Goal: Task Accomplishment & Management: Use online tool/utility

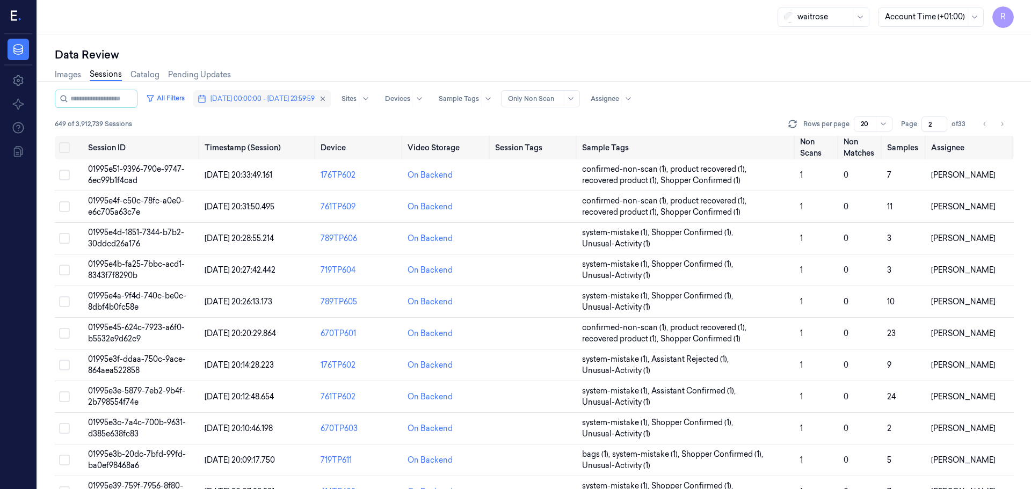
click at [260, 98] on span "18/09/2025 00:00:00 - 18/09/2025 23:59:59" at bounding box center [262, 99] width 104 height 10
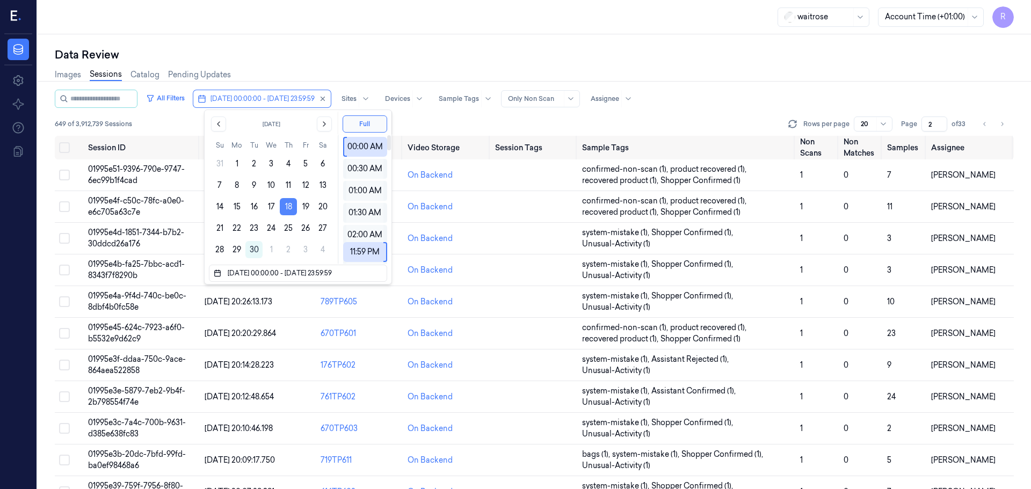
click at [289, 206] on button "18" at bounding box center [288, 206] width 17 height 17
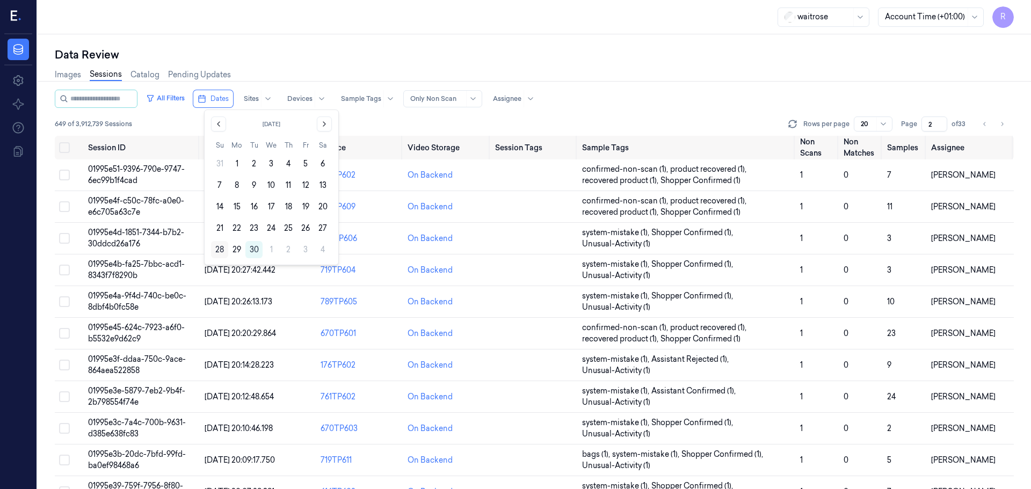
click at [222, 248] on button "28" at bounding box center [219, 249] width 17 height 17
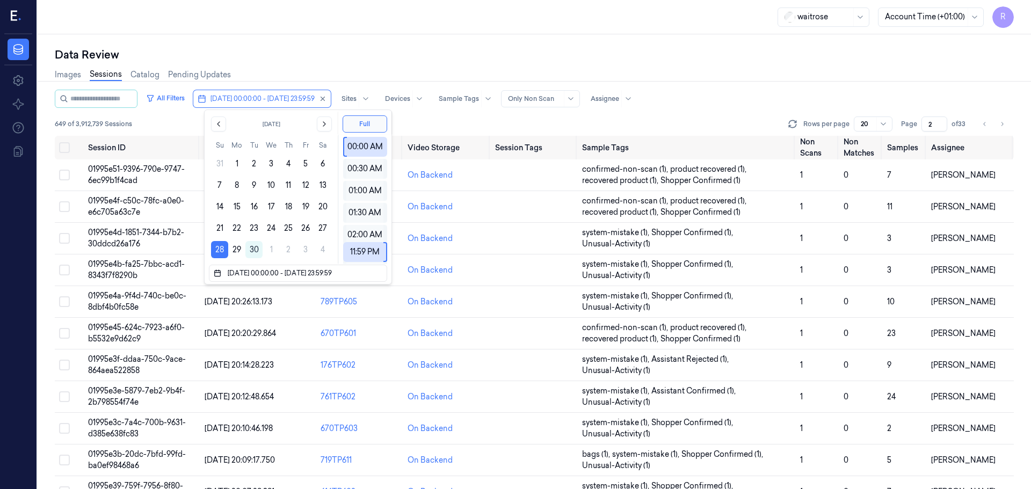
click at [350, 56] on div "Data Review" at bounding box center [534, 54] width 959 height 15
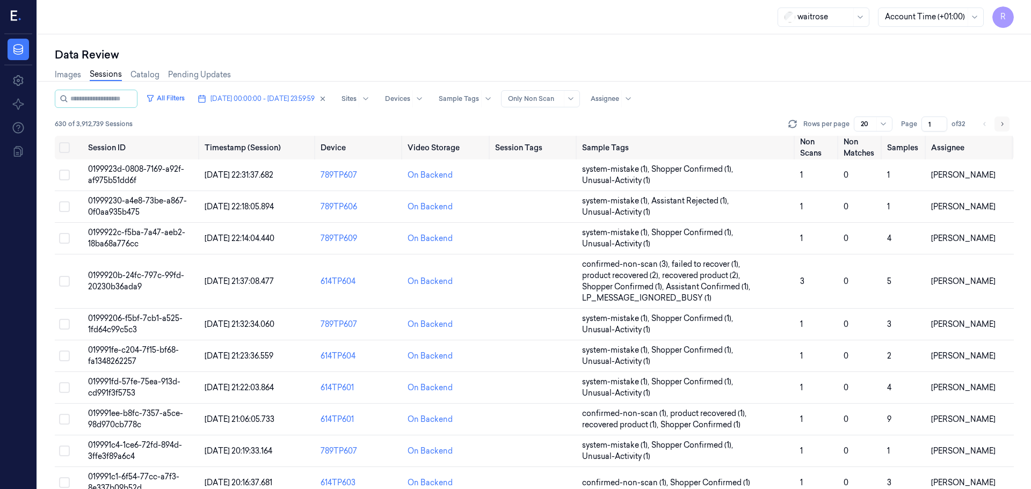
click at [1002, 128] on button "Go to next page" at bounding box center [1001, 123] width 15 height 15
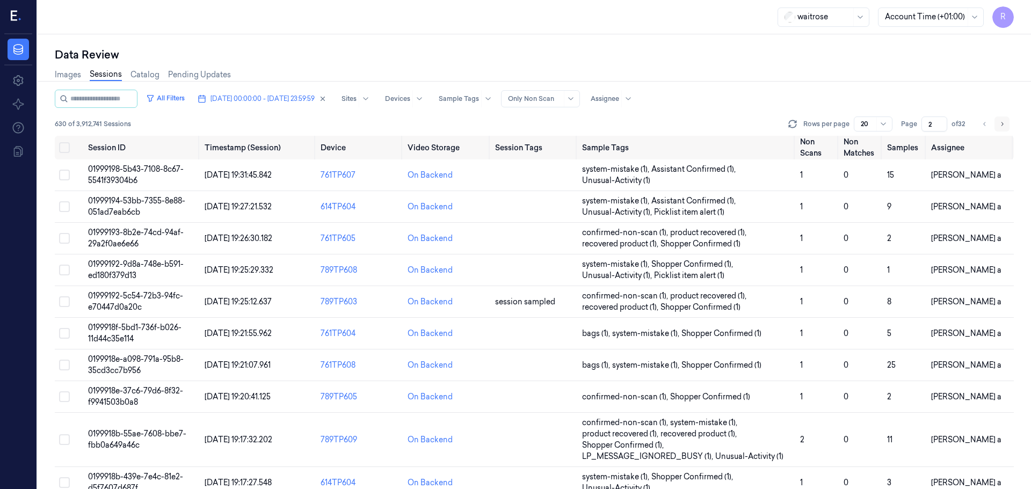
click at [1002, 128] on button "Go to next page" at bounding box center [1001, 123] width 15 height 15
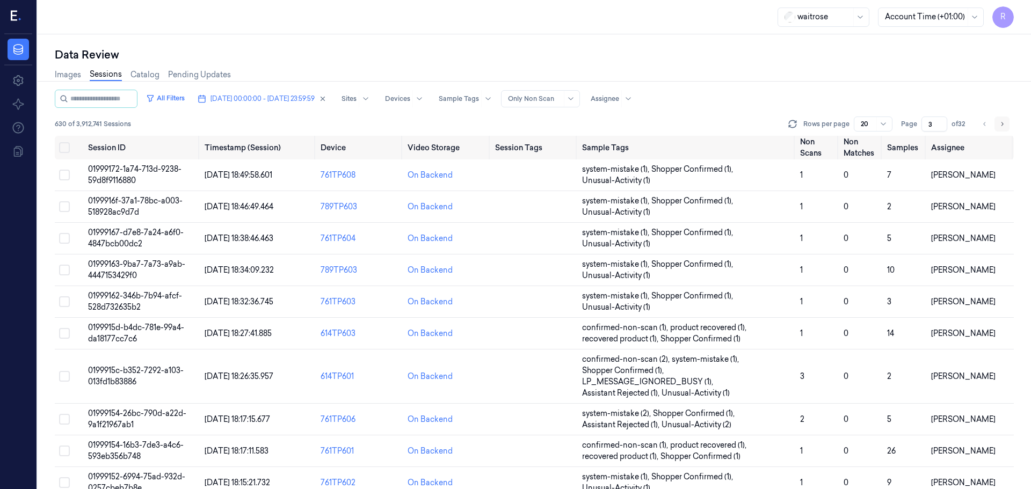
click at [1002, 128] on button "Go to next page" at bounding box center [1001, 123] width 15 height 15
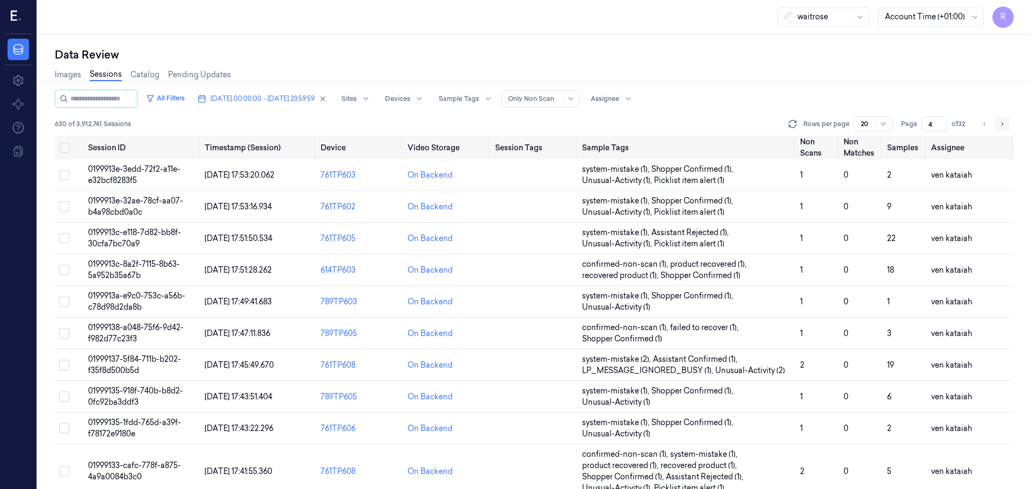
click at [1002, 128] on button "Go to next page" at bounding box center [1001, 123] width 15 height 15
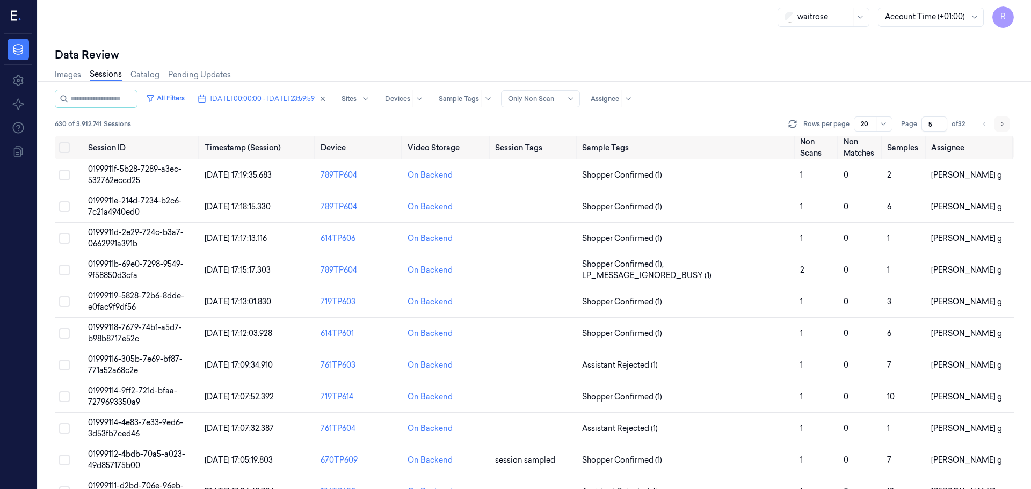
click at [1002, 128] on button "Go to next page" at bounding box center [1001, 123] width 15 height 15
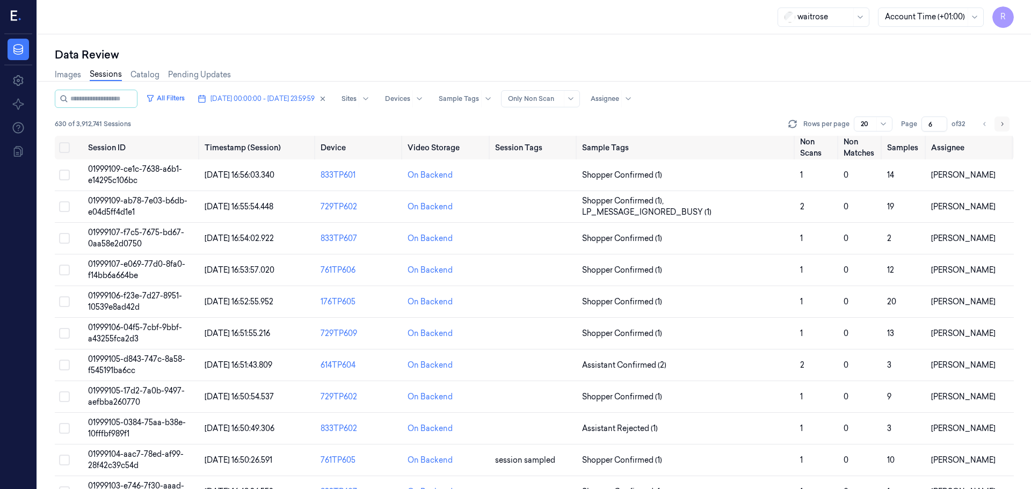
click at [1002, 128] on button "Go to next page" at bounding box center [1001, 123] width 15 height 15
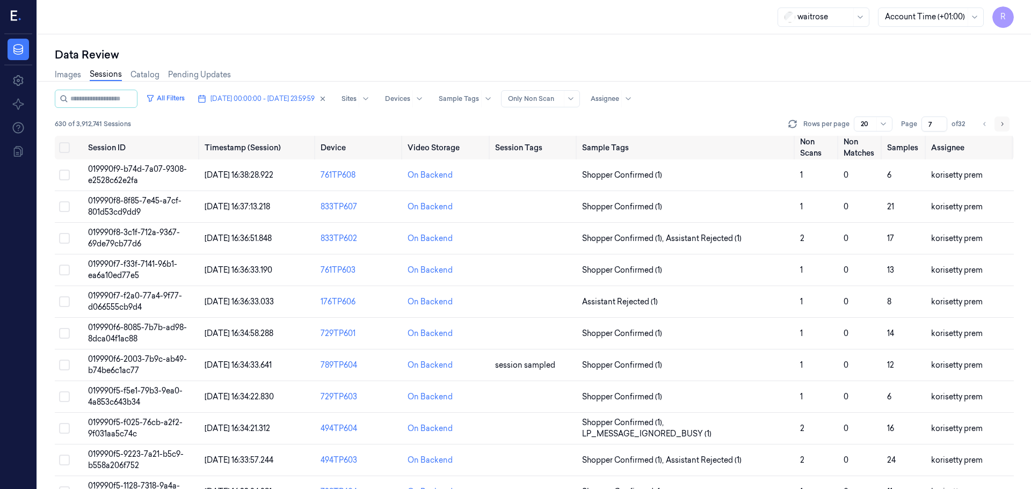
click at [1002, 128] on button "Go to next page" at bounding box center [1001, 123] width 15 height 15
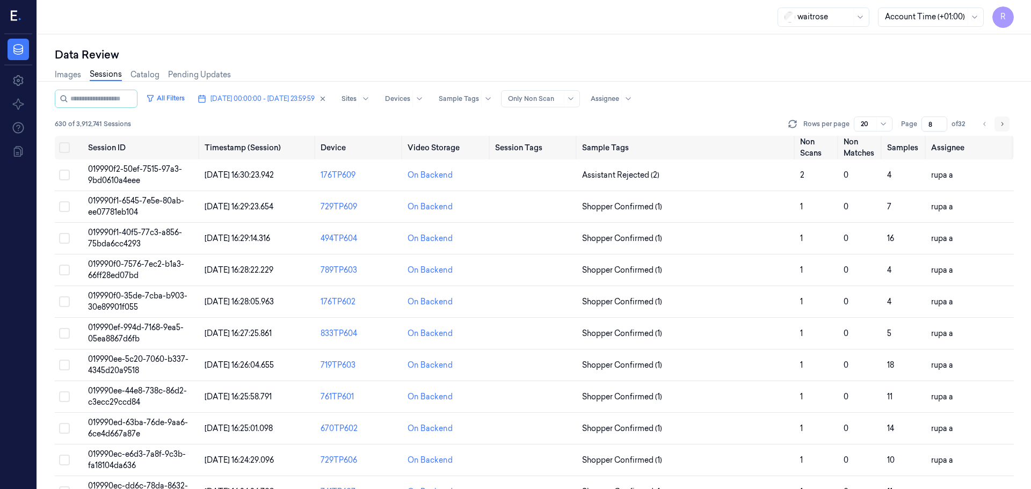
click at [1002, 128] on button "Go to next page" at bounding box center [1001, 123] width 15 height 15
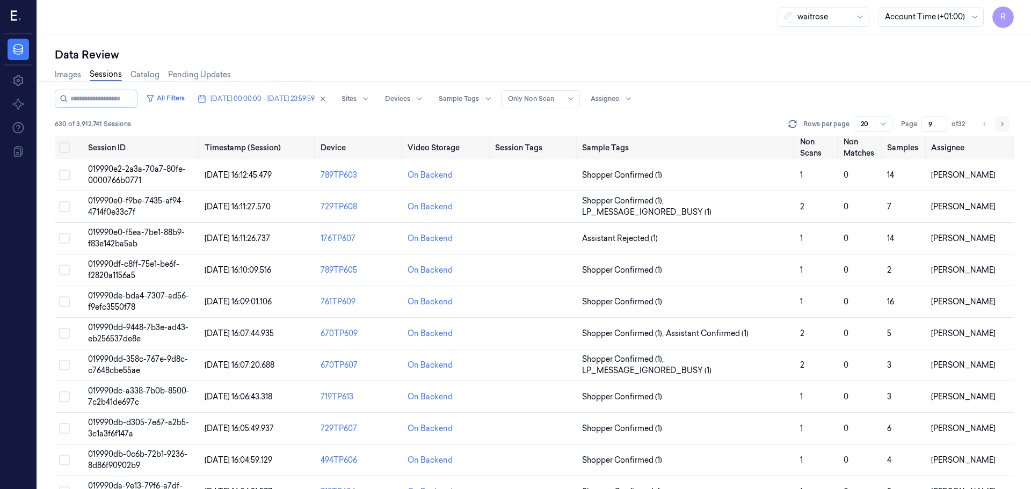
click at [1002, 128] on button "Go to next page" at bounding box center [1001, 123] width 15 height 15
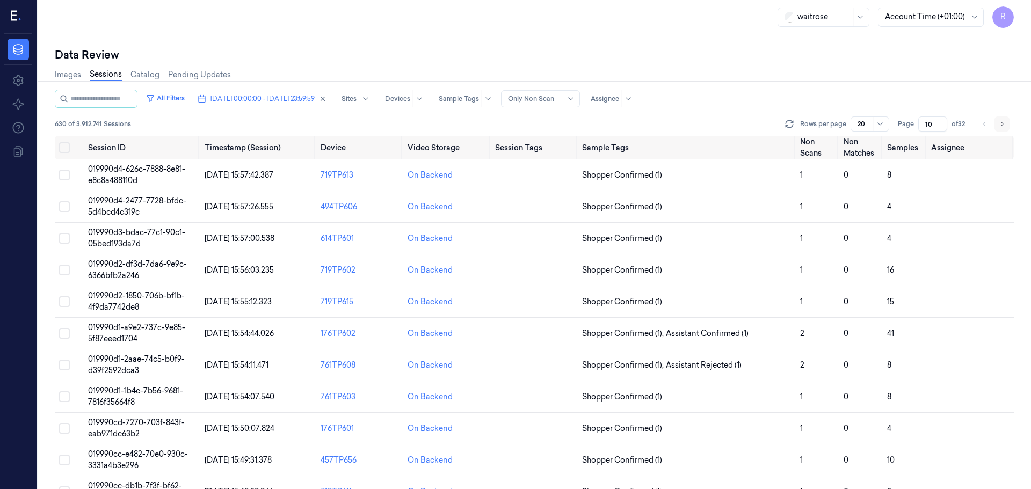
click at [1002, 128] on button "Go to next page" at bounding box center [1001, 123] width 15 height 15
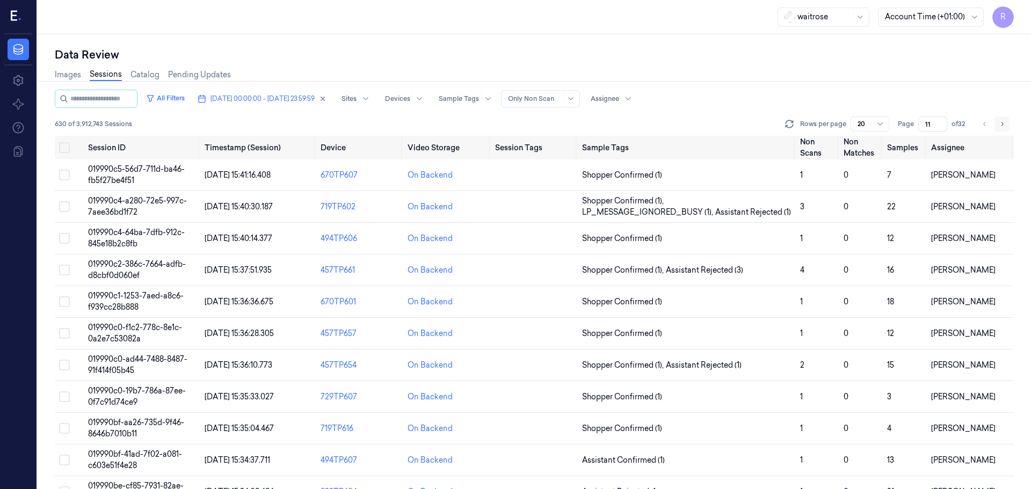
click at [1001, 125] on icon "Go to next page" at bounding box center [1001, 124] width 6 height 9
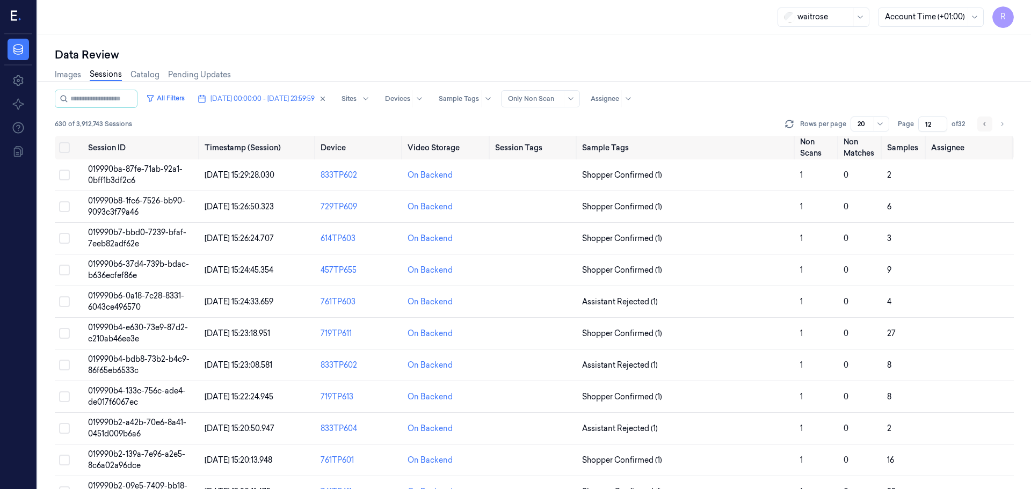
click at [983, 125] on icon "Go to previous page" at bounding box center [984, 124] width 6 height 9
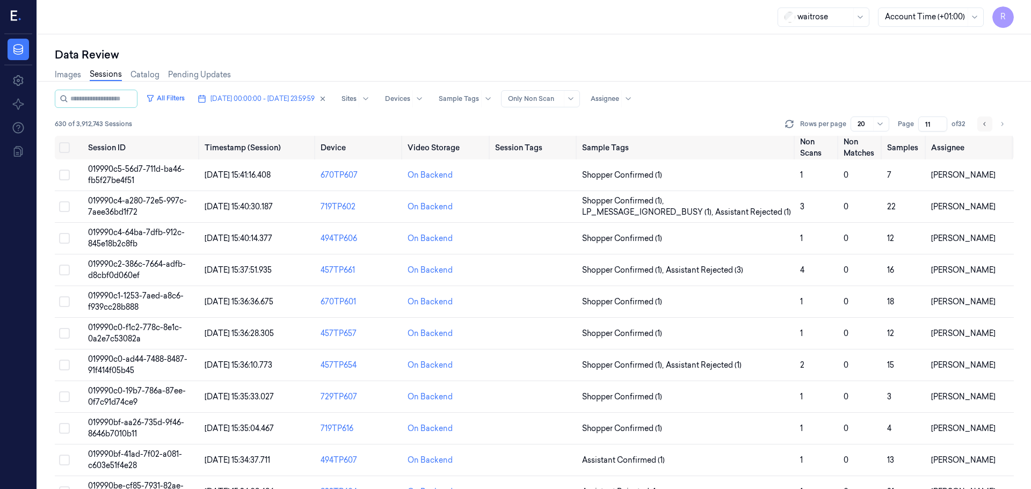
click at [983, 125] on icon "Go to previous page" at bounding box center [984, 124] width 6 height 9
click at [987, 128] on button "Go to previous page" at bounding box center [984, 123] width 15 height 15
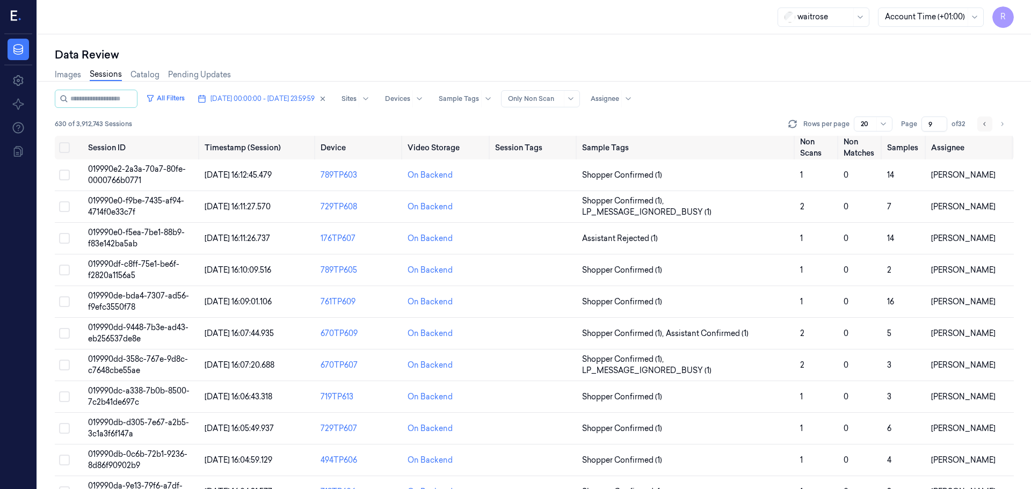
click at [980, 126] on button "Go to previous page" at bounding box center [984, 123] width 15 height 15
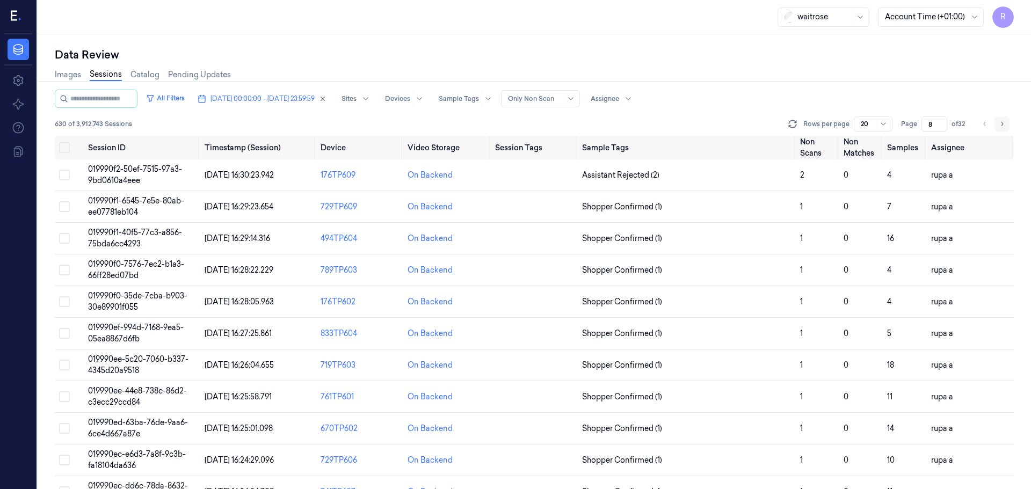
click at [996, 126] on button "Go to next page" at bounding box center [1001, 123] width 15 height 15
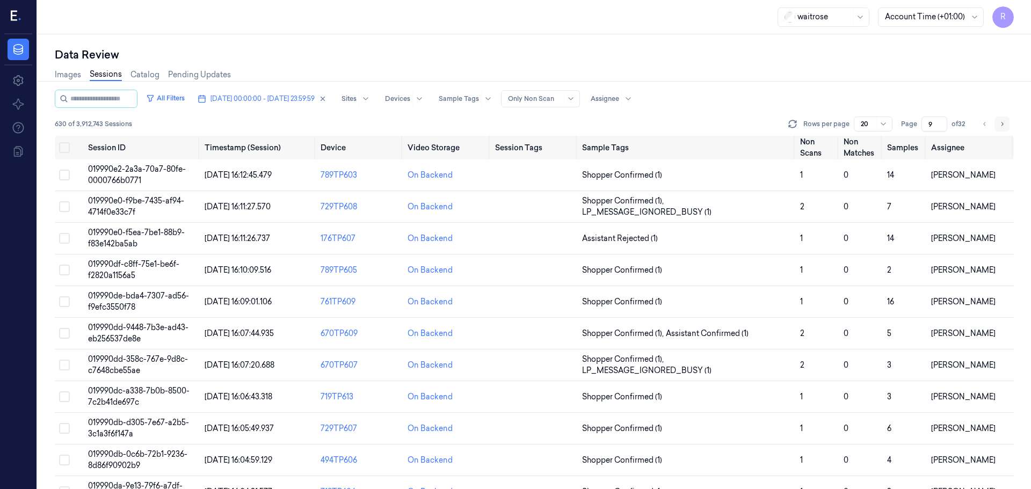
click at [996, 126] on button "Go to next page" at bounding box center [1001, 123] width 15 height 15
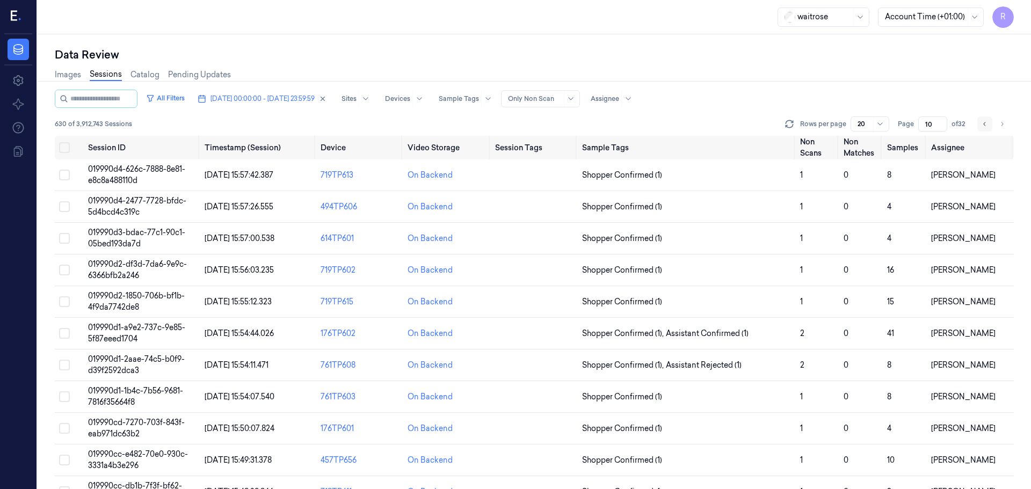
click at [989, 126] on button "Go to previous page" at bounding box center [984, 123] width 15 height 15
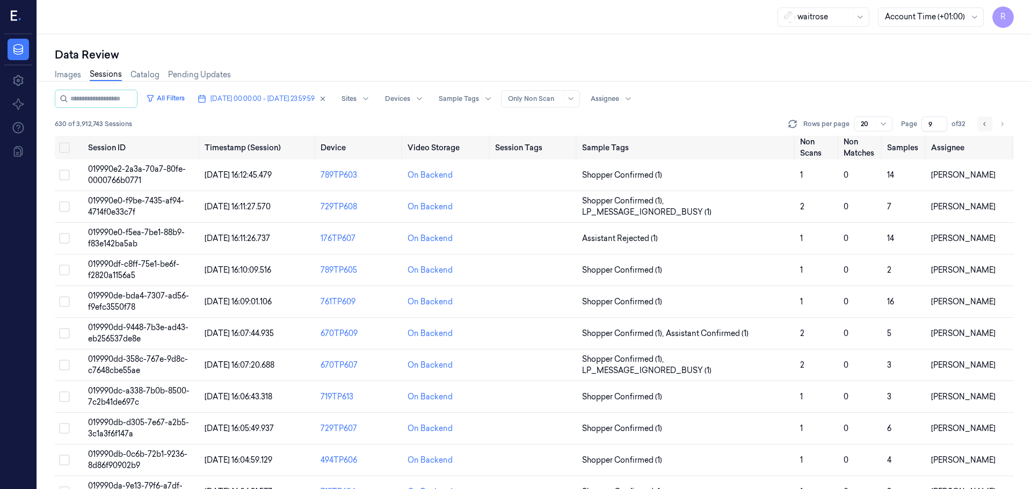
click at [989, 126] on button "Go to previous page" at bounding box center [984, 123] width 15 height 15
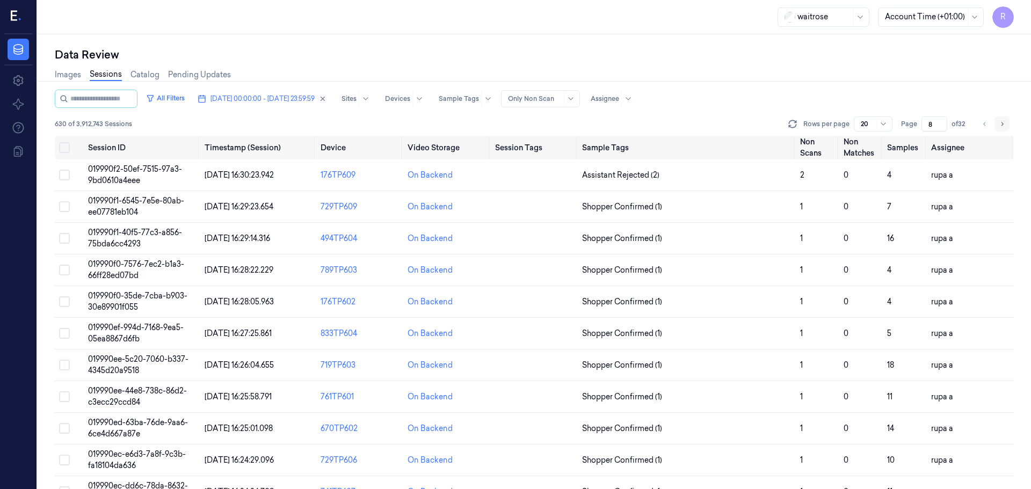
click at [999, 127] on icon "Go to next page" at bounding box center [1001, 124] width 6 height 9
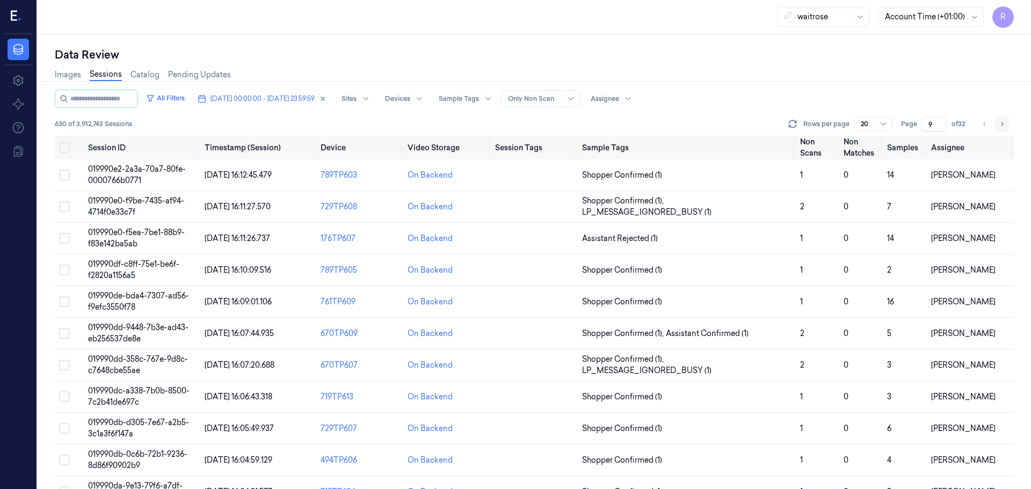
click at [999, 127] on icon "Go to next page" at bounding box center [1001, 124] width 6 height 9
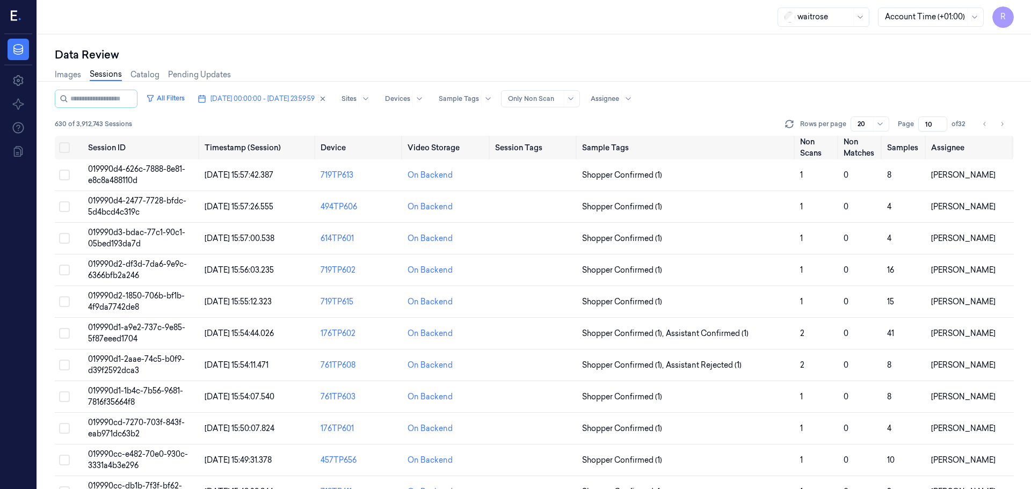
click at [983, 134] on div "All Filters 28/09/2025 00:00:00 - 28/09/2025 23:59:59 Sites Devices Sample Tags…" at bounding box center [534, 113] width 959 height 46
click at [987, 124] on icon "Go to previous page" at bounding box center [984, 124] width 6 height 9
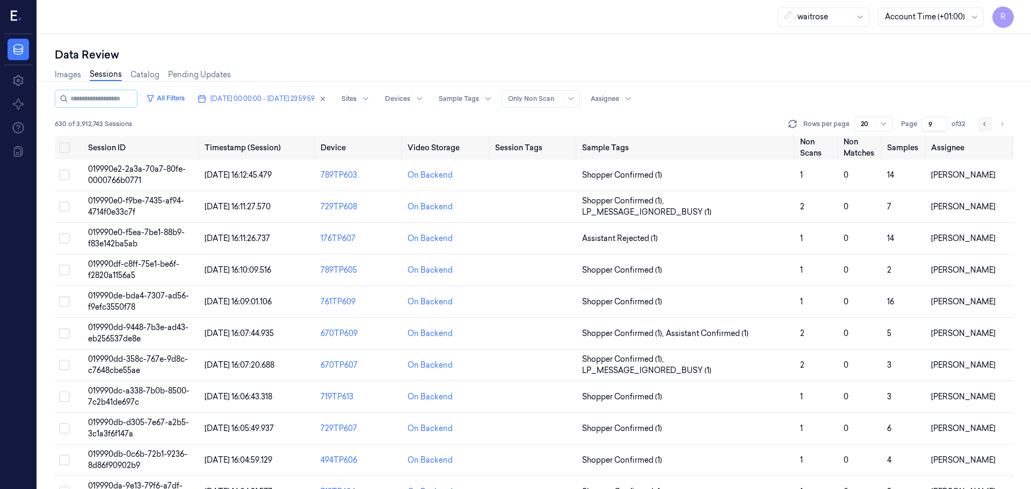
click at [985, 122] on icon "Go to previous page" at bounding box center [984, 124] width 6 height 9
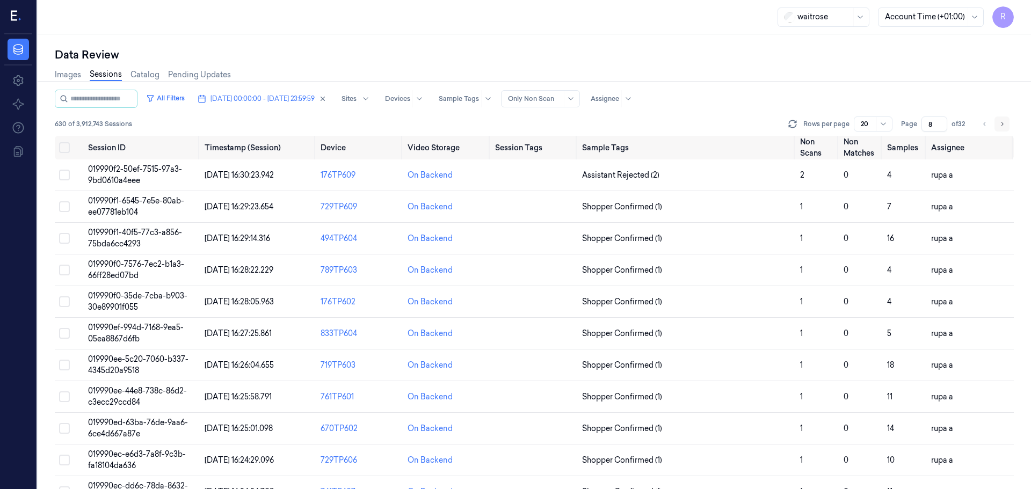
click at [996, 126] on button "Go to next page" at bounding box center [1001, 123] width 15 height 15
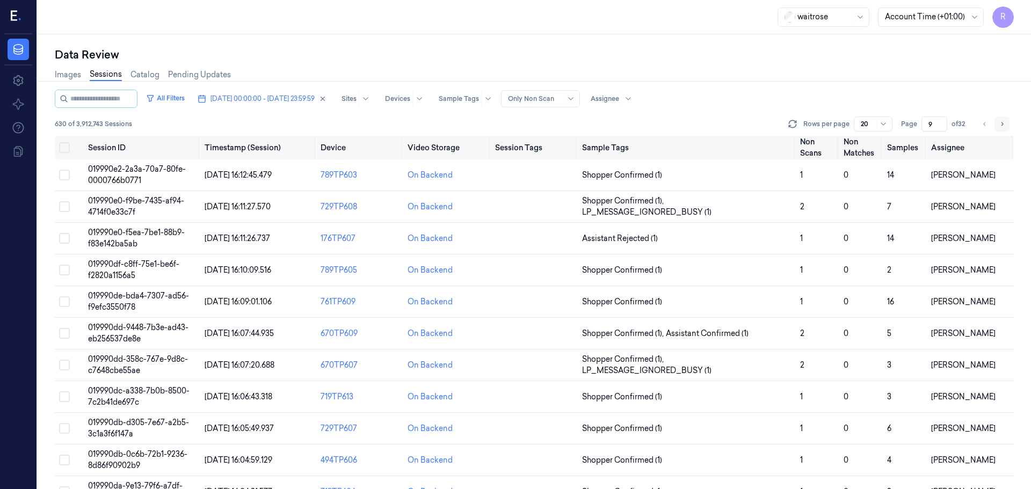
click at [996, 126] on button "Go to next page" at bounding box center [1001, 123] width 15 height 15
type input "10"
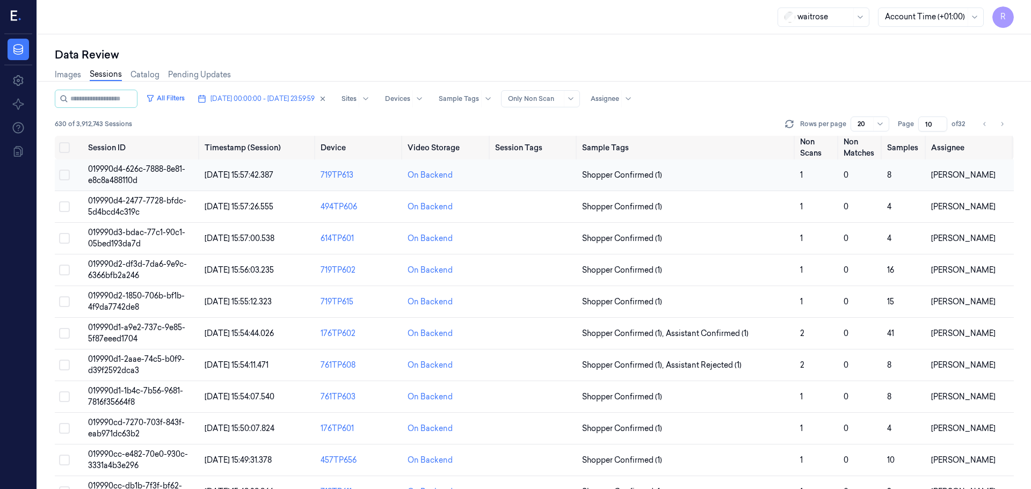
click at [741, 184] on td "Shopper Confirmed (1)" at bounding box center [687, 175] width 218 height 32
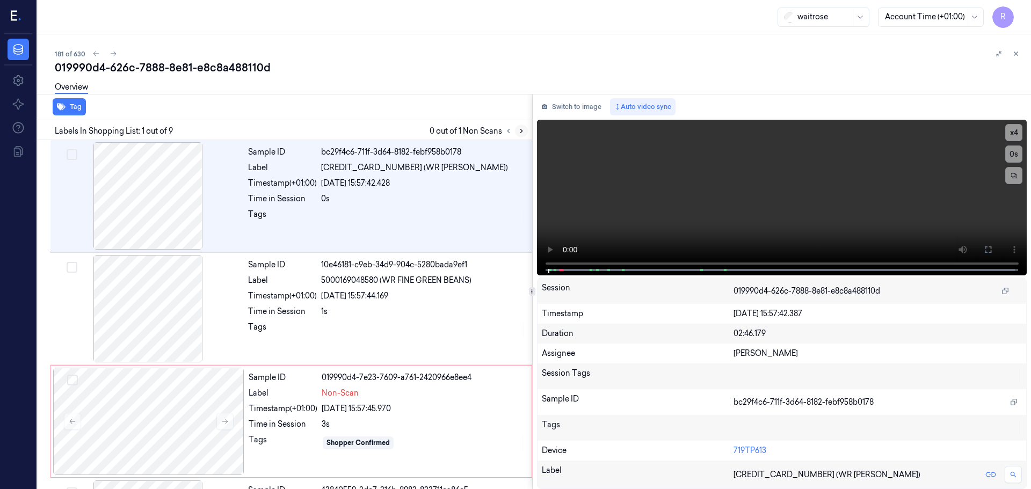
click at [523, 127] on button at bounding box center [521, 131] width 13 height 13
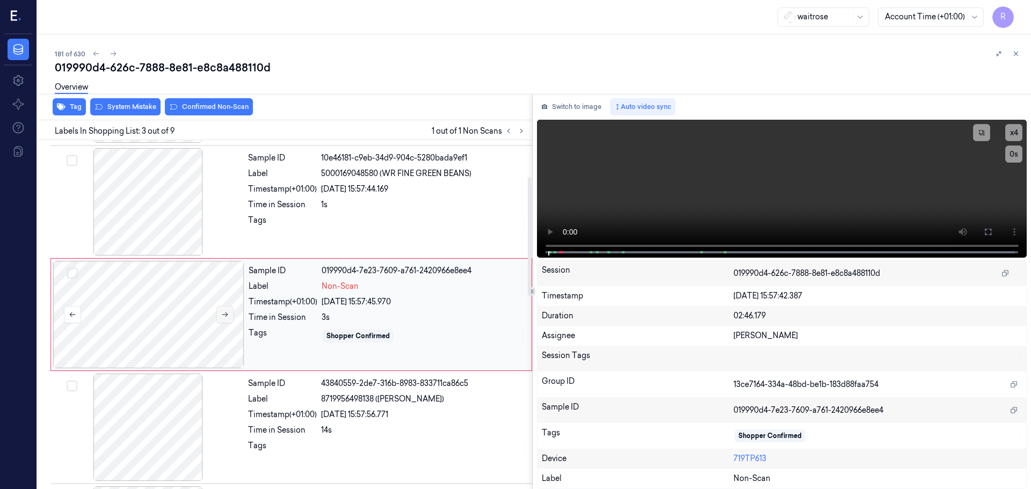
click at [223, 310] on button at bounding box center [224, 314] width 17 height 17
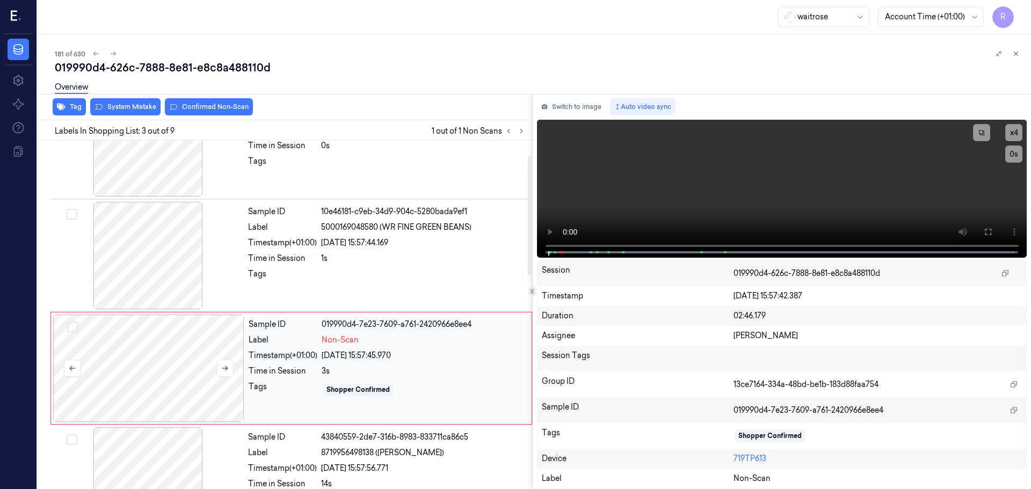
scroll to position [0, 0]
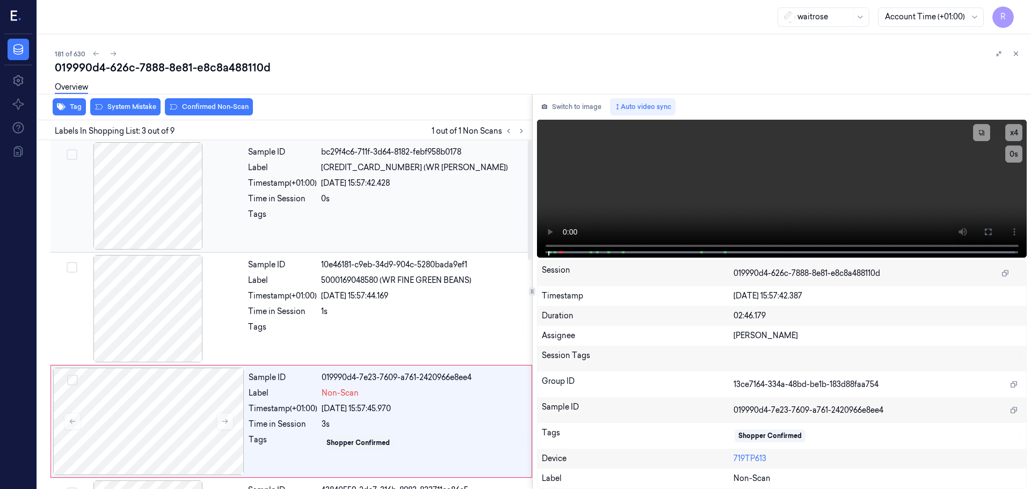
click at [148, 227] on div at bounding box center [148, 195] width 191 height 107
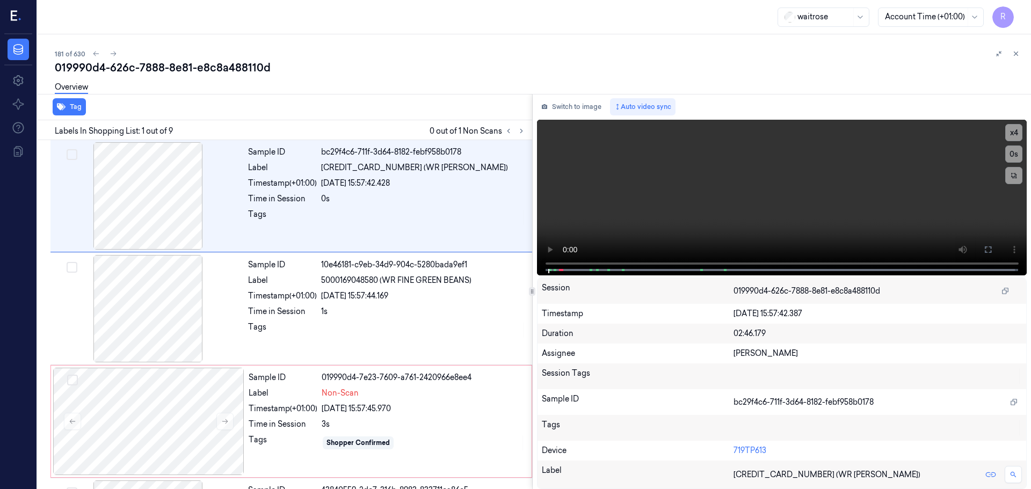
click at [533, 260] on div "Switch to image Auto video sync x 4 0 s Session 019990d4-626c-7888-8e81-e8c8a48…" at bounding box center [782, 291] width 499 height 395
click at [1018, 129] on button "x 4" at bounding box center [1013, 132] width 17 height 17
drag, startPoint x: 553, startPoint y: 267, endPoint x: 558, endPoint y: 265, distance: 5.5
click at [551, 269] on div at bounding box center [782, 270] width 466 height 2
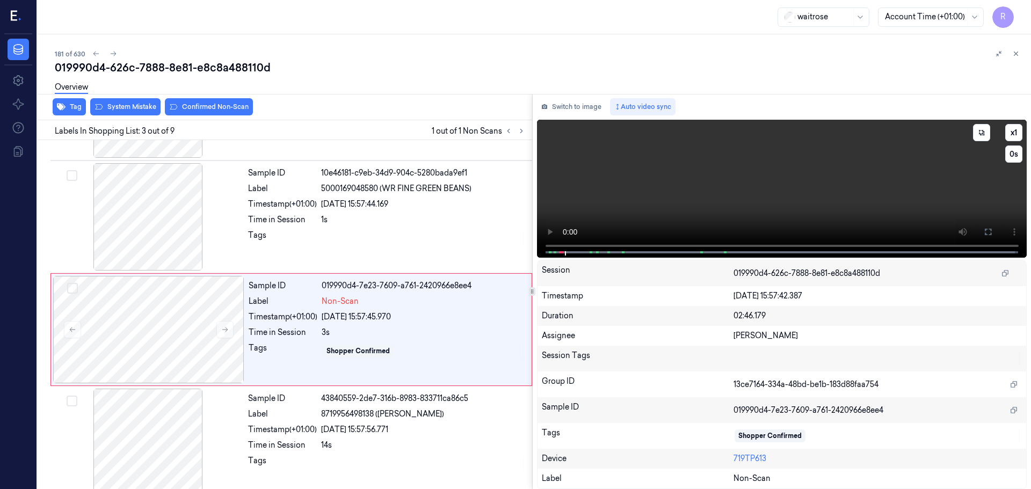
scroll to position [107, 0]
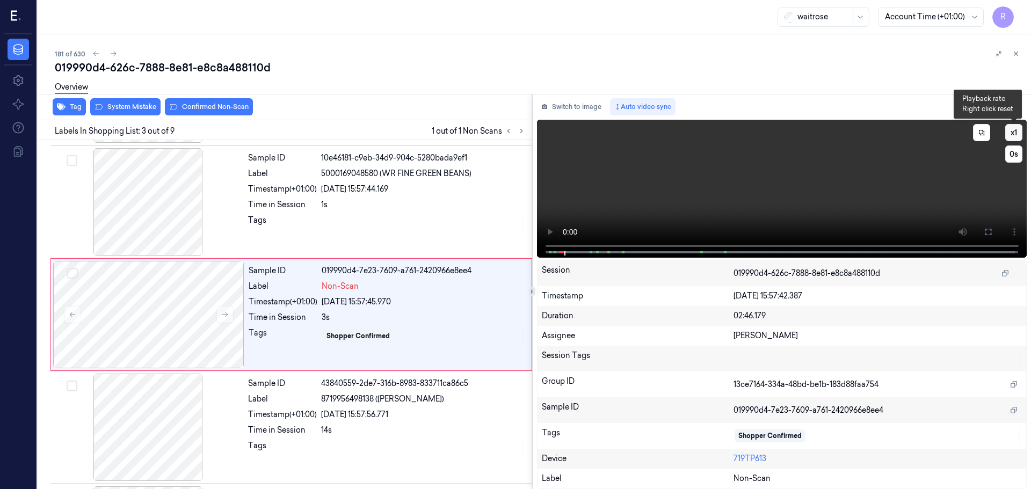
click at [1014, 133] on button "x 1" at bounding box center [1013, 132] width 17 height 17
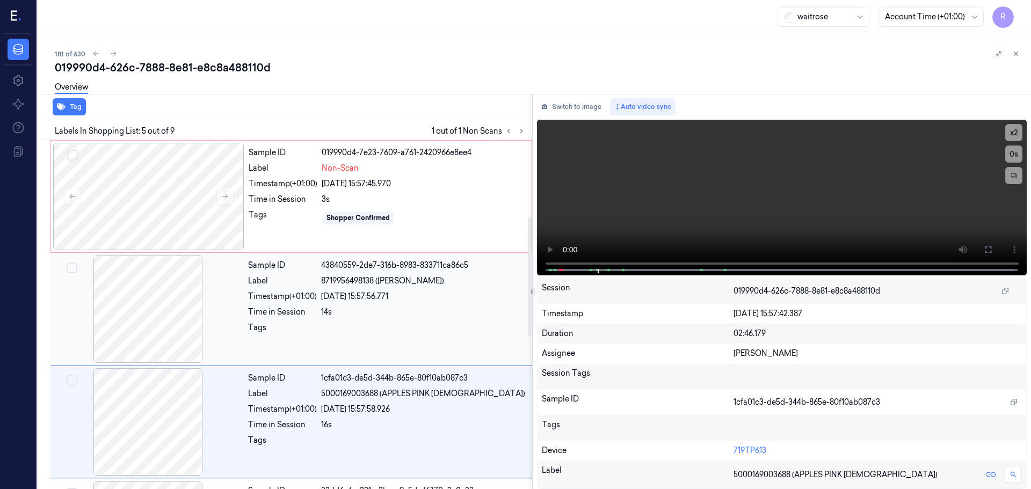
click at [209, 325] on div at bounding box center [148, 309] width 191 height 107
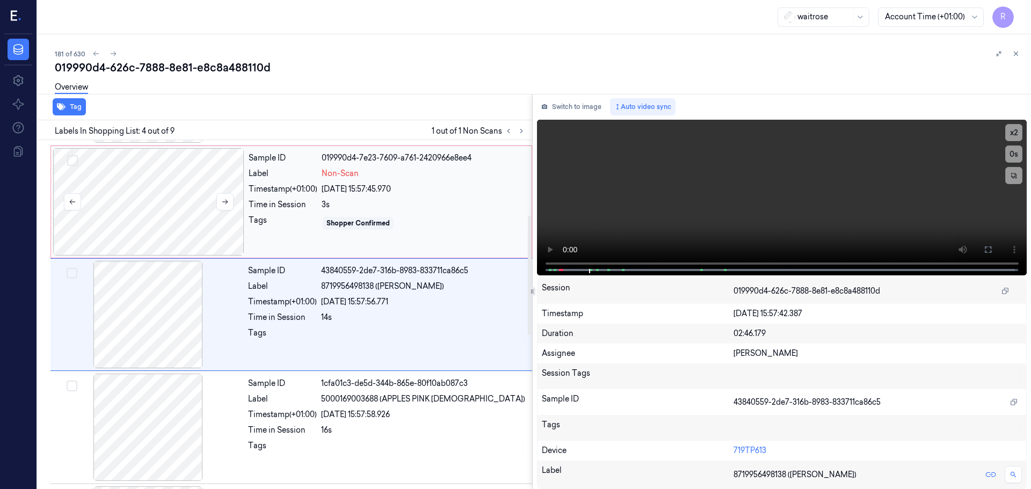
click at [202, 249] on div at bounding box center [148, 201] width 191 height 107
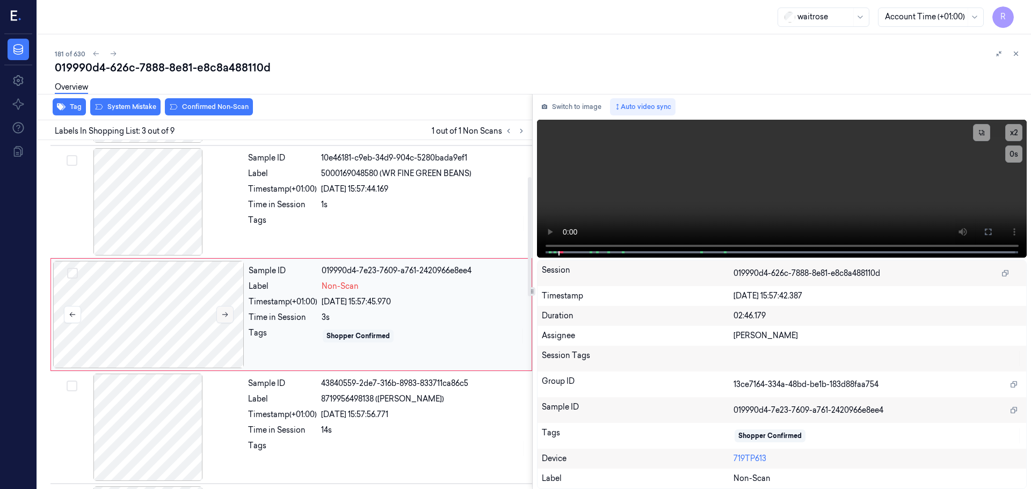
click at [224, 319] on button at bounding box center [224, 314] width 17 height 17
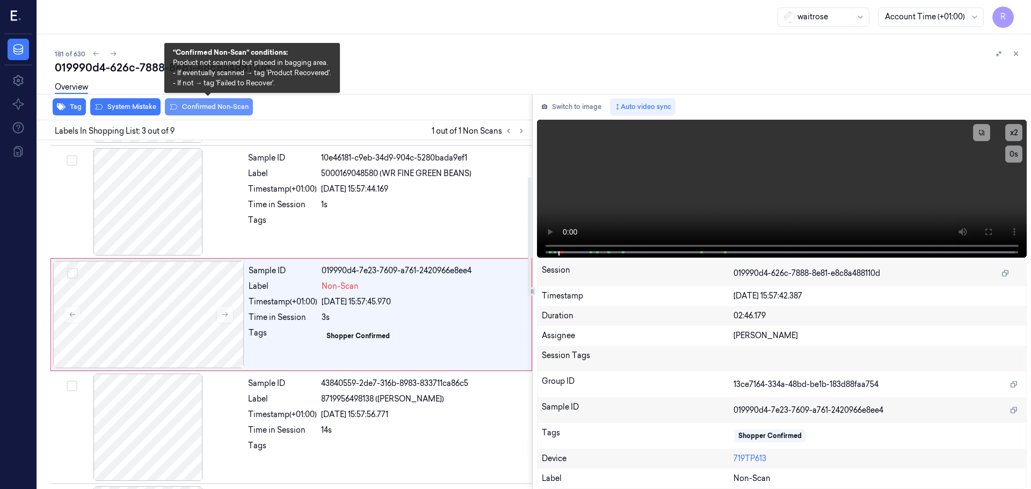
click at [214, 109] on button "Confirmed Non-Scan" at bounding box center [209, 106] width 88 height 17
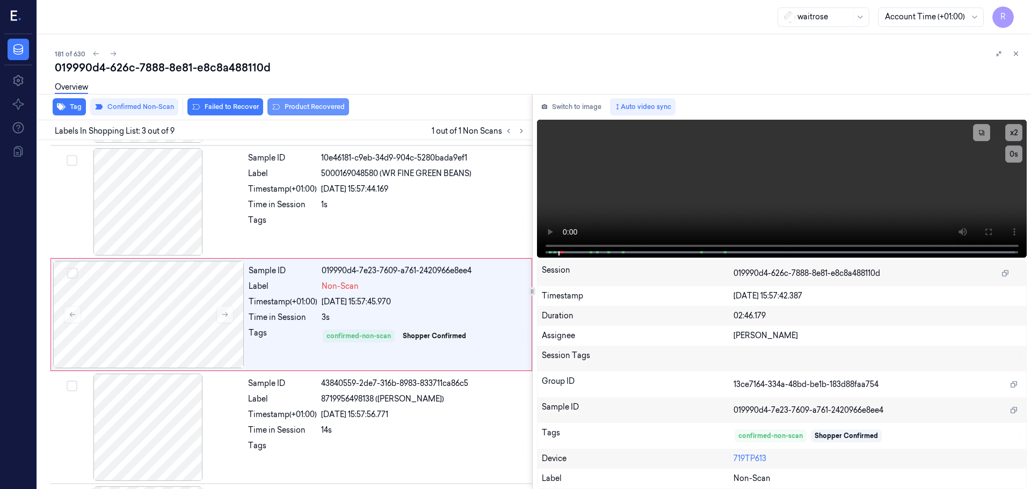
click at [285, 106] on button "Product Recovered" at bounding box center [308, 106] width 82 height 17
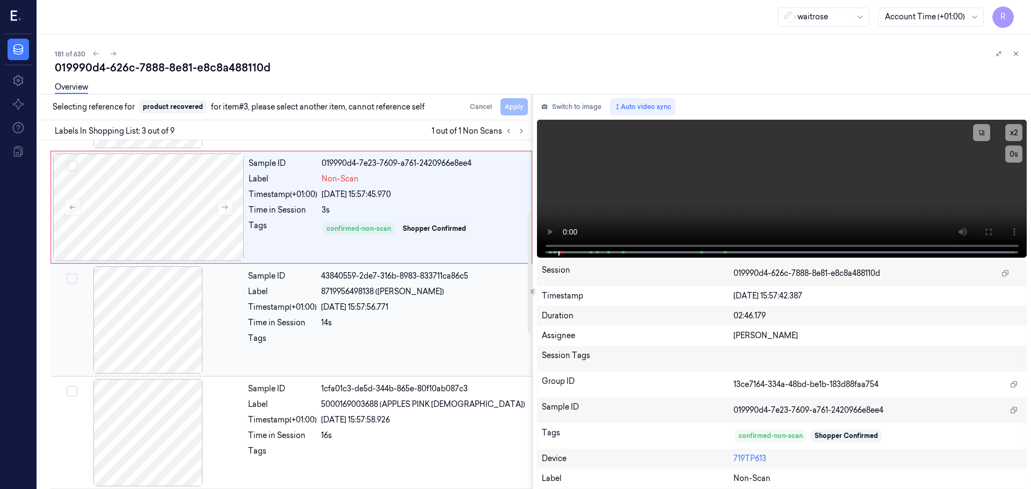
click at [288, 318] on div "Time in Session" at bounding box center [282, 322] width 69 height 11
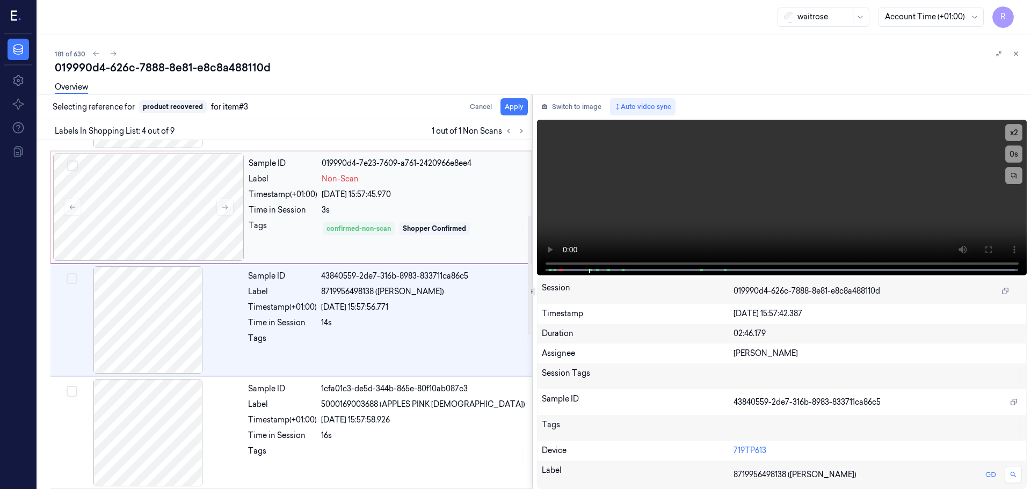
scroll to position [220, 0]
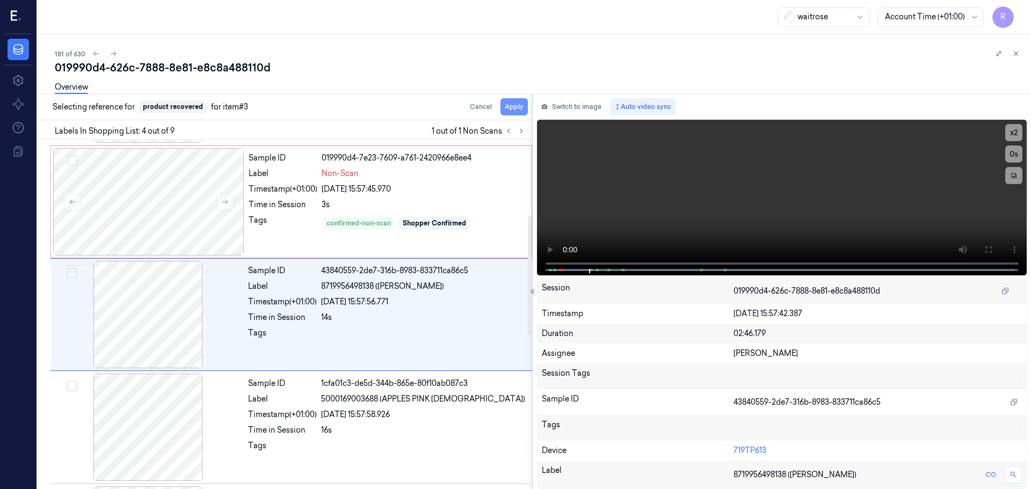
click at [512, 112] on button "Apply" at bounding box center [513, 106] width 27 height 17
click at [463, 205] on div "3s" at bounding box center [423, 204] width 203 height 11
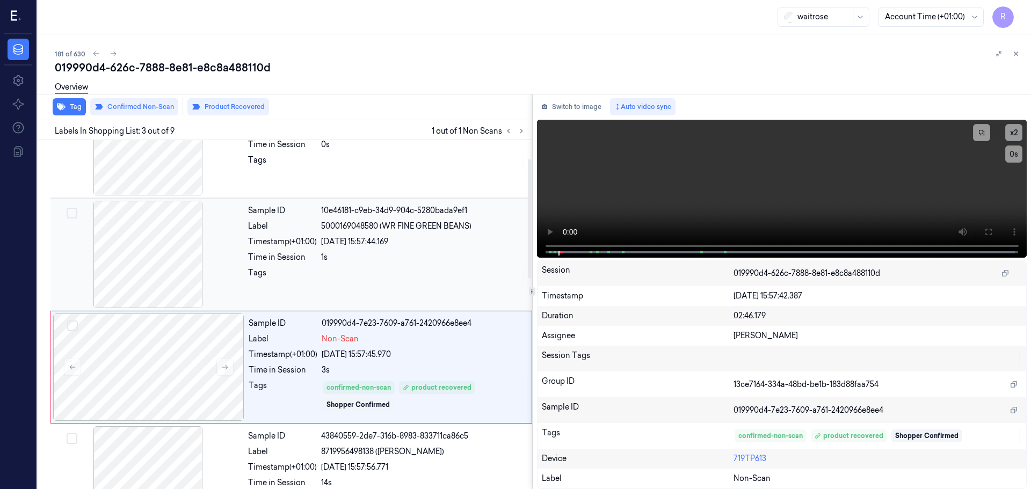
click at [437, 249] on div "Sample ID 10e46181-c9eb-34d9-904c-5280bada9ef1 Label 5000169048580 (WR FINE GRE…" at bounding box center [387, 254] width 286 height 107
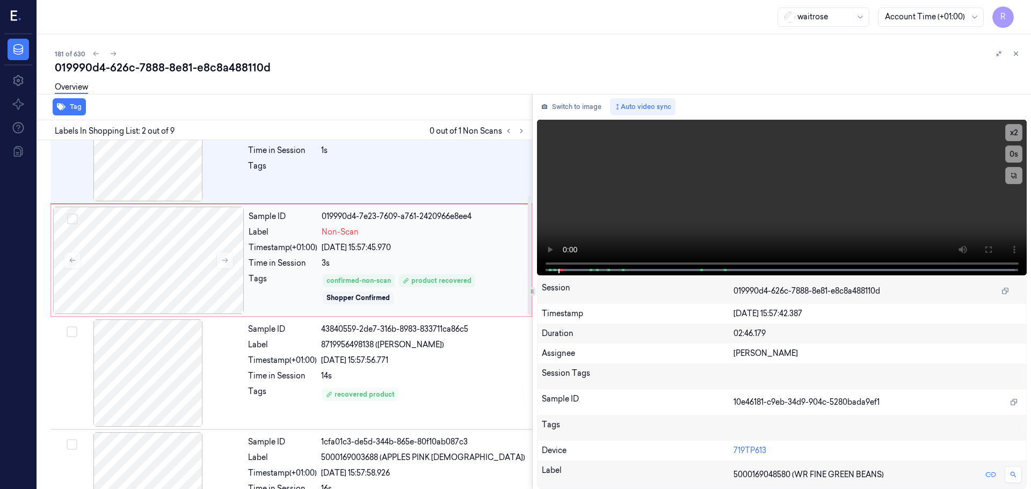
click at [441, 264] on div "3s" at bounding box center [423, 263] width 203 height 11
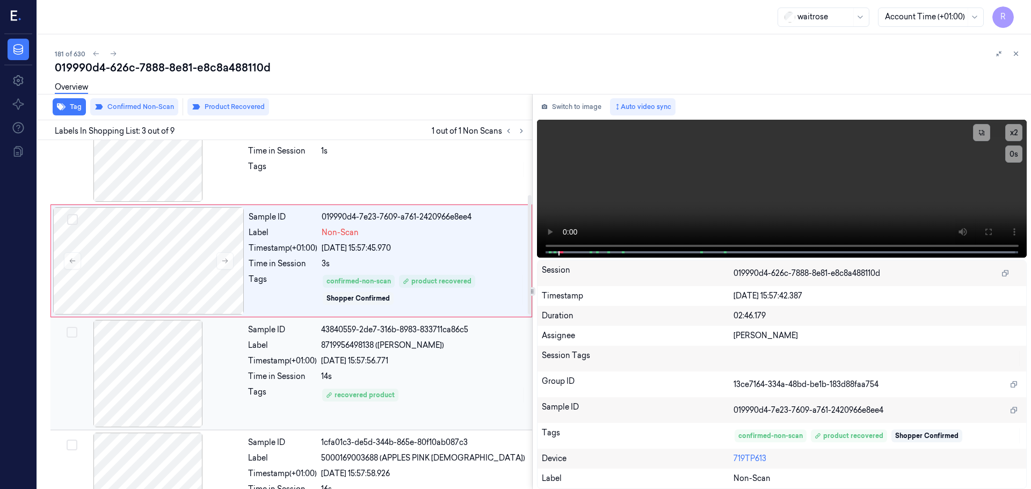
click at [434, 368] on div "Sample ID 43840559-2de7-316b-8983-833711ca86c5 Label 8719956498138 (TONY CHOC B…" at bounding box center [387, 373] width 286 height 107
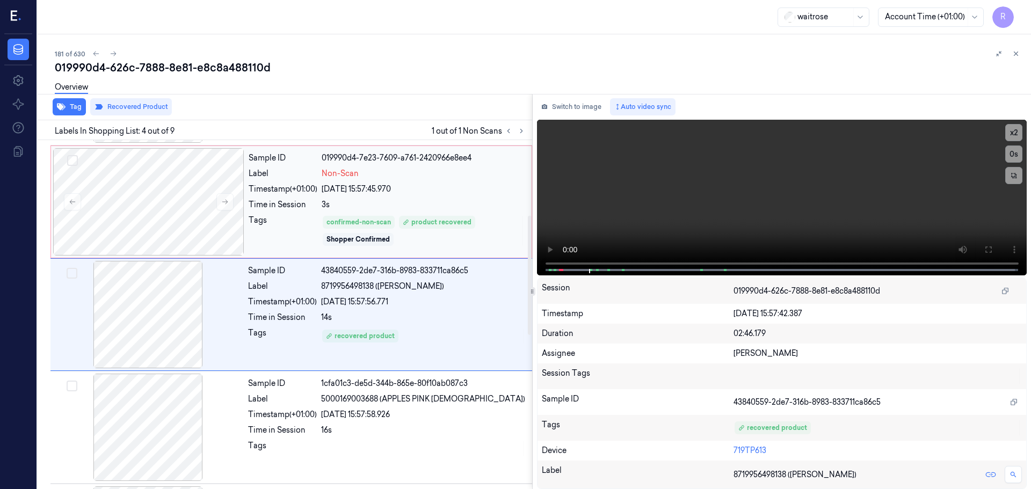
click at [414, 201] on div "3s" at bounding box center [423, 204] width 203 height 11
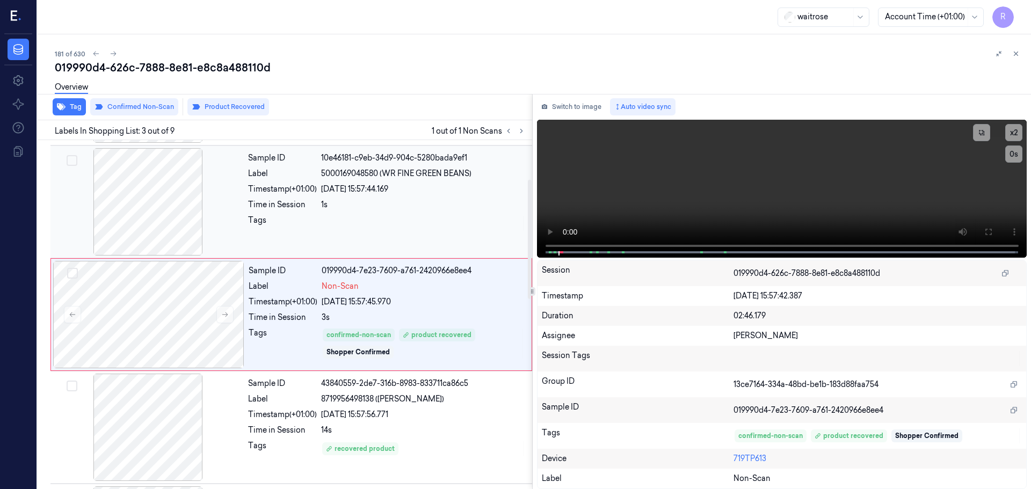
scroll to position [161, 0]
click at [352, 225] on div at bounding box center [423, 223] width 205 height 17
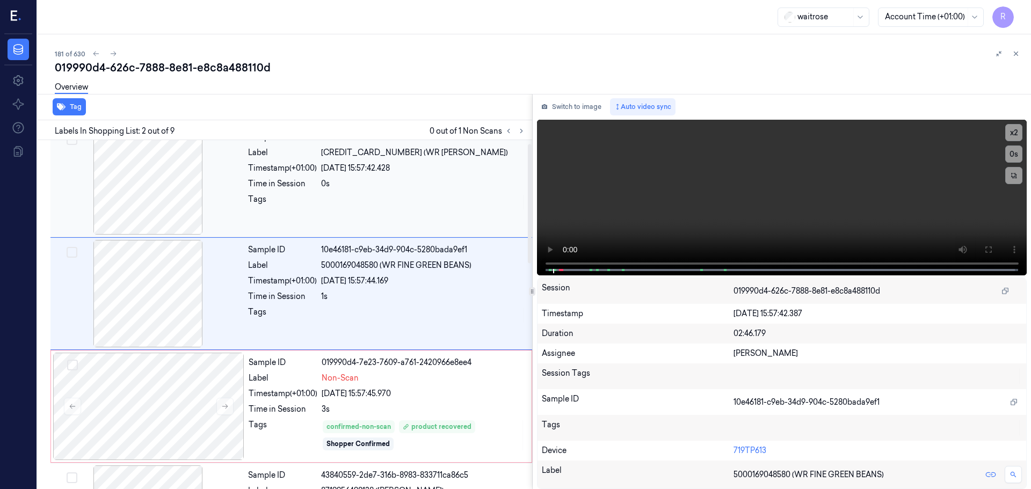
scroll to position [0, 0]
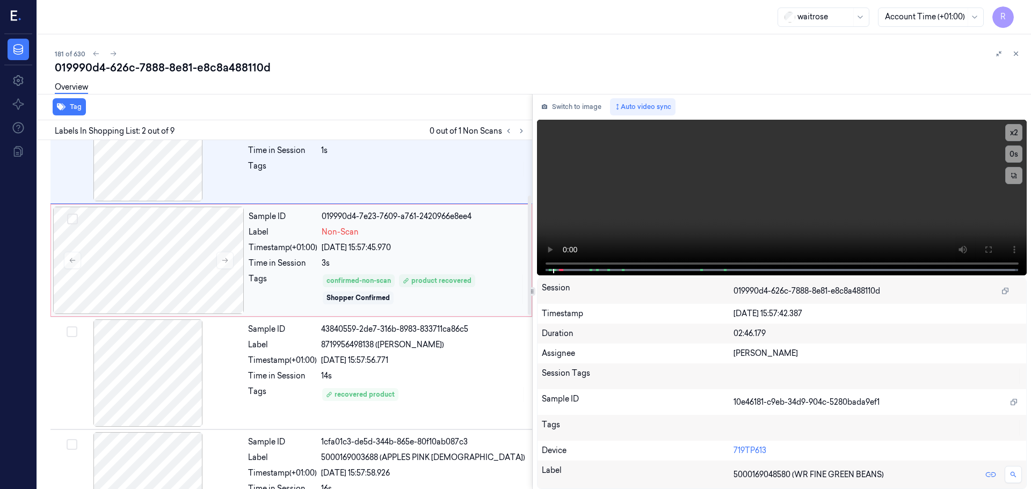
click at [317, 292] on div "Tags" at bounding box center [283, 289] width 69 height 32
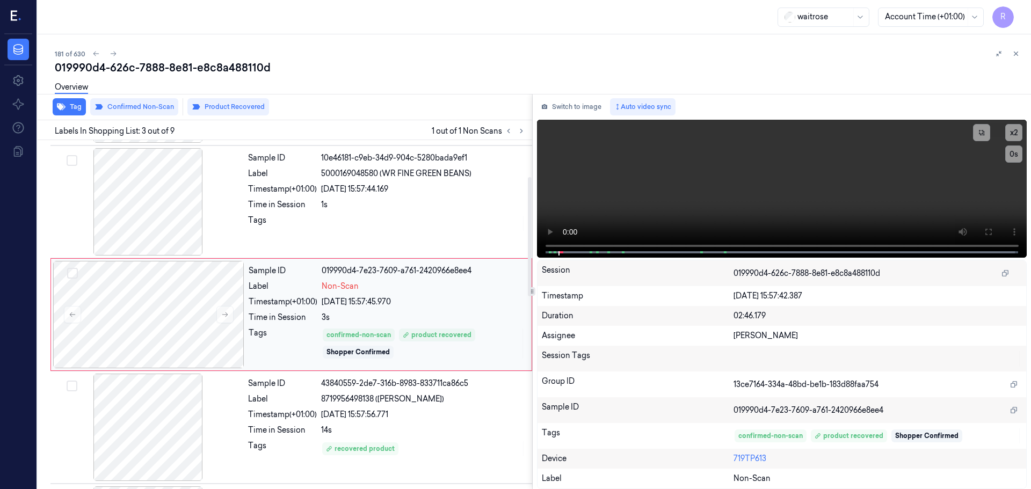
scroll to position [161, 0]
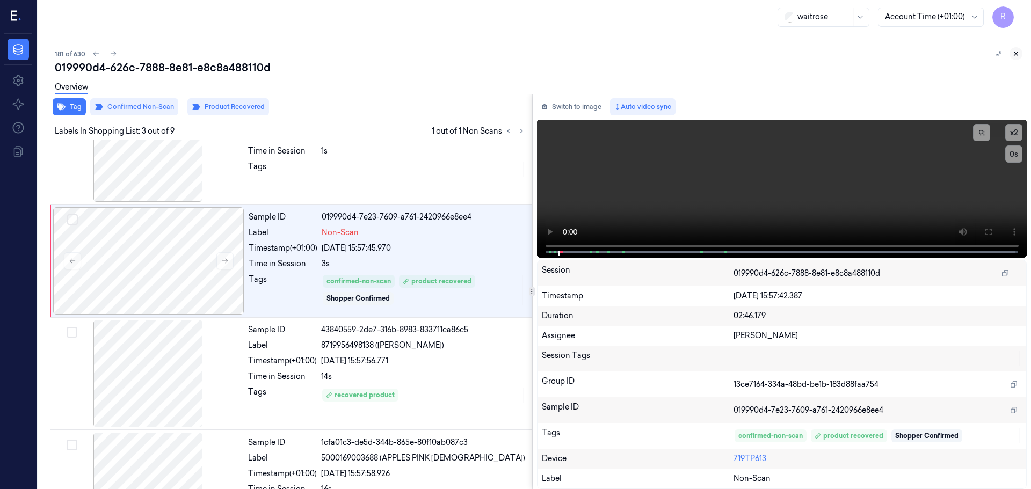
click at [1018, 55] on icon at bounding box center [1016, 54] width 8 height 8
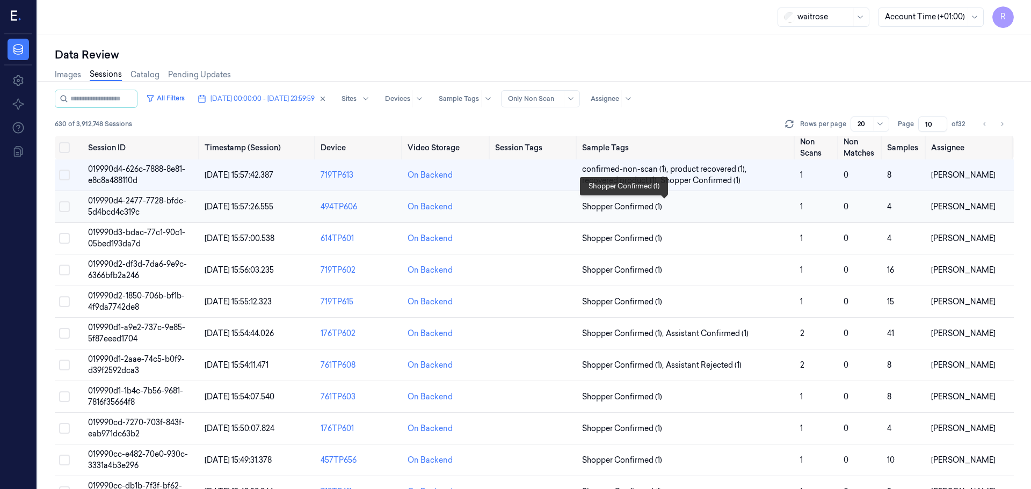
click at [703, 207] on span "Shopper Confirmed (1)" at bounding box center [686, 206] width 209 height 11
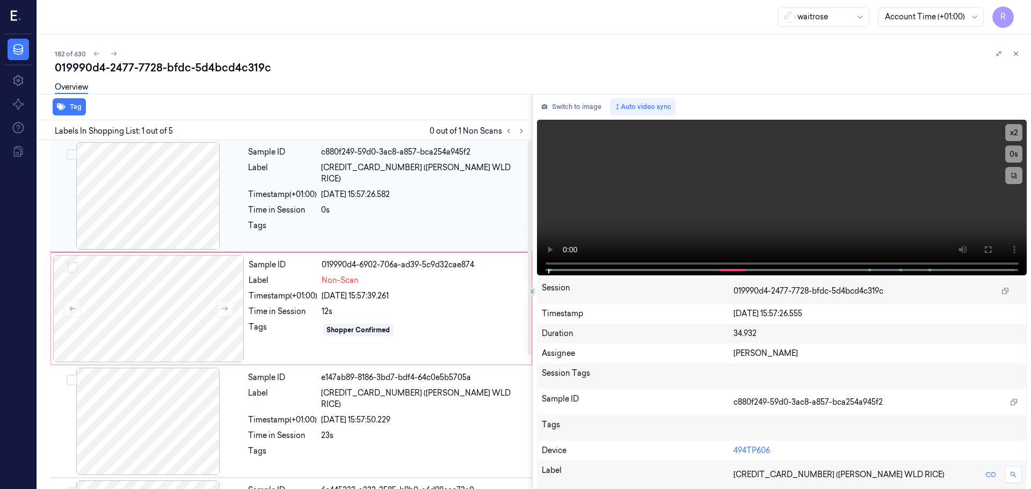
click at [149, 207] on div at bounding box center [148, 195] width 191 height 107
click at [213, 329] on div at bounding box center [148, 308] width 191 height 107
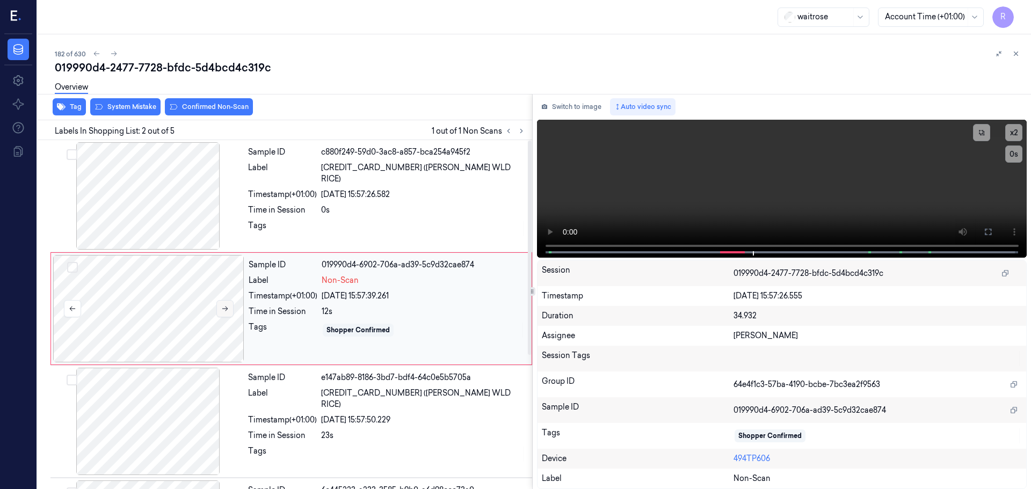
click at [229, 310] on button at bounding box center [224, 308] width 17 height 17
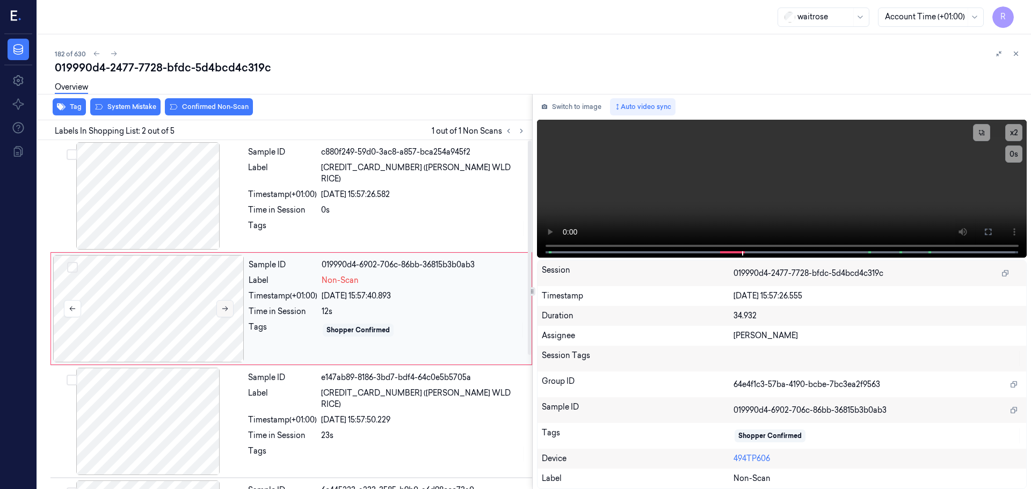
click at [229, 310] on button at bounding box center [224, 308] width 17 height 17
click at [534, 241] on div "Switch to image Auto video sync x 2 0 s Session 019990d4-2477-7728-bfdc-5d4bcd4…" at bounding box center [782, 291] width 499 height 395
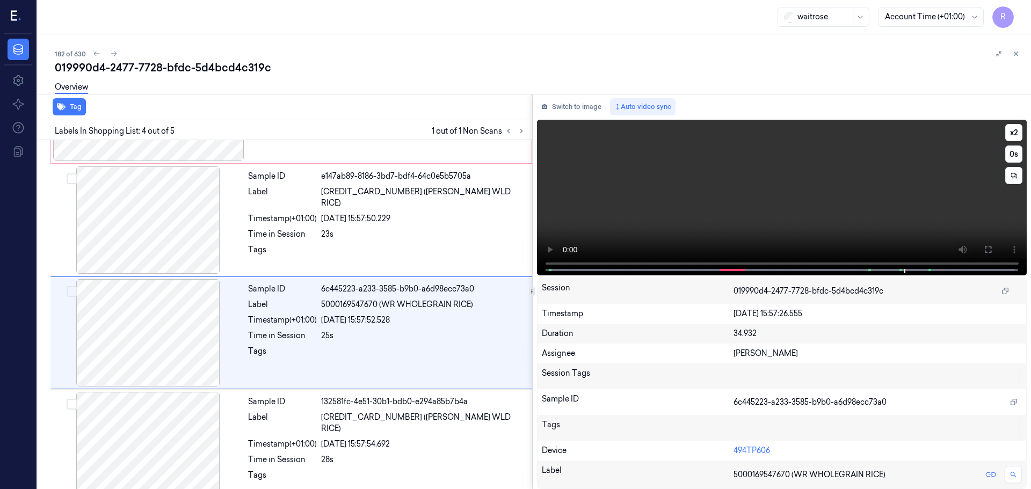
scroll to position [218, 0]
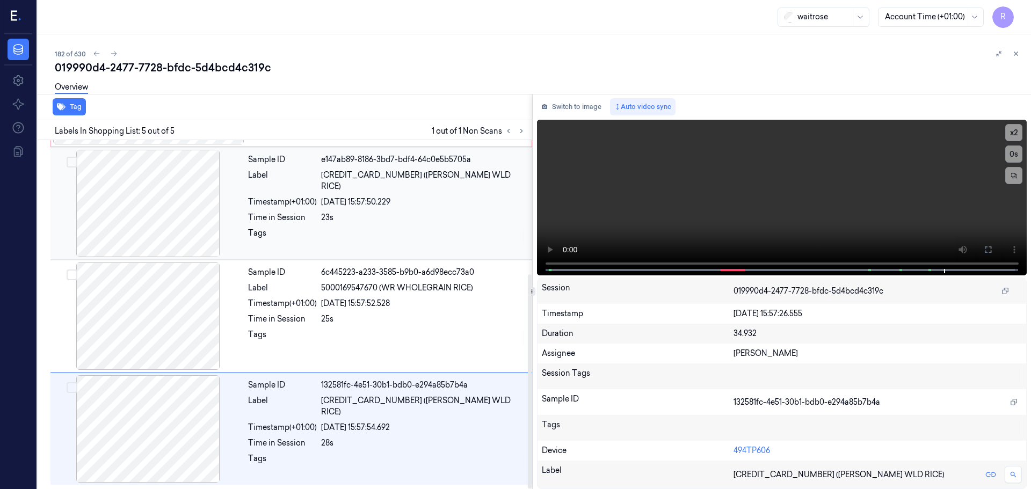
click at [477, 212] on div "23s" at bounding box center [423, 217] width 205 height 11
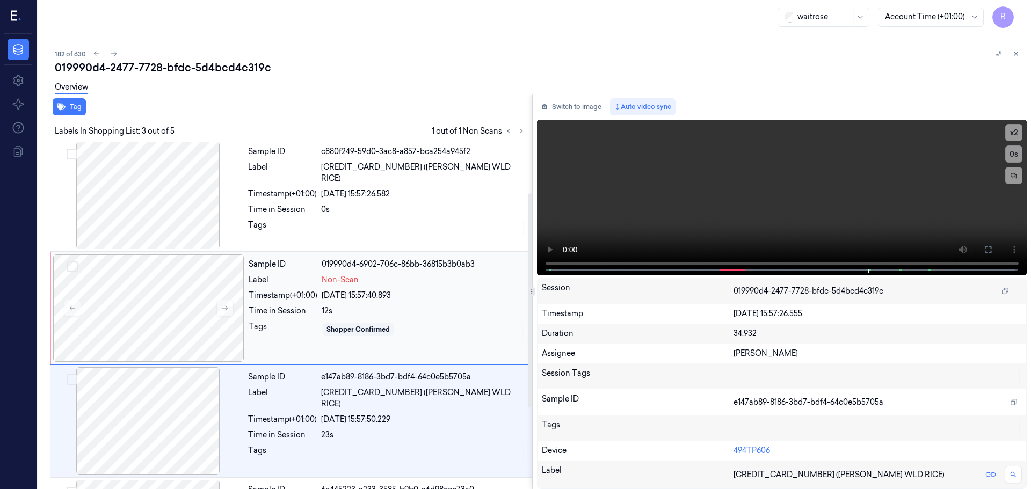
scroll to position [0, 0]
click at [207, 320] on div at bounding box center [148, 308] width 191 height 107
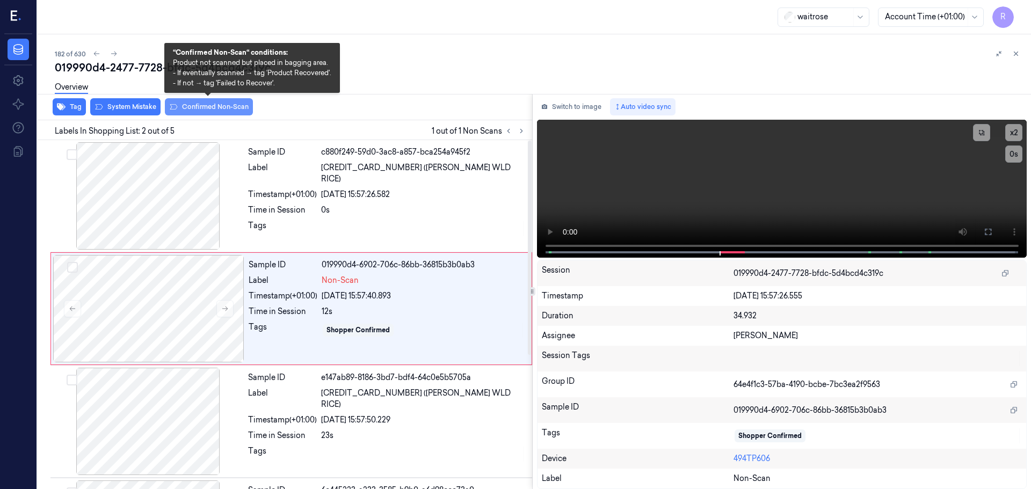
click at [205, 105] on button "Confirmed Non-Scan" at bounding box center [209, 106] width 88 height 17
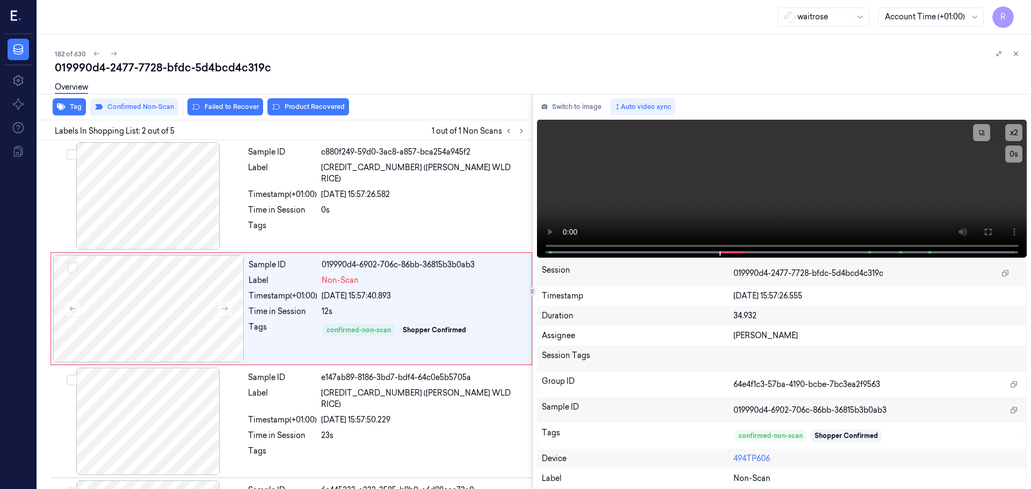
drag, startPoint x: 297, startPoint y: 101, endPoint x: 303, endPoint y: 135, distance: 34.3
click at [297, 101] on div "Overview" at bounding box center [538, 88] width 967 height 27
click at [330, 114] on button "Product Recovered" at bounding box center [308, 106] width 82 height 17
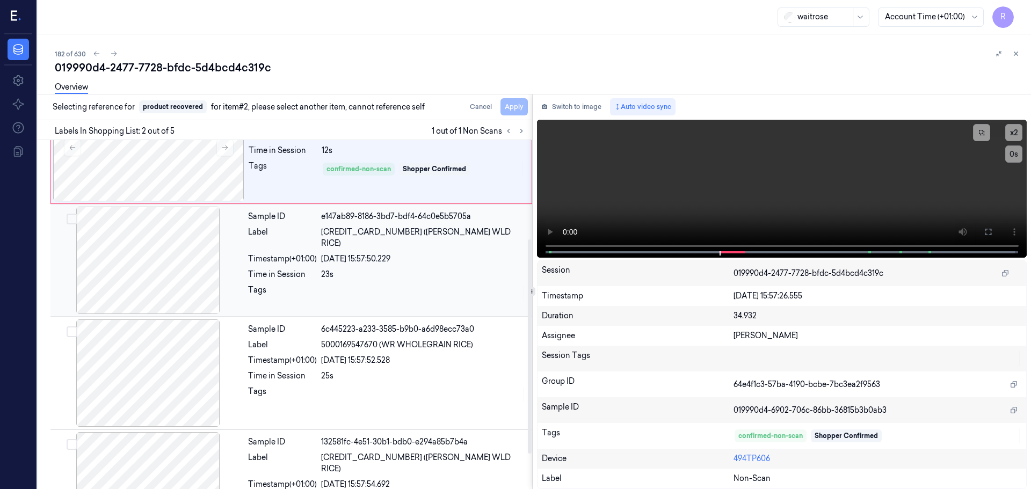
click at [320, 254] on div "Sample ID e147ab89-8186-3bd7-bdf4-64c0e5b5705a Label 5011157992662 (TILDA WLGRN…" at bounding box center [387, 260] width 286 height 107
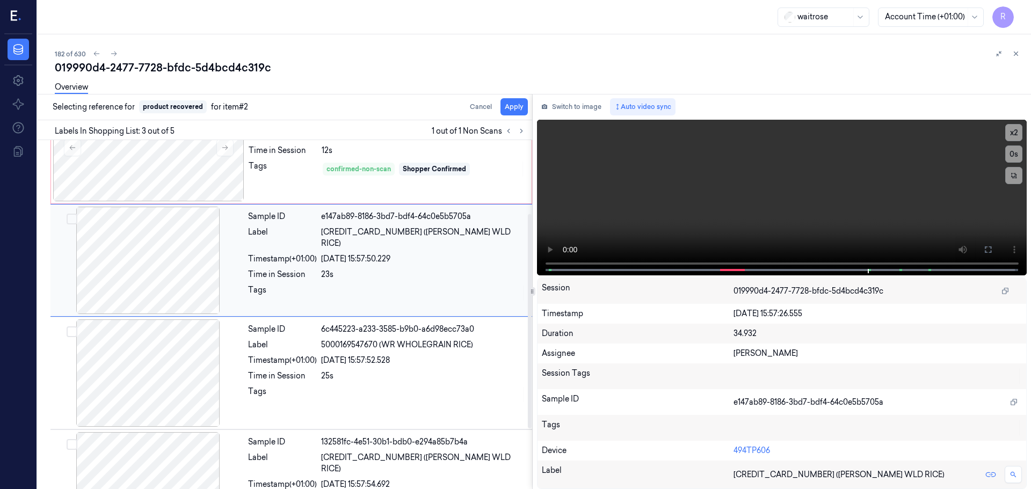
scroll to position [107, 0]
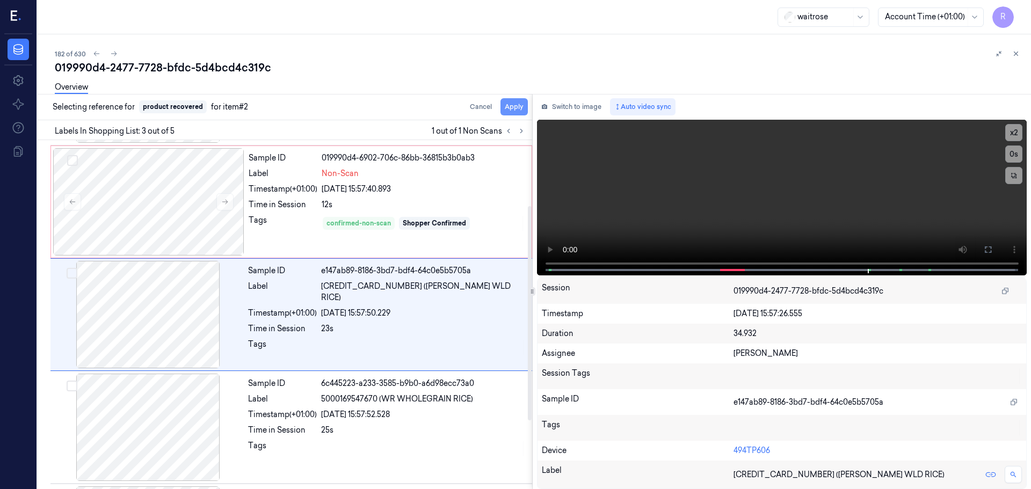
click at [514, 108] on button "Apply" at bounding box center [513, 106] width 27 height 17
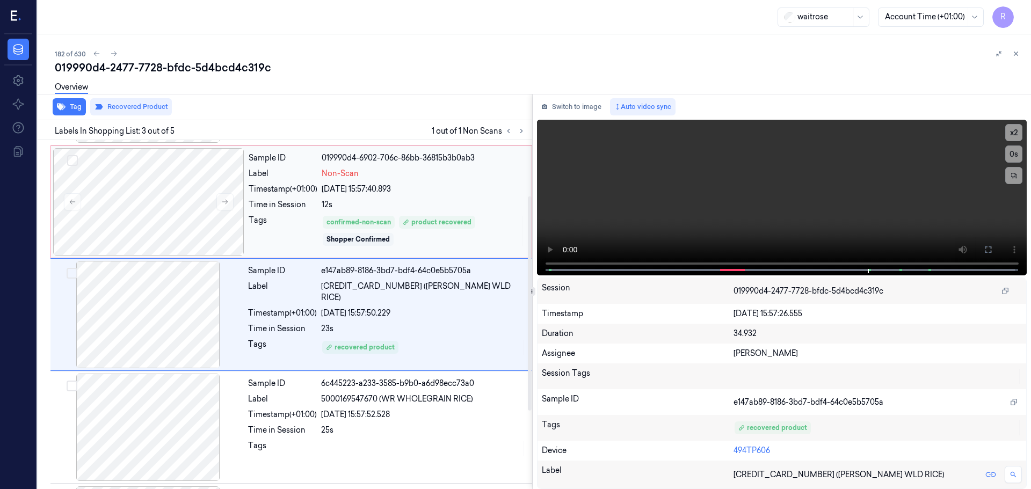
scroll to position [0, 0]
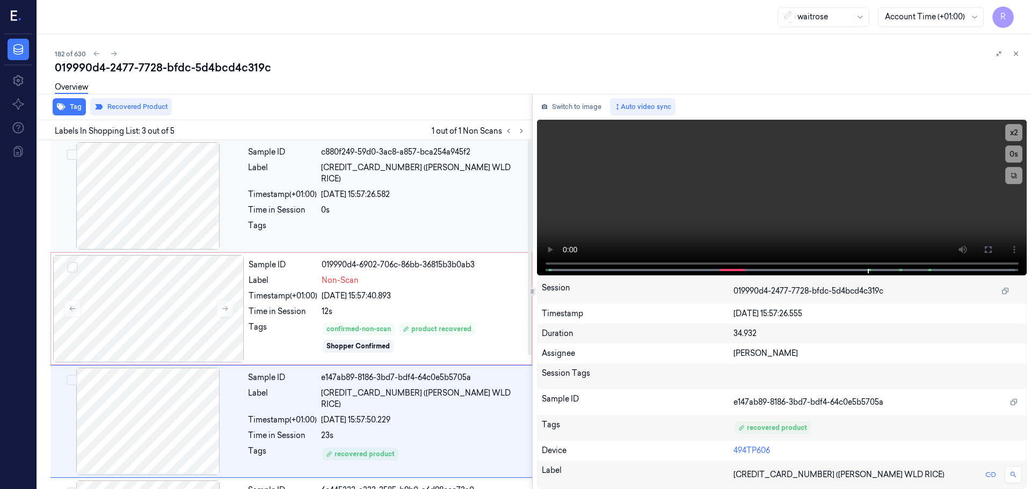
click at [388, 223] on div at bounding box center [423, 228] width 205 height 17
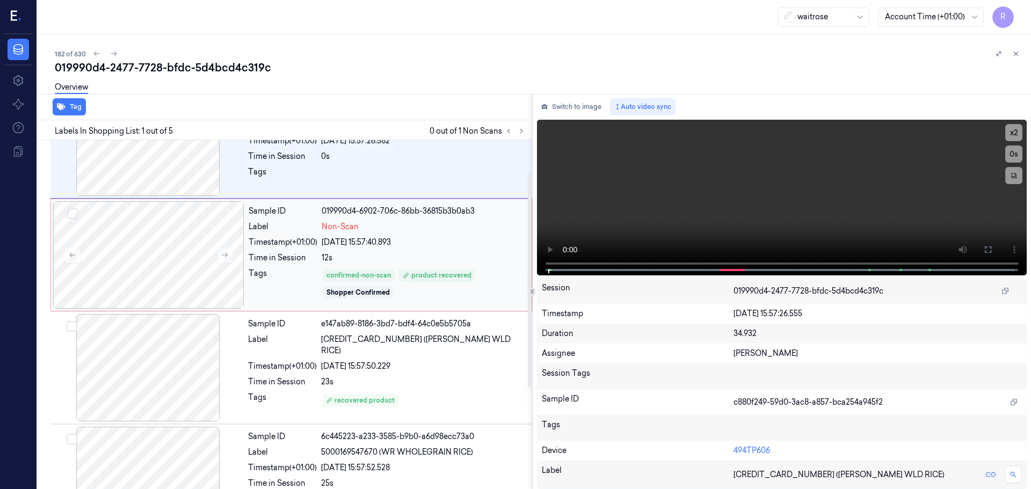
click at [373, 253] on div "12s" at bounding box center [423, 257] width 203 height 11
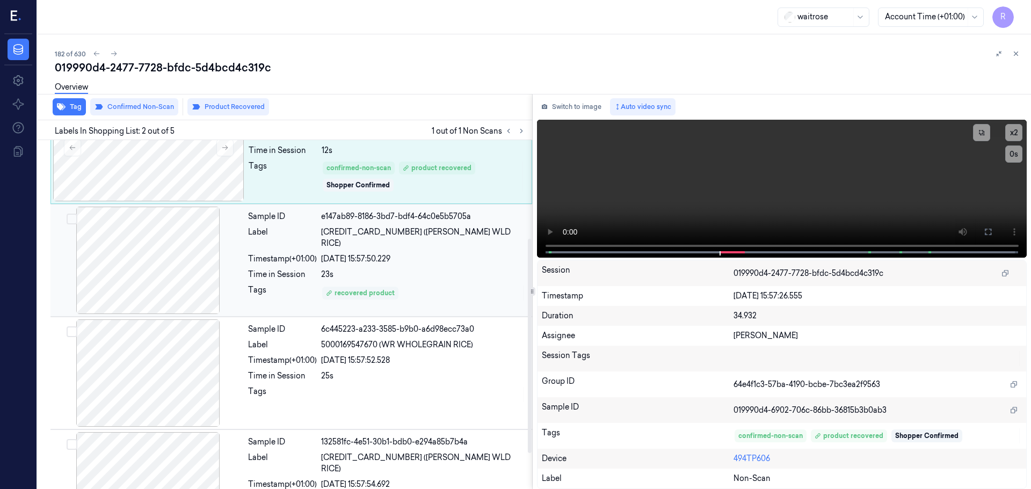
scroll to position [4, 0]
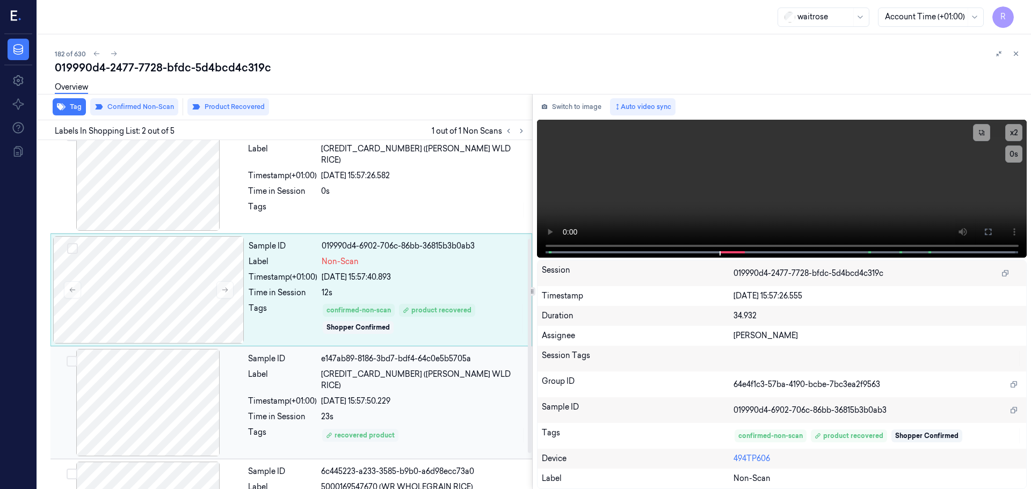
click at [373, 279] on div "Sample ID 019990d4-6902-706c-86bb-36815b3b0ab3 Label Non-Scan Timestamp (+01:00…" at bounding box center [386, 289] width 285 height 107
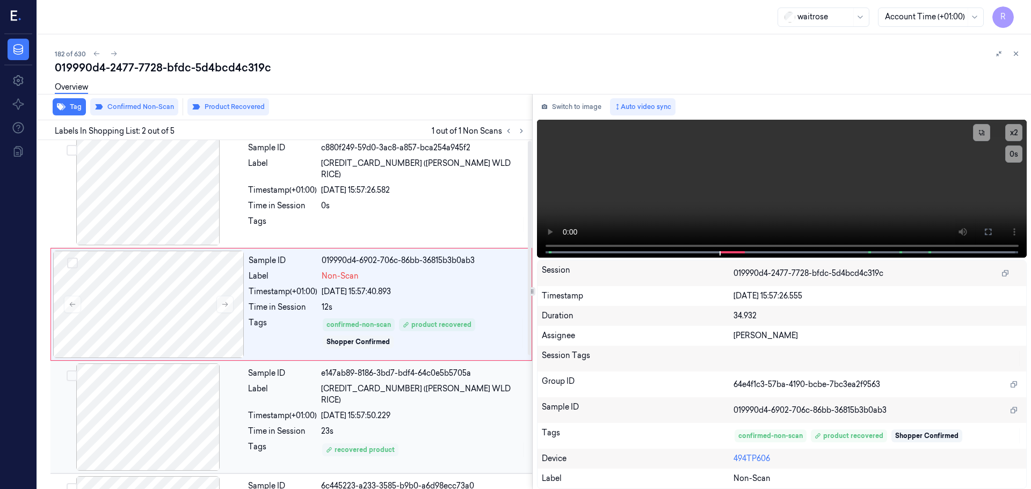
scroll to position [0, 0]
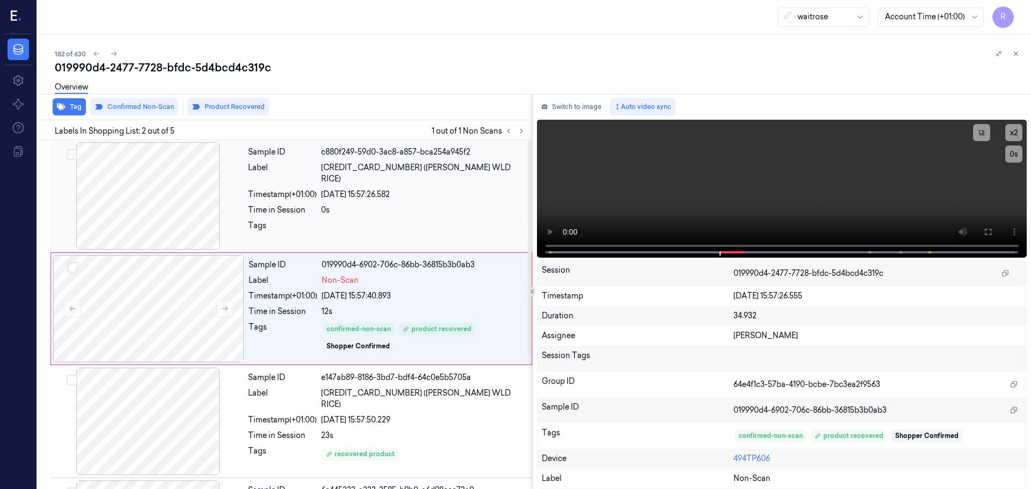
click at [387, 189] on div "Sample ID c880f249-59d0-3ac8-a857-bca254a945f2 Label 5011157992662 (TILDA WLGRN…" at bounding box center [387, 195] width 286 height 107
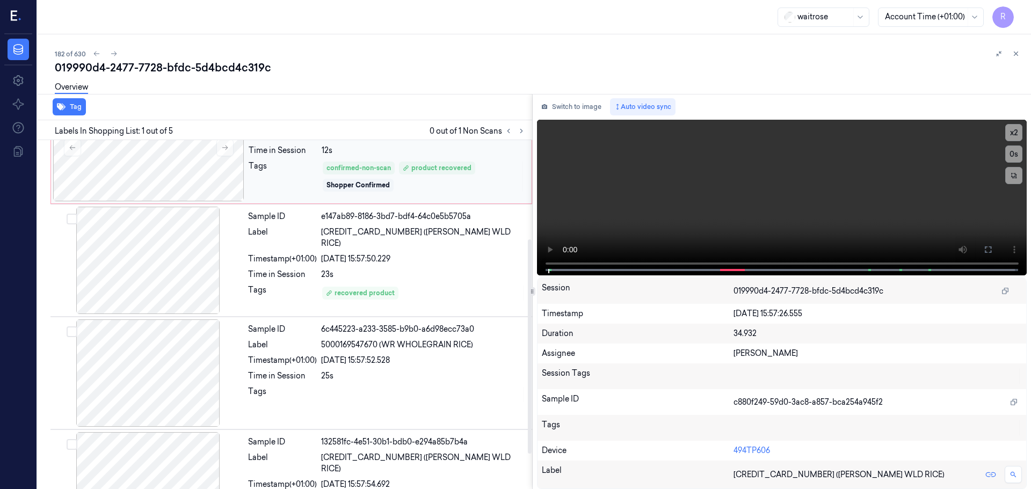
click at [387, 203] on div "Sample ID 019990d4-6902-706c-86bb-36815b3b0ab3 Label Non-Scan Timestamp (+01:00…" at bounding box center [291, 147] width 482 height 113
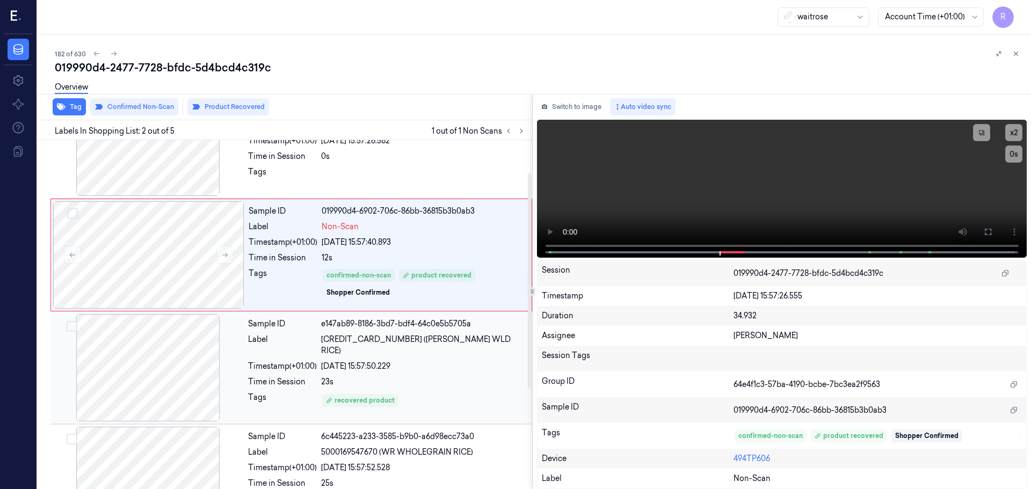
click at [389, 362] on div "Sample ID e147ab89-8186-3bd7-bdf4-64c0e5b5705a Label 5011157992662 (TILDA WLGRN…" at bounding box center [387, 367] width 286 height 107
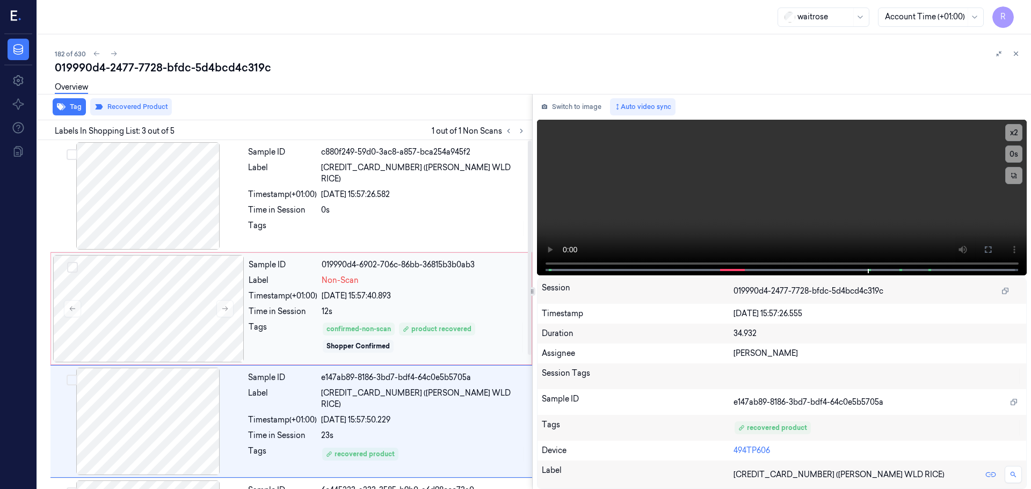
click at [404, 316] on div "12s" at bounding box center [423, 311] width 203 height 11
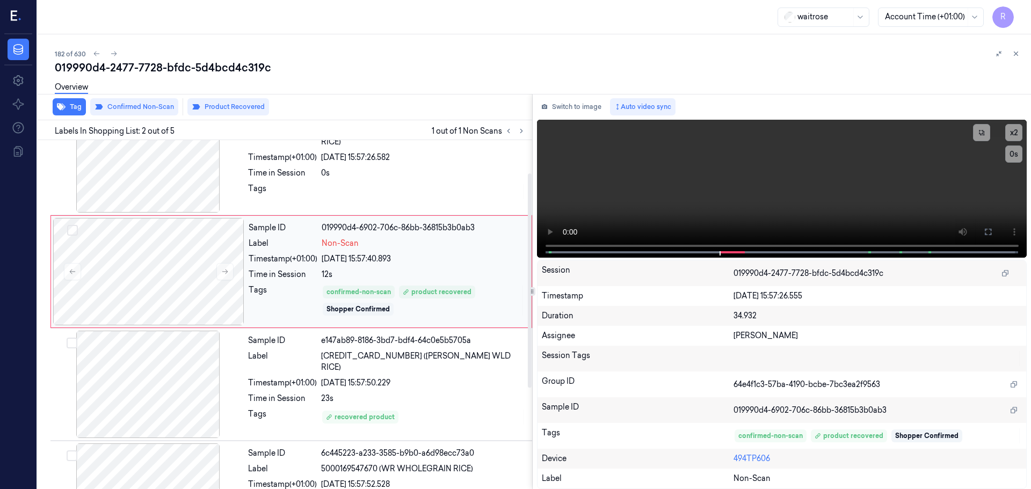
scroll to position [54, 0]
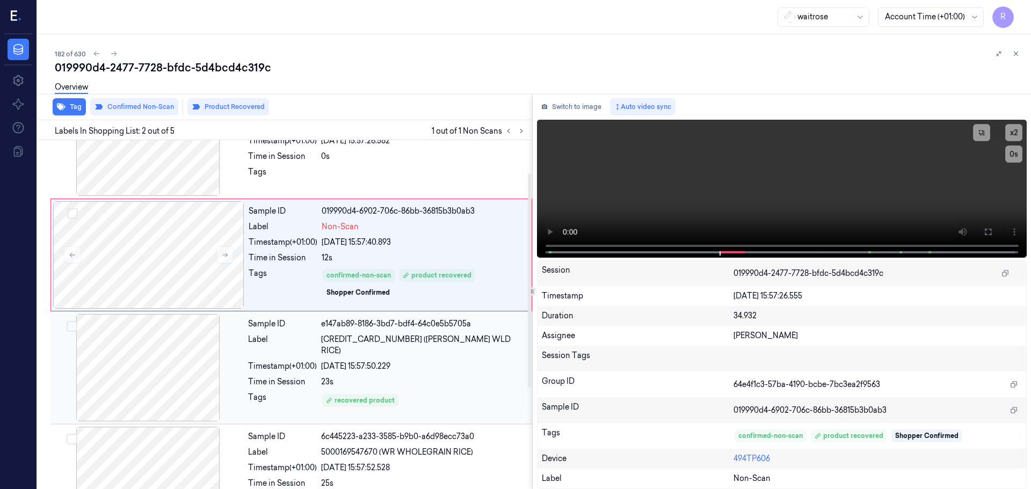
click at [438, 361] on div "28/09/2025 15:57:50.229" at bounding box center [423, 366] width 205 height 11
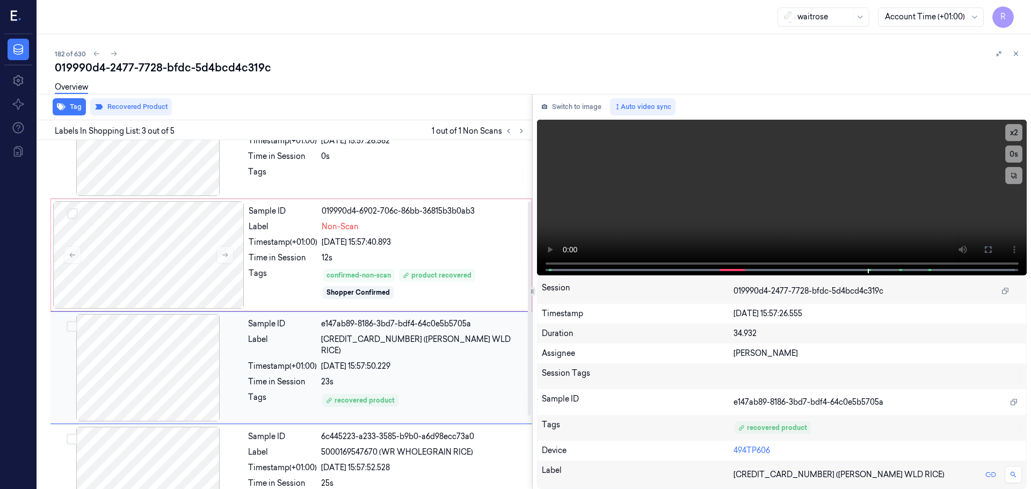
scroll to position [107, 0]
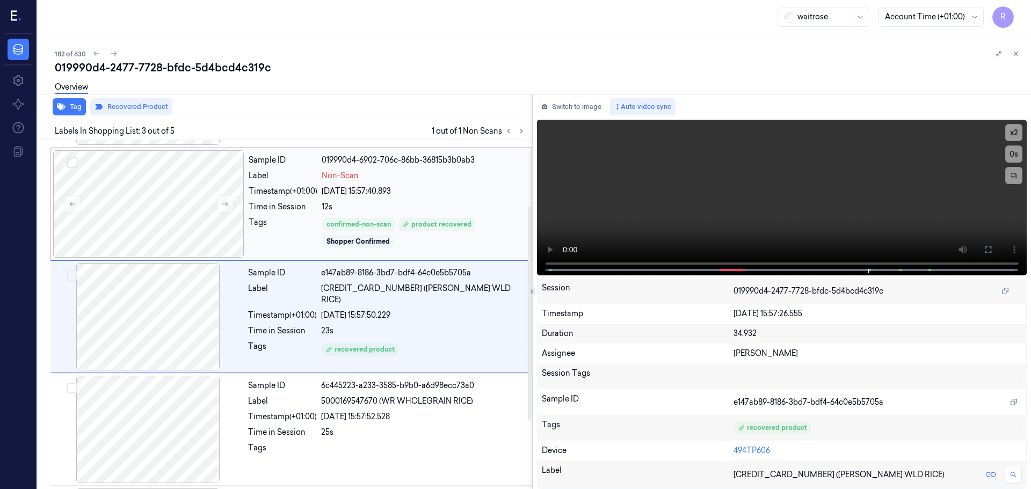
click at [450, 240] on div "confirmed-non-scan product recovered Shopper Confirmed" at bounding box center [423, 233] width 203 height 32
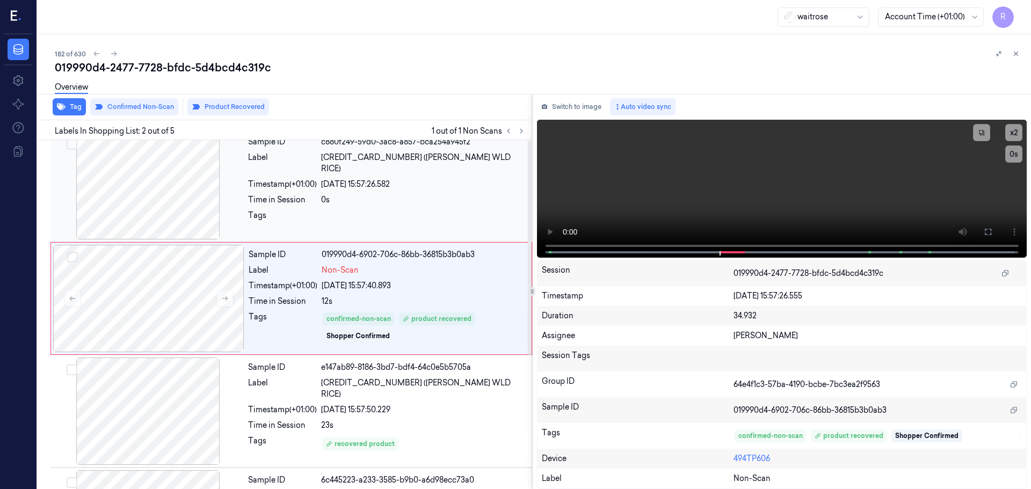
scroll to position [0, 0]
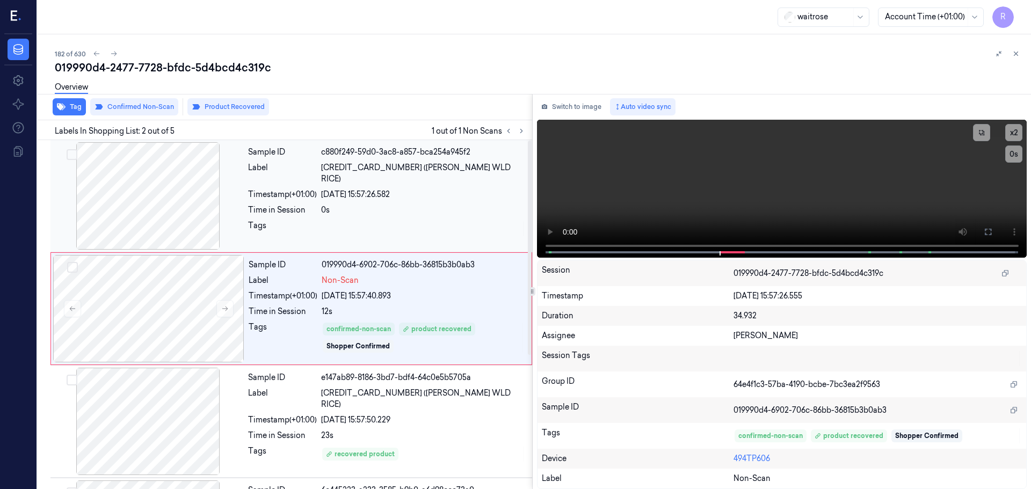
click at [449, 246] on div "Sample ID c880f249-59d0-3ac8-a857-bca254a945f2 Label 5011157992662 (TILDA WLGRN…" at bounding box center [387, 195] width 286 height 107
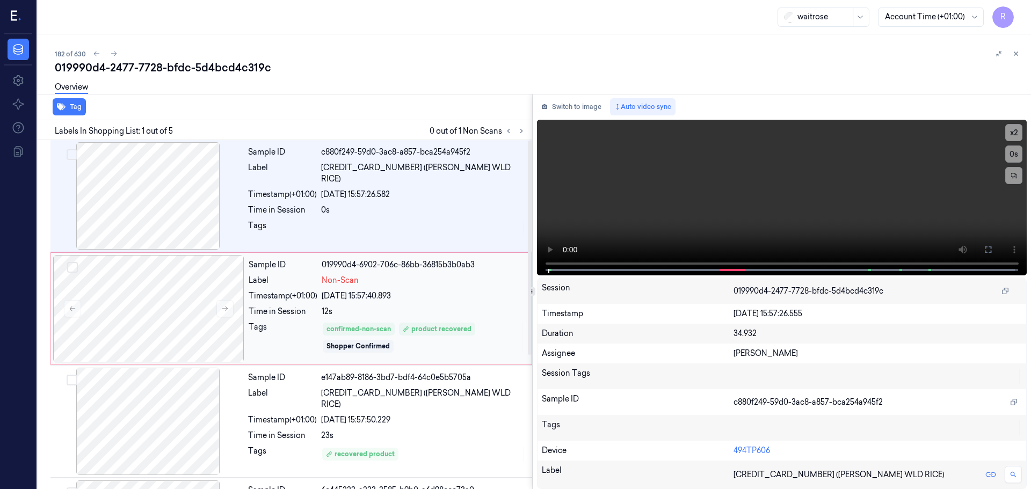
click at [437, 280] on div "Non-Scan" at bounding box center [423, 280] width 203 height 11
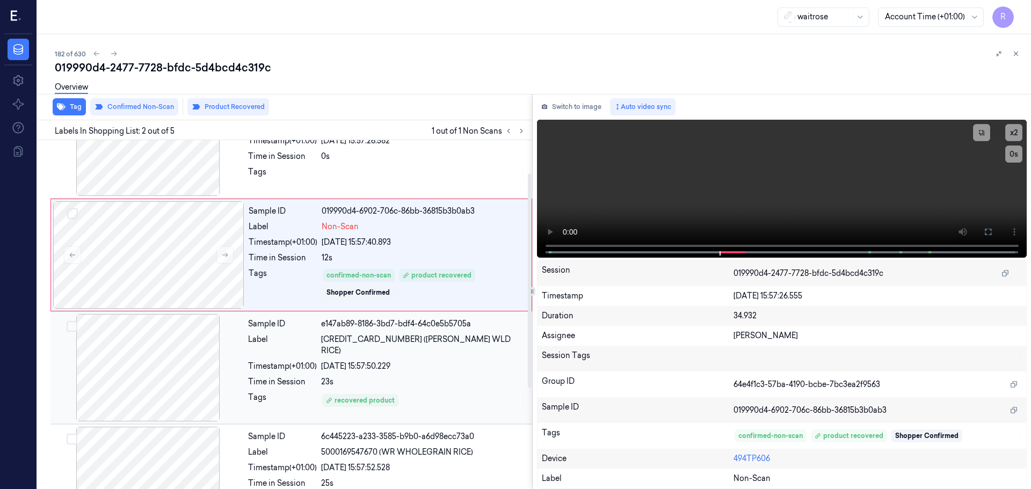
click at [454, 361] on div "28/09/2025 15:57:50.229" at bounding box center [423, 366] width 205 height 11
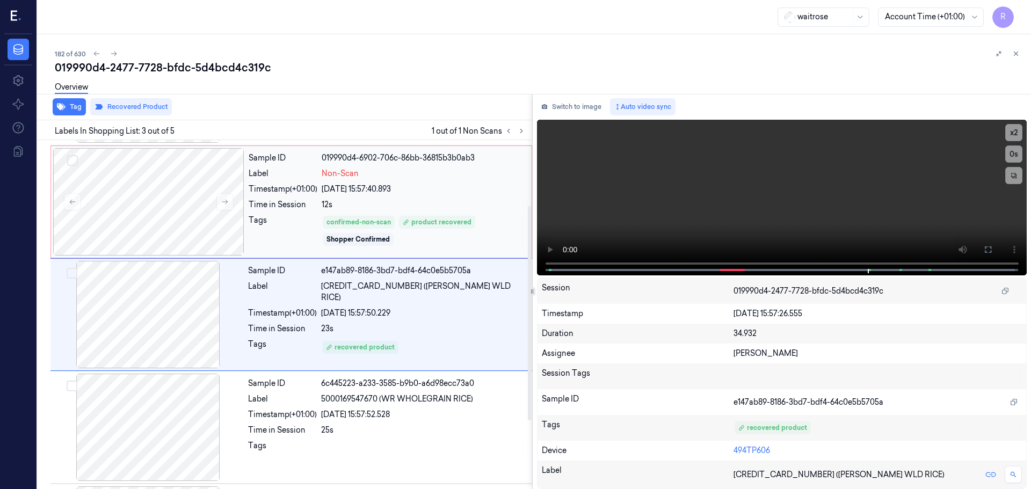
click at [460, 238] on div "confirmed-non-scan product recovered Shopper Confirmed" at bounding box center [423, 231] width 203 height 32
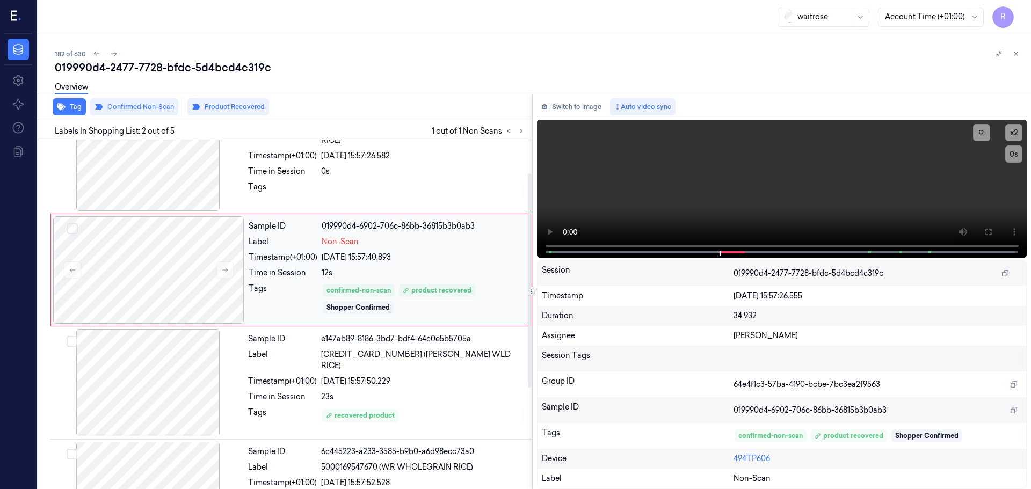
scroll to position [54, 0]
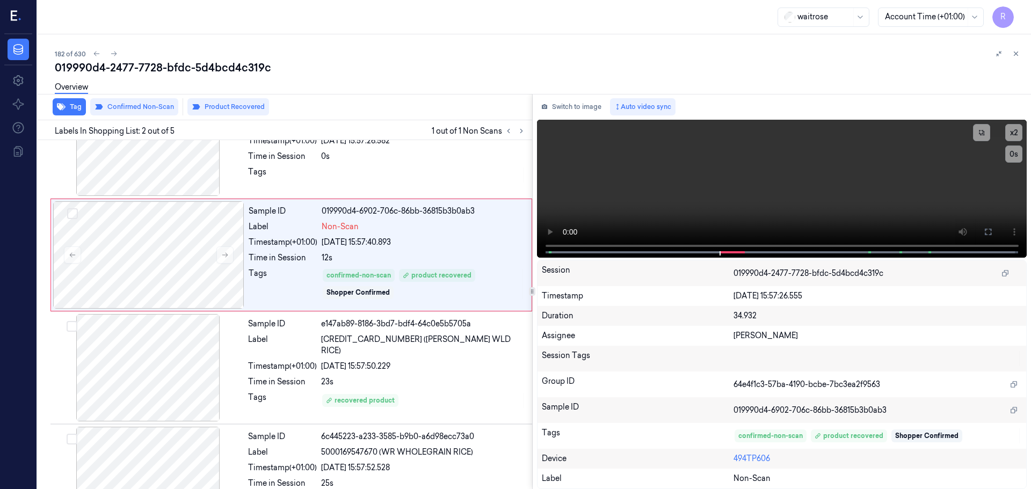
drag, startPoint x: 1015, startPoint y: 56, endPoint x: 1001, endPoint y: 89, distance: 36.1
click at [1014, 56] on icon at bounding box center [1016, 54] width 8 height 8
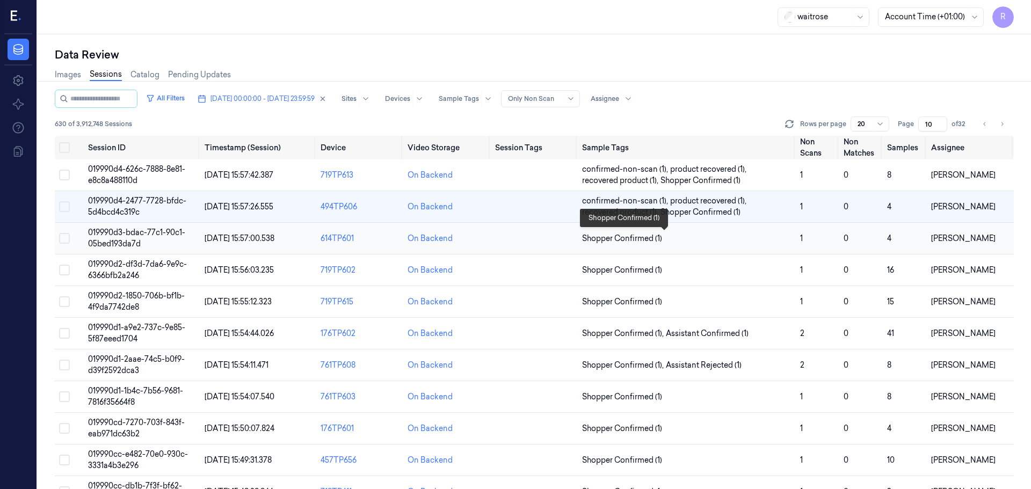
click at [658, 238] on span "Shopper Confirmed (1)" at bounding box center [622, 238] width 80 height 11
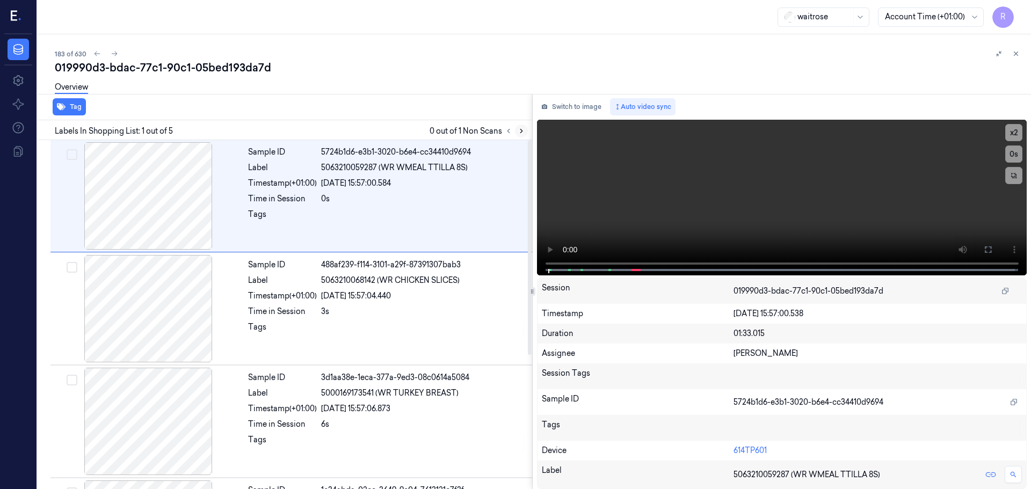
click at [515, 133] on button at bounding box center [521, 131] width 13 height 13
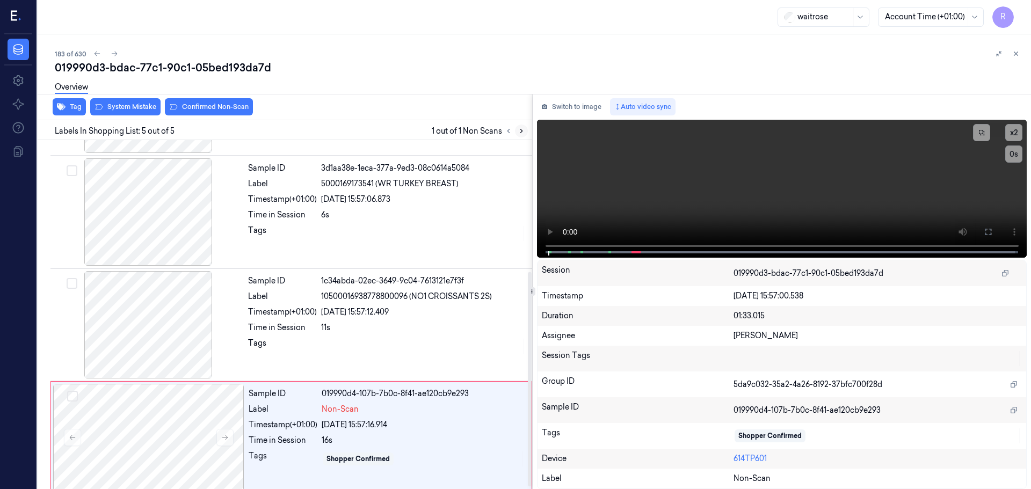
scroll to position [218, 0]
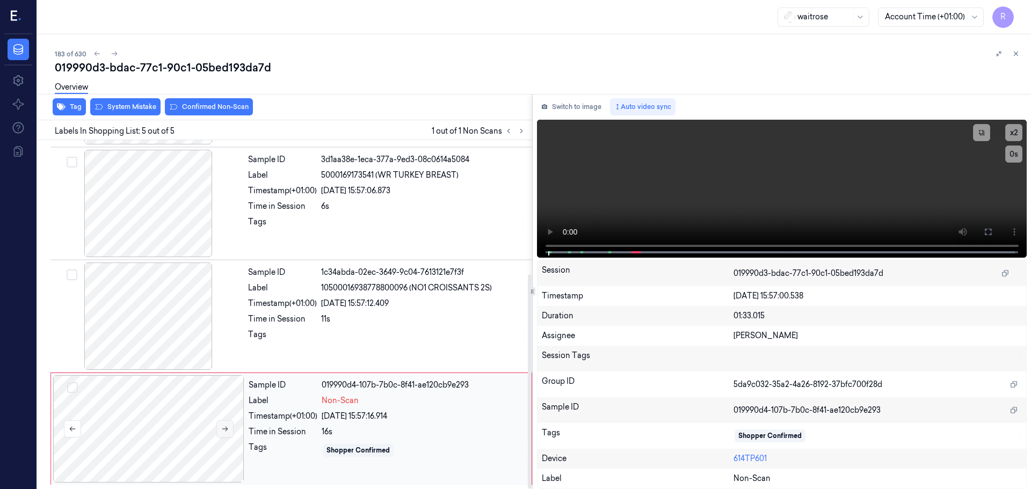
click at [225, 431] on icon at bounding box center [225, 429] width 8 height 8
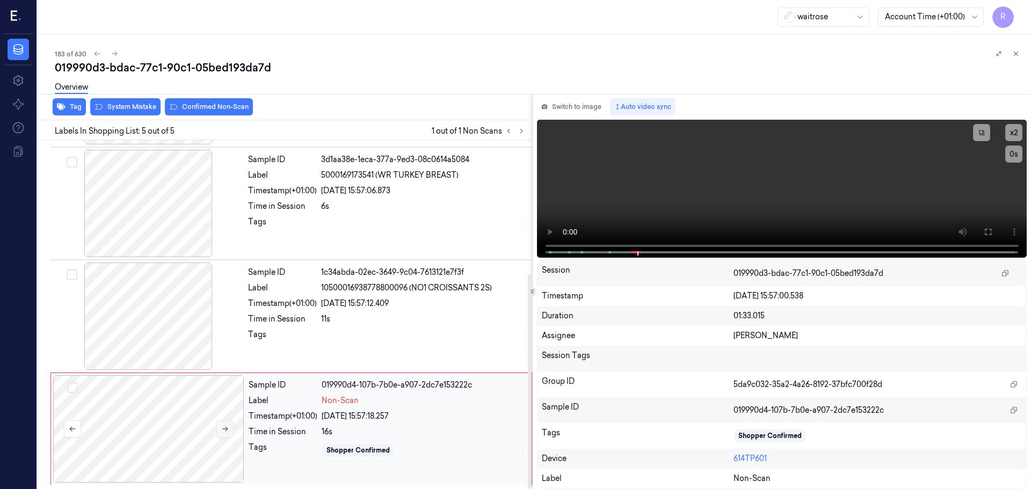
click at [225, 431] on icon at bounding box center [225, 429] width 8 height 8
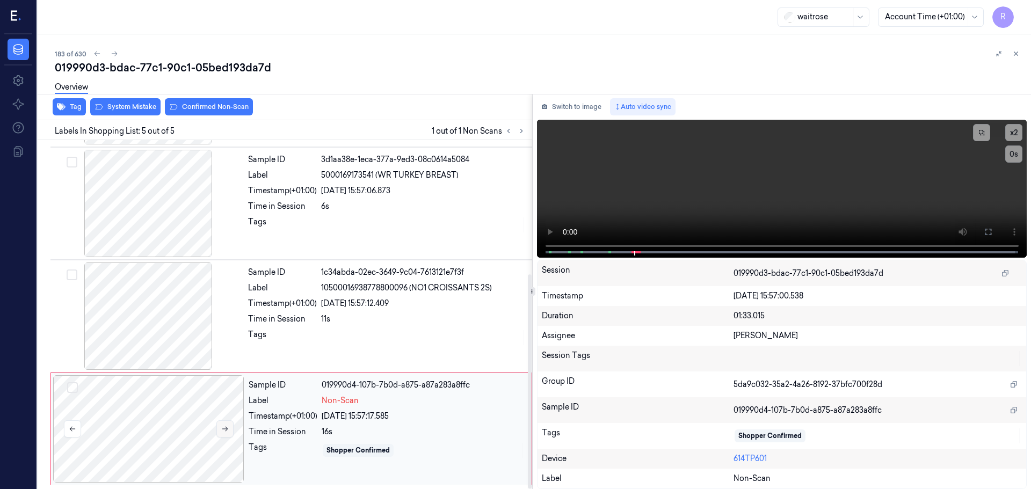
click at [225, 431] on icon at bounding box center [225, 429] width 8 height 8
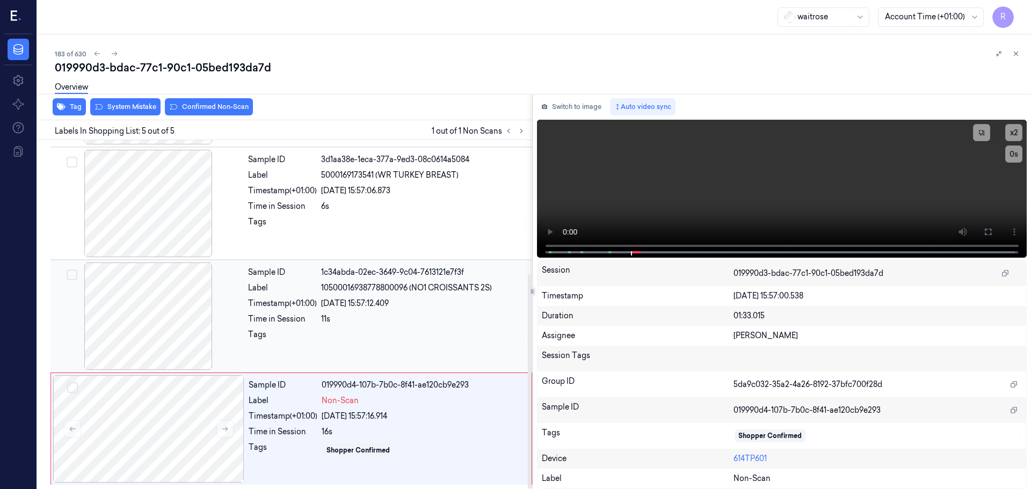
click at [112, 339] on div at bounding box center [148, 315] width 191 height 107
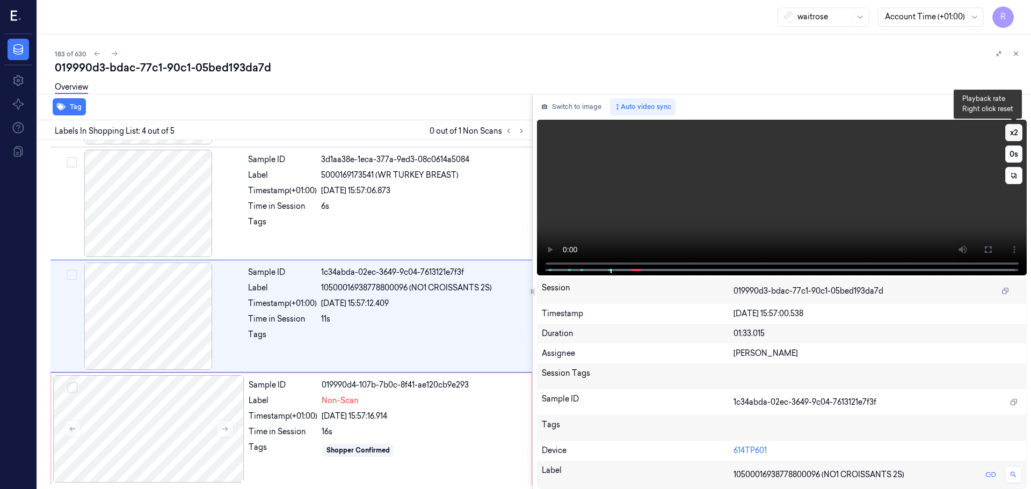
click at [1017, 135] on button "x 2" at bounding box center [1013, 132] width 17 height 17
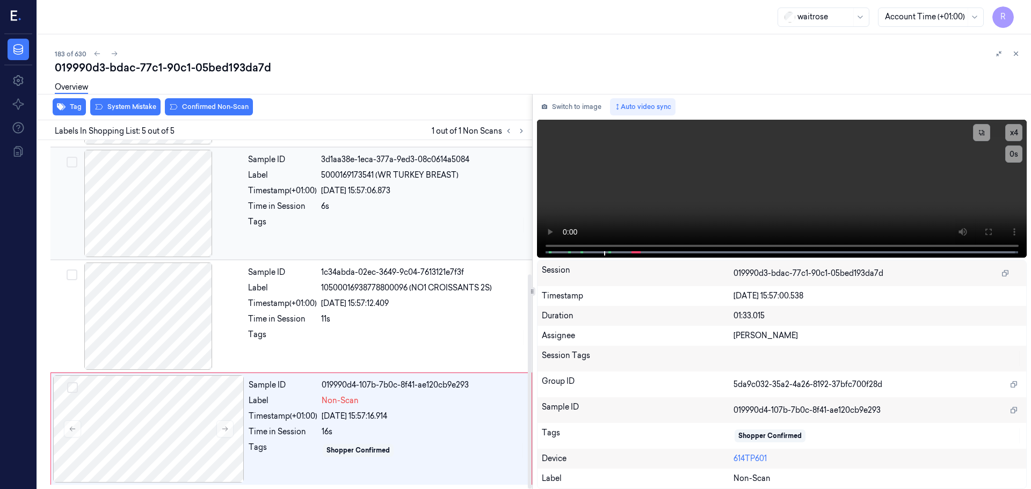
click at [163, 231] on div at bounding box center [148, 203] width 191 height 107
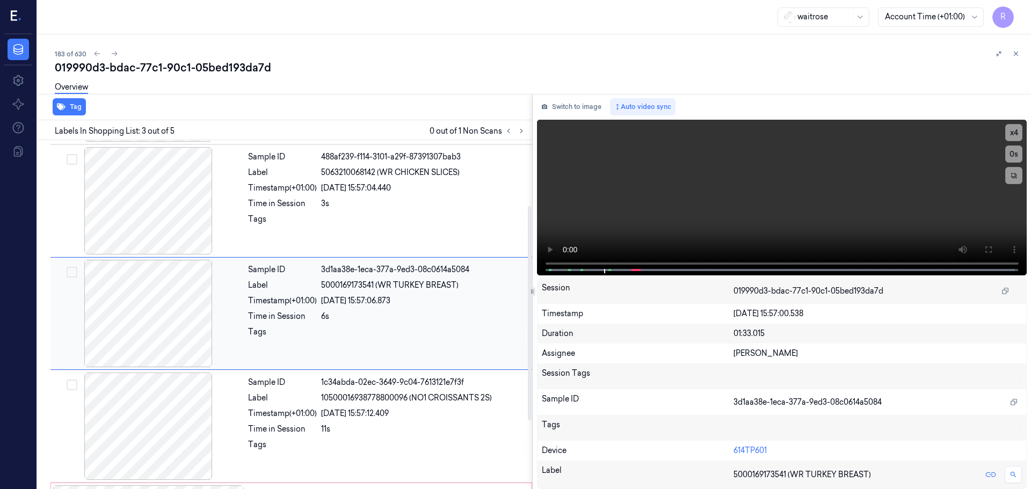
scroll to position [107, 0]
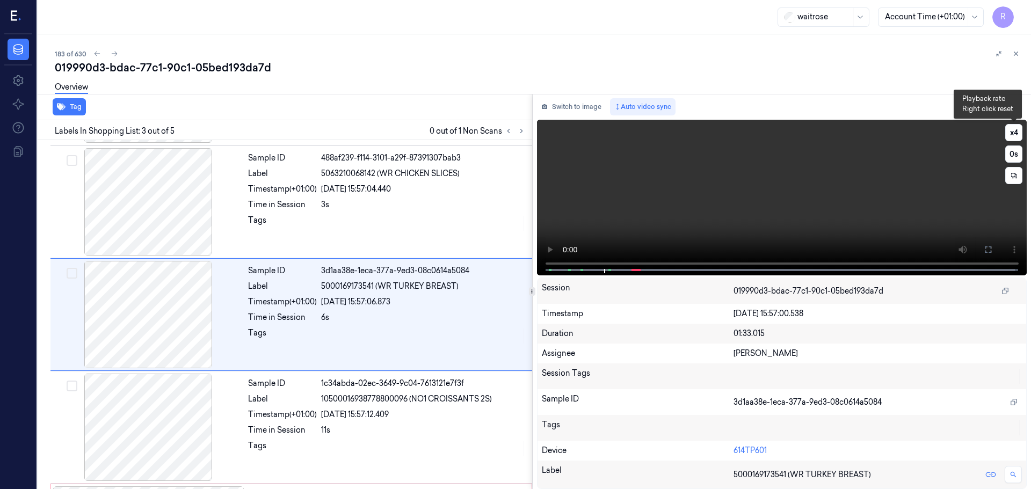
click at [1004, 127] on div "x 4 0 s" at bounding box center [992, 154] width 60 height 60
click at [1009, 134] on button "x 4" at bounding box center [1013, 132] width 17 height 17
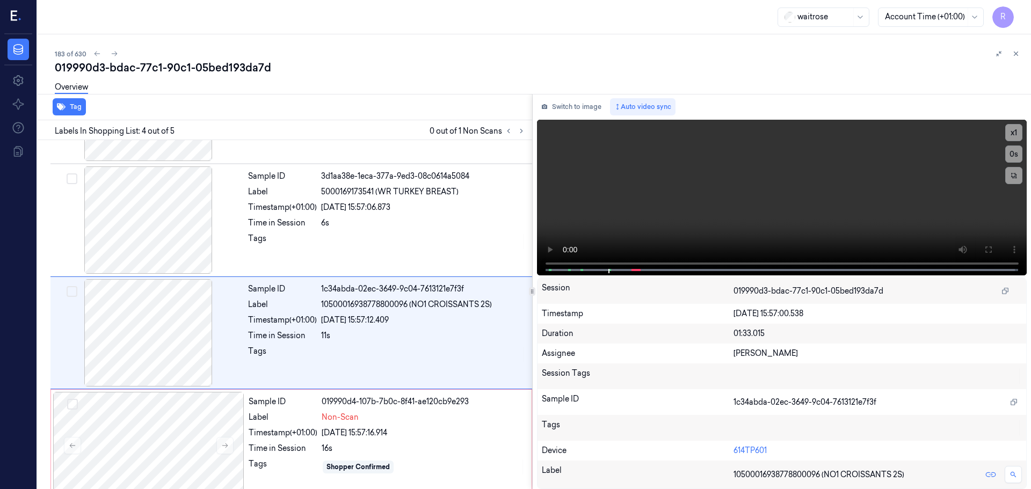
scroll to position [218, 0]
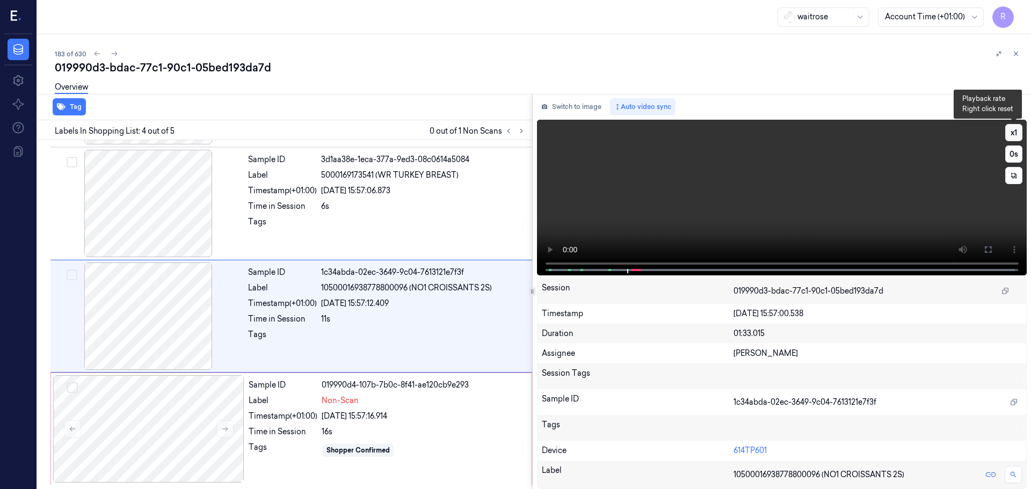
click at [1011, 136] on button "x 1" at bounding box center [1013, 132] width 17 height 17
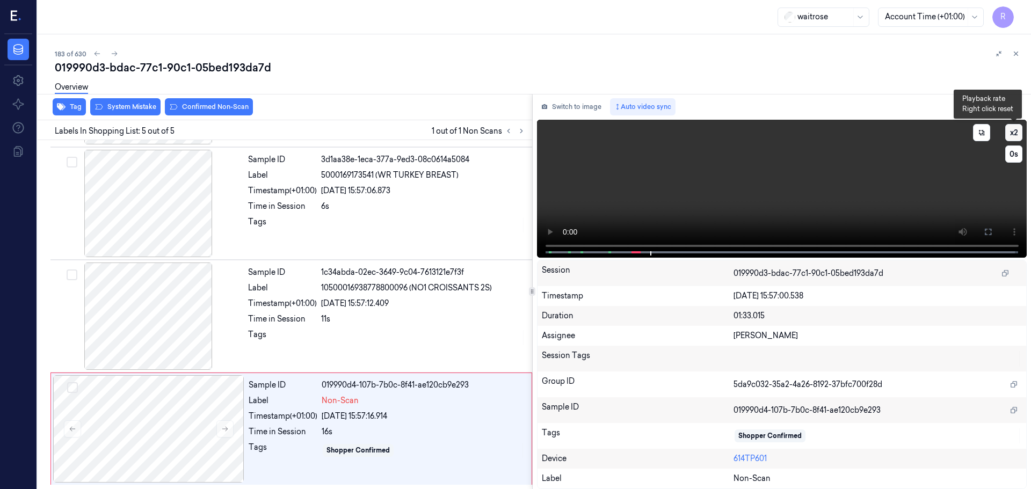
click at [1012, 137] on button "x 2" at bounding box center [1013, 132] width 17 height 17
drag, startPoint x: 272, startPoint y: 424, endPoint x: 179, endPoint y: 278, distance: 173.2
click at [272, 425] on div "Sample ID 019990d4-107b-7b0c-8f41-ae120cb9e293 Label Non-Scan Timestamp (+01:00…" at bounding box center [386, 428] width 285 height 107
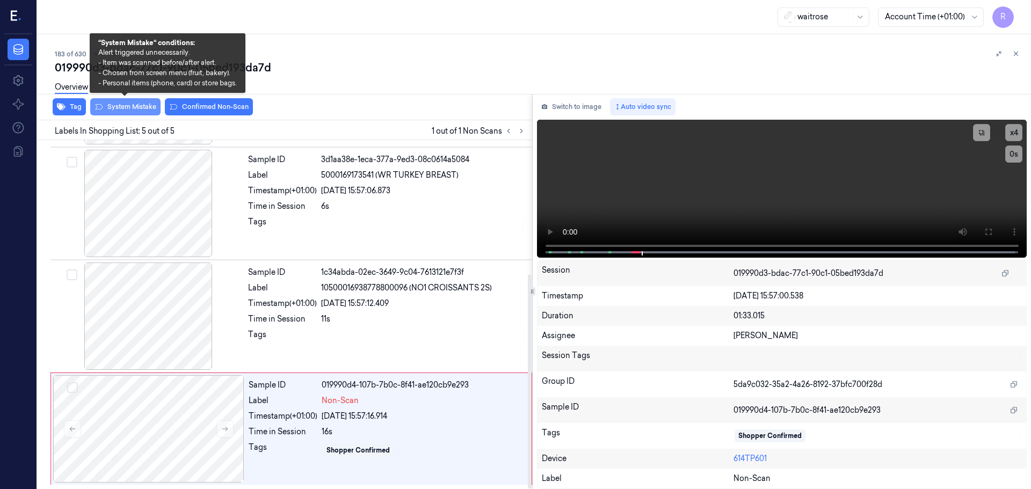
click at [129, 112] on button "System Mistake" at bounding box center [125, 106] width 70 height 17
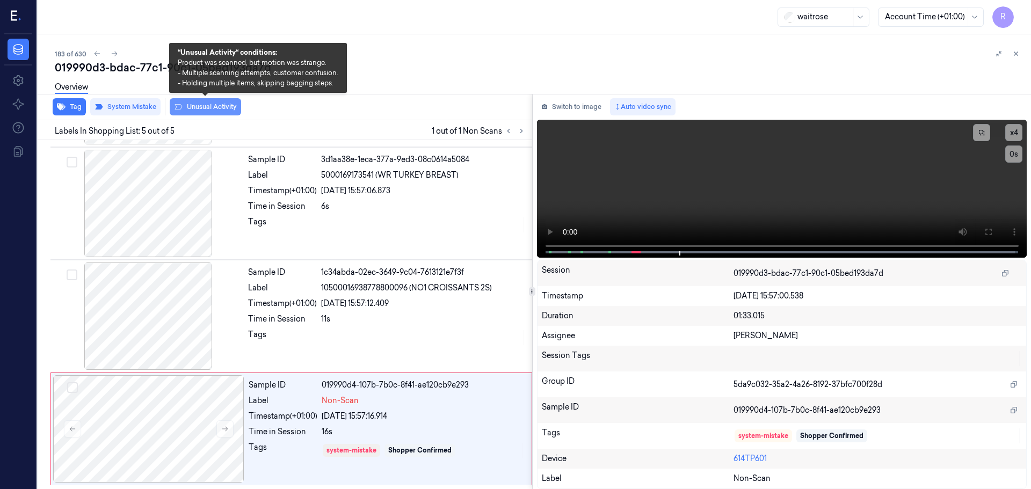
click at [188, 108] on button "Unusual Activity" at bounding box center [205, 106] width 71 height 17
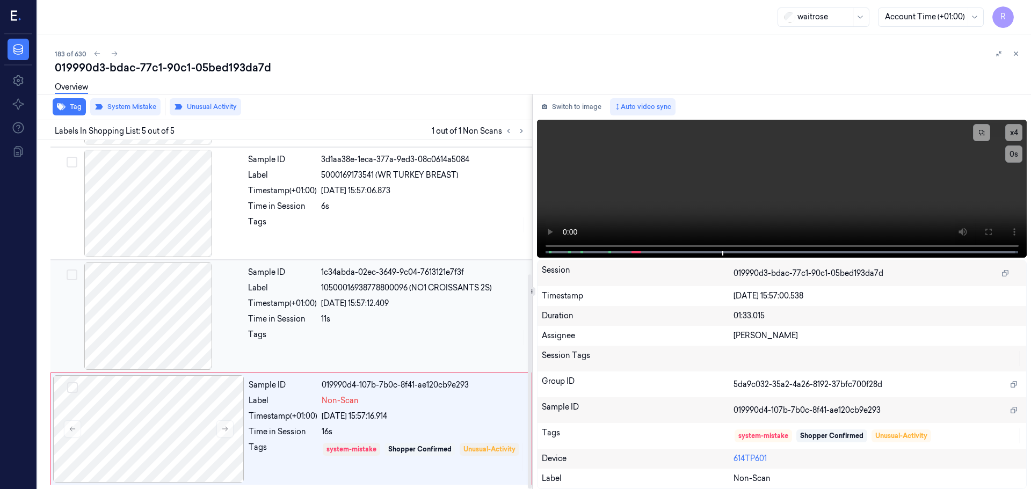
click at [270, 264] on div "Sample ID 1c34abda-02ec-3649-9c04-7613121e7f3f Label 10500016938778800096 (NO1 …" at bounding box center [387, 315] width 286 height 107
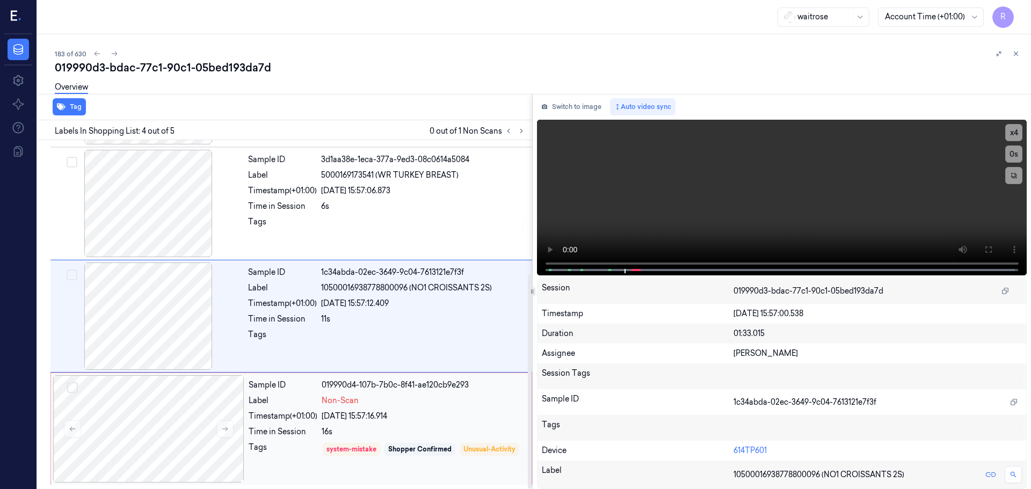
click at [323, 383] on div "019990d4-107b-7b0c-8f41-ae120cb9e293" at bounding box center [423, 385] width 203 height 11
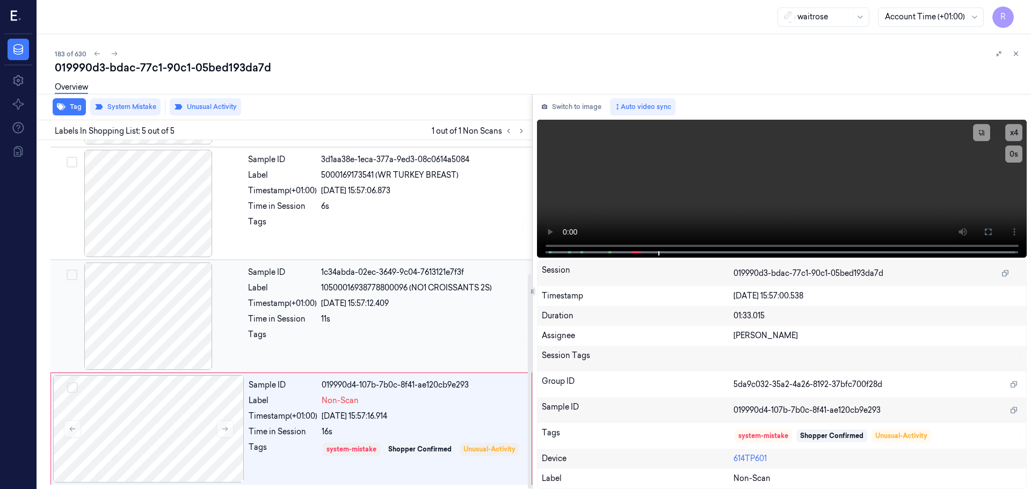
click at [459, 318] on div "11s" at bounding box center [423, 318] width 205 height 11
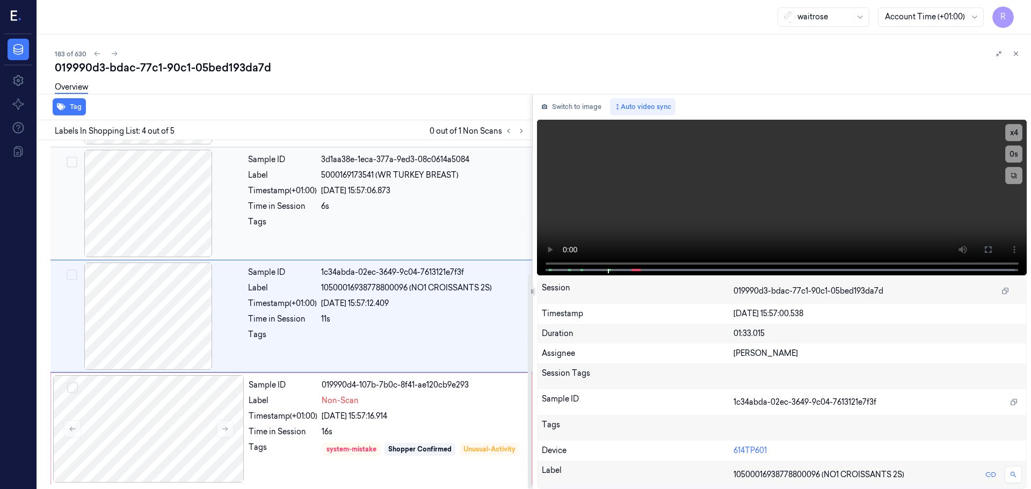
click at [467, 241] on div "Sample ID 3d1aa38e-1eca-377a-9ed3-08c0614a5084 Label 5000169173541 (WR TURKEY B…" at bounding box center [387, 203] width 286 height 107
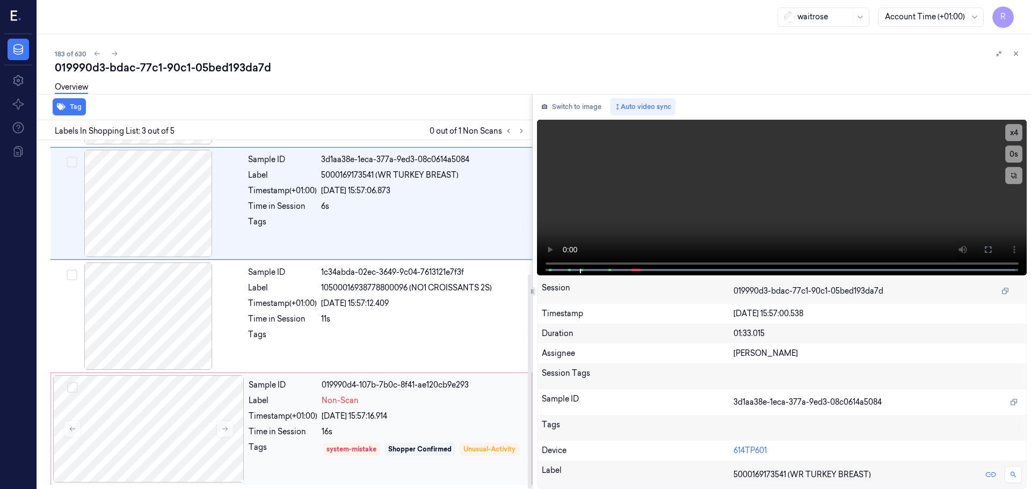
click at [364, 422] on div "Sample ID 019990d4-107b-7b0c-8f41-ae120cb9e293 Label Non-Scan Timestamp (+01:00…" at bounding box center [386, 428] width 285 height 107
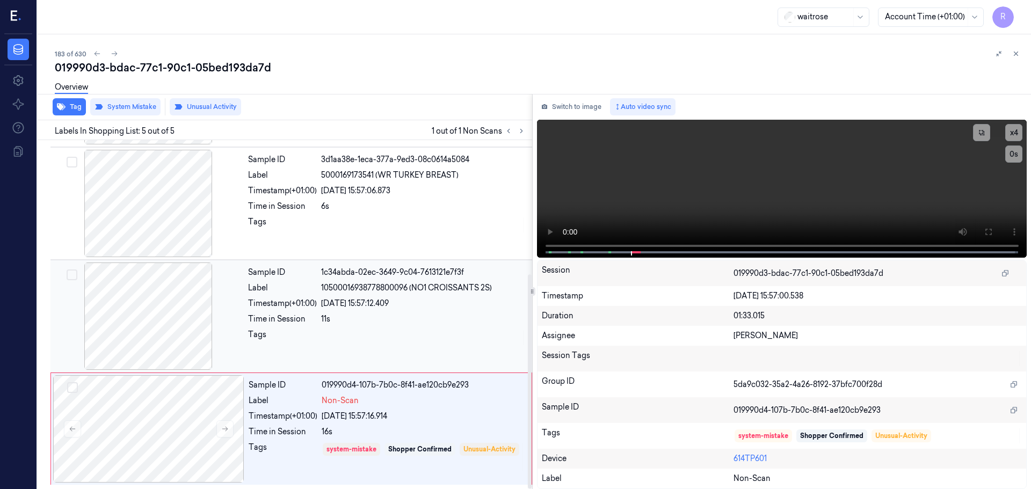
drag, startPoint x: 295, startPoint y: 301, endPoint x: 280, endPoint y: 305, distance: 15.8
click at [295, 302] on div "Timestamp (+01:00)" at bounding box center [282, 303] width 69 height 11
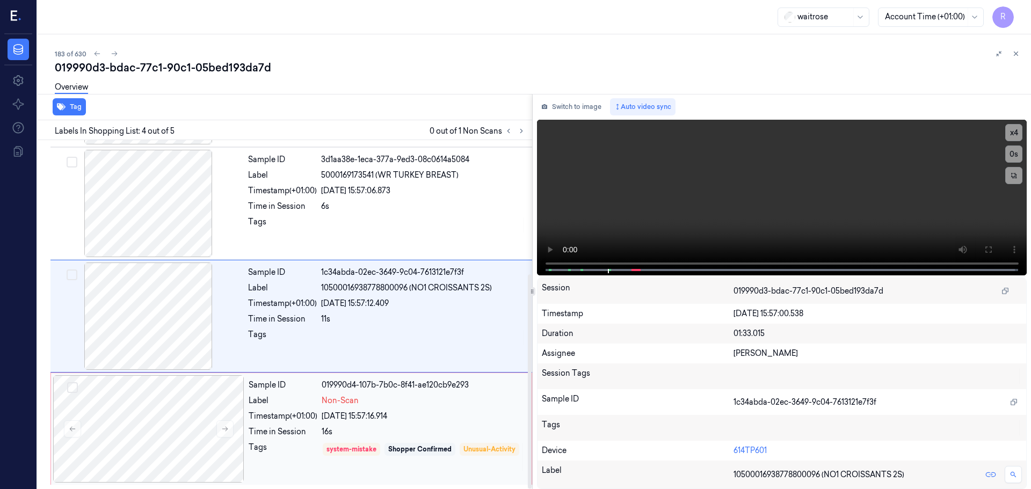
click at [283, 378] on div "Sample ID 019990d4-107b-7b0c-8f41-ae120cb9e293 Label Non-Scan Timestamp (+01:00…" at bounding box center [386, 428] width 285 height 107
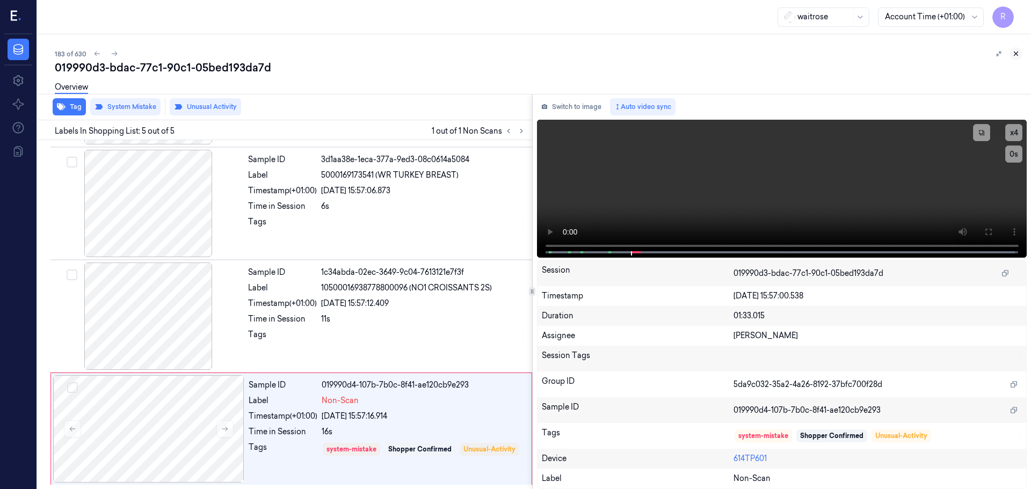
click at [1016, 54] on icon at bounding box center [1016, 54] width 8 height 8
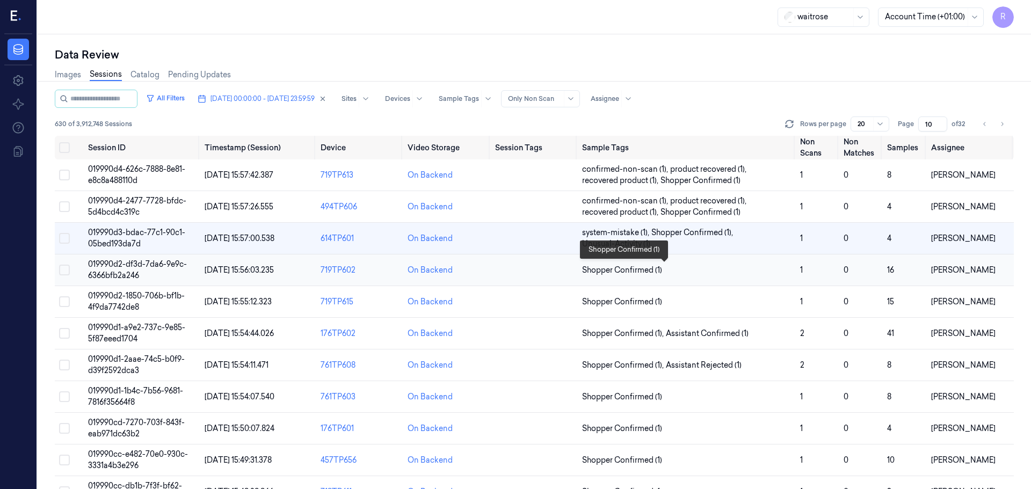
click at [682, 273] on span "Shopper Confirmed (1)" at bounding box center [686, 270] width 209 height 11
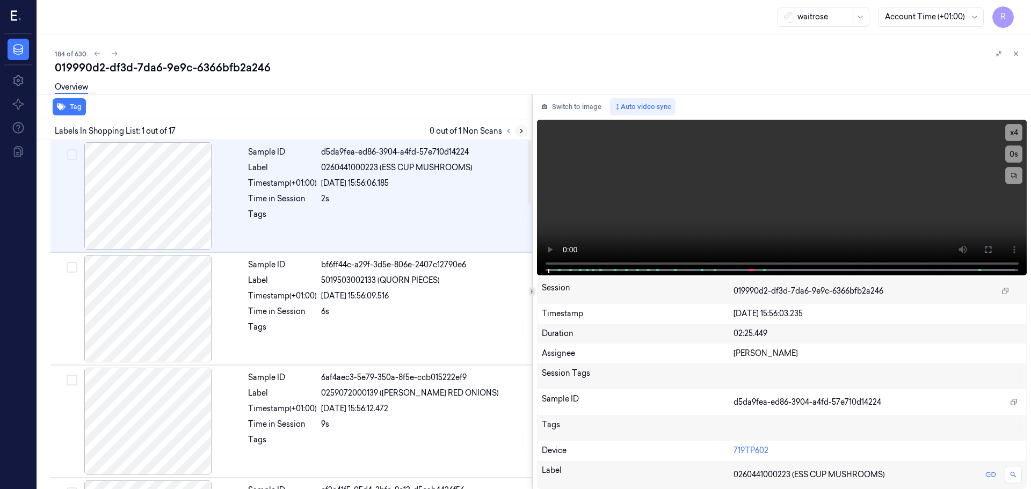
click at [521, 131] on icon at bounding box center [521, 131] width 8 height 8
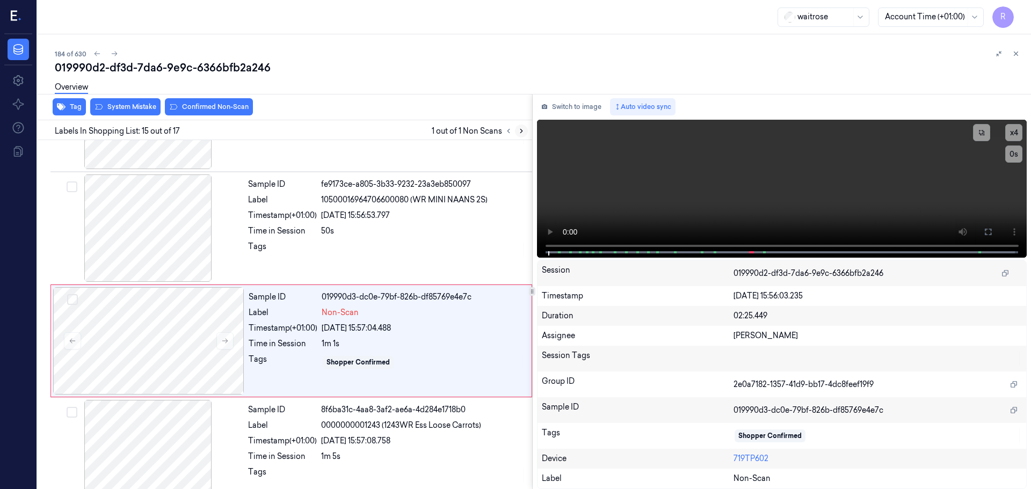
scroll to position [1460, 0]
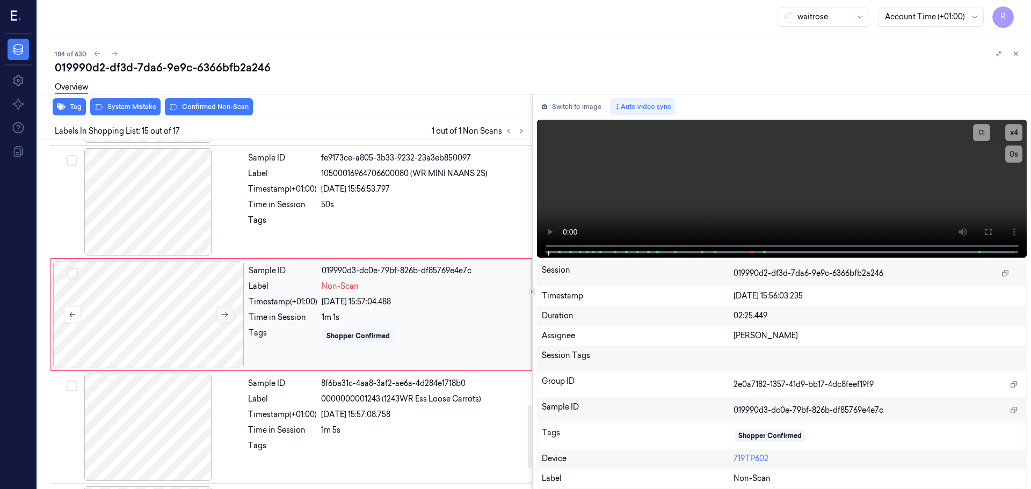
click at [221, 316] on icon at bounding box center [225, 315] width 8 height 8
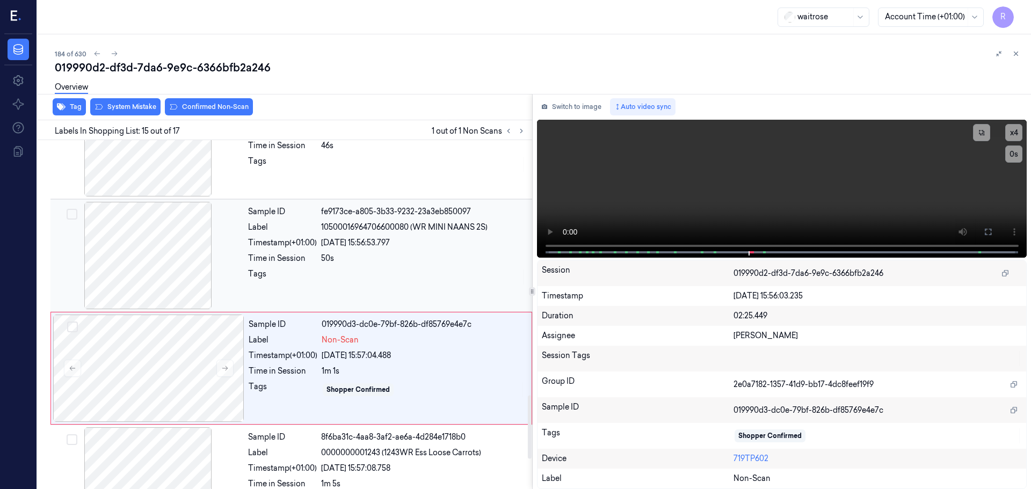
click at [144, 258] on div at bounding box center [148, 255] width 191 height 107
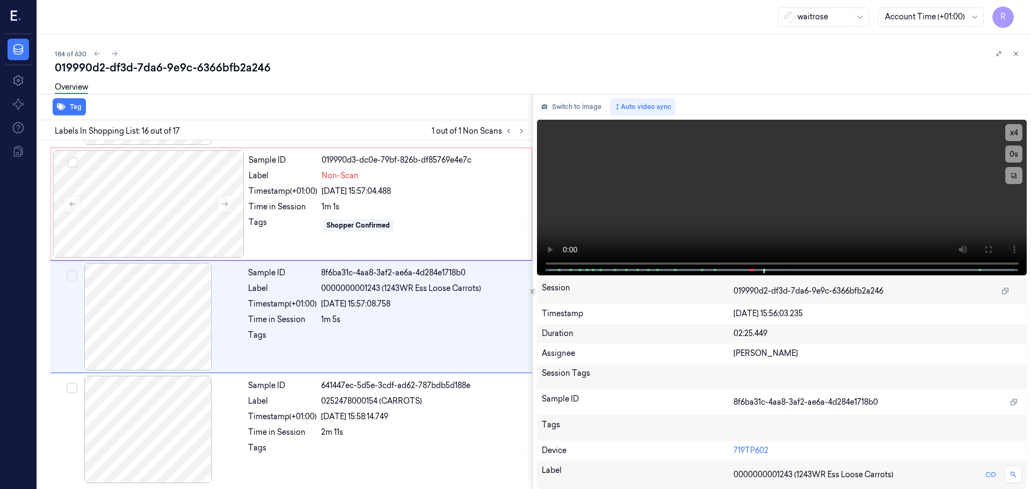
scroll to position [1571, 0]
click at [227, 214] on div at bounding box center [148, 203] width 191 height 107
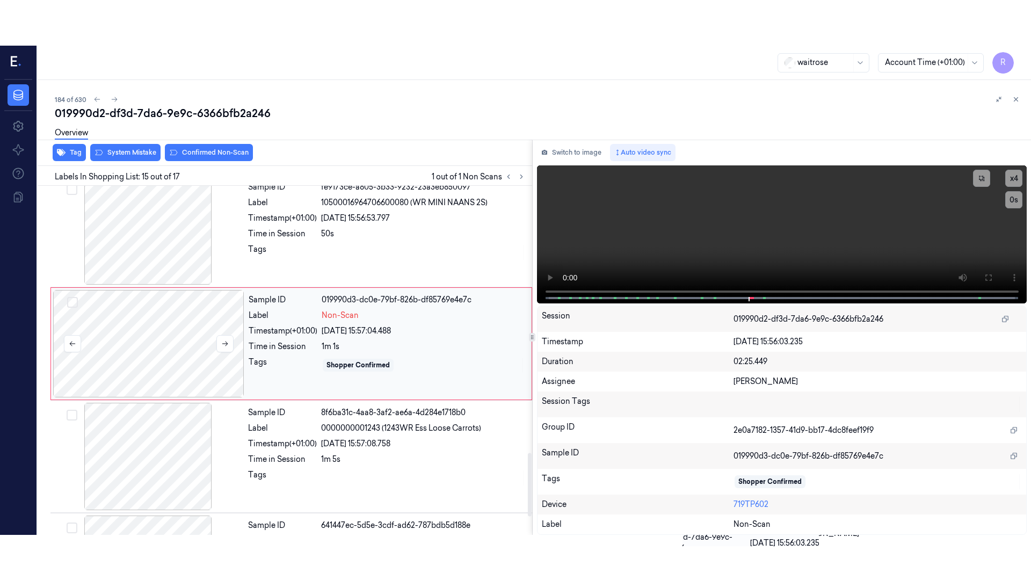
scroll to position [1460, 0]
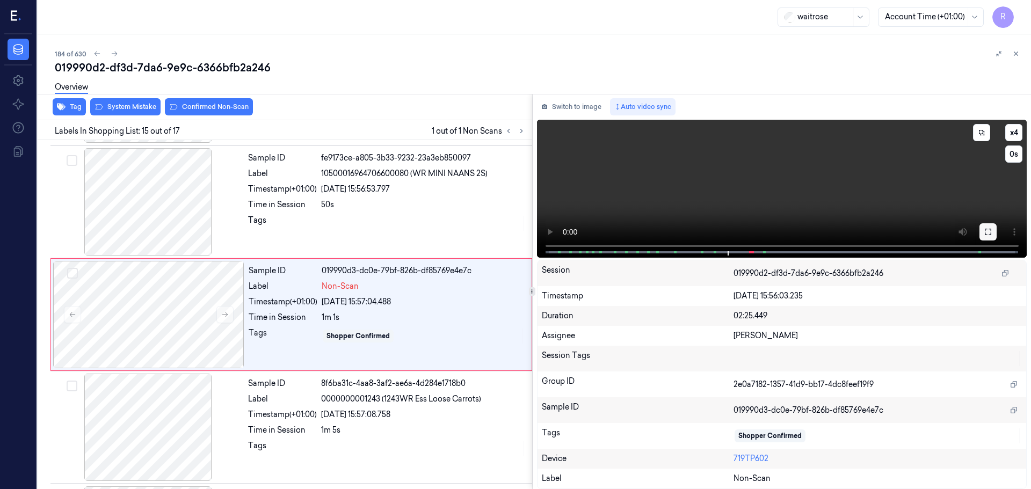
click at [991, 235] on icon at bounding box center [987, 232] width 9 height 9
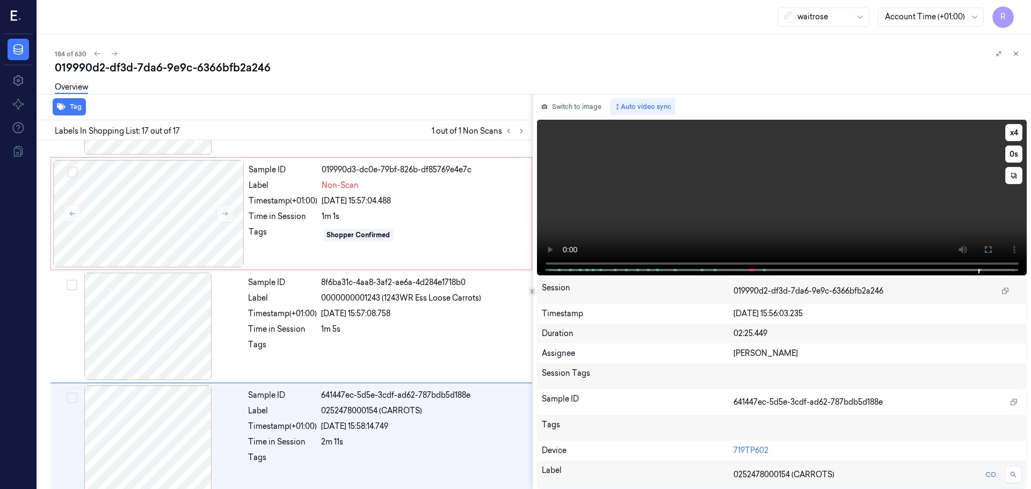
scroll to position [1571, 0]
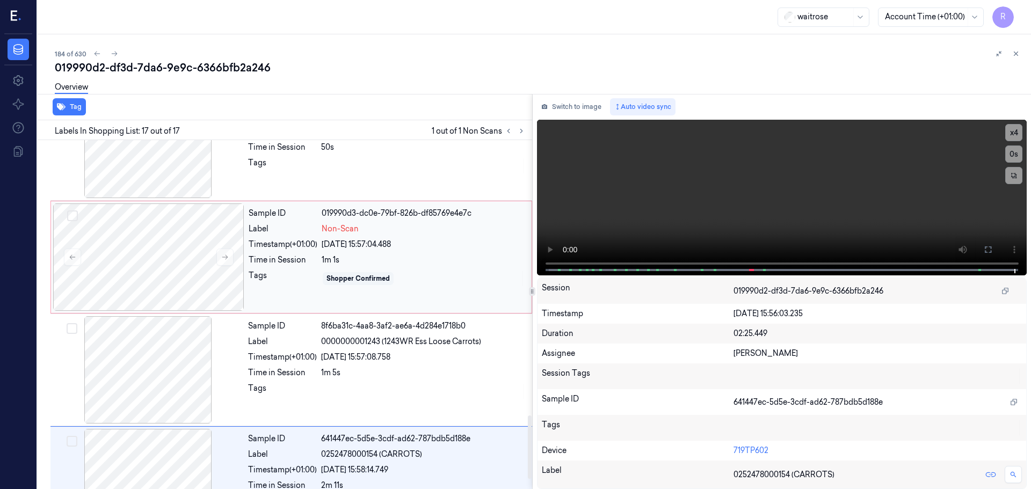
click at [389, 267] on div "Sample ID 019990d3-dc0e-79bf-826b-df85769e4e7c Label Non-Scan Timestamp (+01:00…" at bounding box center [386, 256] width 285 height 107
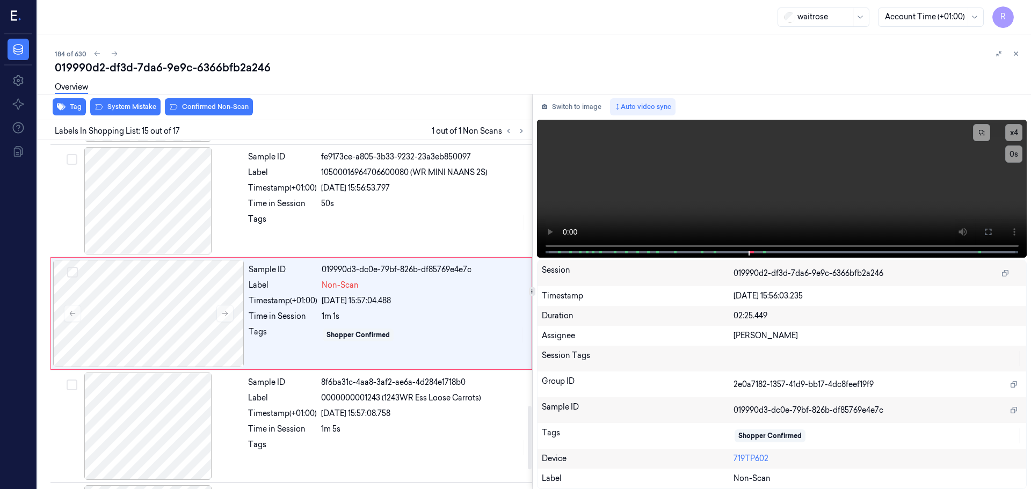
scroll to position [1460, 0]
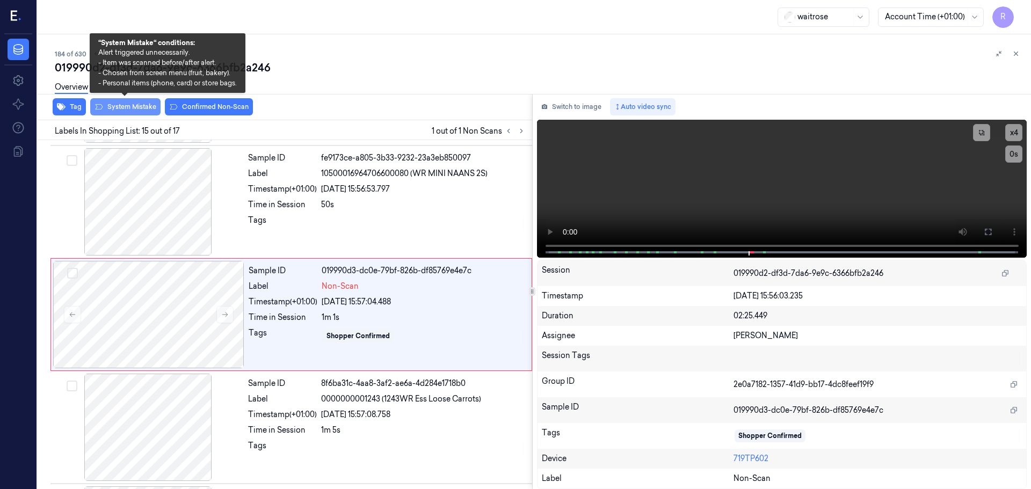
click at [120, 108] on button "System Mistake" at bounding box center [125, 106] width 70 height 17
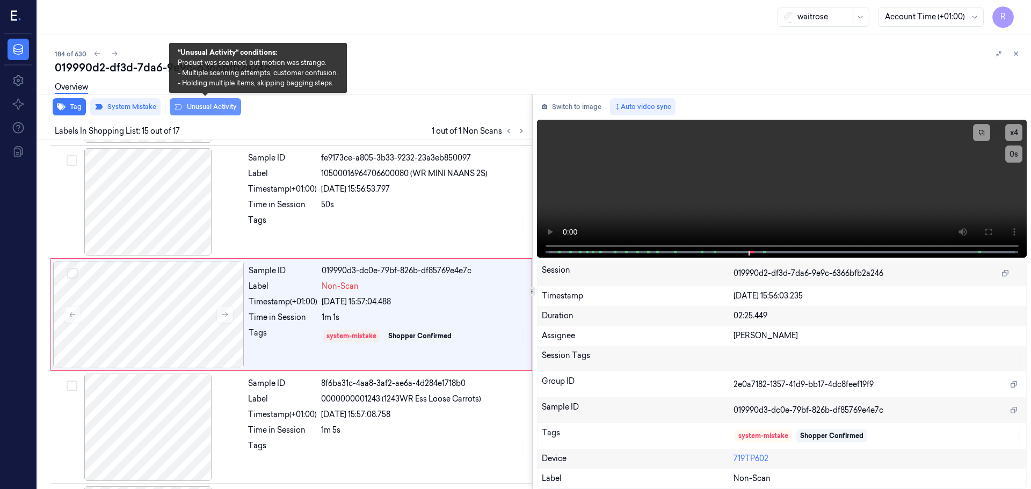
click at [192, 104] on button "Unusual Activity" at bounding box center [205, 106] width 71 height 17
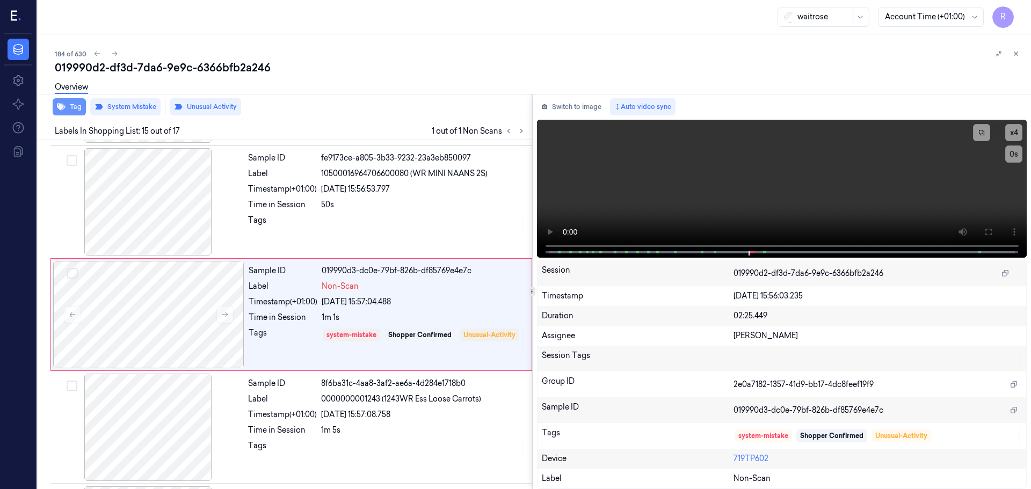
click at [72, 109] on button "Tag" at bounding box center [69, 106] width 33 height 17
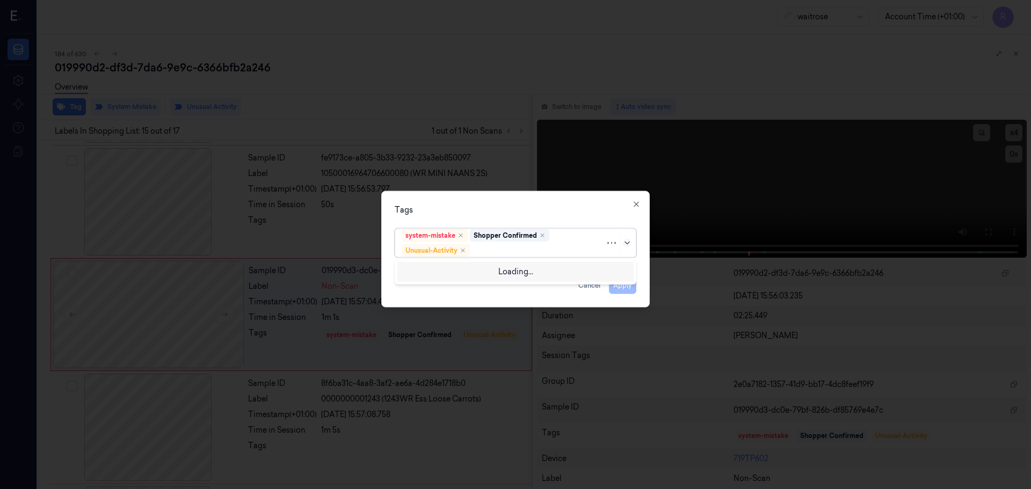
click at [626, 246] on icon at bounding box center [627, 242] width 9 height 9
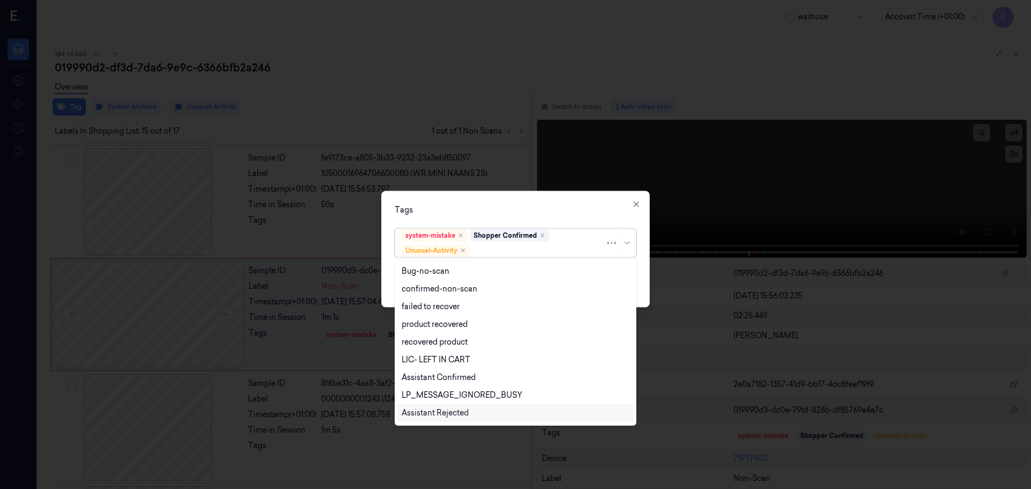
scroll to position [140, 0]
click at [428, 400] on div "Picklist item alert" at bounding box center [433, 396] width 62 height 11
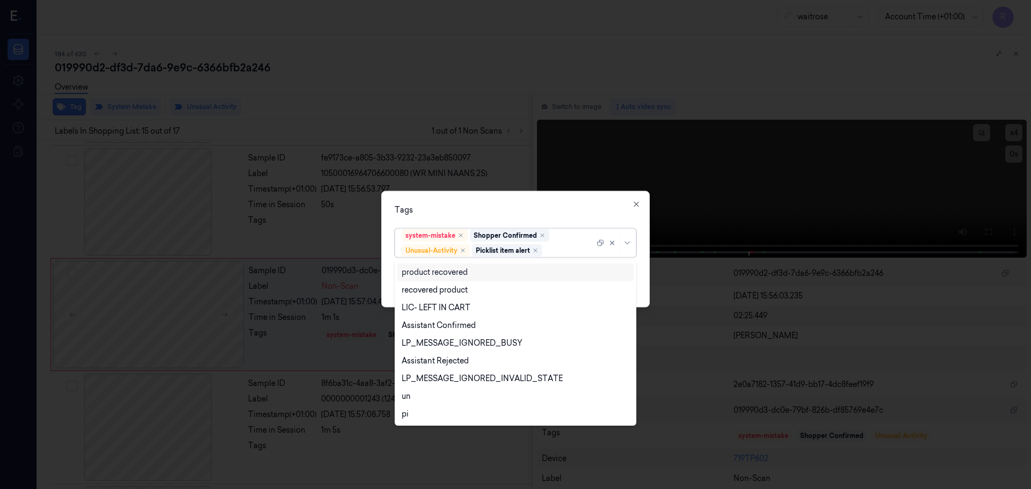
click at [528, 194] on div "Tags option Picklist item alert, selected. 20 results available. Use Up and Dow…" at bounding box center [515, 249] width 268 height 116
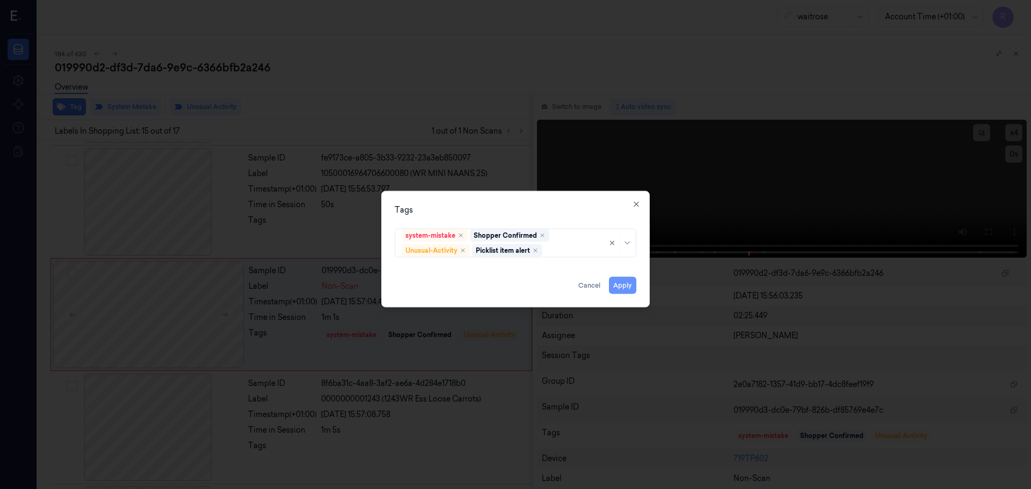
click at [624, 283] on button "Apply" at bounding box center [622, 284] width 27 height 17
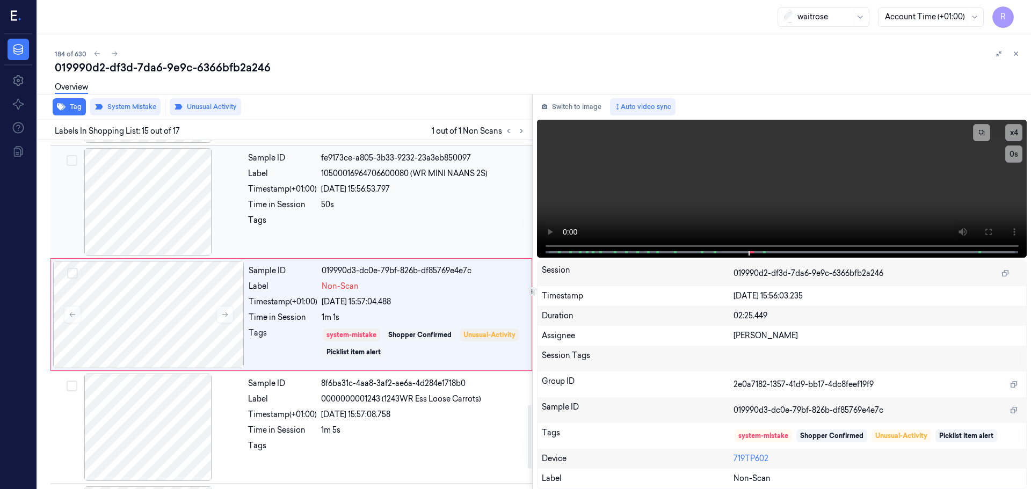
click at [384, 220] on div at bounding box center [423, 223] width 205 height 17
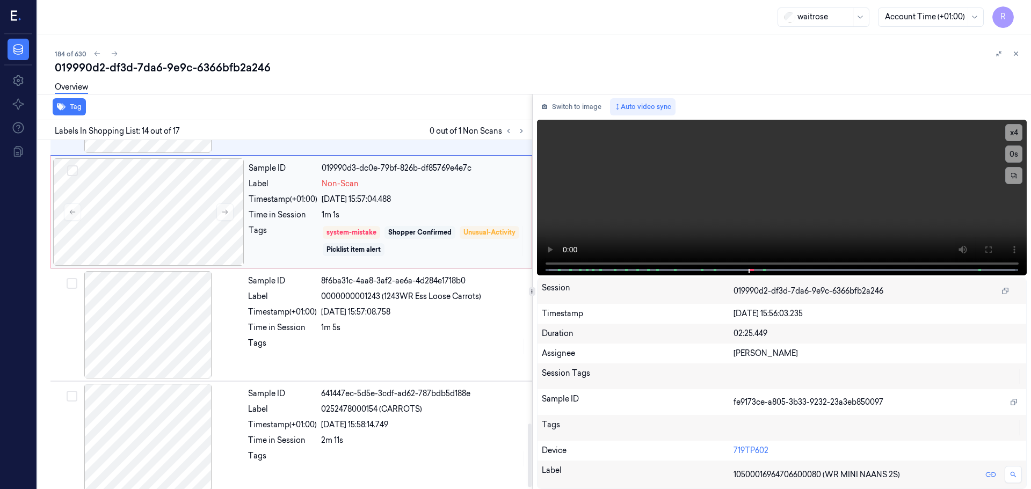
click at [413, 235] on div "Shopper Confirmed" at bounding box center [419, 233] width 63 height 10
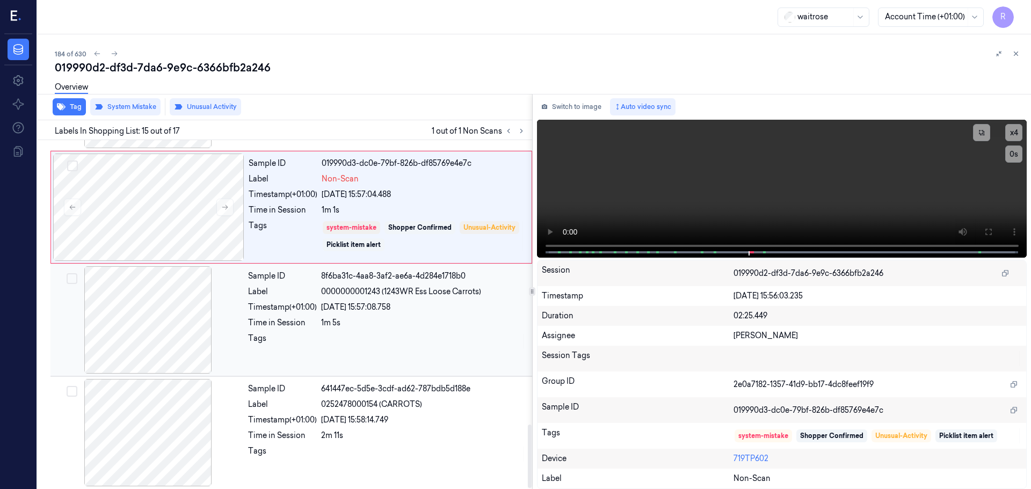
click at [396, 286] on div "Sample ID 8f6ba31c-4aa8-3af2-ae6a-4d284e1718b0 Label 0000000001243 (1243WR Ess …" at bounding box center [387, 319] width 286 height 107
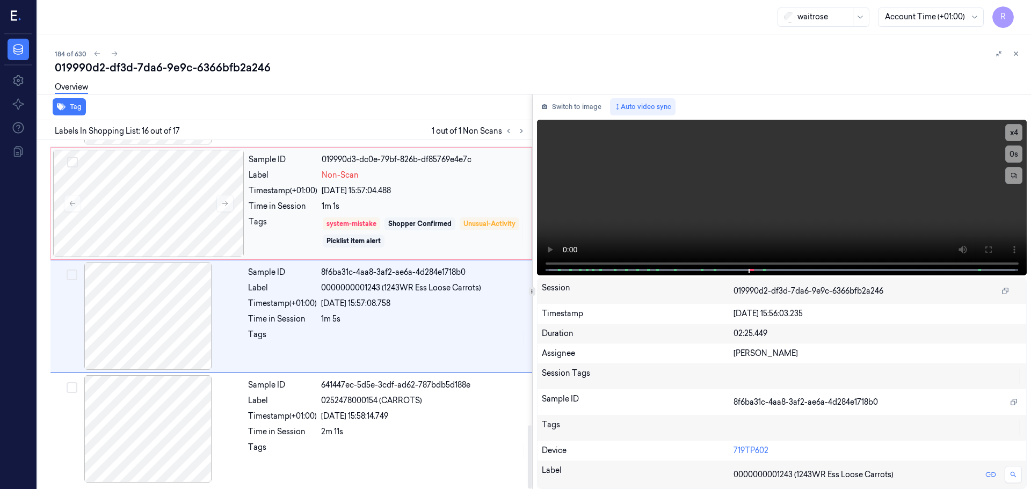
click at [424, 184] on div "Sample ID 019990d3-dc0e-79bf-826b-df85769e4e7c Label Non-Scan Timestamp (+01:00…" at bounding box center [386, 203] width 285 height 107
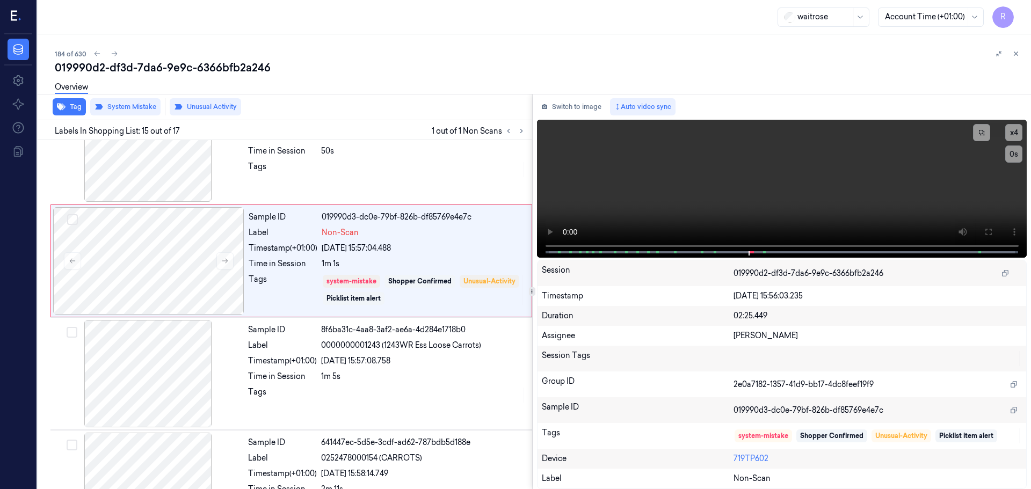
scroll to position [1460, 0]
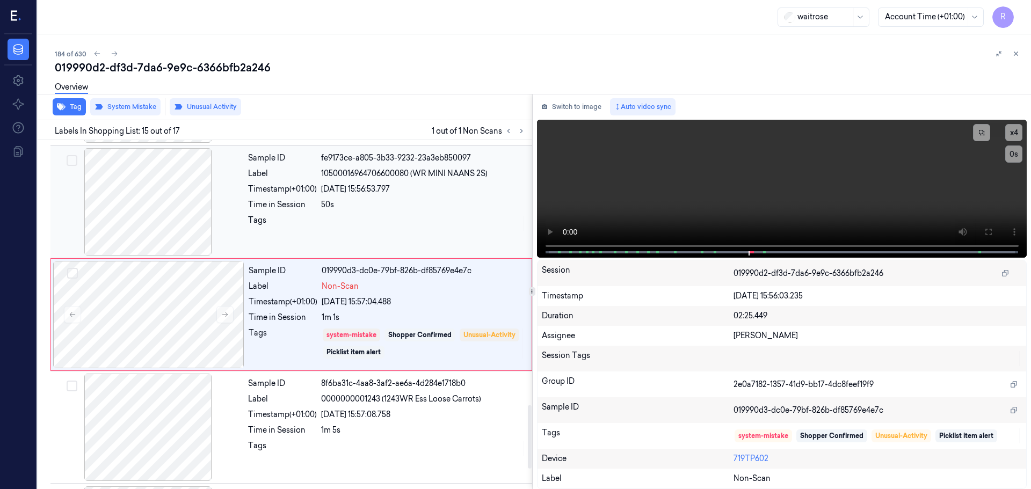
click at [451, 211] on div "Sample ID fe9173ce-a805-3b33-9232-23a3eb850097 Label 10500016964706600080 (WR M…" at bounding box center [387, 201] width 286 height 107
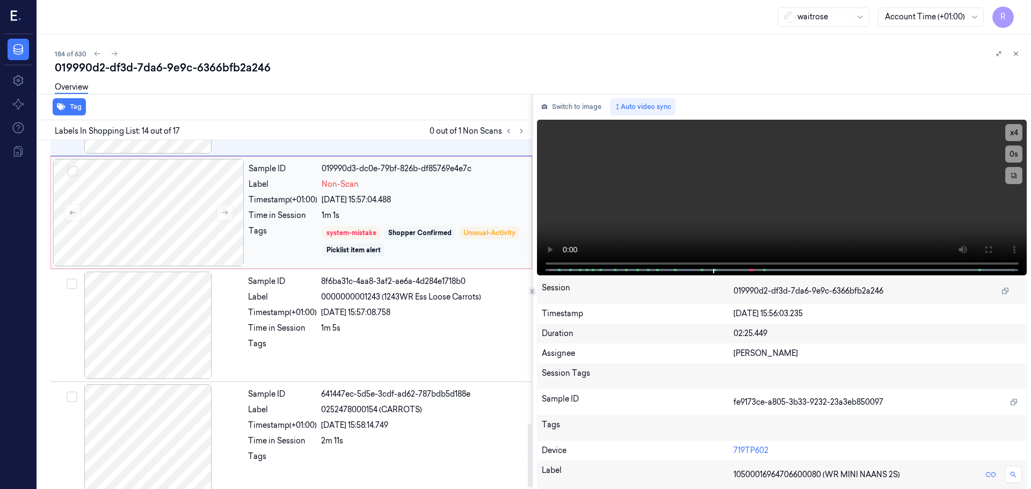
click at [401, 234] on div "Shopper Confirmed" at bounding box center [419, 233] width 63 height 10
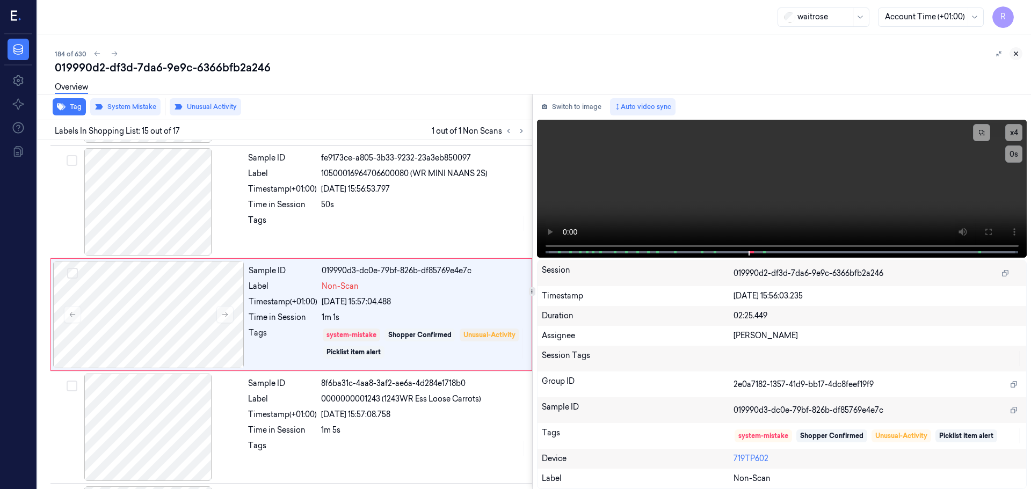
click at [1018, 53] on icon at bounding box center [1016, 54] width 8 height 8
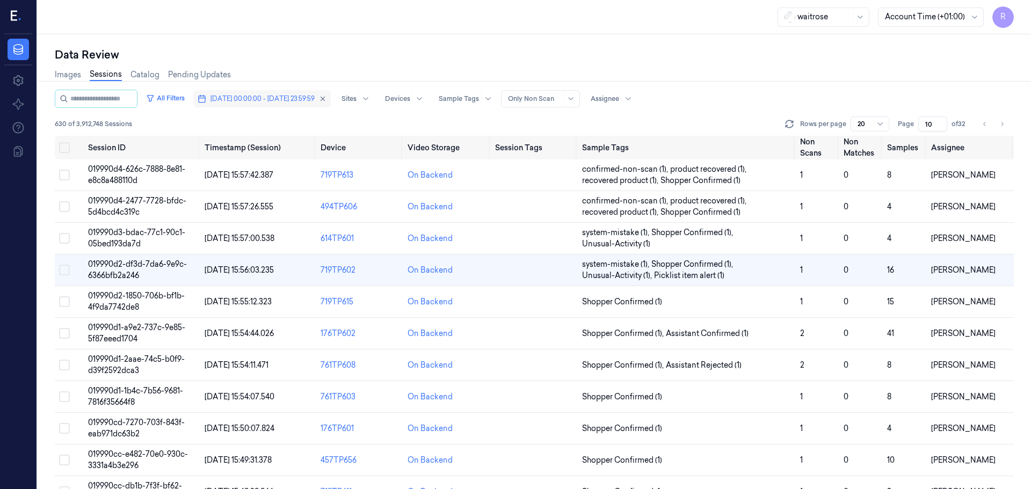
click at [296, 104] on button "[DATE] 00:00:00 - [DATE] 23:59:59" at bounding box center [261, 98] width 137 height 17
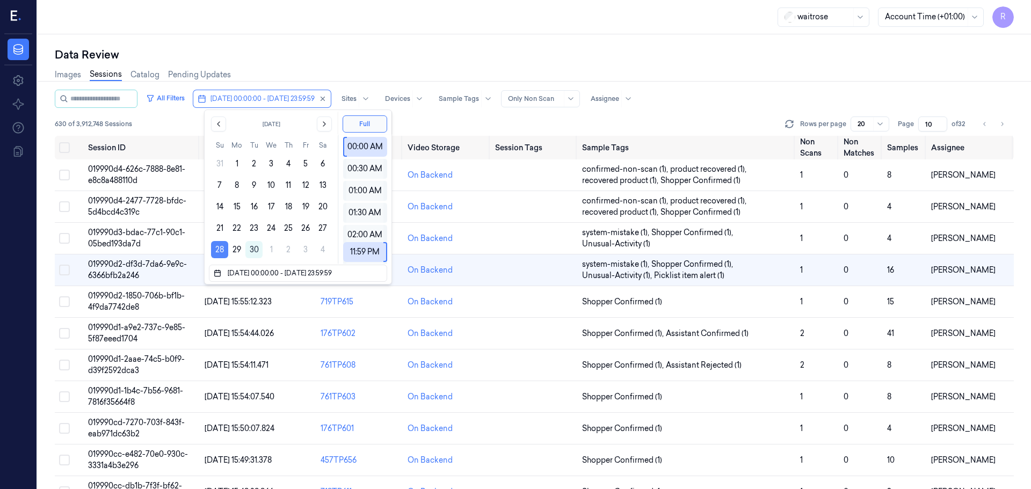
click at [225, 249] on button "28" at bounding box center [219, 249] width 17 height 17
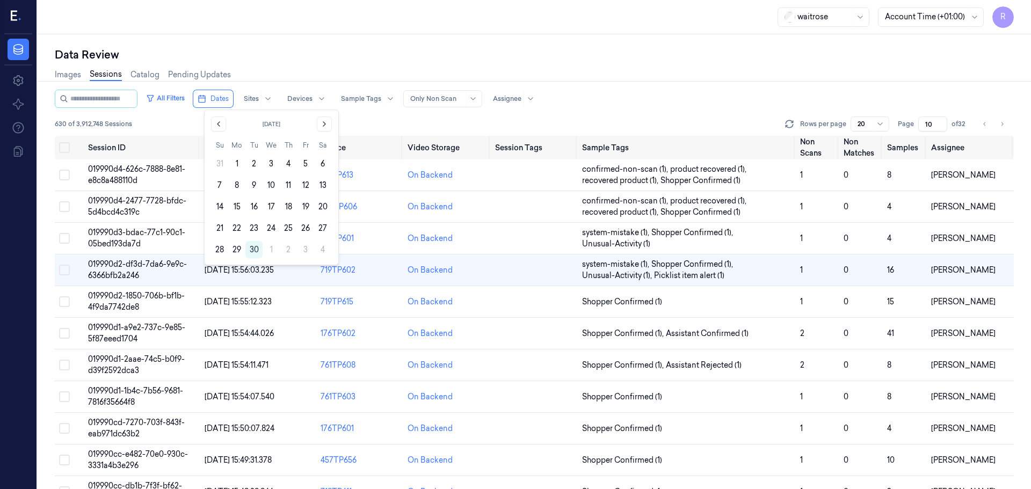
click at [379, 86] on div "Images Sessions Catalog Pending Updates" at bounding box center [534, 75] width 959 height 27
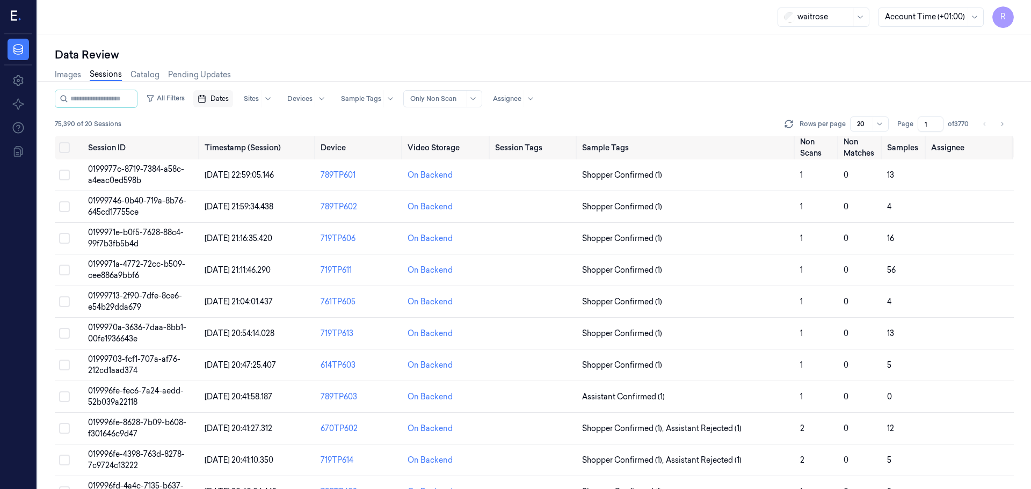
click at [228, 100] on span "Dates" at bounding box center [219, 99] width 18 height 10
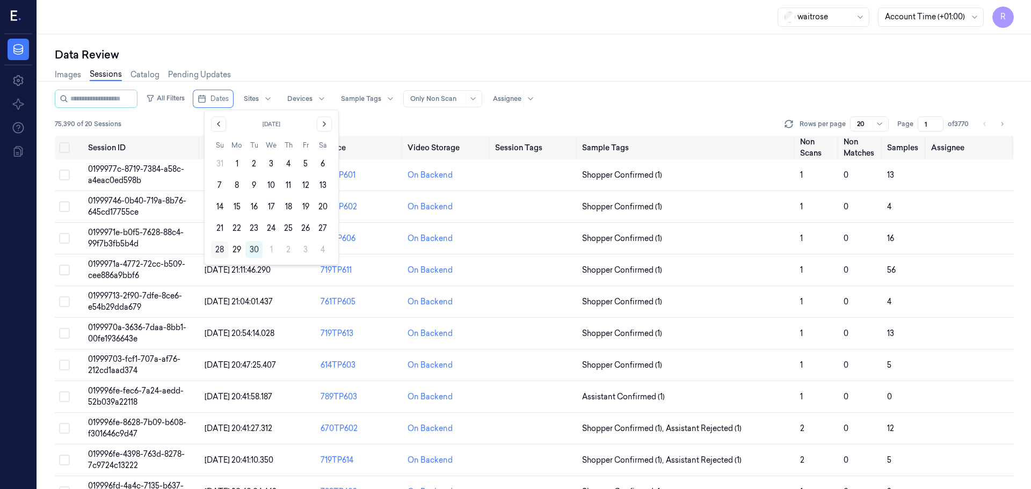
click at [220, 245] on button "28" at bounding box center [219, 249] width 17 height 17
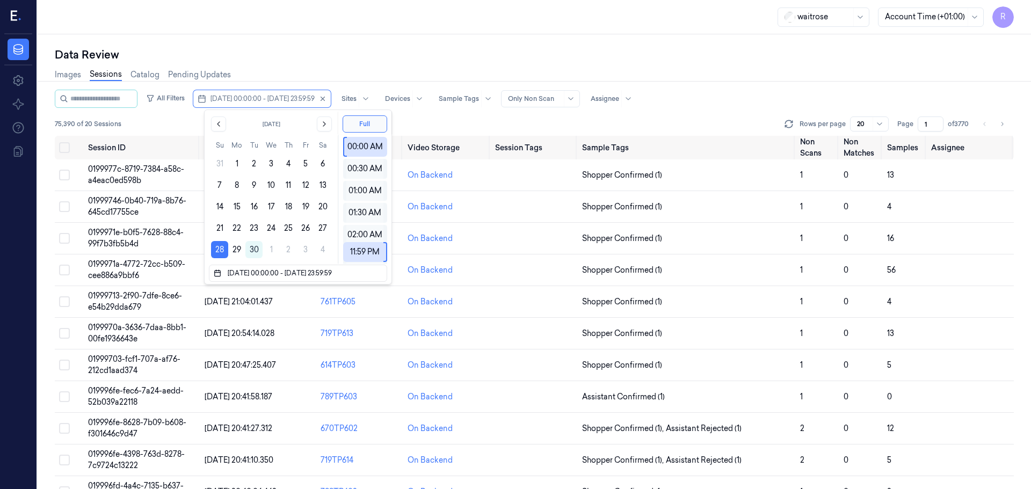
click at [345, 57] on div "Data Review" at bounding box center [534, 54] width 959 height 15
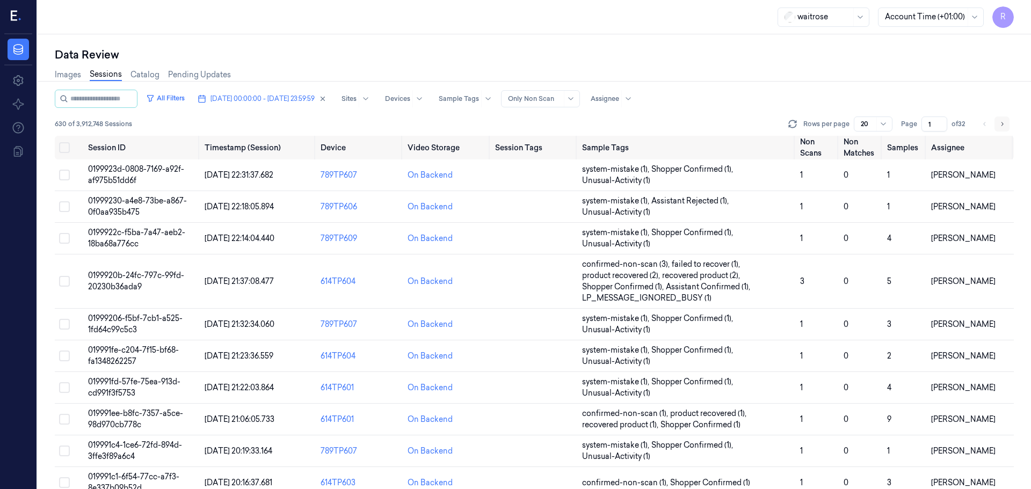
click at [1001, 123] on icon "Go to next page" at bounding box center [1001, 124] width 6 height 9
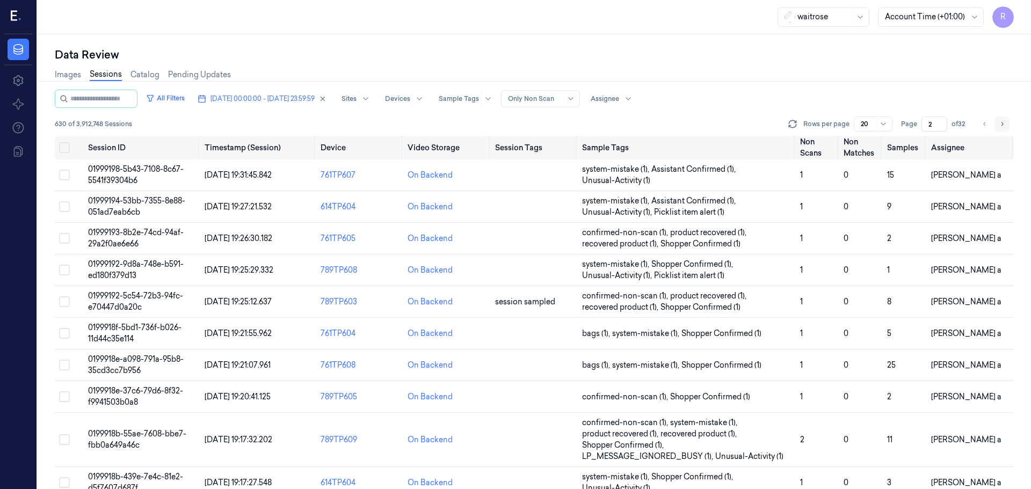
click at [1001, 123] on icon "Go to next page" at bounding box center [1001, 124] width 6 height 9
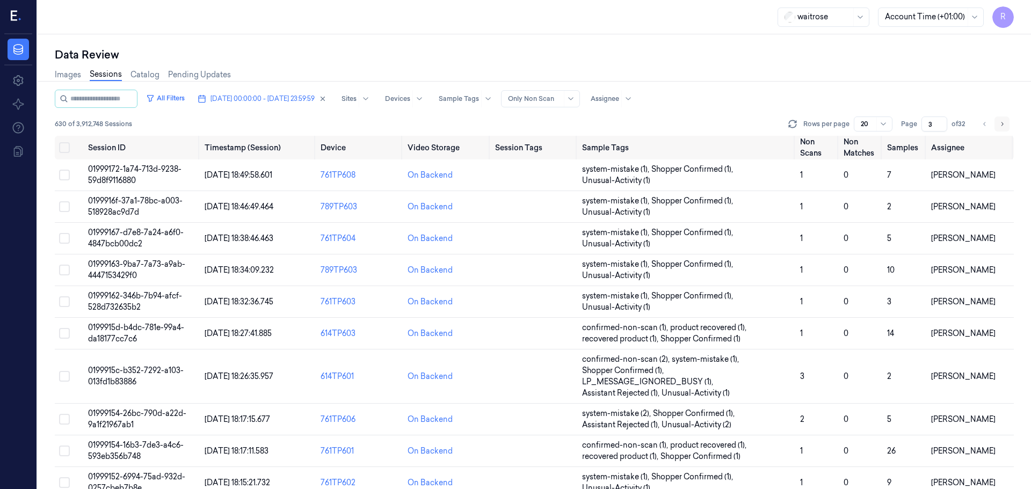
click at [1001, 123] on icon "Go to next page" at bounding box center [1001, 124] width 6 height 9
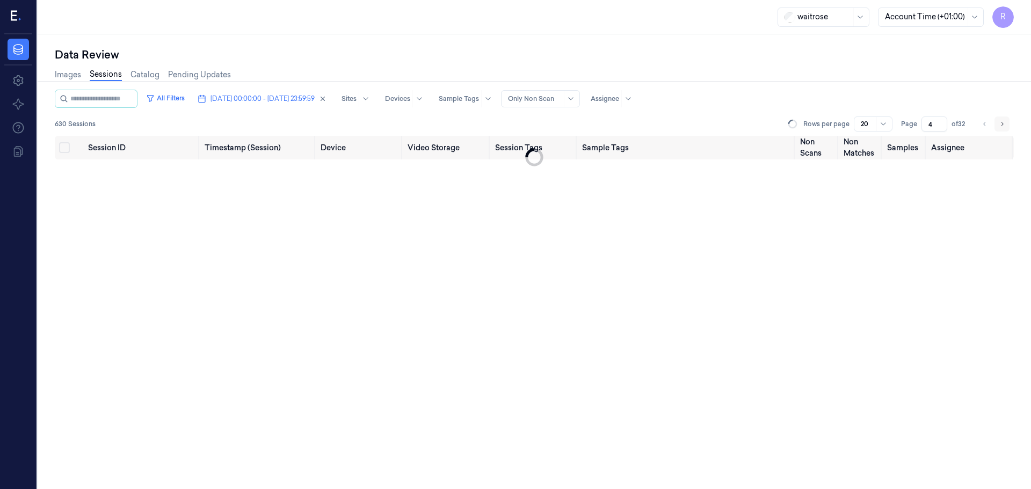
click at [1001, 123] on icon "Go to next page" at bounding box center [1001, 124] width 6 height 9
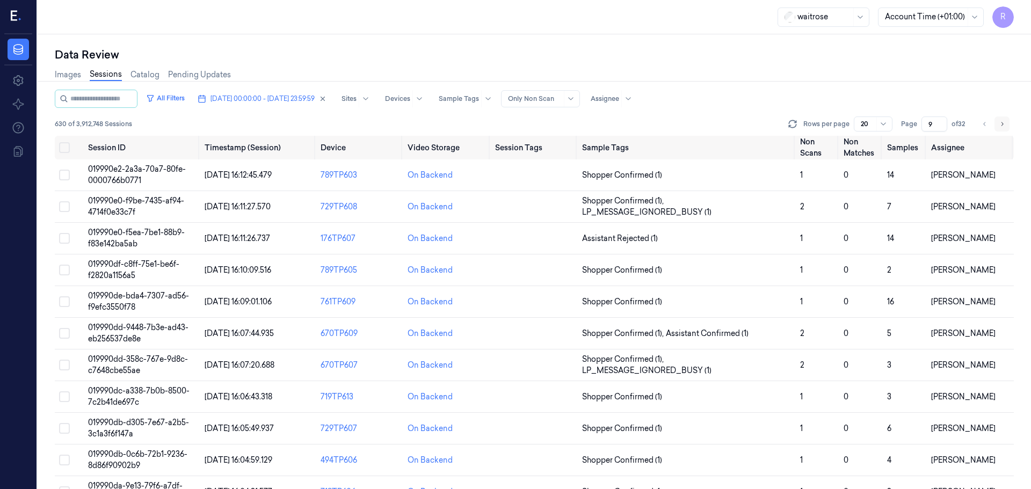
click at [1001, 123] on icon "Go to next page" at bounding box center [1001, 124] width 6 height 9
type input "10"
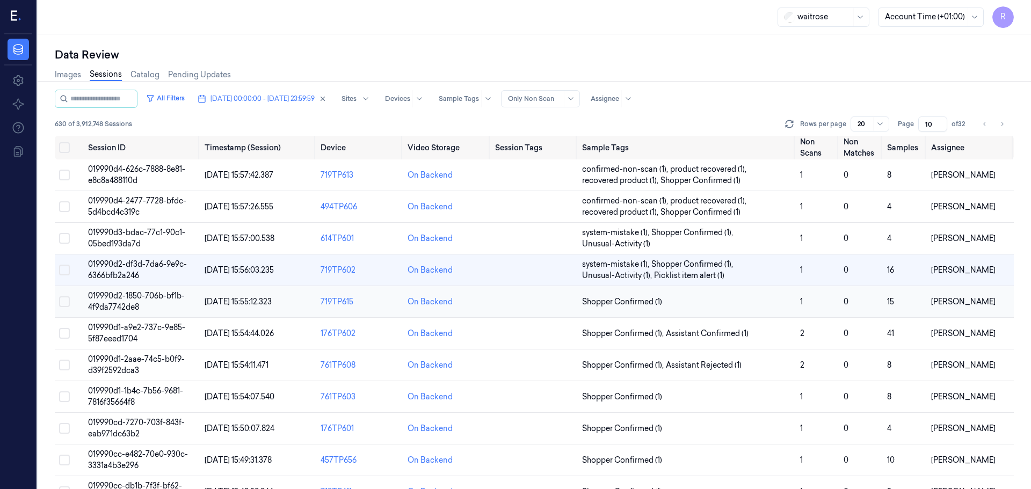
click at [725, 308] on td "Shopper Confirmed (1)" at bounding box center [687, 302] width 218 height 32
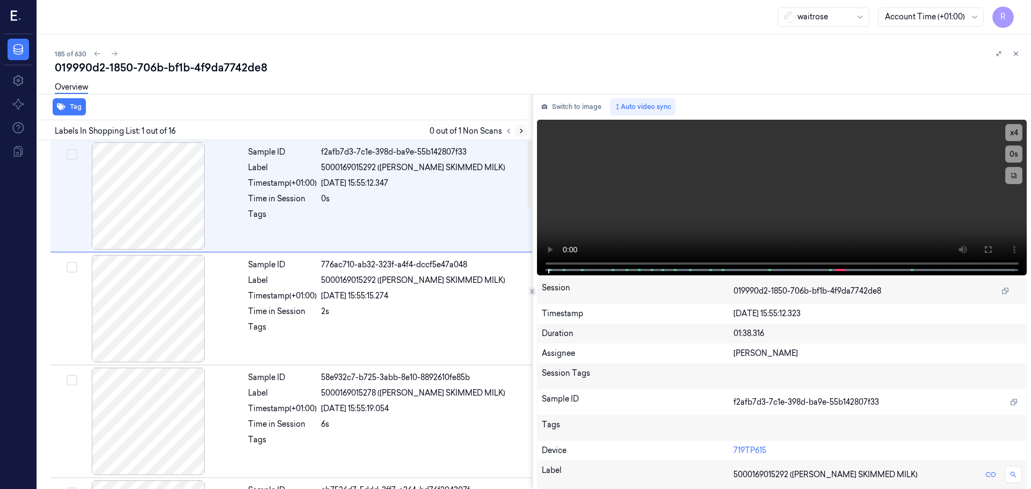
click at [525, 134] on button at bounding box center [521, 131] width 13 height 13
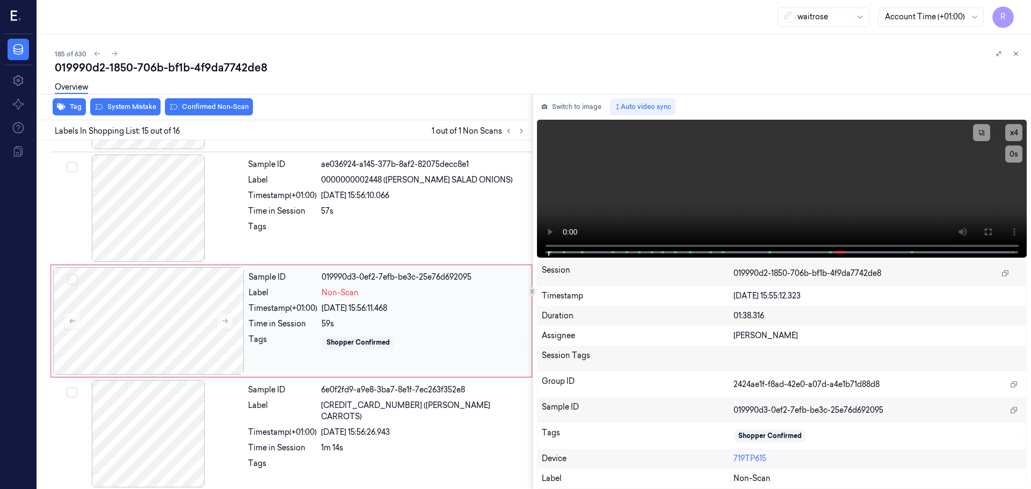
scroll to position [1458, 0]
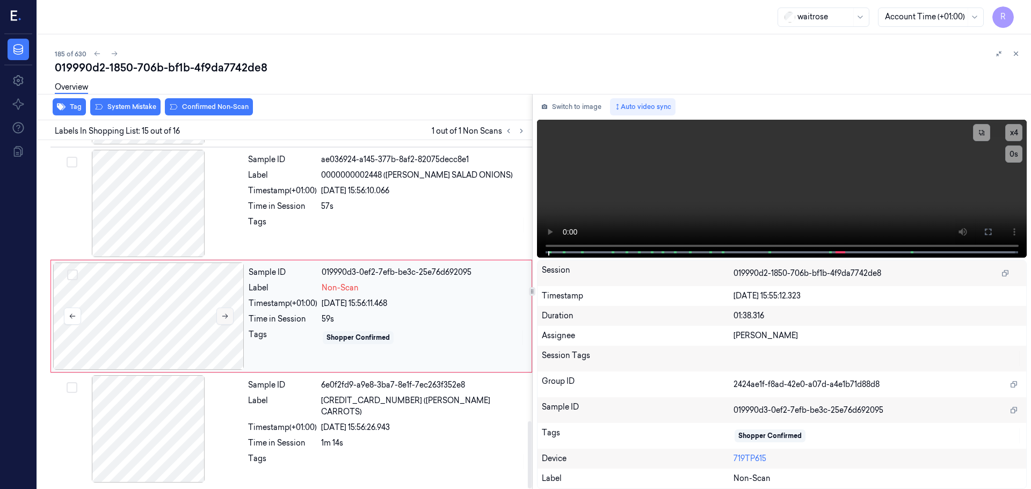
click at [224, 313] on icon at bounding box center [225, 316] width 8 height 8
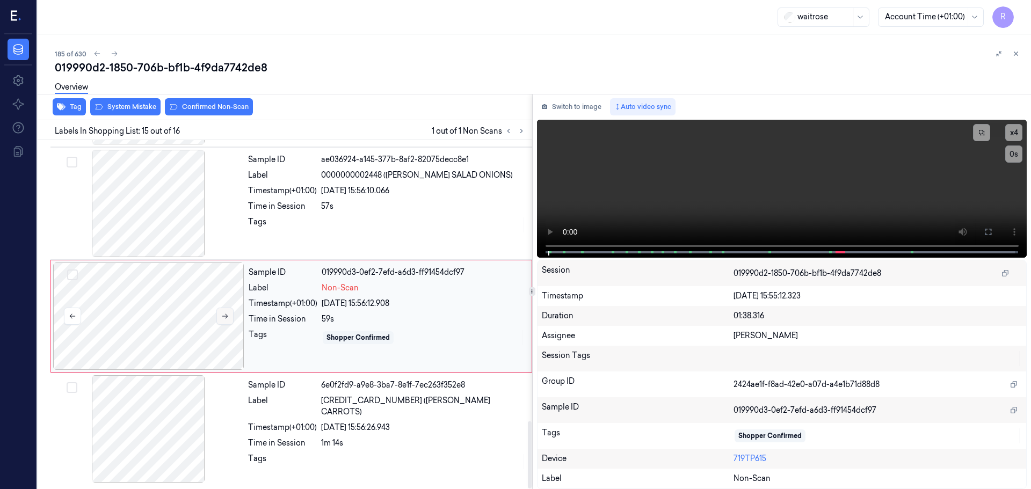
click at [224, 313] on icon at bounding box center [225, 316] width 8 height 8
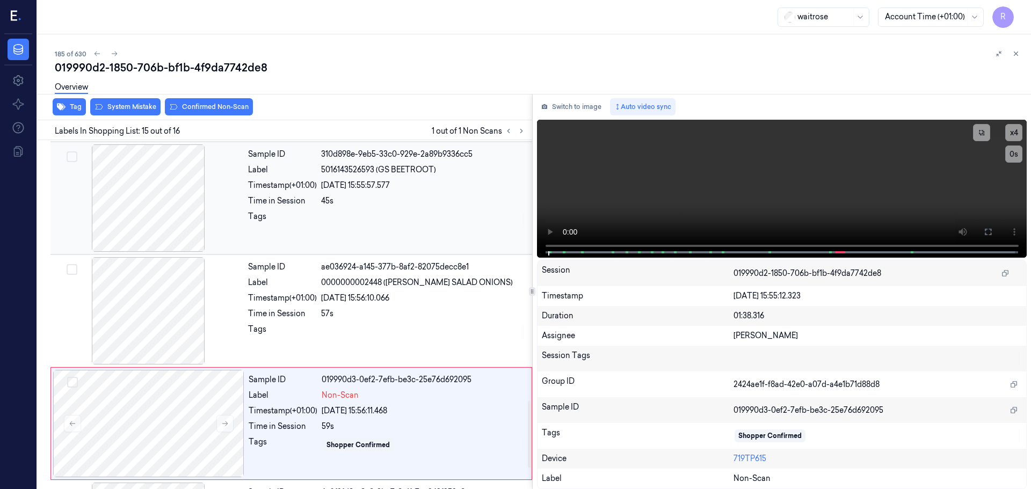
click at [170, 224] on div at bounding box center [148, 197] width 191 height 107
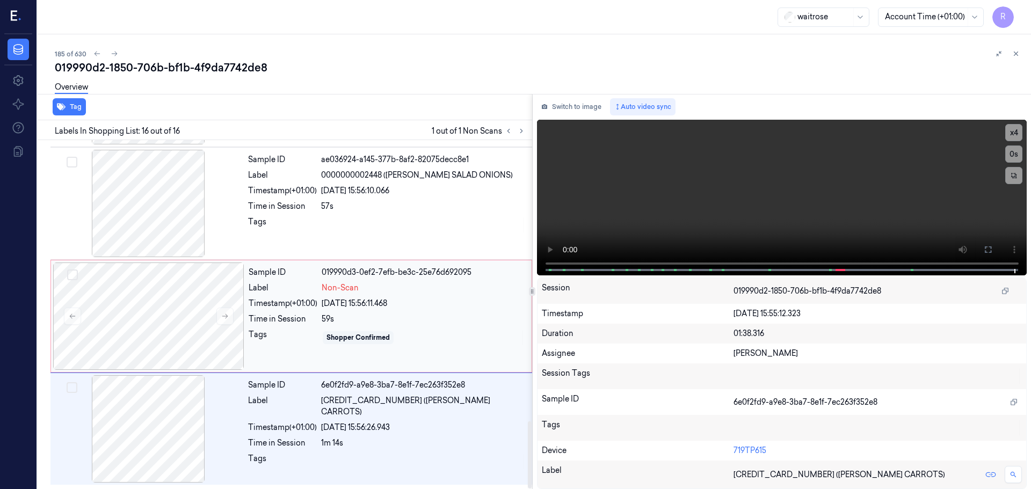
click at [455, 308] on div "28/09/2025 15:56:11.468" at bounding box center [423, 303] width 203 height 11
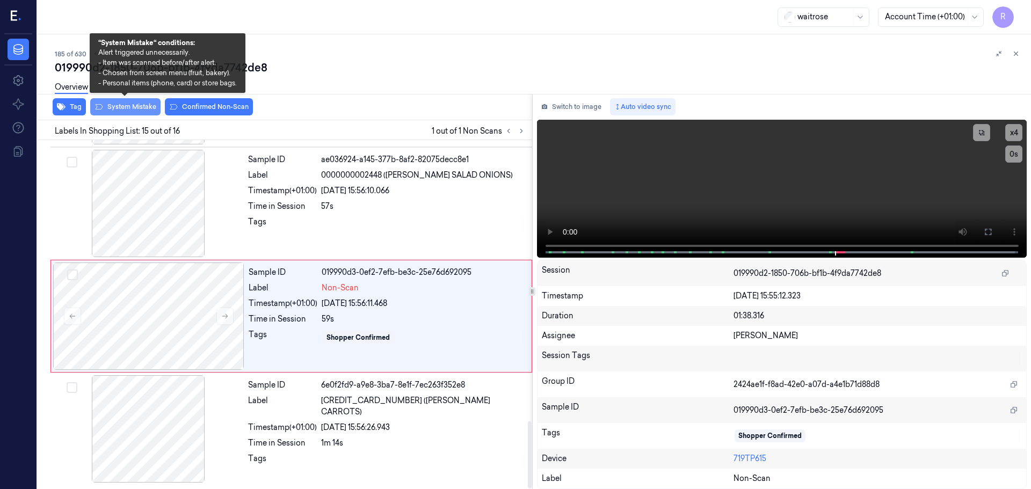
click at [140, 109] on button "System Mistake" at bounding box center [125, 106] width 70 height 17
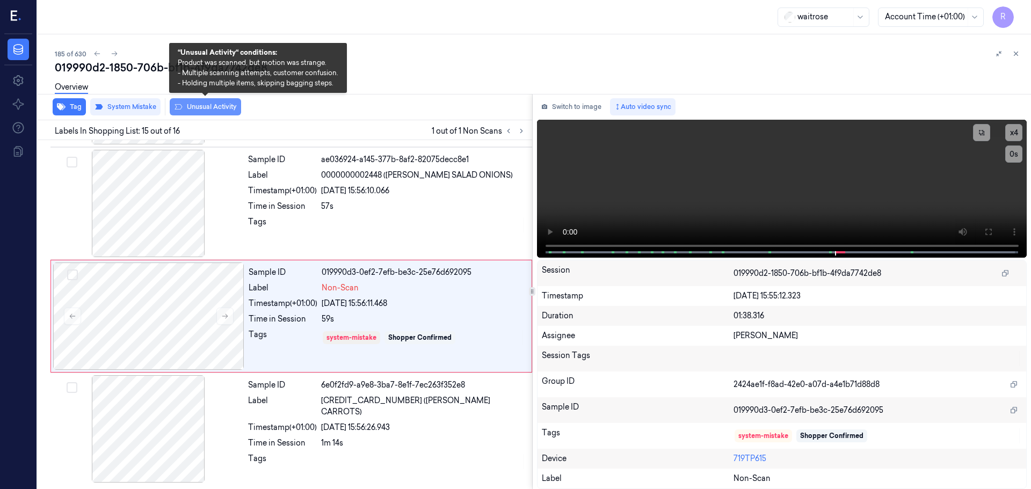
click at [205, 110] on button "Unusual Activity" at bounding box center [205, 106] width 71 height 17
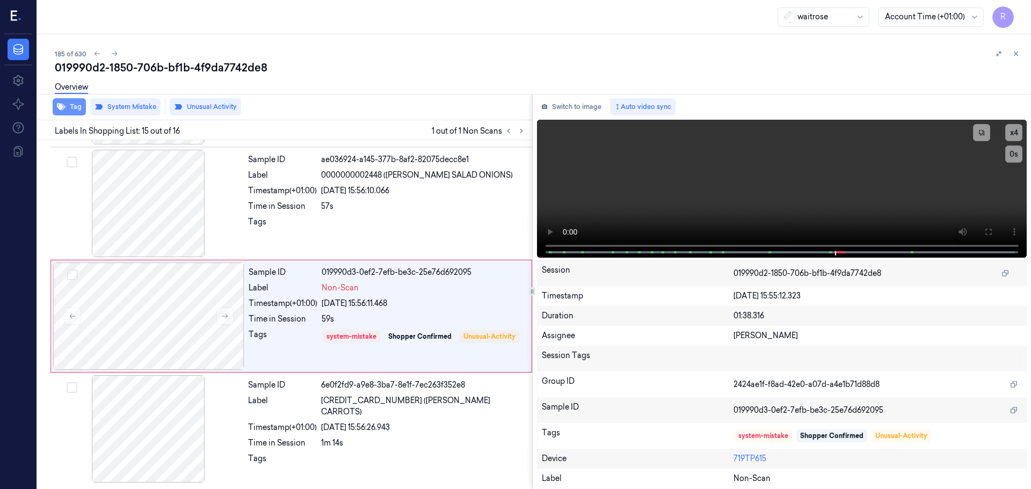
click at [69, 108] on button "Tag" at bounding box center [69, 106] width 33 height 17
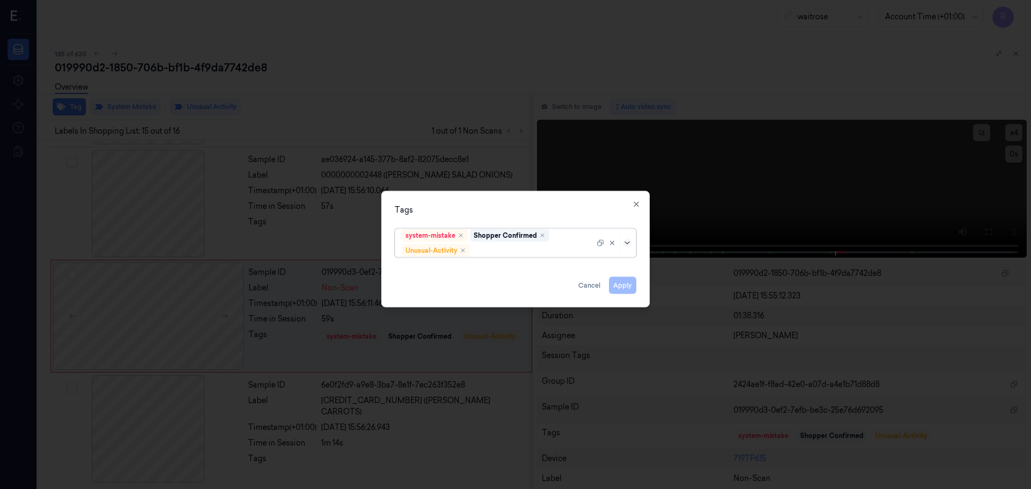
click at [630, 243] on icon at bounding box center [627, 242] width 9 height 9
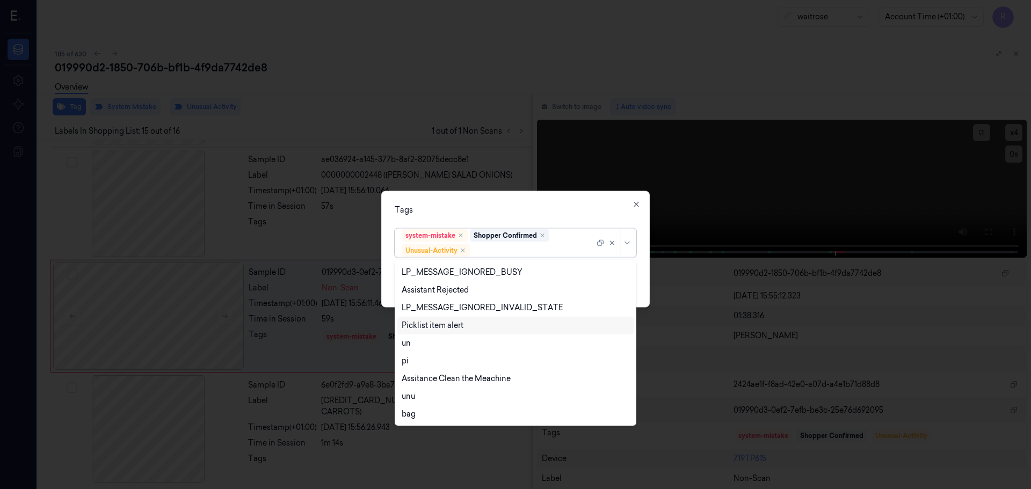
click at [437, 327] on div "Picklist item alert" at bounding box center [433, 325] width 62 height 11
drag, startPoint x: 510, startPoint y: 220, endPoint x: 524, endPoint y: 214, distance: 15.5
click at [511, 220] on div "Tags option Picklist item alert, selected. 20 results available. Use Up and Dow…" at bounding box center [515, 249] width 268 height 116
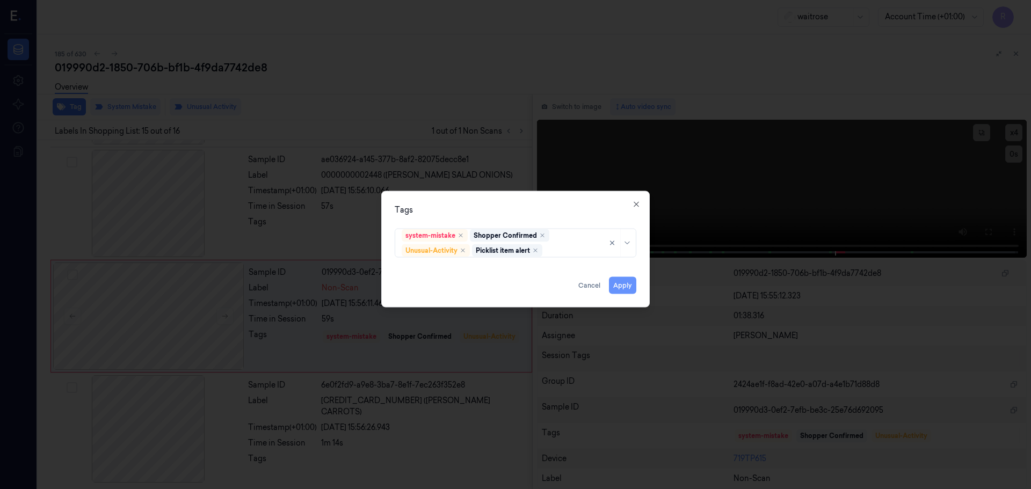
click at [621, 286] on button "Apply" at bounding box center [622, 284] width 27 height 17
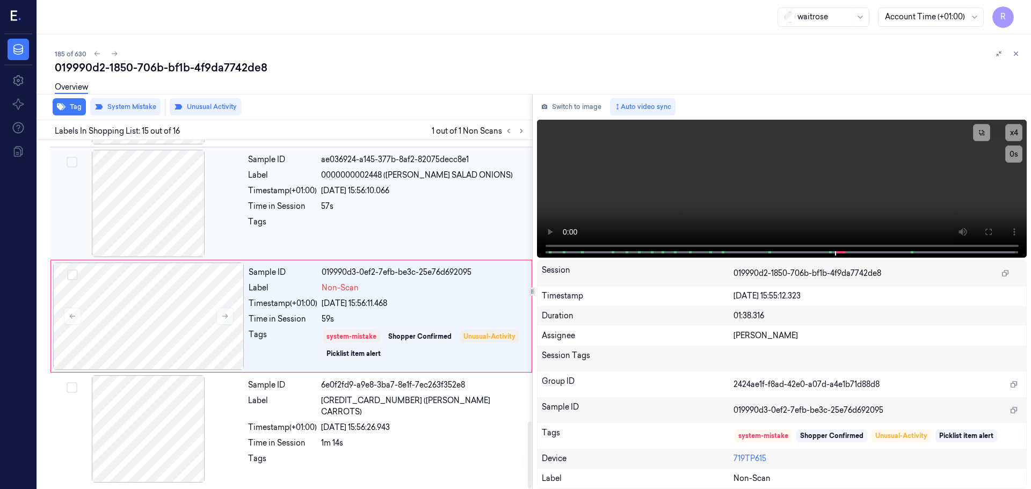
click at [333, 207] on div "57s" at bounding box center [423, 206] width 205 height 11
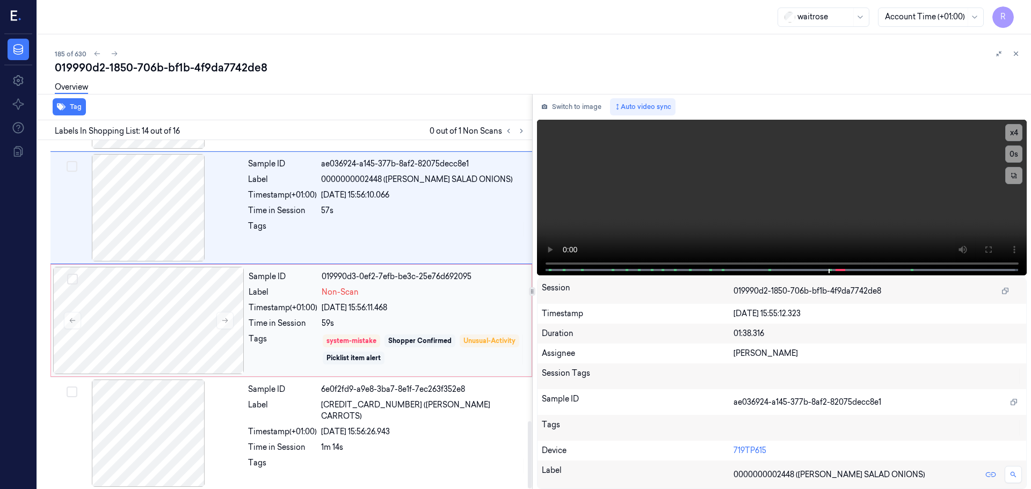
scroll to position [1458, 0]
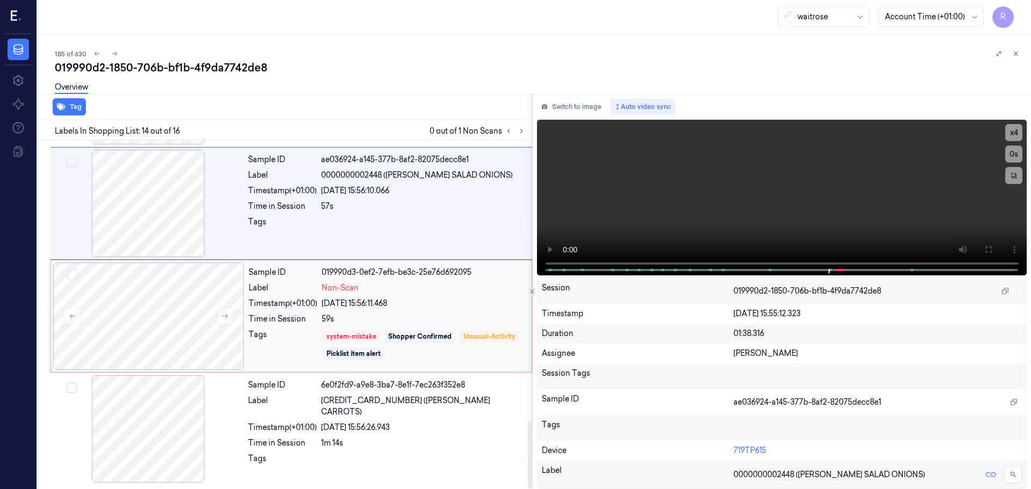
click at [424, 289] on div "Non-Scan" at bounding box center [423, 287] width 203 height 11
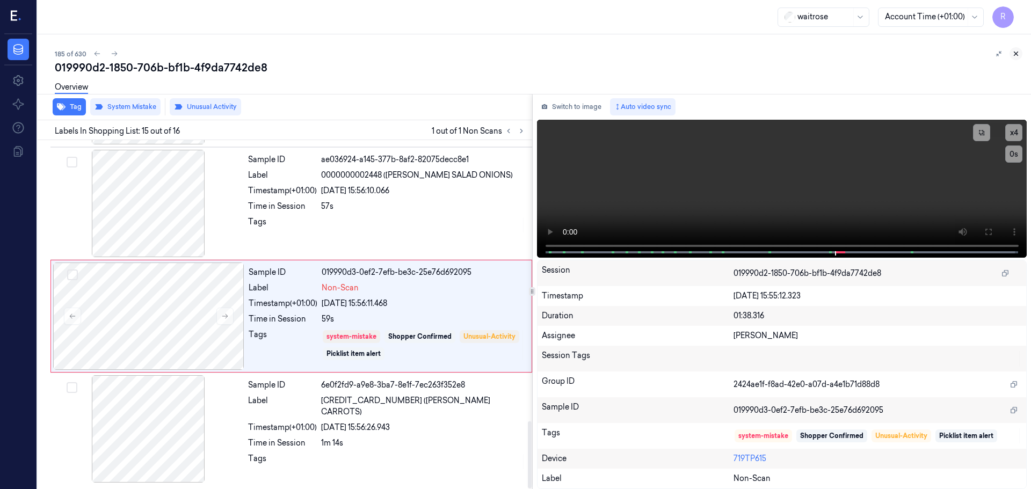
click at [1017, 54] on icon at bounding box center [1016, 54] width 8 height 8
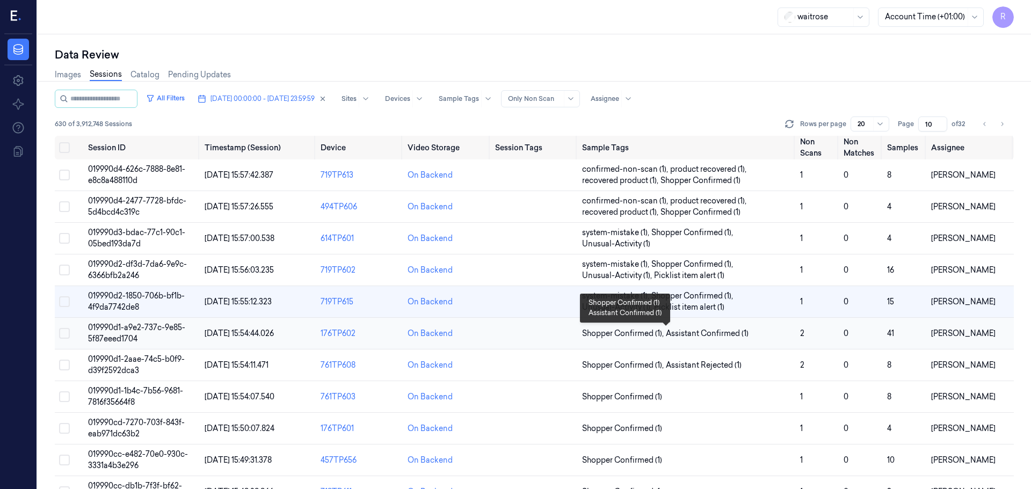
click at [723, 337] on span "Assistant Confirmed (1)" at bounding box center [707, 333] width 83 height 11
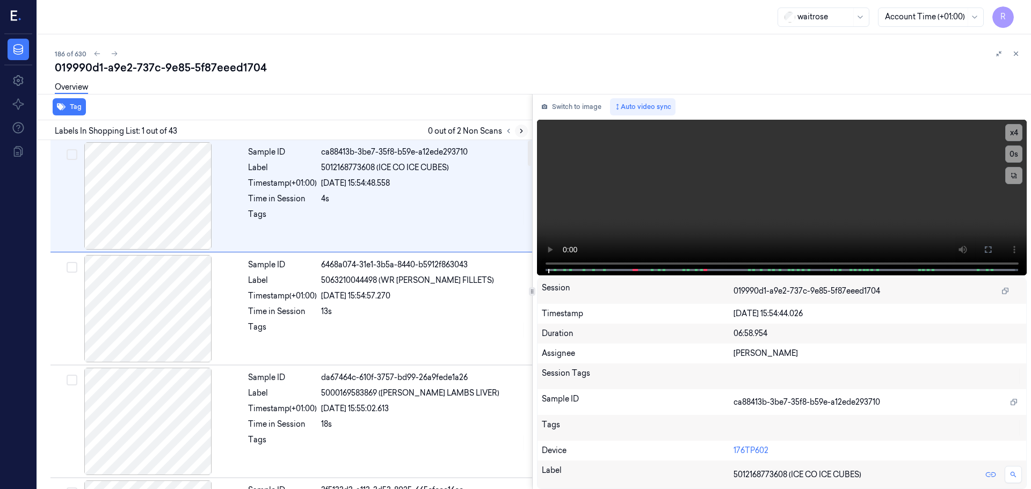
click at [519, 129] on icon at bounding box center [521, 131] width 8 height 8
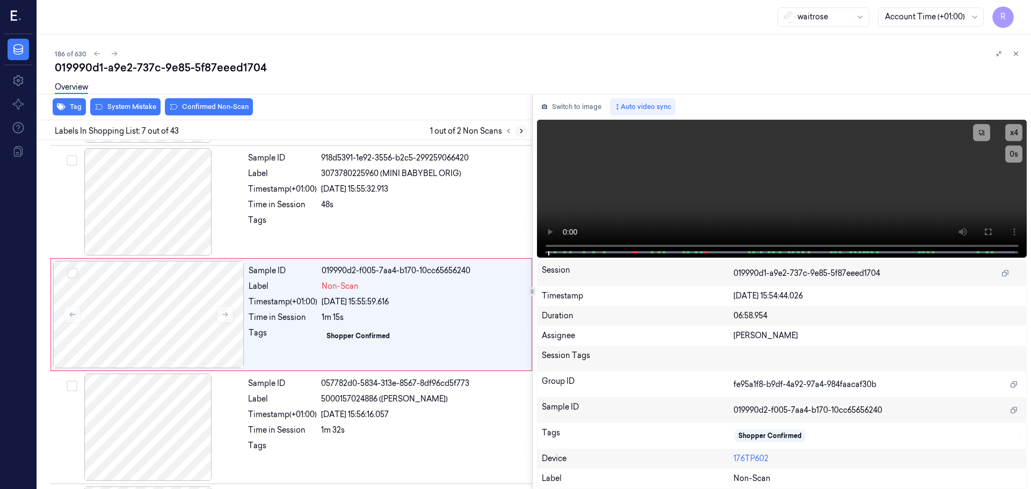
click at [519, 129] on icon at bounding box center [521, 131] width 8 height 8
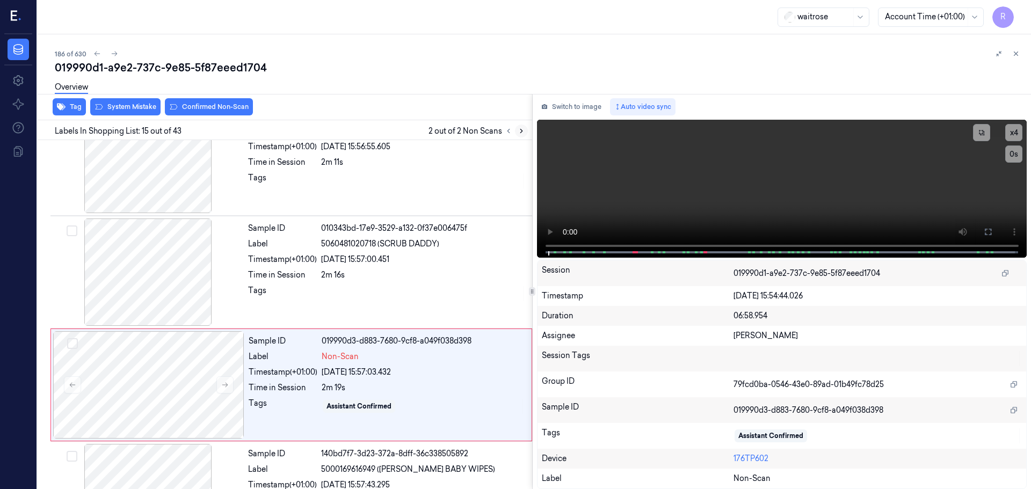
click at [519, 129] on icon at bounding box center [521, 131] width 8 height 8
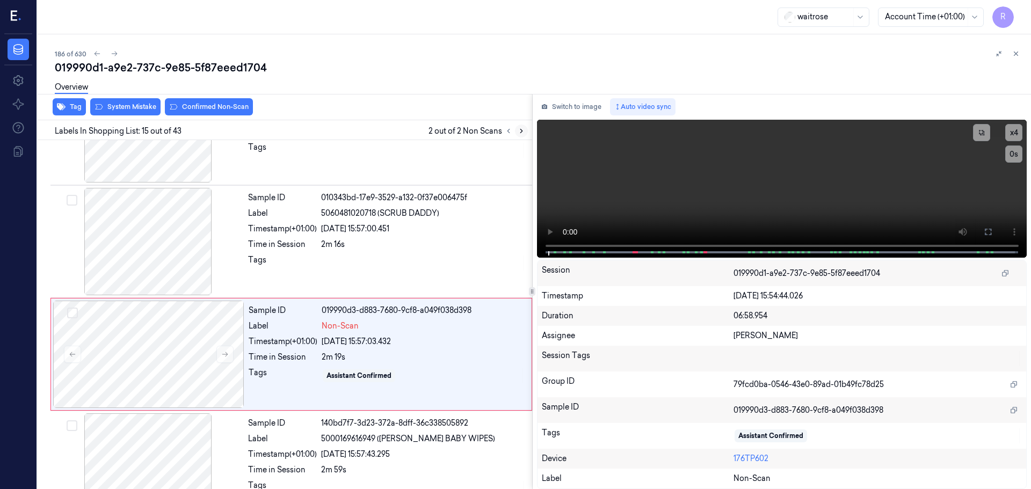
scroll to position [1460, 0]
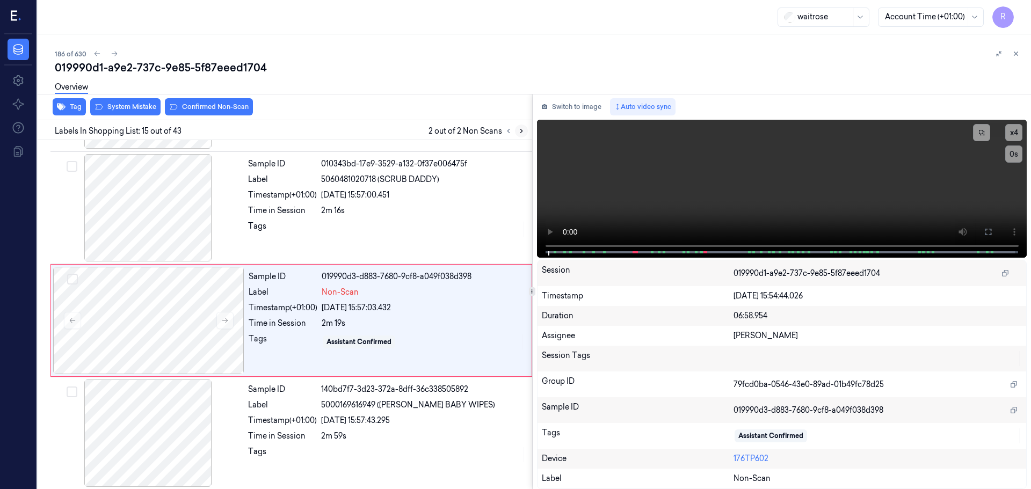
click at [519, 129] on icon at bounding box center [521, 131] width 8 height 8
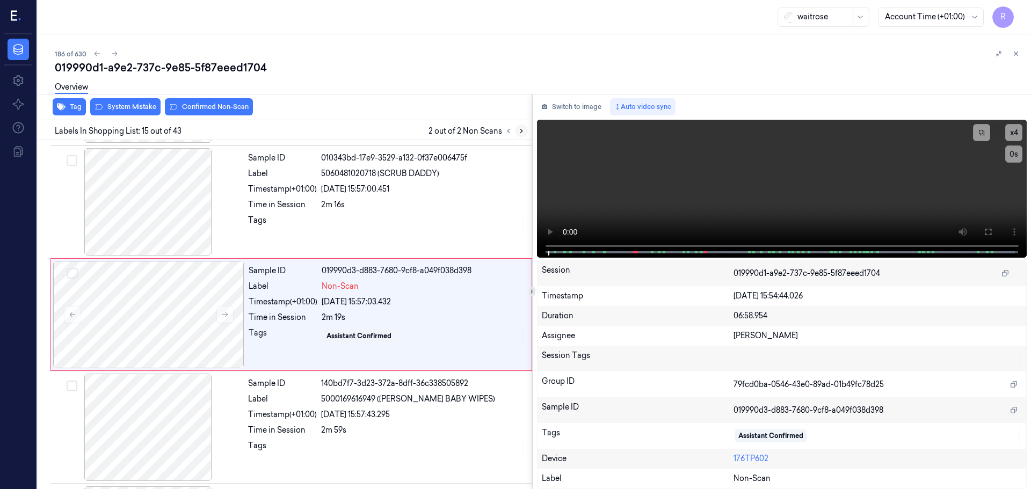
click at [519, 129] on icon at bounding box center [521, 131] width 8 height 8
click at [514, 129] on div at bounding box center [515, 131] width 26 height 13
click at [514, 130] on button at bounding box center [508, 131] width 13 height 13
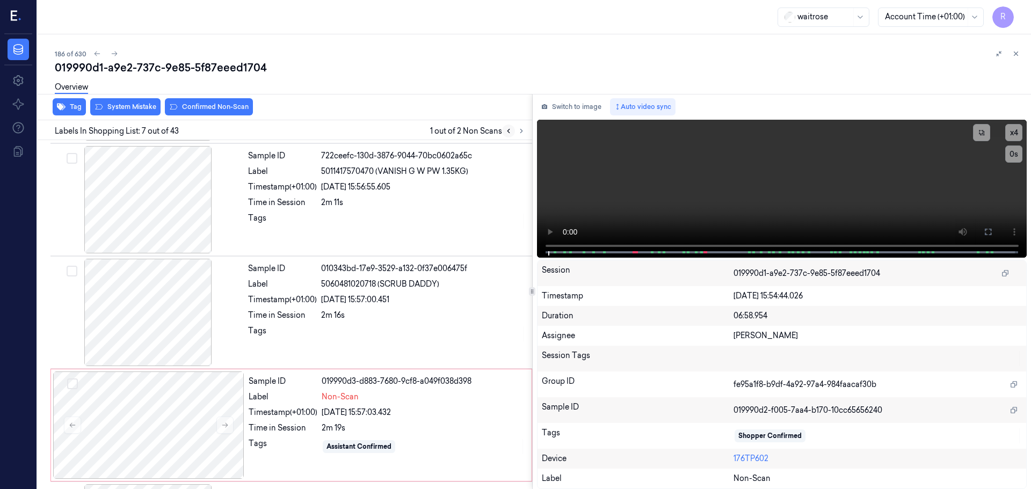
click at [511, 131] on button at bounding box center [508, 131] width 13 height 13
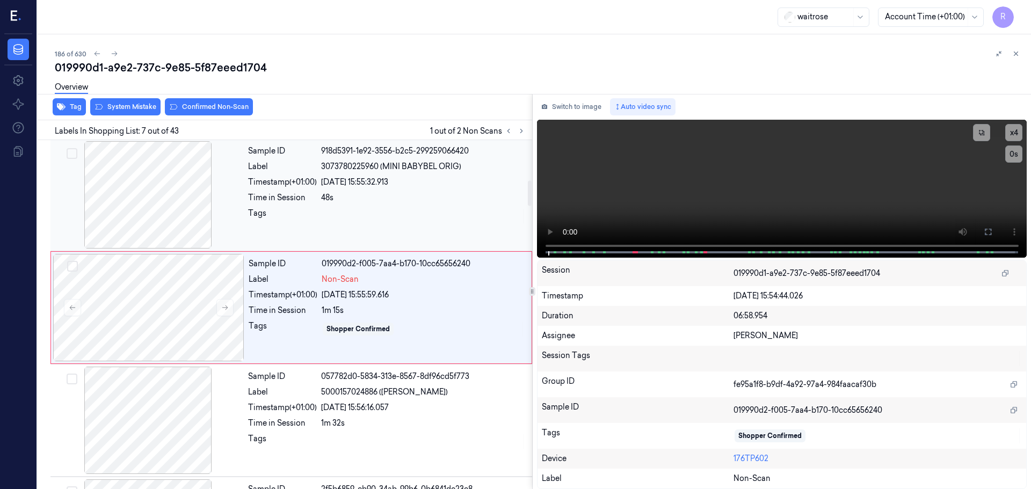
scroll to position [558, 0]
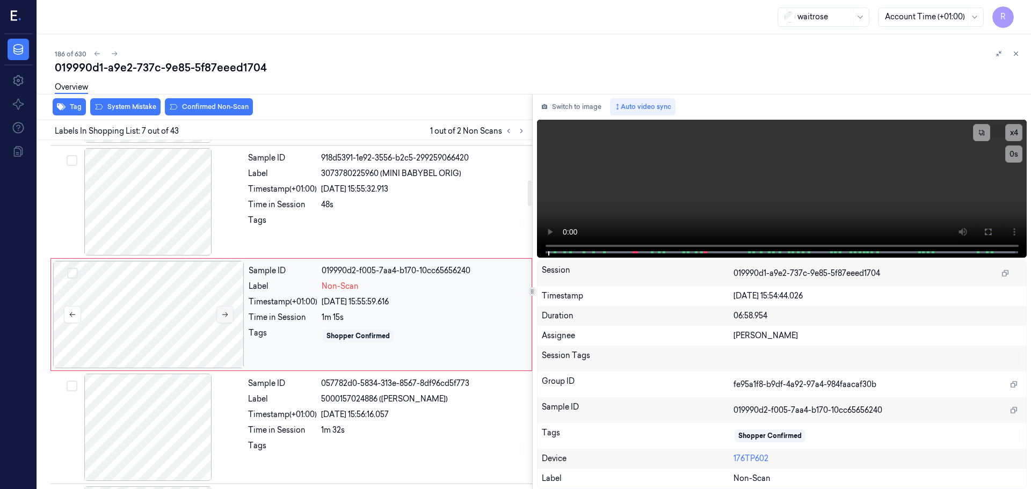
click at [231, 314] on button at bounding box center [224, 314] width 17 height 17
click at [140, 208] on div at bounding box center [148, 201] width 191 height 107
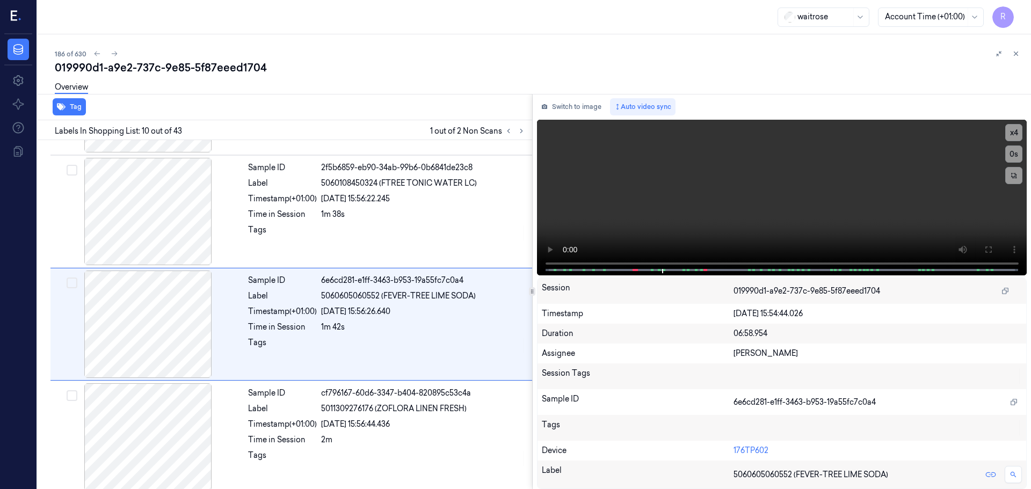
scroll to position [896, 0]
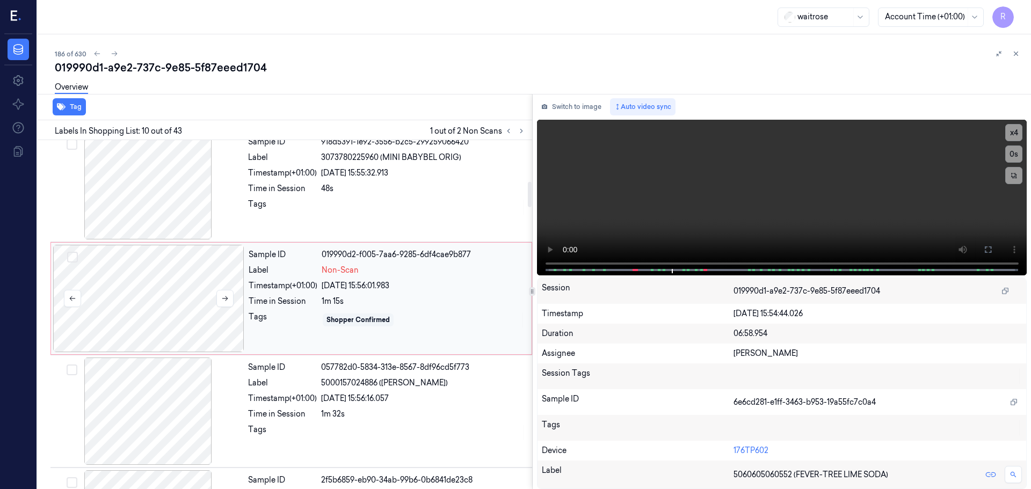
click at [152, 282] on div at bounding box center [148, 298] width 191 height 107
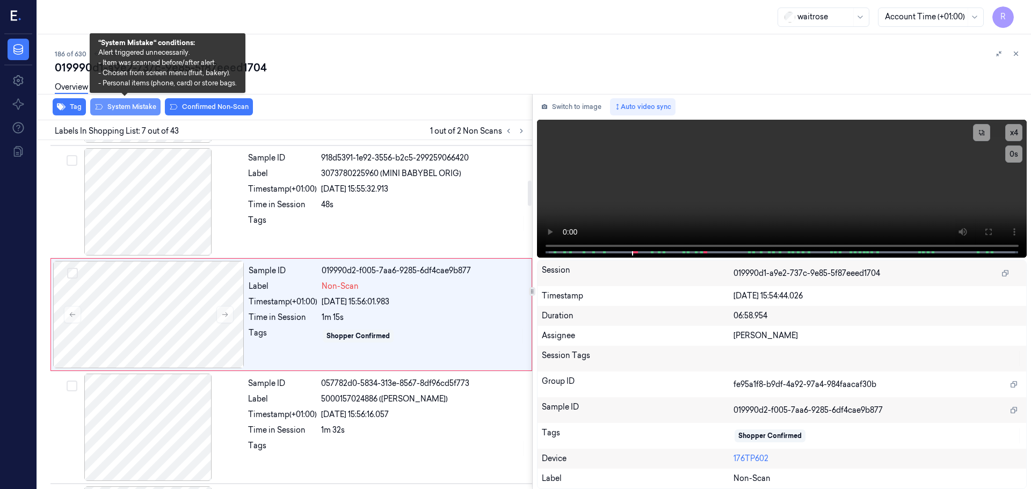
click at [135, 109] on button "System Mistake" at bounding box center [125, 106] width 70 height 17
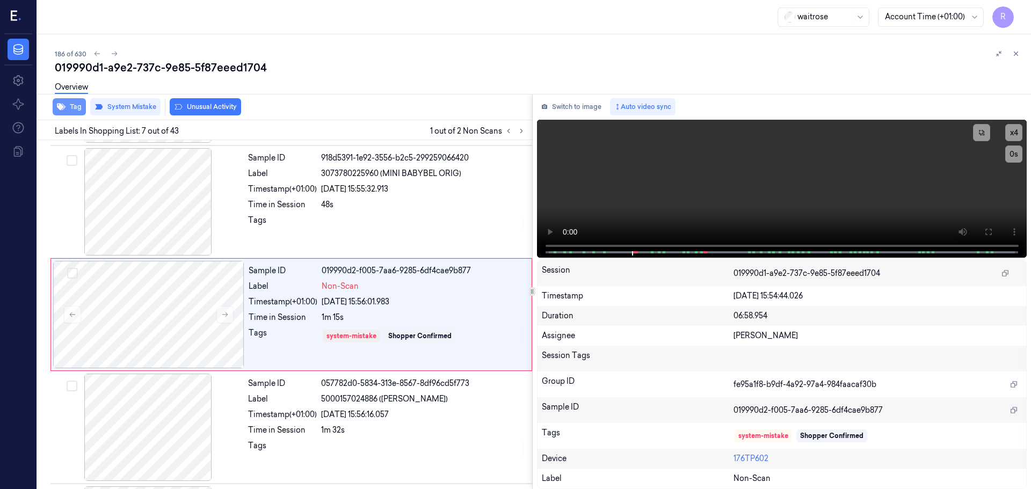
click at [74, 104] on button "Tag" at bounding box center [69, 106] width 33 height 17
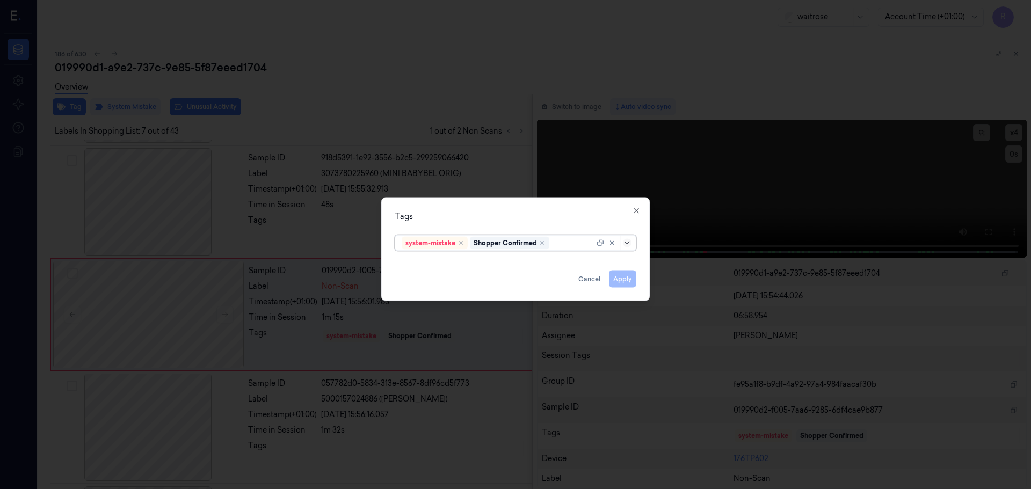
click at [626, 244] on icon at bounding box center [627, 242] width 9 height 9
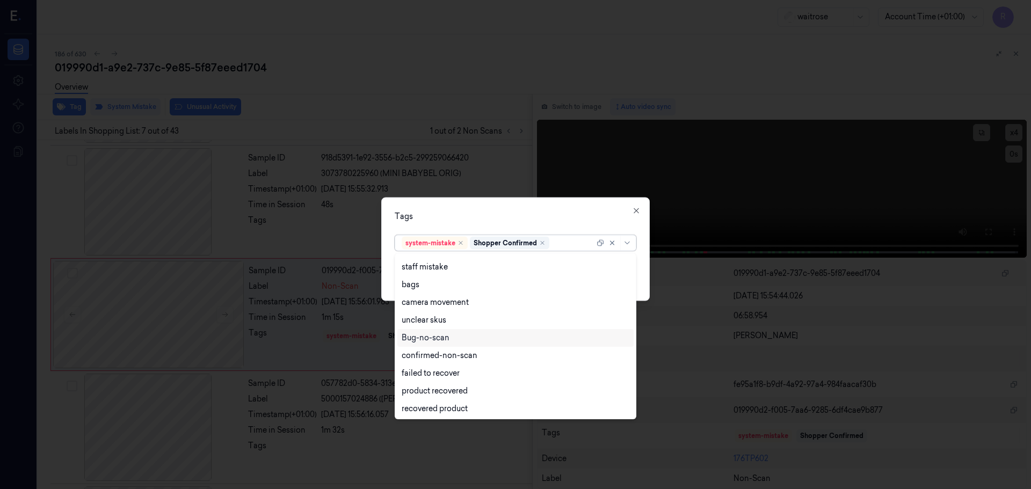
scroll to position [0, 0]
click at [448, 303] on div "bags" at bounding box center [516, 299] width 228 height 11
click at [557, 216] on div "Tags" at bounding box center [516, 215] width 242 height 11
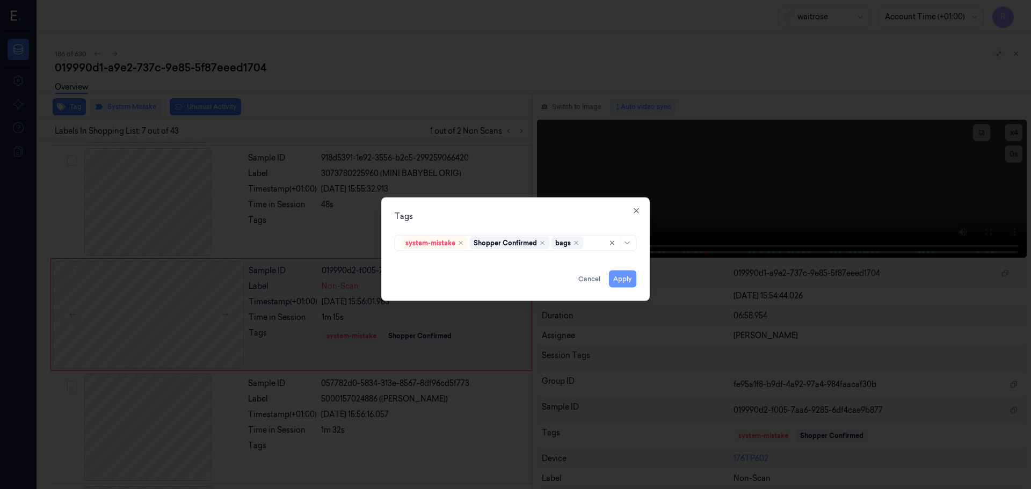
click at [622, 280] on button "Apply" at bounding box center [622, 278] width 27 height 17
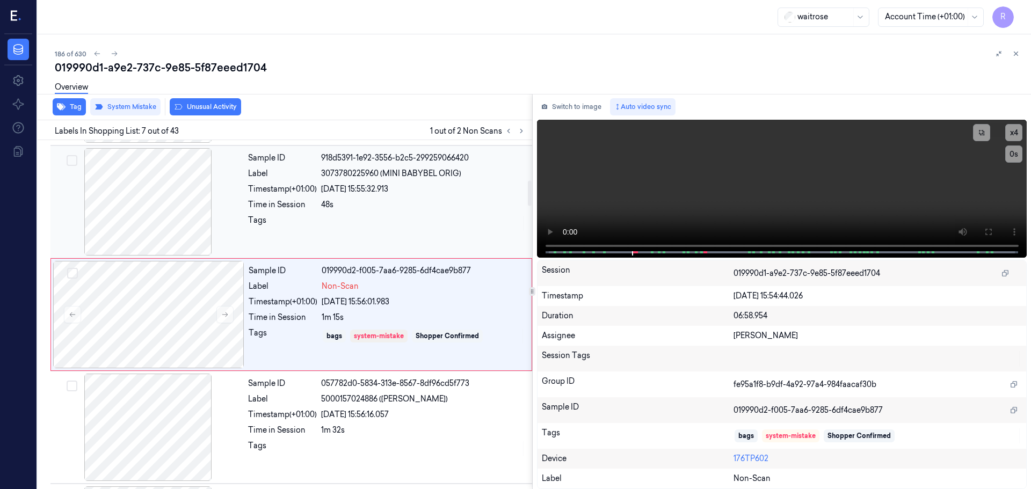
click at [424, 218] on div at bounding box center [423, 223] width 205 height 17
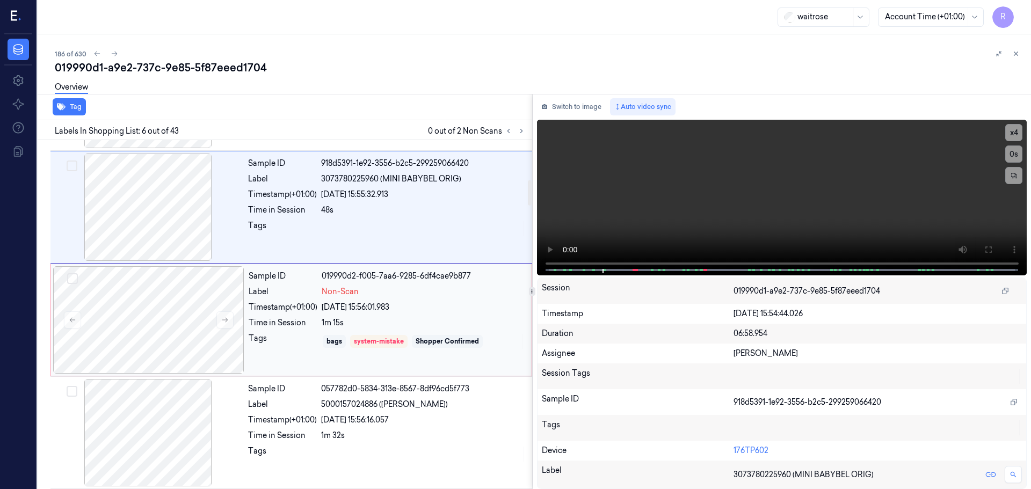
click at [420, 306] on div "28/09/2025 15:56:01.983" at bounding box center [423, 307] width 203 height 11
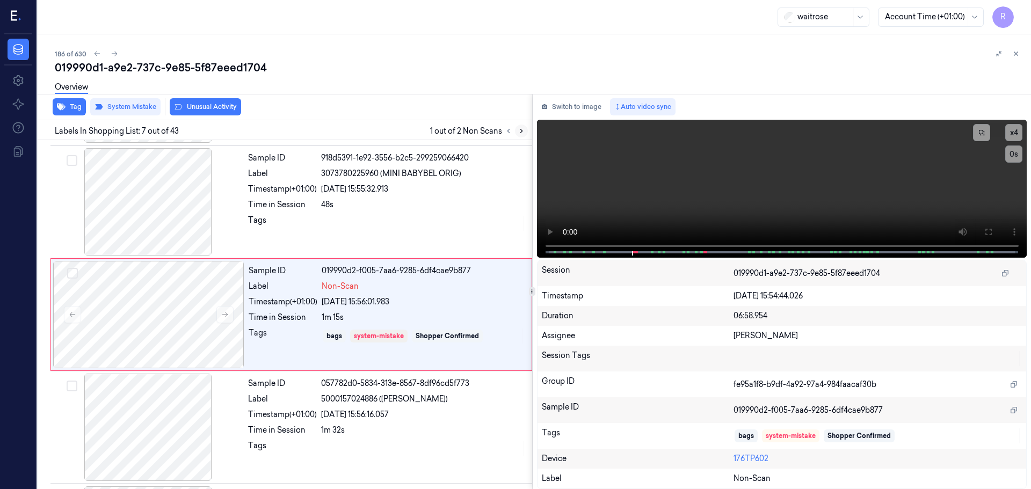
click at [523, 135] on button at bounding box center [521, 131] width 13 height 13
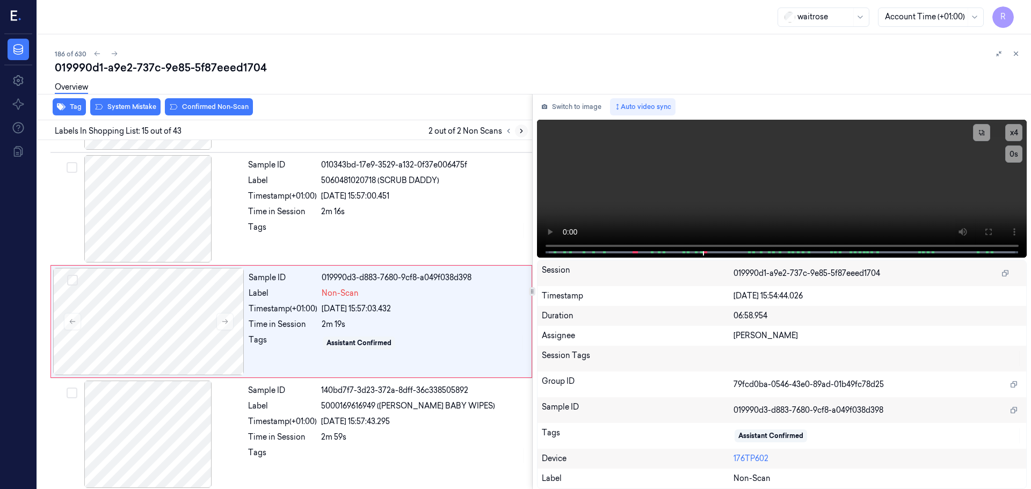
scroll to position [1460, 0]
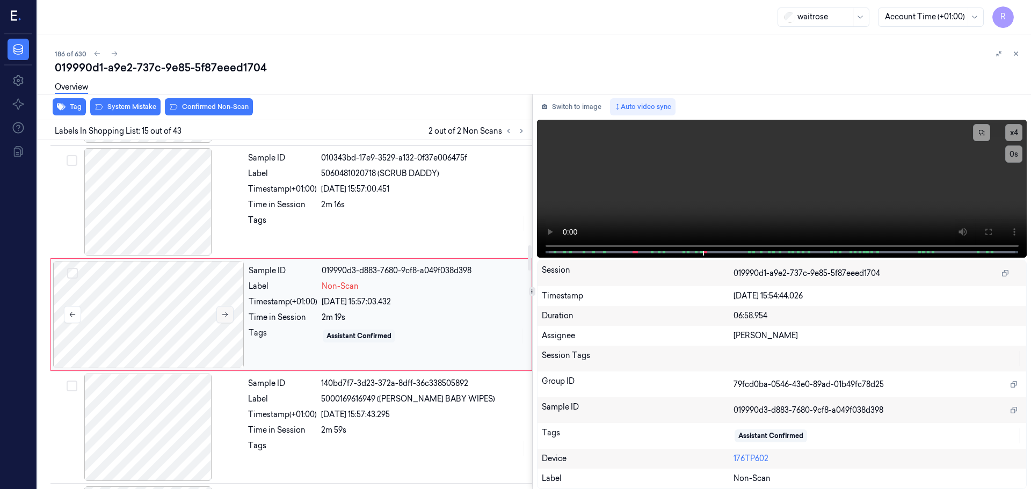
click at [222, 312] on icon at bounding box center [225, 315] width 8 height 8
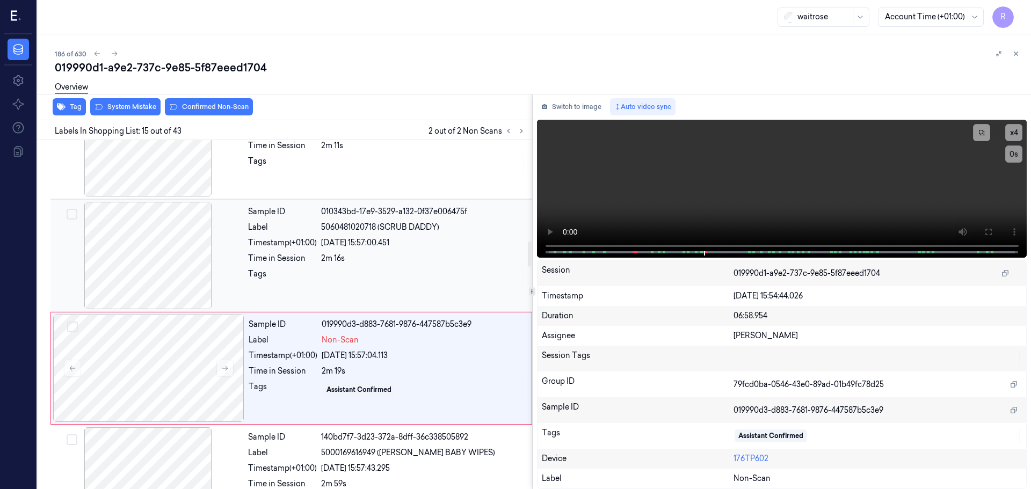
click at [168, 271] on div at bounding box center [148, 255] width 191 height 107
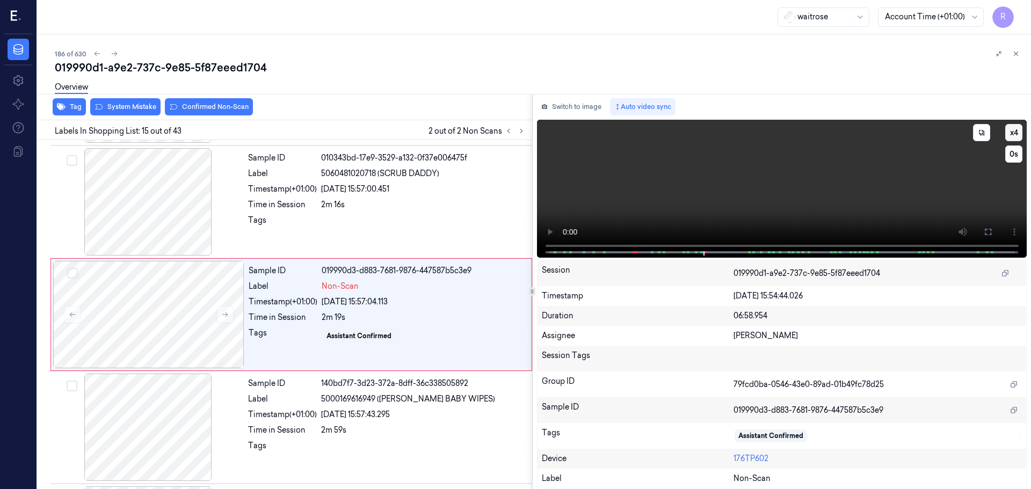
click at [1012, 129] on button "x 4" at bounding box center [1013, 132] width 17 height 17
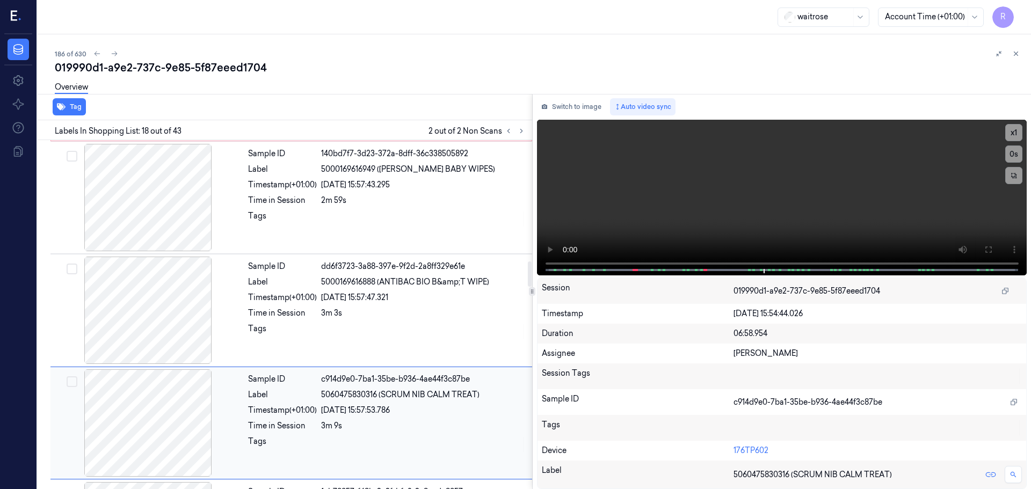
scroll to position [1637, 0]
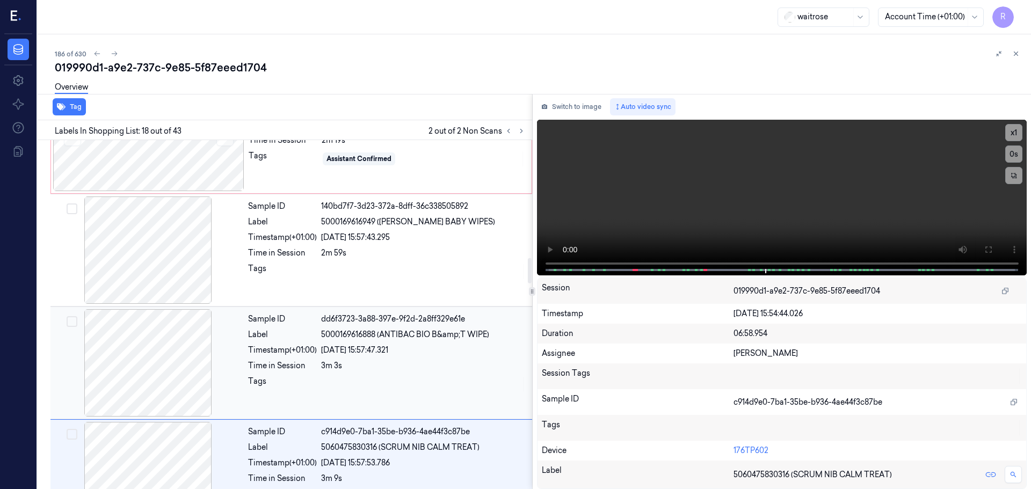
click at [199, 369] on div at bounding box center [148, 362] width 191 height 107
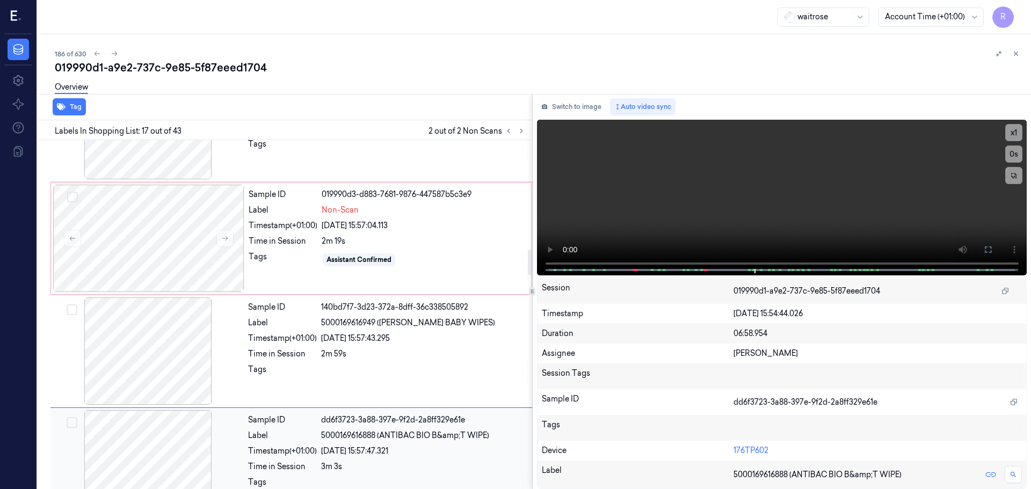
scroll to position [1524, 0]
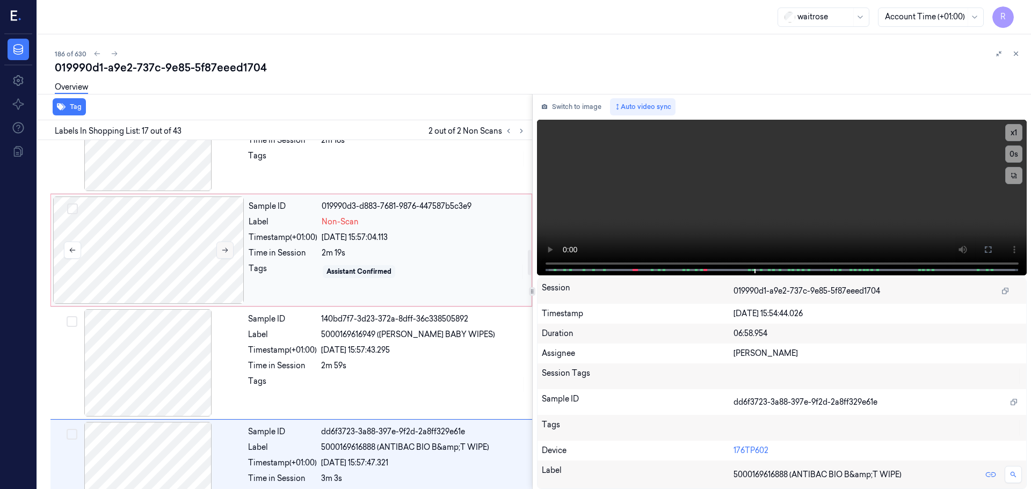
click at [222, 248] on icon at bounding box center [225, 250] width 8 height 8
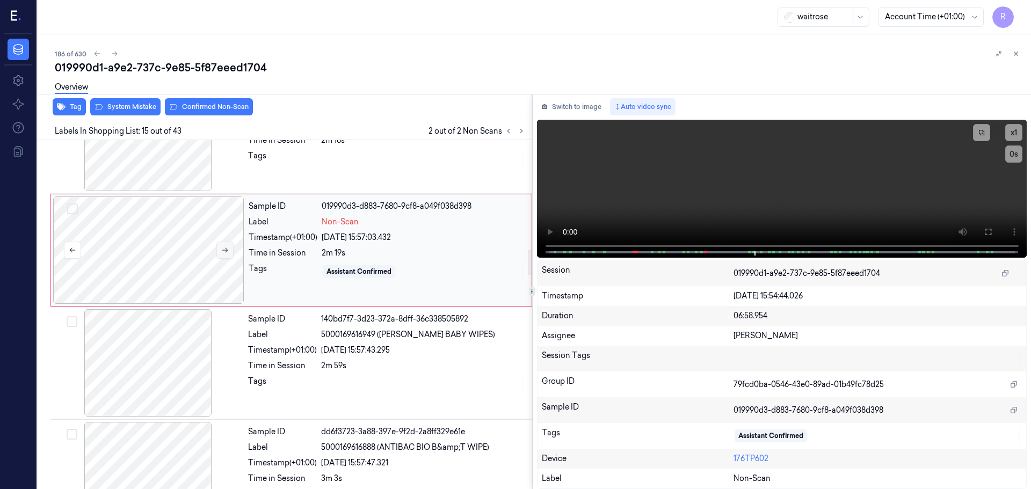
scroll to position [1460, 0]
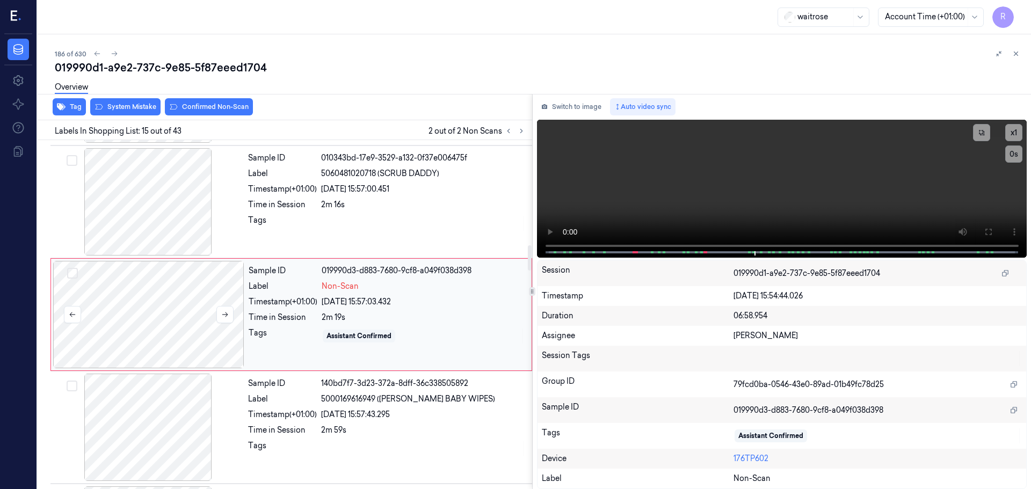
click at [215, 310] on div at bounding box center [148, 314] width 191 height 107
click at [221, 311] on icon at bounding box center [225, 315] width 8 height 8
click at [220, 312] on button at bounding box center [224, 314] width 17 height 17
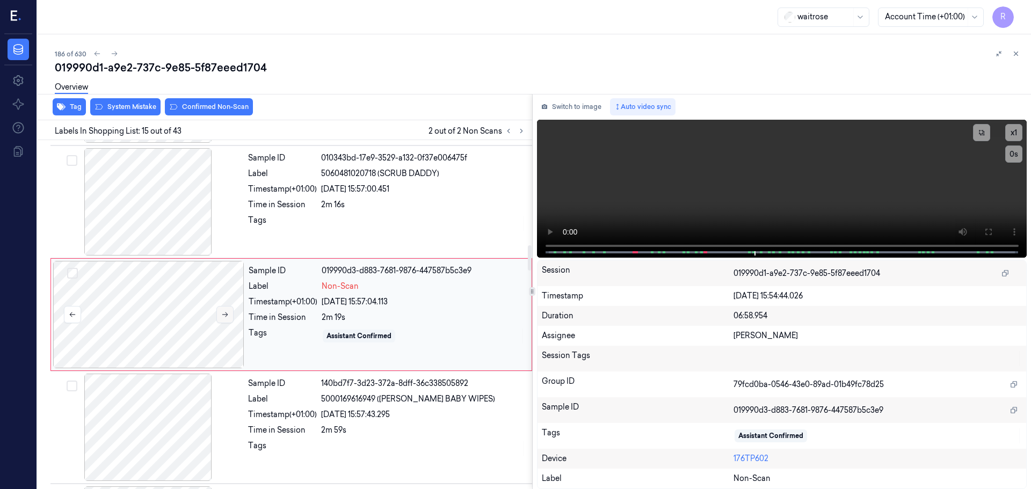
click at [220, 312] on button at bounding box center [224, 314] width 17 height 17
click at [219, 312] on button at bounding box center [224, 314] width 17 height 17
click at [218, 311] on button at bounding box center [224, 314] width 17 height 17
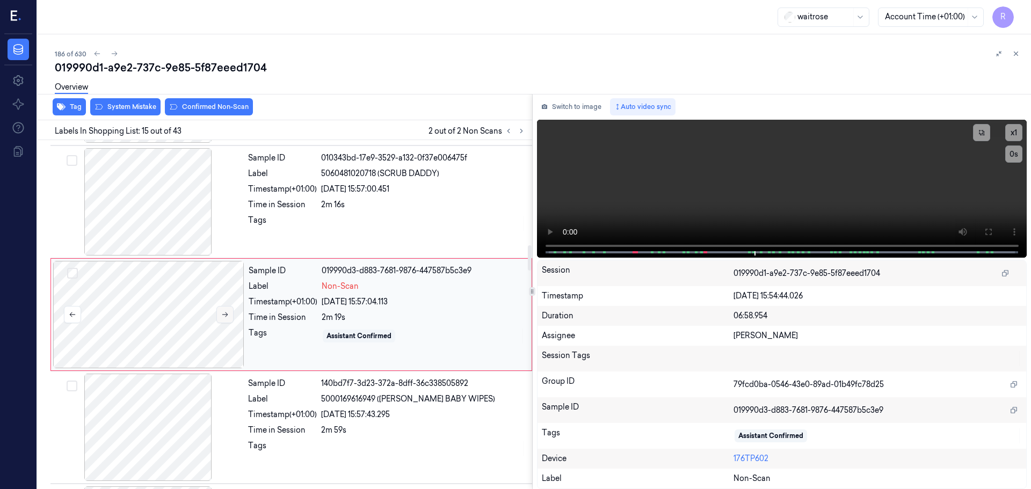
click at [218, 311] on button at bounding box center [224, 314] width 17 height 17
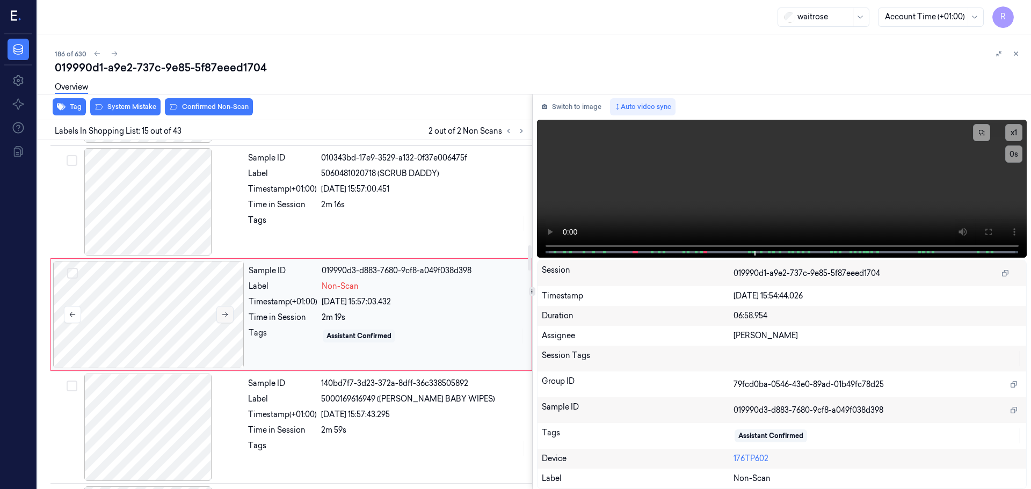
click at [218, 311] on button at bounding box center [224, 314] width 17 height 17
click at [215, 309] on div at bounding box center [148, 314] width 191 height 107
click at [220, 310] on button at bounding box center [224, 314] width 17 height 17
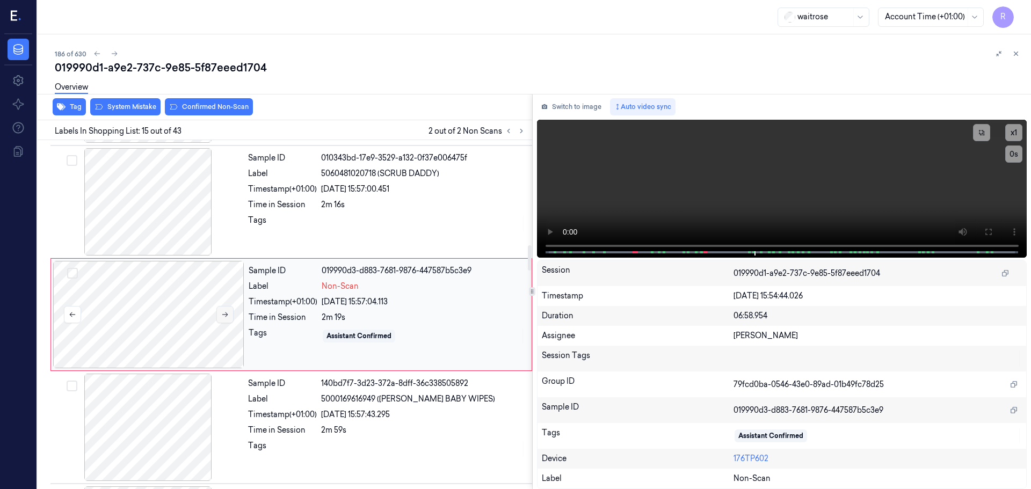
click at [220, 310] on button at bounding box center [224, 314] width 17 height 17
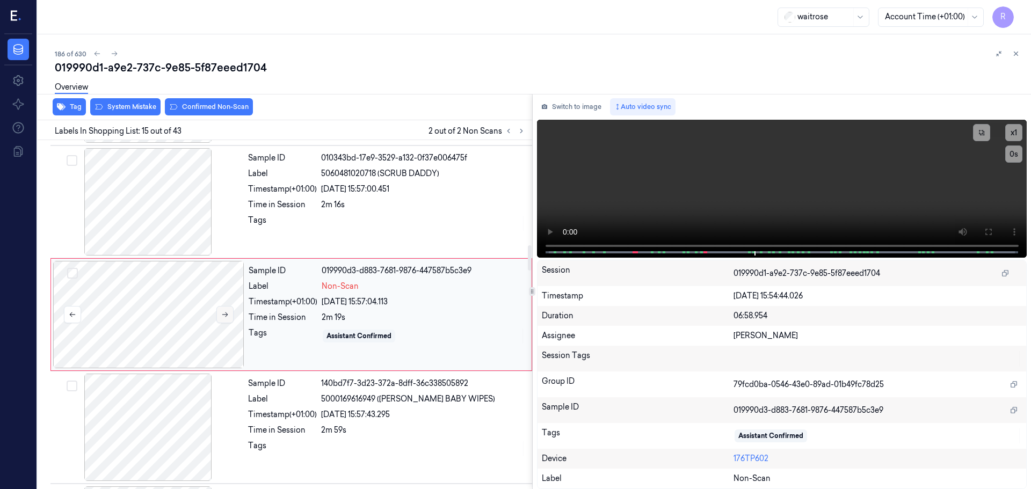
click at [220, 310] on button at bounding box center [224, 314] width 17 height 17
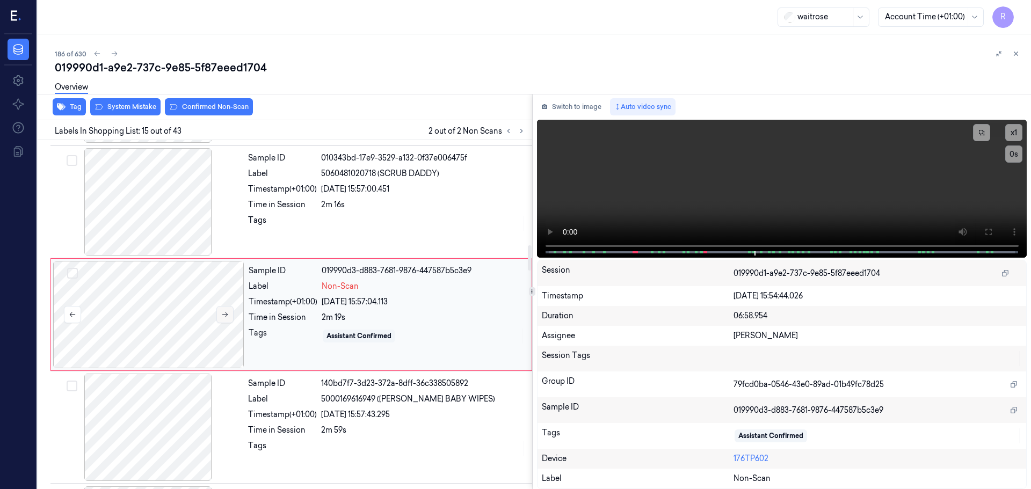
click at [220, 310] on button at bounding box center [224, 314] width 17 height 17
click at [128, 170] on div at bounding box center [148, 201] width 191 height 107
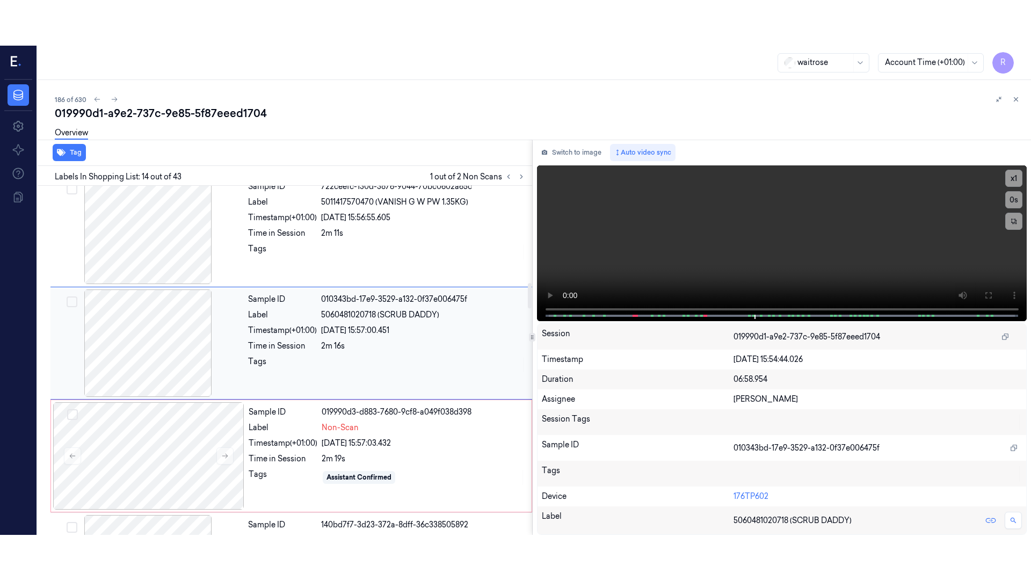
scroll to position [1347, 0]
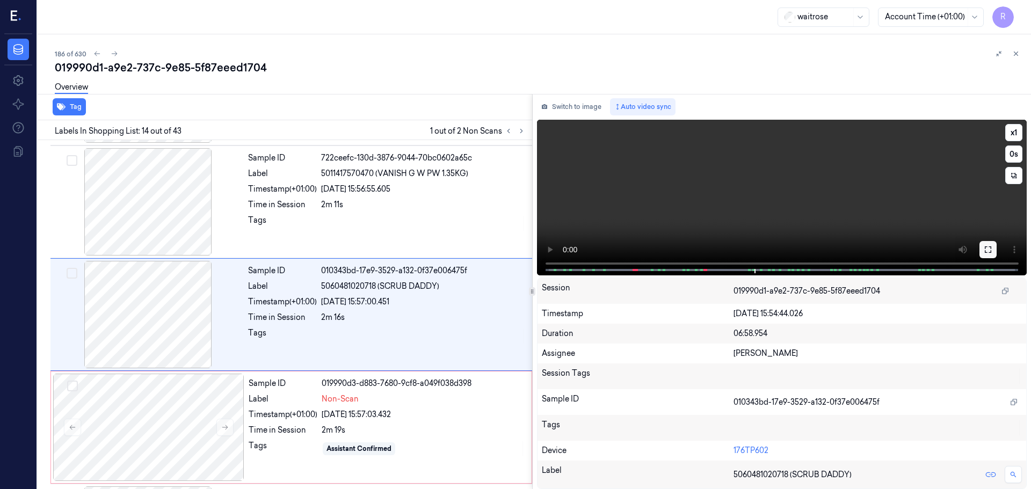
click at [993, 250] on button at bounding box center [987, 249] width 17 height 17
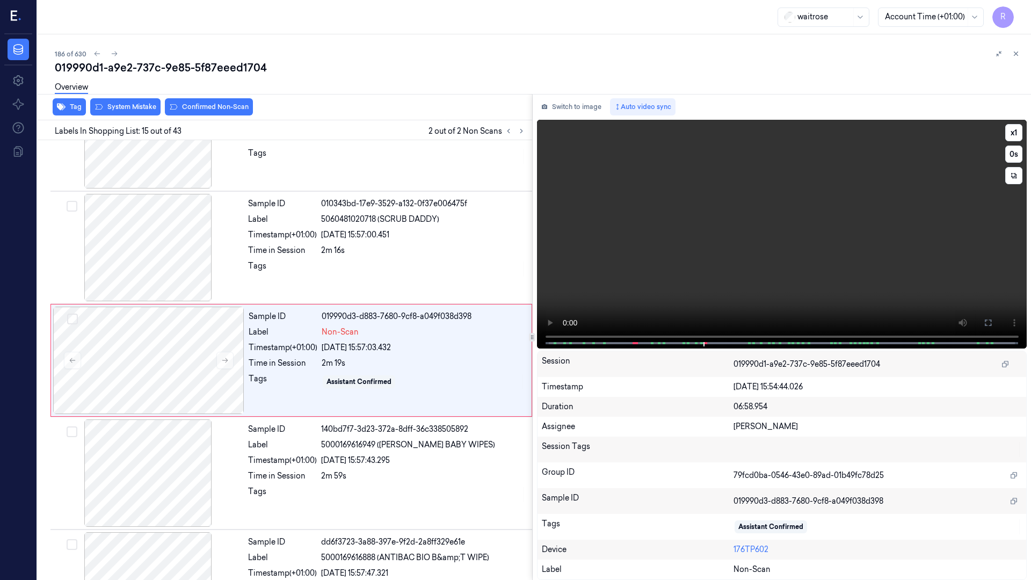
scroll to position [1414, 0]
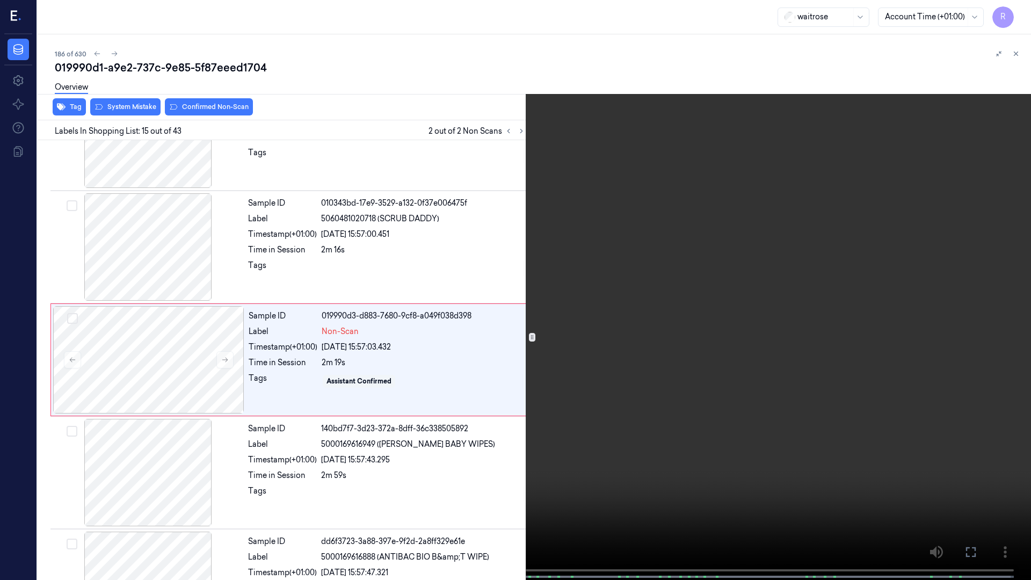
click at [1025, 21] on div "x 1 0 s" at bounding box center [996, 34] width 60 height 60
click at [1021, 18] on button "x 1" at bounding box center [1017, 12] width 17 height 17
click at [1017, 18] on button "x 2" at bounding box center [1017, 12] width 17 height 17
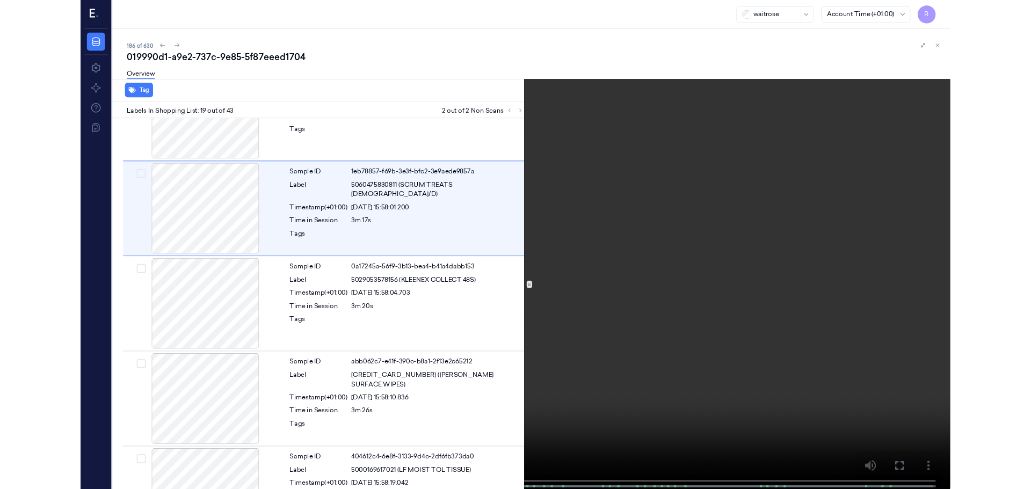
scroll to position [1865, 0]
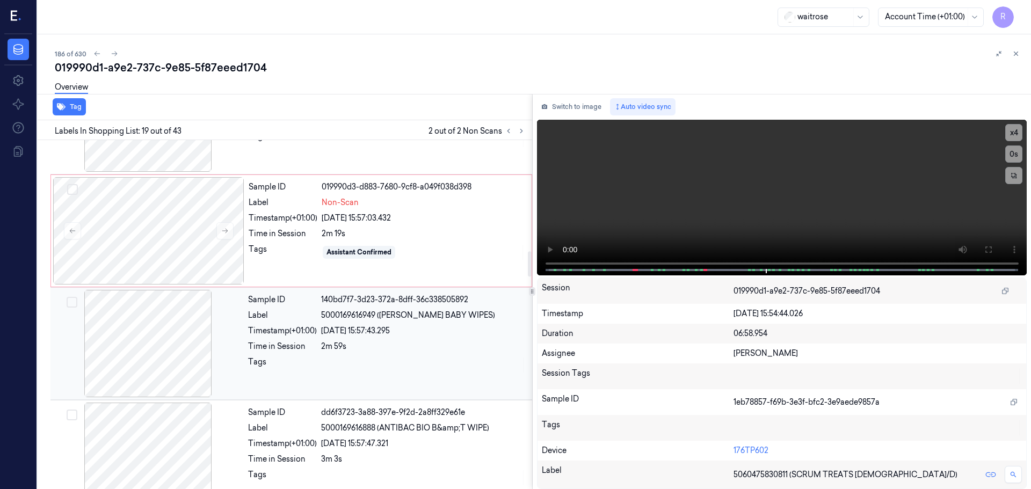
click at [205, 357] on div at bounding box center [148, 343] width 191 height 107
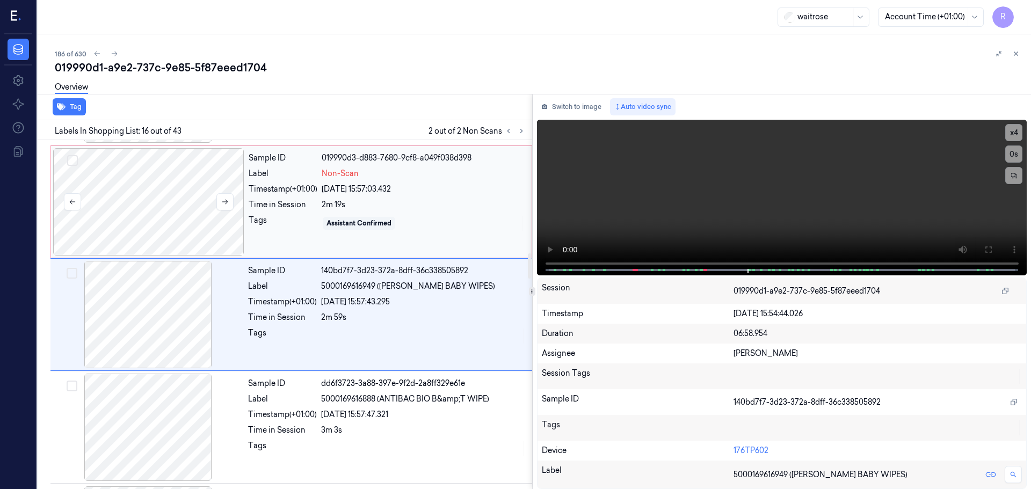
click at [191, 205] on div at bounding box center [148, 201] width 191 height 107
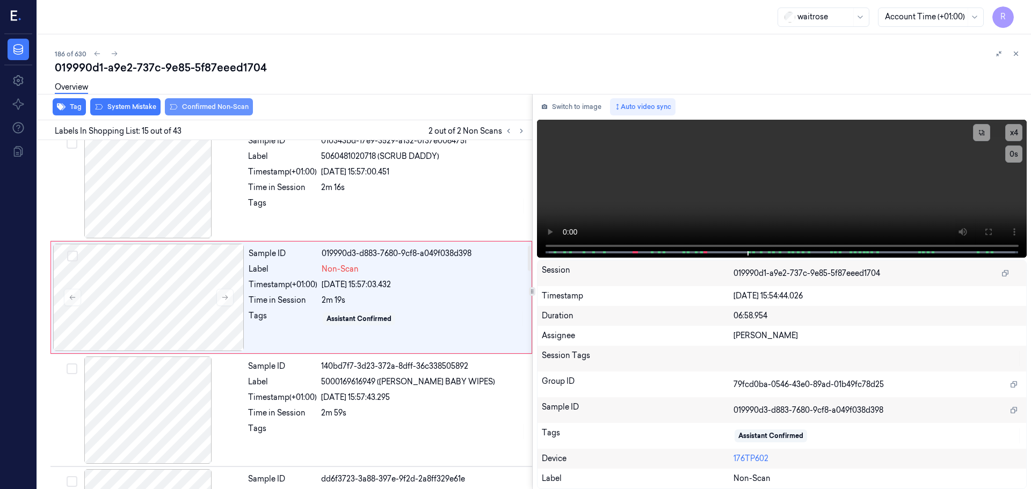
scroll to position [1460, 0]
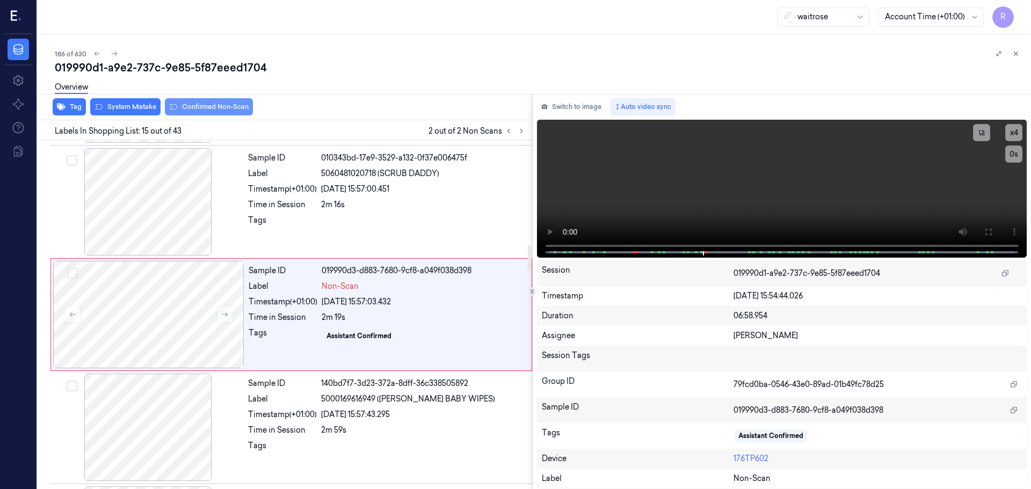
click at [197, 108] on button "Confirmed Non-Scan" at bounding box center [209, 106] width 88 height 17
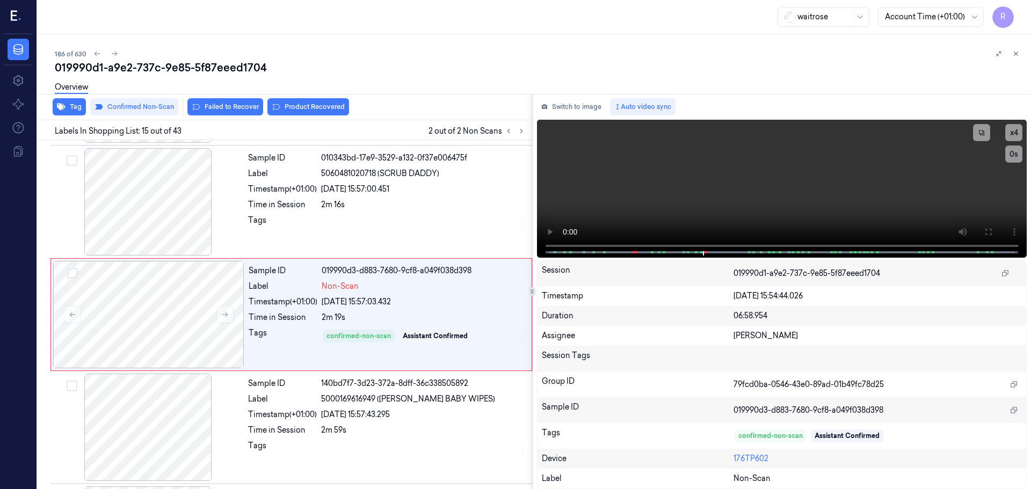
click at [315, 117] on div "Tag Confirmed Non-Scan Failed to Recover Product Recovered" at bounding box center [282, 107] width 499 height 26
click at [322, 108] on button "Product Recovered" at bounding box center [308, 106] width 82 height 17
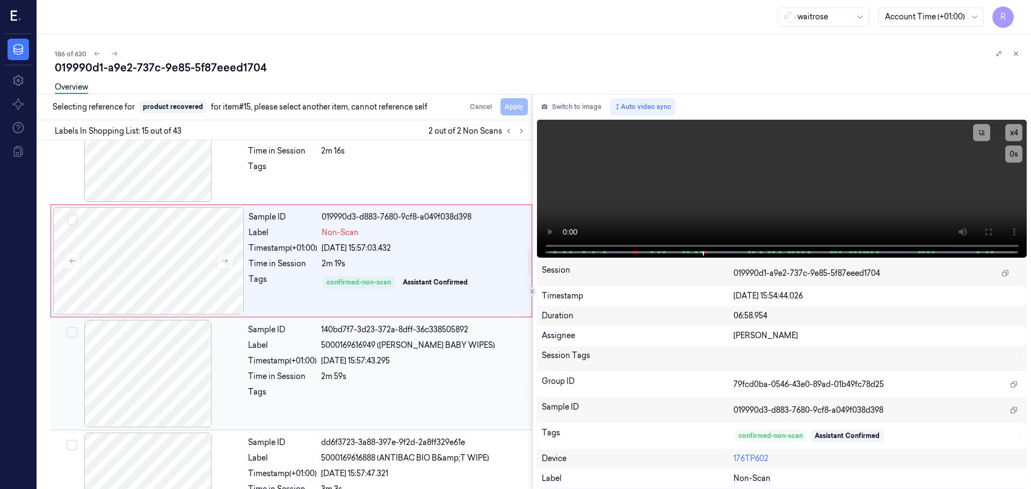
click at [311, 372] on div "Time in Session" at bounding box center [282, 376] width 69 height 11
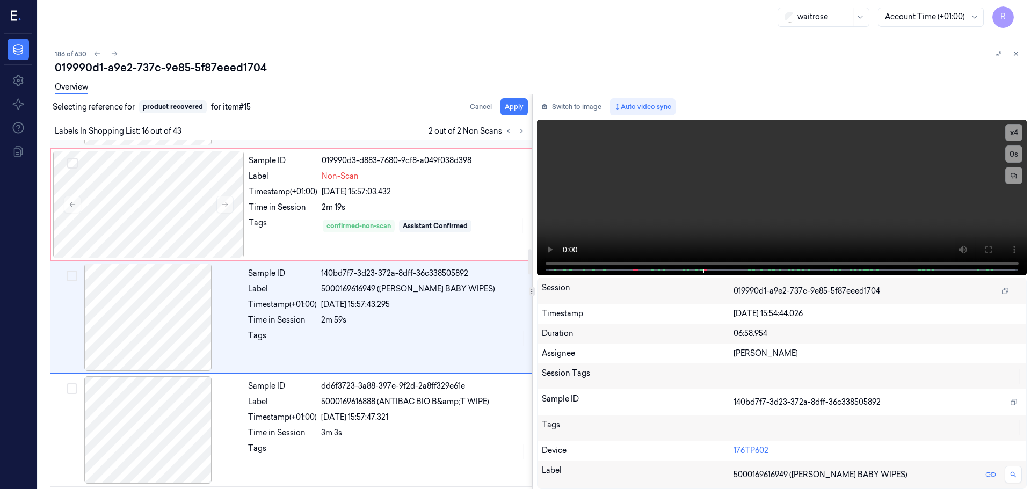
scroll to position [1572, 0]
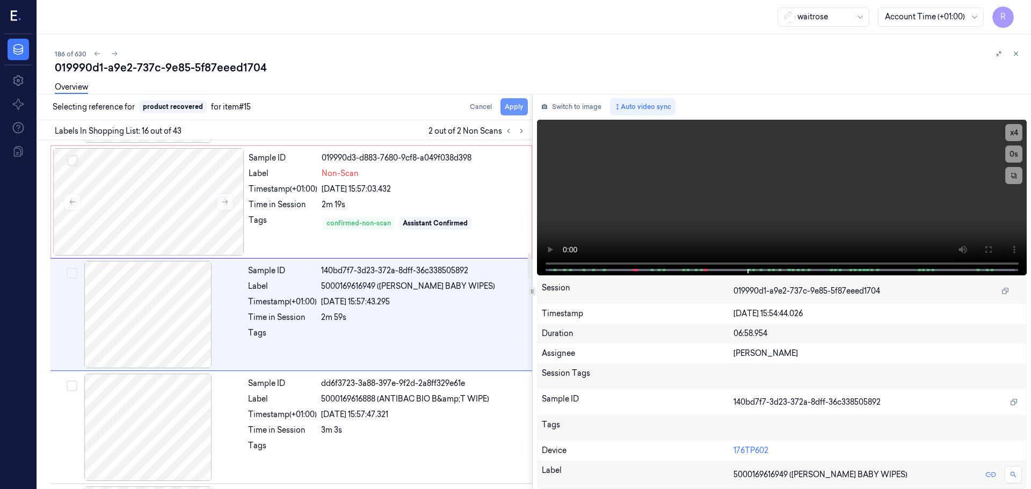
click at [516, 105] on button "Apply" at bounding box center [513, 106] width 27 height 17
click at [510, 130] on icon at bounding box center [509, 131] width 8 height 8
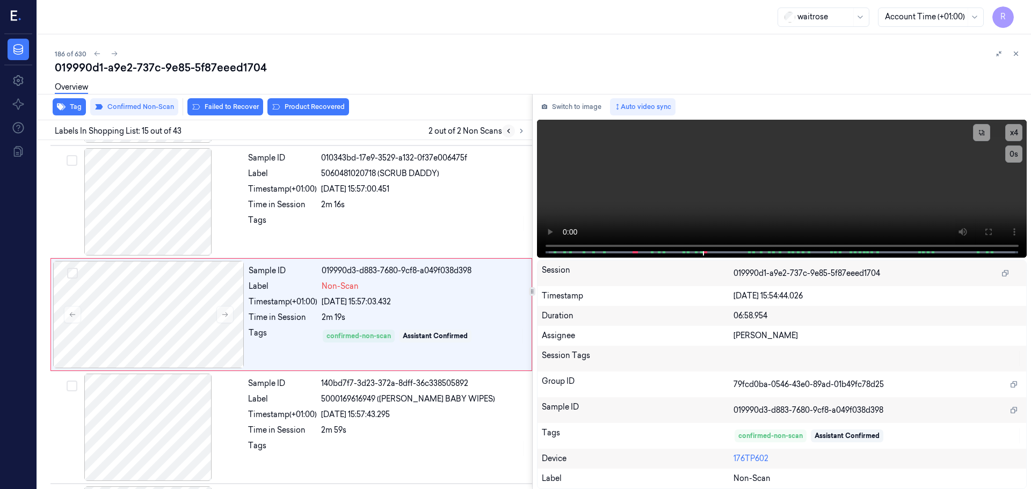
click at [510, 130] on icon at bounding box center [509, 131] width 8 height 8
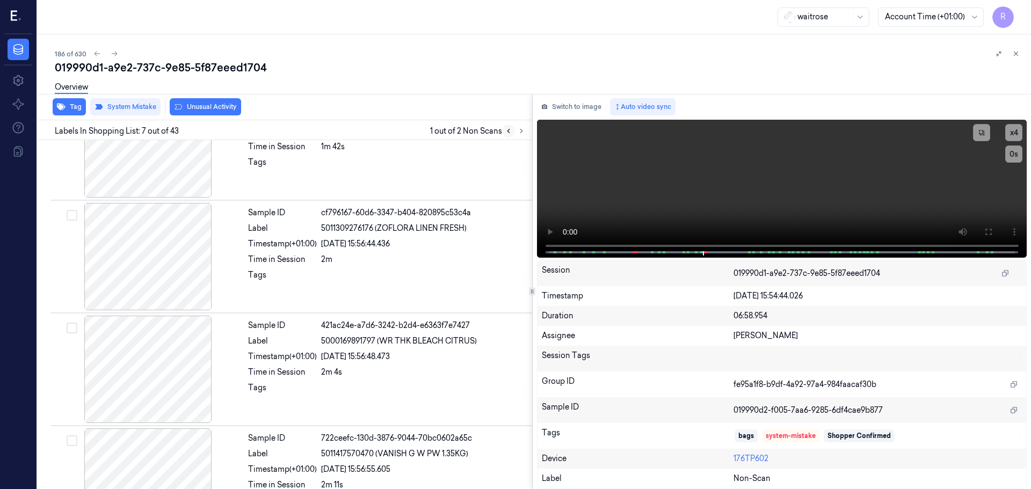
click at [510, 130] on icon at bounding box center [509, 131] width 8 height 8
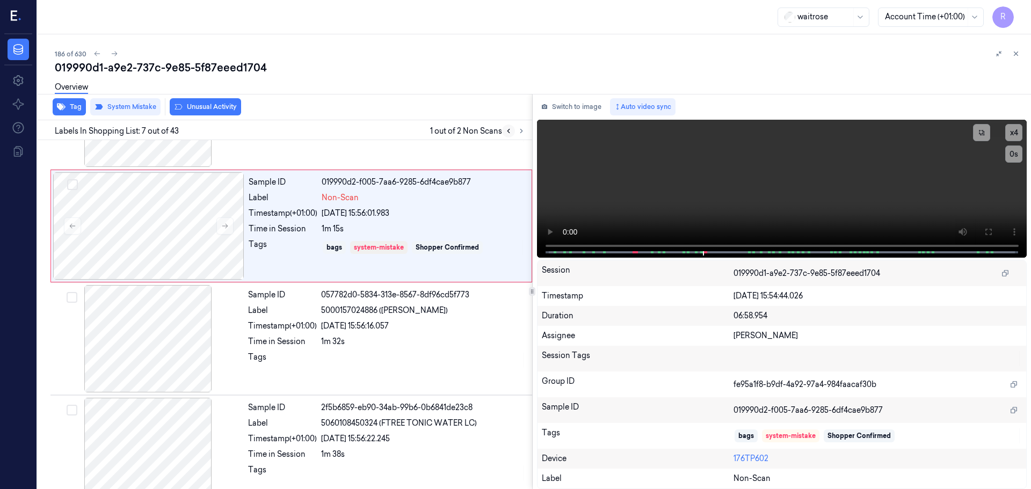
click at [510, 130] on icon at bounding box center [509, 131] width 8 height 8
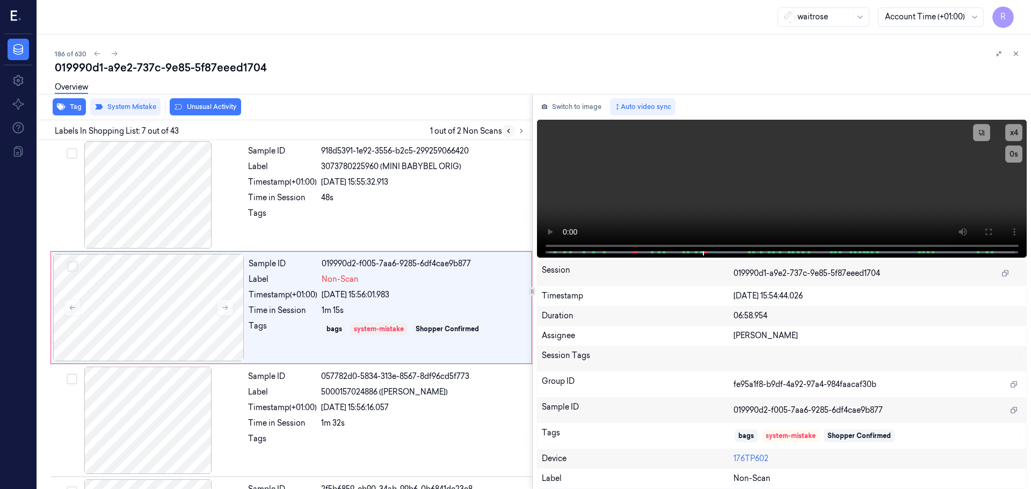
click at [510, 130] on icon at bounding box center [509, 131] width 8 height 8
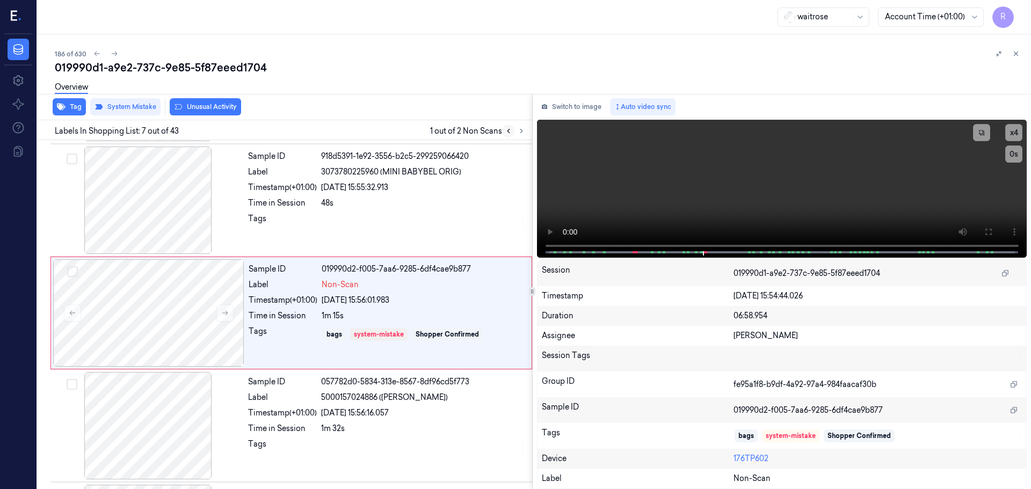
scroll to position [558, 0]
click at [510, 130] on icon at bounding box center [509, 131] width 8 height 8
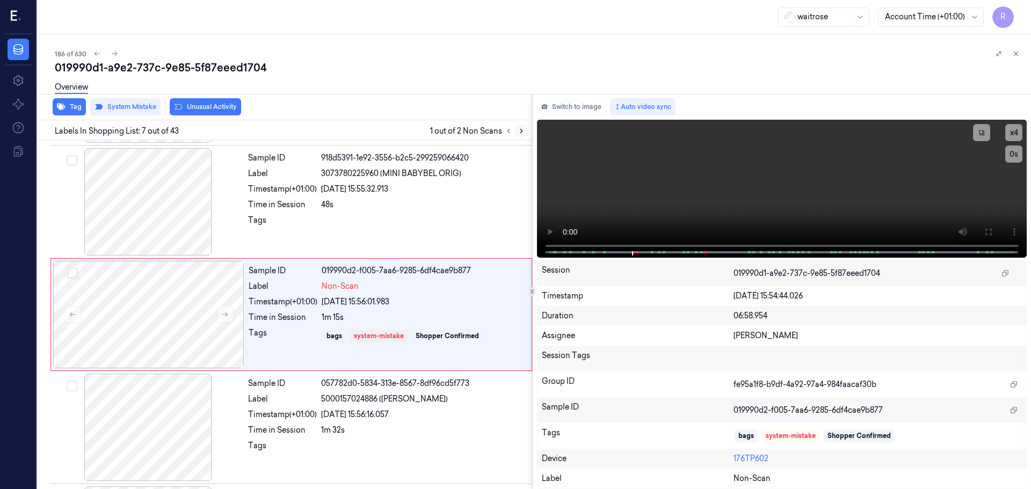
click at [521, 136] on button at bounding box center [521, 131] width 13 height 13
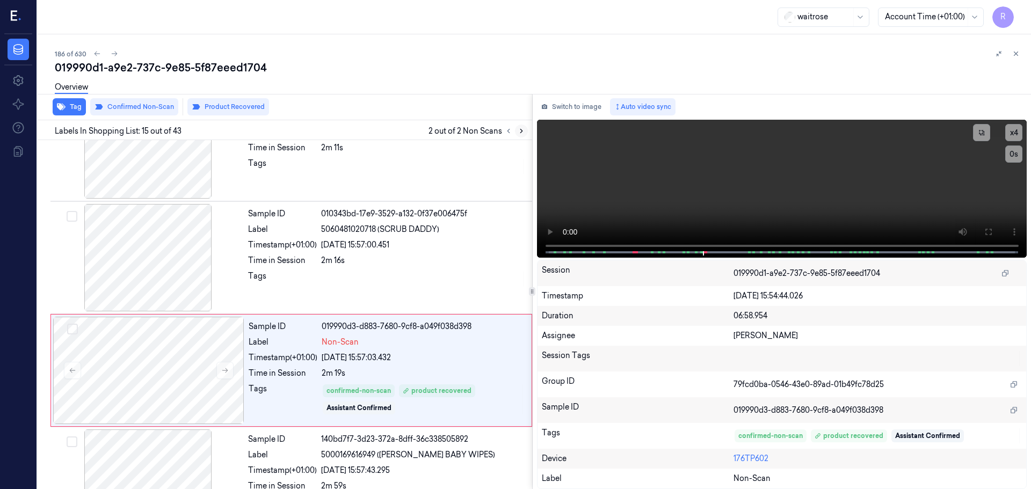
scroll to position [1460, 0]
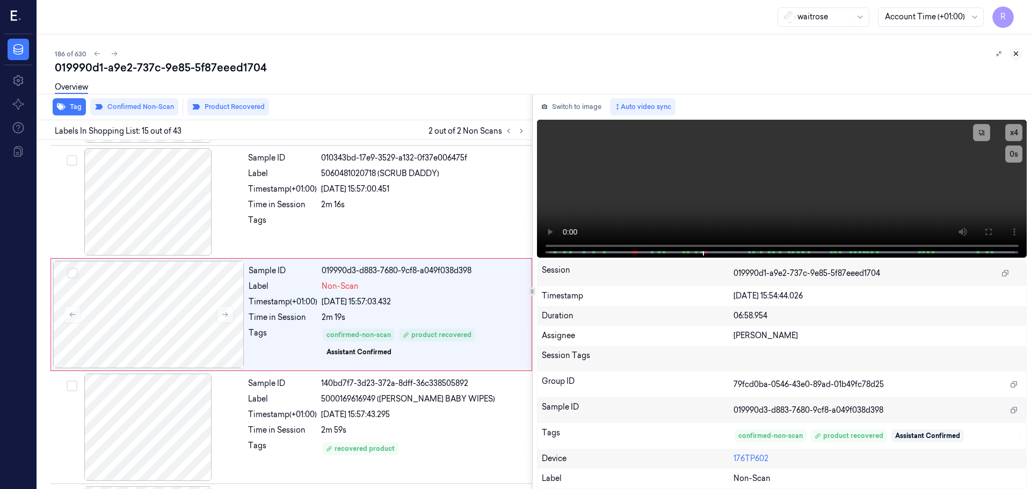
click at [1013, 54] on button at bounding box center [1015, 53] width 13 height 13
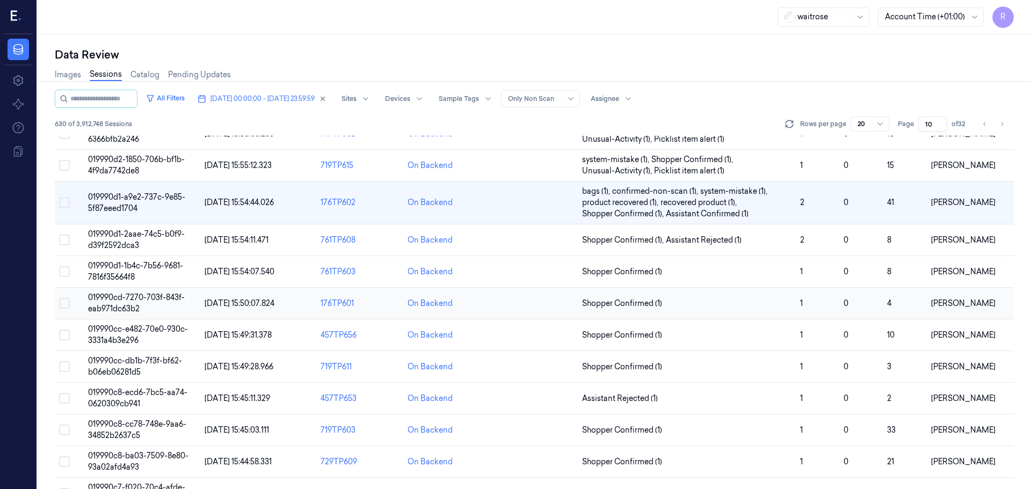
scroll to position [27, 0]
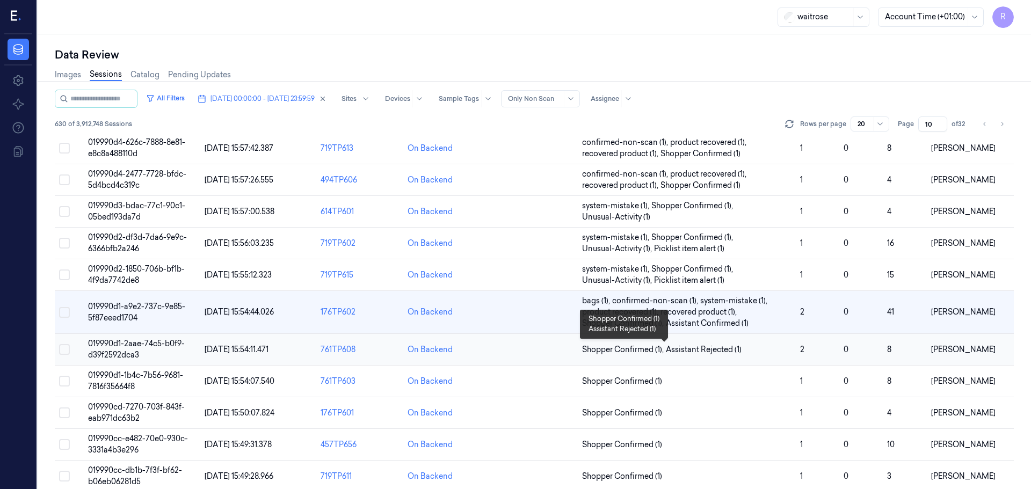
click at [708, 349] on span "Assistant Rejected (1)" at bounding box center [704, 349] width 76 height 11
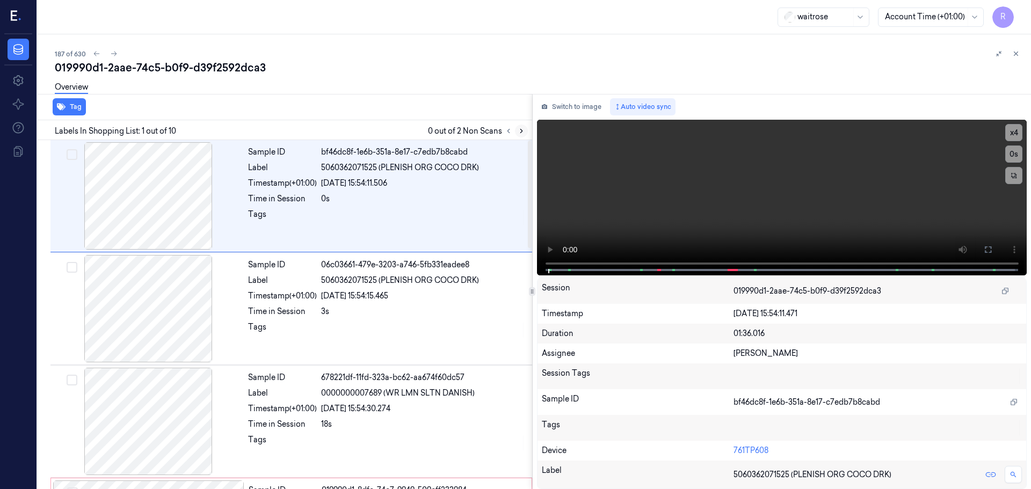
click at [521, 132] on icon at bounding box center [521, 131] width 8 height 8
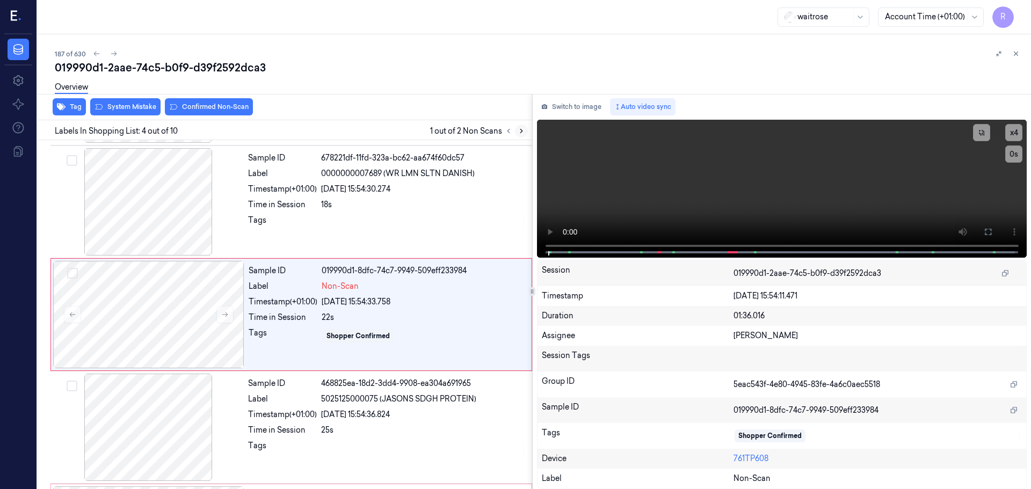
click at [521, 132] on icon at bounding box center [521, 131] width 2 height 4
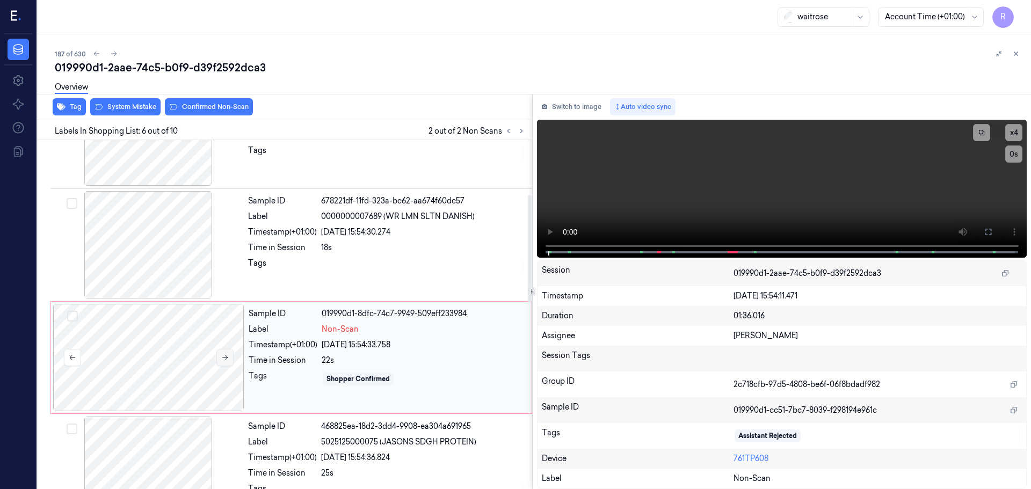
click at [228, 358] on button at bounding box center [224, 357] width 17 height 17
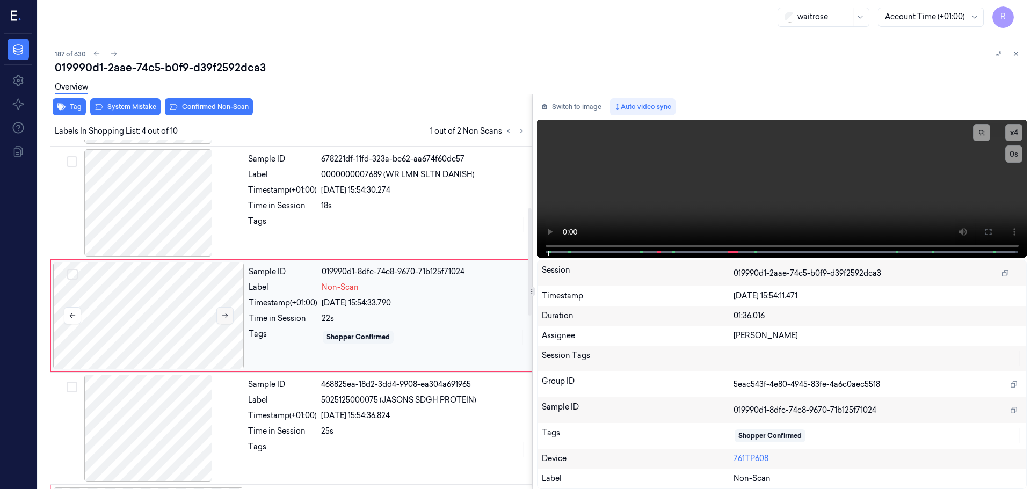
scroll to position [220, 0]
click at [221, 307] on button at bounding box center [224, 314] width 17 height 17
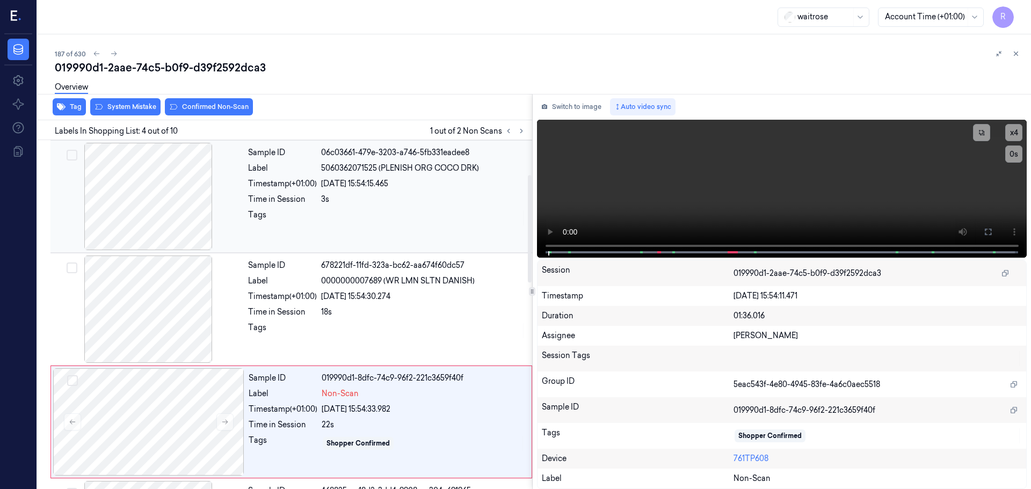
click at [169, 231] on div at bounding box center [148, 196] width 191 height 107
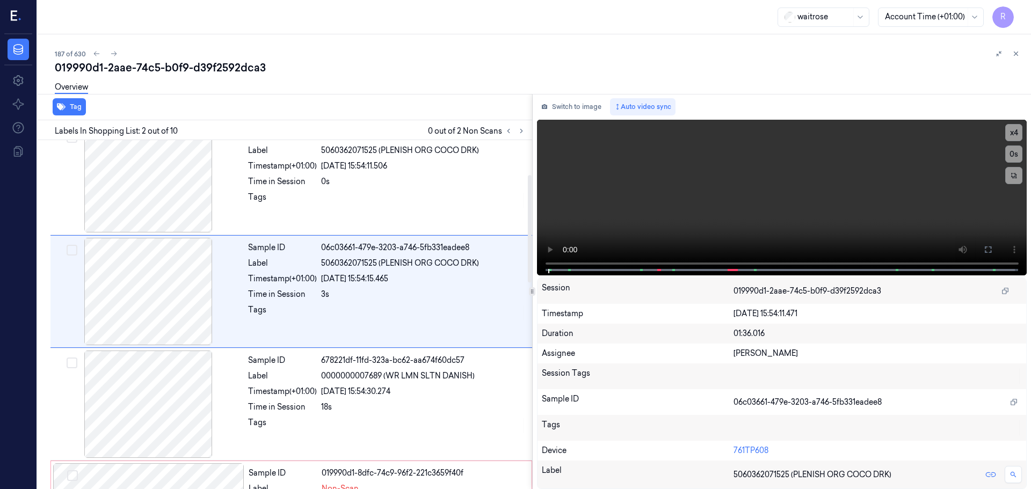
scroll to position [0, 0]
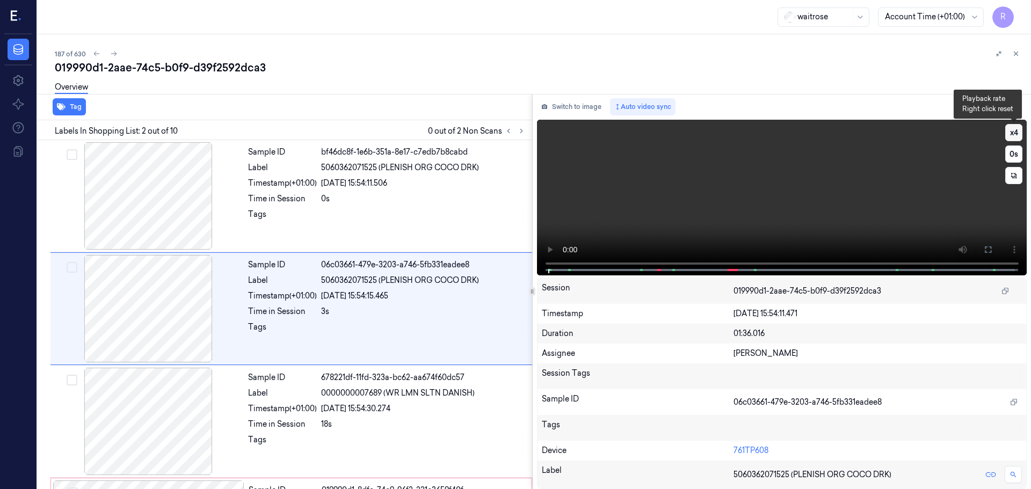
click at [1013, 135] on button "x 4" at bounding box center [1013, 132] width 17 height 17
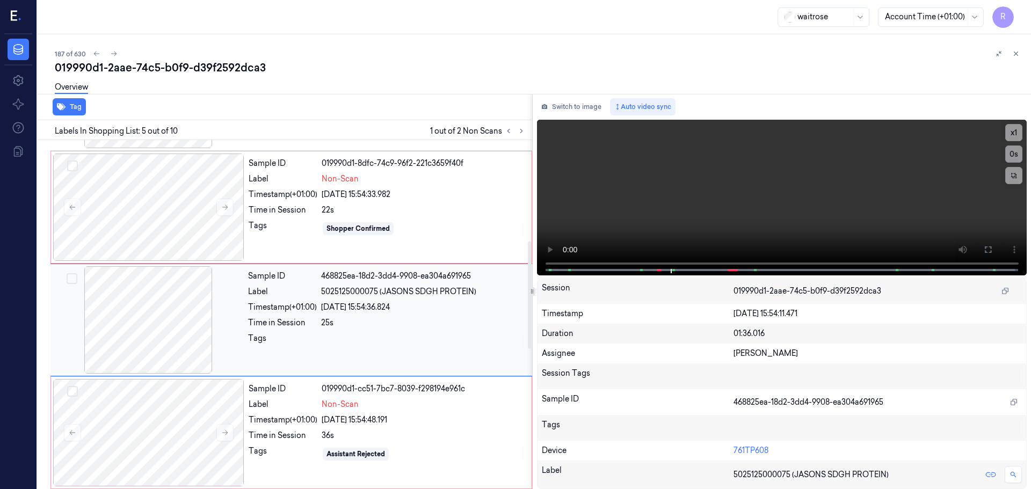
scroll to position [332, 0]
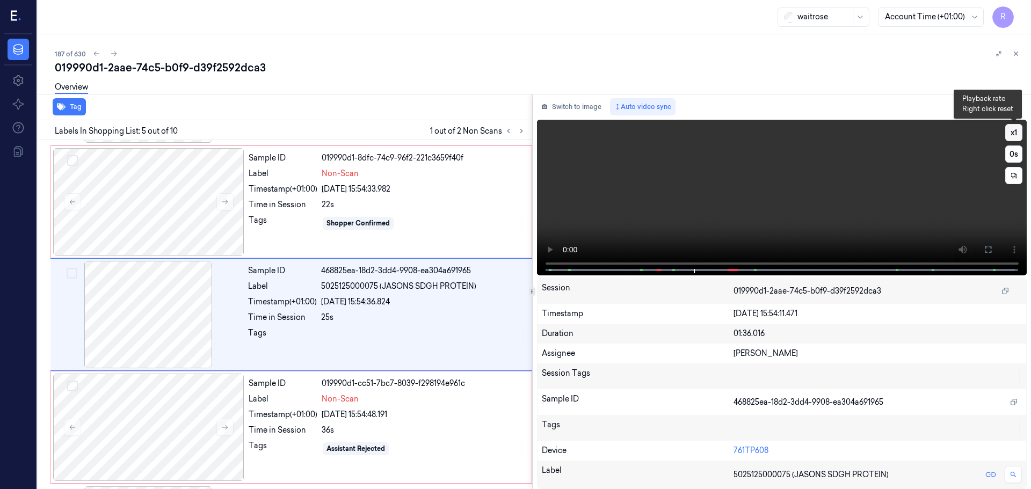
click at [1017, 138] on button "x 1" at bounding box center [1013, 132] width 17 height 17
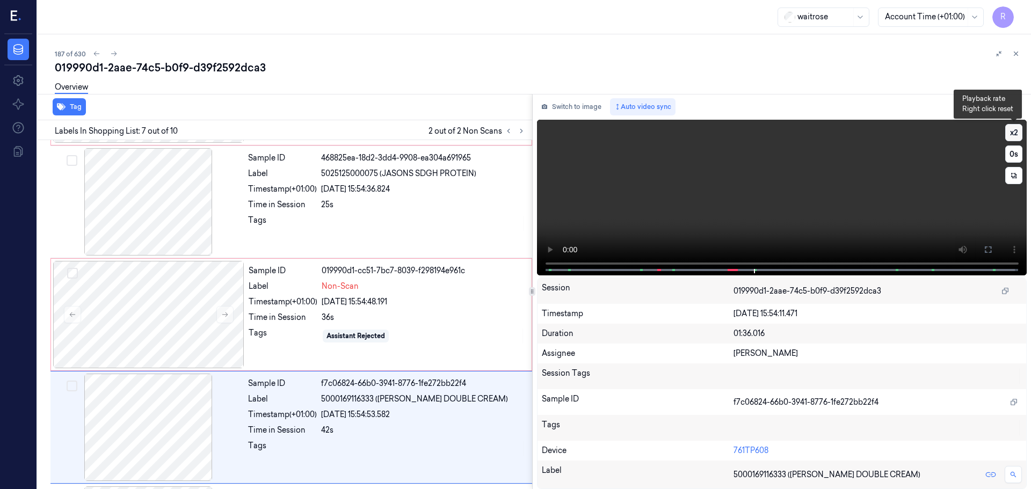
scroll to position [558, 0]
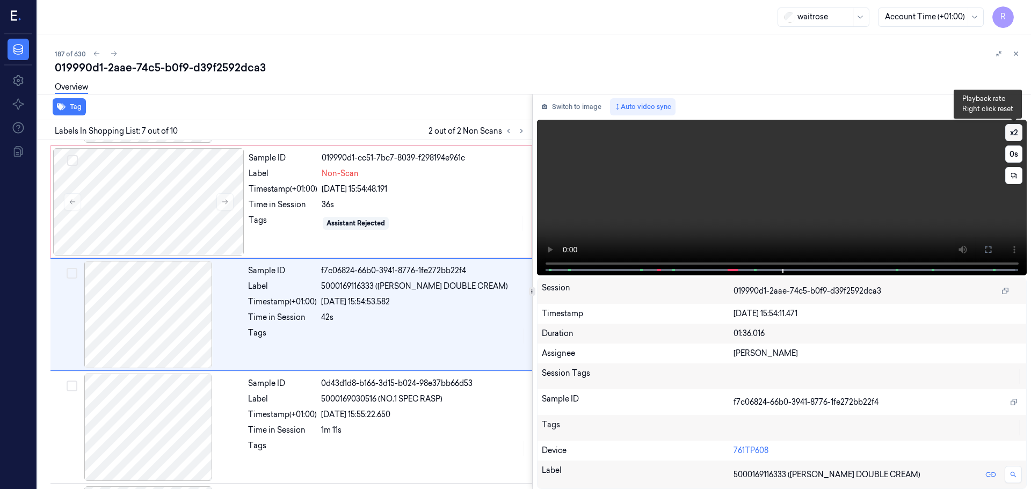
click at [1016, 138] on button "x 2" at bounding box center [1013, 132] width 17 height 17
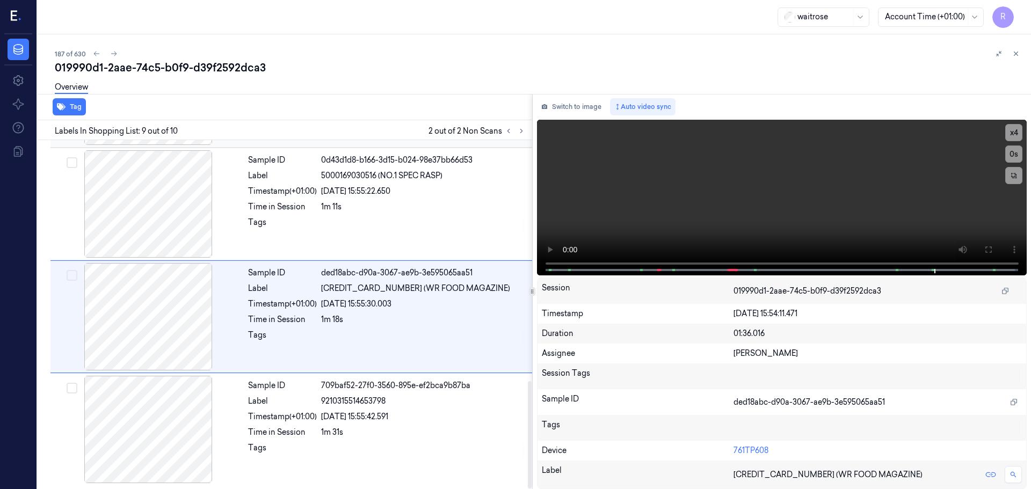
scroll to position [782, 0]
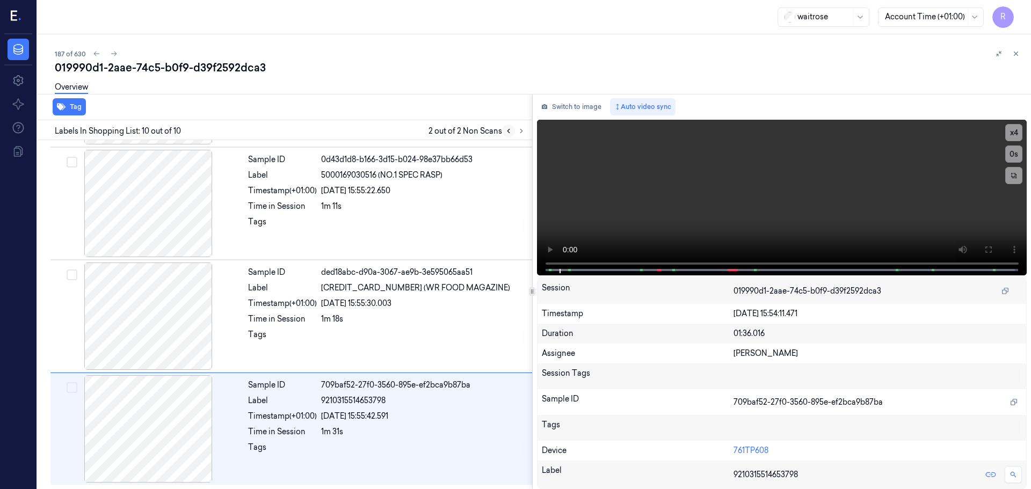
click at [512, 129] on button at bounding box center [508, 131] width 13 height 13
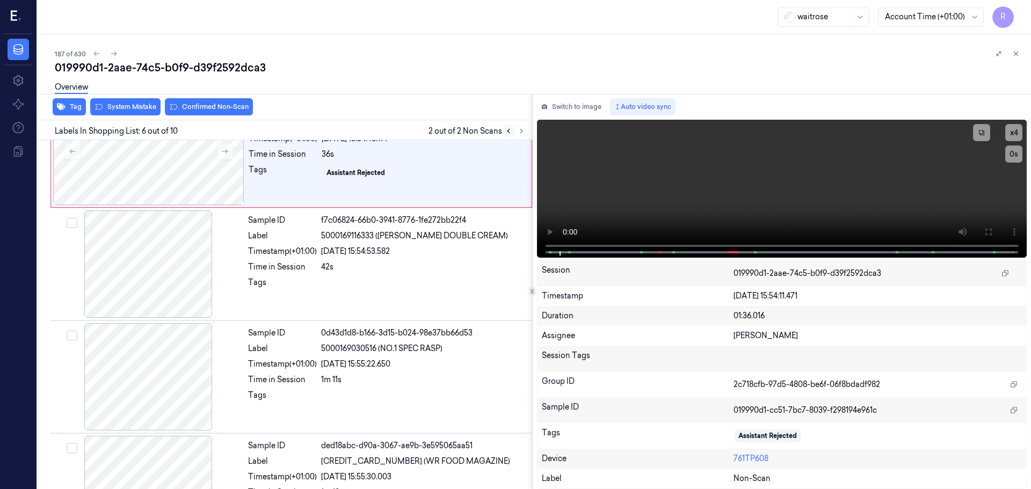
click at [511, 129] on icon at bounding box center [509, 131] width 8 height 8
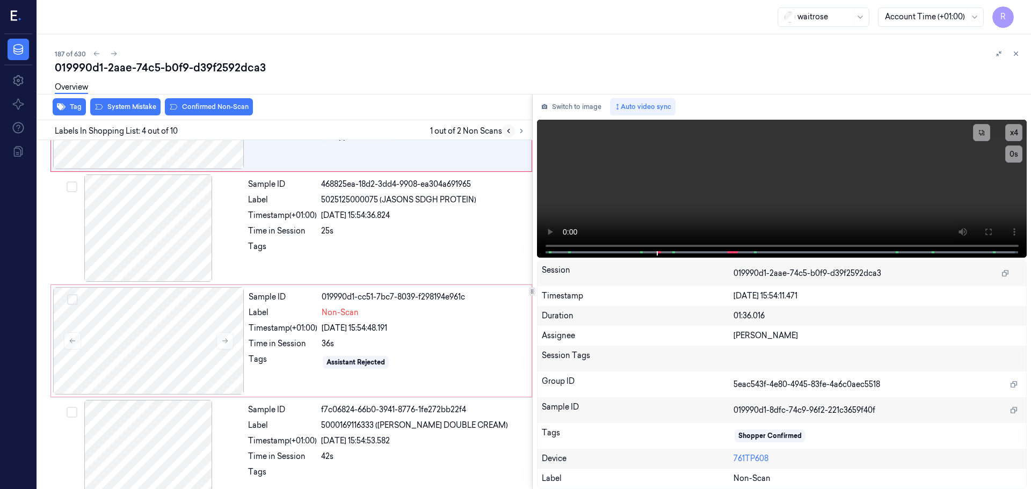
click at [510, 129] on icon at bounding box center [509, 131] width 8 height 8
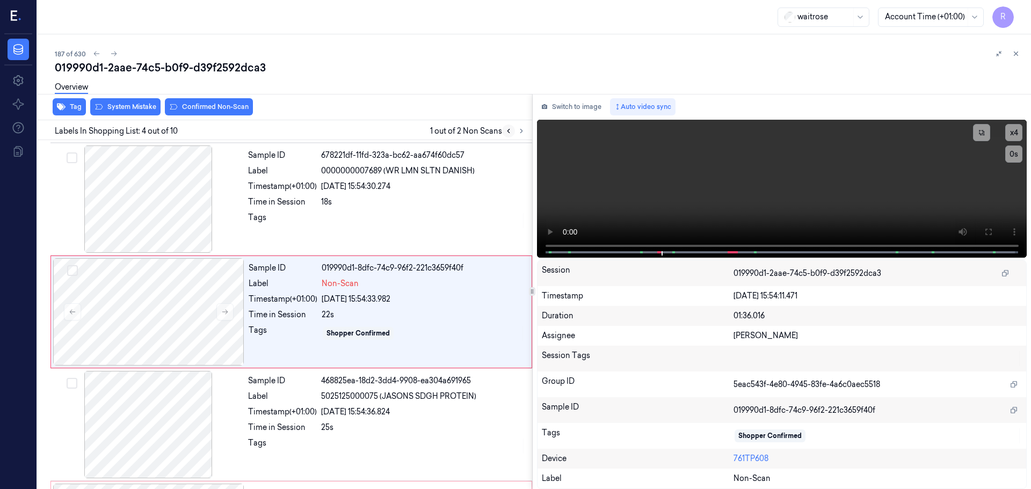
click at [510, 129] on icon at bounding box center [509, 131] width 8 height 8
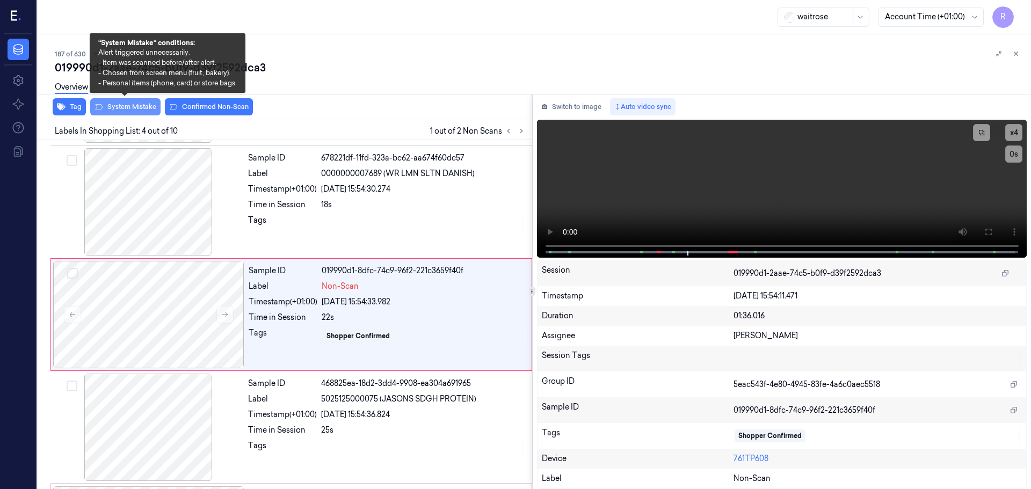
click at [134, 104] on button "System Mistake" at bounding box center [125, 106] width 70 height 17
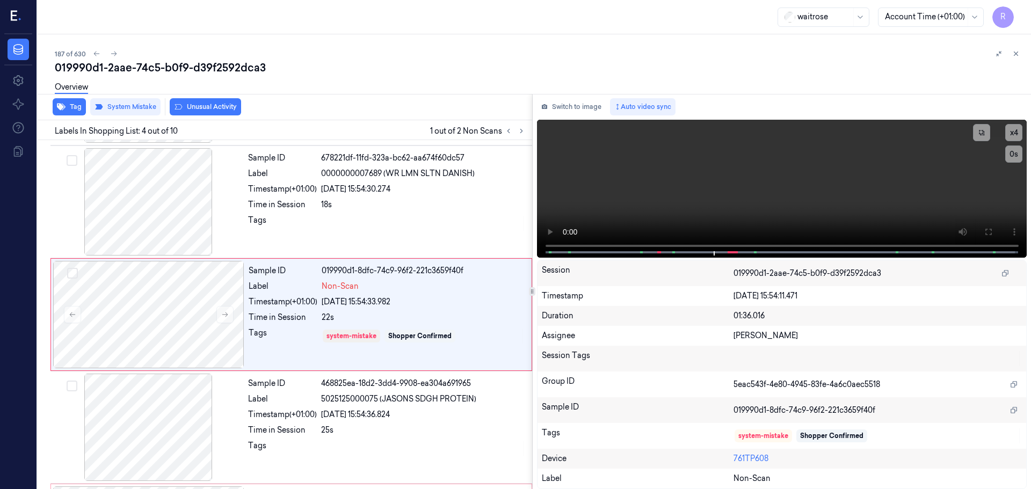
click at [203, 109] on button "Unusual Activity" at bounding box center [205, 106] width 71 height 17
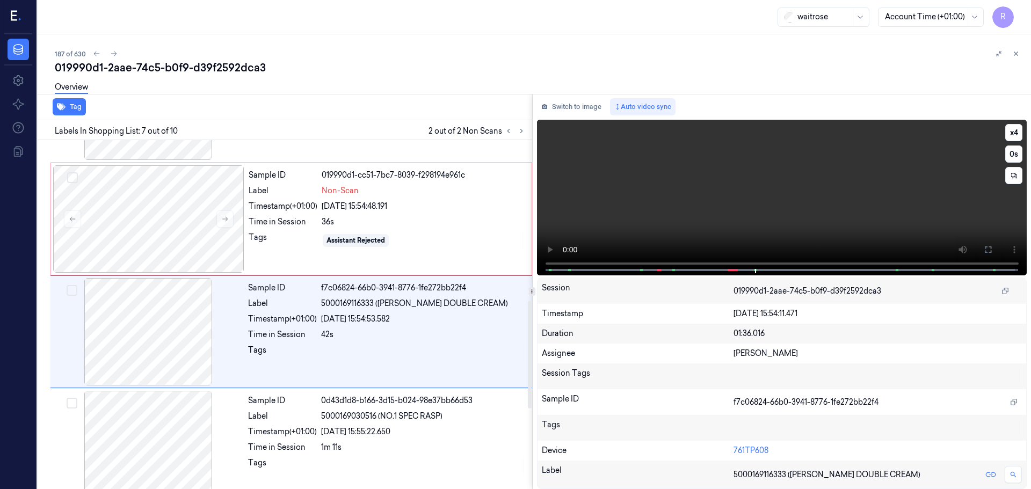
scroll to position [558, 0]
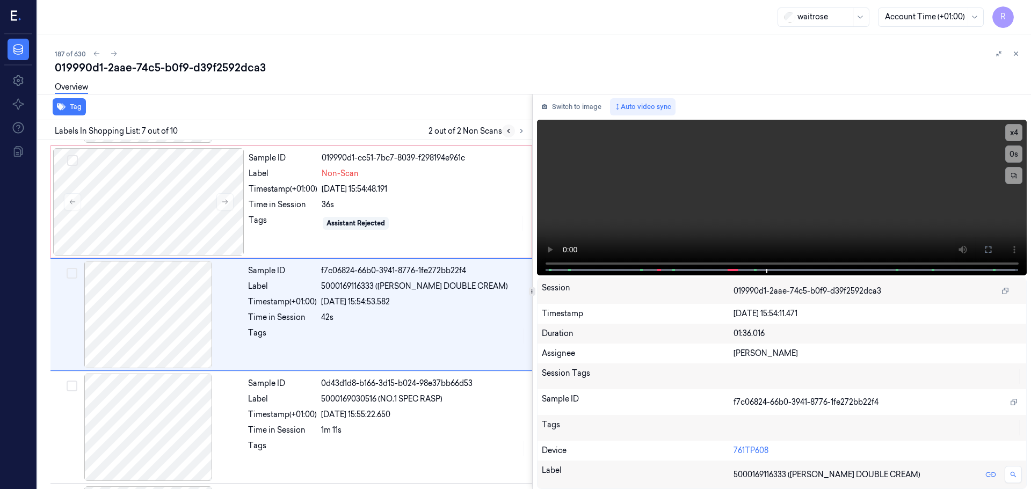
click at [508, 135] on button at bounding box center [508, 131] width 13 height 13
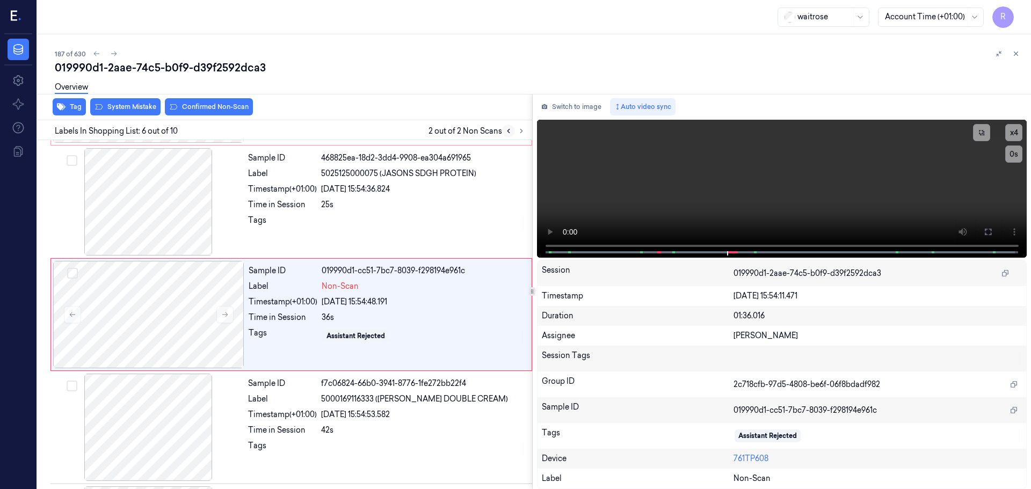
click at [508, 135] on button at bounding box center [508, 131] width 13 height 13
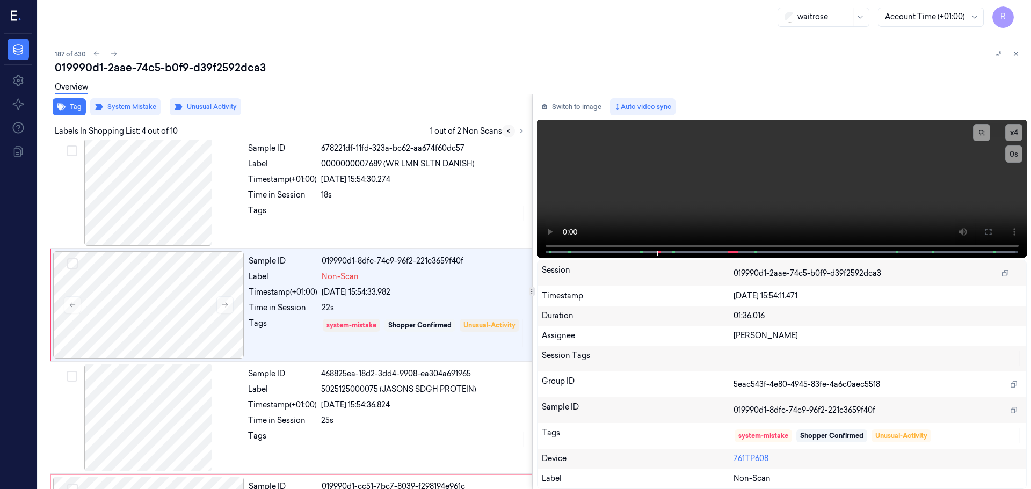
scroll to position [220, 0]
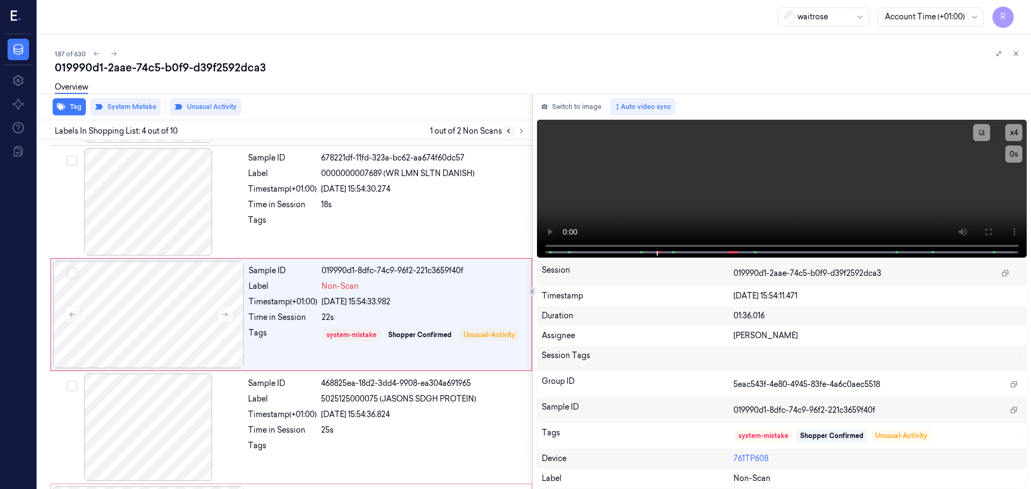
click at [508, 135] on button at bounding box center [508, 131] width 13 height 13
click at [77, 107] on button "Tag" at bounding box center [69, 106] width 33 height 17
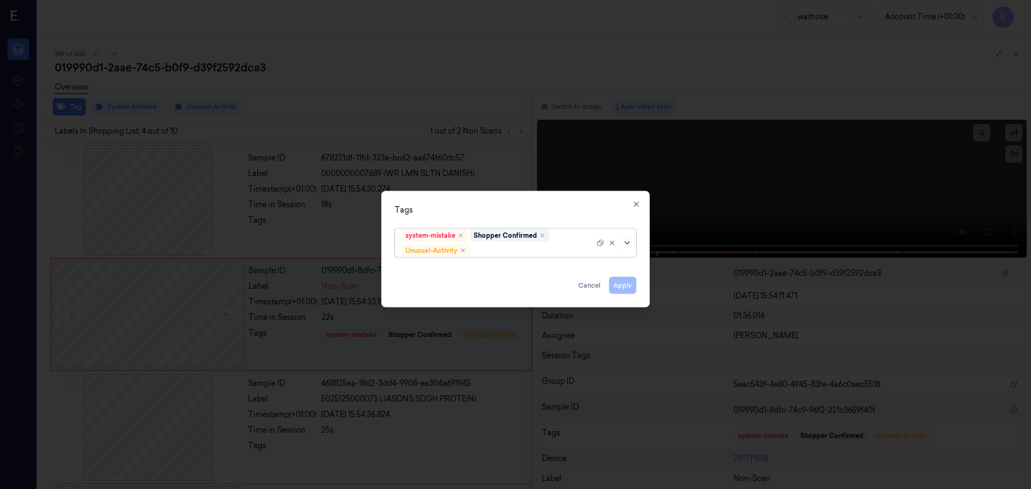
click at [624, 240] on icon at bounding box center [627, 242] width 9 height 9
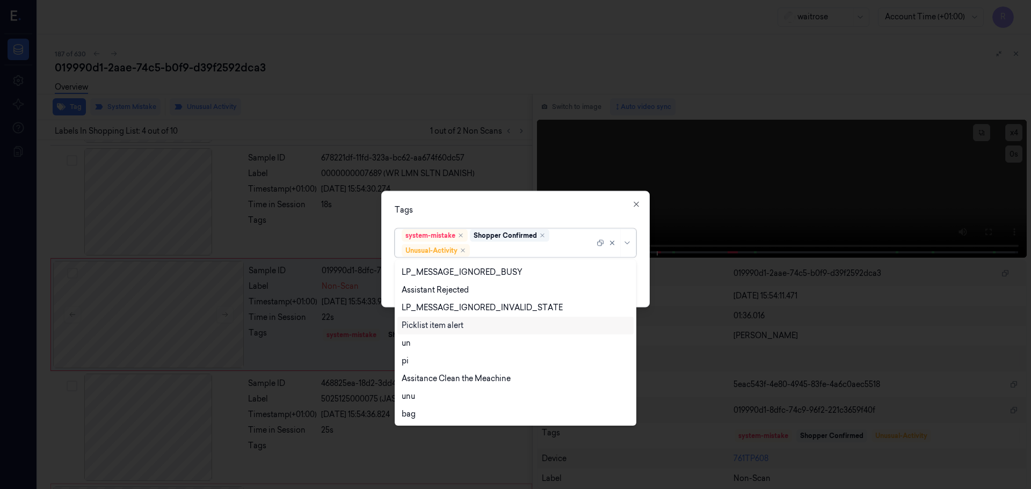
click at [455, 327] on div "Picklist item alert" at bounding box center [433, 325] width 62 height 11
click at [500, 211] on div "Tags" at bounding box center [516, 209] width 242 height 11
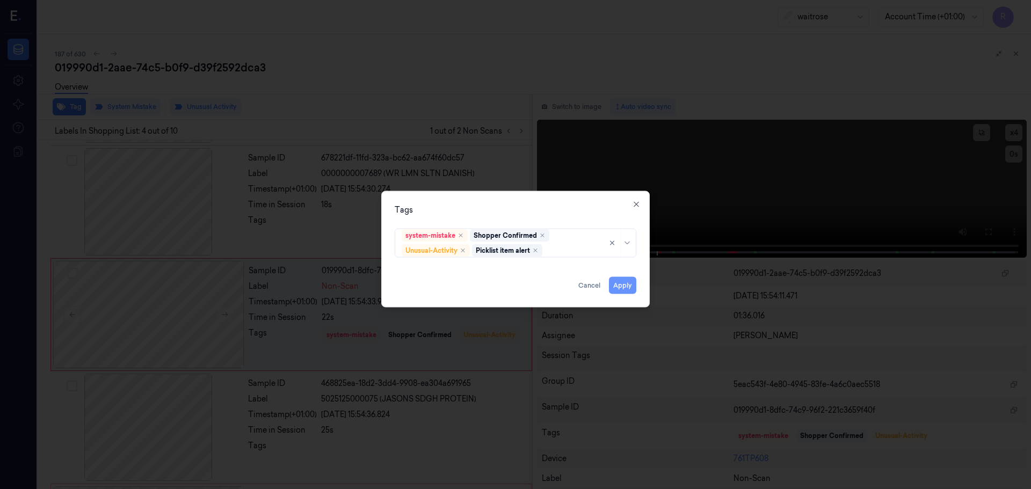
click at [621, 288] on button "Apply" at bounding box center [622, 284] width 27 height 17
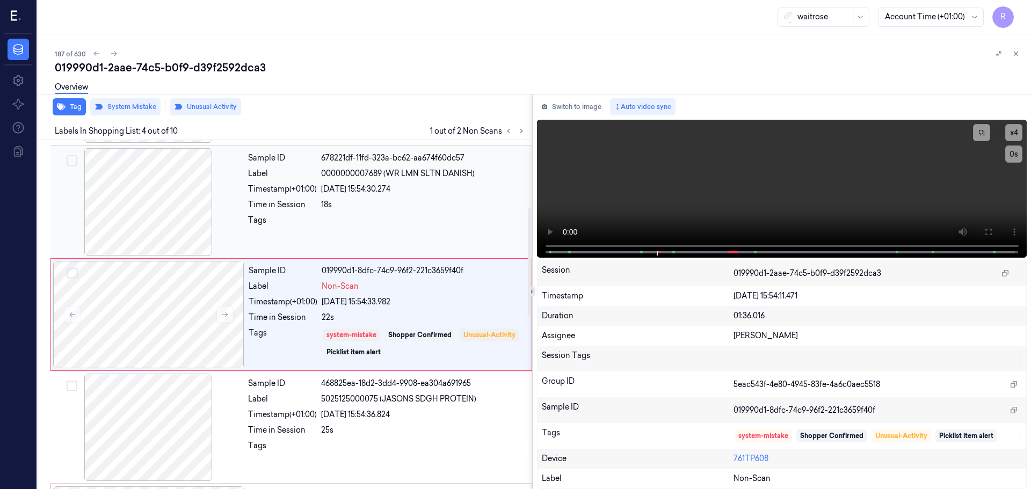
click at [312, 212] on div "Sample ID 678221df-11fd-323a-bc62-aa674f60dc57 Label 0000000007689 (WR LMN SLTN…" at bounding box center [387, 201] width 286 height 107
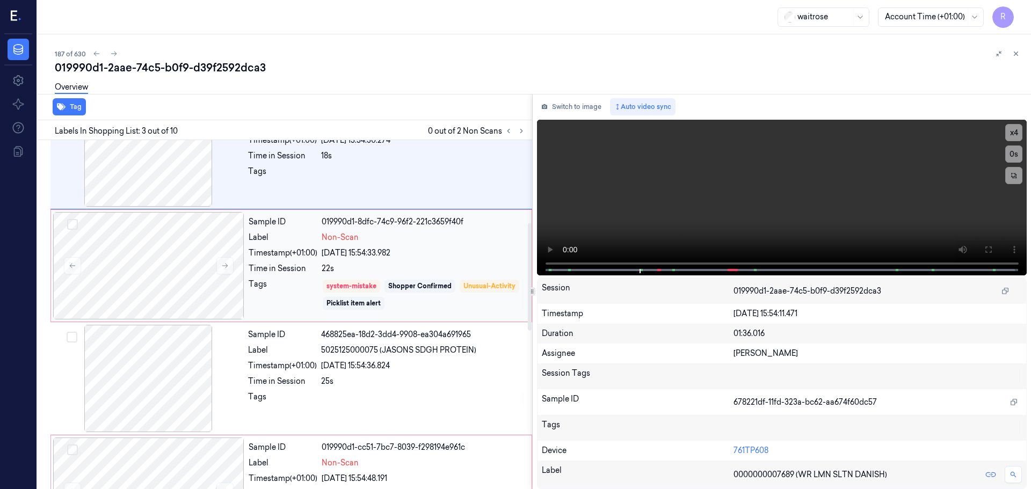
click at [360, 278] on div "Sample ID 019990d1-8dfc-74c9-96f2-221c3659f40f Label Non-Scan Timestamp (+01:00…" at bounding box center [386, 265] width 285 height 107
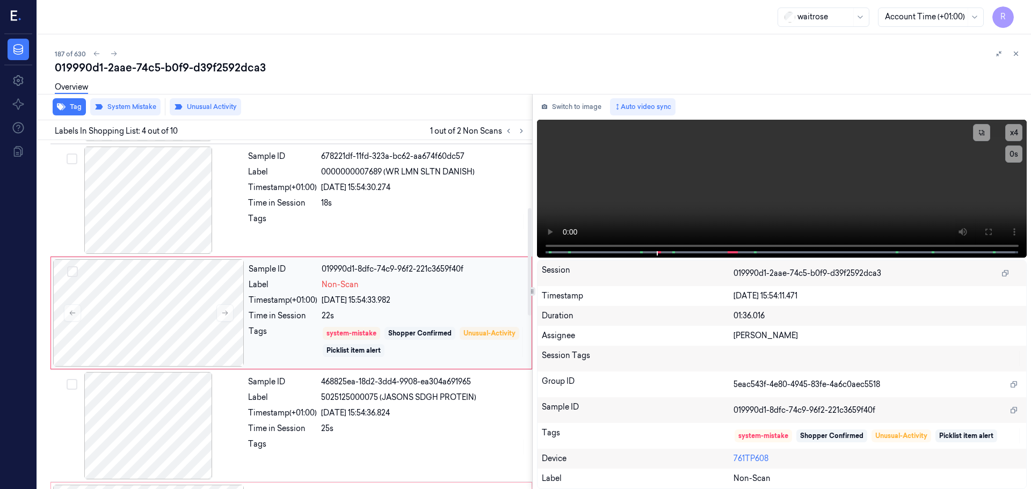
scroll to position [220, 0]
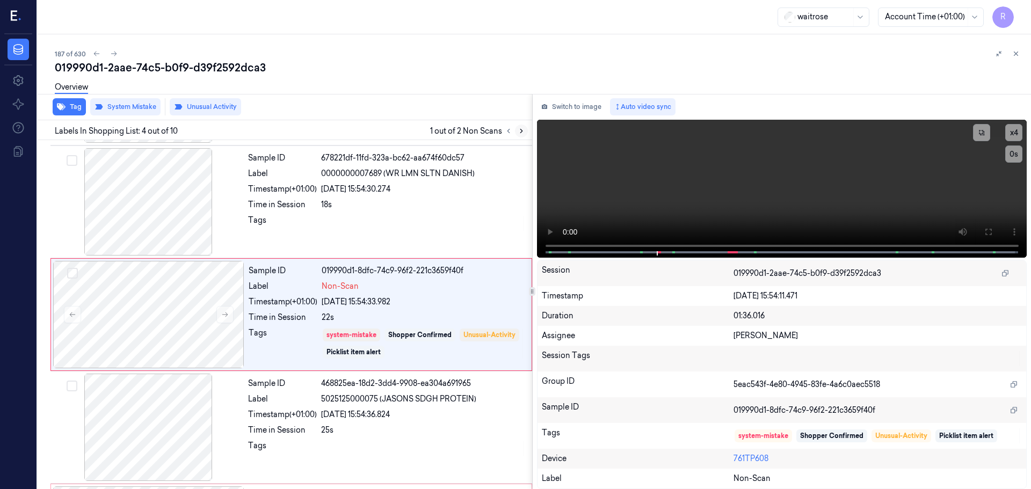
click at [522, 137] on button at bounding box center [521, 131] width 13 height 13
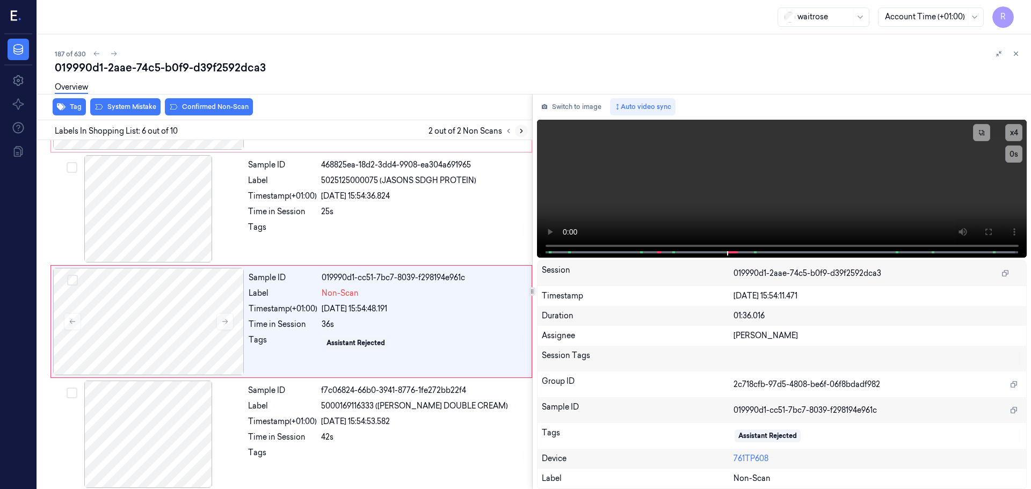
scroll to position [445, 0]
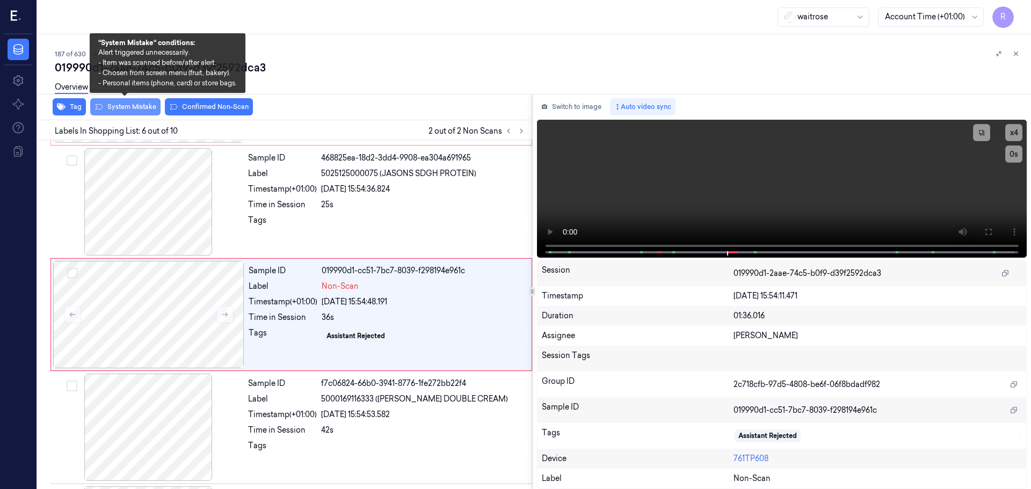
click at [139, 105] on button "System Mistake" at bounding box center [125, 106] width 70 height 17
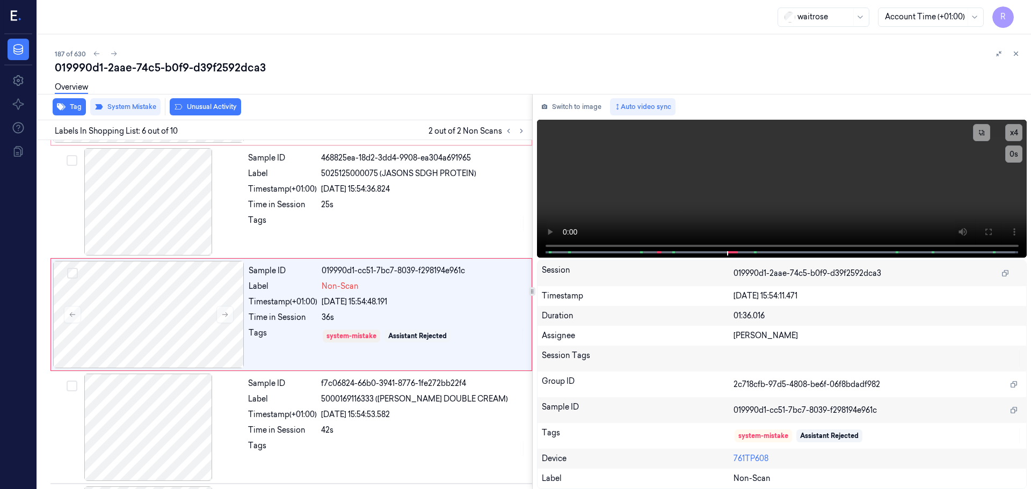
click at [187, 107] on button "Unusual Activity" at bounding box center [205, 106] width 71 height 17
click at [510, 135] on button at bounding box center [508, 131] width 13 height 13
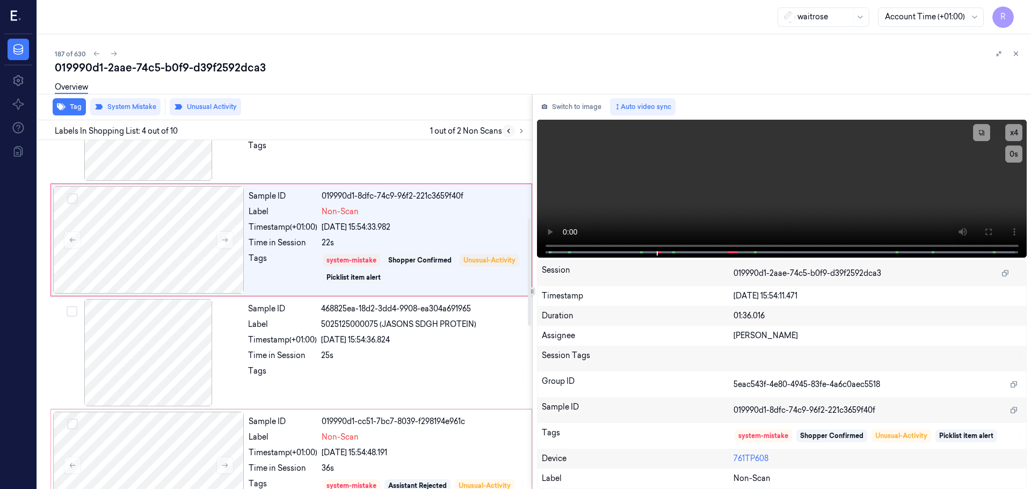
click at [510, 135] on button at bounding box center [508, 131] width 13 height 13
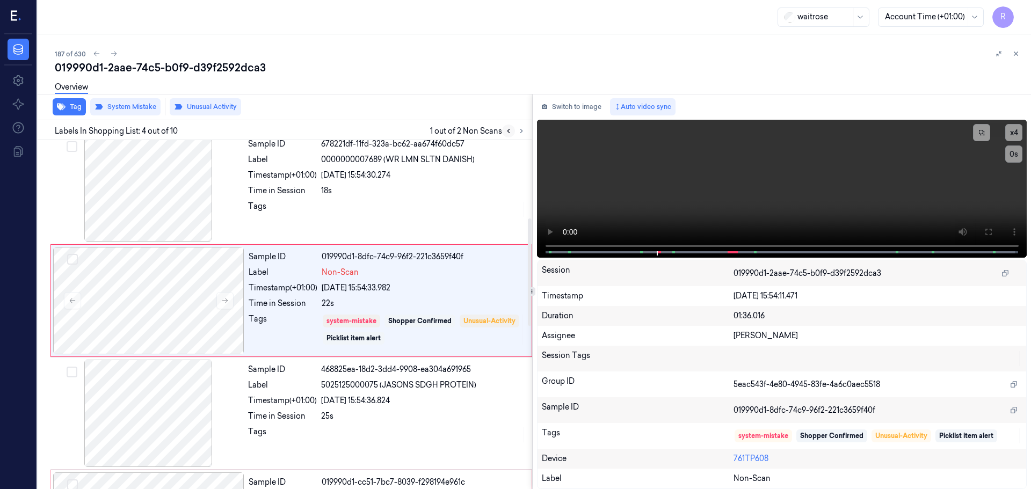
scroll to position [220, 0]
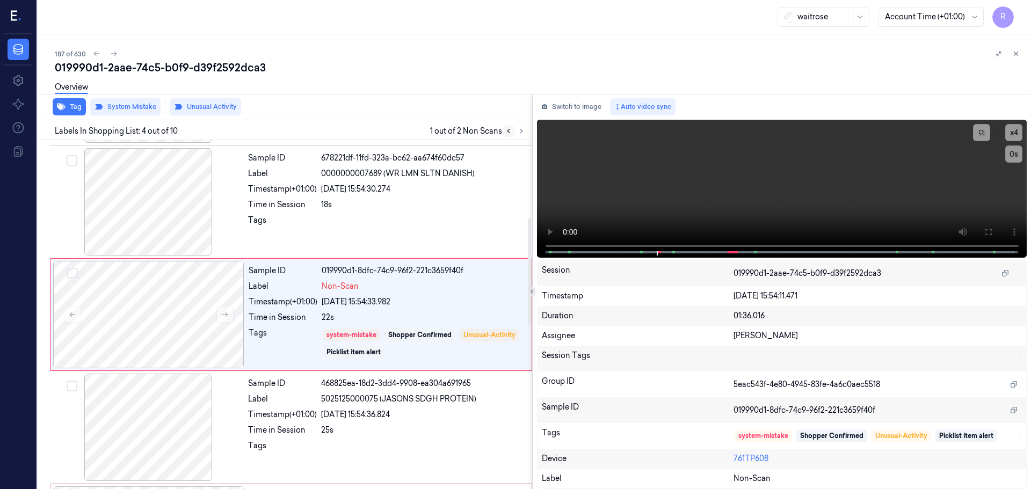
click at [510, 135] on button at bounding box center [508, 131] width 13 height 13
click at [526, 133] on button at bounding box center [521, 131] width 13 height 13
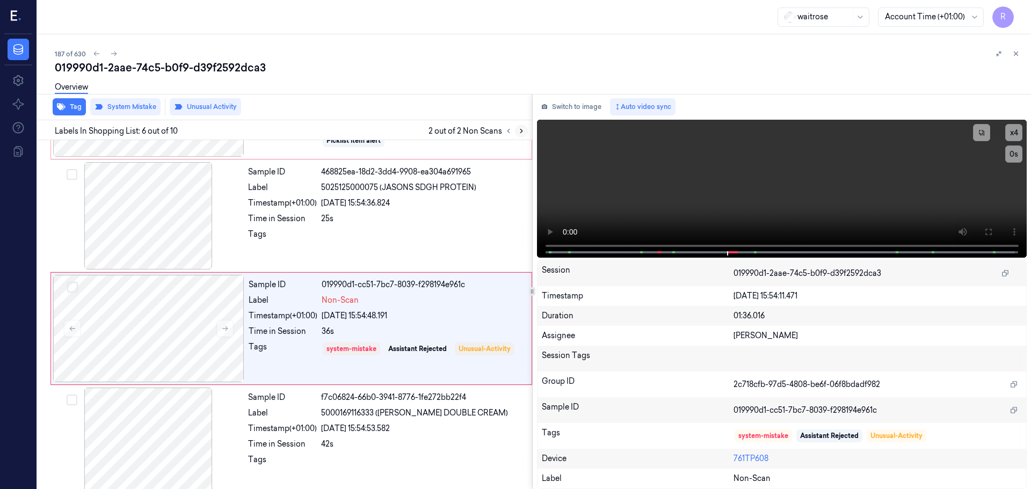
scroll to position [445, 0]
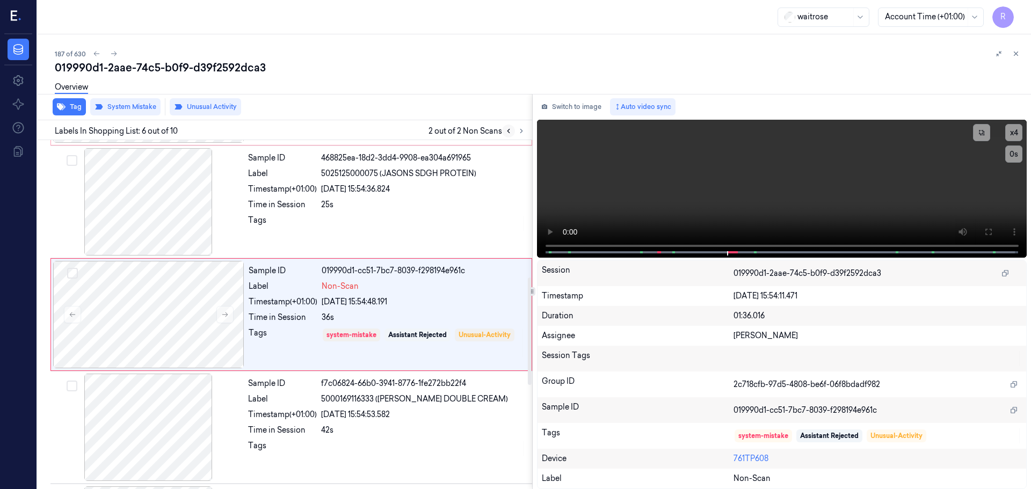
click at [514, 133] on button at bounding box center [508, 131] width 13 height 13
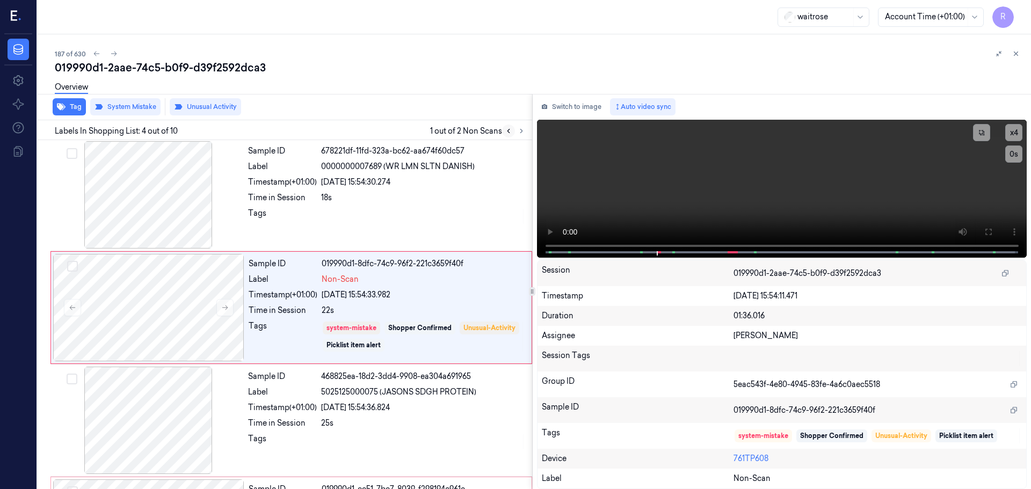
scroll to position [220, 0]
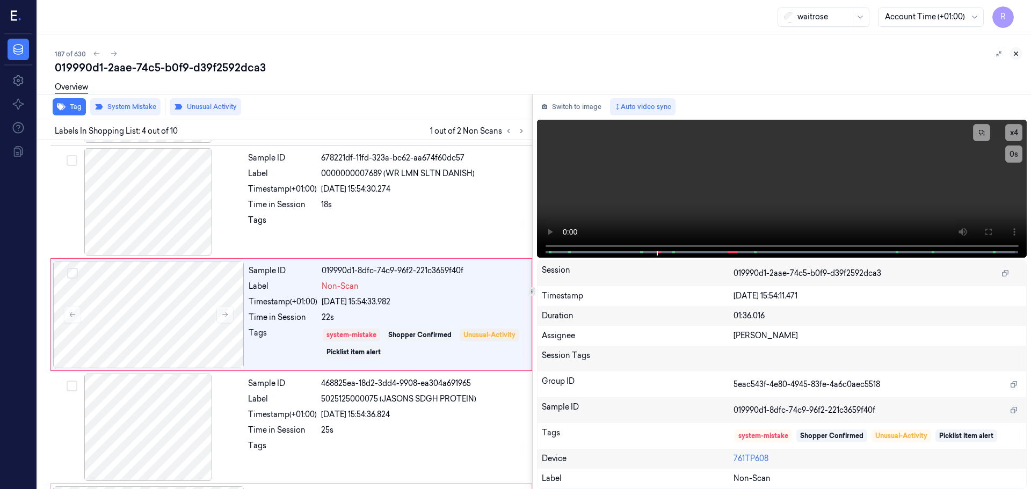
click at [1013, 51] on icon at bounding box center [1016, 54] width 8 height 8
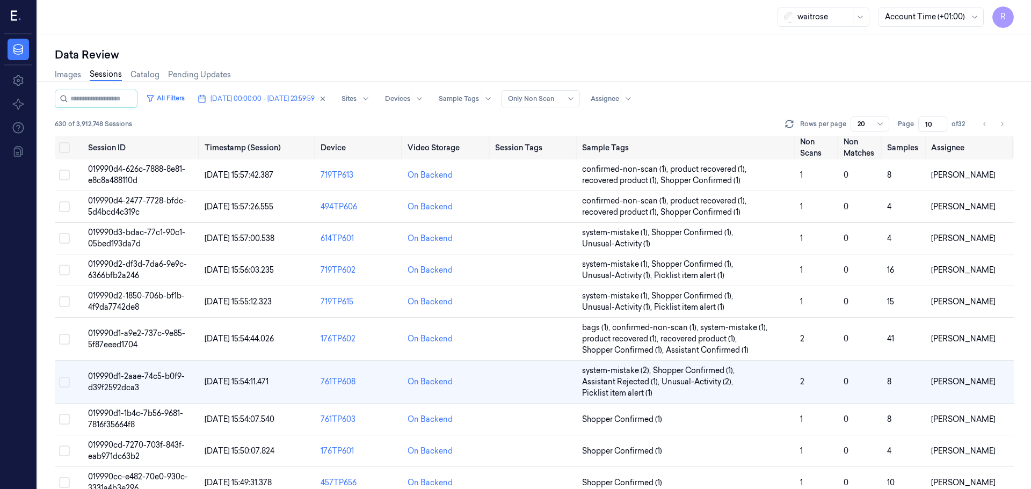
scroll to position [70, 0]
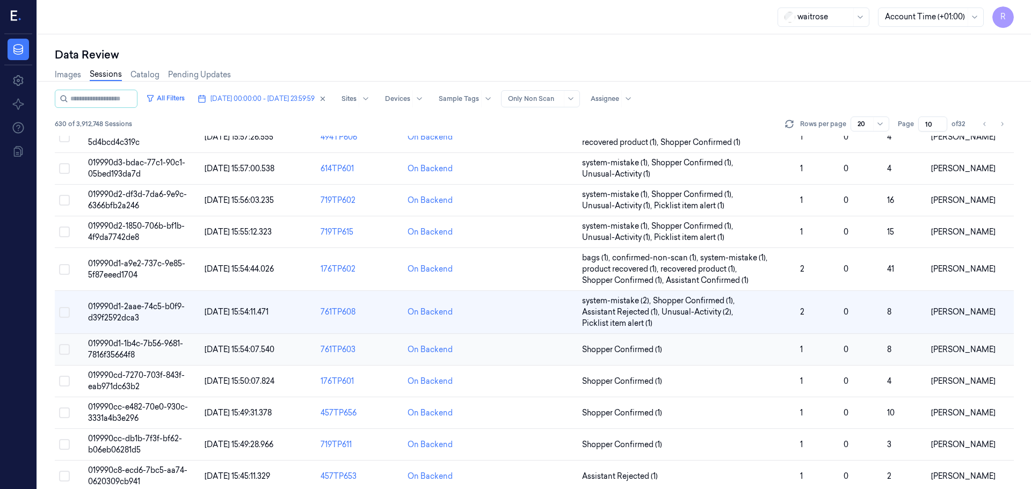
click at [722, 356] on td "Shopper Confirmed (1)" at bounding box center [687, 350] width 218 height 32
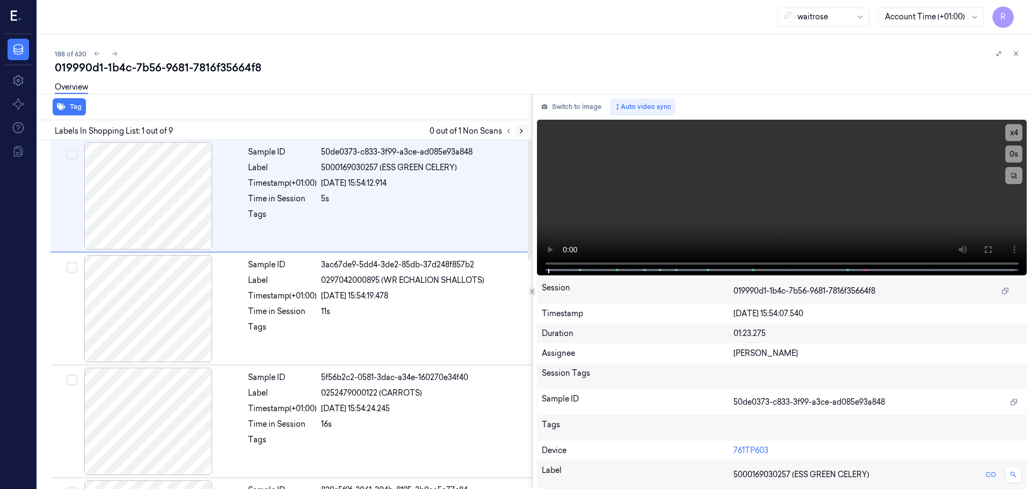
click at [521, 135] on button at bounding box center [521, 131] width 13 height 13
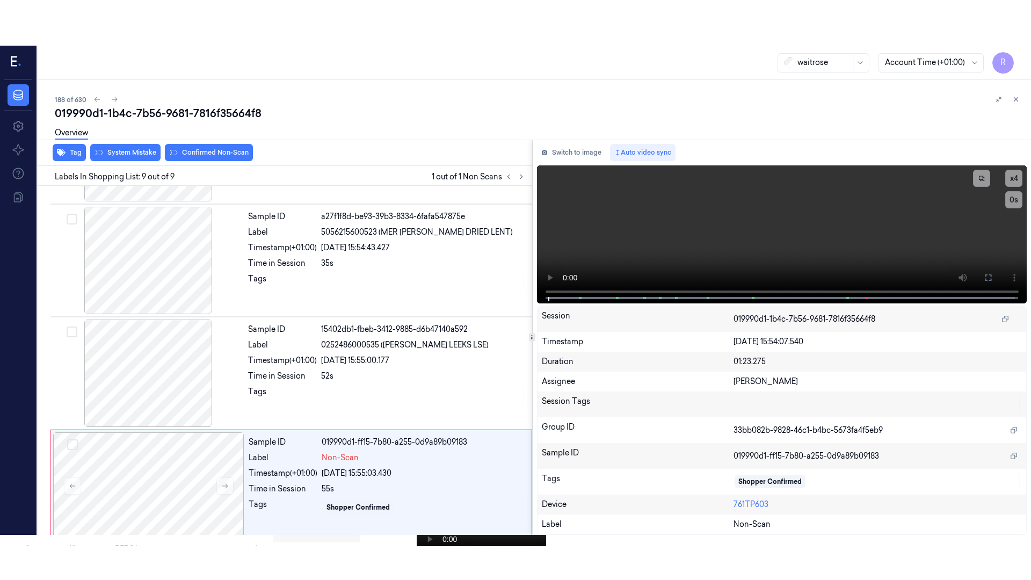
scroll to position [669, 0]
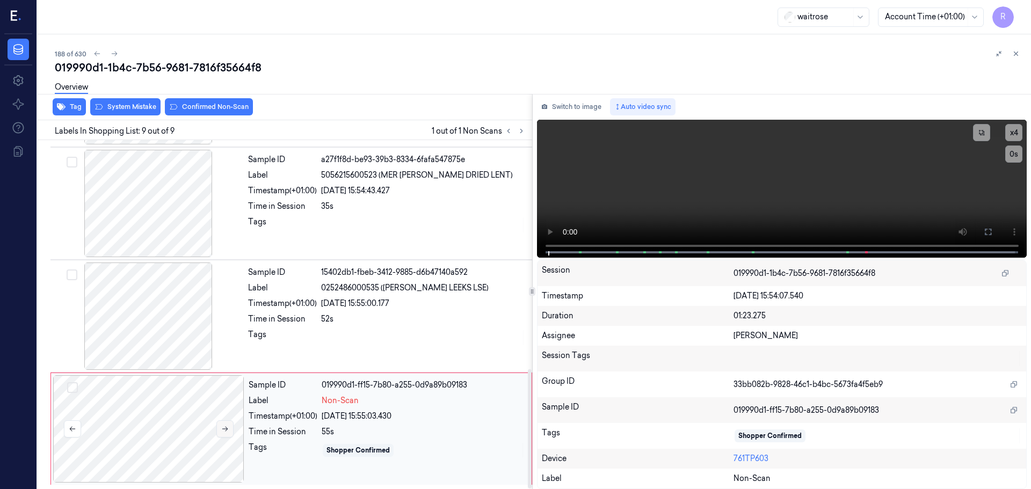
click at [227, 433] on button at bounding box center [224, 428] width 17 height 17
click at [167, 265] on div at bounding box center [148, 315] width 191 height 107
click at [1012, 135] on button "x 4" at bounding box center [1013, 132] width 17 height 17
click at [1012, 135] on button "x 1" at bounding box center [1013, 132] width 17 height 17
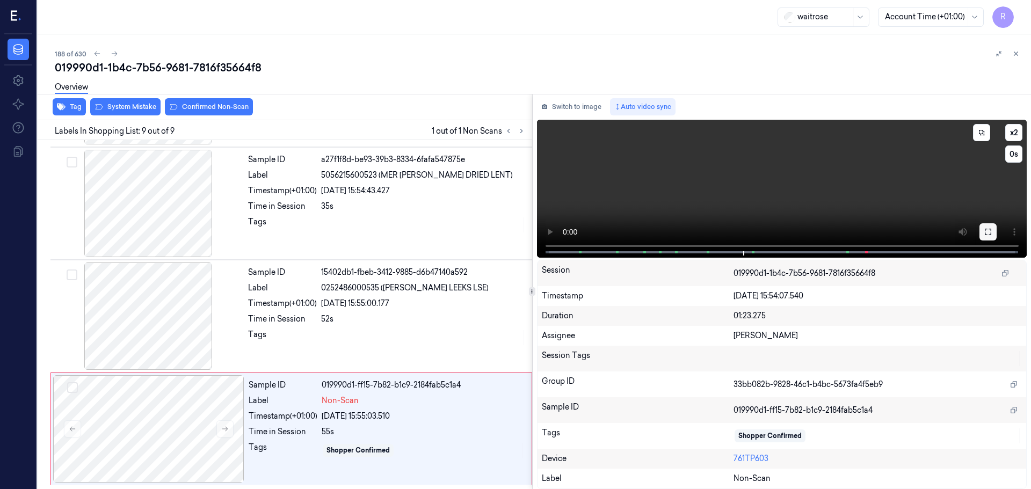
click at [995, 234] on button at bounding box center [987, 231] width 17 height 17
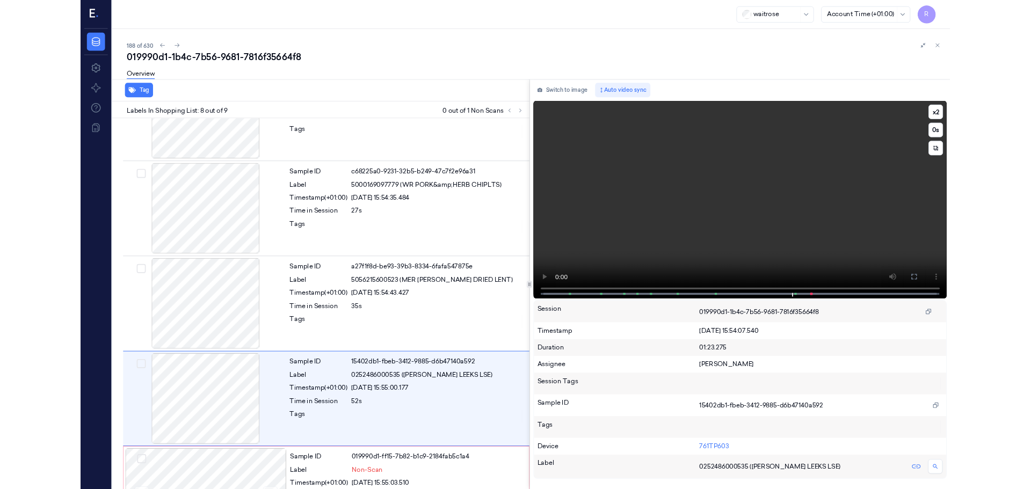
scroll to position [578, 0]
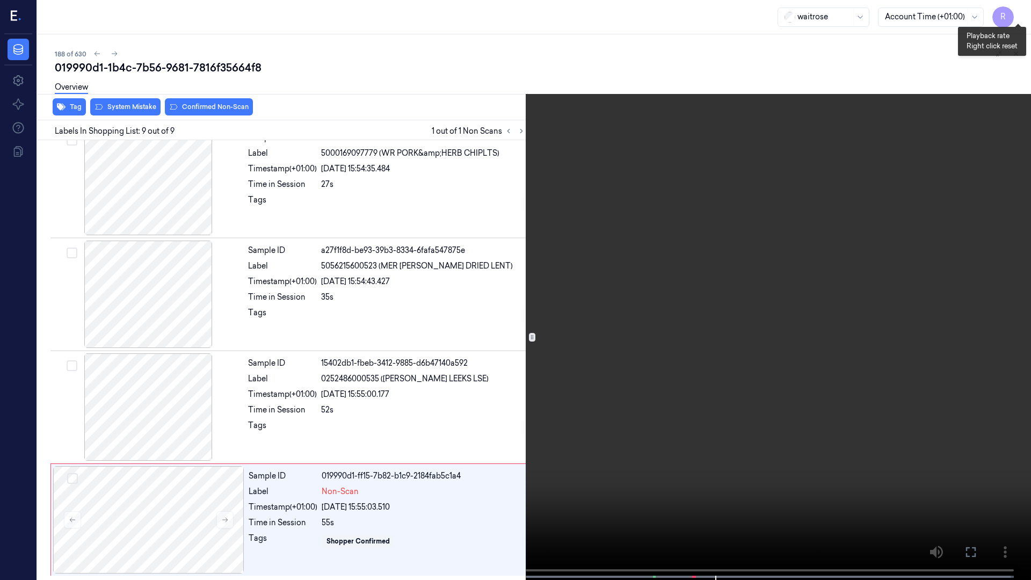
click at [1016, 14] on button "x 2" at bounding box center [1017, 12] width 17 height 17
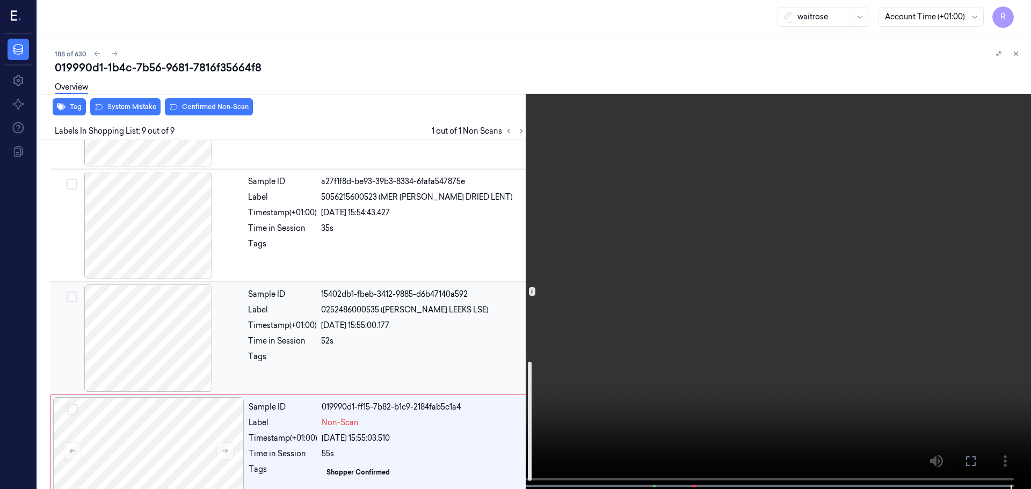
scroll to position [669, 0]
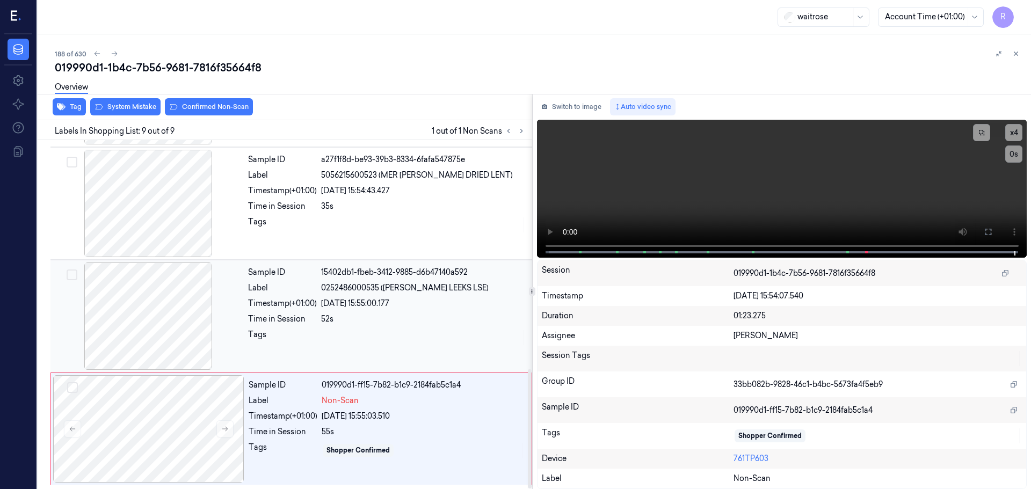
click at [312, 342] on div "Tags" at bounding box center [282, 337] width 69 height 17
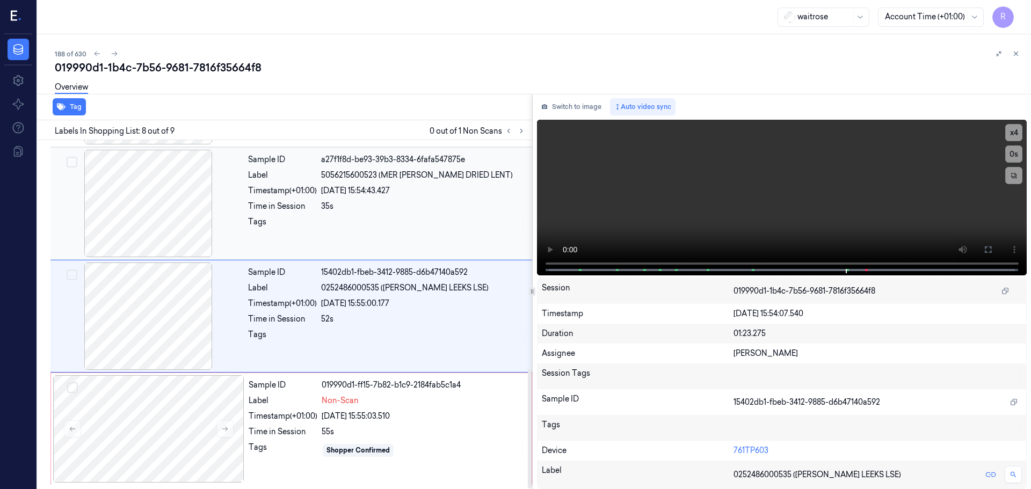
drag, startPoint x: 279, startPoint y: 415, endPoint x: 169, endPoint y: 259, distance: 190.8
click at [279, 416] on div "Timestamp (+01:00)" at bounding box center [283, 416] width 69 height 11
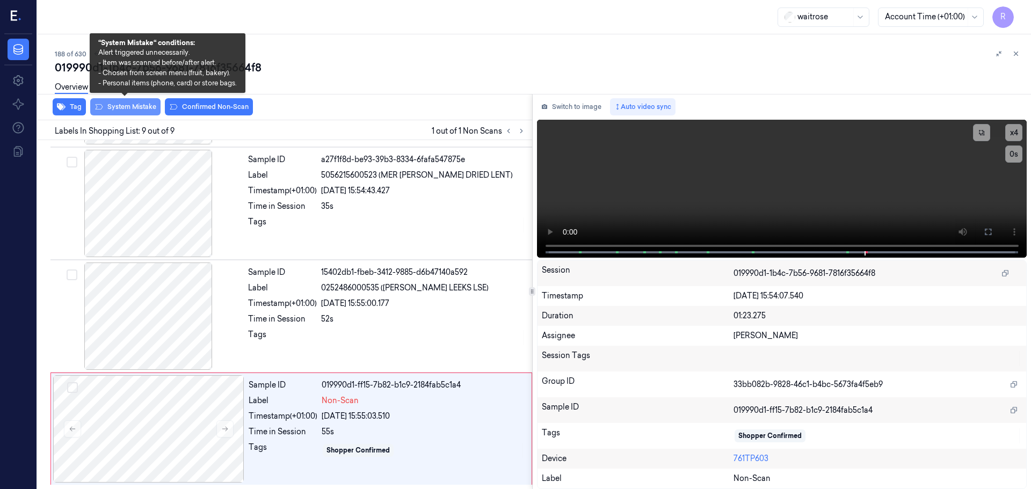
click at [141, 110] on button "System Mistake" at bounding box center [125, 106] width 70 height 17
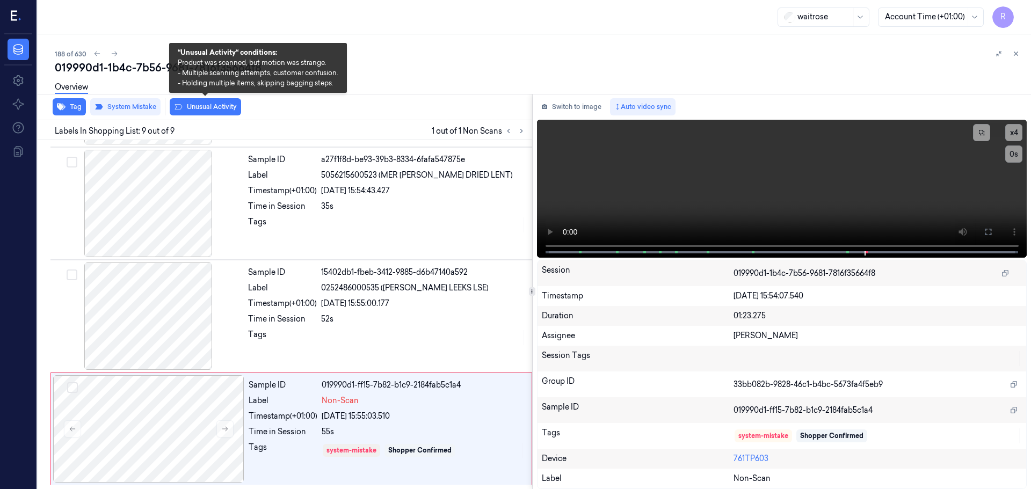
click at [189, 106] on button "Unusual Activity" at bounding box center [205, 106] width 71 height 17
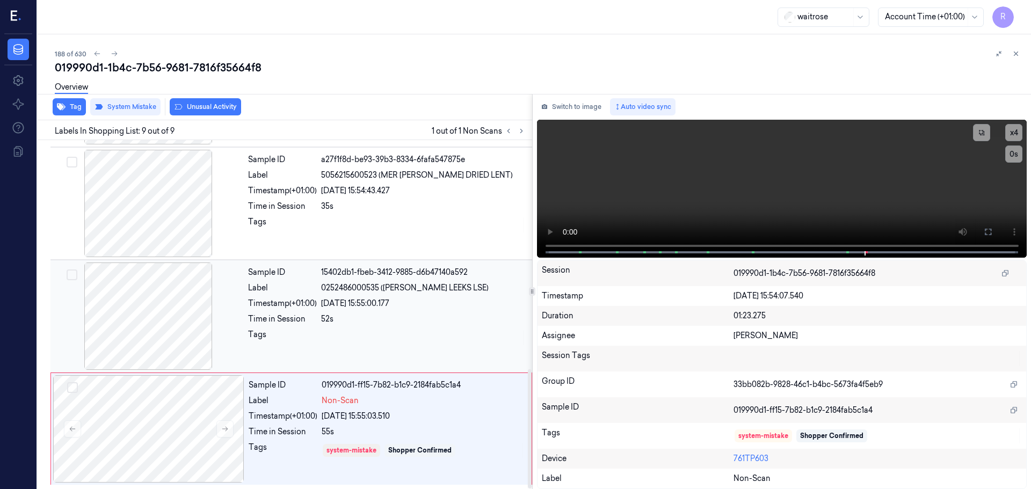
click at [336, 309] on div "Sample ID 15402db1-fbeb-3412-9885-d6b47140a592 Label 0252486000535 (WR ESS LEEK…" at bounding box center [387, 315] width 286 height 107
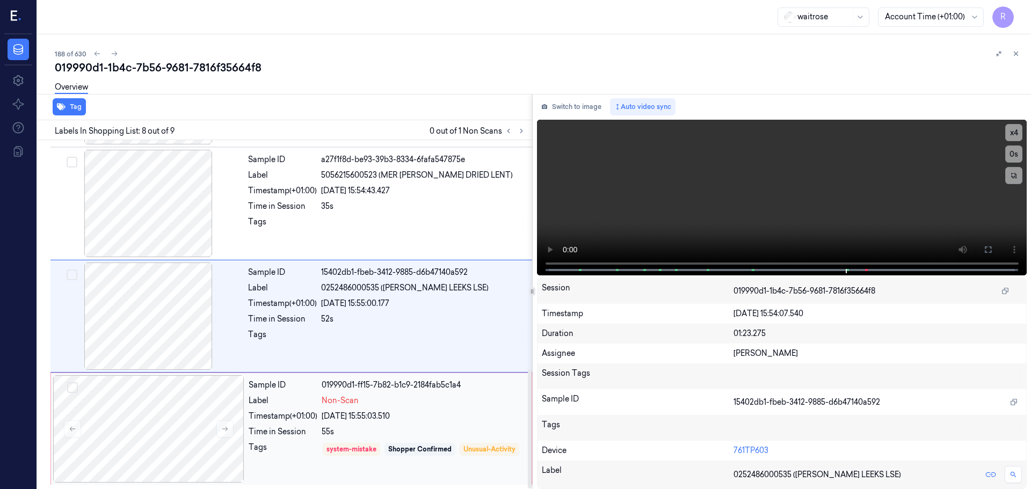
click at [285, 430] on div "Time in Session" at bounding box center [283, 431] width 69 height 11
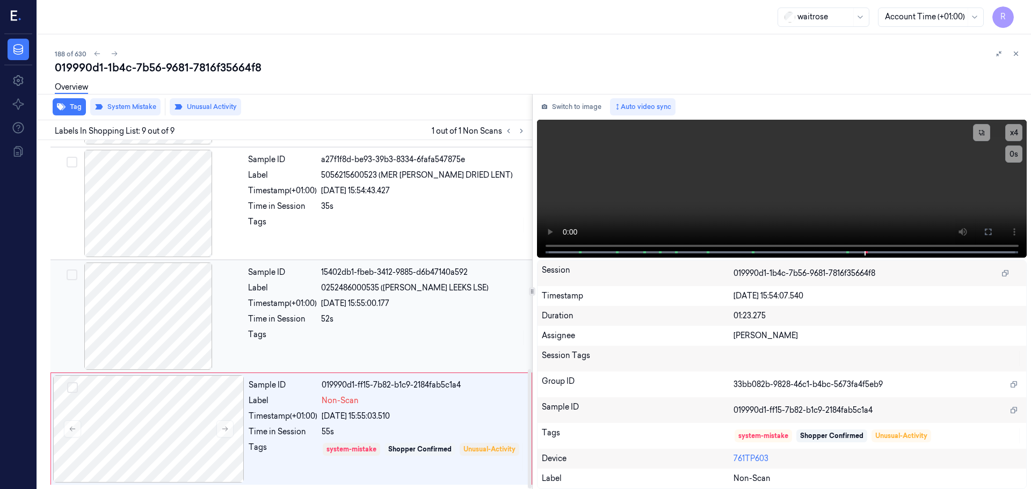
click at [366, 331] on div at bounding box center [423, 337] width 205 height 17
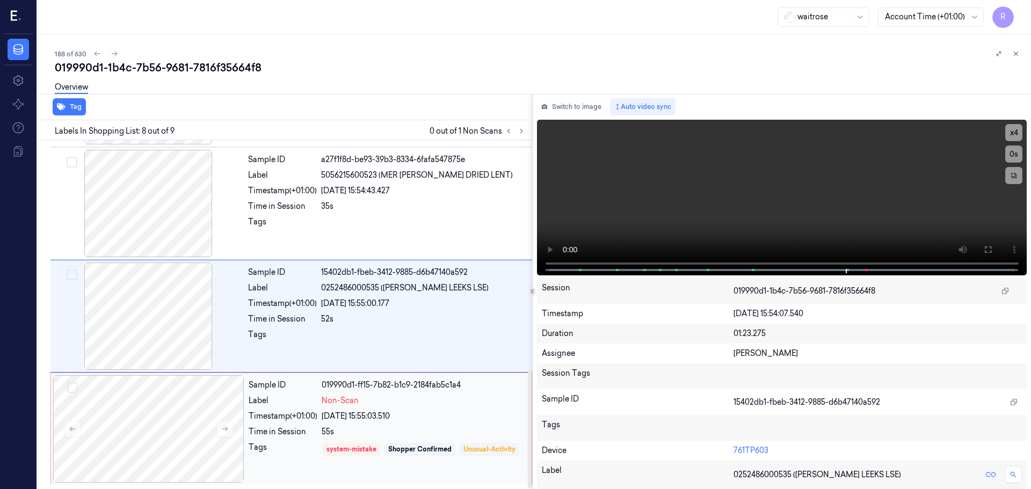
click at [463, 454] on div "Unusual-Activity" at bounding box center [489, 449] width 52 height 10
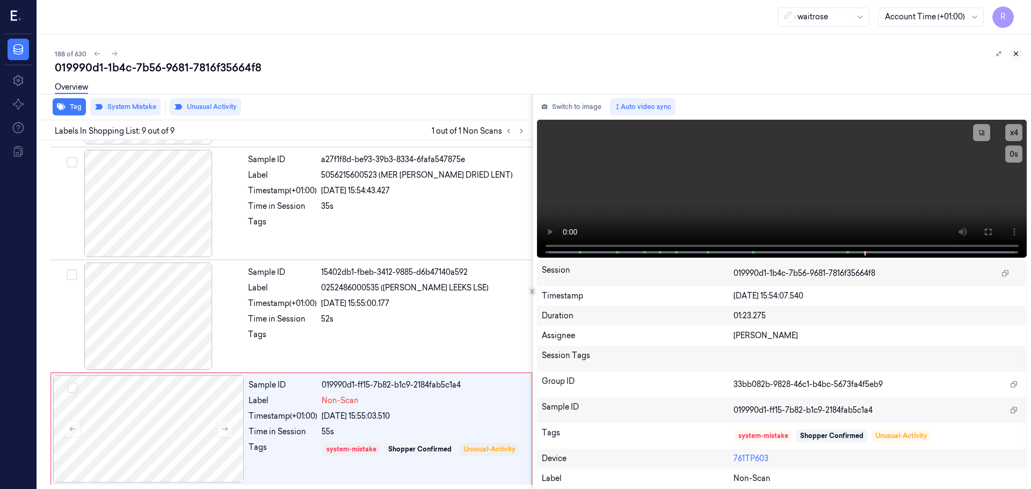
click at [1019, 51] on button at bounding box center [1015, 53] width 13 height 13
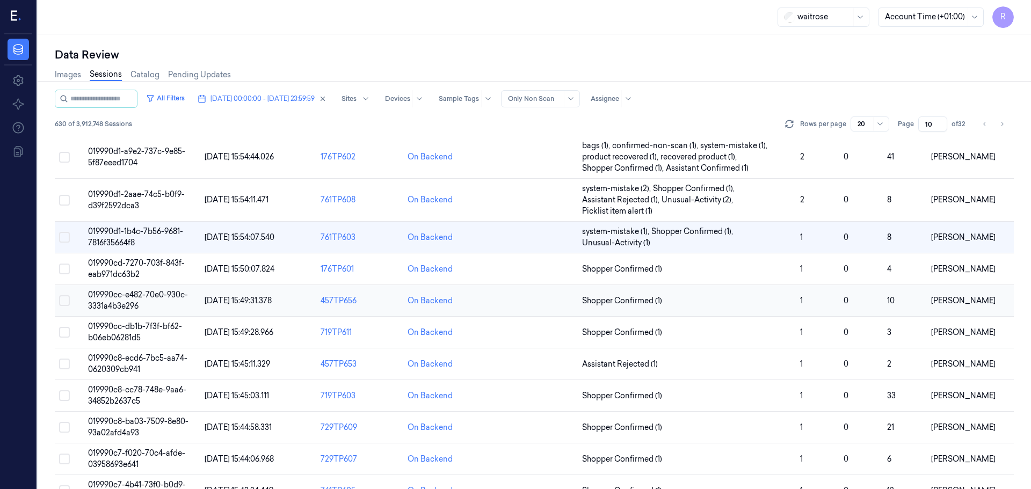
scroll to position [214, 0]
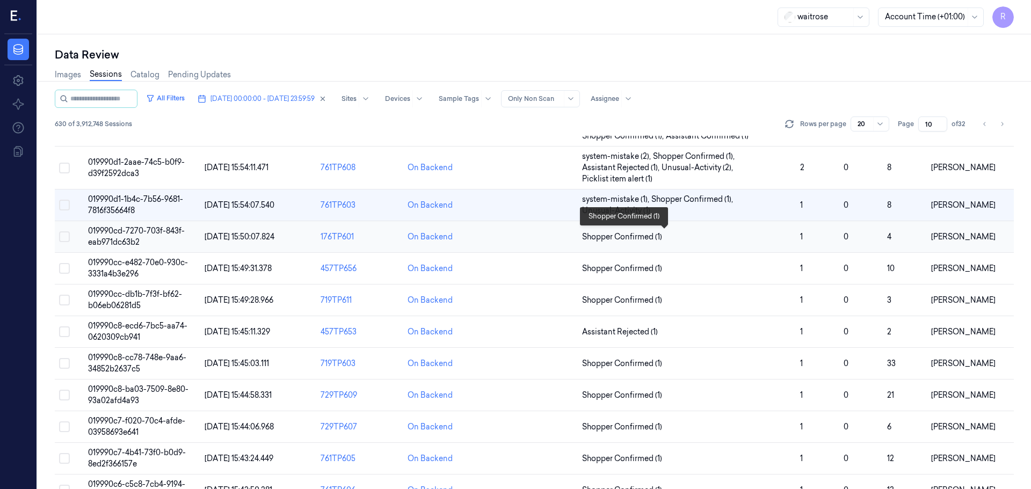
click at [750, 238] on span "Shopper Confirmed (1)" at bounding box center [686, 236] width 209 height 11
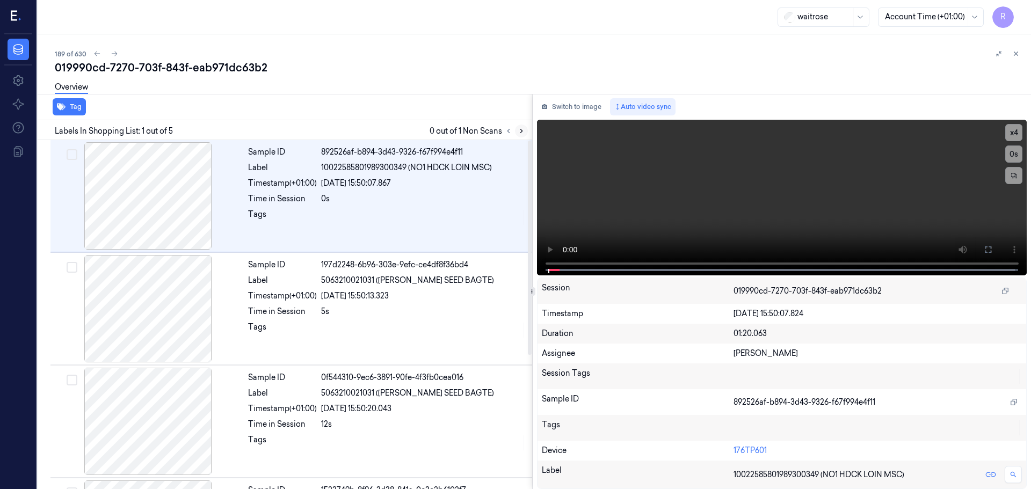
click at [516, 133] on button at bounding box center [521, 131] width 13 height 13
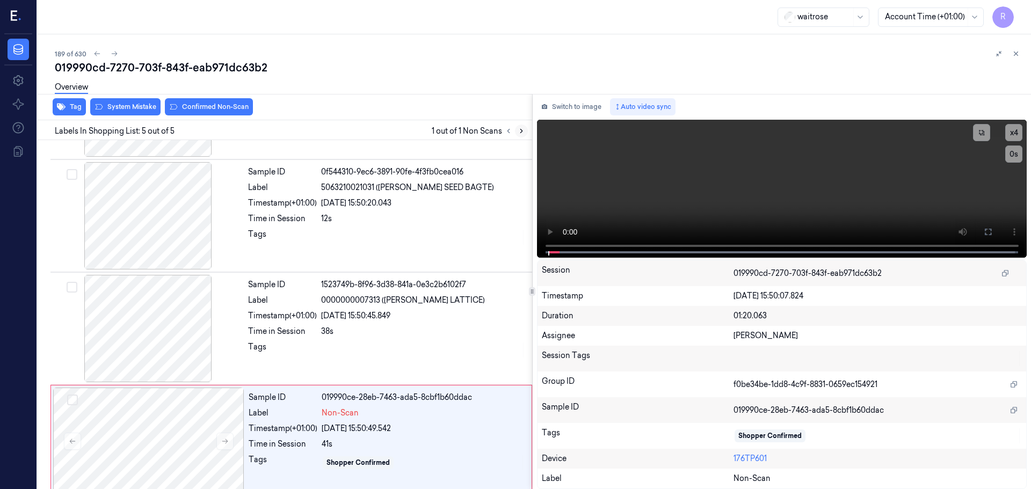
scroll to position [218, 0]
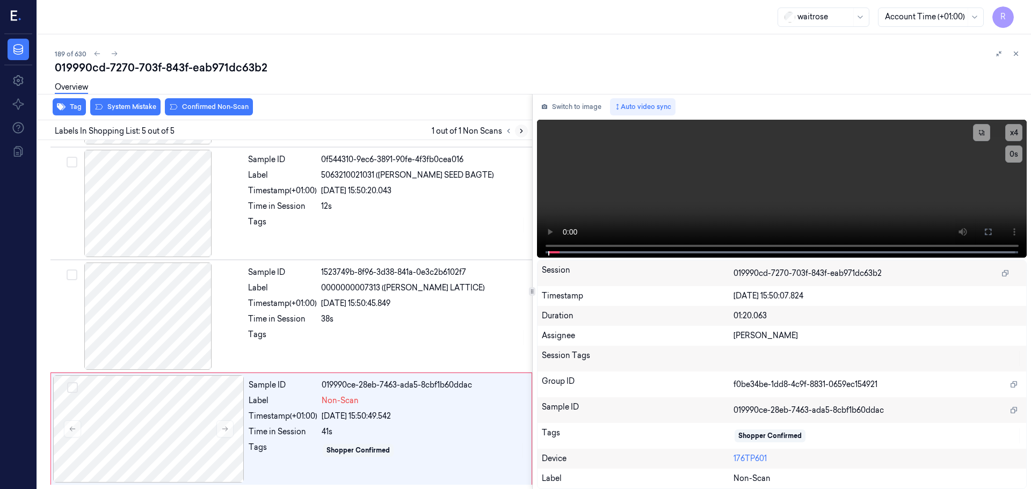
click at [516, 133] on button at bounding box center [521, 131] width 13 height 13
drag, startPoint x: 516, startPoint y: 133, endPoint x: 461, endPoint y: 169, distance: 66.0
click at [516, 134] on button at bounding box center [521, 131] width 13 height 13
click at [228, 429] on icon at bounding box center [225, 429] width 6 height 5
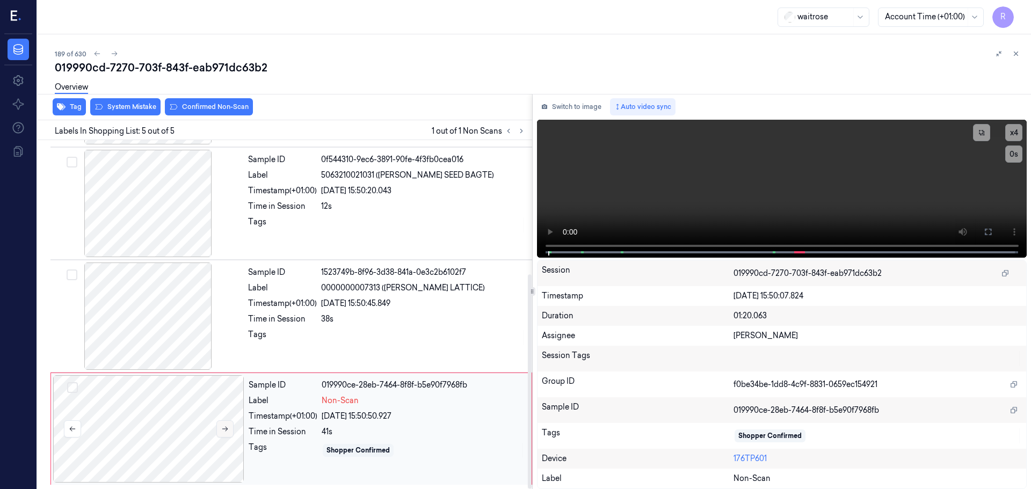
click at [227, 429] on icon at bounding box center [225, 429] width 6 height 5
click at [184, 225] on div at bounding box center [148, 203] width 191 height 107
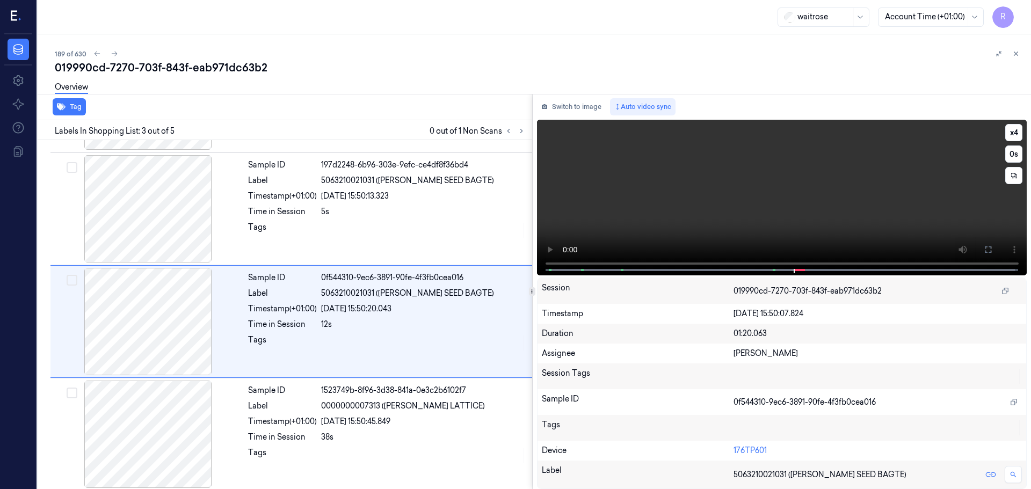
scroll to position [107, 0]
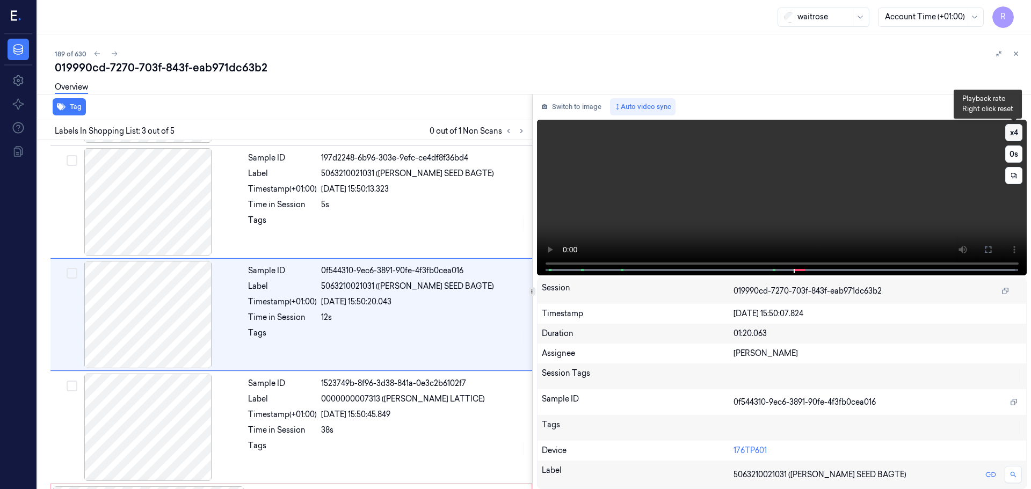
click at [1016, 139] on button "x 4" at bounding box center [1013, 132] width 17 height 17
click at [1011, 127] on button "x 1" at bounding box center [1013, 132] width 17 height 17
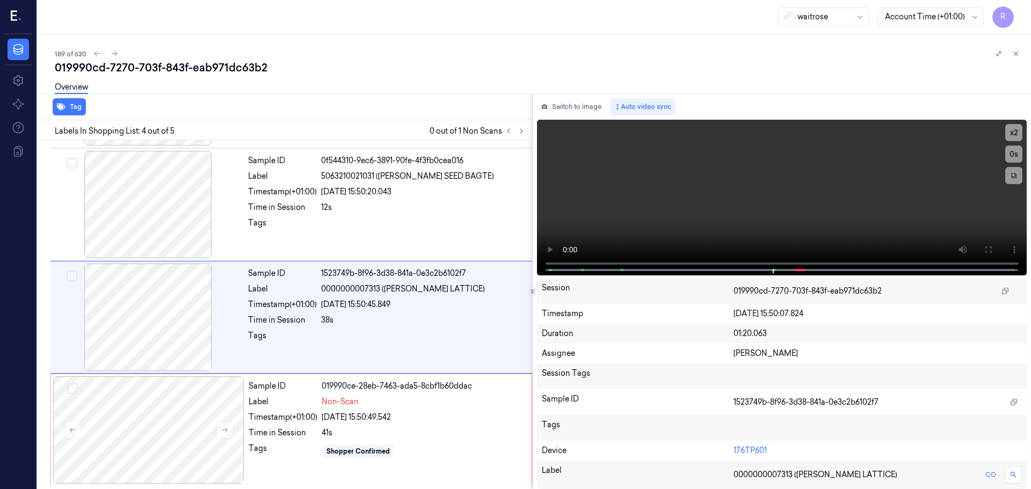
scroll to position [218, 0]
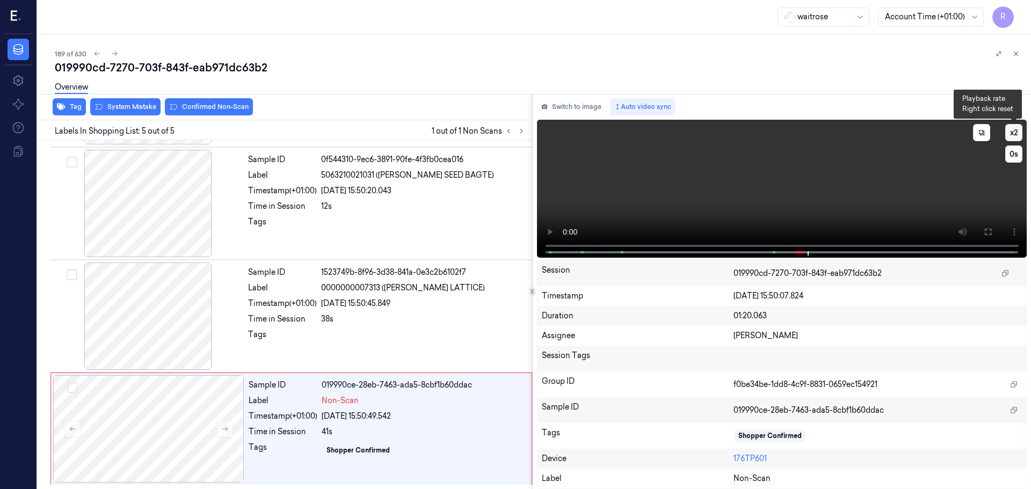
click at [1015, 134] on button "x 2" at bounding box center [1013, 132] width 17 height 17
click at [308, 332] on div "Tags" at bounding box center [282, 337] width 69 height 17
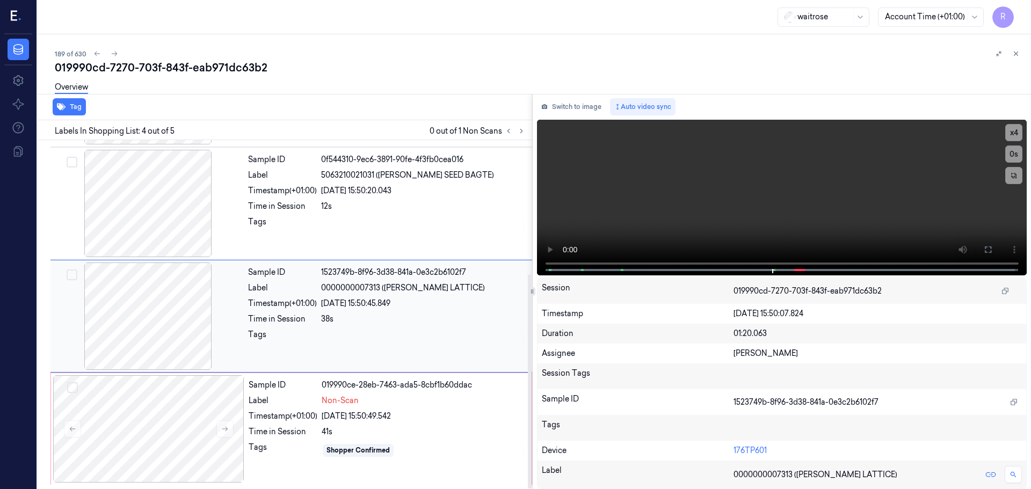
drag, startPoint x: 302, startPoint y: 413, endPoint x: 285, endPoint y: 366, distance: 50.8
click at [302, 413] on div "Timestamp (+01:00)" at bounding box center [283, 416] width 69 height 11
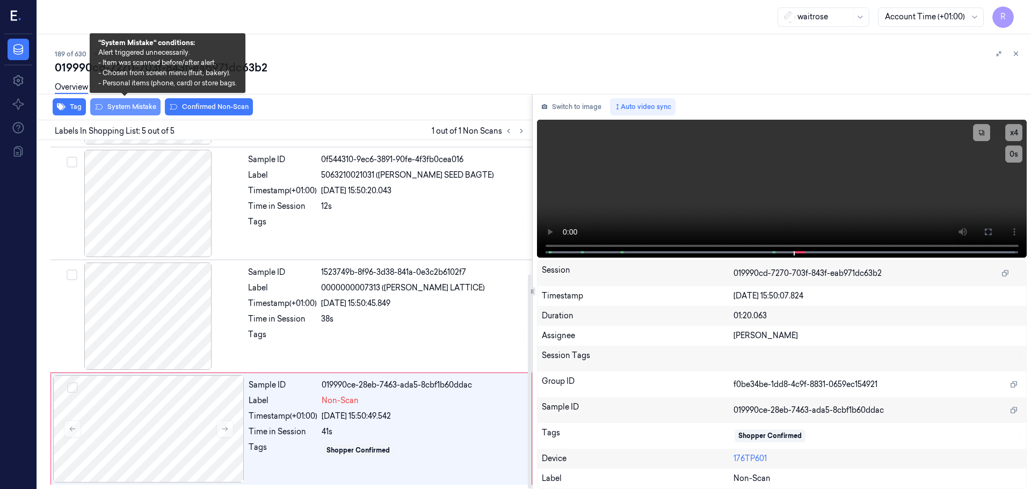
click at [138, 110] on button "System Mistake" at bounding box center [125, 106] width 70 height 17
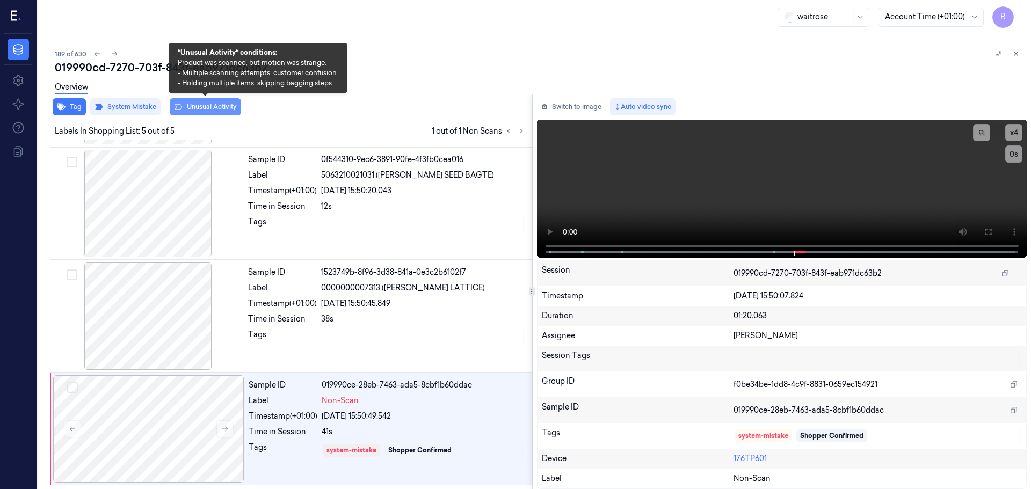
click at [210, 108] on button "Unusual Activity" at bounding box center [205, 106] width 71 height 17
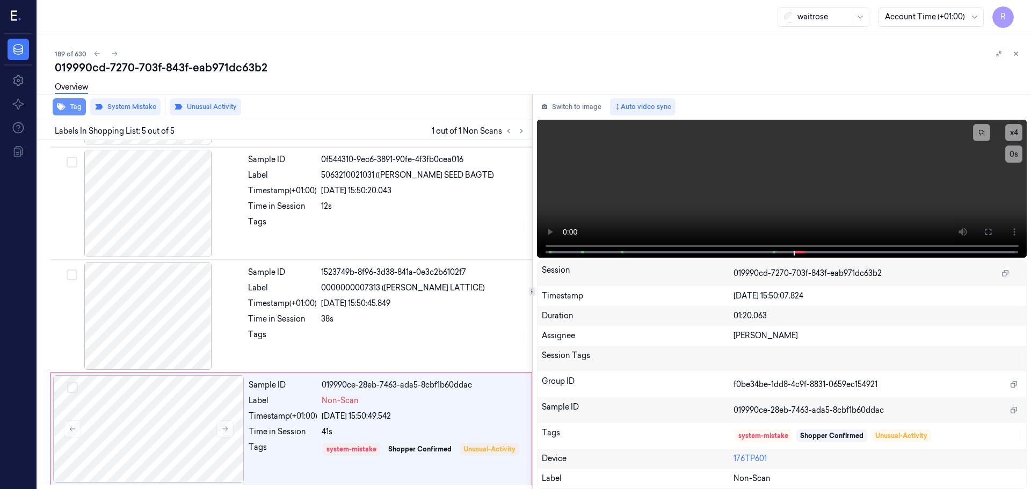
click at [75, 106] on button "Tag" at bounding box center [69, 106] width 33 height 17
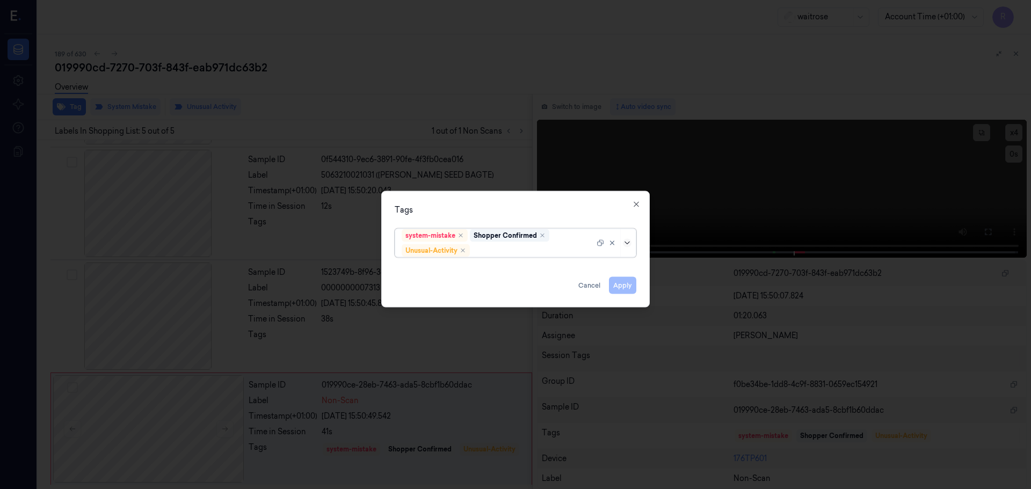
click at [629, 243] on icon at bounding box center [627, 242] width 9 height 9
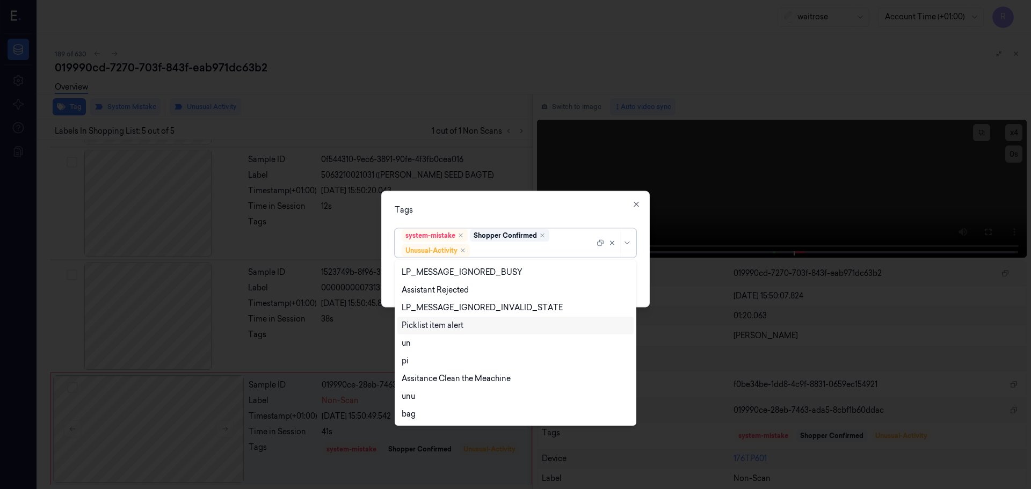
click at [429, 320] on div "Picklist item alert" at bounding box center [433, 325] width 62 height 11
click at [519, 220] on div "Tags option Picklist item alert, selected. 20 results available. Use Up and Dow…" at bounding box center [515, 249] width 268 height 116
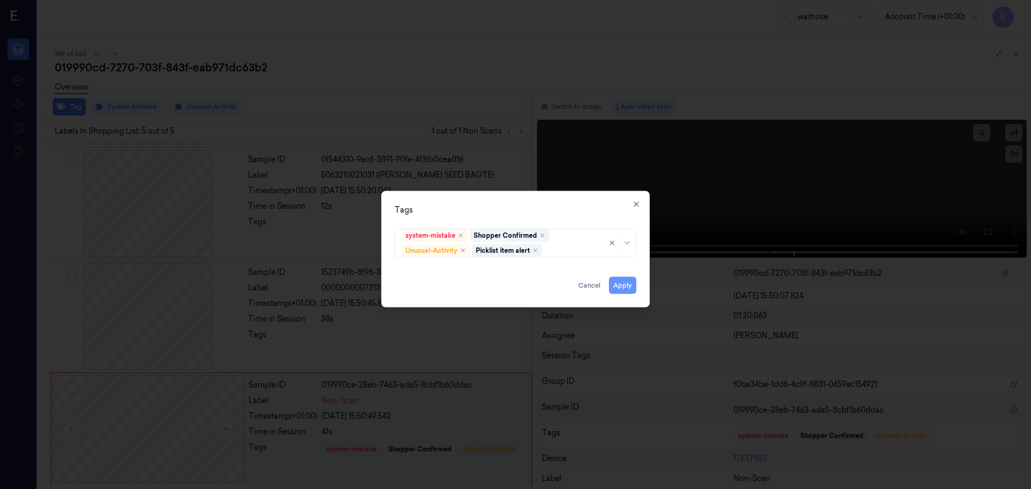
click at [624, 282] on button "Apply" at bounding box center [622, 284] width 27 height 17
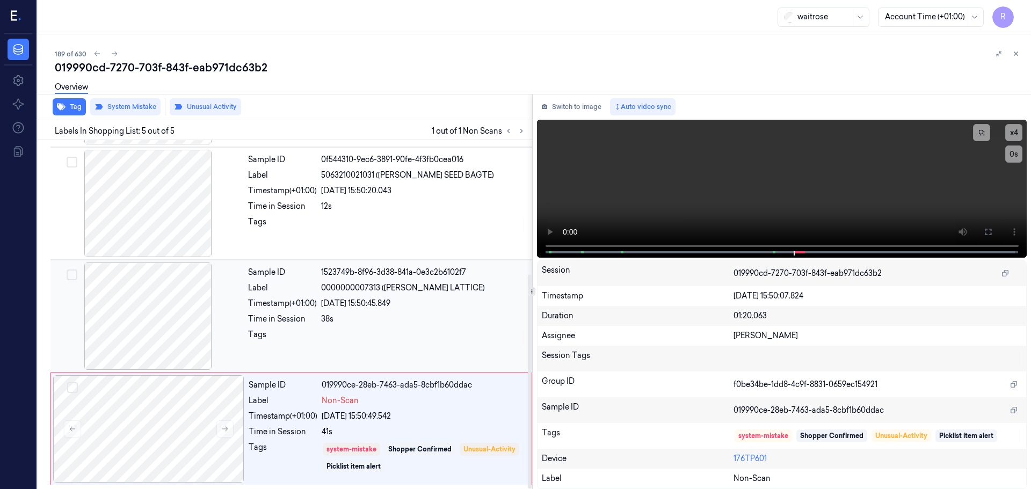
click at [416, 322] on div "38s" at bounding box center [423, 318] width 205 height 11
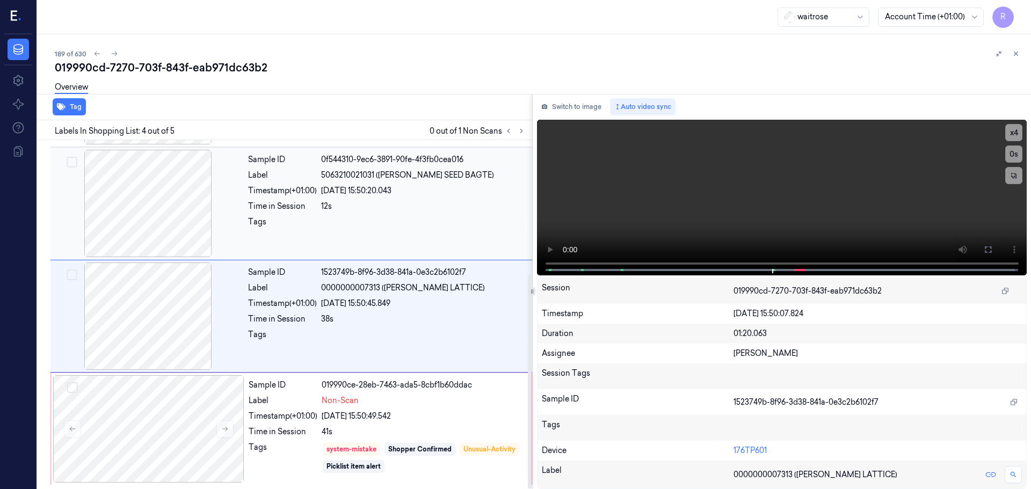
click at [431, 214] on div "Sample ID 0f544310-9ec6-3891-90fe-4f3fb0cea016 Label 5063210021031 (WR LFORD SE…" at bounding box center [387, 203] width 286 height 107
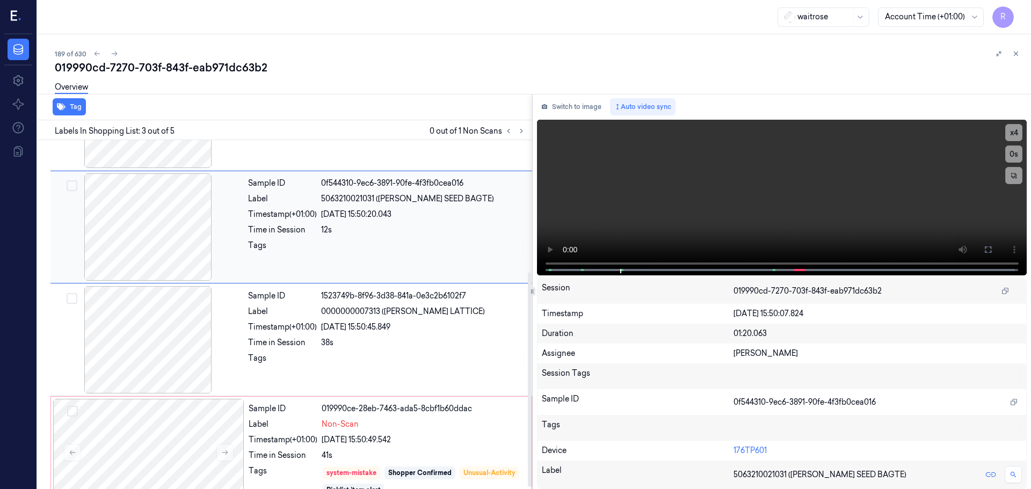
scroll to position [218, 0]
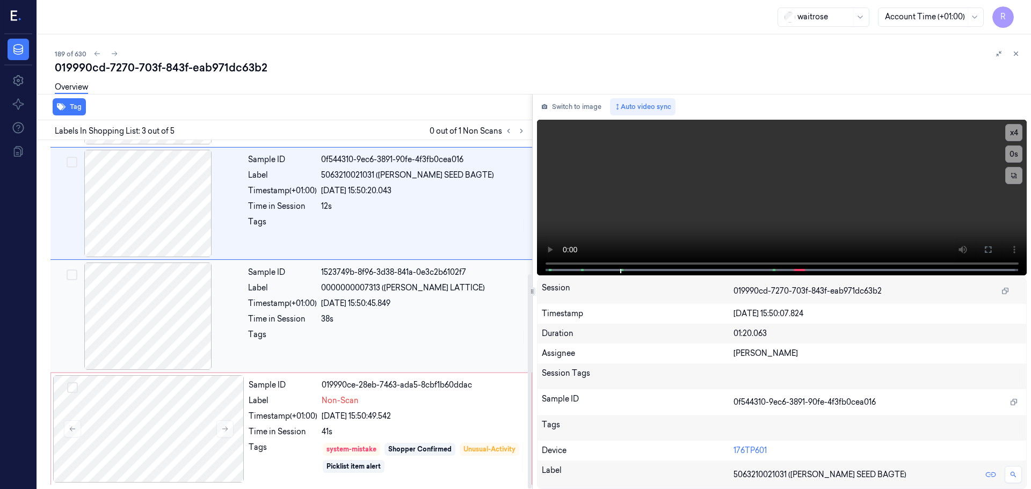
click at [422, 317] on div "38s" at bounding box center [423, 318] width 205 height 11
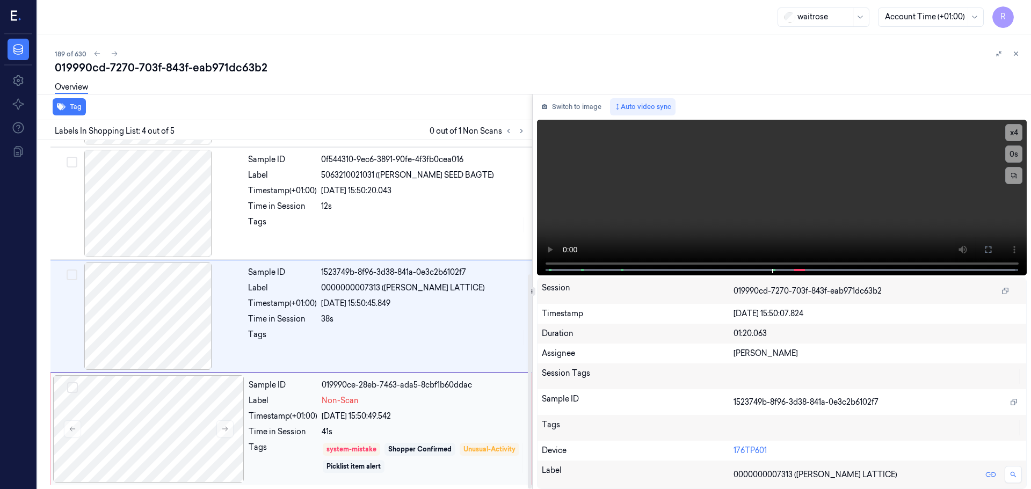
click at [380, 403] on div "Non-Scan" at bounding box center [423, 400] width 203 height 11
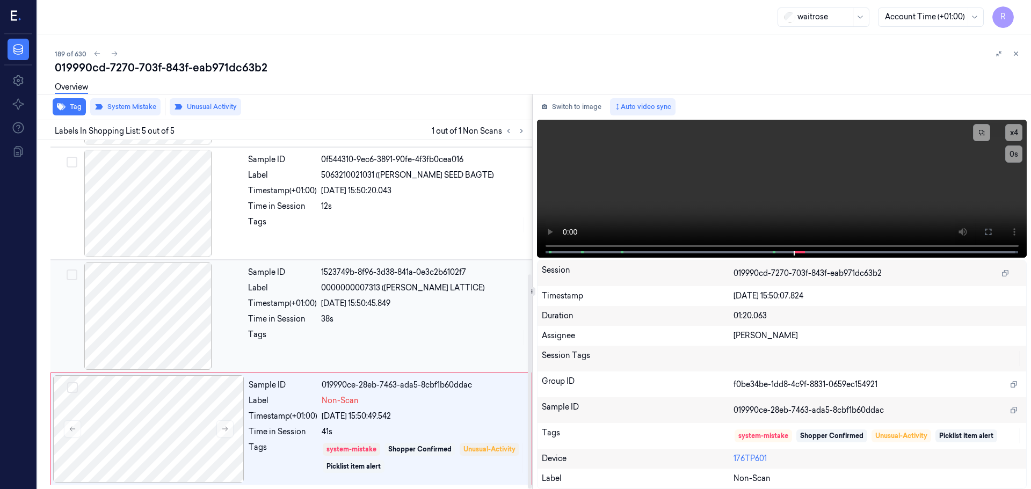
click at [417, 340] on div at bounding box center [423, 337] width 205 height 17
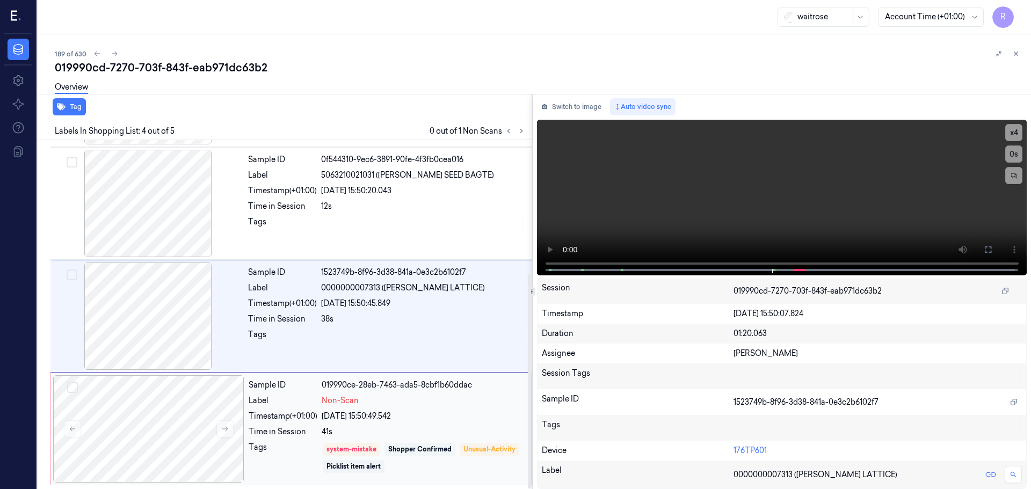
click at [401, 453] on div "Shopper Confirmed" at bounding box center [419, 449] width 63 height 10
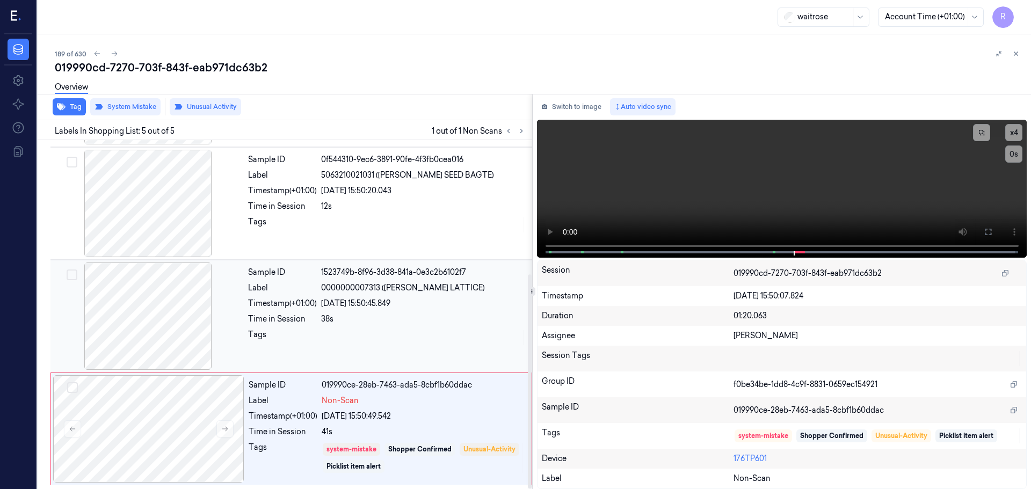
drag, startPoint x: 358, startPoint y: 277, endPoint x: 359, endPoint y: 287, distance: 10.3
click at [358, 279] on div "Sample ID 1523749b-8f96-3d38-841a-0e3c2b6102f7 Label 0000000007313 (WR CHERRY L…" at bounding box center [387, 315] width 286 height 107
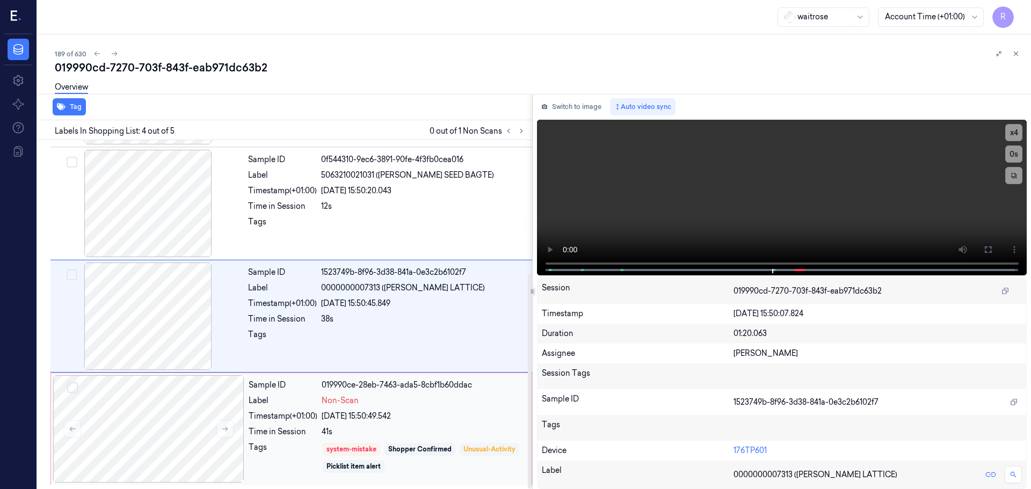
click at [463, 454] on div "Unusual-Activity" at bounding box center [489, 449] width 52 height 10
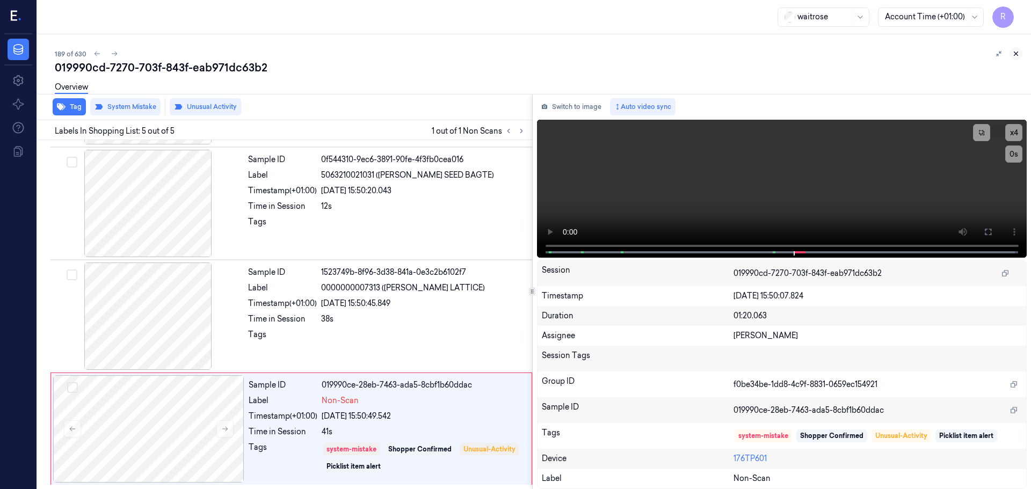
click at [1017, 54] on icon at bounding box center [1016, 54] width 8 height 8
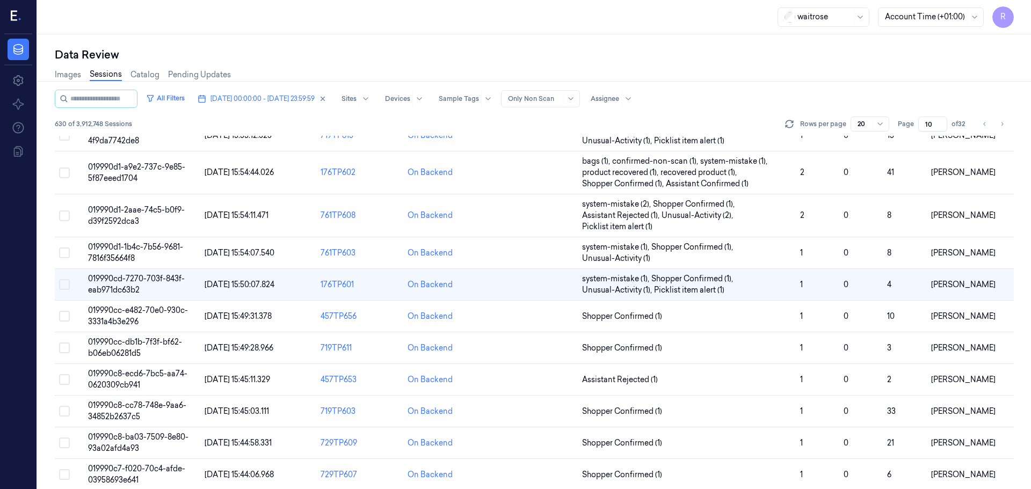
scroll to position [138, 0]
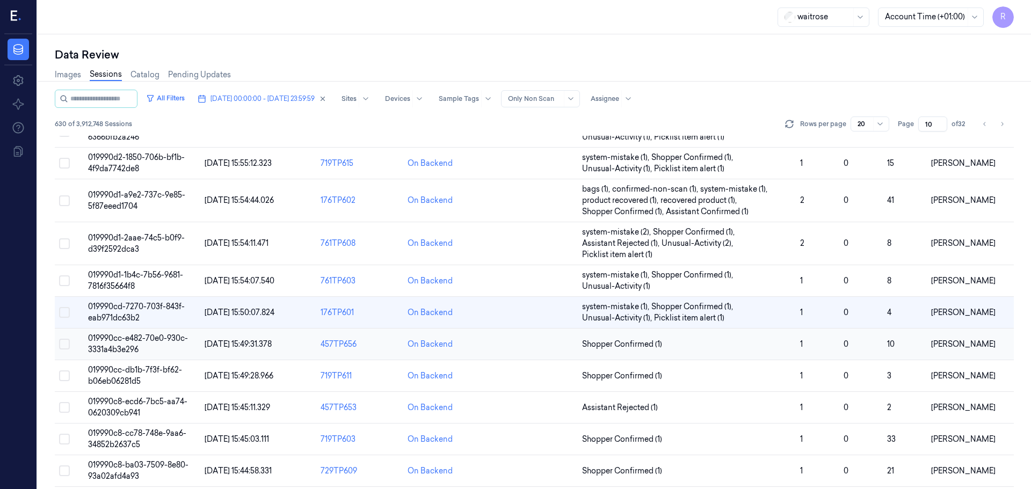
click at [675, 351] on td "Shopper Confirmed (1)" at bounding box center [687, 345] width 218 height 32
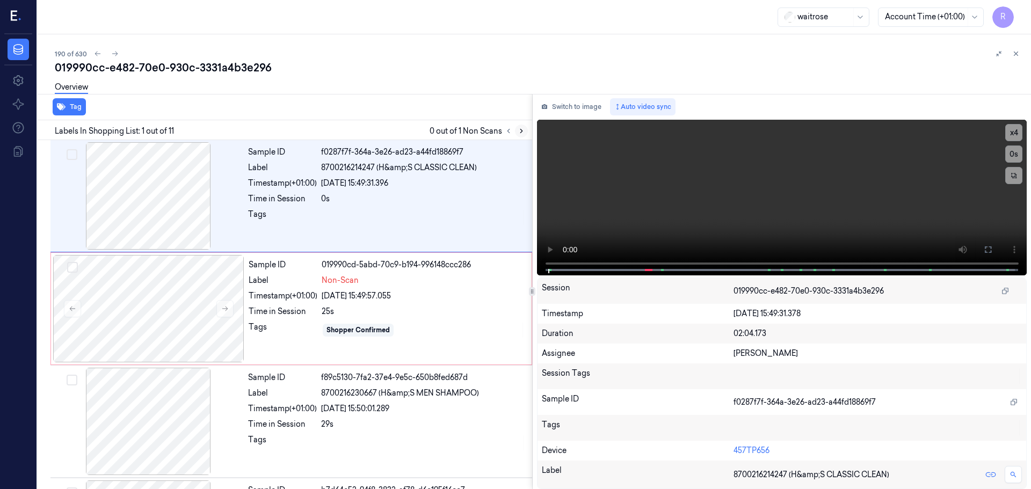
click at [523, 131] on icon at bounding box center [521, 131] width 8 height 8
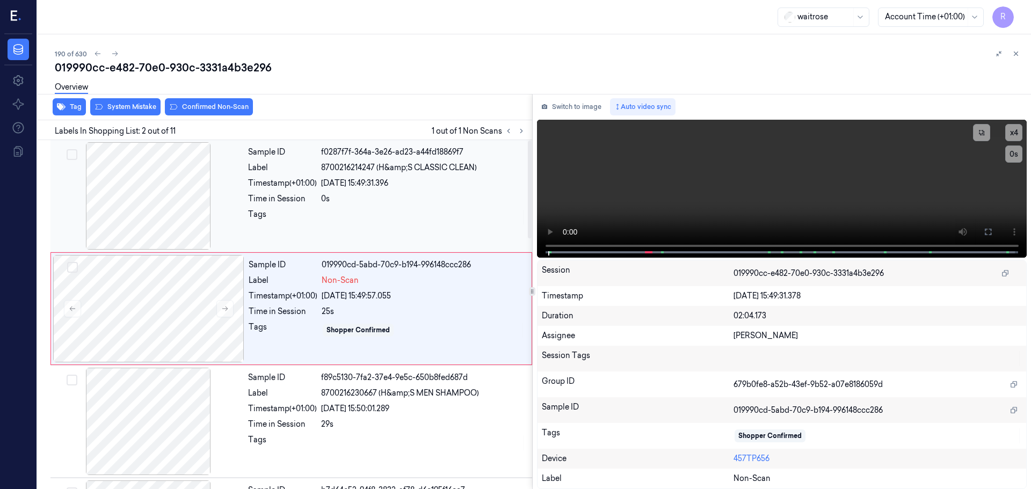
click at [180, 194] on div at bounding box center [148, 195] width 191 height 107
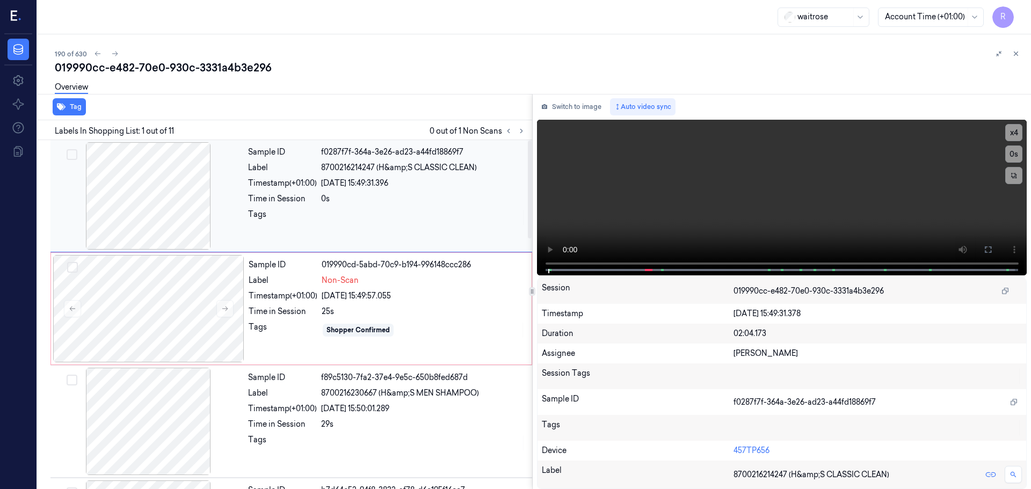
click at [180, 193] on div at bounding box center [148, 195] width 191 height 107
click at [990, 246] on icon at bounding box center [988, 249] width 6 height 6
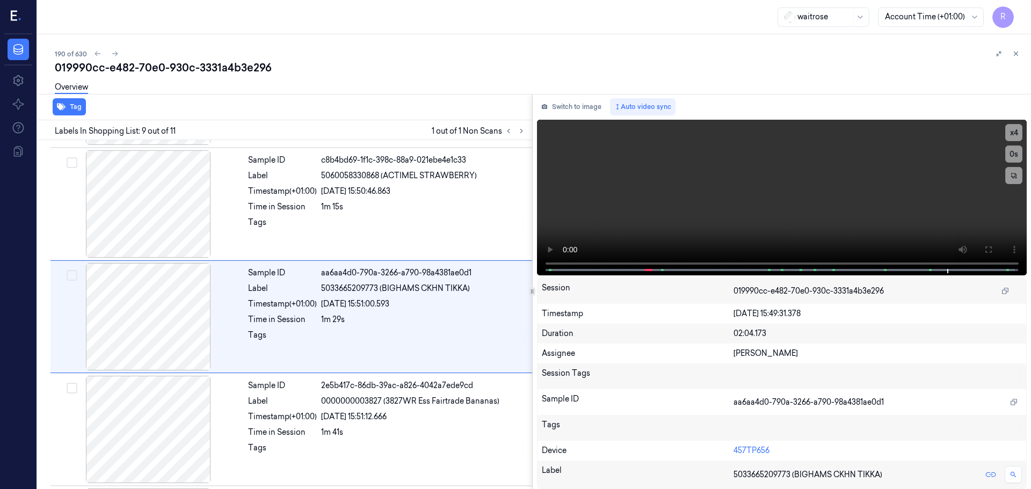
scroll to position [783, 0]
drag, startPoint x: 550, startPoint y: 269, endPoint x: 536, endPoint y: 275, distance: 14.7
click at [536, 275] on div "Switch to image Auto video sync x 4 0 s 8700216214247 (H&amp;S CLASSIC CLEAN) S…" at bounding box center [782, 291] width 499 height 395
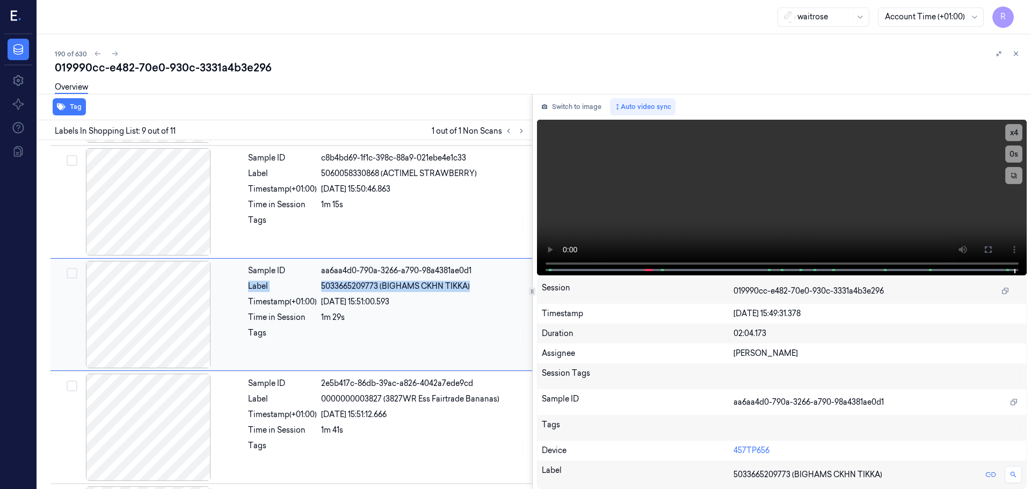
click at [521, 279] on div "Sample ID aa6aa4d0-790a-3266-a790-98a4381ae0d1 Label 5033665209773 (BIGHAMS CKH…" at bounding box center [387, 314] width 286 height 107
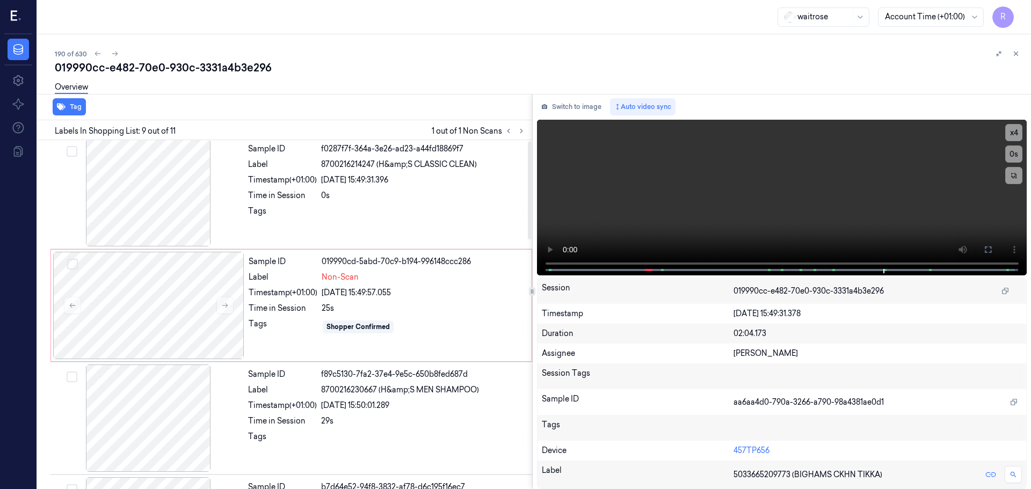
scroll to position [0, 0]
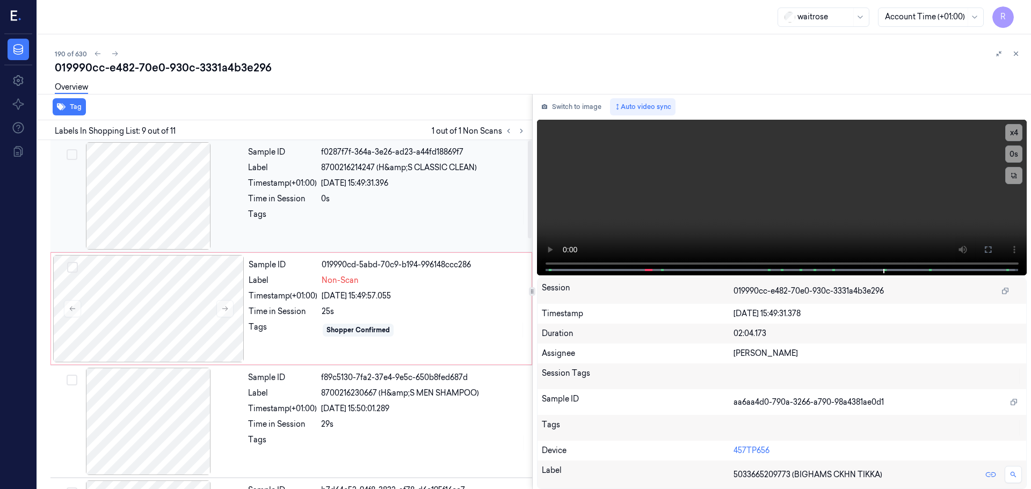
click at [172, 221] on div at bounding box center [148, 195] width 191 height 107
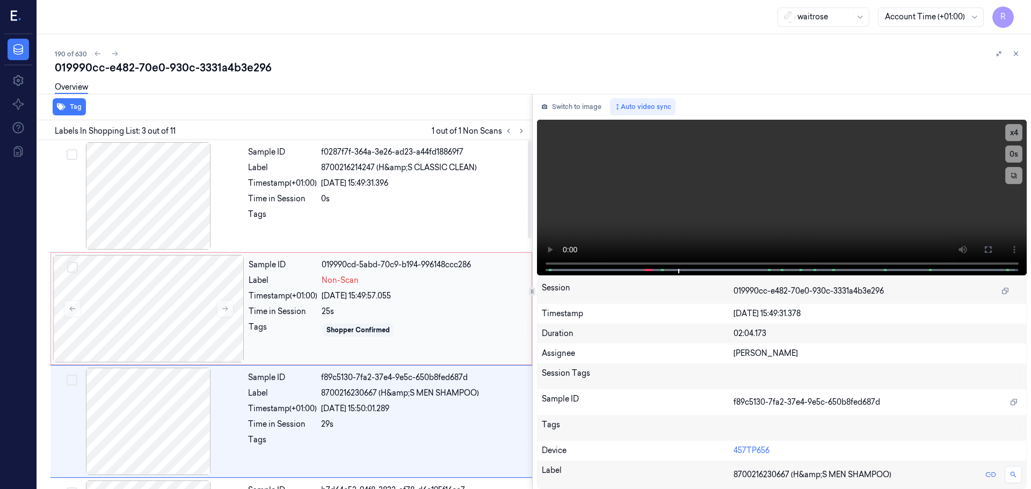
drag, startPoint x: 312, startPoint y: 291, endPoint x: 288, endPoint y: 274, distance: 29.2
click at [311, 291] on div "Timestamp (+01:00)" at bounding box center [283, 295] width 69 height 11
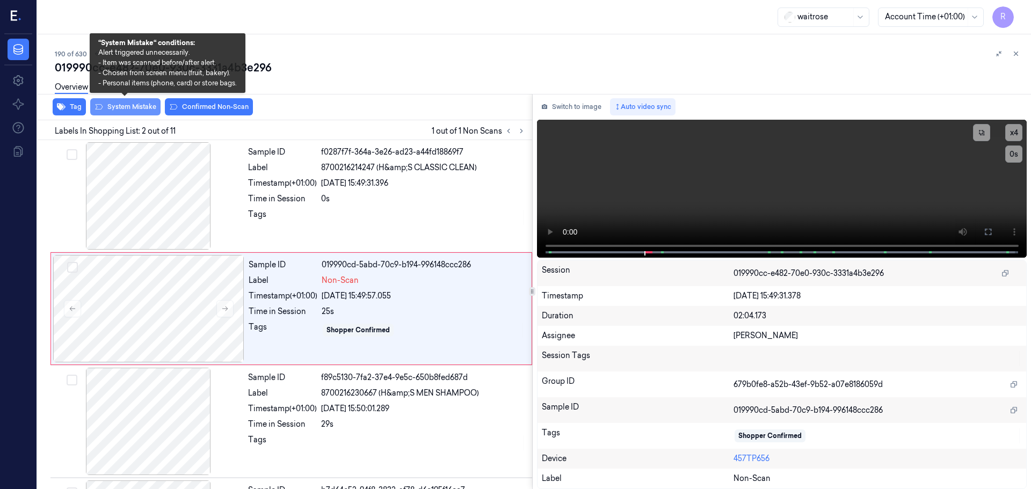
click at [123, 105] on button "System Mistake" at bounding box center [125, 106] width 70 height 17
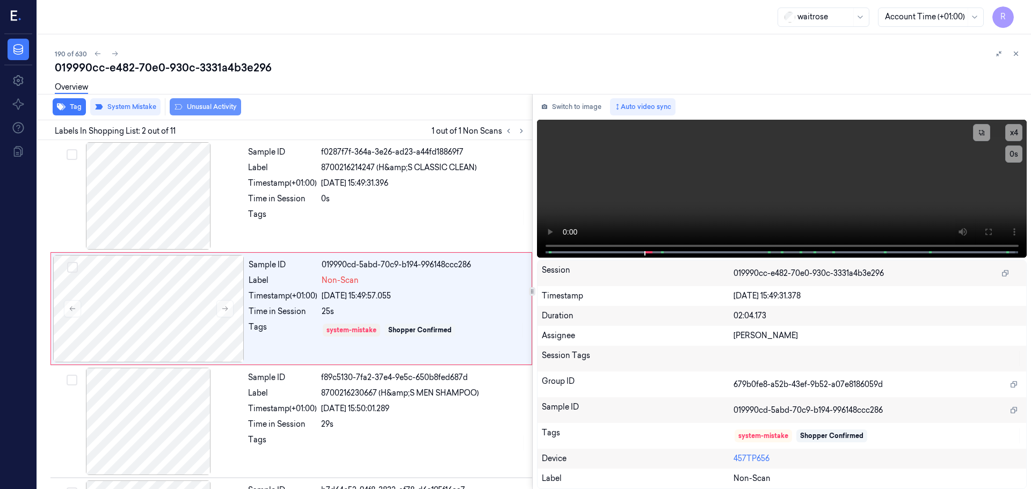
click at [199, 109] on button "Unusual Activity" at bounding box center [205, 106] width 71 height 17
click at [305, 201] on div "Time in Session" at bounding box center [282, 198] width 69 height 11
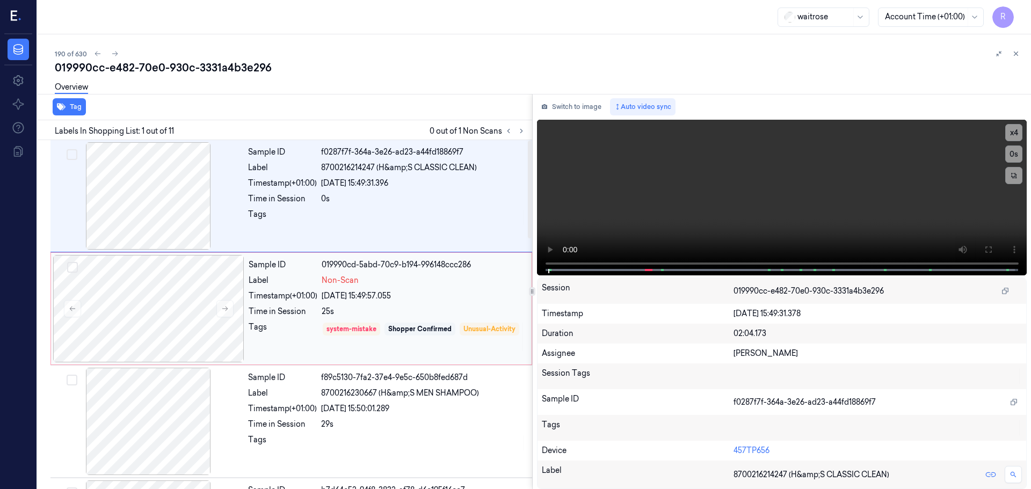
click at [317, 291] on div "Timestamp (+01:00)" at bounding box center [283, 295] width 69 height 11
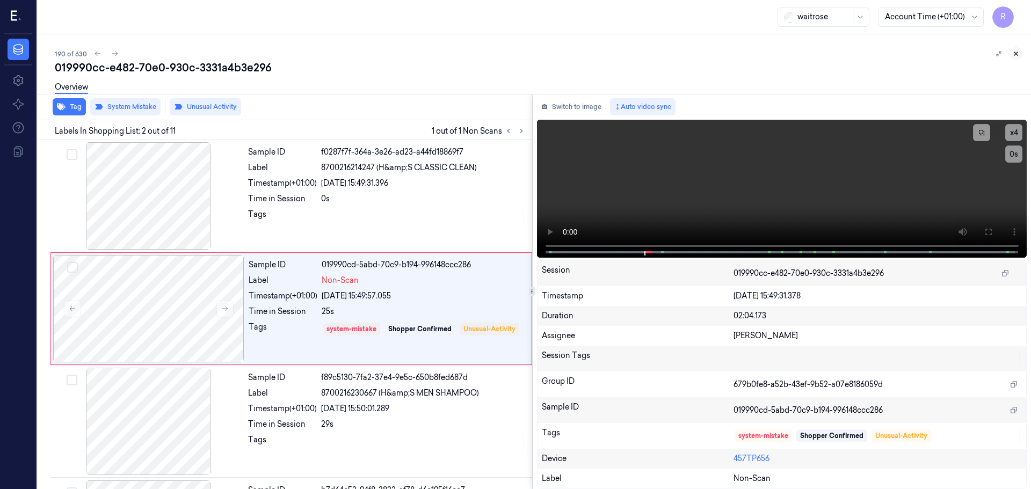
click at [1013, 53] on icon at bounding box center [1016, 54] width 8 height 8
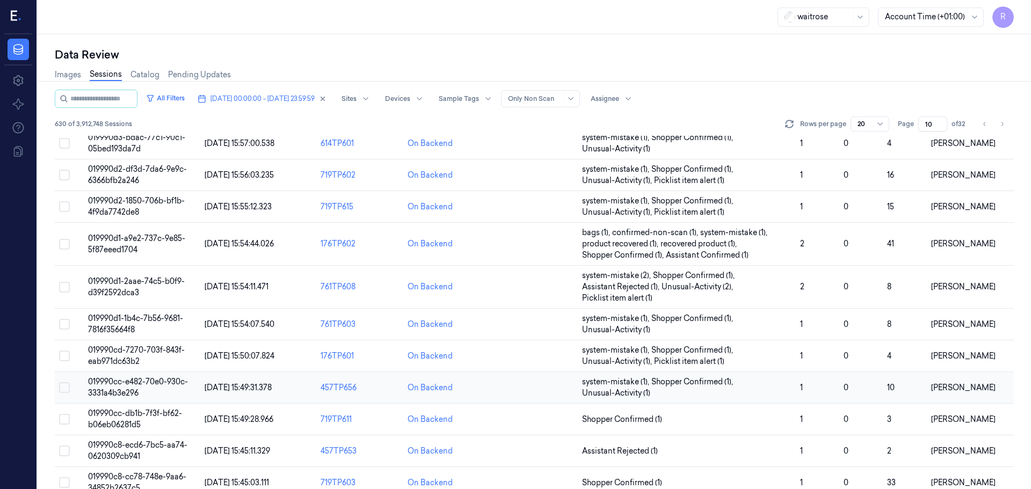
scroll to position [170, 0]
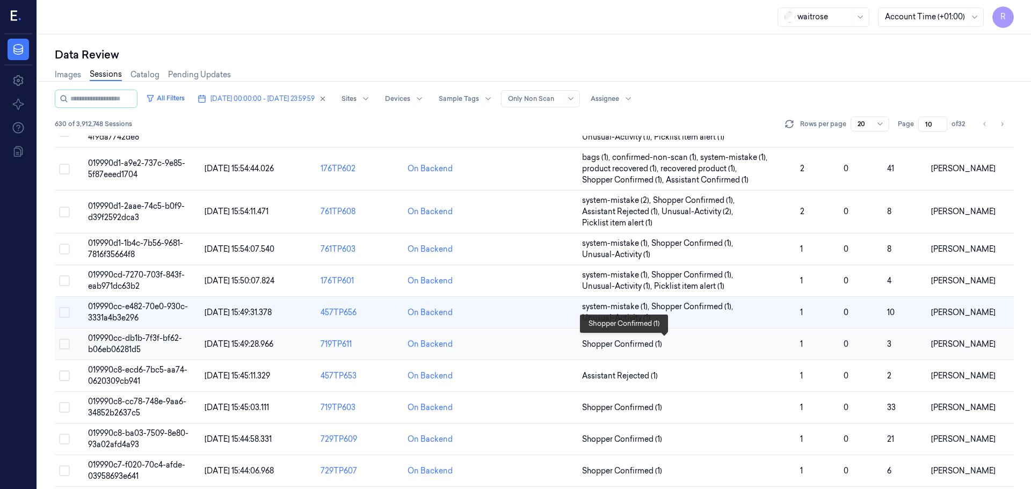
click at [715, 342] on span "Shopper Confirmed (1)" at bounding box center [686, 344] width 209 height 11
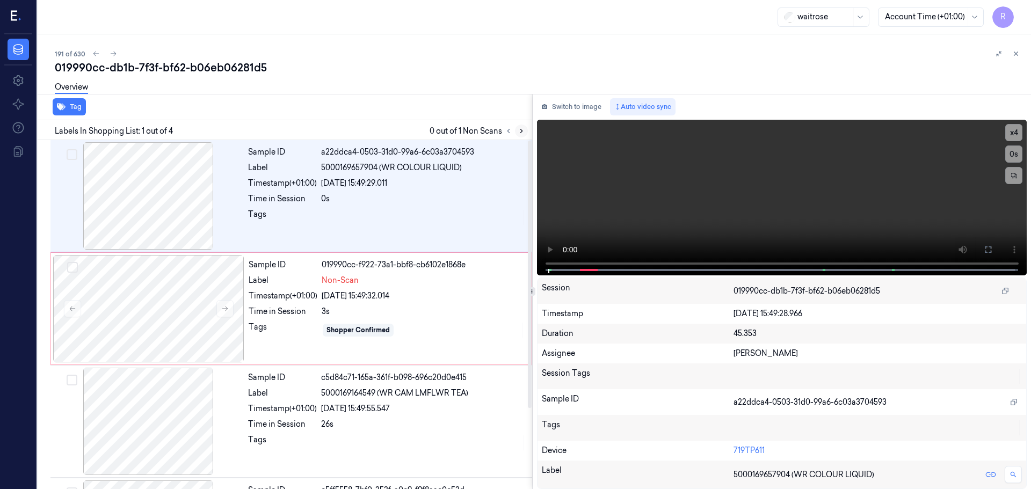
click at [520, 132] on icon at bounding box center [521, 131] width 8 height 8
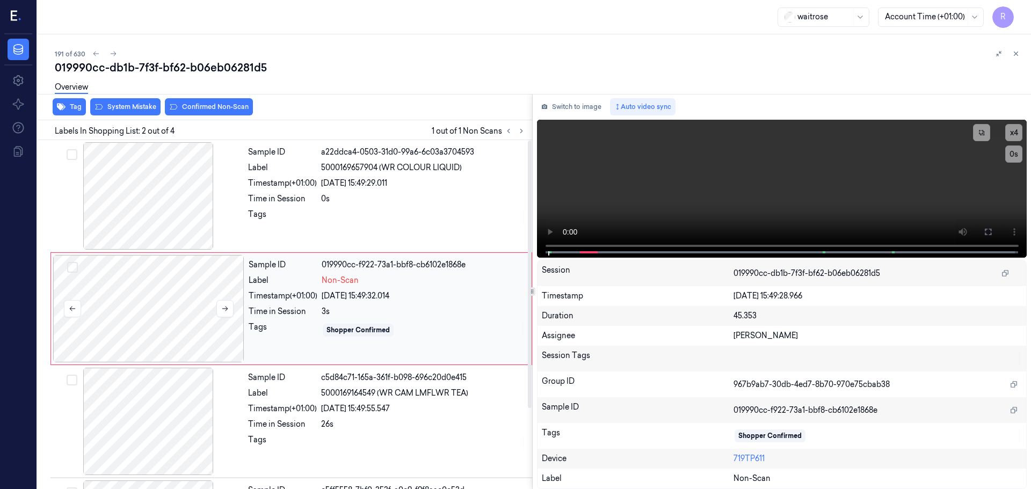
click at [232, 321] on div at bounding box center [148, 308] width 191 height 107
click at [224, 311] on icon at bounding box center [225, 309] width 8 height 8
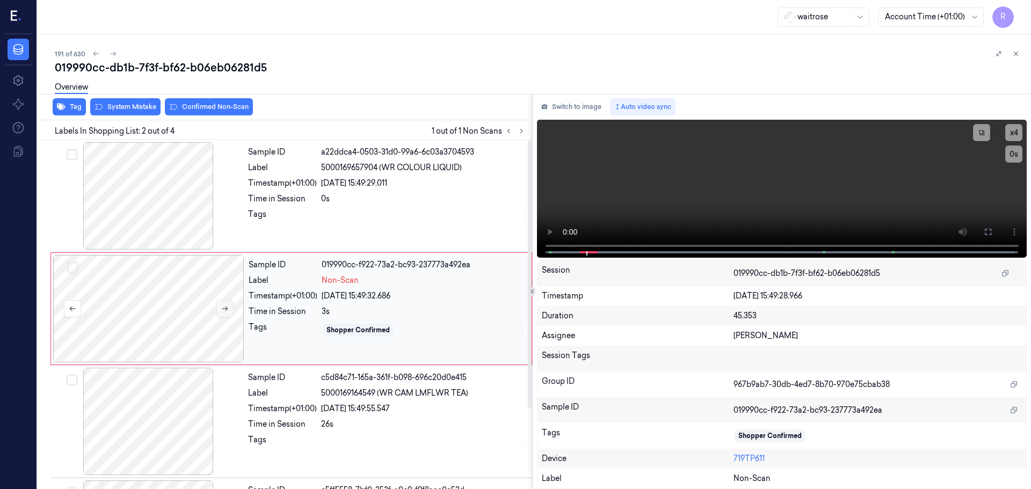
click at [224, 311] on icon at bounding box center [225, 309] width 8 height 8
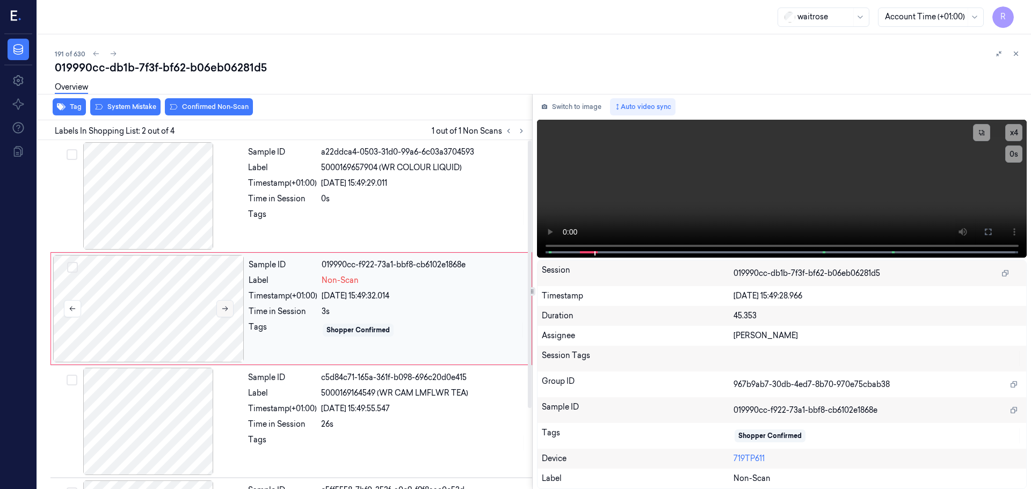
click at [224, 311] on icon at bounding box center [225, 309] width 8 height 8
click at [229, 311] on button at bounding box center [224, 308] width 17 height 17
click at [179, 402] on div at bounding box center [148, 421] width 191 height 107
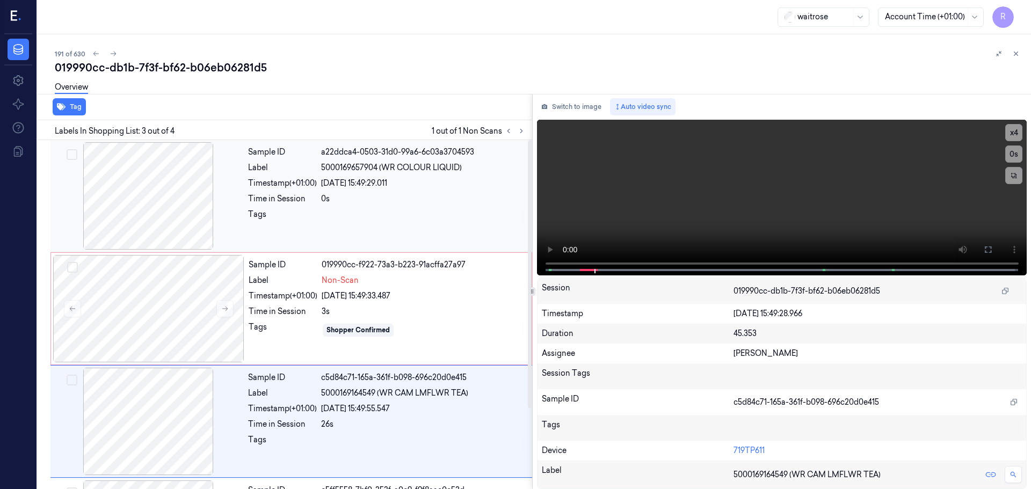
drag, startPoint x: 178, startPoint y: 216, endPoint x: 236, endPoint y: 225, distance: 58.7
click at [178, 216] on div at bounding box center [148, 195] width 191 height 107
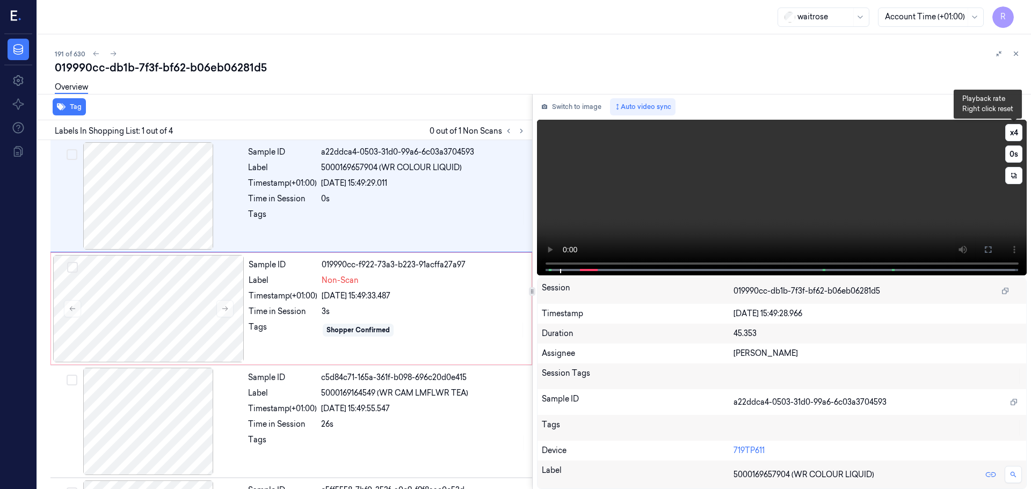
drag, startPoint x: 1016, startPoint y: 129, endPoint x: 1002, endPoint y: 150, distance: 25.0
click at [1016, 130] on button "x 4" at bounding box center [1013, 132] width 17 height 17
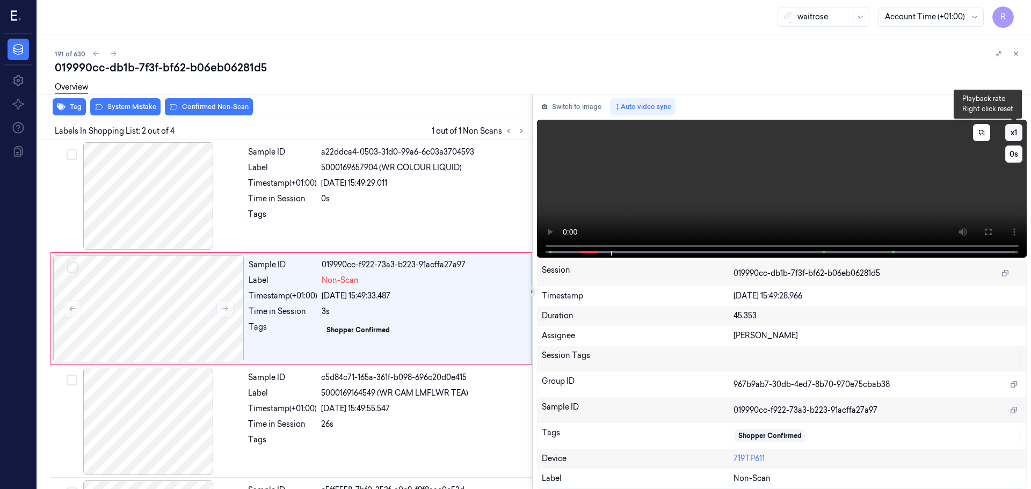
click at [1012, 134] on button "x 1" at bounding box center [1013, 132] width 17 height 17
click at [1012, 134] on button "x 2" at bounding box center [1013, 132] width 17 height 17
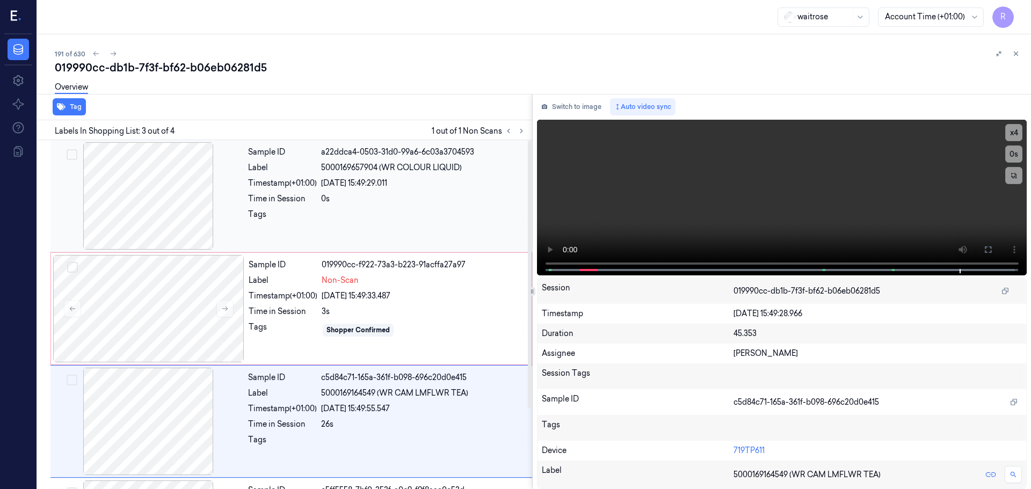
click at [192, 227] on div at bounding box center [148, 195] width 191 height 107
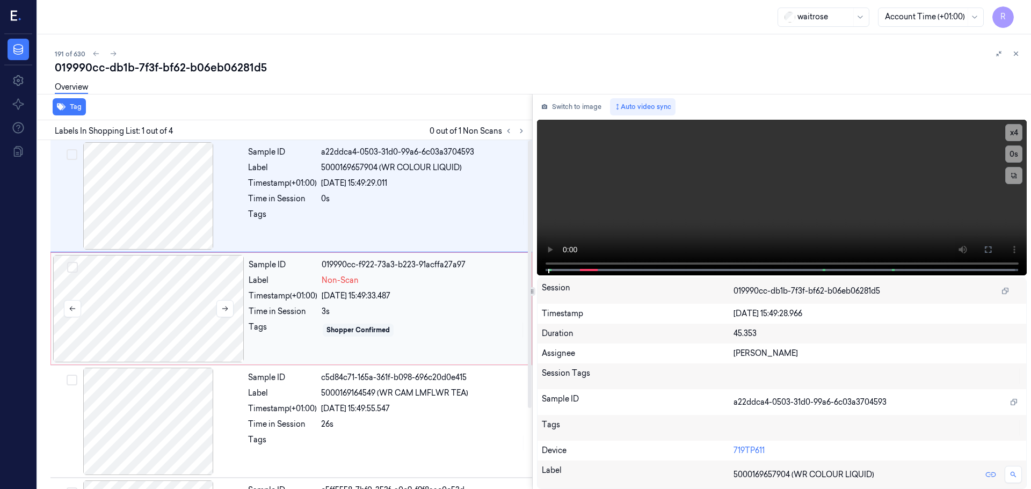
click at [176, 307] on div at bounding box center [148, 308] width 191 height 107
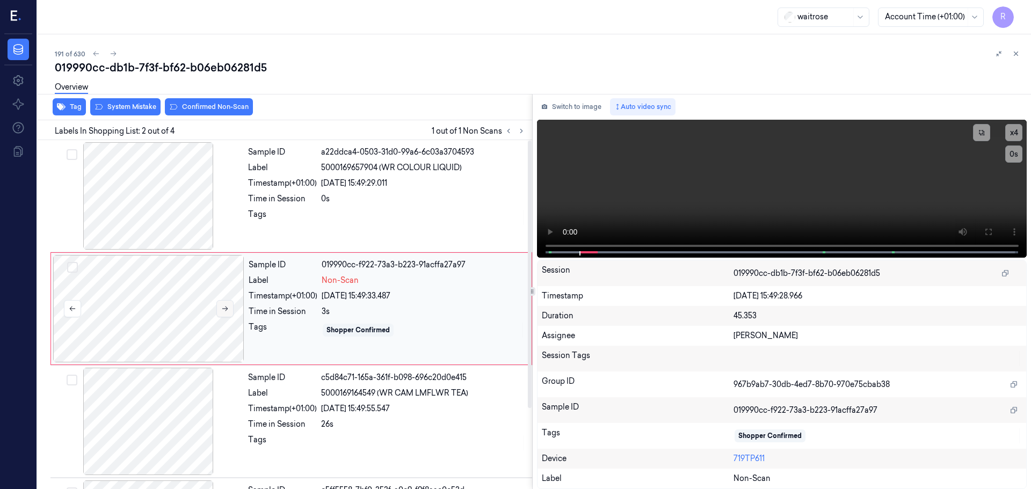
click at [225, 301] on button at bounding box center [224, 308] width 17 height 17
click at [229, 305] on button at bounding box center [224, 308] width 17 height 17
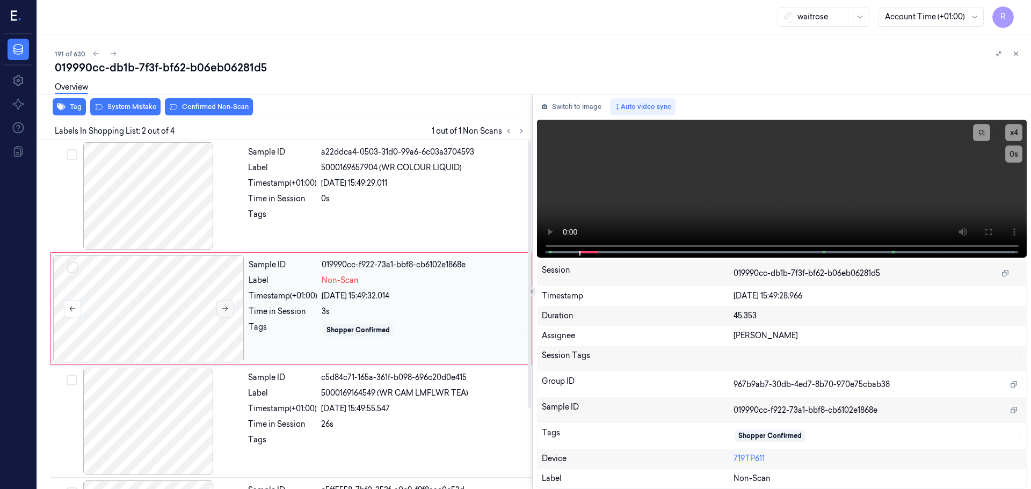
click at [229, 305] on button at bounding box center [224, 308] width 17 height 17
click at [187, 211] on div at bounding box center [148, 195] width 191 height 107
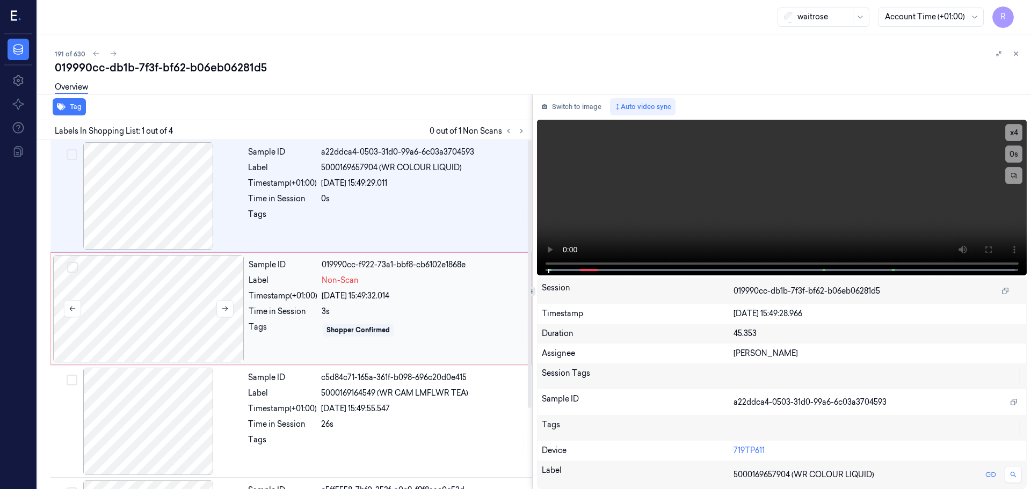
click at [191, 289] on div at bounding box center [148, 308] width 191 height 107
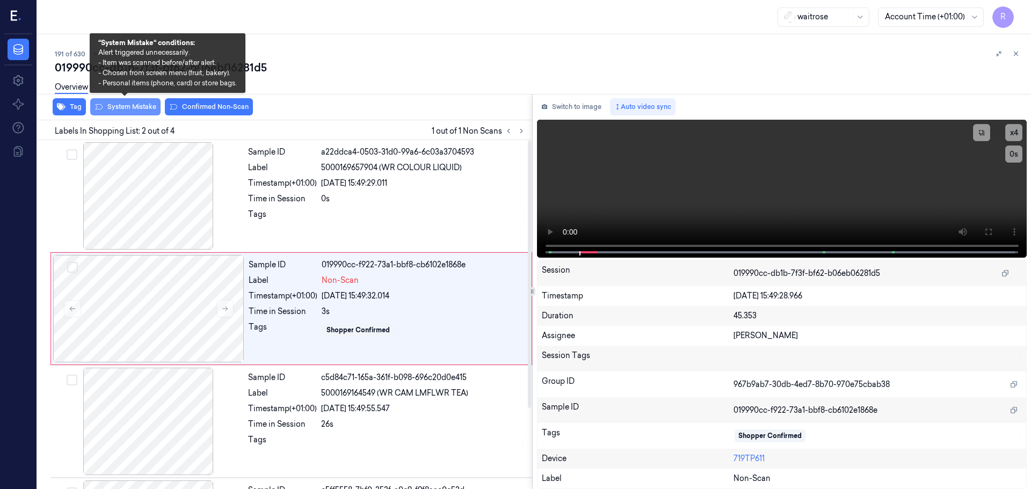
click at [148, 104] on button "System Mistake" at bounding box center [125, 106] width 70 height 17
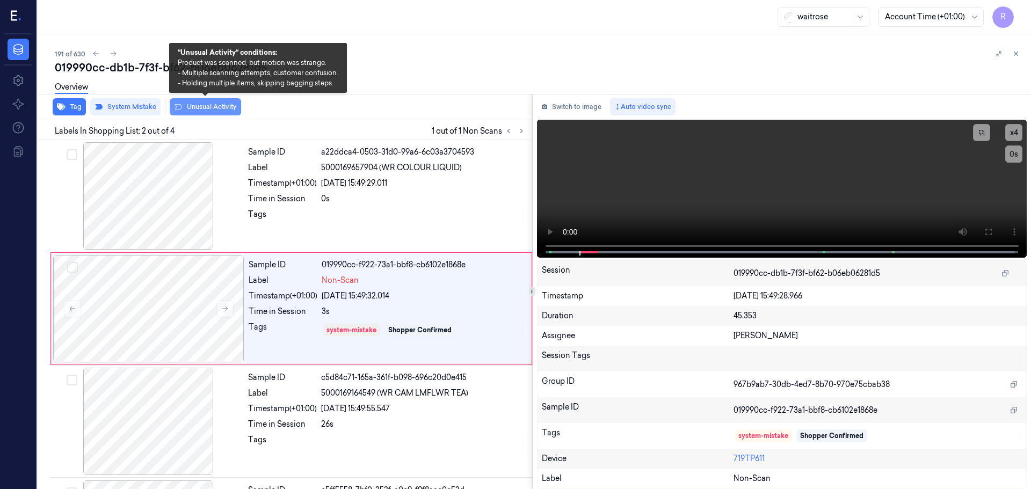
click at [196, 106] on button "Unusual Activity" at bounding box center [205, 106] width 71 height 17
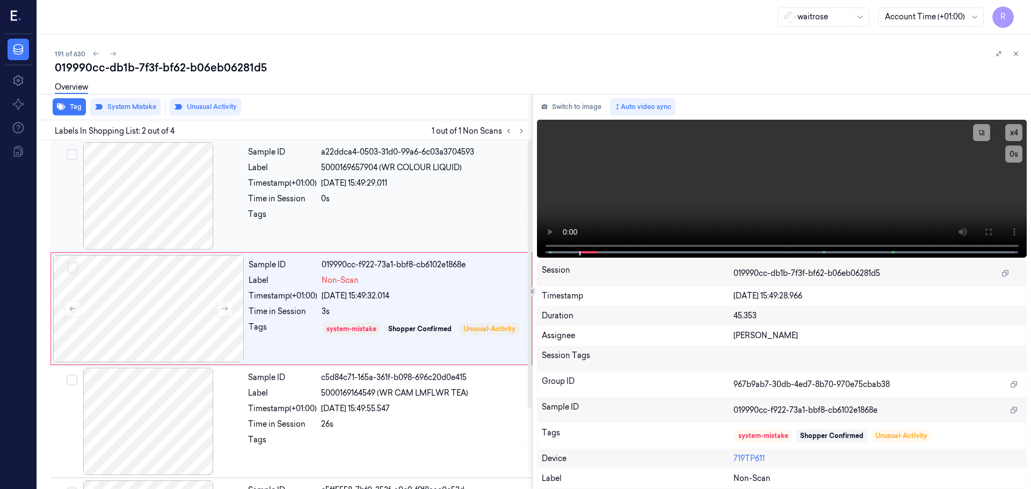
click at [284, 194] on div "Time in Session" at bounding box center [282, 198] width 69 height 11
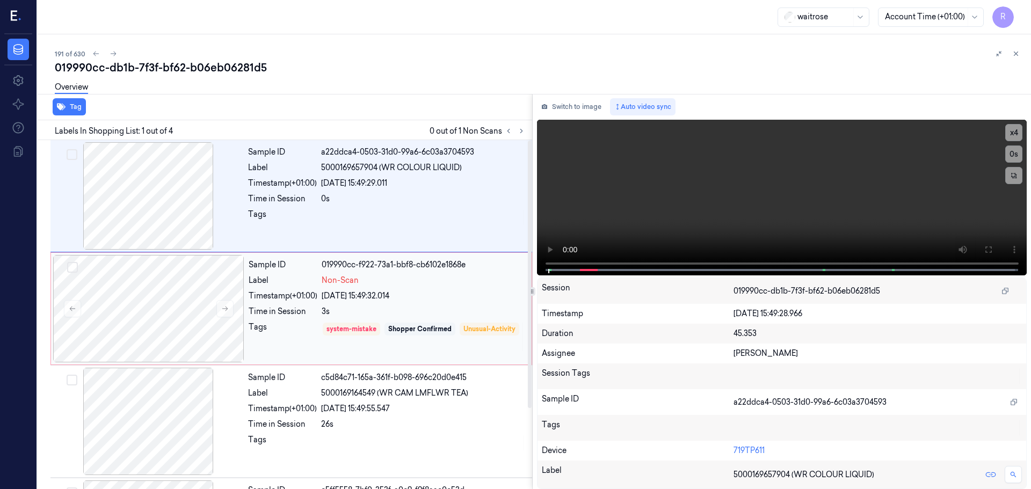
click at [294, 323] on div "Tags" at bounding box center [283, 337] width 69 height 31
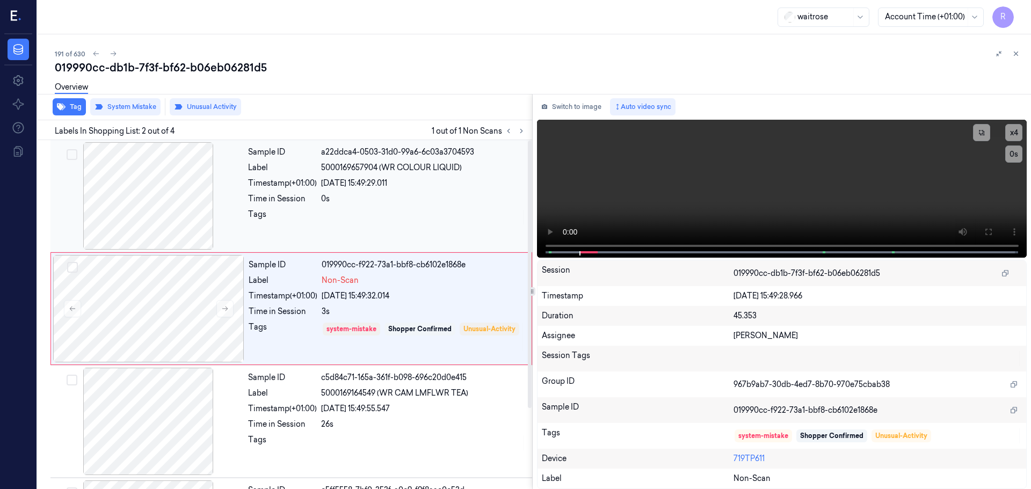
click at [353, 212] on div at bounding box center [423, 217] width 205 height 17
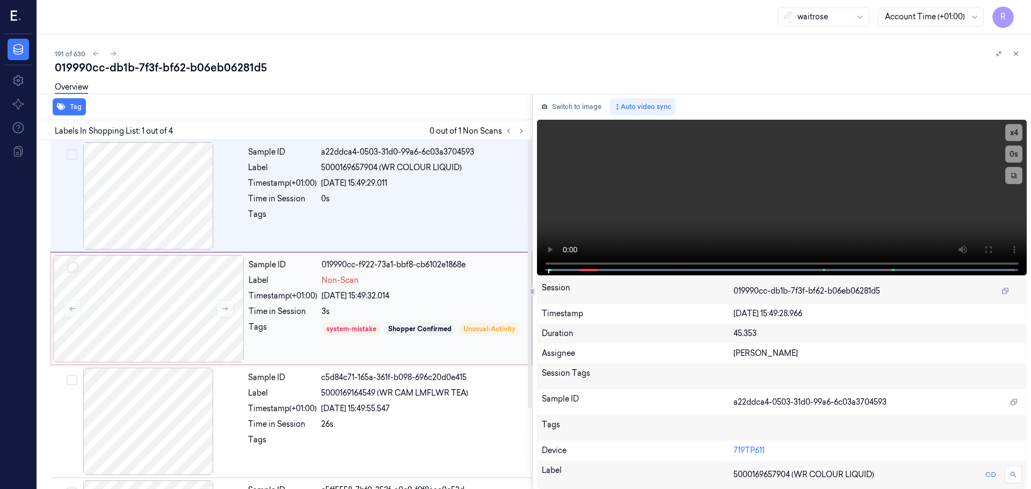
click at [258, 331] on div "Tags" at bounding box center [283, 337] width 69 height 31
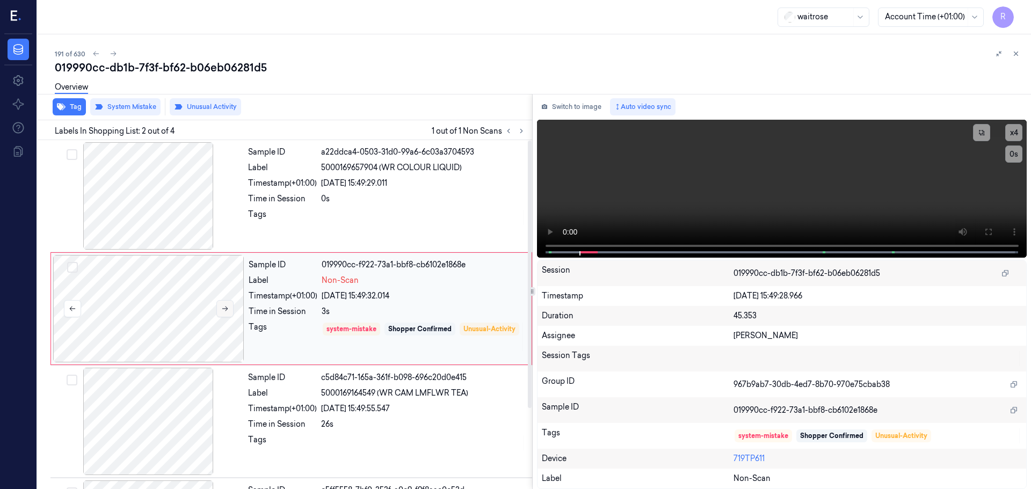
click at [231, 308] on button at bounding box center [224, 308] width 17 height 17
click at [393, 220] on div at bounding box center [423, 217] width 205 height 17
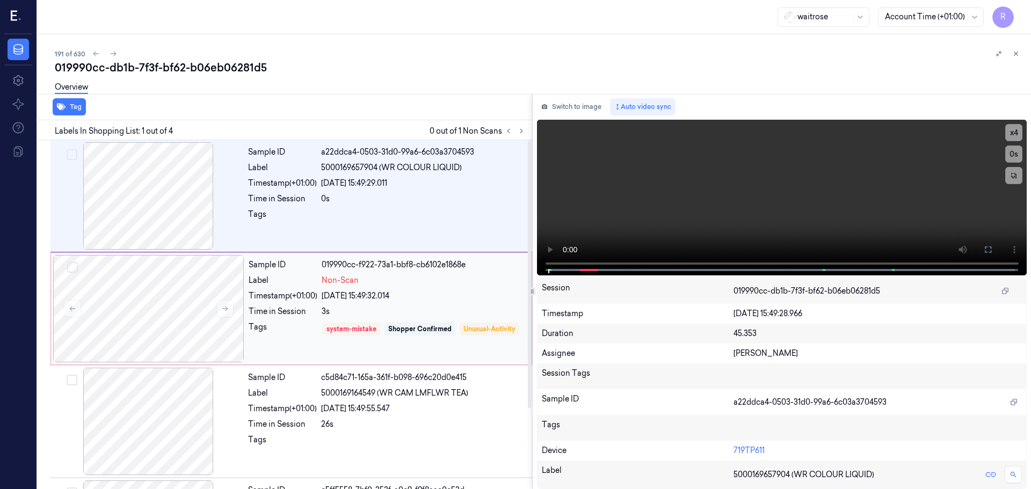
click at [375, 303] on div "Sample ID 019990cc-f922-73a1-bbf8-cb6102e1868e Label Non-Scan Timestamp (+01:00…" at bounding box center [386, 308] width 285 height 107
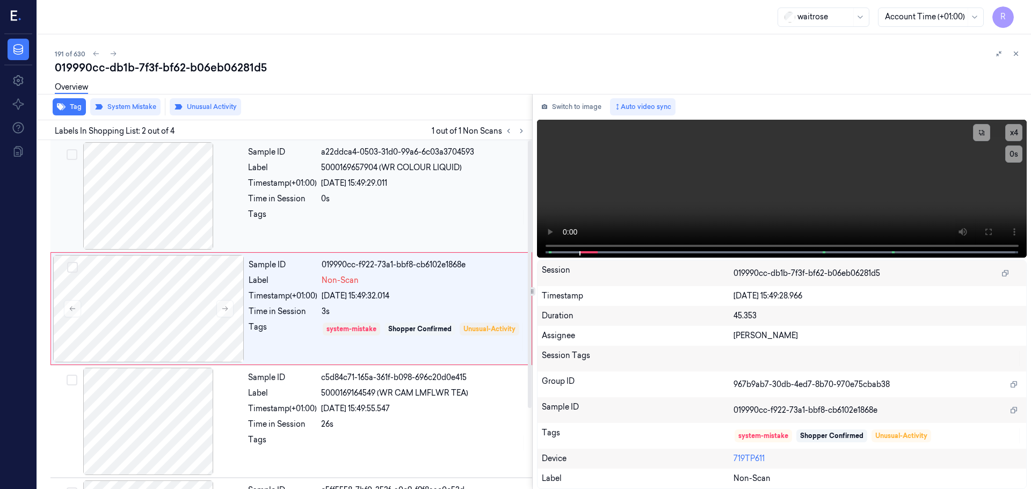
click at [236, 203] on div at bounding box center [148, 195] width 191 height 107
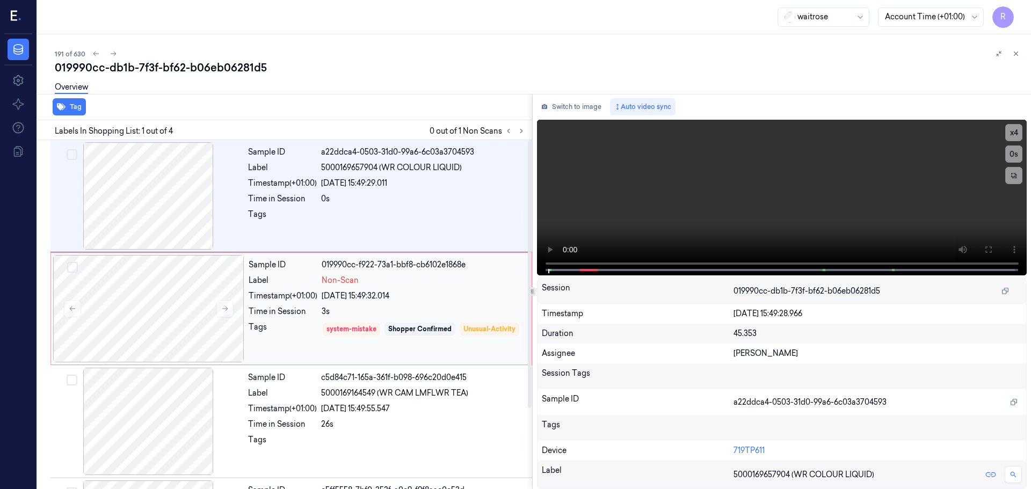
click at [294, 315] on div "Time in Session" at bounding box center [283, 311] width 69 height 11
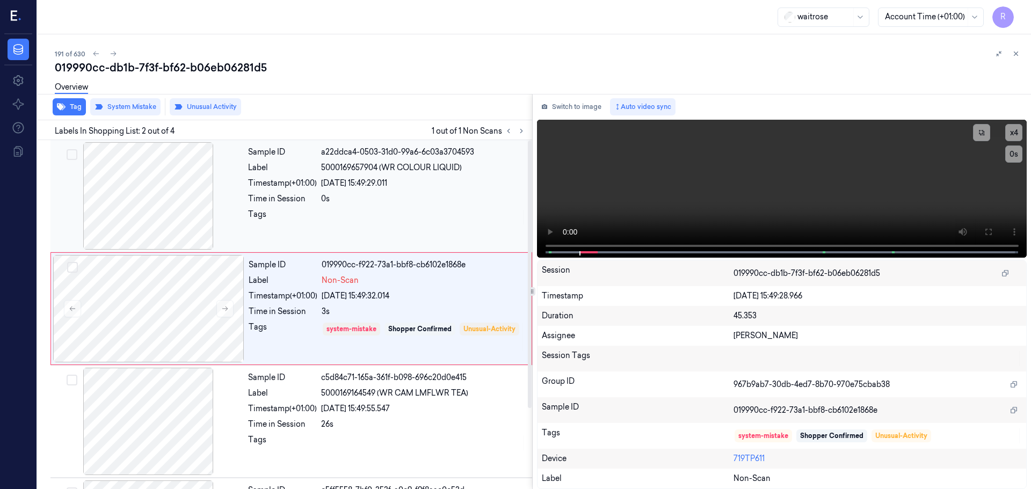
click at [322, 210] on div at bounding box center [423, 217] width 205 height 17
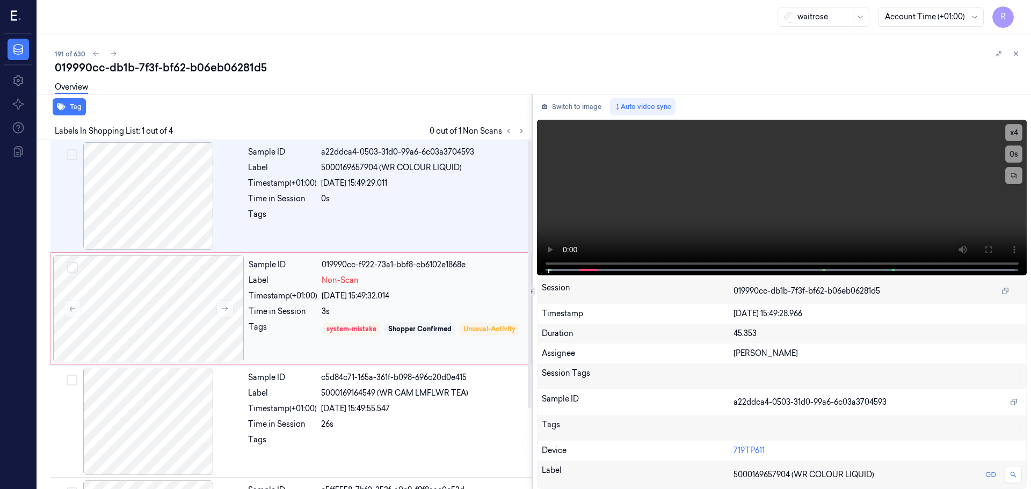
click at [341, 320] on div "Sample ID 019990cc-f922-73a1-bbf8-cb6102e1868e Label Non-Scan Timestamp (+01:00…" at bounding box center [386, 308] width 285 height 107
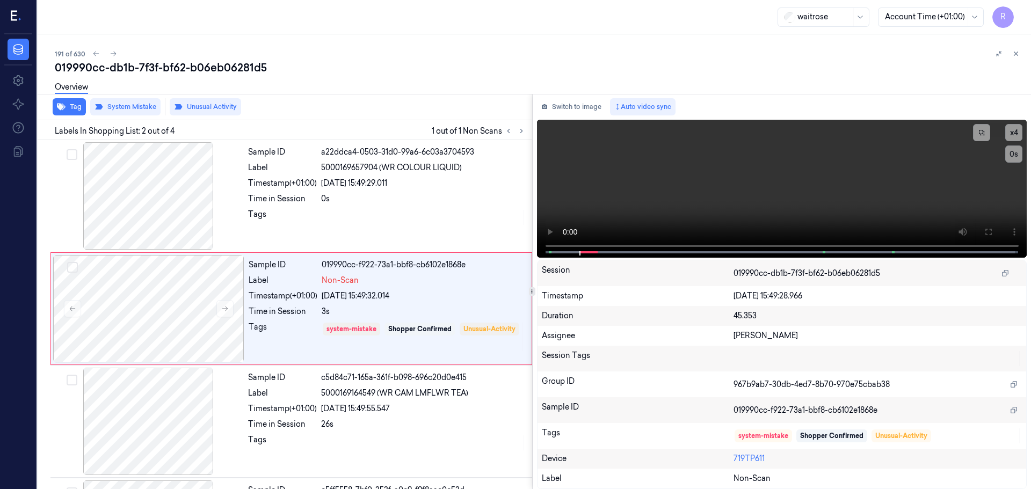
click at [1016, 55] on icon at bounding box center [1016, 54] width 8 height 8
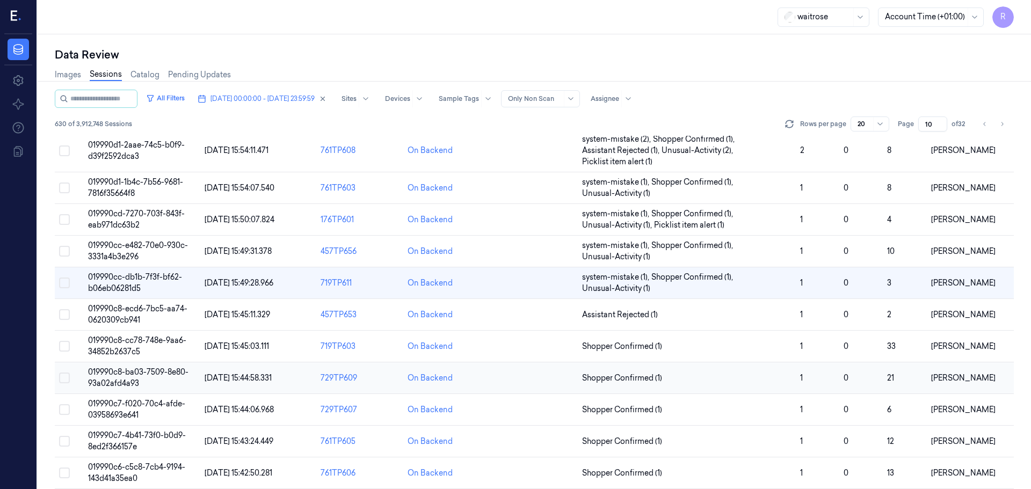
scroll to position [256, 0]
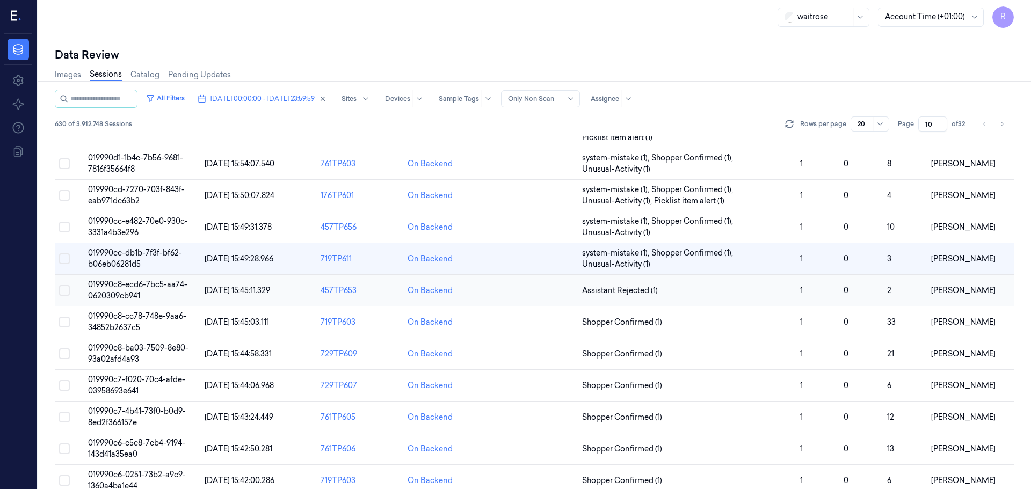
click at [705, 283] on td "Assistant Rejected (1)" at bounding box center [687, 291] width 218 height 32
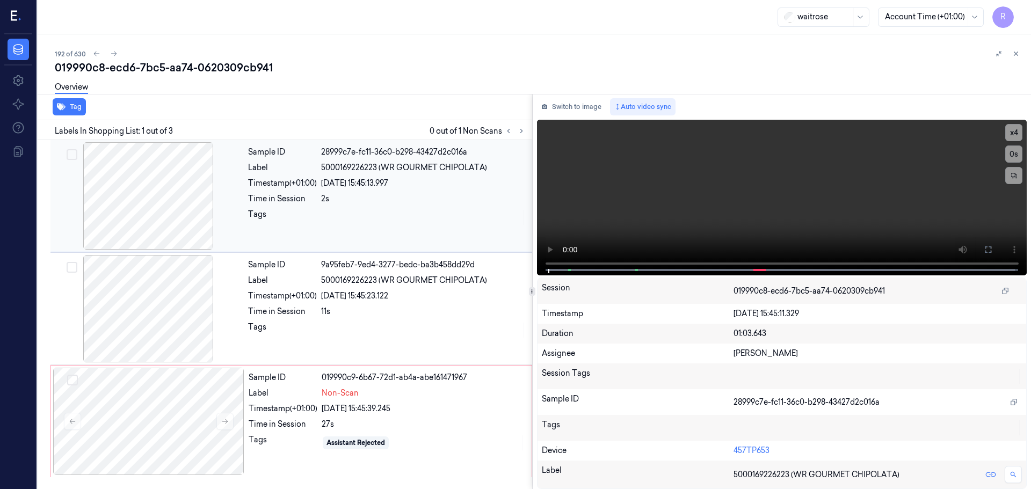
click at [179, 214] on div at bounding box center [148, 195] width 191 height 107
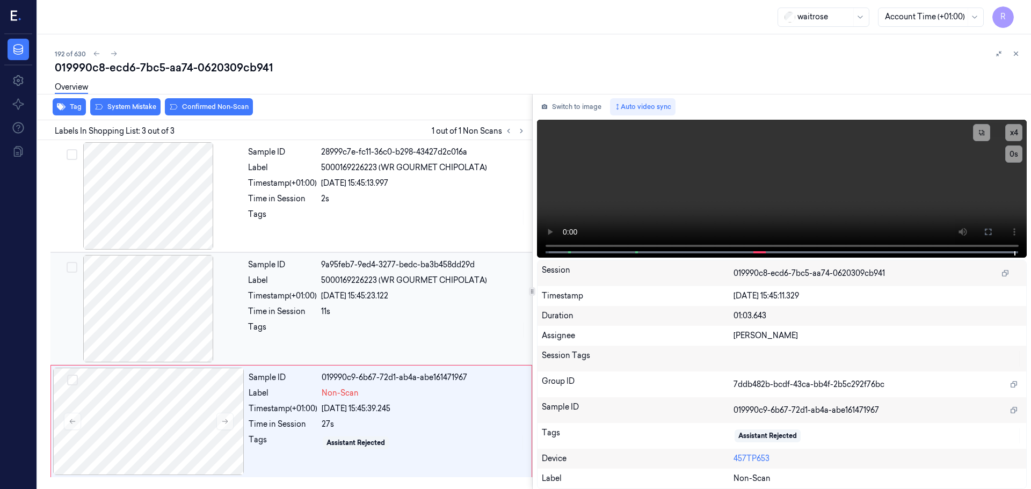
click at [324, 353] on div "Sample ID 9a95feb7-9ed4-3277-bedc-ba3b458dd29d Label 5000169226223 (WR GOURMET …" at bounding box center [387, 308] width 286 height 107
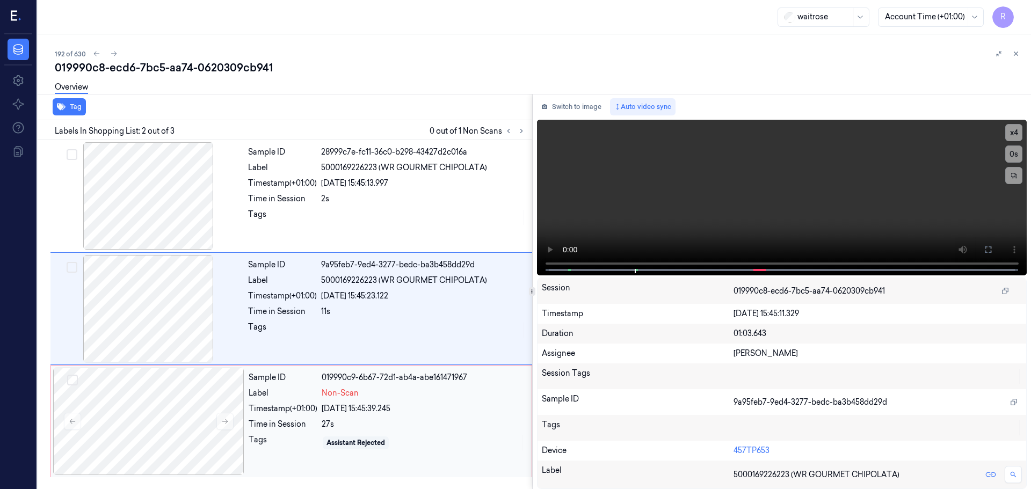
click at [307, 413] on div "Timestamp (+01:00)" at bounding box center [283, 408] width 69 height 11
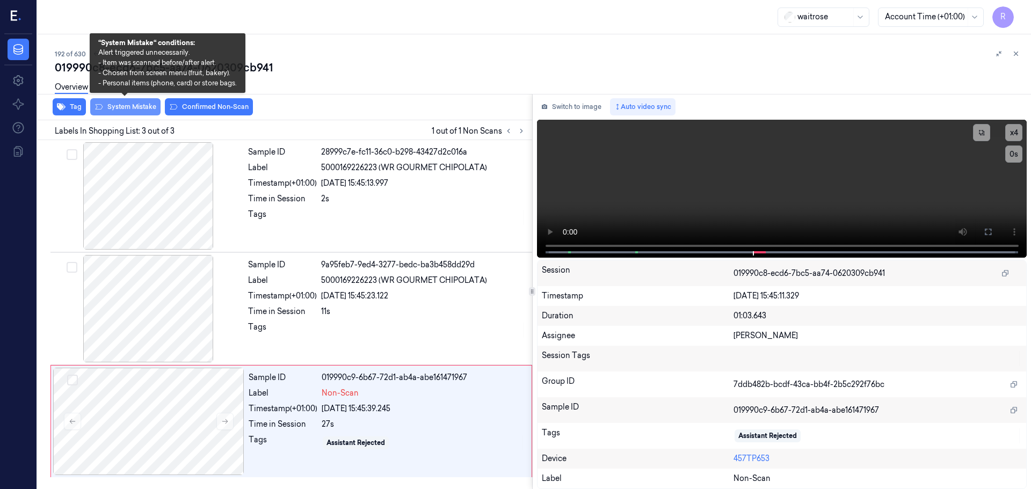
click at [105, 107] on button "System Mistake" at bounding box center [125, 106] width 70 height 17
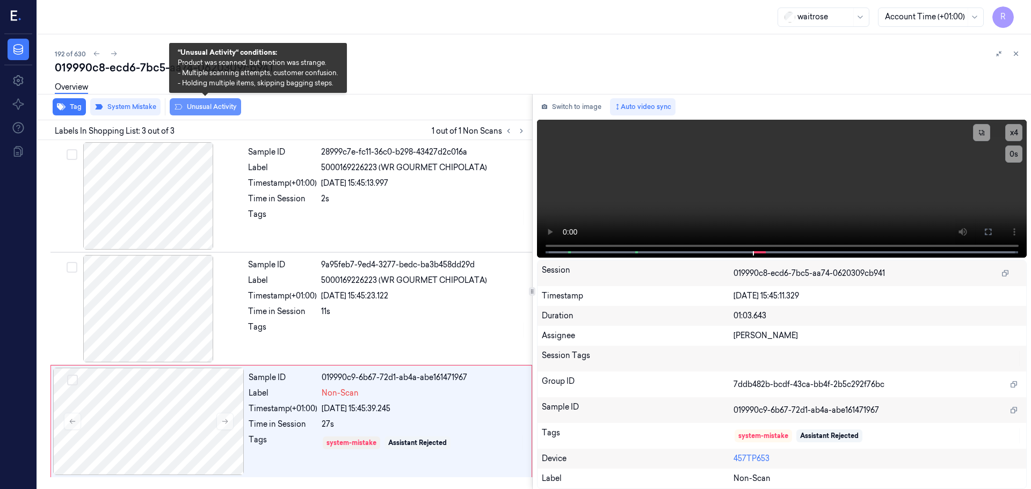
click at [210, 111] on button "Unusual Activity" at bounding box center [205, 106] width 71 height 17
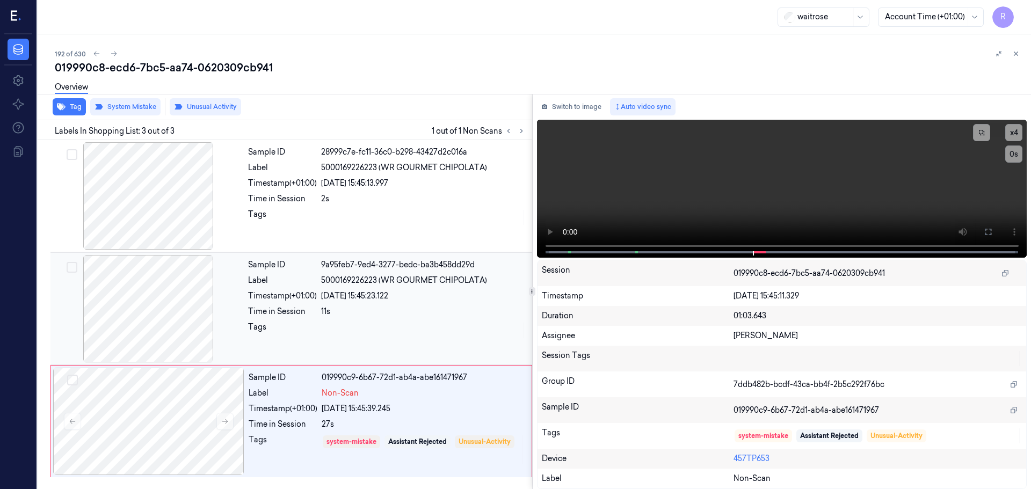
click at [391, 327] on div at bounding box center [423, 330] width 205 height 17
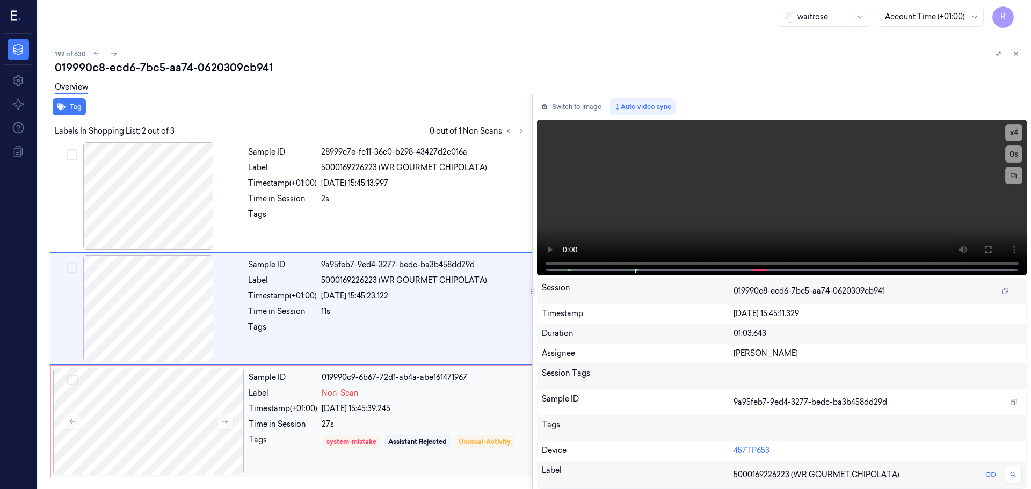
click at [423, 401] on div "Sample ID 019990c9-6b67-72d1-ab4a-abe161471967 Label Non-Scan Timestamp (+01:00…" at bounding box center [386, 421] width 285 height 107
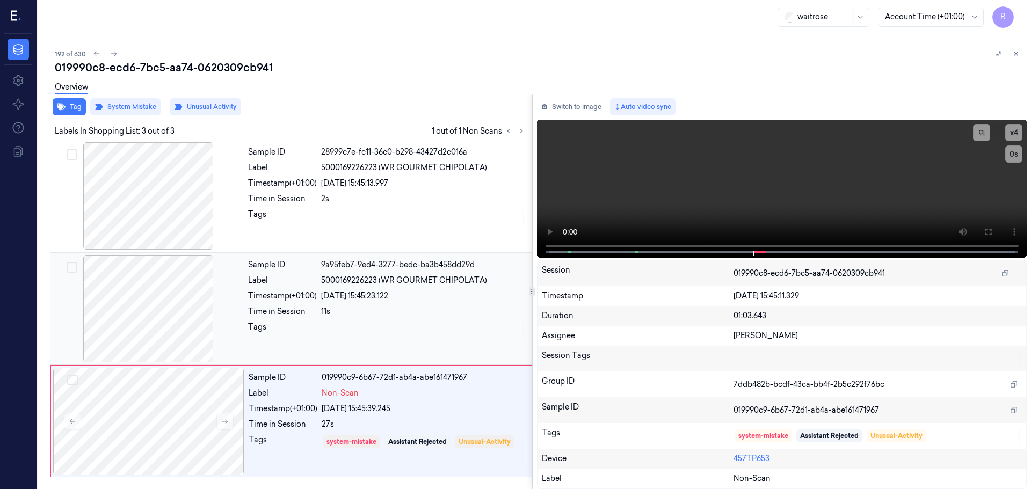
click at [418, 305] on div "Sample ID 9a95feb7-9ed4-3277-bedc-ba3b458dd29d Label 5000169226223 (WR GOURMET …" at bounding box center [387, 308] width 286 height 107
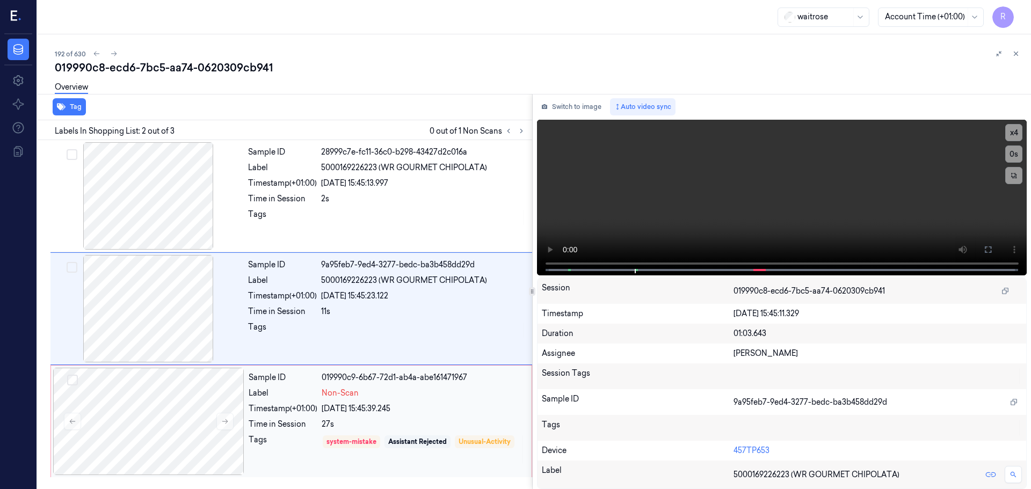
click at [406, 427] on div "27s" at bounding box center [423, 424] width 203 height 11
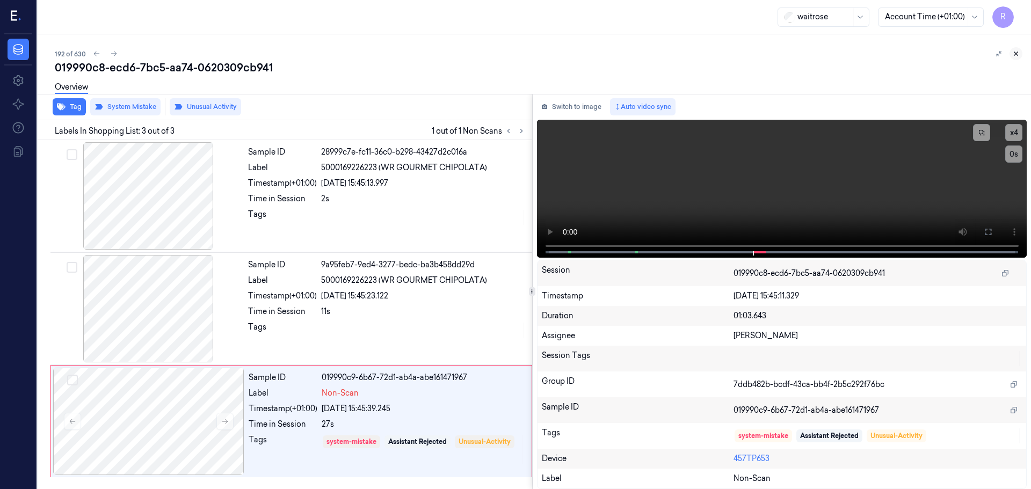
click at [1018, 54] on icon at bounding box center [1016, 54] width 8 height 8
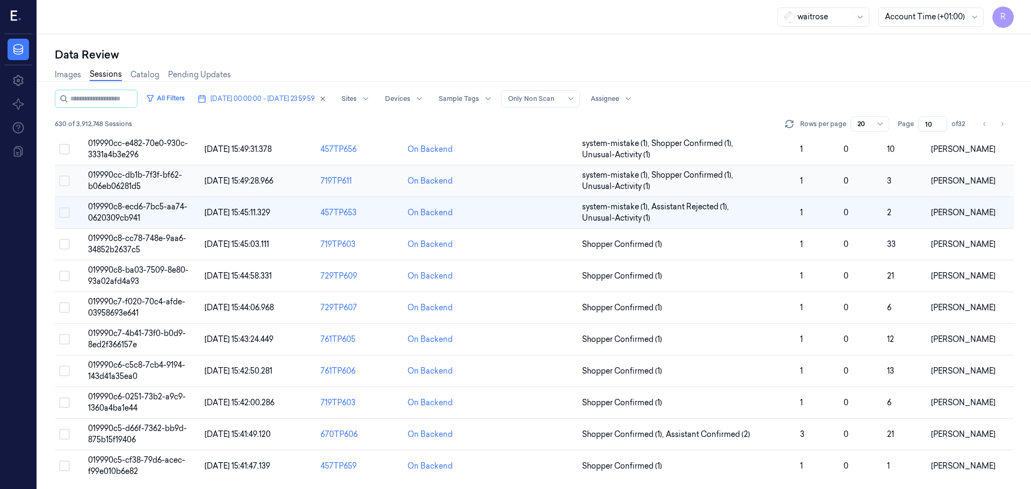
scroll to position [334, 0]
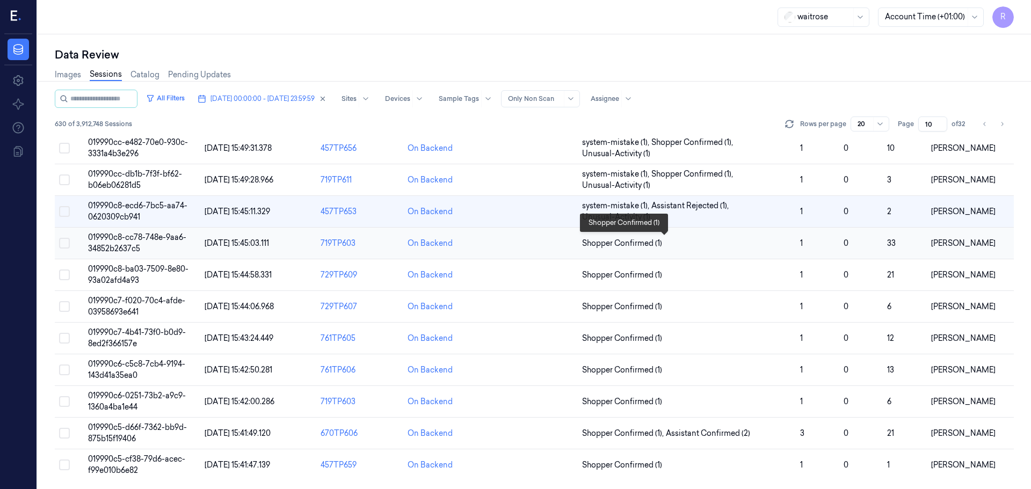
click at [682, 240] on span "Shopper Confirmed (1)" at bounding box center [686, 243] width 209 height 11
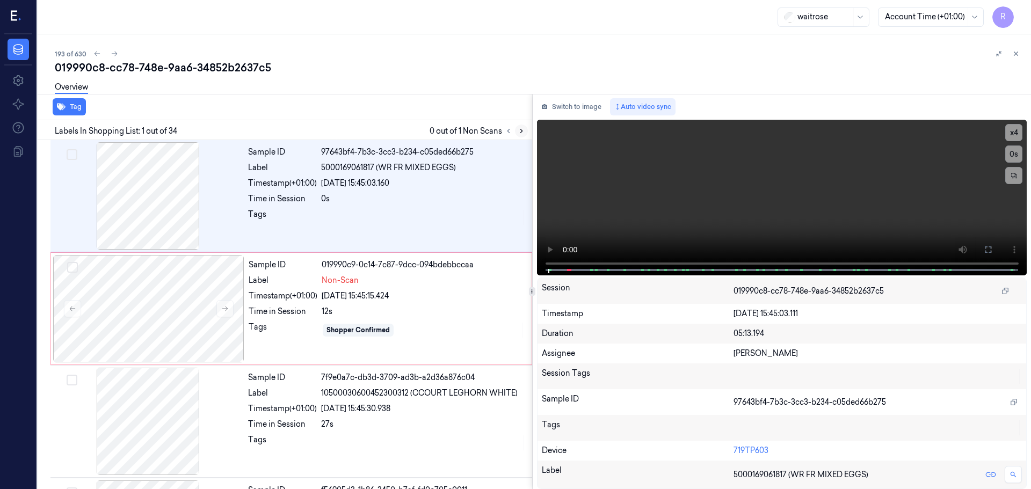
click at [525, 126] on button at bounding box center [521, 131] width 13 height 13
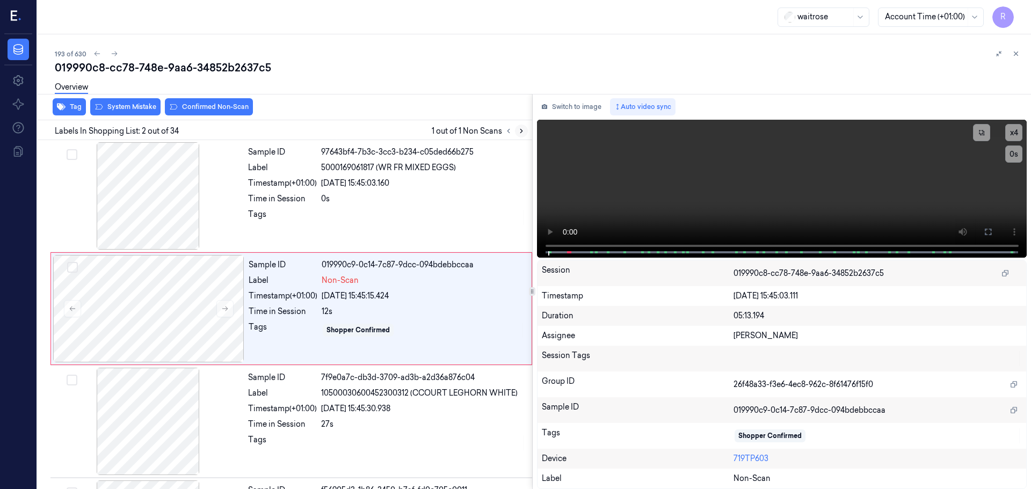
click at [524, 126] on button at bounding box center [521, 131] width 13 height 13
click at [524, 127] on button at bounding box center [521, 131] width 13 height 13
click at [987, 232] on icon at bounding box center [987, 232] width 9 height 9
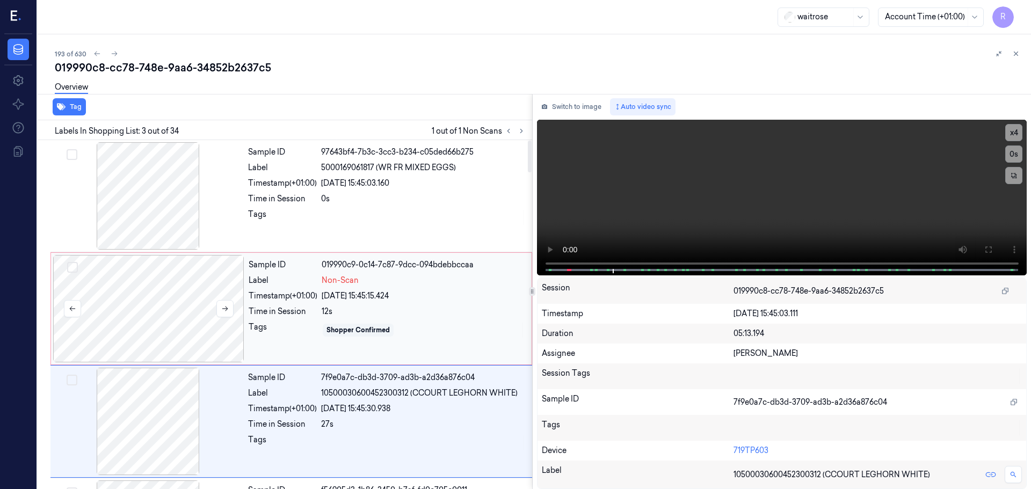
click at [180, 317] on div at bounding box center [148, 308] width 191 height 107
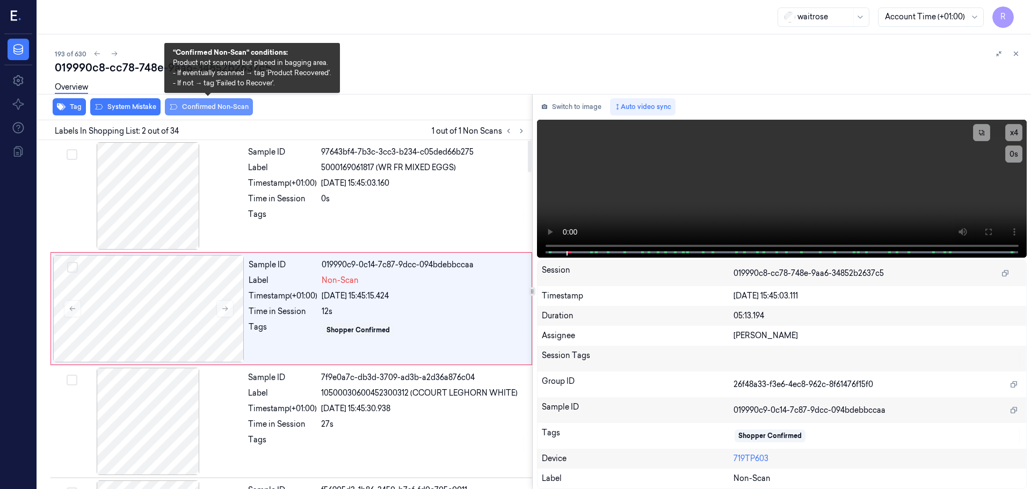
click at [240, 107] on button "Confirmed Non-Scan" at bounding box center [209, 106] width 88 height 17
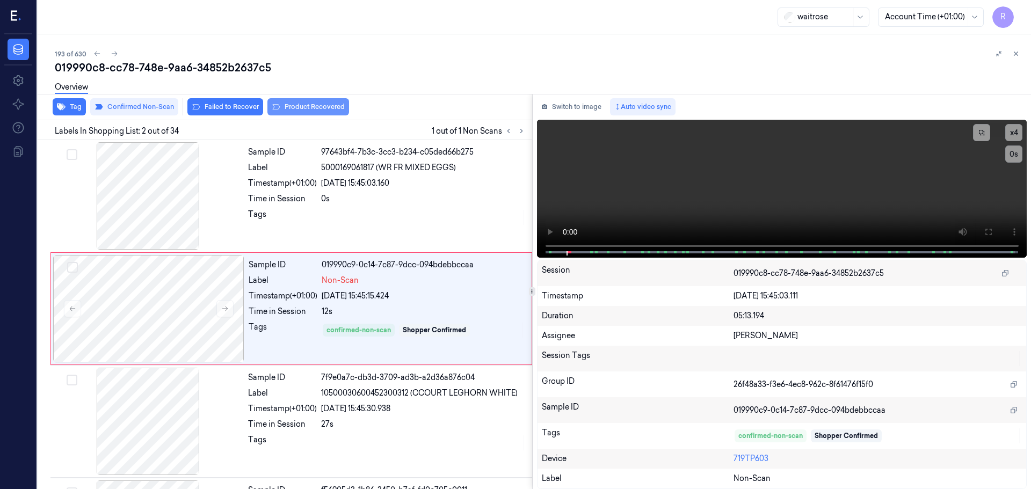
click at [294, 111] on button "Product Recovered" at bounding box center [308, 106] width 82 height 17
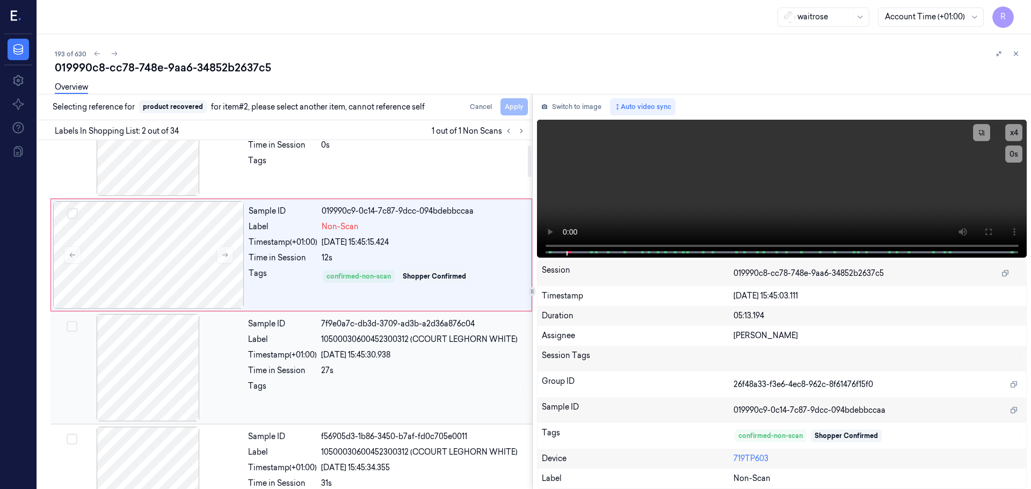
click at [302, 358] on div "Timestamp (+01:00)" at bounding box center [282, 354] width 69 height 11
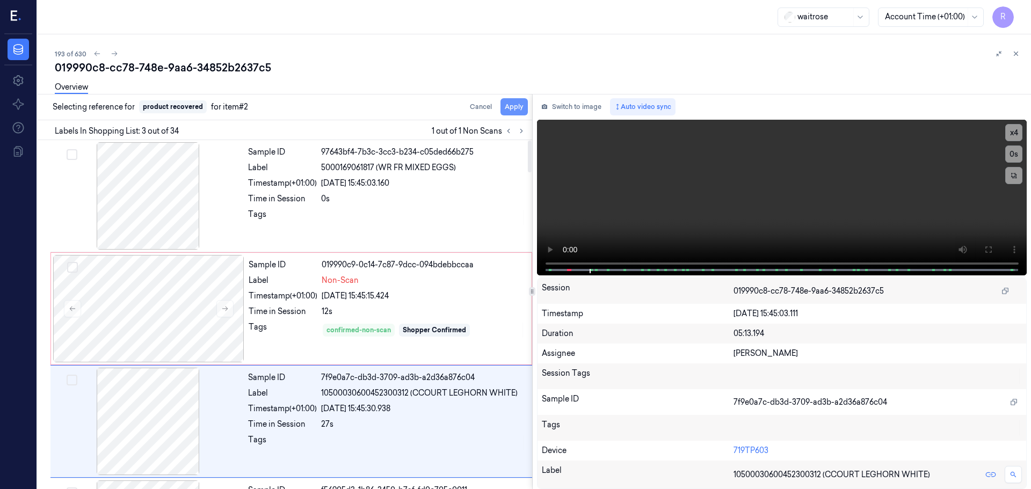
click at [504, 107] on button "Apply" at bounding box center [513, 106] width 27 height 17
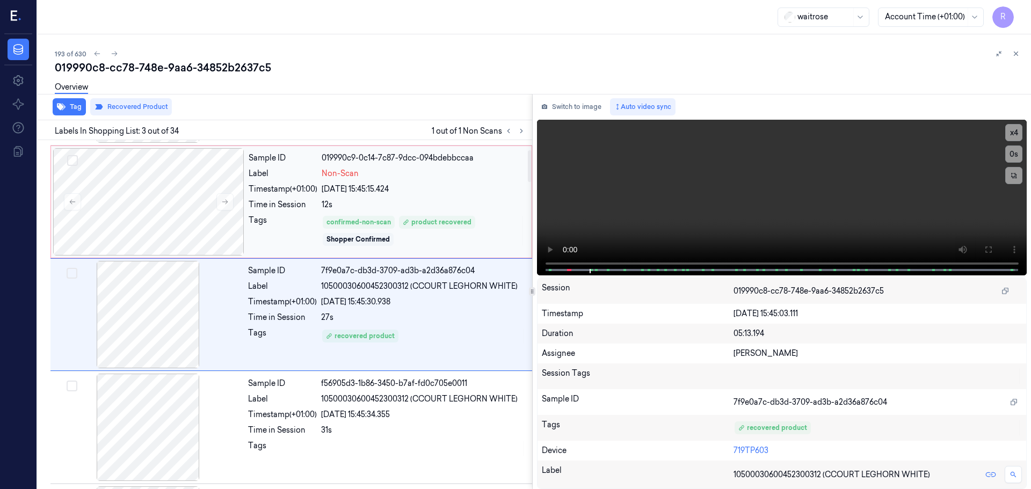
click at [419, 208] on div "12s" at bounding box center [423, 204] width 203 height 11
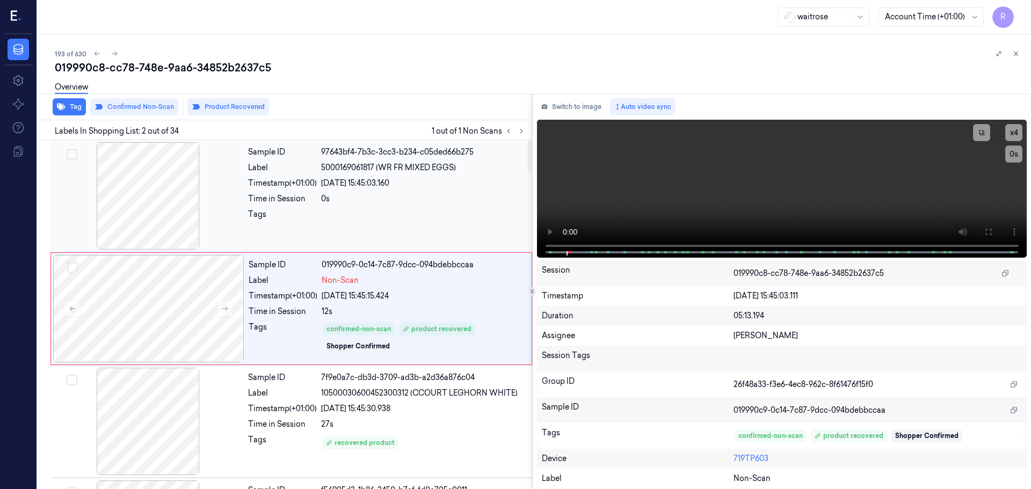
click at [418, 202] on div "0s" at bounding box center [423, 198] width 205 height 11
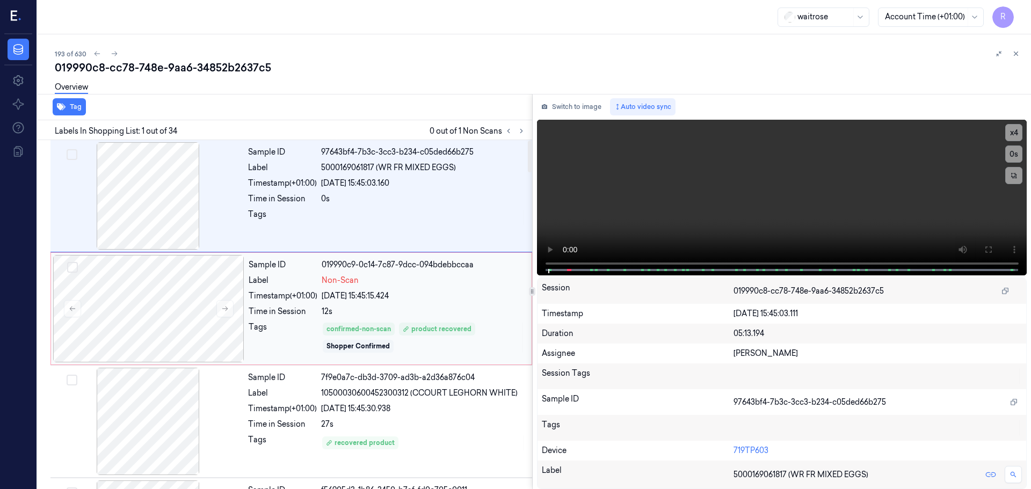
click at [431, 287] on div "Sample ID 019990c9-0c14-7c87-9dcc-094bdebbccaa Label Non-Scan Timestamp (+01:00…" at bounding box center [386, 308] width 285 height 107
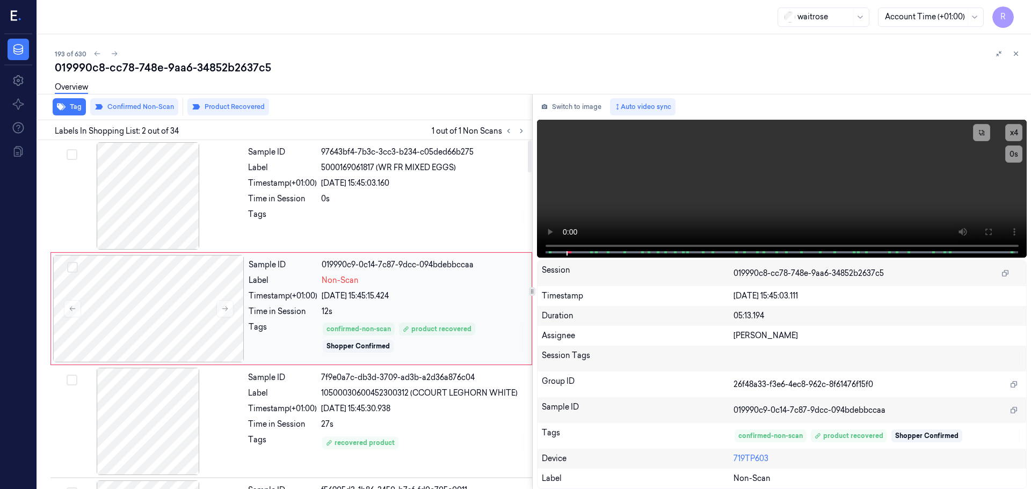
click at [427, 351] on div "confirmed-non-scan product recovered Shopper Confirmed" at bounding box center [423, 338] width 203 height 32
click at [427, 413] on div "28/09/2025 15:45:30.938" at bounding box center [423, 408] width 205 height 11
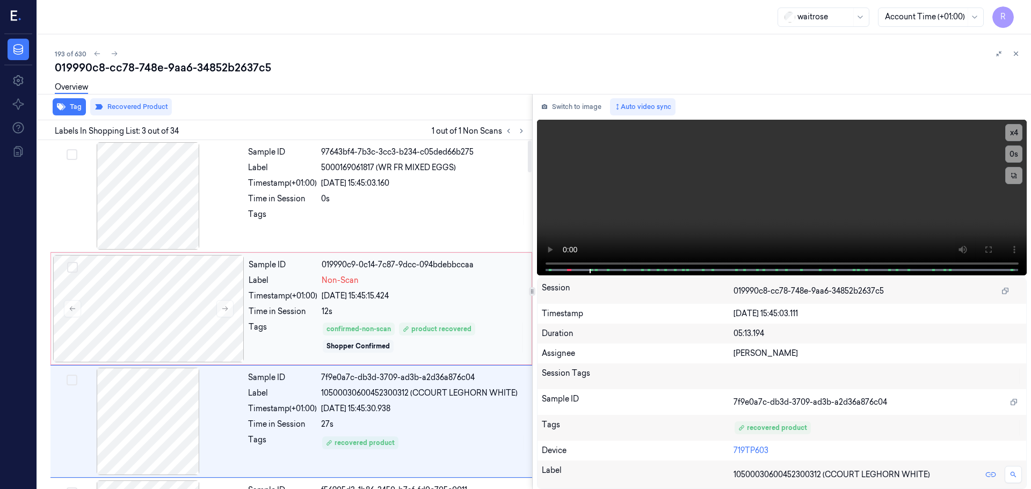
click at [441, 291] on div "28/09/2025 15:45:15.424" at bounding box center [423, 295] width 203 height 11
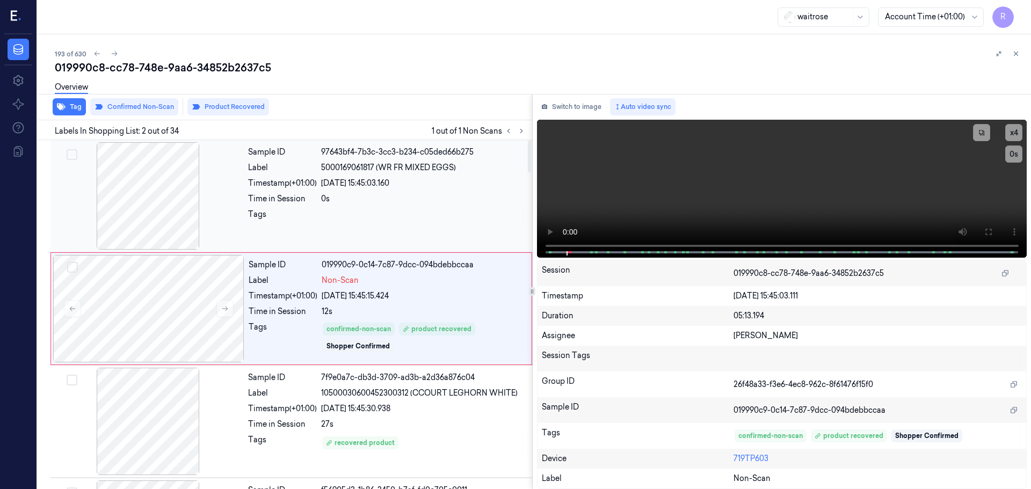
click at [355, 191] on div "Sample ID 97643bf4-7b3c-3cc3-b234-c05ded66b275 Label 5000169061817 (WR FR MIXED…" at bounding box center [387, 195] width 286 height 107
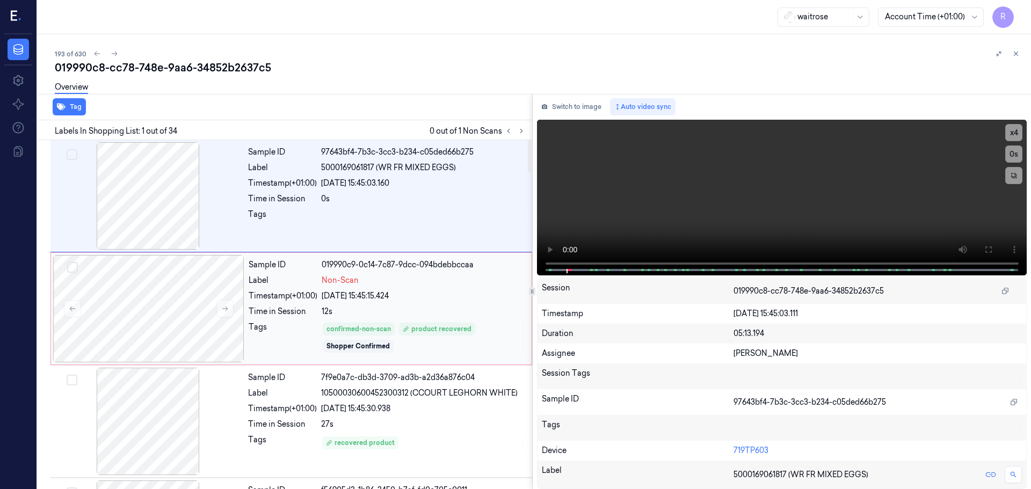
click at [417, 300] on div "28/09/2025 15:45:15.424" at bounding box center [423, 295] width 203 height 11
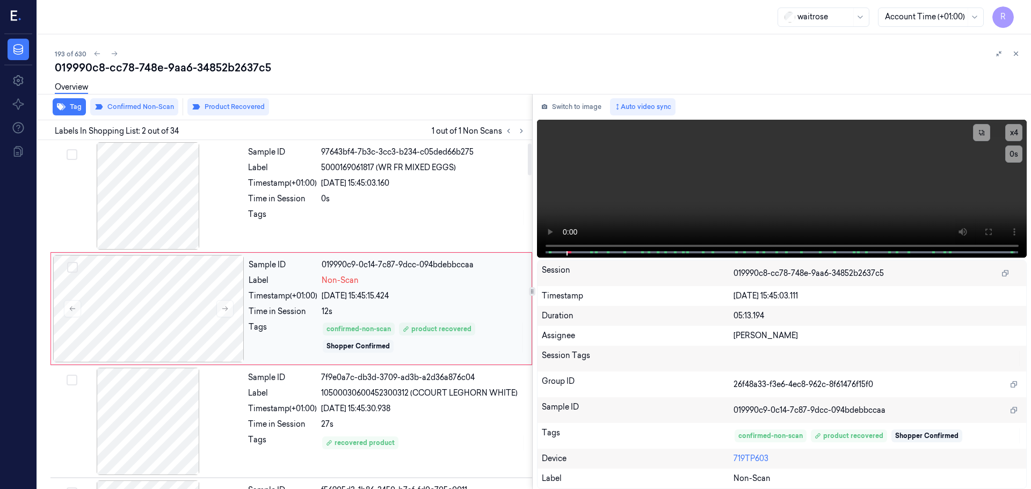
scroll to position [107, 0]
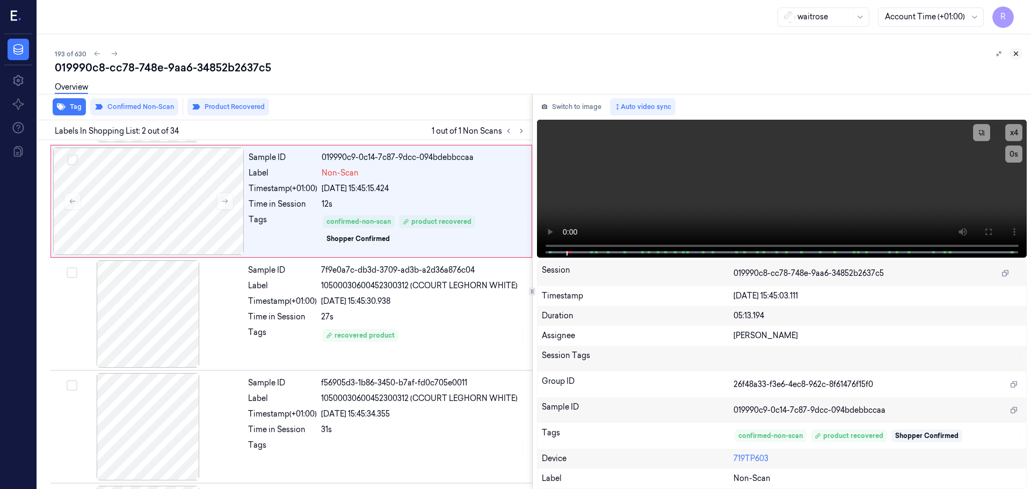
click at [1020, 55] on button at bounding box center [1015, 53] width 13 height 13
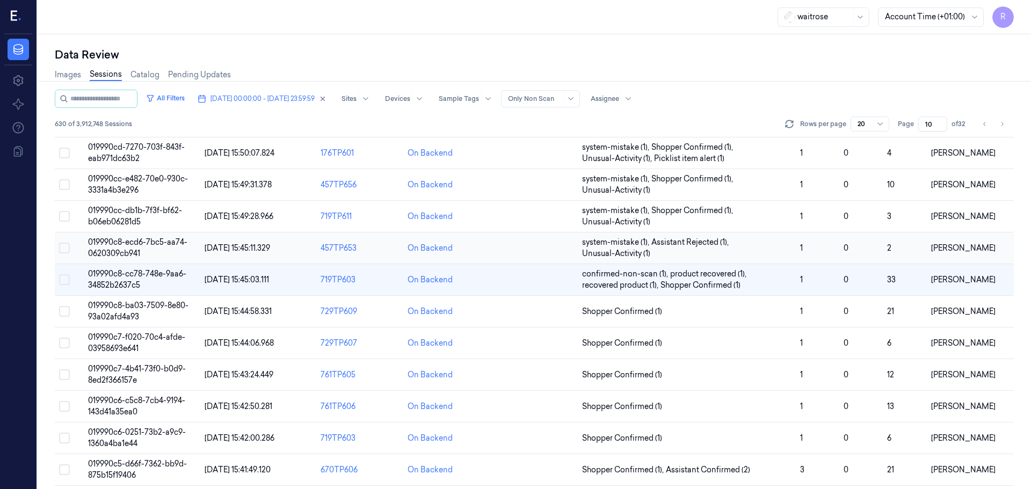
scroll to position [334, 0]
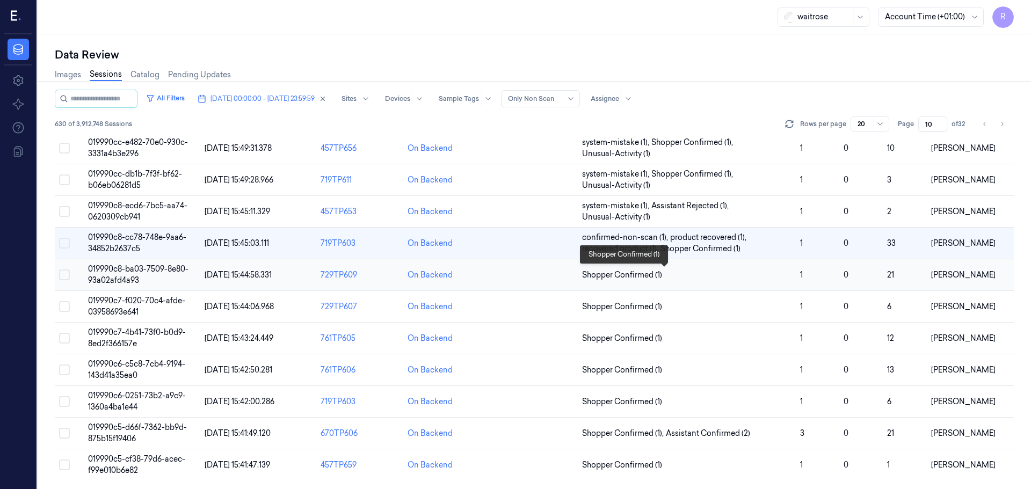
click at [705, 271] on span "Shopper Confirmed (1)" at bounding box center [686, 274] width 209 height 11
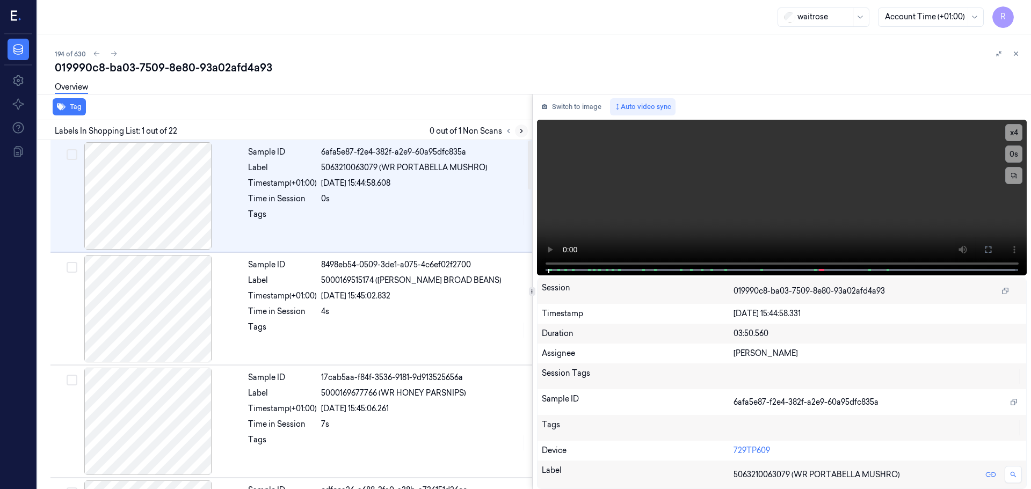
click at [521, 130] on icon at bounding box center [521, 131] width 2 height 4
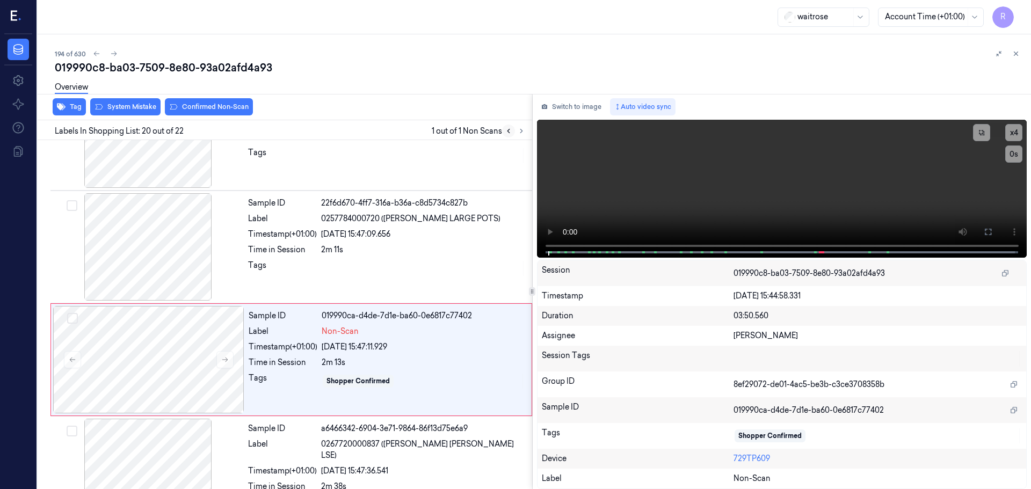
scroll to position [2023, 0]
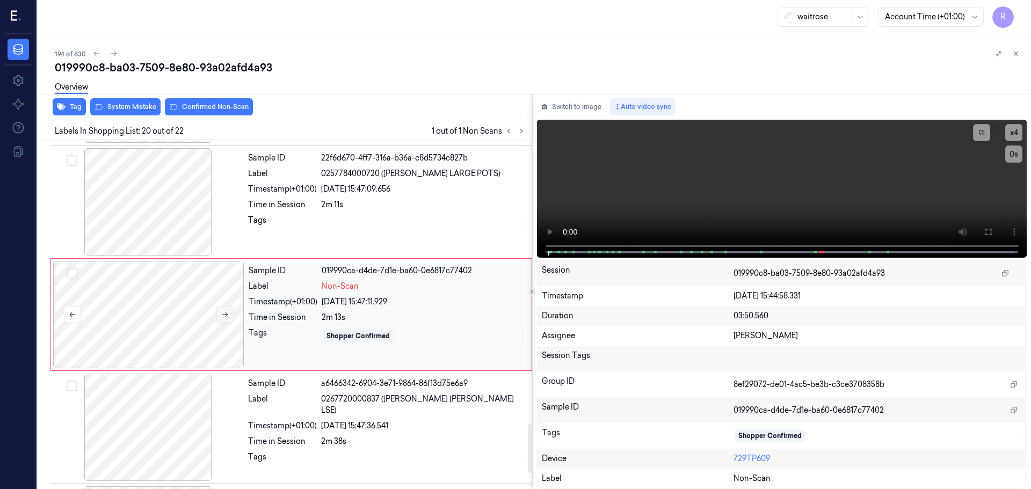
click at [224, 317] on icon at bounding box center [225, 315] width 8 height 8
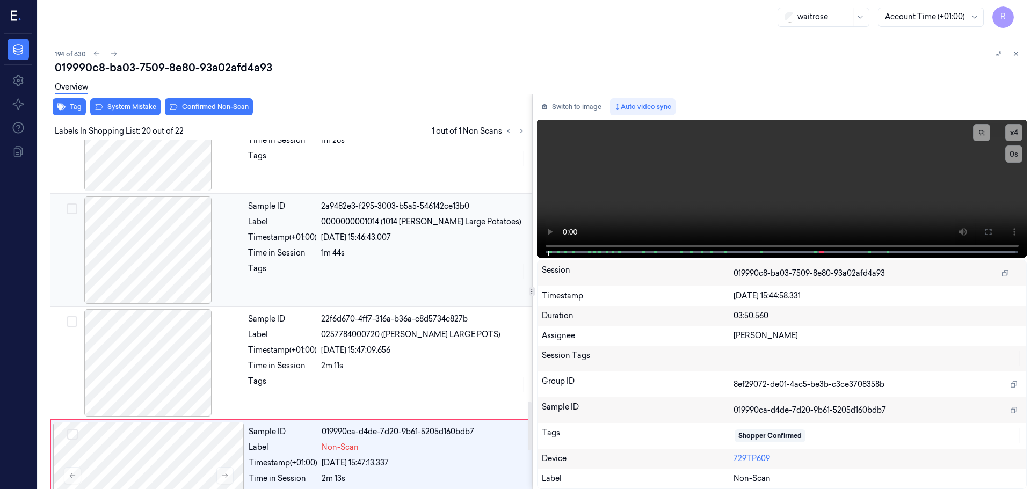
click at [189, 275] on div at bounding box center [148, 249] width 191 height 107
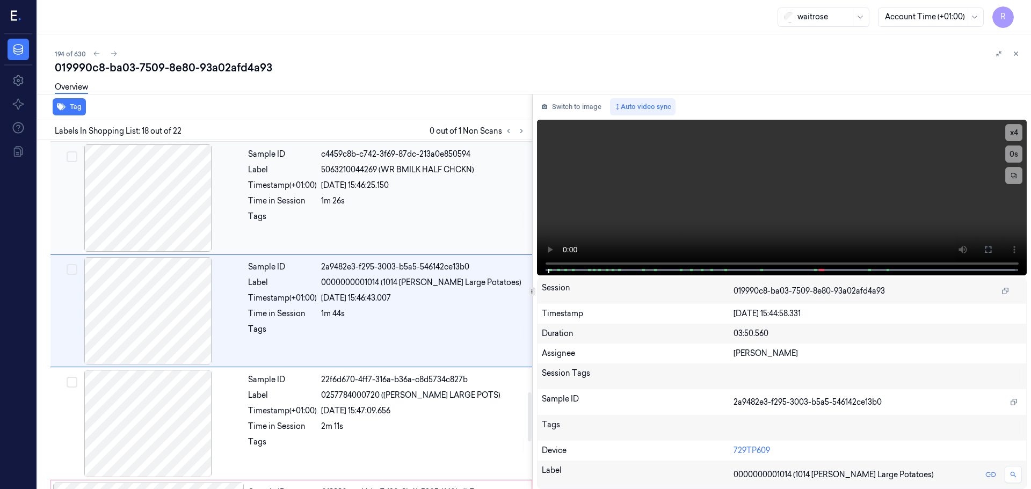
scroll to position [1798, 0]
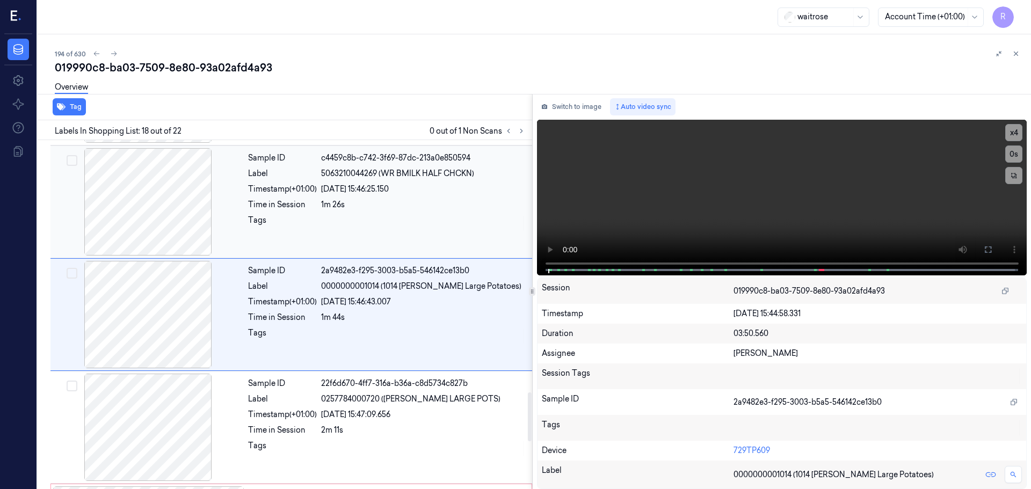
click at [167, 226] on div at bounding box center [148, 201] width 191 height 107
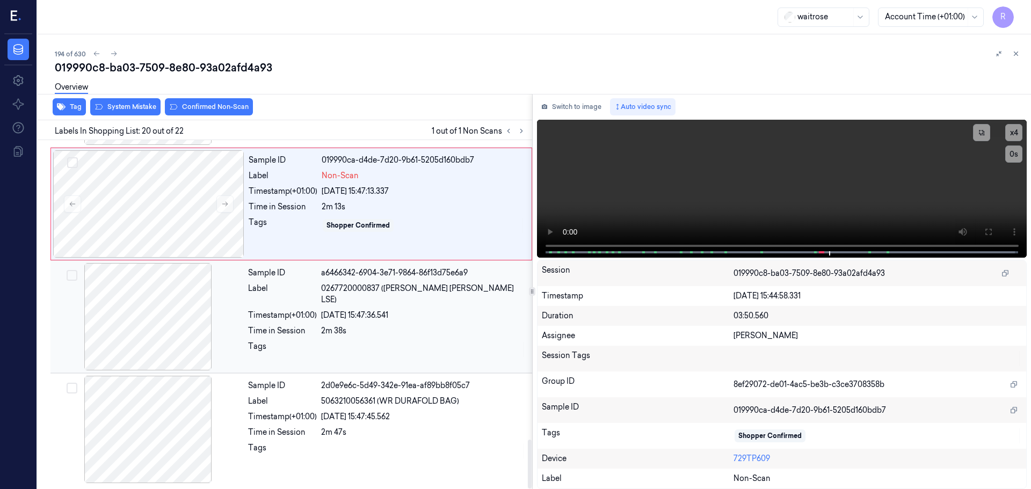
scroll to position [2134, 0]
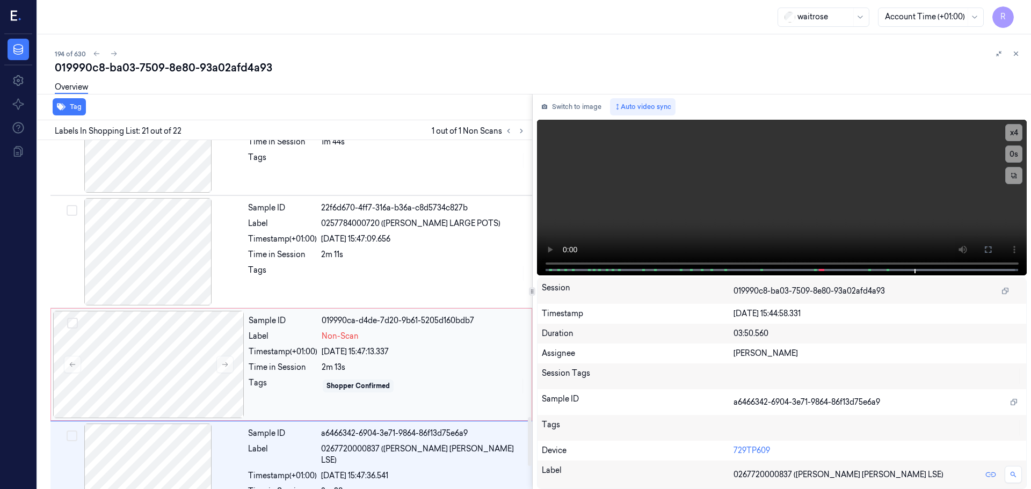
click at [249, 359] on div "Sample ID 019990ca-d4de-7d20-9b61-5205d160bdb7 Label Non-Scan Timestamp (+01:00…" at bounding box center [386, 364] width 285 height 107
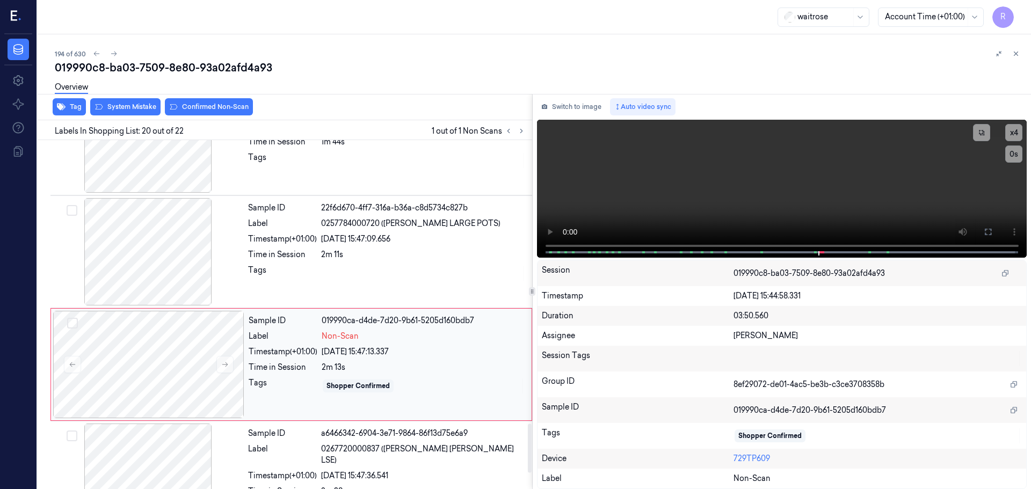
scroll to position [2023, 0]
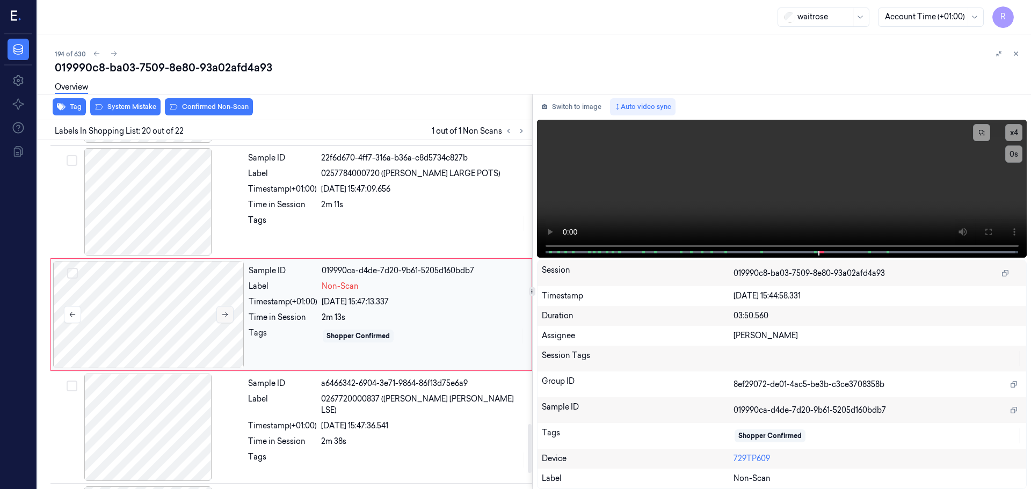
click at [227, 320] on button at bounding box center [224, 314] width 17 height 17
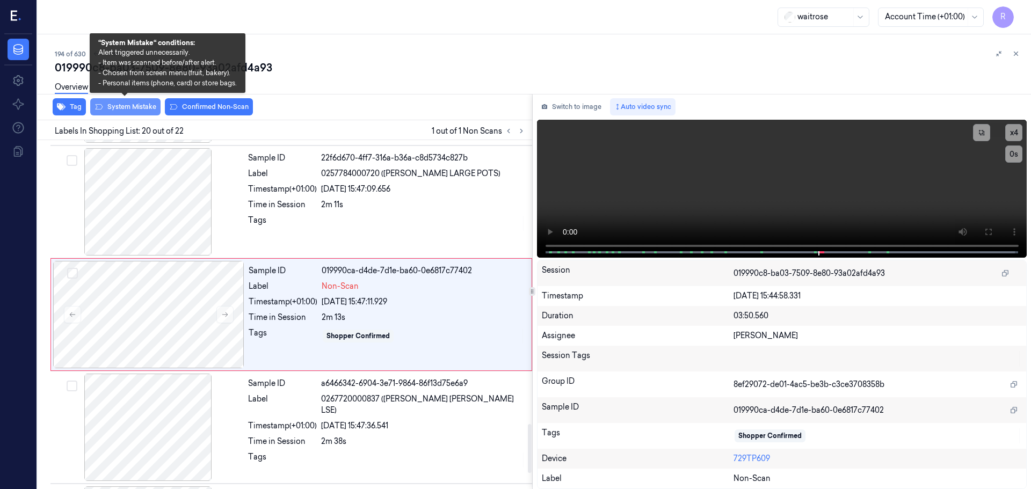
click at [137, 113] on button "System Mistake" at bounding box center [125, 106] width 70 height 17
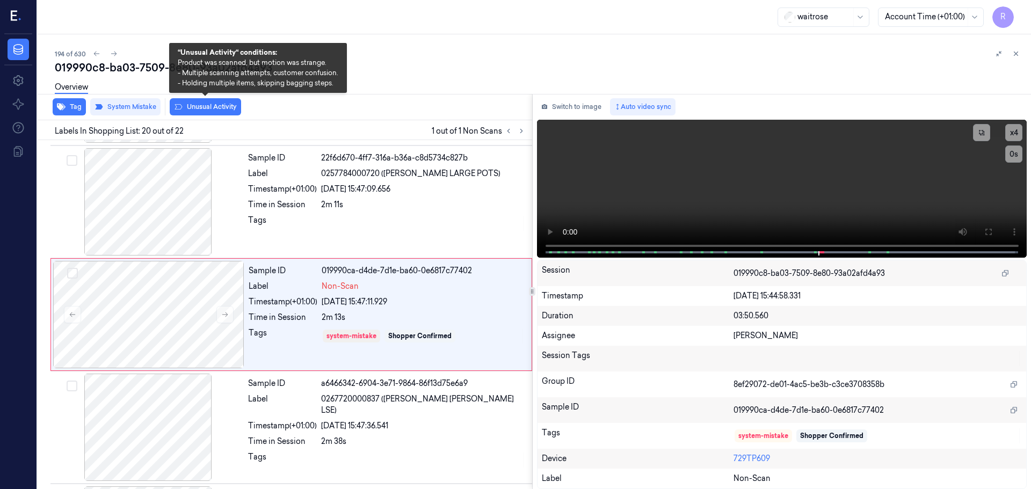
click at [195, 115] on div "Tag System Mistake Unusual Activity" at bounding box center [282, 107] width 499 height 26
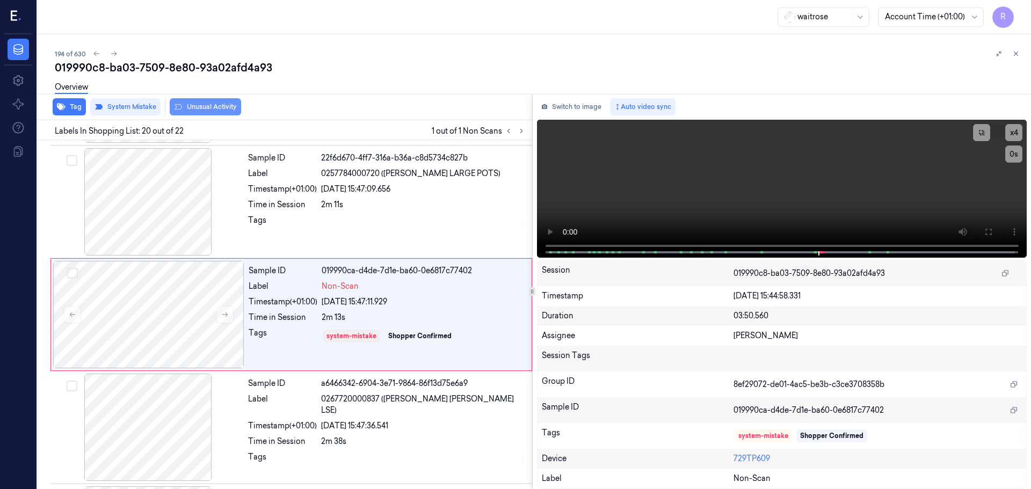
click at [195, 114] on button "Unusual Activity" at bounding box center [205, 106] width 71 height 17
click at [76, 108] on button "Tag" at bounding box center [69, 106] width 33 height 17
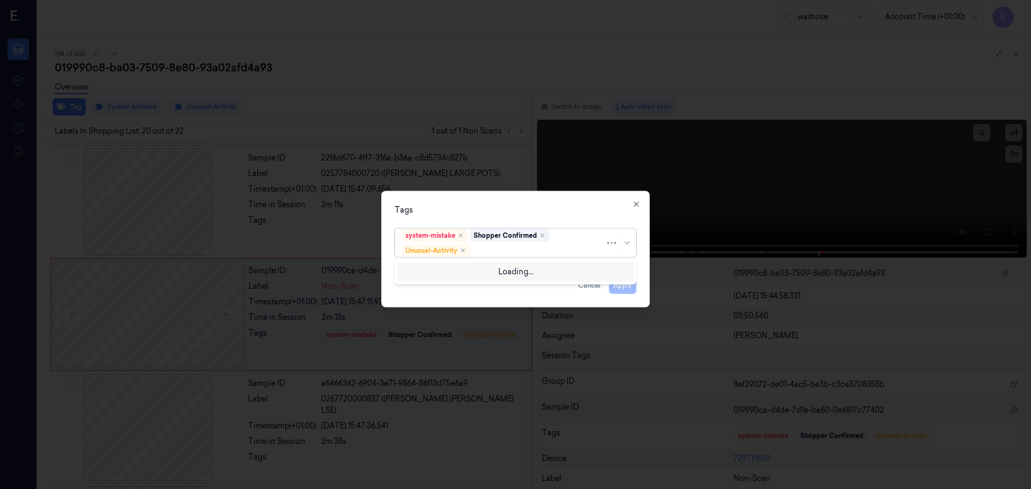
click at [631, 249] on div at bounding box center [620, 243] width 26 height 28
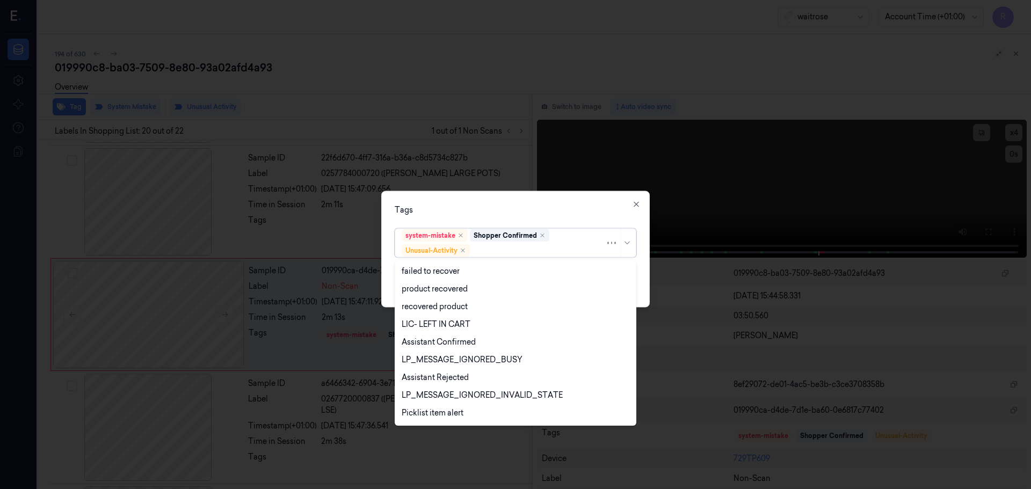
scroll to position [140, 0]
click at [433, 396] on div "Picklist item alert" at bounding box center [433, 396] width 62 height 11
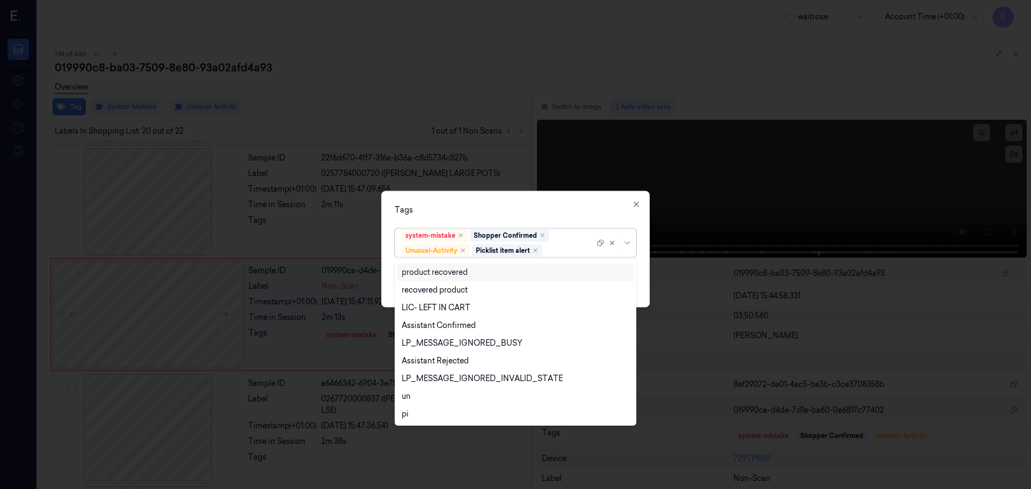
click at [517, 217] on div "Tags option Picklist item alert, selected. 20 results available. Use Up and Dow…" at bounding box center [515, 249] width 268 height 116
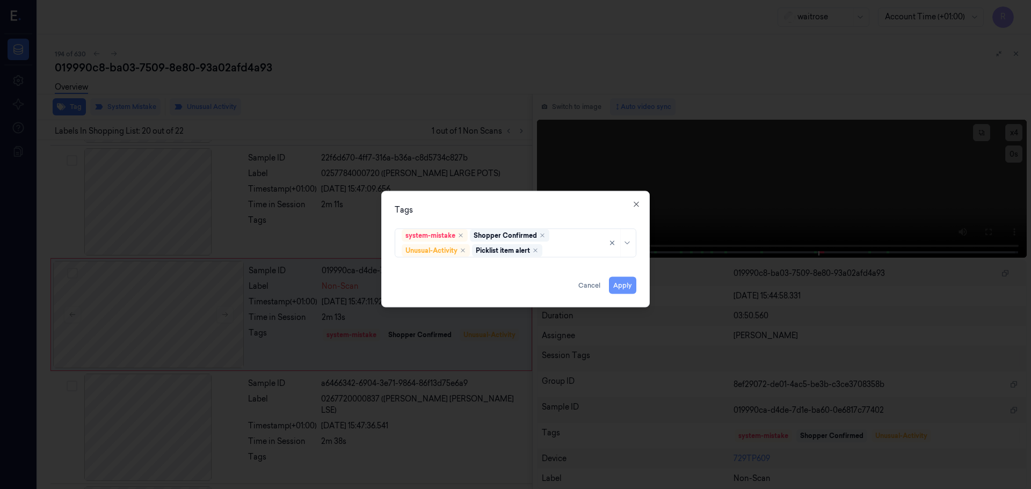
click at [624, 287] on button "Apply" at bounding box center [622, 284] width 27 height 17
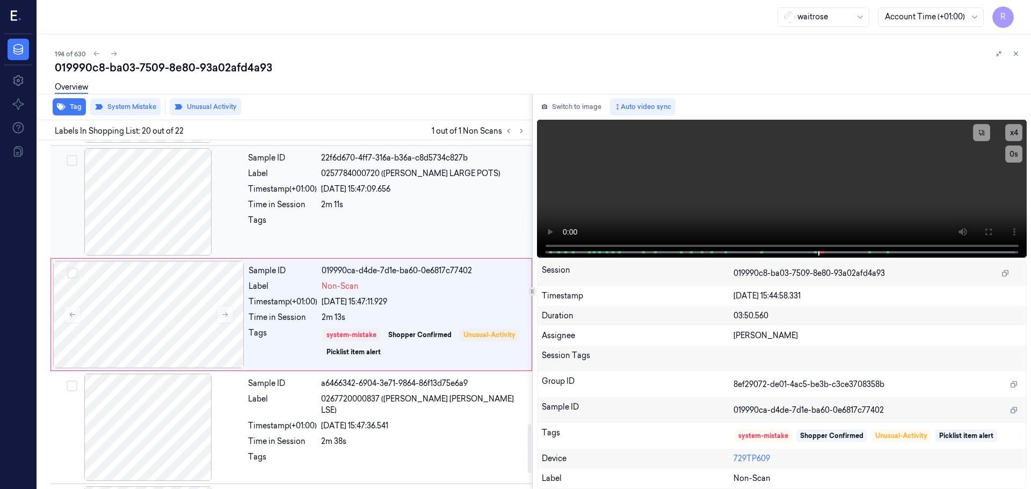
click at [414, 212] on div "Sample ID 22f6d670-4ff7-316a-b36a-c8d5734c827b Label 0257784000720 (WR ESS LARG…" at bounding box center [387, 201] width 286 height 107
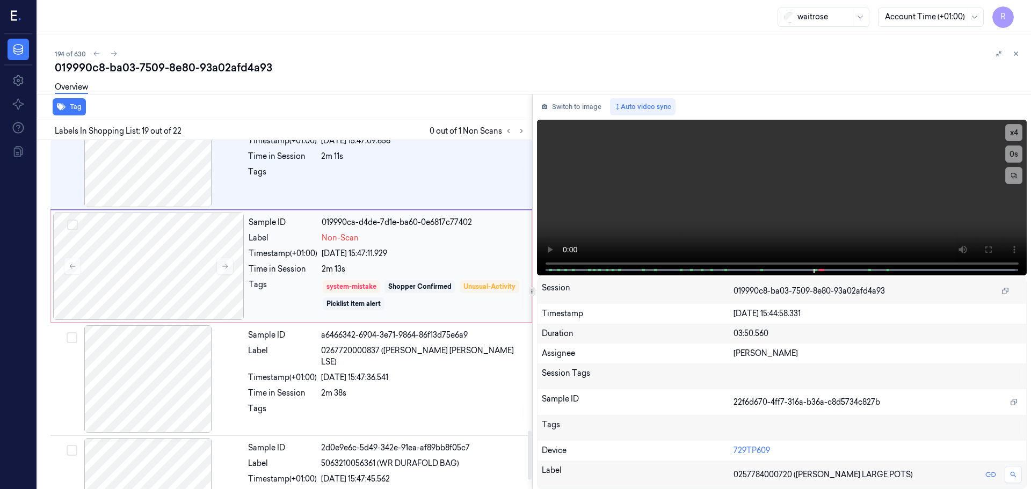
click at [441, 266] on div "2m 13s" at bounding box center [423, 269] width 203 height 11
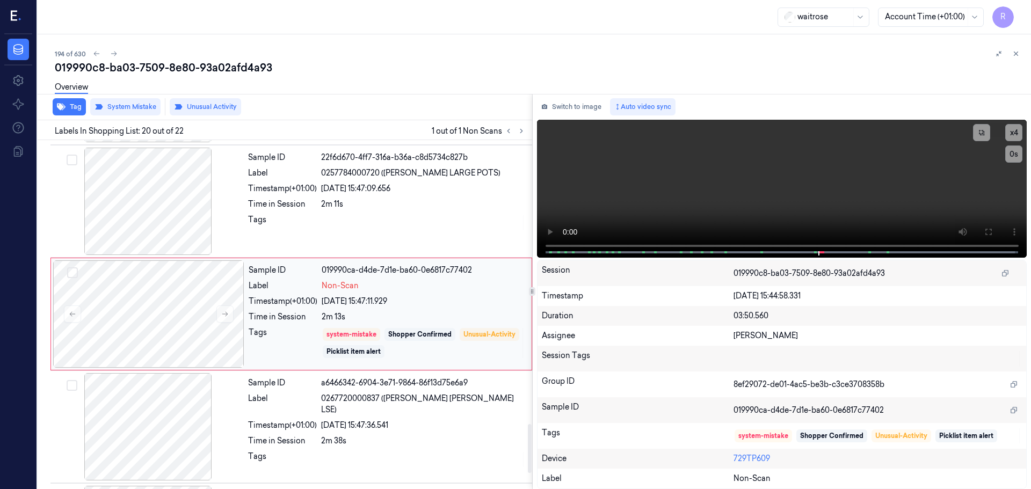
scroll to position [2023, 0]
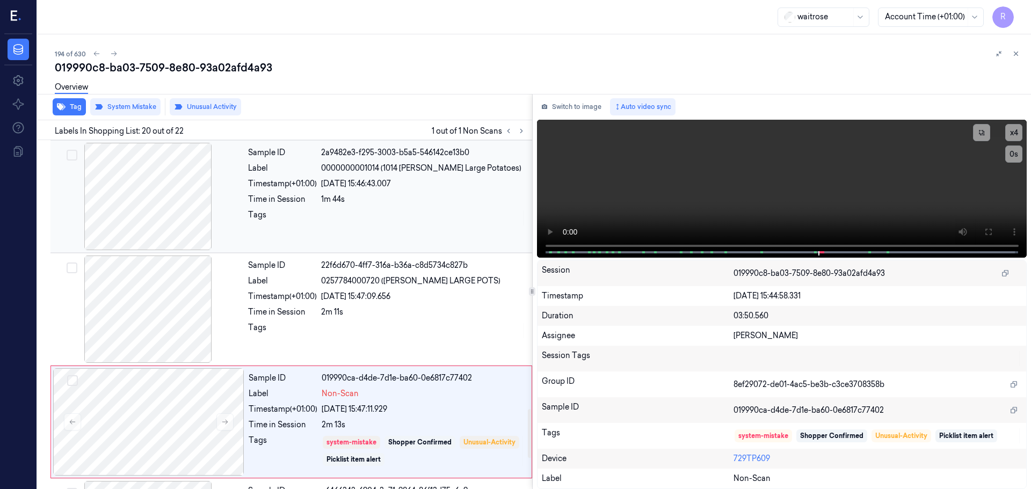
click at [419, 223] on div at bounding box center [423, 217] width 205 height 17
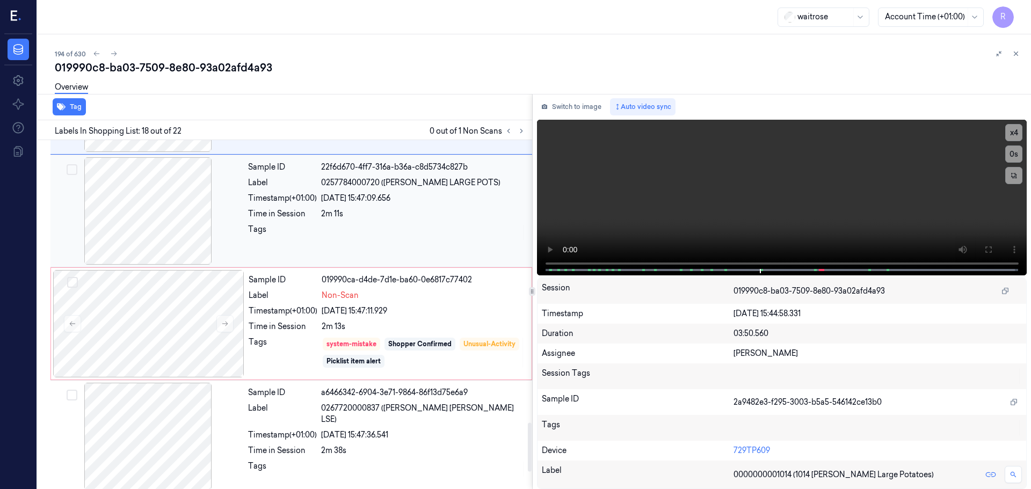
click at [413, 227] on div at bounding box center [423, 232] width 205 height 17
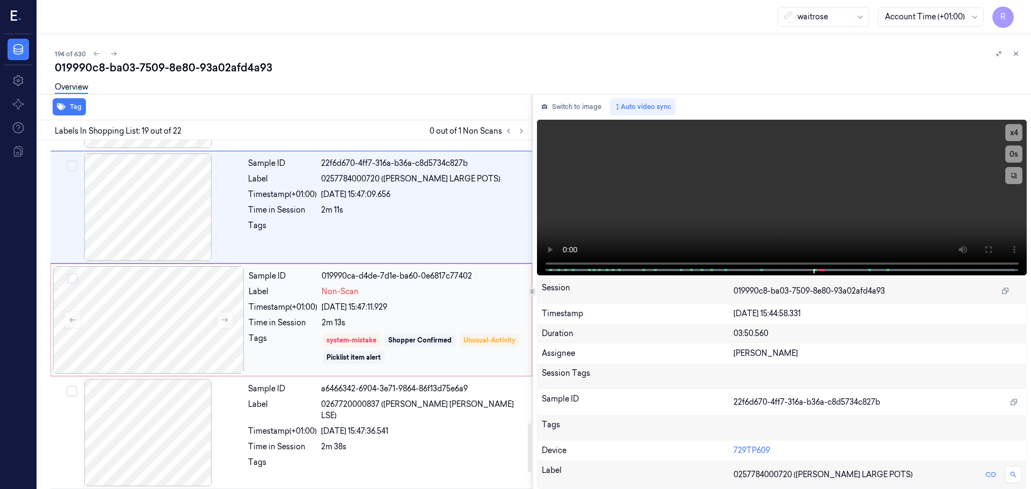
click at [440, 313] on div "Sample ID 019990ca-d4de-7d1e-ba60-0e6817c77402 Label Non-Scan Timestamp (+01:00…" at bounding box center [386, 319] width 285 height 107
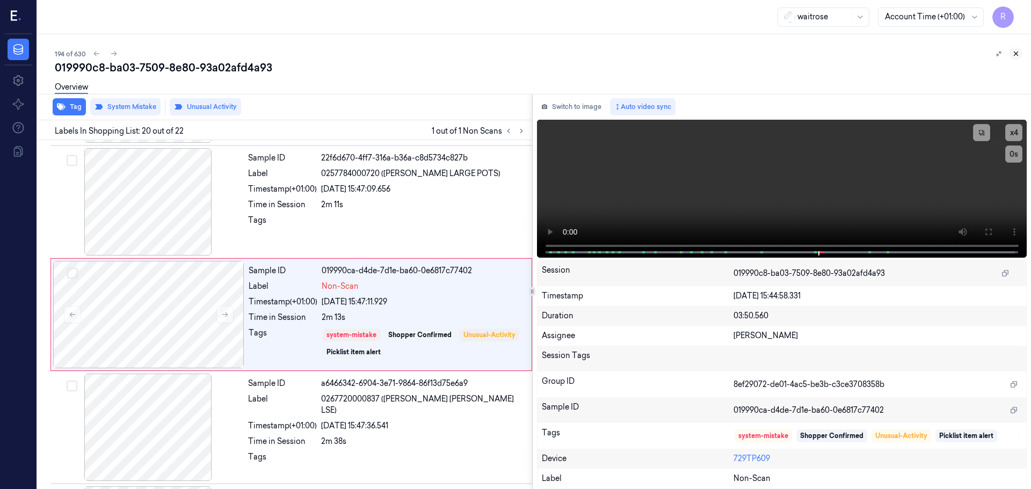
click at [1016, 53] on icon at bounding box center [1016, 54] width 8 height 8
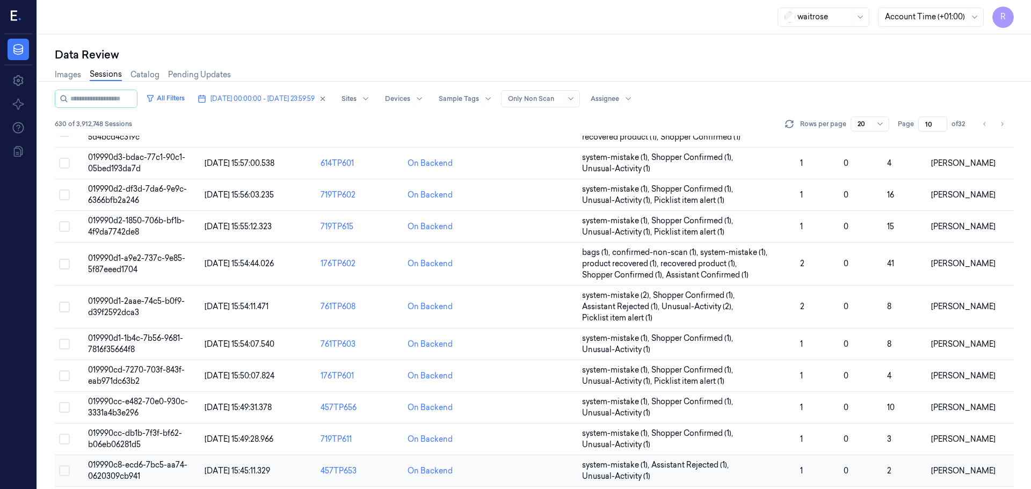
scroll to position [297, 0]
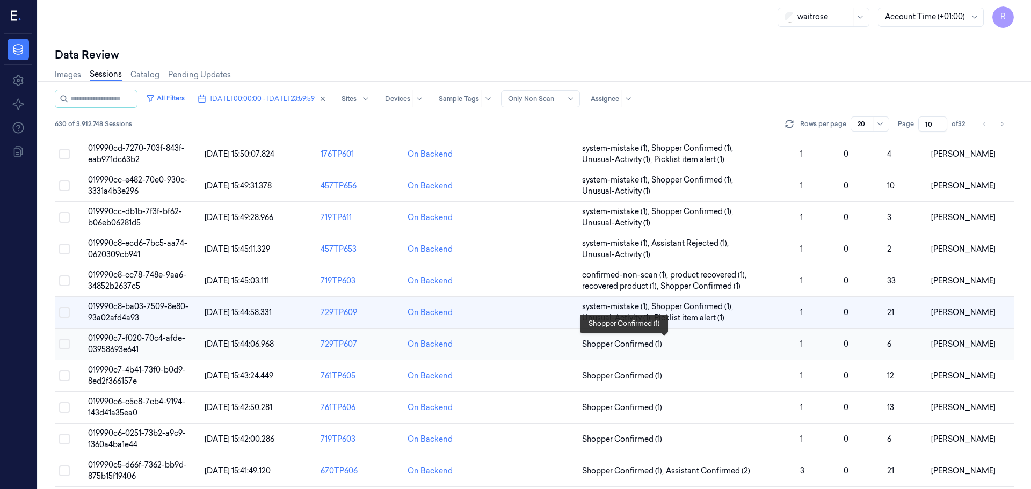
click at [677, 341] on span "Shopper Confirmed (1)" at bounding box center [686, 344] width 209 height 11
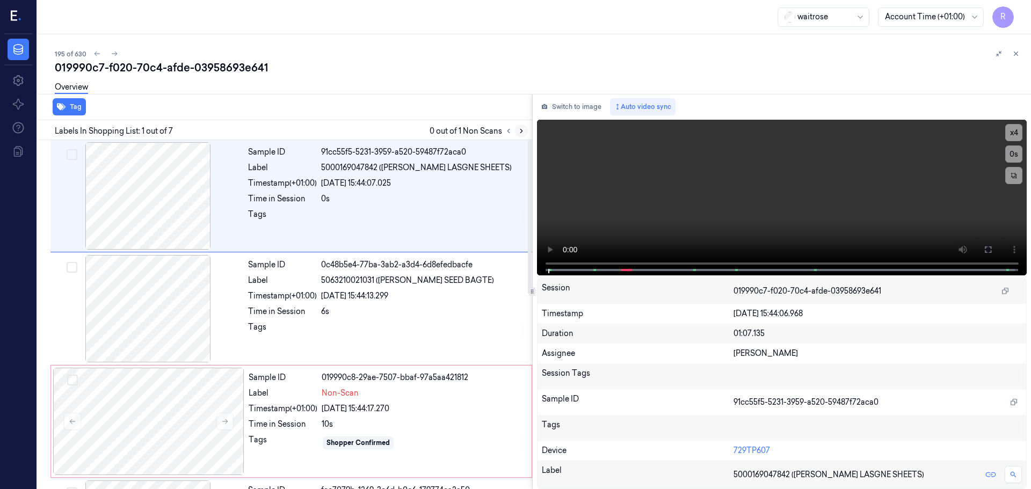
click at [518, 136] on button at bounding box center [521, 131] width 13 height 13
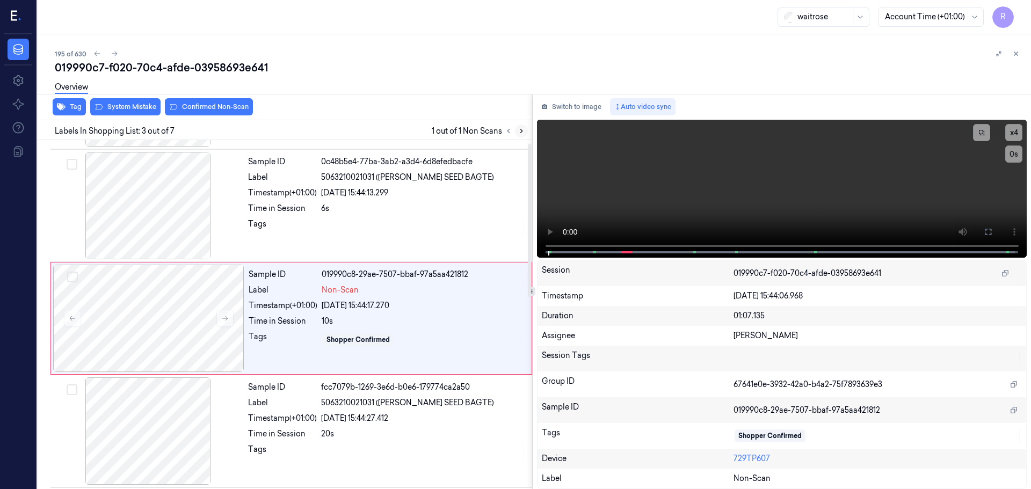
click at [518, 136] on button at bounding box center [521, 131] width 13 height 13
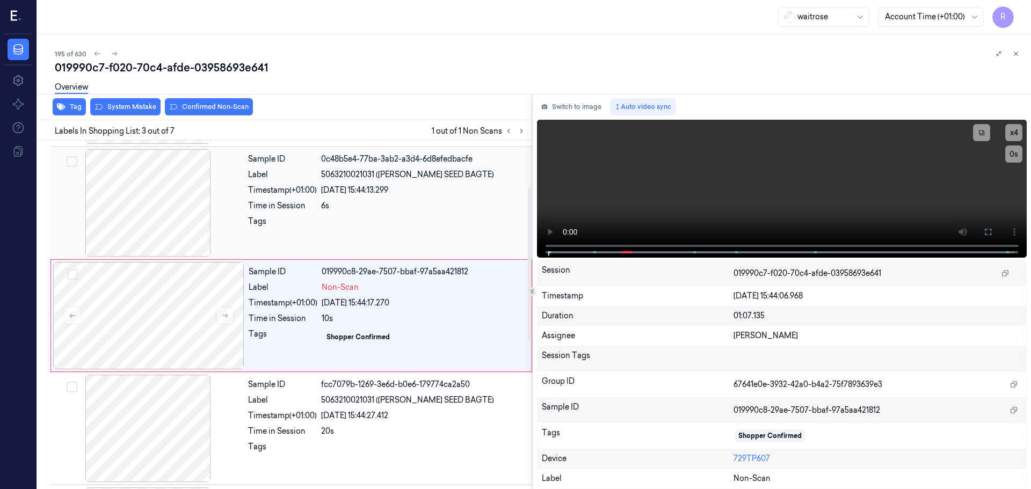
scroll to position [107, 0]
click at [224, 308] on button at bounding box center [224, 314] width 17 height 17
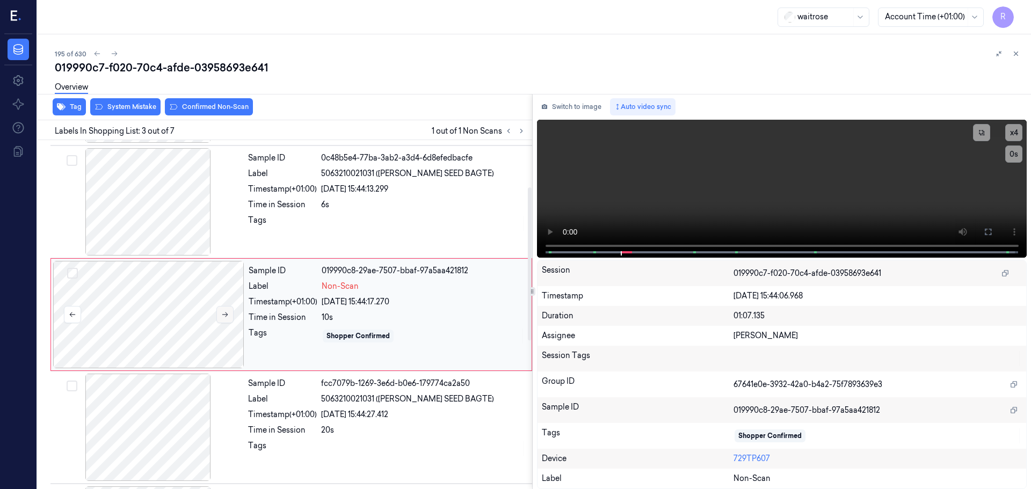
scroll to position [0, 0]
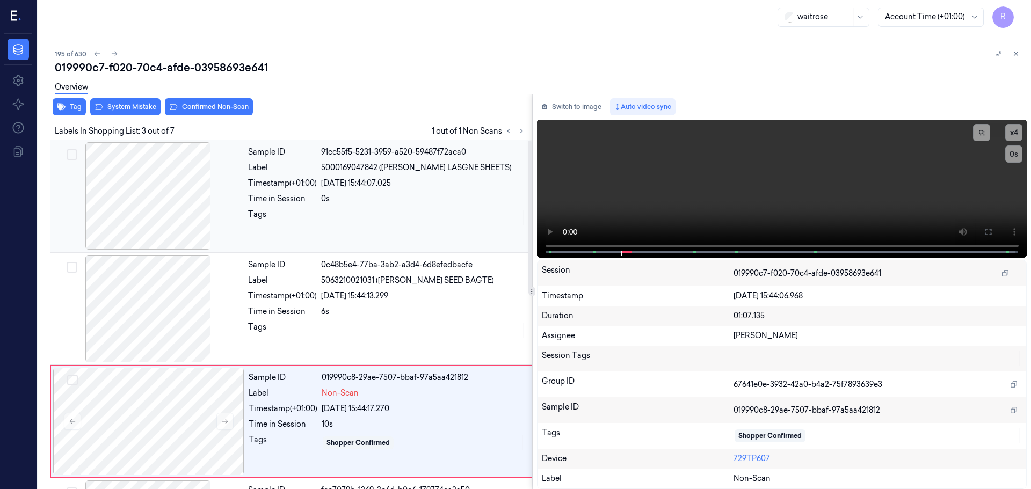
click at [178, 218] on div at bounding box center [148, 195] width 191 height 107
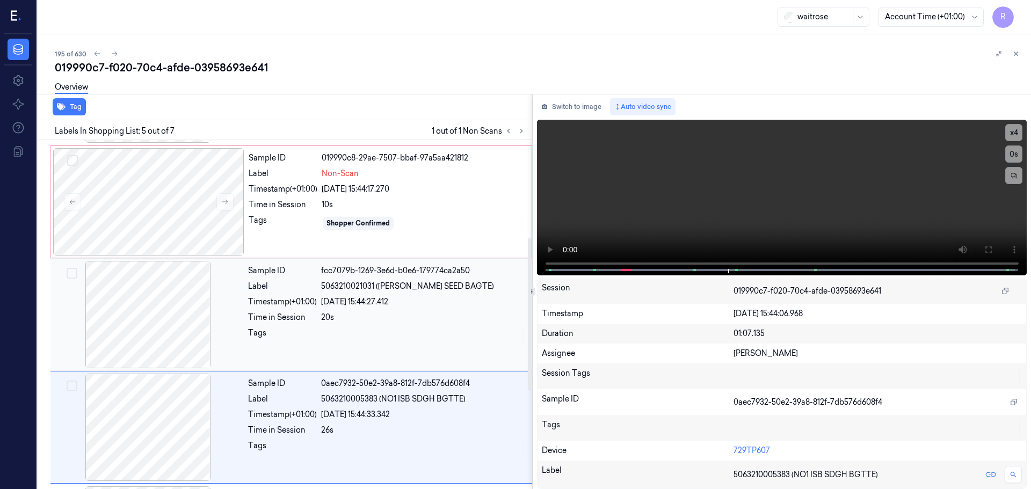
scroll to position [332, 0]
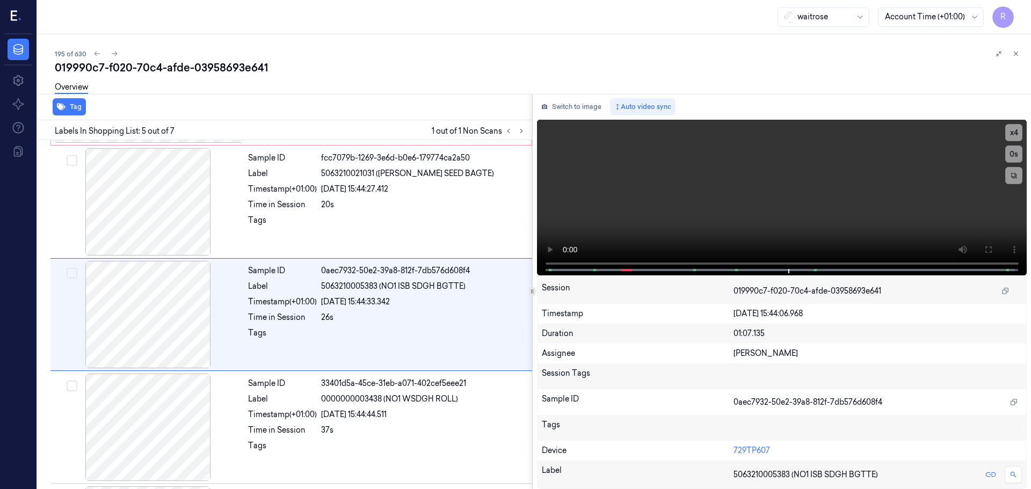
click at [576, 275] on div "Switch to image Auto video sync x 4 0 s Session 019990c7-f020-70c4-afde-0395869…" at bounding box center [782, 291] width 499 height 395
click at [1012, 135] on button "x 4" at bounding box center [1013, 132] width 17 height 17
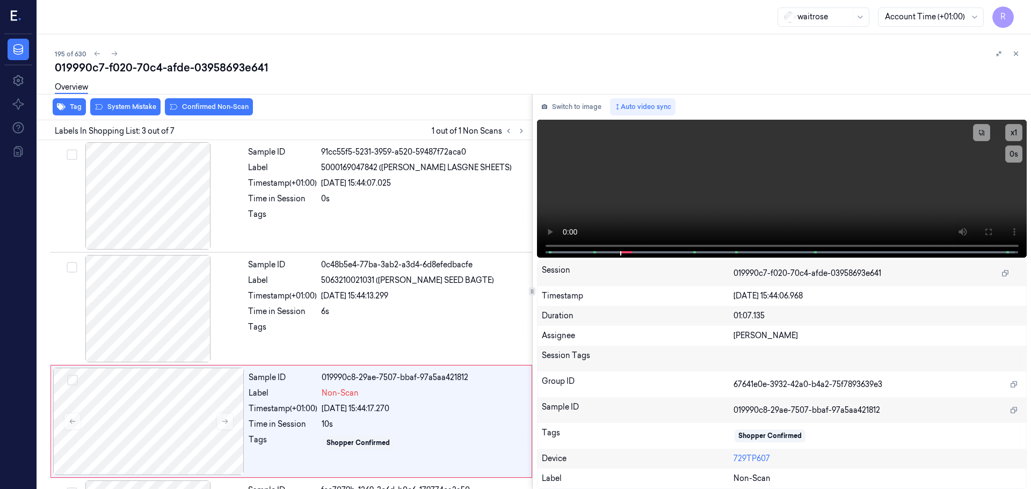
scroll to position [107, 0]
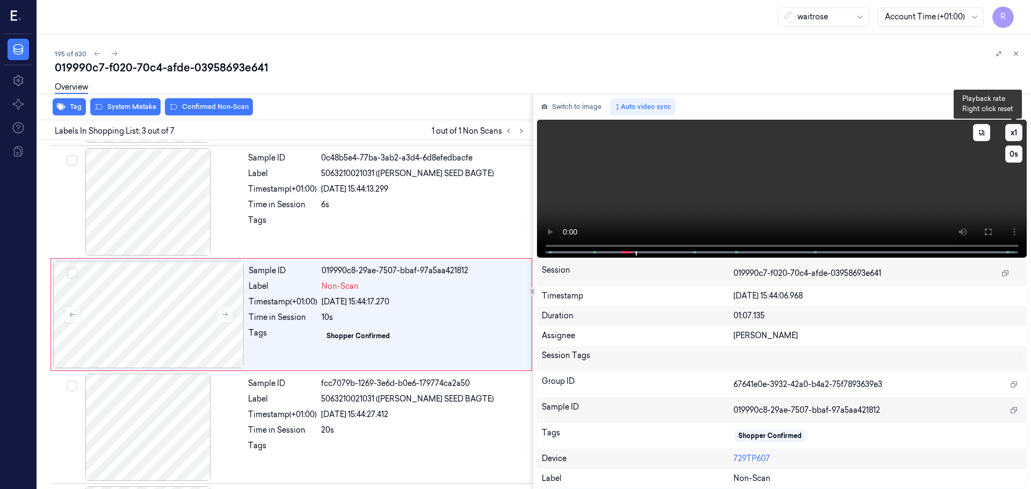
click at [1017, 137] on button "x 1" at bounding box center [1013, 132] width 17 height 17
click at [1017, 137] on button "x 2" at bounding box center [1013, 132] width 17 height 17
click at [223, 316] on icon at bounding box center [225, 315] width 8 height 8
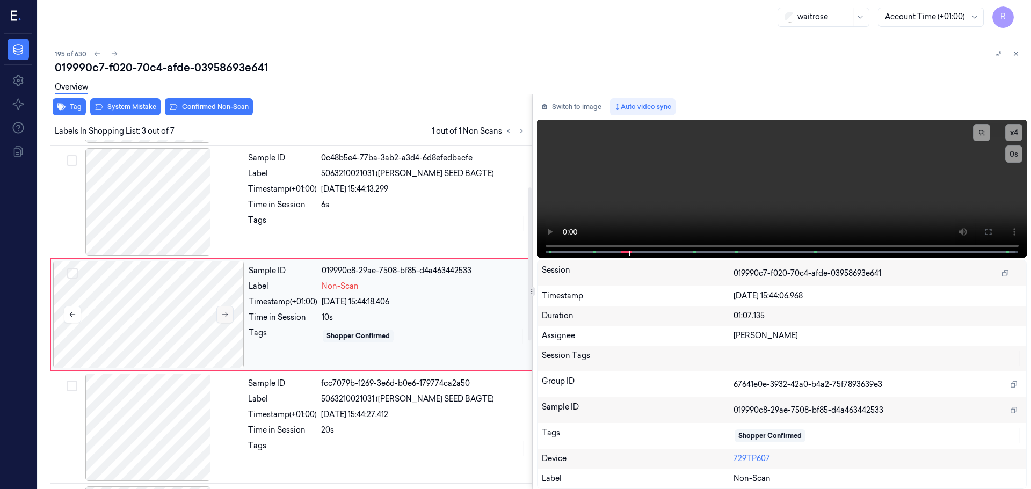
click at [223, 316] on icon at bounding box center [225, 315] width 8 height 8
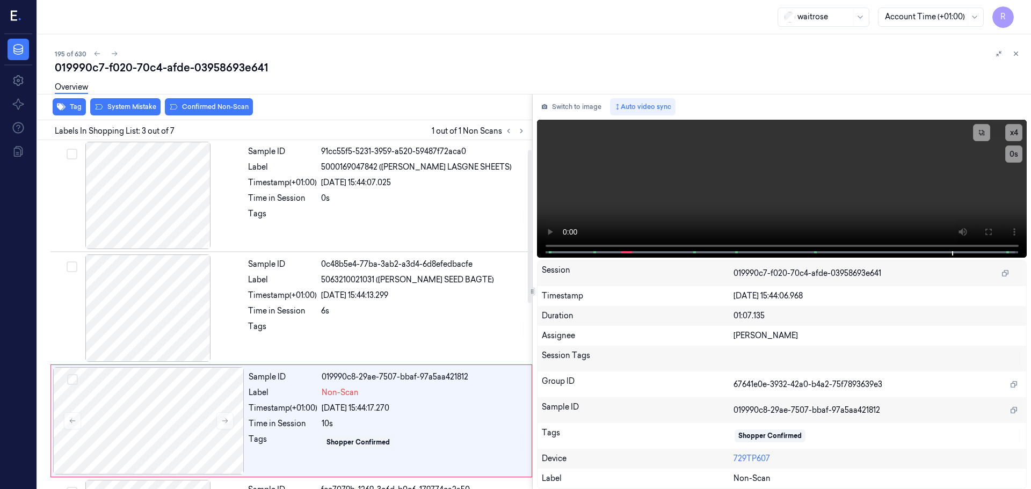
scroll to position [0, 0]
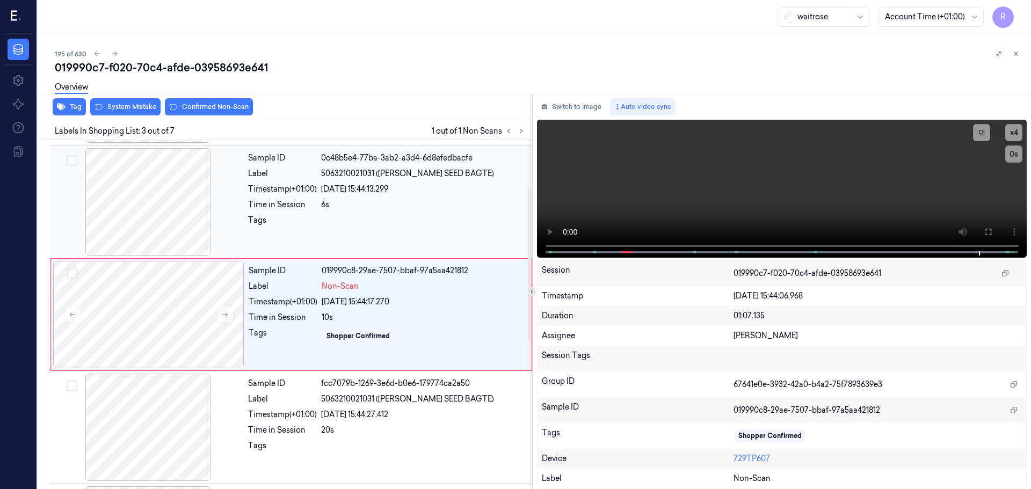
click at [355, 225] on div at bounding box center [423, 223] width 205 height 17
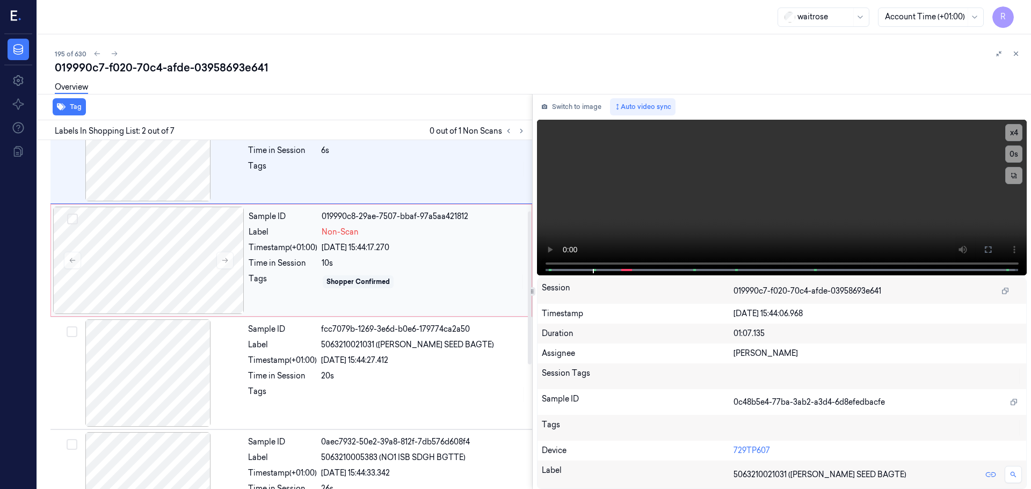
click at [361, 266] on div "10s" at bounding box center [423, 263] width 203 height 11
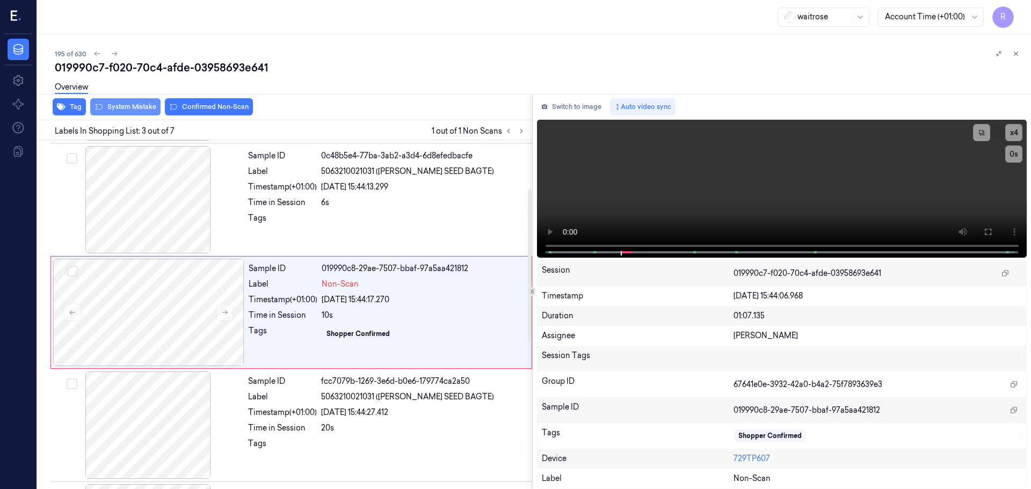
scroll to position [107, 0]
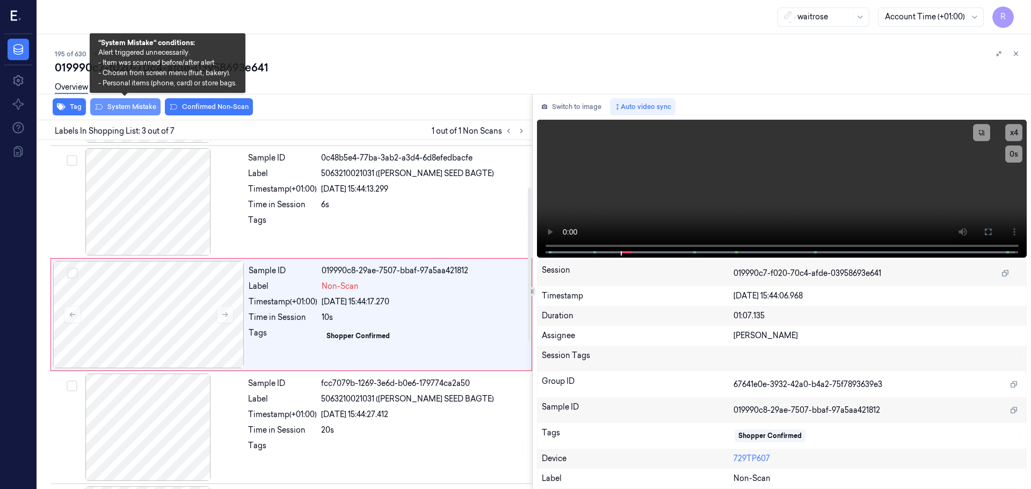
click at [125, 108] on button "System Mistake" at bounding box center [125, 106] width 70 height 17
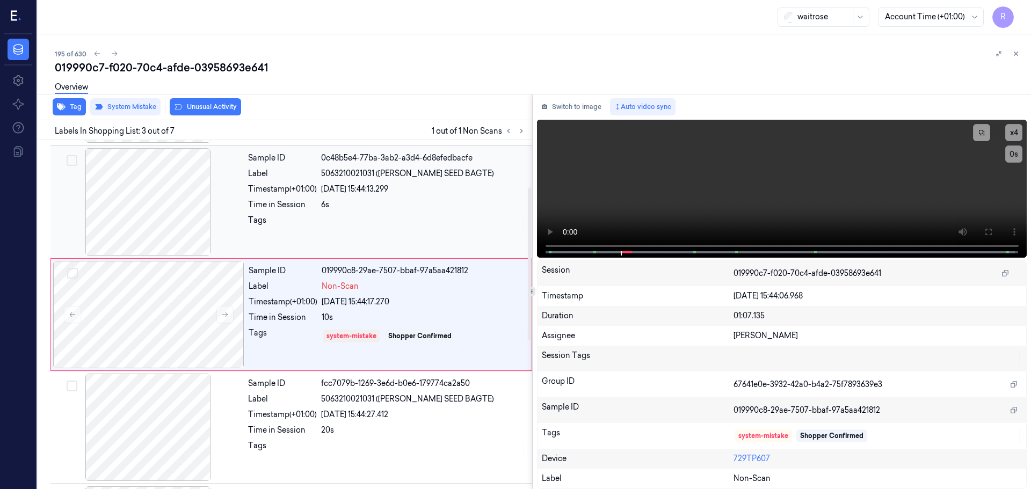
click at [301, 205] on div "Time in Session" at bounding box center [282, 204] width 69 height 11
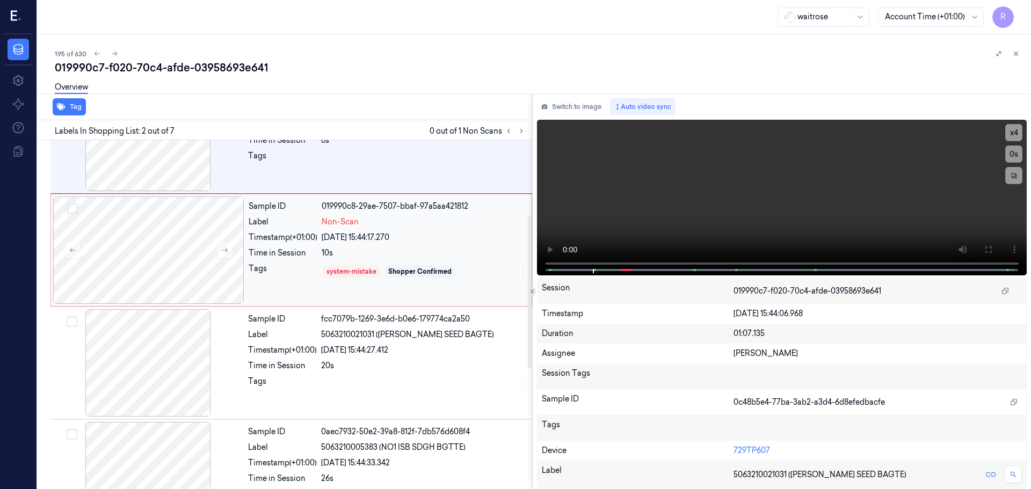
click at [398, 262] on div "Sample ID 019990c8-29ae-7507-bbaf-97a5aa421812 Label Non-Scan Timestamp (+01:00…" at bounding box center [386, 249] width 285 height 107
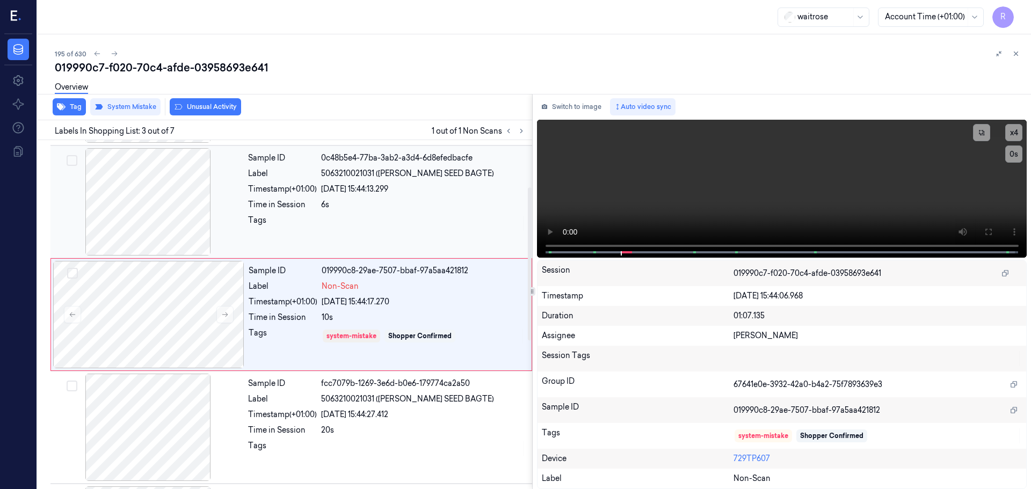
click at [386, 235] on div "Sample ID 0c48b5e4-77ba-3ab2-a3d4-6d8efedbacfe Label 5063210021031 (WR LFORD SE…" at bounding box center [387, 201] width 286 height 107
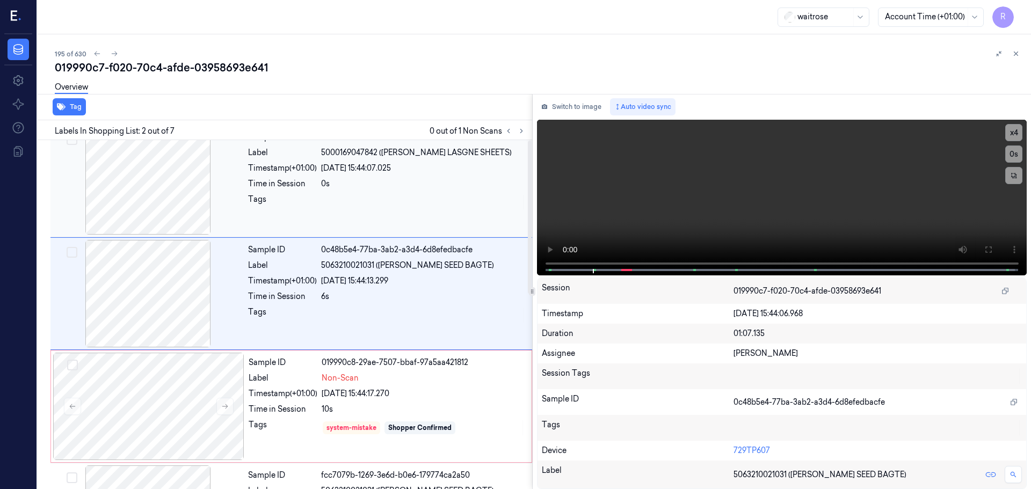
scroll to position [0, 0]
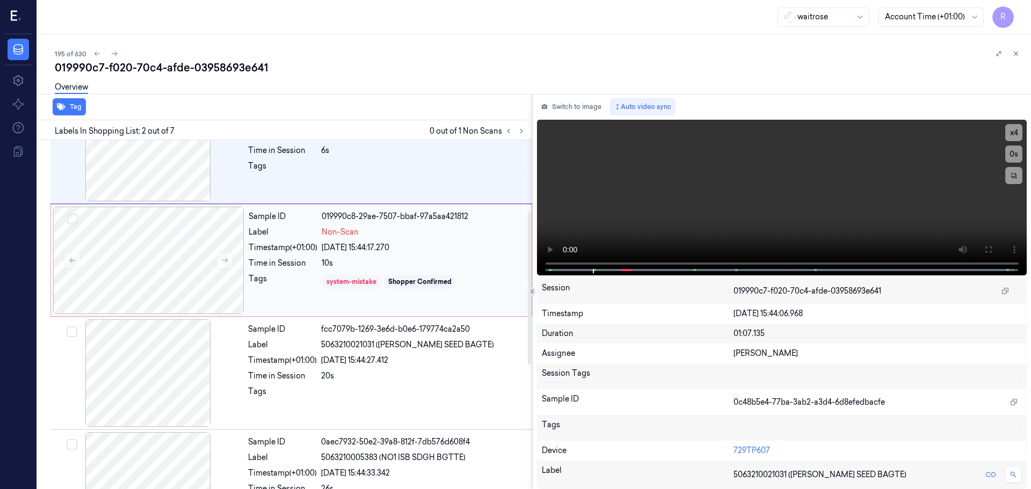
click at [371, 276] on div "system-mistake" at bounding box center [351, 281] width 57 height 13
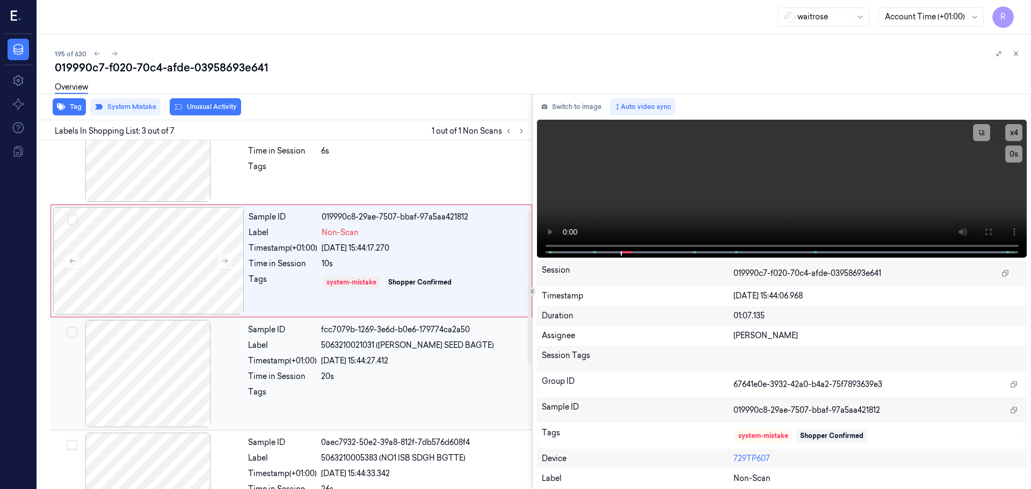
click at [346, 372] on div "20s" at bounding box center [423, 376] width 205 height 11
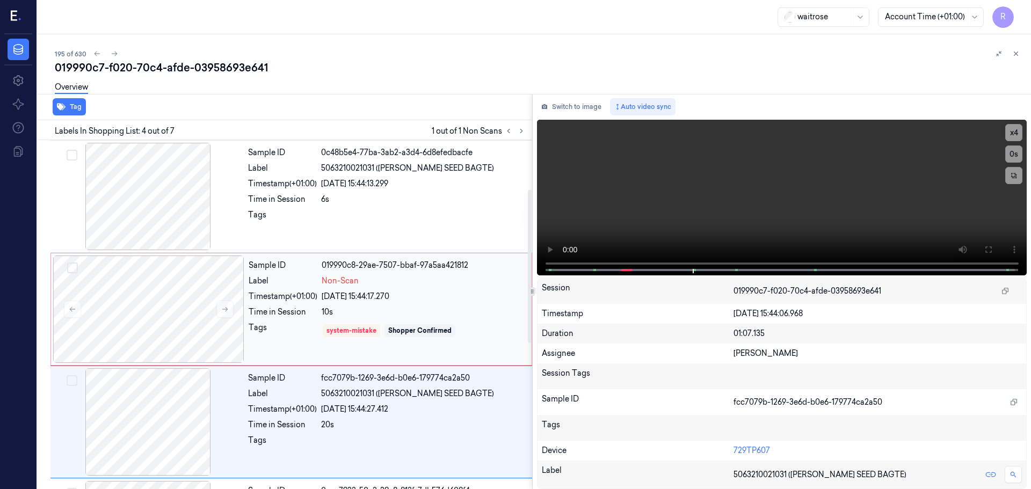
click at [385, 311] on div "10s" at bounding box center [423, 312] width 203 height 11
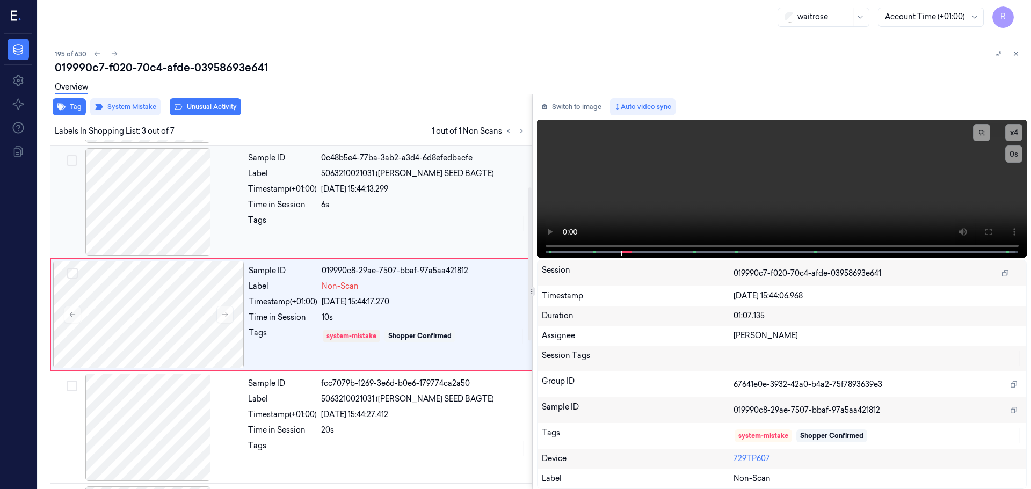
click at [363, 208] on div "6s" at bounding box center [423, 204] width 205 height 11
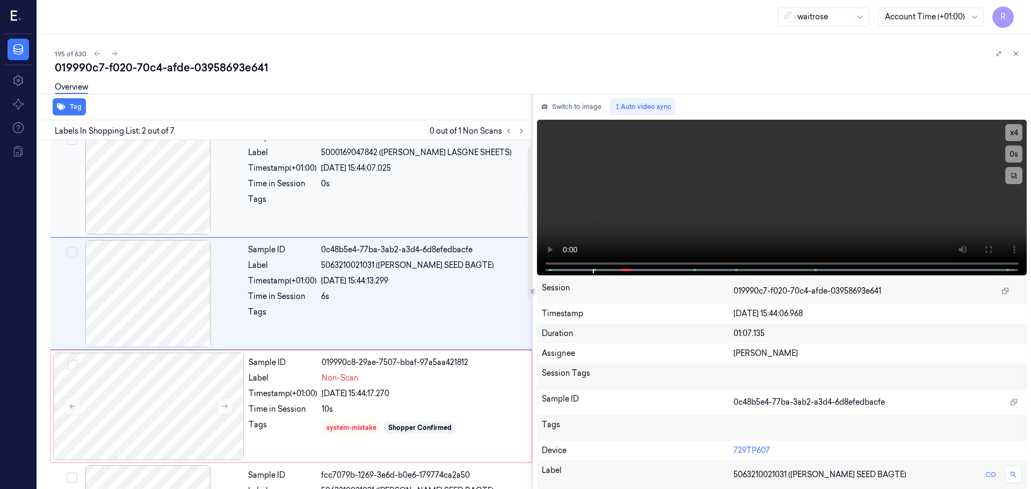
scroll to position [0, 0]
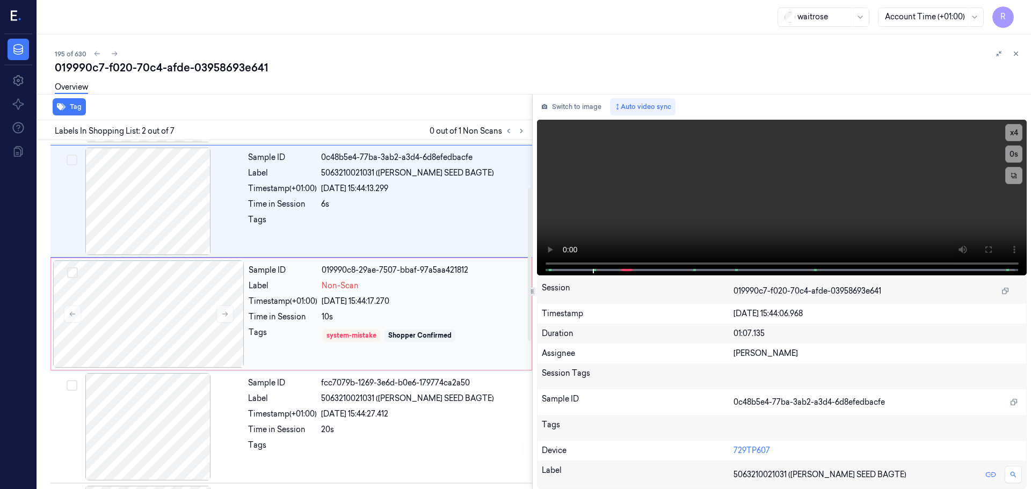
drag, startPoint x: 395, startPoint y: 323, endPoint x: 389, endPoint y: 326, distance: 6.7
click at [395, 323] on div "Sample ID 019990c8-29ae-7507-bbaf-97a5aa421812 Label Non-Scan Timestamp (+01:00…" at bounding box center [386, 313] width 285 height 107
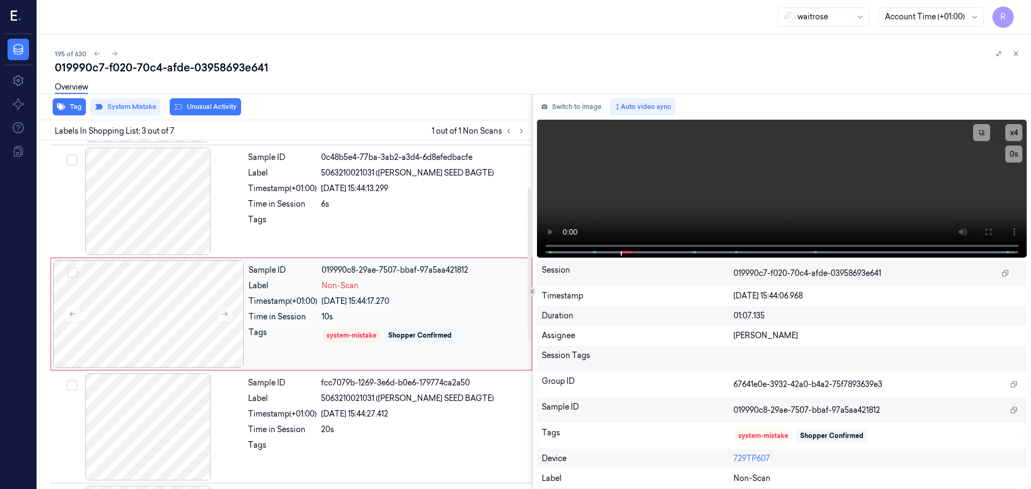
scroll to position [107, 0]
click at [1019, 57] on button at bounding box center [1015, 53] width 13 height 13
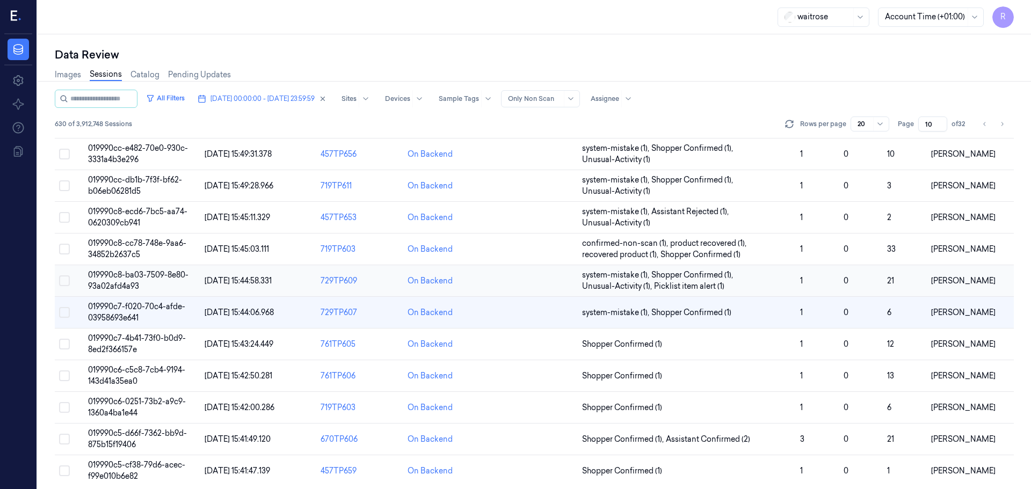
scroll to position [334, 0]
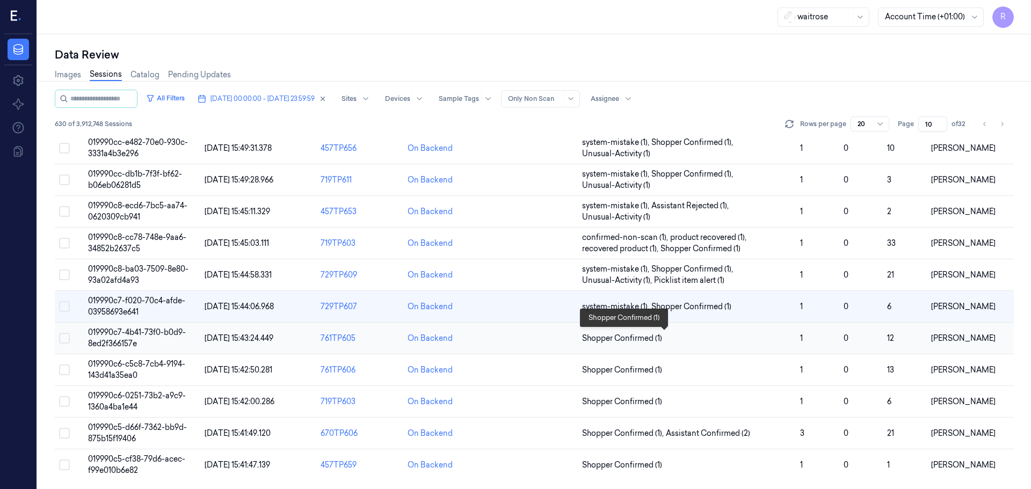
click at [737, 337] on span "Shopper Confirmed (1)" at bounding box center [686, 338] width 209 height 11
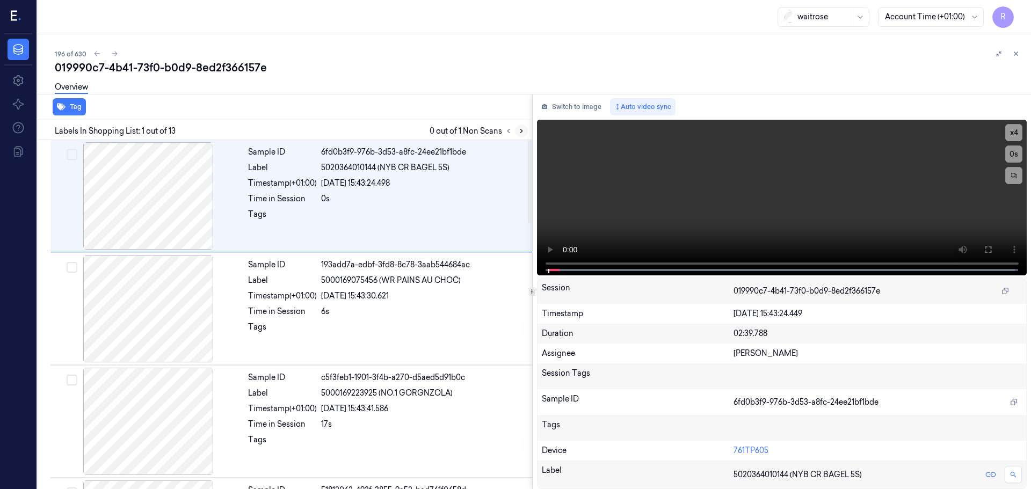
click at [524, 131] on button at bounding box center [521, 131] width 13 height 13
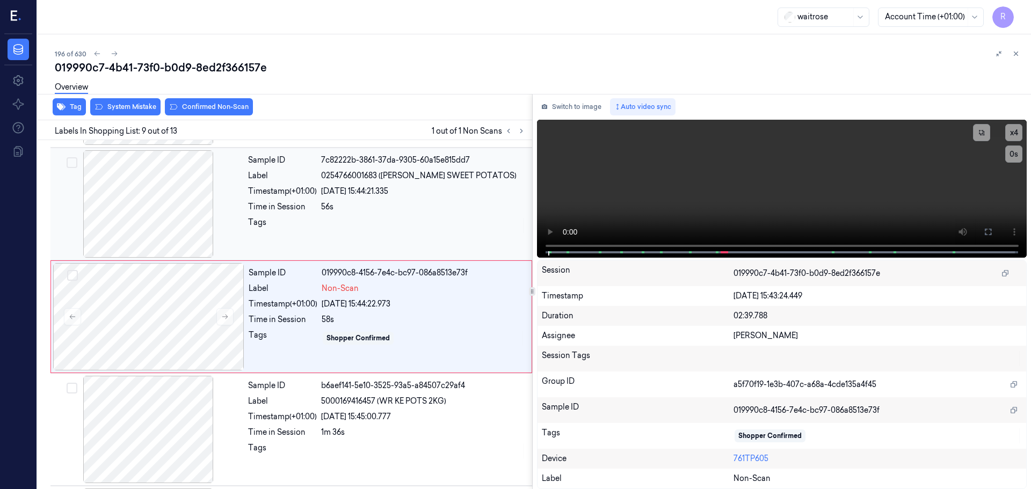
scroll to position [783, 0]
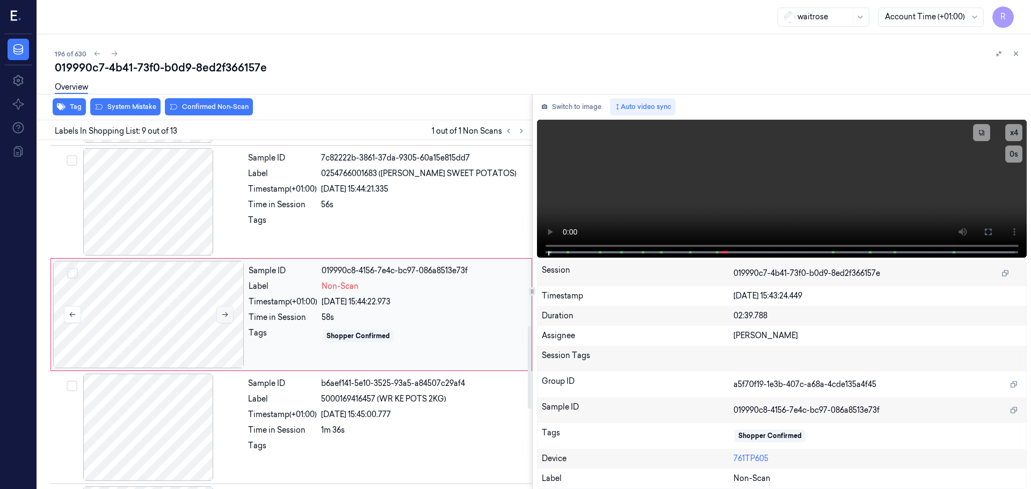
click at [225, 314] on icon at bounding box center [225, 315] width 8 height 8
click at [224, 314] on icon at bounding box center [225, 315] width 8 height 8
click at [145, 230] on div at bounding box center [148, 201] width 191 height 107
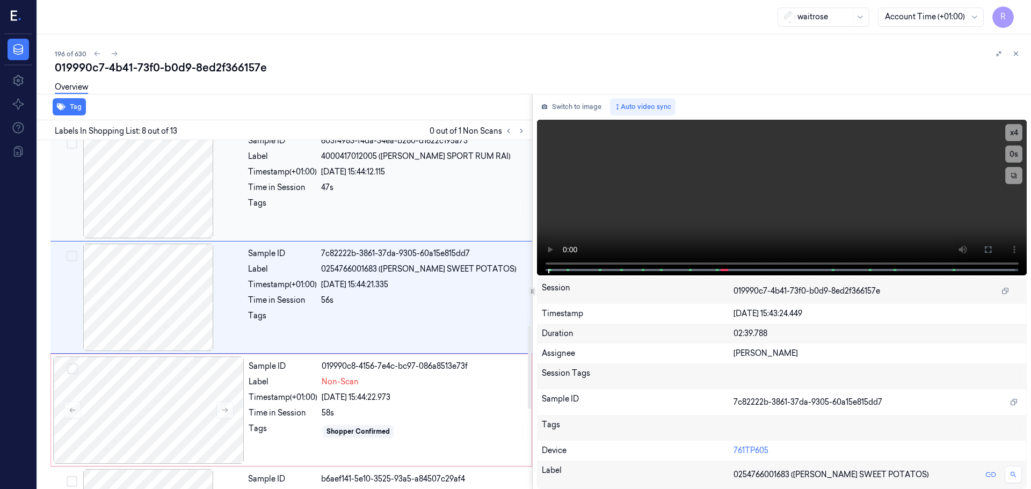
scroll to position [670, 0]
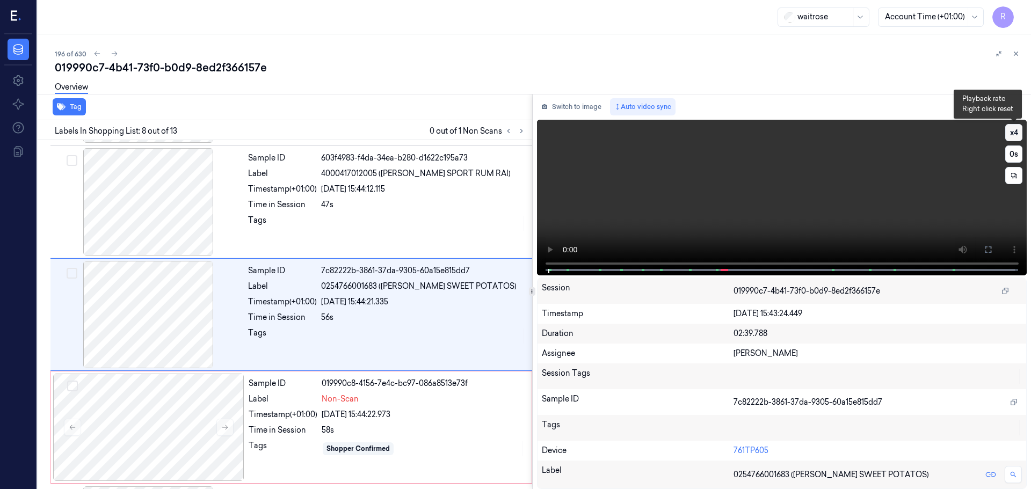
click at [1019, 127] on button "x 4" at bounding box center [1013, 132] width 17 height 17
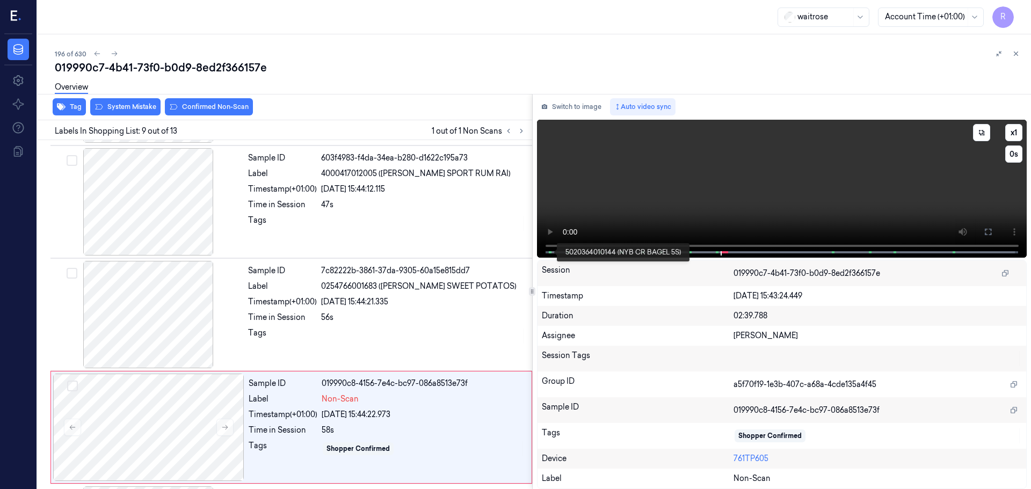
scroll to position [783, 0]
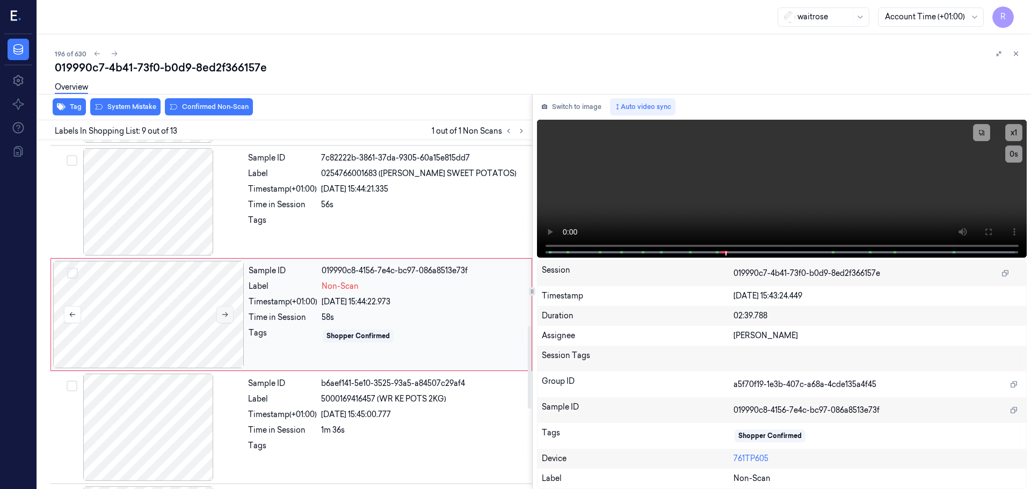
click at [226, 317] on icon at bounding box center [225, 315] width 8 height 8
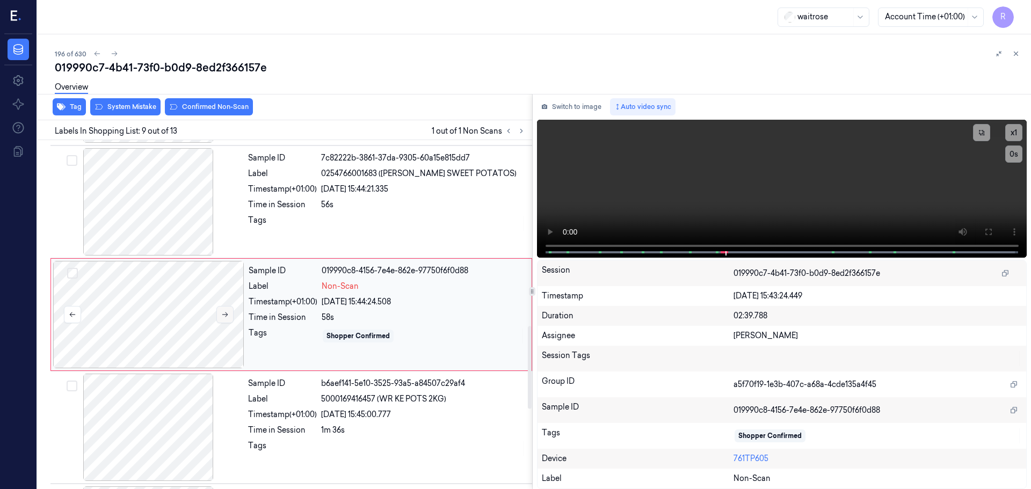
click at [226, 317] on icon at bounding box center [225, 315] width 8 height 8
click at [559, 111] on button "Switch to image" at bounding box center [571, 106] width 69 height 17
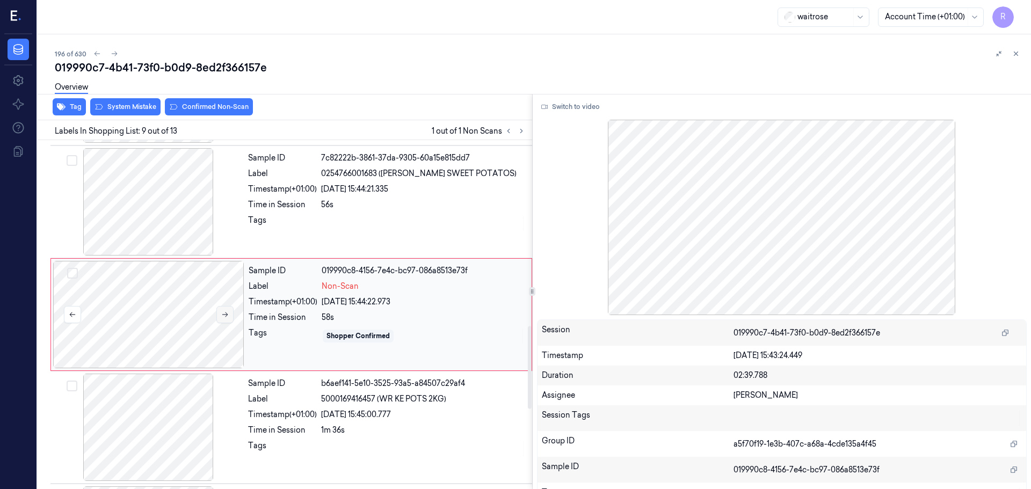
click at [227, 317] on icon at bounding box center [225, 315] width 8 height 8
click at [217, 318] on button at bounding box center [224, 314] width 17 height 17
click at [581, 106] on button "Switch to video" at bounding box center [570, 106] width 67 height 17
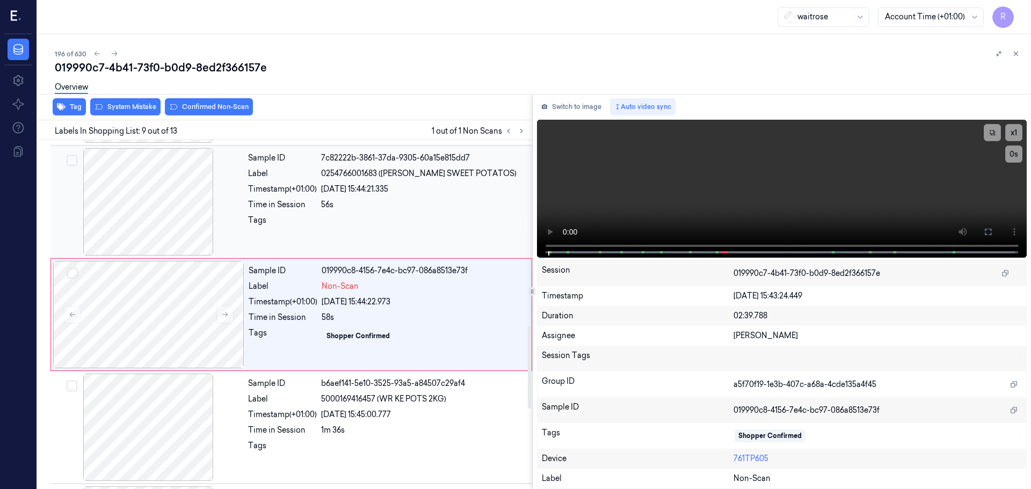
click at [191, 217] on div at bounding box center [148, 201] width 191 height 107
click at [1009, 135] on button "x 1" at bounding box center [1013, 132] width 17 height 17
click at [1009, 135] on button "x 2" at bounding box center [1013, 132] width 17 height 17
click at [332, 236] on div "Sample ID 7c82222b-3861-37da-9305-60a15e815dd7 Label 0254766001683 (WR ESS SWEE…" at bounding box center [387, 201] width 286 height 107
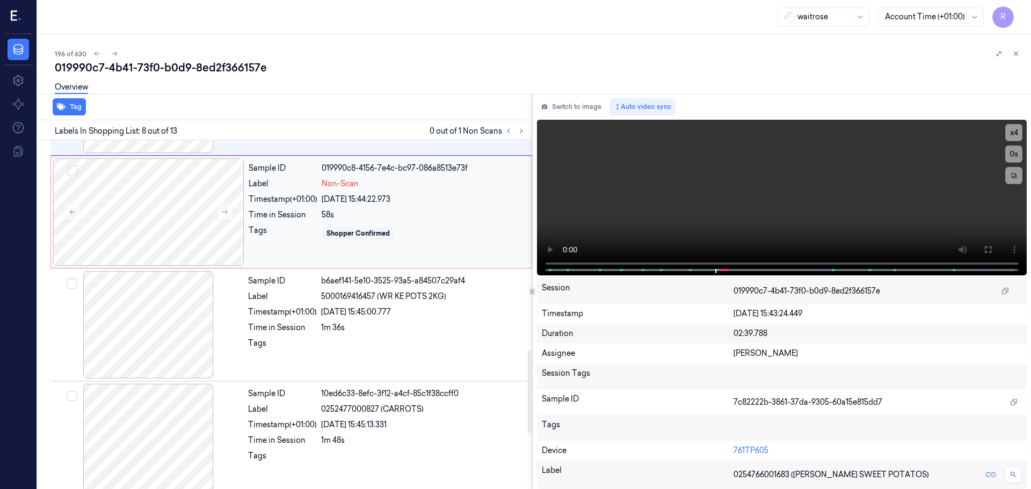
click at [335, 231] on div "Shopper Confirmed" at bounding box center [357, 234] width 63 height 10
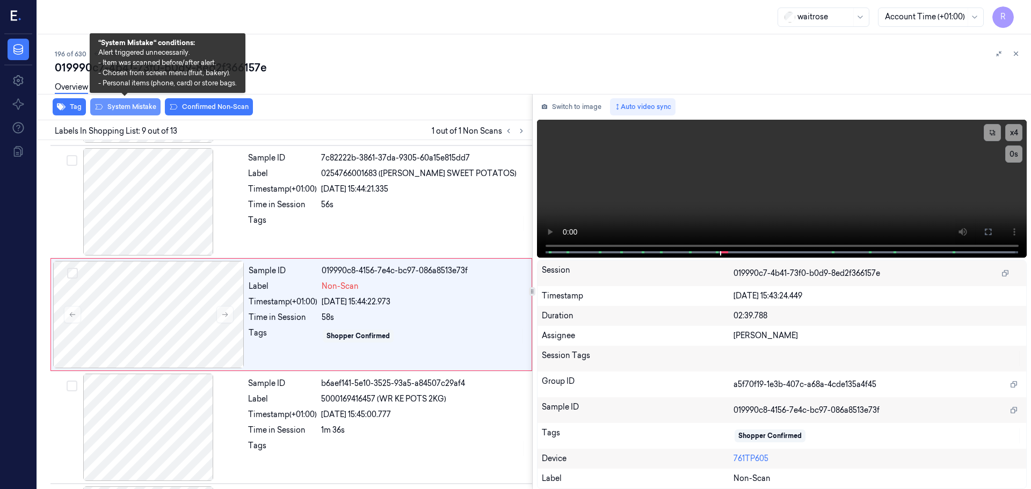
click at [134, 103] on button "System Mistake" at bounding box center [125, 106] width 70 height 17
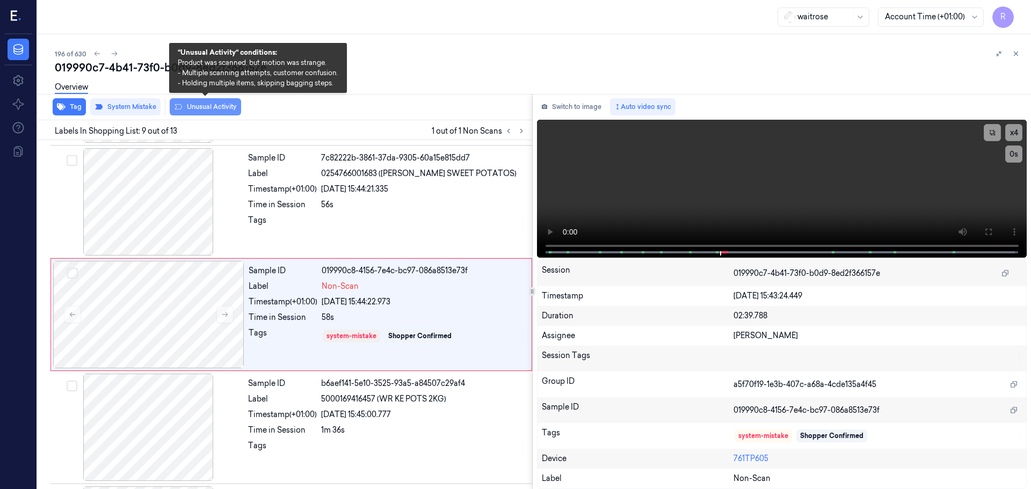
click at [195, 110] on button "Unusual Activity" at bounding box center [205, 106] width 71 height 17
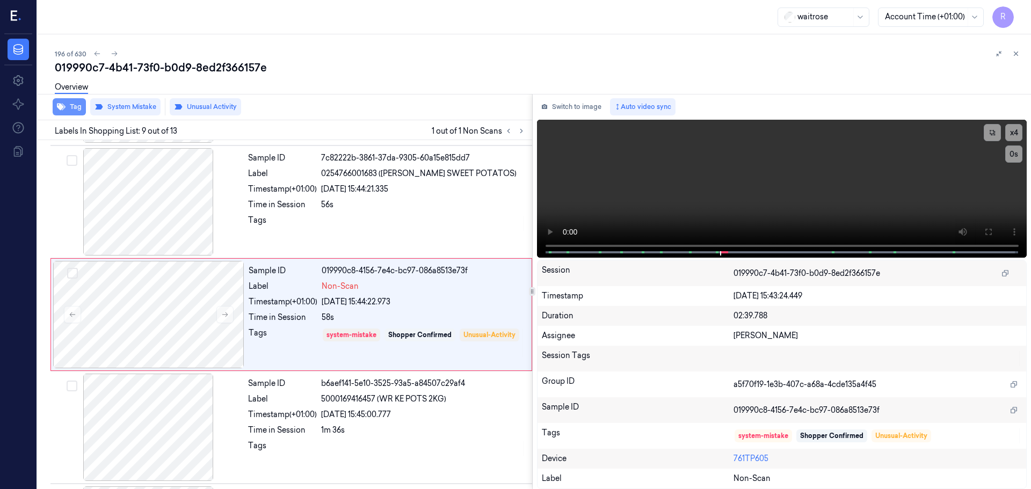
click at [68, 111] on button "Tag" at bounding box center [69, 106] width 33 height 17
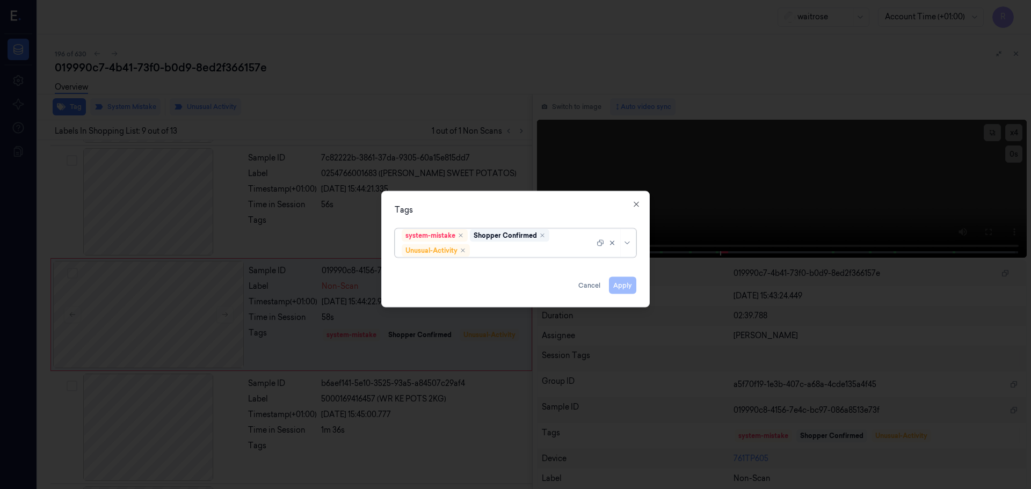
click at [632, 247] on div at bounding box center [614, 243] width 37 height 28
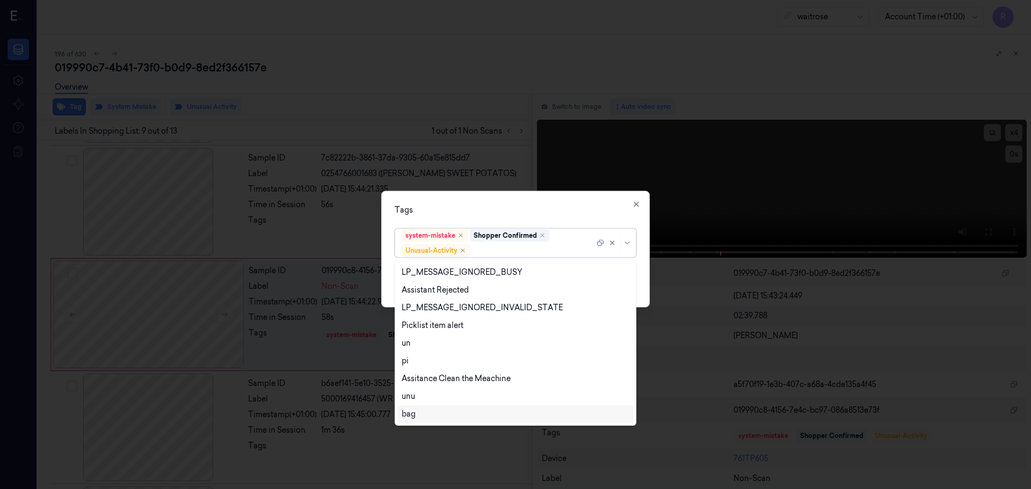
scroll to position [0, 0]
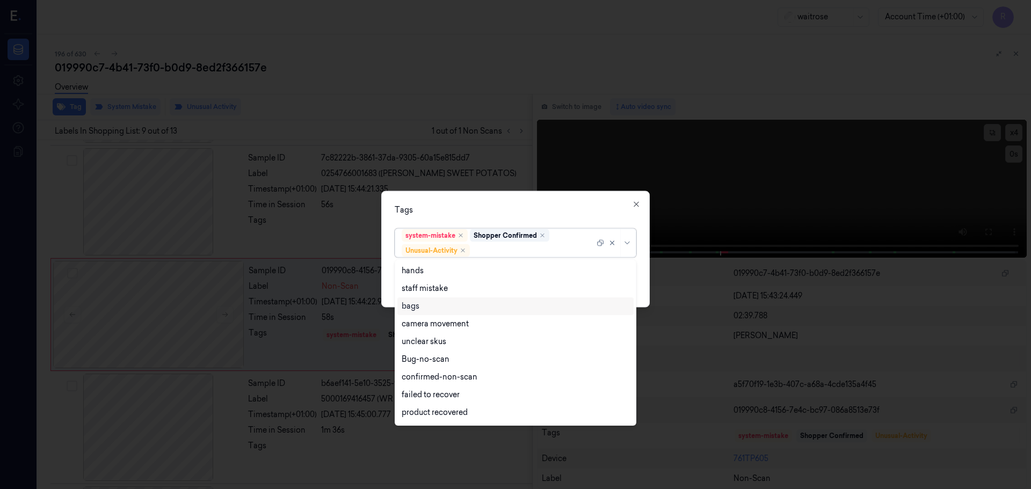
click at [451, 305] on div "bags" at bounding box center [516, 306] width 228 height 11
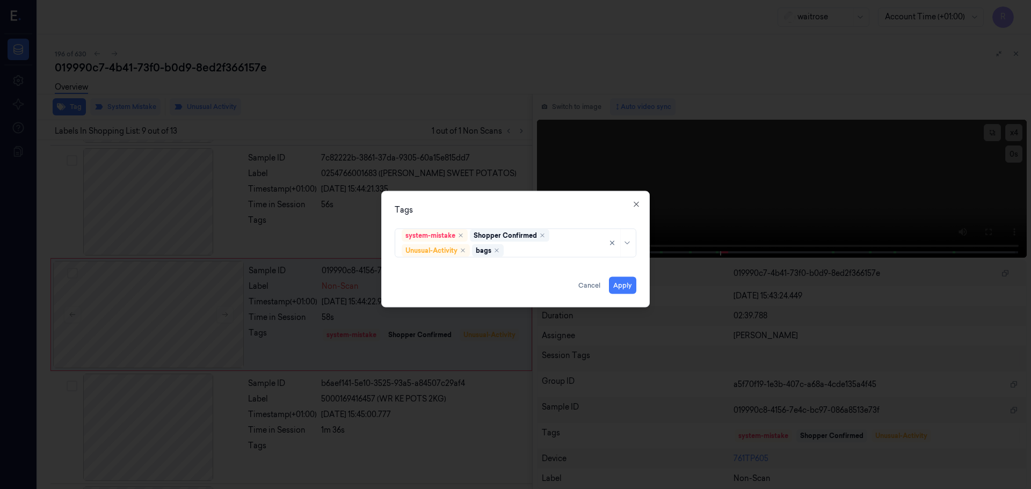
click at [521, 221] on div "Tags system-mistake Shopper Confirmed Unusual-Activity bags Apply Cancel Close" at bounding box center [515, 249] width 268 height 116
click at [618, 283] on button "Apply" at bounding box center [622, 284] width 27 height 17
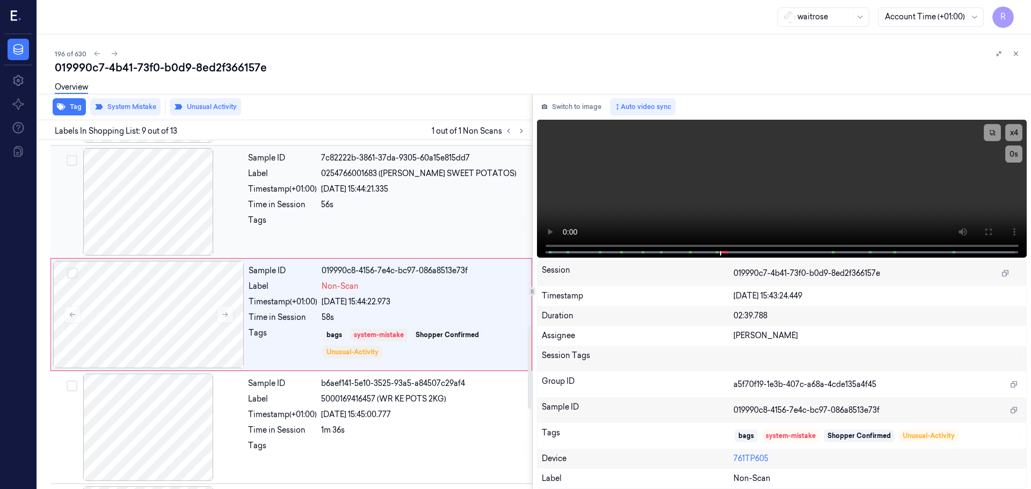
click at [477, 212] on div "Sample ID 7c82222b-3861-37da-9305-60a15e815dd7 Label 0254766001683 (WR ESS SWEE…" at bounding box center [387, 201] width 286 height 107
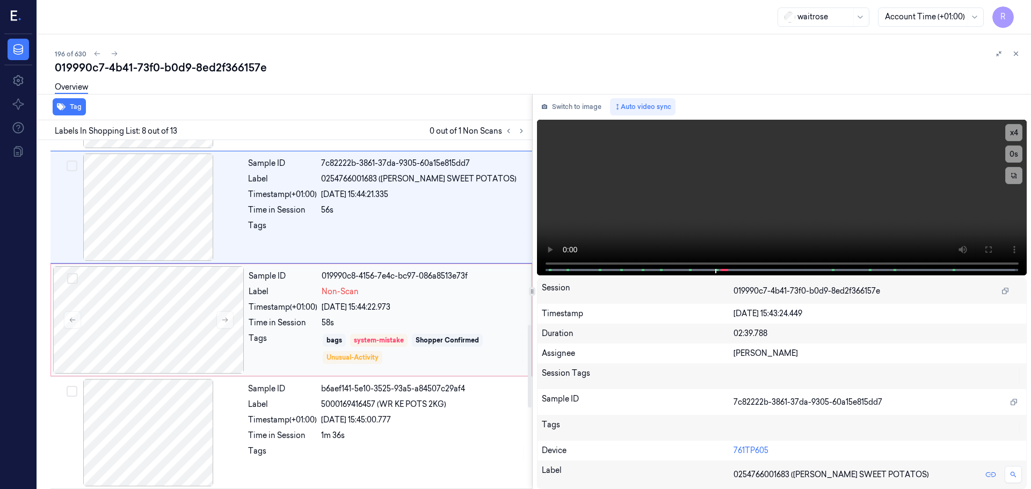
click at [461, 310] on div "28/09/2025 15:44:22.973" at bounding box center [423, 307] width 203 height 11
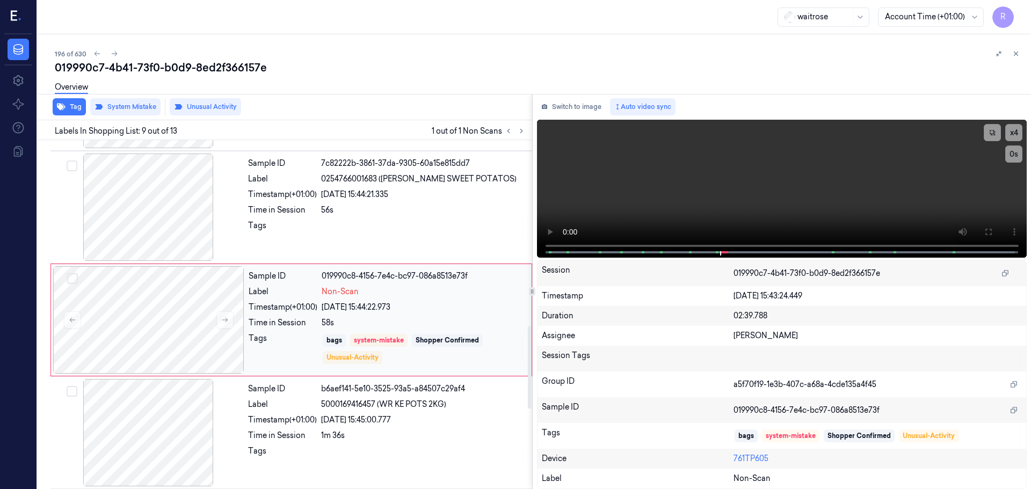
scroll to position [783, 0]
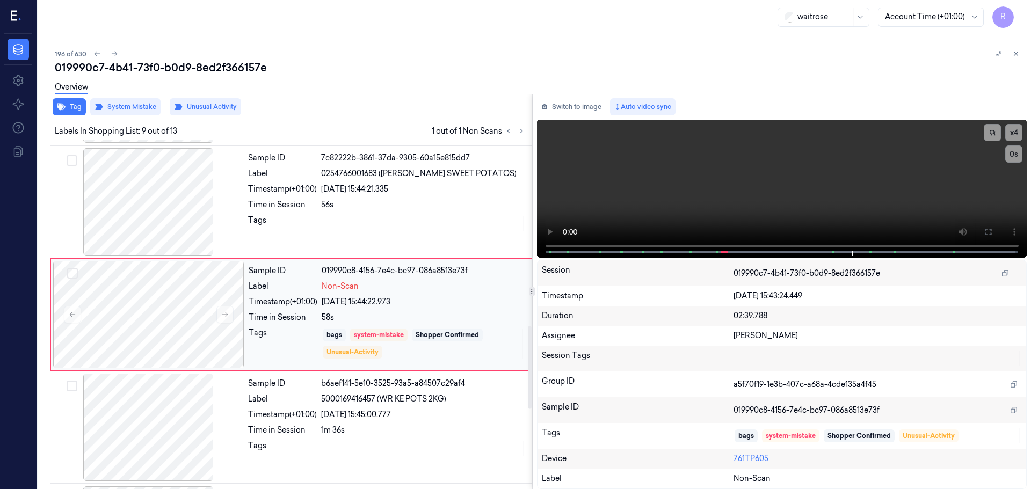
click at [302, 350] on div "Tags" at bounding box center [283, 343] width 69 height 32
click at [1016, 53] on icon at bounding box center [1016, 54] width 8 height 8
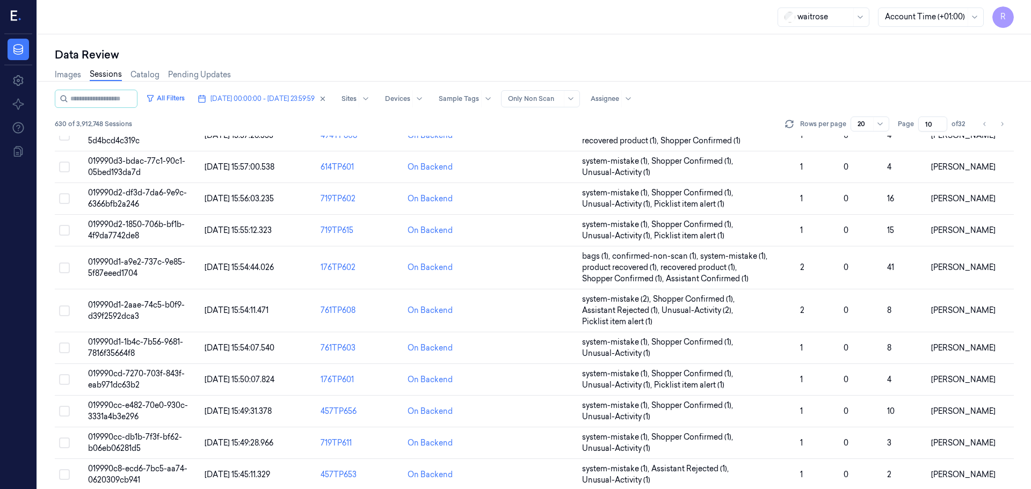
scroll to position [334, 0]
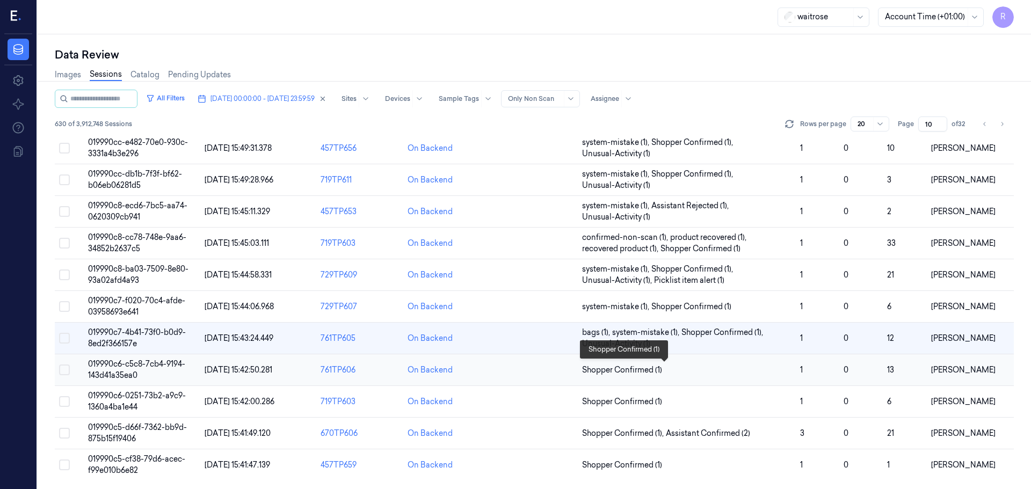
click at [699, 366] on span "Shopper Confirmed (1)" at bounding box center [686, 369] width 209 height 11
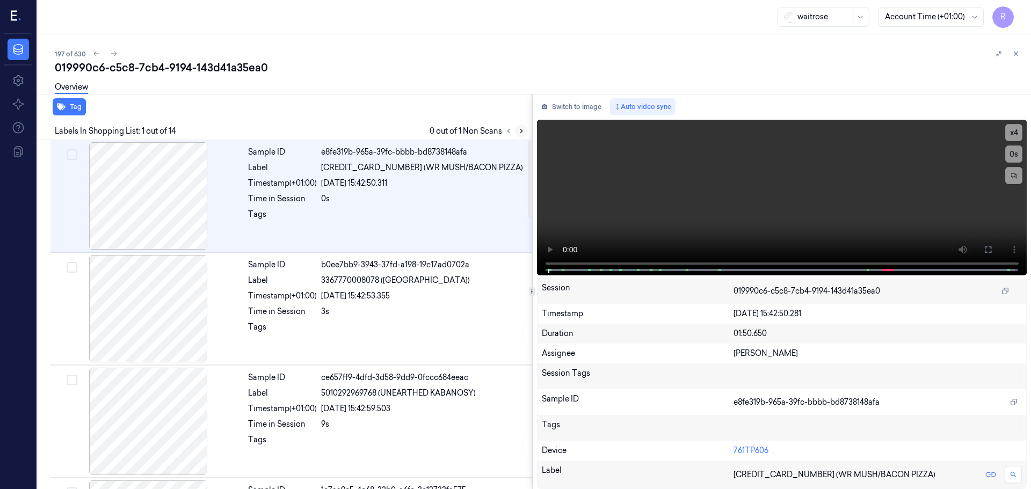
click at [518, 132] on icon at bounding box center [521, 131] width 8 height 8
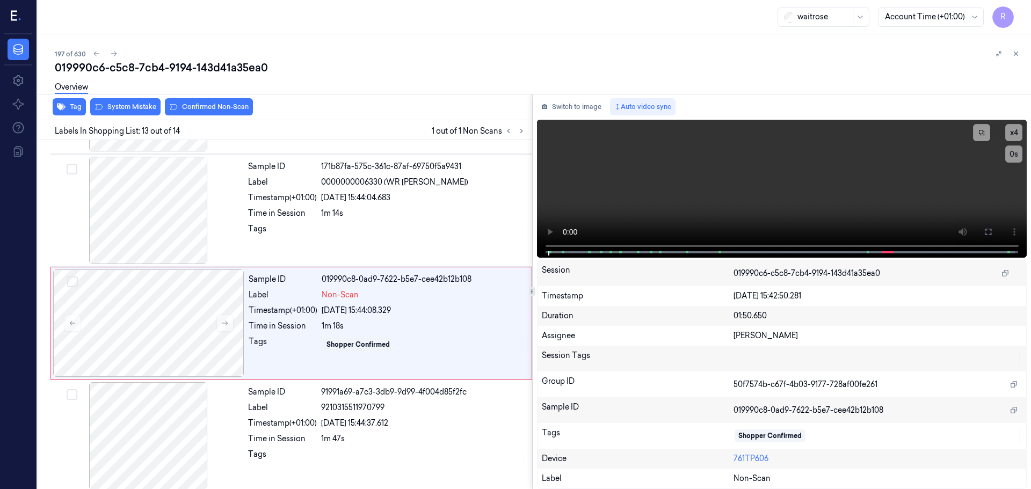
scroll to position [1233, 0]
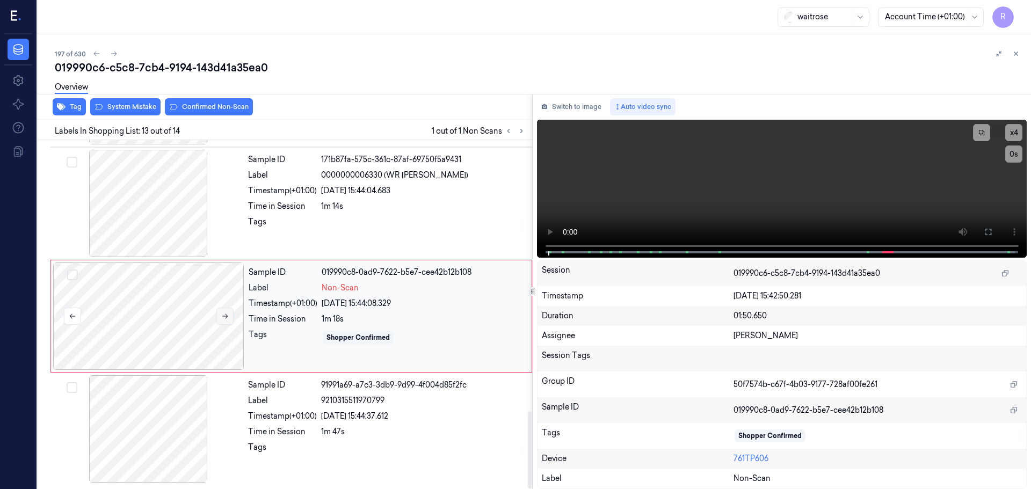
click at [227, 315] on icon at bounding box center [225, 316] width 8 height 8
click at [227, 315] on icon at bounding box center [225, 316] width 6 height 5
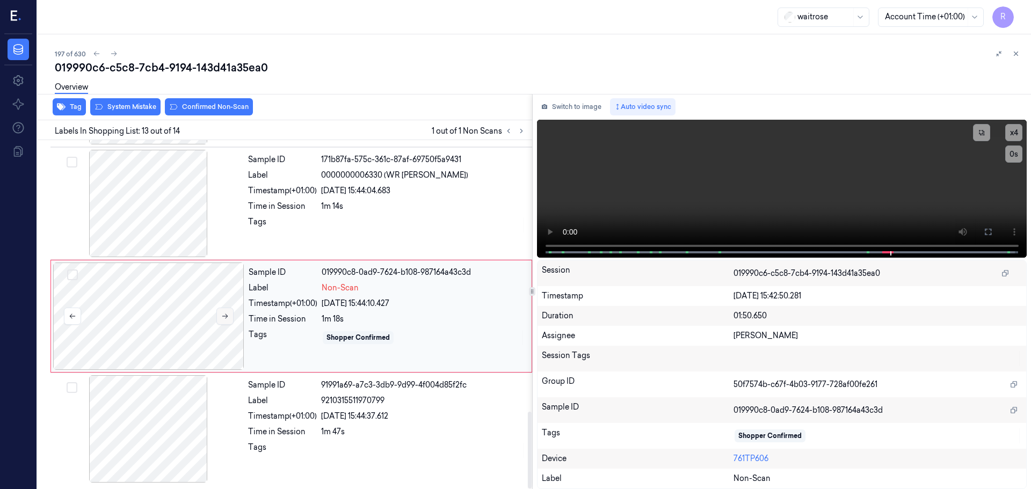
click at [227, 315] on icon at bounding box center [225, 316] width 6 height 5
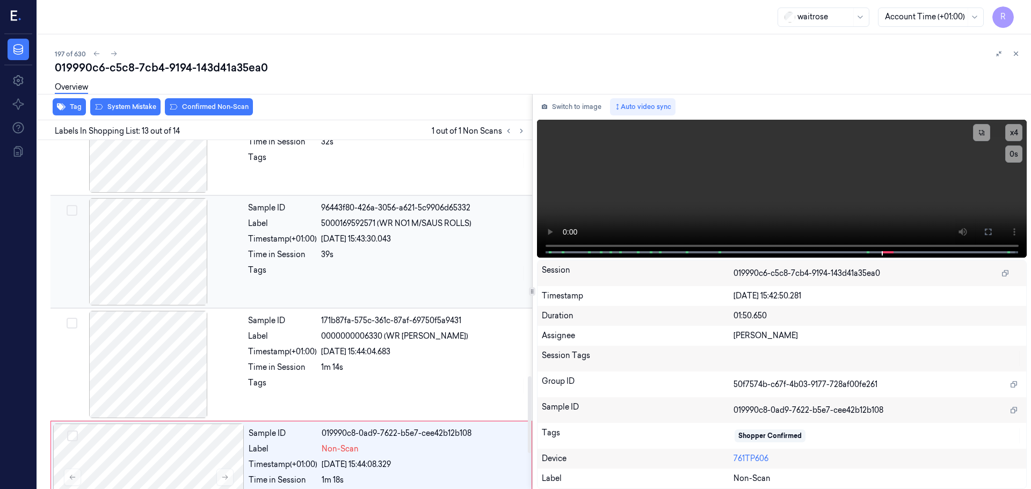
click at [190, 281] on div at bounding box center [148, 251] width 191 height 107
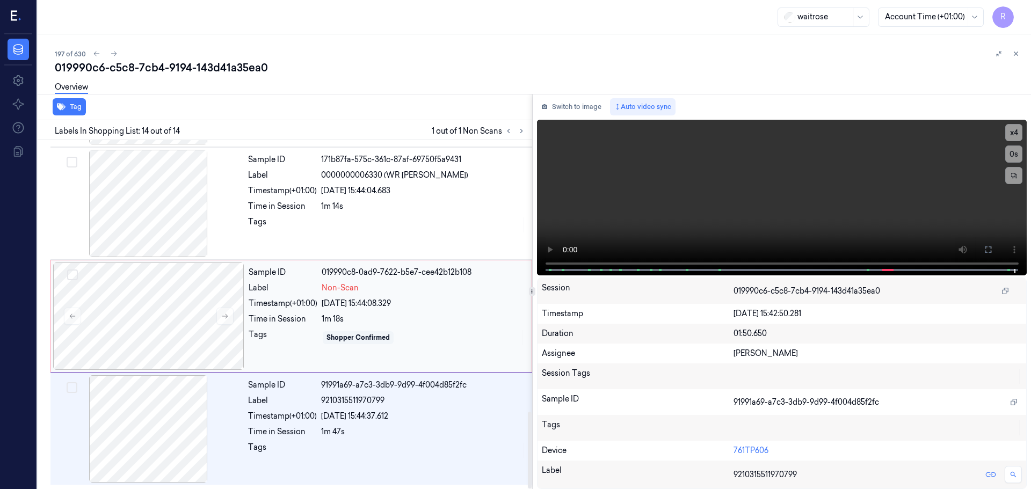
click at [422, 293] on div "Non-Scan" at bounding box center [423, 287] width 203 height 11
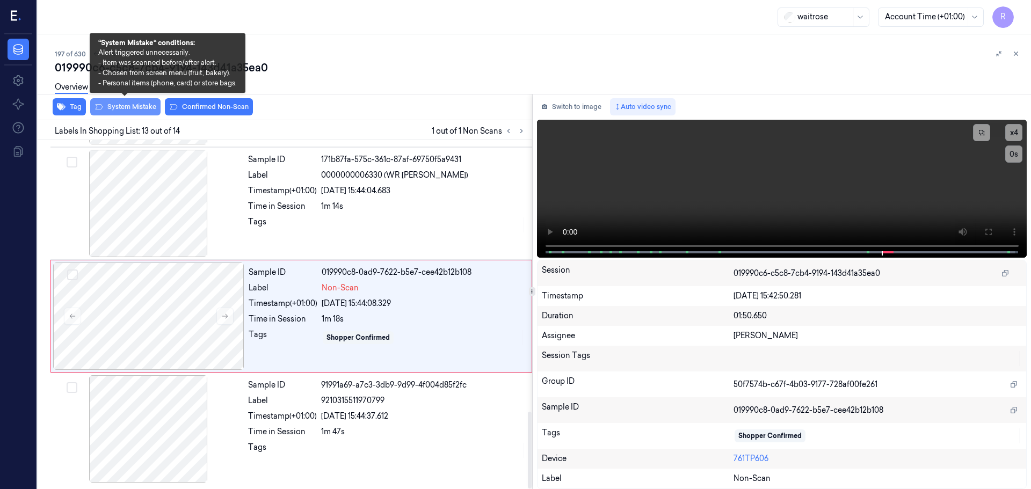
click at [135, 106] on button "System Mistake" at bounding box center [125, 106] width 70 height 17
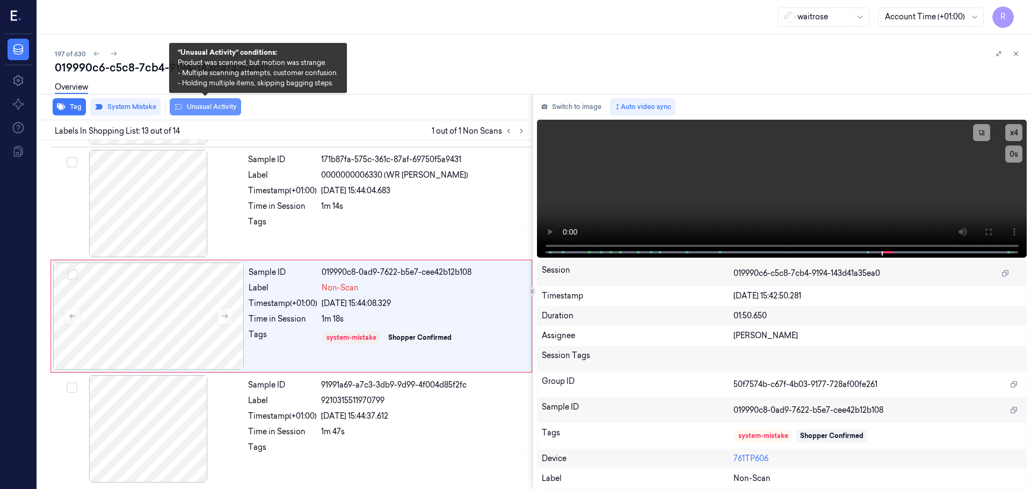
click at [197, 108] on button "Unusual Activity" at bounding box center [205, 106] width 71 height 17
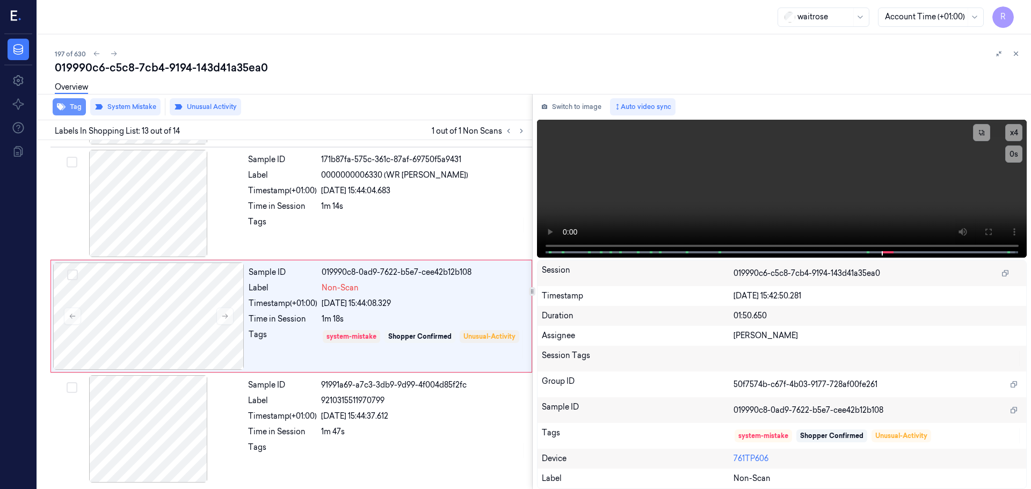
click at [68, 105] on button "Tag" at bounding box center [69, 106] width 33 height 17
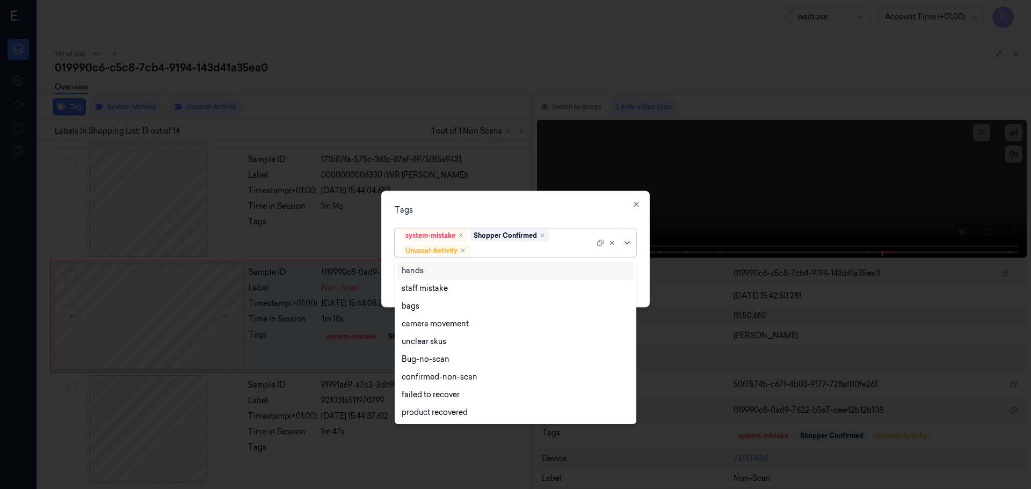
click at [629, 245] on icon at bounding box center [627, 242] width 9 height 9
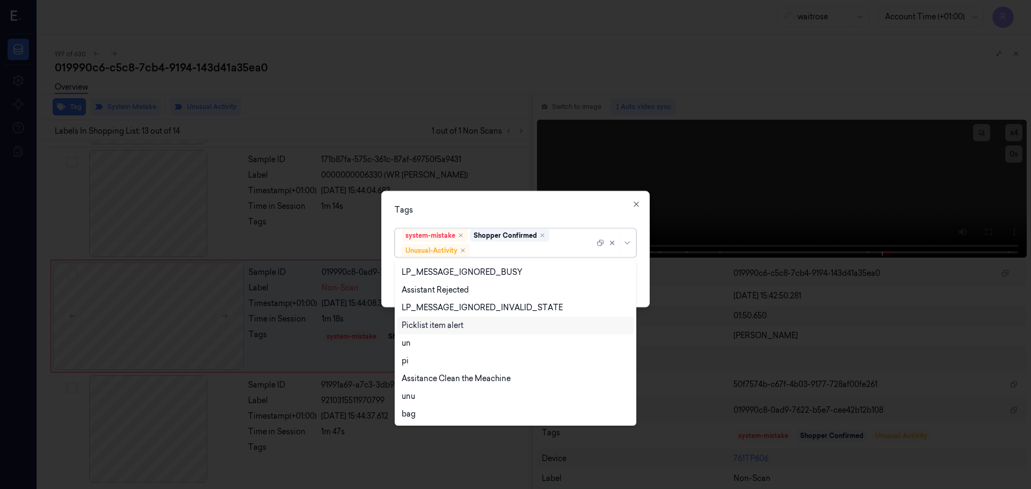
click at [435, 332] on div "Picklist item alert" at bounding box center [515, 326] width 236 height 18
click at [527, 212] on div "Tags" at bounding box center [516, 209] width 242 height 11
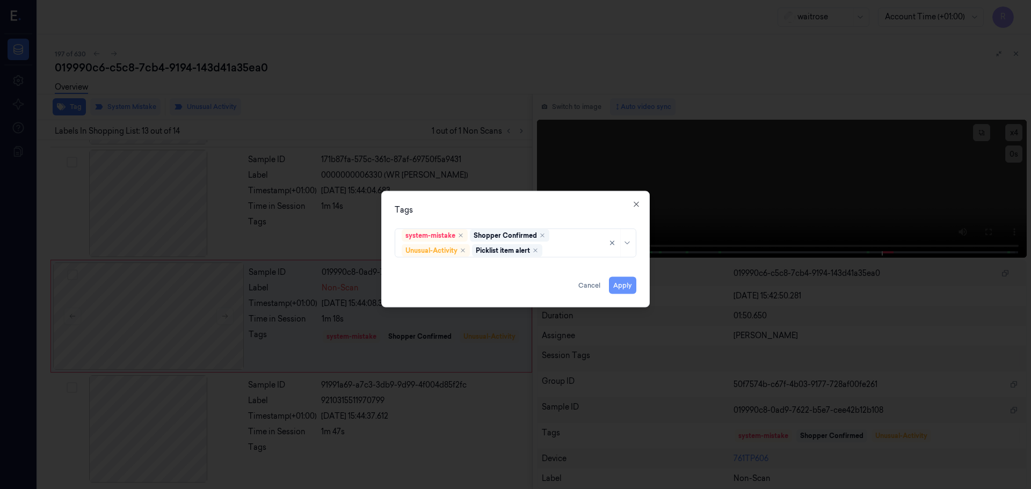
click at [619, 288] on button "Apply" at bounding box center [622, 284] width 27 height 17
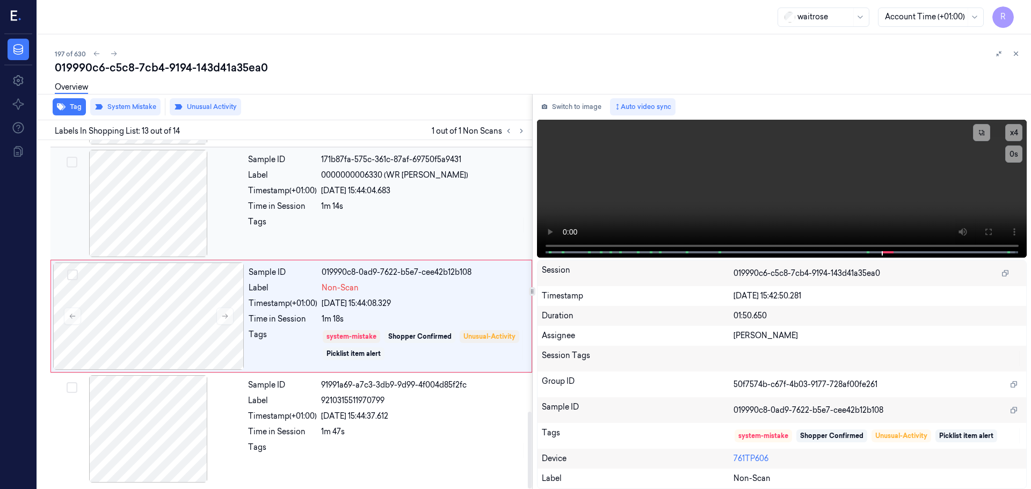
click at [394, 235] on div "Sample ID 171b87fa-575c-361c-87af-69750f5a9431 Label 0000000006330 (WR SAN FRAN…" at bounding box center [387, 203] width 286 height 107
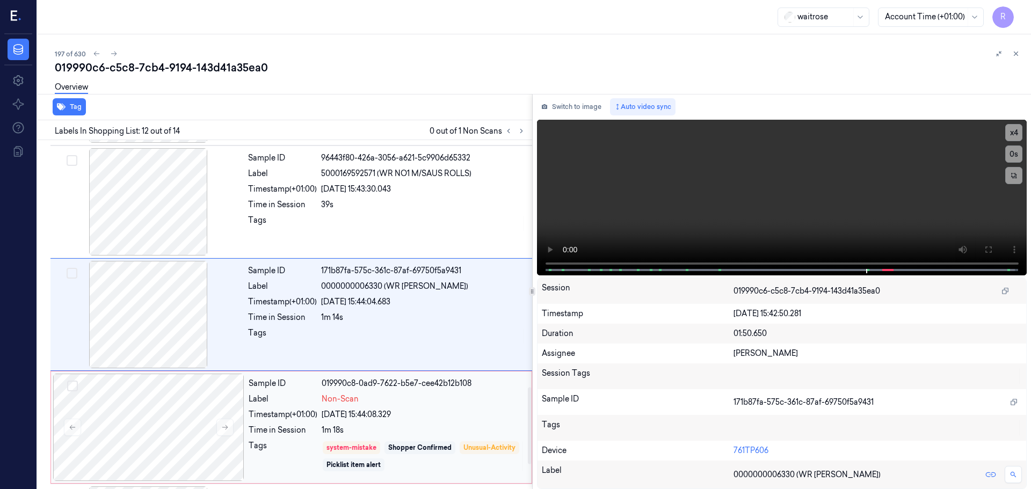
scroll to position [1233, 0]
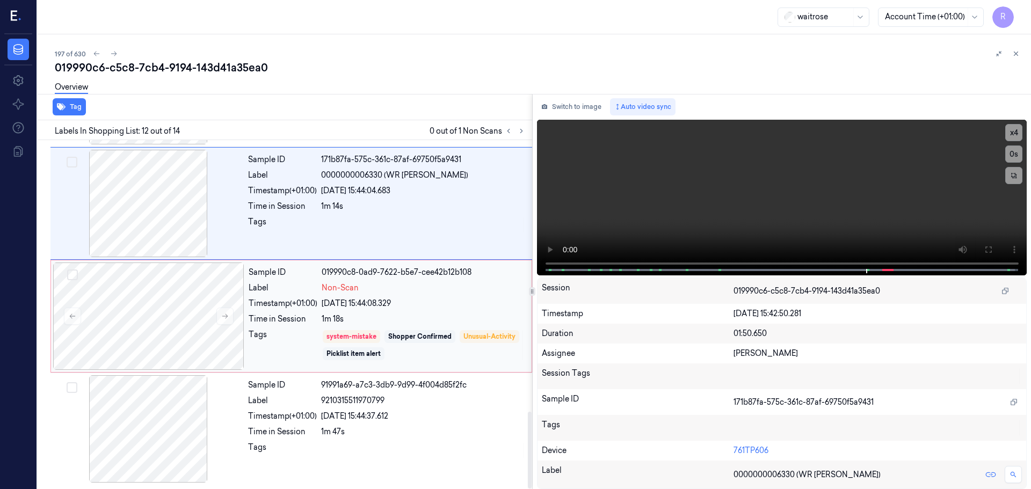
click at [457, 341] on div "system-mistake Shopper Confirmed Unusual-Activity Picklist item alert" at bounding box center [423, 345] width 203 height 32
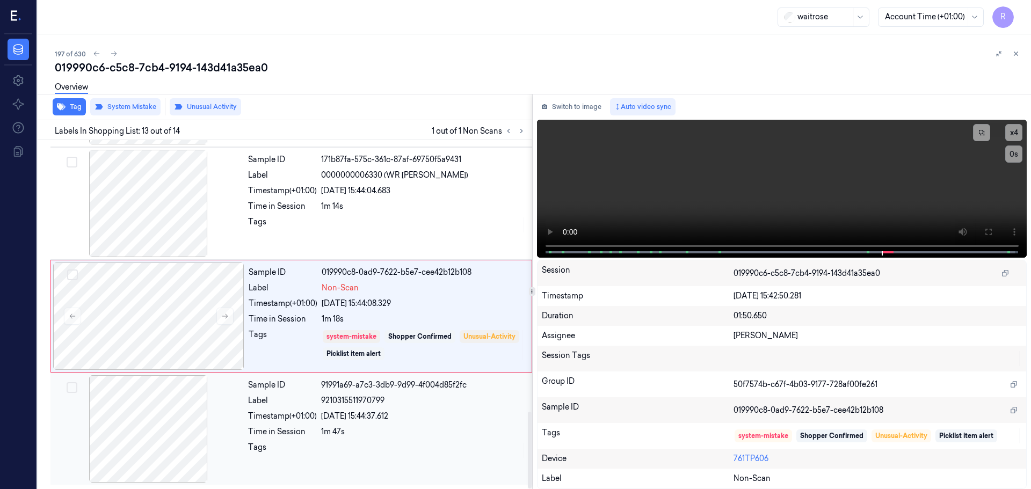
click at [444, 421] on div "28/09/2025 15:44:37.612" at bounding box center [423, 416] width 205 height 11
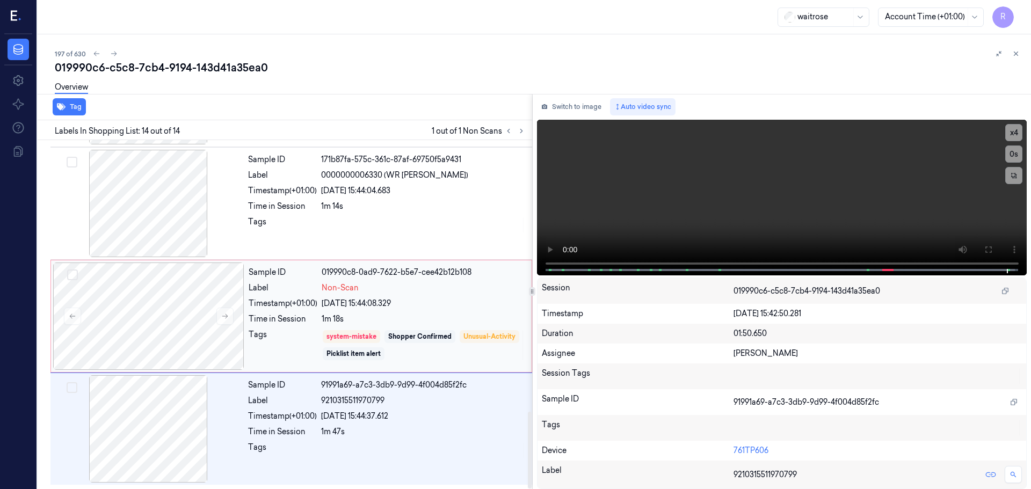
click at [458, 324] on div "1m 18s" at bounding box center [423, 318] width 203 height 11
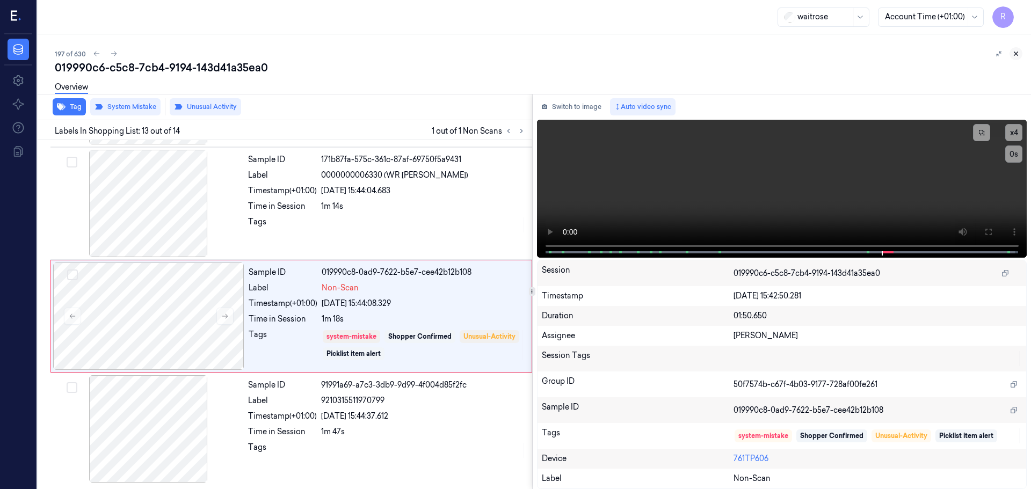
click at [1012, 55] on icon at bounding box center [1016, 54] width 8 height 8
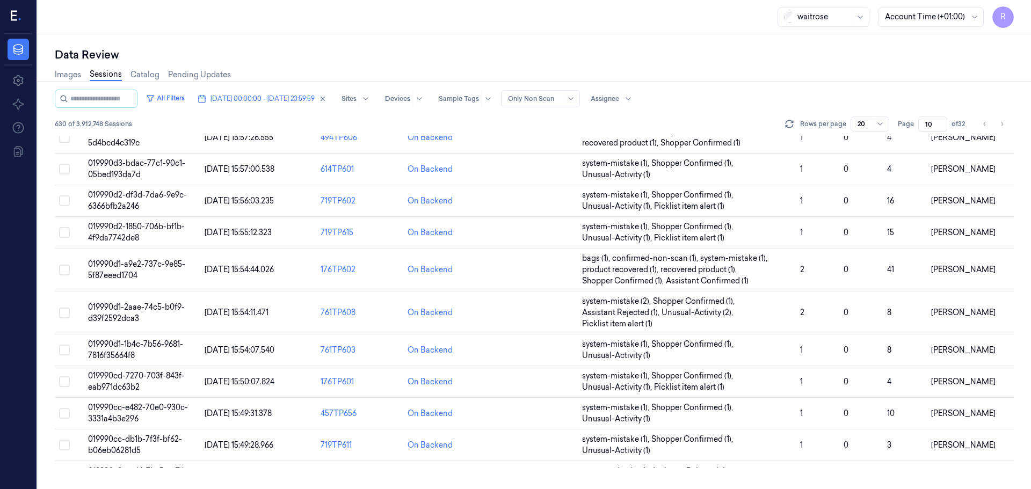
scroll to position [334, 0]
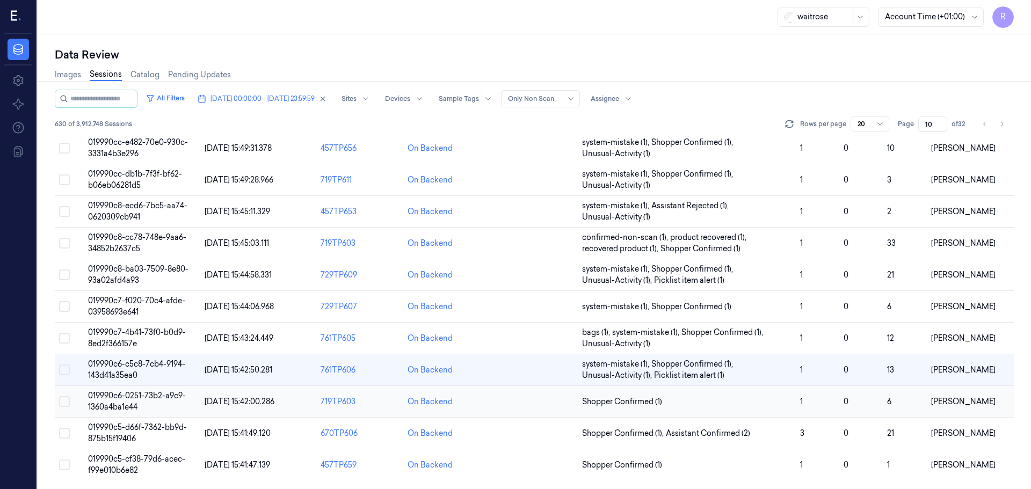
click at [676, 407] on td "Shopper Confirmed (1)" at bounding box center [687, 402] width 218 height 32
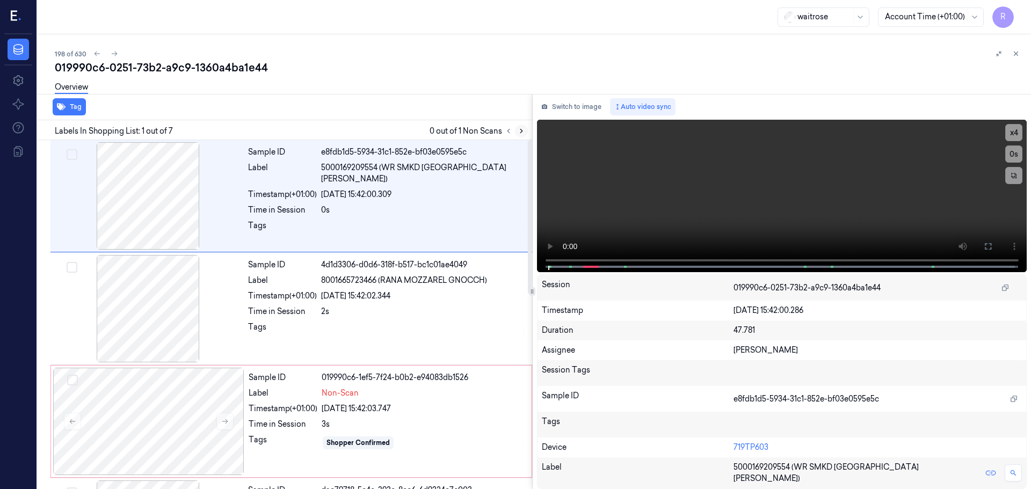
click at [518, 131] on icon at bounding box center [521, 131] width 8 height 8
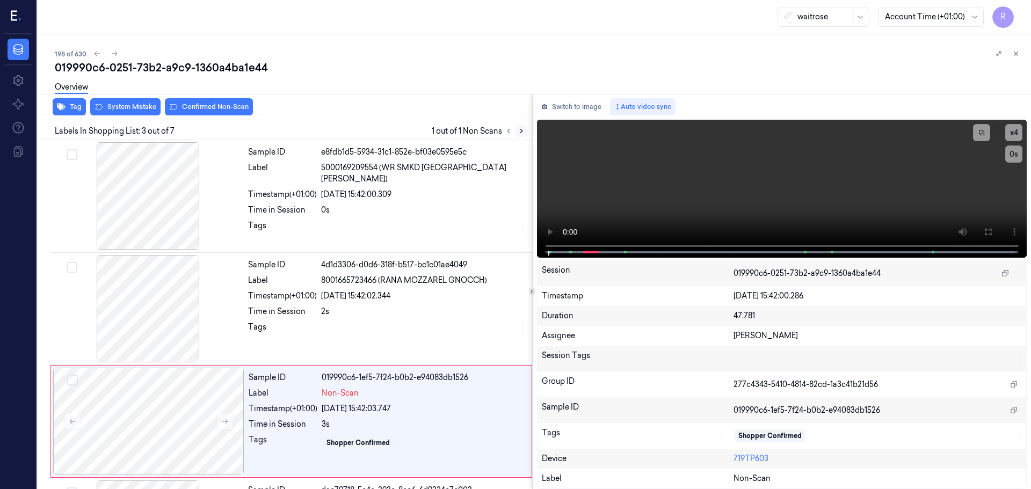
scroll to position [107, 0]
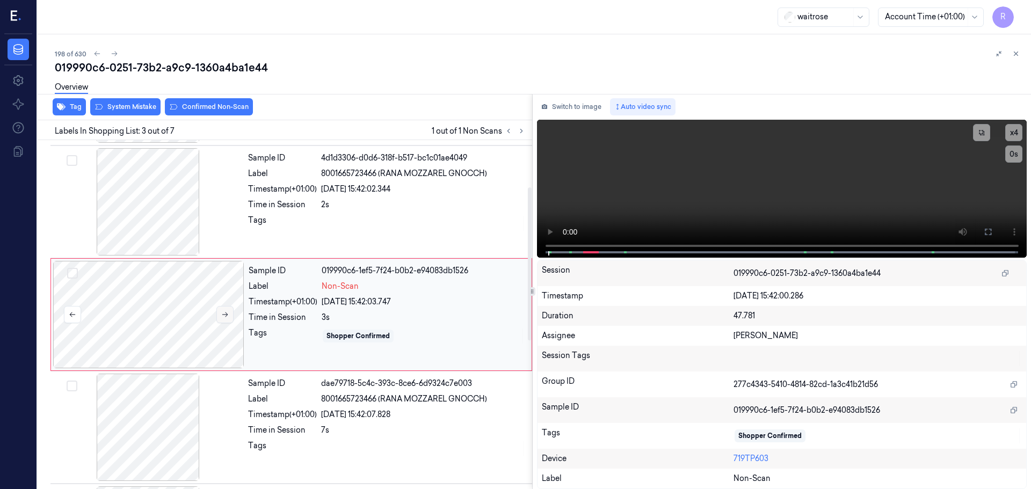
click at [230, 310] on button at bounding box center [224, 314] width 17 height 17
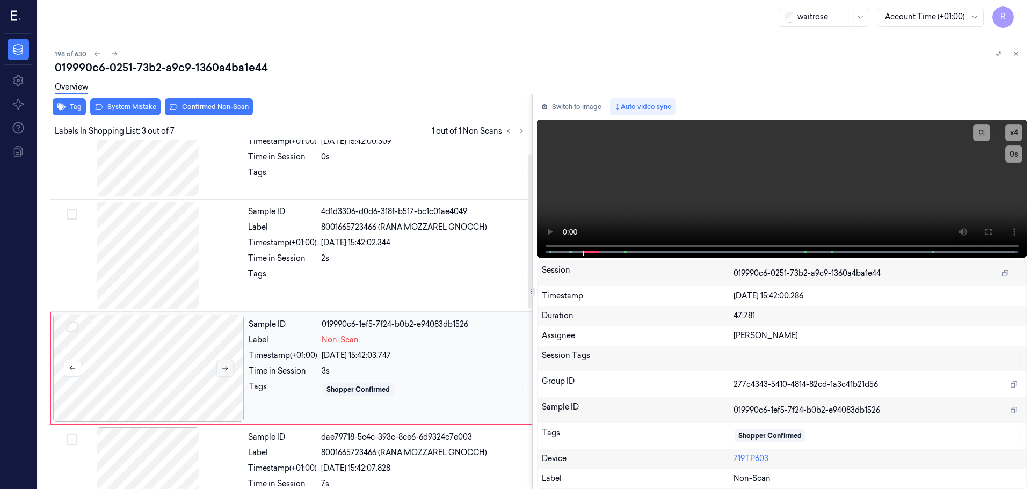
scroll to position [0, 0]
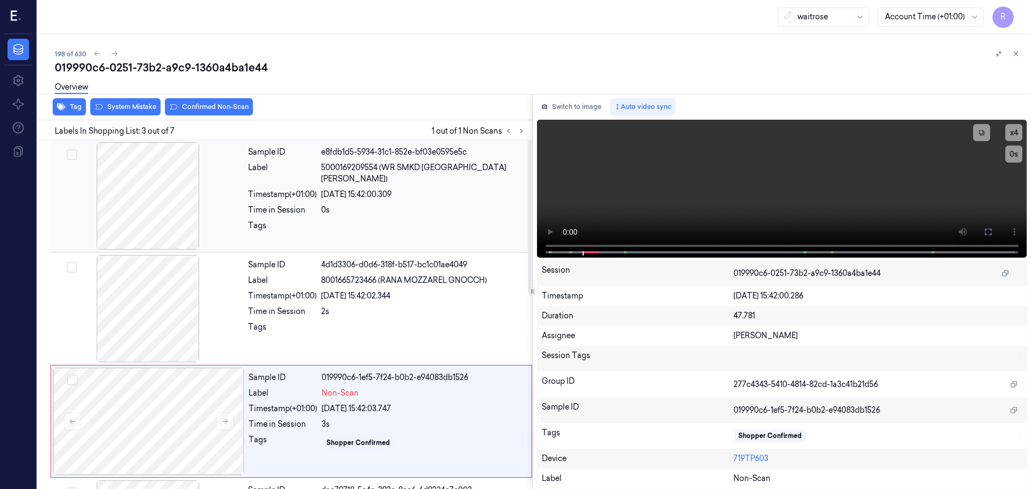
click at [151, 210] on div at bounding box center [148, 195] width 191 height 107
click at [1012, 135] on button "x 4" at bounding box center [1013, 132] width 17 height 17
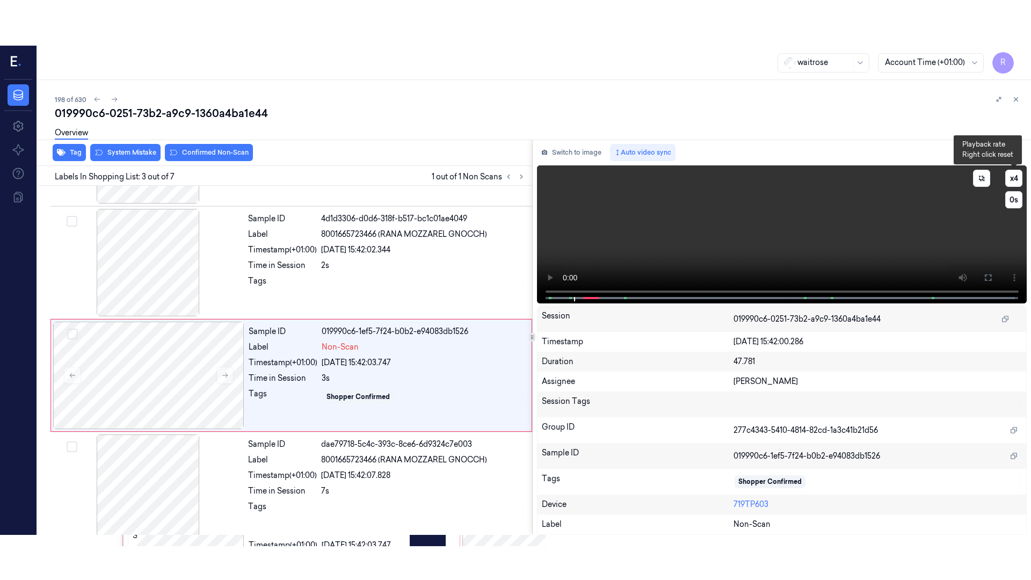
scroll to position [107, 0]
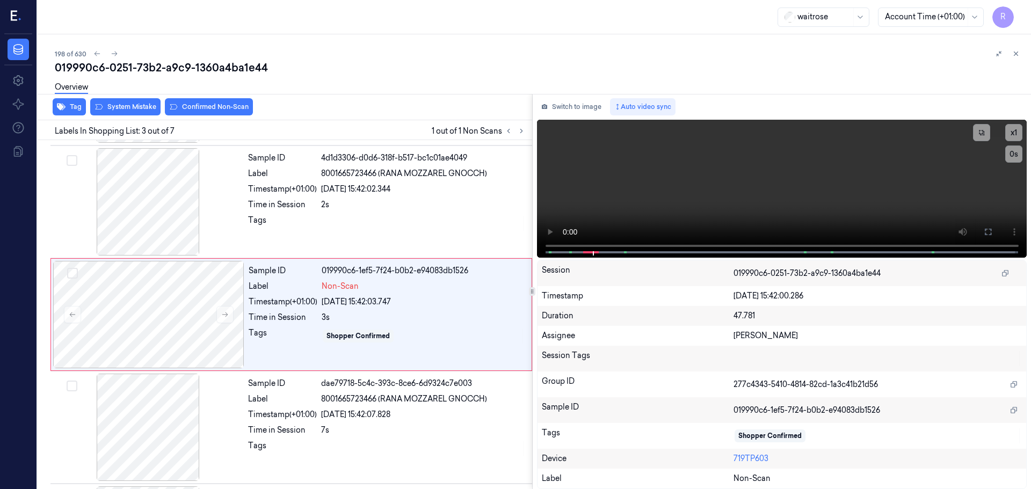
click at [535, 249] on div "Switch to image Auto video sync x 1 0 s Session 019990c6-0251-73b2-a9c9-1360a4b…" at bounding box center [782, 291] width 499 height 395
click at [988, 236] on button at bounding box center [987, 231] width 17 height 17
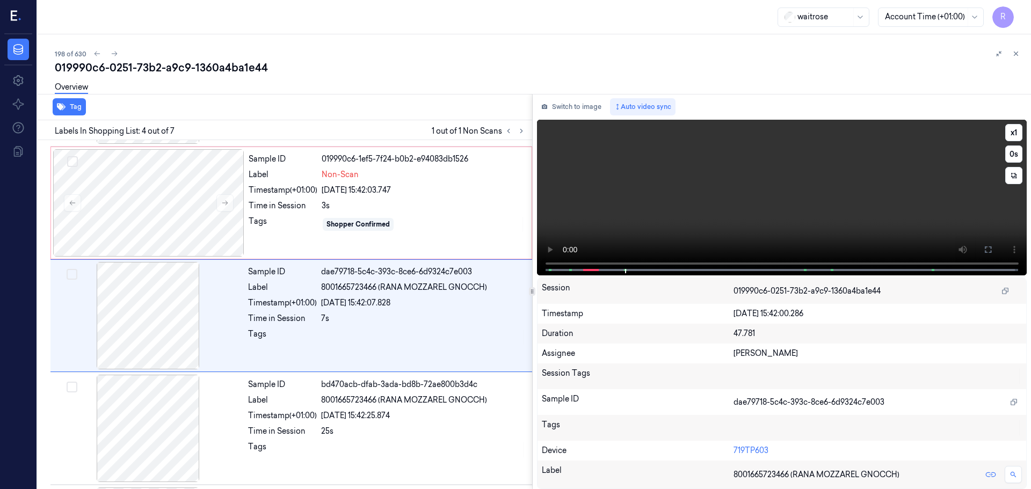
scroll to position [220, 0]
click at [548, 265] on video at bounding box center [782, 198] width 490 height 156
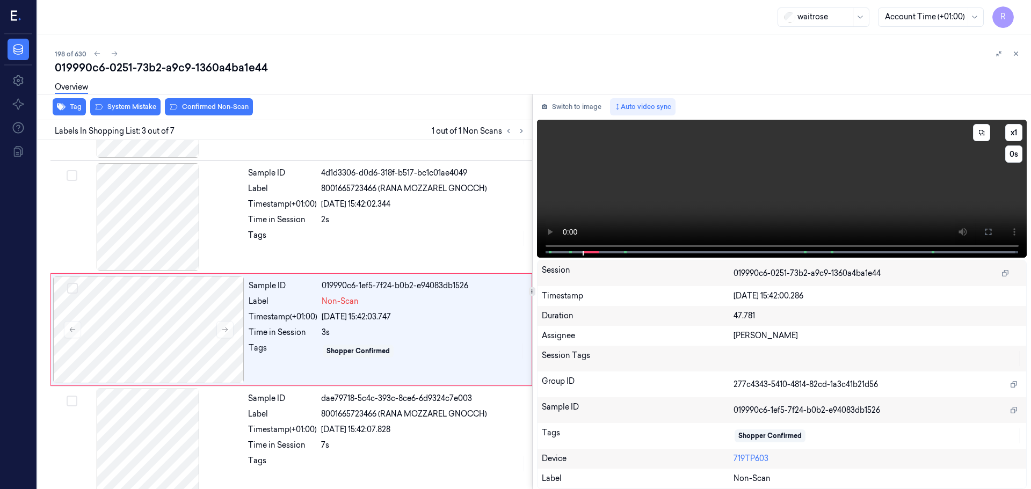
scroll to position [107, 0]
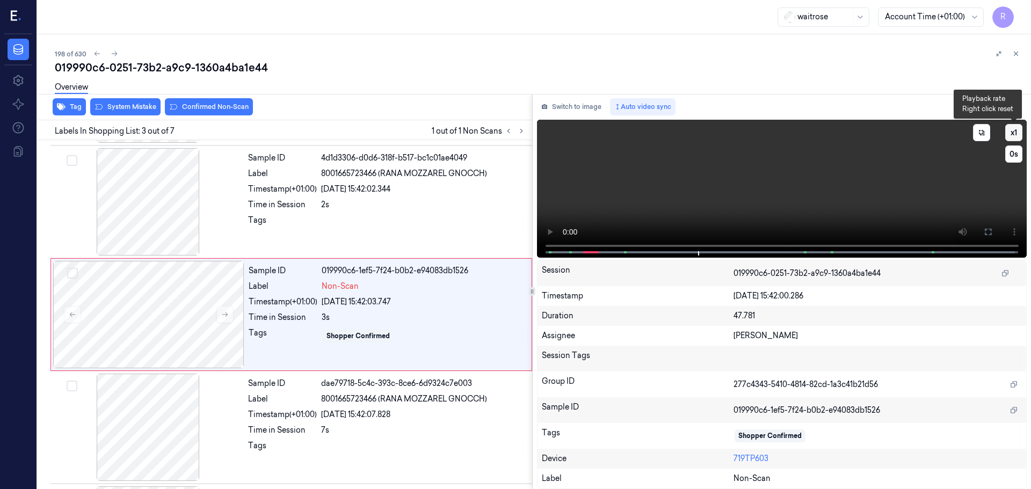
click at [1019, 129] on button "x 1" at bounding box center [1013, 132] width 17 height 17
click at [1018, 130] on button "x 2" at bounding box center [1013, 132] width 17 height 17
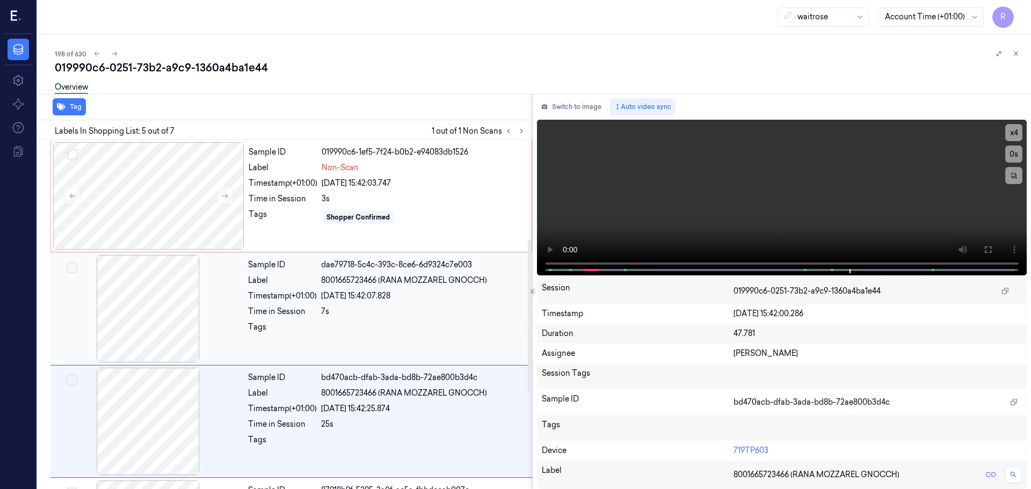
scroll to position [225, 0]
click at [272, 346] on div "Sample ID dae79718-5c4c-393c-8ce6-6d9324c7e003 Label 8001665723466 (RANA MOZZAR…" at bounding box center [387, 309] width 286 height 107
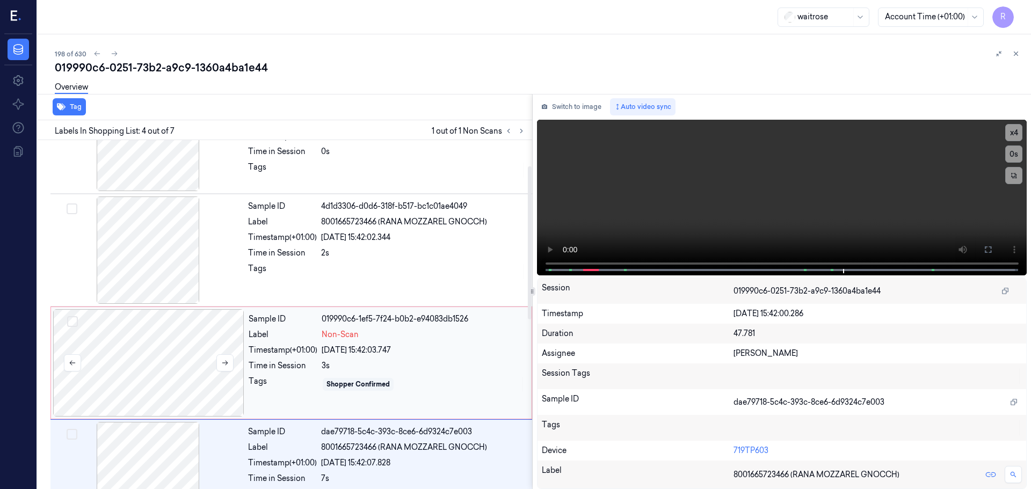
click at [212, 332] on div at bounding box center [148, 362] width 191 height 107
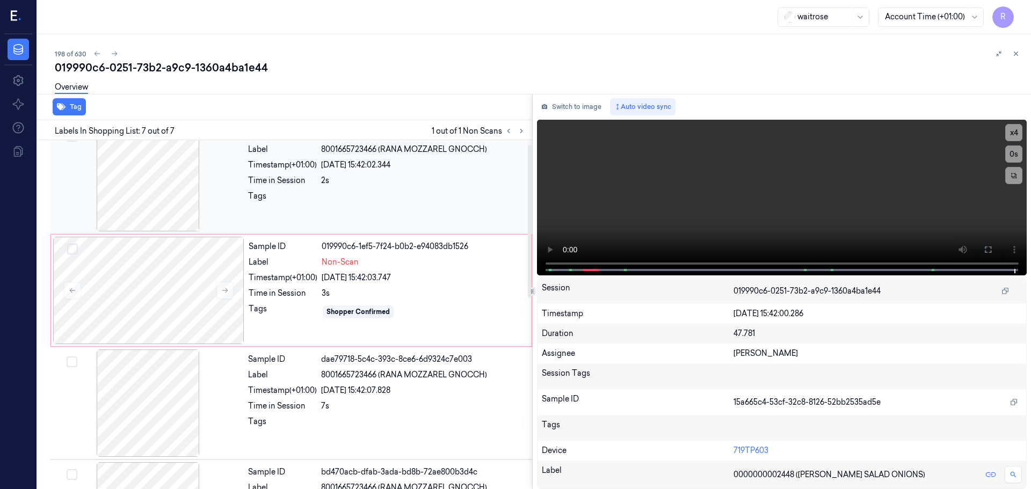
scroll to position [0, 0]
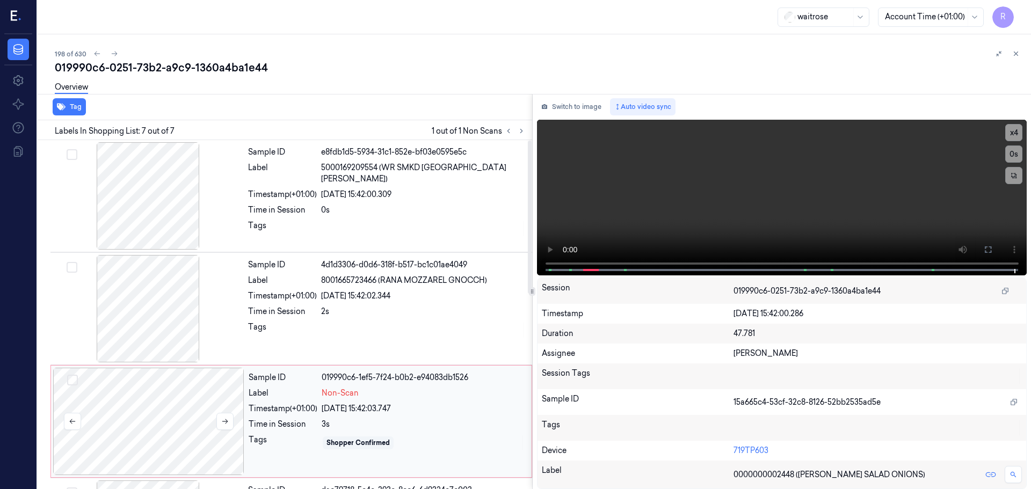
click at [210, 397] on div at bounding box center [148, 421] width 191 height 107
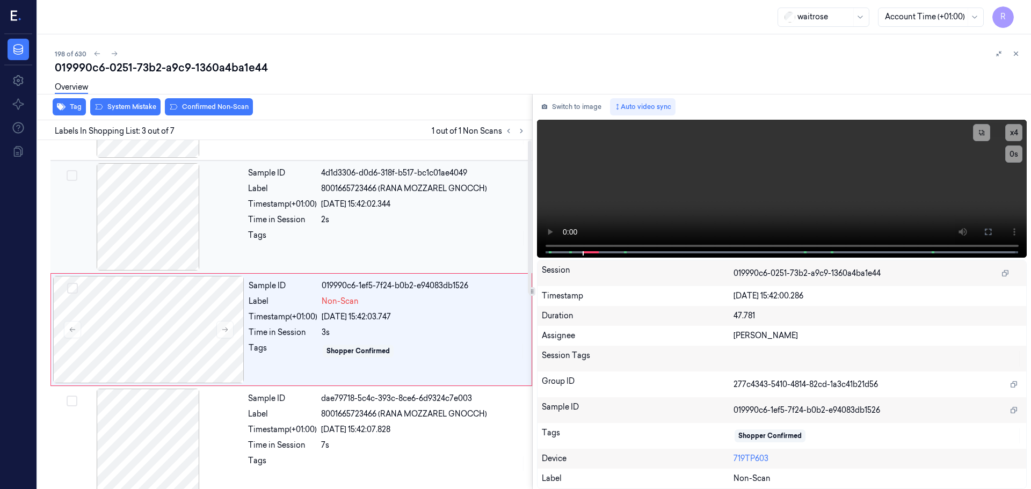
scroll to position [107, 0]
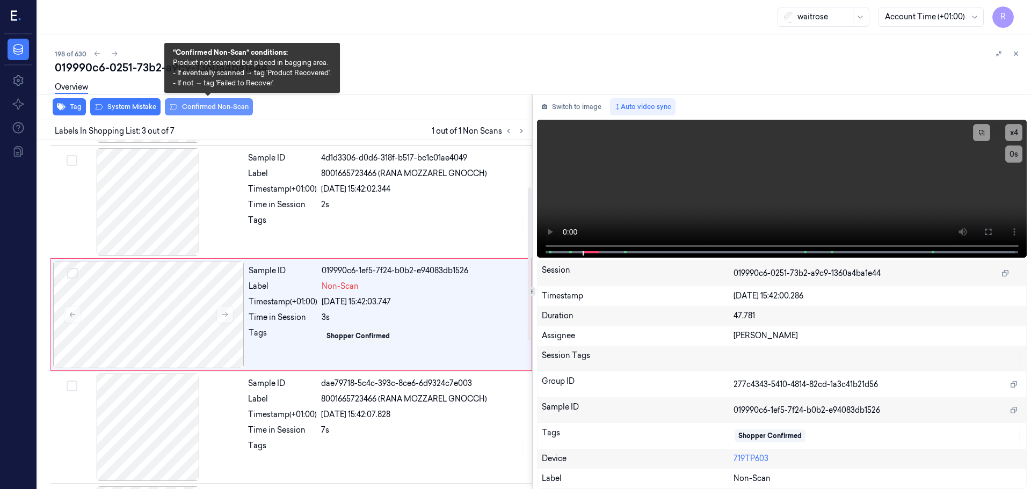
click at [203, 107] on button "Confirmed Non-Scan" at bounding box center [209, 106] width 88 height 17
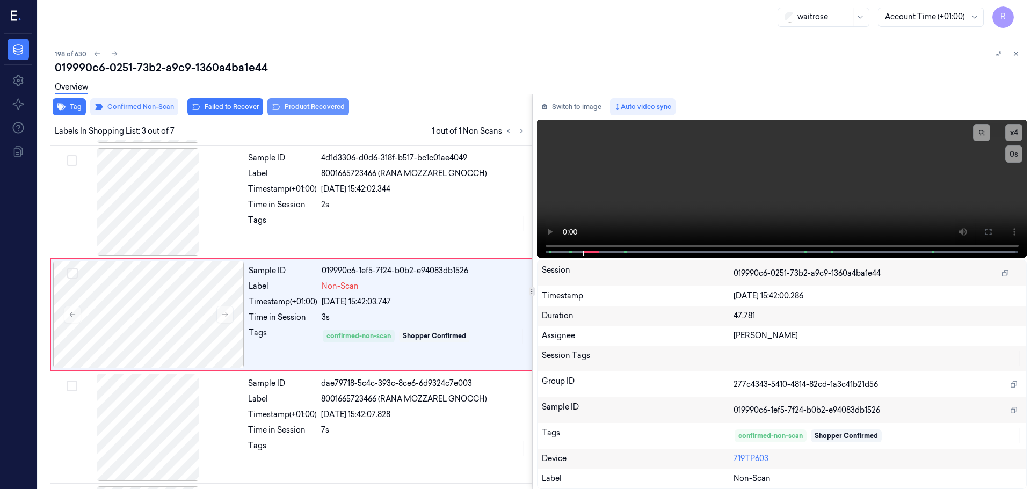
click at [296, 109] on button "Product Recovered" at bounding box center [308, 106] width 82 height 17
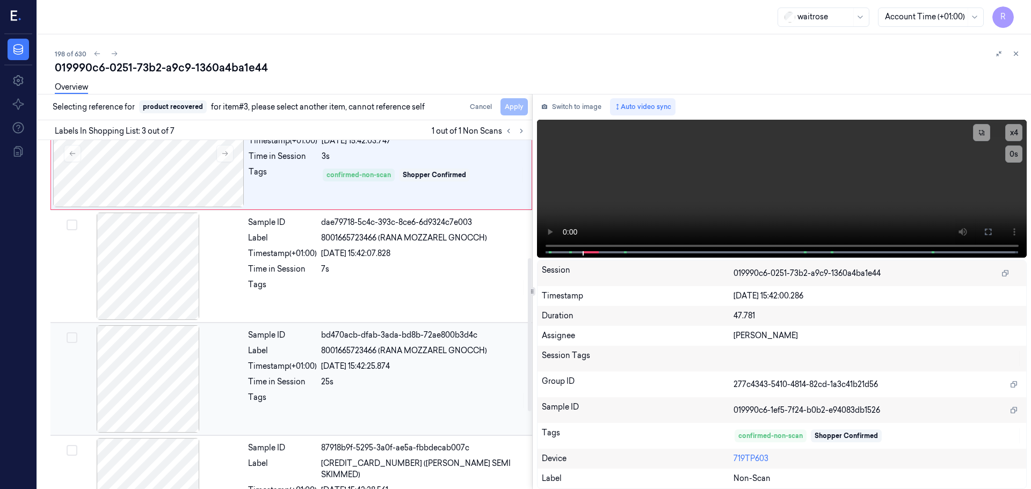
click at [338, 359] on div "Sample ID bd470acb-dfab-3ada-bd8b-72ae800b3d4c Label 8001665723466 (RANA MOZZAR…" at bounding box center [387, 378] width 286 height 107
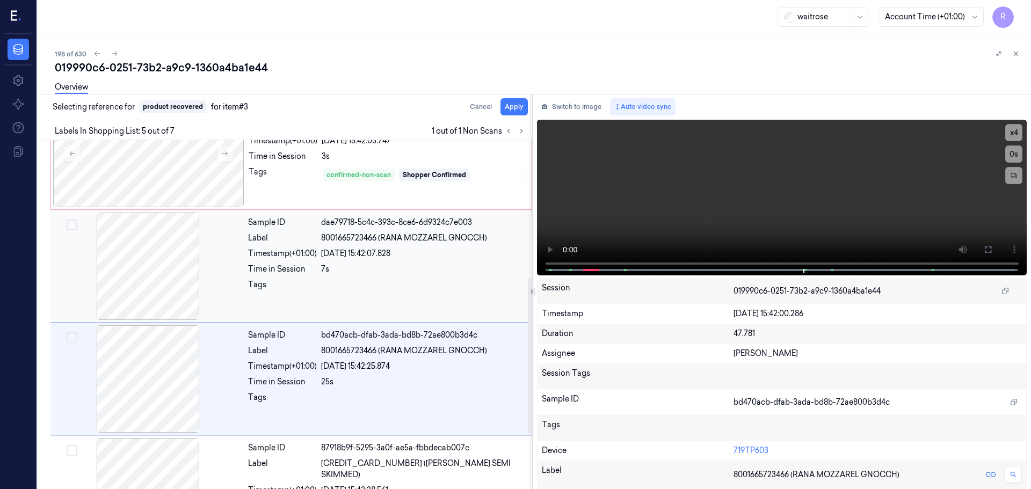
scroll to position [332, 0]
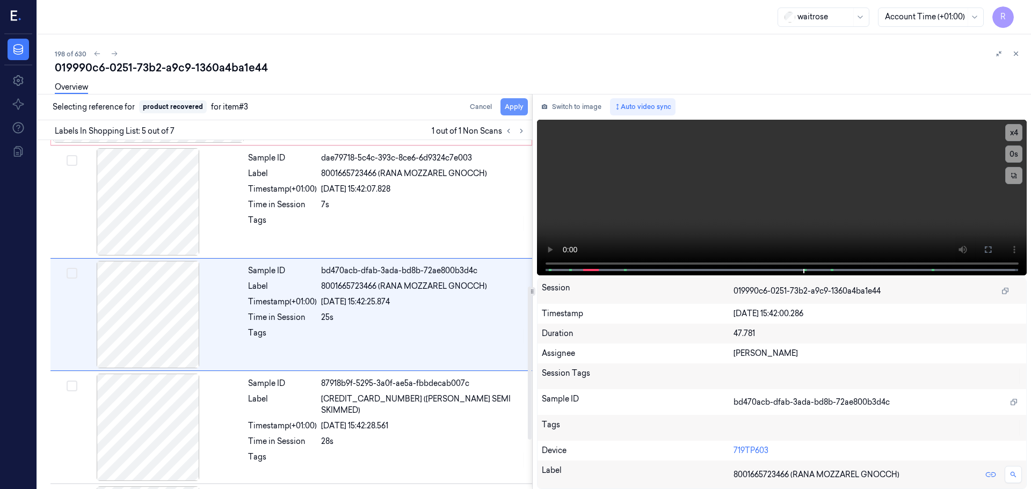
click at [507, 111] on button "Apply" at bounding box center [513, 106] width 27 height 17
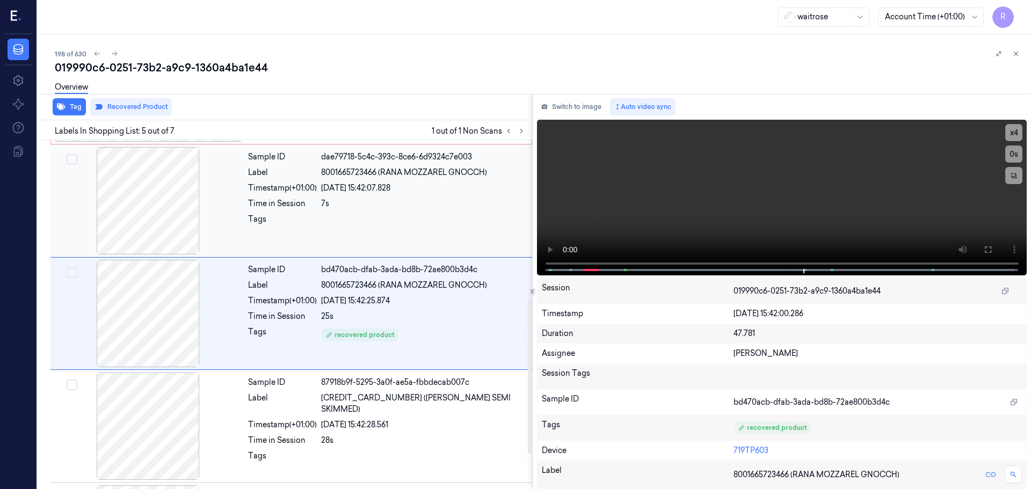
scroll to position [443, 0]
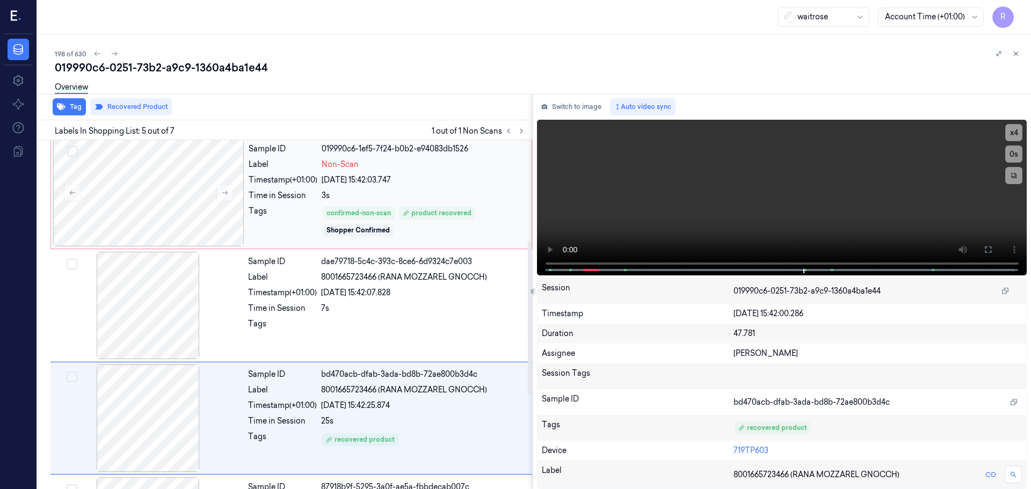
click at [328, 191] on div "3s" at bounding box center [423, 195] width 203 height 11
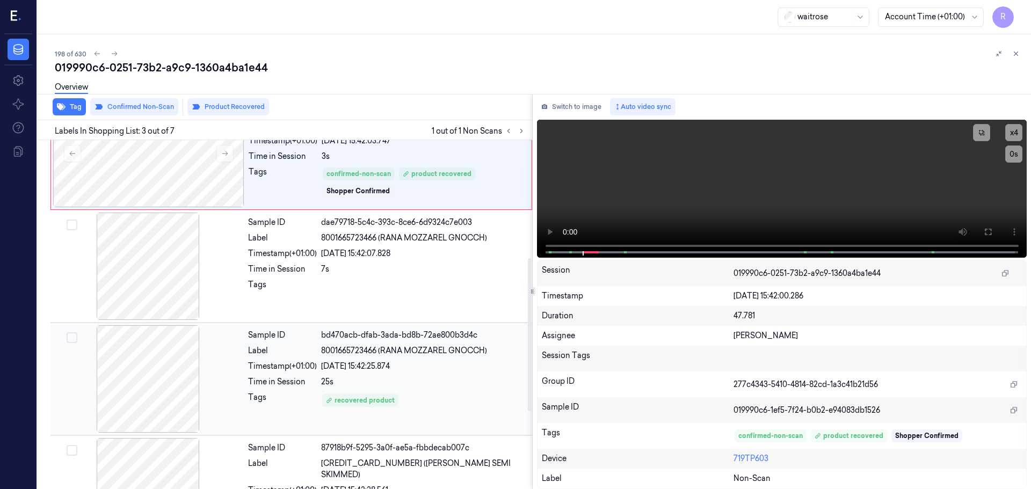
click at [359, 384] on div "25s" at bounding box center [423, 381] width 205 height 11
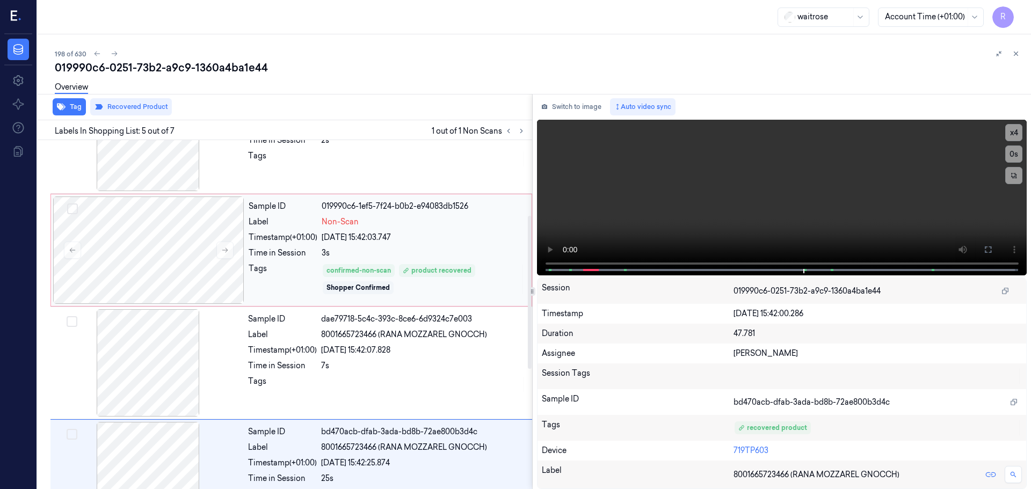
click at [320, 265] on div "Tags confirmed-non-scan product recovered Shopper Confirmed" at bounding box center [387, 279] width 276 height 32
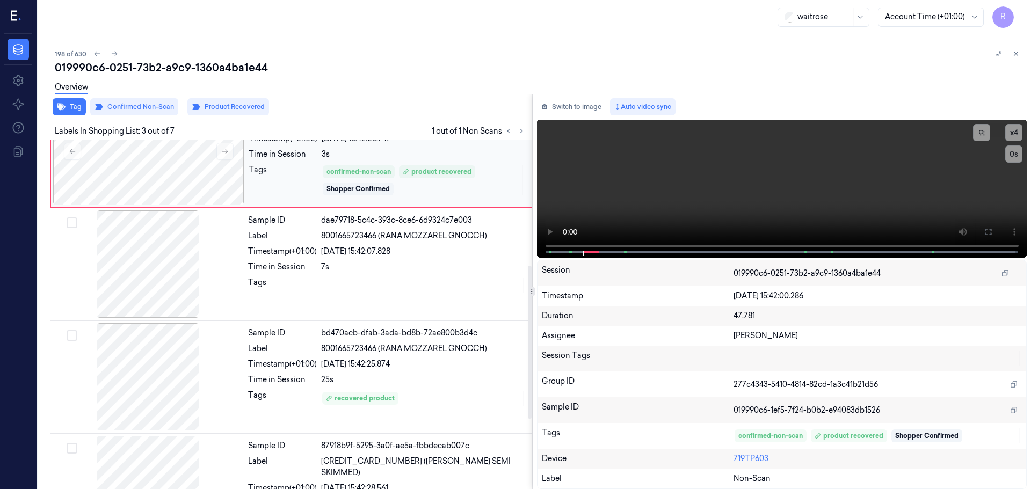
scroll to position [322, 0]
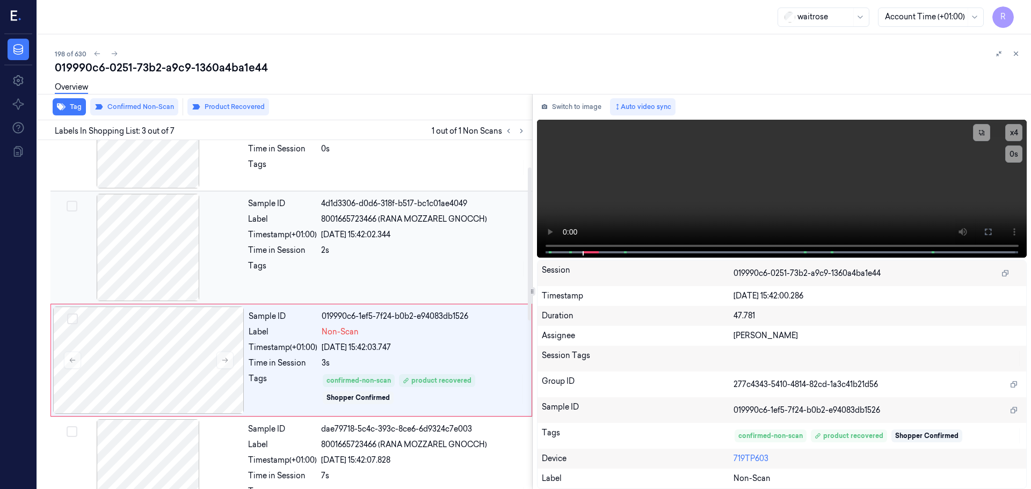
click at [346, 280] on div "Sample ID 4d1d3306-d0d6-318f-b517-bc1c01ae4049 Label 8001665723466 (RANA MOZZAR…" at bounding box center [387, 247] width 286 height 107
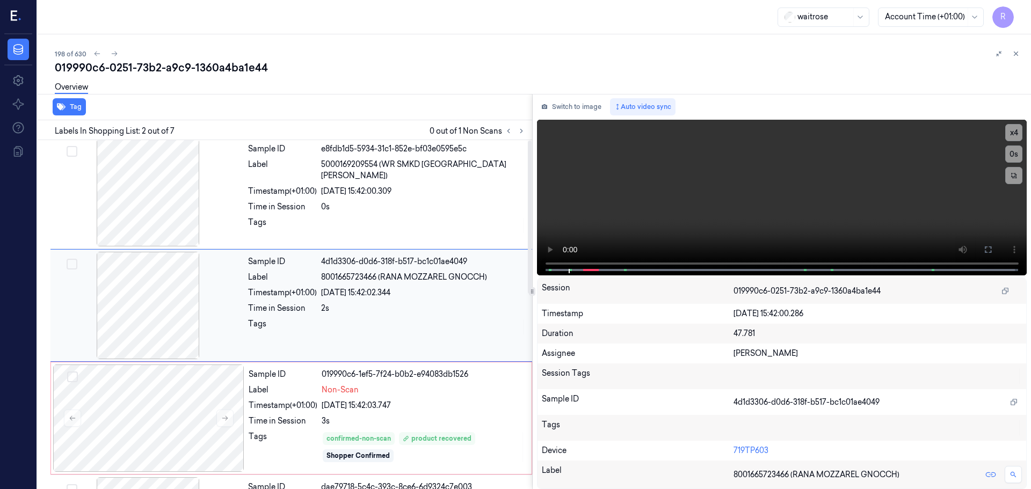
scroll to position [0, 0]
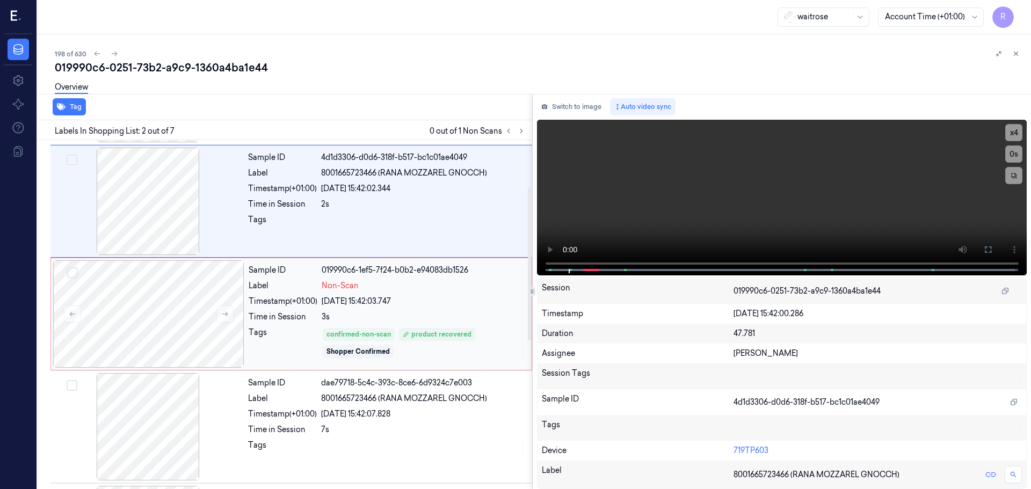
click at [376, 317] on div "3s" at bounding box center [423, 316] width 203 height 11
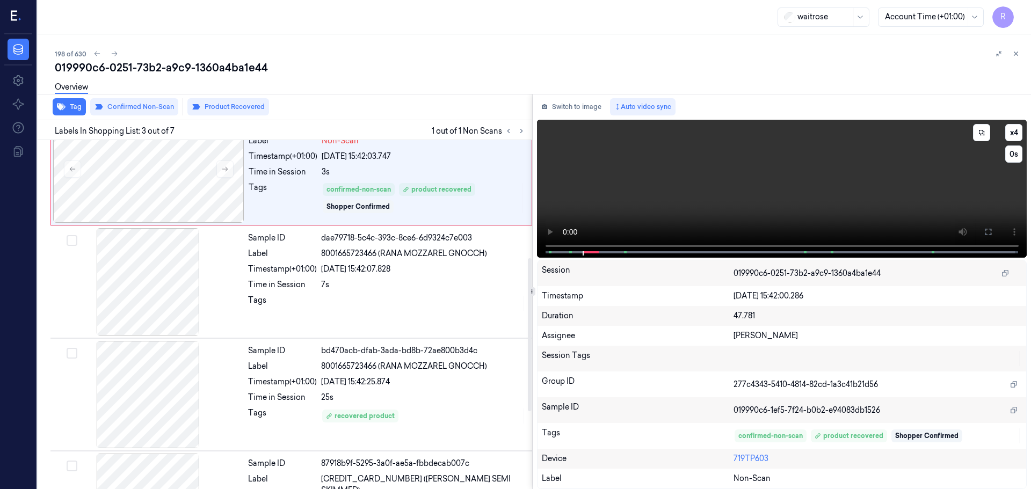
scroll to position [268, 0]
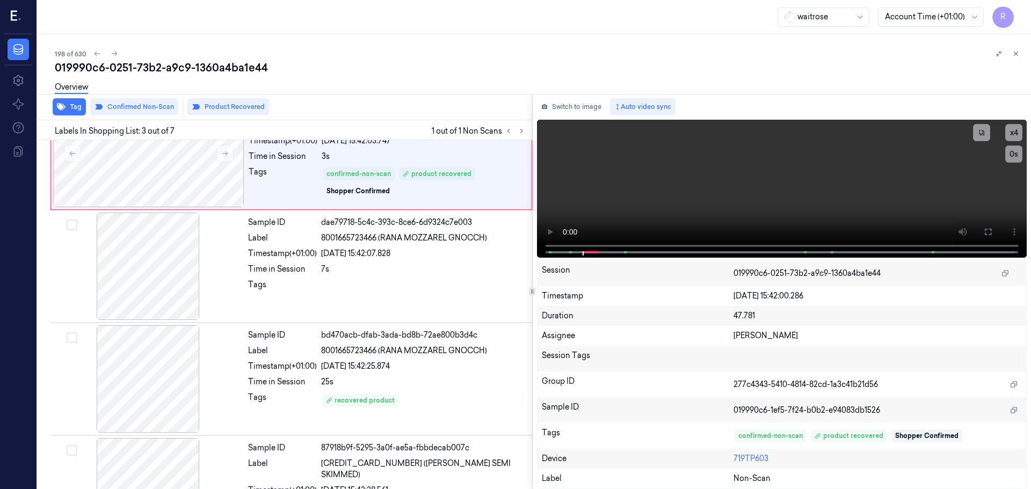
click at [1026, 52] on div "198 of 630 019990c6-0251-73b2-a9c9-1360a4ba1e44 Overview Tag Confirmed Non-Scan…" at bounding box center [534, 261] width 993 height 455
click at [1015, 57] on button at bounding box center [1015, 53] width 13 height 13
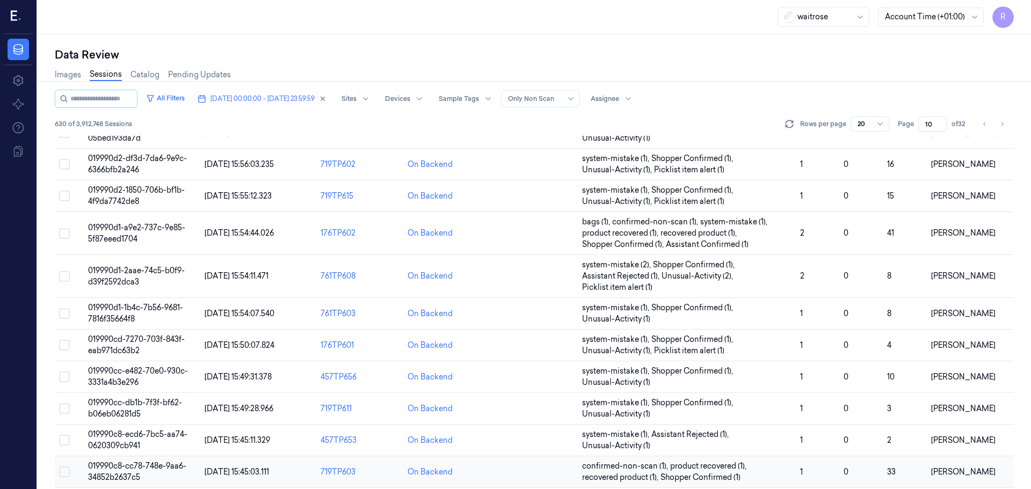
scroll to position [334, 0]
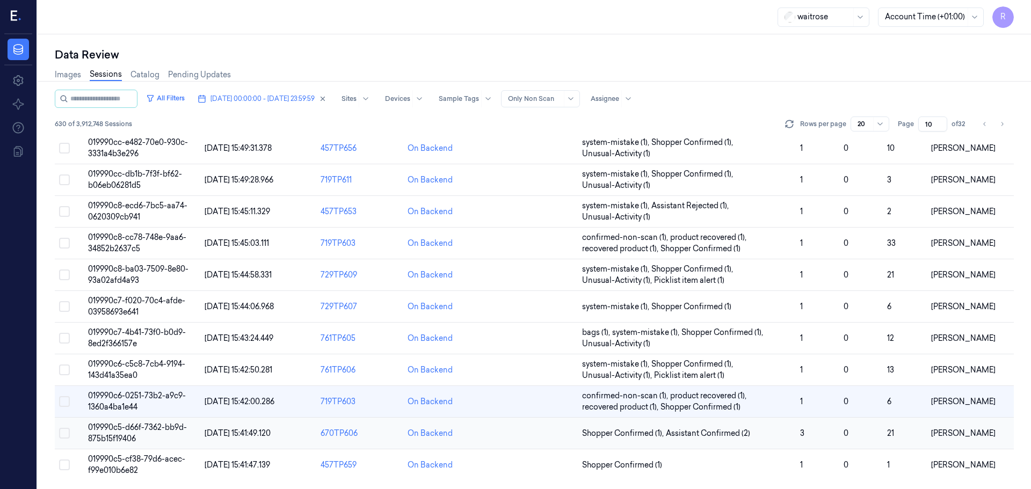
click at [554, 436] on td at bounding box center [534, 434] width 87 height 32
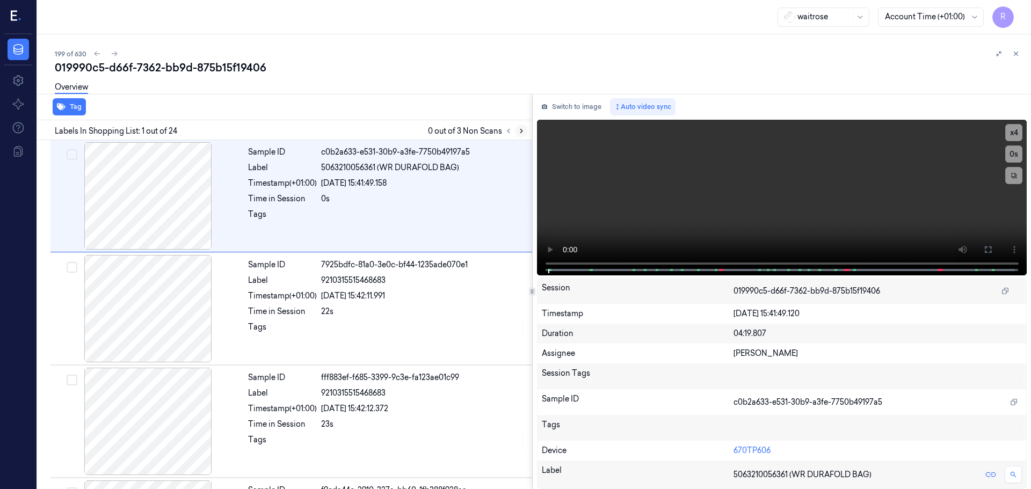
click at [523, 133] on icon at bounding box center [521, 131] width 8 height 8
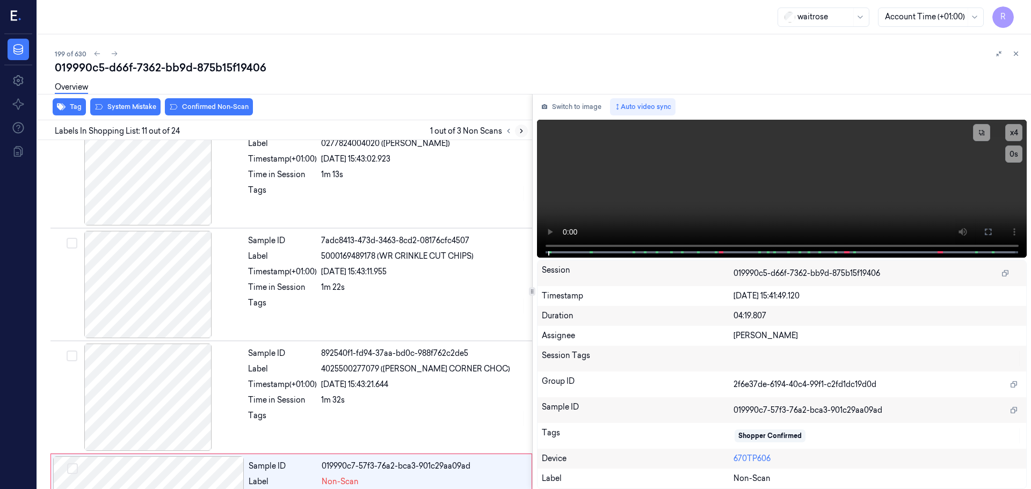
click at [521, 133] on icon at bounding box center [521, 131] width 8 height 8
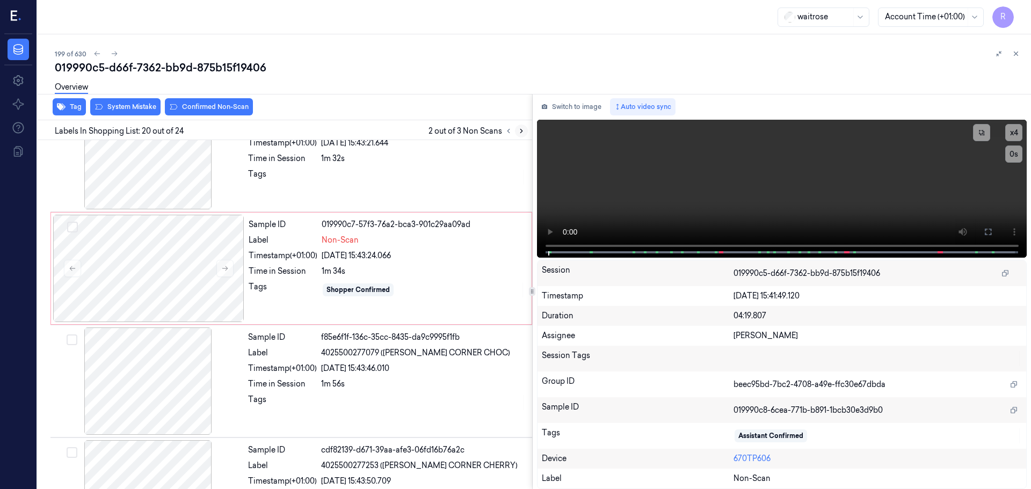
click at [521, 133] on icon at bounding box center [521, 131] width 8 height 8
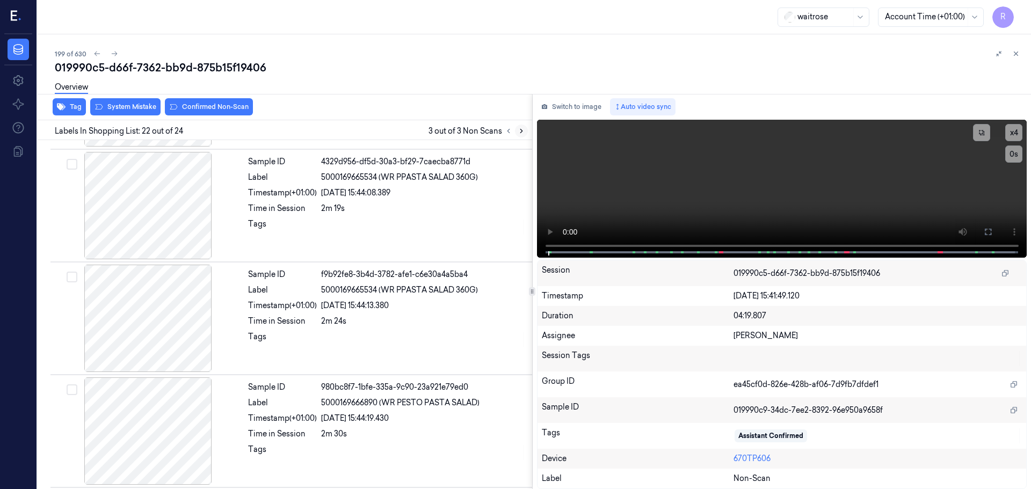
click at [521, 133] on icon at bounding box center [521, 131] width 8 height 8
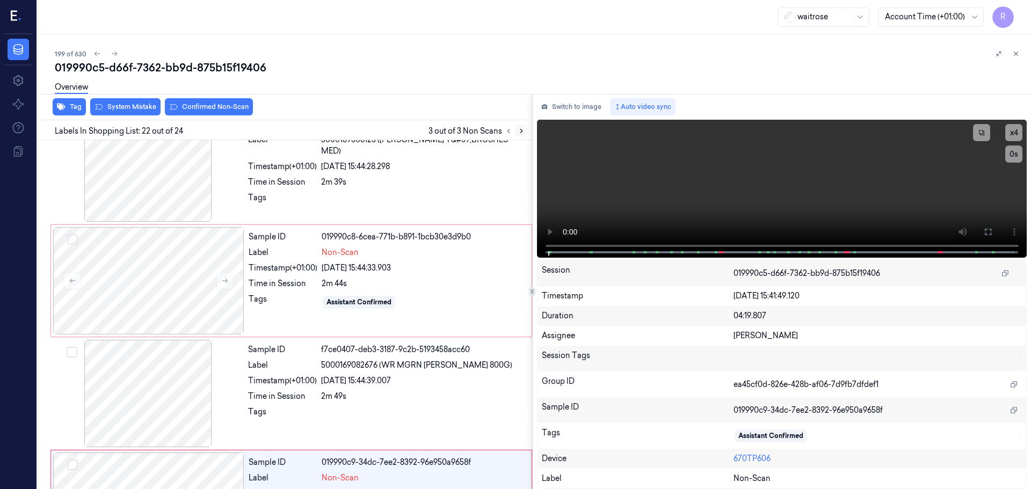
click at [521, 133] on icon at bounding box center [521, 131] width 8 height 8
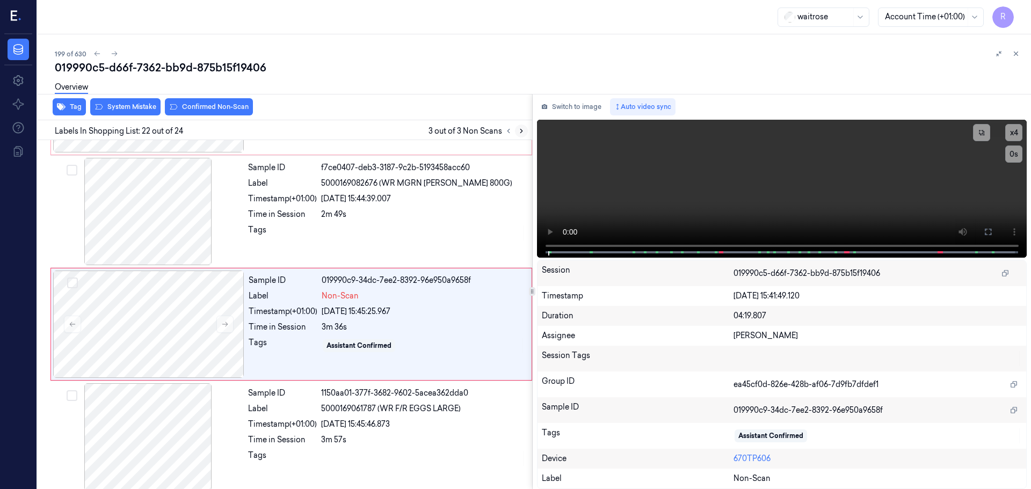
click at [521, 133] on icon at bounding box center [521, 131] width 8 height 8
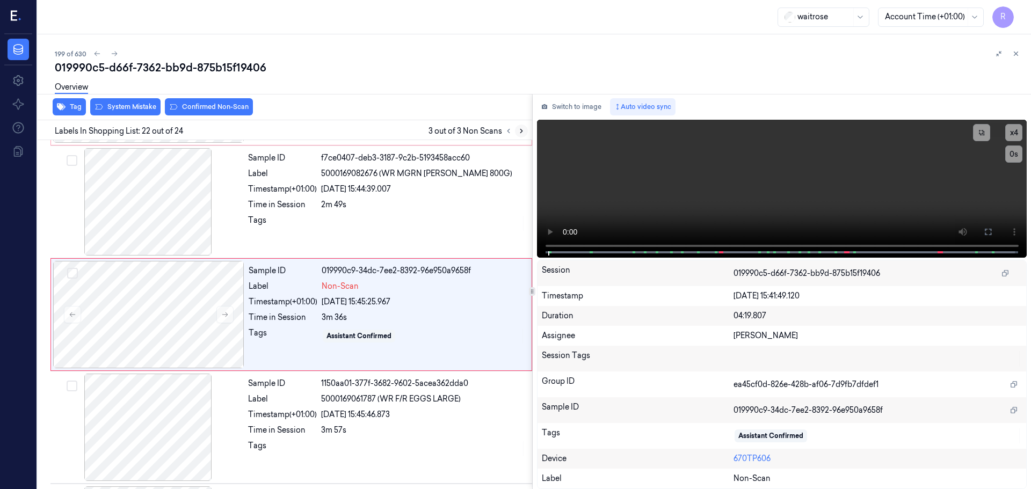
click at [514, 129] on div at bounding box center [515, 131] width 26 height 13
click at [509, 130] on icon at bounding box center [509, 131] width 8 height 8
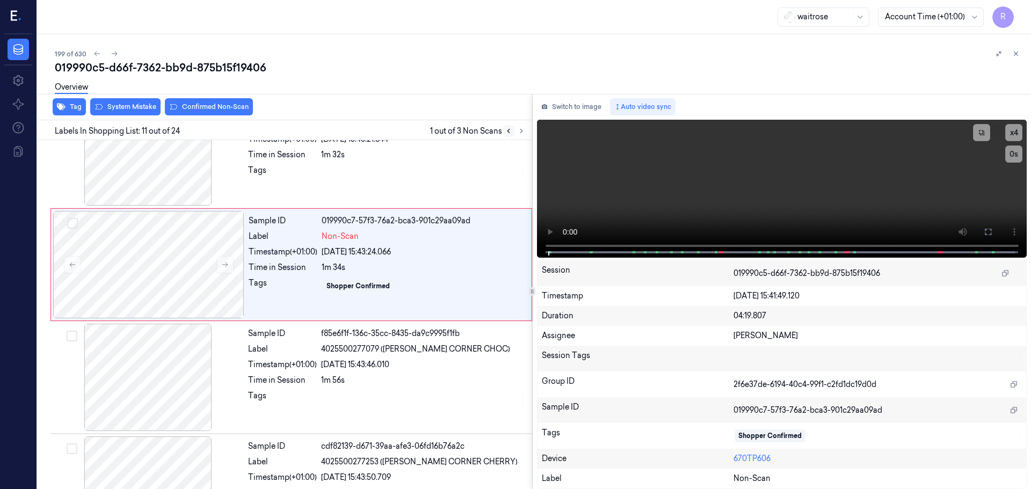
scroll to position [1009, 0]
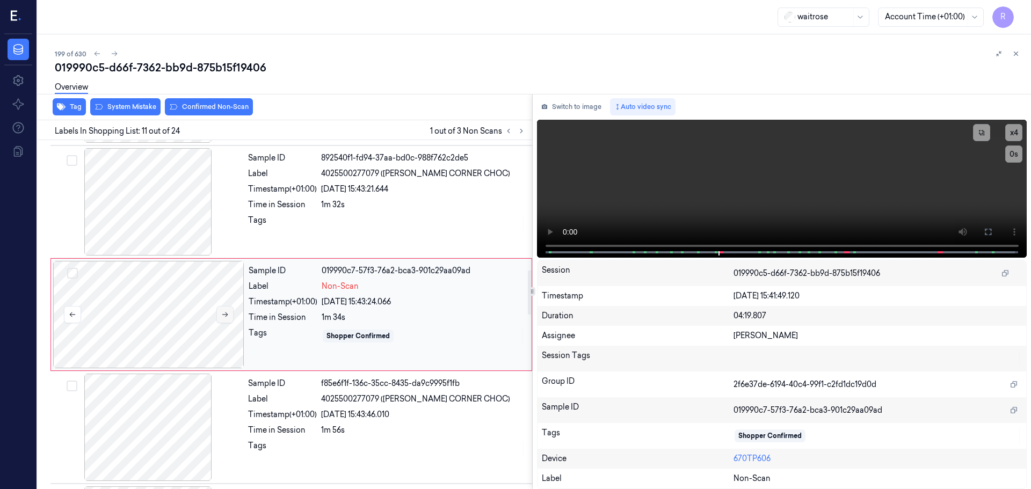
click at [223, 314] on icon at bounding box center [225, 315] width 8 height 8
click at [186, 214] on div at bounding box center [148, 201] width 191 height 107
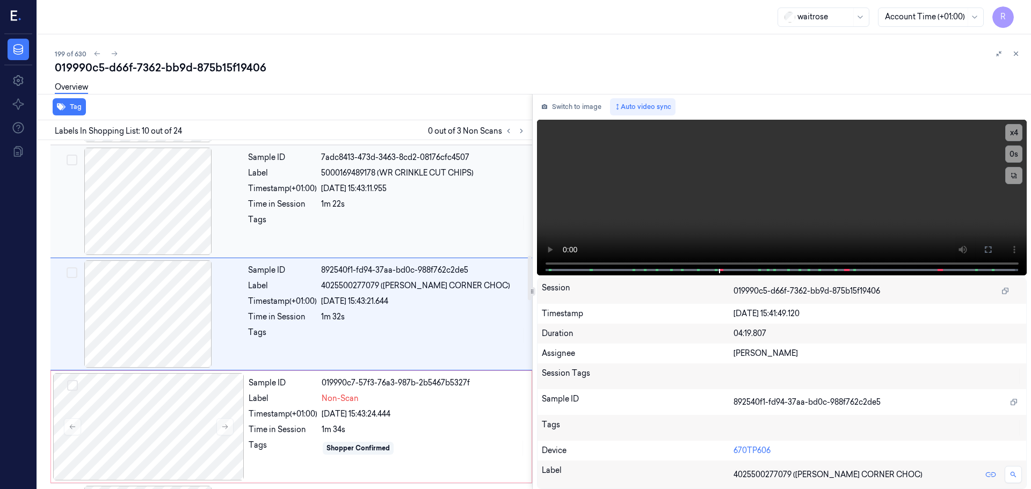
scroll to position [896, 0]
click at [1016, 133] on button "x 4" at bounding box center [1013, 132] width 17 height 17
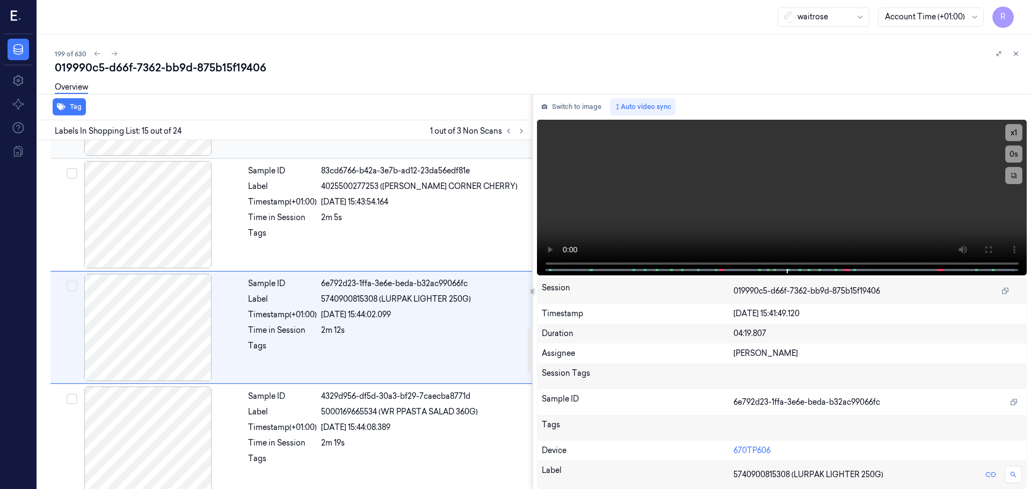
scroll to position [1460, 0]
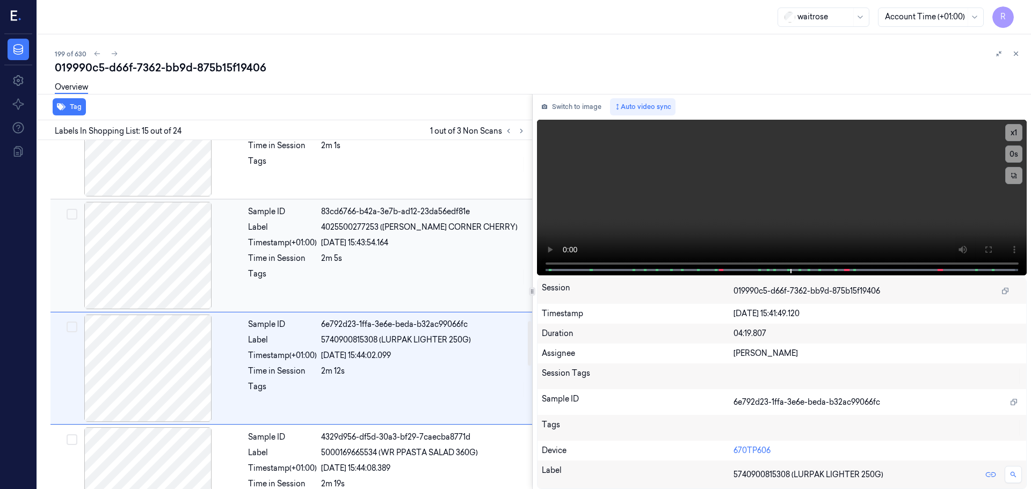
click at [440, 280] on div at bounding box center [423, 276] width 205 height 17
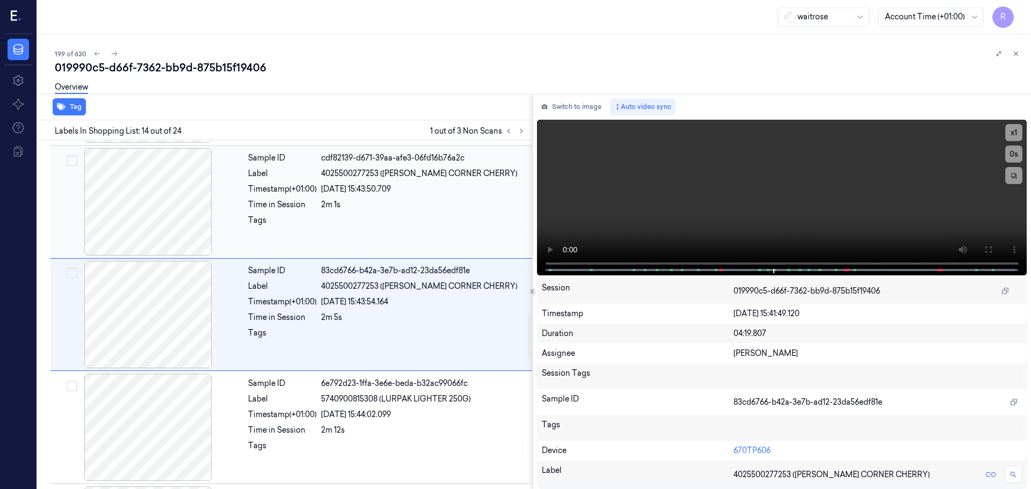
click at [436, 228] on div at bounding box center [423, 223] width 205 height 17
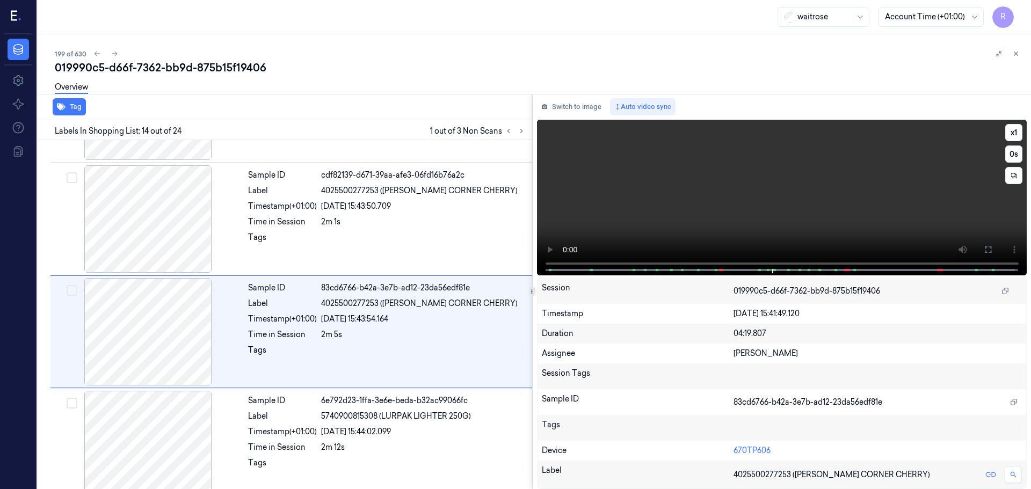
scroll to position [1347, 0]
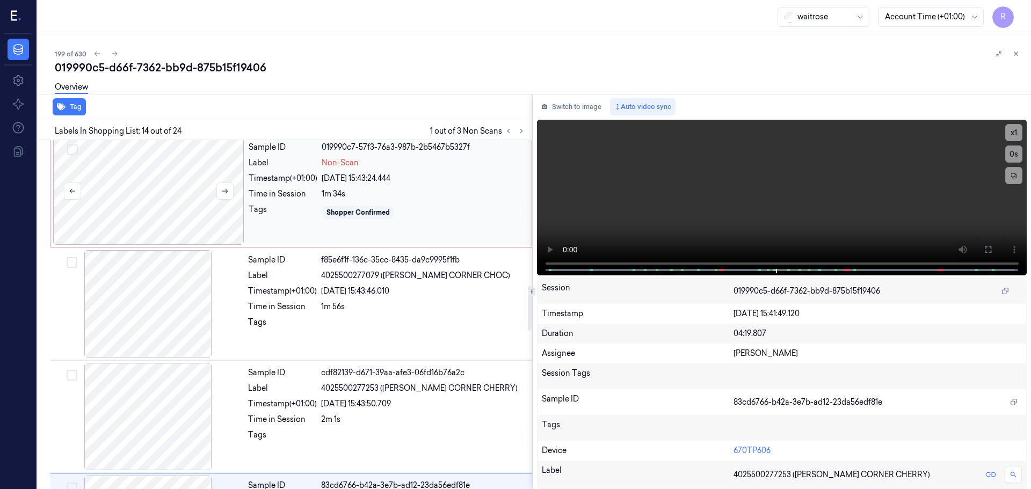
click at [215, 203] on div at bounding box center [148, 190] width 191 height 107
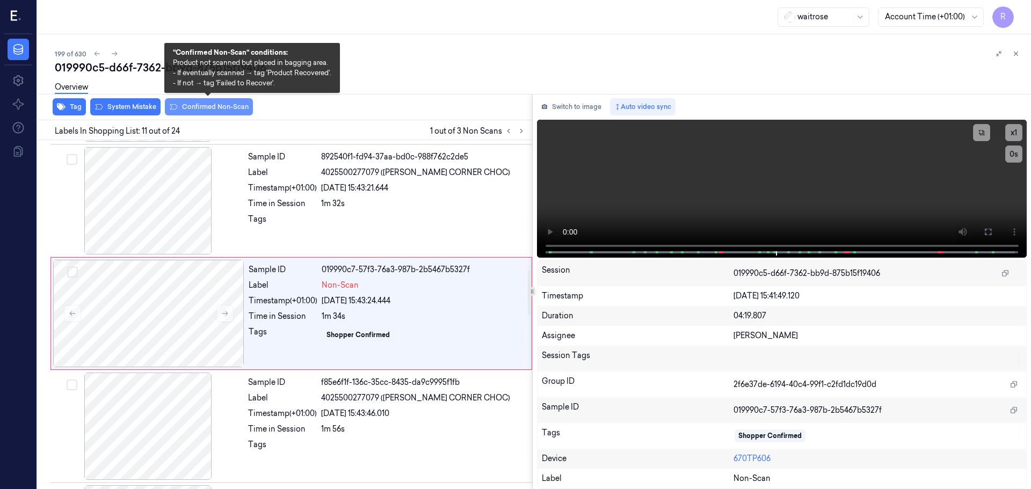
scroll to position [1009, 0]
click at [206, 109] on button "Confirmed Non-Scan" at bounding box center [209, 106] width 88 height 17
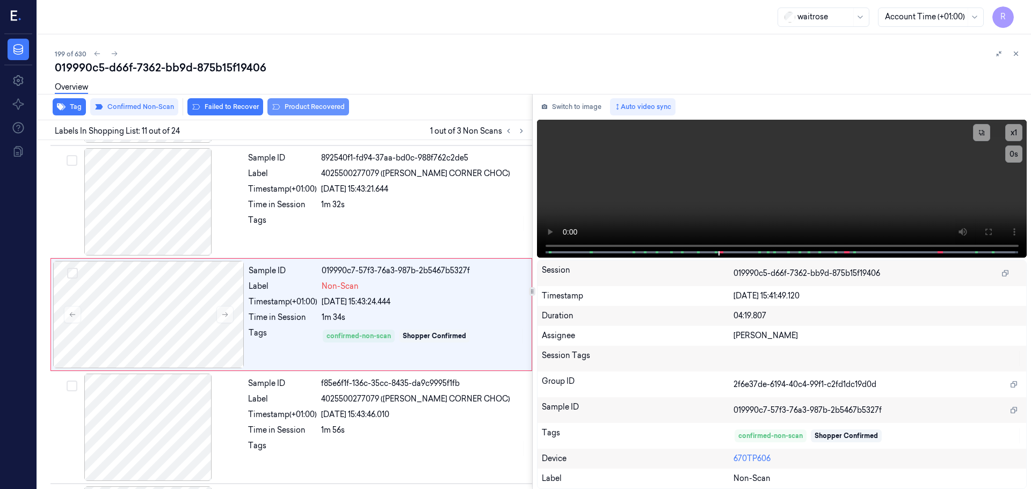
click at [309, 112] on button "Product Recovered" at bounding box center [308, 106] width 82 height 17
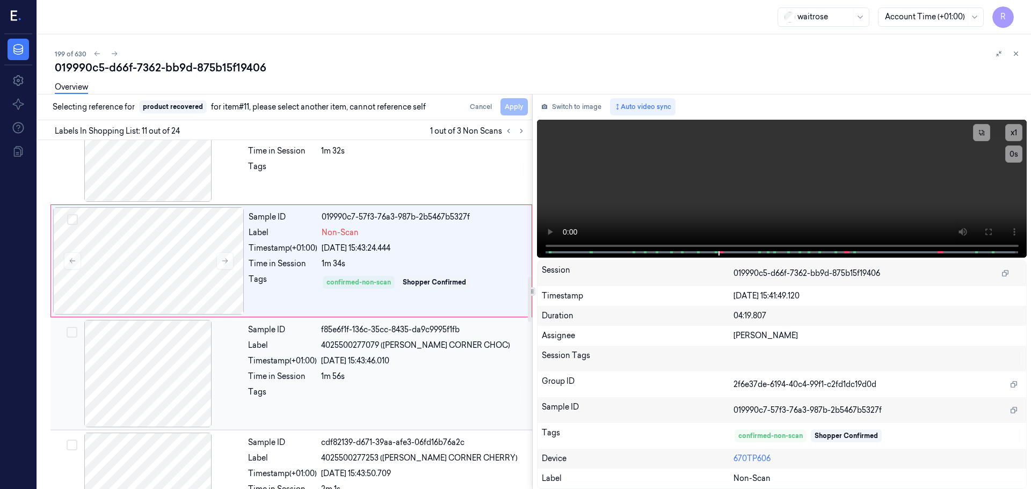
click at [323, 353] on div "Sample ID f85e6f1f-136c-35cc-8435-da9c9995f1fb Label 4025500277079 (MULLER CORN…" at bounding box center [387, 373] width 286 height 107
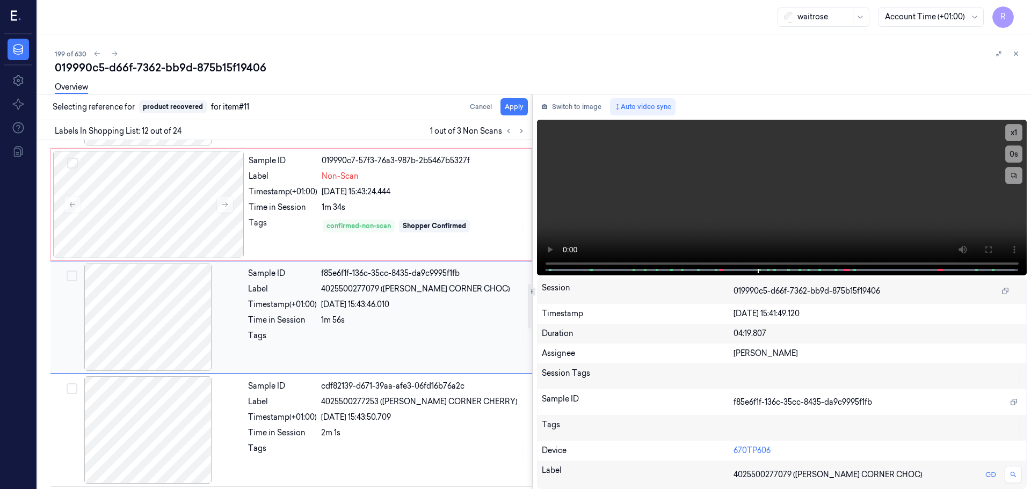
scroll to position [1121, 0]
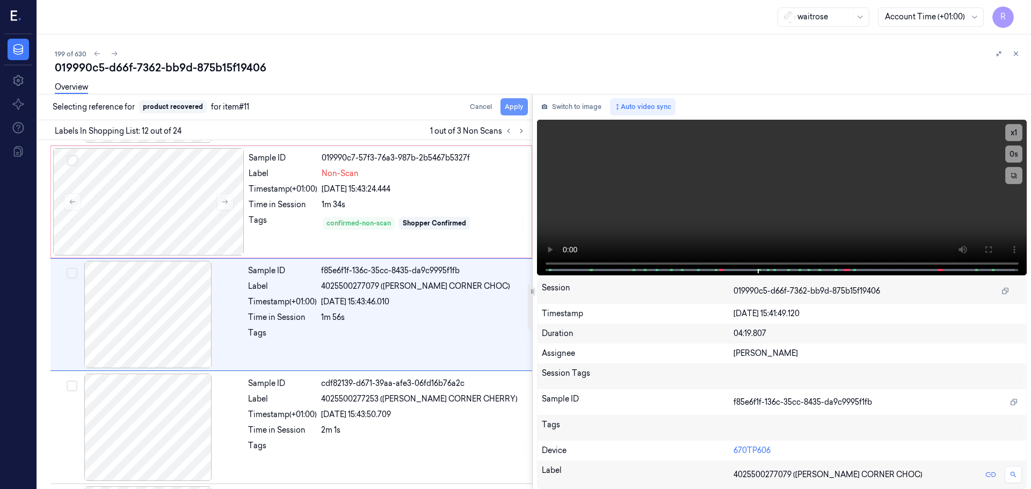
click at [512, 112] on button "Apply" at bounding box center [513, 106] width 27 height 17
click at [417, 224] on div "Shopper Confirmed" at bounding box center [434, 223] width 63 height 10
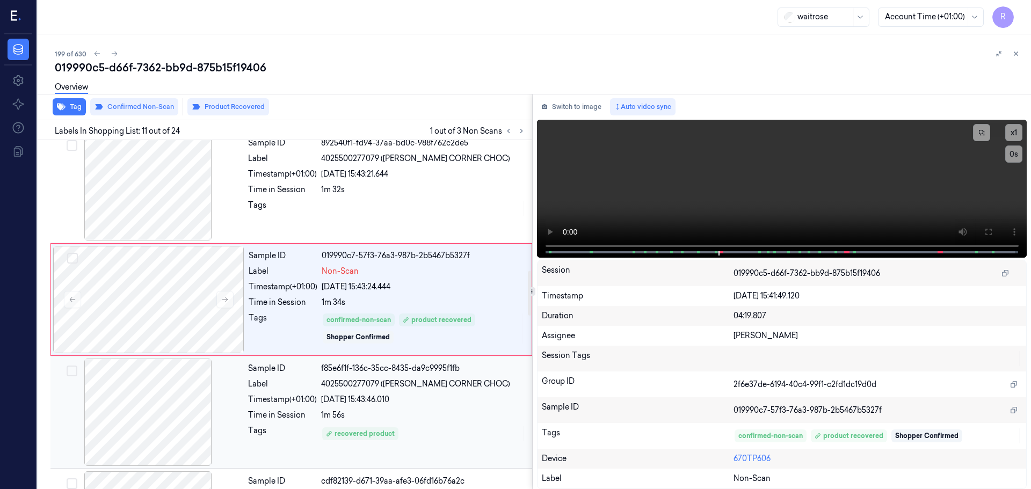
click at [373, 363] on div "Sample ID c0b2a633-e531-30b9-a3fe-7750b49197a5 Label 5063210056361 (WR DURAFOLD…" at bounding box center [282, 470] width 499 height 2709
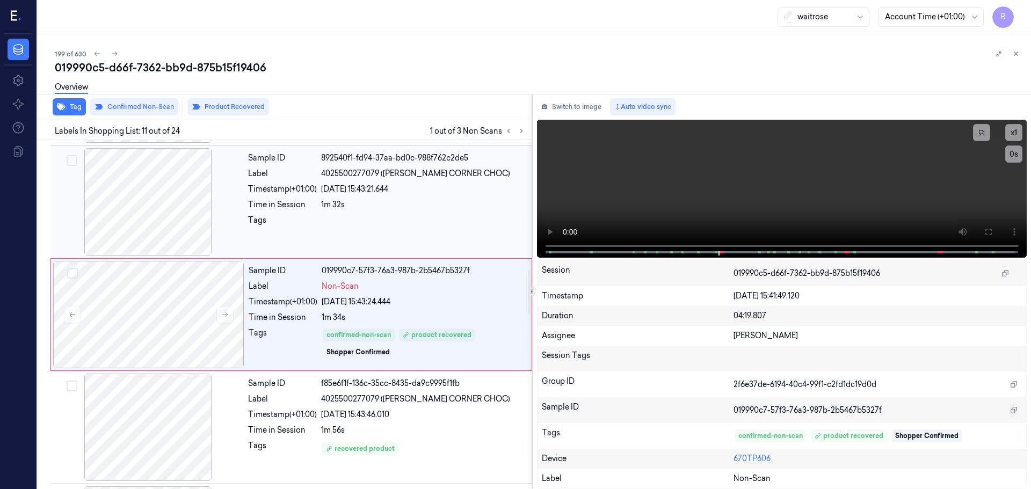
click at [405, 235] on div "Sample ID 892540f1-fd94-37aa-bd0c-988f762c2de5 Label 4025500277079 (MULLER CORN…" at bounding box center [387, 201] width 286 height 107
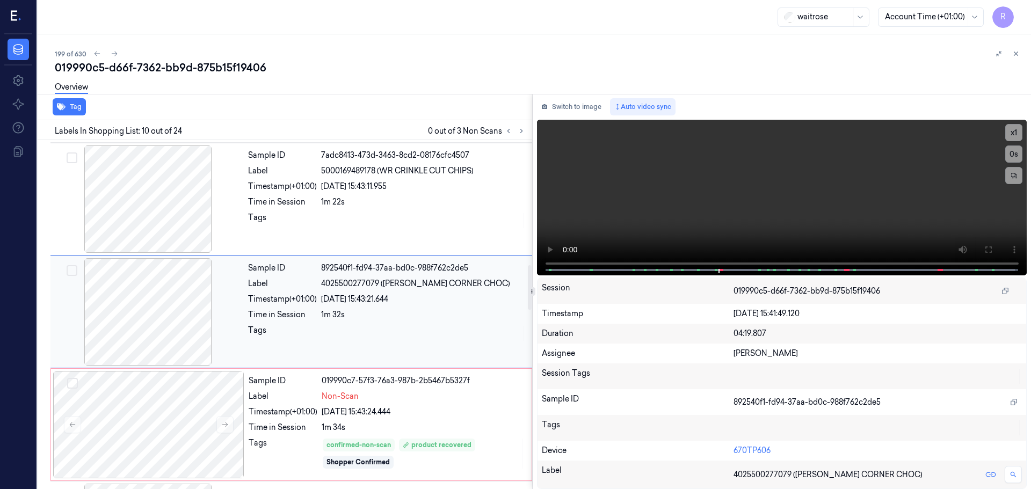
click at [384, 285] on div "Sample ID 892540f1-fd94-37aa-bd0c-988f762c2de5 Label 4025500277079 (MULLER CORN…" at bounding box center [387, 311] width 286 height 107
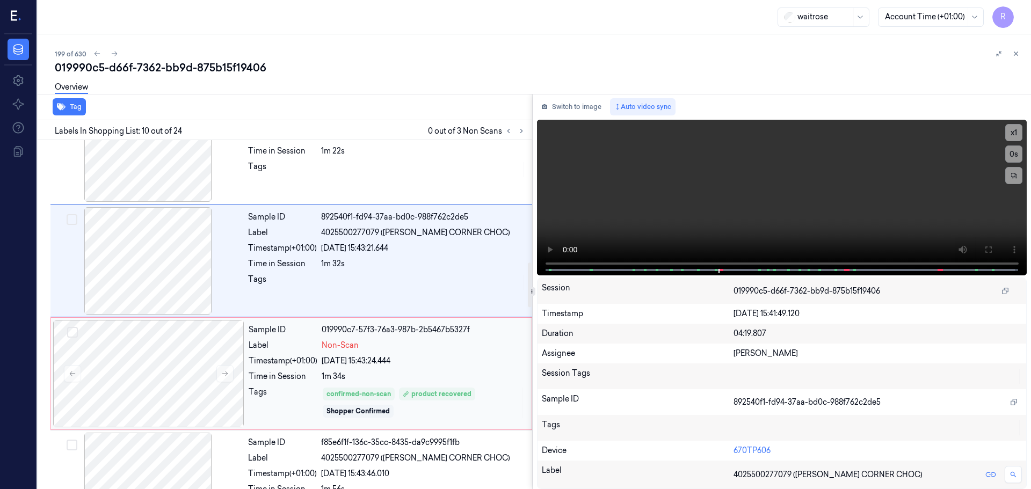
click at [363, 354] on div "Sample ID 019990c7-57f3-76a3-987b-2b5467b5327f Label Non-Scan Timestamp (+01:00…" at bounding box center [386, 373] width 285 height 107
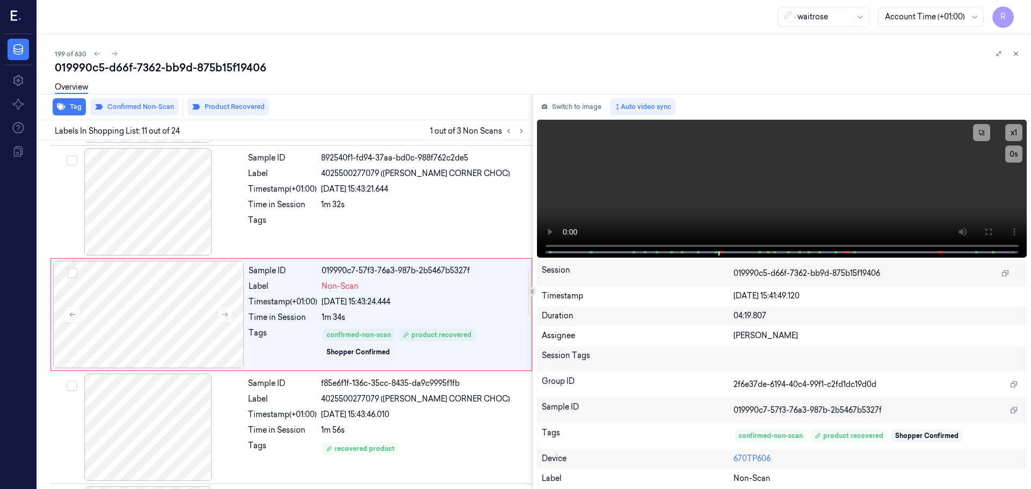
click at [529, 133] on div "Labels In Shopping List: 11 out of 24 1 out of 3 Non Scans" at bounding box center [282, 130] width 499 height 20
click at [527, 133] on button at bounding box center [521, 131] width 13 height 13
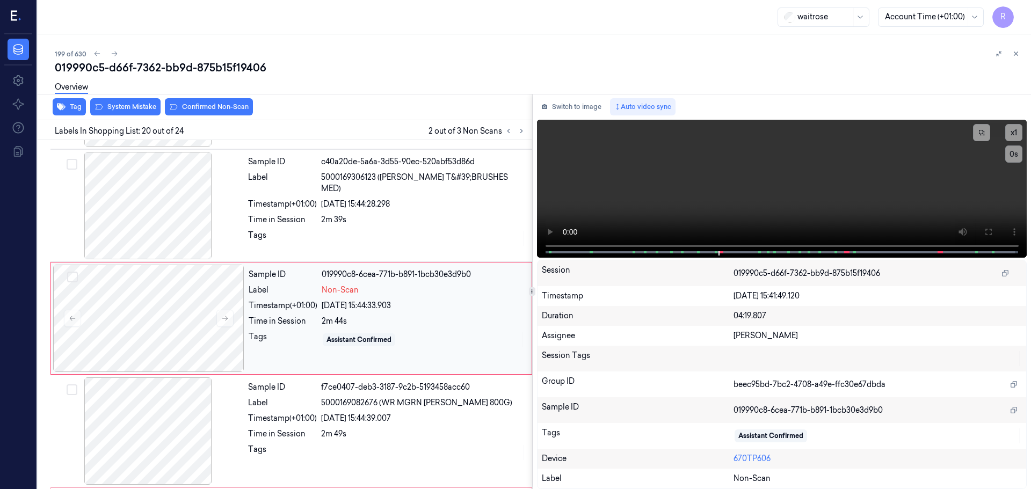
scroll to position [2023, 0]
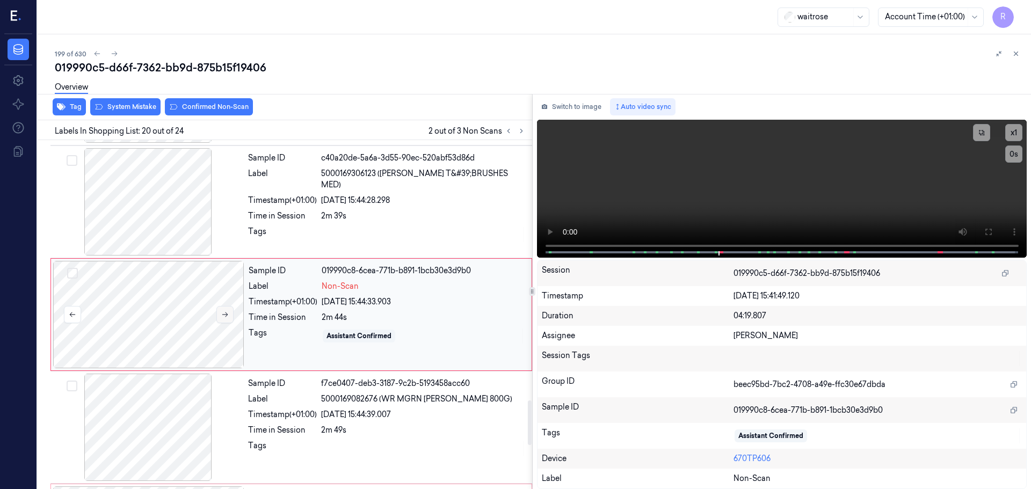
click at [230, 317] on button at bounding box center [224, 314] width 17 height 17
click at [164, 224] on div at bounding box center [148, 201] width 191 height 107
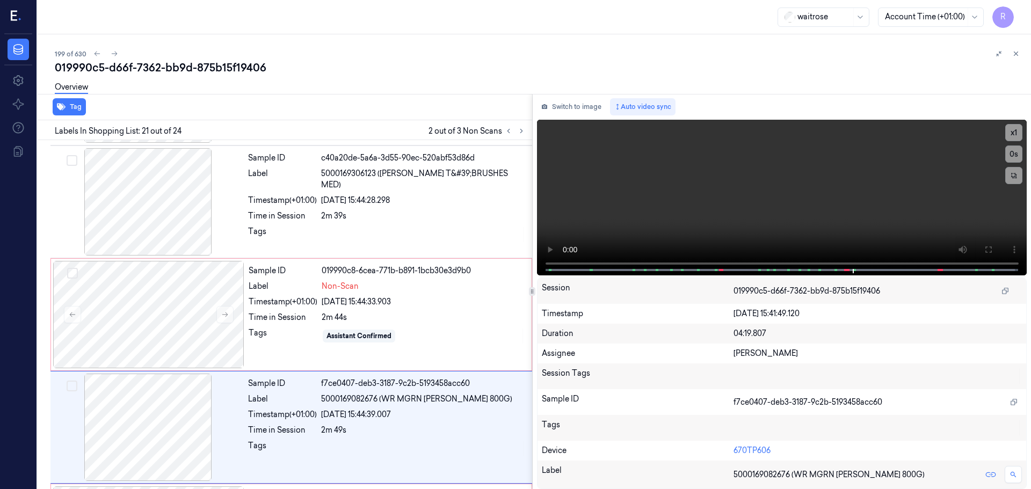
scroll to position [2136, 0]
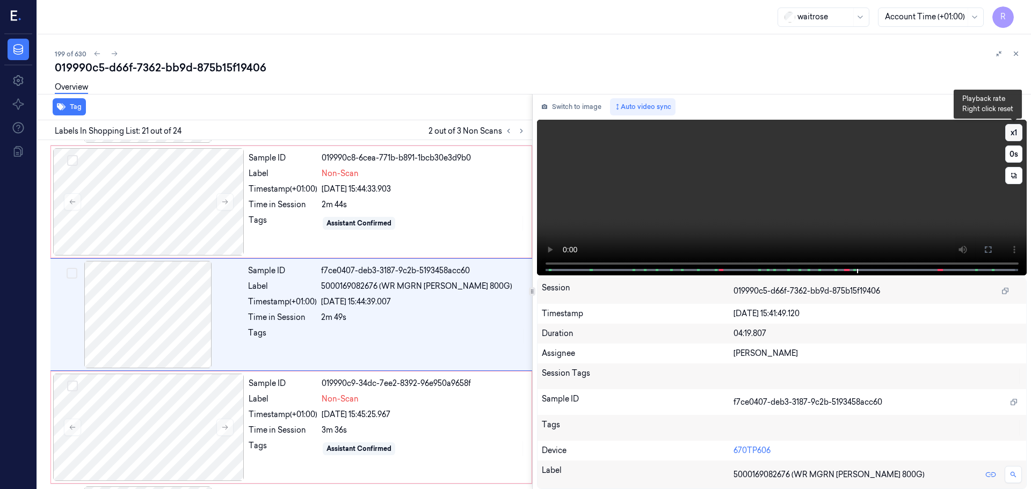
click at [1010, 136] on button "x 1" at bounding box center [1013, 132] width 17 height 17
click at [1010, 136] on button "x 2" at bounding box center [1013, 132] width 17 height 17
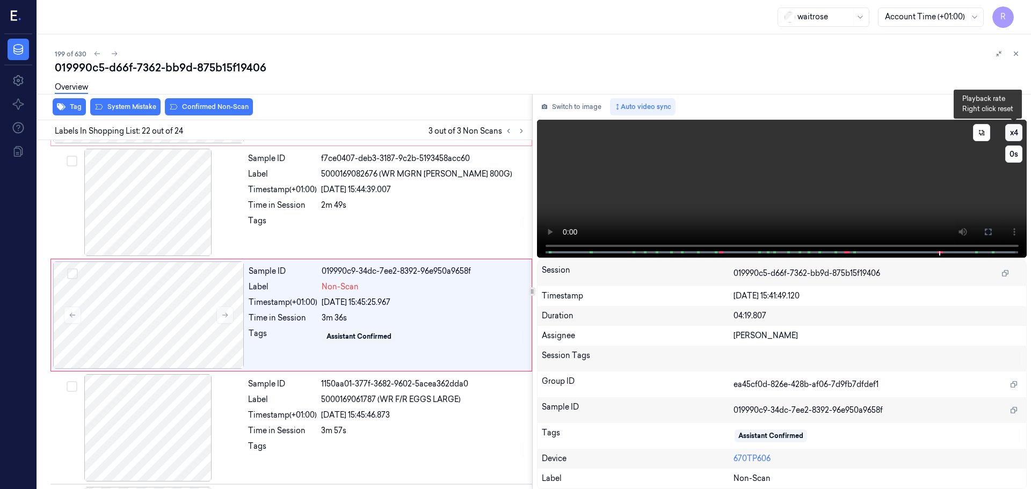
scroll to position [2249, 0]
click at [933, 246] on video at bounding box center [782, 189] width 490 height 138
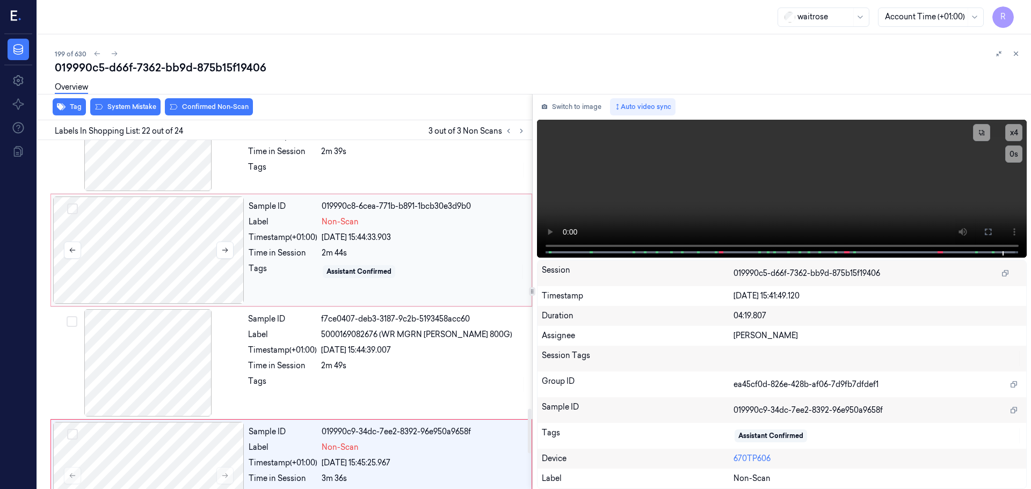
click at [181, 281] on div at bounding box center [148, 249] width 191 height 107
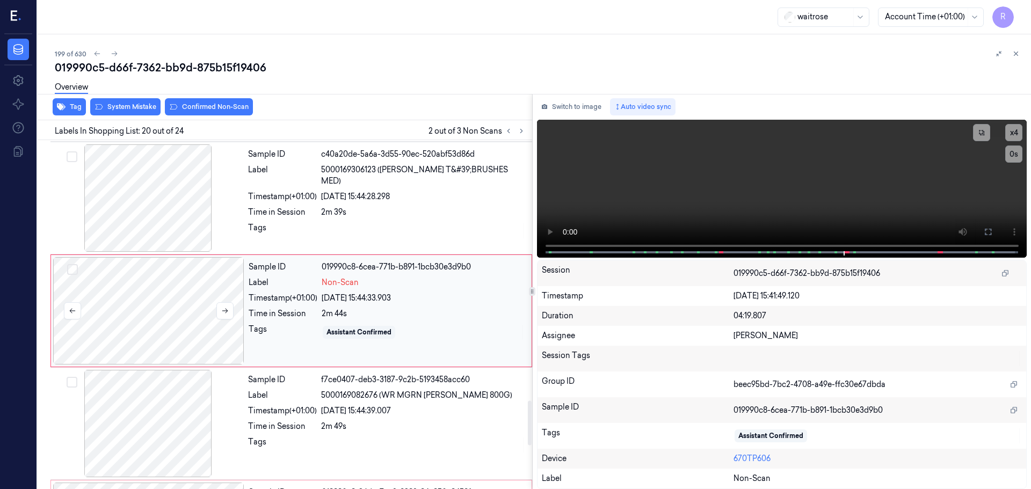
scroll to position [2023, 0]
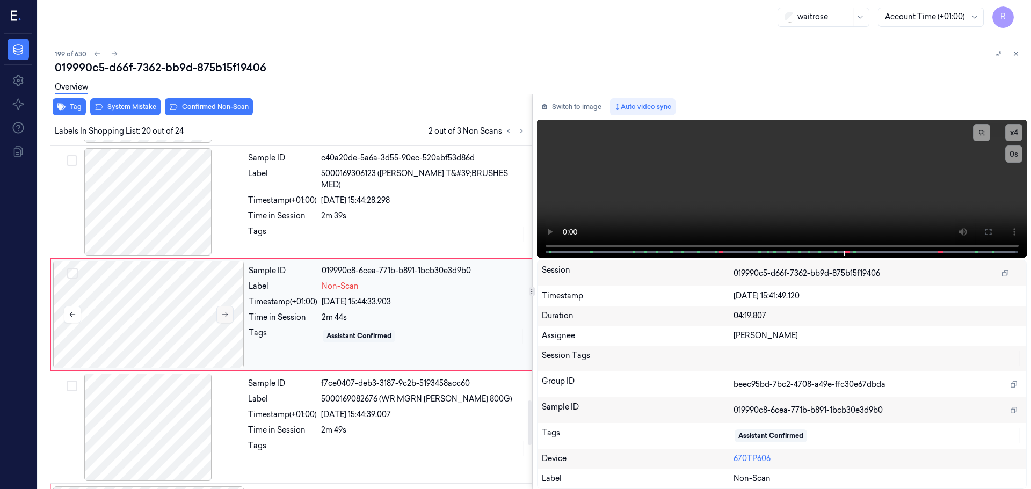
click at [225, 308] on button at bounding box center [224, 314] width 17 height 17
click at [225, 309] on button at bounding box center [224, 314] width 17 height 17
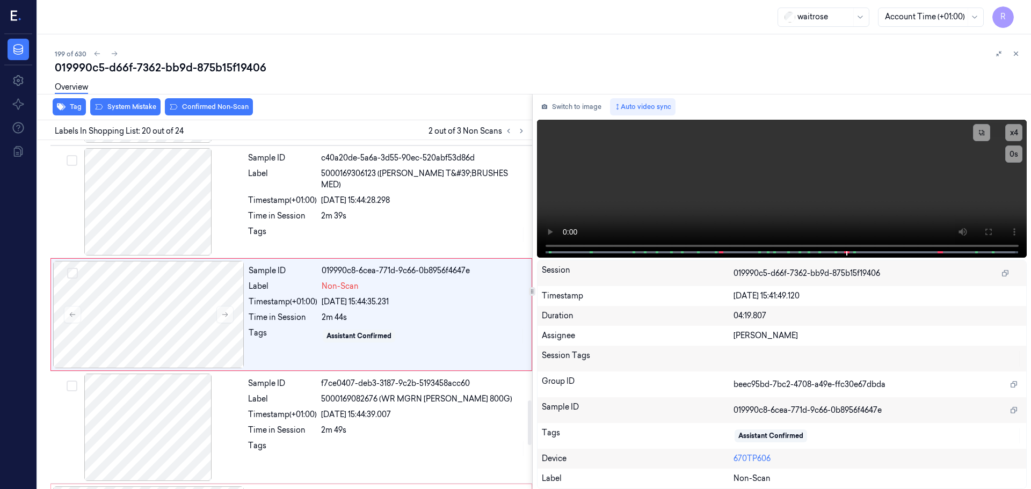
click at [197, 115] on div "Tag System Mistake Confirmed Non-Scan" at bounding box center [282, 107] width 499 height 26
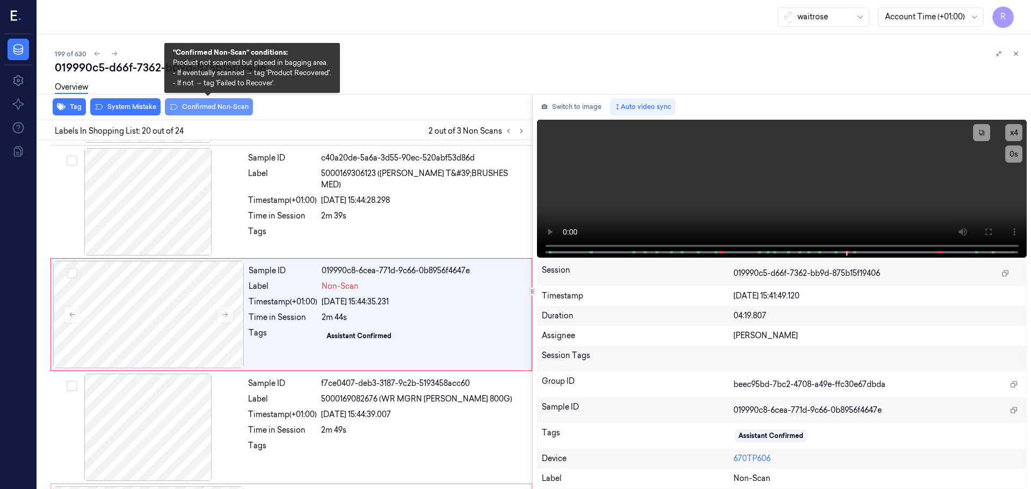
click at [202, 109] on button "Confirmed Non-Scan" at bounding box center [209, 106] width 88 height 17
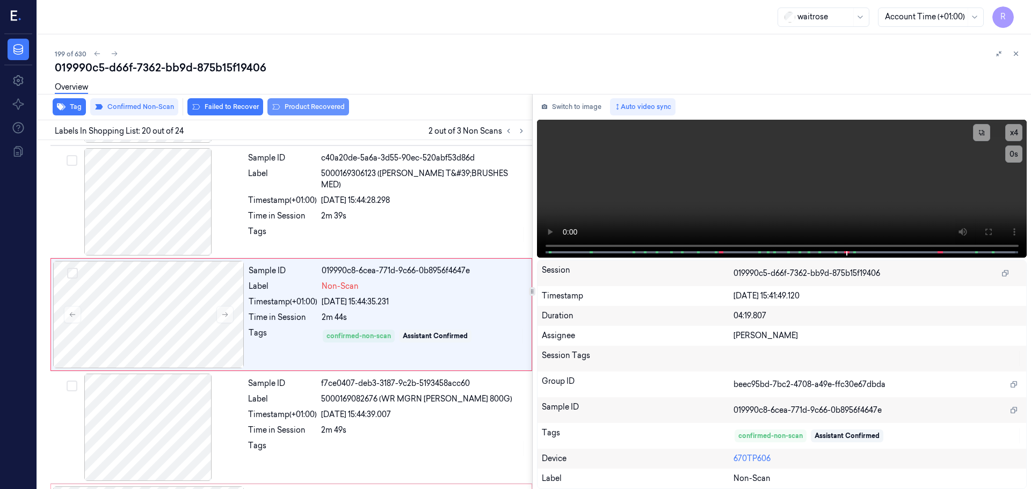
click at [316, 106] on button "Product Recovered" at bounding box center [308, 106] width 82 height 17
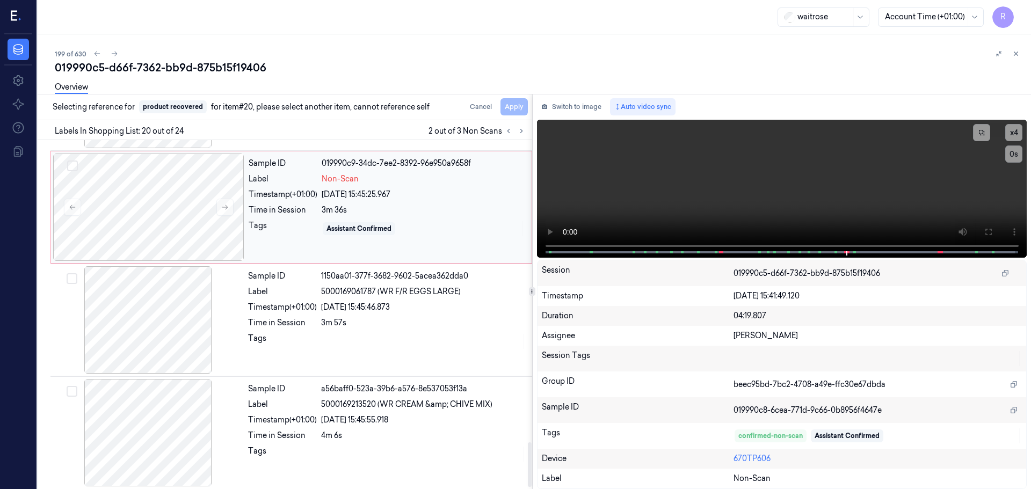
scroll to position [2360, 0]
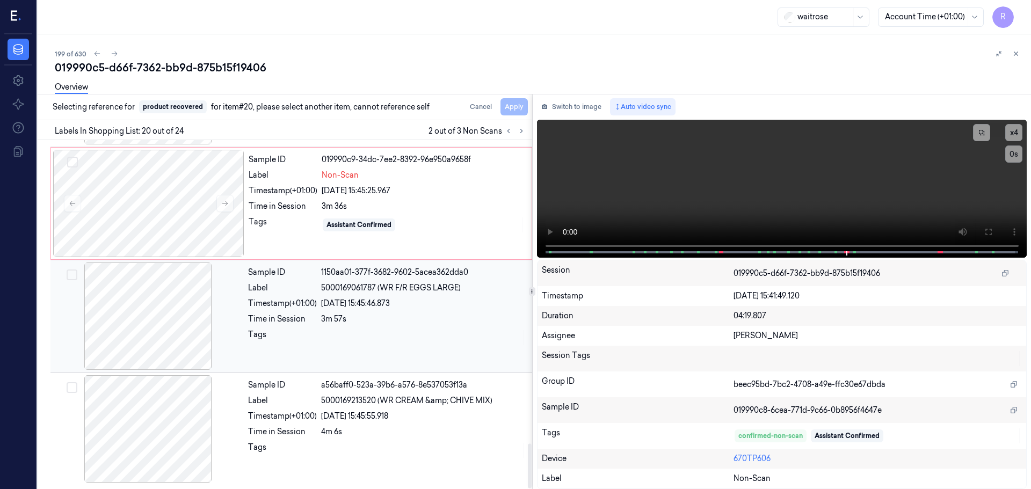
click at [426, 327] on div "Sample ID 1150aa01-377f-3682-9602-5acea362dda0 Label 5000169061787 (WR F/R EGGS…" at bounding box center [387, 315] width 286 height 107
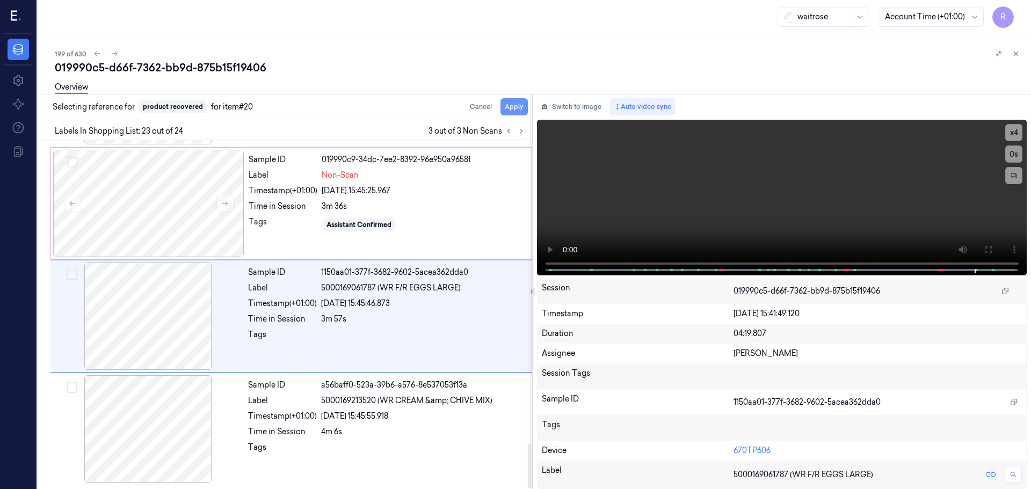
click at [515, 112] on button "Apply" at bounding box center [513, 106] width 27 height 17
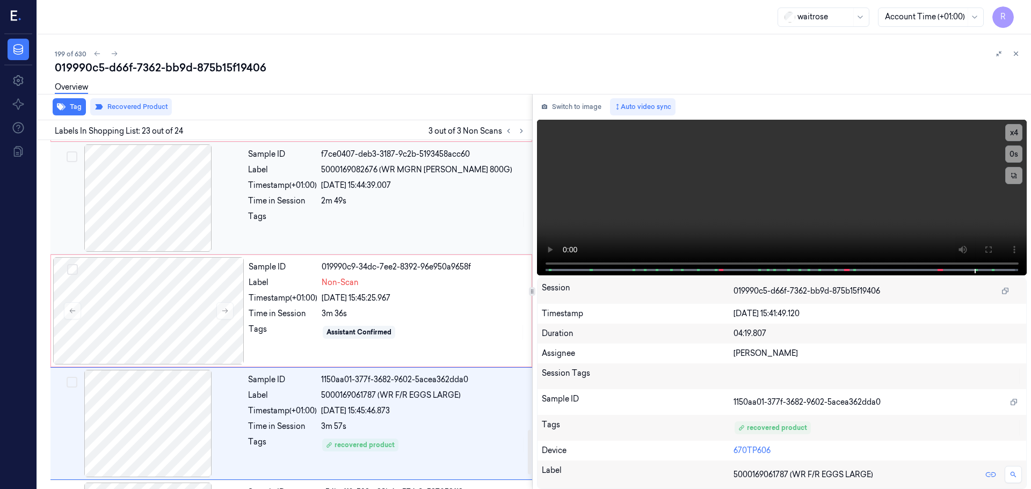
click at [295, 202] on div "Time in Session" at bounding box center [282, 200] width 69 height 11
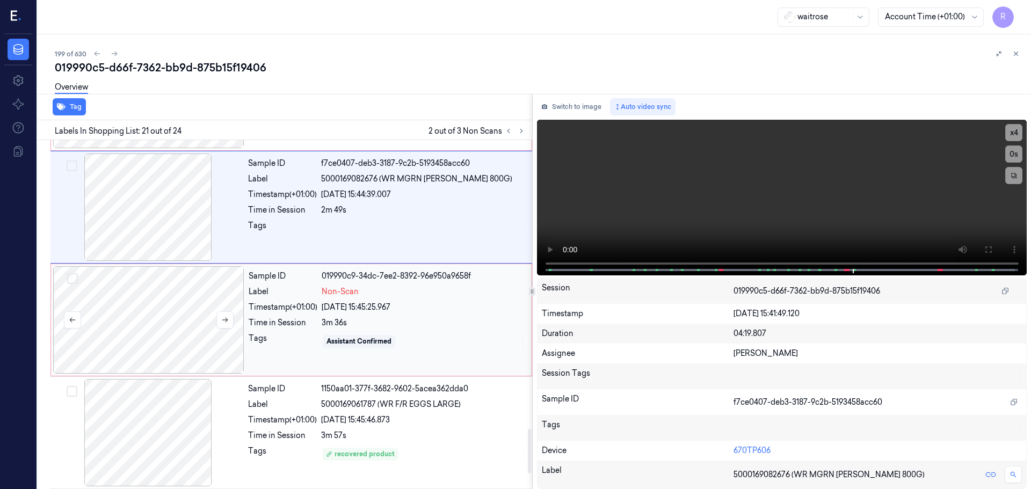
click at [208, 310] on div at bounding box center [148, 319] width 191 height 107
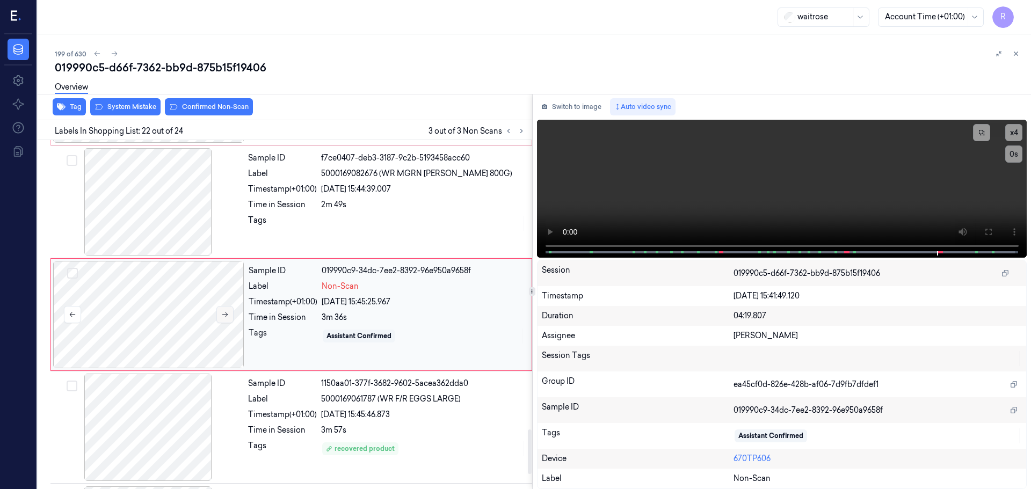
click at [224, 310] on button at bounding box center [224, 314] width 17 height 17
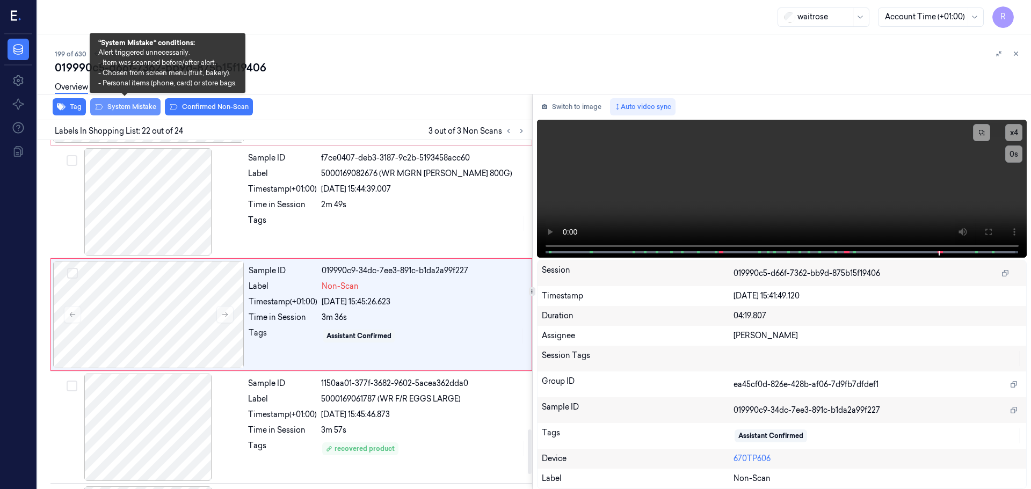
click at [110, 114] on button "System Mistake" at bounding box center [125, 106] width 70 height 17
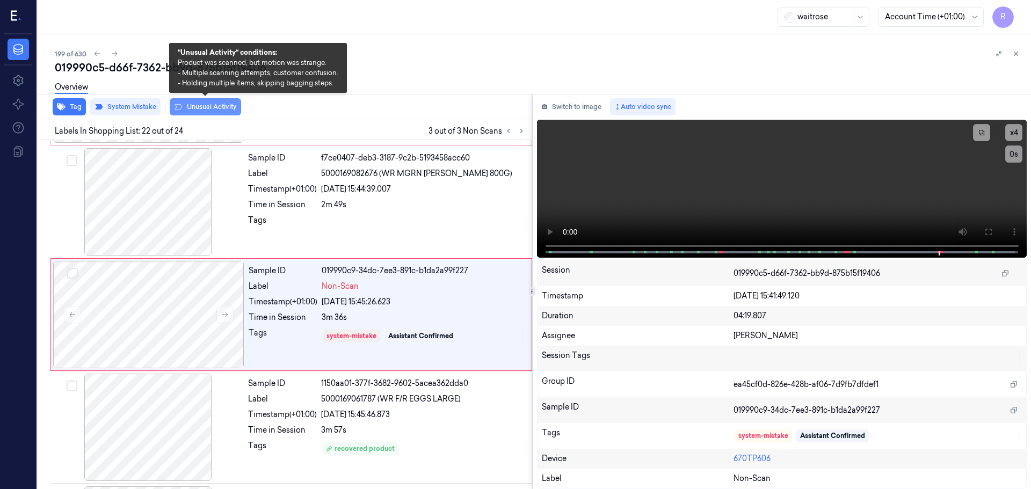
click at [194, 104] on button "Unusual Activity" at bounding box center [205, 106] width 71 height 17
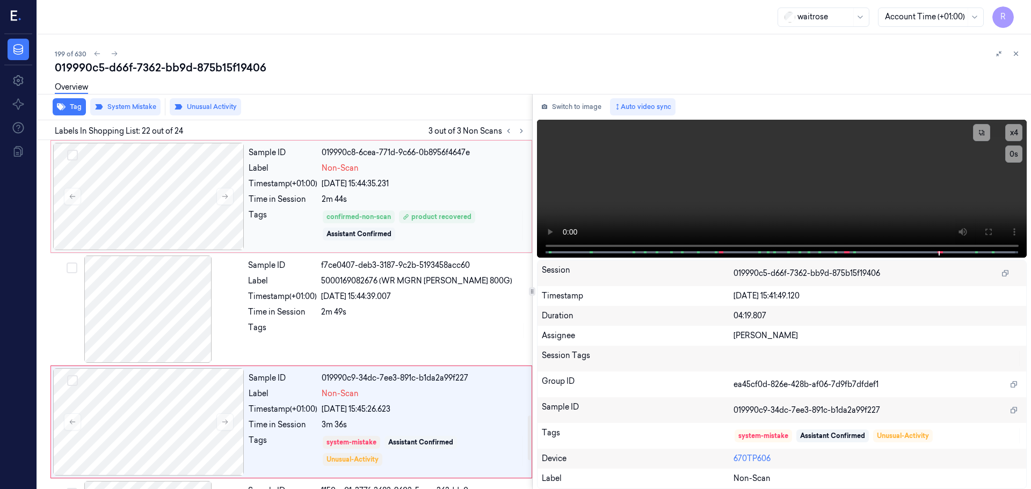
click at [290, 209] on div "Sample ID 019990c8-6cea-771d-9c66-0b8956f4647e Label Non-Scan Timestamp (+01:00…" at bounding box center [386, 196] width 285 height 107
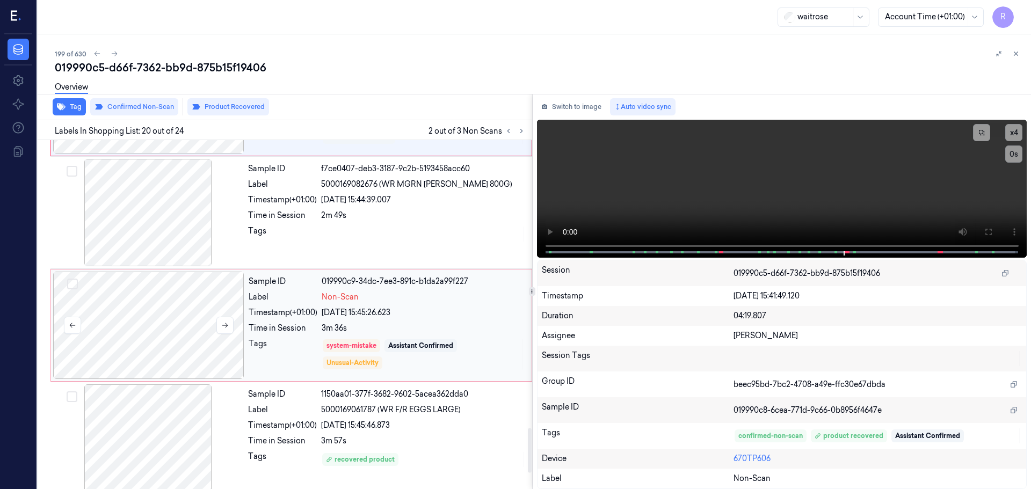
click at [130, 331] on div at bounding box center [148, 325] width 191 height 107
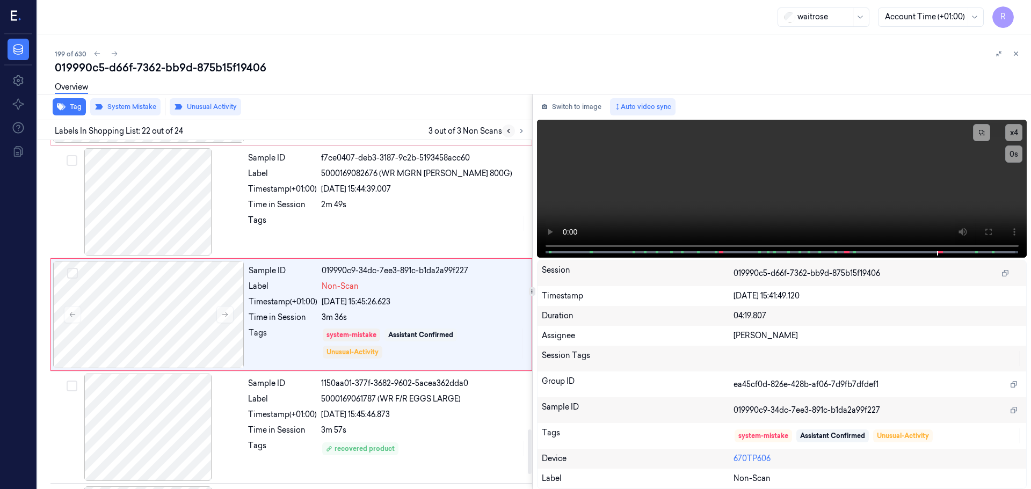
click at [509, 133] on icon at bounding box center [509, 131] width 8 height 8
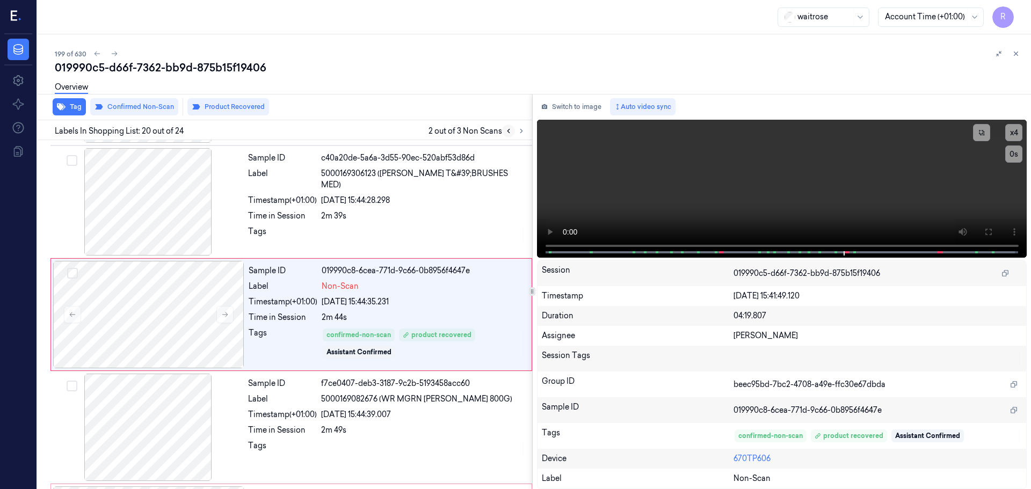
click at [509, 133] on icon at bounding box center [508, 131] width 2 height 4
click at [1016, 58] on button at bounding box center [1015, 53] width 13 height 13
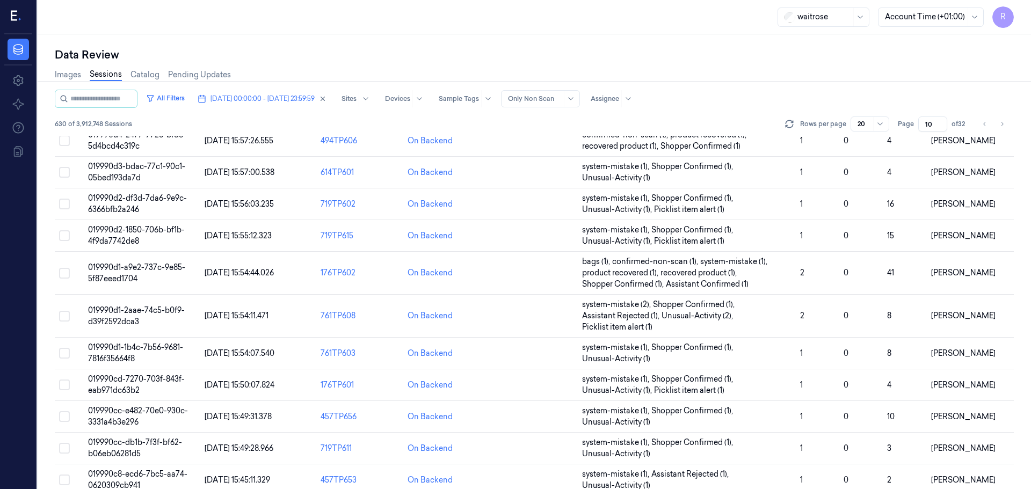
scroll to position [357, 0]
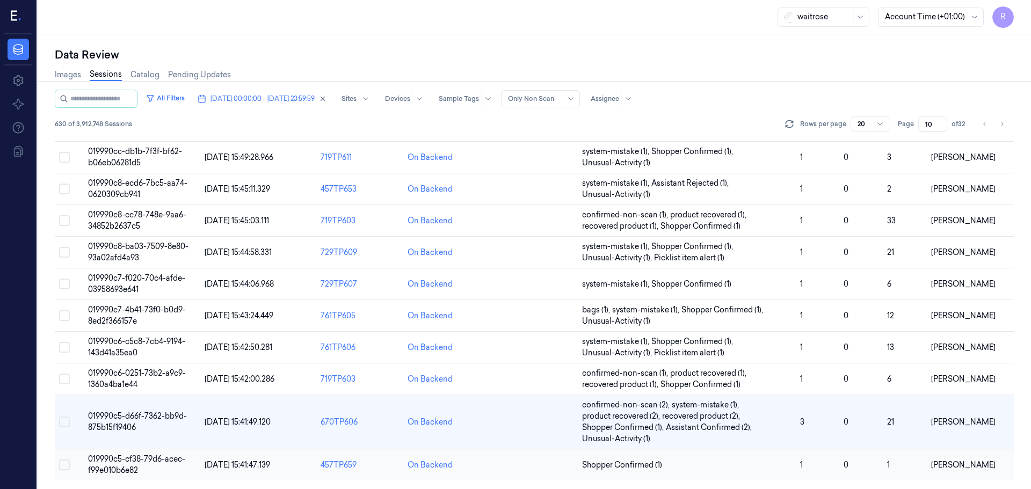
click at [694, 454] on td "Shopper Confirmed (1)" at bounding box center [687, 465] width 218 height 32
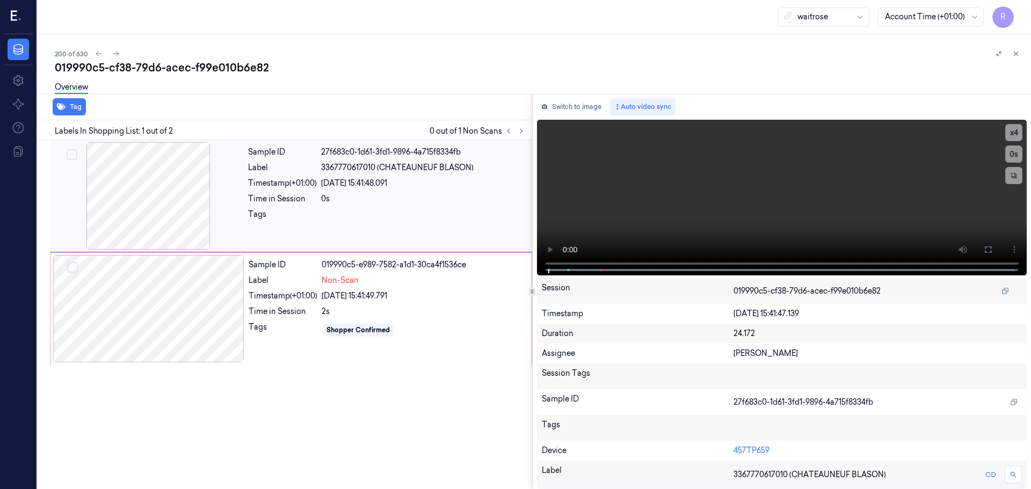
click at [173, 199] on div at bounding box center [148, 195] width 191 height 107
click at [172, 199] on div at bounding box center [148, 195] width 191 height 107
drag, startPoint x: 1005, startPoint y: 127, endPoint x: 1001, endPoint y: 132, distance: 6.5
click at [1005, 128] on button "x 4" at bounding box center [1013, 132] width 17 height 17
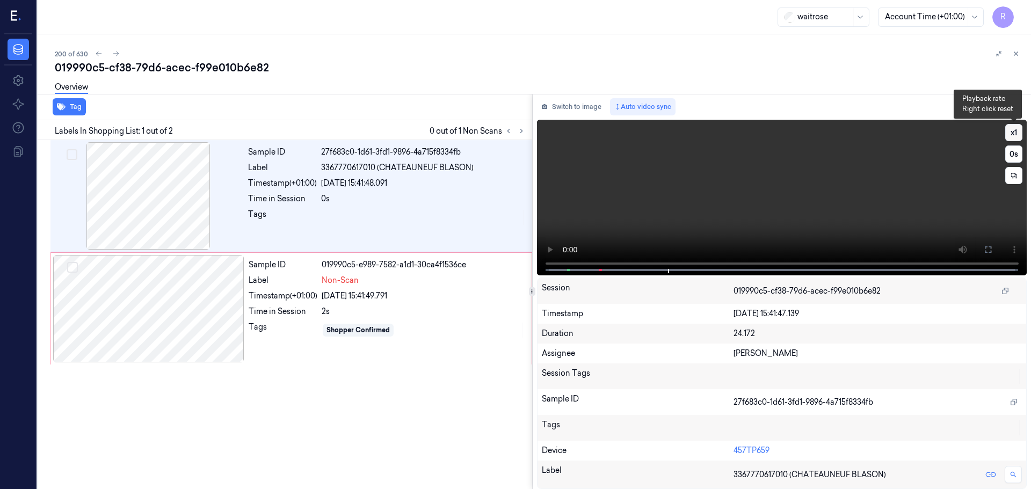
click at [1018, 131] on button "x 1" at bounding box center [1013, 132] width 17 height 17
click at [1018, 131] on button "x 2" at bounding box center [1013, 132] width 17 height 17
click at [387, 308] on div "2s" at bounding box center [423, 311] width 203 height 11
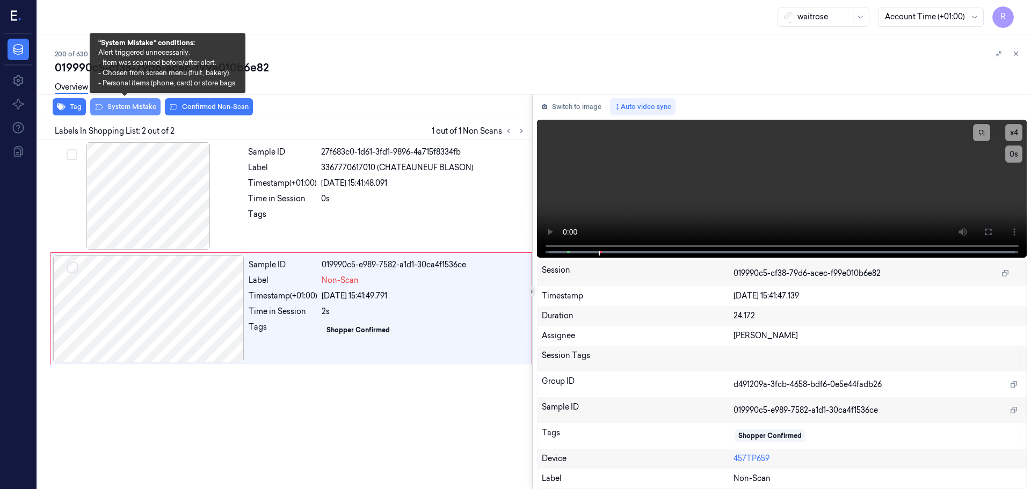
click at [140, 111] on button "System Mistake" at bounding box center [125, 106] width 70 height 17
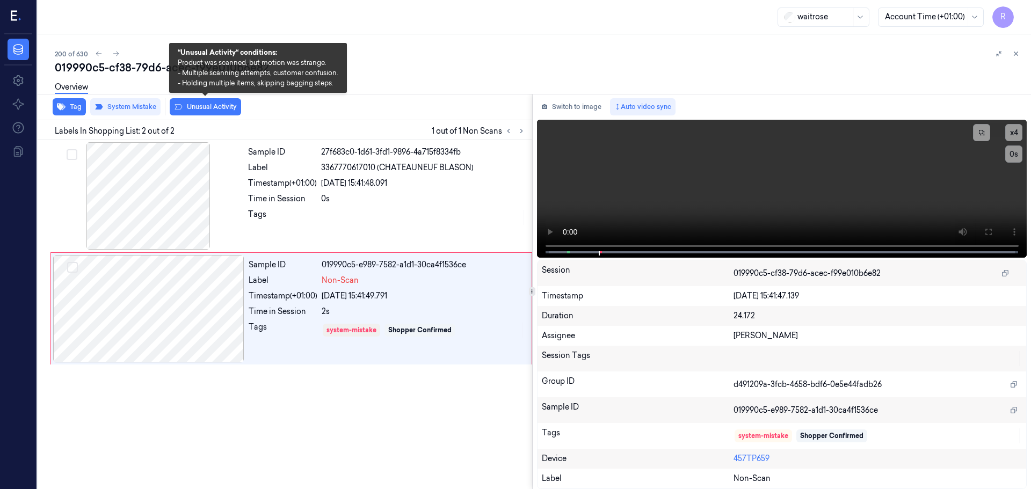
click at [188, 110] on button "Unusual Activity" at bounding box center [205, 106] width 71 height 17
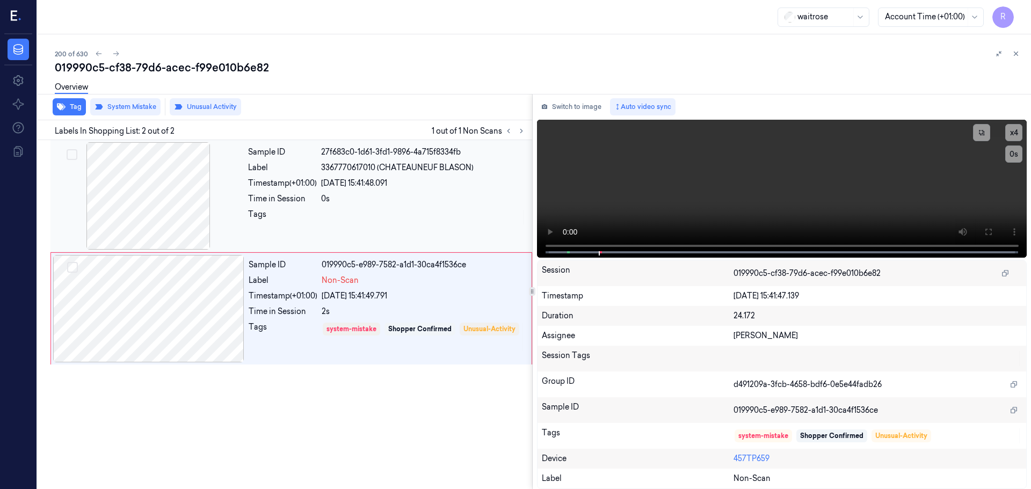
drag, startPoint x: 283, startPoint y: 180, endPoint x: 302, endPoint y: 216, distance: 40.4
click at [283, 180] on div "Timestamp (+01:00)" at bounding box center [282, 183] width 69 height 11
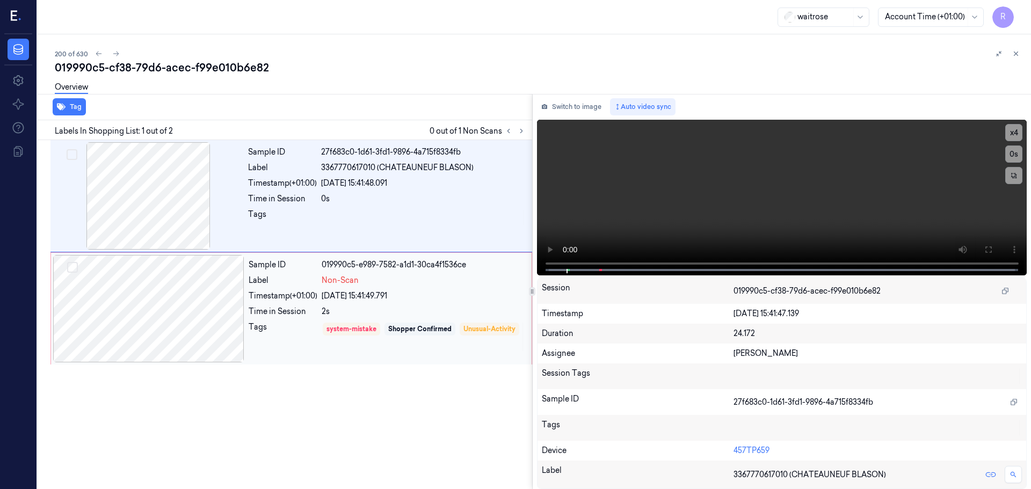
click at [469, 328] on div "system-mistake Shopper Confirmed Unusual-Activity" at bounding box center [423, 337] width 203 height 31
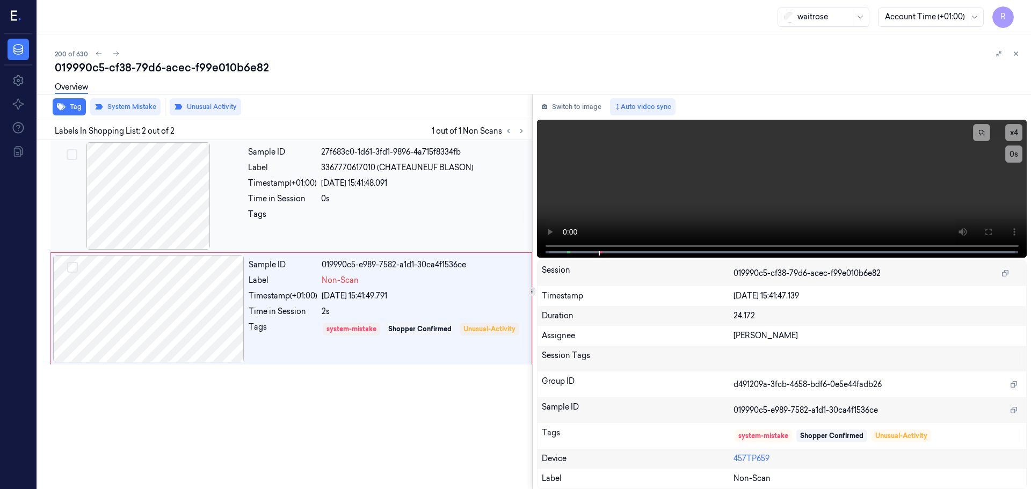
click at [390, 185] on div "28/09/2025 15:41:48.091" at bounding box center [423, 183] width 205 height 11
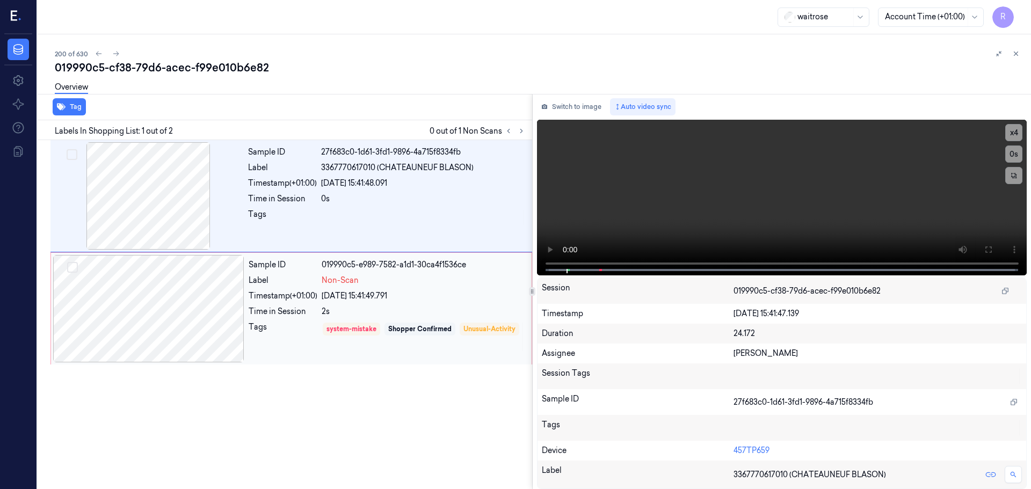
click at [461, 283] on div "Non-Scan" at bounding box center [423, 280] width 203 height 11
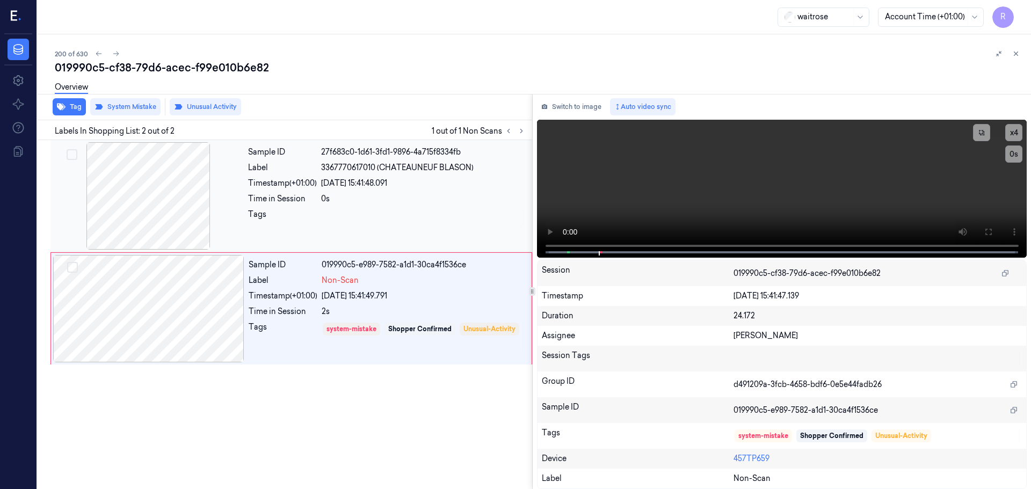
click at [343, 206] on div "Sample ID 27f683c0-1d61-3fd1-9896-4a715f8334fb Label 3367770617010 (CHATEAUNEUF…" at bounding box center [387, 195] width 286 height 107
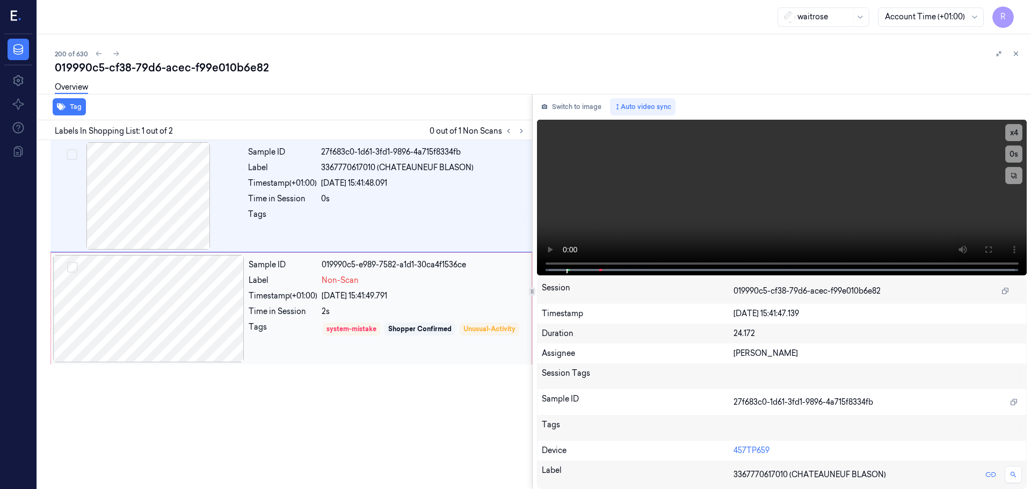
click at [297, 336] on div "Tags" at bounding box center [283, 337] width 69 height 31
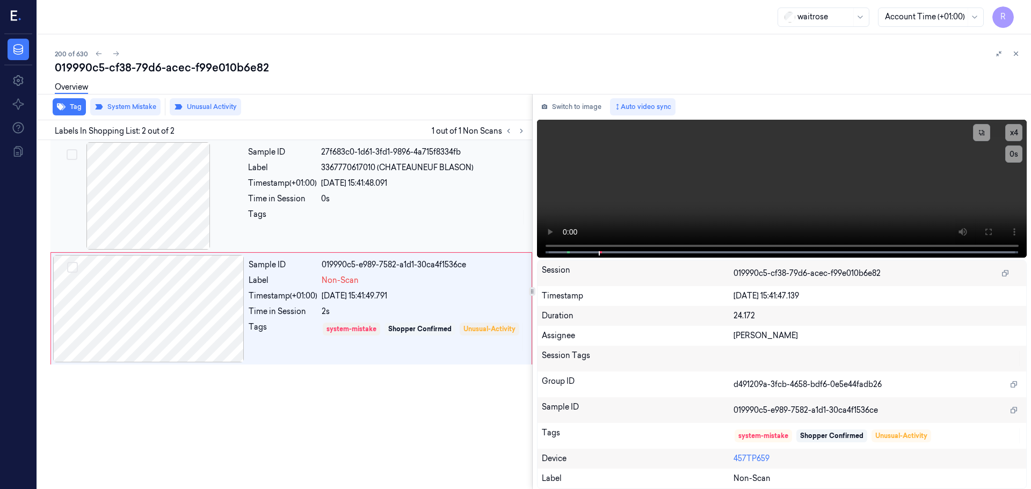
click at [360, 214] on div at bounding box center [423, 217] width 205 height 17
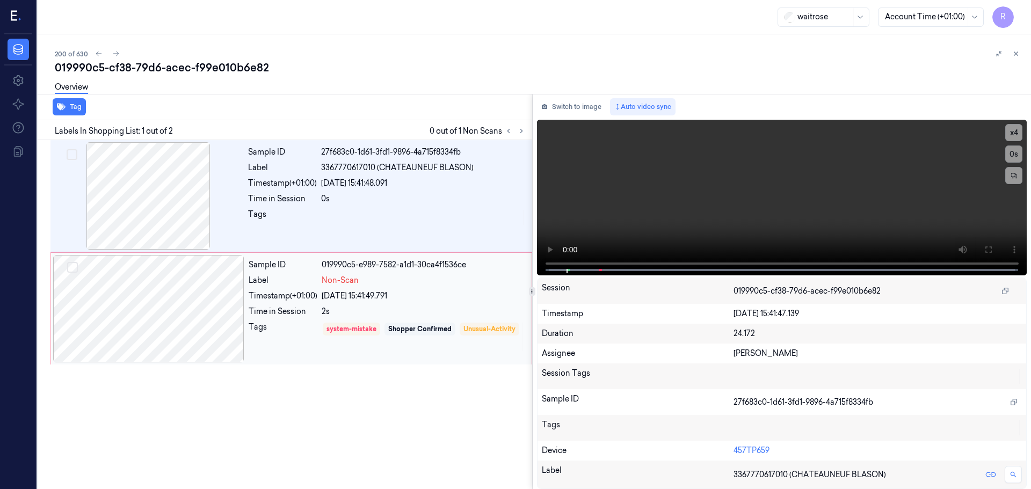
click at [410, 305] on div "Sample ID 019990c5-e989-7582-a1d1-30ca4f1536ce Label Non-Scan Timestamp (+01:00…" at bounding box center [386, 308] width 285 height 107
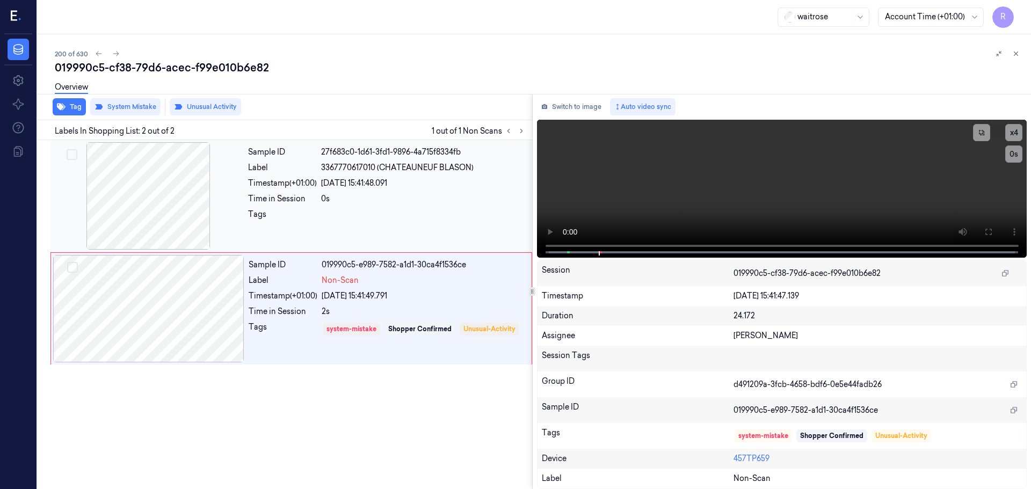
click at [398, 221] on div at bounding box center [423, 217] width 205 height 17
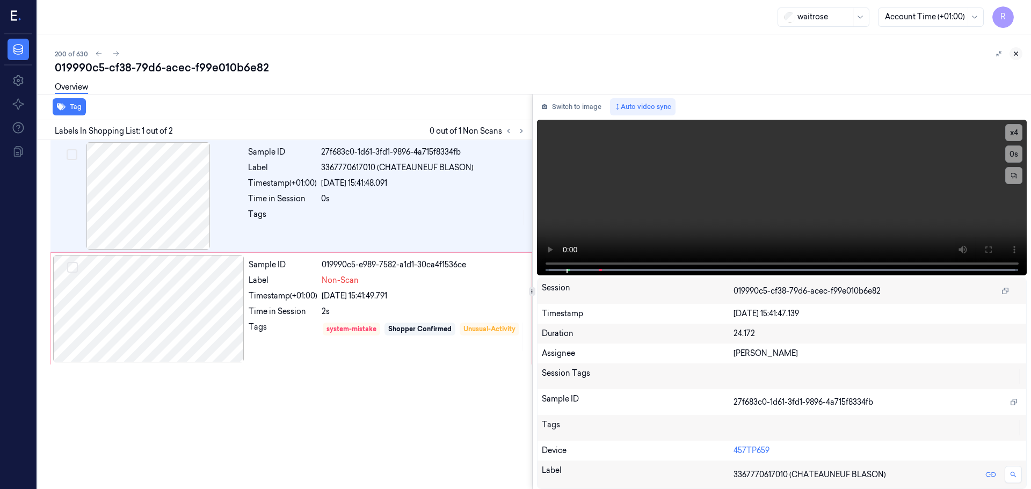
click at [1021, 56] on button at bounding box center [1015, 53] width 13 height 13
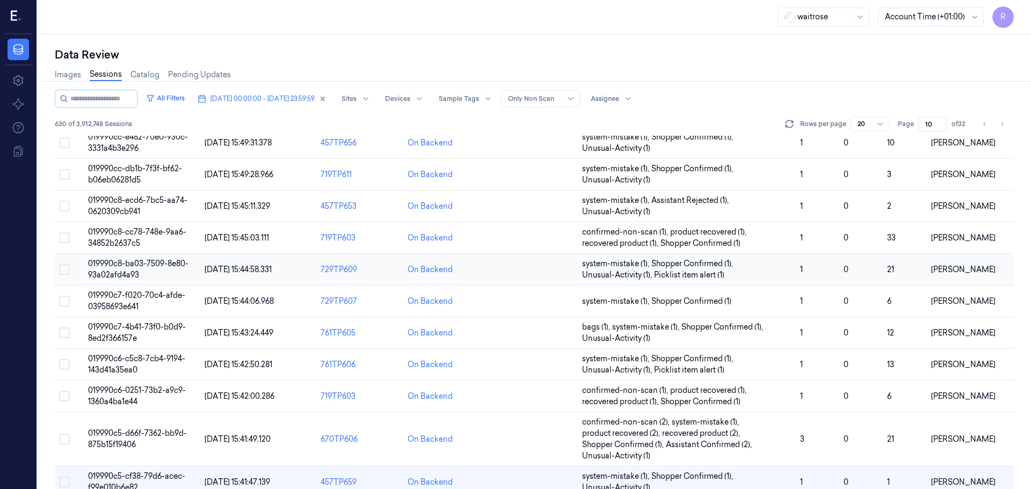
scroll to position [357, 0]
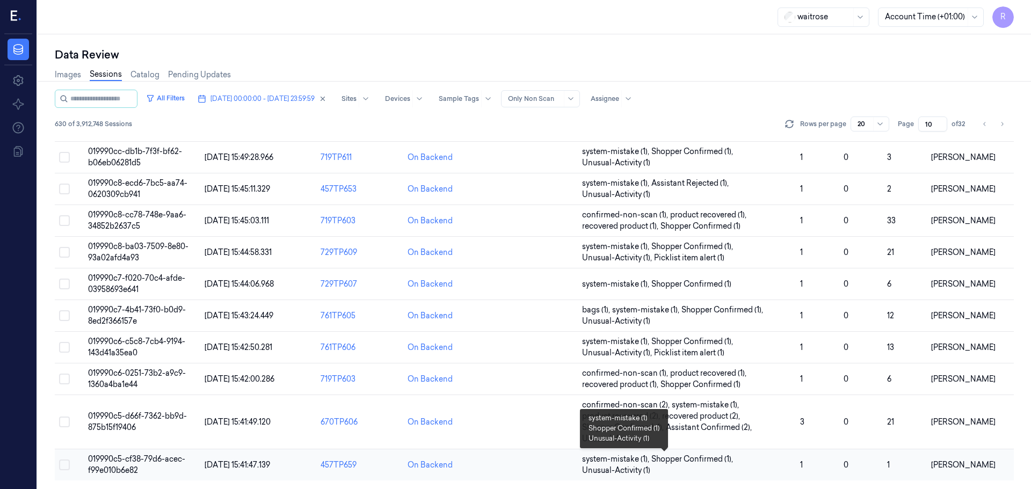
click at [731, 470] on span "system-mistake (1) , Shopper Confirmed (1) , Unusual-Activity (1)" at bounding box center [686, 465] width 209 height 23
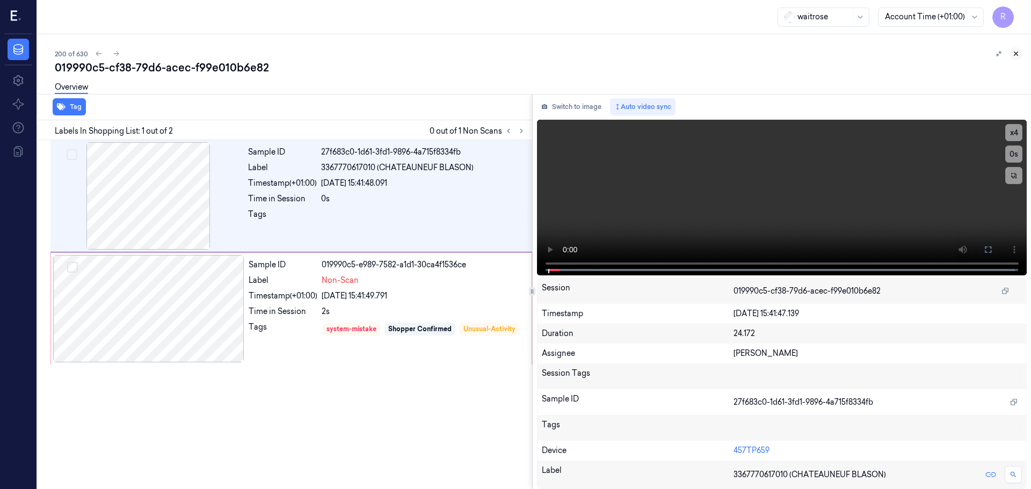
click at [1014, 54] on icon at bounding box center [1016, 54] width 8 height 8
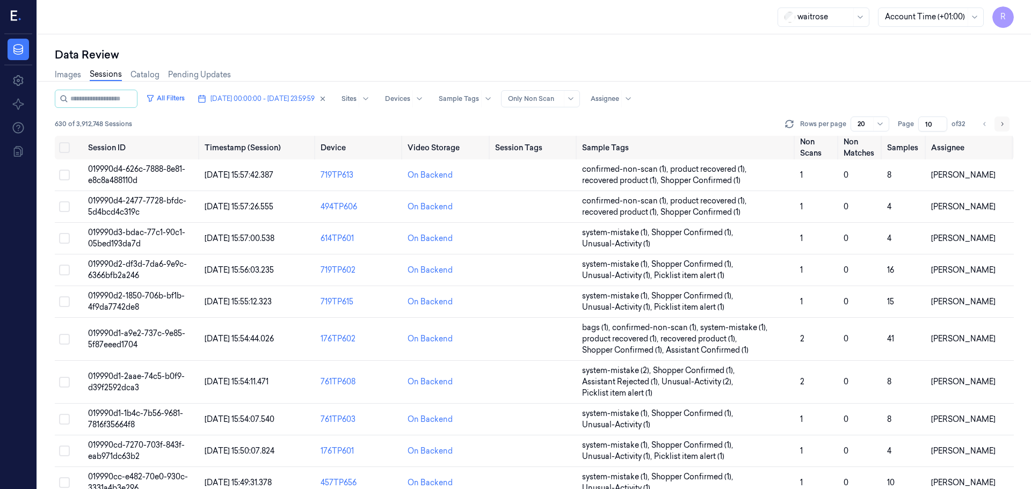
click at [1002, 129] on button "Go to next page" at bounding box center [1001, 123] width 15 height 15
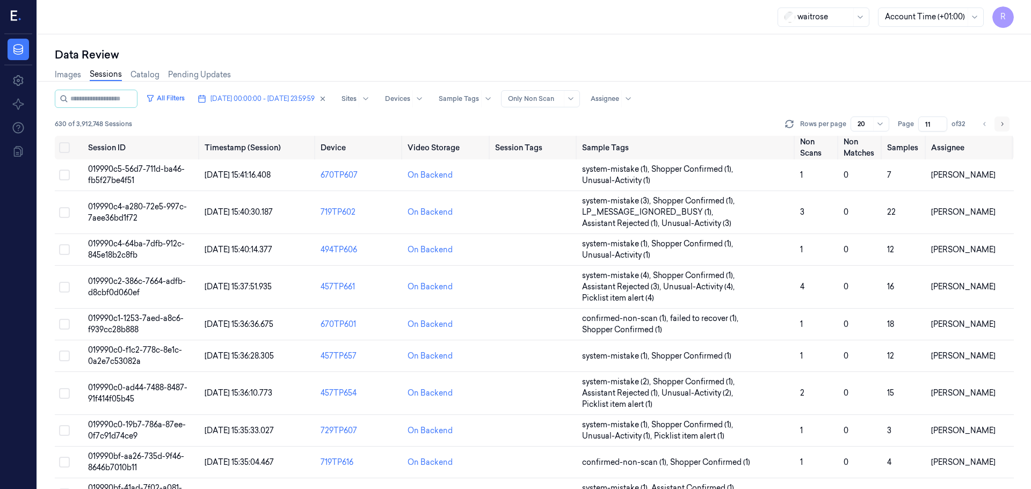
click at [1002, 129] on button "Go to next page" at bounding box center [1001, 123] width 15 height 15
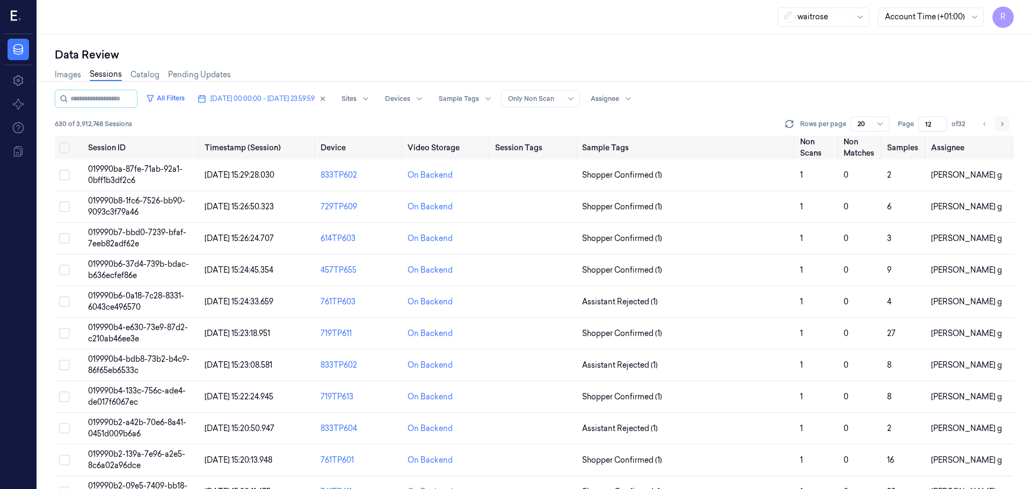
click at [1002, 129] on button "Go to next page" at bounding box center [1001, 123] width 15 height 15
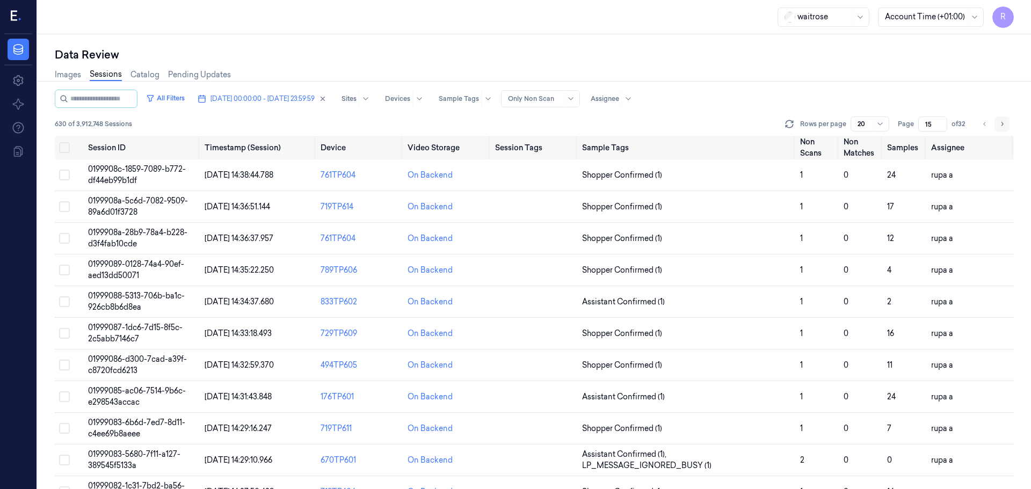
click at [1002, 129] on button "Go to next page" at bounding box center [1001, 123] width 15 height 15
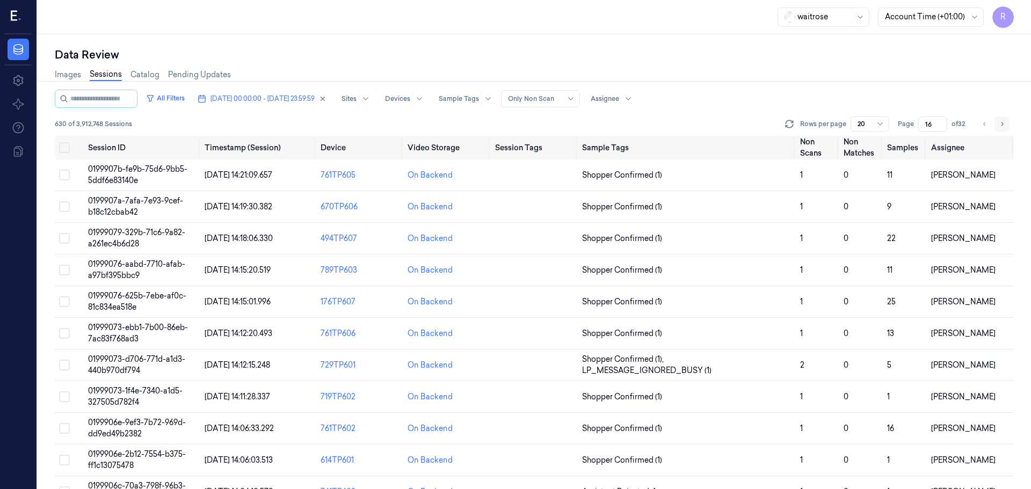
click at [1002, 129] on button "Go to next page" at bounding box center [1001, 123] width 15 height 15
type input "17"
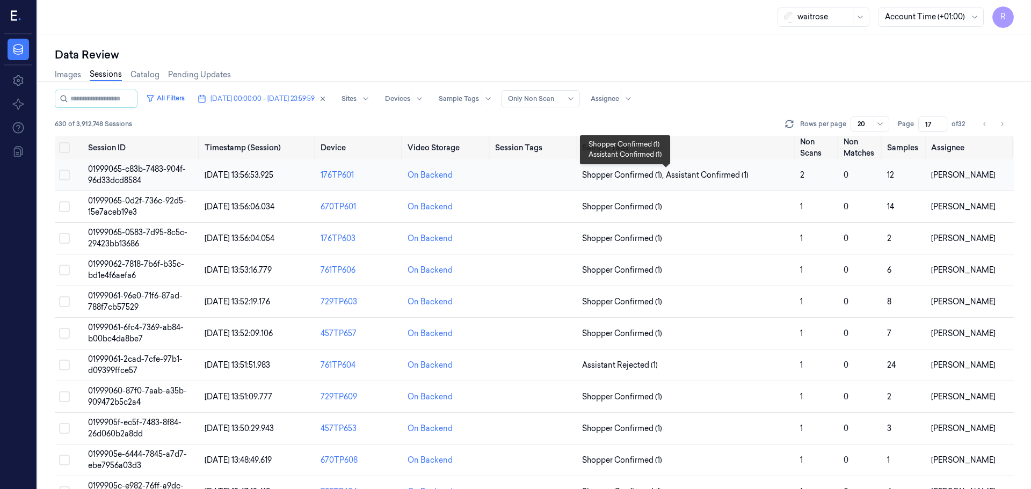
click at [768, 175] on span "Shopper Confirmed (1) , Assistant Confirmed (1)" at bounding box center [686, 175] width 209 height 11
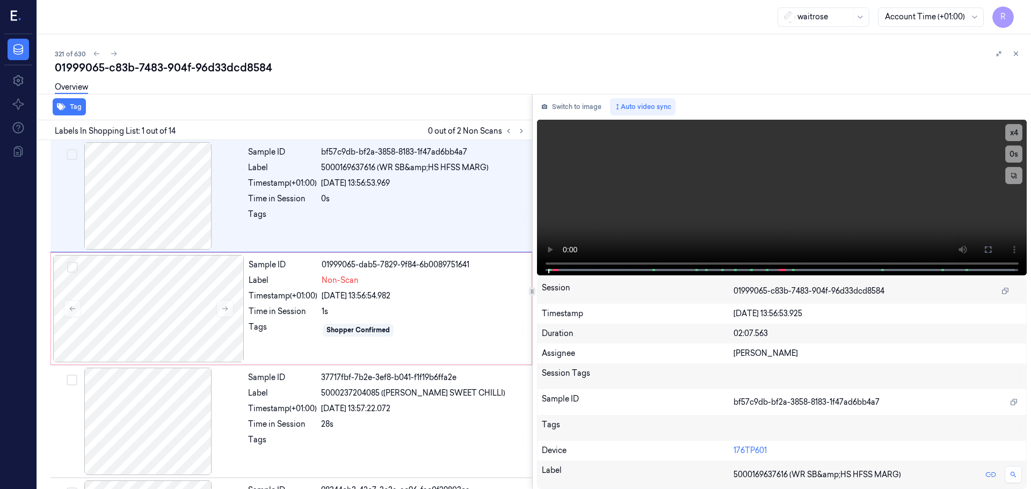
click at [1014, 57] on icon at bounding box center [1016, 54] width 8 height 8
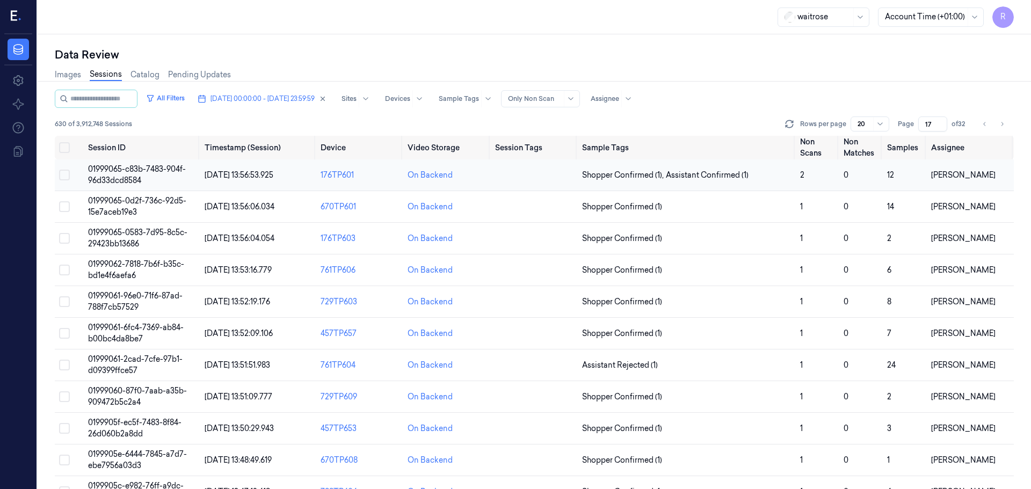
click at [731, 181] on td "Shopper Confirmed (1) , Assistant Confirmed (1)" at bounding box center [687, 175] width 218 height 32
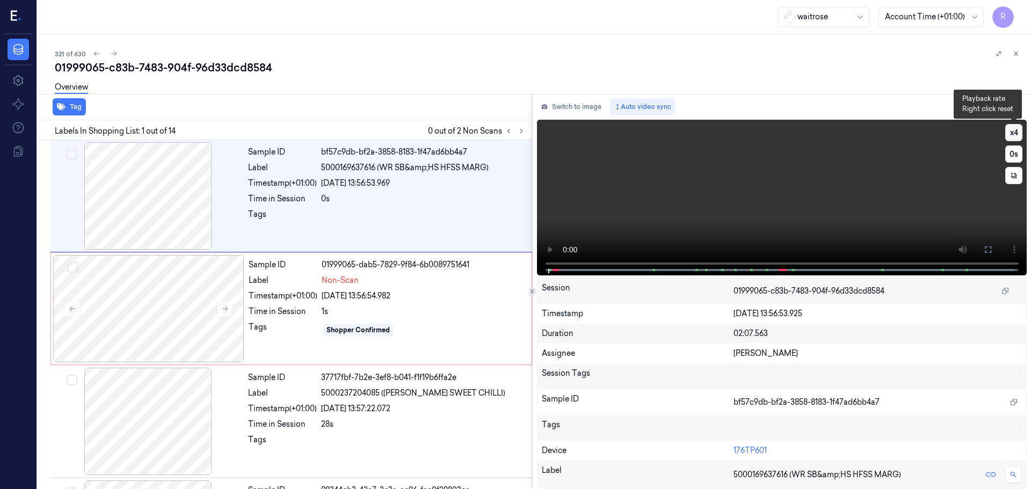
click at [1011, 135] on button "x 4" at bounding box center [1013, 132] width 17 height 17
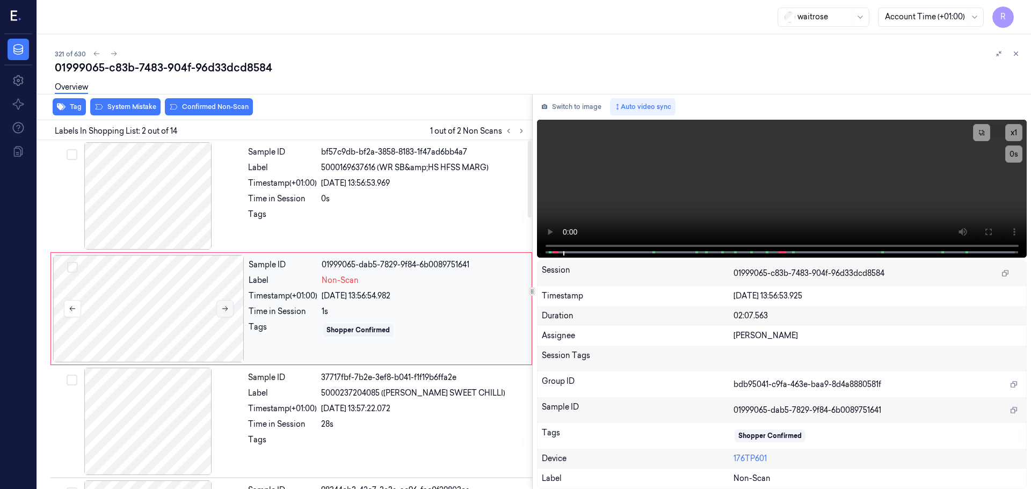
click at [227, 304] on button at bounding box center [224, 308] width 17 height 17
click at [172, 207] on div at bounding box center [148, 195] width 191 height 107
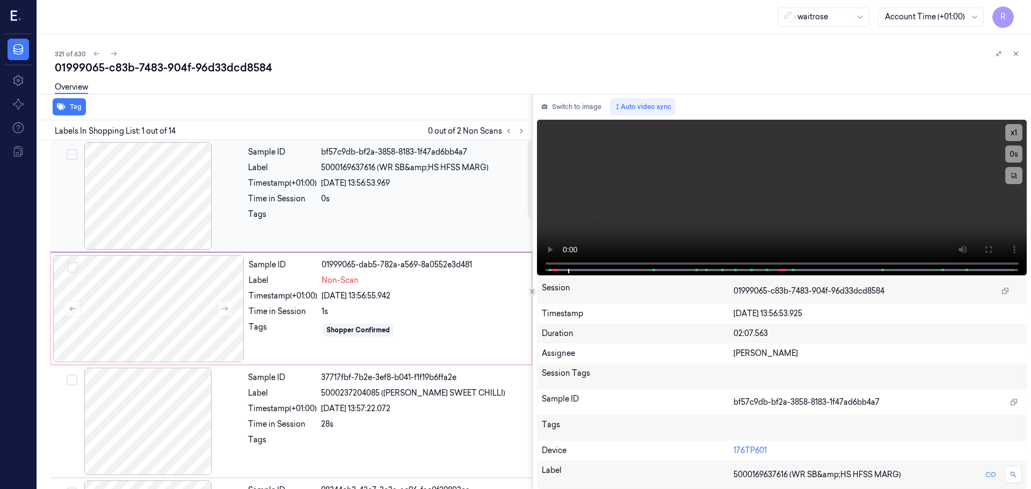
click at [172, 207] on div at bounding box center [148, 195] width 191 height 107
click at [172, 257] on div at bounding box center [148, 308] width 191 height 107
click at [172, 258] on div at bounding box center [148, 308] width 191 height 107
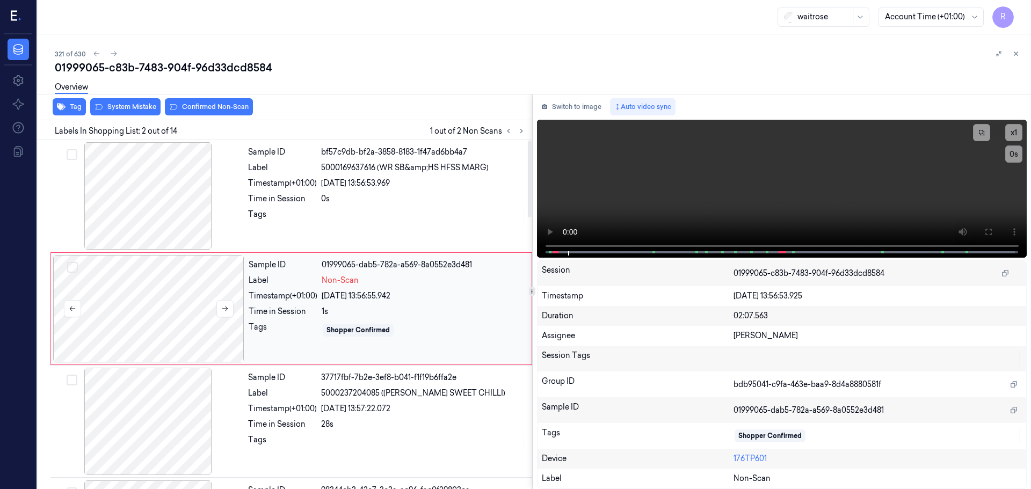
click at [172, 258] on div at bounding box center [148, 308] width 191 height 107
click at [176, 200] on div at bounding box center [148, 195] width 191 height 107
click at [986, 231] on icon at bounding box center [987, 232] width 9 height 9
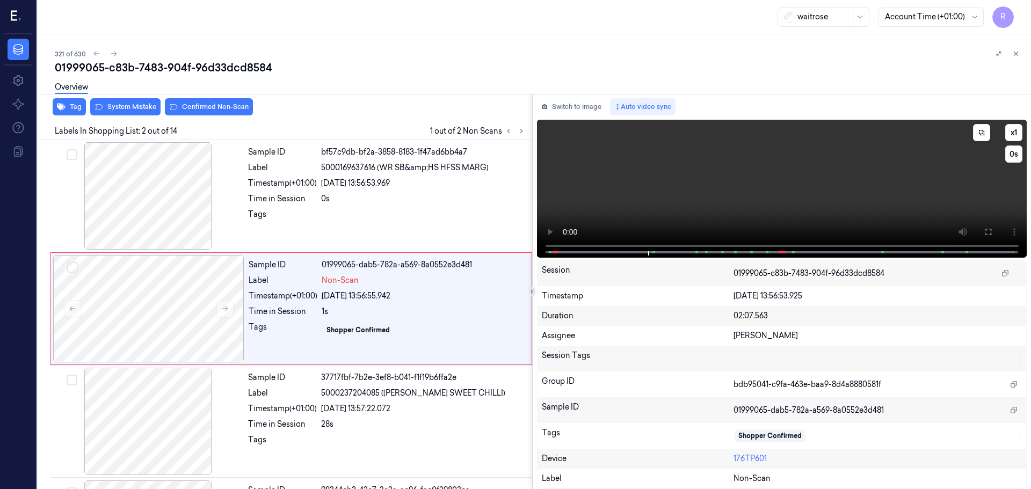
click at [546, 247] on video at bounding box center [782, 189] width 490 height 138
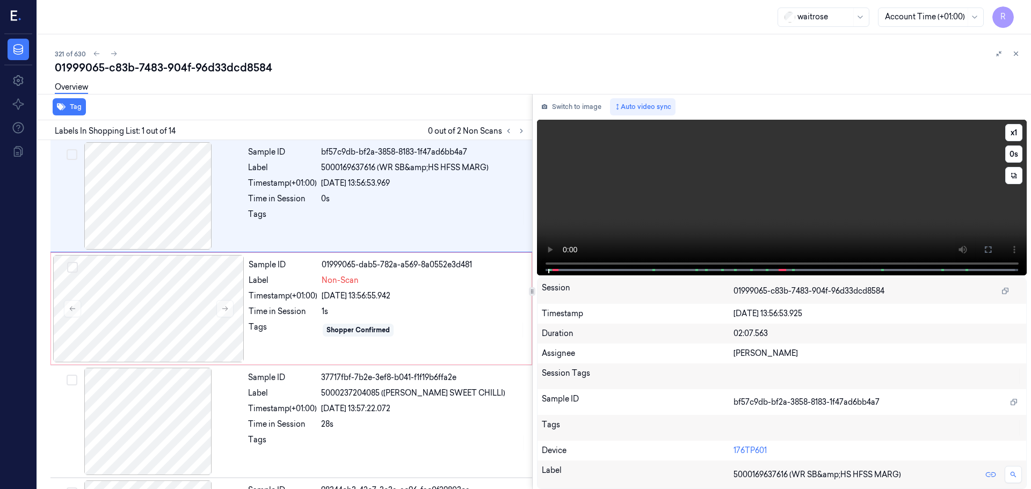
click at [549, 233] on video at bounding box center [782, 198] width 490 height 156
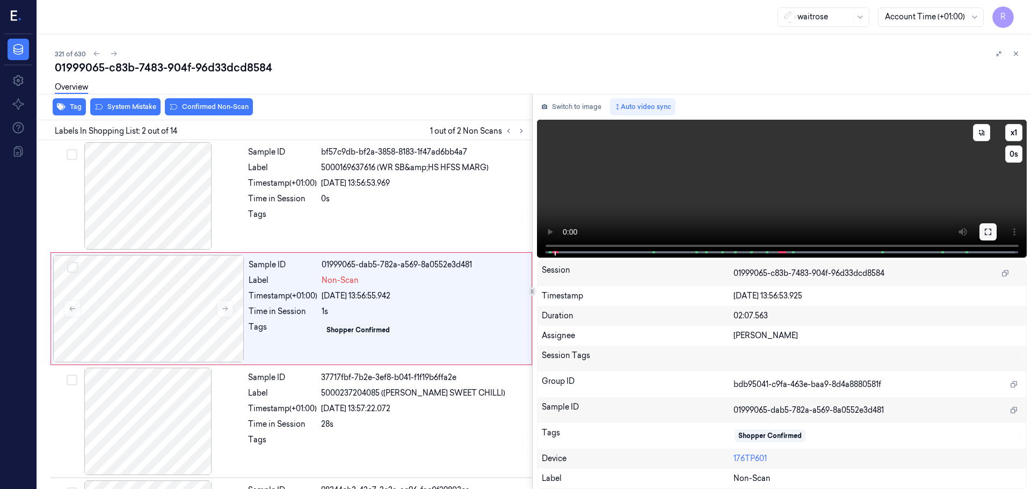
click at [993, 237] on button at bounding box center [987, 231] width 17 height 17
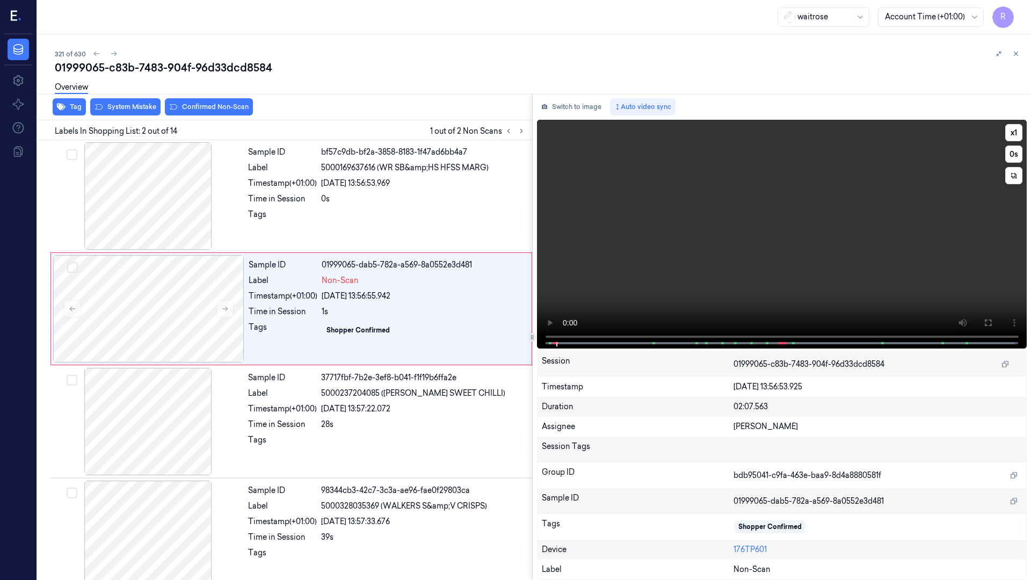
click at [537, 346] on div "x 1 0 s" at bounding box center [782, 233] width 490 height 227
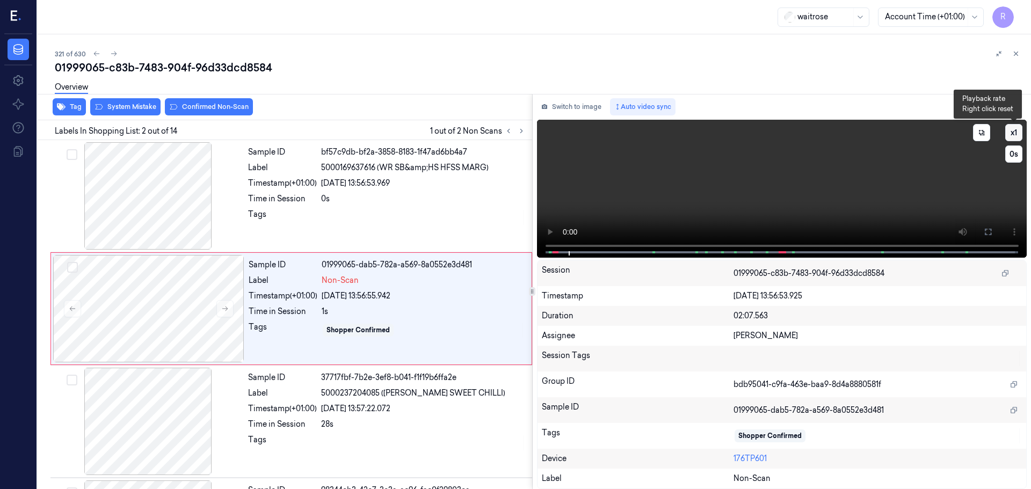
click at [1011, 134] on button "x 1" at bounding box center [1013, 132] width 17 height 17
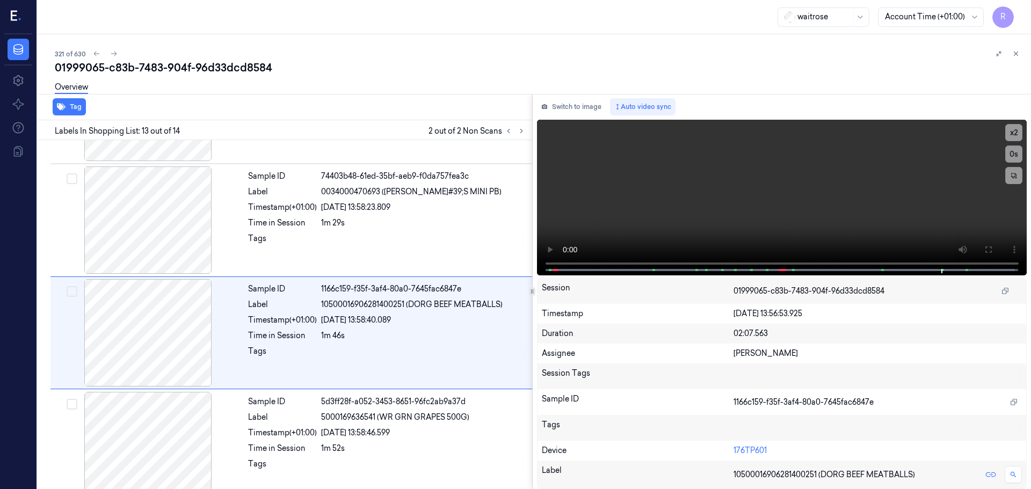
scroll to position [1233, 0]
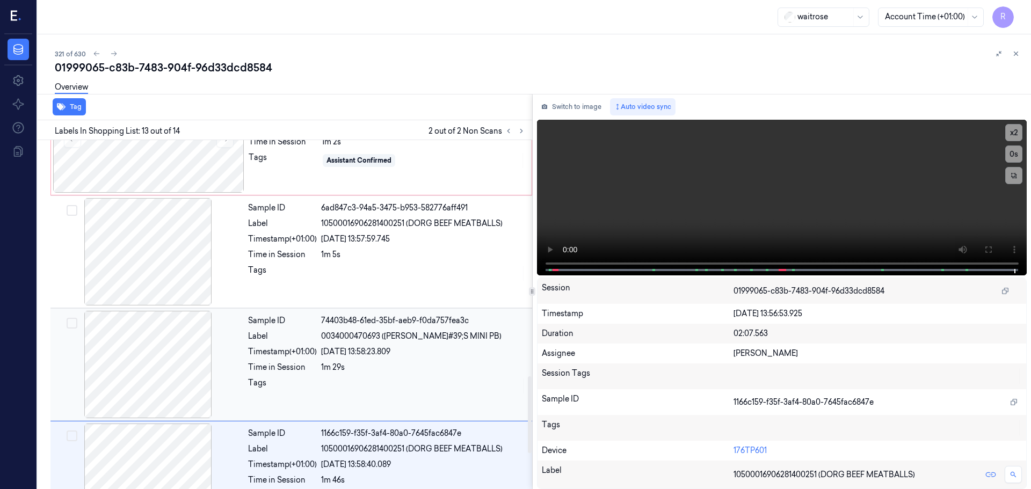
click at [256, 344] on div "Sample ID 74403b48-61ed-35bf-aeb9-f0da757fea3c Label 0034000470693 (REESE&#39;S…" at bounding box center [387, 364] width 286 height 107
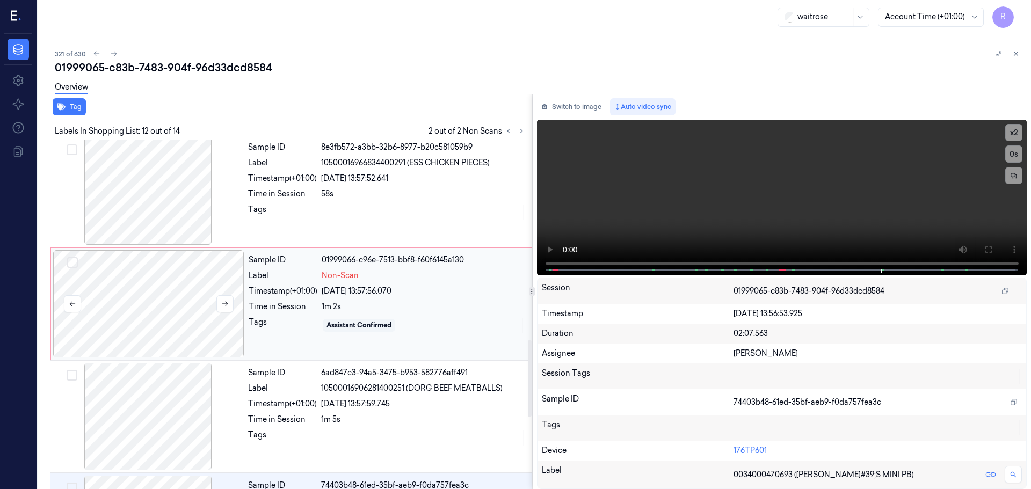
click at [164, 309] on div at bounding box center [148, 303] width 191 height 107
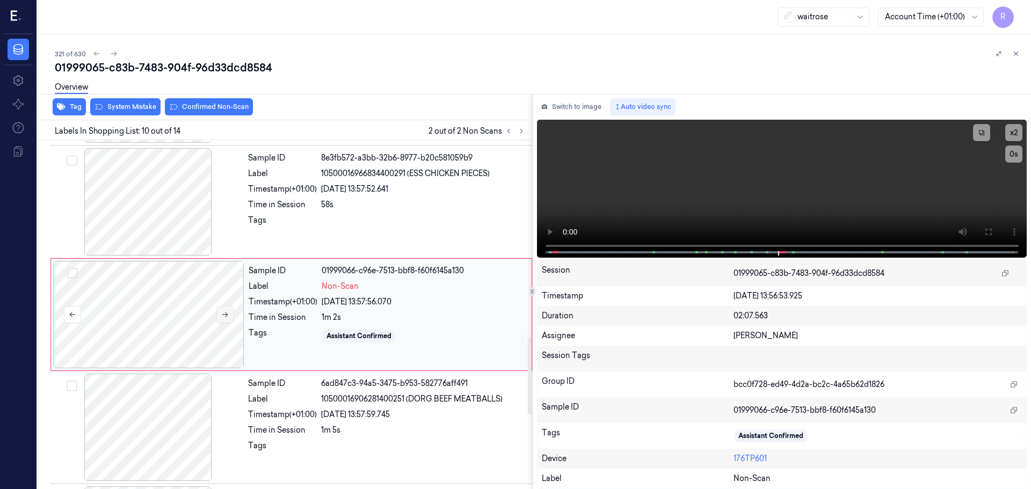
click at [223, 319] on button at bounding box center [224, 314] width 17 height 17
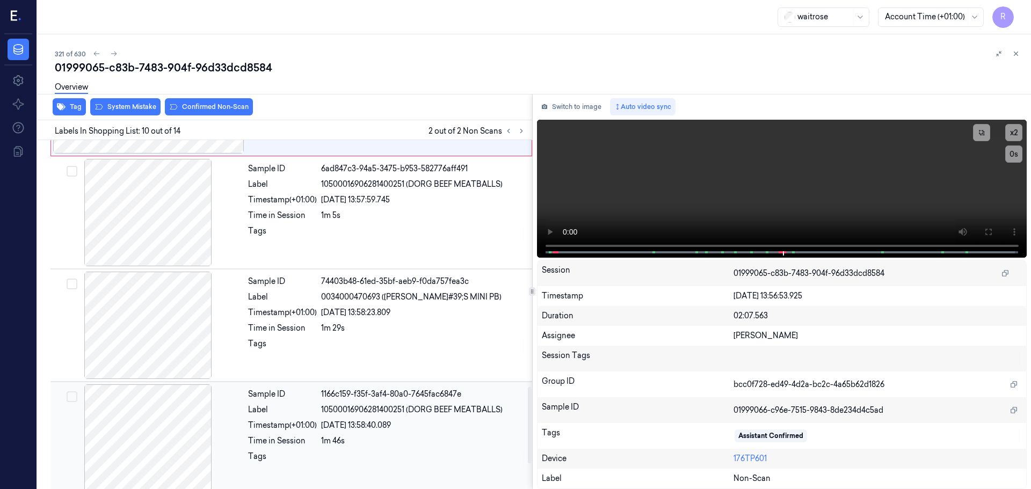
scroll to position [1164, 0]
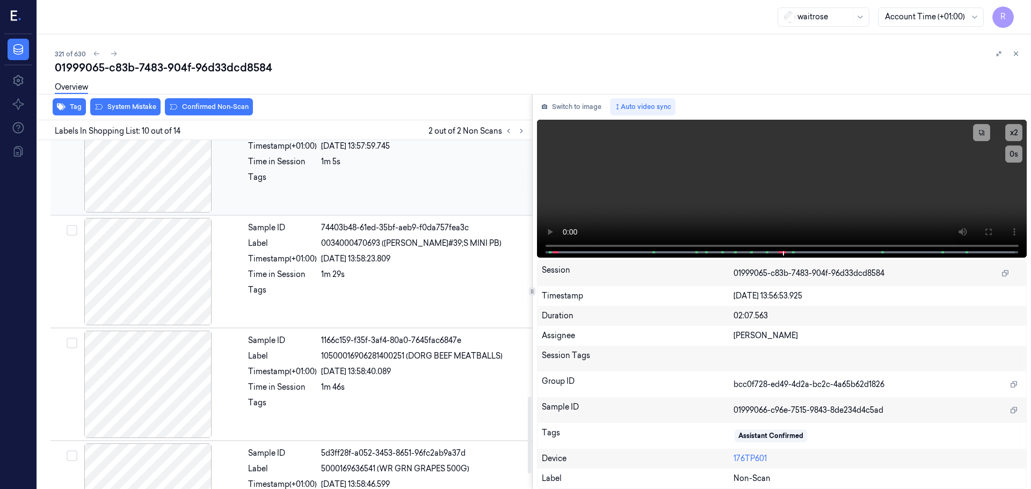
click at [181, 183] on div at bounding box center [148, 158] width 191 height 107
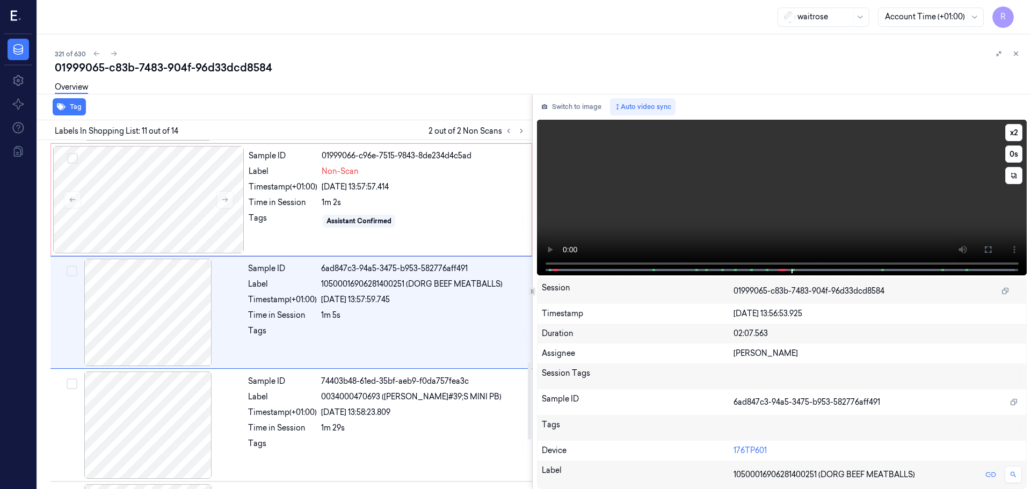
scroll to position [1009, 0]
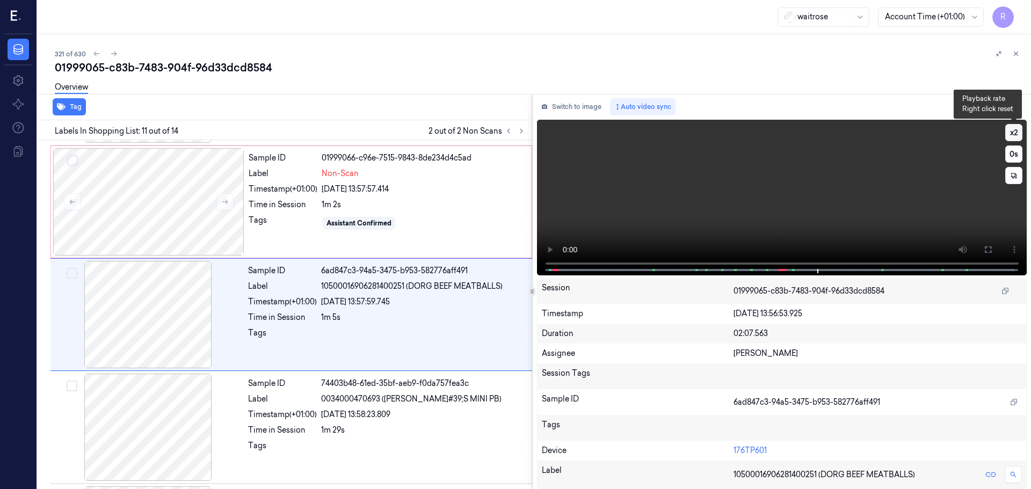
click at [1009, 137] on button "x 2" at bounding box center [1013, 132] width 17 height 17
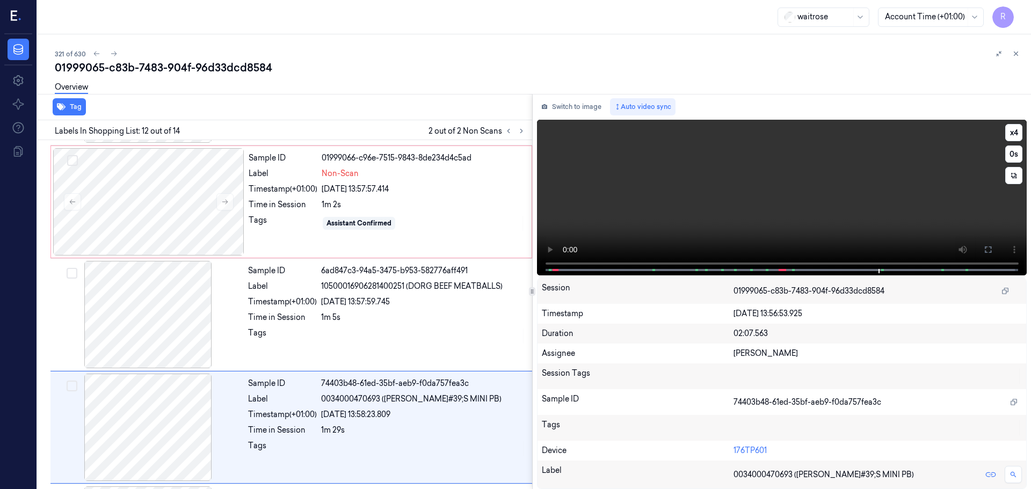
scroll to position [1121, 0]
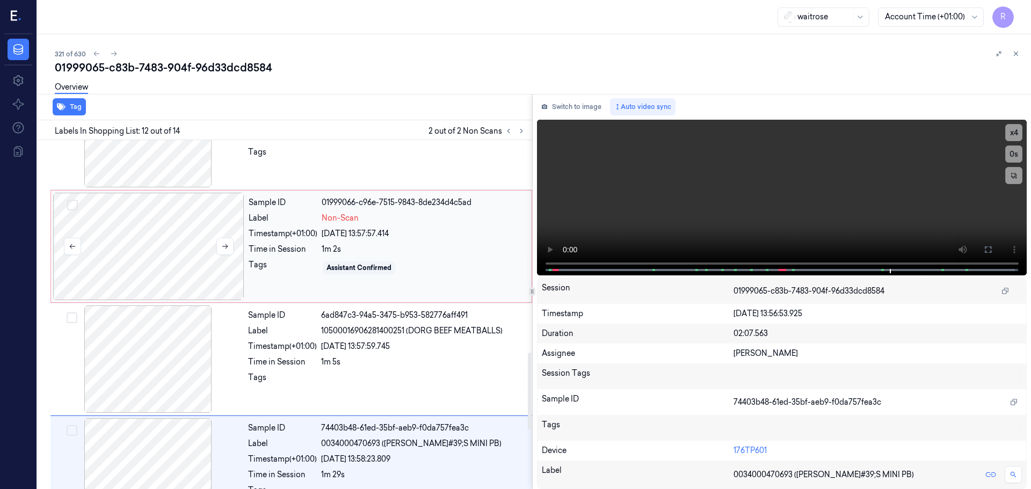
click at [169, 257] on div at bounding box center [148, 246] width 191 height 107
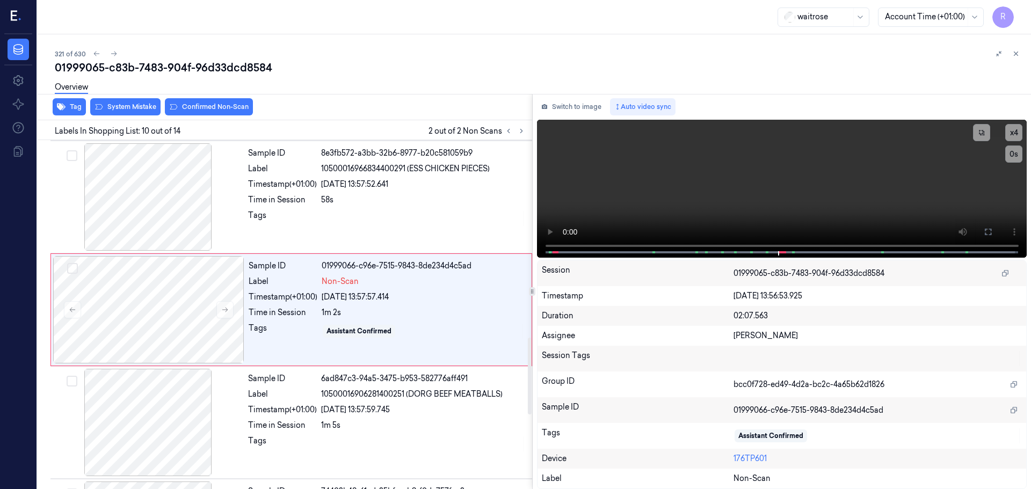
scroll to position [896, 0]
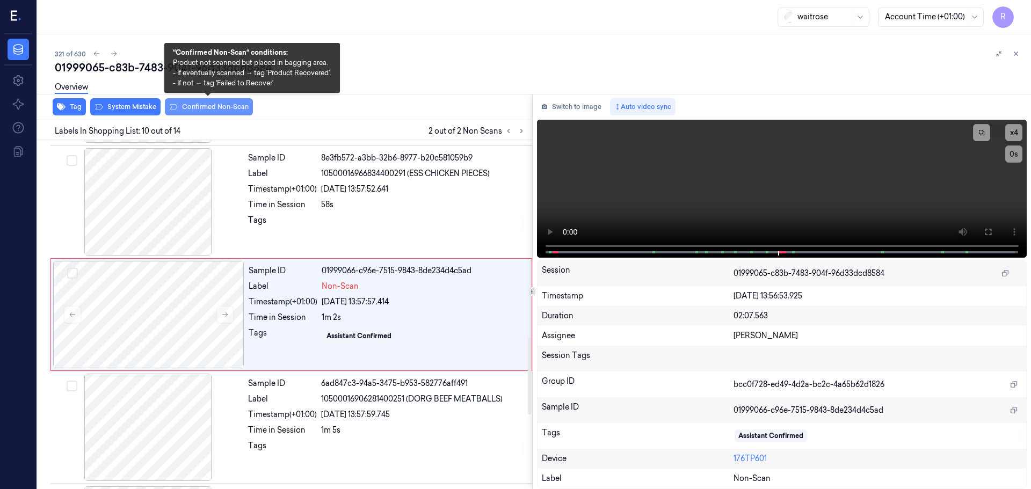
click at [212, 112] on button "Confirmed Non-Scan" at bounding box center [209, 106] width 88 height 17
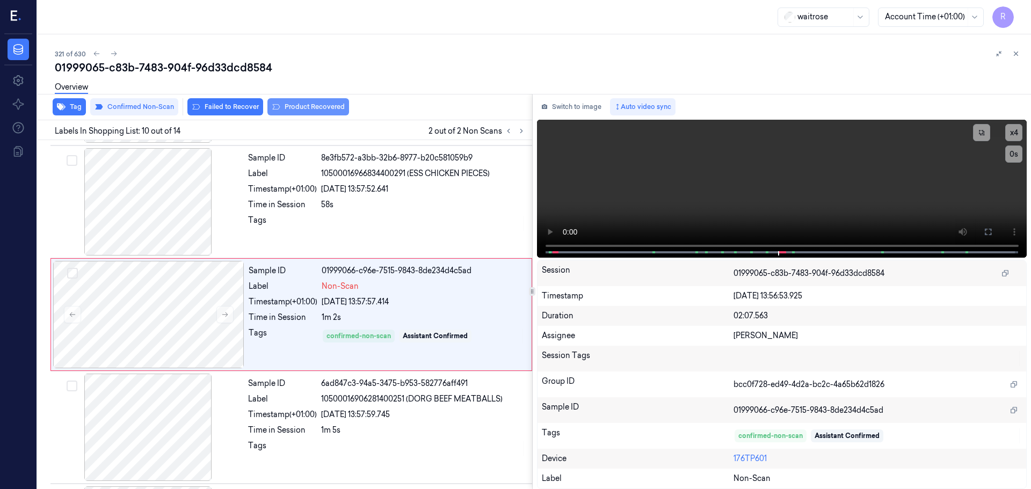
click at [296, 112] on button "Product Recovered" at bounding box center [308, 106] width 82 height 17
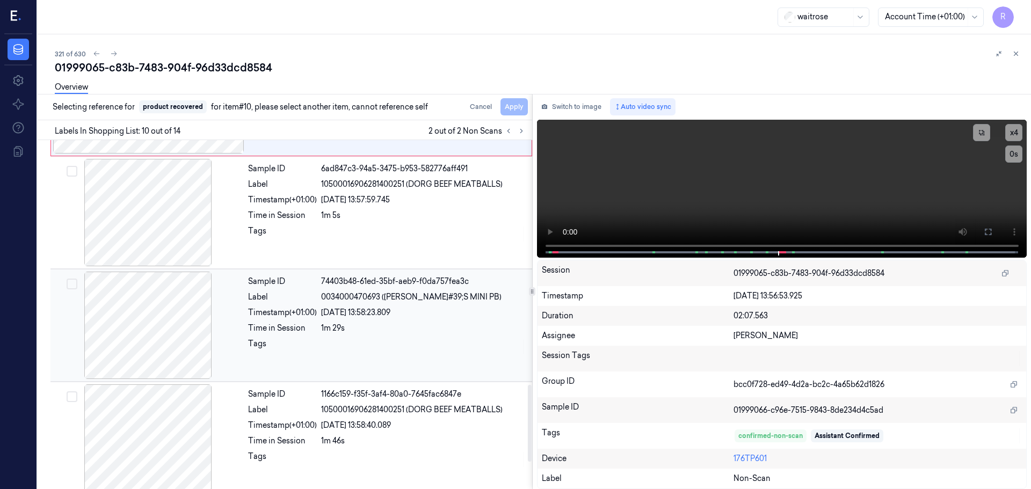
click at [345, 331] on div "1m 29s" at bounding box center [423, 328] width 205 height 11
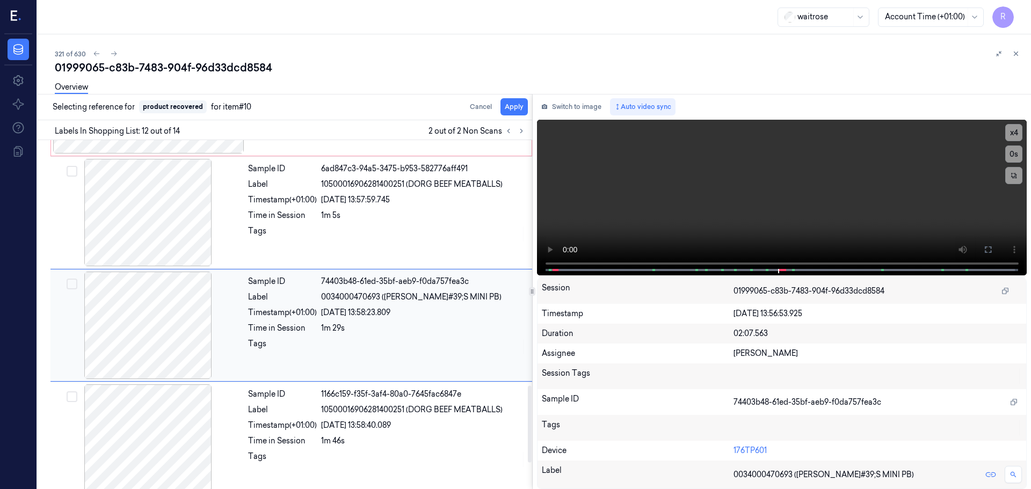
scroll to position [1121, 0]
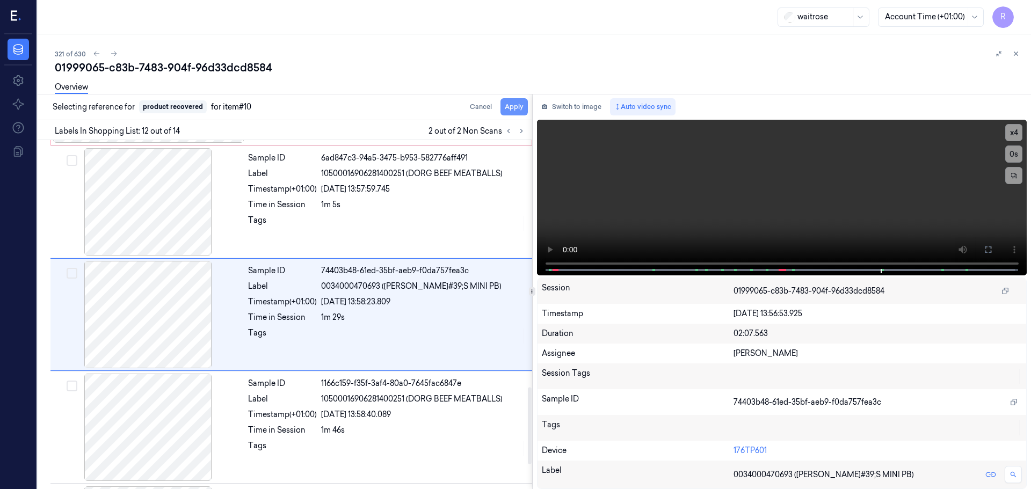
click at [508, 109] on button "Apply" at bounding box center [513, 106] width 27 height 17
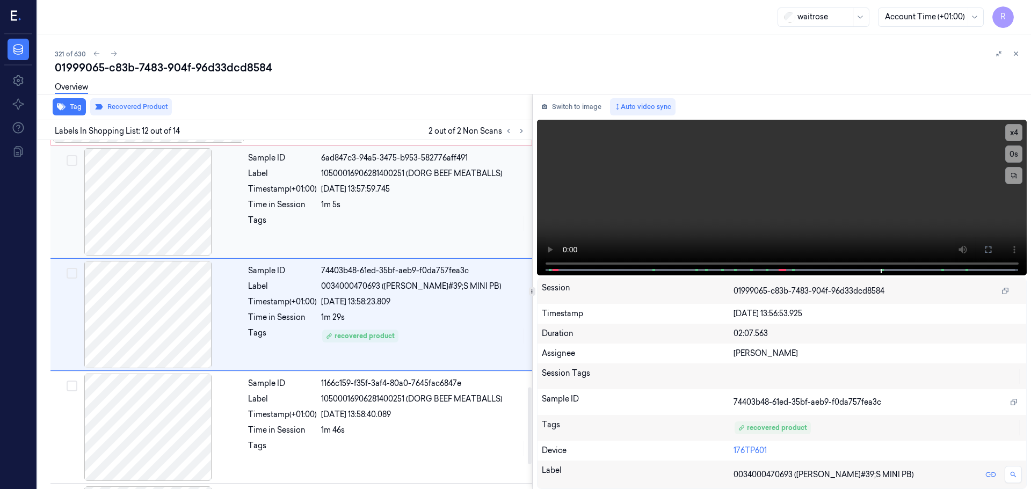
click at [421, 220] on div at bounding box center [423, 223] width 205 height 17
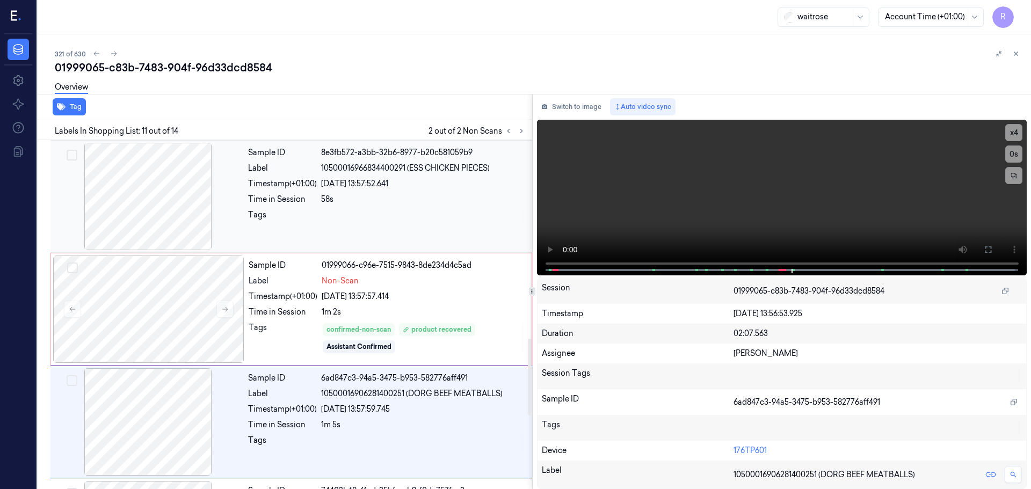
click at [424, 225] on div at bounding box center [423, 217] width 205 height 17
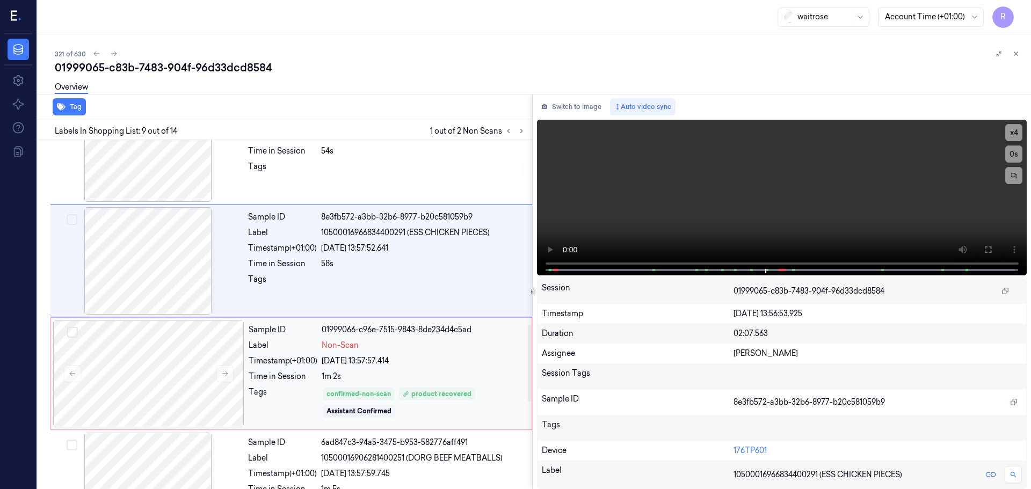
click at [405, 351] on div "Sample ID 01999066-c96e-7515-9843-8de234d4c5ad Label Non-Scan Timestamp (+01:00…" at bounding box center [386, 373] width 285 height 107
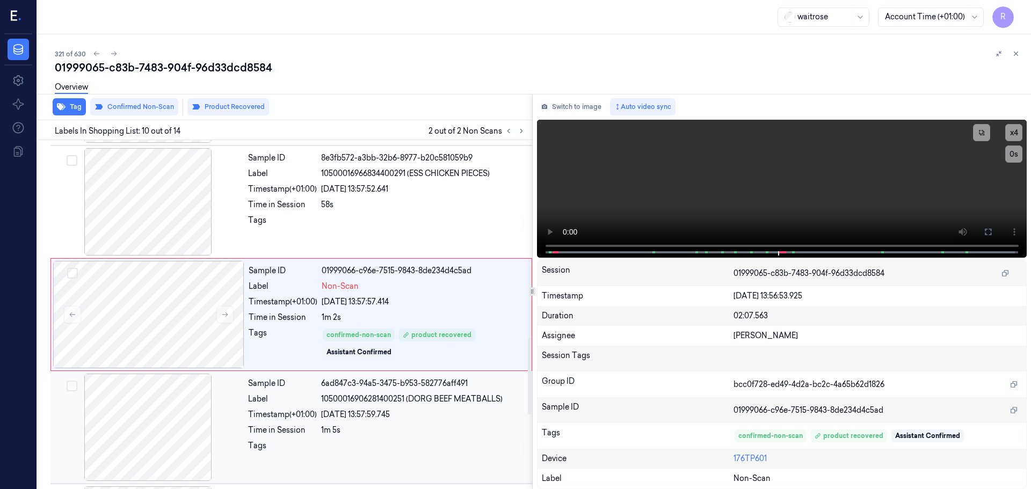
click at [377, 398] on span "10500016906281400251 (DORG BEEF MEATBALLS)" at bounding box center [411, 398] width 181 height 11
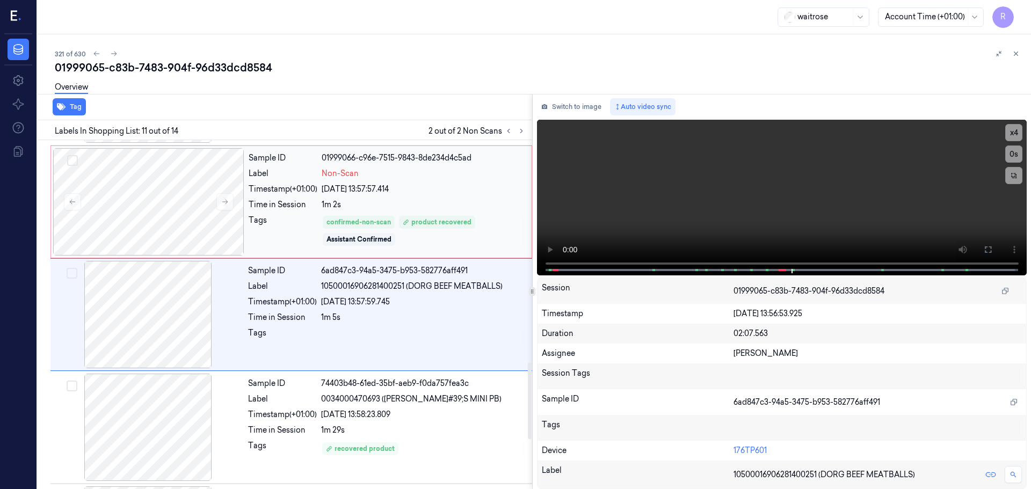
click at [451, 215] on div "confirmed-non-scan product recovered Assistant Confirmed" at bounding box center [423, 231] width 203 height 32
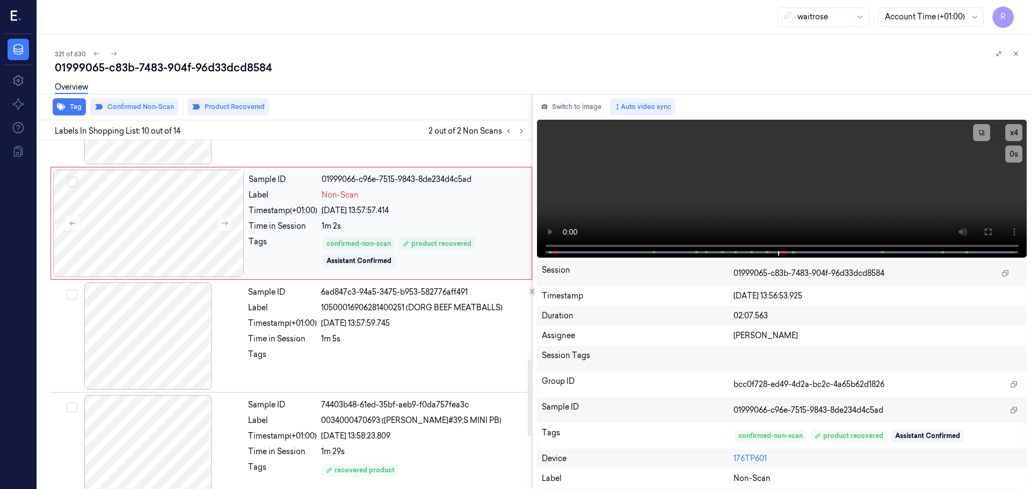
scroll to position [1003, 0]
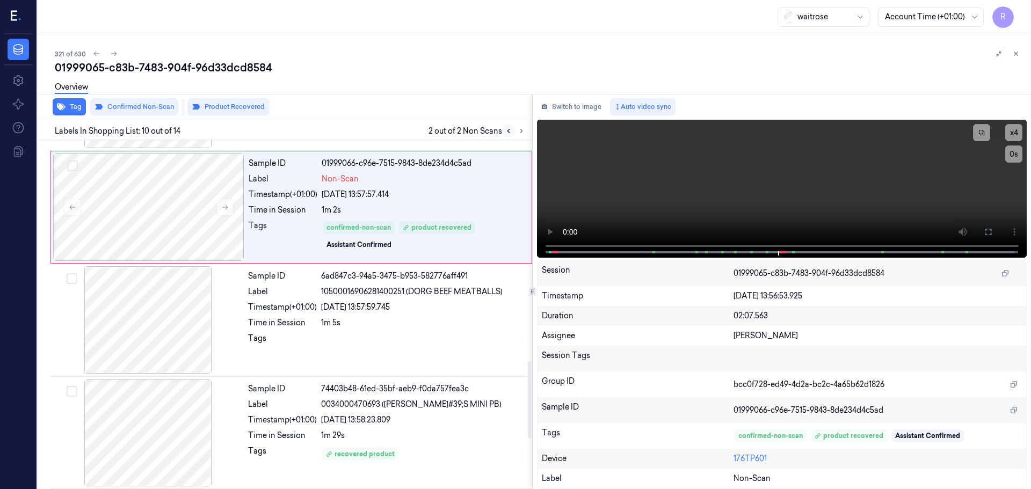
click at [508, 134] on icon at bounding box center [509, 131] width 8 height 8
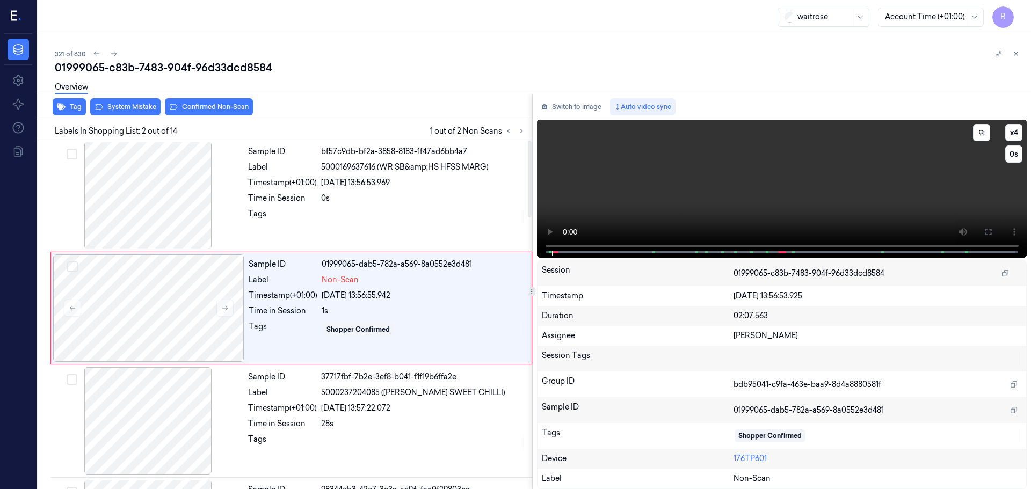
scroll to position [0, 0]
click at [1010, 133] on button "x 4" at bounding box center [1013, 132] width 17 height 17
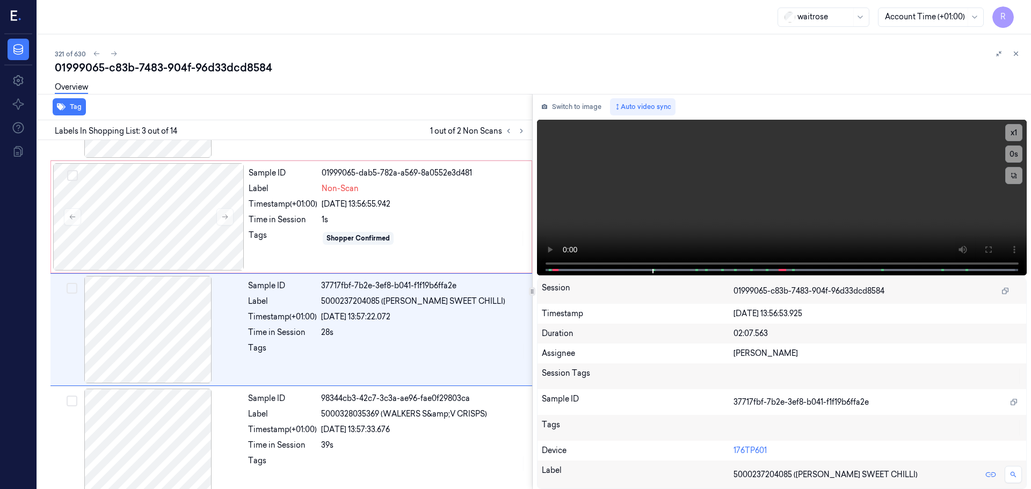
scroll to position [107, 0]
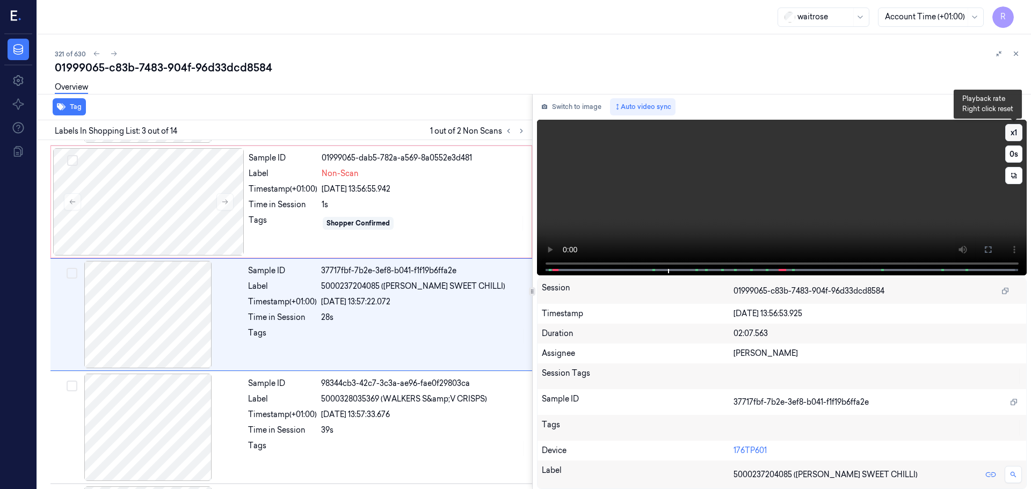
click at [1011, 132] on button "x 1" at bounding box center [1013, 132] width 17 height 17
click at [1011, 132] on button "x 2" at bounding box center [1013, 132] width 17 height 17
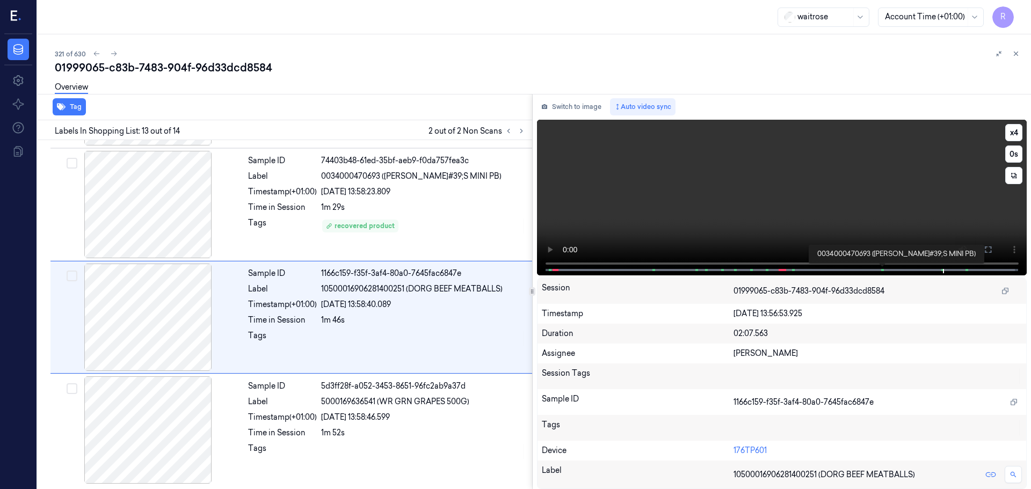
scroll to position [1233, 0]
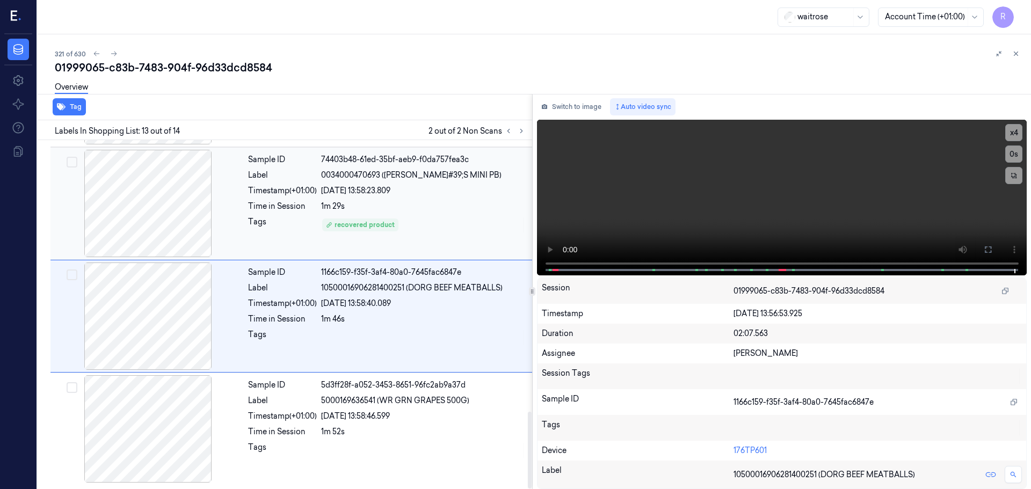
click at [345, 200] on div "Sample ID 74403b48-61ed-35bf-aeb9-f0da757fea3c Label 0034000470693 (REESE&#39;S…" at bounding box center [387, 203] width 286 height 107
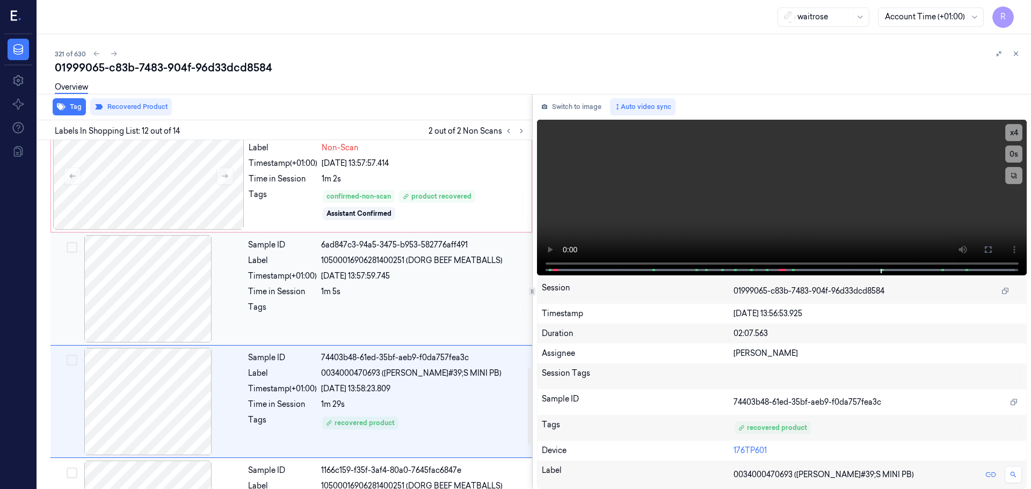
scroll to position [1014, 0]
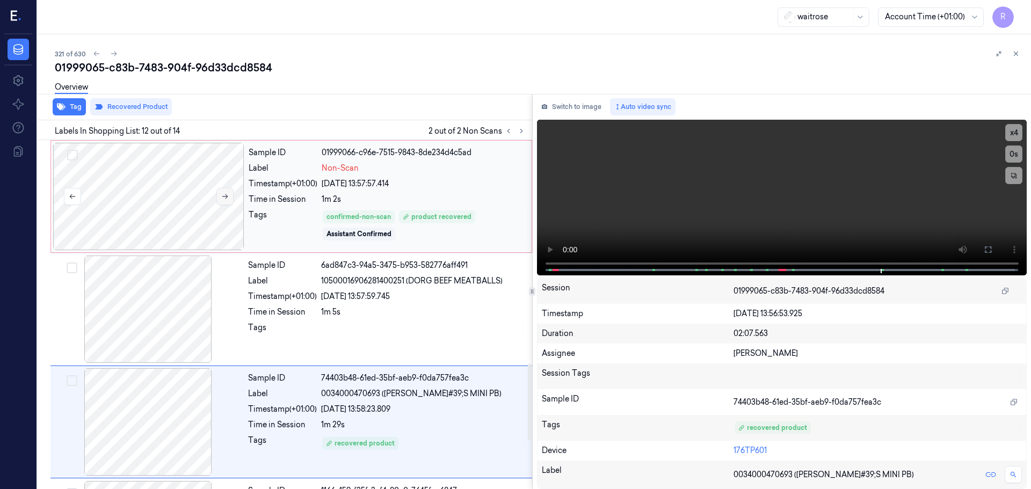
click at [221, 199] on icon at bounding box center [225, 197] width 8 height 8
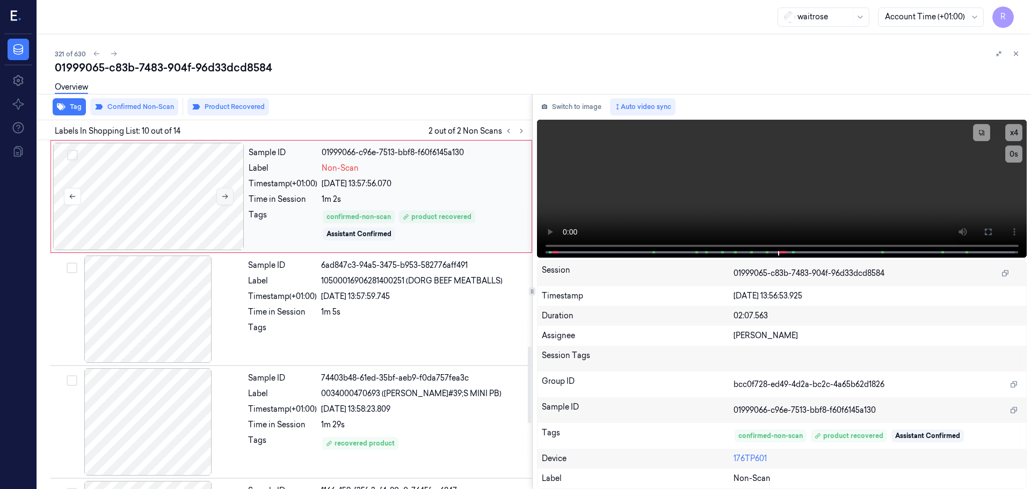
scroll to position [896, 0]
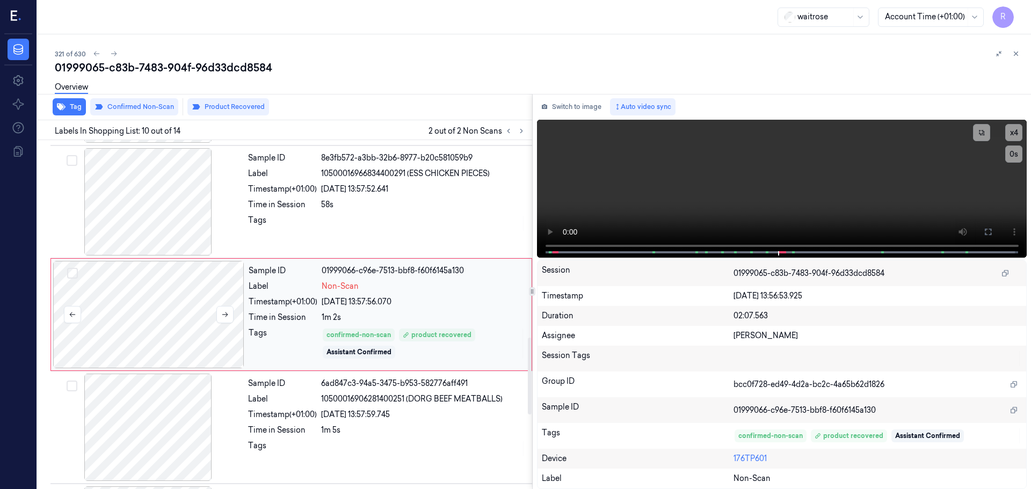
click at [234, 315] on div at bounding box center [148, 314] width 191 height 107
click at [231, 316] on button at bounding box center [224, 314] width 17 height 17
click at [505, 128] on icon at bounding box center [509, 131] width 8 height 8
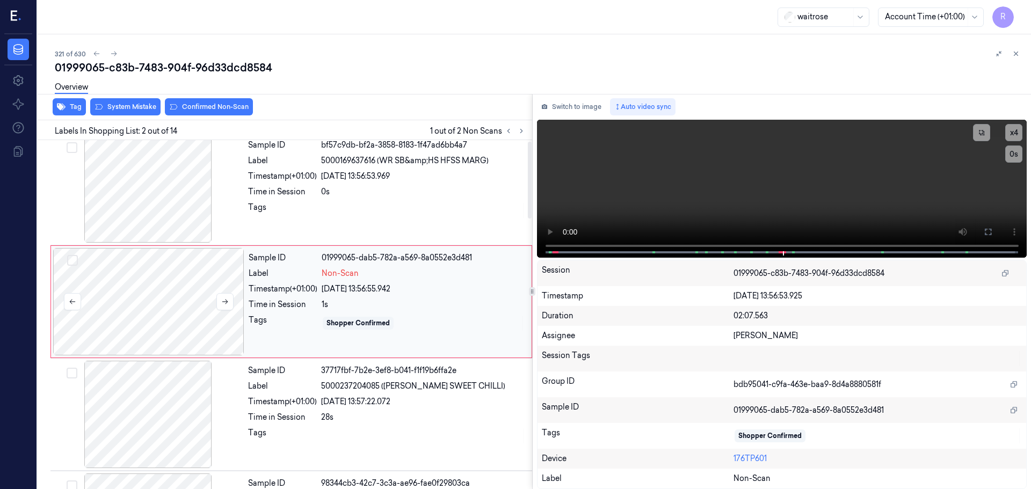
scroll to position [0, 0]
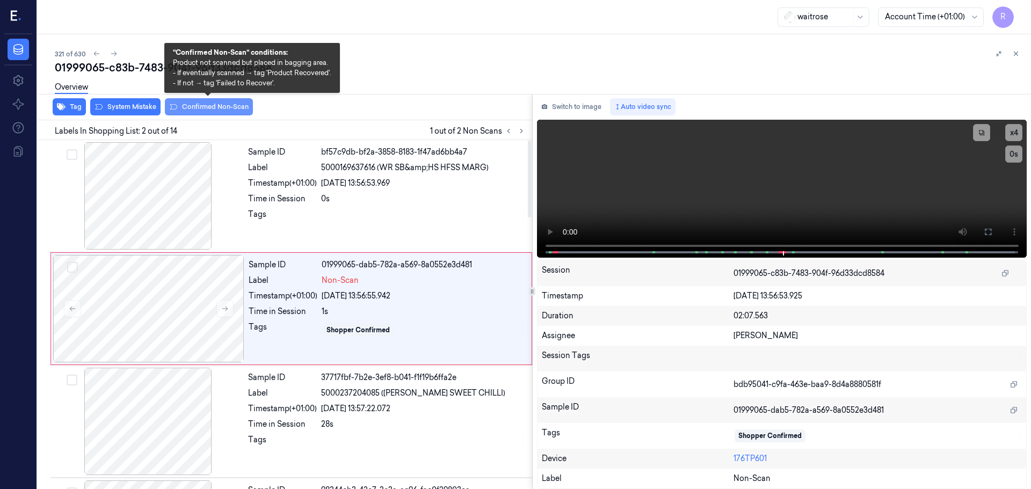
click at [208, 109] on button "Confirmed Non-Scan" at bounding box center [209, 106] width 88 height 17
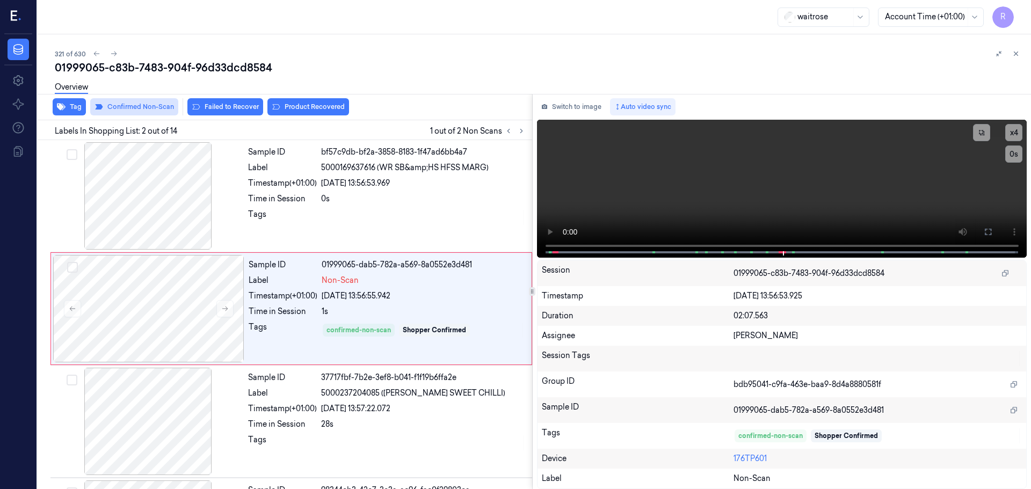
scroll to position [5, 0]
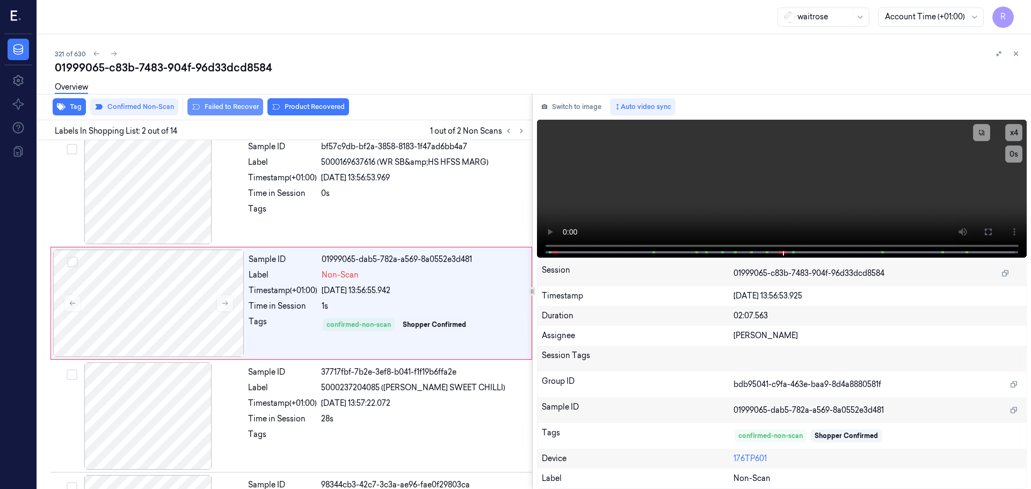
click at [223, 110] on button "Failed to Recover" at bounding box center [225, 106] width 76 height 17
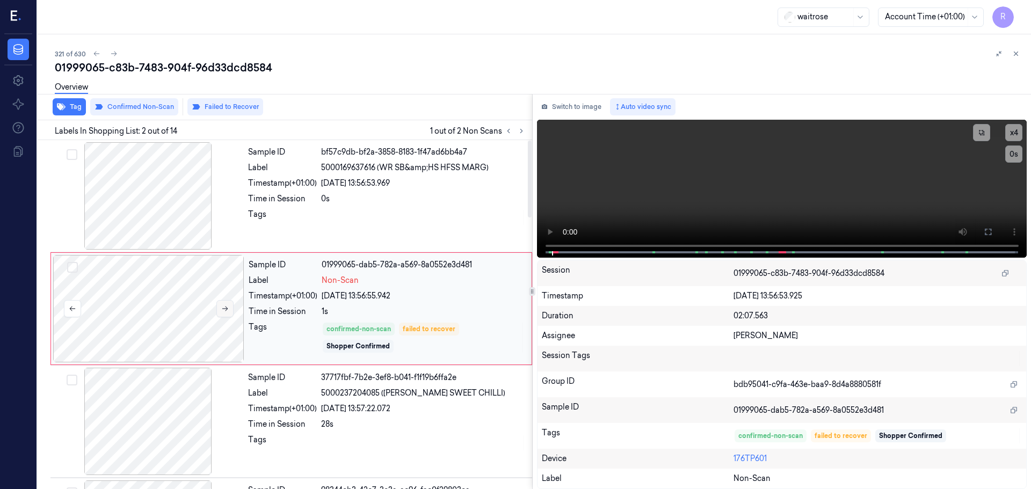
click at [221, 310] on button at bounding box center [224, 308] width 17 height 17
click at [221, 310] on icon at bounding box center [225, 309] width 8 height 8
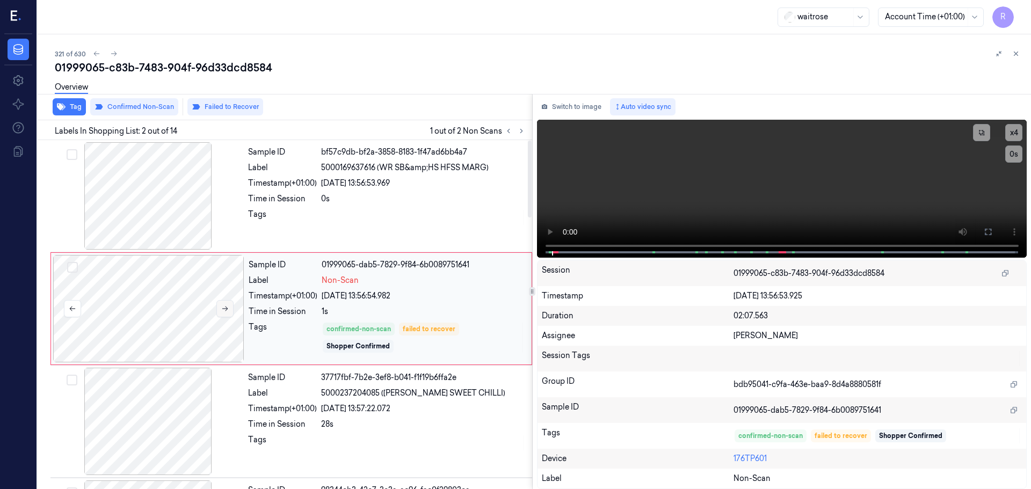
click at [221, 310] on icon at bounding box center [225, 309] width 8 height 8
click at [223, 311] on icon at bounding box center [225, 309] width 8 height 8
drag, startPoint x: 381, startPoint y: 165, endPoint x: 485, endPoint y: 164, distance: 104.7
click at [485, 164] on span "5000169637616 (WR SB&amp;HS HFSS MARG)" at bounding box center [404, 167] width 167 height 11
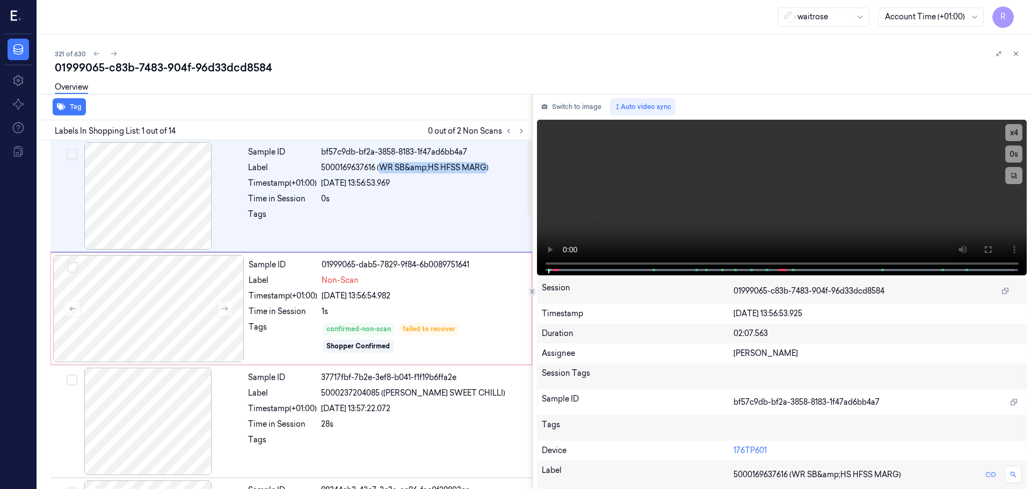
copy span "WR SB&amp;HS HFSS MARG"
click at [290, 321] on div "Sample ID 01999065-dab5-7829-9f84-6b0089751641 Label Non-Scan Timestamp (+01:00…" at bounding box center [386, 308] width 285 height 107
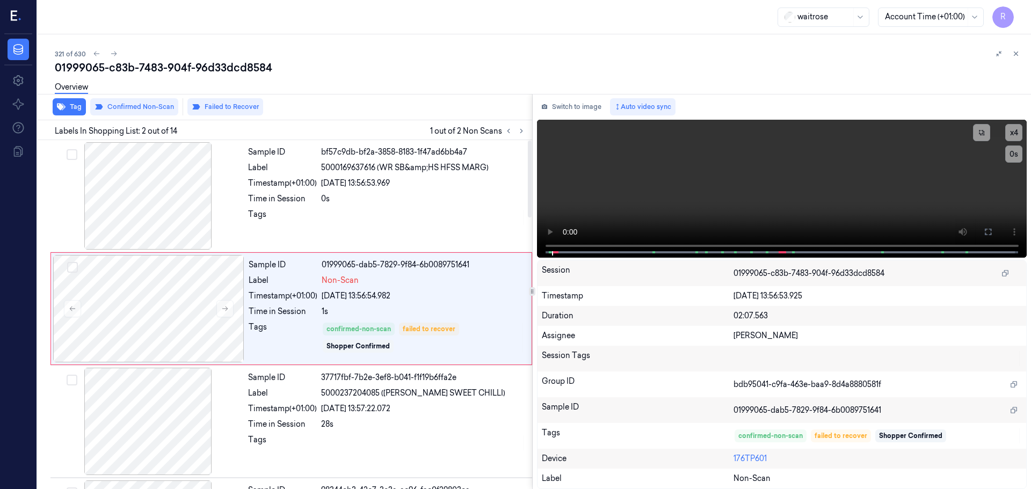
click at [516, 136] on div at bounding box center [515, 131] width 26 height 13
click at [522, 135] on button at bounding box center [521, 131] width 13 height 13
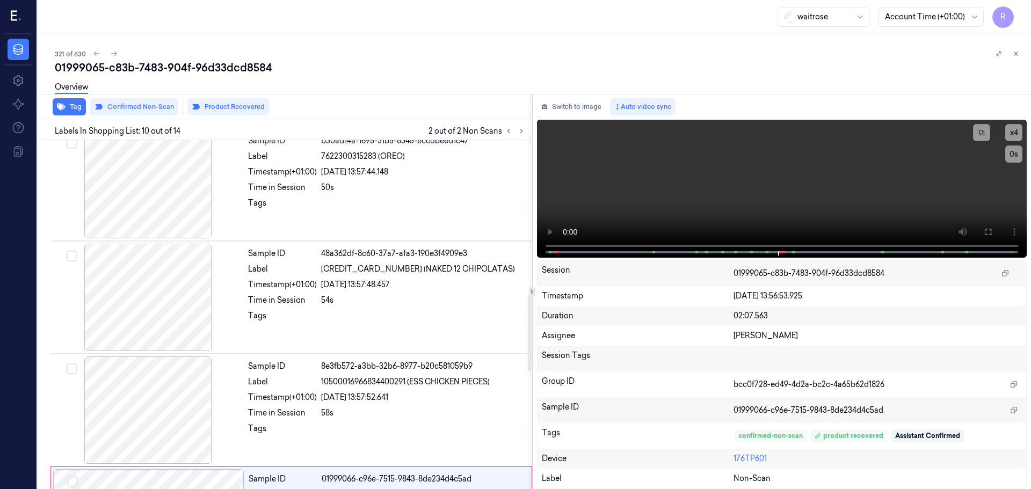
scroll to position [681, 0]
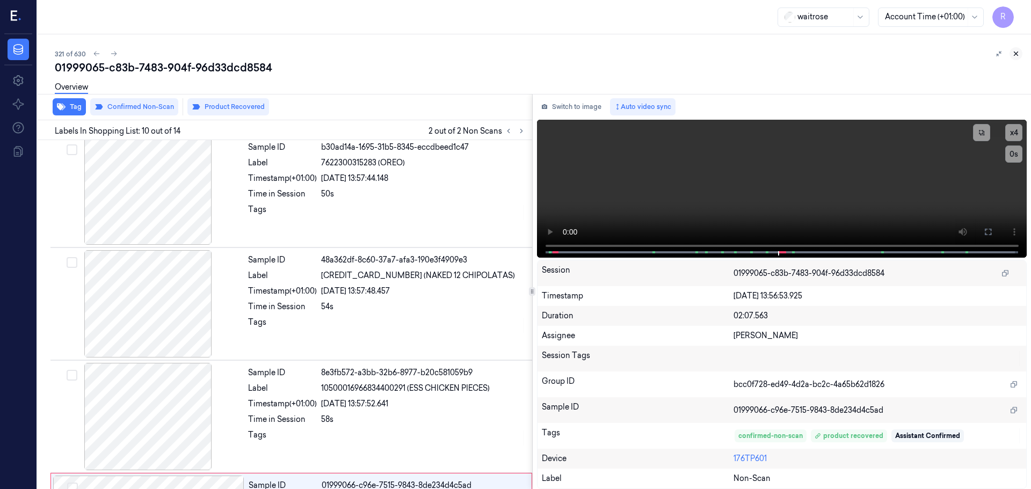
click at [1016, 59] on button at bounding box center [1015, 53] width 13 height 13
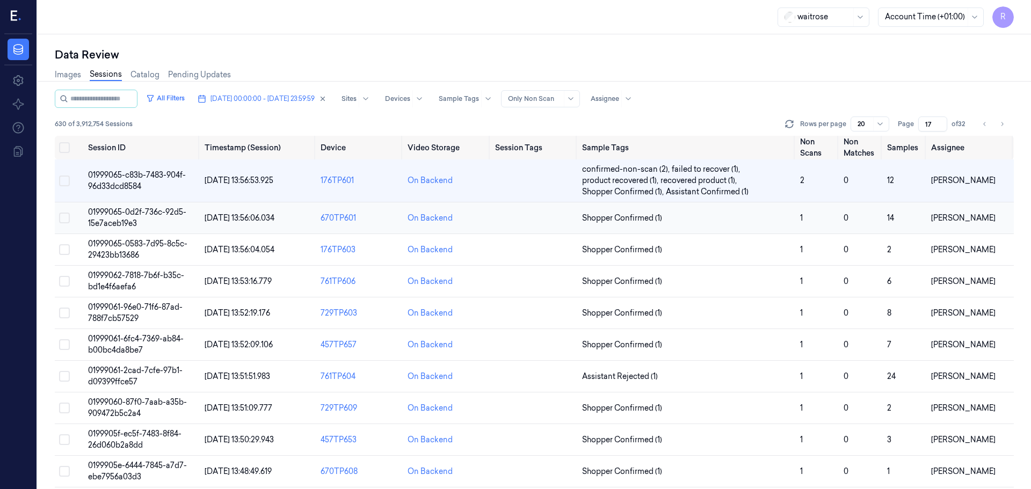
click at [755, 224] on td "Shopper Confirmed (1)" at bounding box center [687, 218] width 218 height 32
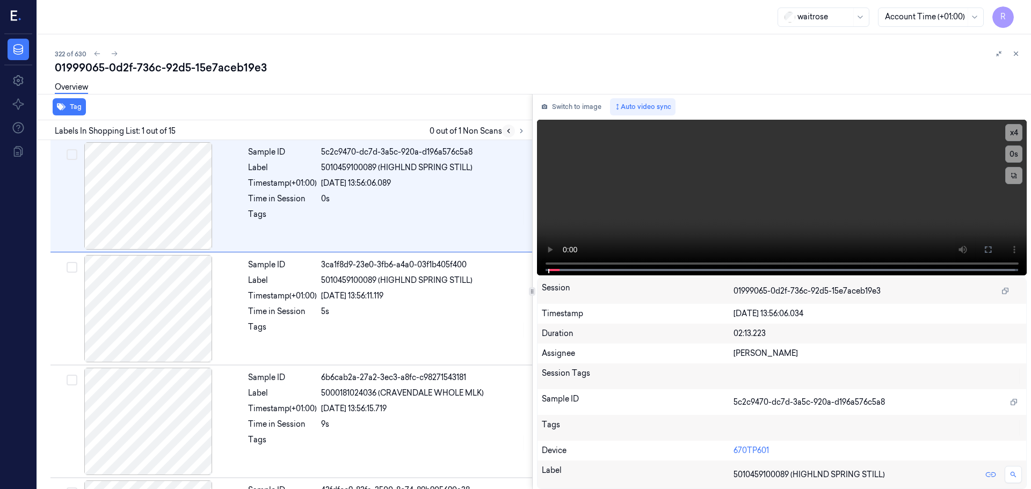
click at [513, 134] on button at bounding box center [508, 131] width 13 height 13
click at [517, 135] on button at bounding box center [521, 131] width 13 height 13
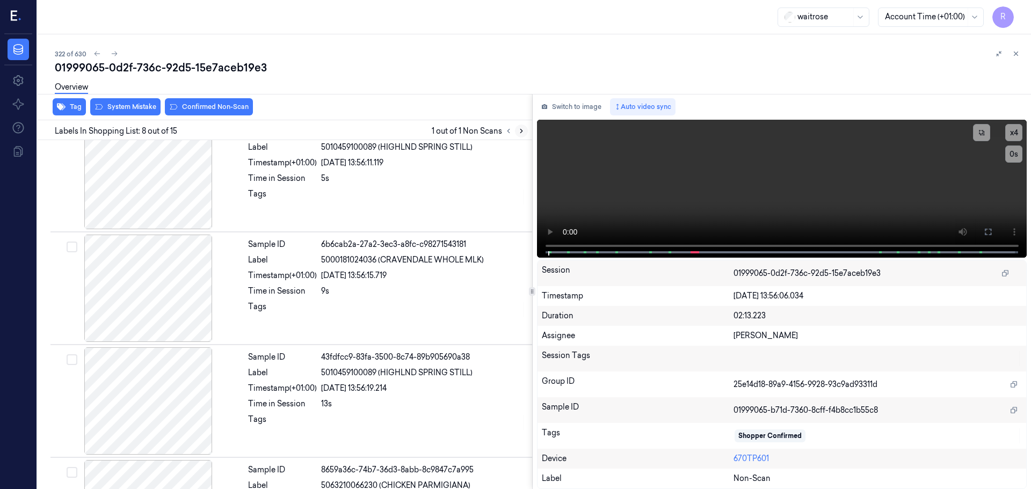
click at [517, 135] on button at bounding box center [521, 131] width 13 height 13
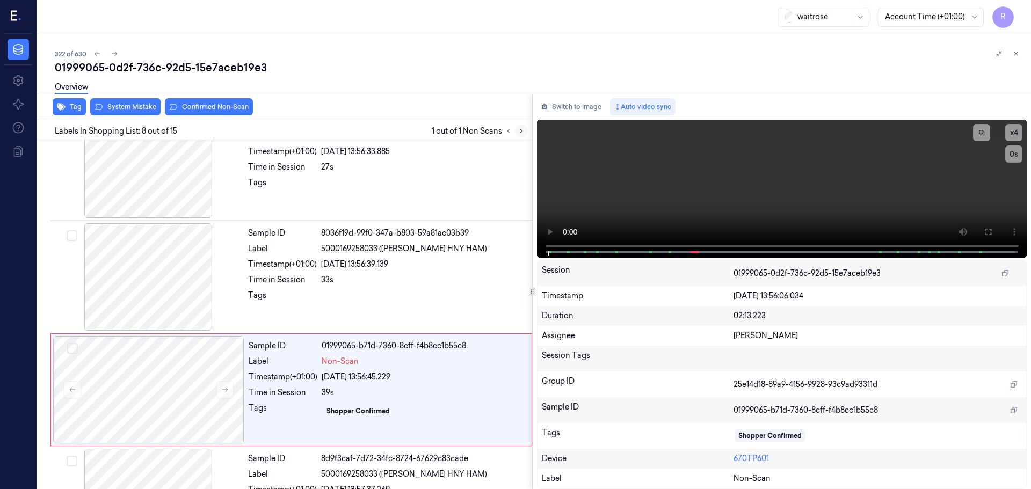
click at [517, 135] on button at bounding box center [521, 131] width 13 height 13
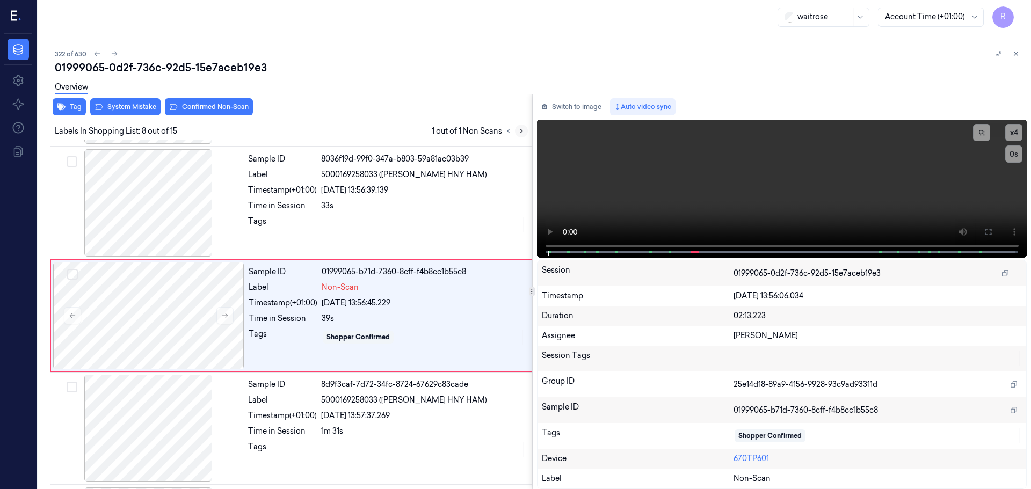
click at [517, 135] on button at bounding box center [521, 131] width 13 height 13
click at [226, 318] on icon at bounding box center [225, 315] width 8 height 8
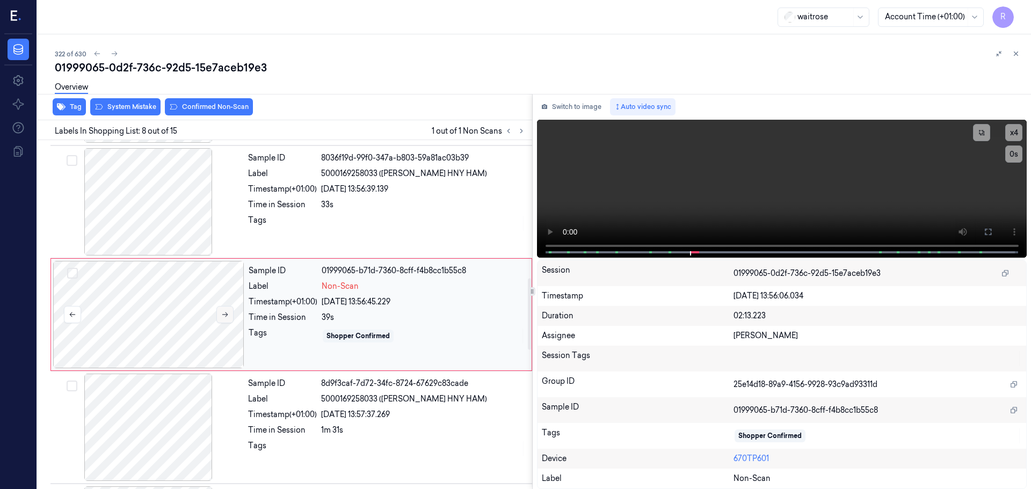
click at [226, 318] on icon at bounding box center [225, 315] width 8 height 8
click at [183, 207] on div at bounding box center [148, 201] width 191 height 107
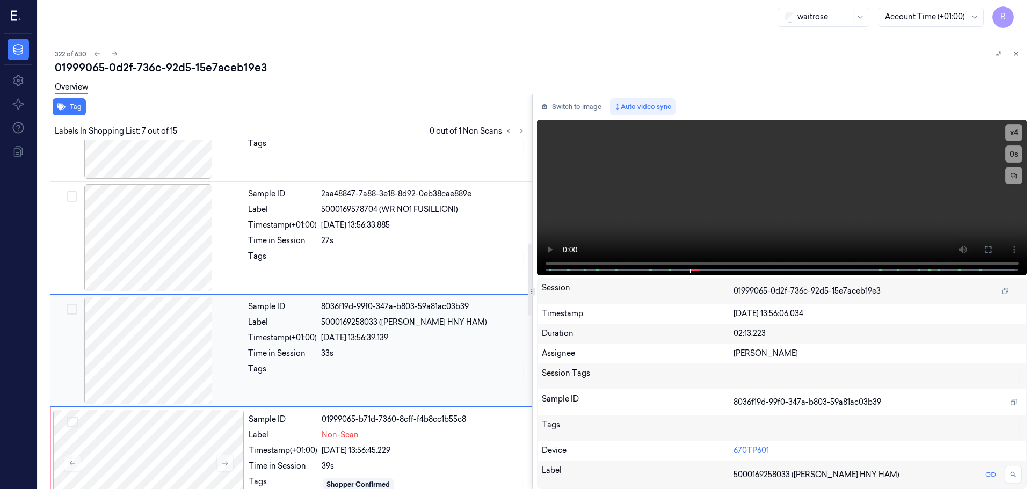
scroll to position [504, 0]
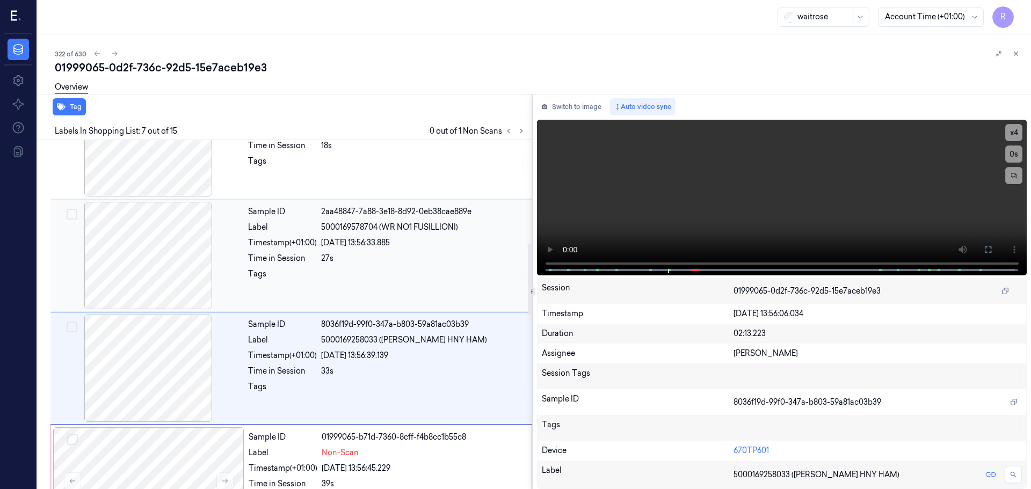
click at [165, 278] on div at bounding box center [148, 255] width 191 height 107
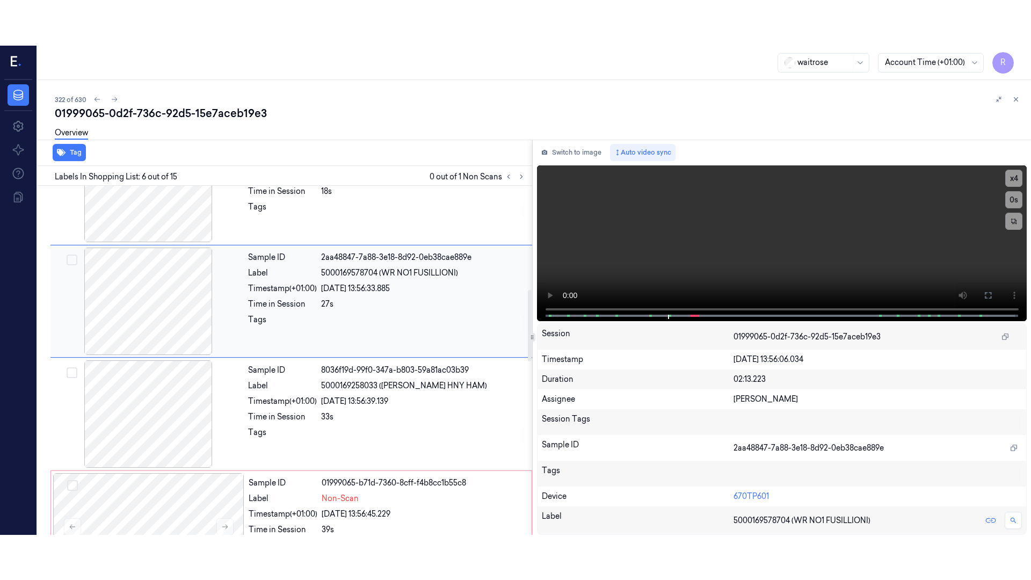
scroll to position [445, 0]
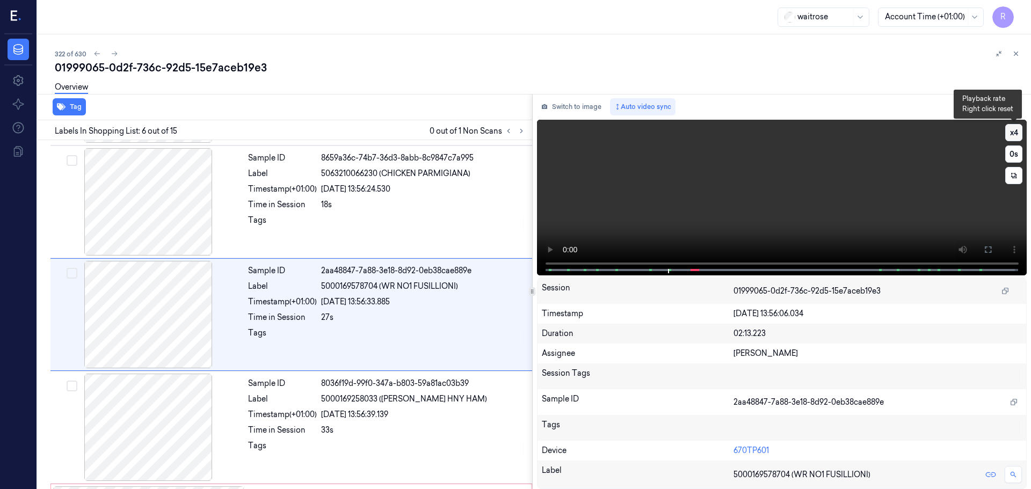
click at [1011, 132] on button "x 4" at bounding box center [1013, 132] width 17 height 17
click at [989, 248] on icon at bounding box center [987, 249] width 9 height 9
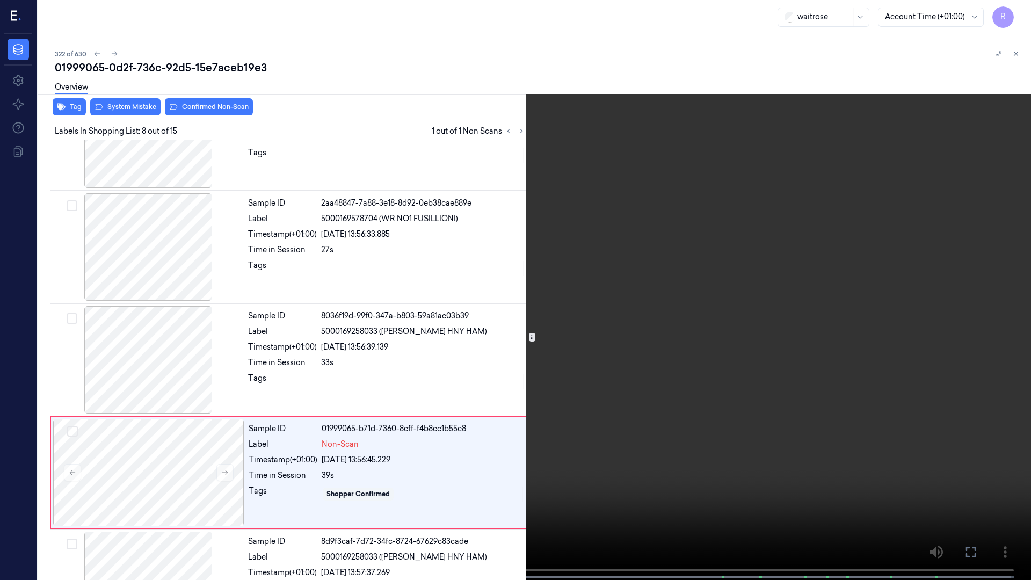
scroll to position [625, 0]
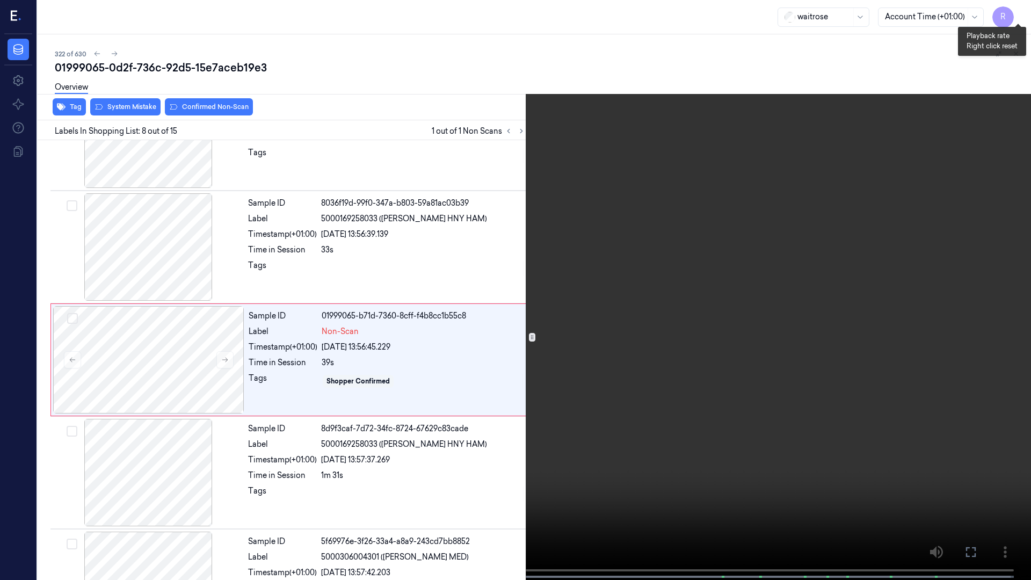
click at [1017, 10] on button "x 1" at bounding box center [1017, 12] width 17 height 17
click at [1017, 10] on button "x 2" at bounding box center [1017, 12] width 17 height 17
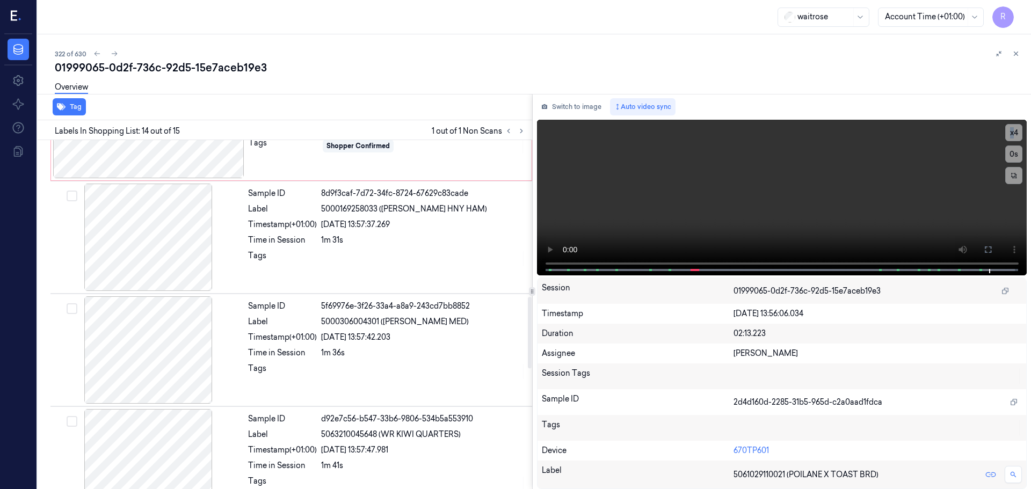
scroll to position [755, 0]
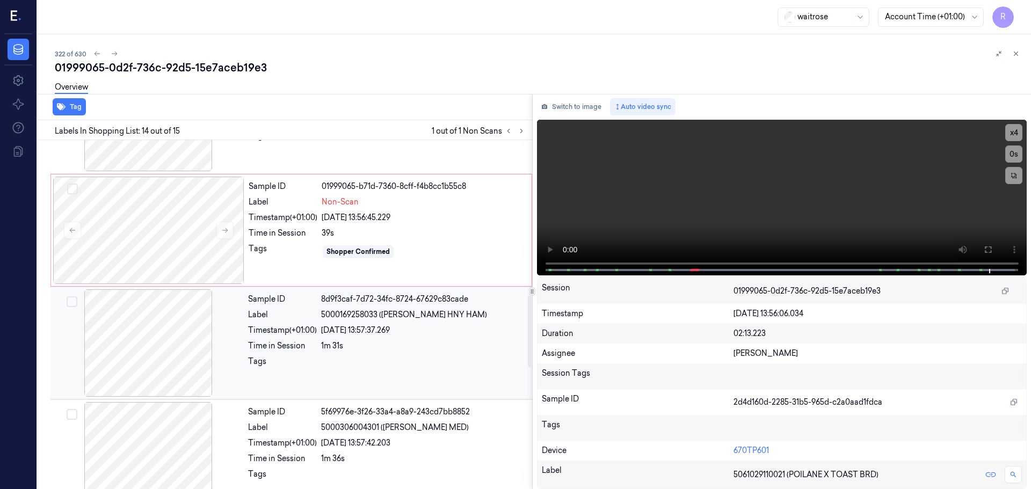
click at [272, 368] on div "Tags" at bounding box center [282, 364] width 69 height 17
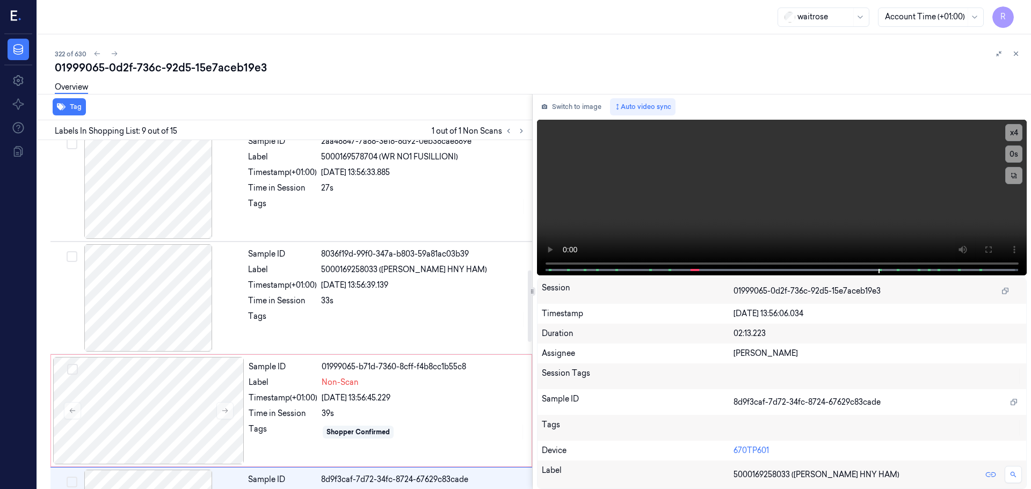
scroll to position [568, 0]
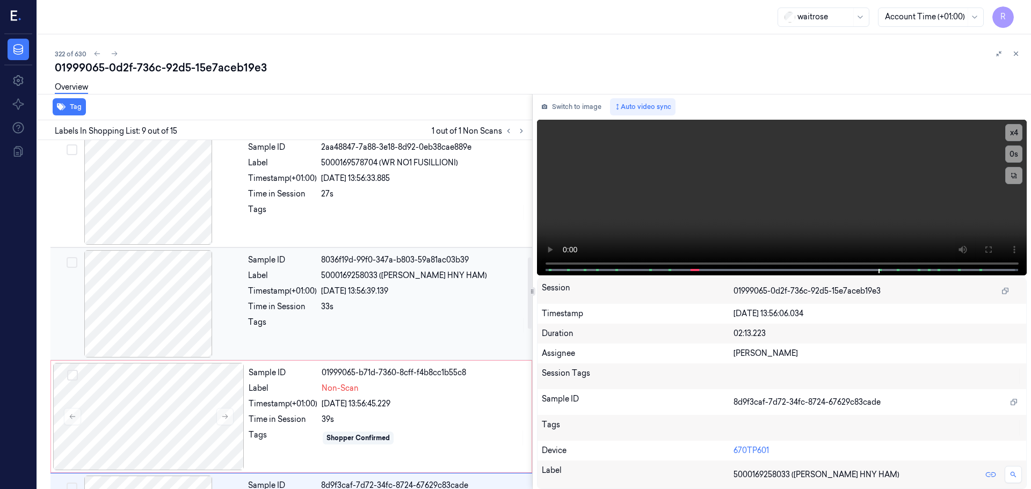
click at [176, 312] on div at bounding box center [148, 303] width 191 height 107
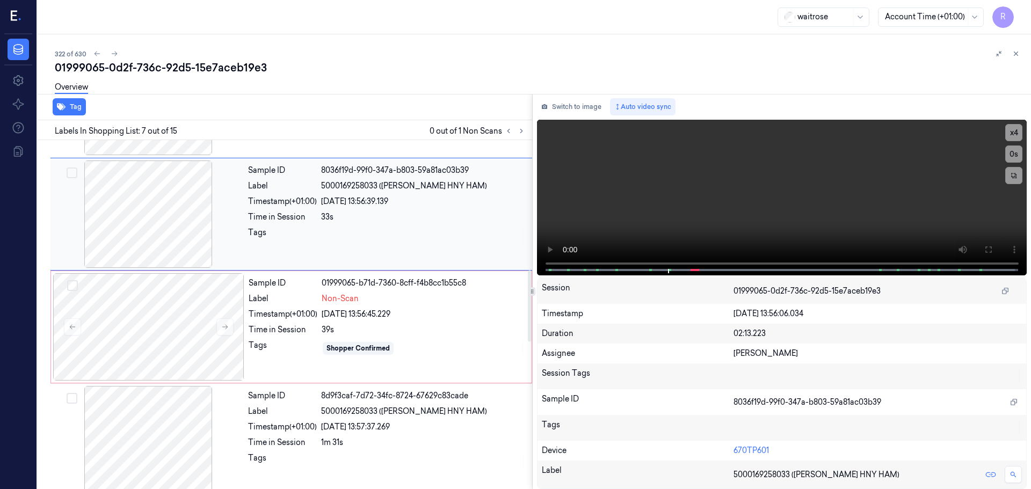
scroll to position [665, 0]
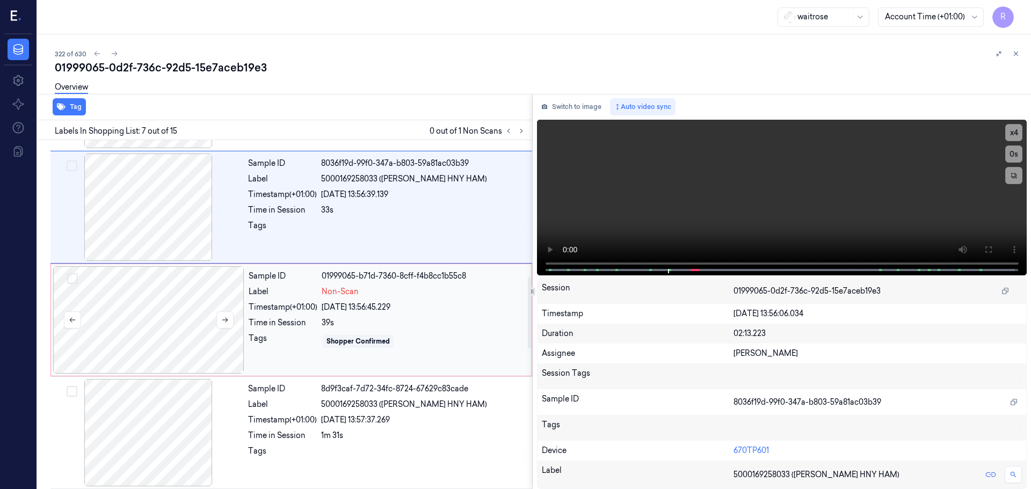
click at [165, 333] on div at bounding box center [148, 319] width 191 height 107
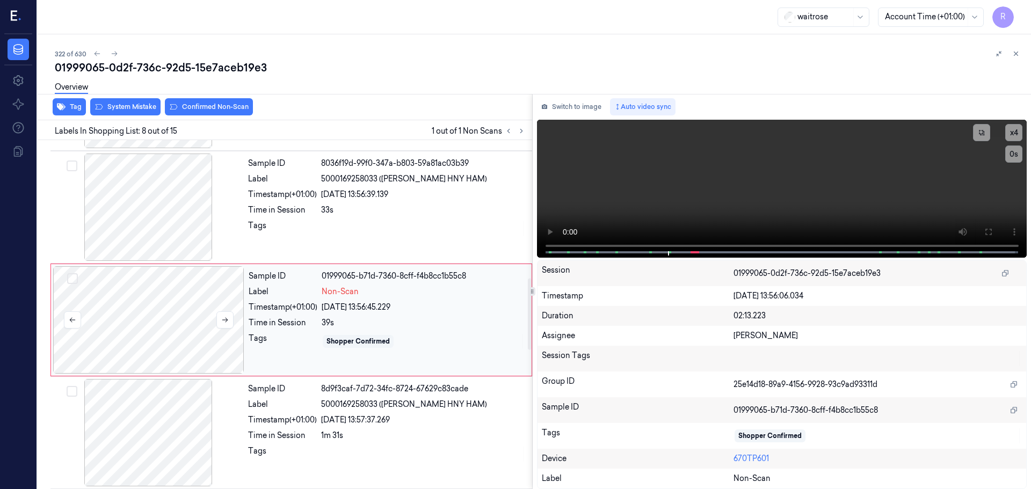
scroll to position [670, 0]
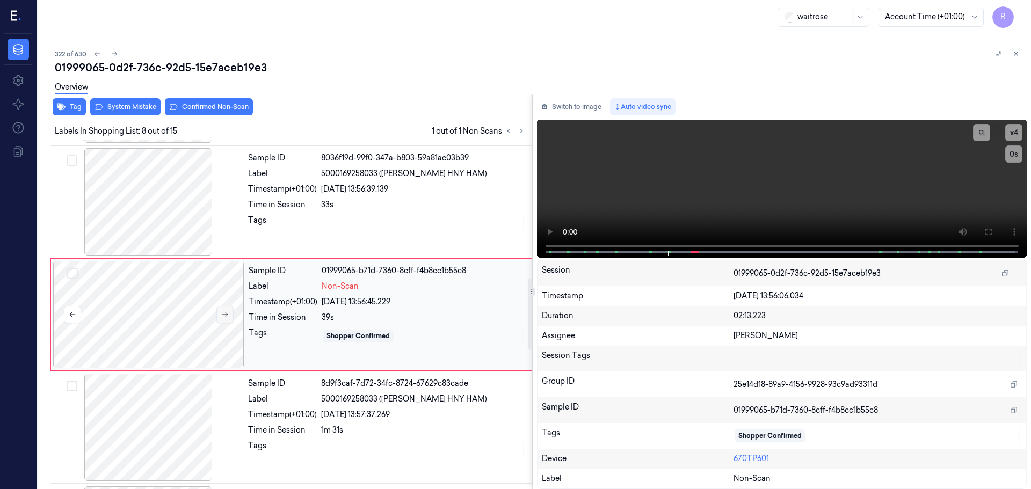
click at [226, 318] on icon at bounding box center [225, 315] width 8 height 8
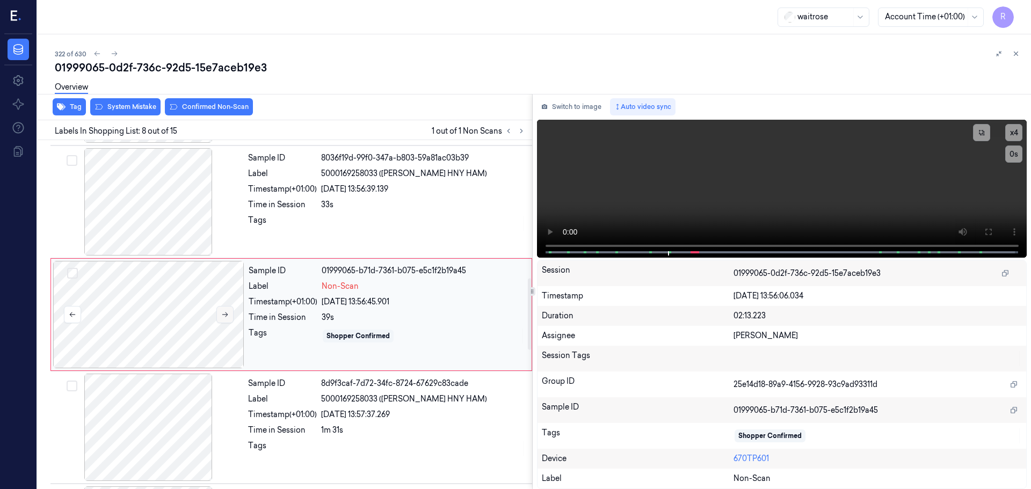
click at [226, 318] on icon at bounding box center [225, 315] width 8 height 8
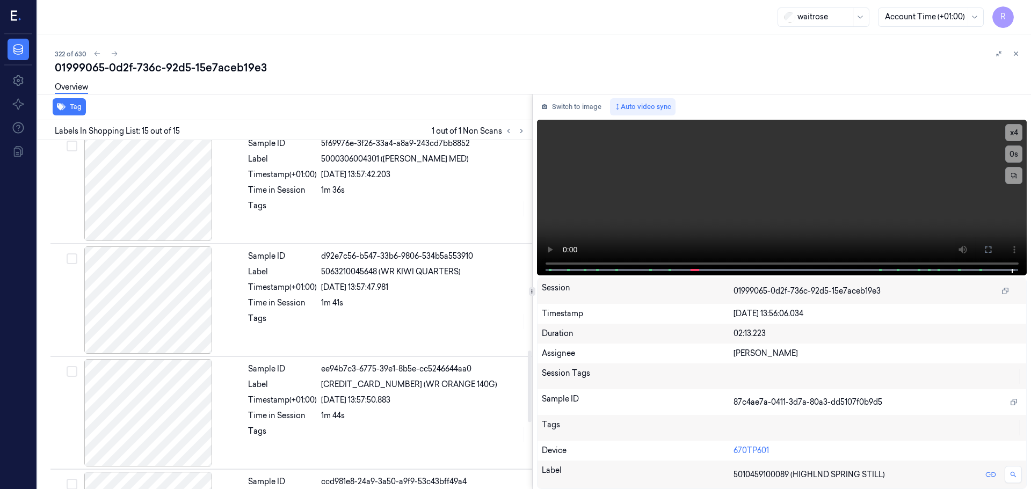
scroll to position [755, 0]
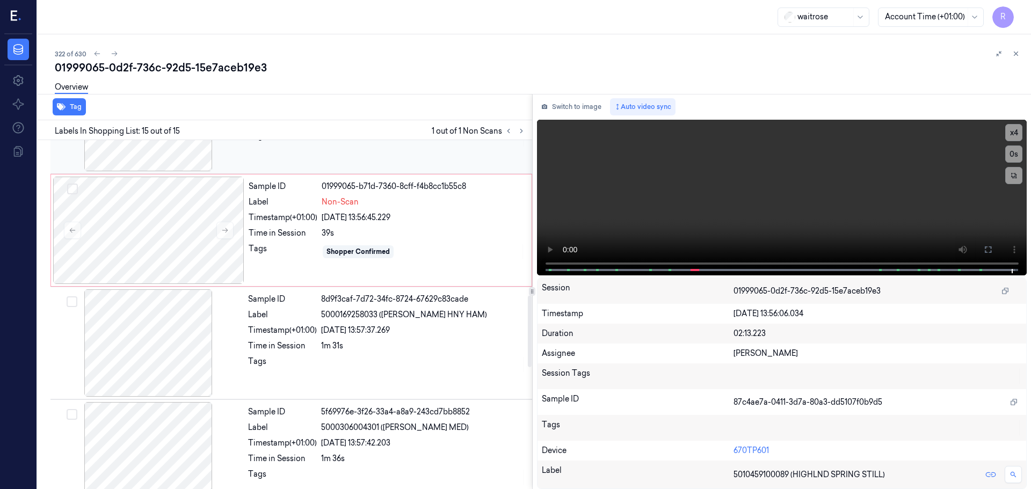
click at [500, 137] on div "Labels In Shopping List: 15 out of 15 1 out of 1 Non Scans" at bounding box center [282, 130] width 499 height 20
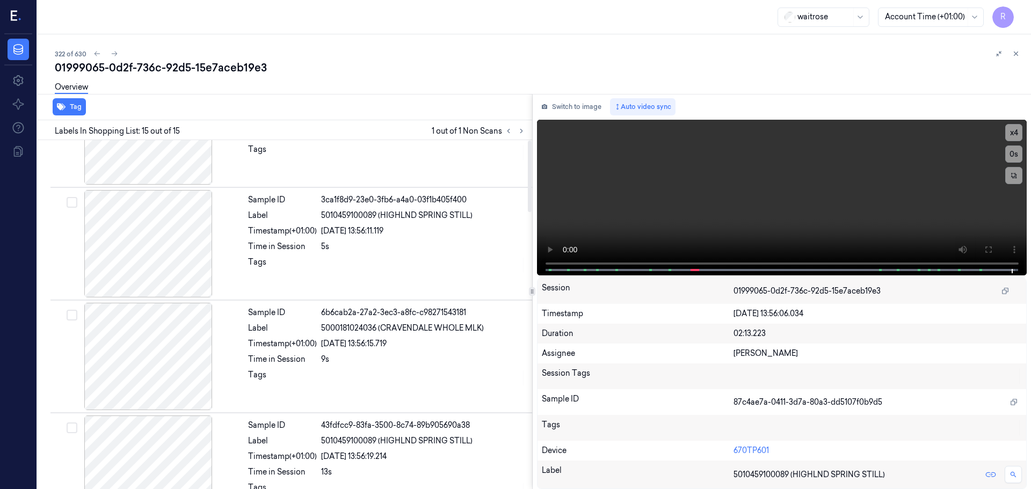
scroll to position [0, 0]
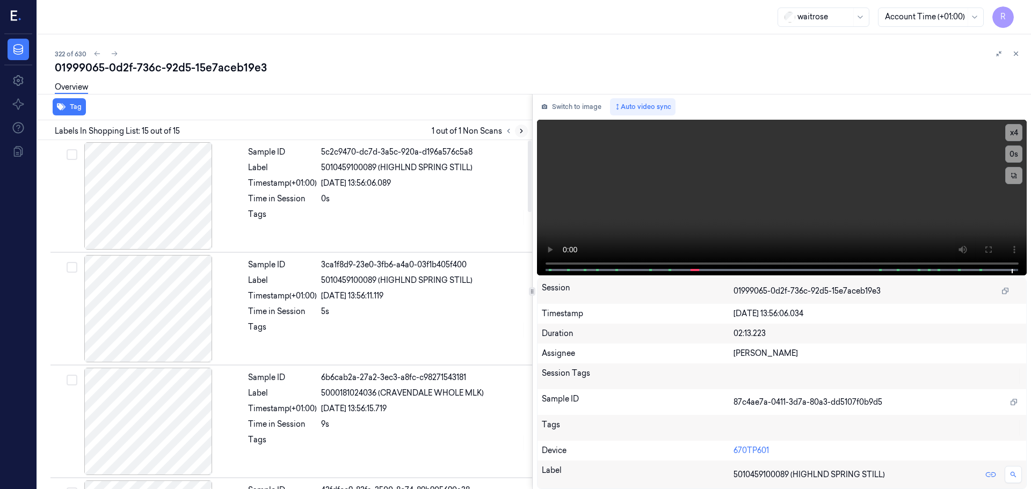
click at [516, 128] on button at bounding box center [521, 131] width 13 height 13
click at [516, 129] on button at bounding box center [521, 131] width 13 height 13
click at [517, 131] on icon at bounding box center [521, 131] width 8 height 8
click at [510, 133] on icon at bounding box center [509, 131] width 8 height 8
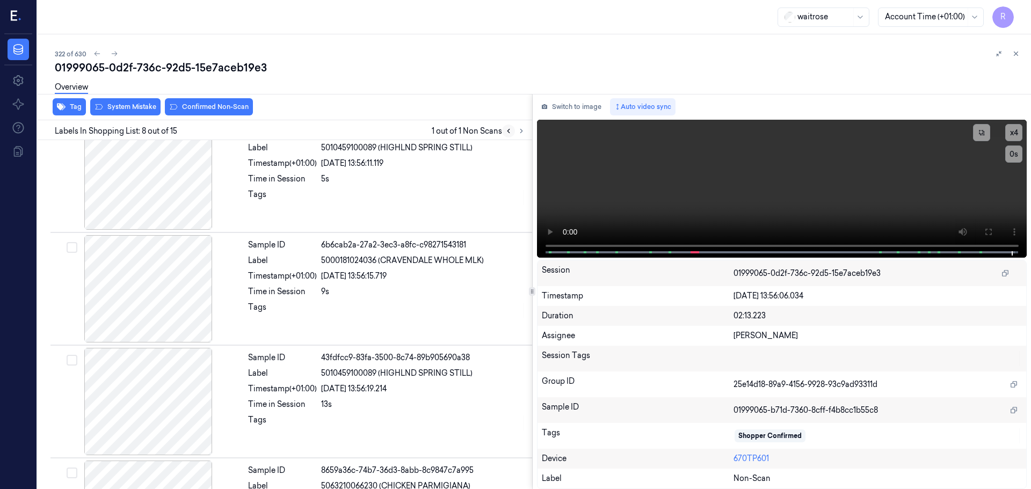
click at [510, 133] on icon at bounding box center [509, 131] width 8 height 8
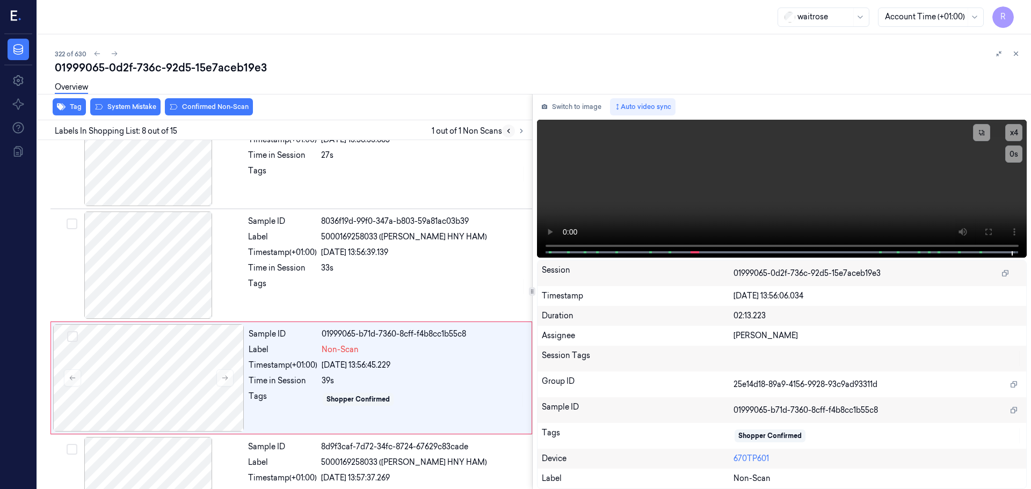
click at [510, 133] on icon at bounding box center [509, 131] width 8 height 8
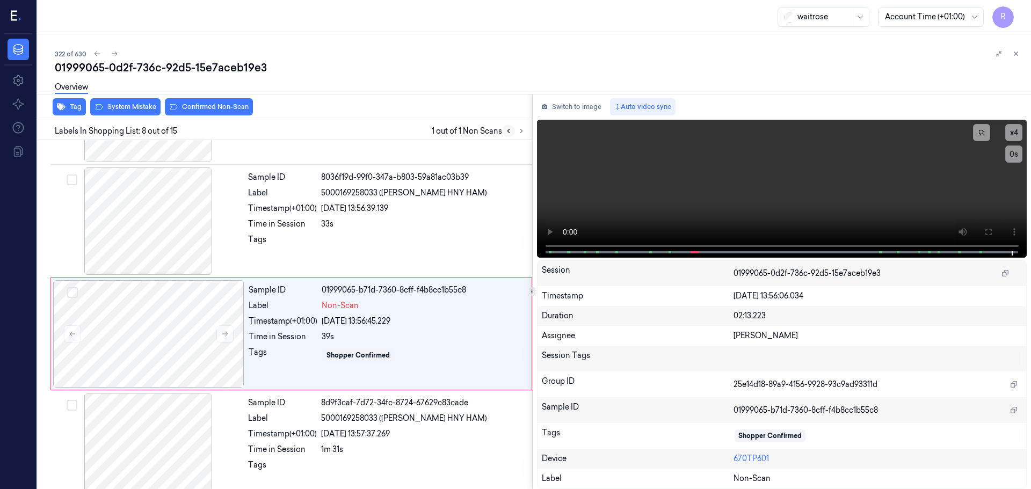
scroll to position [670, 0]
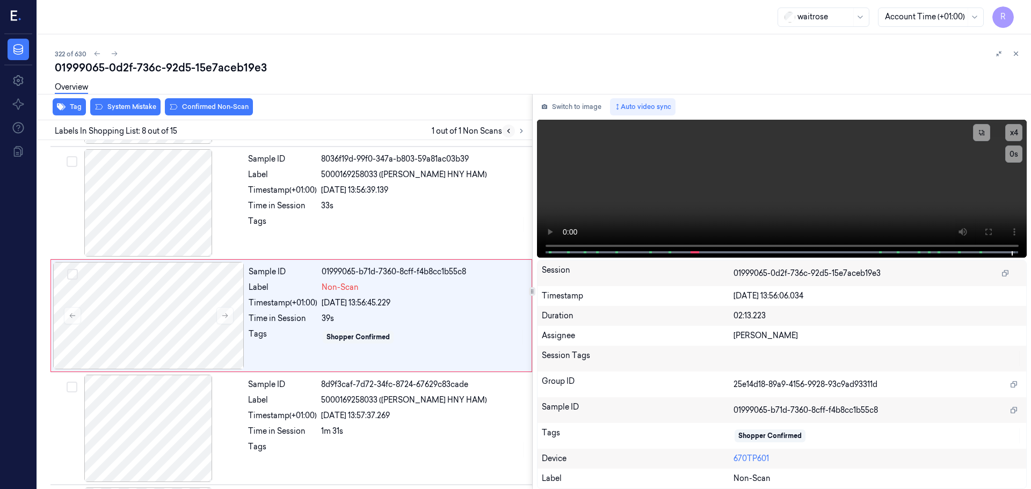
click at [510, 133] on icon at bounding box center [509, 131] width 8 height 8
click at [182, 335] on div at bounding box center [148, 314] width 191 height 107
click at [220, 317] on button at bounding box center [224, 314] width 17 height 17
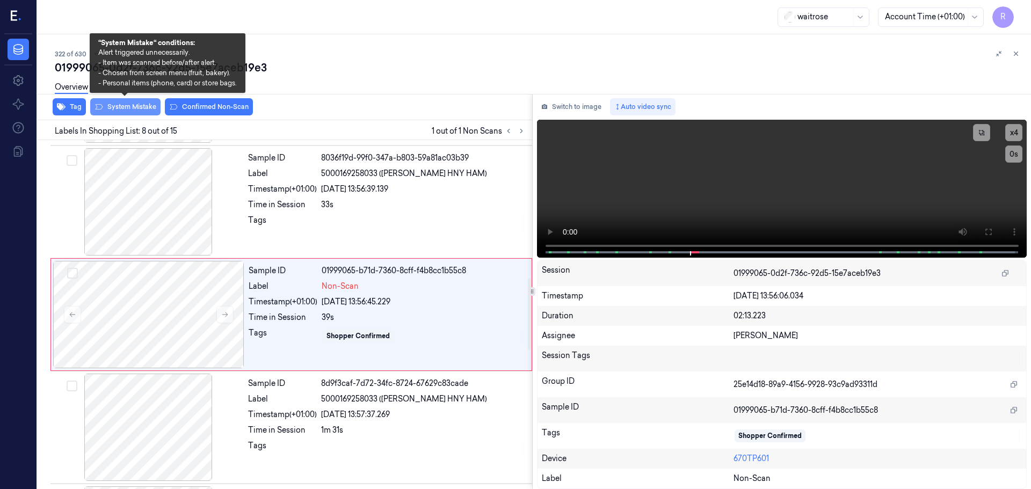
click at [118, 105] on button "System Mistake" at bounding box center [125, 106] width 70 height 17
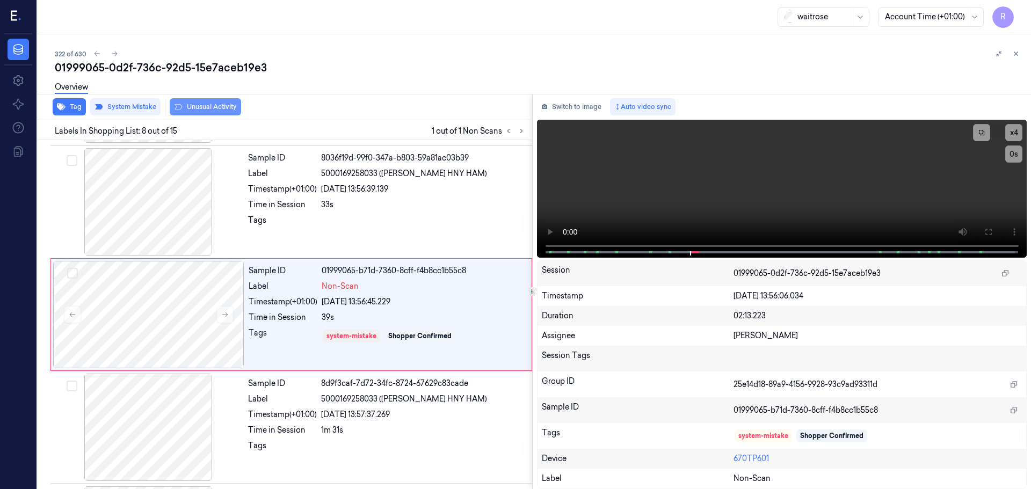
click at [202, 107] on button "Unusual Activity" at bounding box center [205, 106] width 71 height 17
click at [313, 200] on div "Time in Session" at bounding box center [282, 204] width 69 height 11
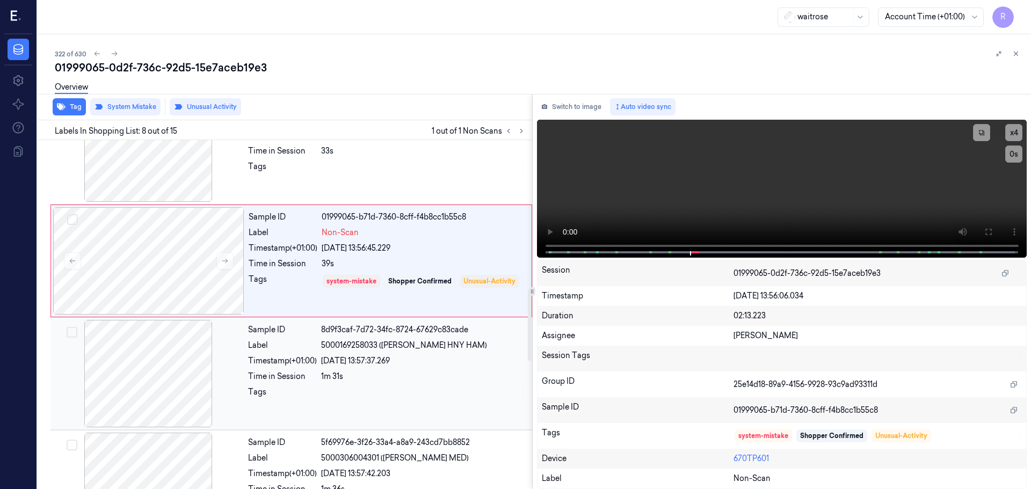
click at [297, 375] on div "Time in Session" at bounding box center [282, 376] width 69 height 11
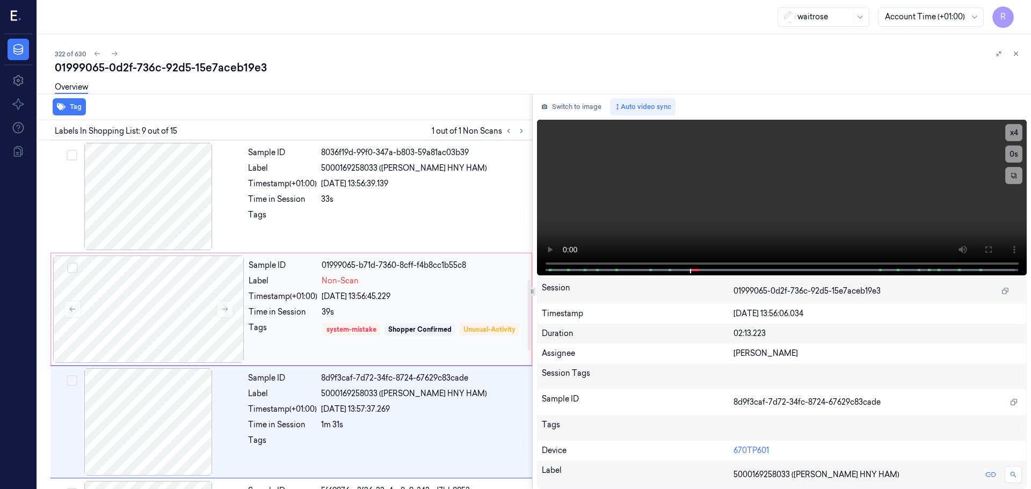
click at [307, 328] on div "Tags" at bounding box center [283, 337] width 69 height 31
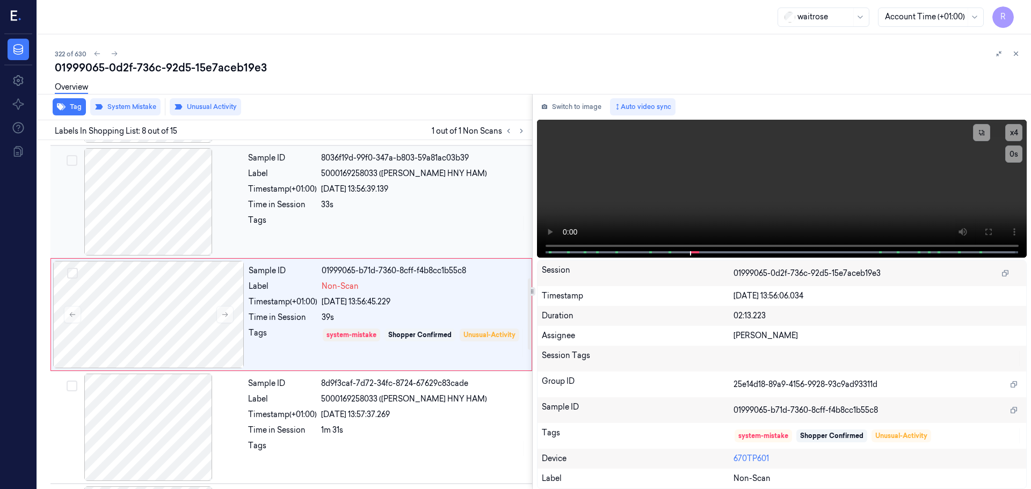
click at [322, 225] on div at bounding box center [423, 223] width 205 height 17
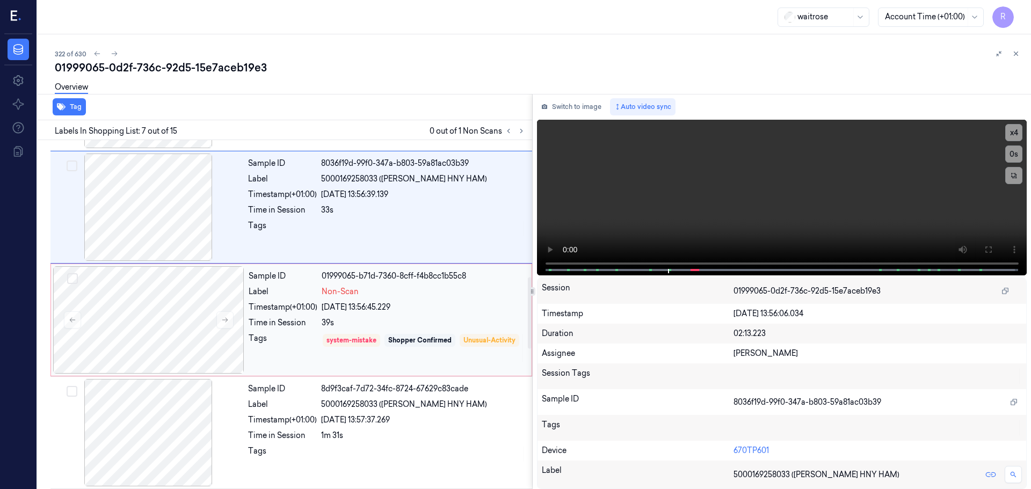
click at [316, 325] on div "Time in Session" at bounding box center [283, 322] width 69 height 11
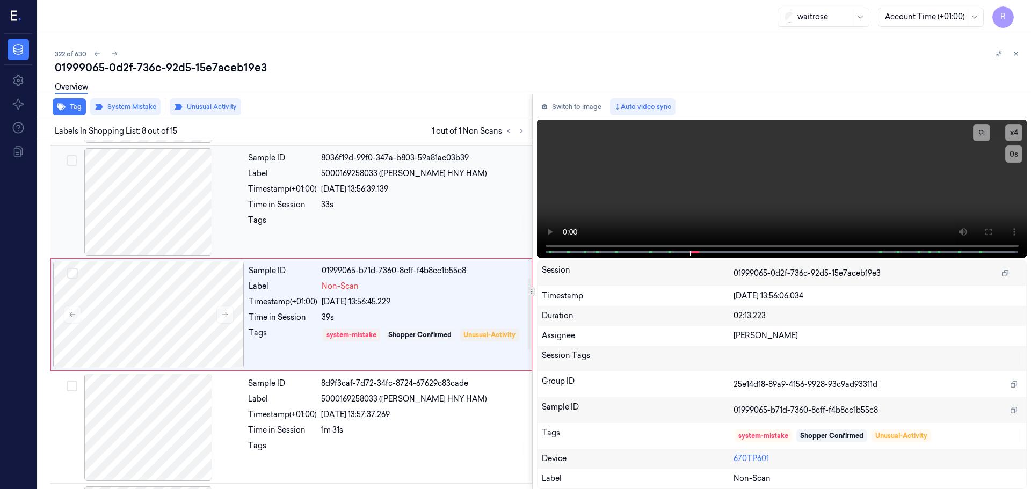
click at [335, 204] on div "33s" at bounding box center [423, 204] width 205 height 11
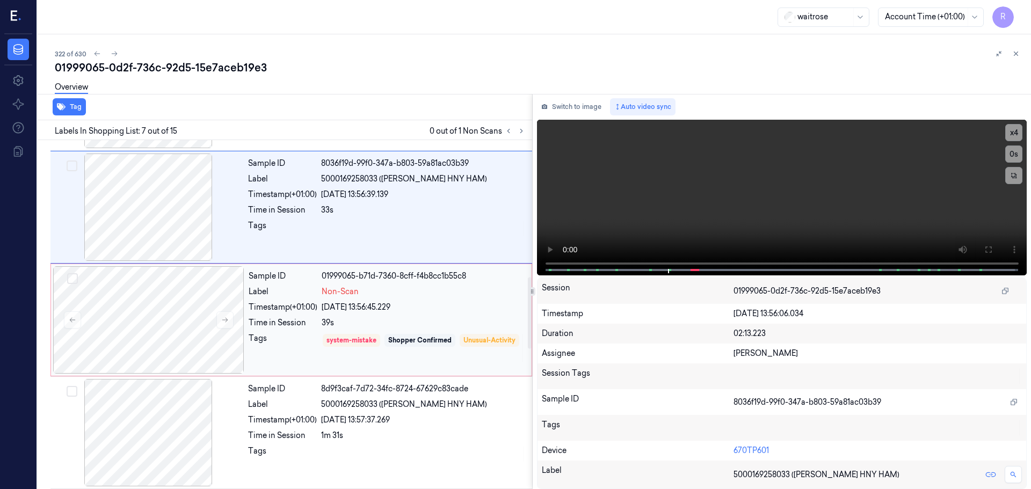
click at [303, 342] on div "Tags" at bounding box center [283, 348] width 69 height 31
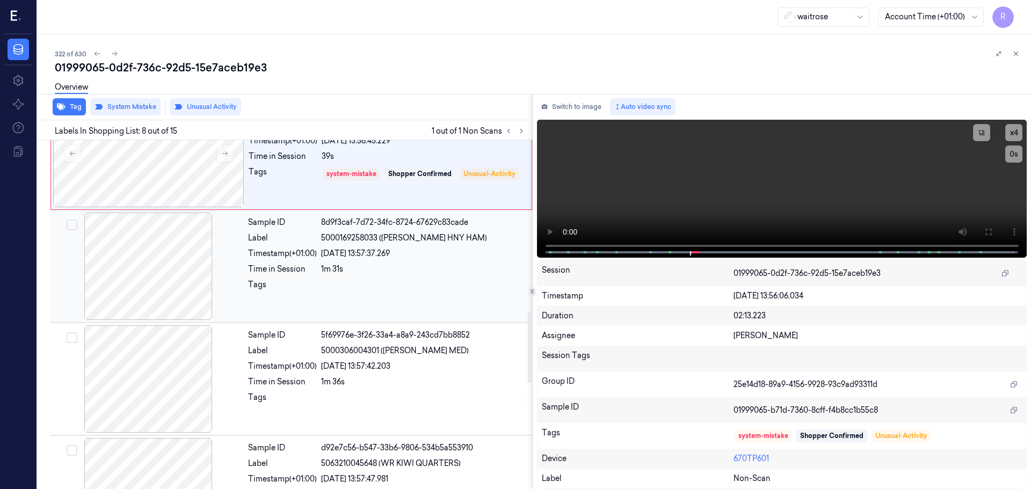
click at [286, 282] on div "Tags" at bounding box center [282, 287] width 69 height 17
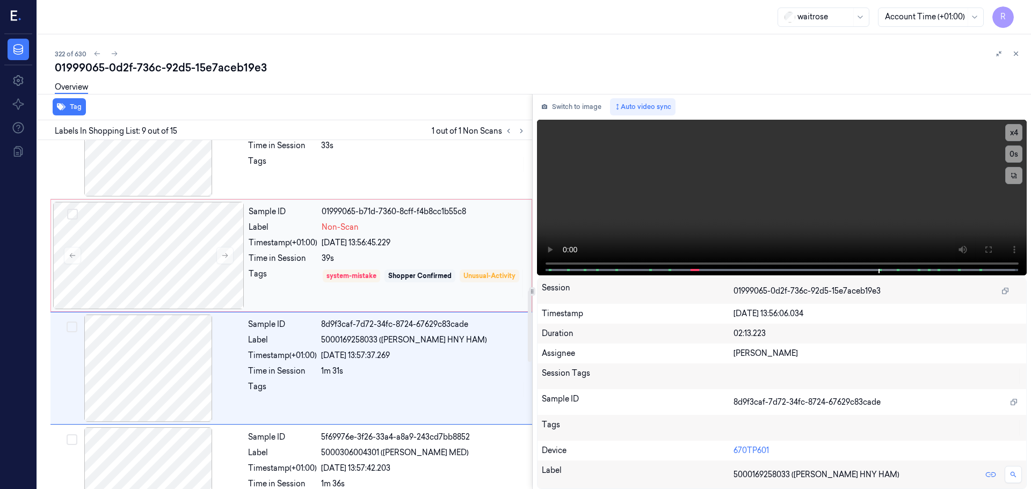
click at [282, 283] on div "Tags" at bounding box center [283, 283] width 69 height 31
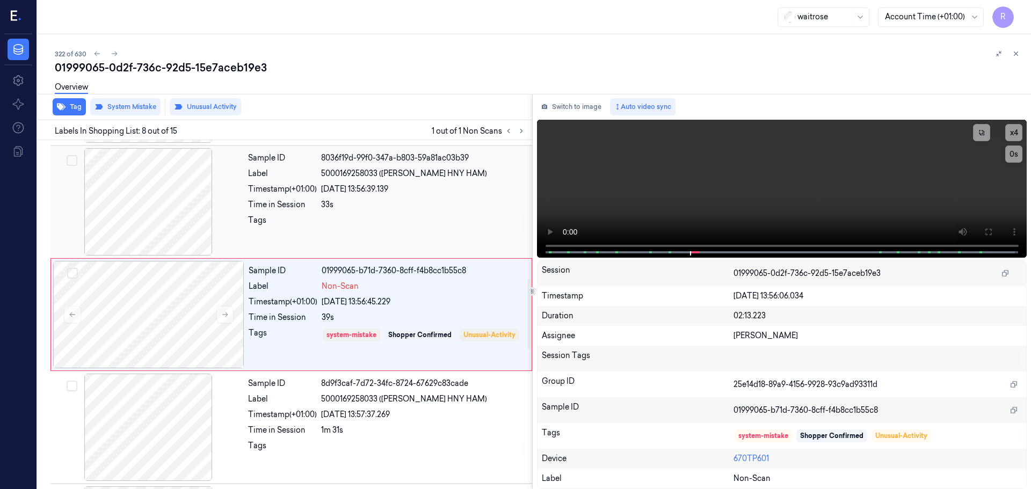
click at [285, 191] on div "Timestamp (+01:00)" at bounding box center [282, 189] width 69 height 11
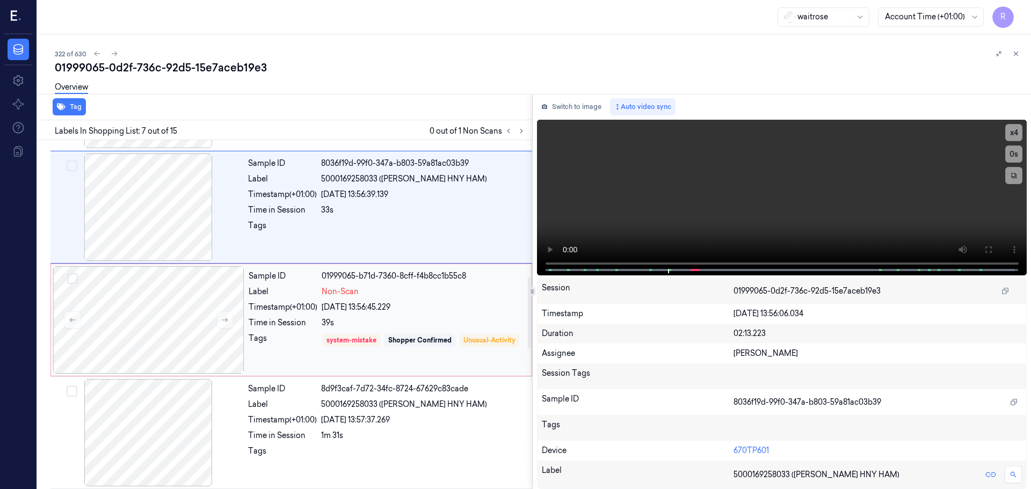
click at [290, 339] on div "Tags" at bounding box center [283, 348] width 69 height 31
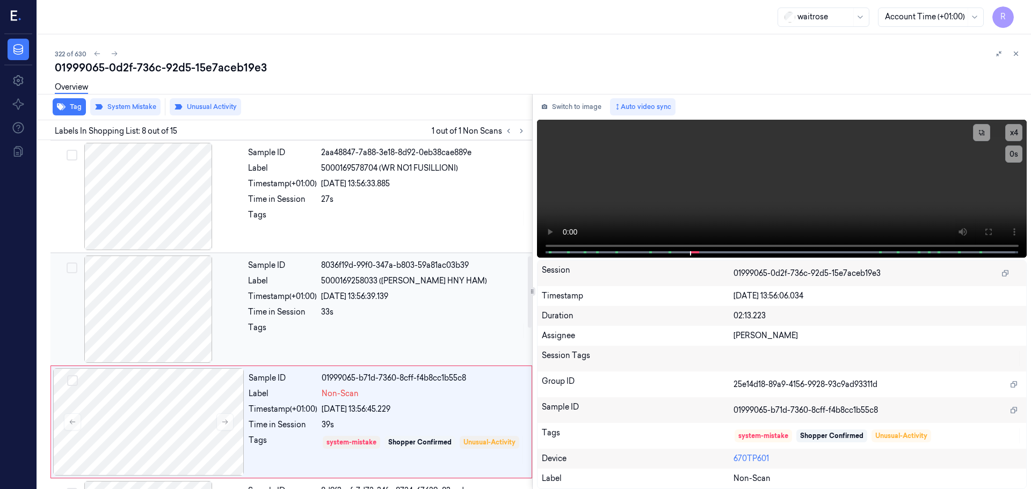
click at [330, 310] on div "33s" at bounding box center [423, 312] width 205 height 11
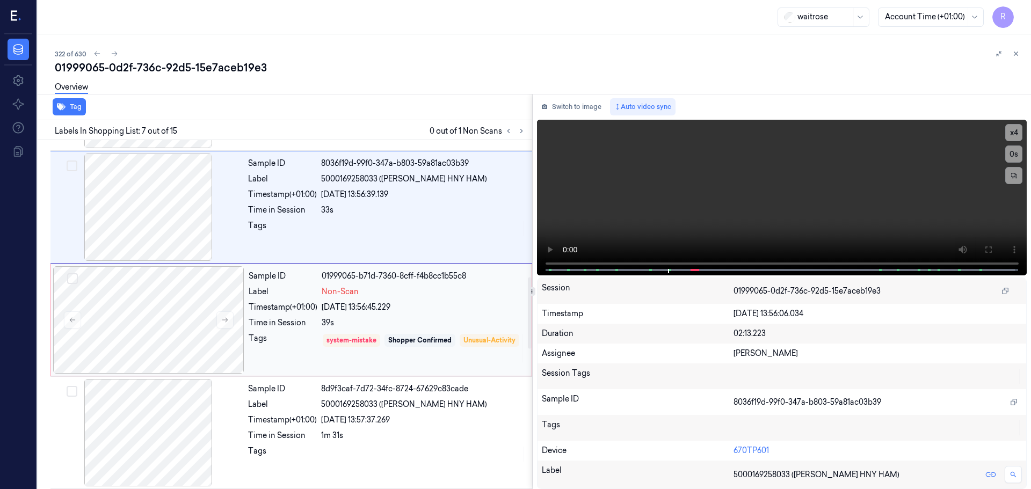
click at [310, 346] on div "Tags" at bounding box center [283, 348] width 69 height 31
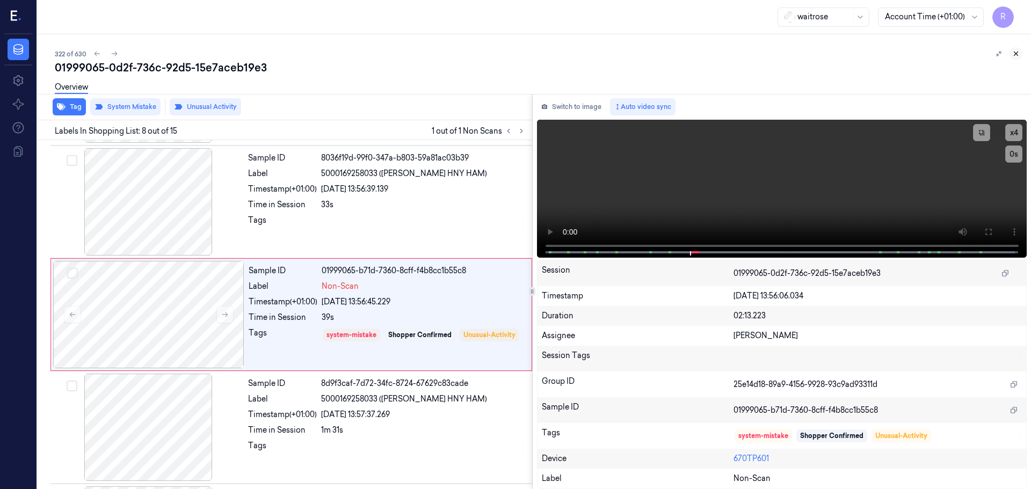
click at [1014, 53] on icon at bounding box center [1016, 54] width 8 height 8
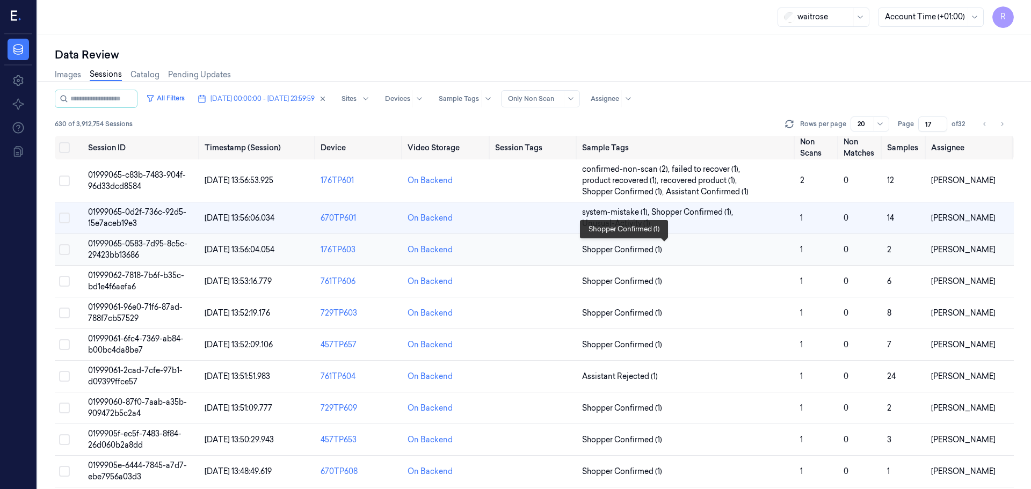
click at [748, 252] on span "Shopper Confirmed (1)" at bounding box center [686, 249] width 209 height 11
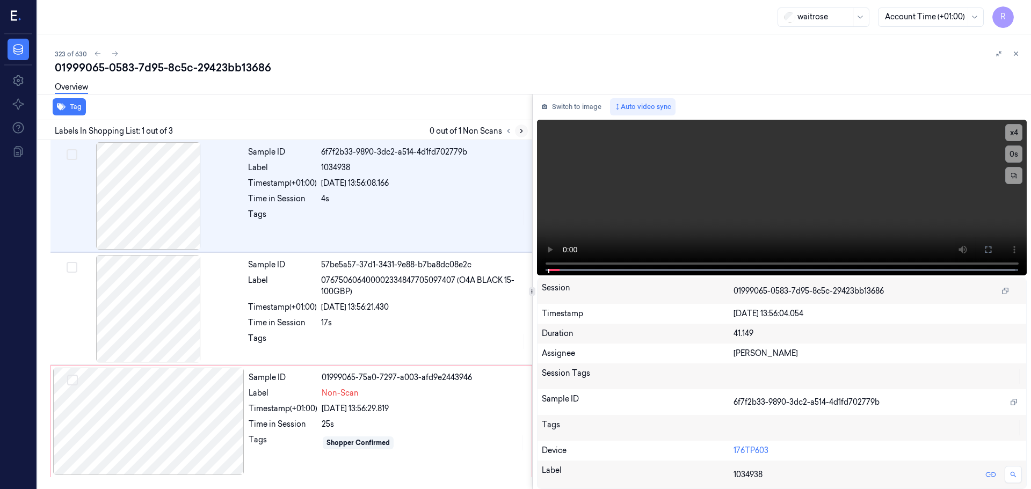
click at [520, 128] on icon at bounding box center [521, 131] width 8 height 8
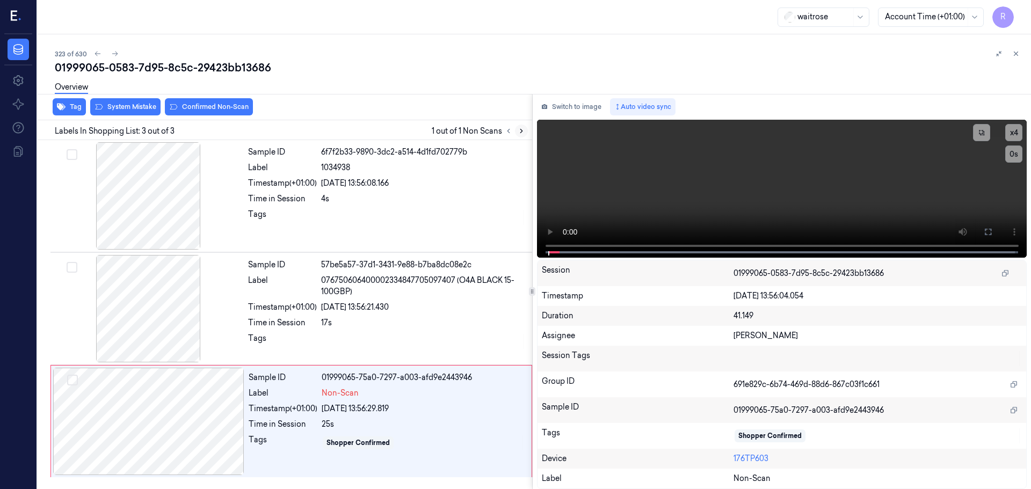
click at [520, 128] on icon at bounding box center [521, 131] width 8 height 8
click at [520, 129] on icon at bounding box center [521, 131] width 2 height 4
click at [521, 130] on icon at bounding box center [521, 131] width 8 height 8
click at [232, 429] on div at bounding box center [148, 421] width 191 height 107
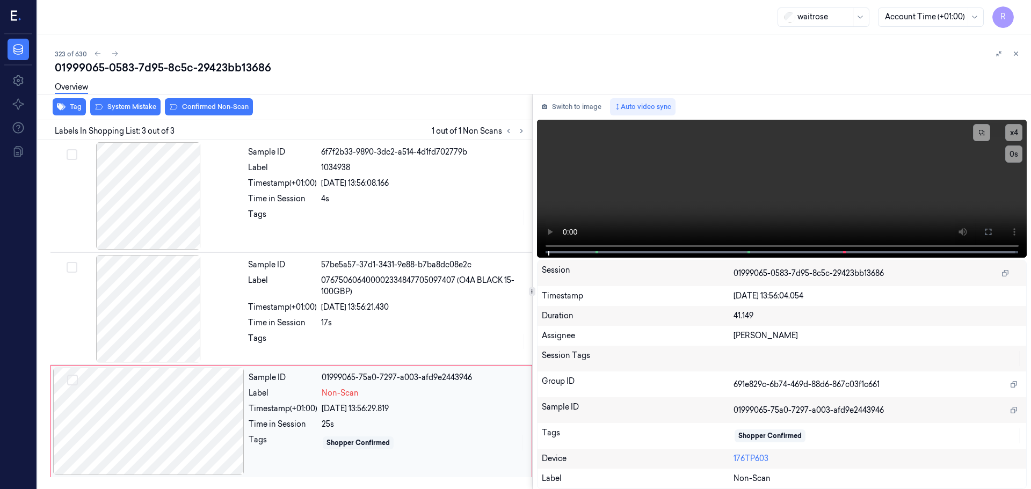
click at [232, 429] on div at bounding box center [148, 421] width 191 height 107
click at [160, 222] on div at bounding box center [148, 195] width 191 height 107
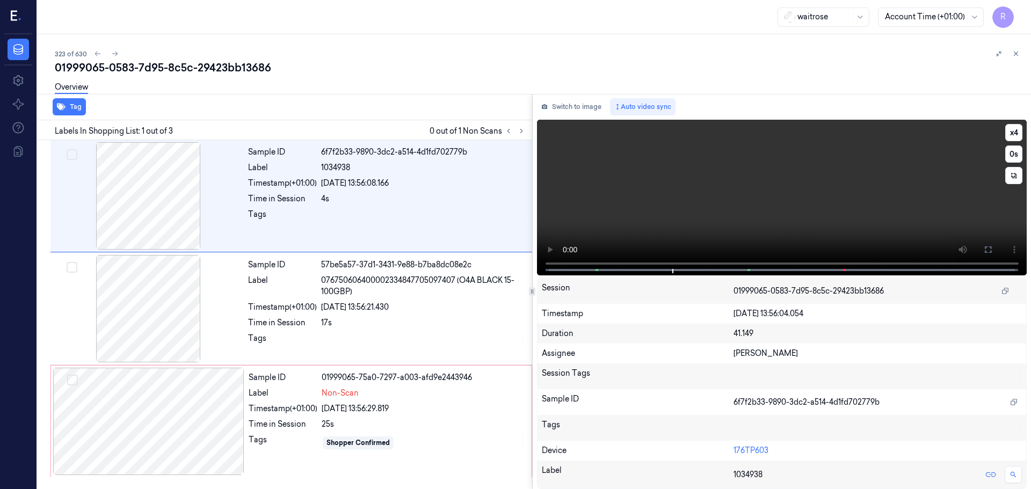
click at [988, 249] on icon at bounding box center [987, 249] width 9 height 9
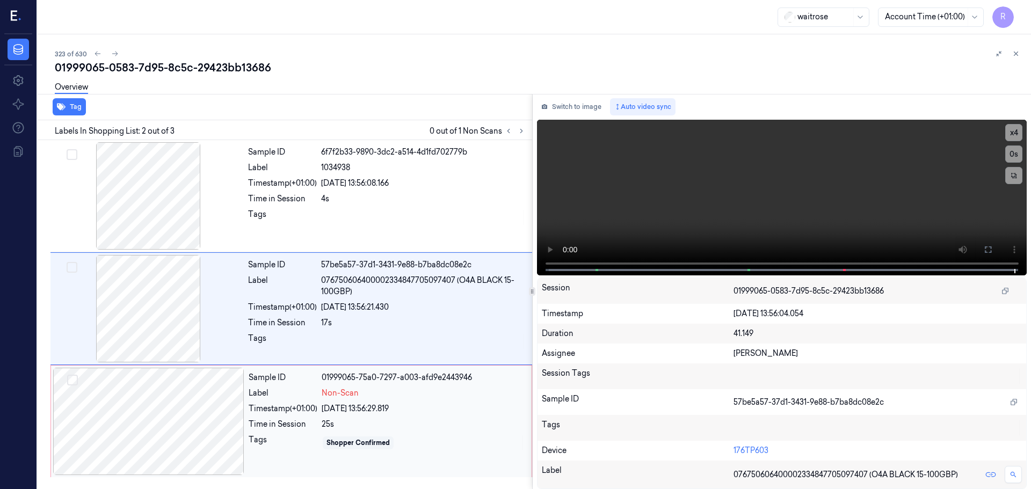
click at [350, 396] on span "Non-Scan" at bounding box center [340, 393] width 37 height 11
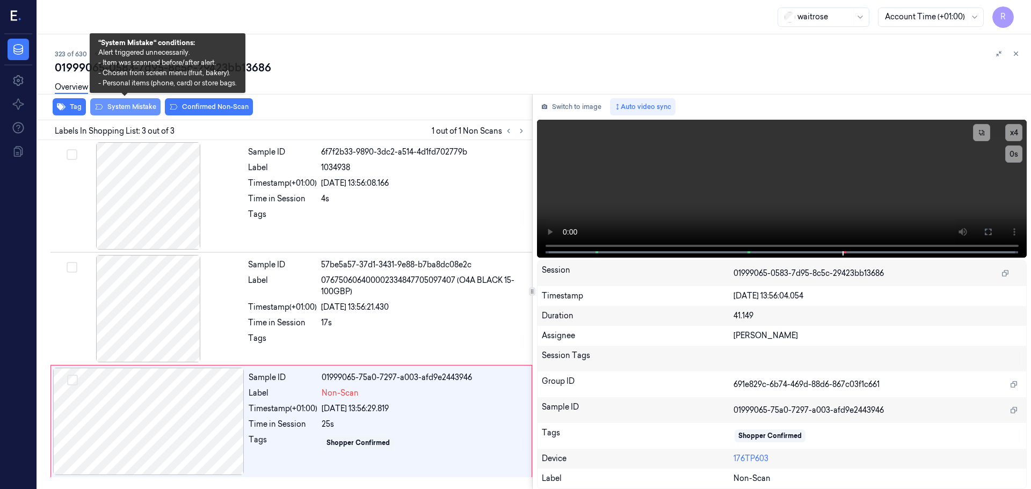
click at [120, 103] on button "System Mistake" at bounding box center [125, 106] width 70 height 17
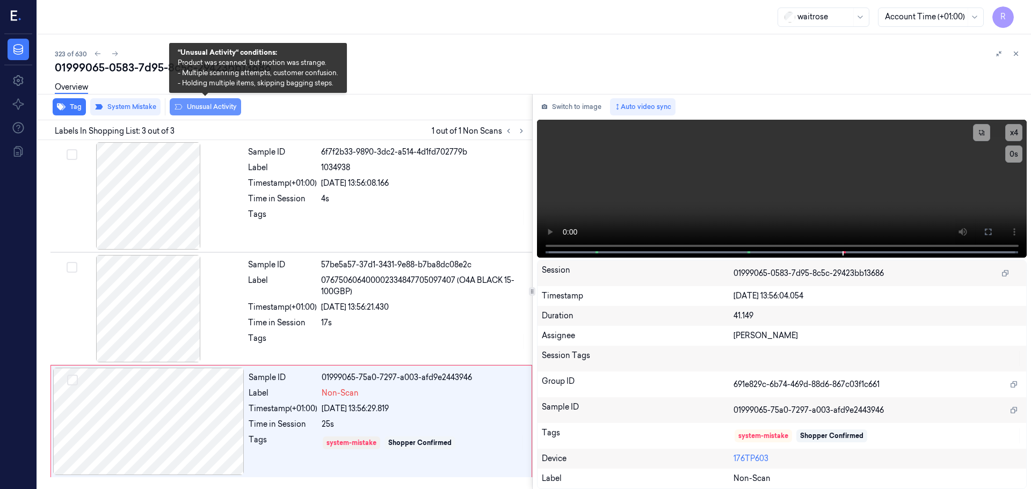
click at [214, 108] on button "Unusual Activity" at bounding box center [205, 106] width 71 height 17
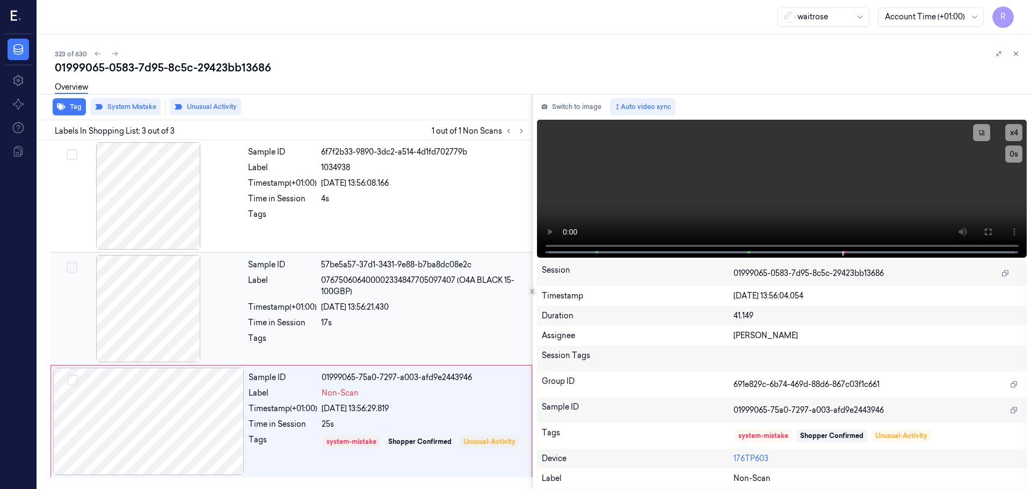
click at [335, 326] on div "17s" at bounding box center [423, 322] width 205 height 11
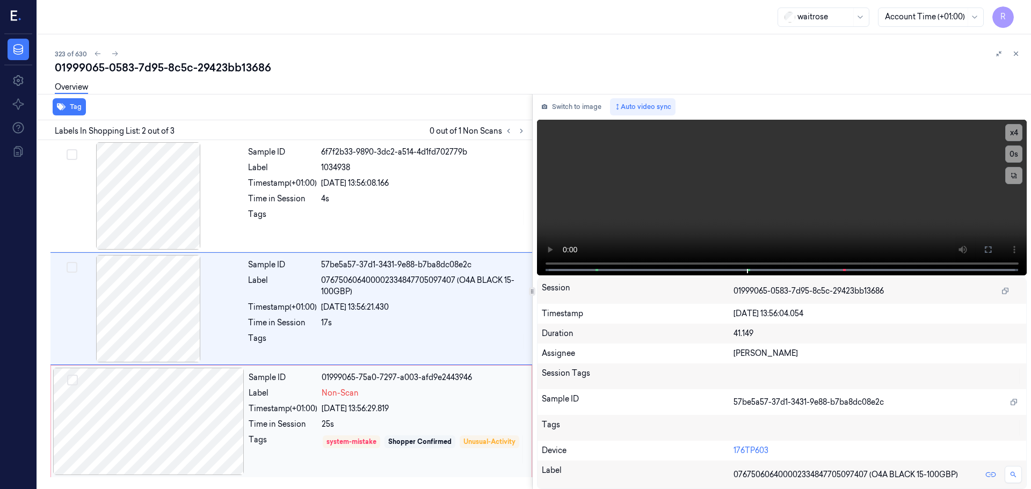
click at [337, 382] on div "01999065-75a0-7297-a003-afd9e2443946" at bounding box center [423, 377] width 203 height 11
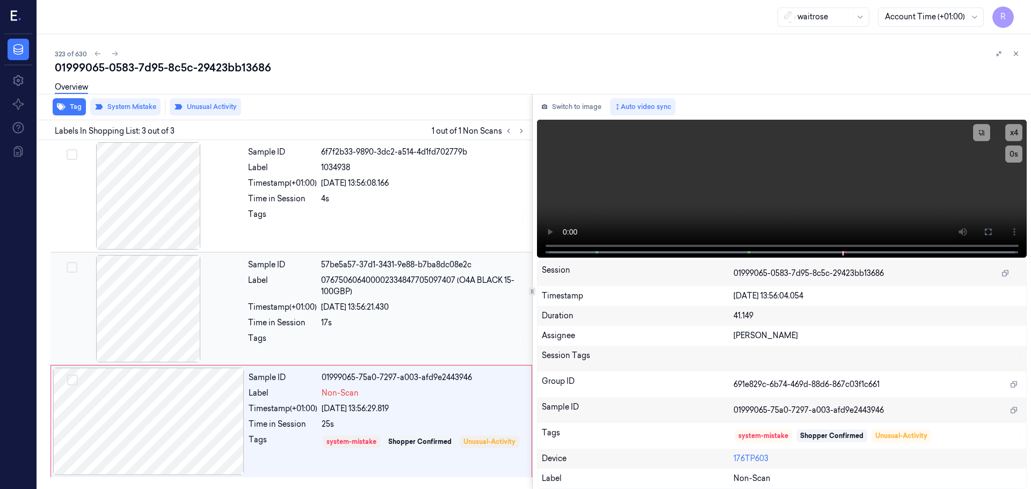
click at [331, 320] on div "17s" at bounding box center [423, 322] width 205 height 11
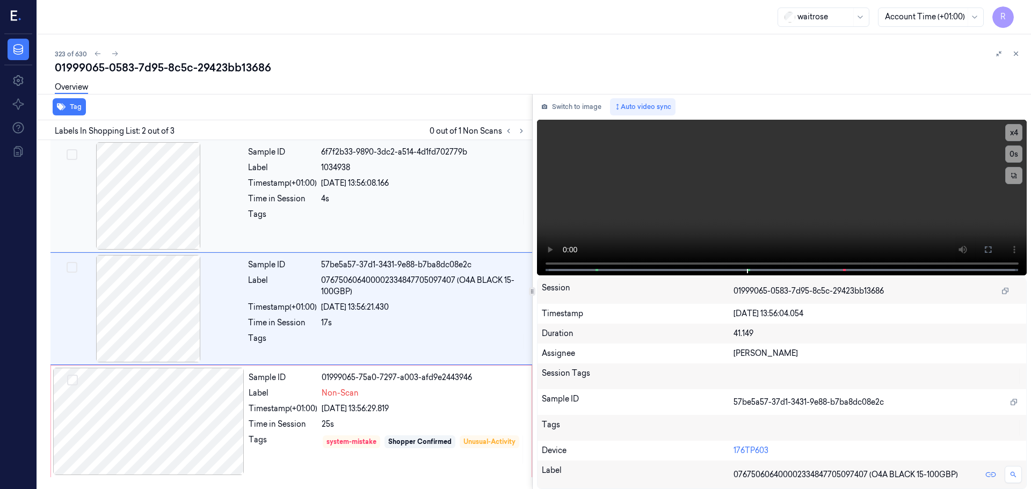
click at [317, 202] on div "Time in Session" at bounding box center [282, 198] width 69 height 11
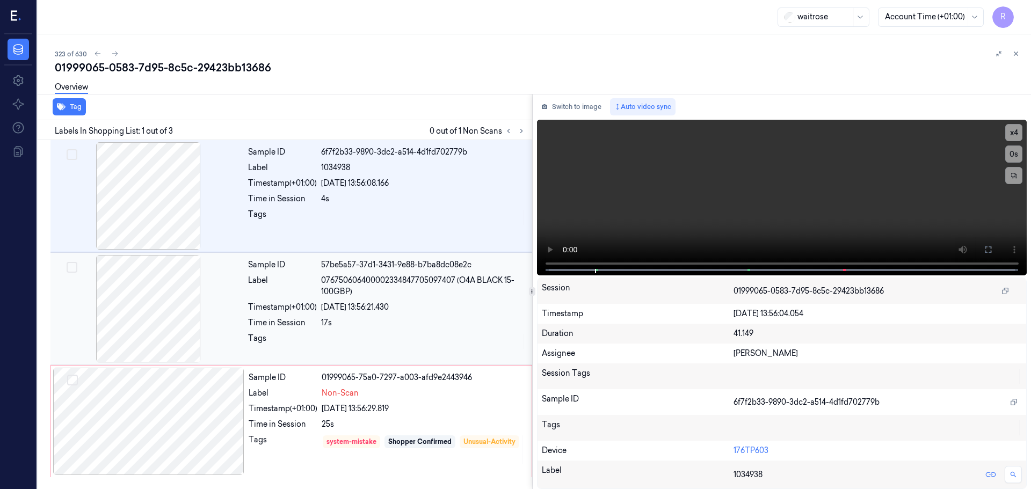
click at [321, 310] on div "Timestamp (+01:00) 28/09/2025 13:56:21.430" at bounding box center [387, 307] width 278 height 11
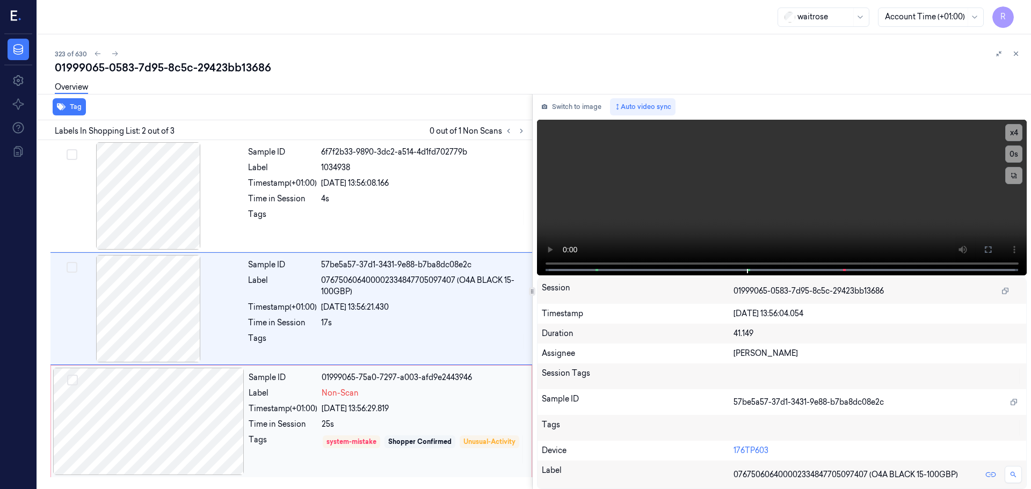
click at [315, 410] on div "Timestamp (+01:00)" at bounding box center [283, 408] width 69 height 11
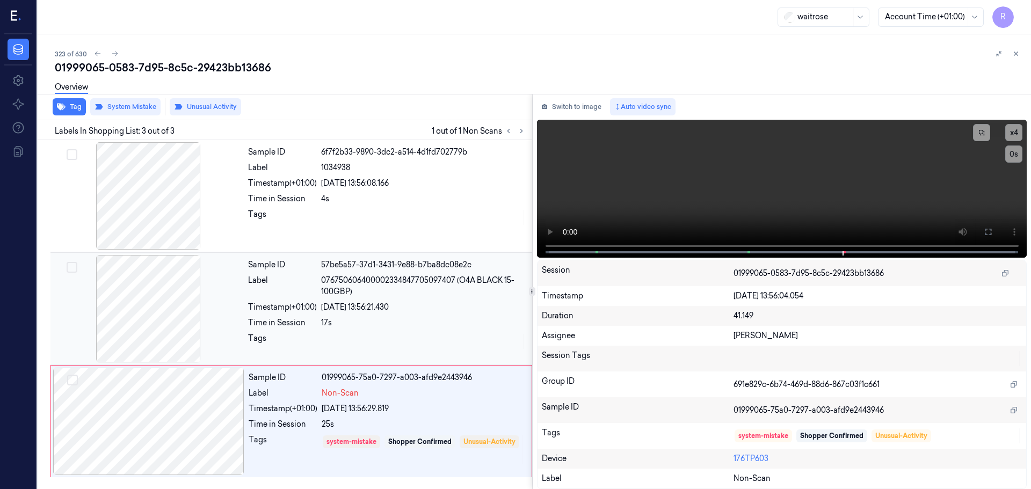
click at [300, 338] on div "Tags" at bounding box center [282, 341] width 69 height 17
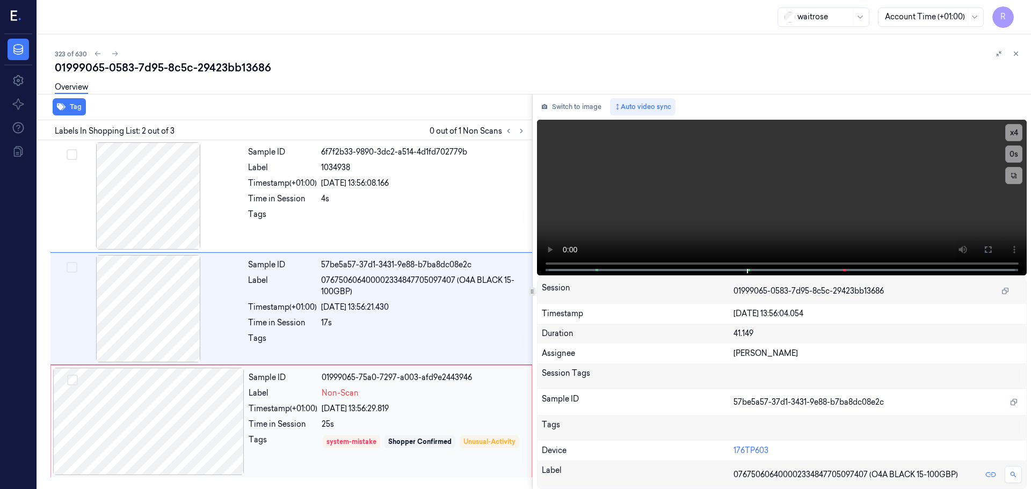
click at [319, 398] on div "Label Non-Scan" at bounding box center [387, 393] width 276 height 11
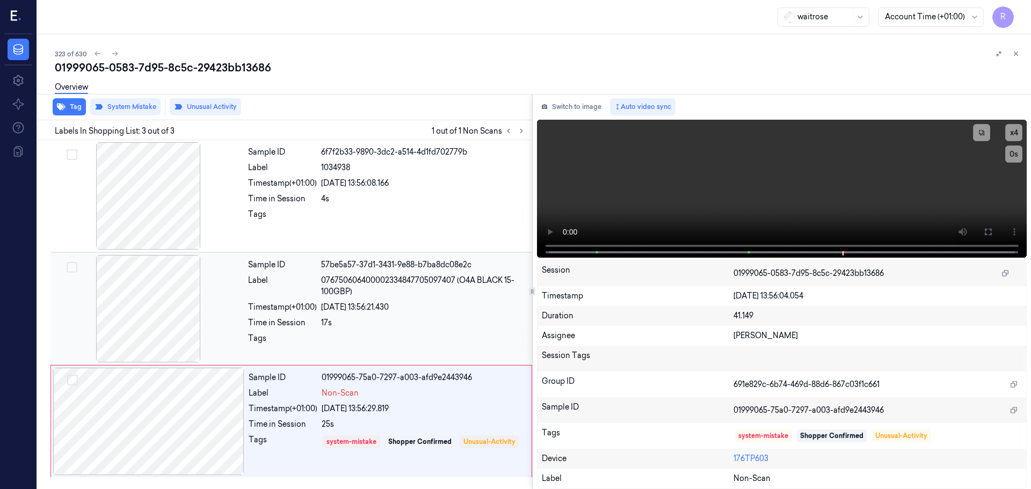
click at [288, 323] on div "Time in Session" at bounding box center [282, 322] width 69 height 11
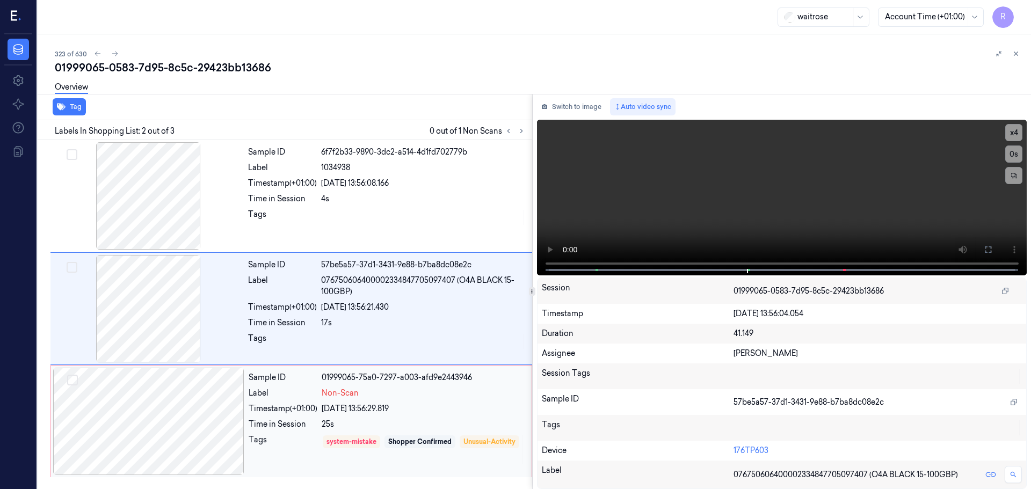
click at [316, 453] on div "Tags" at bounding box center [283, 449] width 69 height 31
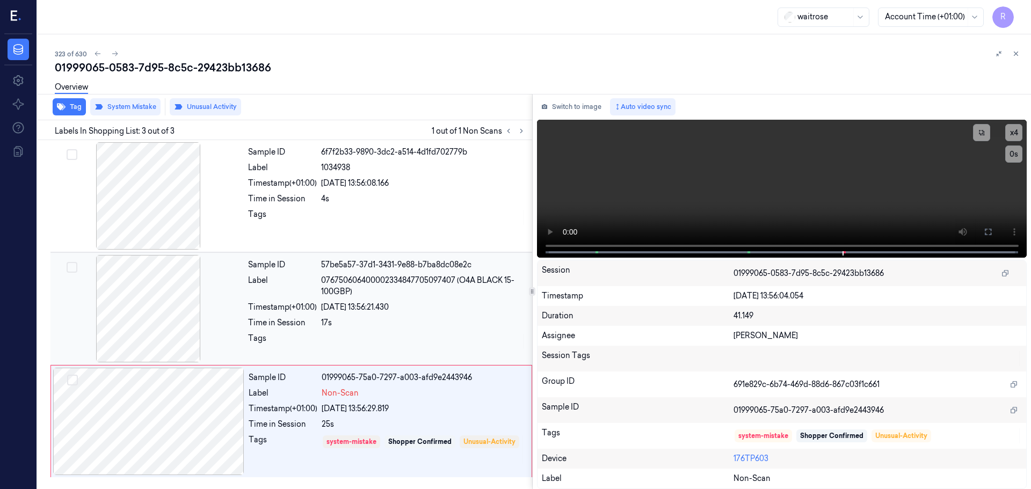
click at [314, 296] on div "Label" at bounding box center [282, 286] width 69 height 23
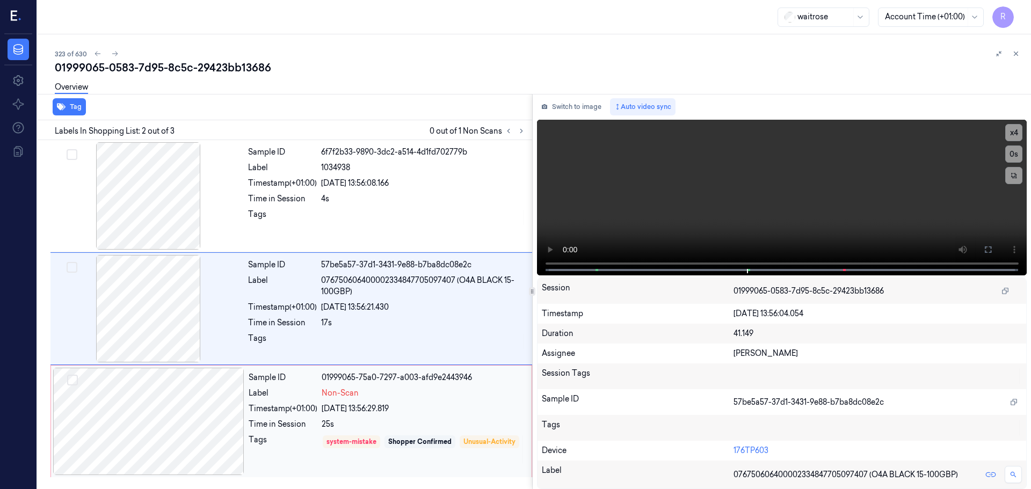
click at [303, 432] on div "Sample ID 01999065-75a0-7297-a003-afd9e2443946 Label Non-Scan Timestamp (+01:00…" at bounding box center [386, 421] width 285 height 107
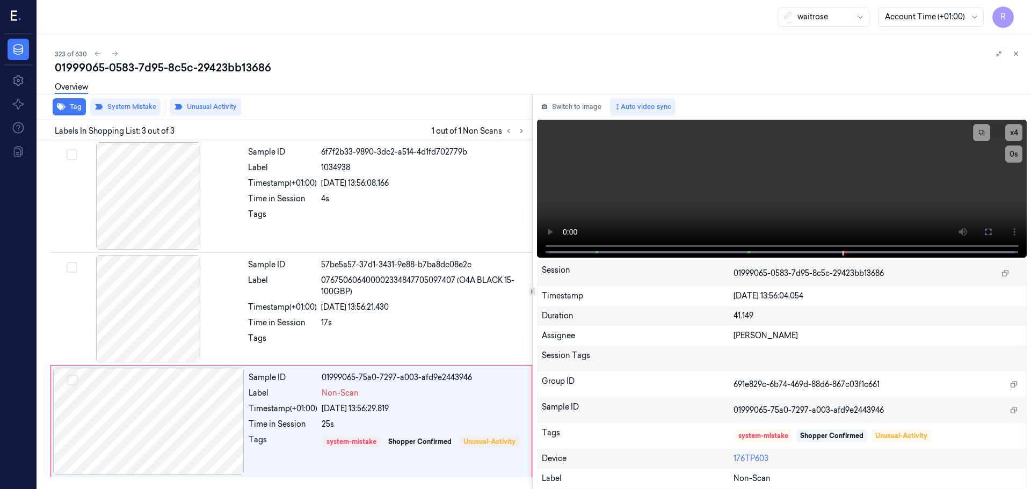
click at [1020, 59] on div at bounding box center [1007, 53] width 30 height 13
click at [1017, 55] on icon at bounding box center [1016, 54] width 8 height 8
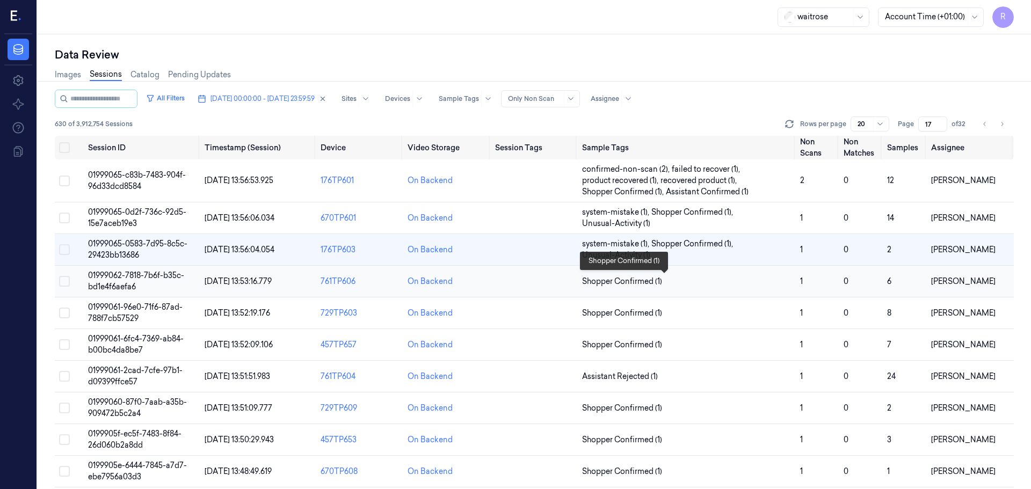
click at [667, 283] on span "Shopper Confirmed (1)" at bounding box center [686, 281] width 209 height 11
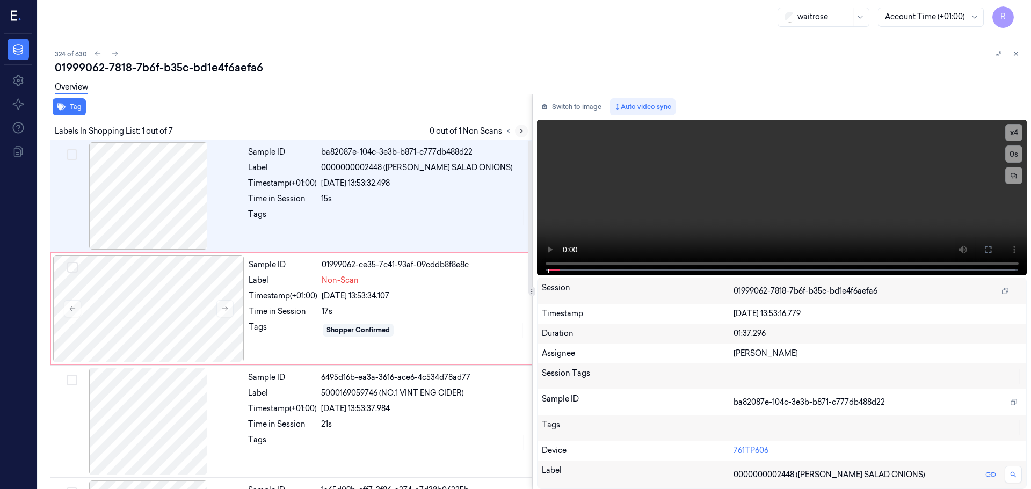
click at [518, 133] on icon at bounding box center [521, 131] width 8 height 8
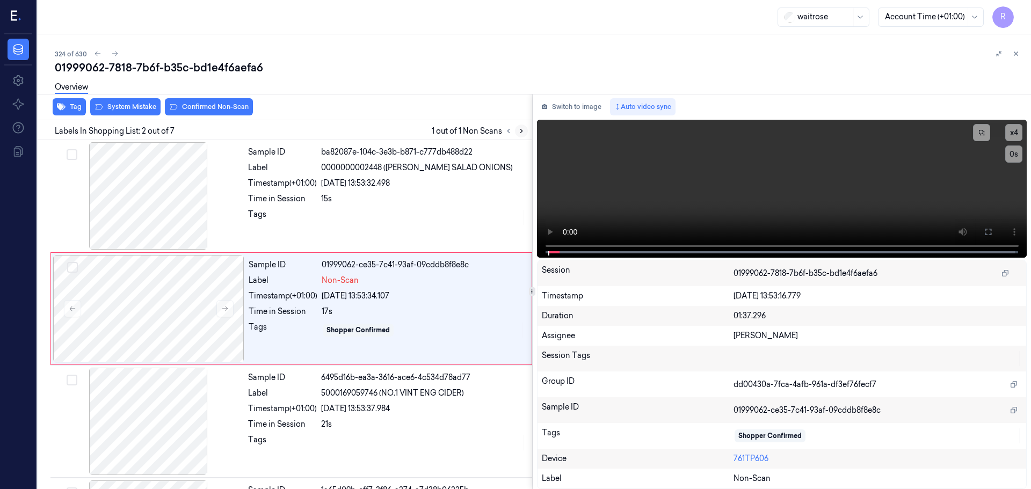
click at [519, 133] on icon at bounding box center [521, 131] width 8 height 8
click at [171, 208] on div at bounding box center [148, 195] width 191 height 107
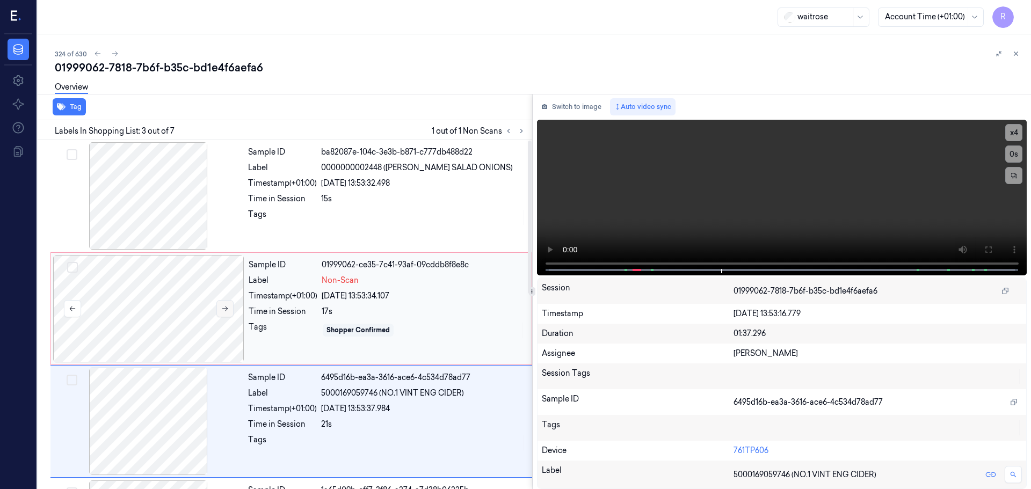
click at [219, 314] on button at bounding box center [224, 308] width 17 height 17
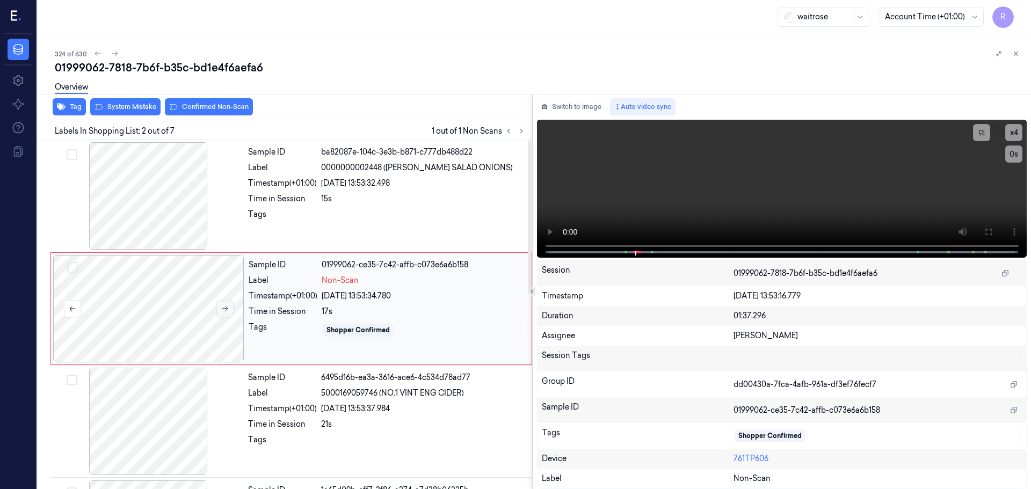
click at [219, 314] on button at bounding box center [224, 308] width 17 height 17
click at [404, 218] on div at bounding box center [423, 217] width 205 height 17
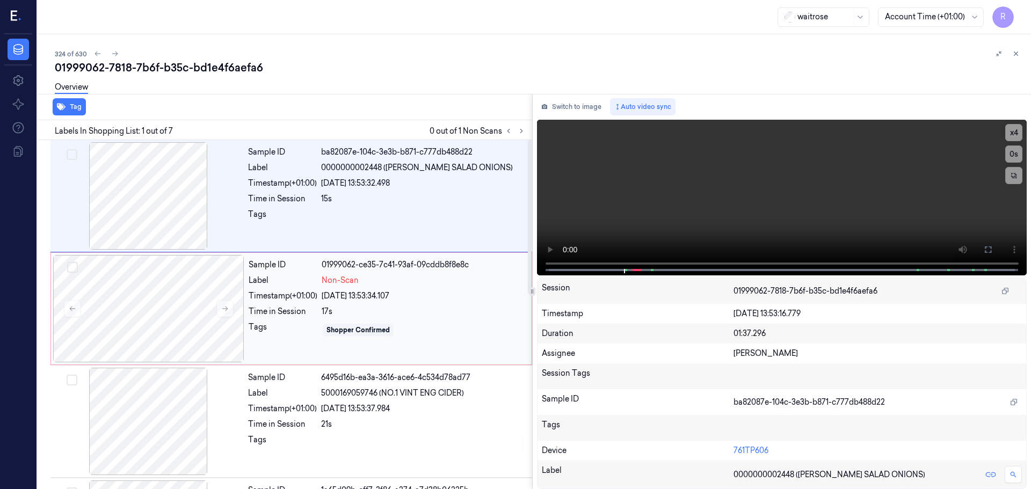
click at [316, 310] on div "Time in Session" at bounding box center [283, 311] width 69 height 11
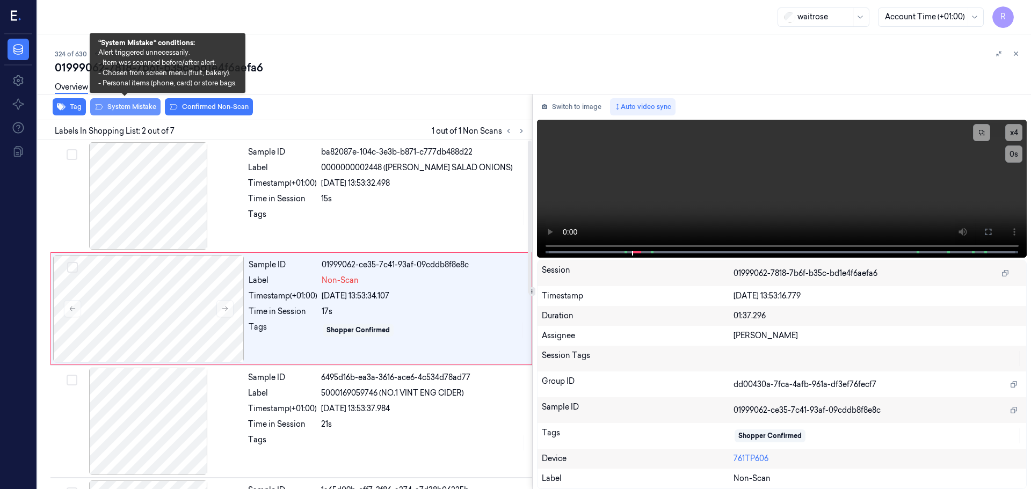
click at [135, 106] on button "System Mistake" at bounding box center [125, 106] width 70 height 17
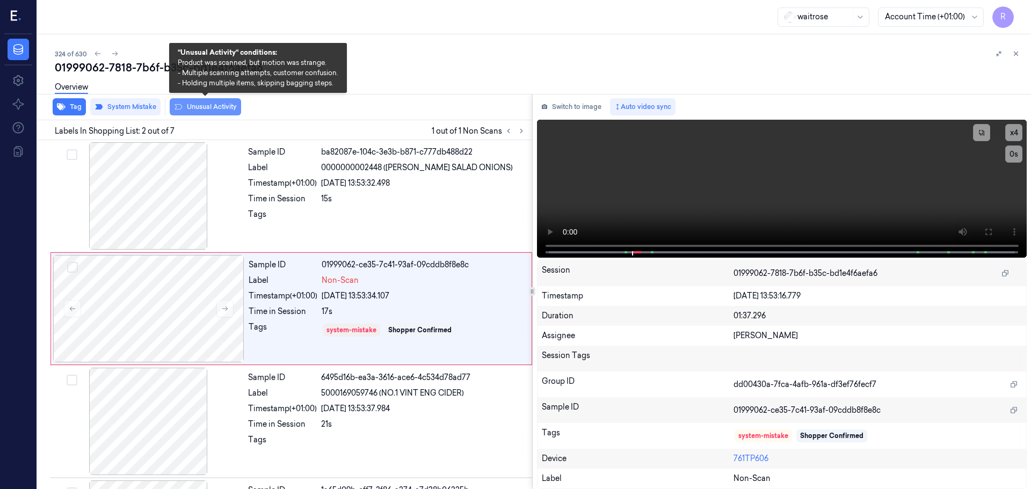
click at [196, 107] on button "Unusual Activity" at bounding box center [205, 106] width 71 height 17
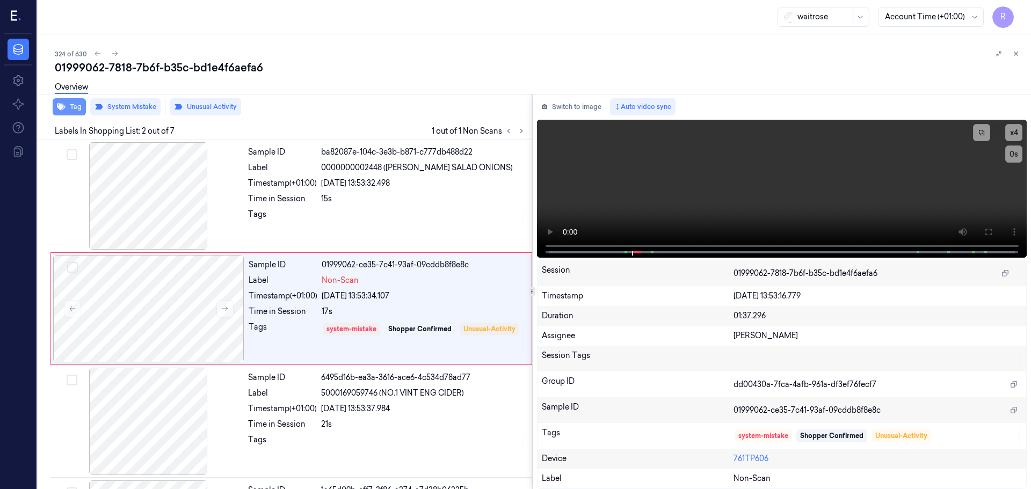
click at [71, 107] on button "Tag" at bounding box center [69, 106] width 33 height 17
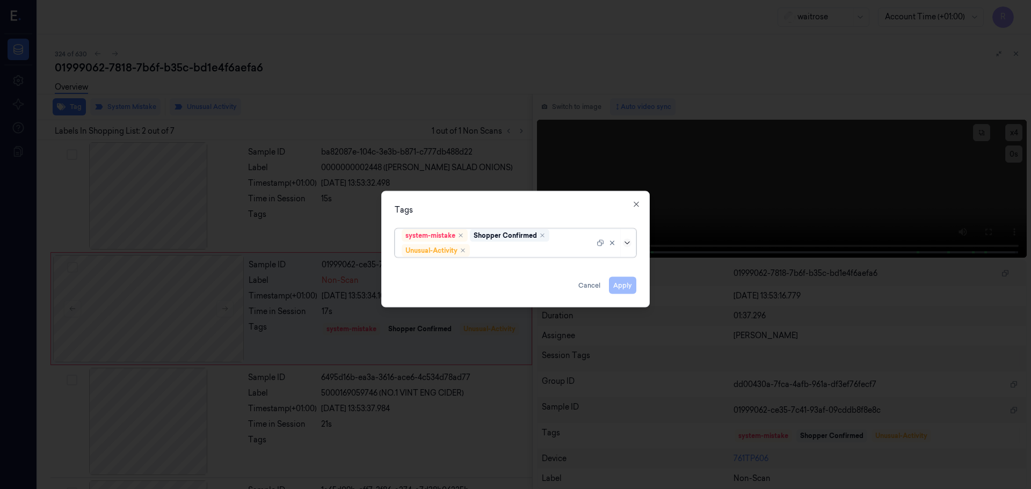
click at [630, 244] on icon at bounding box center [627, 242] width 9 height 9
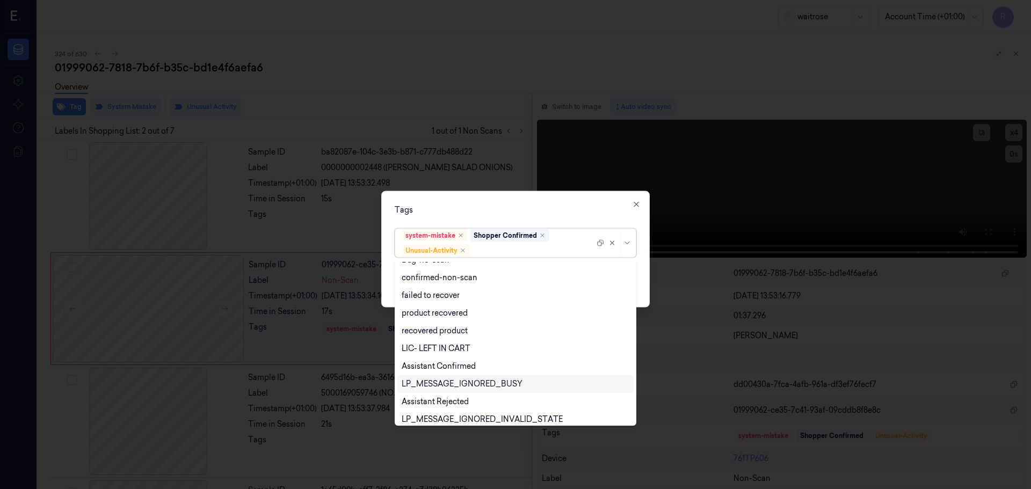
scroll to position [140, 0]
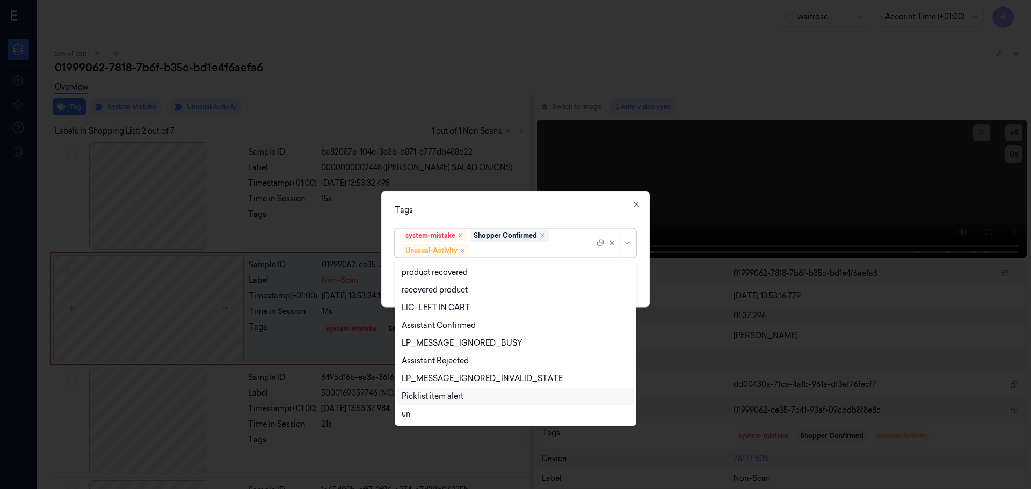
click at [453, 394] on div "Picklist item alert" at bounding box center [433, 396] width 62 height 11
drag, startPoint x: 515, startPoint y: 219, endPoint x: 580, endPoint y: 235, distance: 66.8
click at [520, 215] on div "Tags option Picklist item alert, selected. 20 results available. Use Up and Dow…" at bounding box center [515, 249] width 268 height 116
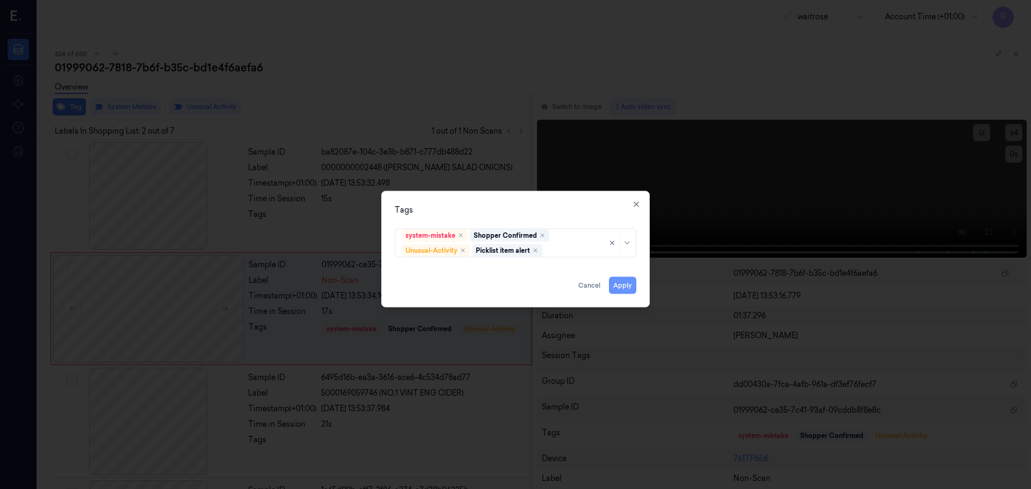
click at [618, 283] on button "Apply" at bounding box center [622, 284] width 27 height 17
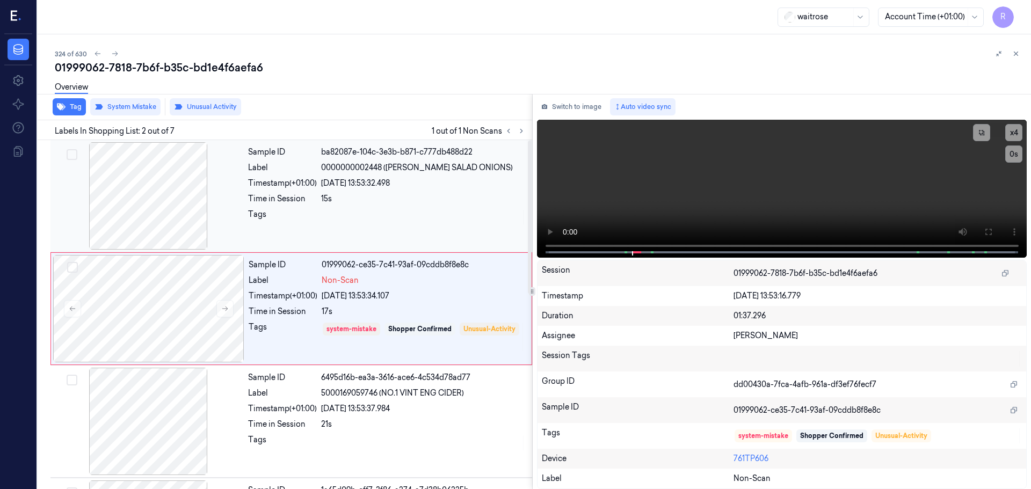
click at [312, 196] on div "Time in Session" at bounding box center [282, 198] width 69 height 11
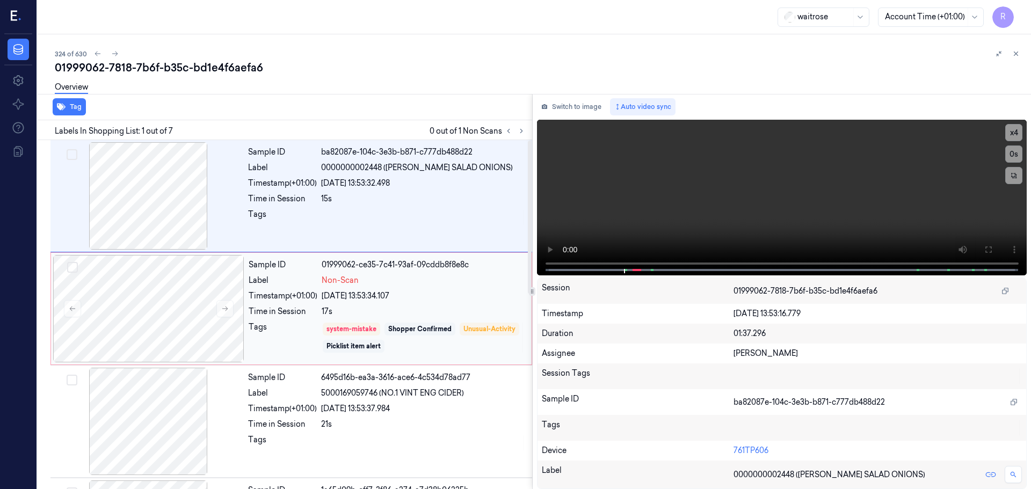
click at [311, 299] on div "Timestamp (+01:00)" at bounding box center [283, 295] width 69 height 11
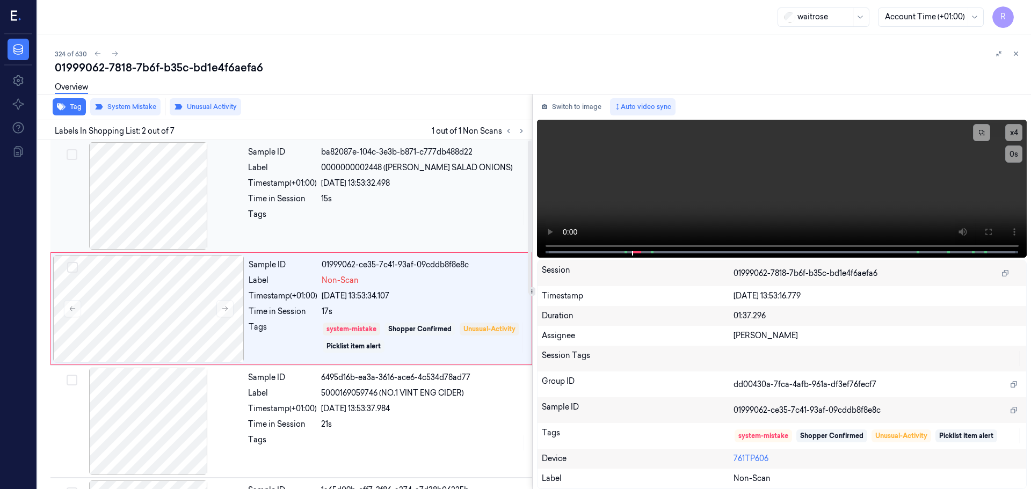
click at [307, 212] on div "Tags" at bounding box center [282, 217] width 69 height 17
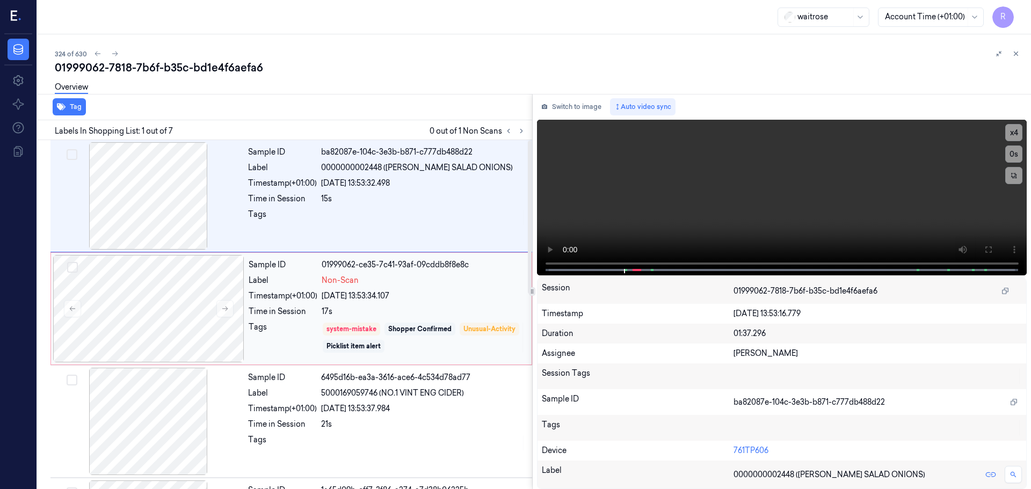
click at [283, 301] on div "Timestamp (+01:00)" at bounding box center [283, 295] width 69 height 11
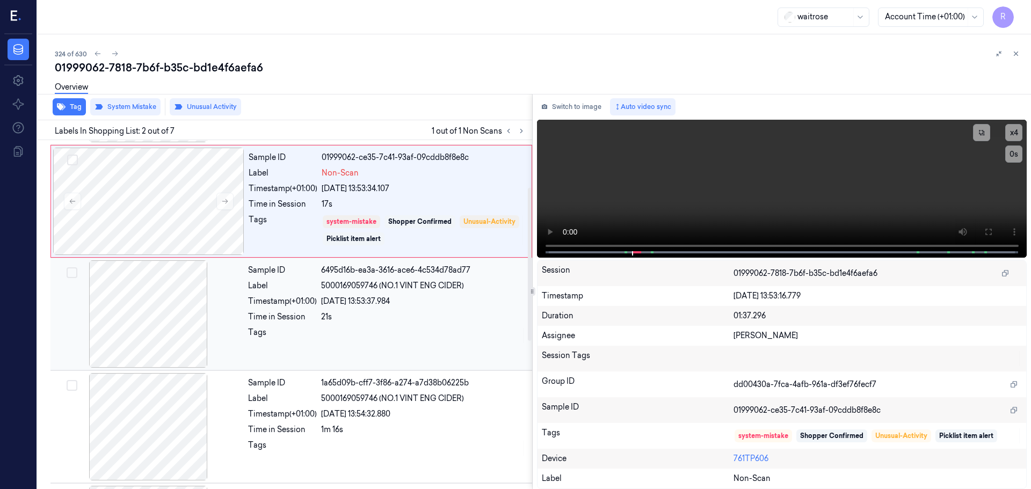
click at [272, 332] on div "Tags" at bounding box center [282, 335] width 69 height 17
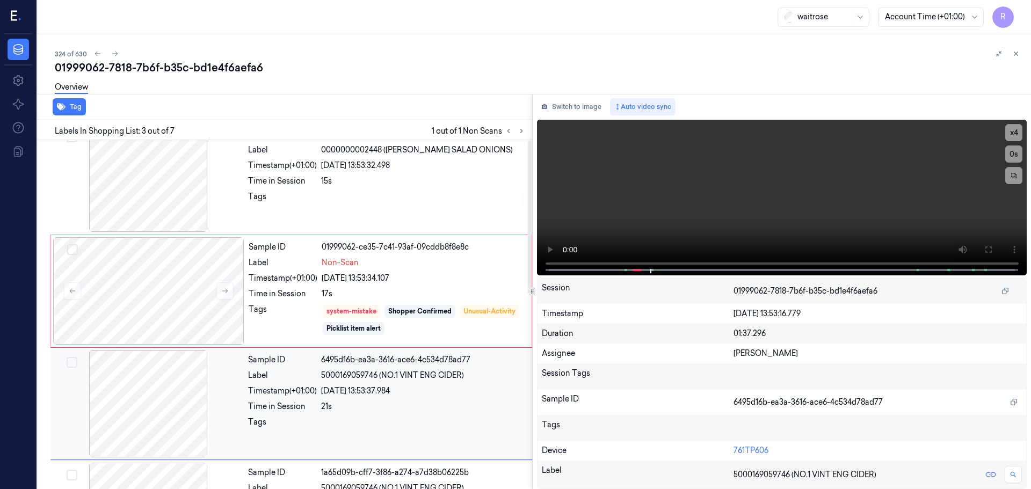
scroll to position [0, 0]
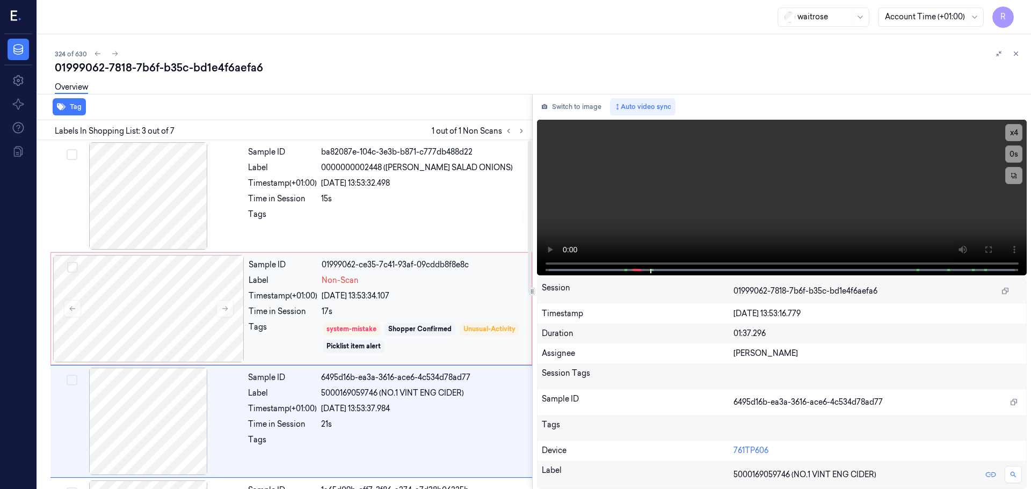
click at [290, 320] on div "Sample ID 01999062-ce35-7c41-93af-09cddb8f8e8c Label Non-Scan Timestamp (+01:00…" at bounding box center [386, 308] width 285 height 107
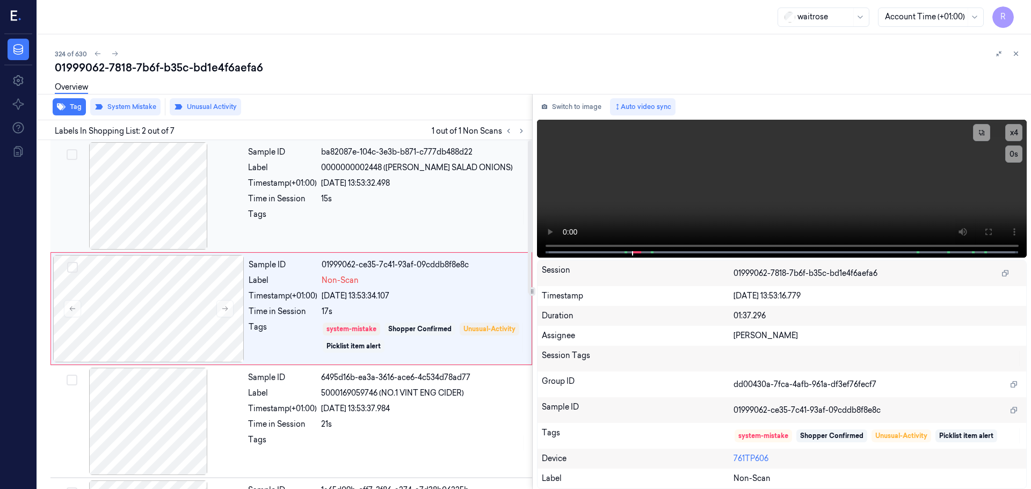
click at [304, 191] on div "Sample ID ba82087e-104c-3e3b-b871-c777db488d22 Label 0000000002448 (WR ESS SALA…" at bounding box center [387, 195] width 286 height 107
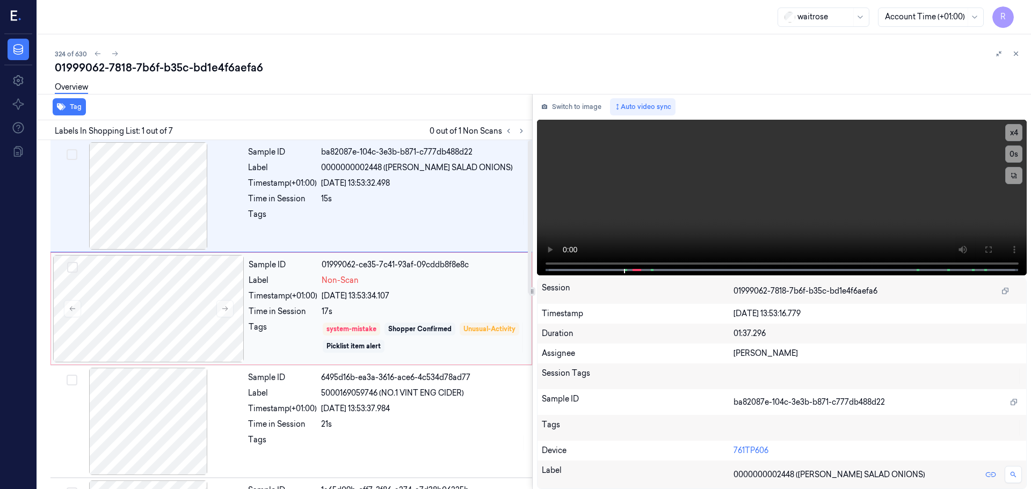
click at [283, 327] on div "Tags" at bounding box center [283, 338] width 69 height 32
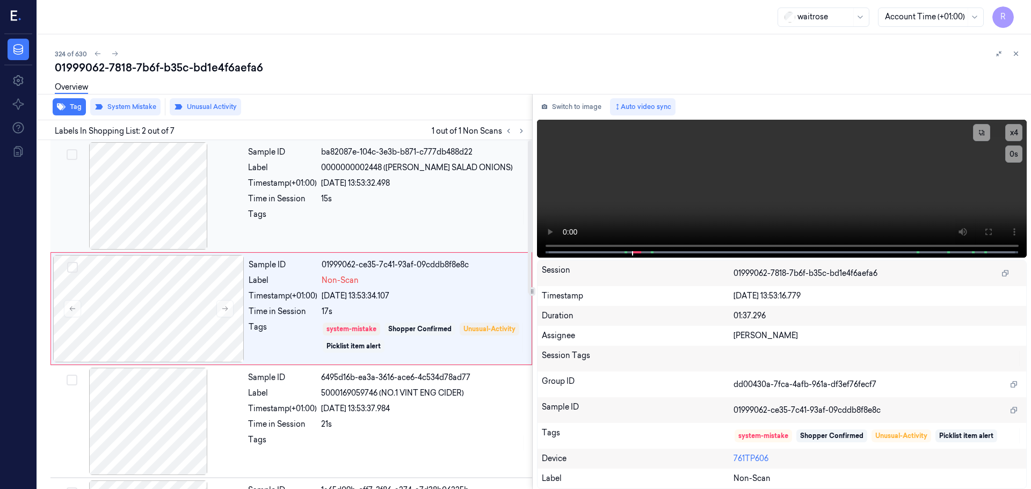
click at [341, 200] on div "15s" at bounding box center [423, 198] width 205 height 11
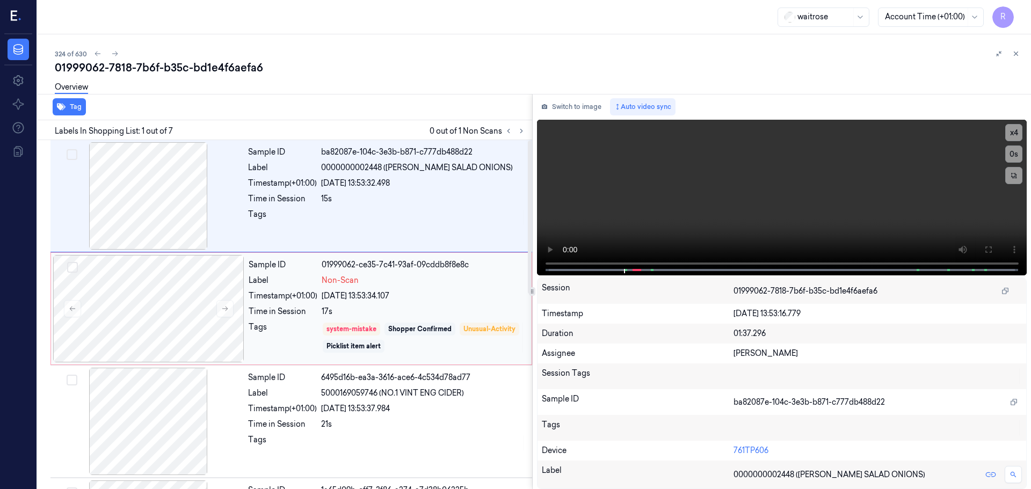
click at [310, 293] on div "Timestamp (+01:00)" at bounding box center [283, 295] width 69 height 11
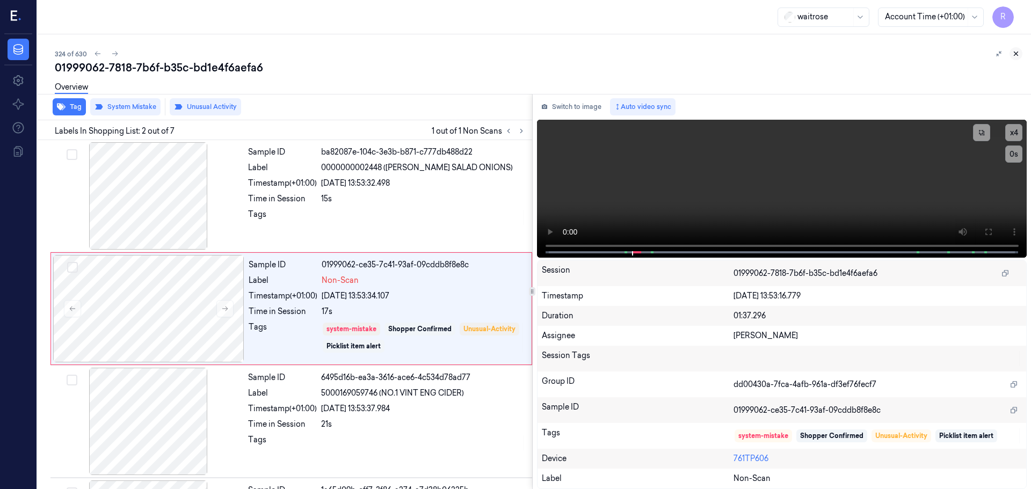
click at [1016, 54] on icon at bounding box center [1016, 54] width 8 height 8
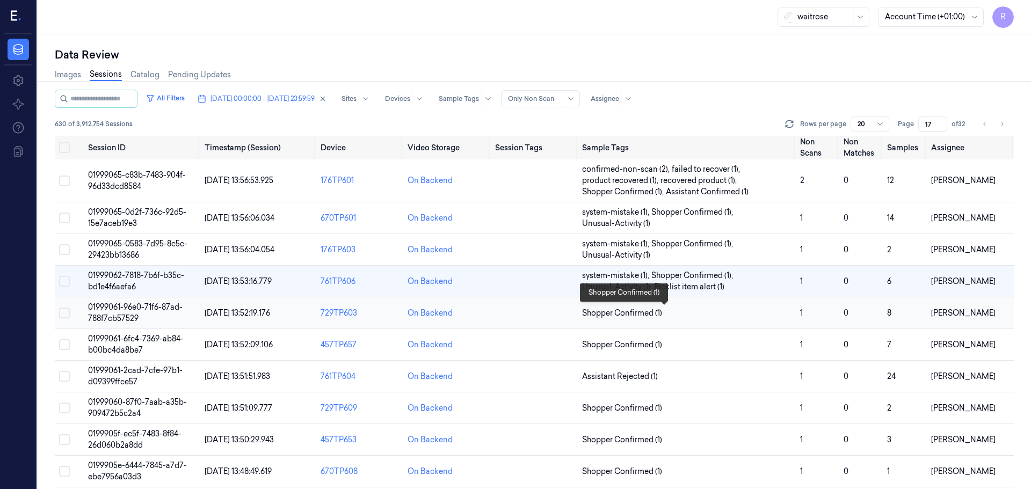
click at [698, 315] on span "Shopper Confirmed (1)" at bounding box center [686, 313] width 209 height 11
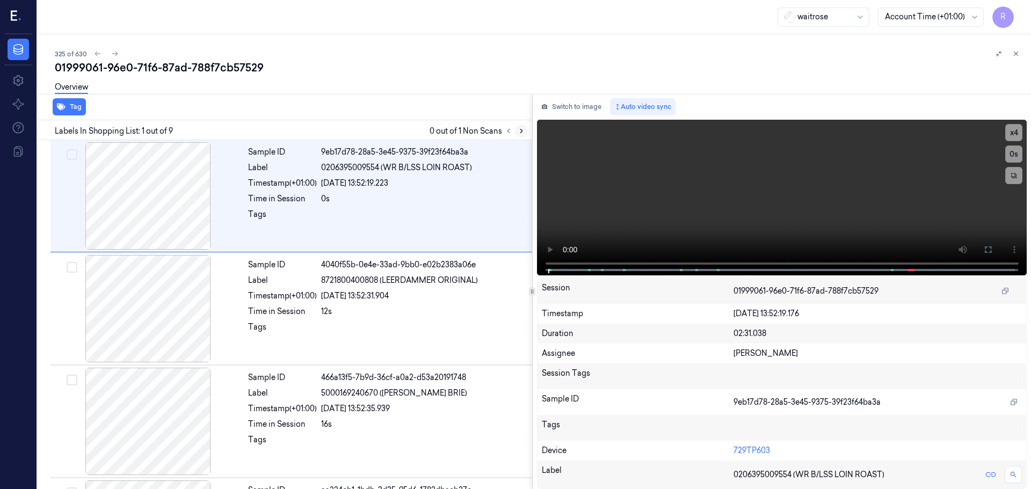
click at [519, 131] on icon at bounding box center [521, 131] width 8 height 8
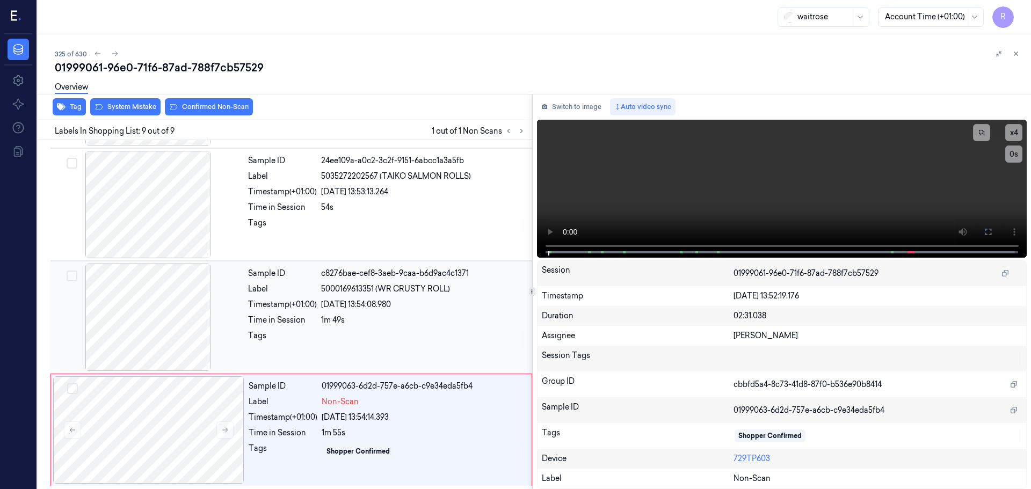
scroll to position [669, 0]
click at [226, 432] on icon at bounding box center [225, 429] width 8 height 8
click at [184, 224] on div at bounding box center [148, 203] width 191 height 107
click at [407, 335] on div at bounding box center [423, 337] width 205 height 17
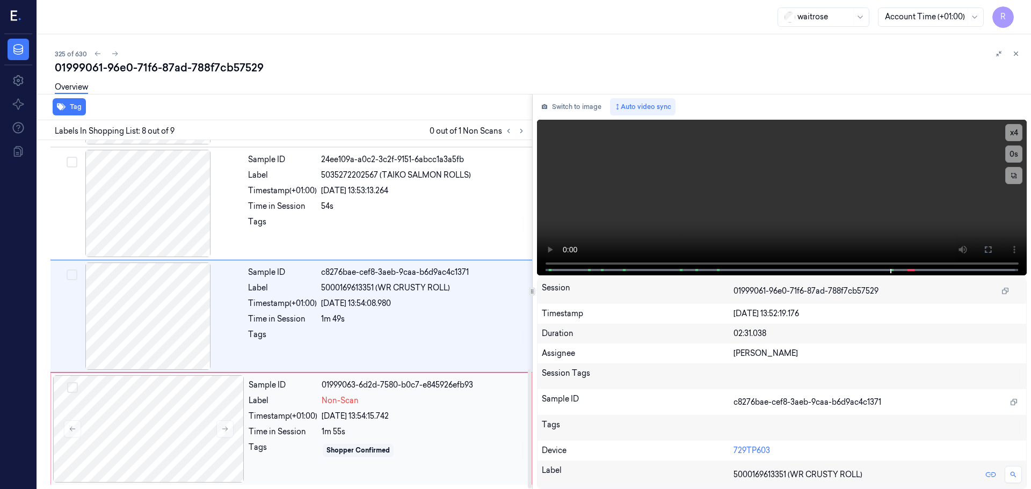
click at [428, 432] on div "1m 55s" at bounding box center [423, 431] width 203 height 11
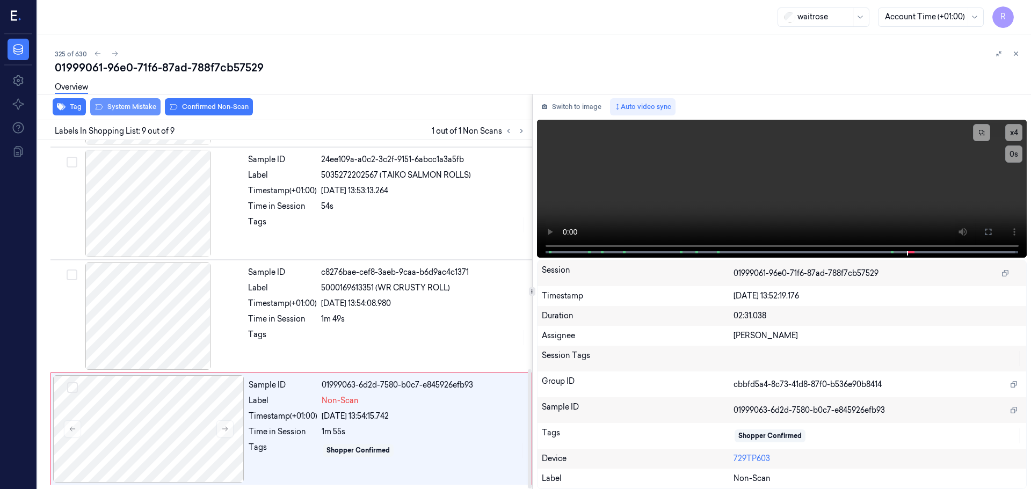
click at [123, 111] on button "System Mistake" at bounding box center [125, 106] width 70 height 17
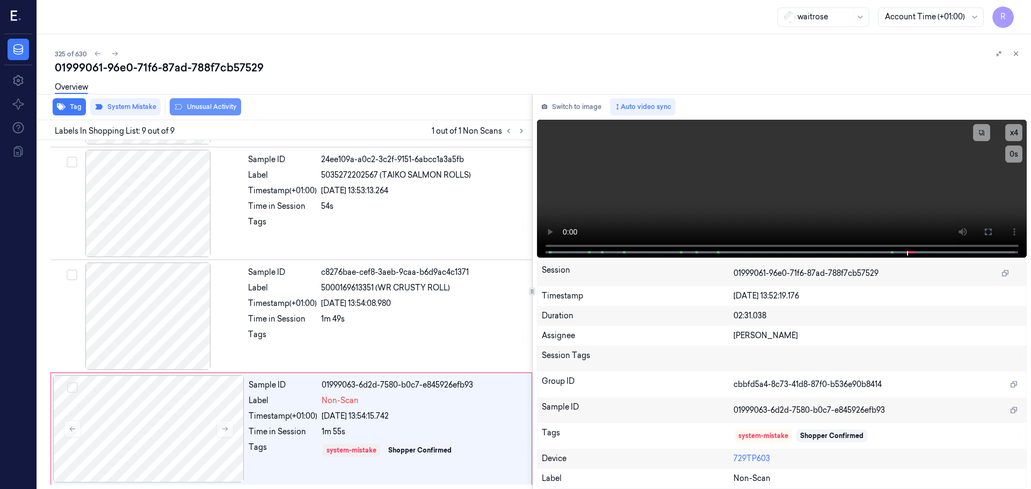
click at [200, 103] on button "Unusual Activity" at bounding box center [205, 106] width 71 height 17
click at [74, 108] on button "Tag" at bounding box center [69, 106] width 33 height 17
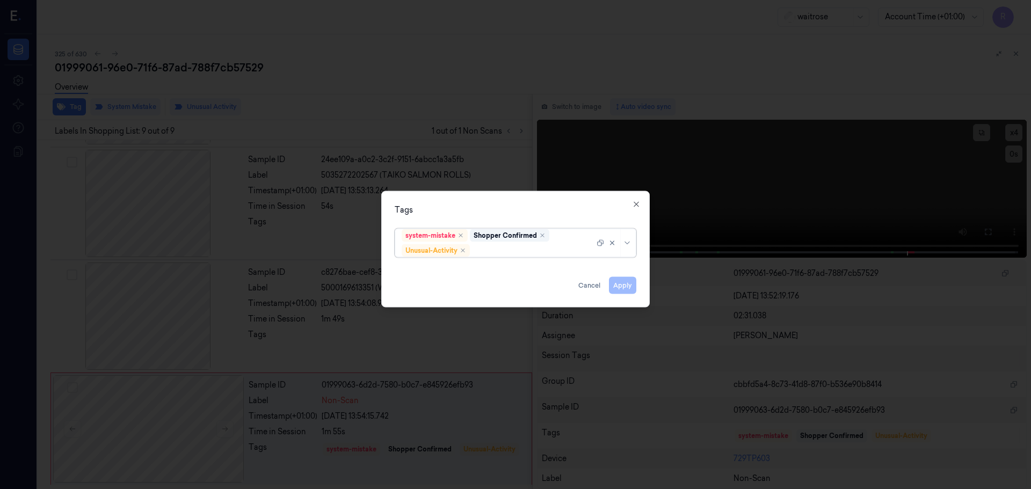
click at [626, 247] on div at bounding box center [614, 243] width 37 height 28
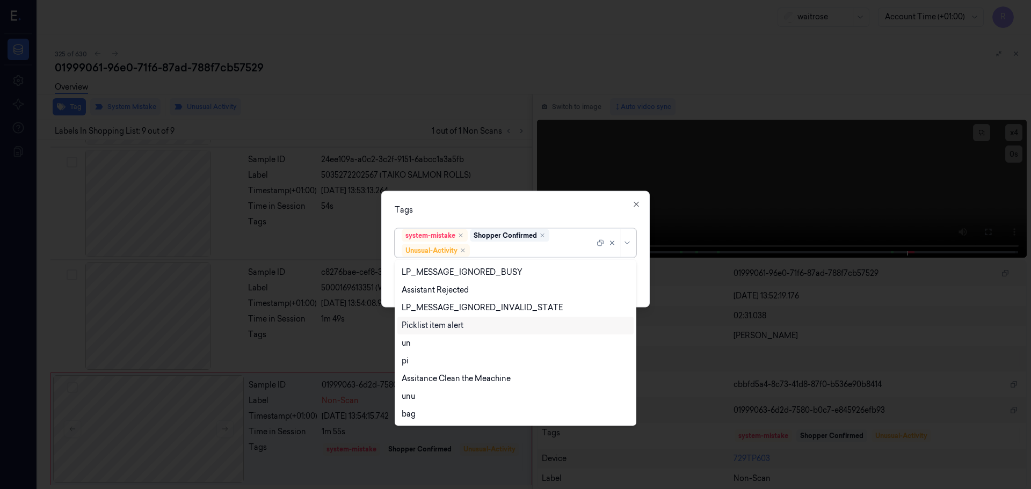
drag, startPoint x: 421, startPoint y: 325, endPoint x: 478, endPoint y: 261, distance: 85.9
click at [422, 325] on div "Picklist item alert" at bounding box center [433, 325] width 62 height 11
click at [528, 206] on div "Tags" at bounding box center [516, 209] width 242 height 11
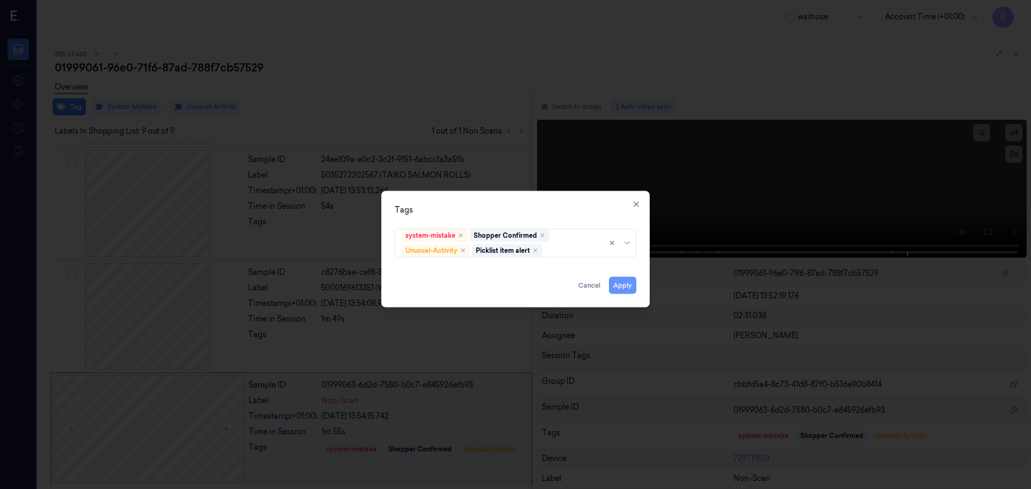
click at [620, 289] on button "Apply" at bounding box center [622, 284] width 27 height 17
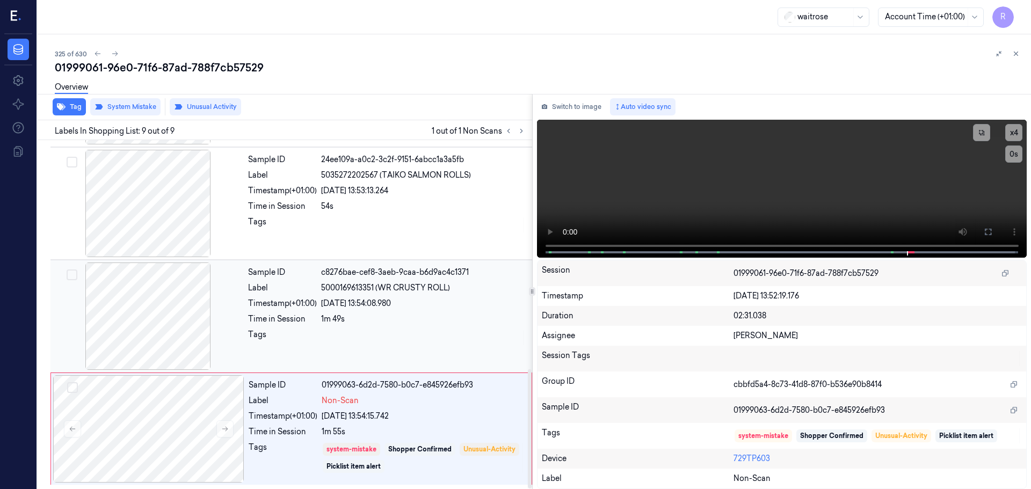
click at [396, 308] on div "28/09/2025 13:54:08.980" at bounding box center [423, 303] width 205 height 11
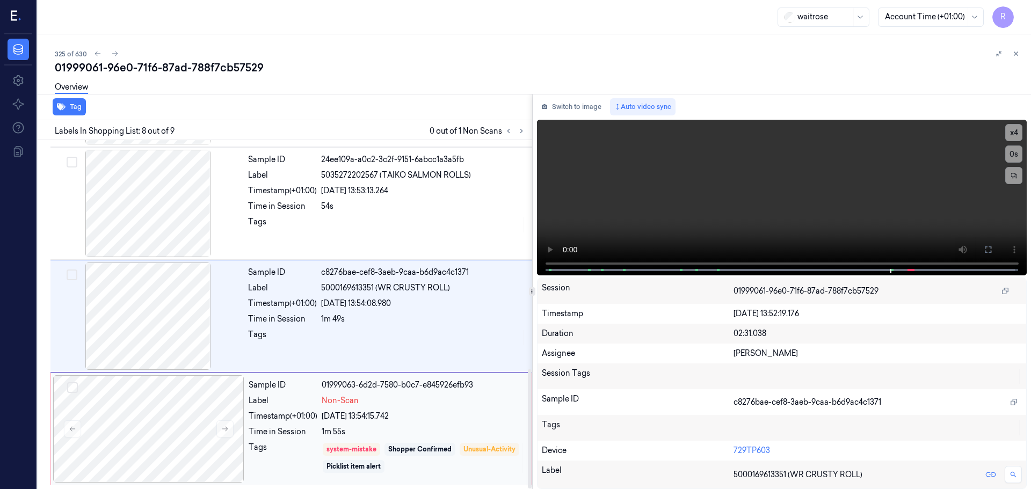
click at [448, 423] on div "Sample ID 01999063-6d2d-7580-b0c7-e845926efb93 Label Non-Scan Timestamp (+01:00…" at bounding box center [386, 428] width 285 height 107
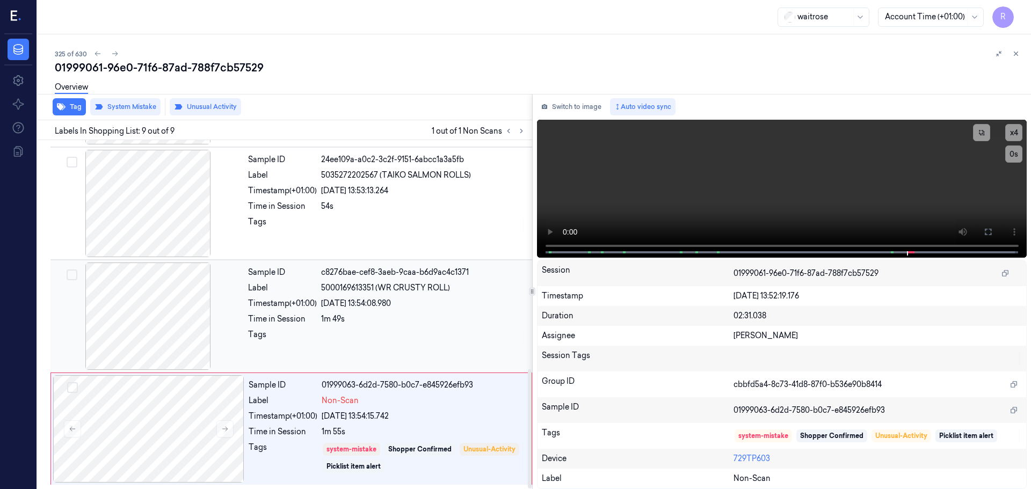
click at [368, 323] on div "1m 49s" at bounding box center [423, 318] width 205 height 11
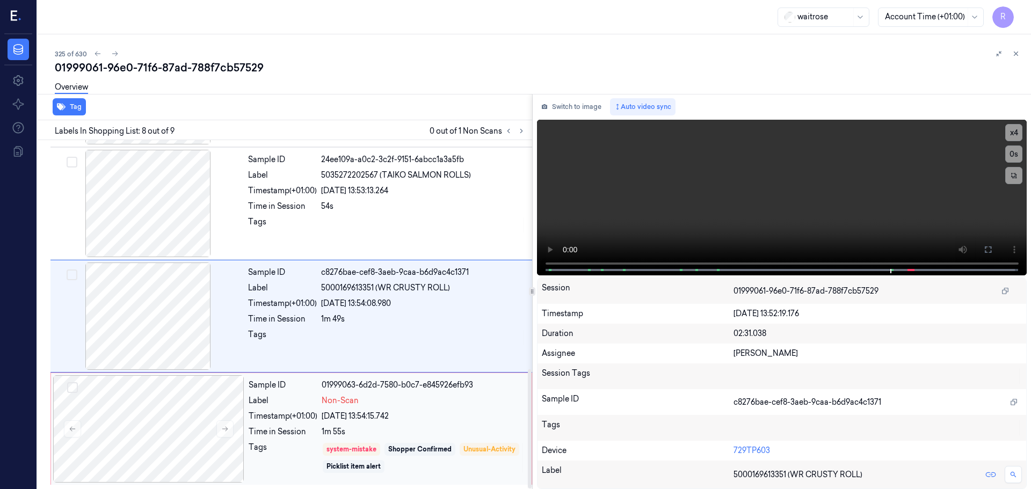
click at [262, 407] on div "Sample ID 01999063-6d2d-7580-b0c7-e845926efb93 Label Non-Scan Timestamp (+01:00…" at bounding box center [386, 428] width 285 height 107
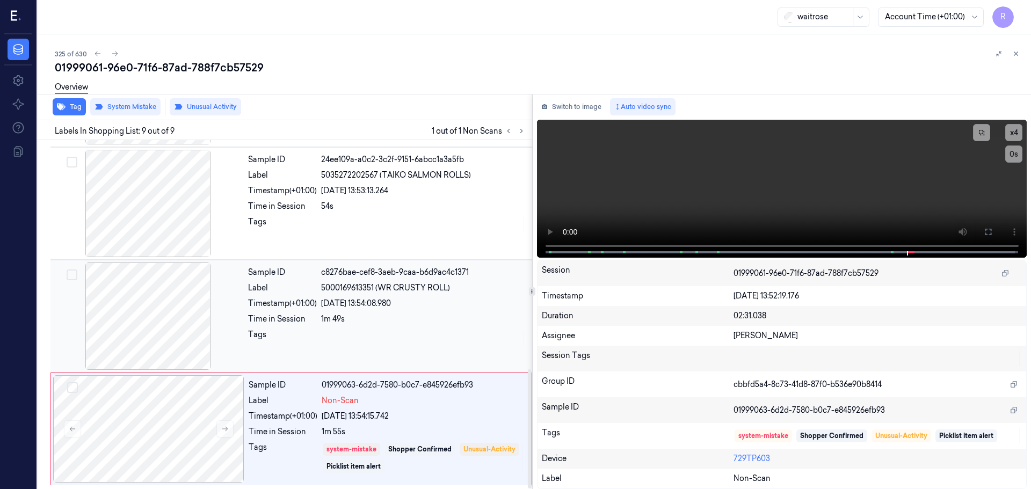
click at [315, 322] on div "Time in Session" at bounding box center [282, 318] width 69 height 11
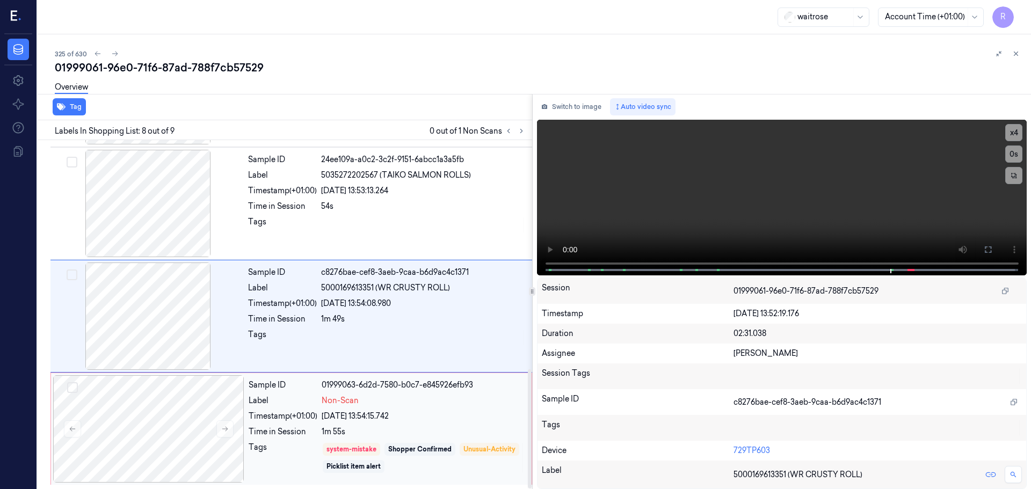
click at [312, 411] on div "Timestamp (+01:00)" at bounding box center [283, 416] width 69 height 11
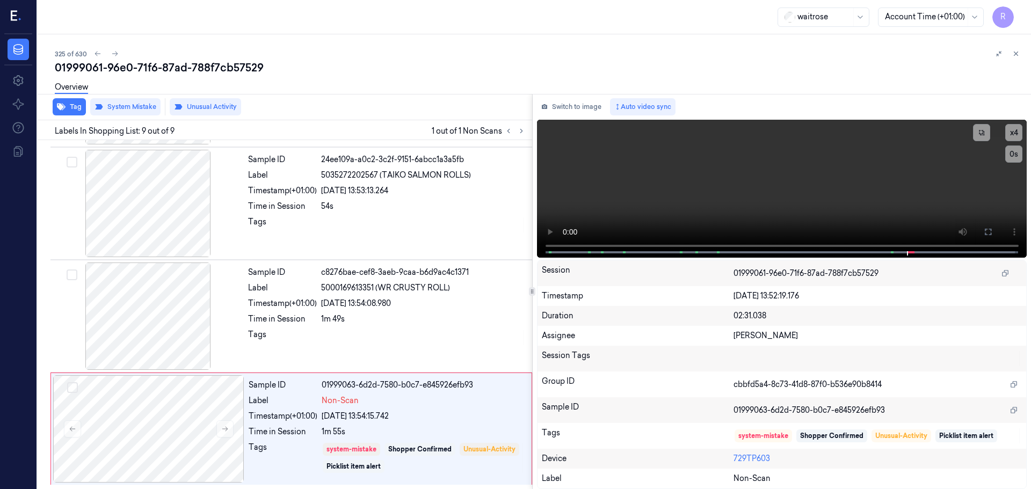
click at [1017, 56] on icon at bounding box center [1016, 54] width 8 height 8
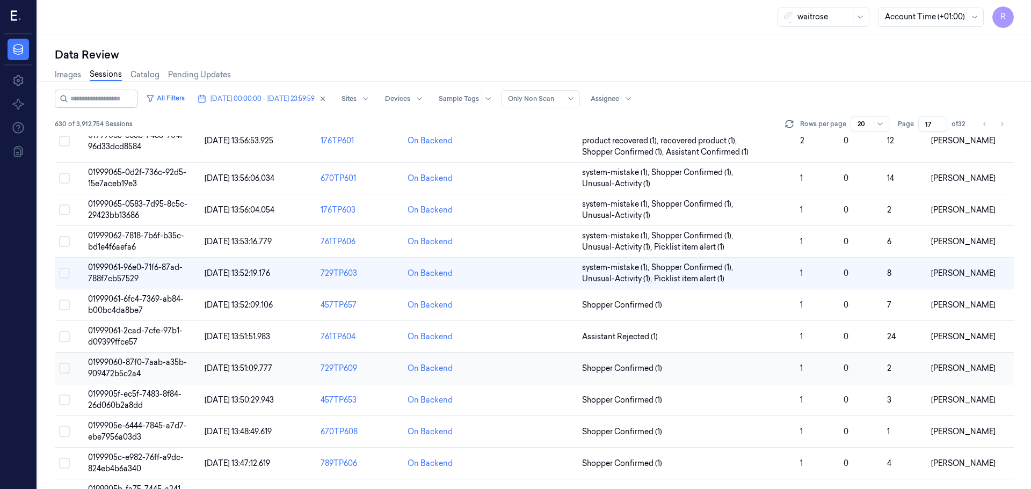
scroll to position [108, 0]
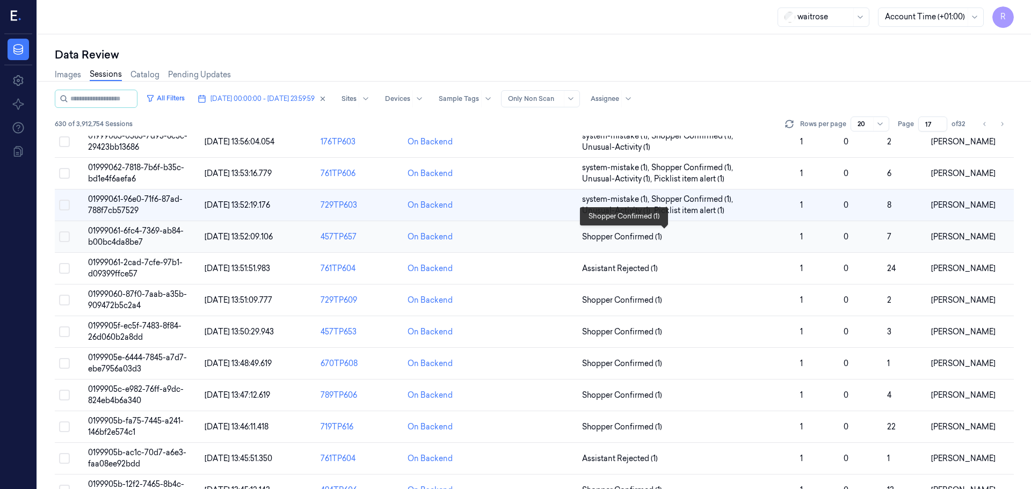
click at [699, 240] on span "Shopper Confirmed (1)" at bounding box center [686, 236] width 209 height 11
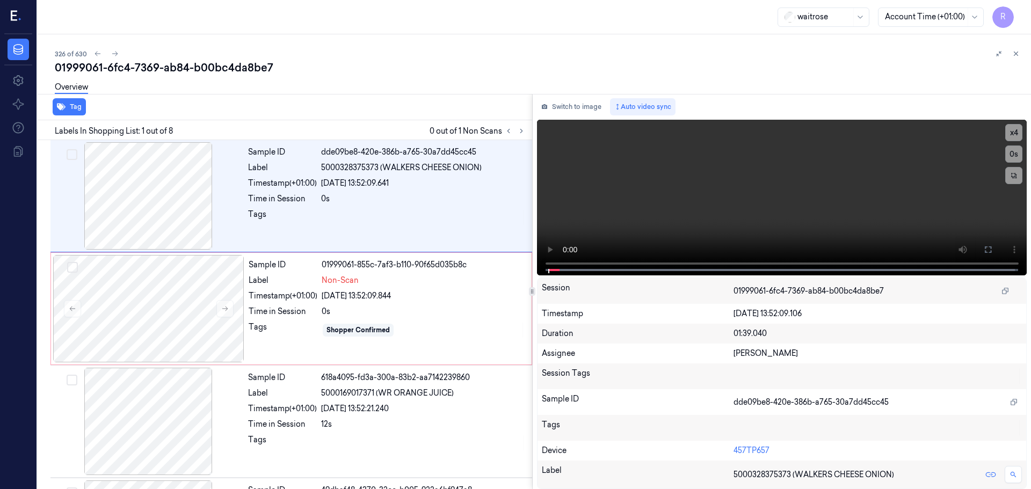
click at [331, 104] on div "Tag" at bounding box center [282, 107] width 499 height 26
drag, startPoint x: 1011, startPoint y: 55, endPoint x: 1001, endPoint y: 111, distance: 56.7
click at [1011, 55] on button at bounding box center [1015, 53] width 13 height 13
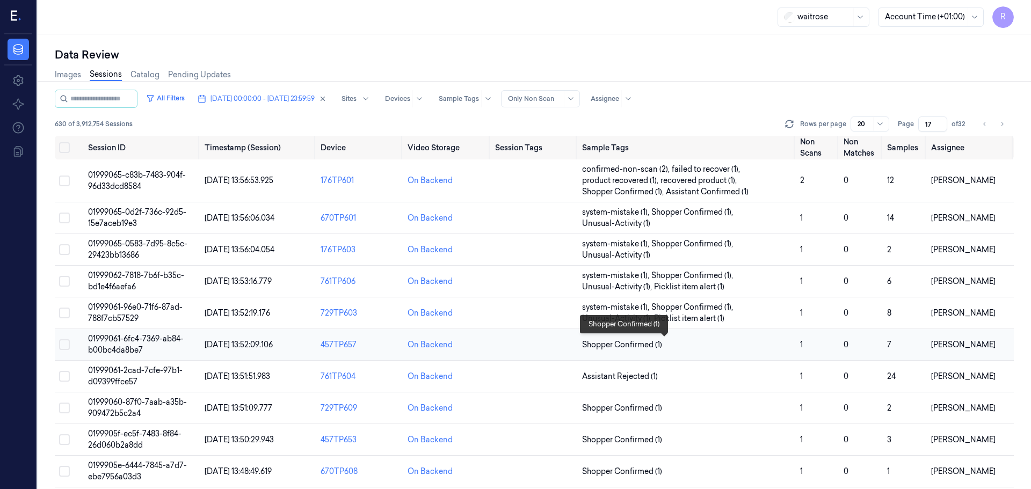
click at [672, 348] on span "Shopper Confirmed (1)" at bounding box center [686, 344] width 209 height 11
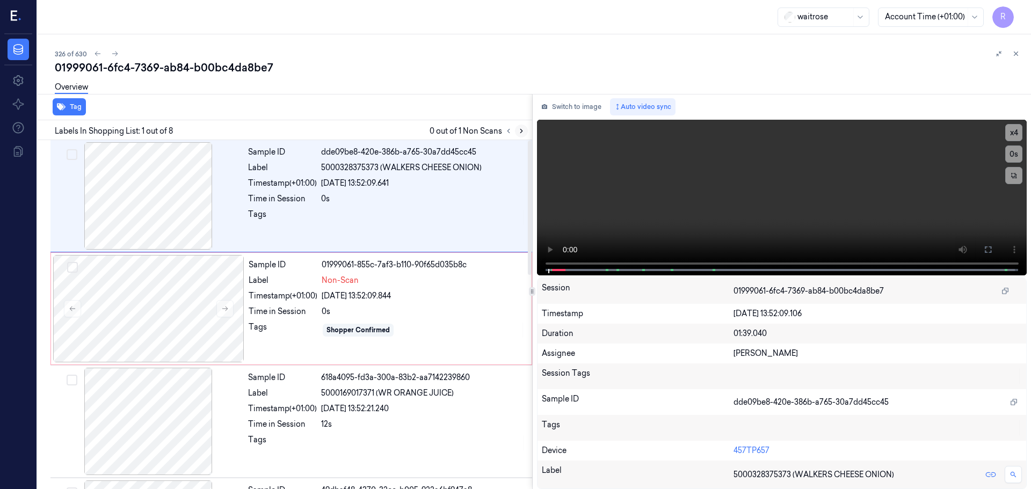
click at [519, 131] on icon at bounding box center [521, 131] width 8 height 8
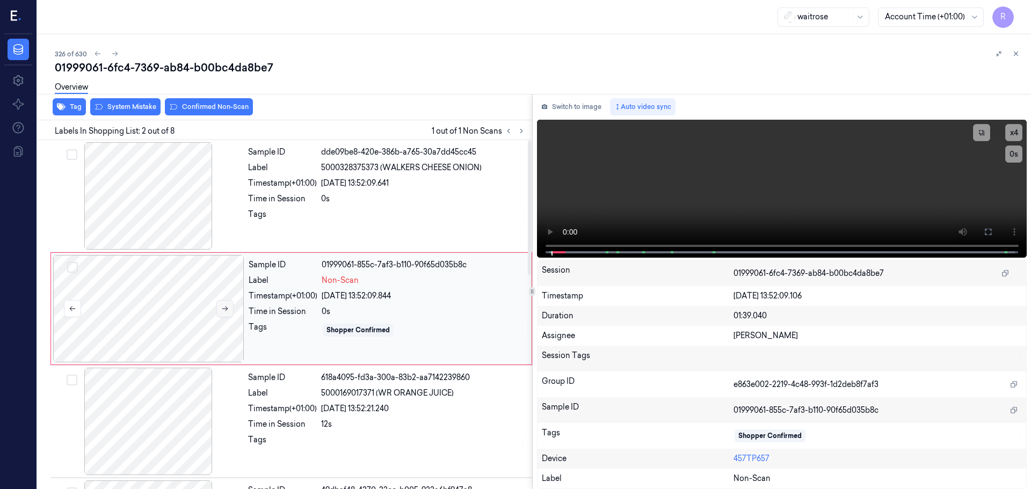
click at [228, 309] on button at bounding box center [224, 308] width 17 height 17
click at [227, 309] on icon at bounding box center [225, 309] width 6 height 5
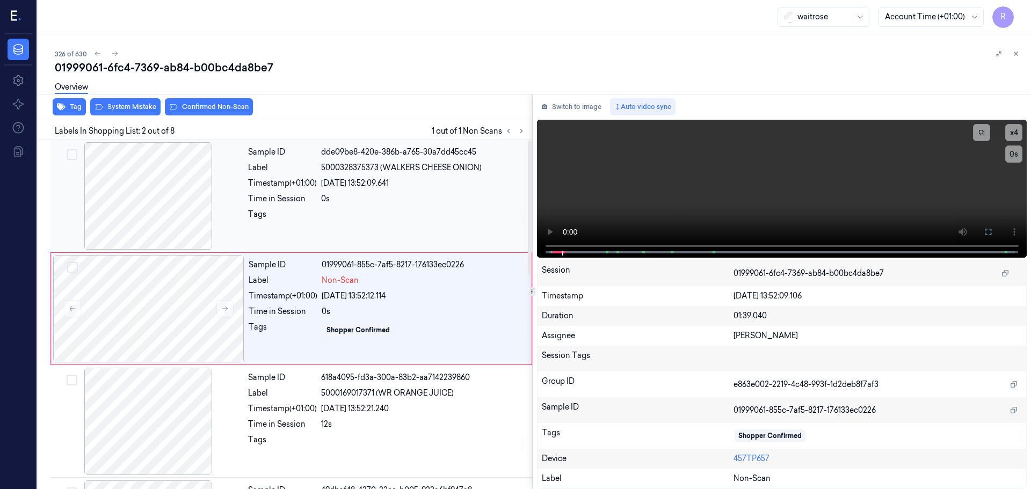
click at [172, 200] on div at bounding box center [148, 195] width 191 height 107
drag, startPoint x: 1012, startPoint y: 128, endPoint x: 990, endPoint y: 140, distance: 25.2
click at [1011, 128] on button "x 4" at bounding box center [1013, 132] width 17 height 17
drag, startPoint x: 986, startPoint y: 237, endPoint x: 983, endPoint y: 303, distance: 66.1
click at [985, 237] on button at bounding box center [987, 231] width 17 height 17
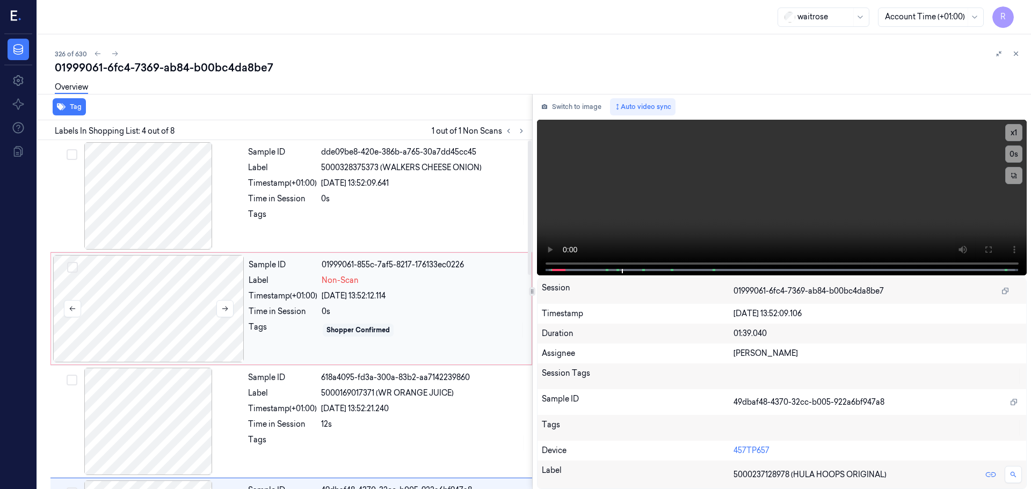
click at [175, 287] on div at bounding box center [148, 308] width 191 height 107
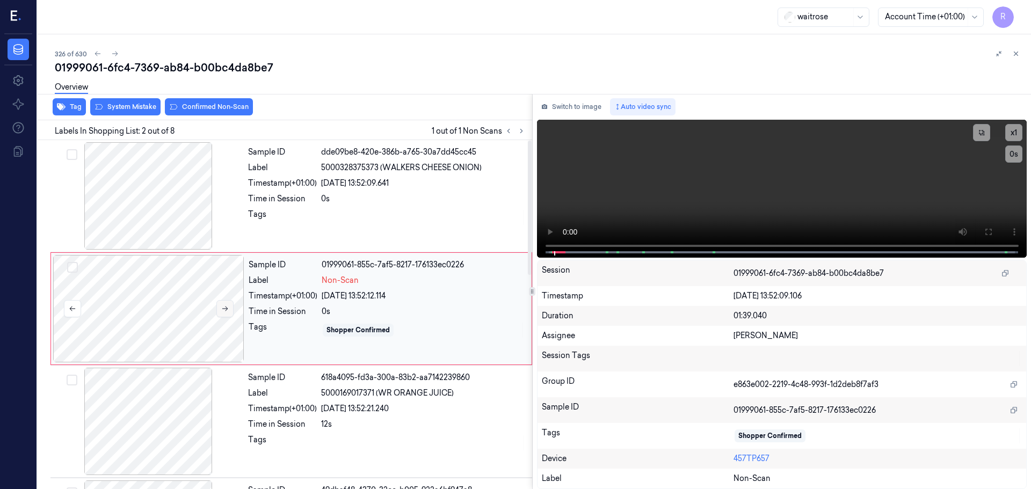
click at [225, 310] on icon at bounding box center [225, 309] width 8 height 8
click at [228, 312] on icon at bounding box center [225, 309] width 8 height 8
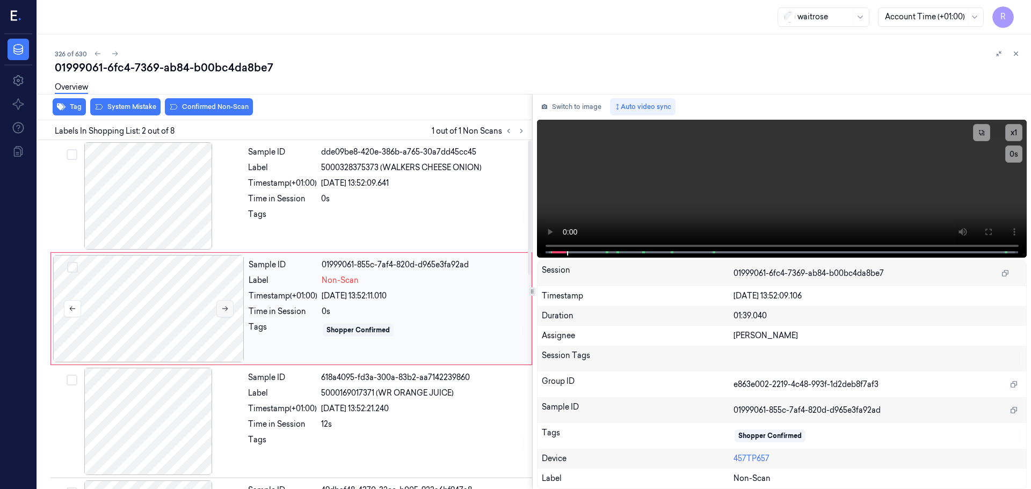
click at [228, 312] on icon at bounding box center [225, 309] width 8 height 8
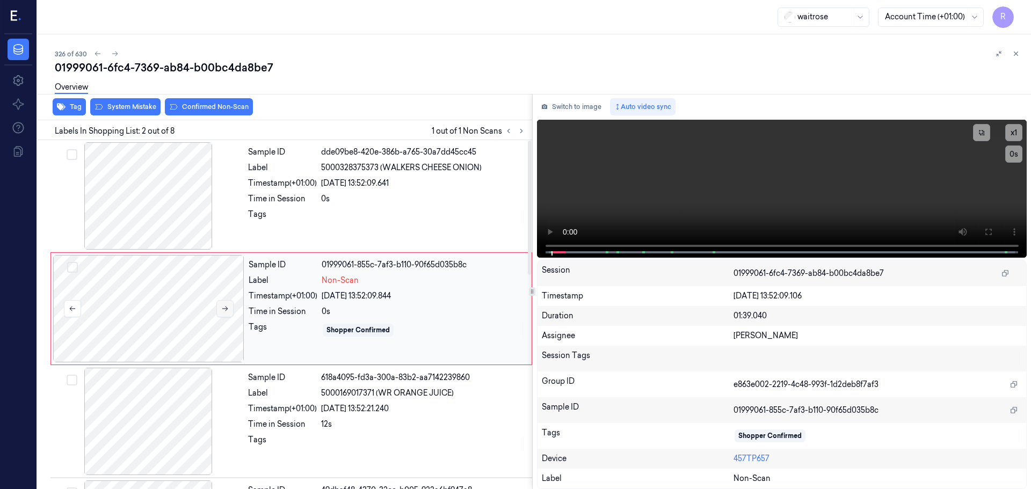
click at [228, 312] on icon at bounding box center [225, 309] width 8 height 8
click at [1011, 132] on button "x 1" at bounding box center [1013, 132] width 17 height 17
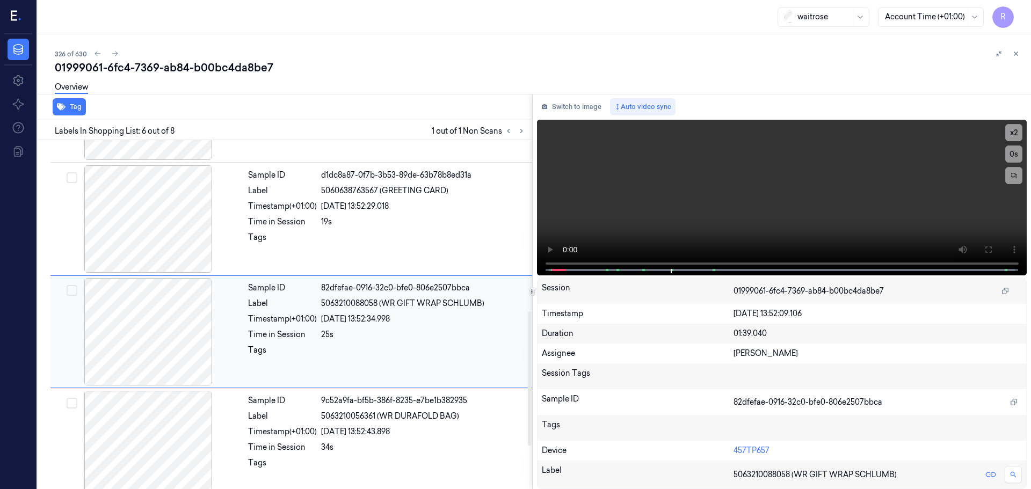
scroll to position [445, 0]
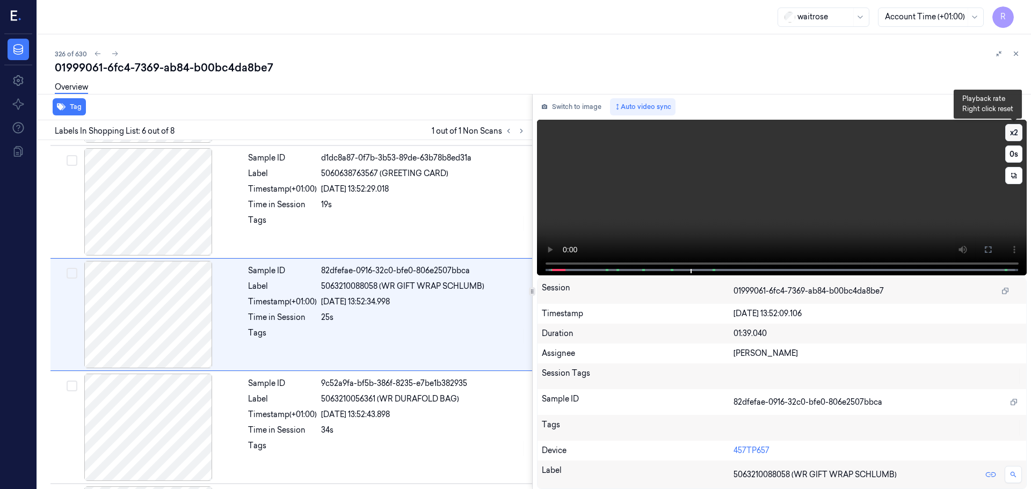
click at [1009, 133] on button "x 2" at bounding box center [1013, 132] width 17 height 17
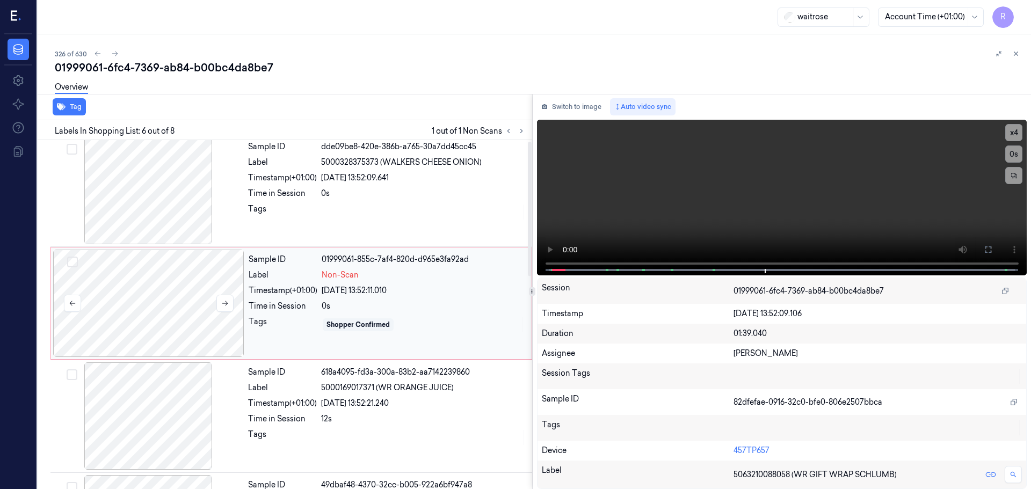
scroll to position [0, 0]
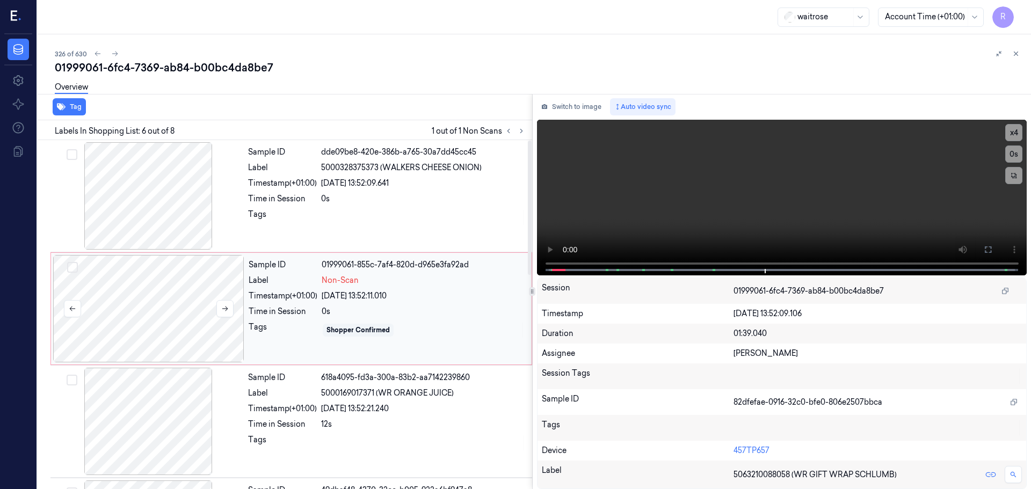
click at [208, 331] on div at bounding box center [148, 308] width 191 height 107
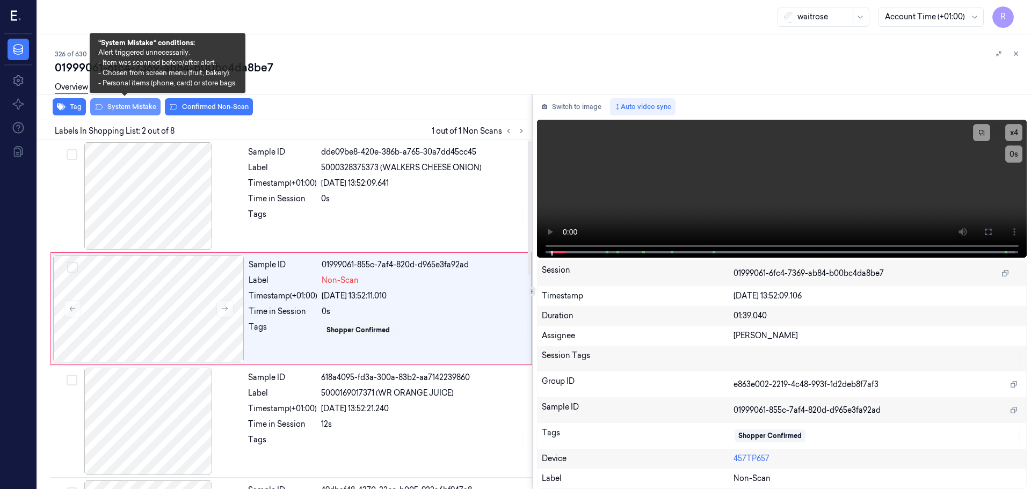
click at [132, 111] on button "System Mistake" at bounding box center [125, 106] width 70 height 17
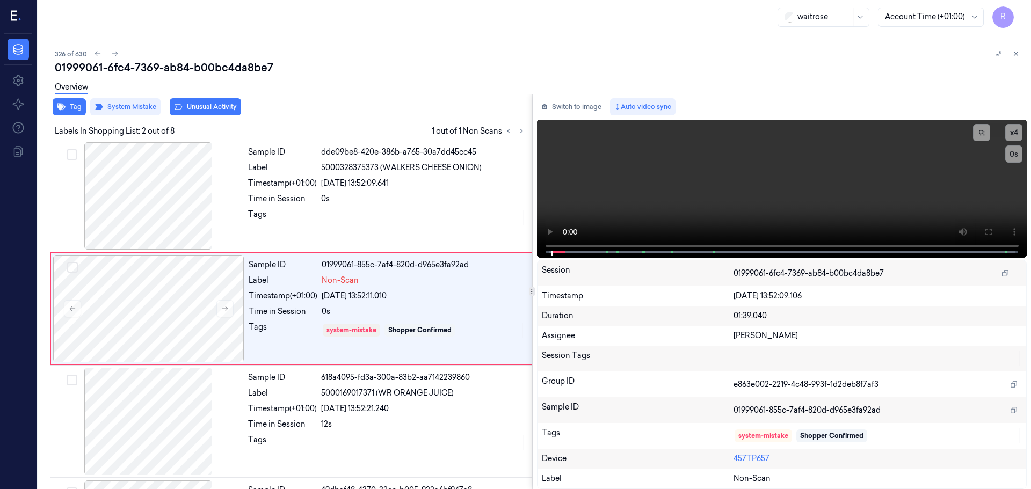
click at [209, 106] on button "Unusual Activity" at bounding box center [205, 106] width 71 height 17
click at [184, 309] on div at bounding box center [148, 308] width 191 height 107
click at [232, 311] on div at bounding box center [148, 308] width 191 height 107
click at [229, 310] on button at bounding box center [224, 308] width 17 height 17
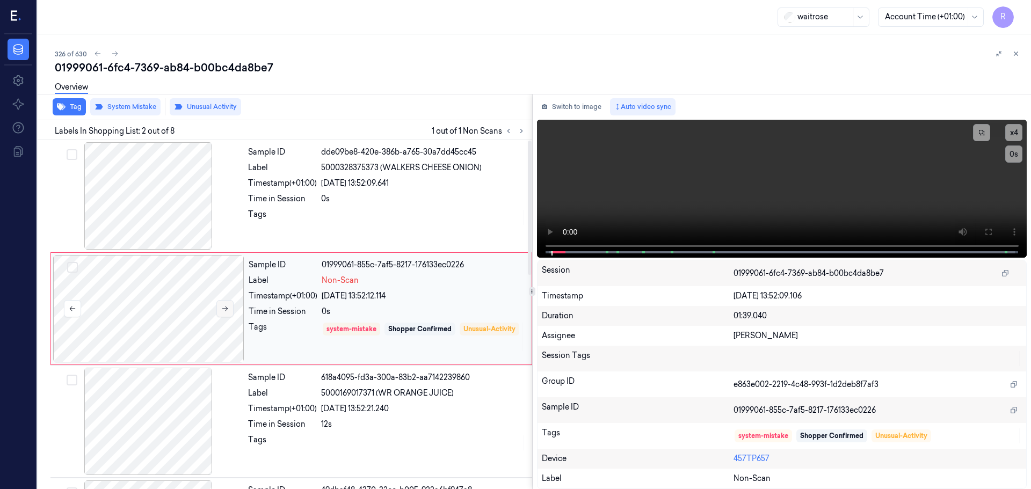
click at [229, 310] on button at bounding box center [224, 308] width 17 height 17
click at [409, 197] on div "0s" at bounding box center [423, 198] width 205 height 11
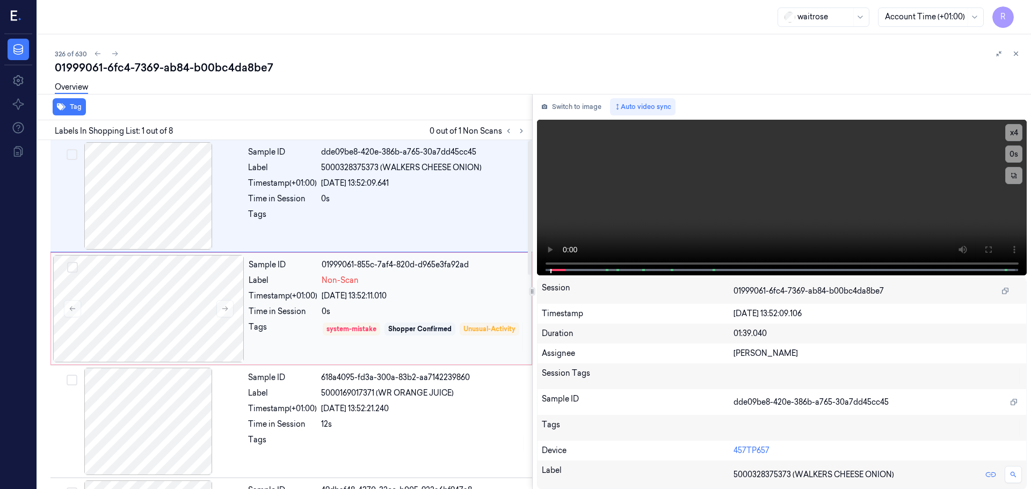
click at [389, 293] on div "28/09/2025 13:52:11.010" at bounding box center [423, 295] width 203 height 11
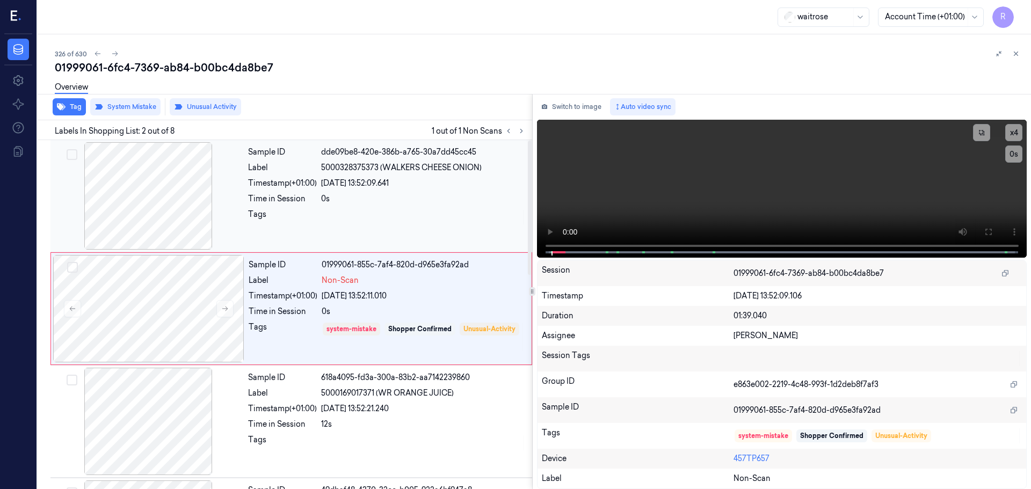
drag, startPoint x: 309, startPoint y: 192, endPoint x: 309, endPoint y: 201, distance: 9.7
click at [310, 195] on div "Sample ID dde09be8-420e-386b-a765-30a7dd45cc45 Label 5000328375373 (WALKERS CHE…" at bounding box center [387, 195] width 286 height 107
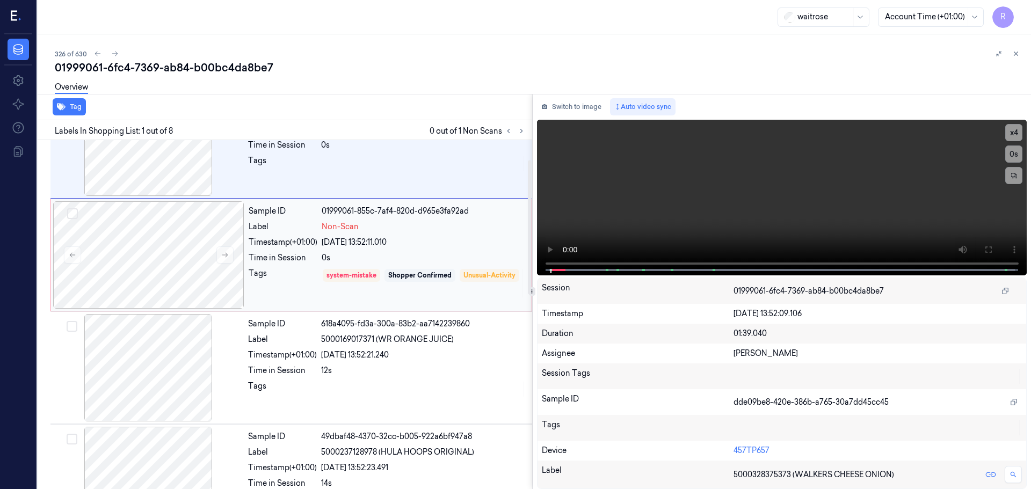
click at [305, 295] on div "Tags" at bounding box center [283, 283] width 69 height 31
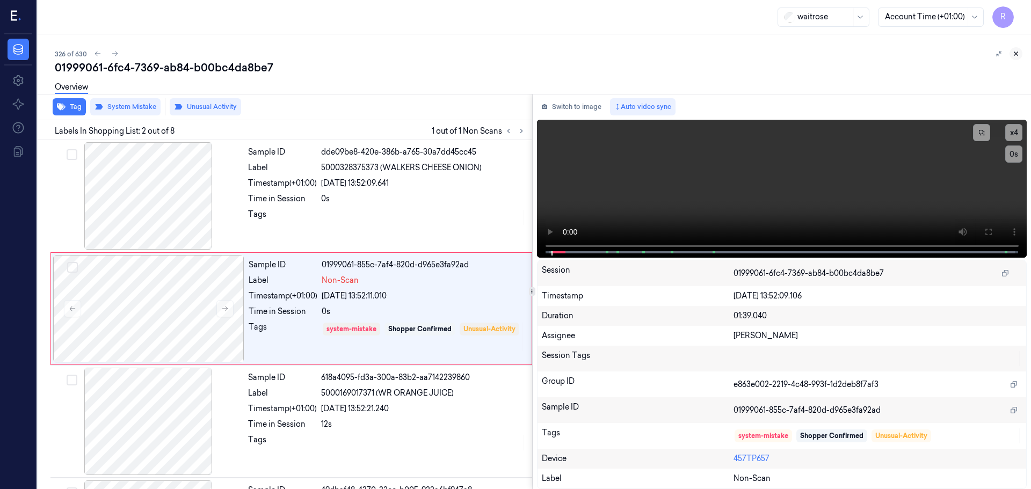
click at [1017, 58] on button at bounding box center [1015, 53] width 13 height 13
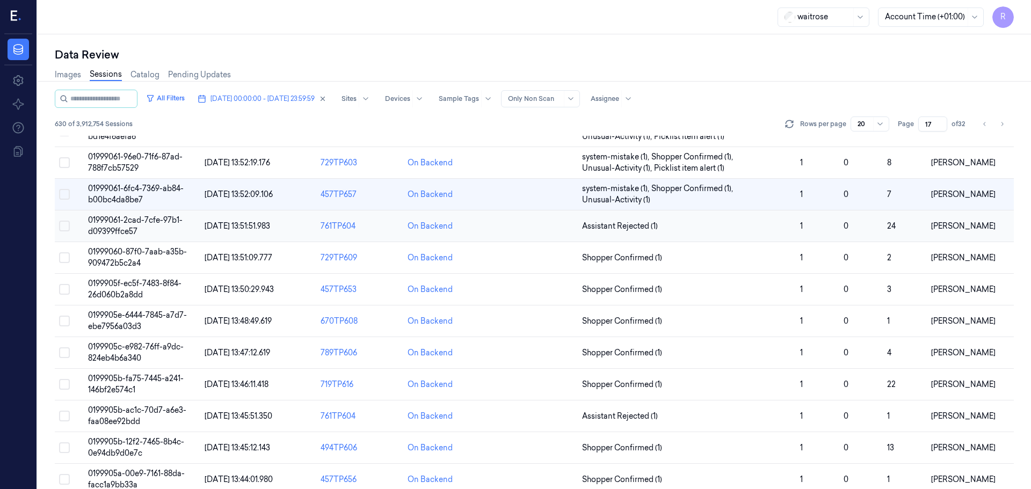
scroll to position [32, 0]
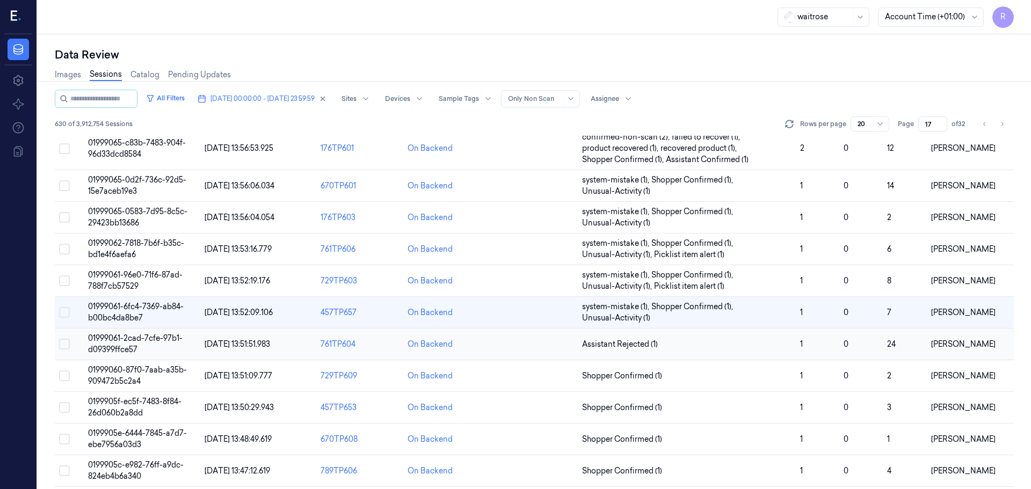
click at [675, 338] on td "Assistant Rejected (1)" at bounding box center [687, 345] width 218 height 32
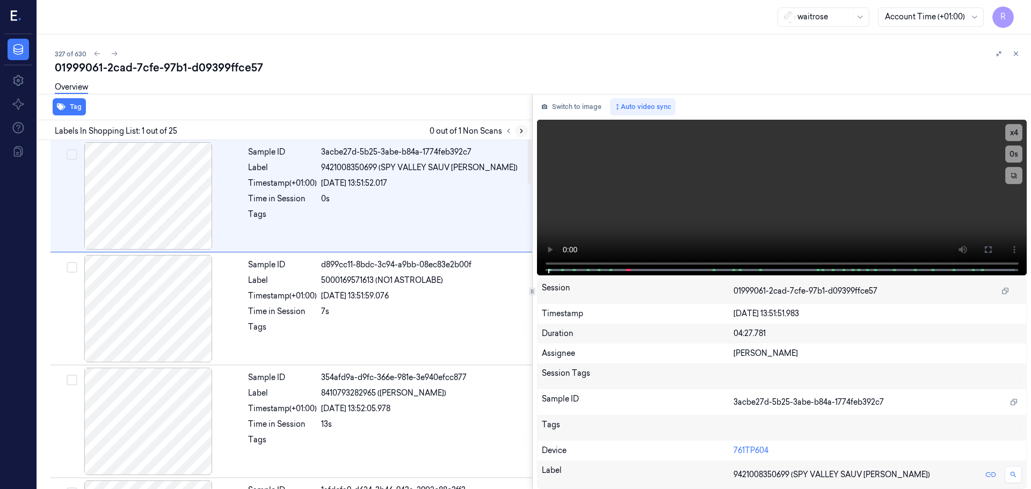
click at [518, 133] on icon at bounding box center [521, 131] width 8 height 8
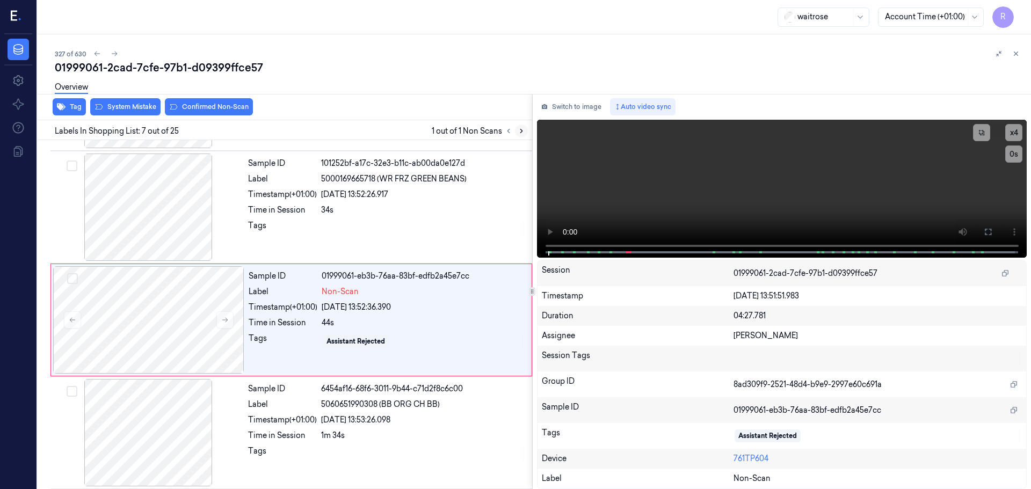
scroll to position [558, 0]
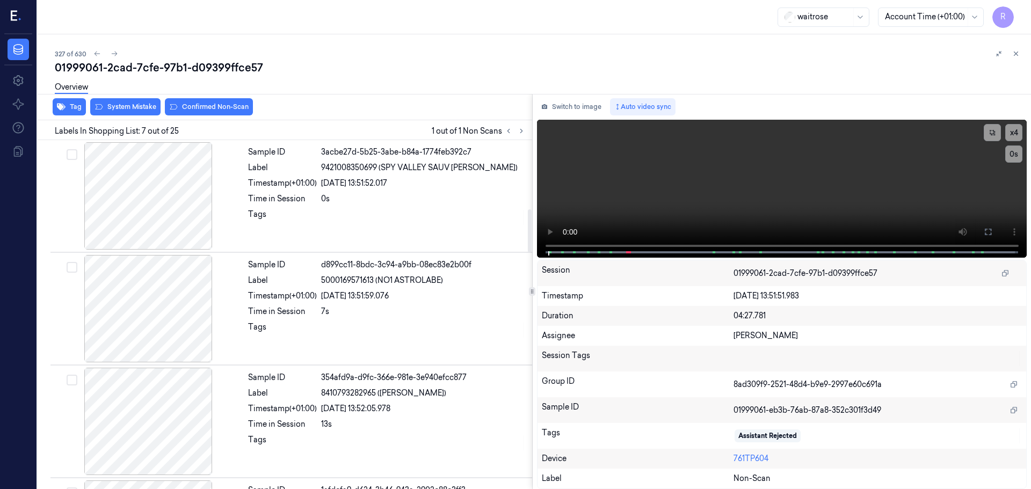
scroll to position [558, 0]
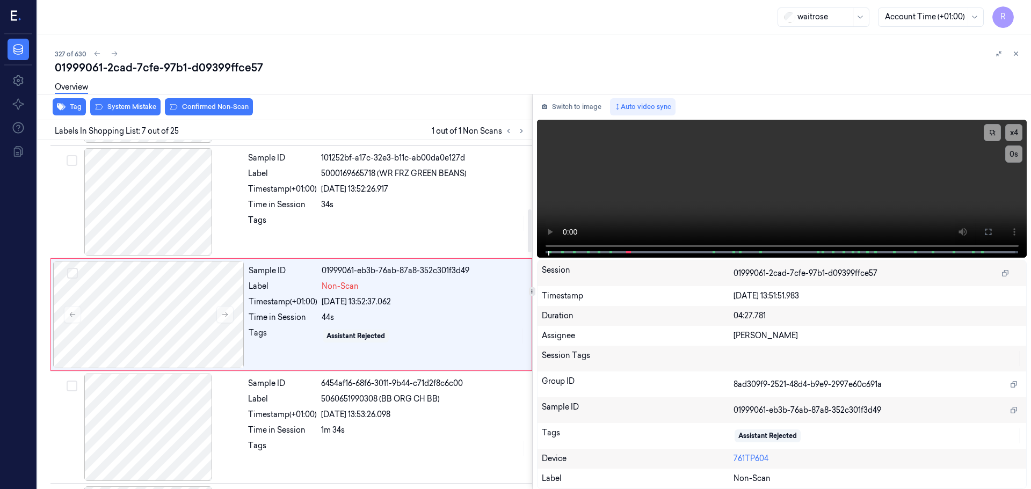
click at [225, 313] on icon at bounding box center [225, 315] width 8 height 8
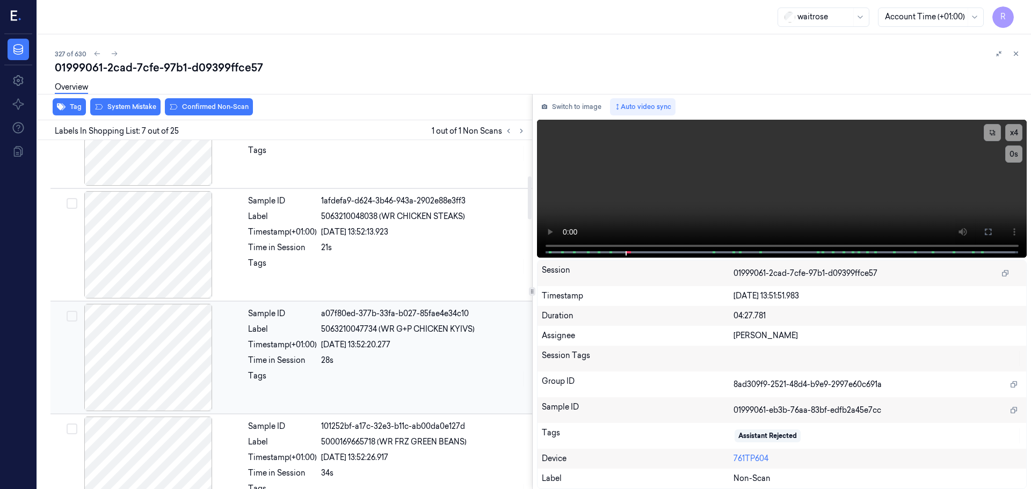
click at [157, 349] on div at bounding box center [148, 357] width 191 height 107
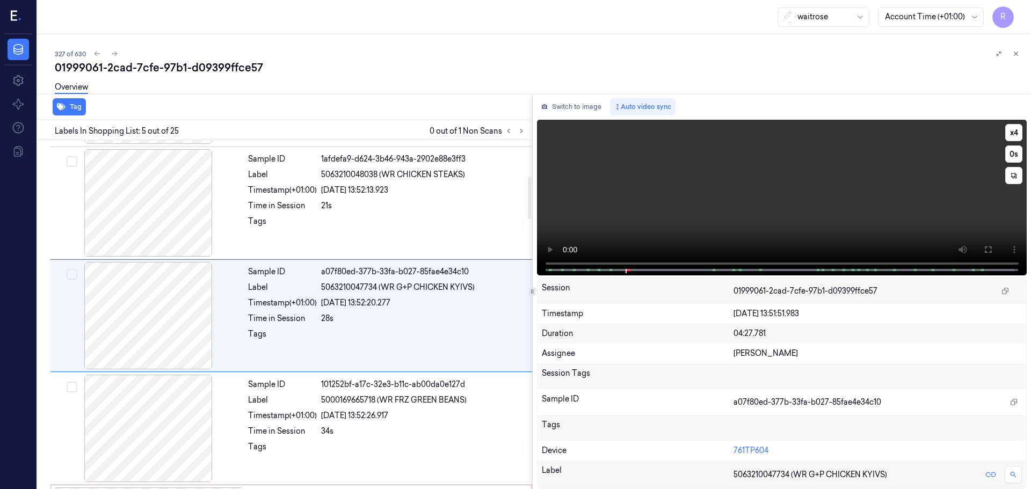
scroll to position [332, 0]
click at [1016, 134] on button "x 4" at bounding box center [1013, 132] width 17 height 17
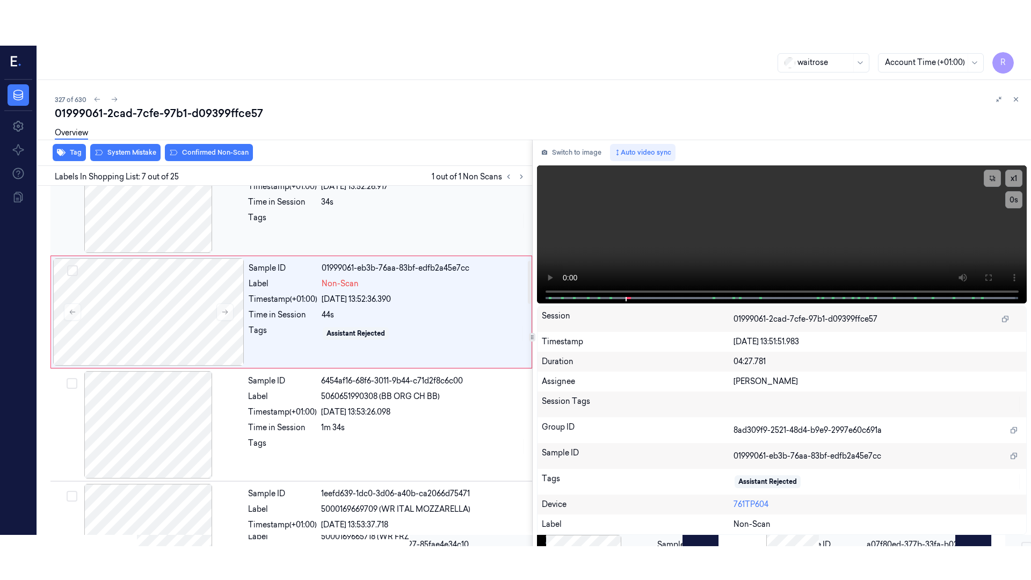
scroll to position [558, 0]
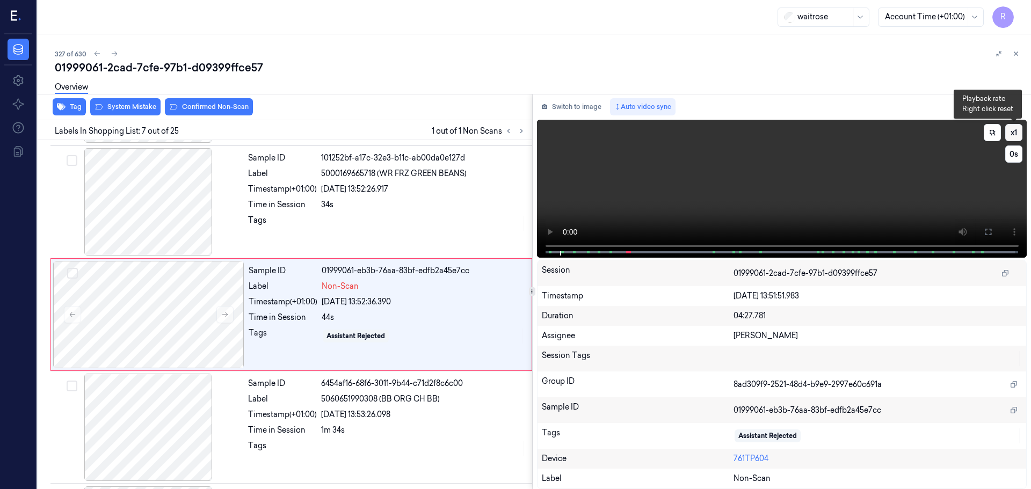
click at [1011, 137] on button "x 1" at bounding box center [1013, 132] width 17 height 17
click at [1011, 137] on button "x 2" at bounding box center [1013, 132] width 17 height 17
click at [991, 236] on icon at bounding box center [987, 232] width 9 height 9
click at [226, 311] on icon at bounding box center [225, 315] width 8 height 8
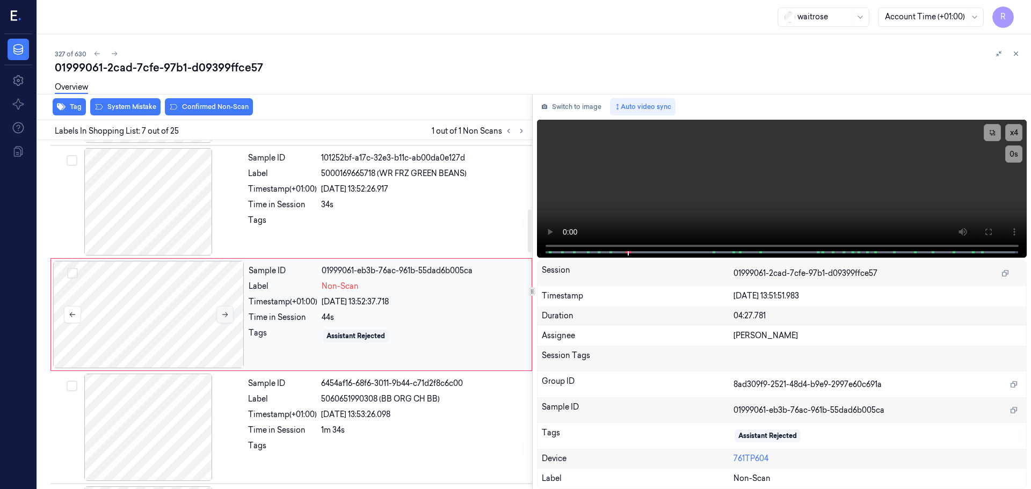
click at [226, 311] on icon at bounding box center [225, 315] width 8 height 8
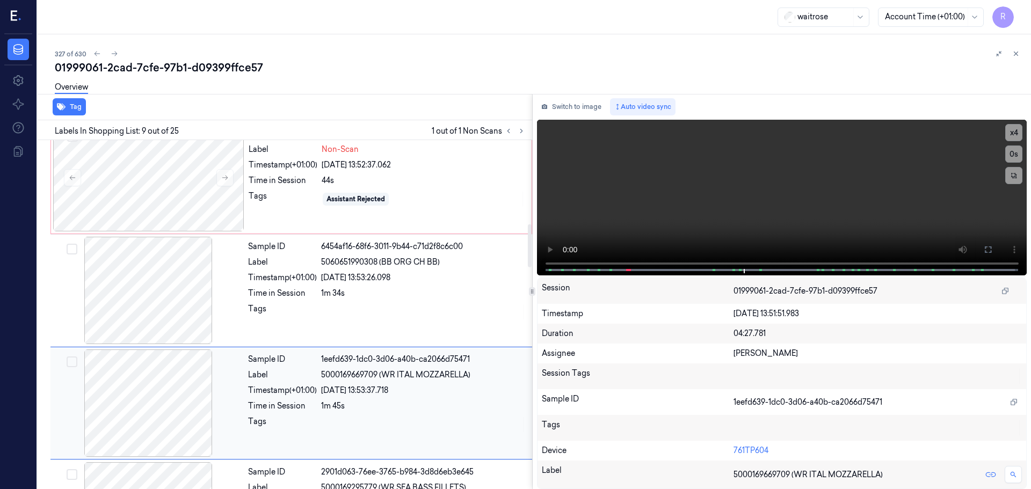
scroll to position [676, 0]
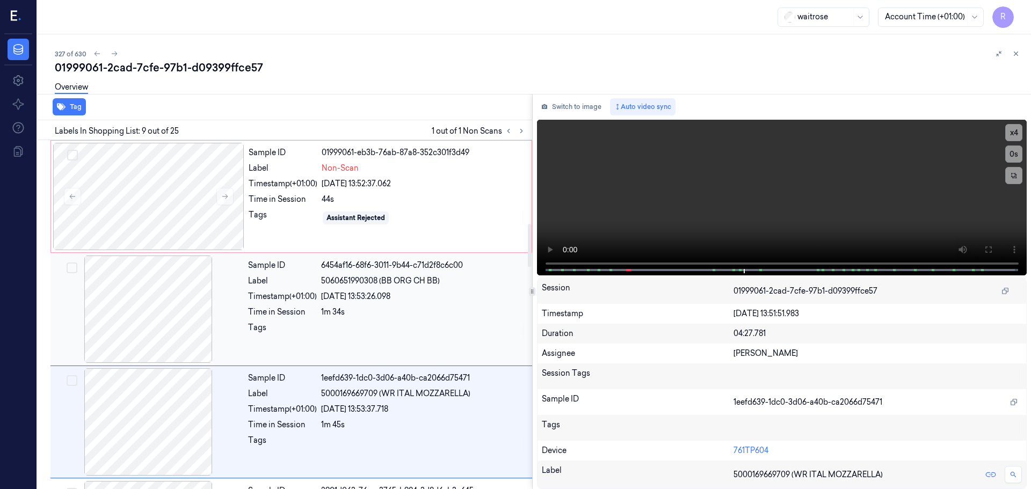
click at [170, 322] on div at bounding box center [148, 309] width 191 height 107
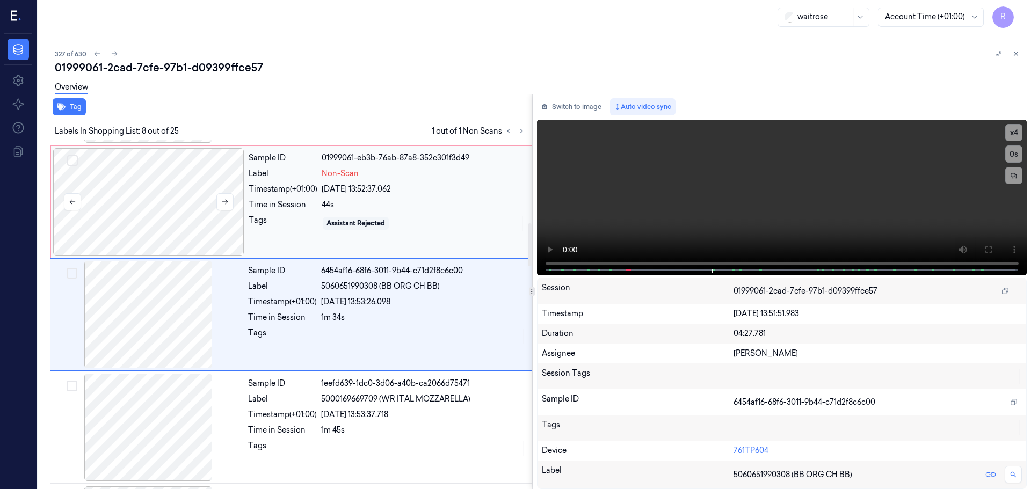
click at [158, 213] on div at bounding box center [148, 201] width 191 height 107
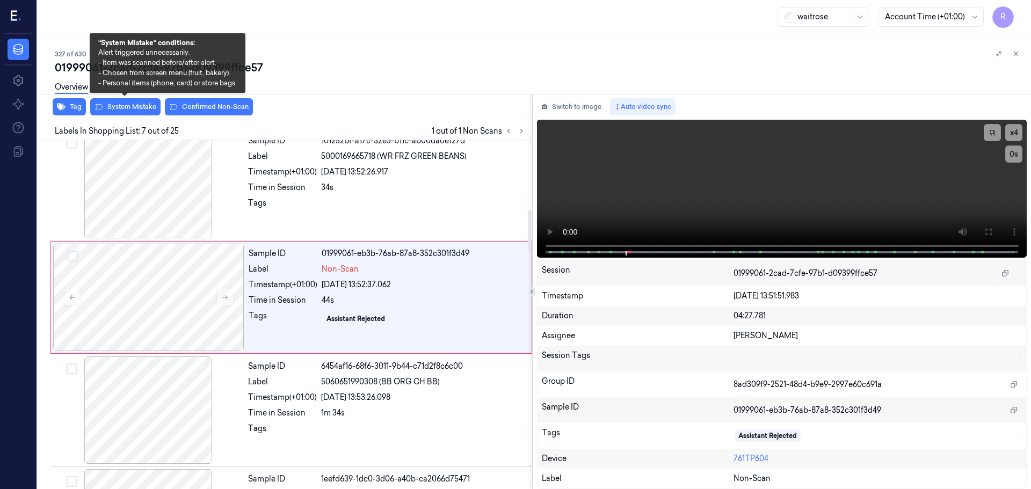
scroll to position [558, 0]
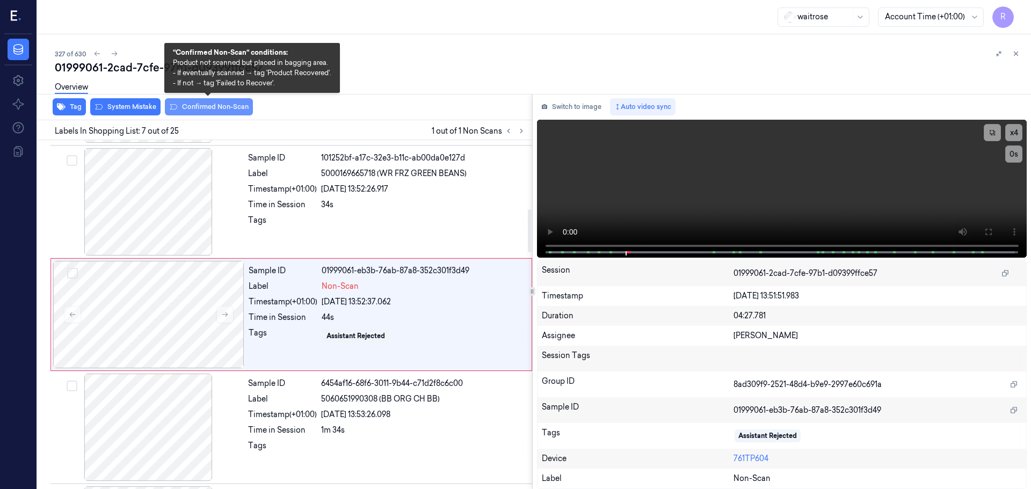
click at [230, 110] on button "Confirmed Non-Scan" at bounding box center [209, 106] width 88 height 17
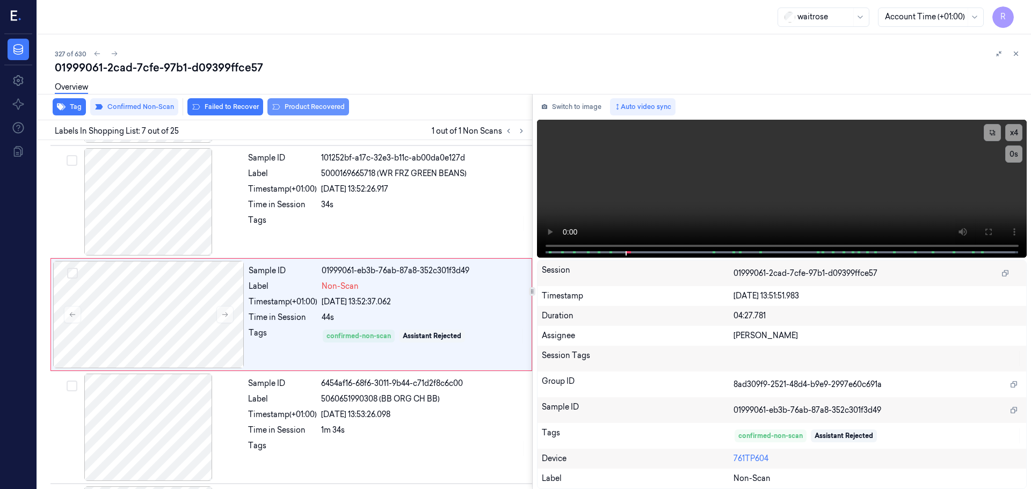
click at [308, 109] on button "Product Recovered" at bounding box center [308, 106] width 82 height 17
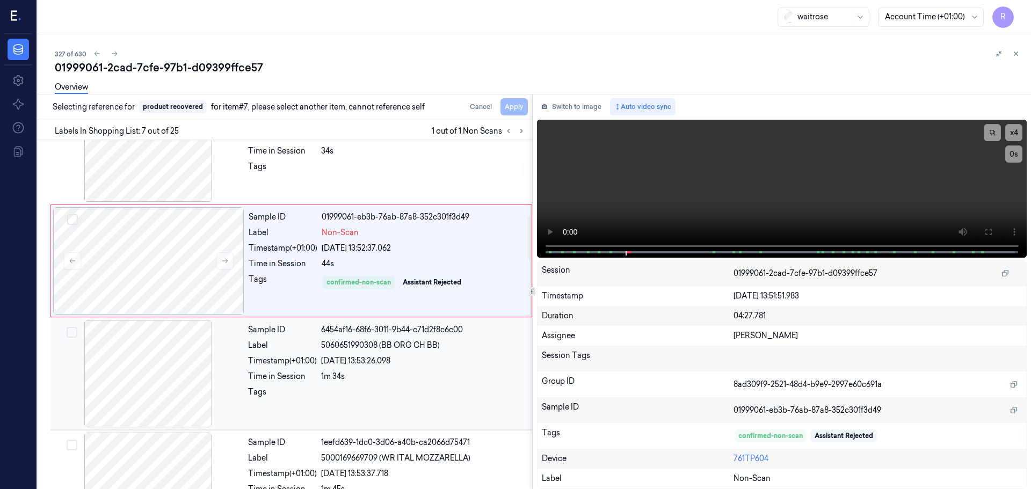
click at [285, 413] on div "Sample ID 6454af16-68f6-3011-9b44-c71d2f8c6c00 Label 5060651990308 (BB ORG CH B…" at bounding box center [387, 373] width 286 height 107
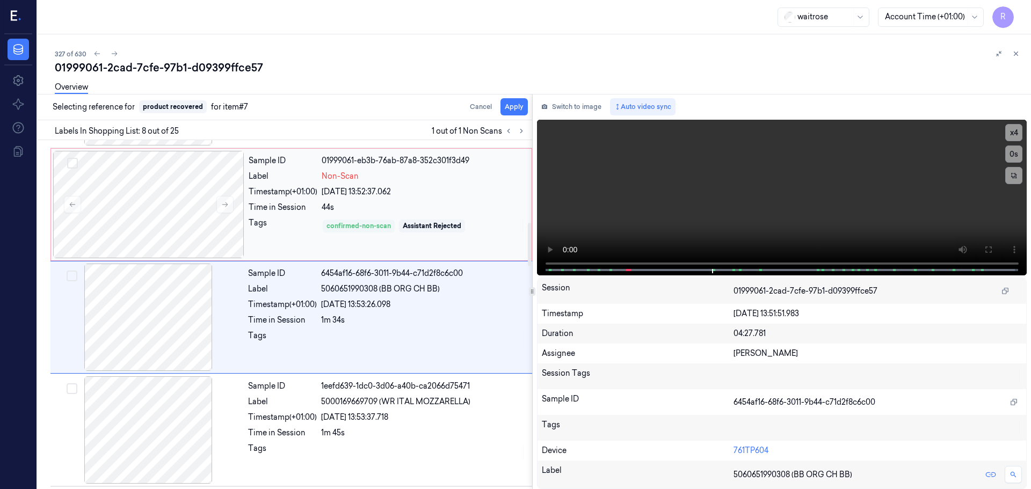
scroll to position [670, 0]
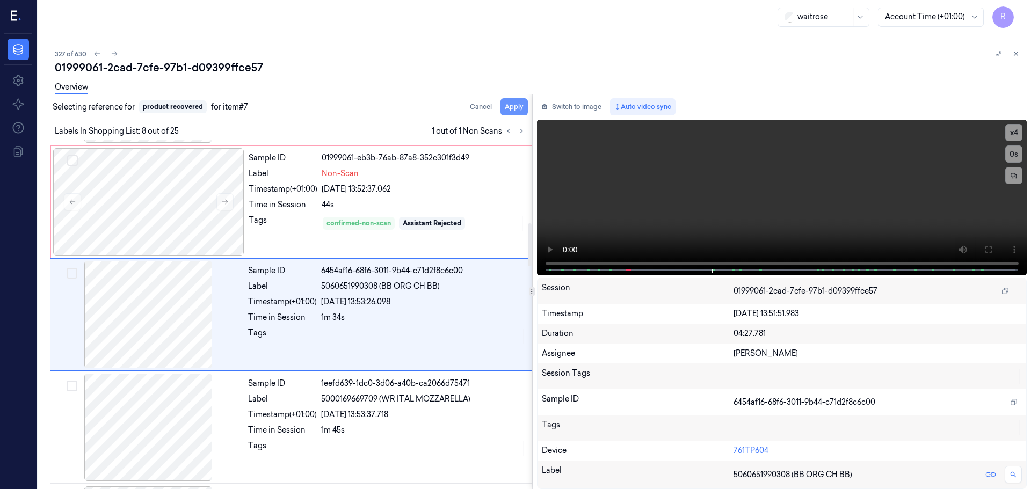
click at [514, 113] on button "Apply" at bounding box center [513, 106] width 27 height 17
click at [397, 198] on div "Sample ID 01999061-eb3b-76ab-87a8-352c301f3d49 Label Non-Scan Timestamp (+01:00…" at bounding box center [386, 201] width 285 height 107
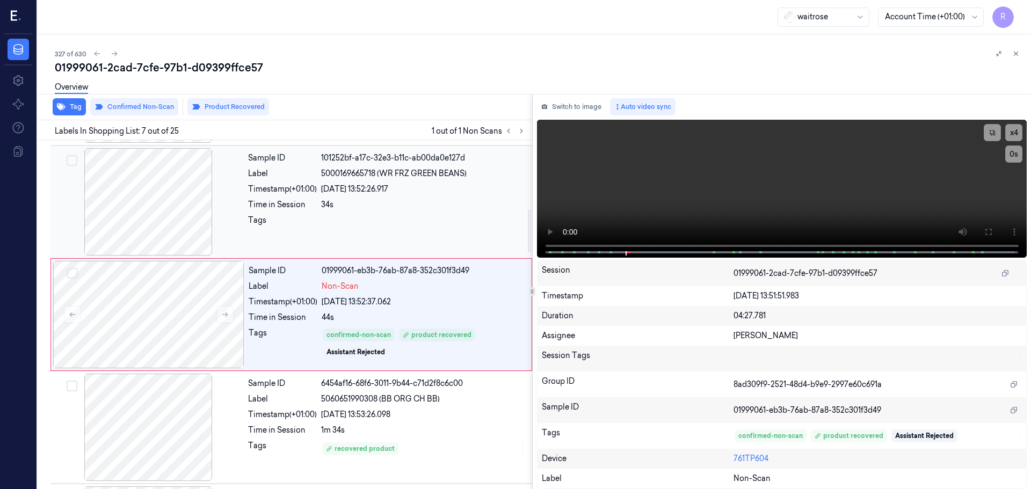
click at [391, 198] on div "Sample ID 101252bf-a17c-32e3-b11c-ab00da0e127d Label 5000169665718 (WR FRZ GREE…" at bounding box center [387, 201] width 286 height 107
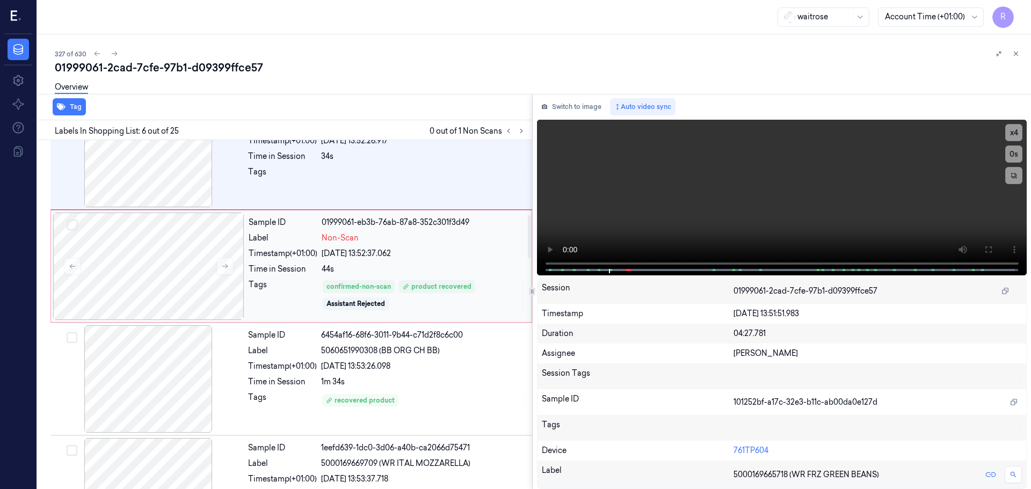
click at [395, 240] on div "Non-Scan" at bounding box center [423, 237] width 203 height 11
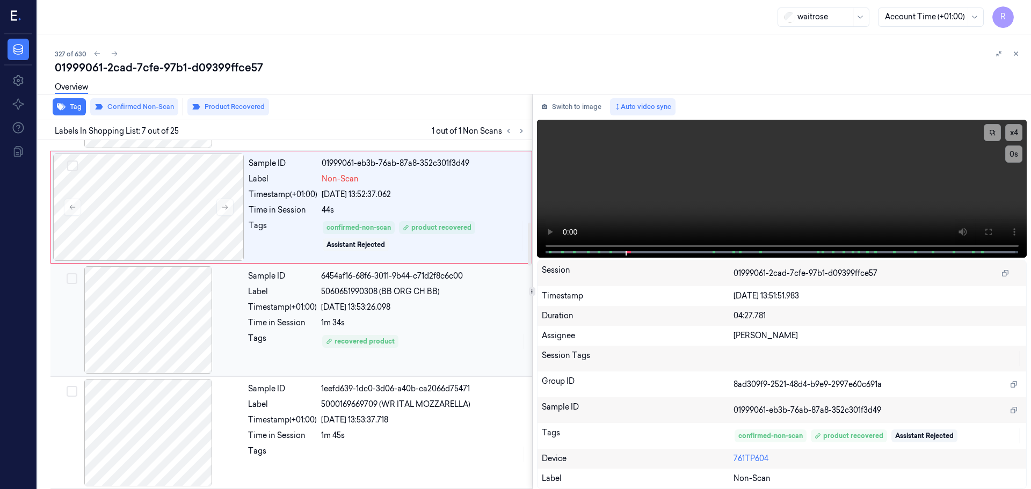
click at [407, 358] on div "Sample ID 6454af16-68f6-3011-9b44-c71d2f8c6c00 Label 5060651990308 (BB ORG CH B…" at bounding box center [387, 319] width 286 height 107
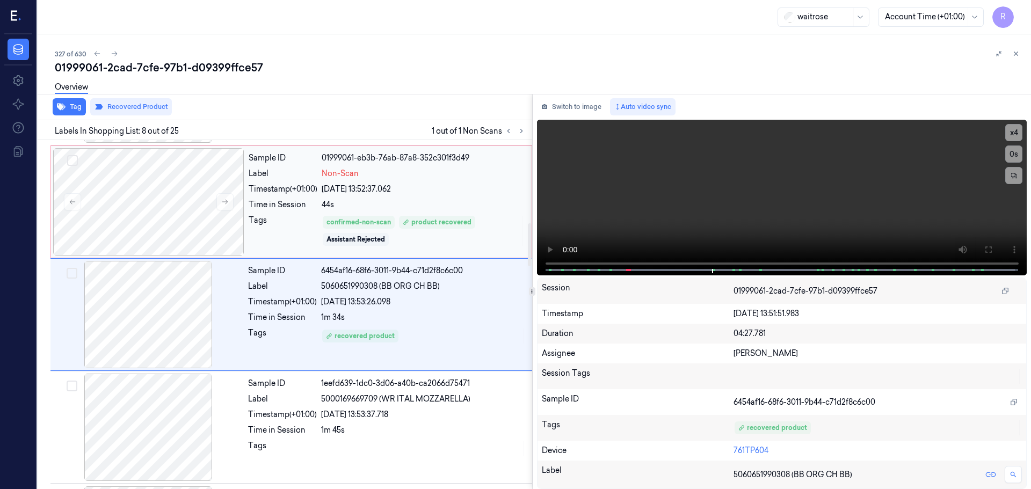
click at [444, 209] on div "44s" at bounding box center [423, 204] width 203 height 11
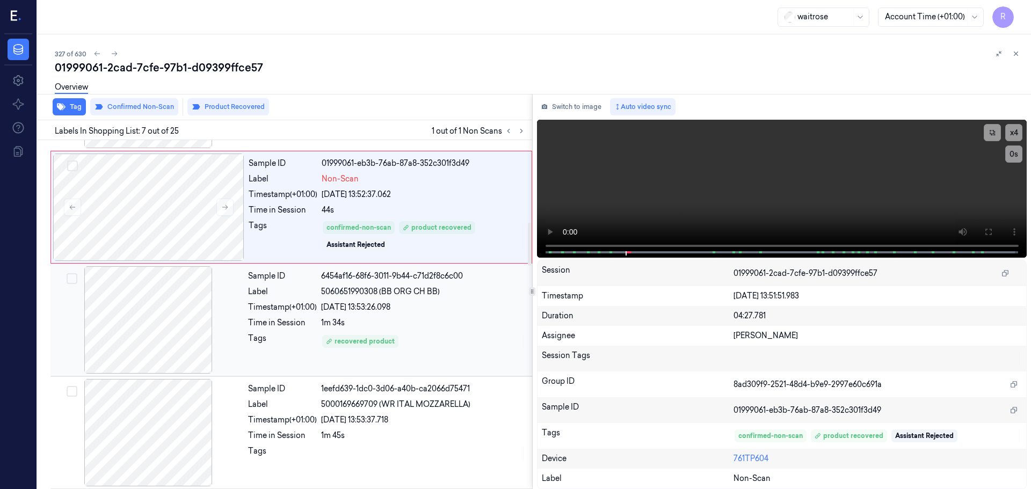
click at [427, 361] on div "Sample ID 6454af16-68f6-3011-9b44-c71d2f8c6c00 Label 5060651990308 (BB ORG CH B…" at bounding box center [387, 319] width 286 height 107
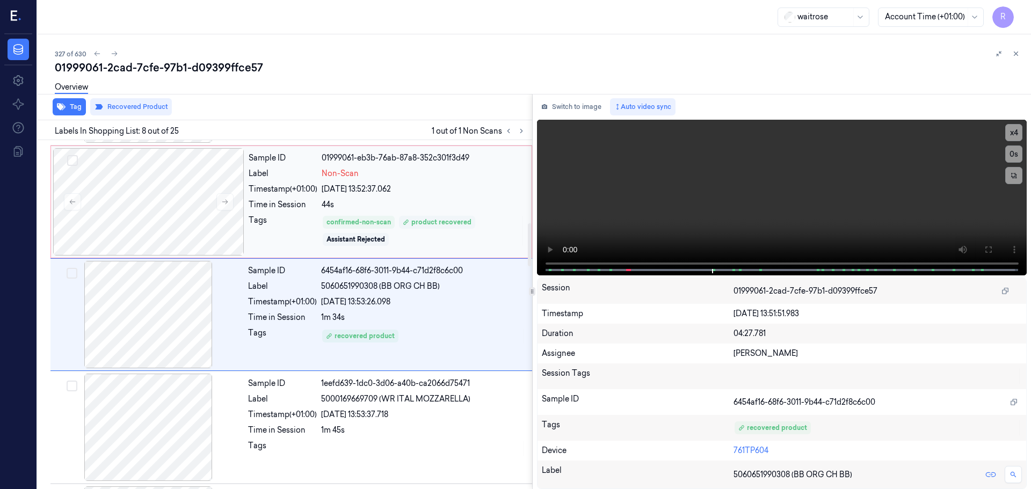
click at [466, 217] on div "product recovered" at bounding box center [437, 222] width 69 height 10
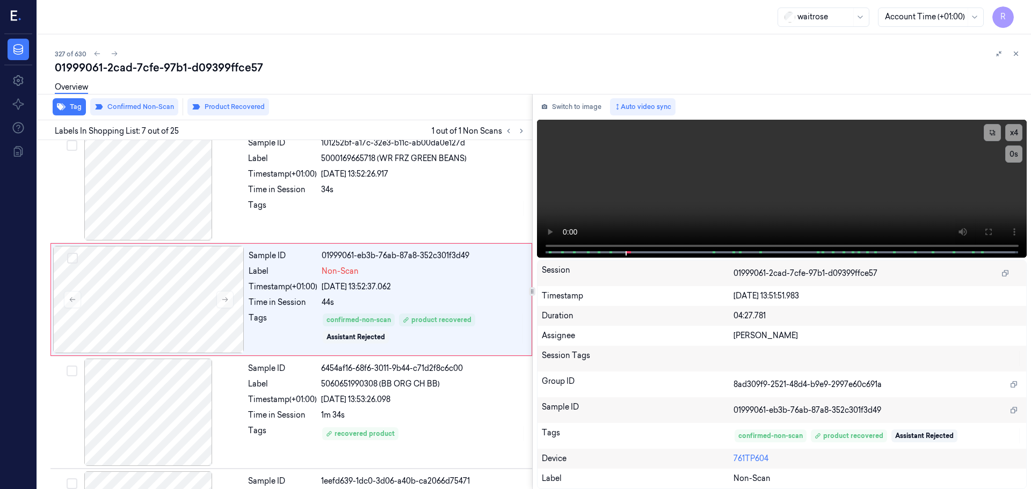
scroll to position [558, 0]
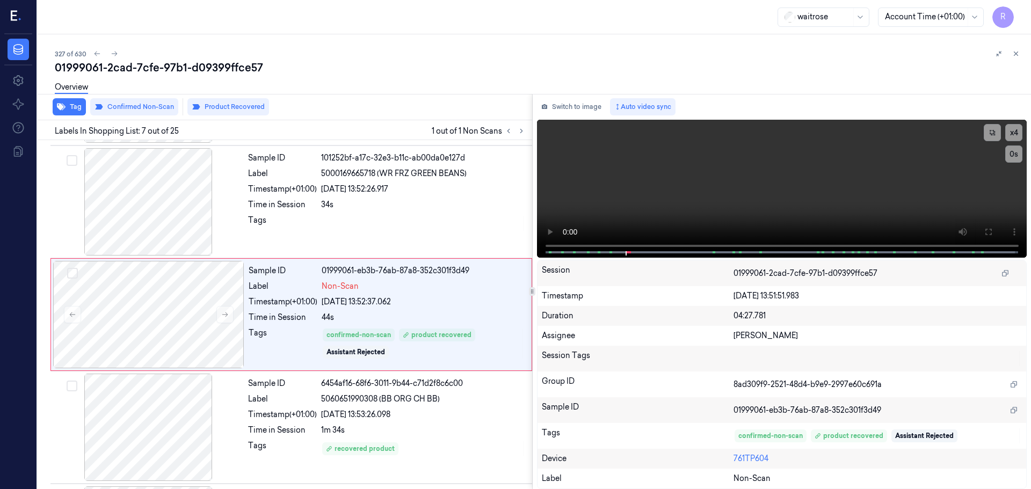
drag, startPoint x: 1020, startPoint y: 55, endPoint x: 1016, endPoint y: 58, distance: 5.5
click at [1020, 55] on button at bounding box center [1015, 53] width 13 height 13
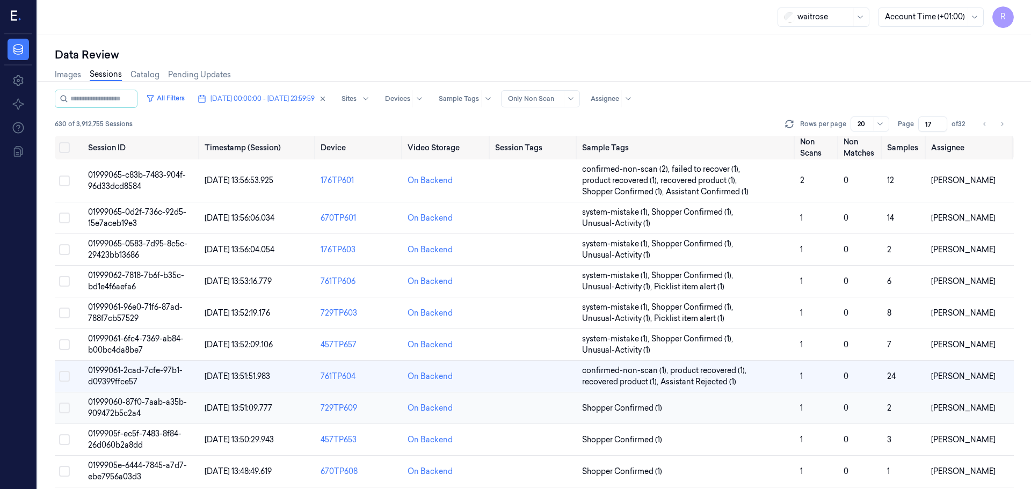
scroll to position [64, 0]
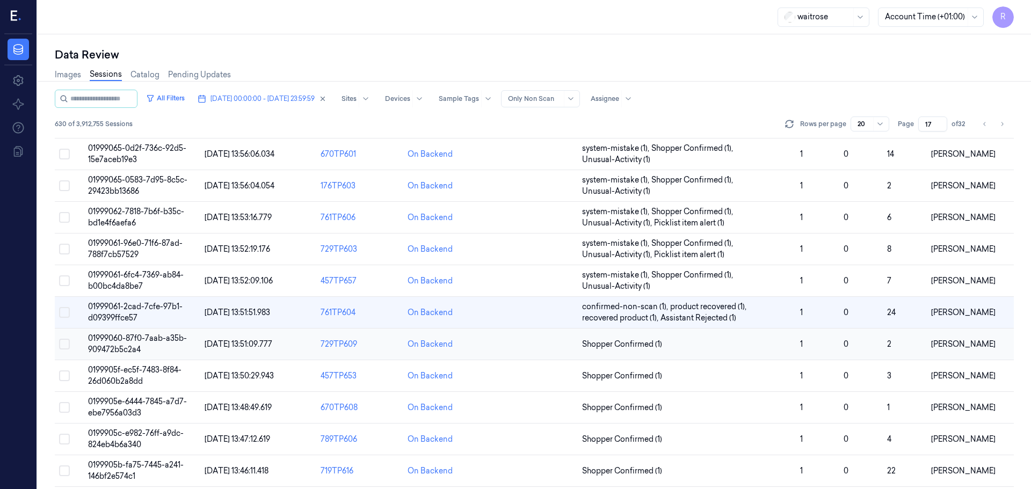
click at [712, 351] on td "Shopper Confirmed (1)" at bounding box center [687, 345] width 218 height 32
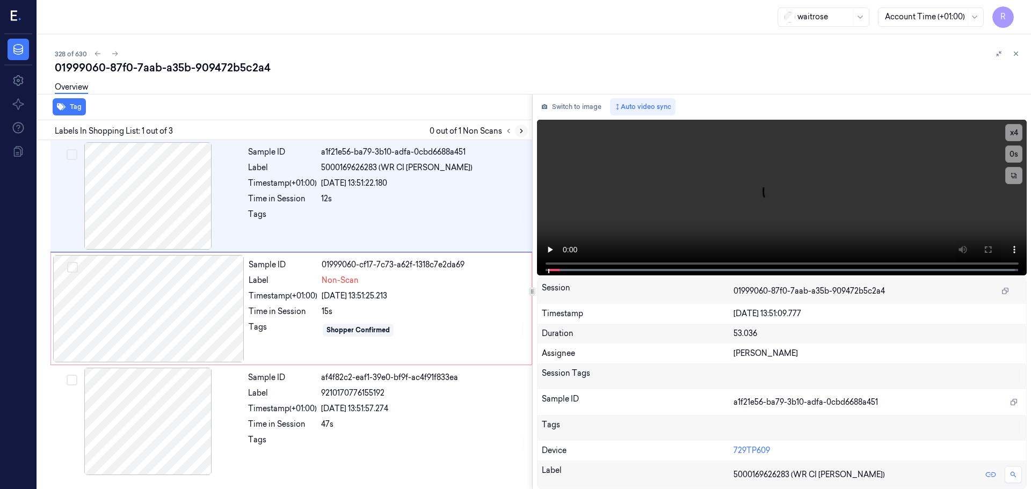
click at [521, 129] on icon at bounding box center [521, 131] width 8 height 8
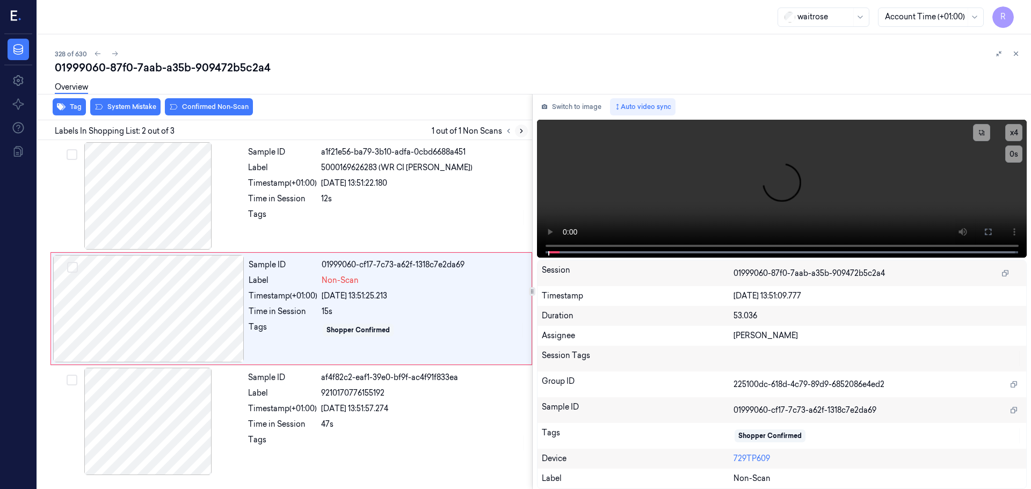
click at [521, 130] on icon at bounding box center [521, 131] width 2 height 4
click at [157, 216] on div at bounding box center [148, 195] width 191 height 107
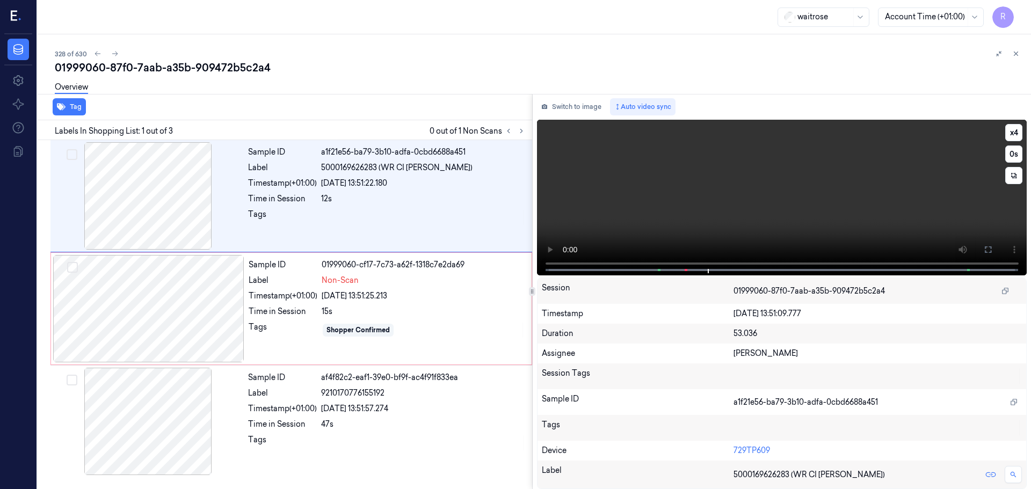
click at [682, 265] on video at bounding box center [782, 198] width 490 height 156
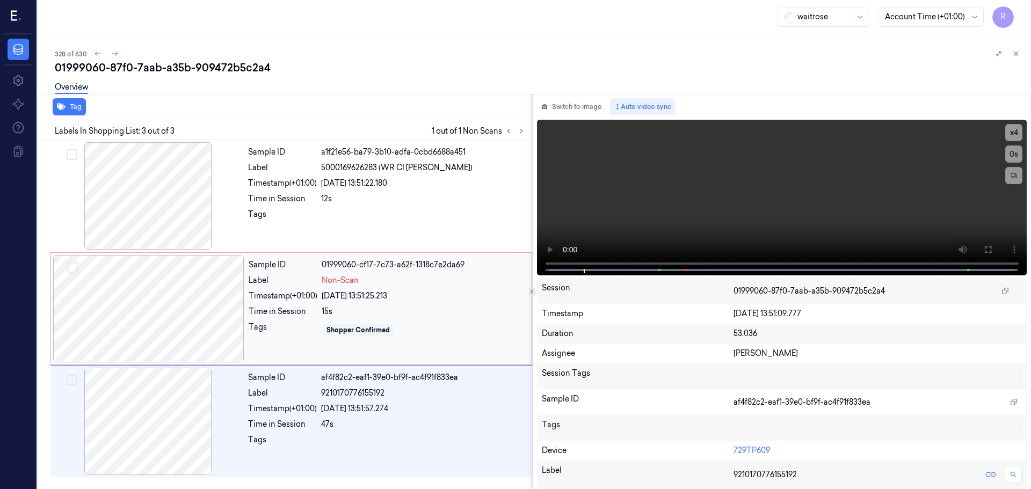
click at [290, 345] on div "Sample ID 01999060-cf17-7c73-a62f-1318c7e2da69 Label Non-Scan Timestamp (+01:00…" at bounding box center [386, 308] width 285 height 107
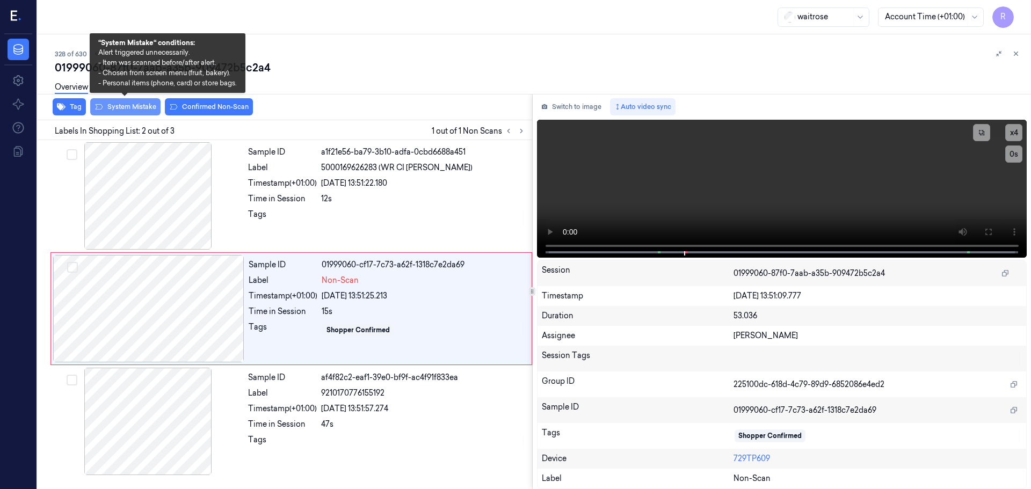
click at [131, 113] on button "System Mistake" at bounding box center [125, 106] width 70 height 17
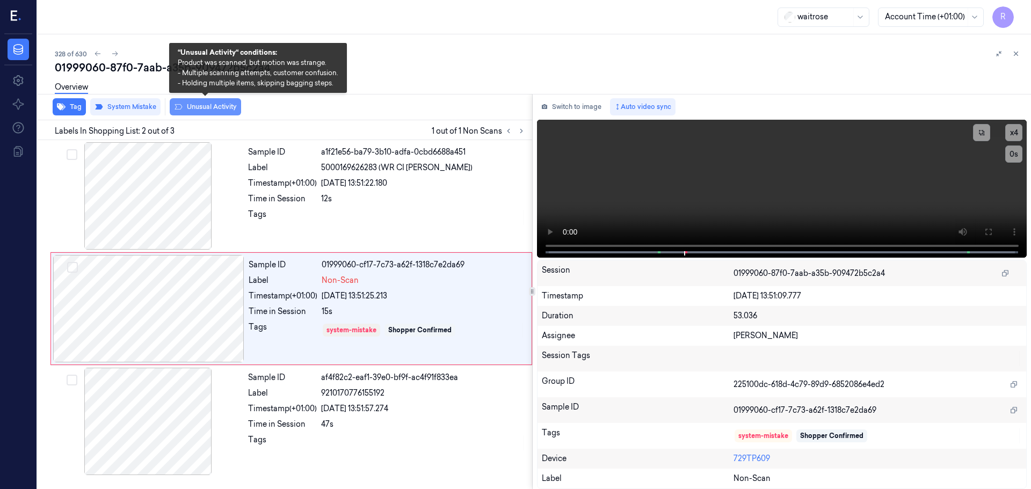
click at [209, 104] on button "Unusual Activity" at bounding box center [205, 106] width 71 height 17
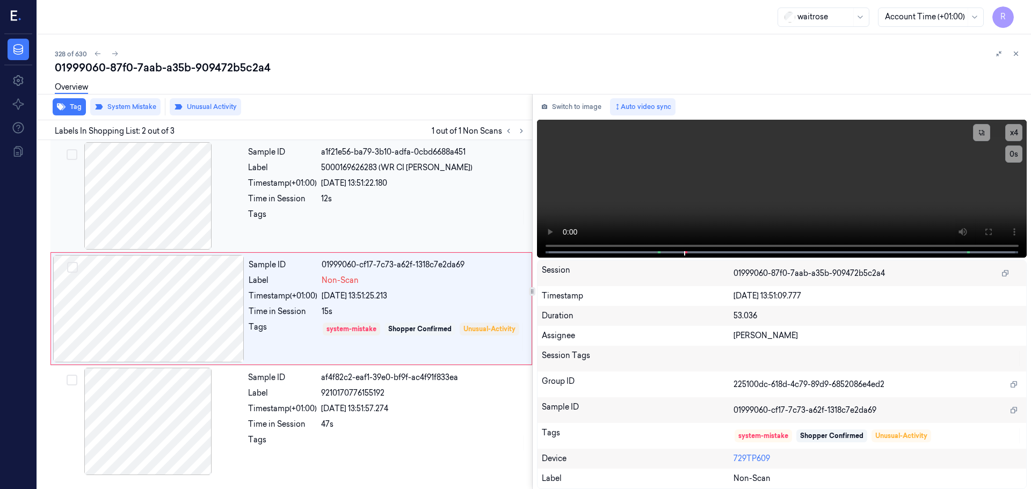
click at [322, 201] on div "12s" at bounding box center [423, 198] width 205 height 11
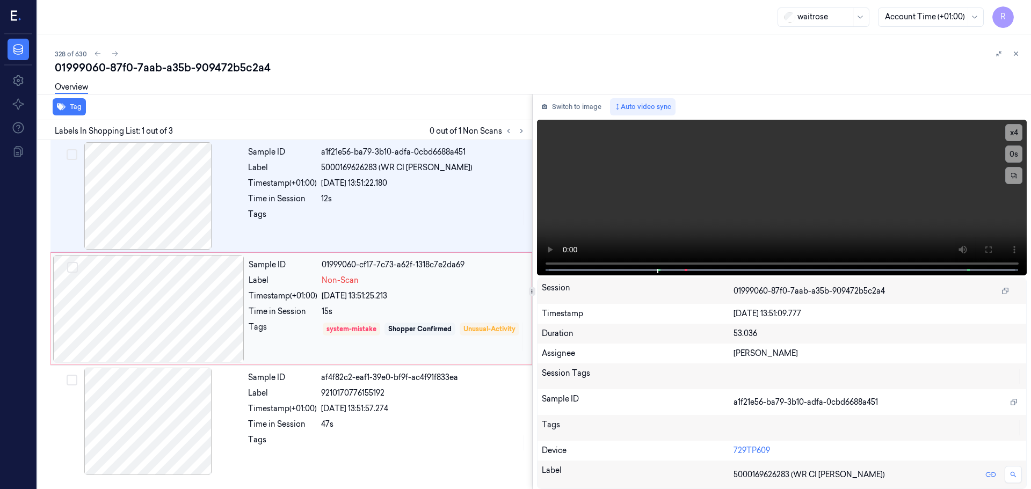
click at [307, 302] on div "Sample ID 01999060-cf17-7c73-a62f-1318c7e2da69 Label Non-Scan Timestamp (+01:00…" at bounding box center [386, 308] width 285 height 107
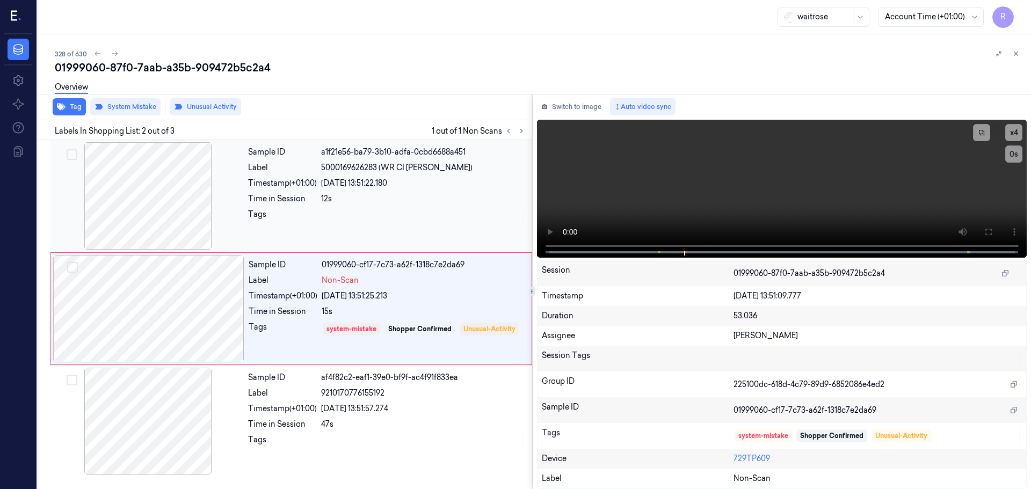
drag, startPoint x: 295, startPoint y: 191, endPoint x: 296, endPoint y: 198, distance: 7.1
click at [296, 194] on div "Sample ID a1f21e56-ba79-3b10-adfa-0cbd6688a451 Label 5000169626283 (WR CI [PERS…" at bounding box center [387, 195] width 286 height 107
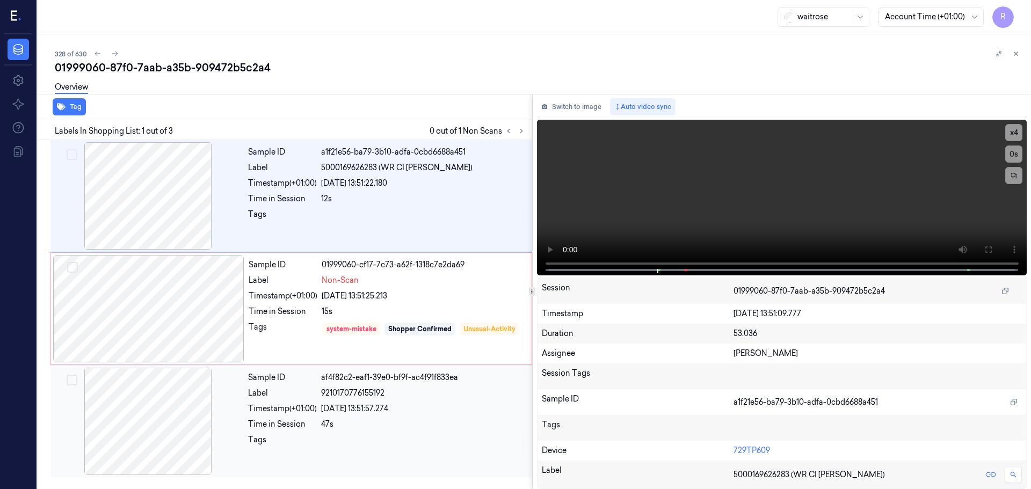
click at [298, 429] on div "Time in Session" at bounding box center [282, 424] width 69 height 11
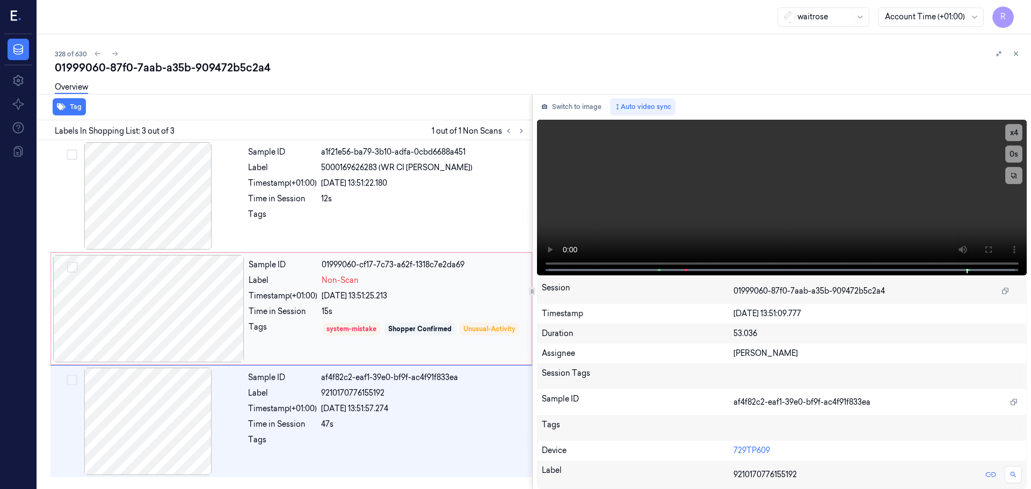
click at [291, 318] on div "Sample ID 01999060-cf17-7c73-a62f-1318c7e2da69 Label Non-Scan Timestamp (+01:00…" at bounding box center [386, 308] width 285 height 107
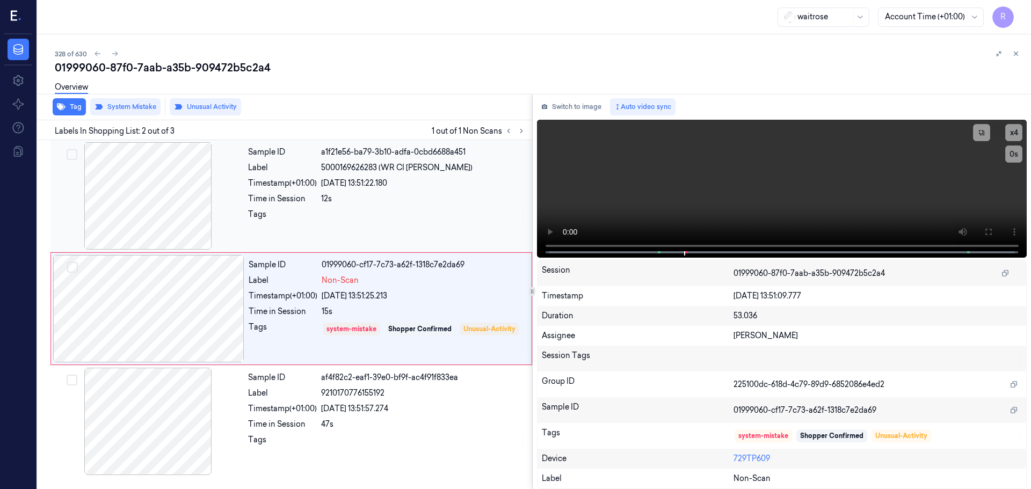
click at [367, 223] on div at bounding box center [423, 217] width 205 height 17
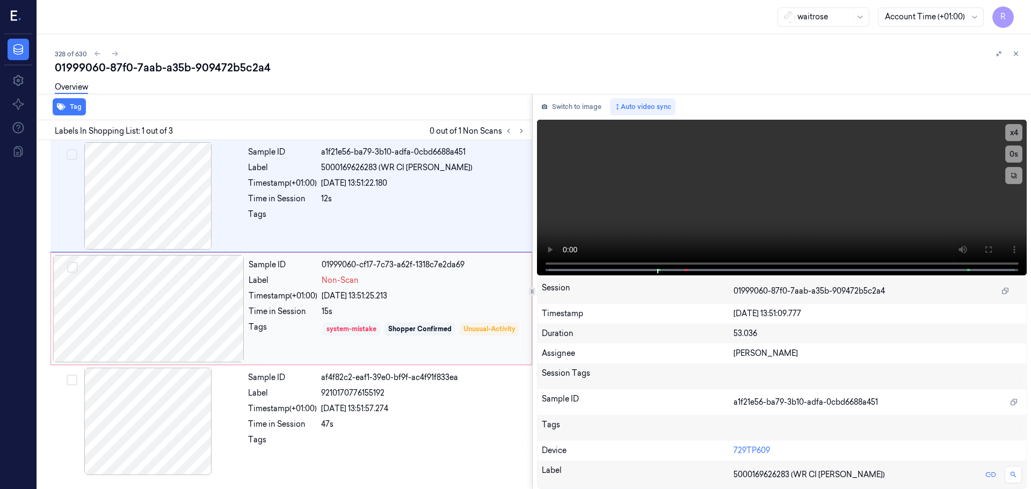
click at [379, 331] on div "system-mistake" at bounding box center [351, 329] width 57 height 13
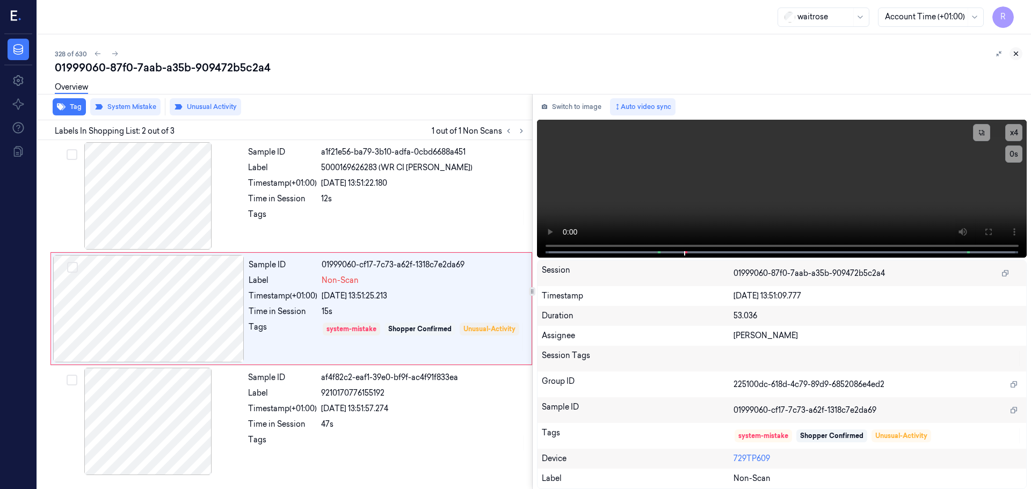
click at [1018, 50] on icon at bounding box center [1016, 54] width 8 height 8
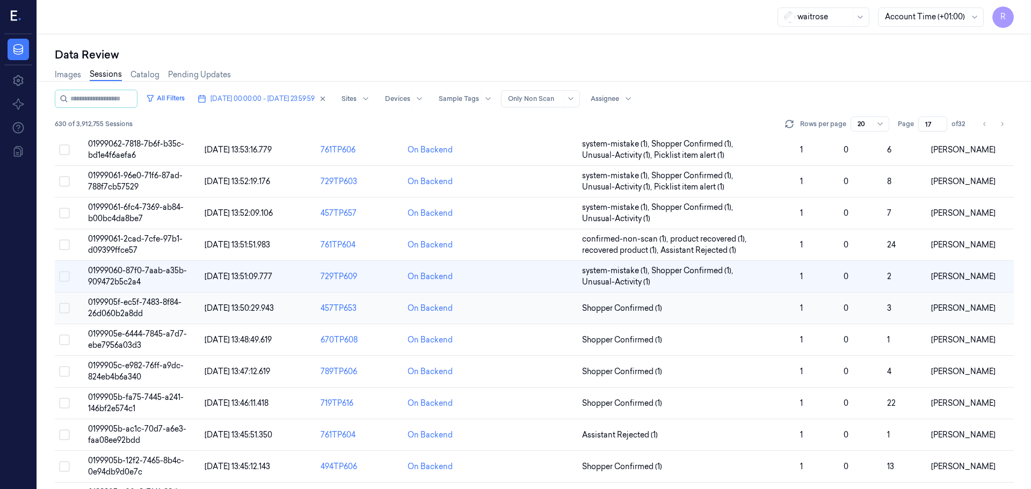
scroll to position [149, 0]
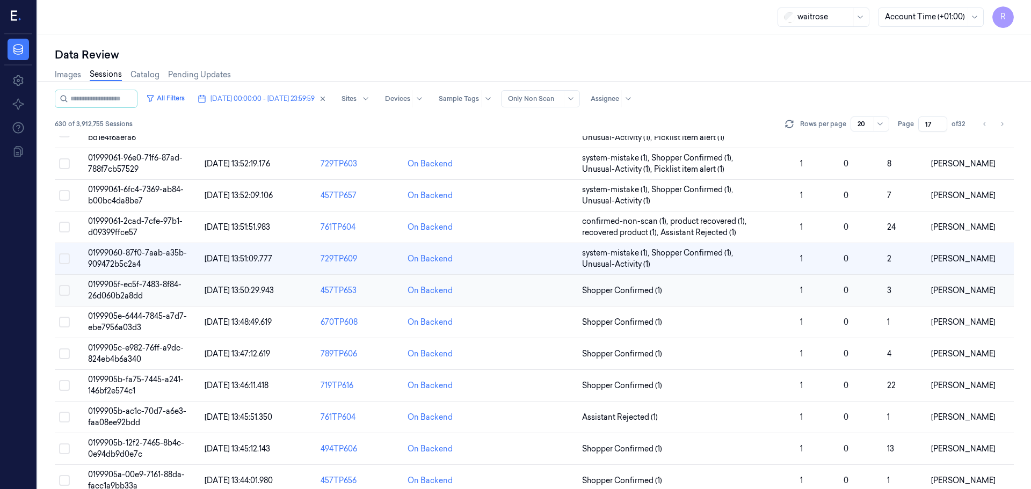
click at [778, 296] on td "Shopper Confirmed (1)" at bounding box center [687, 291] width 218 height 32
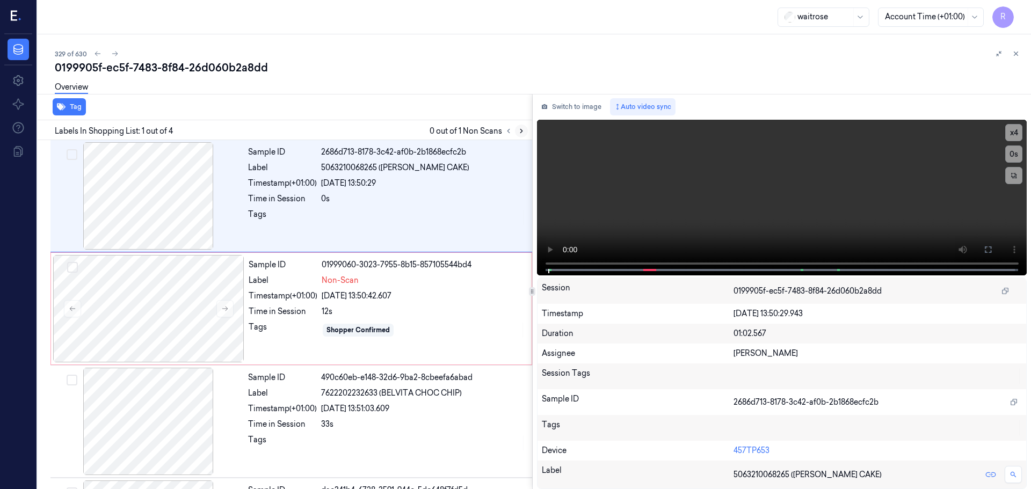
click at [520, 130] on icon at bounding box center [521, 131] width 8 height 8
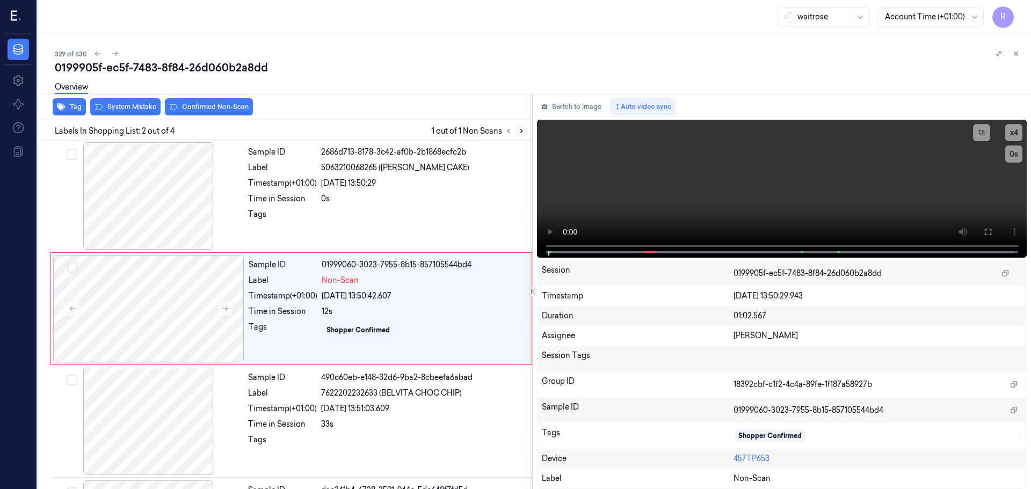
click at [521, 131] on icon at bounding box center [521, 131] width 8 height 8
click at [221, 307] on icon at bounding box center [225, 309] width 8 height 8
click at [224, 308] on icon at bounding box center [225, 309] width 8 height 8
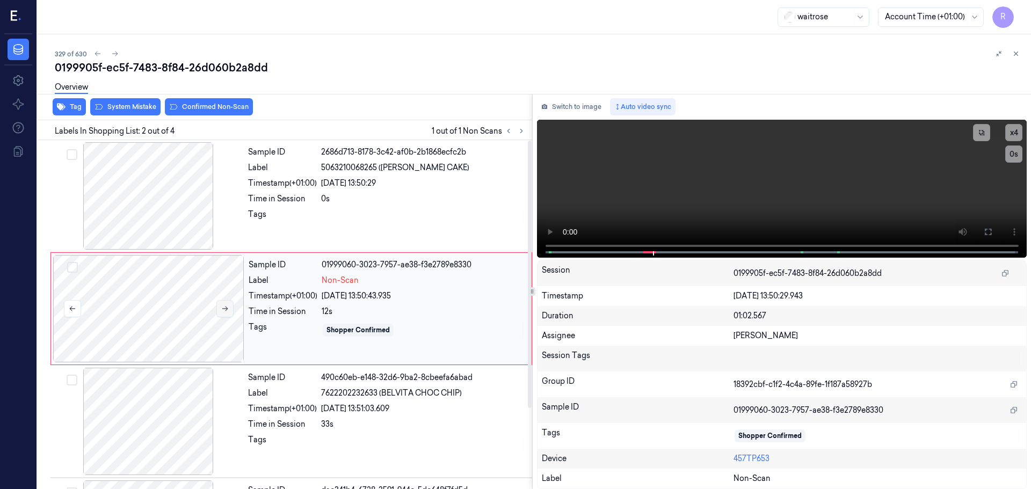
click at [224, 308] on icon at bounding box center [225, 309] width 8 height 8
click at [177, 227] on div at bounding box center [148, 195] width 191 height 107
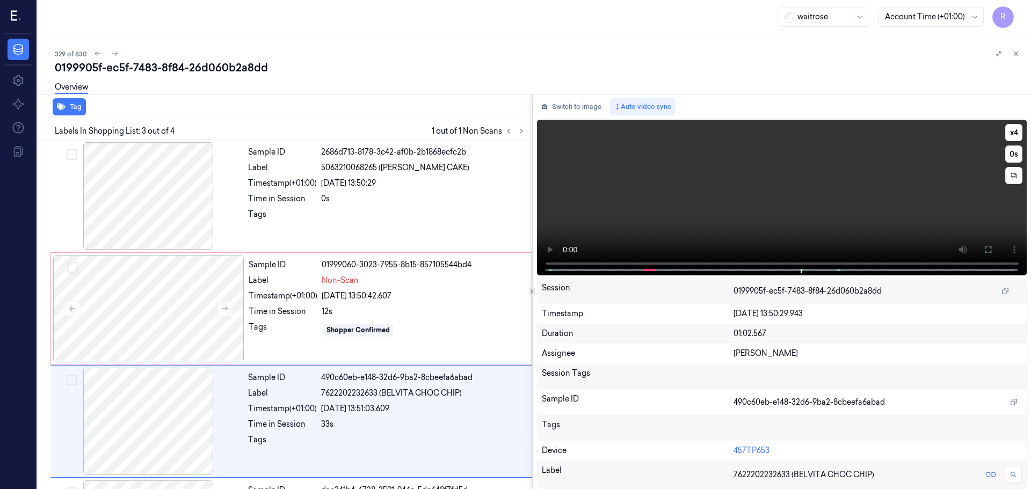
scroll to position [105, 0]
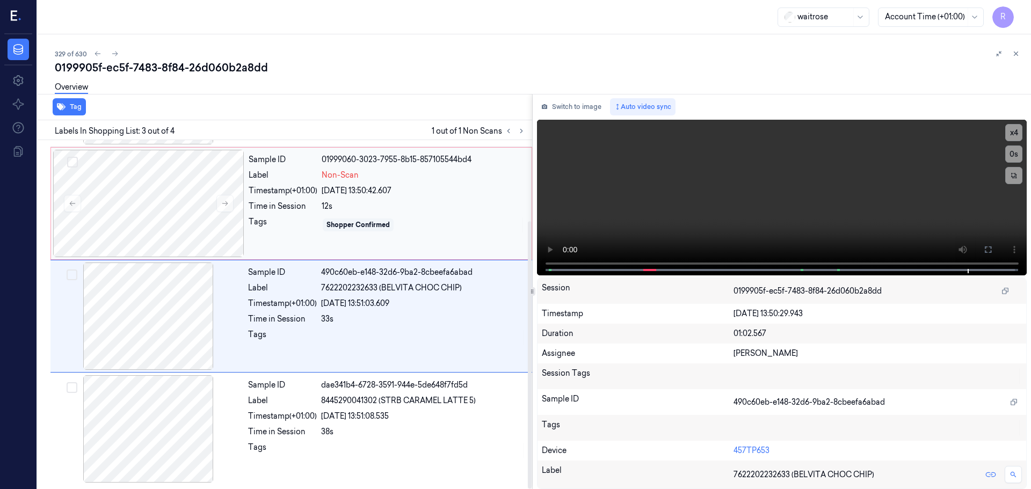
click at [337, 208] on div "12s" at bounding box center [423, 206] width 203 height 11
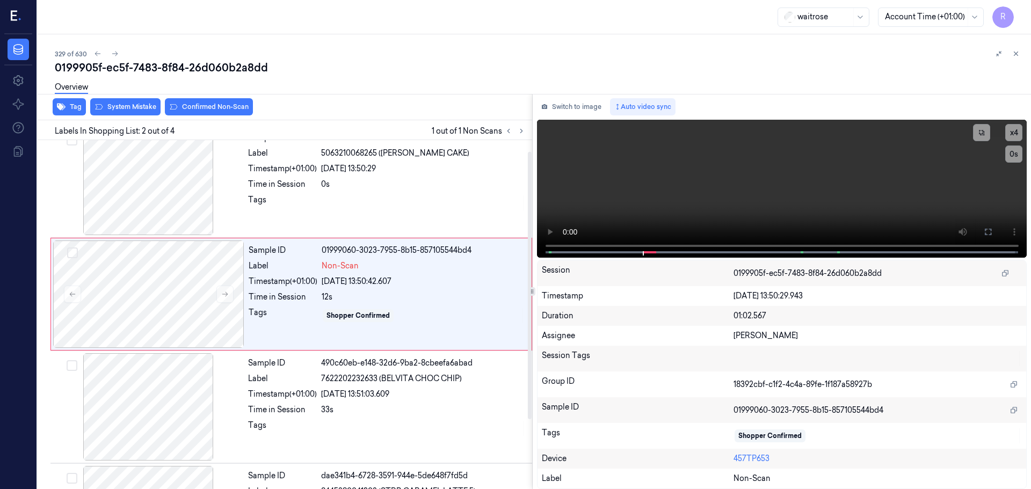
scroll to position [0, 0]
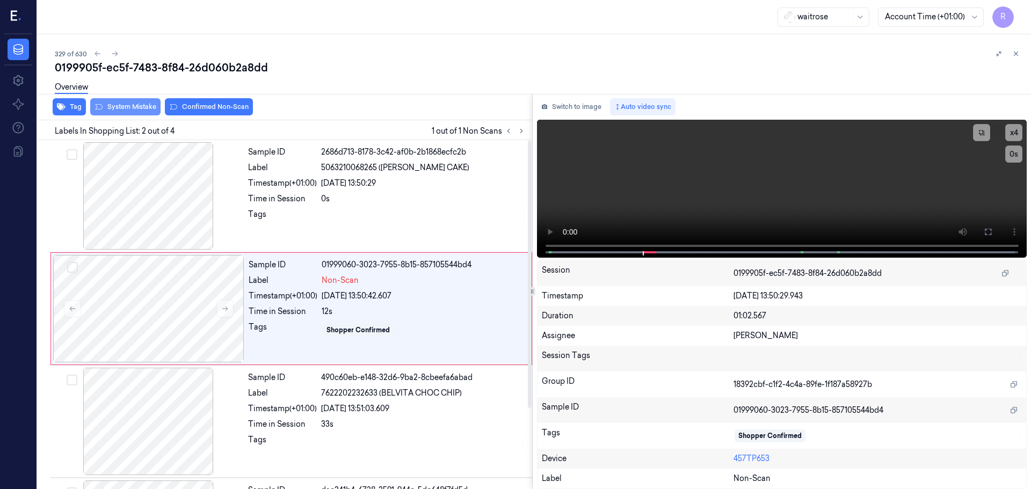
click at [129, 111] on button "System Mistake" at bounding box center [125, 106] width 70 height 17
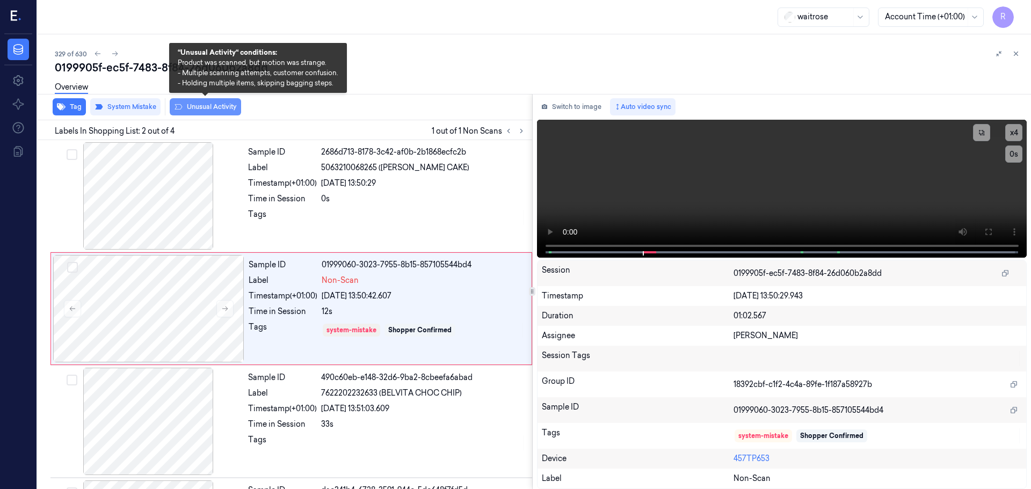
click at [205, 108] on button "Unusual Activity" at bounding box center [205, 106] width 71 height 17
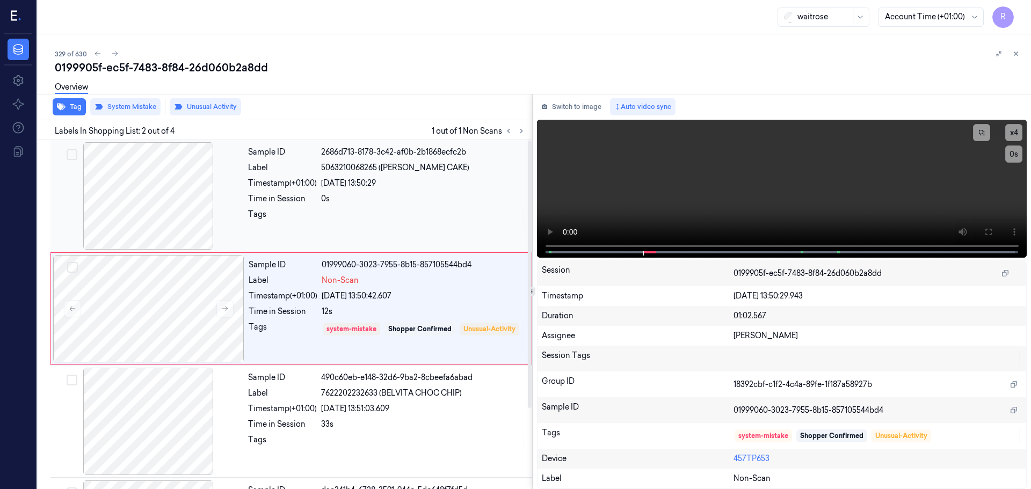
click at [289, 189] on div "Sample ID 2686d713-8178-3c42-af0b-2b1868ecfc2b Label 5063210068265 ([PERSON_NAM…" at bounding box center [387, 195] width 286 height 107
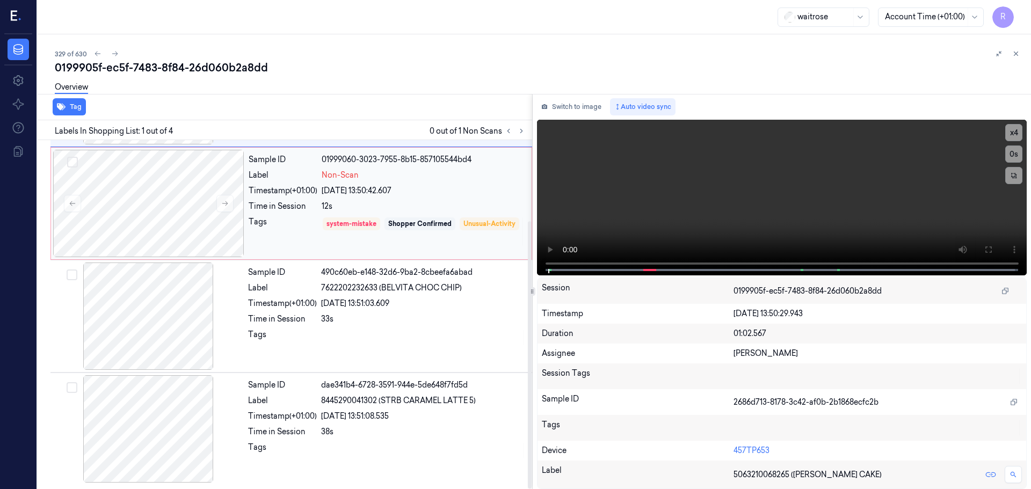
click at [344, 234] on div "system-mistake Shopper Confirmed Unusual-Activity" at bounding box center [423, 231] width 203 height 31
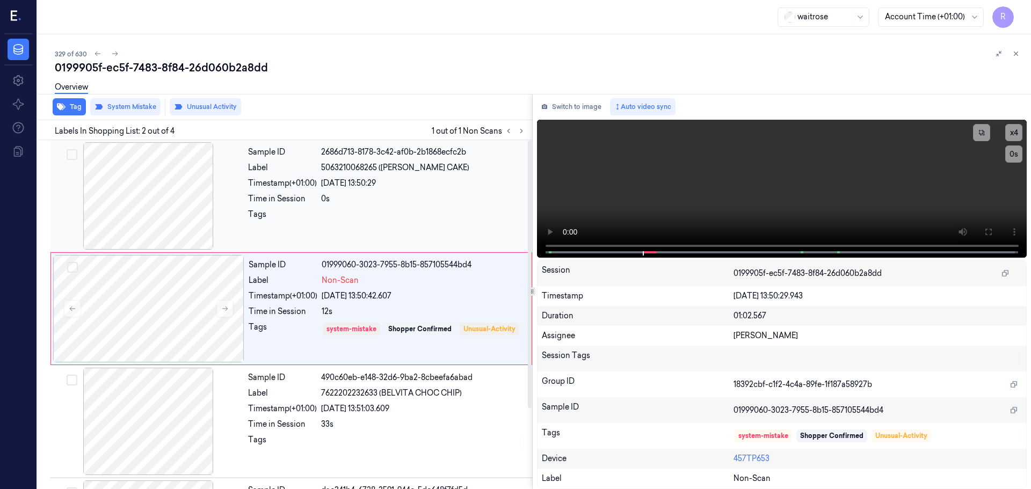
click at [390, 238] on div "Sample ID 2686d713-8178-3c42-af0b-2b1868ecfc2b Label 5063210068265 ([PERSON_NAM…" at bounding box center [387, 195] width 286 height 107
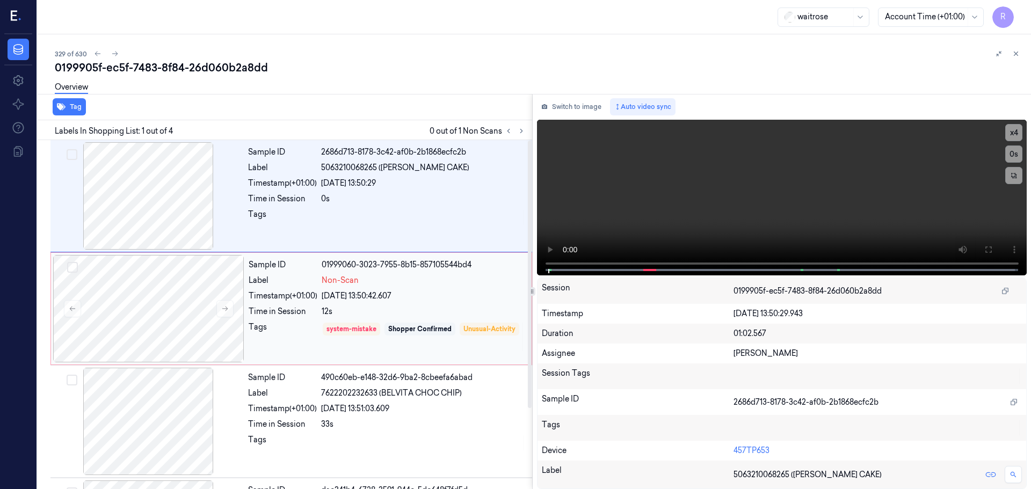
click at [346, 309] on div "12s" at bounding box center [423, 311] width 203 height 11
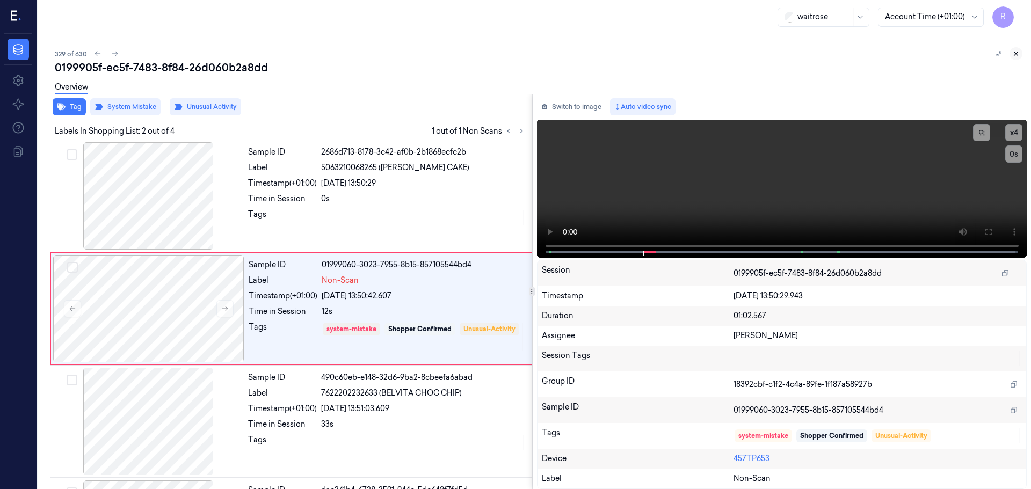
click at [1018, 52] on icon at bounding box center [1016, 54] width 8 height 8
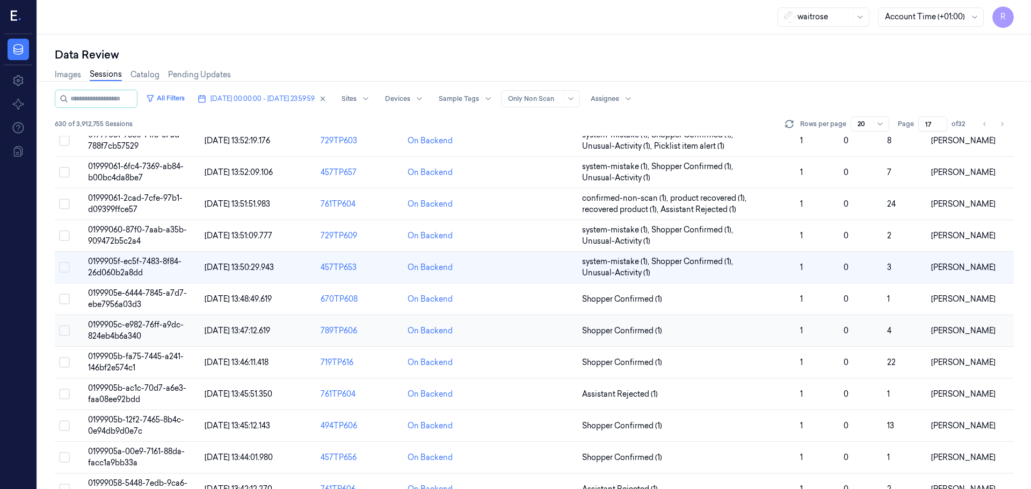
scroll to position [127, 0]
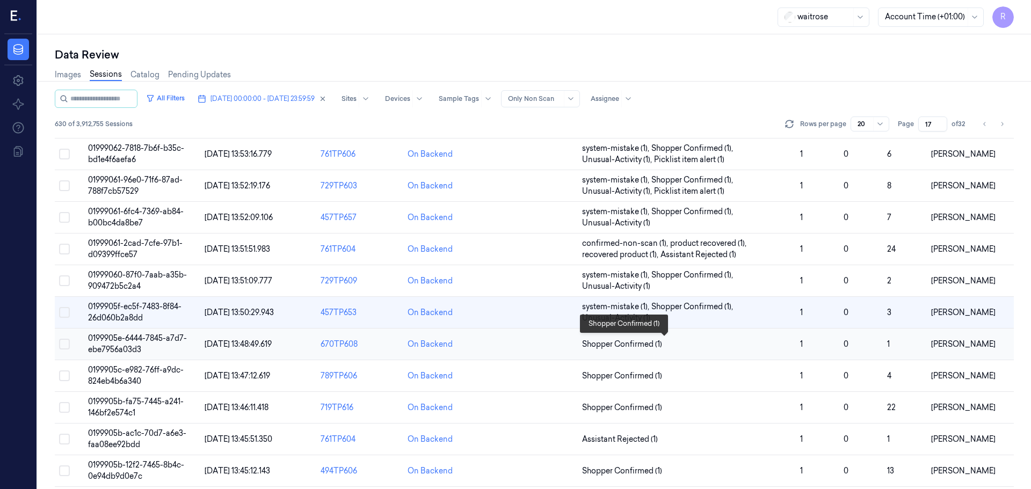
click at [771, 348] on span "Shopper Confirmed (1)" at bounding box center [686, 344] width 209 height 11
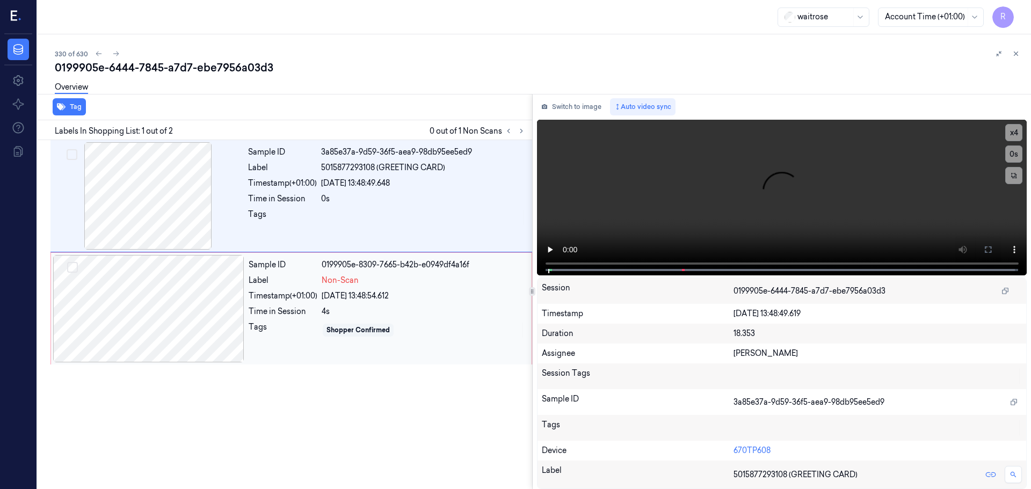
click at [165, 335] on div at bounding box center [148, 308] width 191 height 107
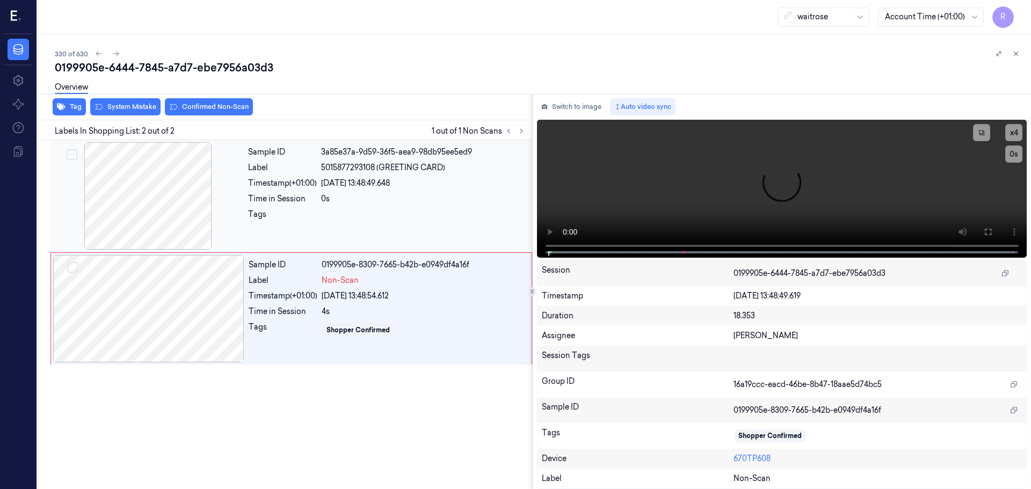
click at [156, 214] on div at bounding box center [148, 195] width 191 height 107
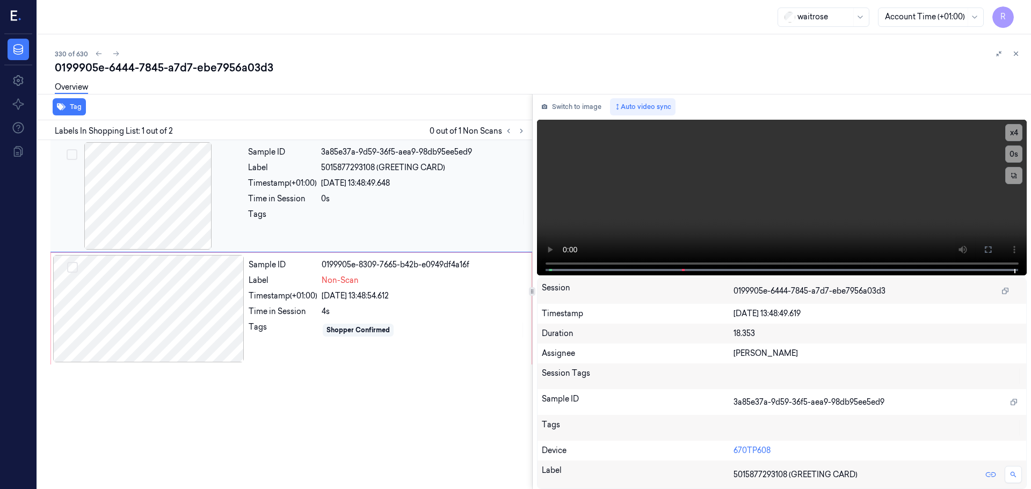
click at [441, 222] on div at bounding box center [423, 217] width 205 height 17
click at [359, 282] on div "Non-Scan" at bounding box center [423, 280] width 203 height 11
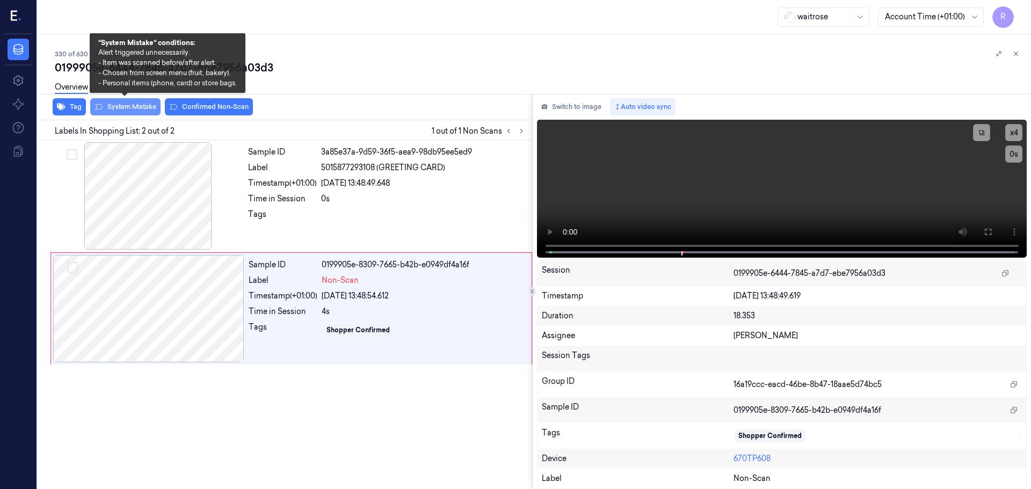
click at [129, 103] on button "System Mistake" at bounding box center [125, 106] width 70 height 17
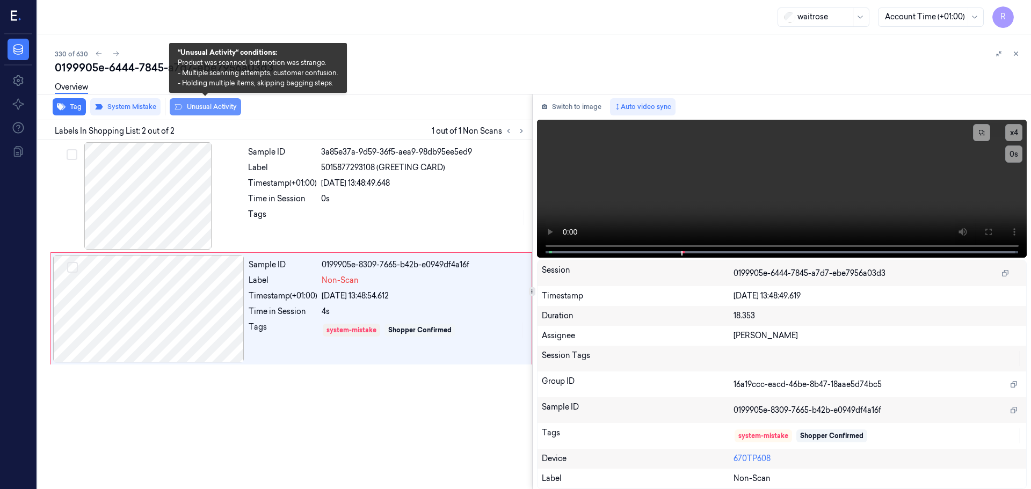
click at [217, 106] on button "Unusual Activity" at bounding box center [205, 106] width 71 height 17
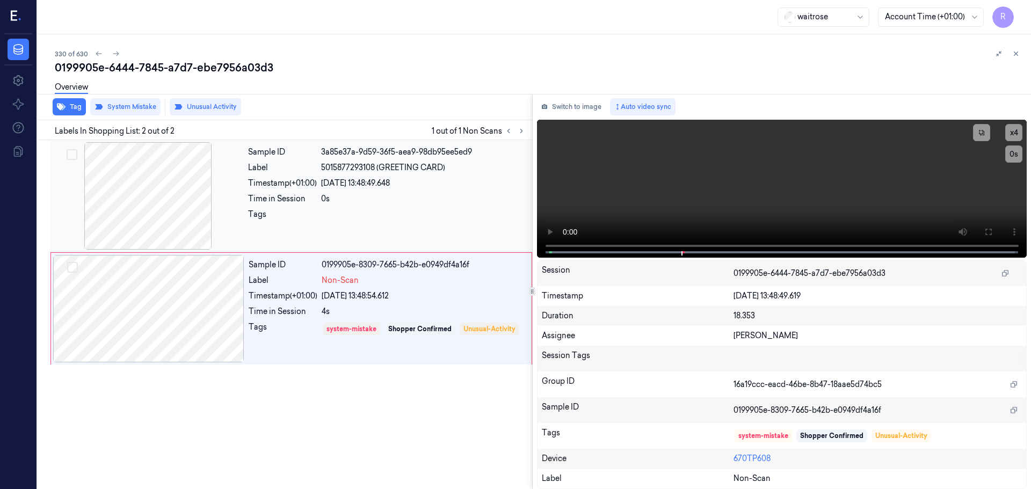
click at [336, 218] on div at bounding box center [423, 217] width 205 height 17
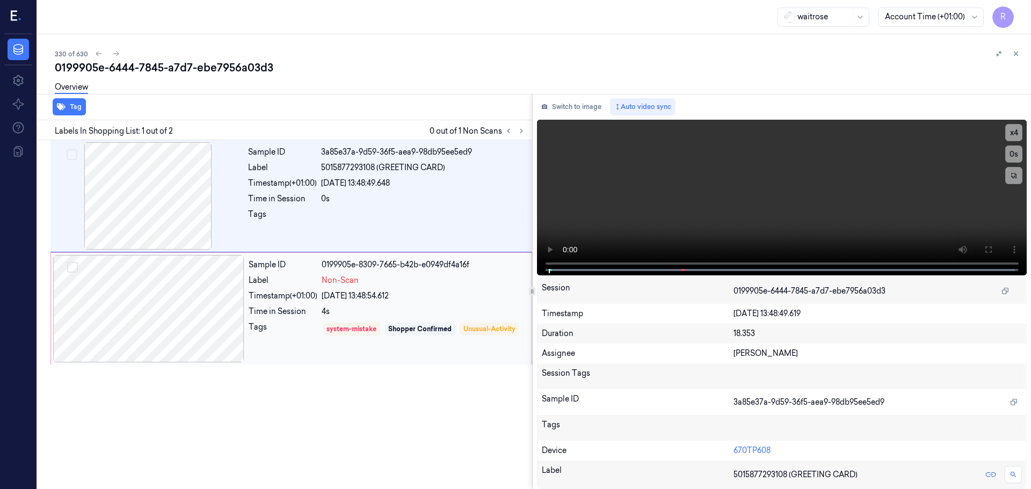
click at [306, 306] on div "Time in Session" at bounding box center [283, 311] width 69 height 11
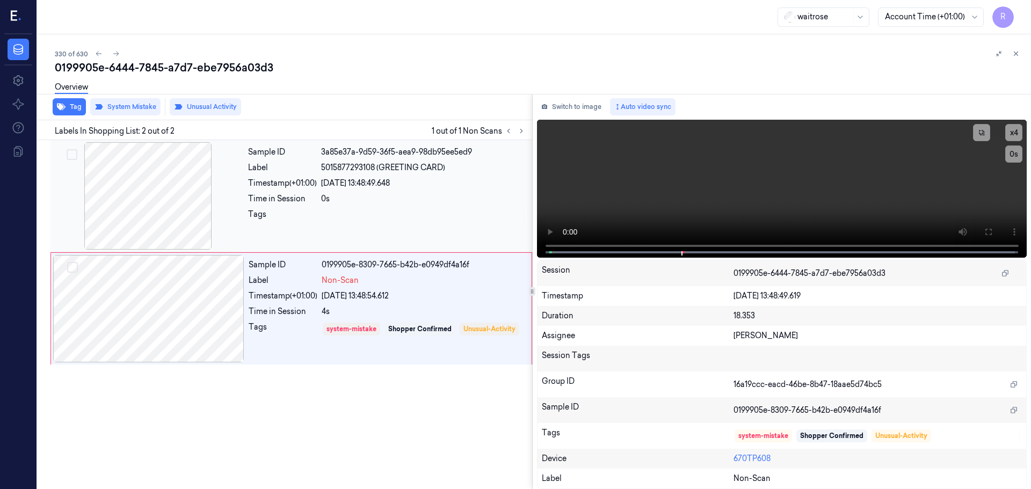
click at [388, 224] on div at bounding box center [423, 217] width 205 height 17
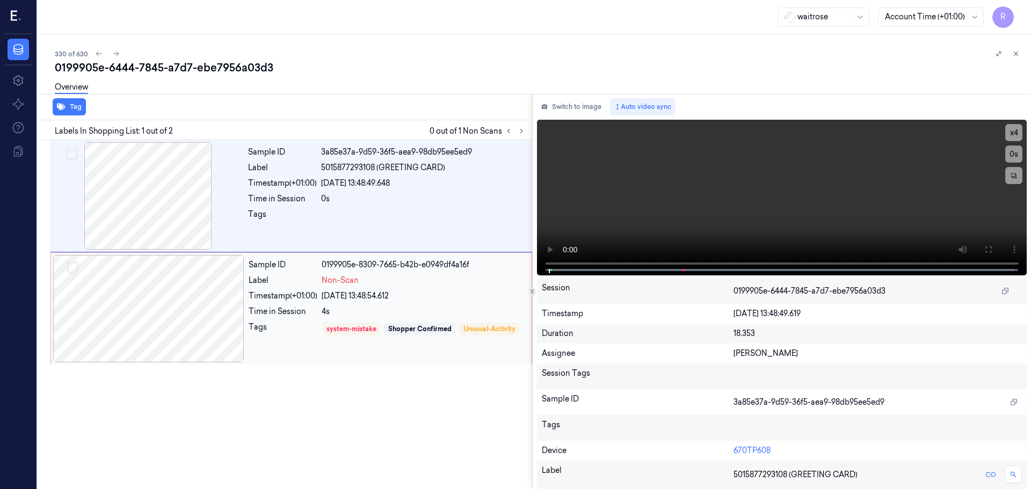
click at [411, 297] on div "[DATE] 13:48:54.612" at bounding box center [423, 295] width 203 height 11
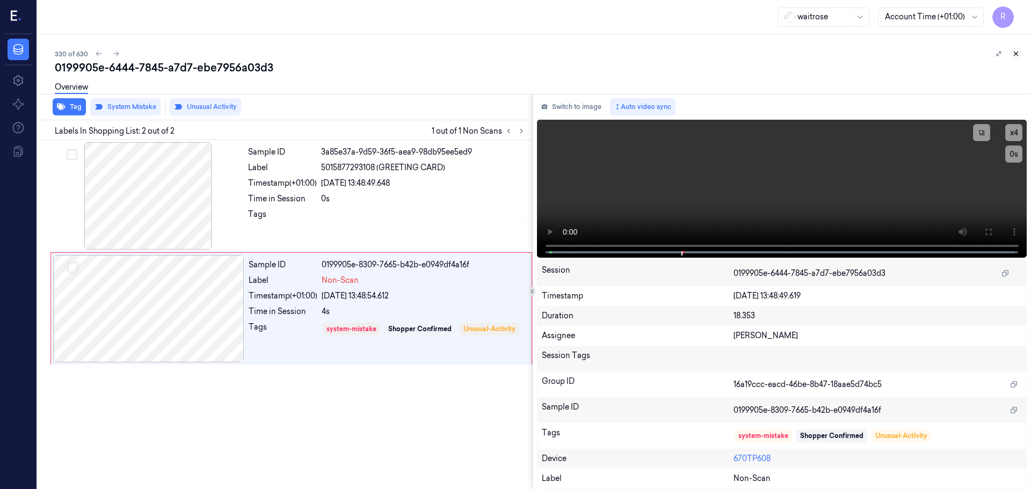
click at [1018, 56] on icon at bounding box center [1016, 54] width 8 height 8
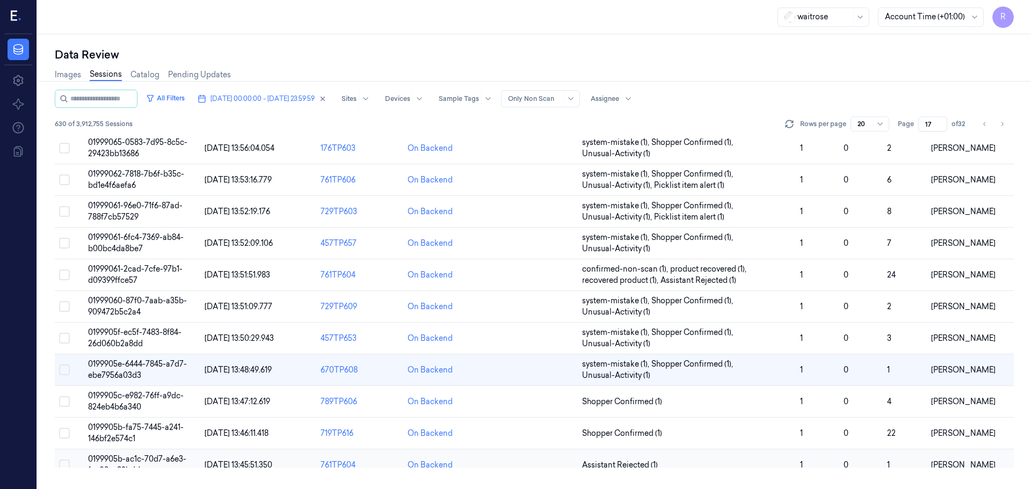
scroll to position [159, 0]
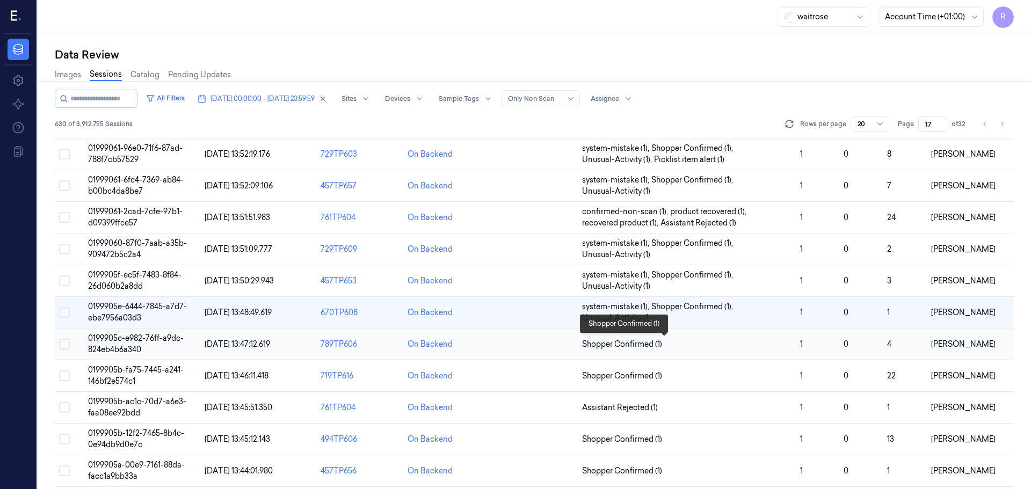
click at [686, 344] on span "Shopper Confirmed (1)" at bounding box center [686, 344] width 209 height 11
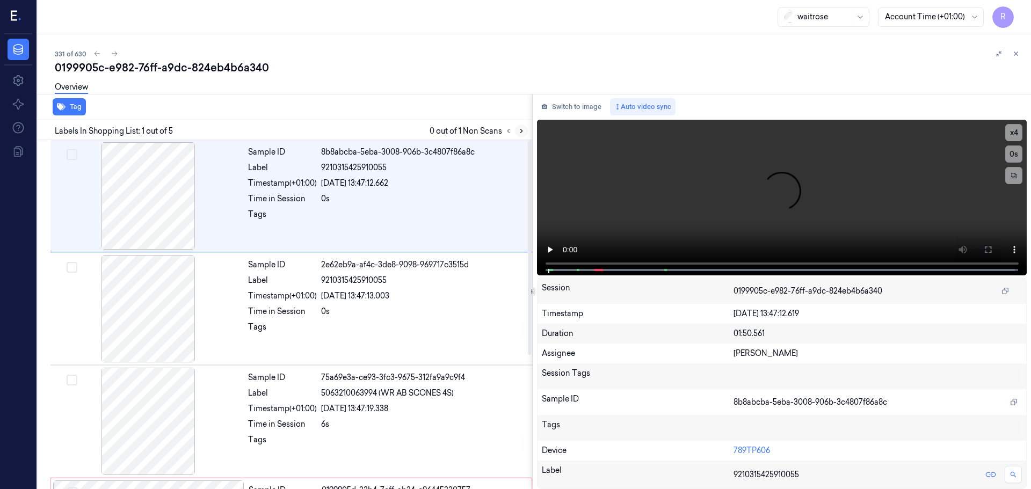
click at [526, 133] on button at bounding box center [521, 131] width 13 height 13
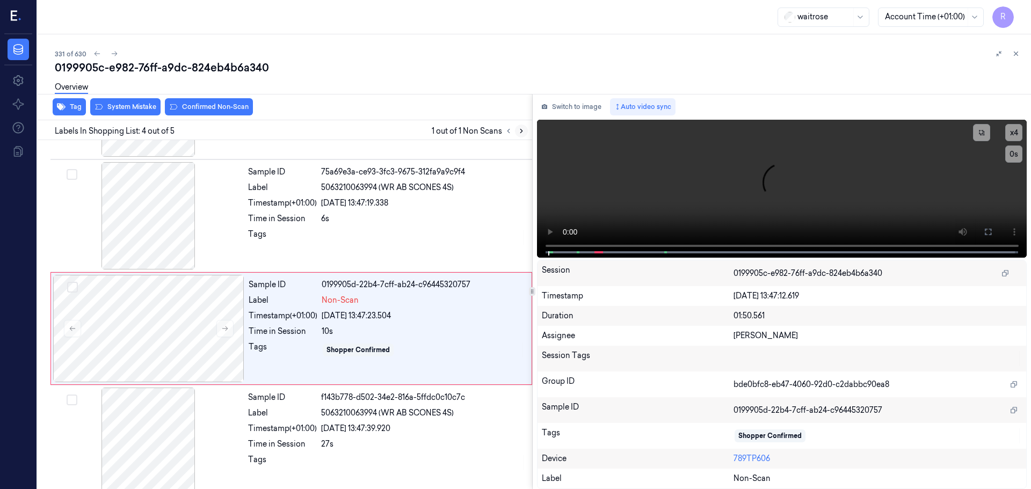
scroll to position [218, 0]
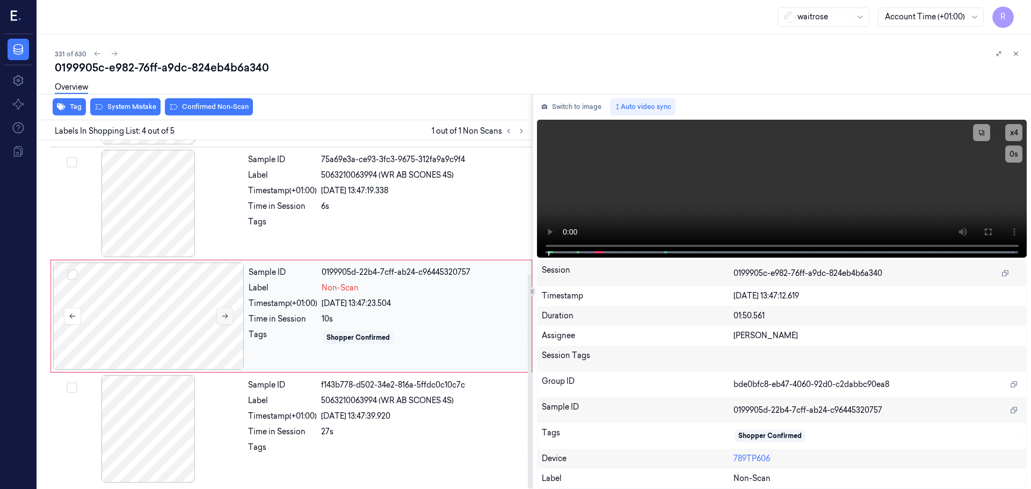
click at [227, 322] on button at bounding box center [224, 316] width 17 height 17
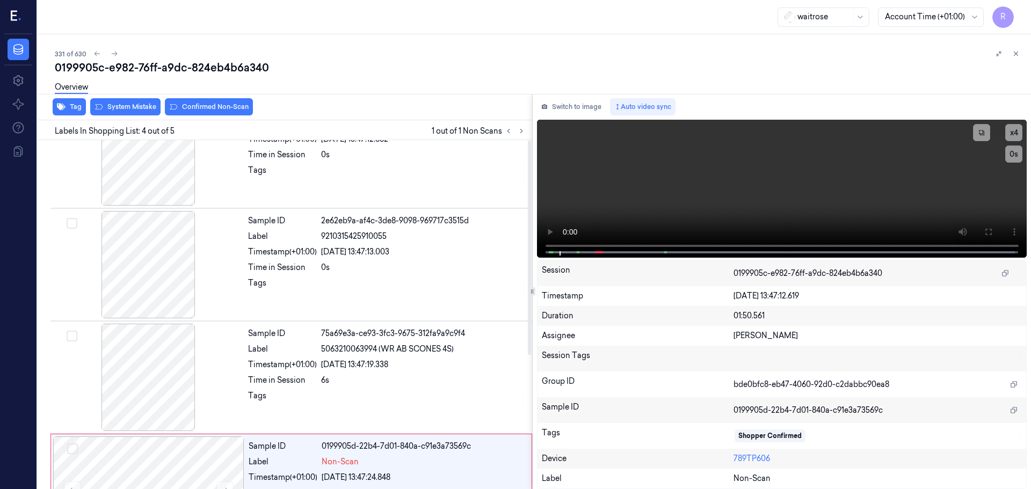
scroll to position [0, 0]
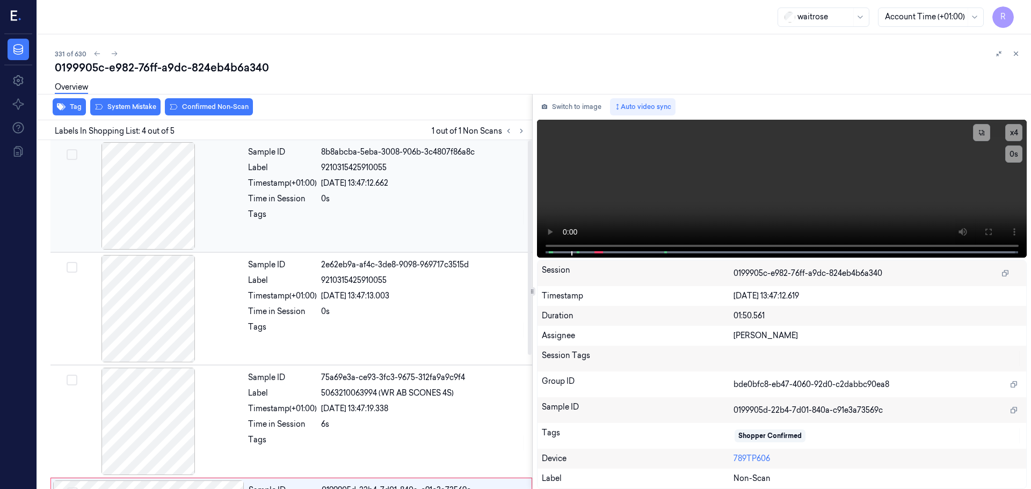
click at [336, 224] on div at bounding box center [423, 217] width 205 height 17
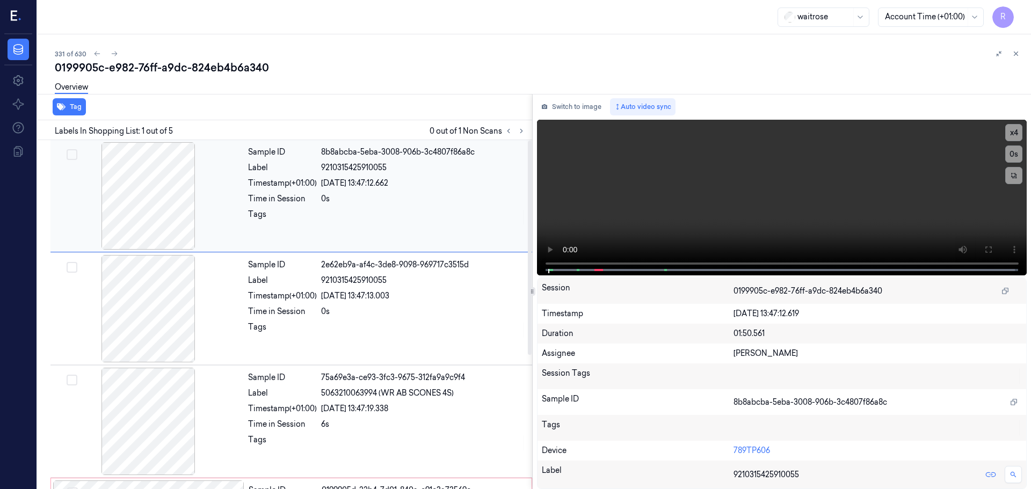
click at [336, 224] on div at bounding box center [423, 217] width 205 height 17
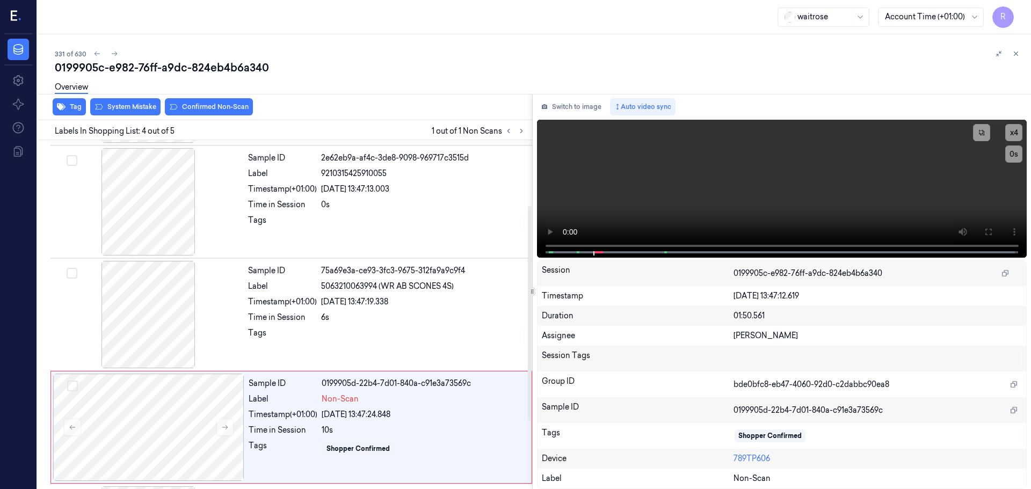
scroll to position [218, 0]
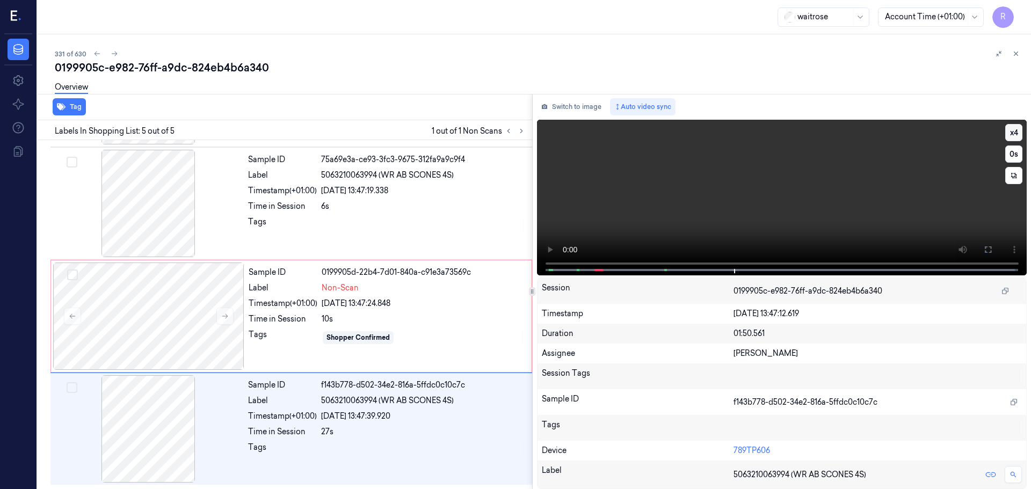
click at [1017, 135] on button "x 4" at bounding box center [1013, 132] width 17 height 17
click at [1017, 135] on button "x 1" at bounding box center [1013, 132] width 17 height 17
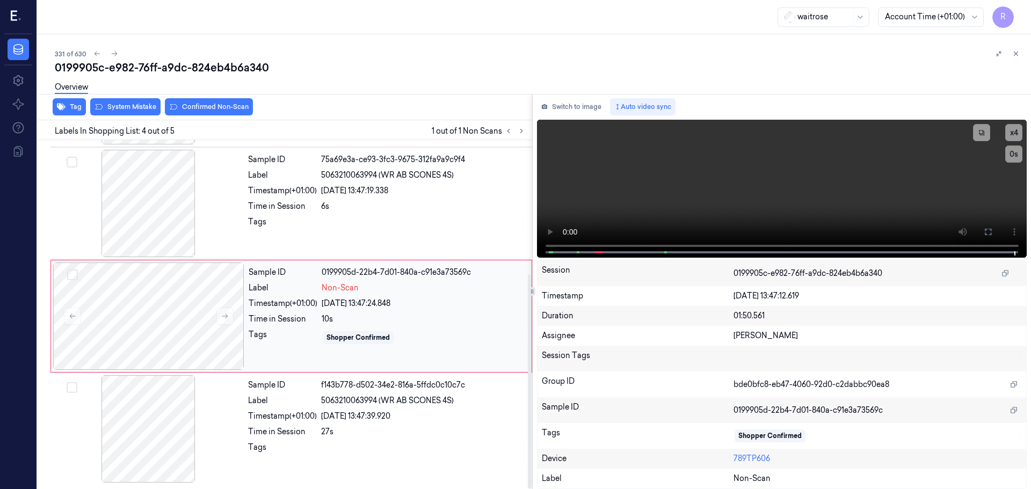
click at [297, 321] on div "Time in Session" at bounding box center [283, 318] width 69 height 11
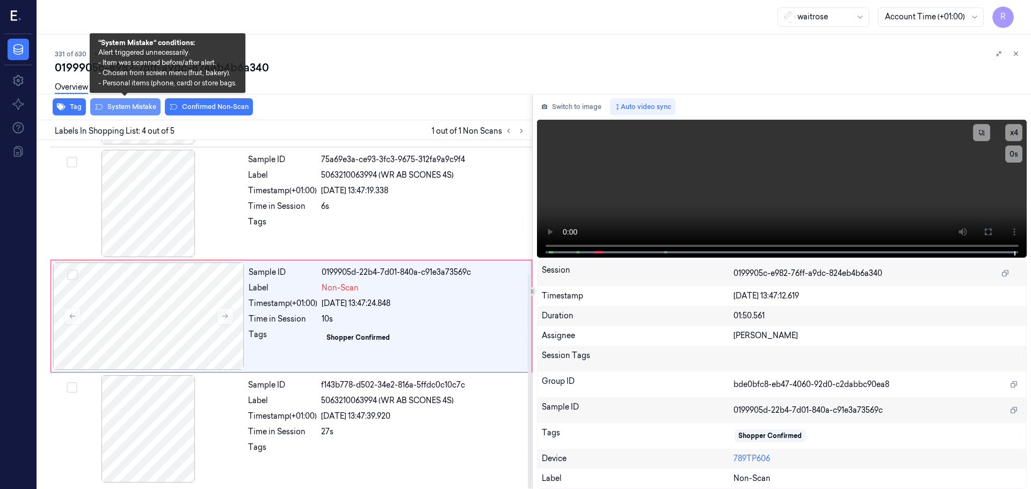
click at [133, 107] on button "System Mistake" at bounding box center [125, 106] width 70 height 17
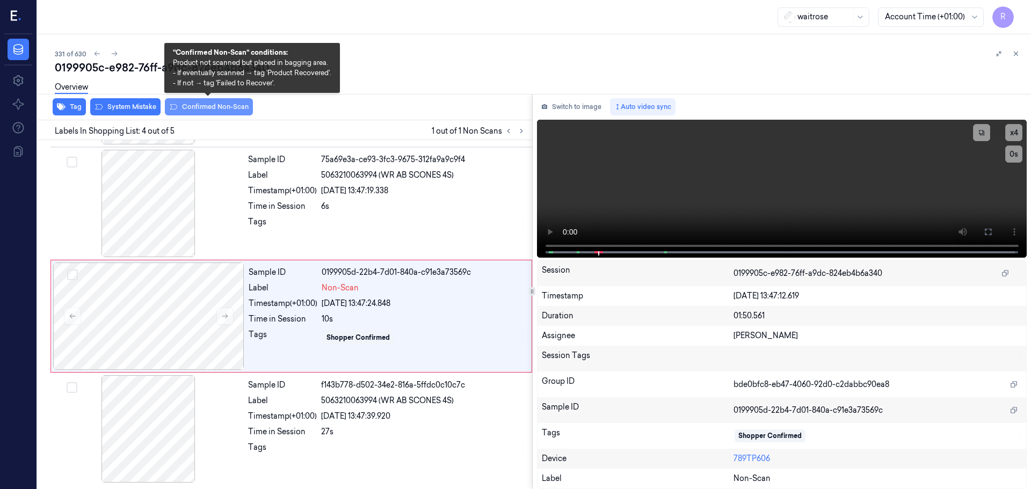
click at [218, 104] on button "Confirmed Non-Scan" at bounding box center [209, 106] width 88 height 17
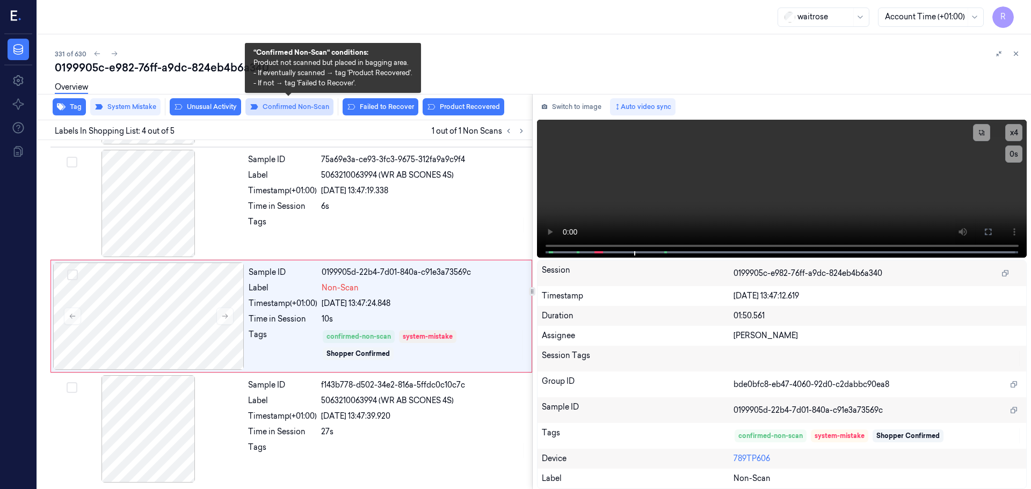
click at [289, 103] on button "Confirmed Non-Scan" at bounding box center [289, 106] width 88 height 17
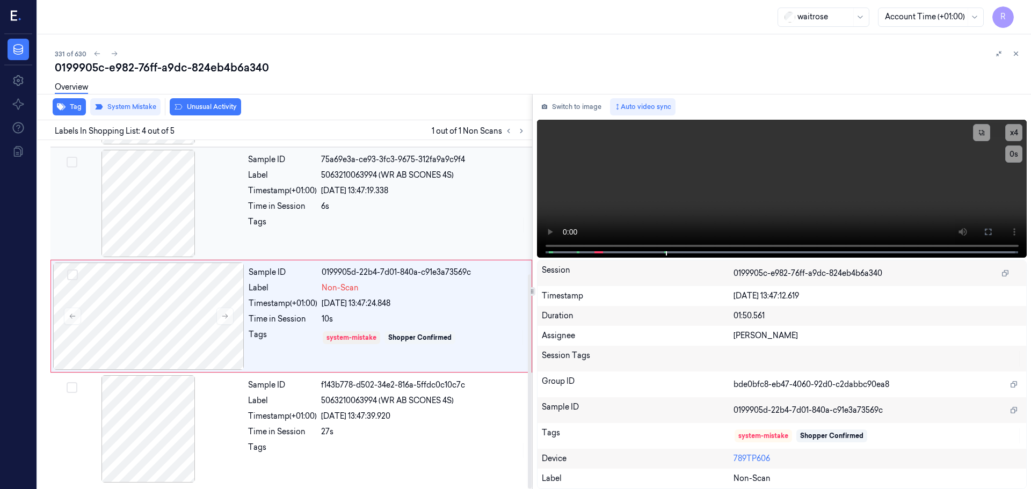
click at [336, 232] on div at bounding box center [423, 224] width 205 height 17
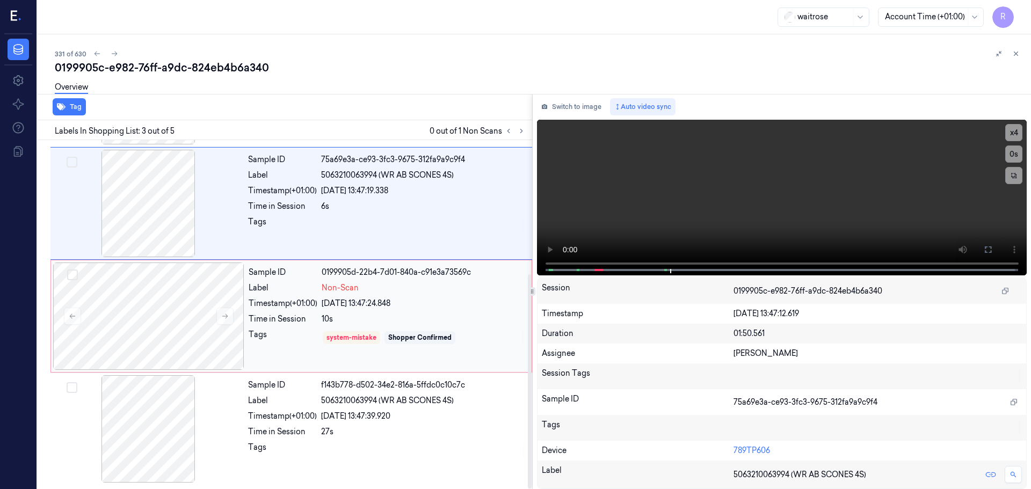
click at [334, 313] on div "10s" at bounding box center [423, 318] width 203 height 11
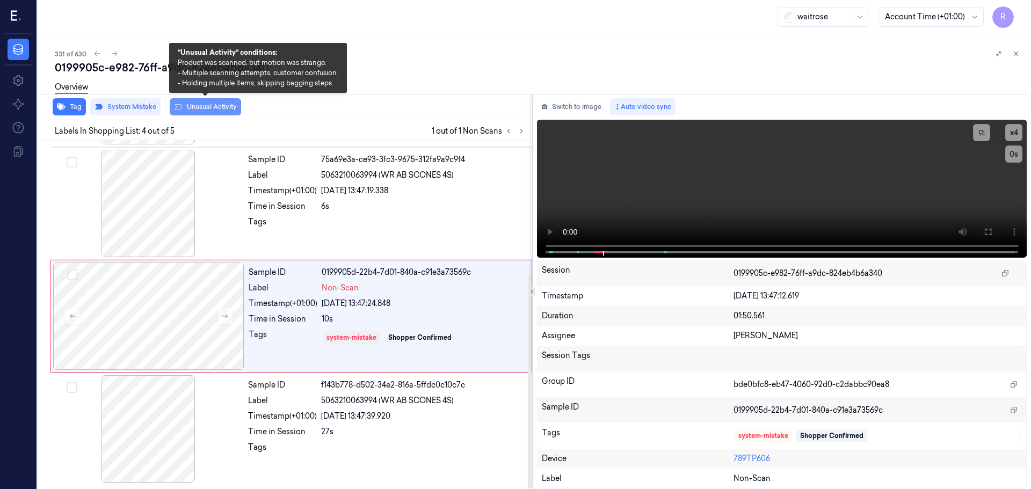
click at [196, 105] on button "Unusual Activity" at bounding box center [205, 106] width 71 height 17
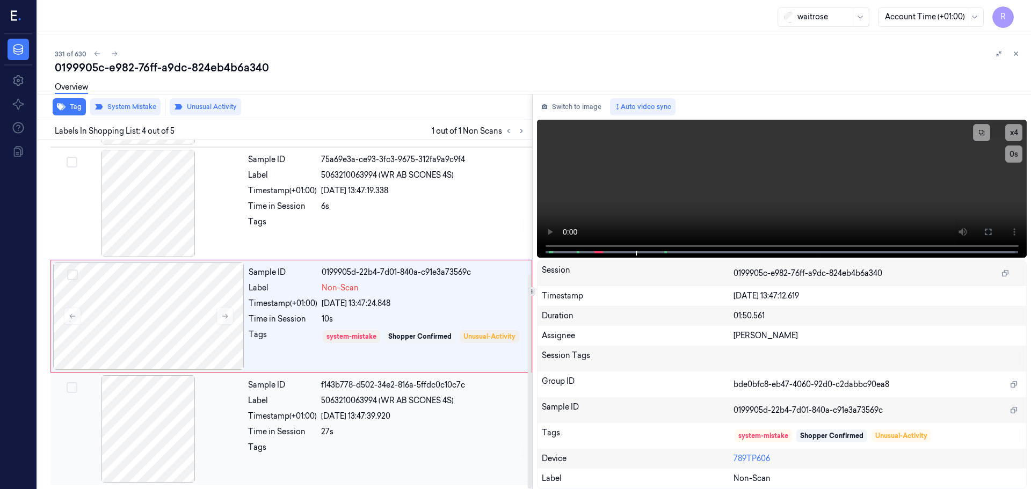
click at [434, 403] on span "5063210063994 (WR AB SCONES 4S)" at bounding box center [387, 400] width 133 height 11
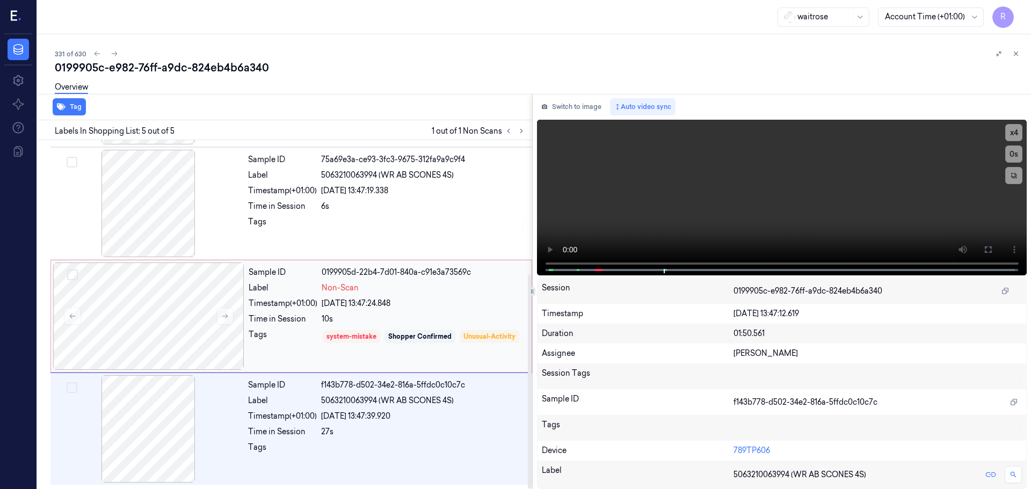
click at [377, 319] on div "10s" at bounding box center [423, 318] width 203 height 11
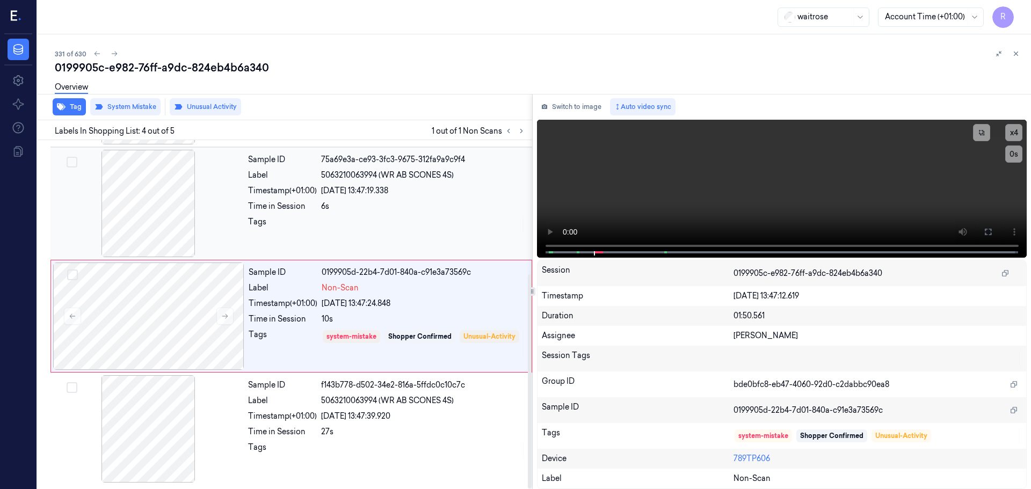
click at [357, 217] on div at bounding box center [423, 224] width 205 height 17
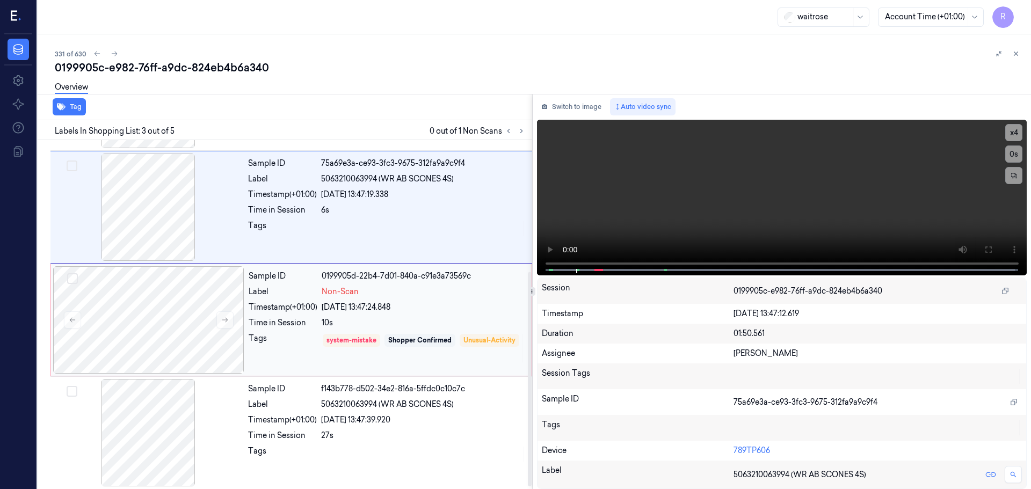
click at [378, 332] on div "Sample ID 0199905d-22b4-7d01-840a-c91e3a73569c Label Non-Scan Timestamp (+01:00…" at bounding box center [386, 319] width 285 height 107
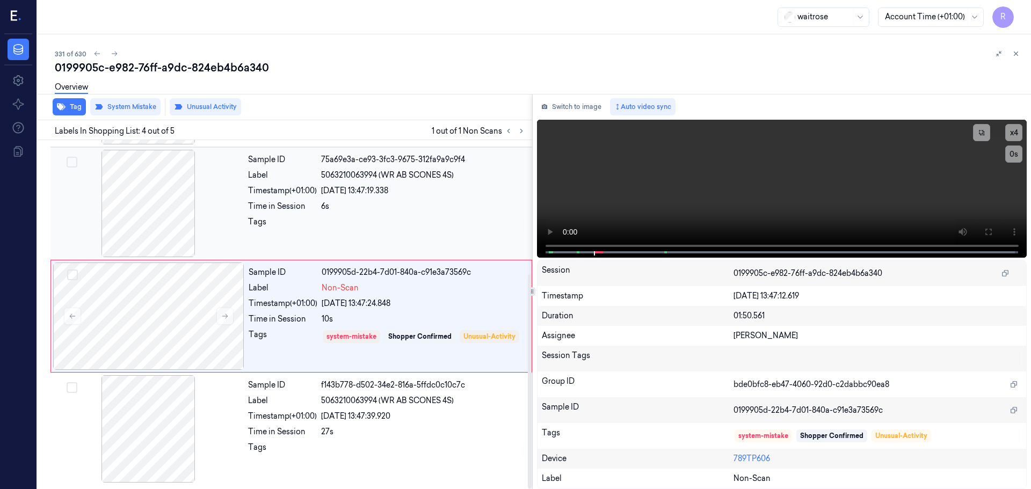
click at [329, 214] on div "Sample ID 75a69e3a-ce93-3fc3-9675-312fa9a9c9f4 Label 5063210063994 (WR AB SCONE…" at bounding box center [387, 203] width 286 height 107
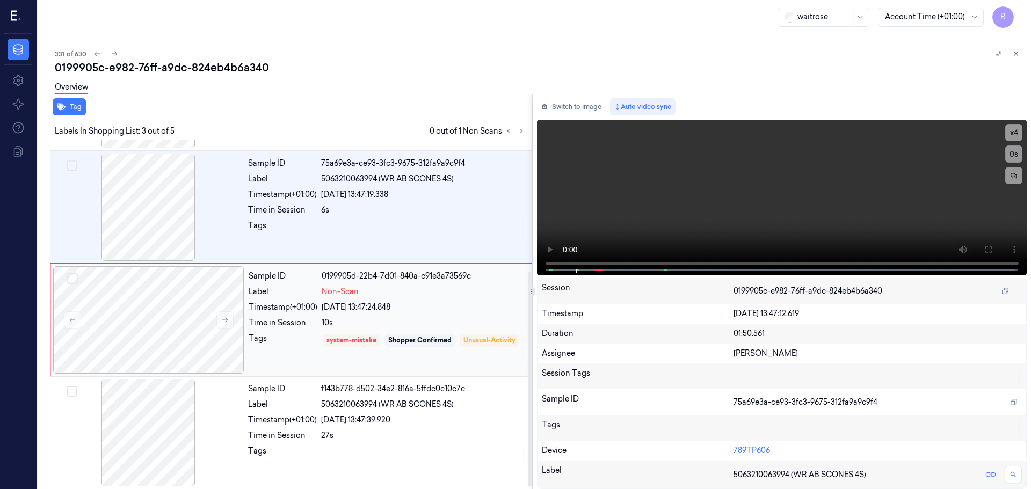
click at [313, 348] on div "Tags" at bounding box center [283, 348] width 69 height 31
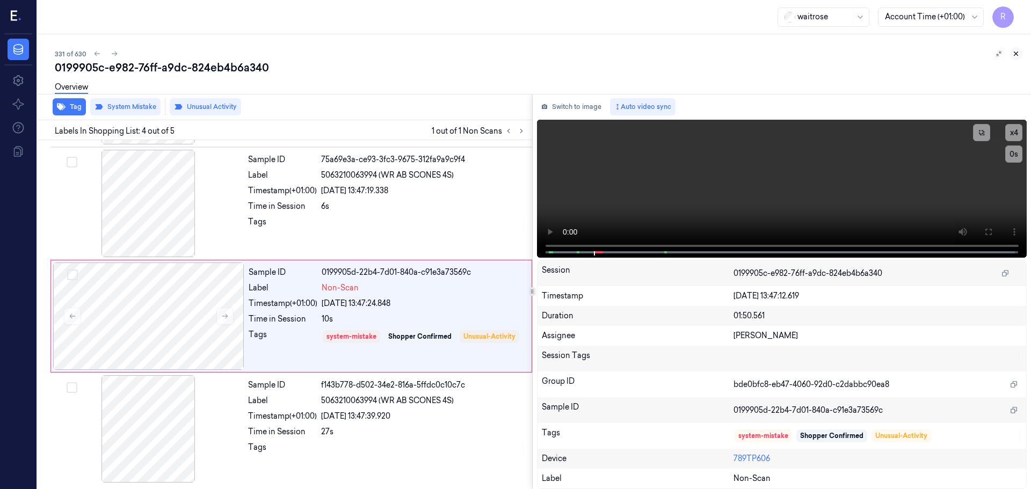
click at [1018, 58] on button at bounding box center [1015, 53] width 13 height 13
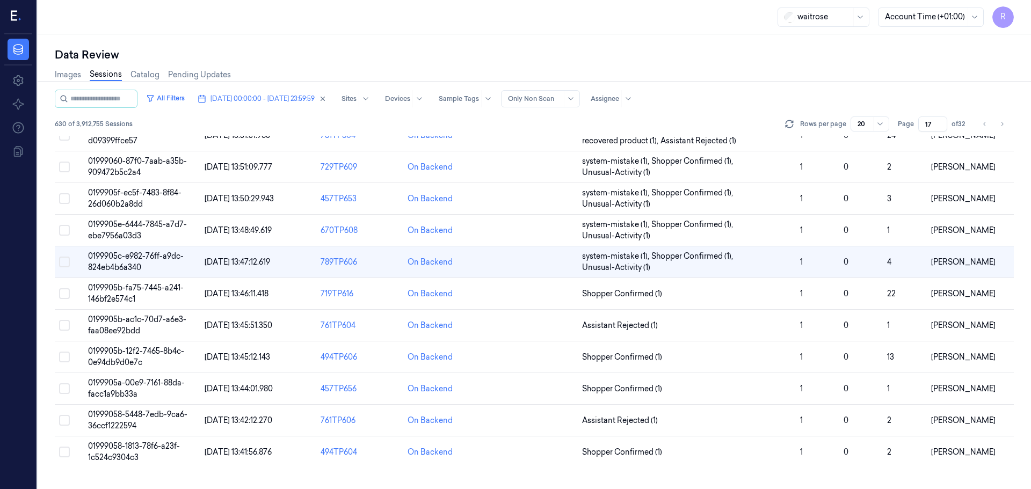
scroll to position [191, 0]
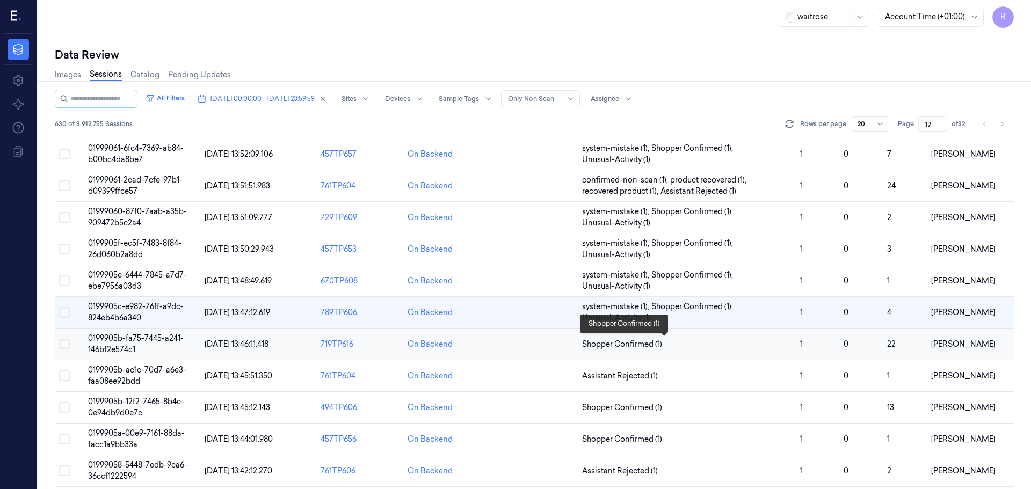
click at [723, 341] on span "Shopper Confirmed (1)" at bounding box center [686, 344] width 209 height 11
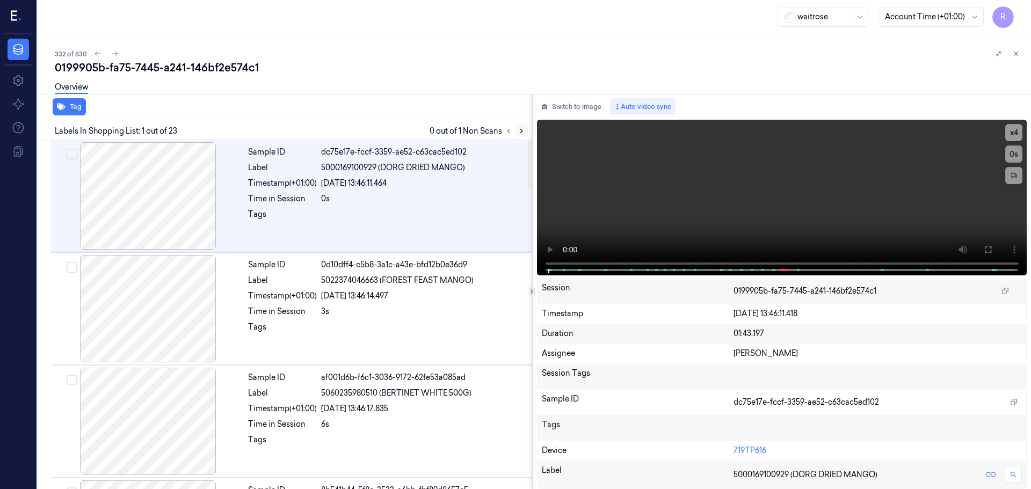
click at [523, 128] on icon at bounding box center [521, 131] width 8 height 8
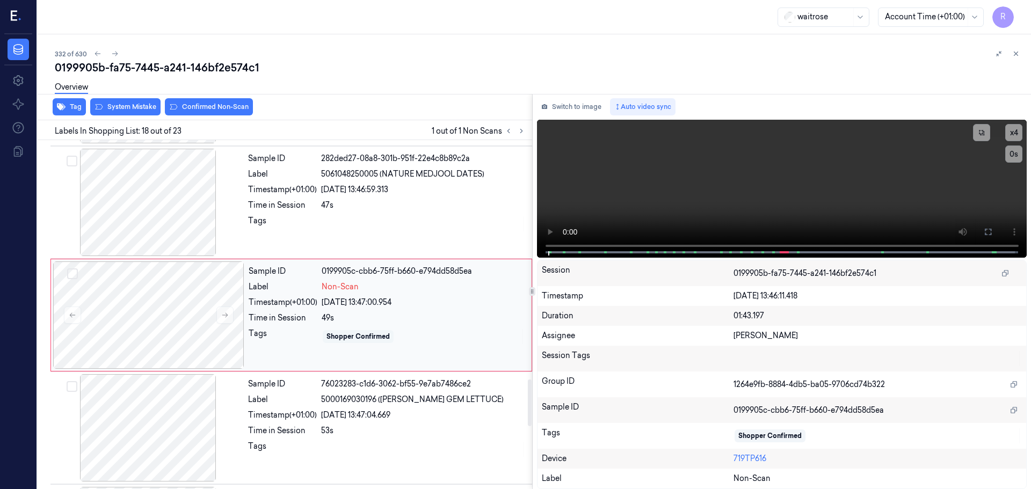
scroll to position [1798, 0]
click at [225, 316] on icon at bounding box center [225, 315] width 8 height 8
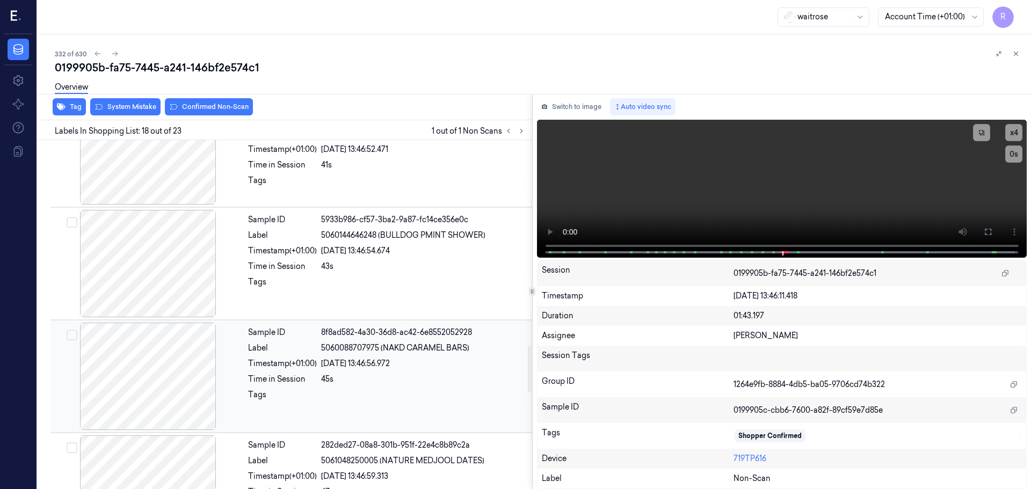
scroll to position [1529, 0]
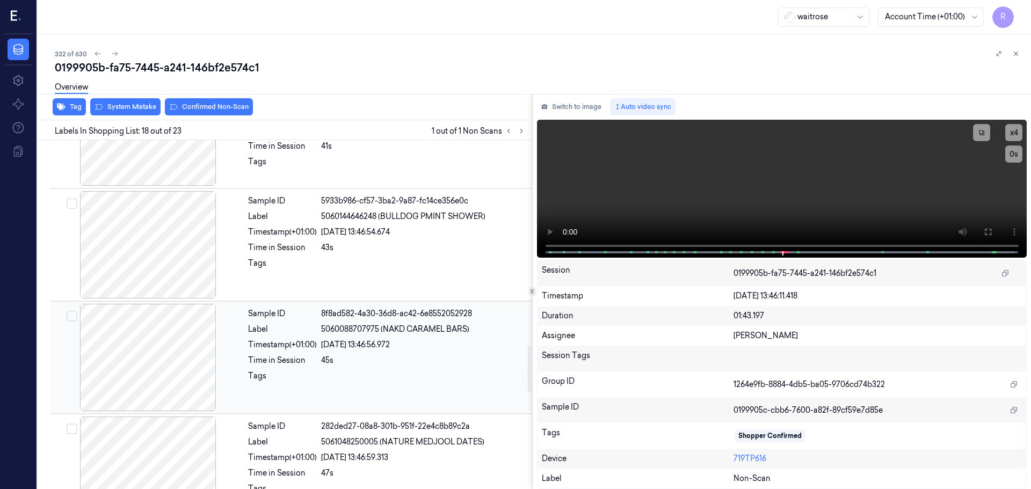
click at [179, 359] on div at bounding box center [148, 357] width 191 height 107
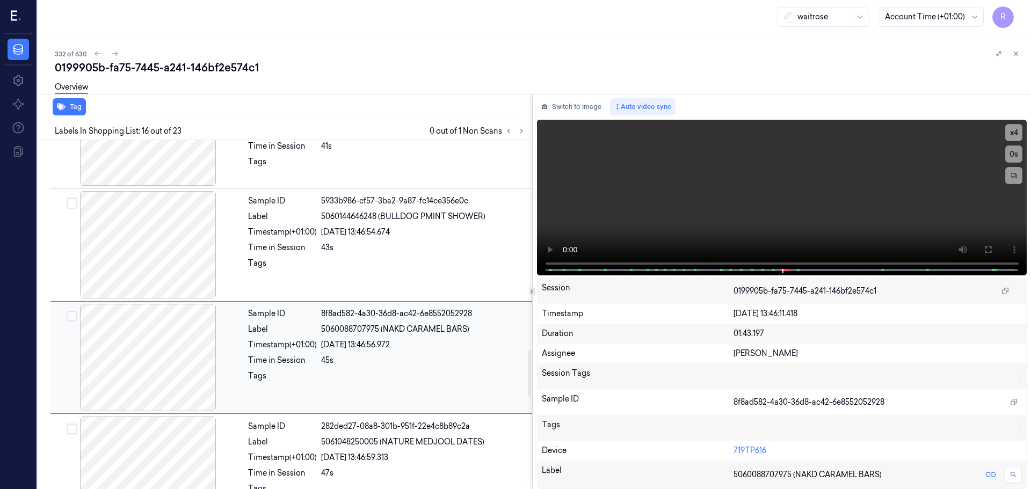
scroll to position [1572, 0]
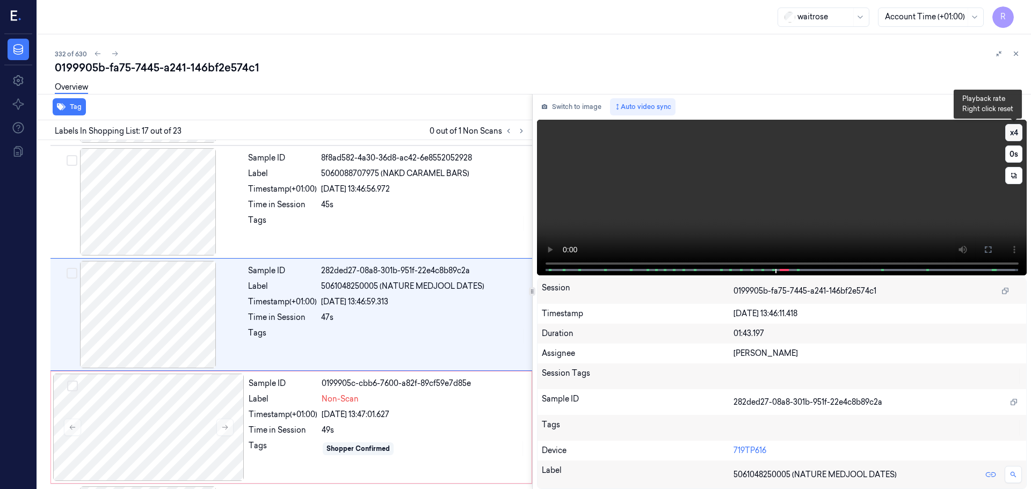
click at [1018, 126] on button "x 4" at bounding box center [1013, 132] width 17 height 17
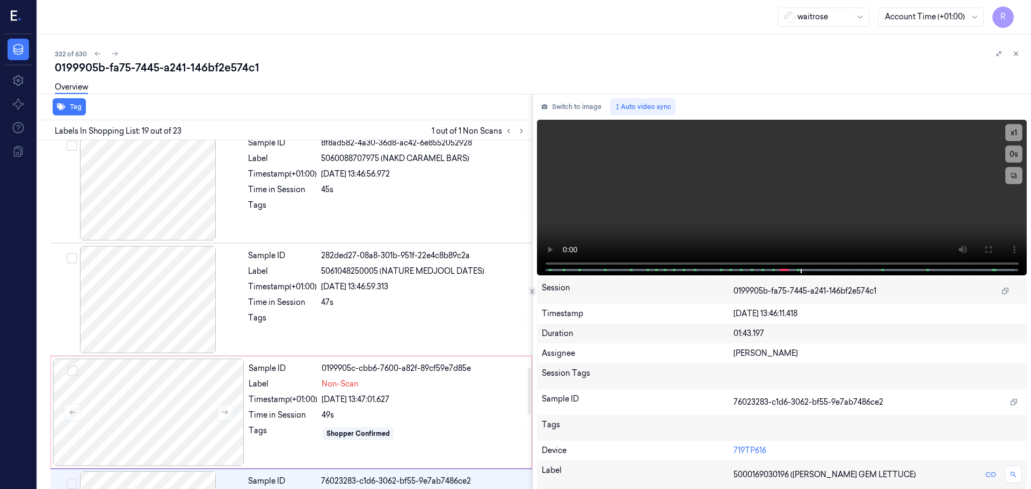
scroll to position [1696, 0]
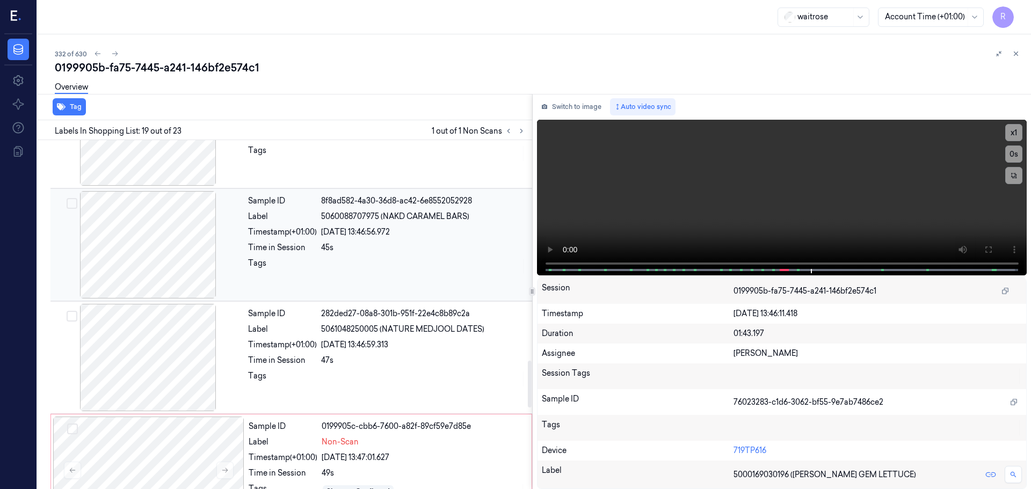
click at [155, 269] on div at bounding box center [148, 244] width 191 height 107
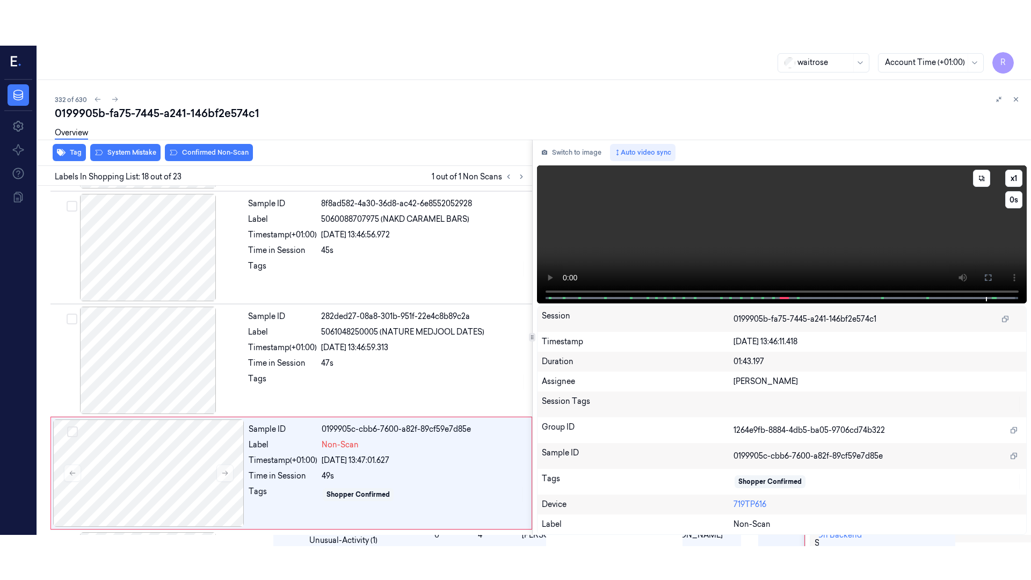
scroll to position [1798, 0]
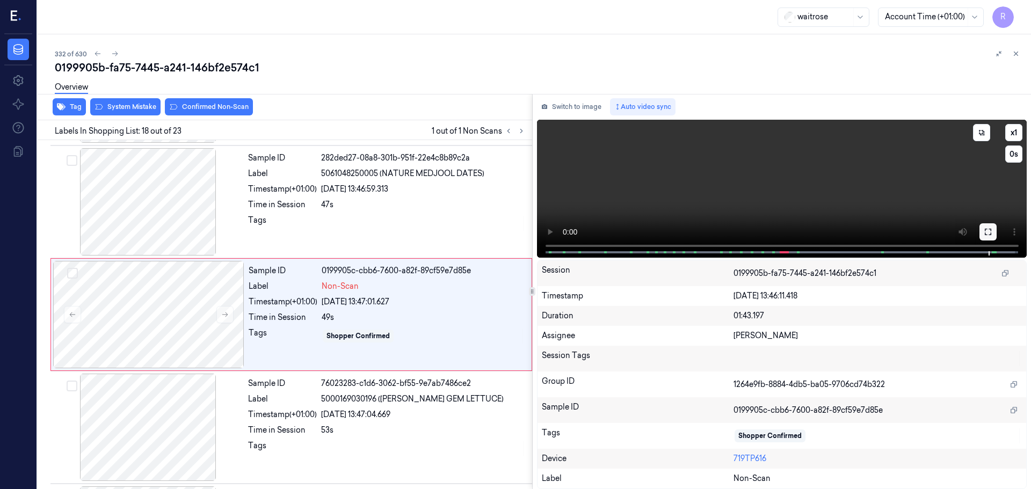
click at [995, 231] on button at bounding box center [987, 231] width 17 height 17
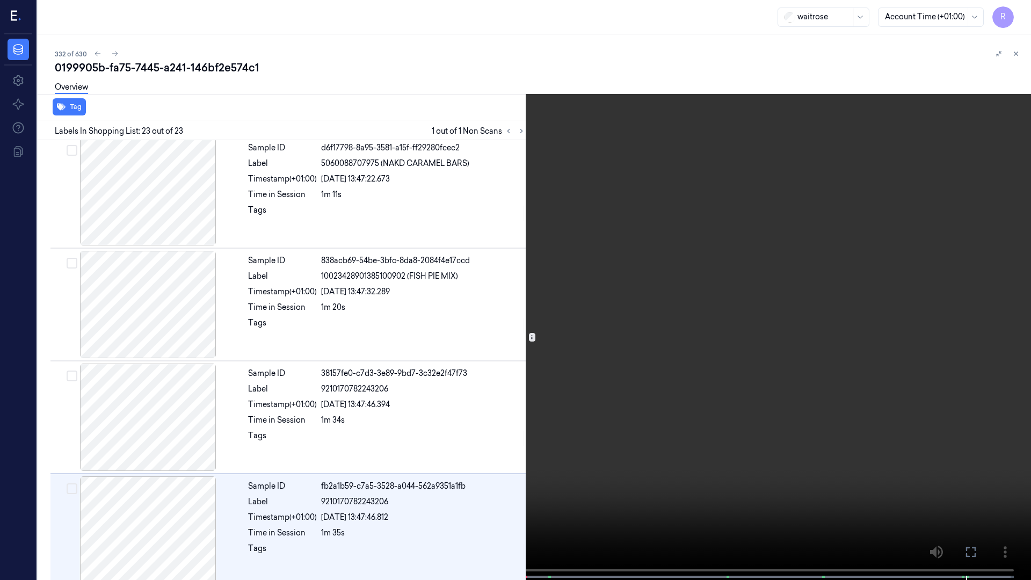
scroll to position [2156, 0]
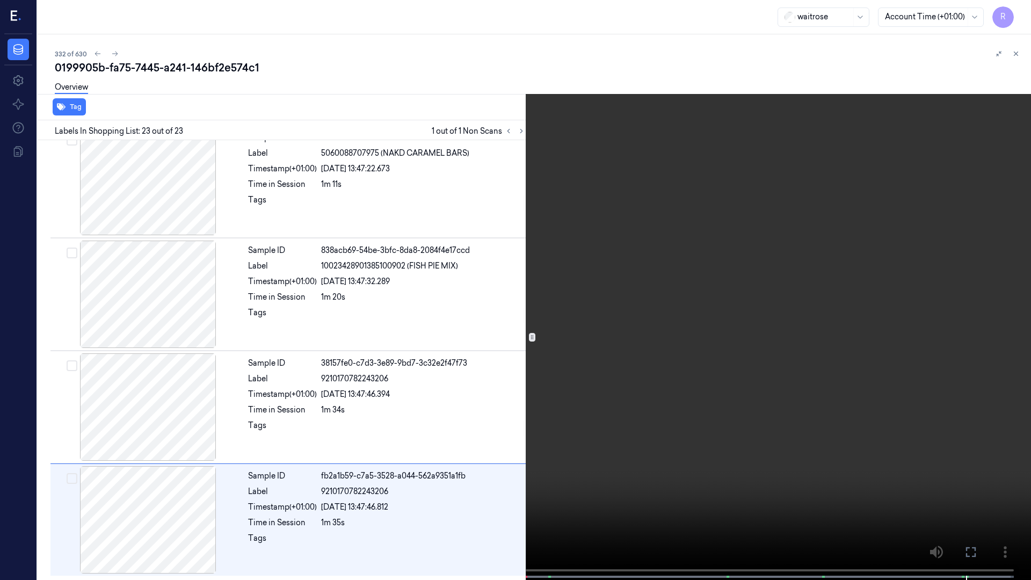
click at [466, 488] on video at bounding box center [515, 291] width 1031 height 582
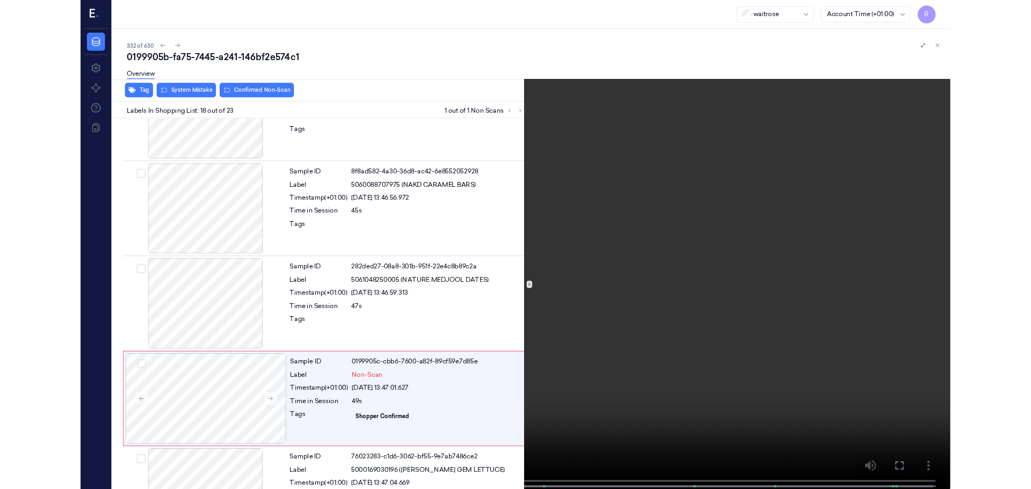
scroll to position [1753, 0]
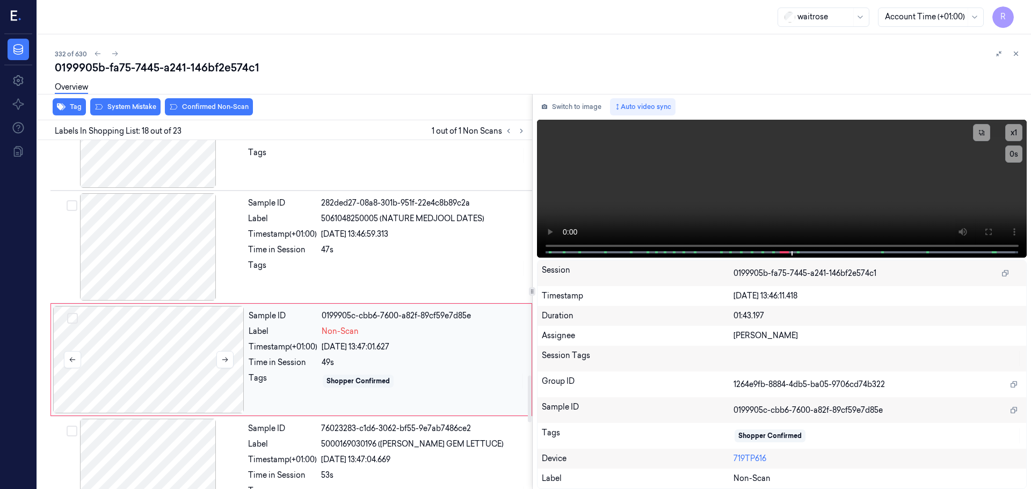
drag, startPoint x: 200, startPoint y: 375, endPoint x: 212, endPoint y: 366, distance: 14.8
click at [200, 375] on div at bounding box center [148, 359] width 191 height 107
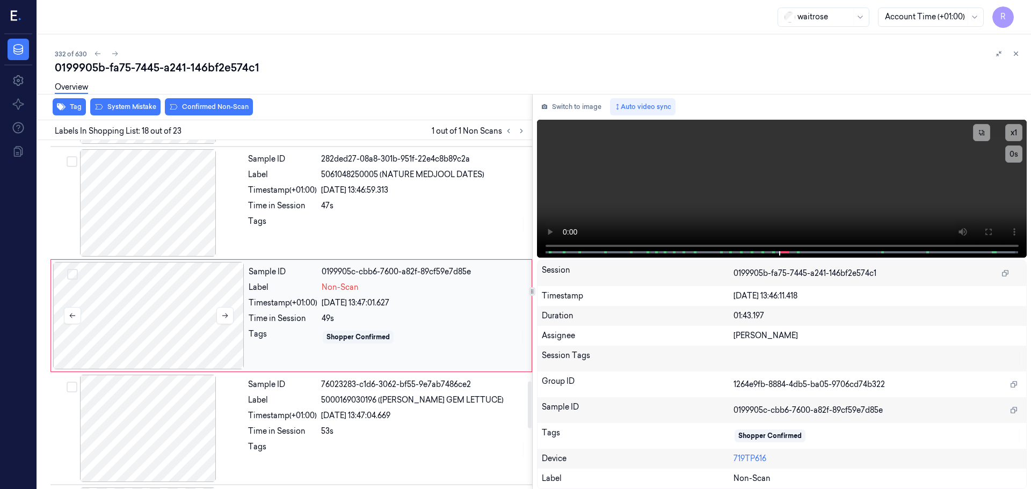
scroll to position [1798, 0]
click at [227, 322] on button at bounding box center [224, 314] width 17 height 17
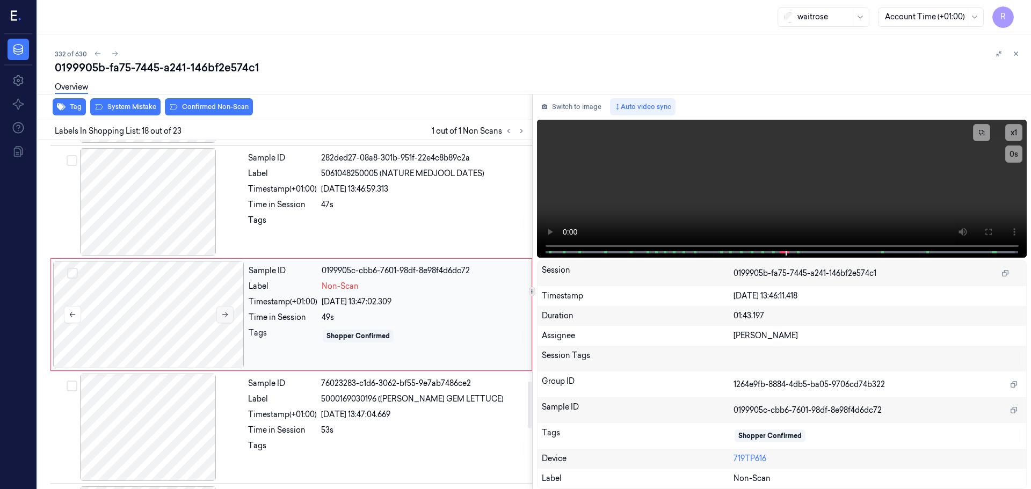
click at [227, 322] on button at bounding box center [224, 314] width 17 height 17
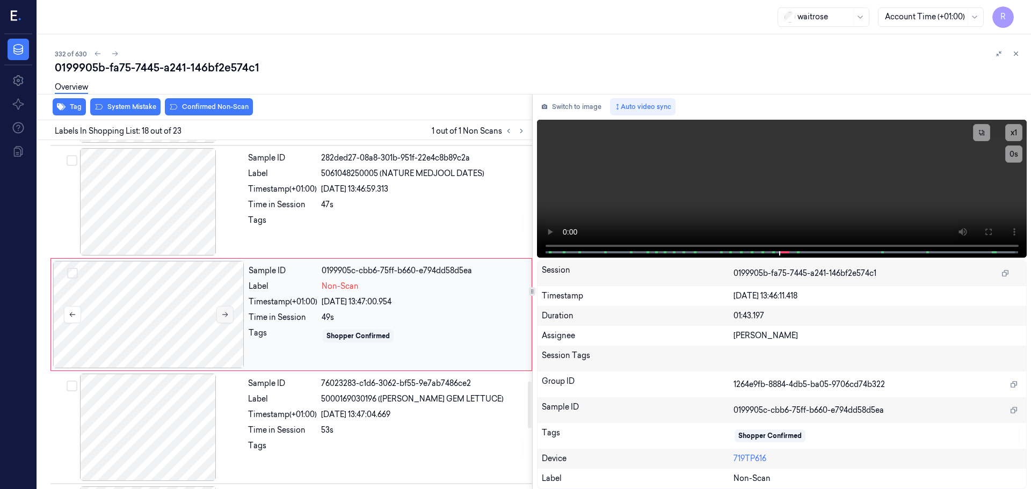
click at [227, 322] on button at bounding box center [224, 314] width 17 height 17
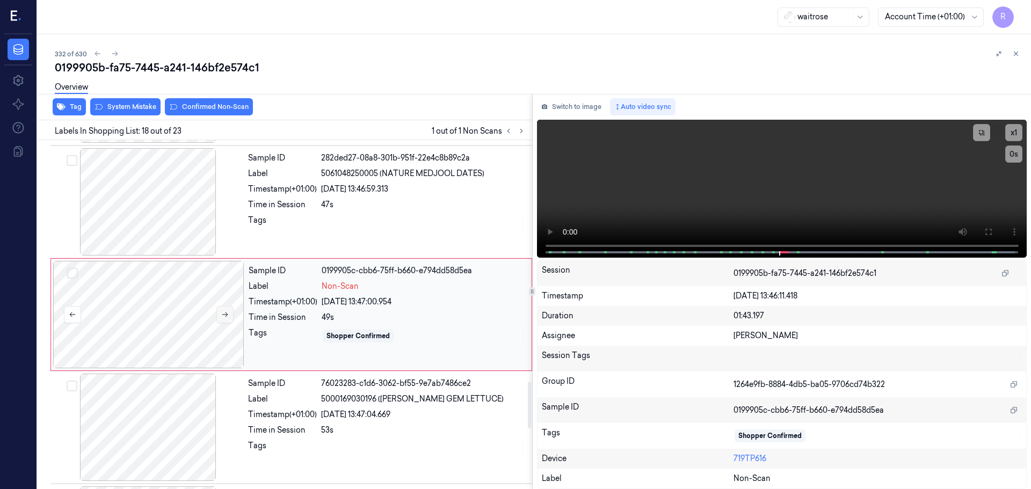
click at [227, 322] on button at bounding box center [224, 314] width 17 height 17
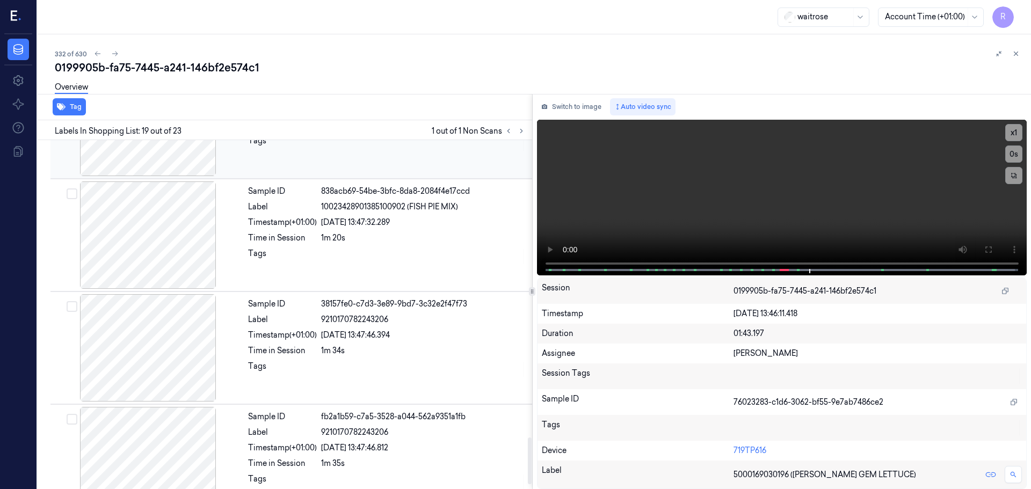
scroll to position [2247, 0]
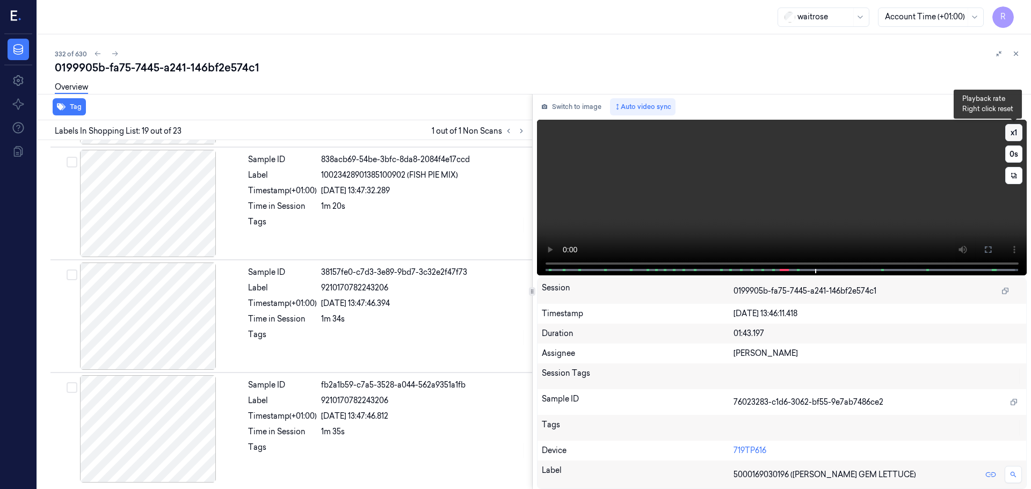
click at [1011, 134] on button "x 1" at bounding box center [1013, 132] width 17 height 17
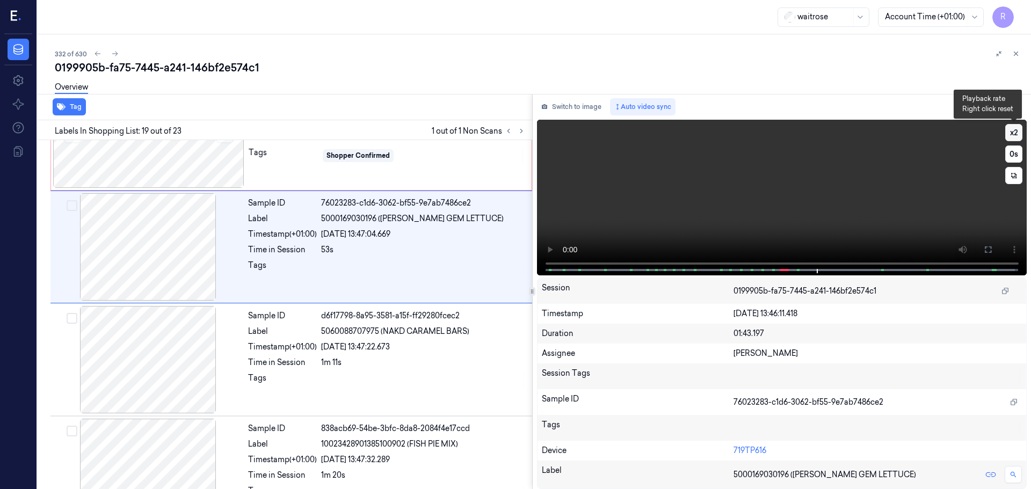
click at [1011, 134] on button "x 2" at bounding box center [1013, 132] width 17 height 17
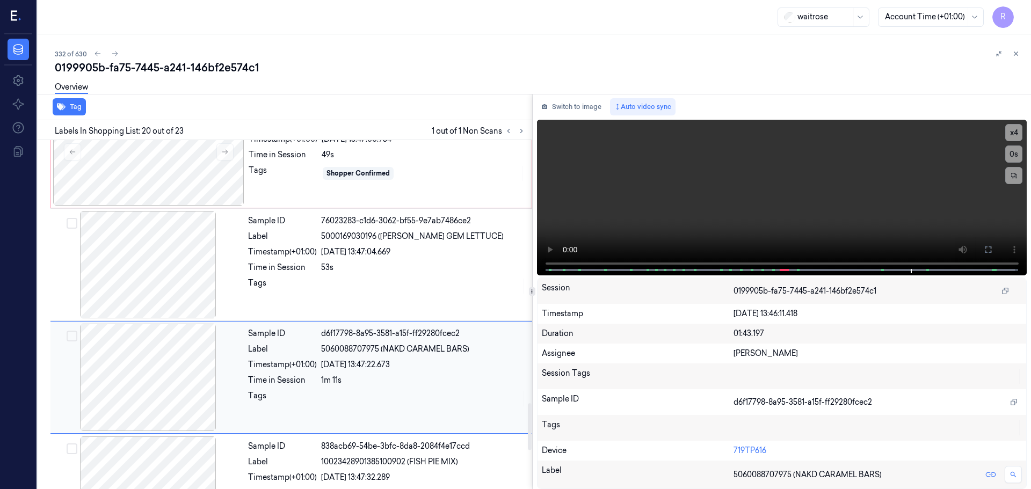
scroll to position [1862, 0]
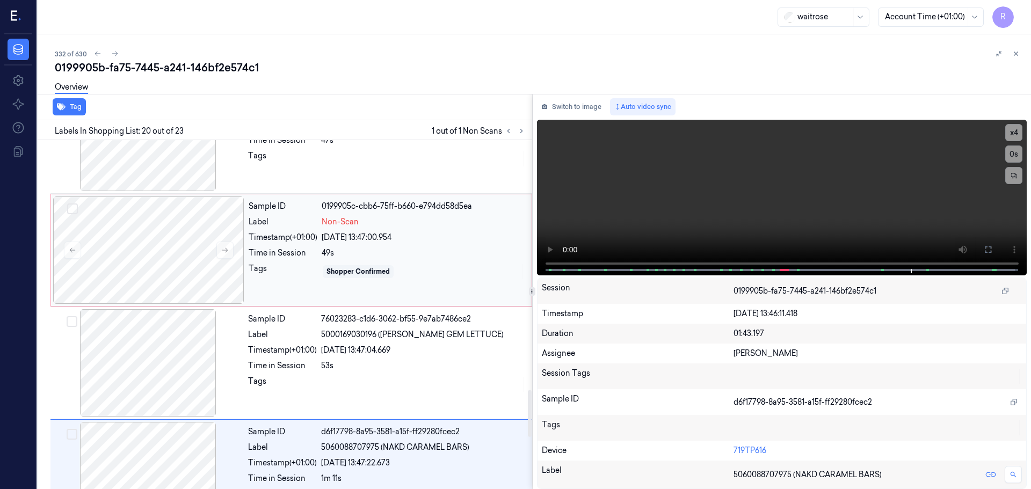
click at [472, 268] on div "Shopper Confirmed" at bounding box center [423, 271] width 203 height 17
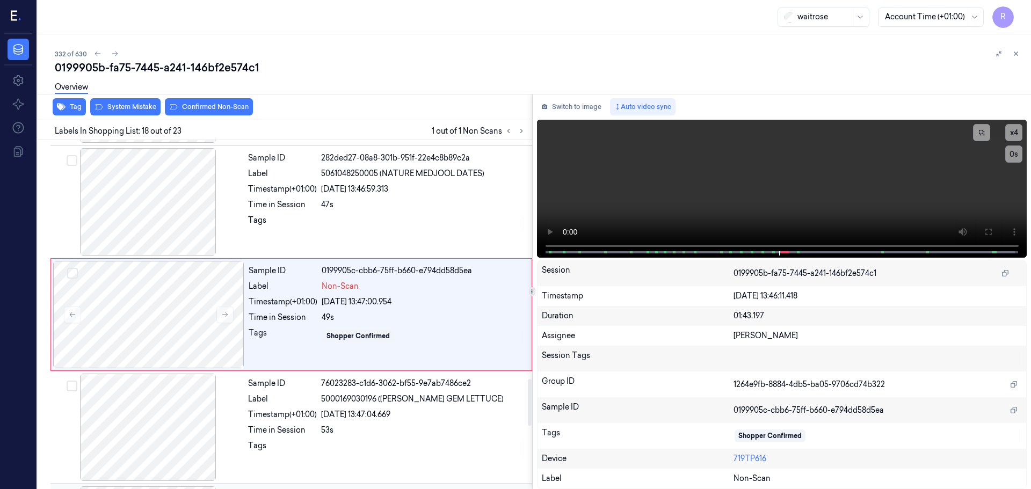
scroll to position [1637, 0]
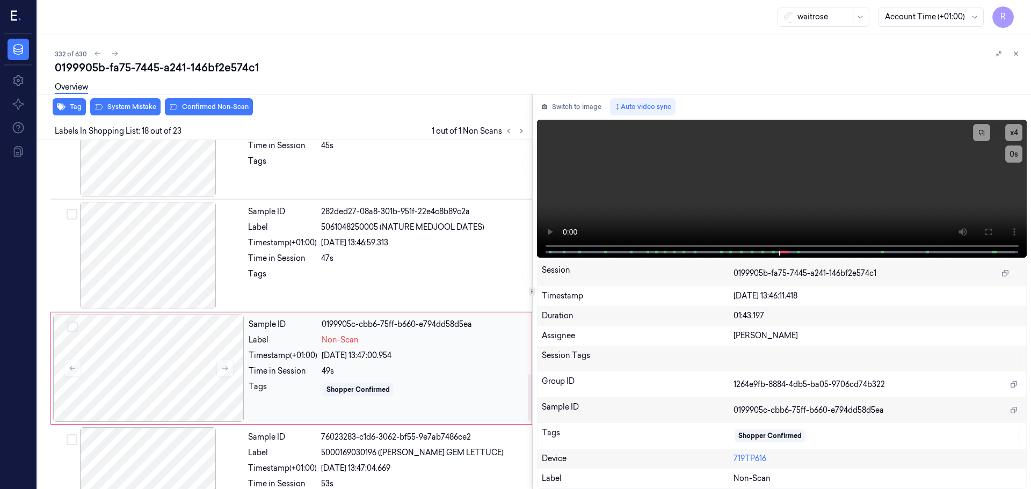
click at [299, 375] on div "Time in Session" at bounding box center [283, 371] width 69 height 11
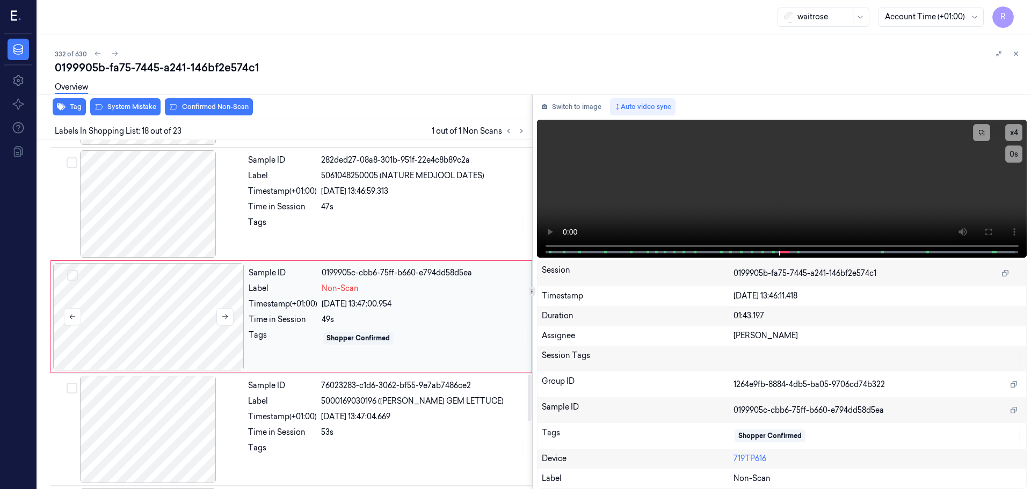
scroll to position [1798, 0]
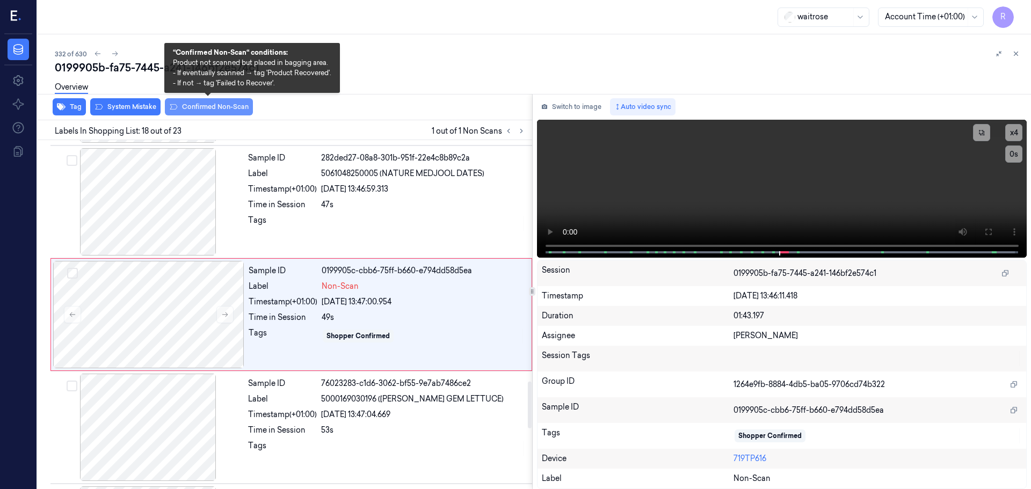
click at [223, 106] on button "Confirmed Non-Scan" at bounding box center [209, 106] width 88 height 17
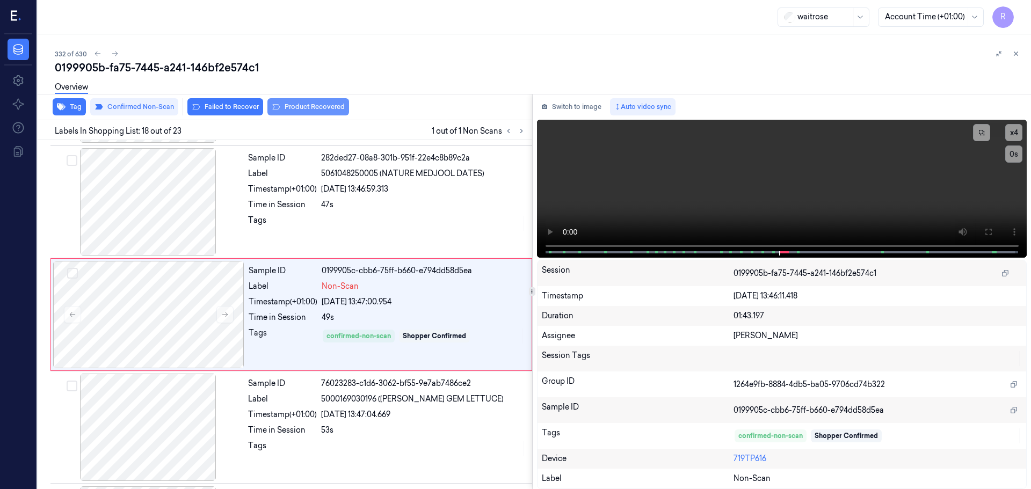
click at [290, 106] on button "Product Recovered" at bounding box center [308, 106] width 82 height 17
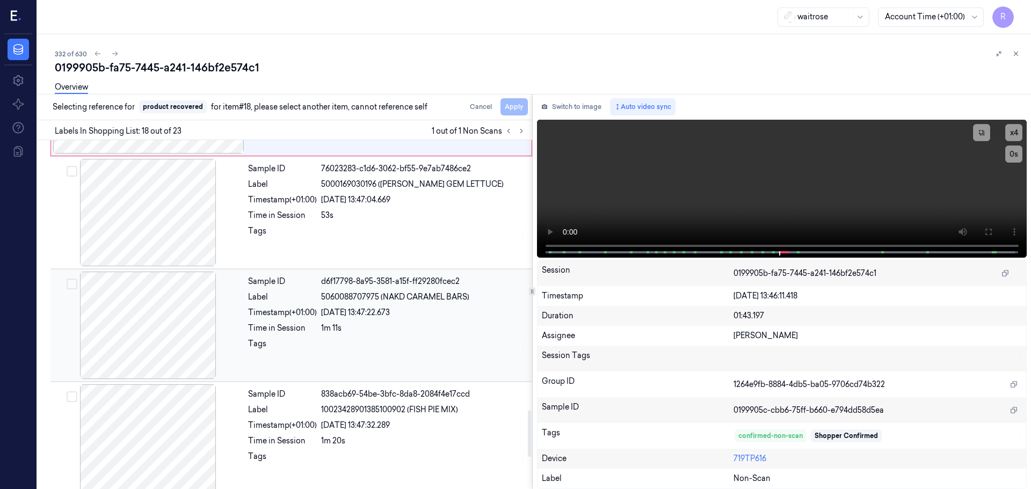
click at [307, 311] on div "Timestamp (+01:00)" at bounding box center [282, 312] width 69 height 11
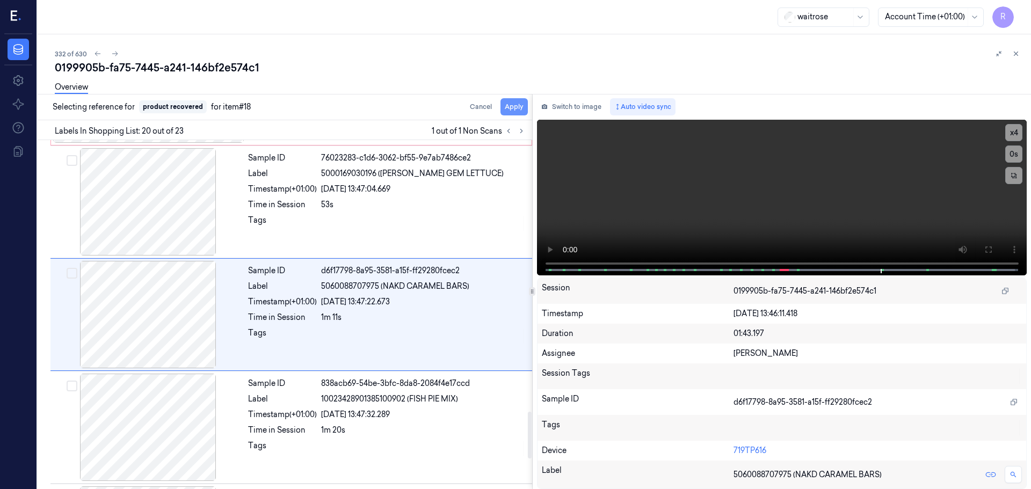
click at [508, 105] on button "Apply" at bounding box center [513, 106] width 27 height 17
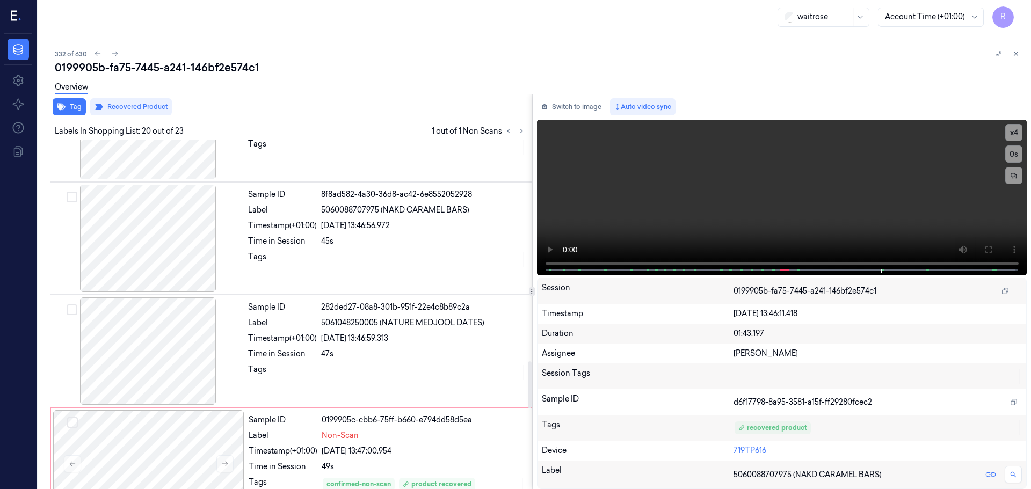
scroll to position [1647, 0]
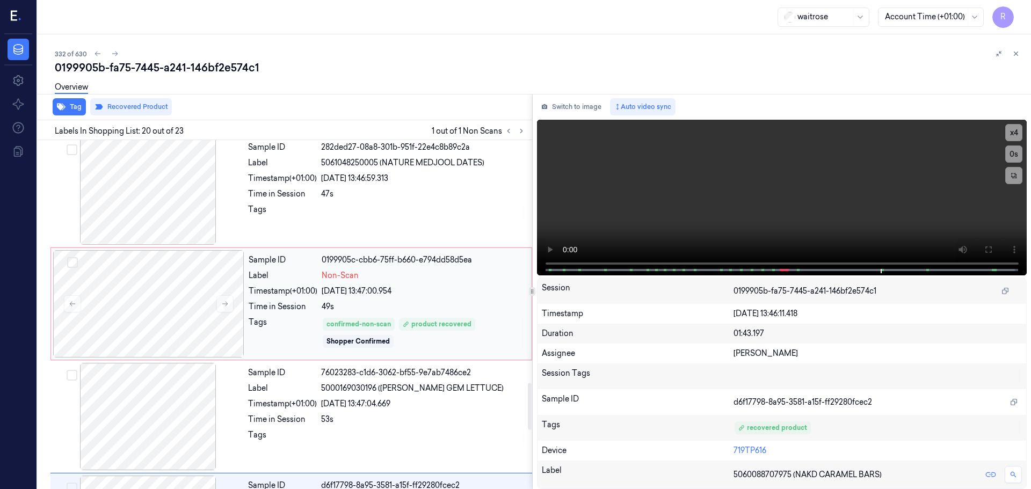
click at [436, 278] on div "Non-Scan" at bounding box center [423, 275] width 203 height 11
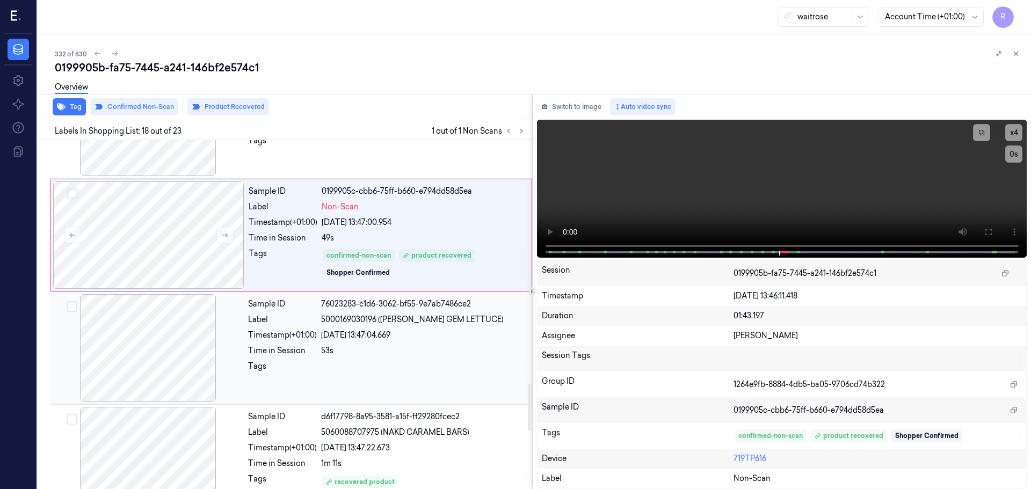
scroll to position [2012, 0]
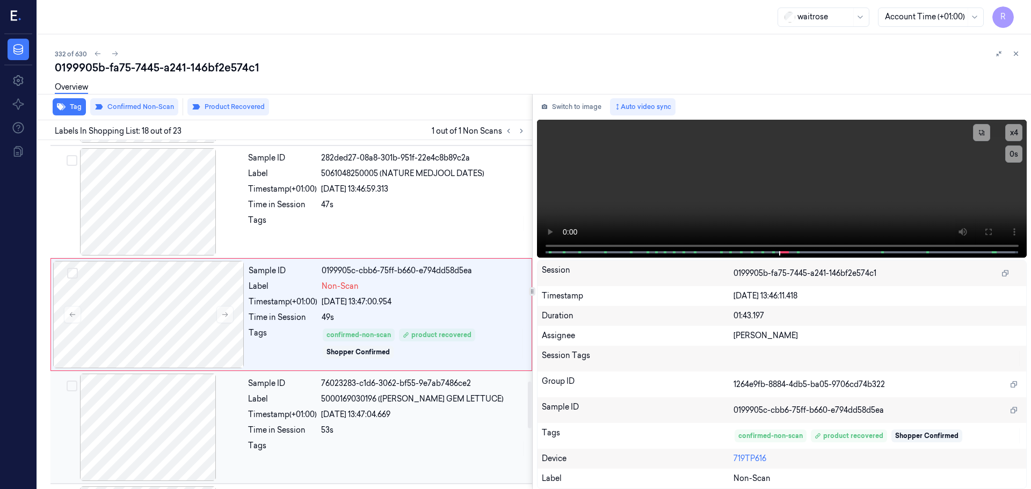
click at [337, 397] on span "5000169030196 ([PERSON_NAME] GEM LETTUCE)" at bounding box center [412, 398] width 183 height 11
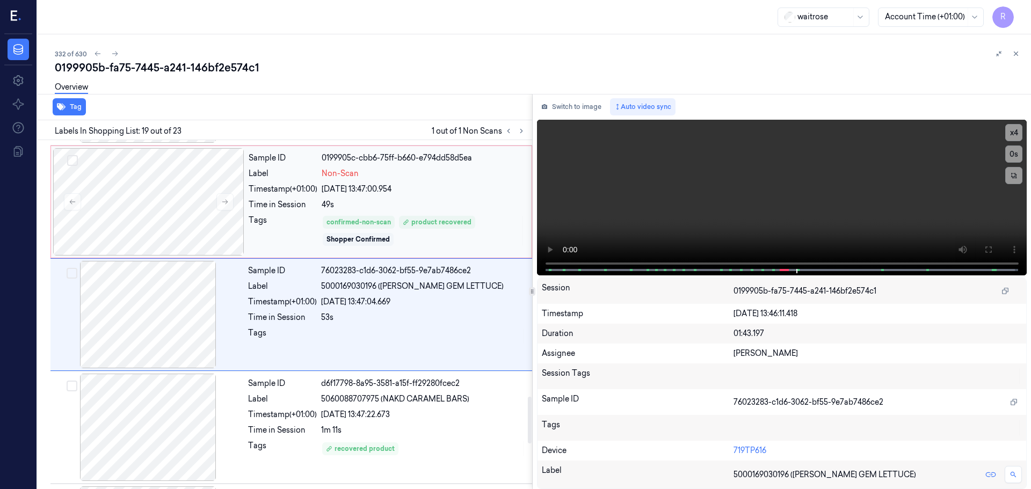
click at [382, 231] on div "confirmed-non-scan product recovered Shopper Confirmed" at bounding box center [423, 231] width 203 height 32
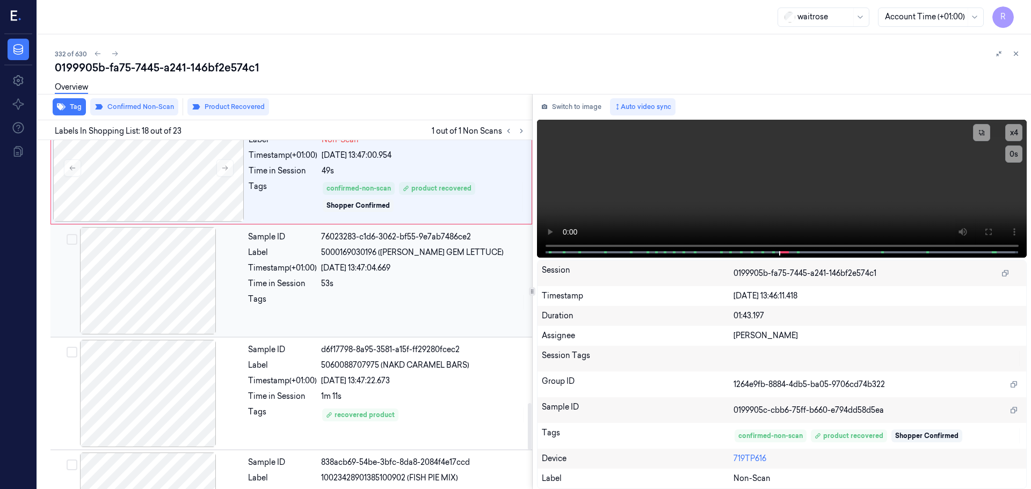
scroll to position [1959, 0]
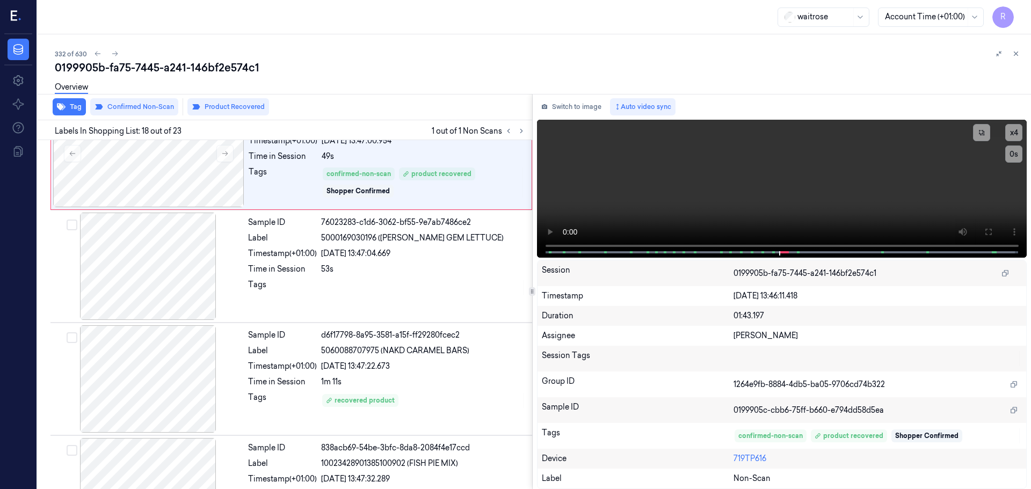
click at [1016, 55] on icon at bounding box center [1016, 54] width 8 height 8
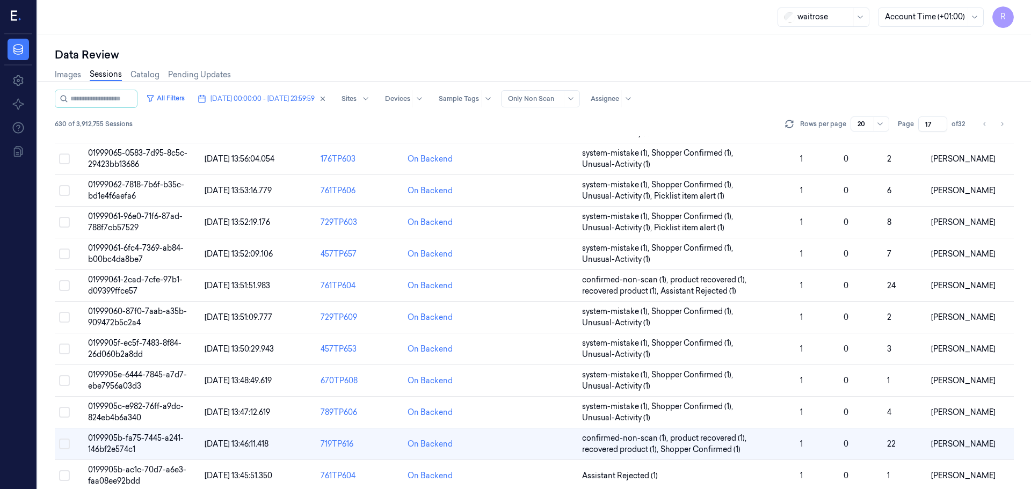
scroll to position [222, 0]
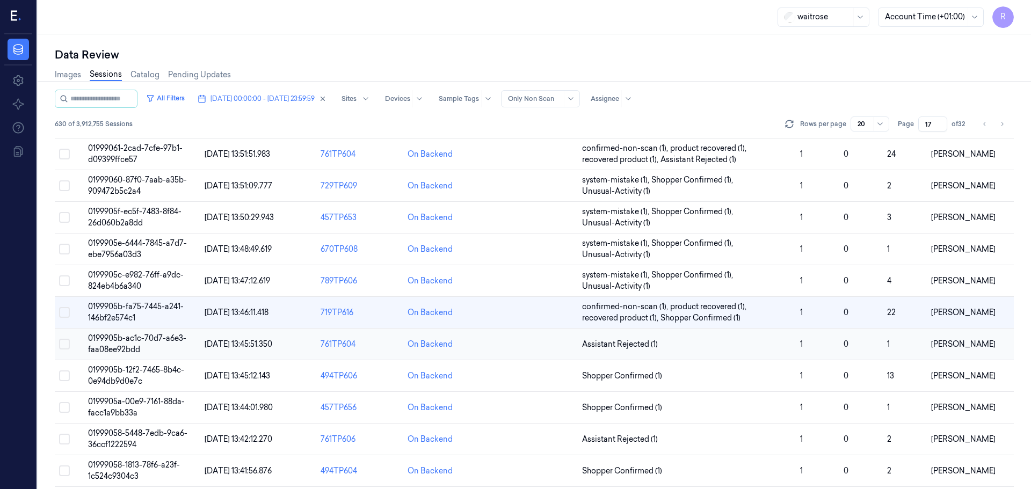
click at [769, 352] on td "Assistant Rejected (1)" at bounding box center [687, 345] width 218 height 32
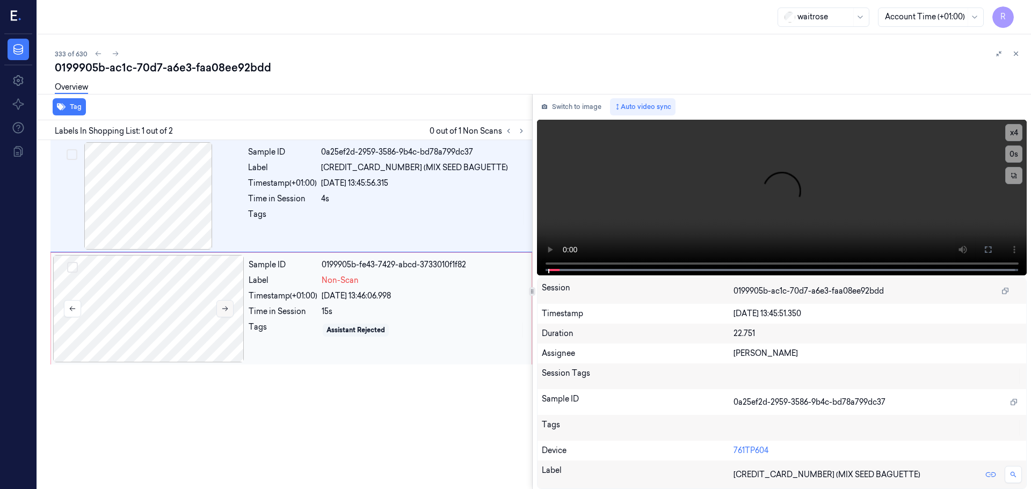
click at [231, 304] on button at bounding box center [224, 308] width 17 height 17
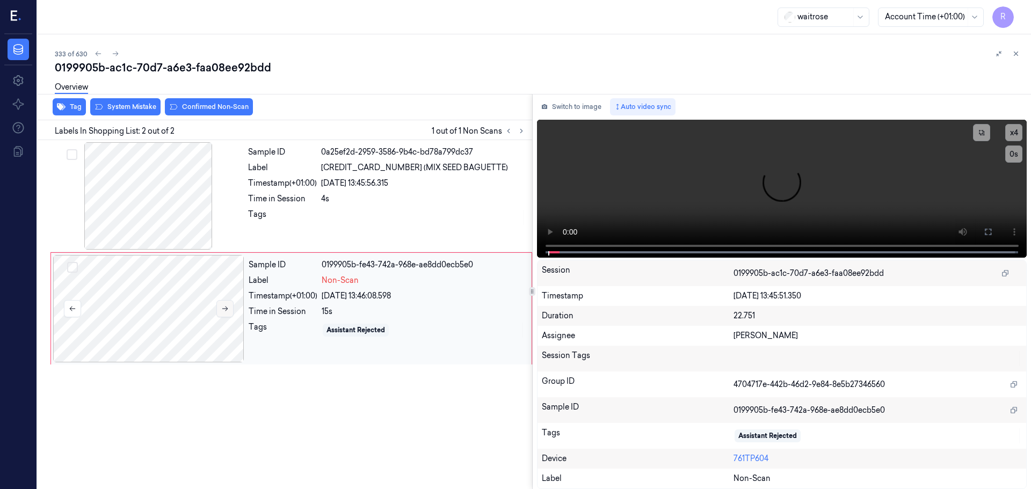
click at [231, 304] on button at bounding box center [224, 308] width 17 height 17
click at [157, 215] on div at bounding box center [148, 195] width 191 height 107
click at [342, 215] on div at bounding box center [423, 217] width 205 height 17
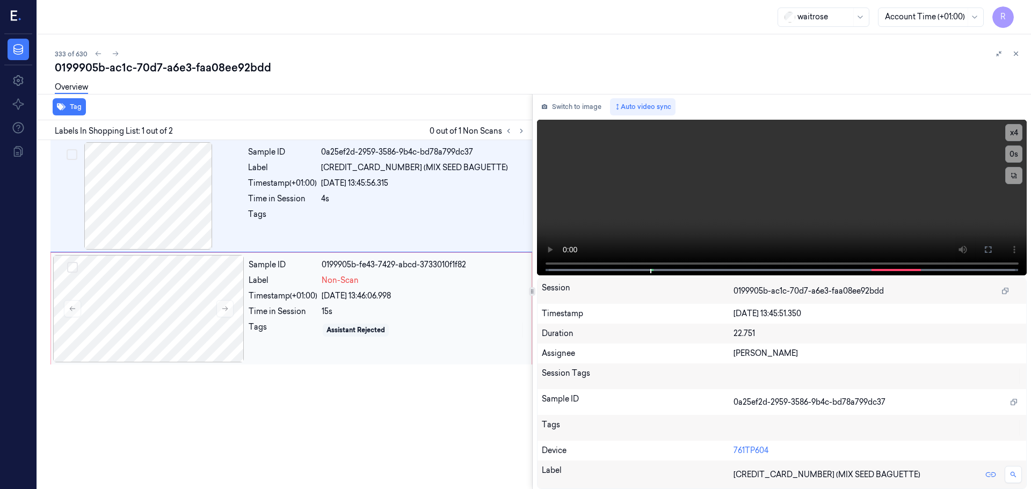
click at [338, 281] on span "Non-Scan" at bounding box center [340, 280] width 37 height 11
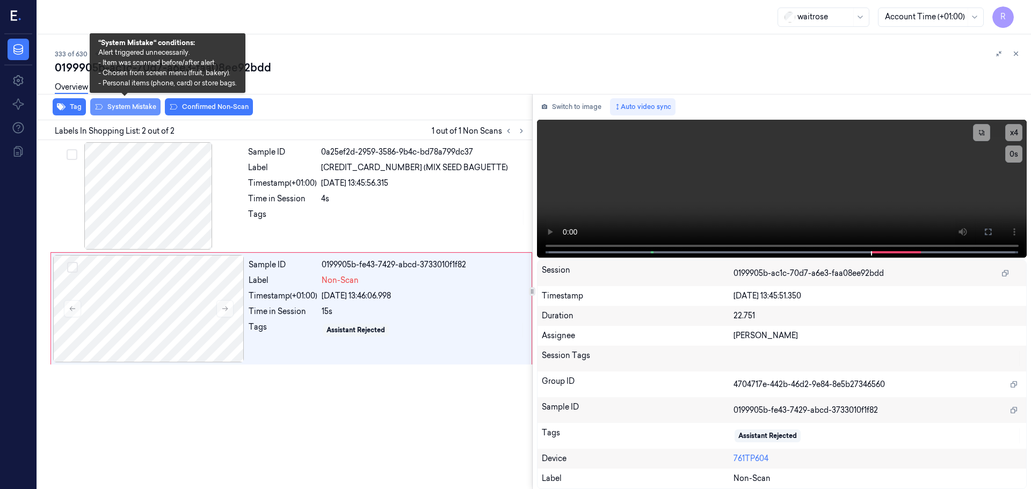
click at [130, 105] on button "System Mistake" at bounding box center [125, 106] width 70 height 17
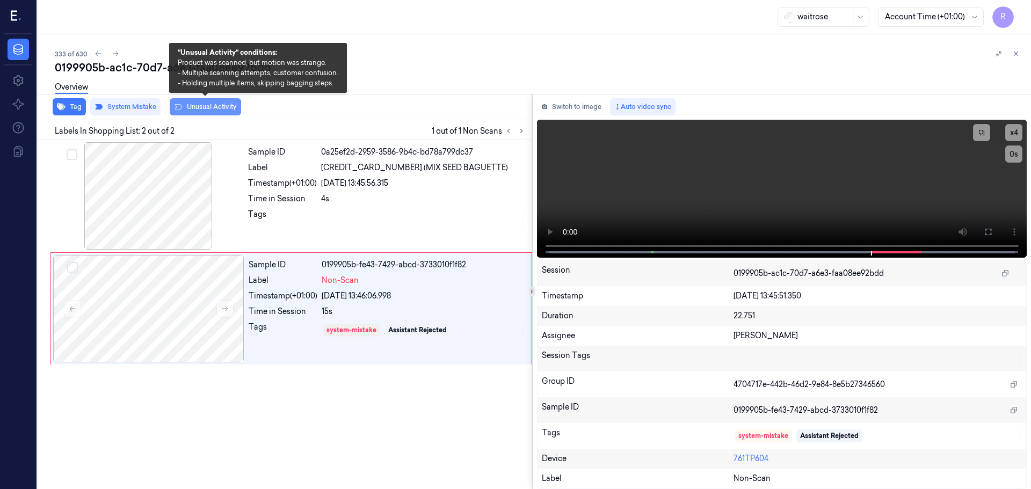
click at [208, 108] on button "Unusual Activity" at bounding box center [205, 106] width 71 height 17
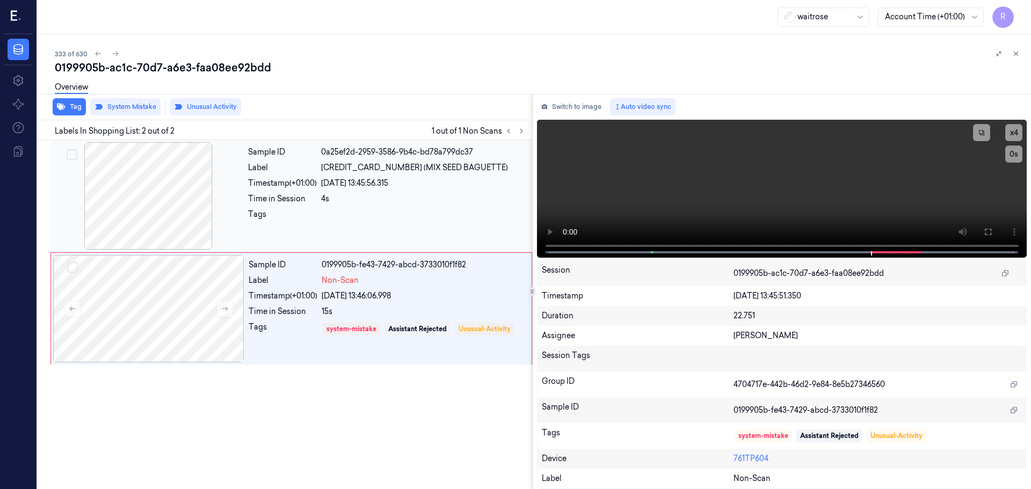
click at [315, 205] on div "Sample ID 0a25ef2d-2959-3586-9b4c-bd78a799dc37 Label [CREDIT_CARD_NUMBER] (MIX …" at bounding box center [387, 195] width 286 height 107
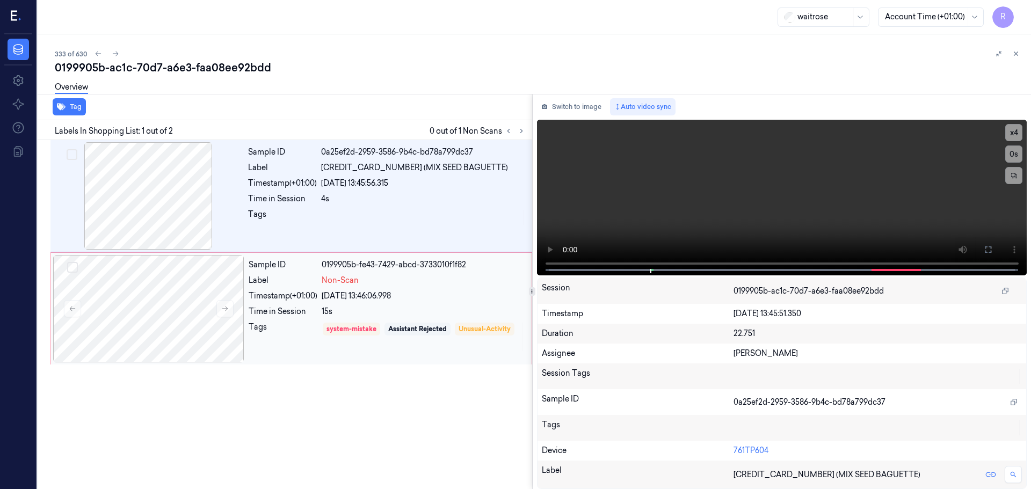
click at [324, 271] on div "Sample ID 0199905b-fe43-7429-abcd-3733010f1f82 Label Non-Scan Timestamp (+01:00…" at bounding box center [386, 308] width 285 height 107
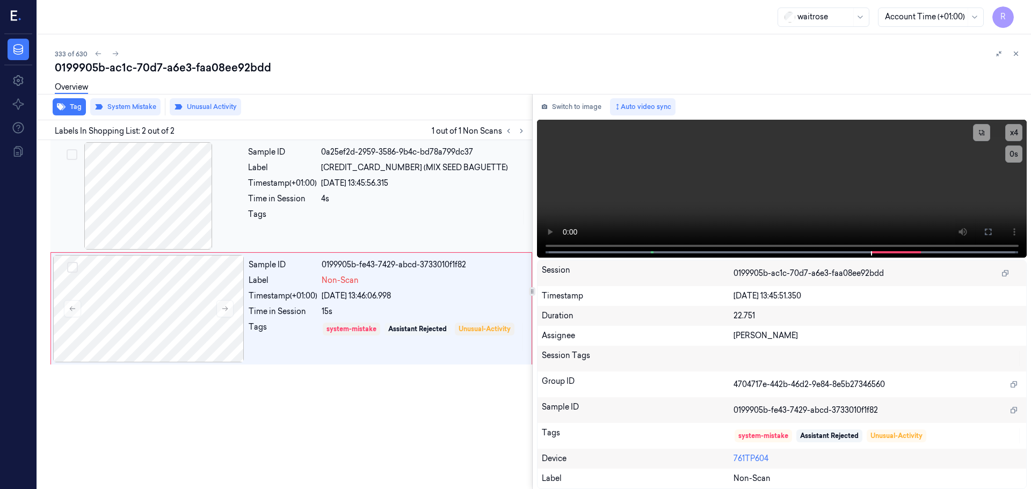
click at [359, 207] on div "Sample ID 0a25ef2d-2959-3586-9b4c-bd78a799dc37 Label [CREDIT_CARD_NUMBER] (MIX …" at bounding box center [387, 195] width 286 height 107
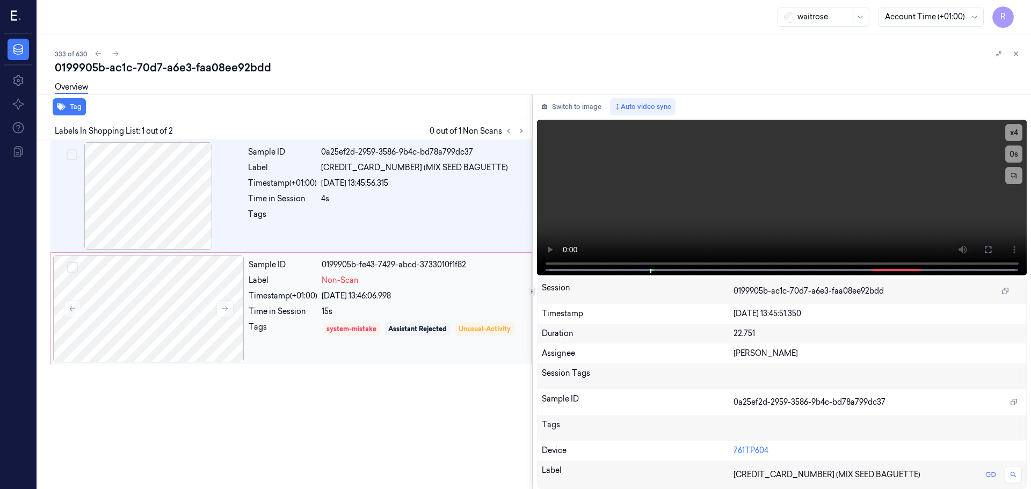
click at [330, 287] on div "Sample ID 0199905b-fe43-7429-abcd-3733010f1f82 Label Non-Scan Timestamp (+01:00…" at bounding box center [386, 308] width 285 height 107
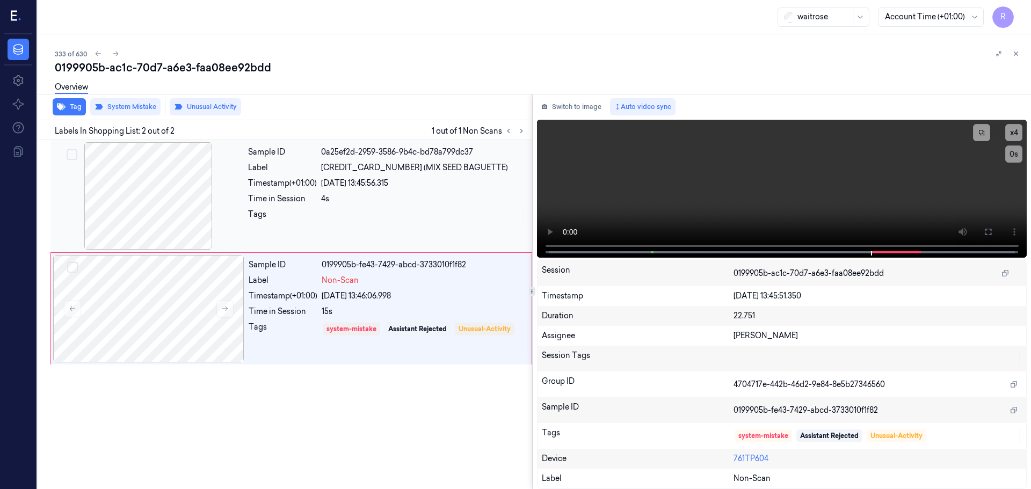
click at [283, 236] on div "Sample ID 0a25ef2d-2959-3586-9b4c-bd78a799dc37 Label [CREDIT_CARD_NUMBER] (MIX …" at bounding box center [387, 195] width 286 height 107
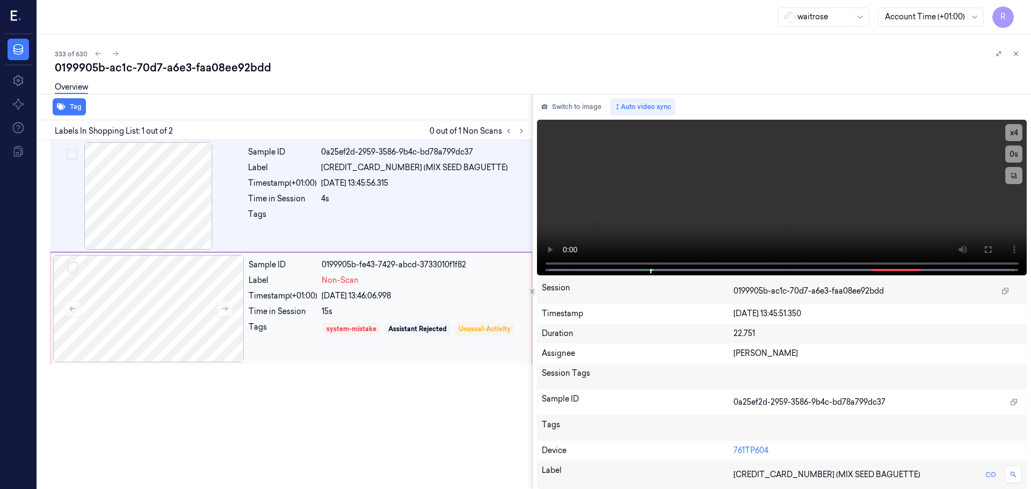
click at [282, 307] on div "Time in Session" at bounding box center [283, 311] width 69 height 11
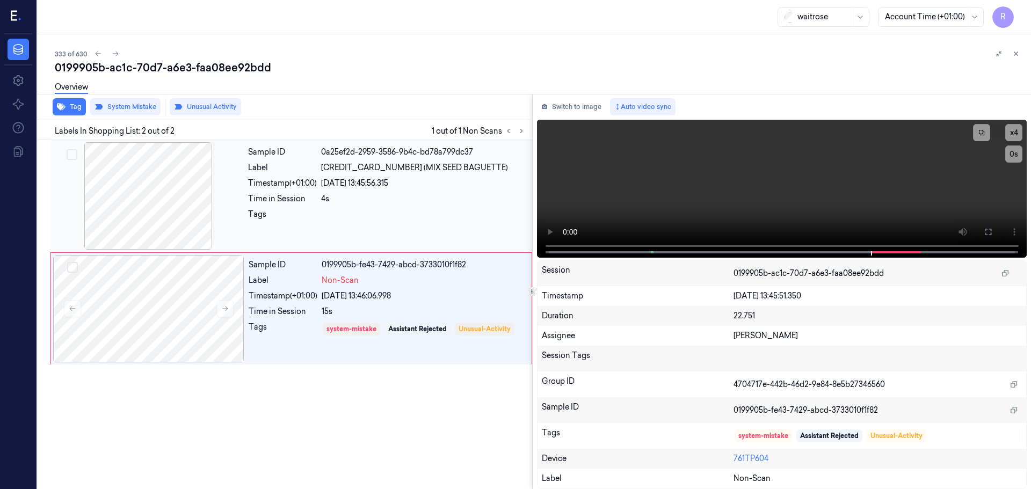
click at [295, 215] on div "Tags" at bounding box center [282, 217] width 69 height 17
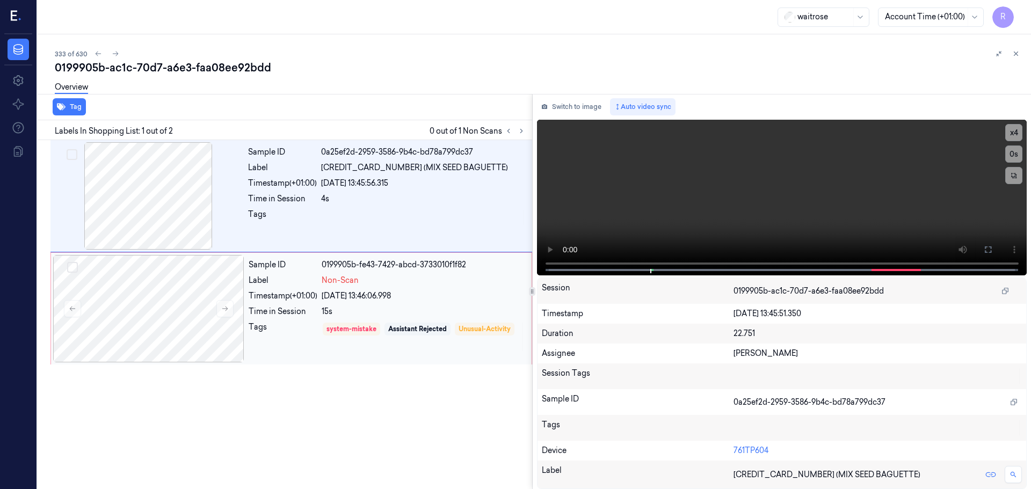
click at [294, 290] on div "Timestamp (+01:00)" at bounding box center [283, 295] width 69 height 11
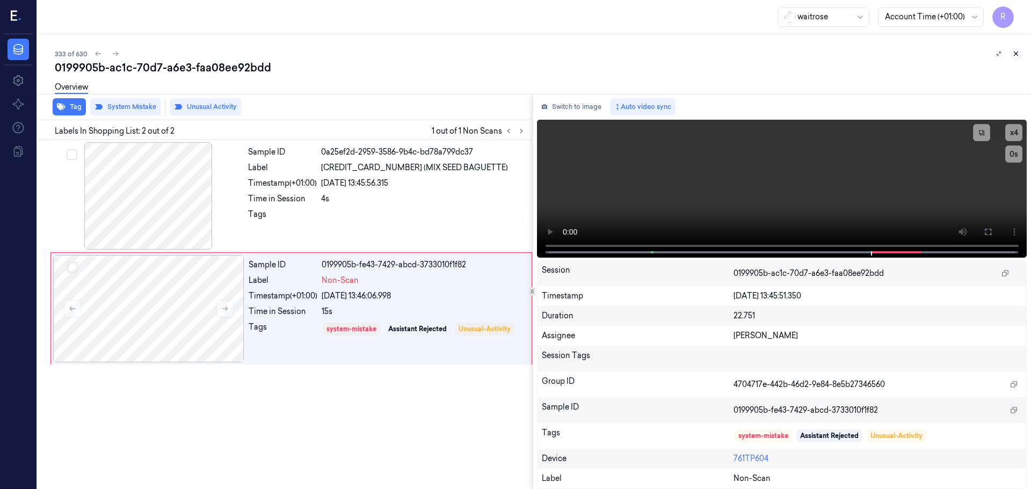
click at [1016, 49] on button at bounding box center [1015, 53] width 13 height 13
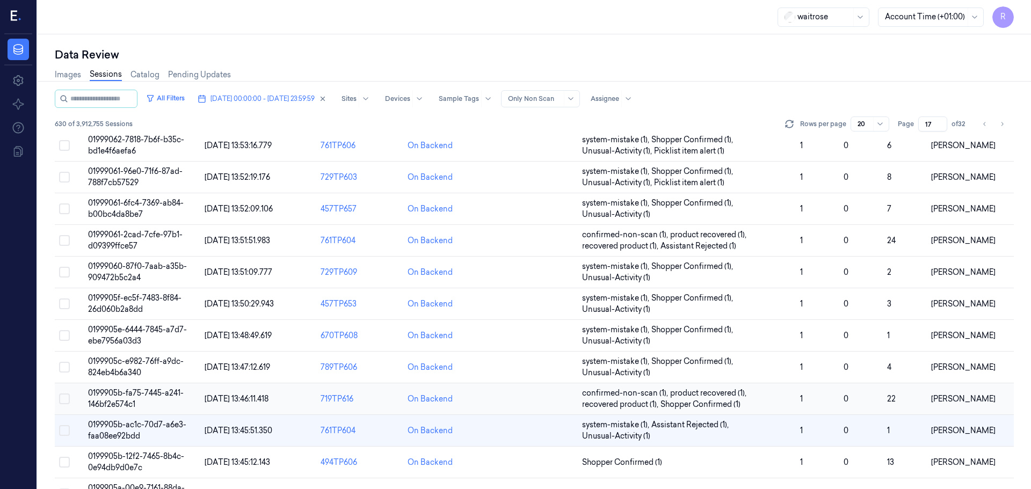
scroll to position [254, 0]
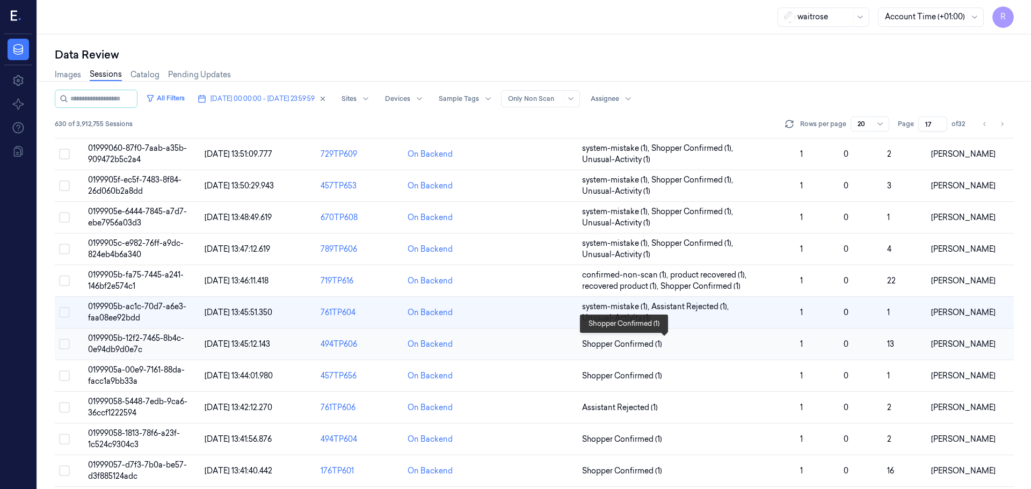
click at [702, 341] on span "Shopper Confirmed (1)" at bounding box center [686, 344] width 209 height 11
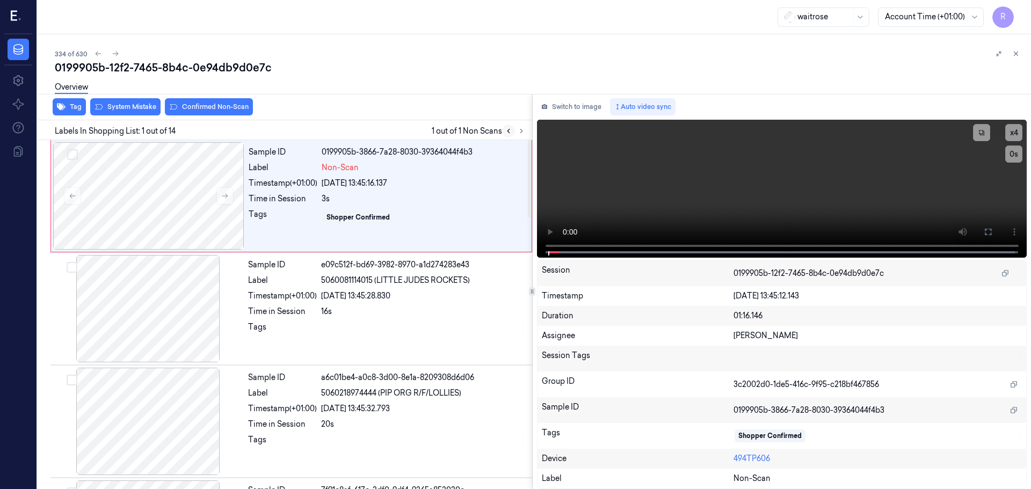
click at [514, 133] on button at bounding box center [508, 131] width 13 height 13
click at [228, 202] on button at bounding box center [224, 195] width 17 height 17
click at [226, 202] on button at bounding box center [224, 195] width 17 height 17
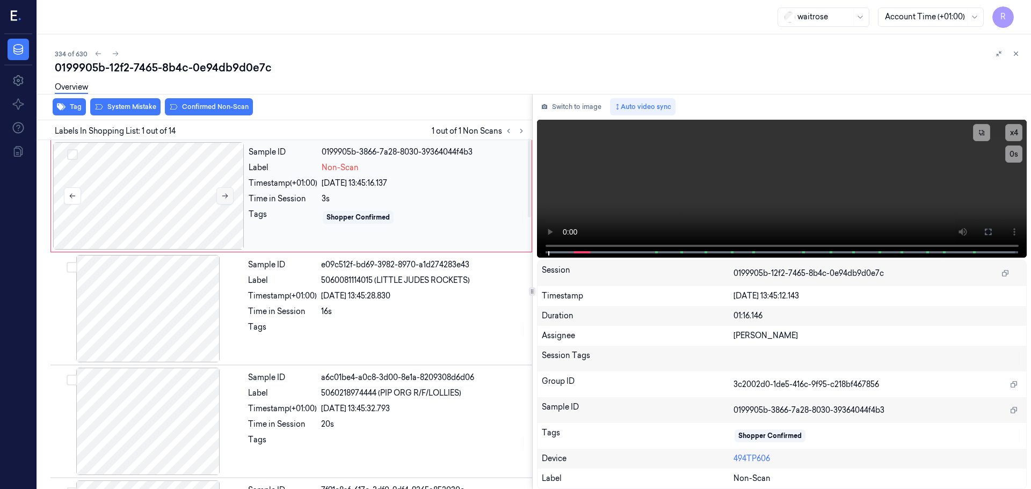
click at [226, 202] on button at bounding box center [224, 195] width 17 height 17
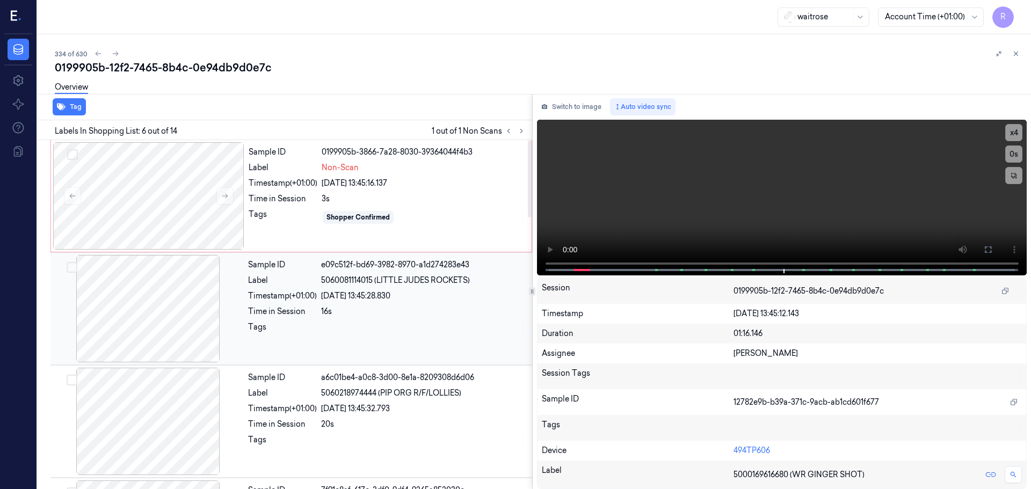
click at [188, 310] on div at bounding box center [148, 308] width 191 height 107
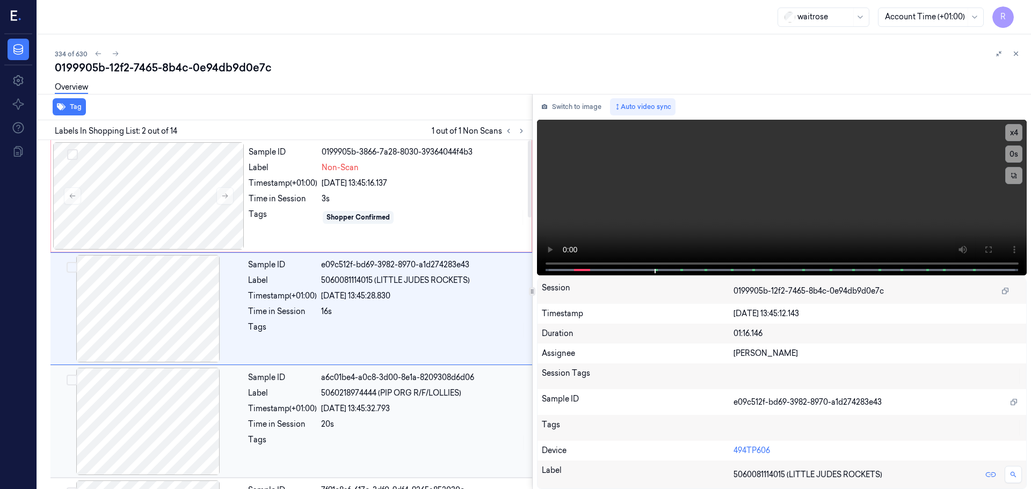
click at [180, 396] on div at bounding box center [148, 421] width 191 height 107
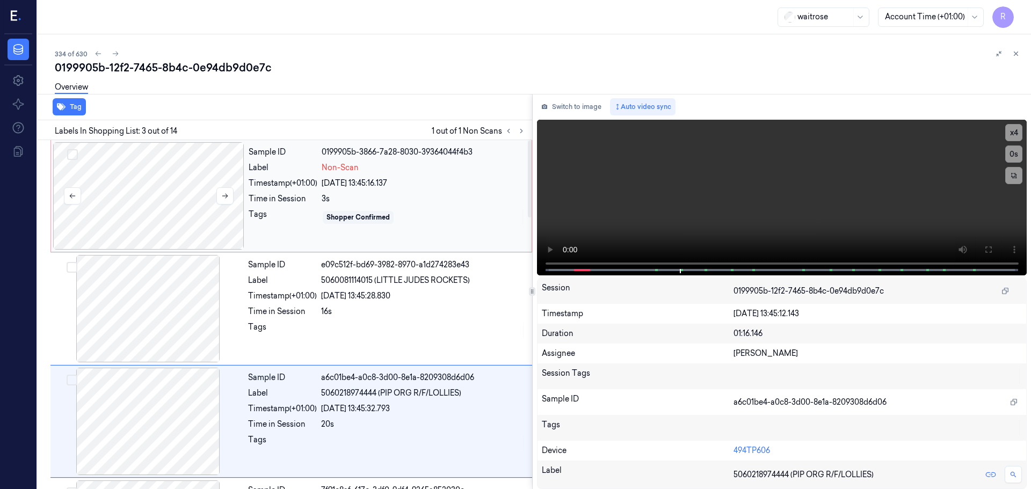
click at [199, 227] on div at bounding box center [148, 195] width 191 height 107
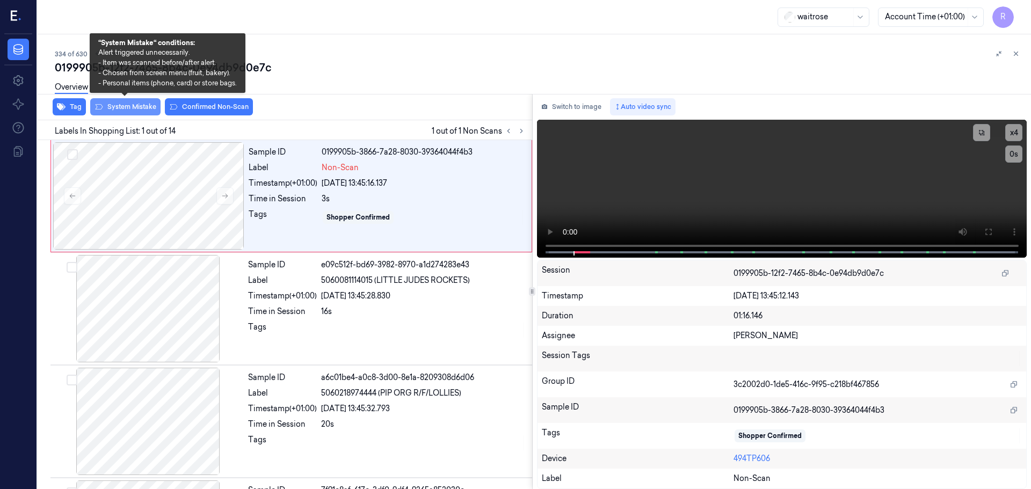
click at [120, 107] on button "System Mistake" at bounding box center [125, 106] width 70 height 17
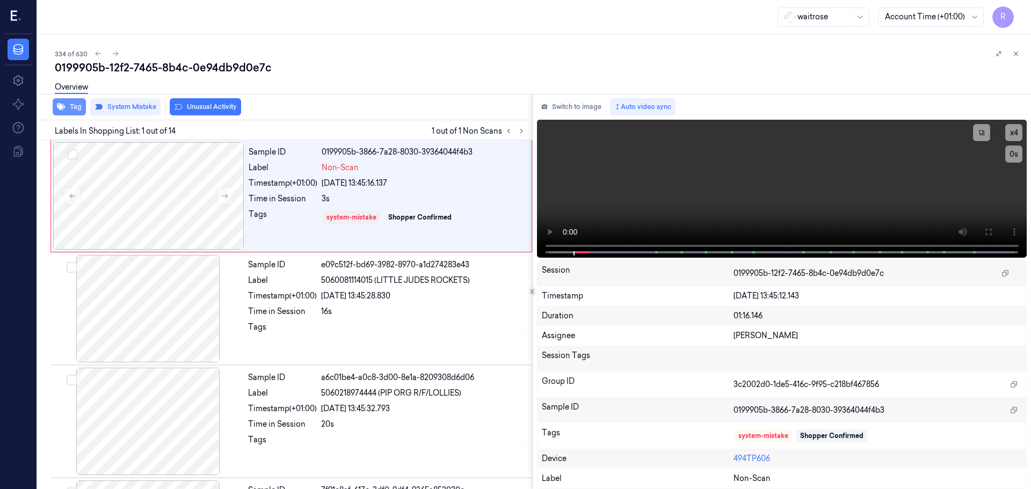
click at [73, 104] on button "Tag" at bounding box center [69, 106] width 33 height 17
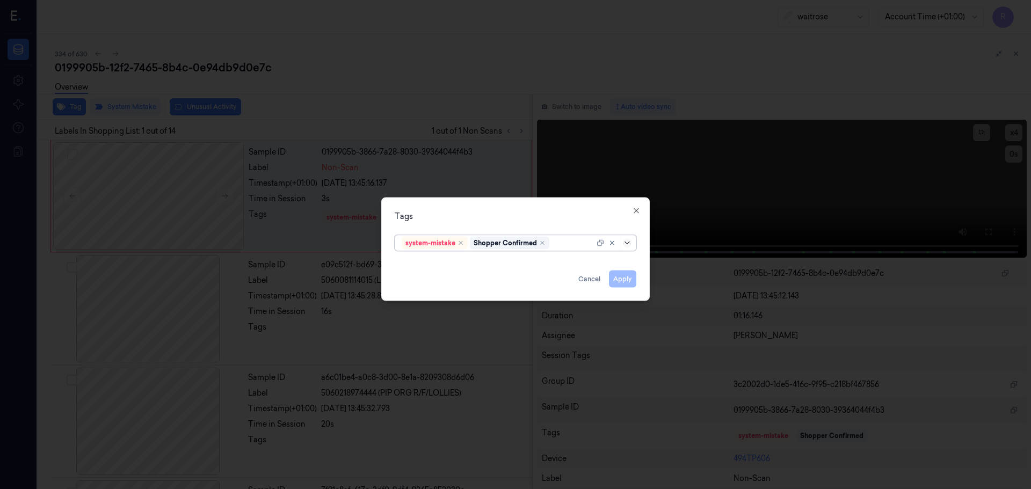
click at [629, 242] on icon at bounding box center [626, 242] width 5 height 3
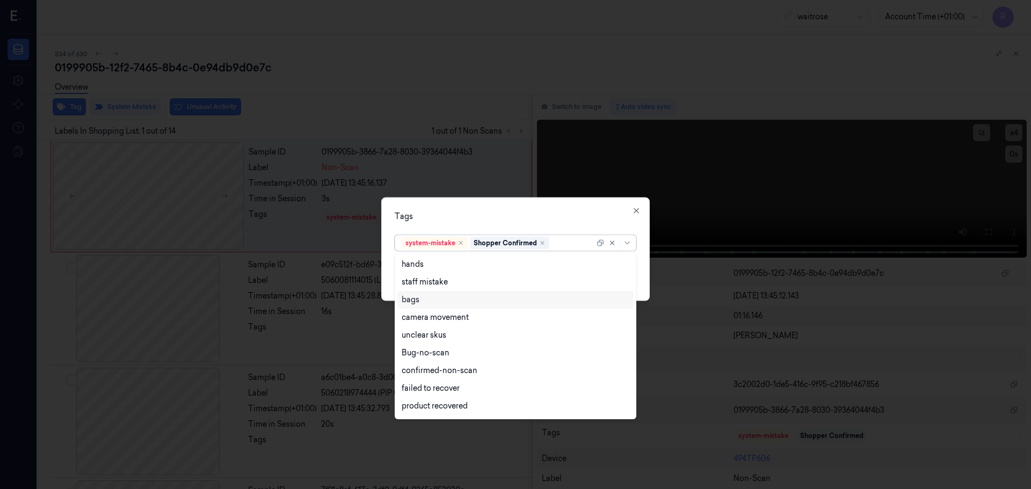
click at [418, 300] on div "bags" at bounding box center [411, 299] width 18 height 11
drag, startPoint x: 492, startPoint y: 209, endPoint x: 546, endPoint y: 223, distance: 56.0
click at [497, 211] on div "Tags option bags, selected. 17 results available. Use Up and Down to choose opt…" at bounding box center [515, 249] width 268 height 104
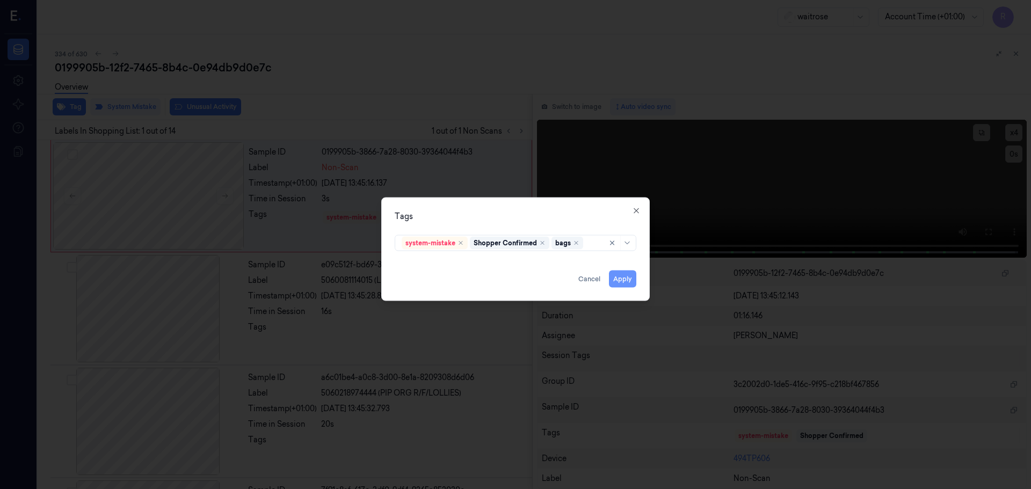
click at [629, 282] on button "Apply" at bounding box center [622, 278] width 27 height 17
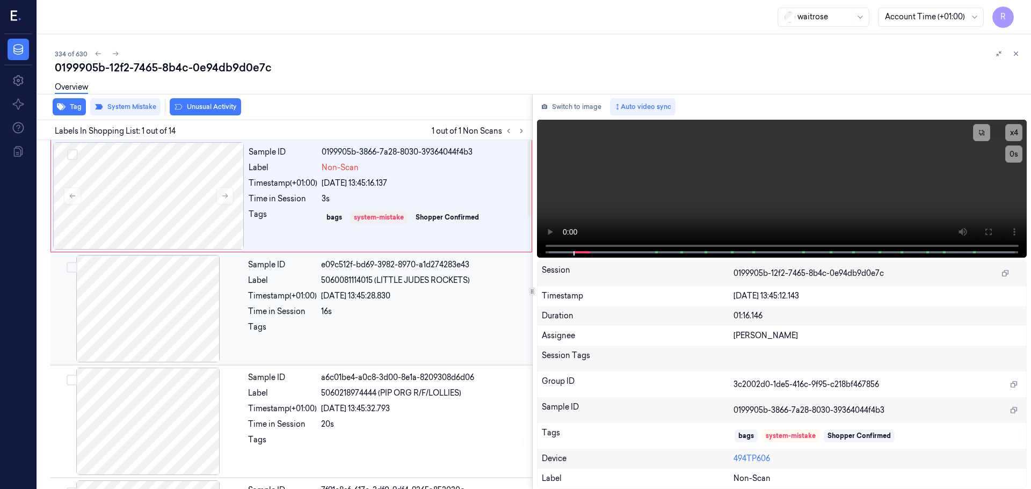
click at [360, 335] on div at bounding box center [423, 330] width 205 height 17
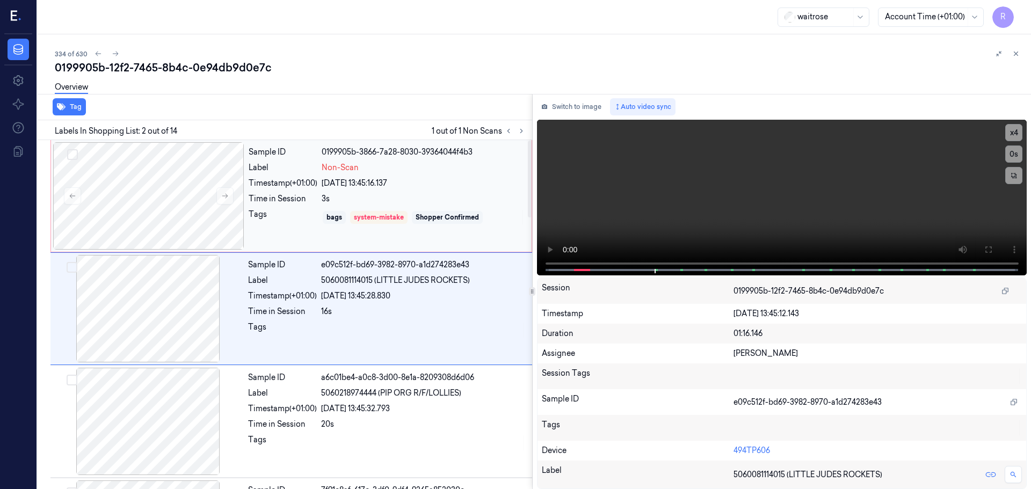
click at [356, 227] on div "Sample ID 0199905b-3866-7a28-8030-39364044f4b3 Label Non-Scan Timestamp (+01:00…" at bounding box center [386, 195] width 285 height 107
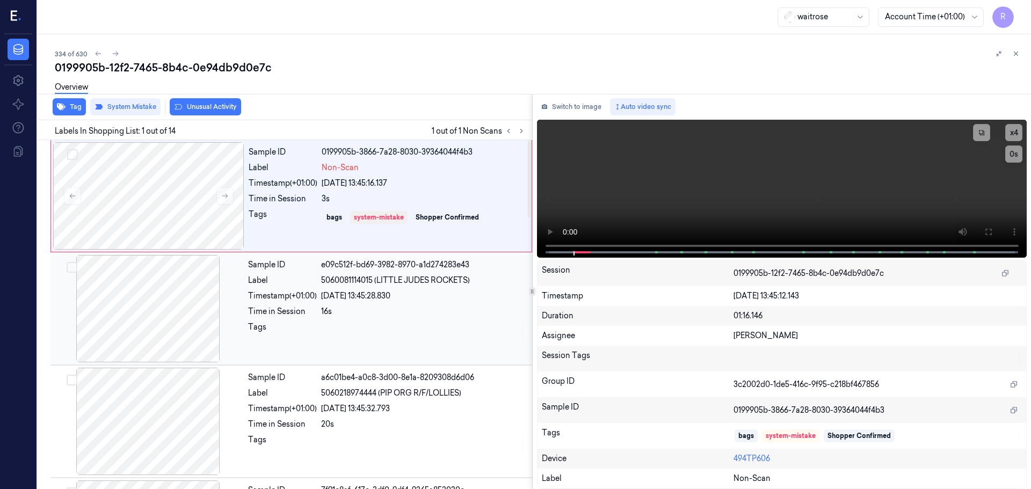
click at [366, 327] on div at bounding box center [423, 330] width 205 height 17
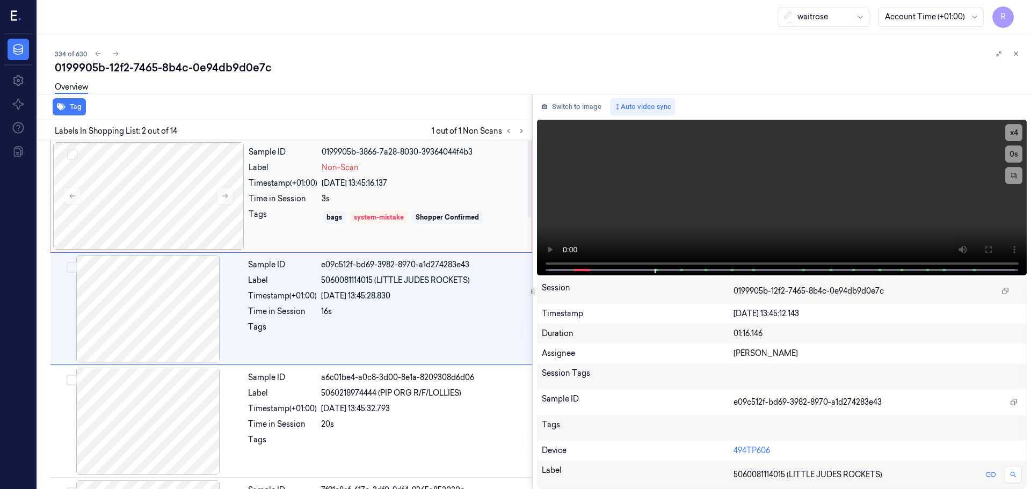
click at [389, 230] on div "Sample ID 0199905b-3866-7a28-8030-39364044f4b3 Label Non-Scan Timestamp (+01:00…" at bounding box center [386, 195] width 285 height 107
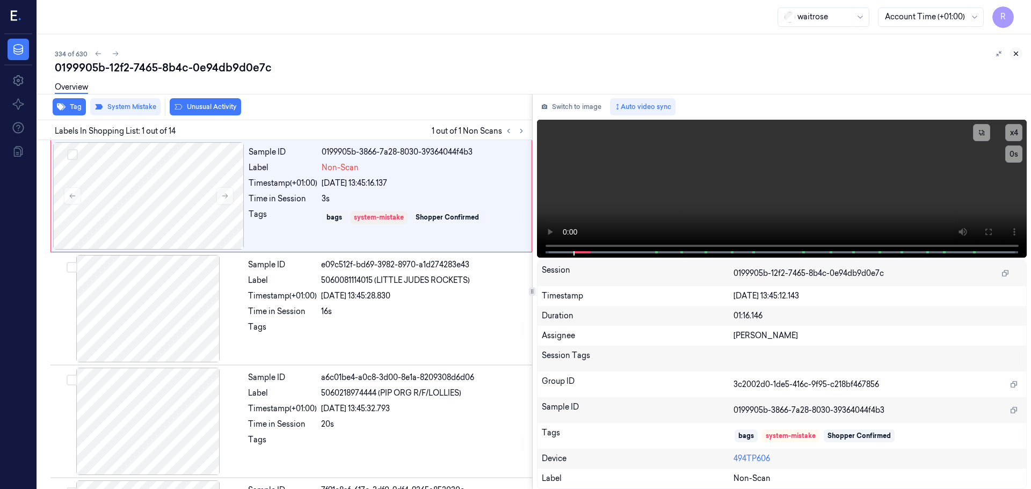
click at [1010, 54] on button at bounding box center [1015, 53] width 13 height 13
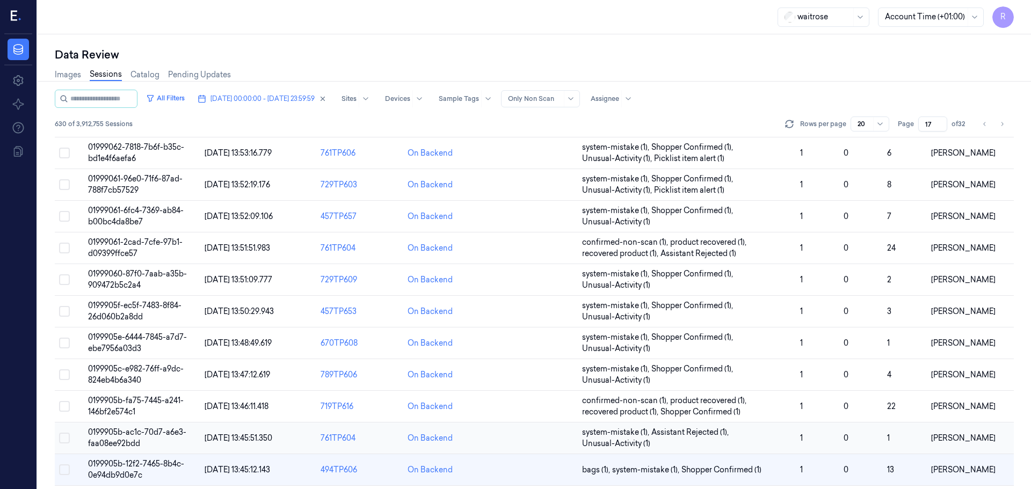
scroll to position [286, 0]
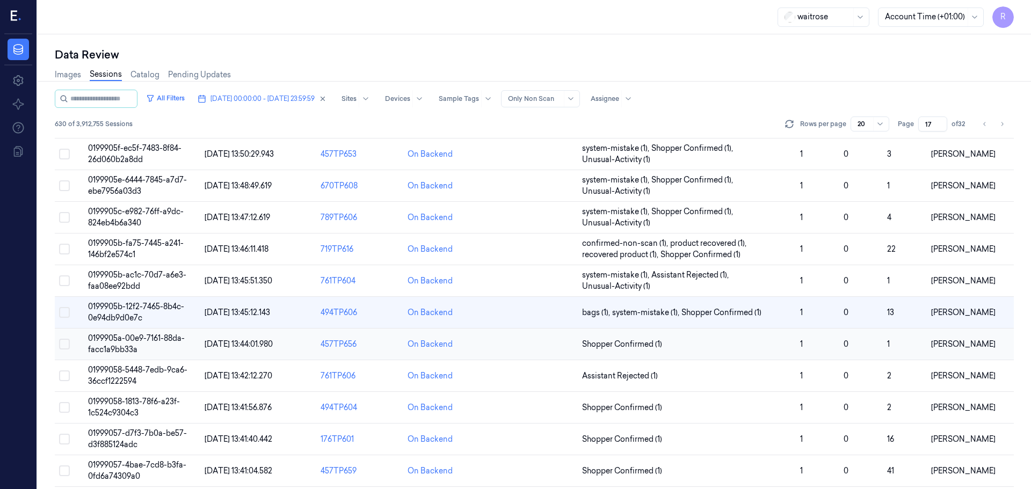
click at [716, 351] on td "Shopper Confirmed (1)" at bounding box center [687, 345] width 218 height 32
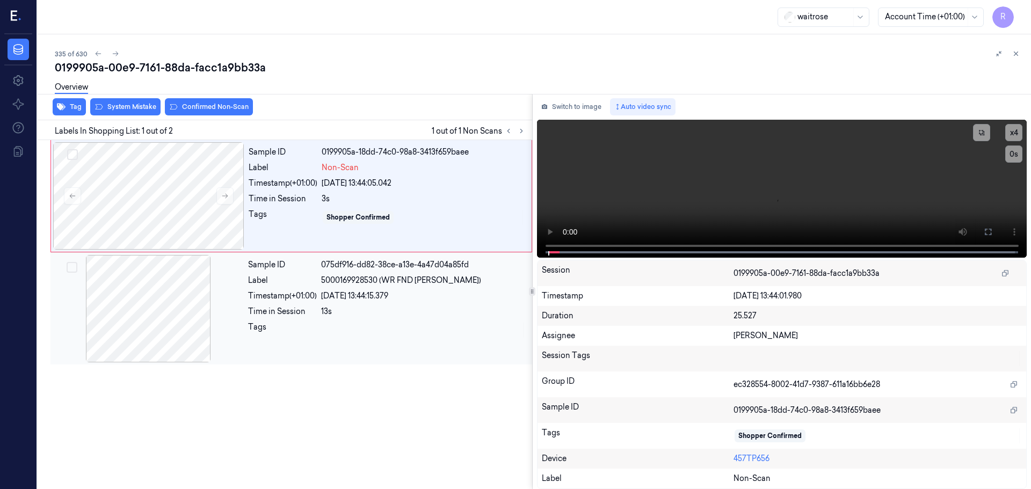
click at [171, 290] on div at bounding box center [148, 308] width 191 height 107
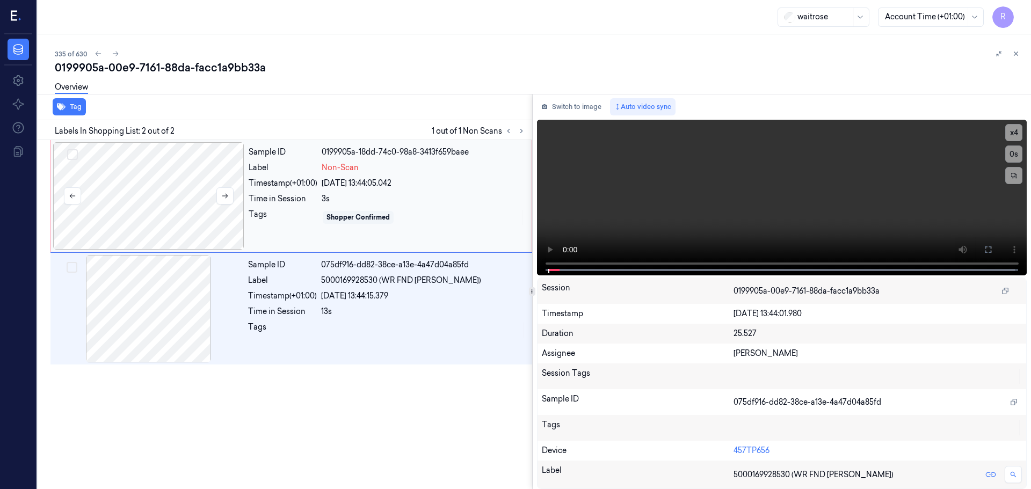
click at [179, 209] on div at bounding box center [148, 195] width 191 height 107
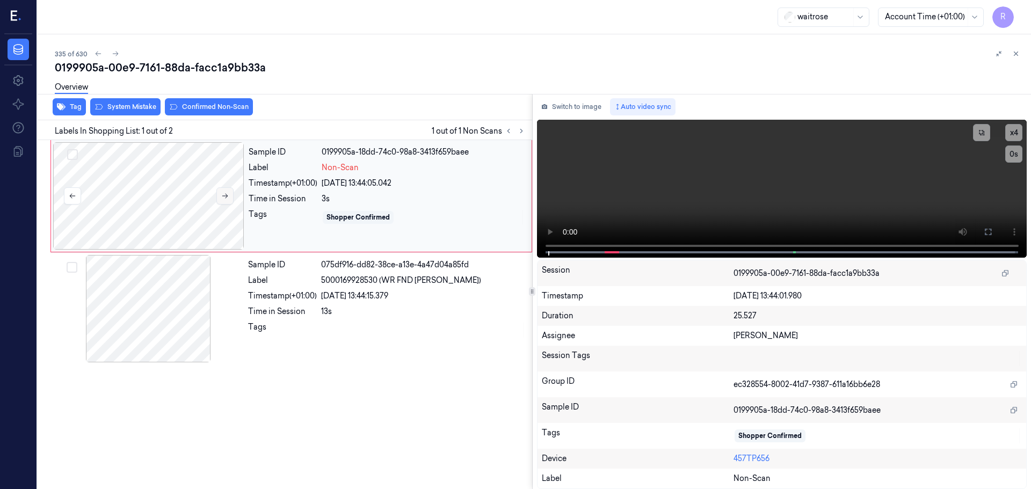
click at [232, 190] on button at bounding box center [224, 195] width 17 height 17
click at [231, 190] on button at bounding box center [224, 195] width 17 height 17
click at [228, 194] on icon at bounding box center [225, 196] width 8 height 8
click at [364, 208] on div "Sample ID 0199905a-18dd-74c0-98a8-3413f659baee Label Non-Scan Timestamp (+01:00…" at bounding box center [386, 195] width 285 height 107
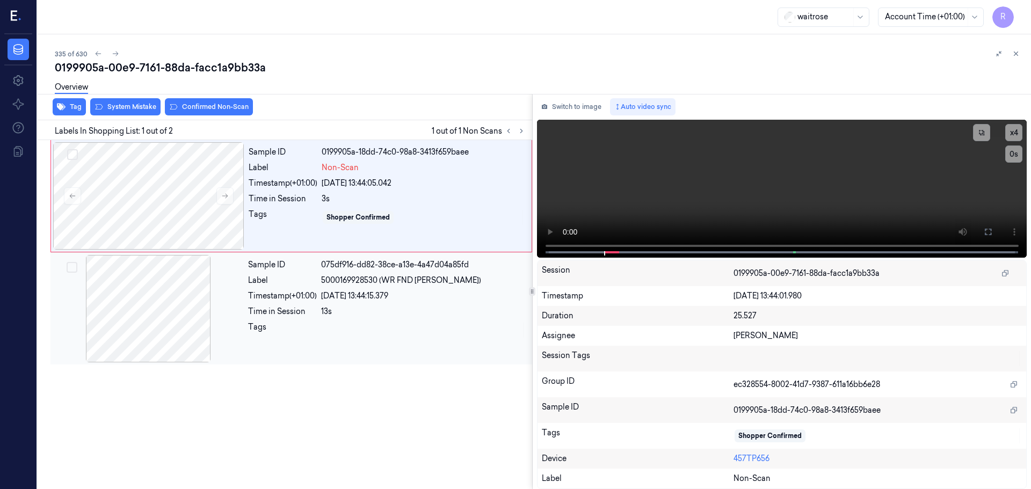
click at [327, 288] on div "Sample ID 075df916-dd82-38ce-a13e-4a47d04a85fd Label 5000169928530 (WR FND ROSE…" at bounding box center [387, 308] width 286 height 107
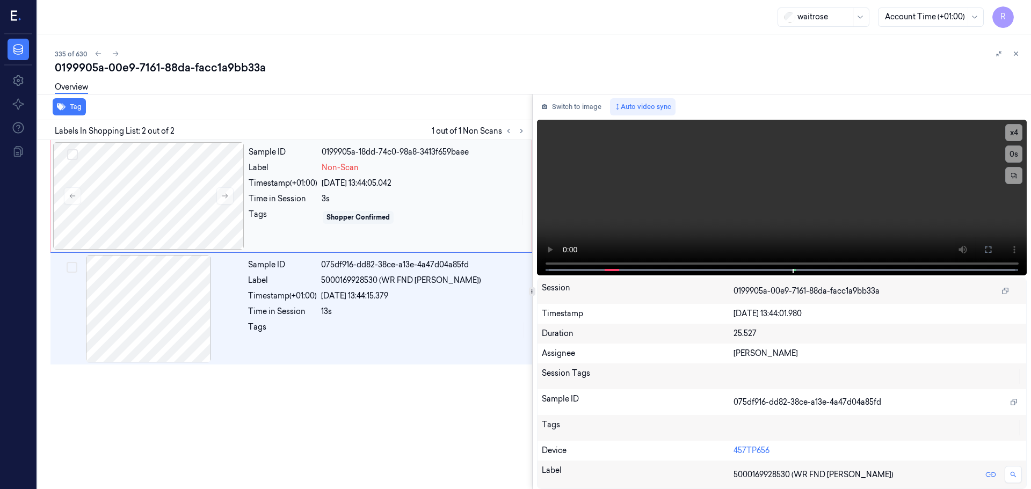
click at [340, 203] on div "3s" at bounding box center [423, 198] width 203 height 11
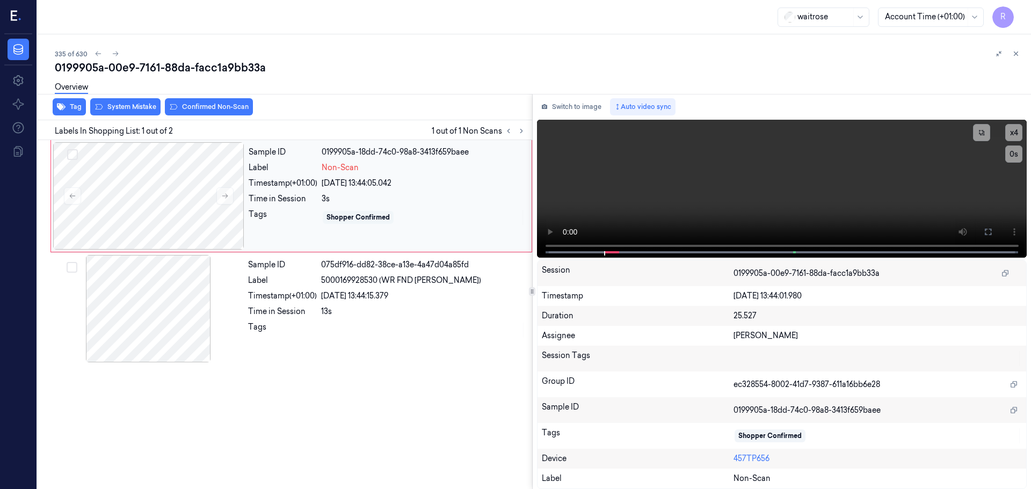
click at [360, 222] on div "Shopper Confirmed" at bounding box center [358, 217] width 71 height 13
click at [362, 222] on div "Shopper Confirmed" at bounding box center [357, 218] width 63 height 10
click at [225, 199] on icon at bounding box center [225, 196] width 8 height 8
click at [412, 307] on div "13s" at bounding box center [423, 311] width 205 height 11
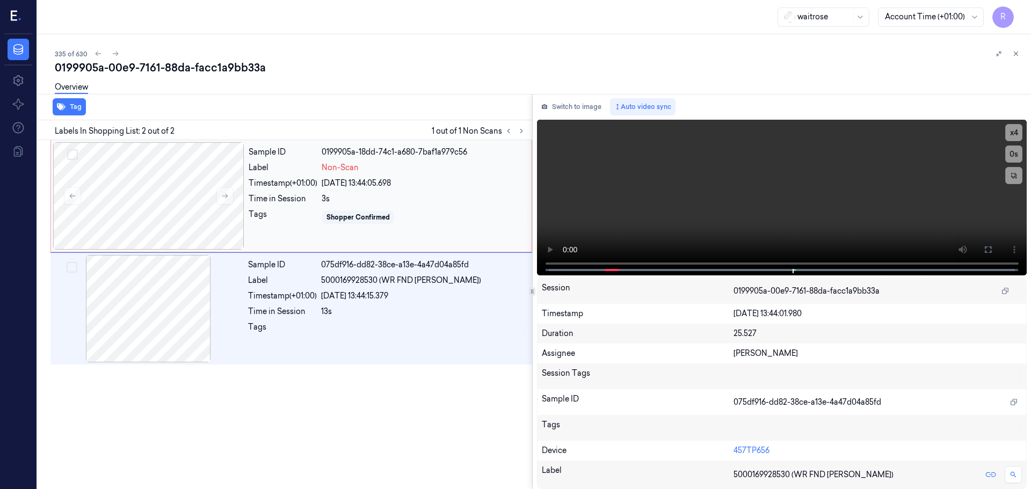
click at [340, 210] on div "Shopper Confirmed" at bounding box center [423, 217] width 203 height 17
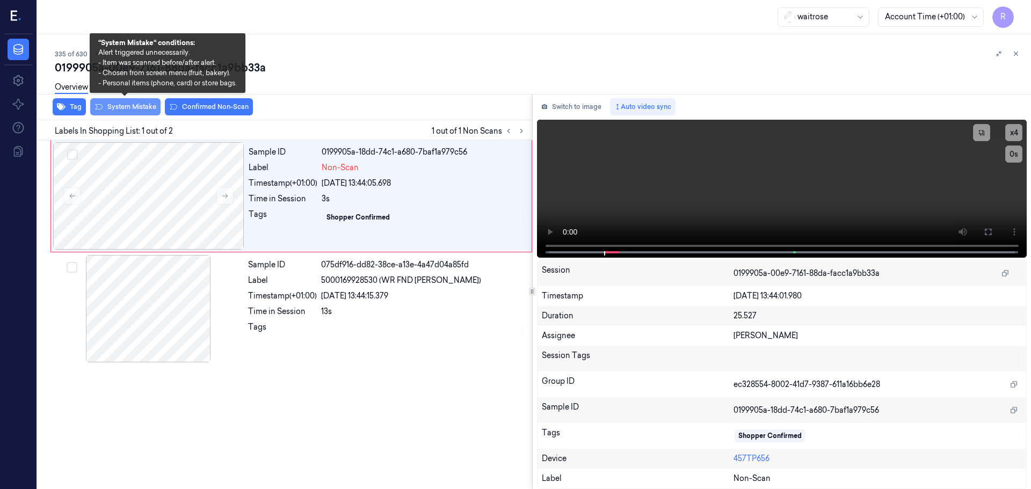
click at [134, 107] on button "System Mistake" at bounding box center [125, 106] width 70 height 17
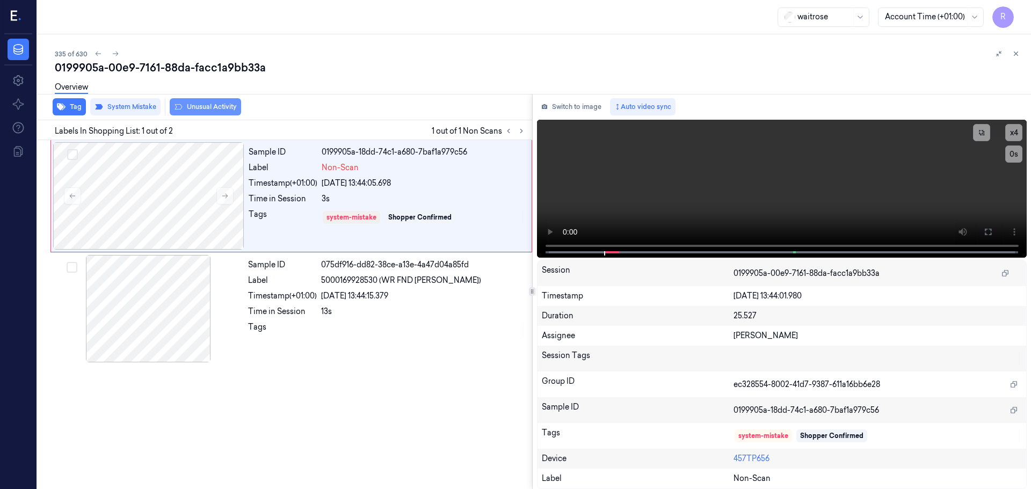
click at [181, 107] on icon at bounding box center [179, 106] width 8 height 5
click at [351, 321] on div "Sample ID 075df916-dd82-38ce-a13e-4a47d04a85fd Label 5000169928530 (WR FND ROSE…" at bounding box center [387, 308] width 286 height 107
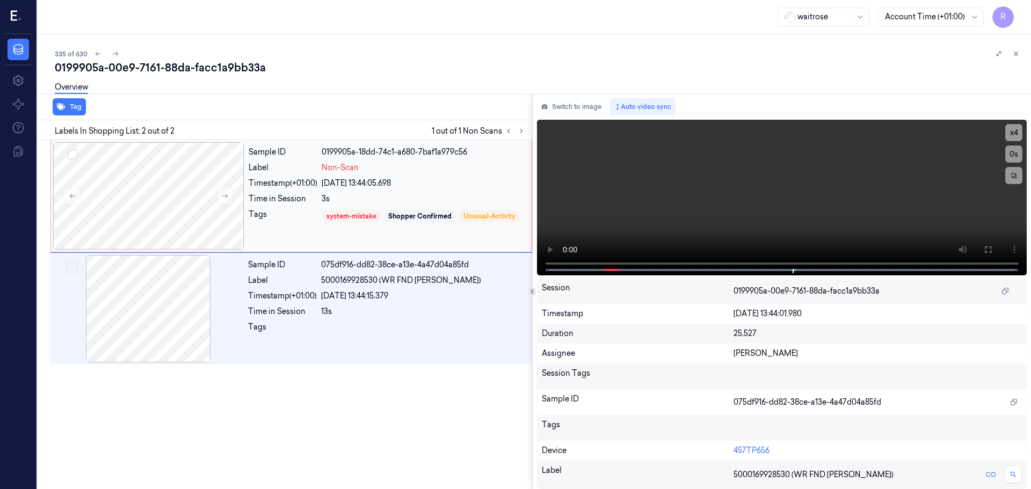
click at [401, 193] on div "Sample ID 0199905a-18dd-74c1-a680-7baf1a979c56 Label Non-Scan Timestamp (+01:00…" at bounding box center [386, 195] width 285 height 107
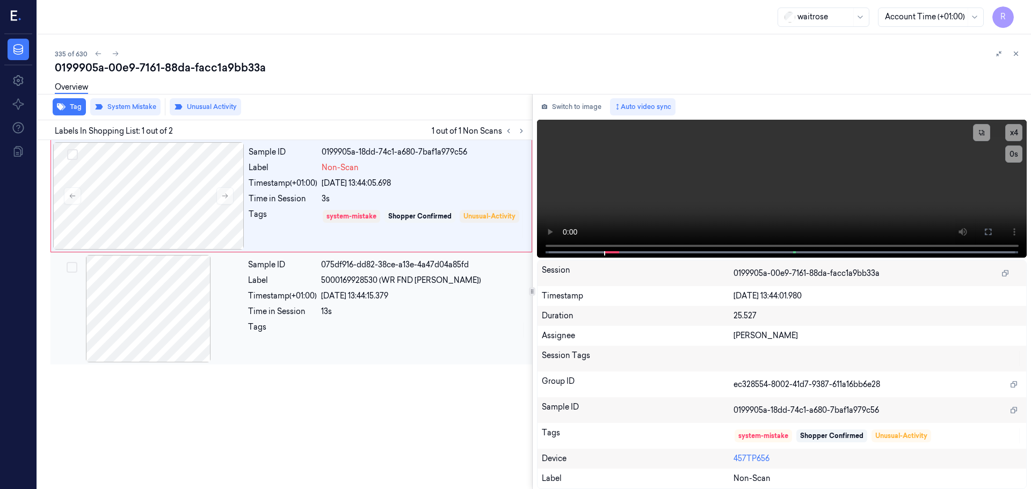
click at [373, 310] on div "13s" at bounding box center [423, 311] width 205 height 11
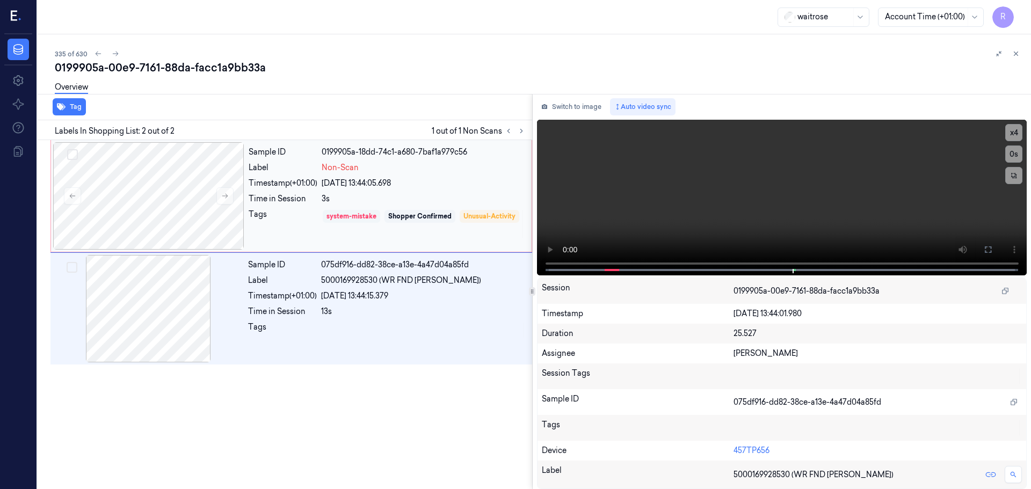
click at [349, 212] on div "system-mistake" at bounding box center [351, 217] width 50 height 10
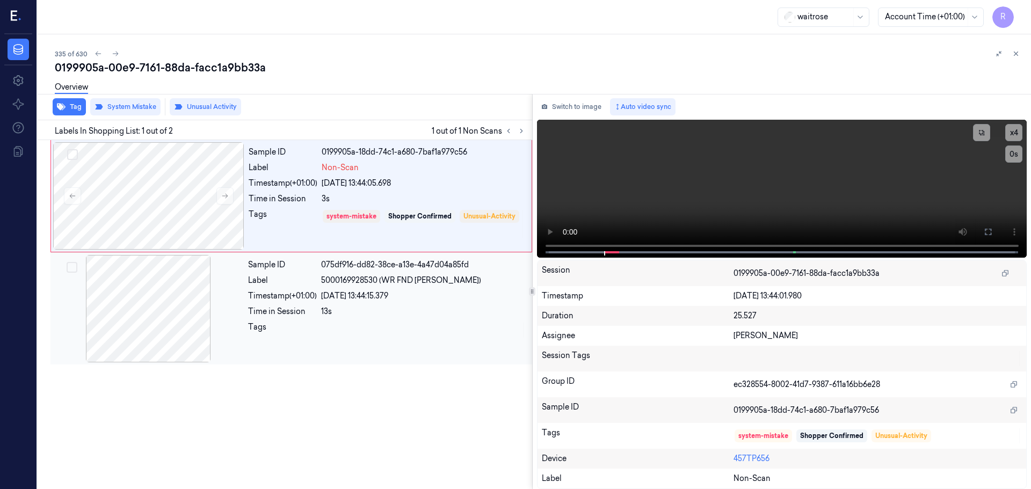
click at [372, 327] on div at bounding box center [423, 330] width 205 height 17
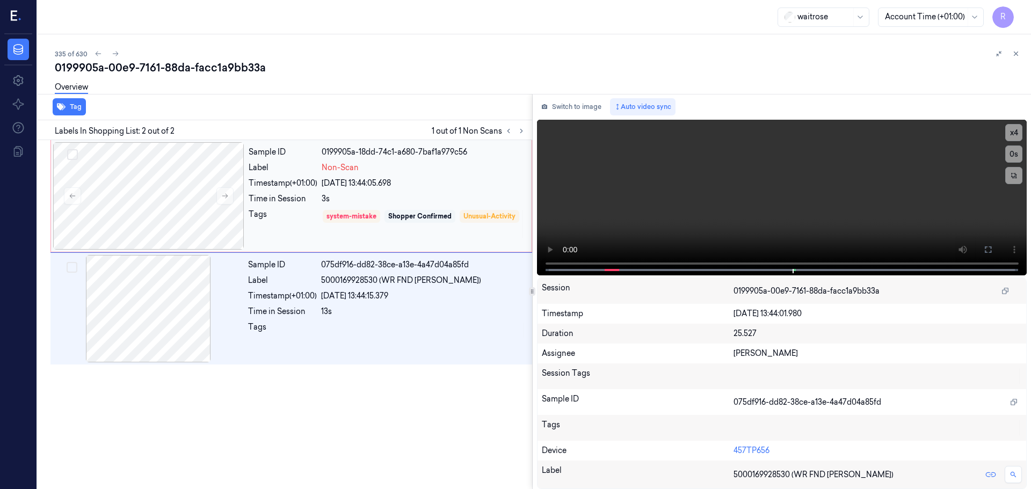
click at [398, 218] on div "Shopper Confirmed" at bounding box center [419, 217] width 63 height 10
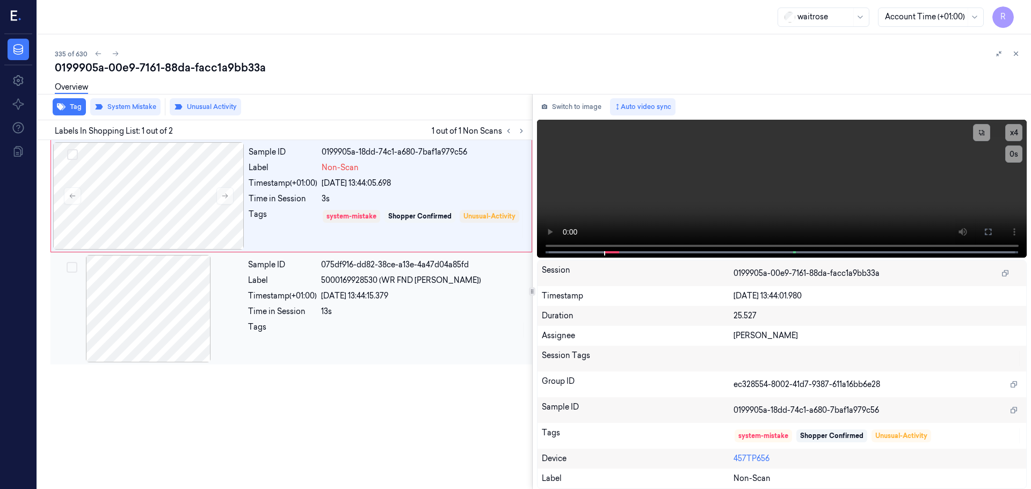
click at [295, 318] on div "Sample ID 075df916-dd82-38ce-a13e-4a47d04a85fd Label 5000169928530 (WR FND ROSE…" at bounding box center [387, 308] width 286 height 107
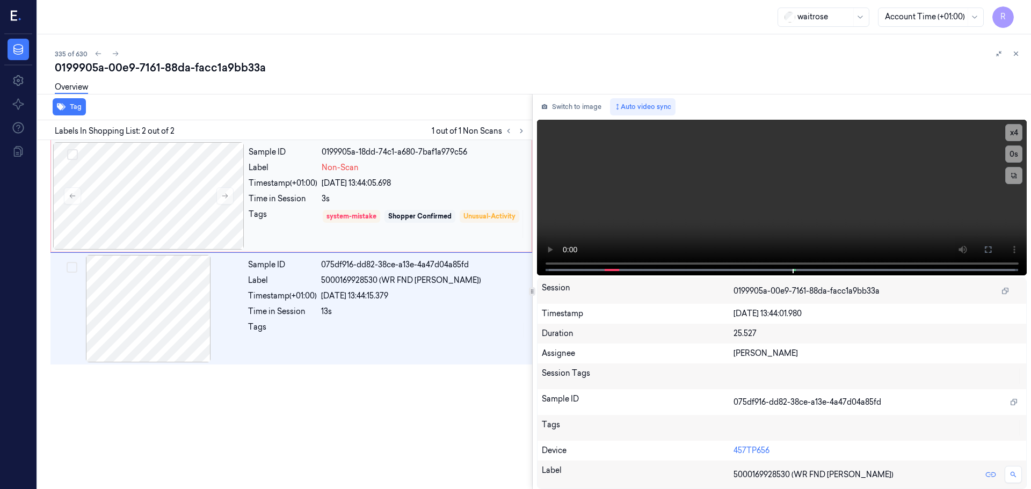
click at [301, 220] on div "Tags" at bounding box center [283, 224] width 69 height 31
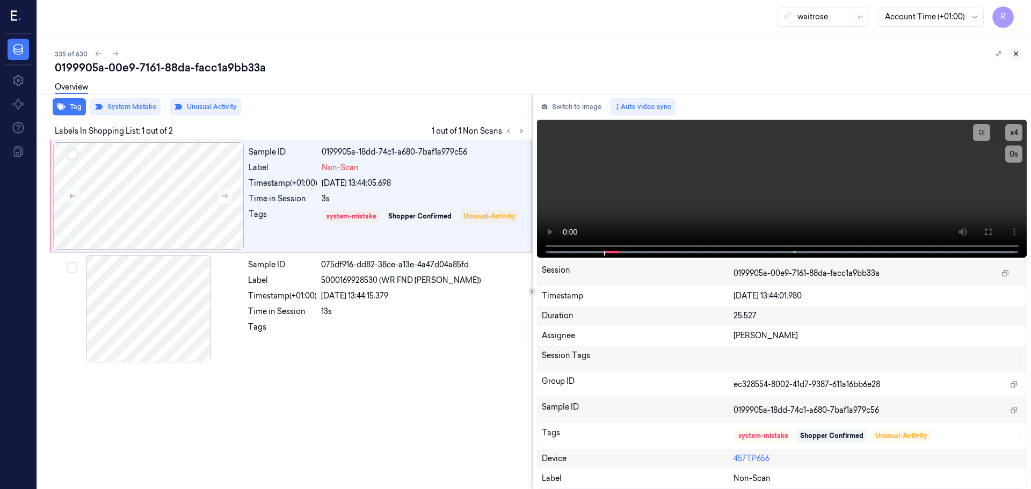
click at [1019, 56] on icon at bounding box center [1016, 54] width 8 height 8
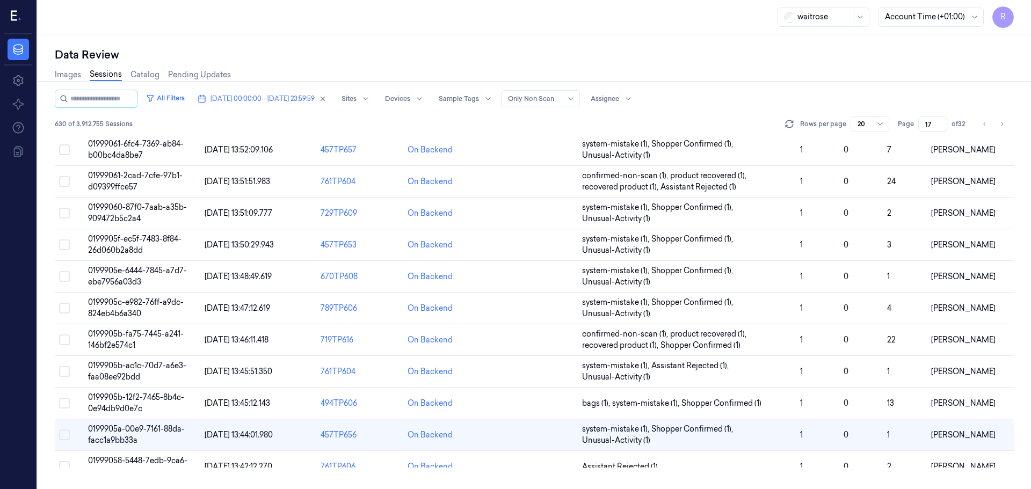
scroll to position [317, 0]
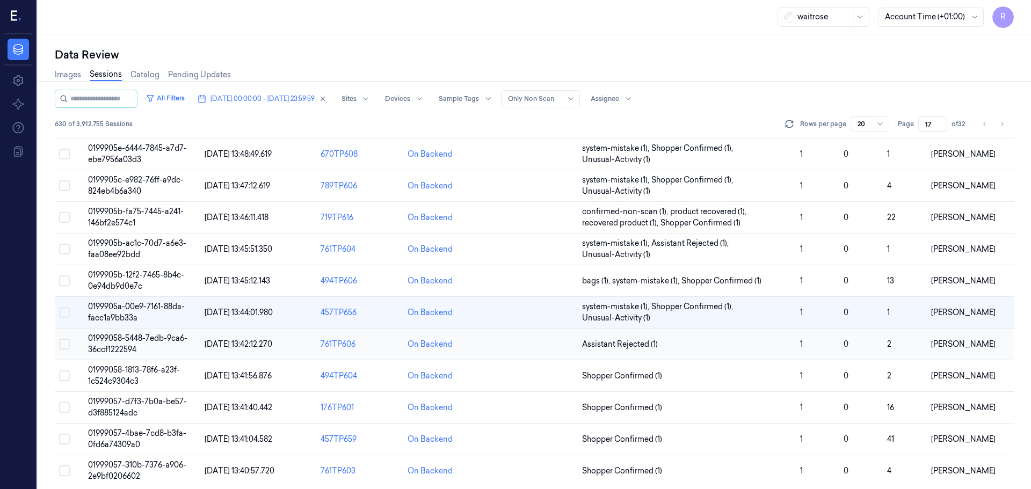
click at [727, 349] on span "Assistant Rejected (1)" at bounding box center [686, 344] width 209 height 11
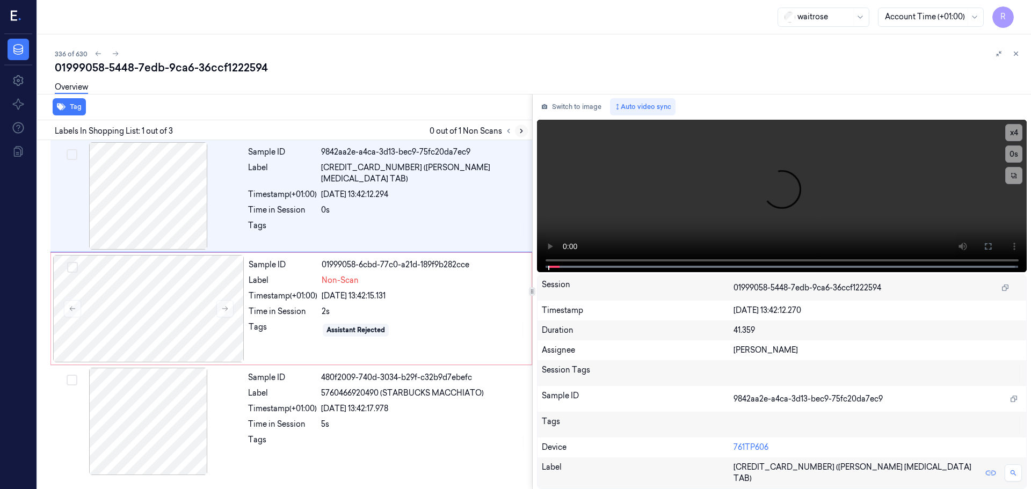
click at [517, 131] on icon at bounding box center [521, 131] width 8 height 8
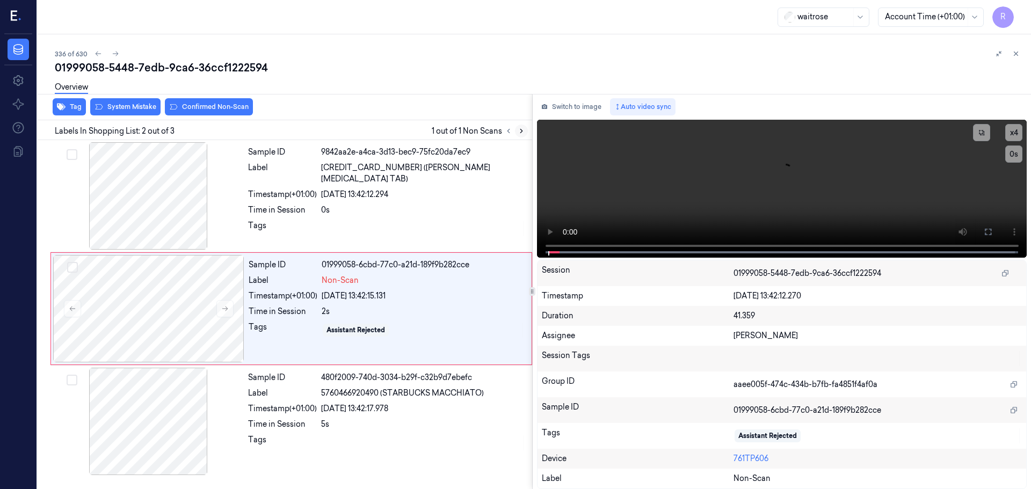
click at [521, 132] on icon at bounding box center [521, 131] width 8 height 8
click at [521, 132] on icon at bounding box center [521, 131] width 2 height 4
click at [521, 133] on icon at bounding box center [521, 131] width 8 height 8
click at [228, 309] on icon at bounding box center [225, 309] width 6 height 5
click at [227, 309] on icon at bounding box center [225, 309] width 6 height 5
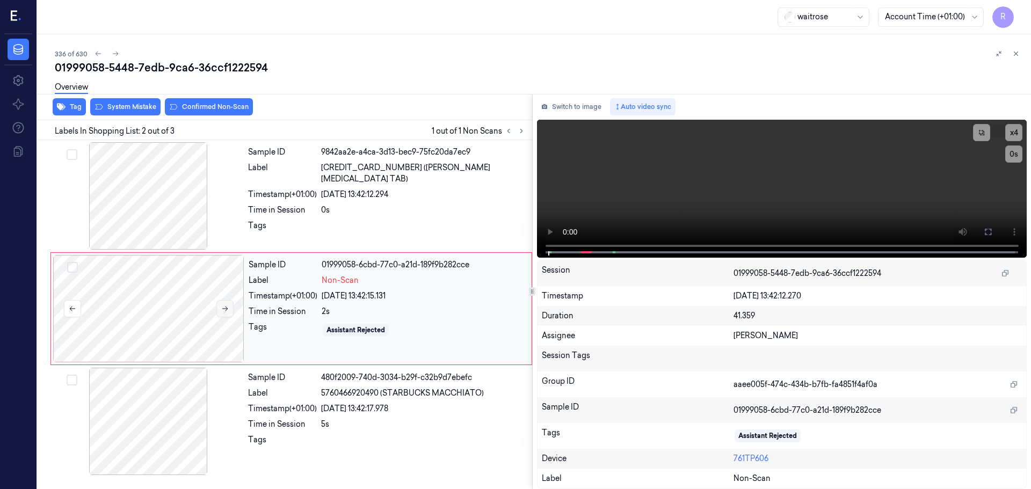
click at [227, 309] on icon at bounding box center [225, 309] width 6 height 5
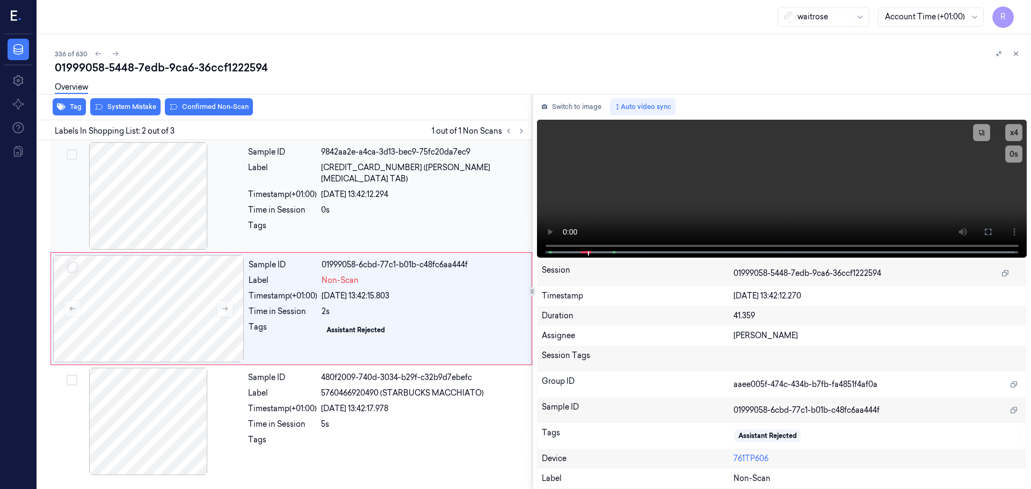
click at [183, 209] on div at bounding box center [148, 195] width 191 height 107
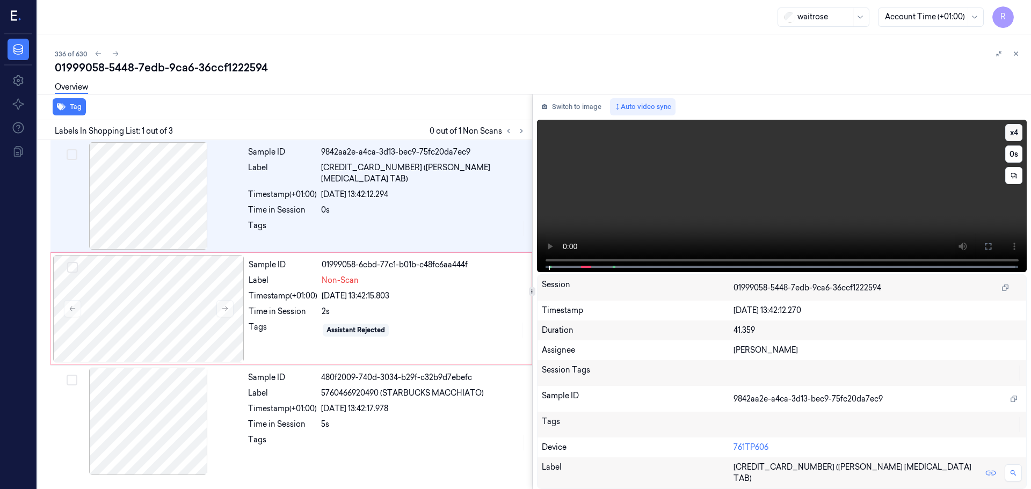
click at [1014, 134] on button "x 4" at bounding box center [1013, 132] width 17 height 17
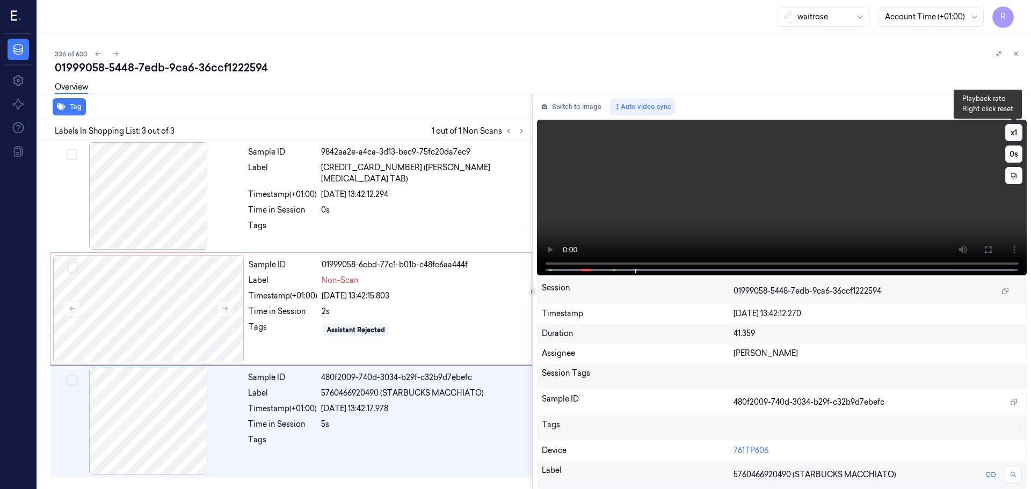
click at [1013, 127] on button "x 1" at bounding box center [1013, 132] width 17 height 17
click at [1013, 127] on button "x 2" at bounding box center [1013, 132] width 17 height 17
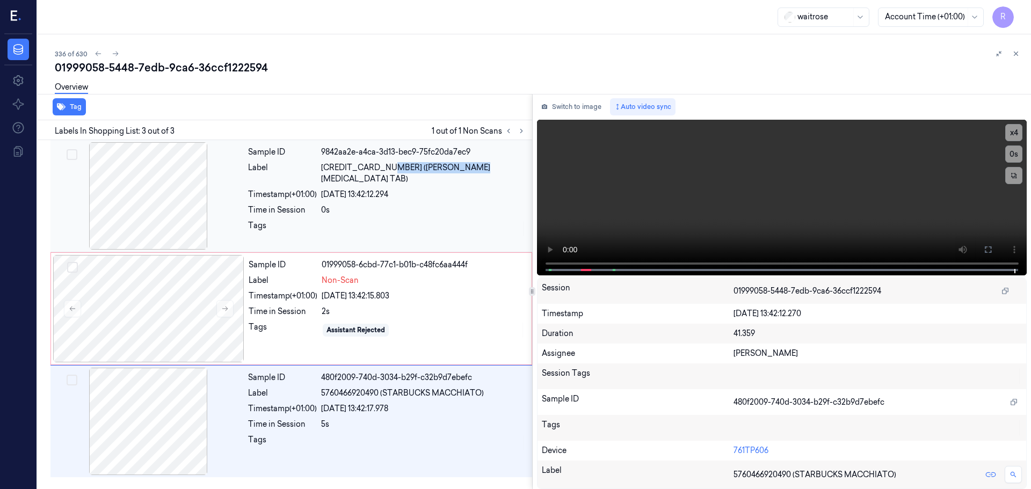
drag, startPoint x: 382, startPoint y: 166, endPoint x: 473, endPoint y: 167, distance: 91.8
click at [473, 167] on span "[CREDIT_CARD_NUMBER] ([PERSON_NAME] [MEDICAL_DATA] TAB)" at bounding box center [423, 173] width 205 height 23
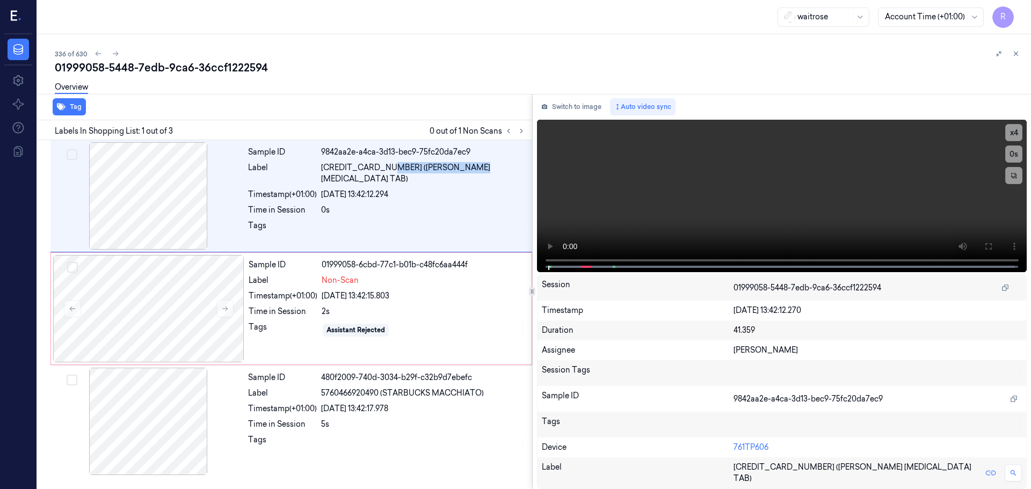
copy span "[PERSON_NAME] [MEDICAL_DATA] TAB"
click at [419, 282] on div "Non-Scan" at bounding box center [423, 280] width 203 height 11
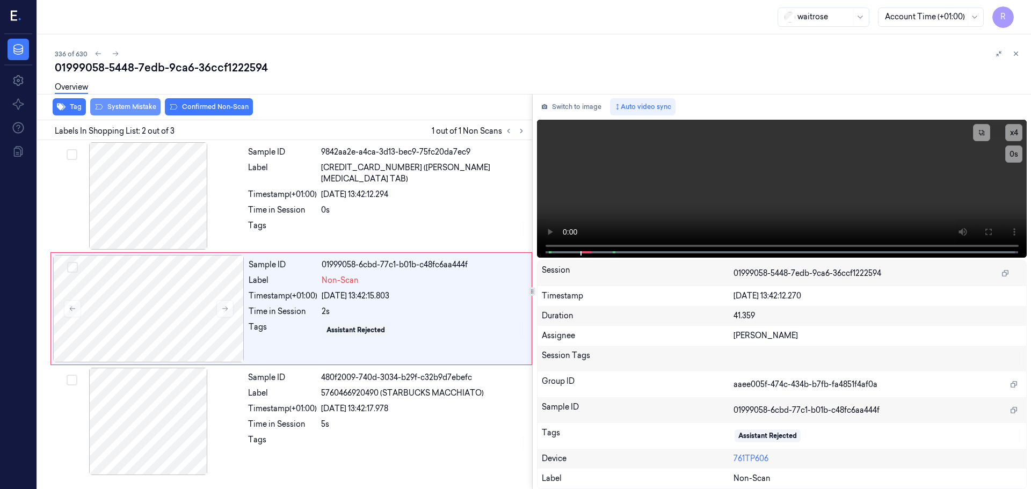
click at [136, 111] on button "System Mistake" at bounding box center [125, 106] width 70 height 17
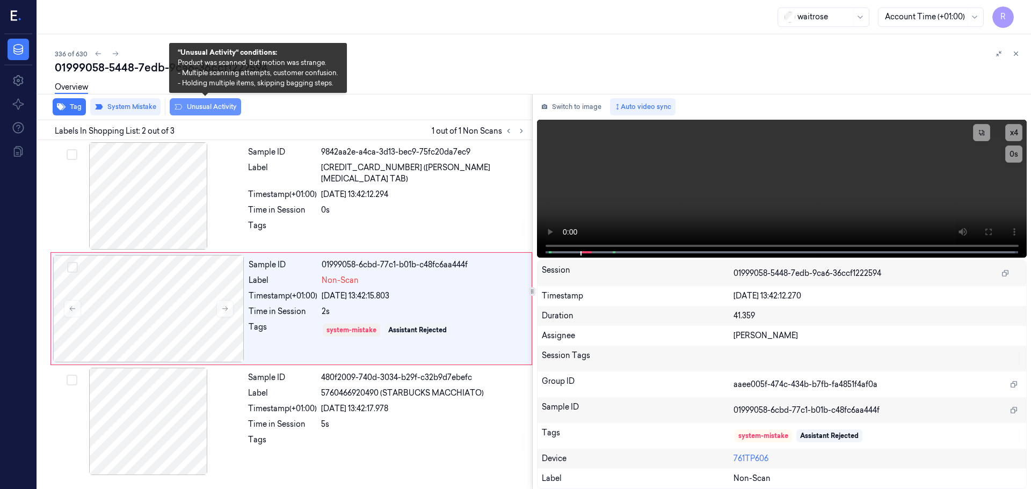
click at [190, 106] on button "Unusual Activity" at bounding box center [205, 106] width 71 height 17
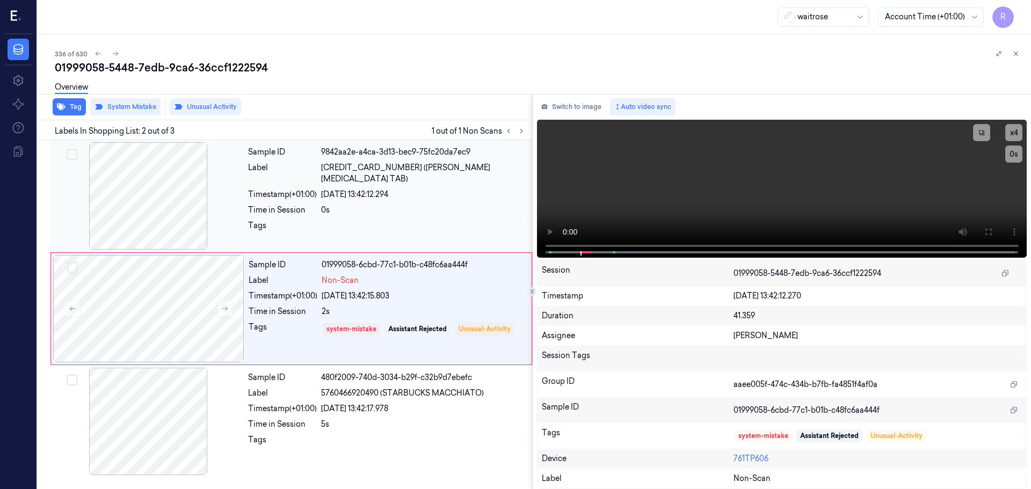
click at [353, 205] on div "0s" at bounding box center [423, 210] width 205 height 11
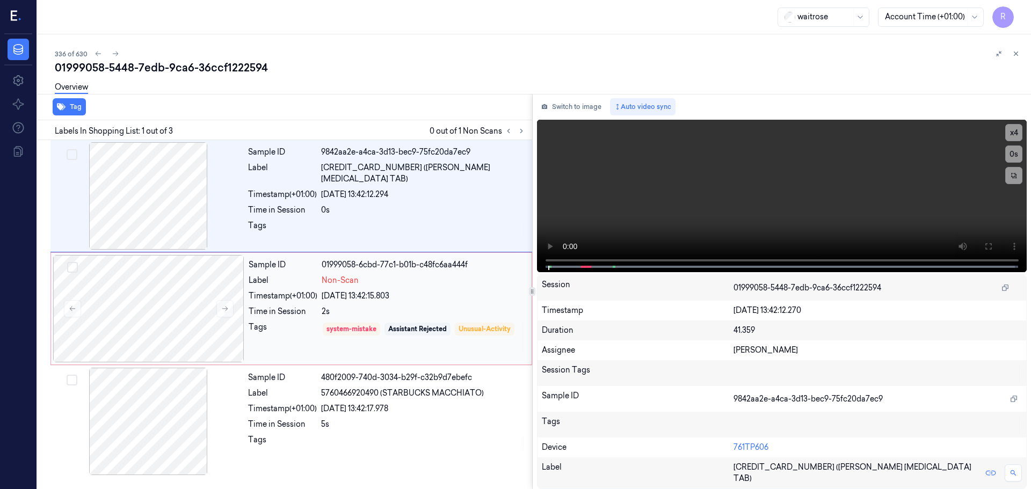
drag, startPoint x: 382, startPoint y: 302, endPoint x: 491, endPoint y: 297, distance: 109.1
click at [382, 302] on div "Sample ID 01999058-6cbd-77c1-b01b-c48fc6aa444f Label Non-Scan Timestamp (+01:00…" at bounding box center [386, 308] width 285 height 107
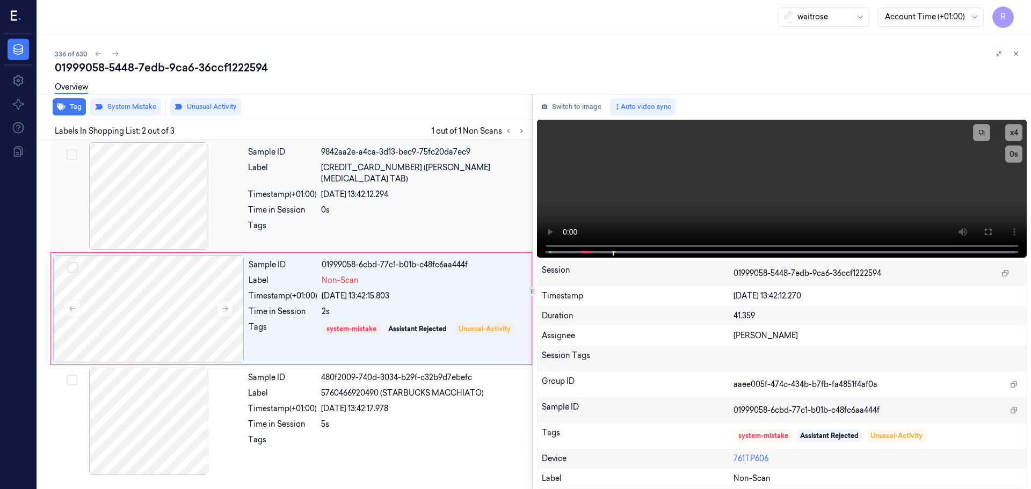
click at [369, 222] on div at bounding box center [423, 228] width 205 height 17
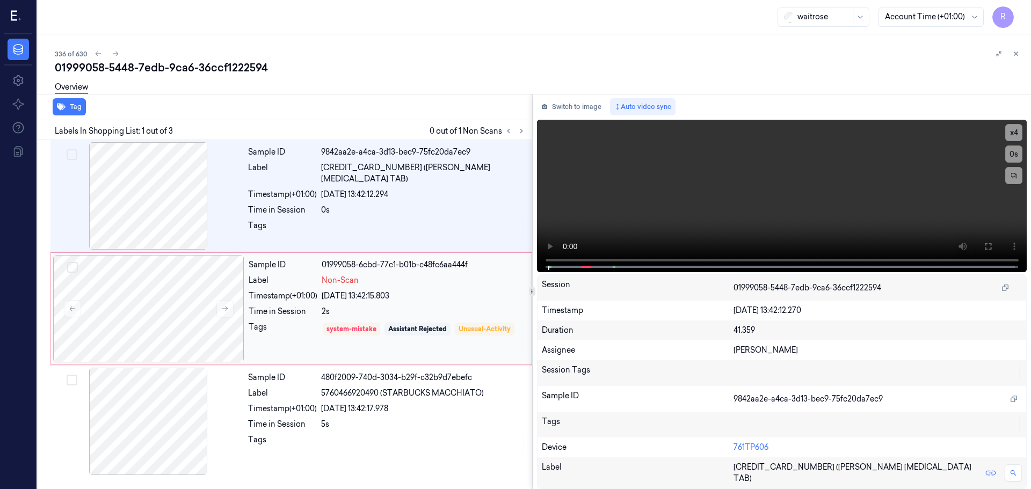
click at [390, 303] on div "Sample ID 01999058-6cbd-77c1-b01b-c48fc6aa444f Label Non-Scan Timestamp (+01:00…" at bounding box center [386, 308] width 285 height 107
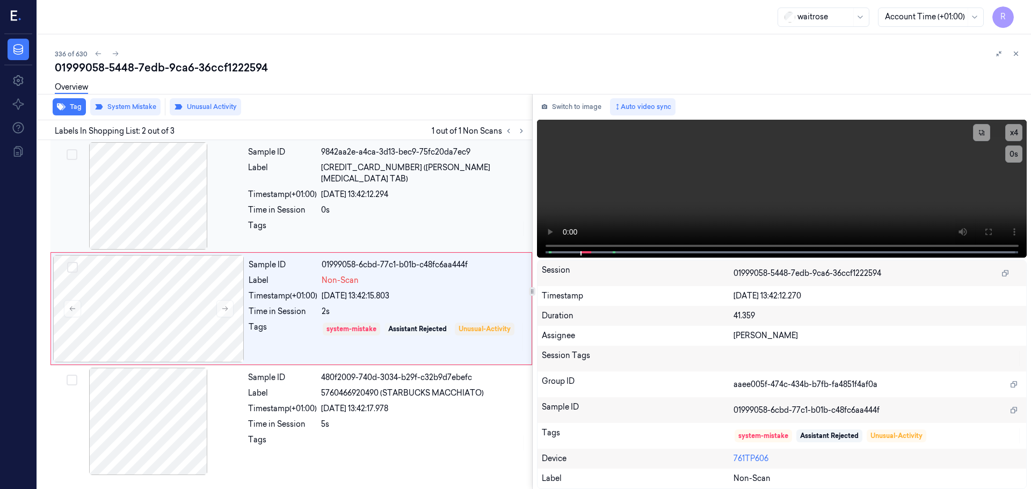
click at [417, 220] on div at bounding box center [423, 228] width 205 height 17
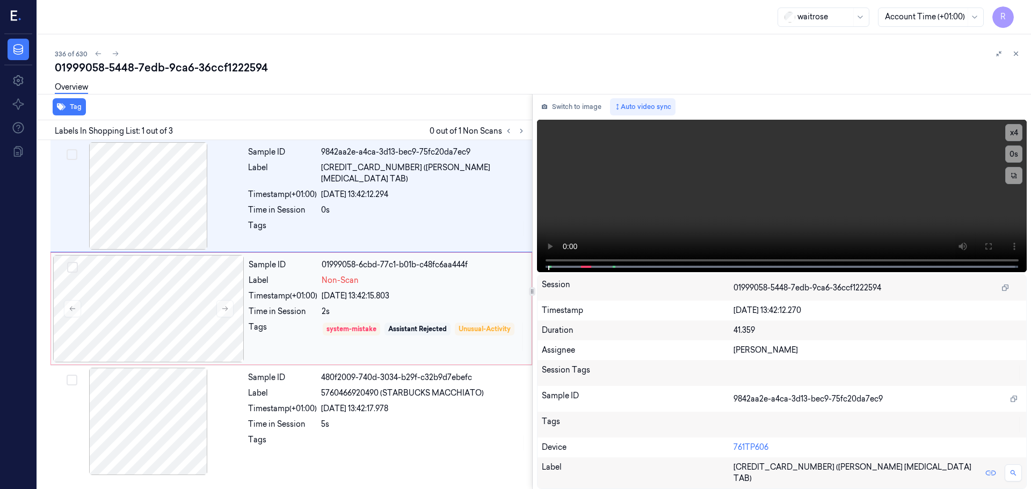
click at [405, 314] on div "2s" at bounding box center [423, 311] width 203 height 11
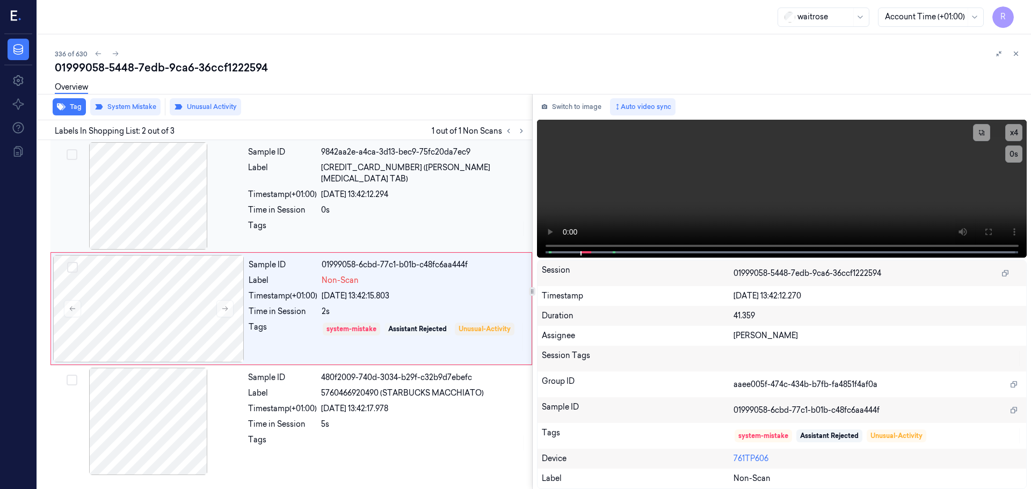
click at [339, 206] on div "Sample ID 9842aa2e-a4ca-3d13-bec9-75fc20da7ec9 Label [CREDIT_CARD_NUMBER] ([PER…" at bounding box center [387, 195] width 286 height 107
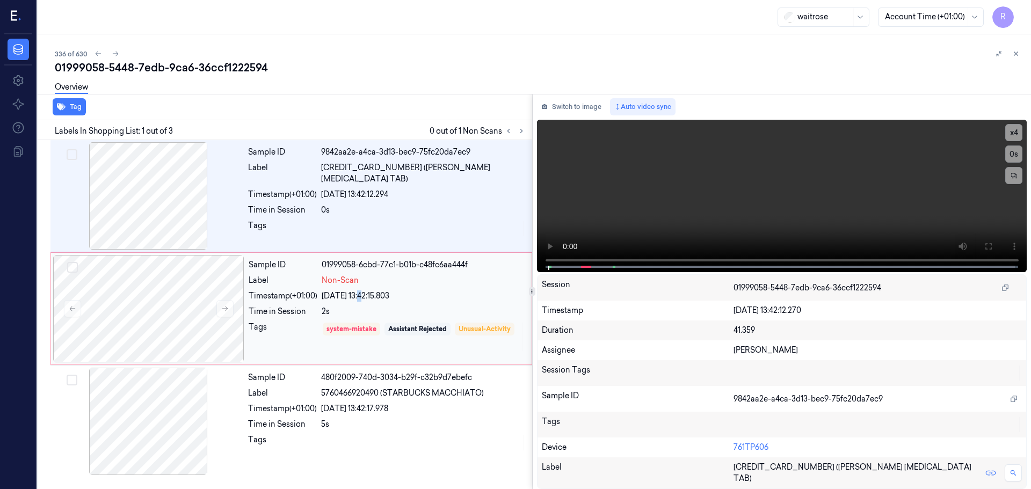
click at [364, 293] on div "[DATE] 13:42:15.803" at bounding box center [423, 295] width 203 height 11
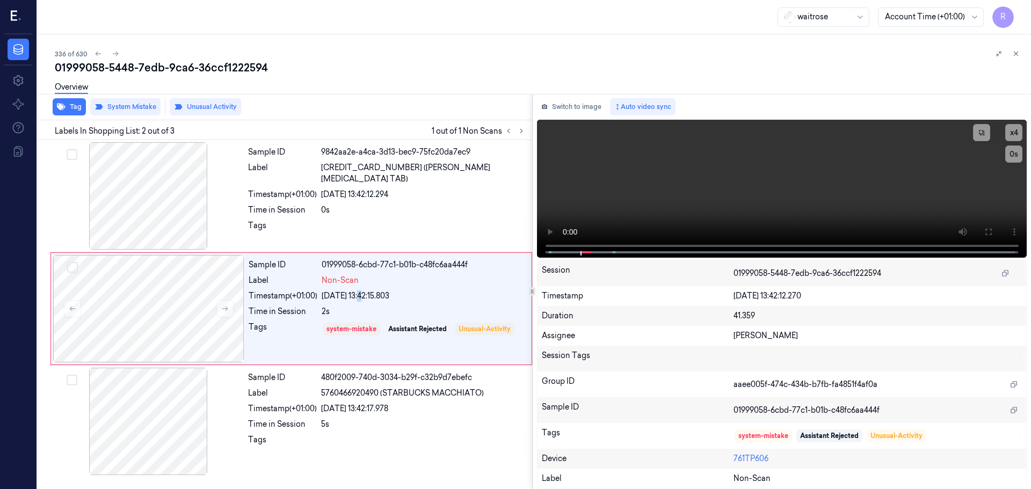
click at [1016, 57] on icon at bounding box center [1016, 54] width 8 height 8
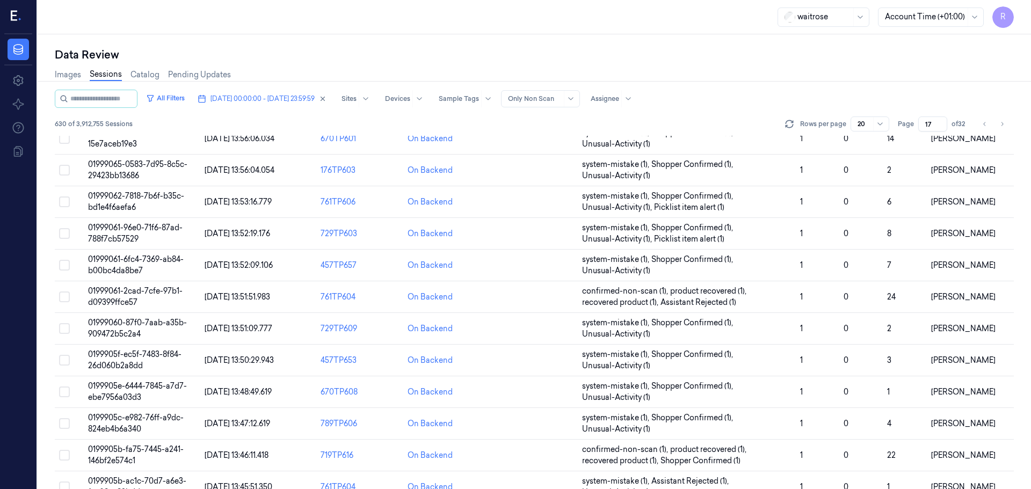
scroll to position [323, 0]
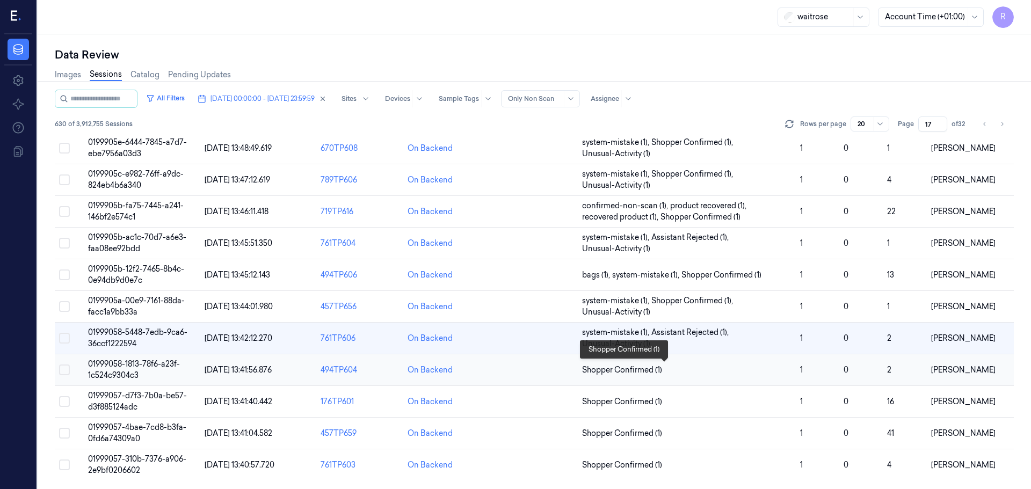
click at [737, 369] on span "Shopper Confirmed (1)" at bounding box center [686, 369] width 209 height 11
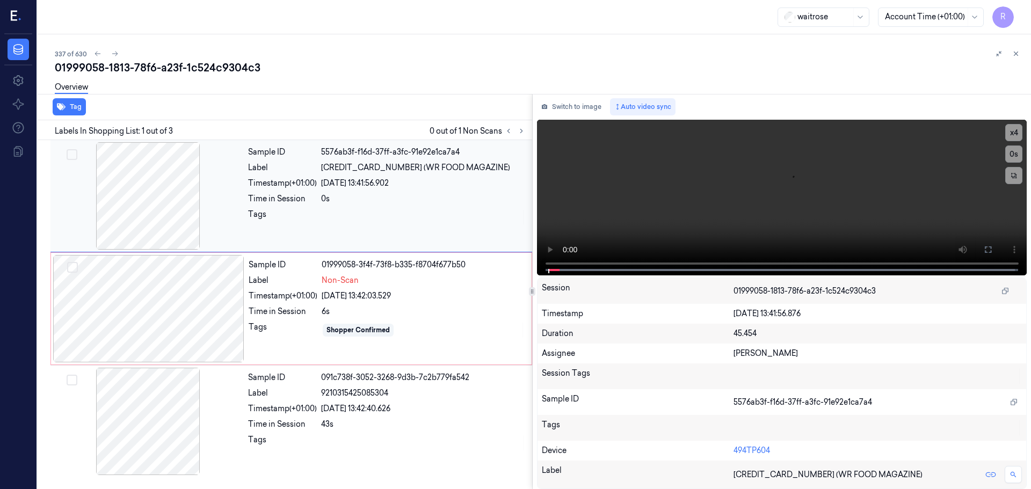
click at [198, 181] on div at bounding box center [148, 195] width 191 height 107
drag, startPoint x: 549, startPoint y: 268, endPoint x: 535, endPoint y: 264, distance: 15.1
click at [533, 269] on div "Switch to image Auto video sync x 4 0 s Session 01999058-1813-78f6-a23f-1c524c9…" at bounding box center [782, 291] width 499 height 395
click at [536, 256] on div "Switch to image Auto video sync x 4 0 s Session 01999058-1813-78f6-a23f-1c524c9…" at bounding box center [782, 291] width 499 height 395
click at [538, 271] on div "x 4 0 s" at bounding box center [782, 197] width 490 height 154
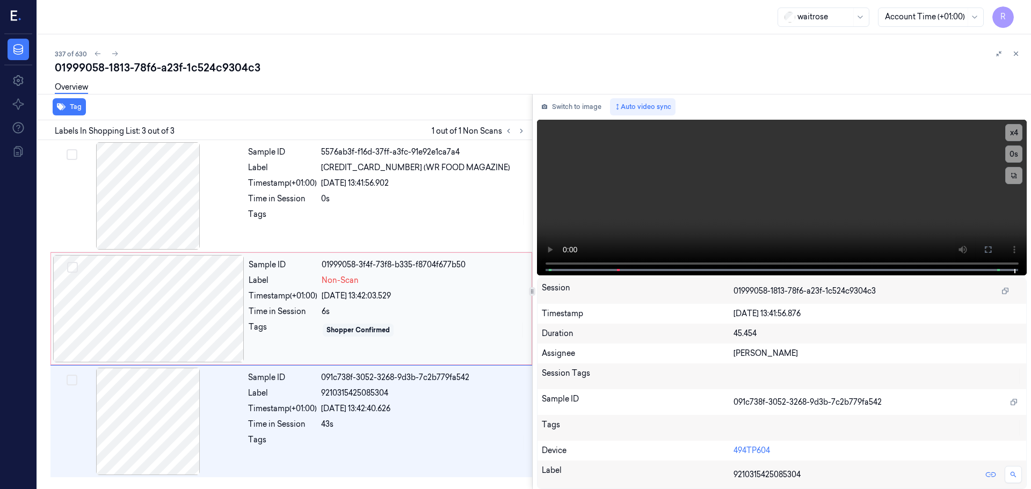
click at [167, 329] on div at bounding box center [148, 308] width 191 height 107
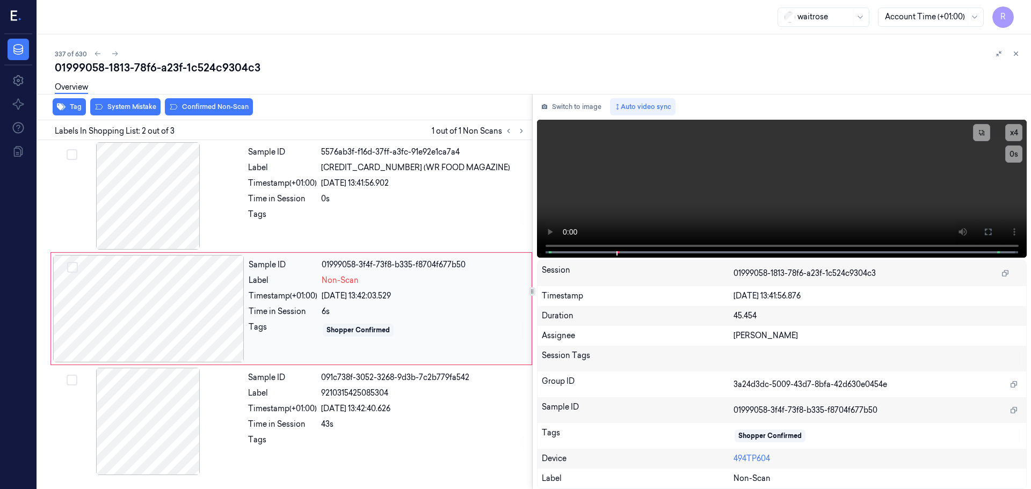
click at [206, 322] on div at bounding box center [148, 308] width 191 height 107
click at [171, 216] on div at bounding box center [148, 195] width 191 height 107
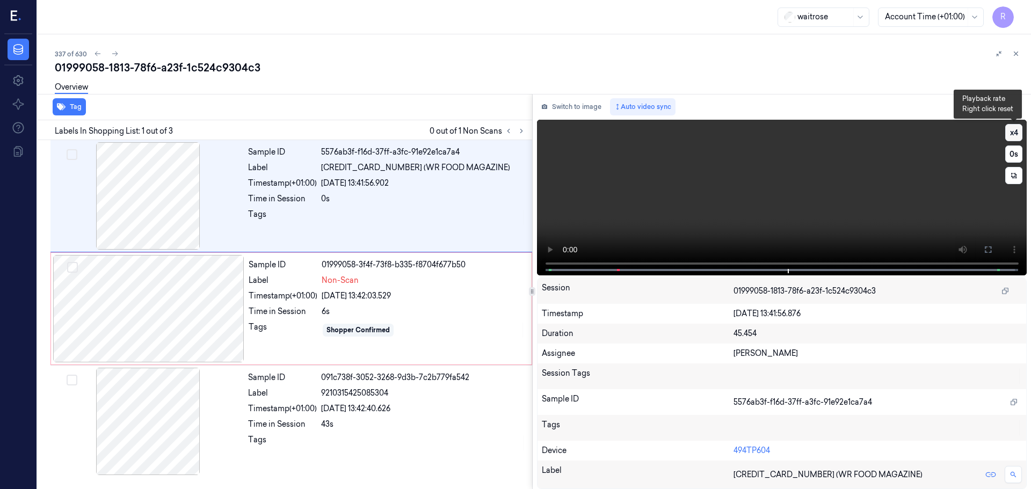
click at [1015, 131] on button "x 4" at bounding box center [1013, 132] width 17 height 17
click at [1015, 131] on button "x 1" at bounding box center [1013, 132] width 17 height 17
click at [1015, 131] on button "x 2" at bounding box center [1013, 132] width 17 height 17
click at [385, 320] on div "Sample ID 01999058-3f4f-73f8-b335-f8704f677b50 Label Non-Scan Timestamp (+01:00…" at bounding box center [386, 308] width 285 height 107
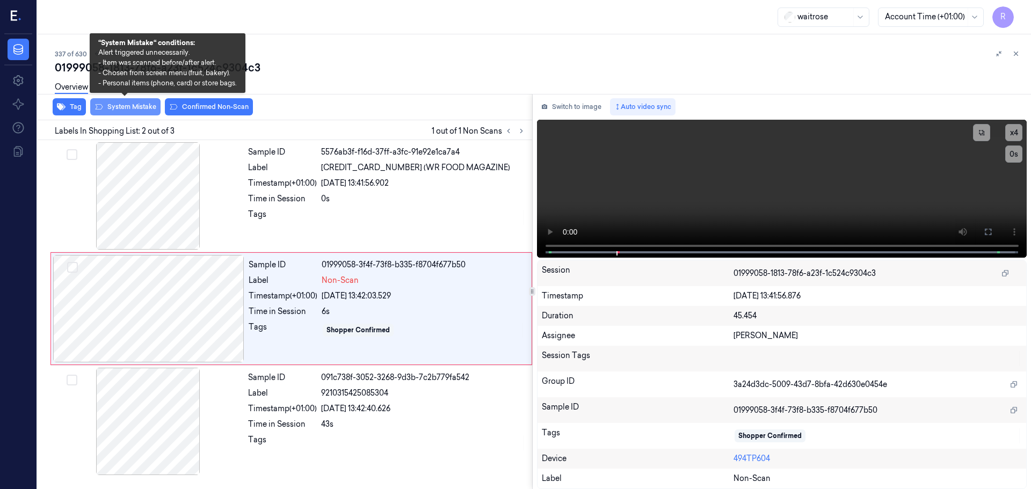
click at [112, 106] on button "System Mistake" at bounding box center [125, 106] width 70 height 17
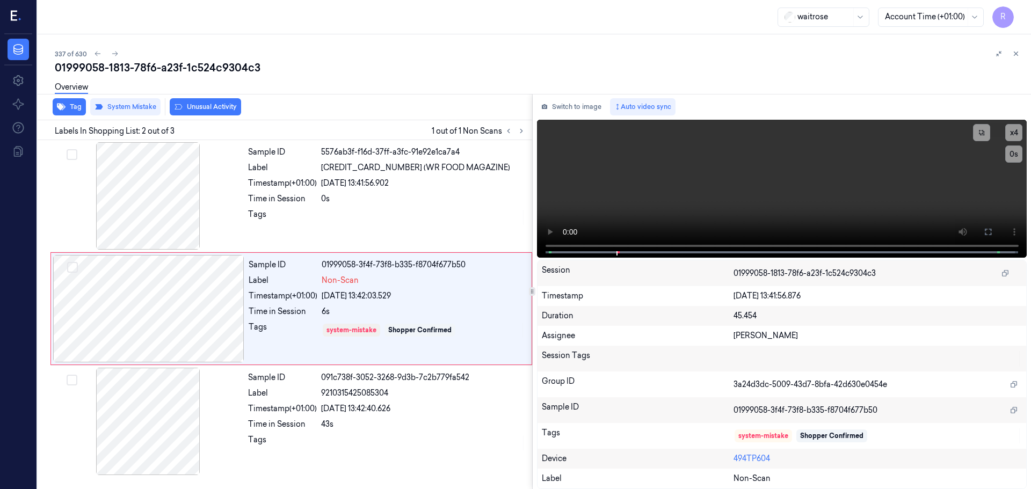
click at [212, 104] on button "Unusual Activity" at bounding box center [205, 106] width 71 height 17
click at [363, 195] on div "0s" at bounding box center [423, 198] width 205 height 11
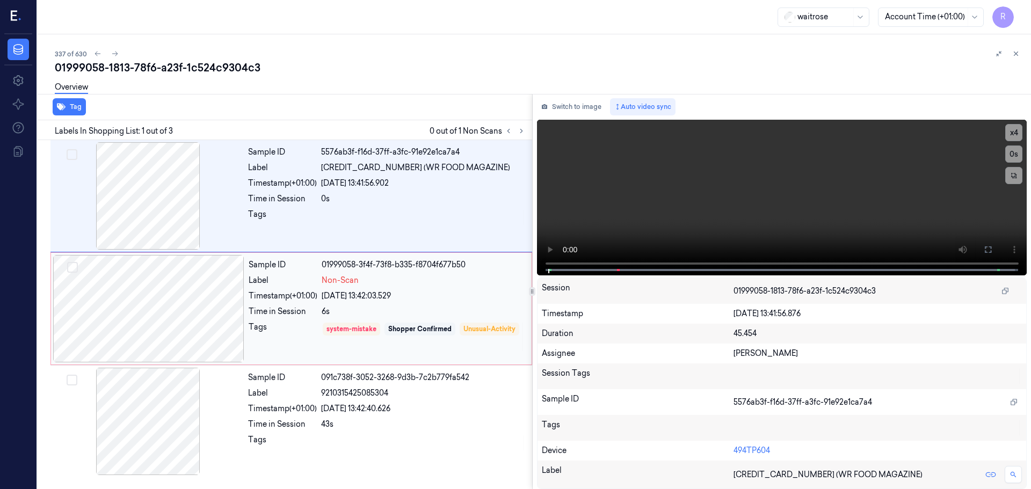
click at [409, 307] on div "6s" at bounding box center [423, 311] width 203 height 11
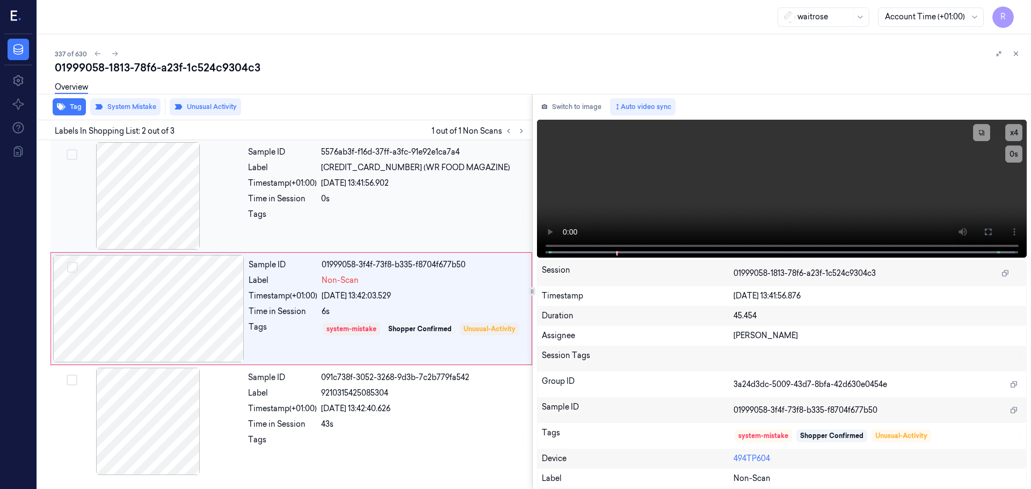
click at [293, 212] on div "Tags" at bounding box center [282, 217] width 69 height 17
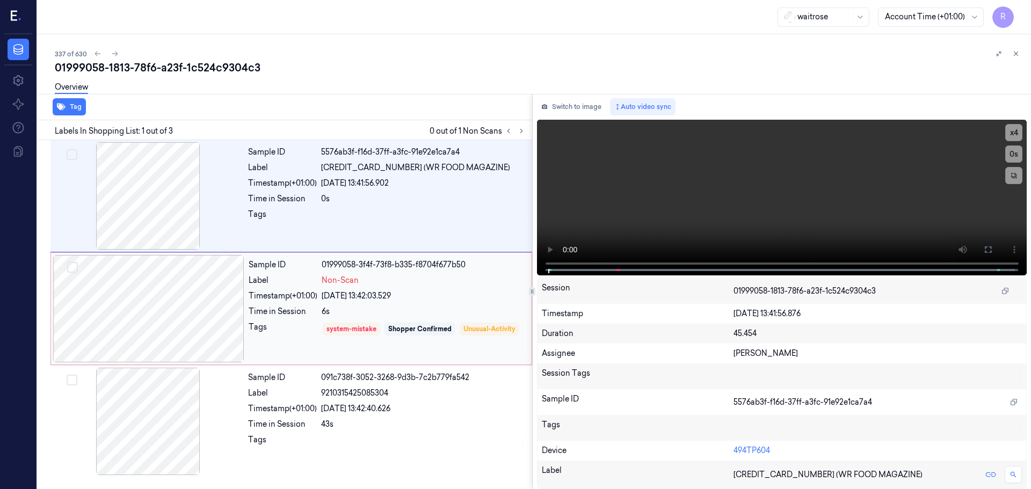
drag, startPoint x: 309, startPoint y: 288, endPoint x: 288, endPoint y: 304, distance: 25.7
click at [308, 288] on div "Sample ID 01999058-3f4f-73f8-b335-f8704f677b50 Label Non-Scan Timestamp (+01:00…" at bounding box center [386, 308] width 285 height 107
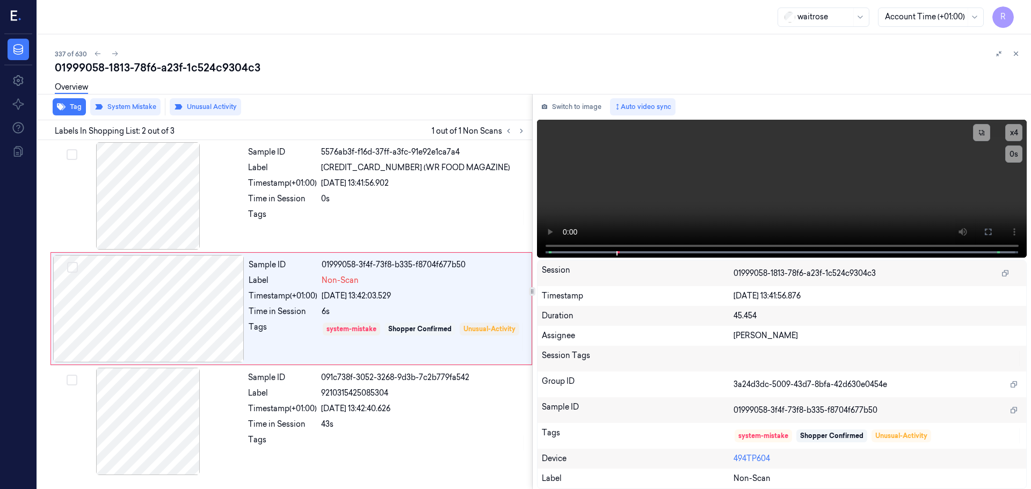
click at [1009, 54] on div at bounding box center [1007, 53] width 30 height 13
click at [1020, 55] on button at bounding box center [1015, 53] width 13 height 13
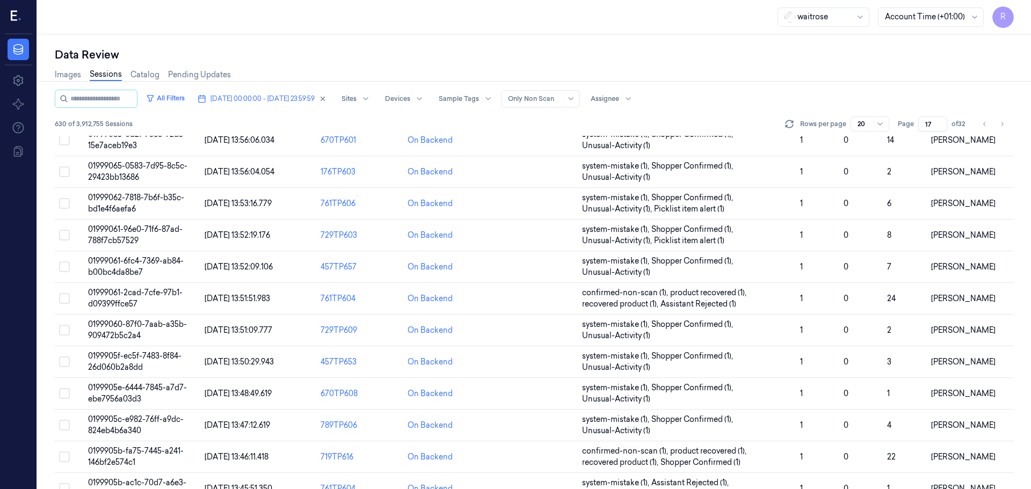
scroll to position [323, 0]
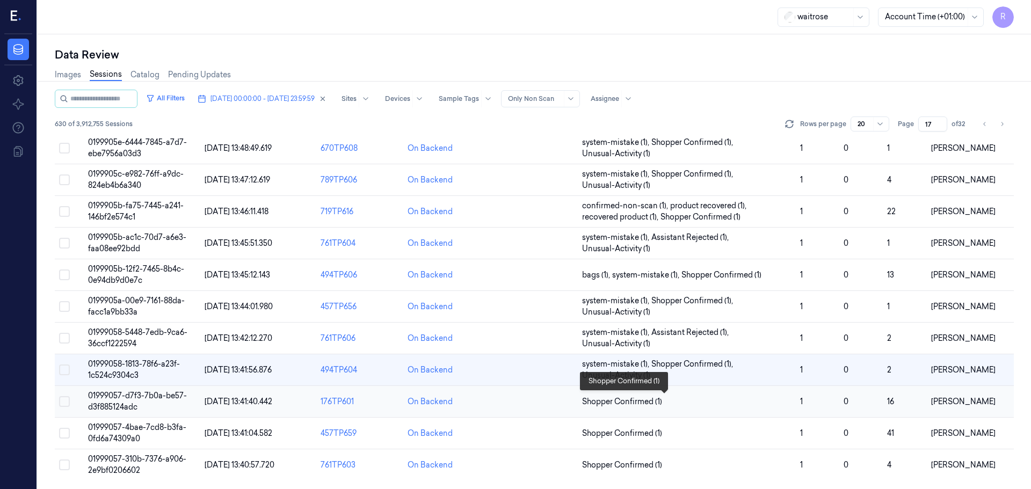
click at [742, 403] on span "Shopper Confirmed (1)" at bounding box center [686, 401] width 209 height 11
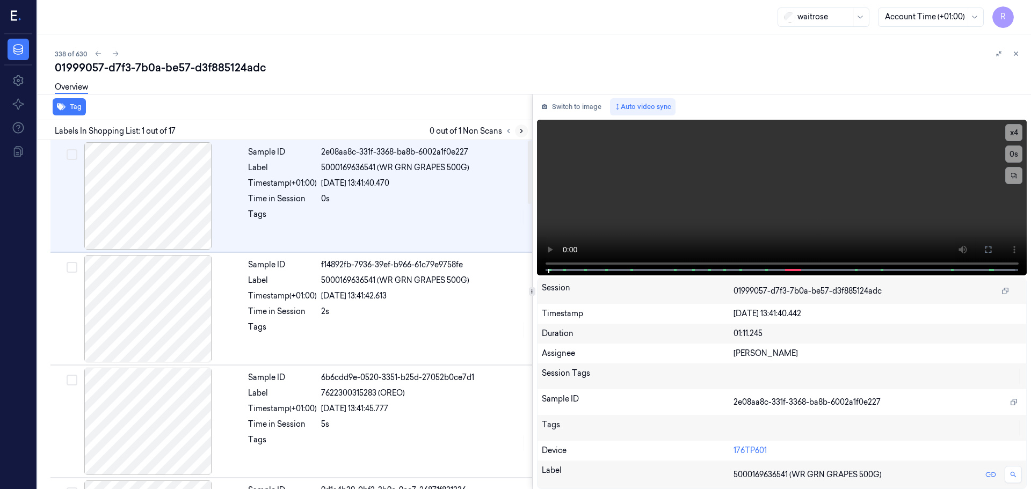
click at [522, 132] on icon at bounding box center [521, 131] width 8 height 8
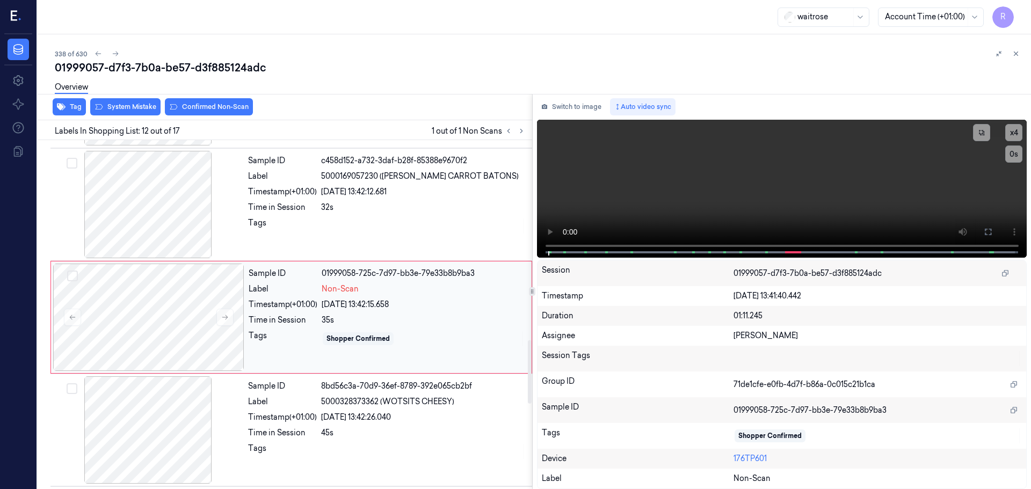
scroll to position [1121, 0]
click at [229, 314] on button at bounding box center [224, 314] width 17 height 17
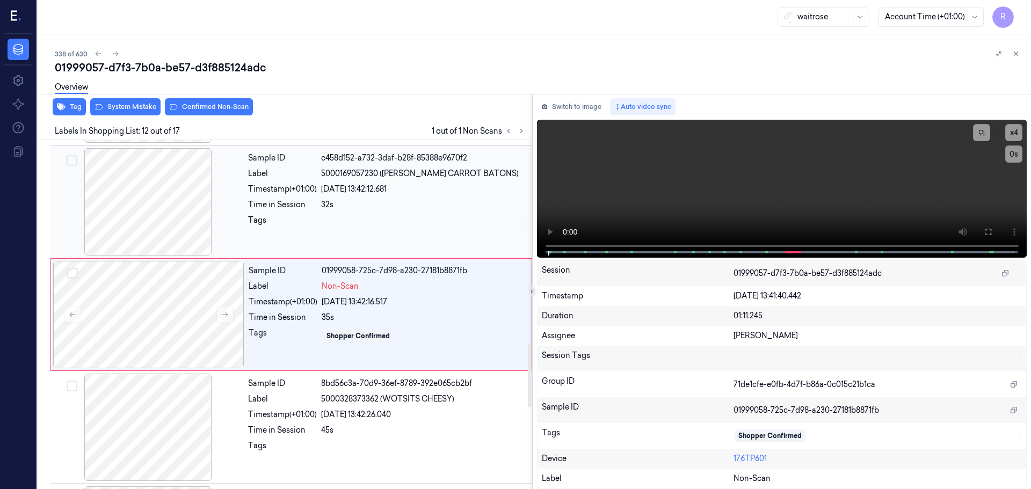
click at [177, 206] on div at bounding box center [148, 201] width 191 height 107
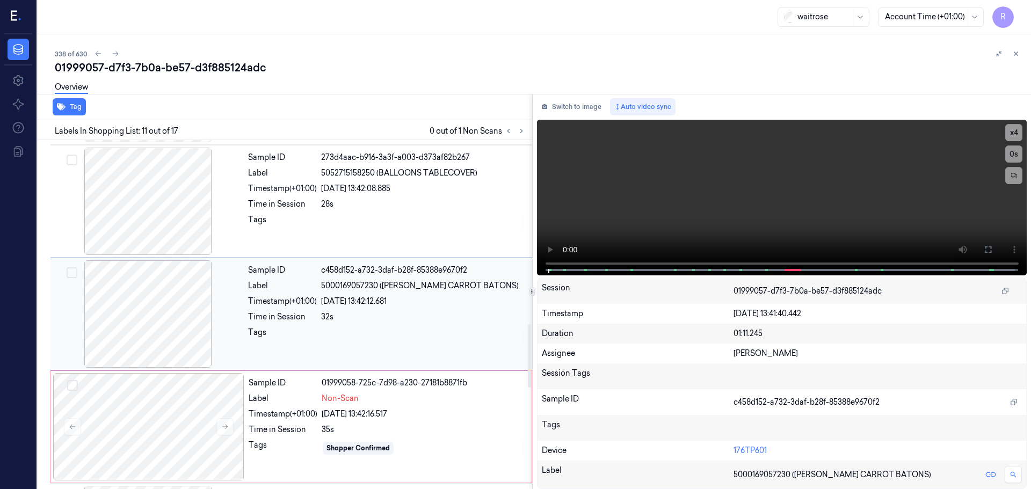
scroll to position [1009, 0]
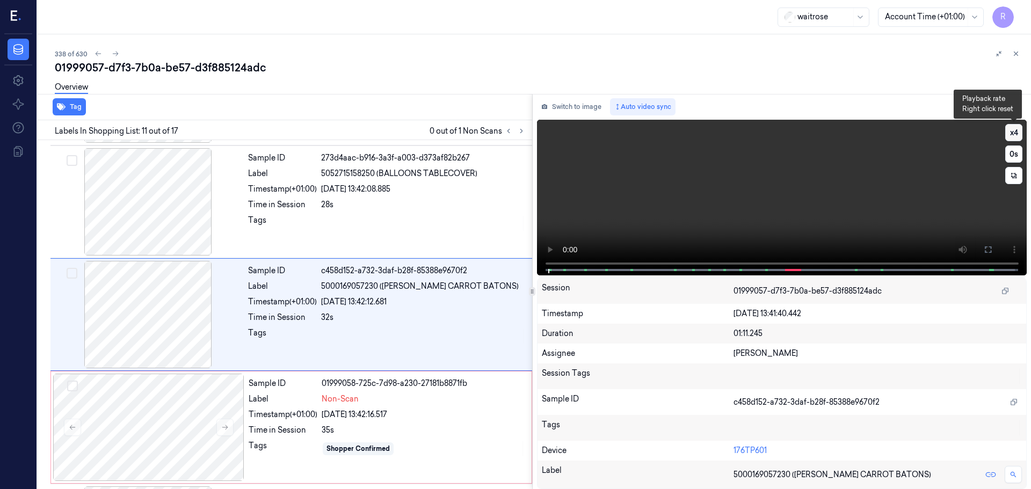
click at [1014, 130] on button "x 4" at bounding box center [1013, 132] width 17 height 17
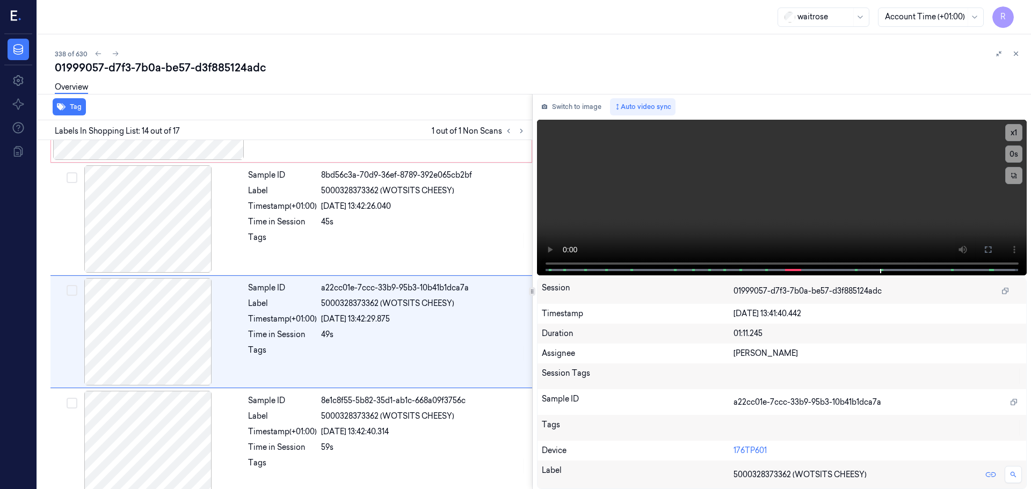
scroll to position [1347, 0]
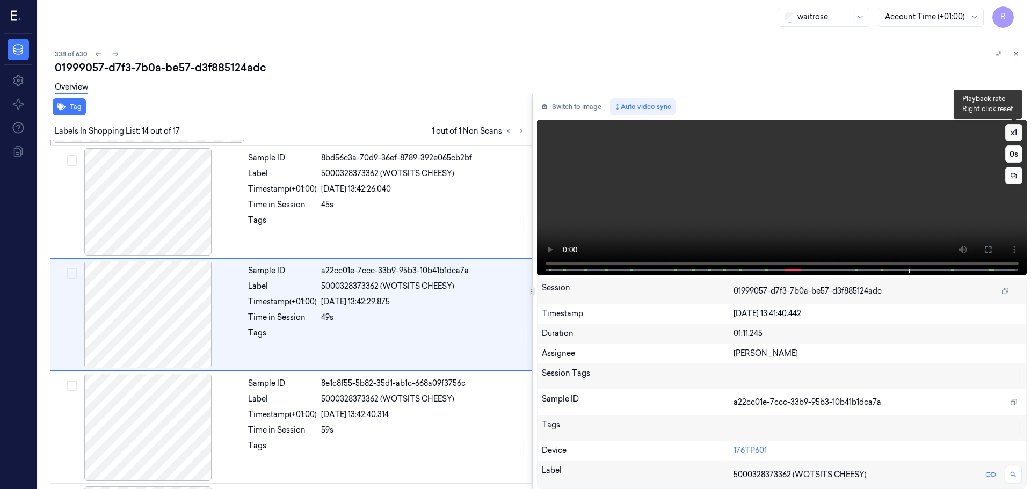
click at [1013, 130] on button "x 1" at bounding box center [1013, 132] width 17 height 17
click at [1013, 130] on button "x 2" at bounding box center [1013, 132] width 17 height 17
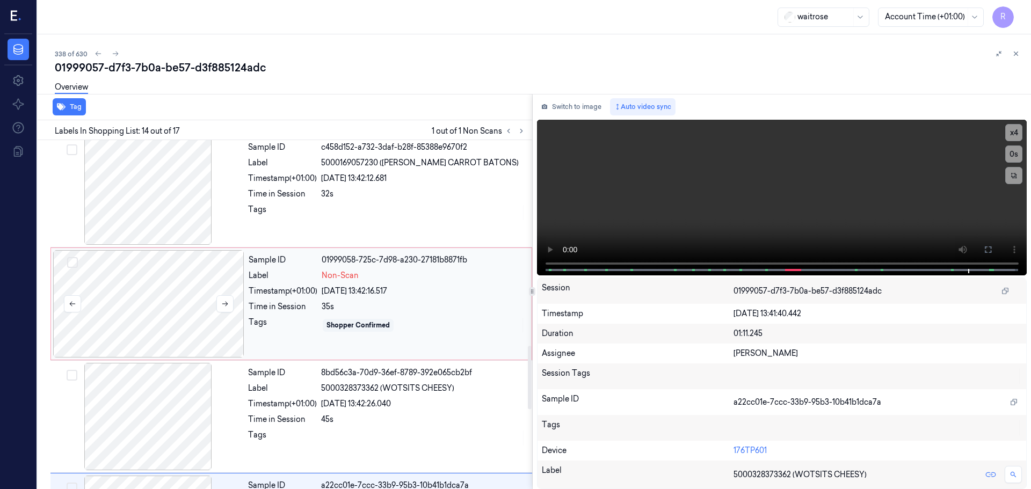
click at [222, 326] on div at bounding box center [148, 303] width 191 height 107
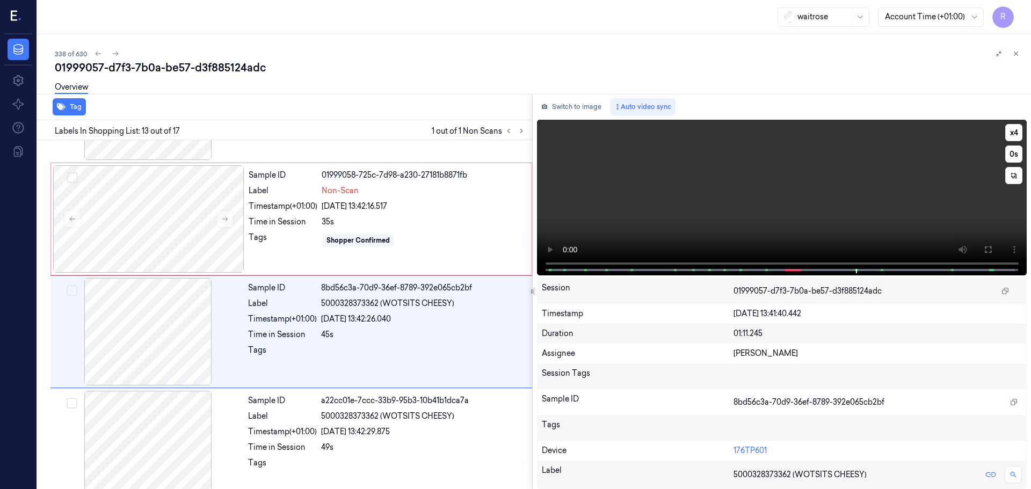
scroll to position [1234, 0]
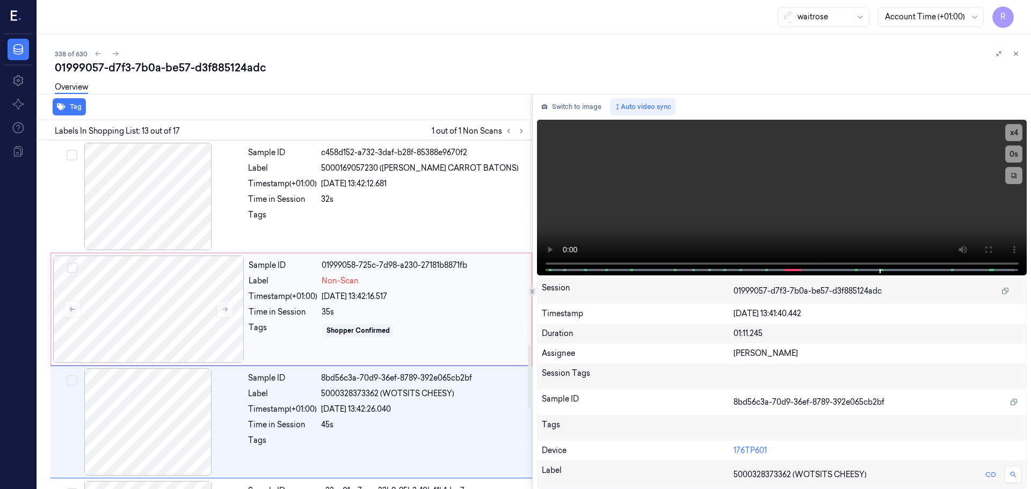
drag, startPoint x: 356, startPoint y: 318, endPoint x: 346, endPoint y: 322, distance: 11.1
click at [356, 318] on div "Sample ID 01999058-725c-7d98-a230-27181b8871fb Label Non-Scan Timestamp (+01:00…" at bounding box center [386, 309] width 285 height 107
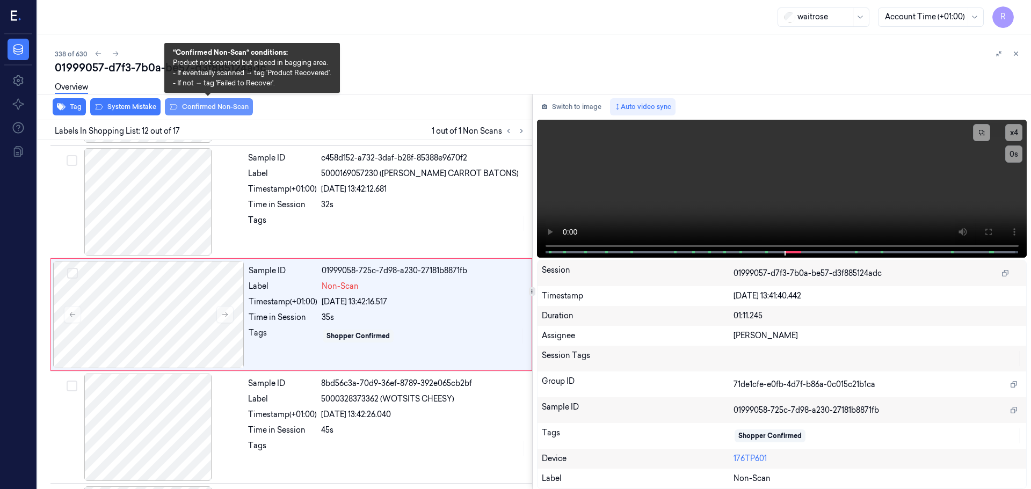
click at [198, 108] on button "Confirmed Non-Scan" at bounding box center [209, 106] width 88 height 17
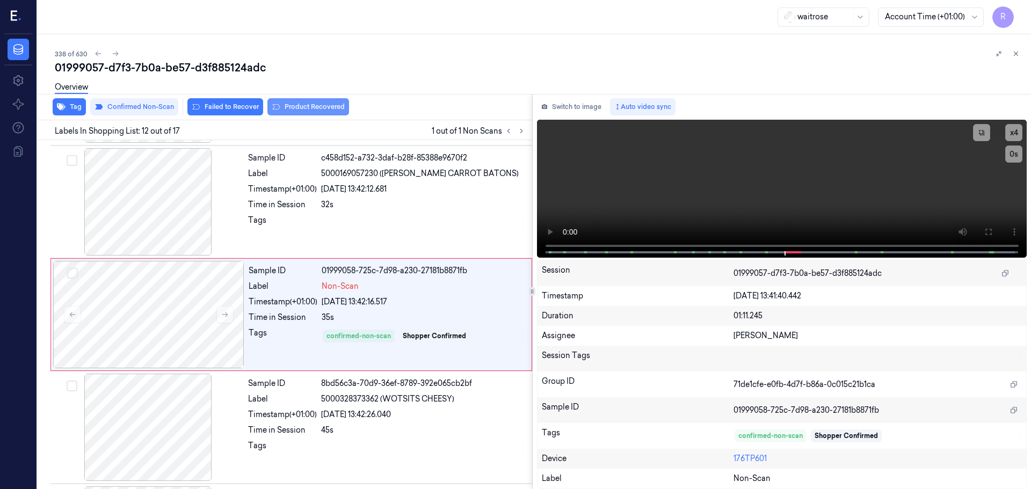
click at [306, 109] on button "Product Recovered" at bounding box center [308, 106] width 82 height 17
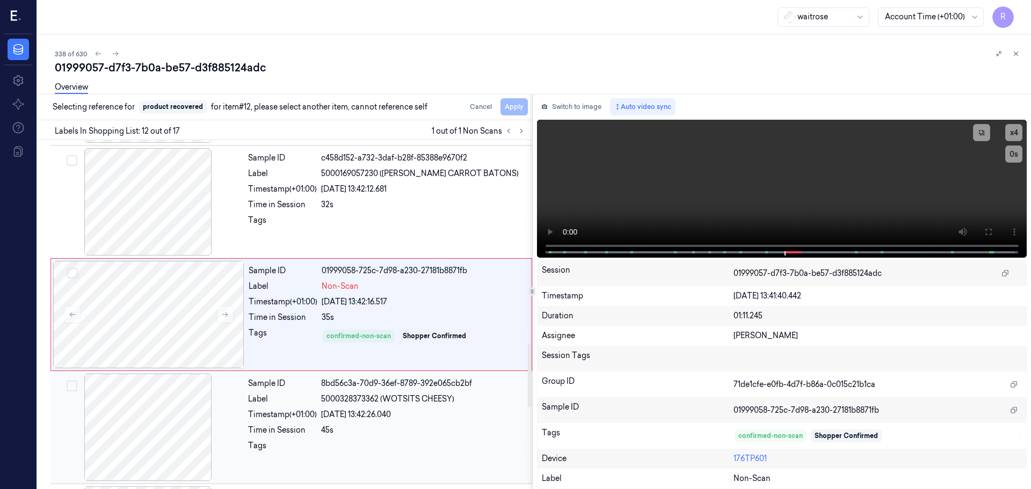
click at [311, 425] on div "Time in Session" at bounding box center [282, 430] width 69 height 11
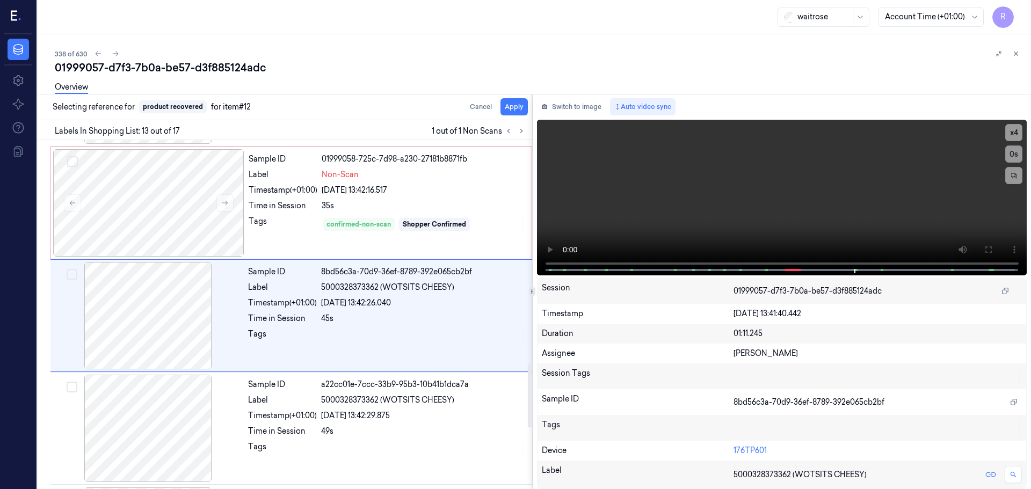
scroll to position [1234, 0]
click at [514, 108] on button "Apply" at bounding box center [513, 106] width 27 height 17
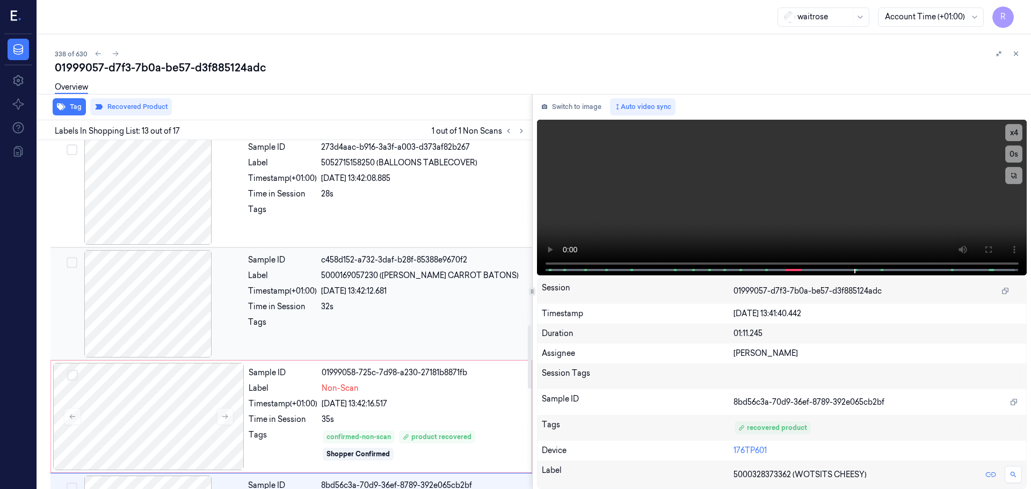
click at [388, 304] on div "32s" at bounding box center [423, 306] width 205 height 11
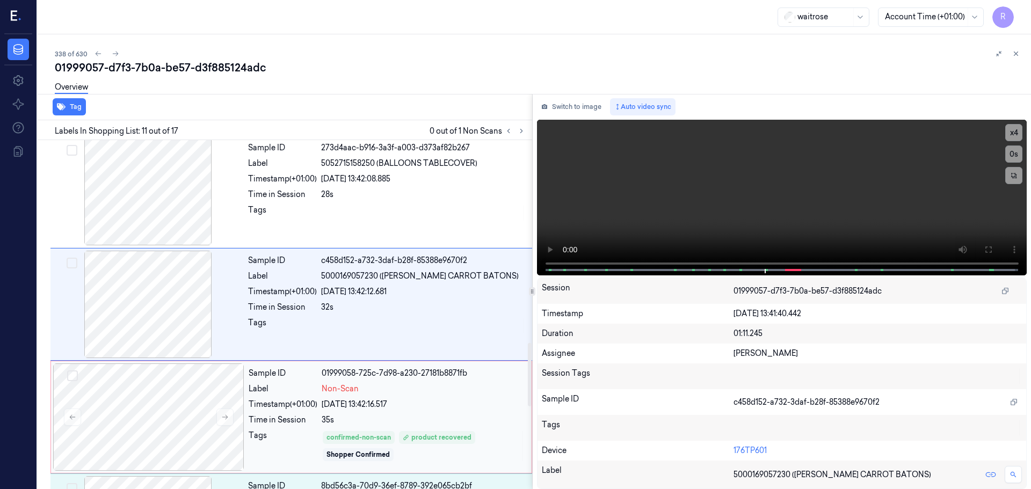
click at [422, 351] on div "Sample ID 2e08aa8c-331f-3368-ba8b-6002a1f0e227 Label 5000169636541 (WR GRN GRAP…" at bounding box center [282, 81] width 499 height 1920
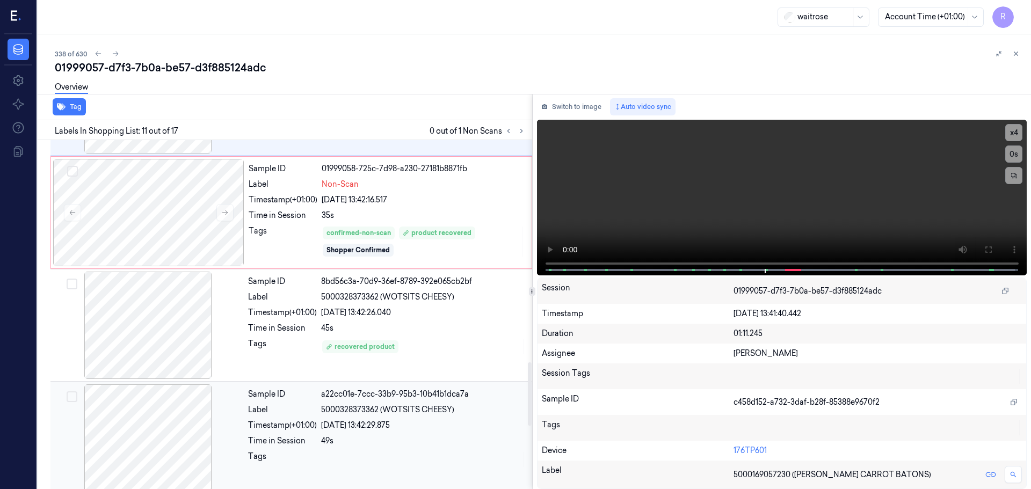
click at [412, 448] on div "Sample ID a22cc01e-7ccc-33b9-95b3-10b41b1dca7a Label 5000328373362 (WOTSITS CHE…" at bounding box center [387, 437] width 286 height 107
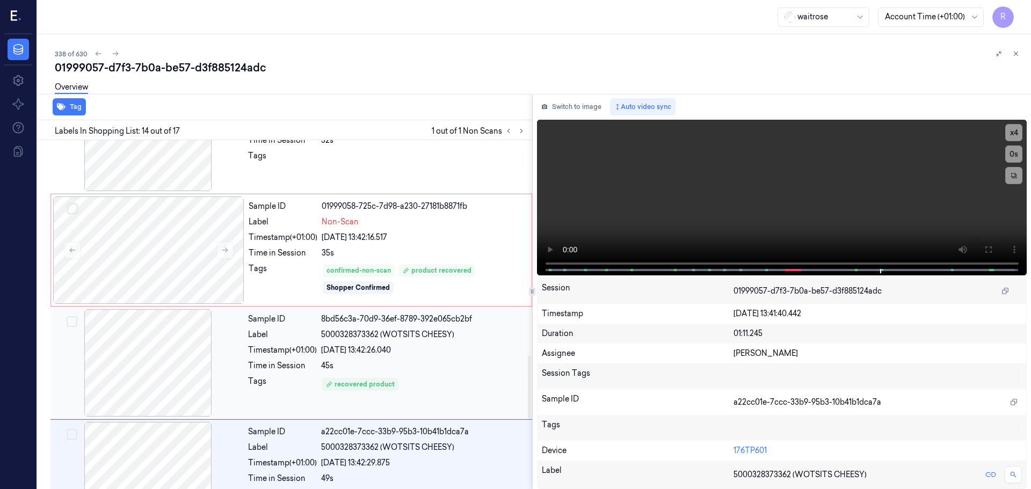
click at [420, 395] on div "Sample ID 8bd56c3a-70d9-36ef-8789-392e065cb2bf Label 5000328373362 (WOTSITS CHE…" at bounding box center [387, 362] width 286 height 107
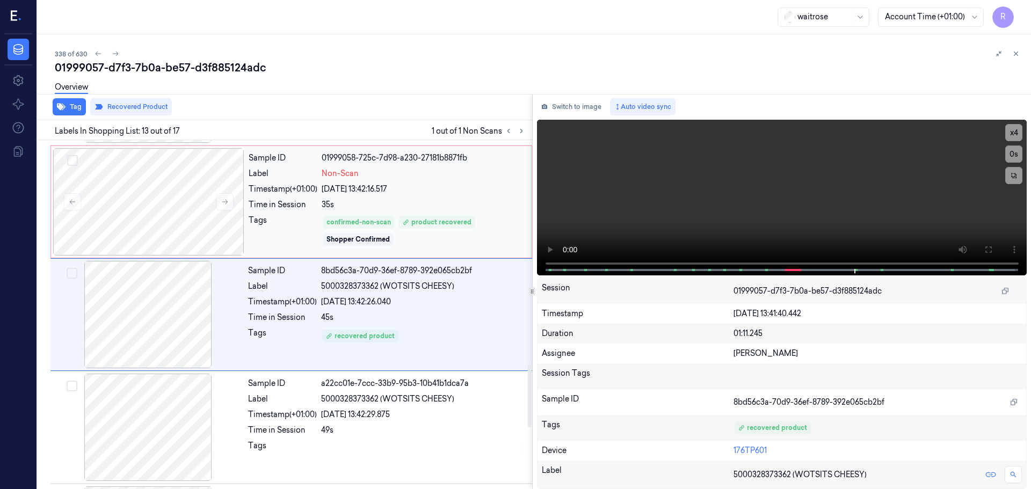
click at [448, 250] on div "Sample ID 01999058-725c-7d98-a230-27181b8871fb Label Non-Scan Timestamp (+01:00…" at bounding box center [386, 201] width 285 height 107
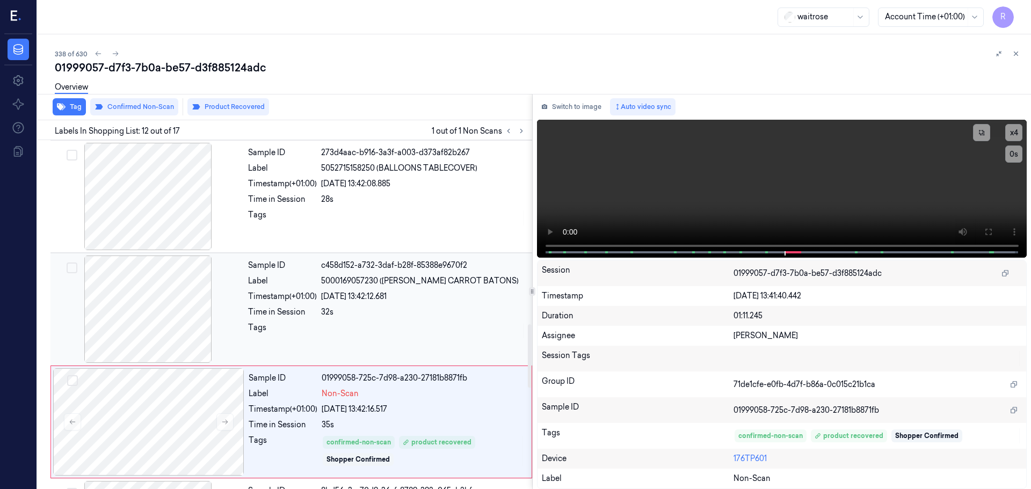
click at [403, 303] on div "Sample ID c458d152-a732-3daf-b28f-85388e9670f2 Label 5000169057230 ([PERSON_NAM…" at bounding box center [387, 309] width 286 height 107
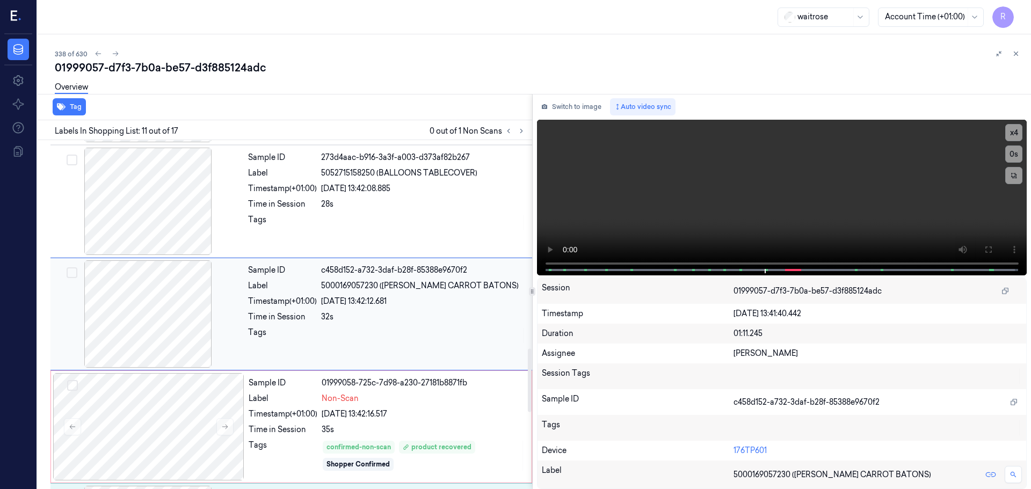
click at [444, 295] on div "Sample ID c458d152-a732-3daf-b28f-85388e9670f2 Label 5000169057230 ([PERSON_NAM…" at bounding box center [387, 313] width 286 height 107
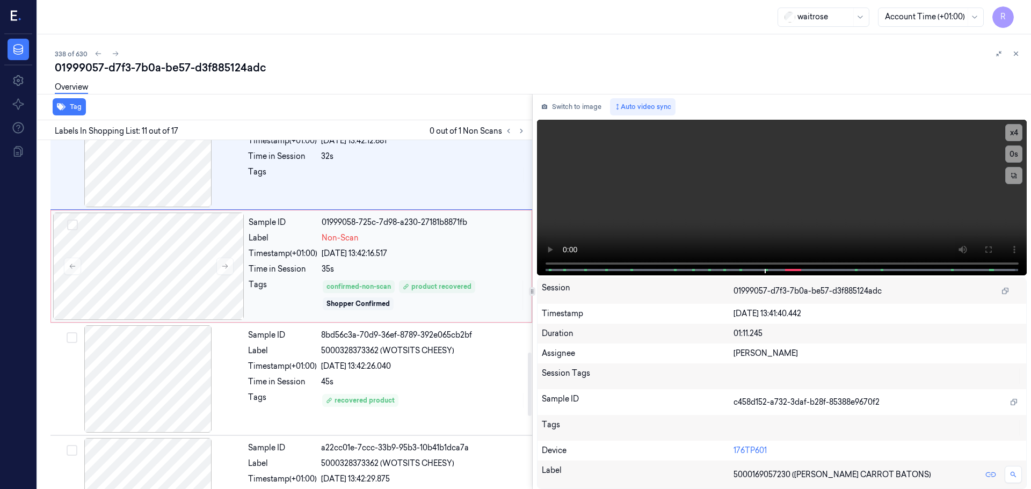
click at [449, 321] on div "Sample ID 01999058-725c-7d98-a230-27181b8871fb Label Non-Scan Timestamp (+01:00…" at bounding box center [291, 266] width 482 height 113
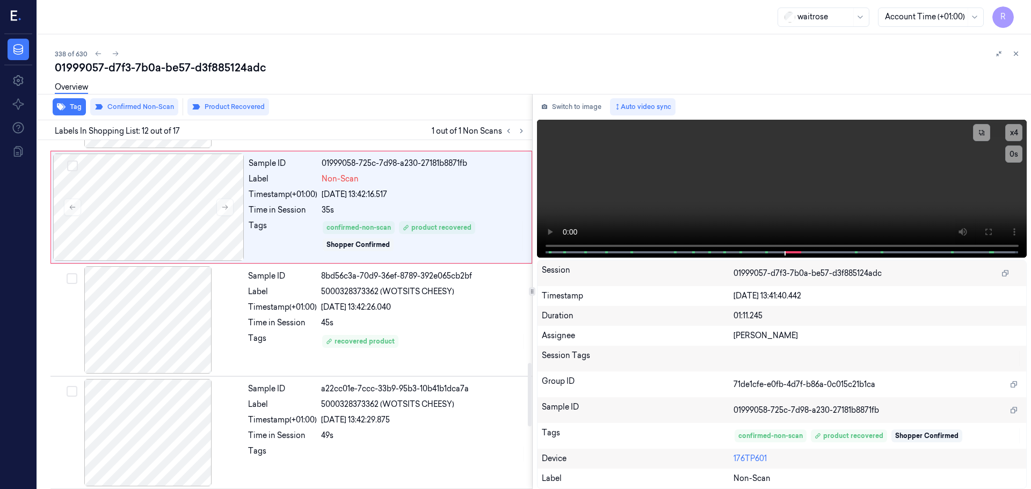
scroll to position [1121, 0]
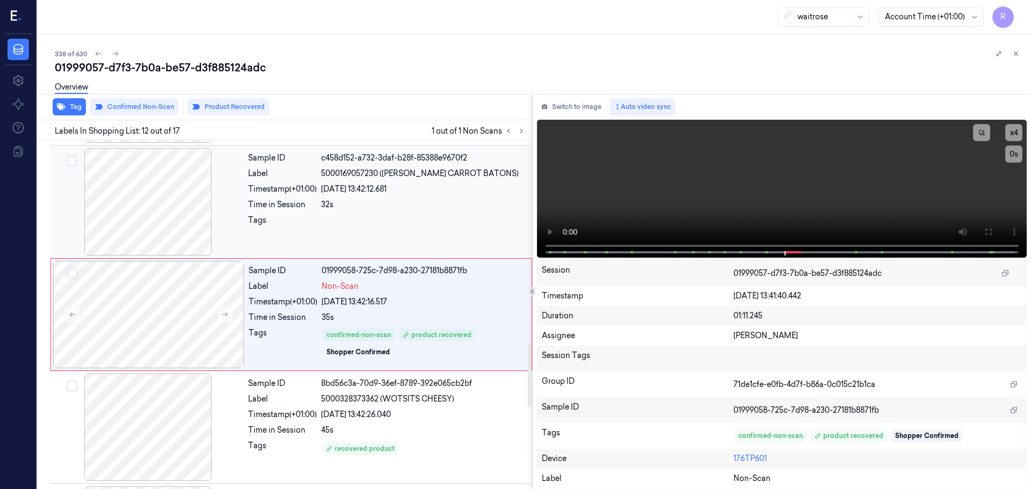
click at [321, 245] on div "Sample ID c458d152-a732-3daf-b28f-85388e9670f2 Label 5000169057230 ([PERSON_NAM…" at bounding box center [387, 201] width 286 height 107
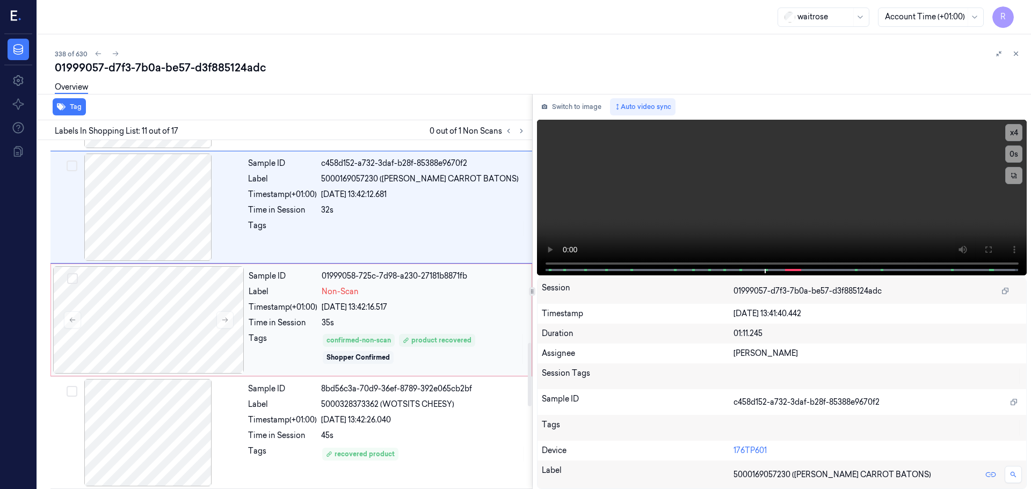
click at [278, 320] on div "Time in Session" at bounding box center [283, 322] width 69 height 11
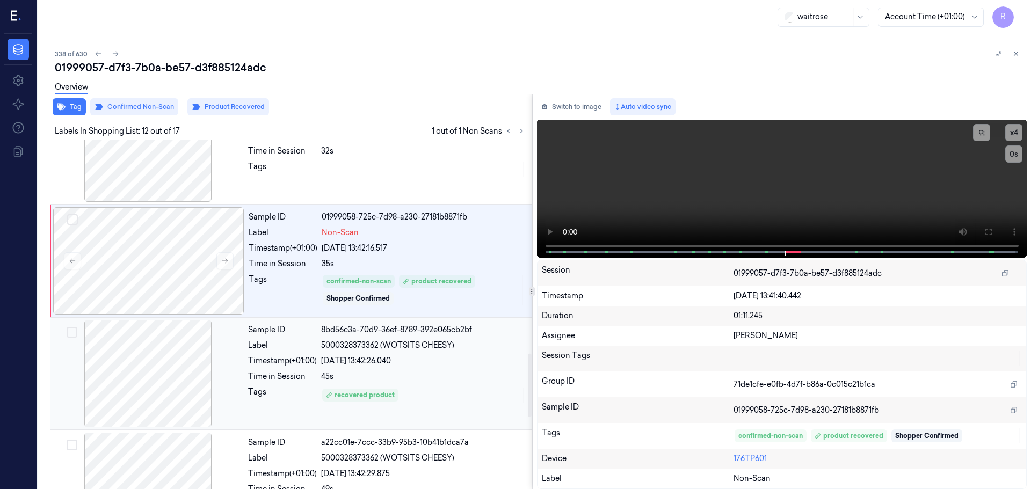
click at [299, 423] on div "Sample ID 8bd56c3a-70d9-36ef-8789-392e065cb2bf Label 5000328373362 (WOTSITS CHE…" at bounding box center [387, 373] width 286 height 107
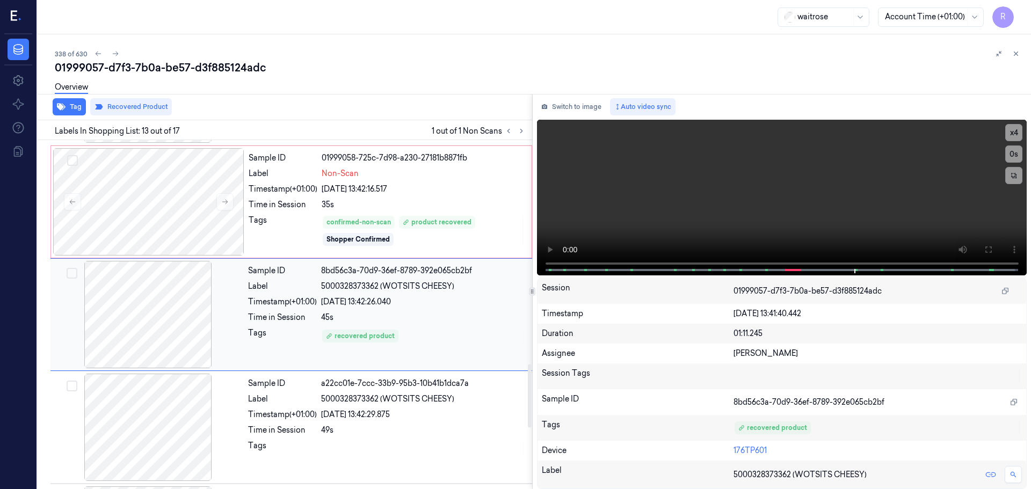
click at [286, 263] on div "Sample ID 8bd56c3a-70d9-36ef-8789-392e065cb2bf Label 5000328373362 (WOTSITS CHE…" at bounding box center [387, 314] width 286 height 107
click at [294, 252] on div "Sample ID 01999058-725c-7d98-a230-27181b8871fb Label Non-Scan Timestamp (+01:00…" at bounding box center [386, 201] width 285 height 107
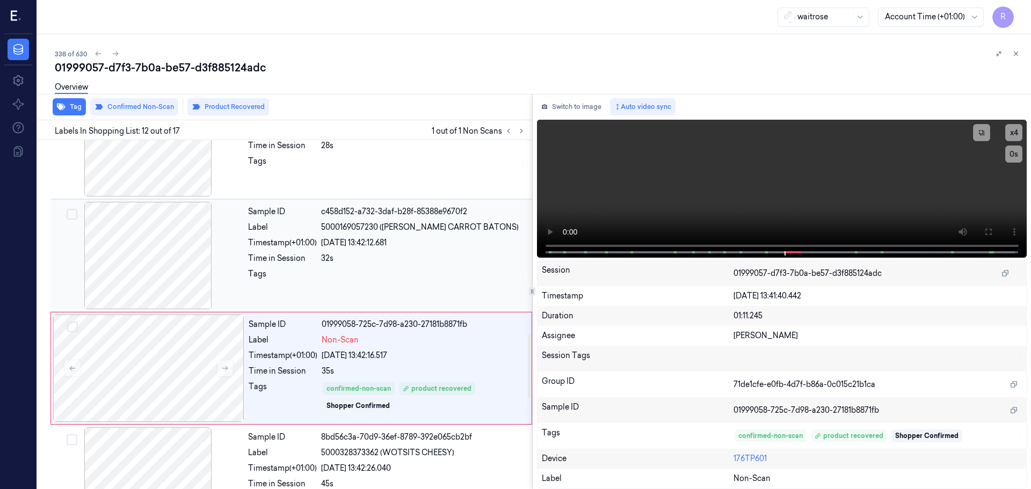
click at [296, 254] on div "Time in Session" at bounding box center [282, 258] width 69 height 11
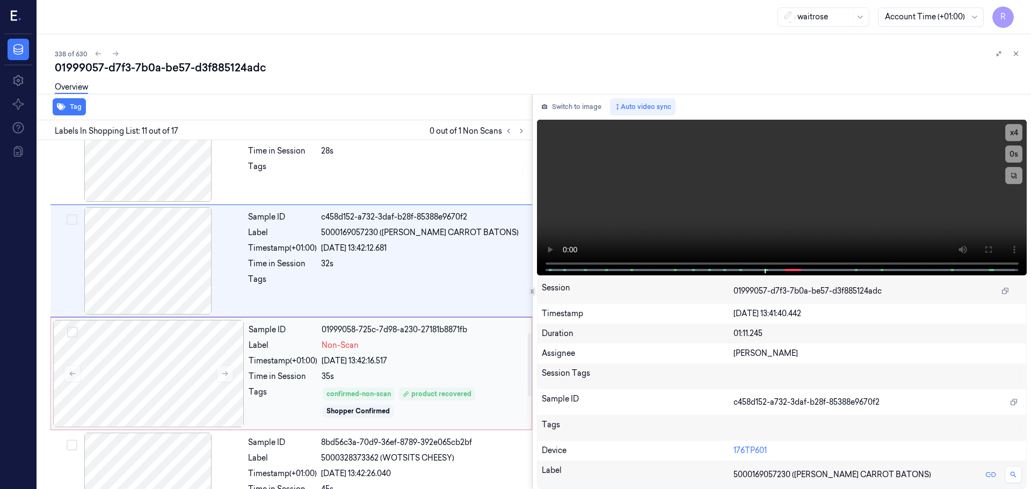
click at [304, 349] on div "Label" at bounding box center [283, 345] width 69 height 11
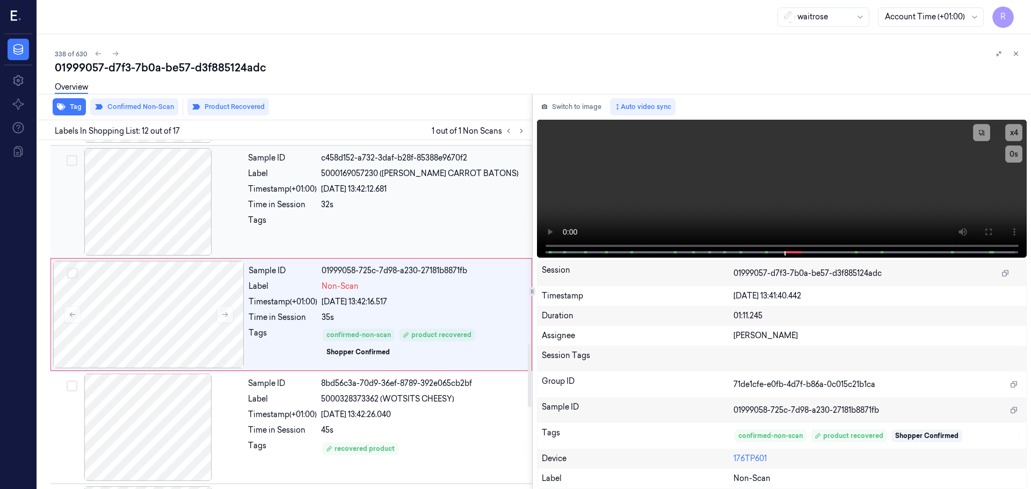
click at [324, 220] on div at bounding box center [423, 223] width 205 height 17
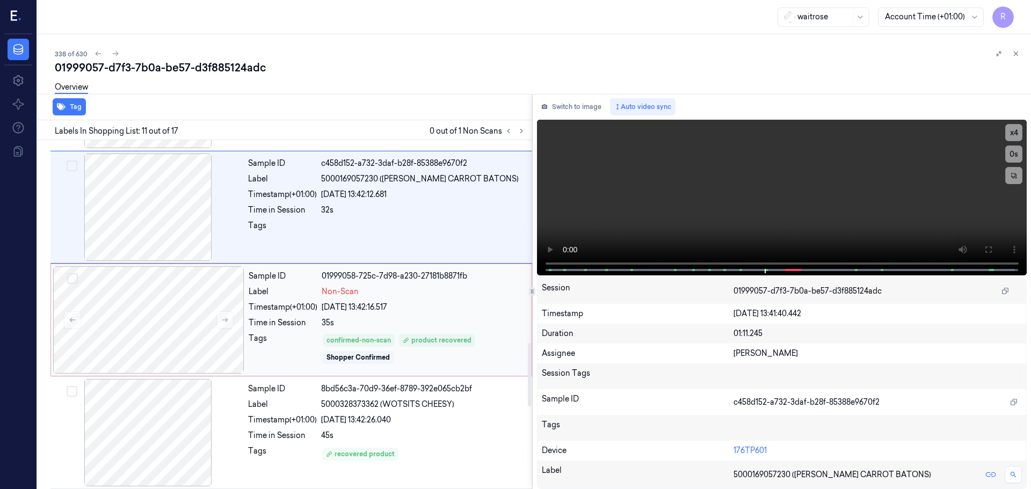
click at [319, 325] on div "Time in Session 35s" at bounding box center [387, 322] width 276 height 11
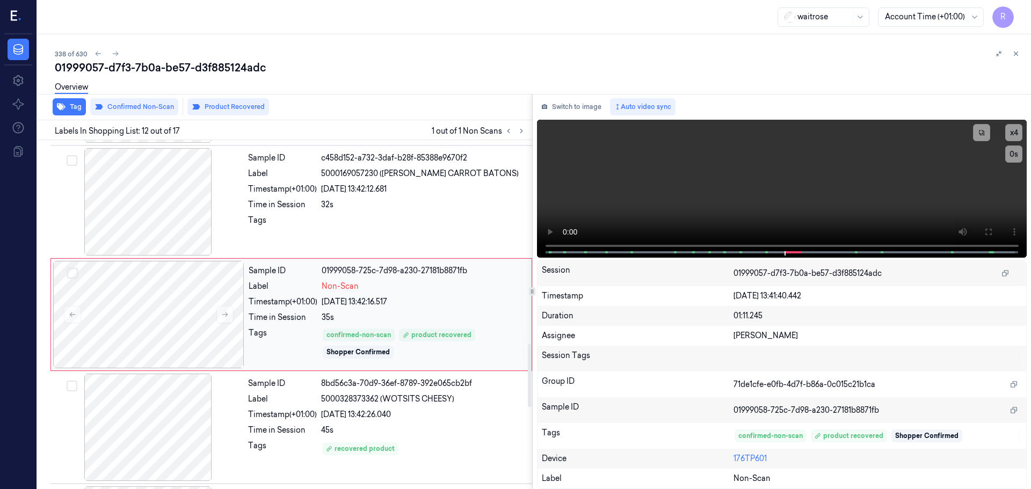
scroll to position [1175, 0]
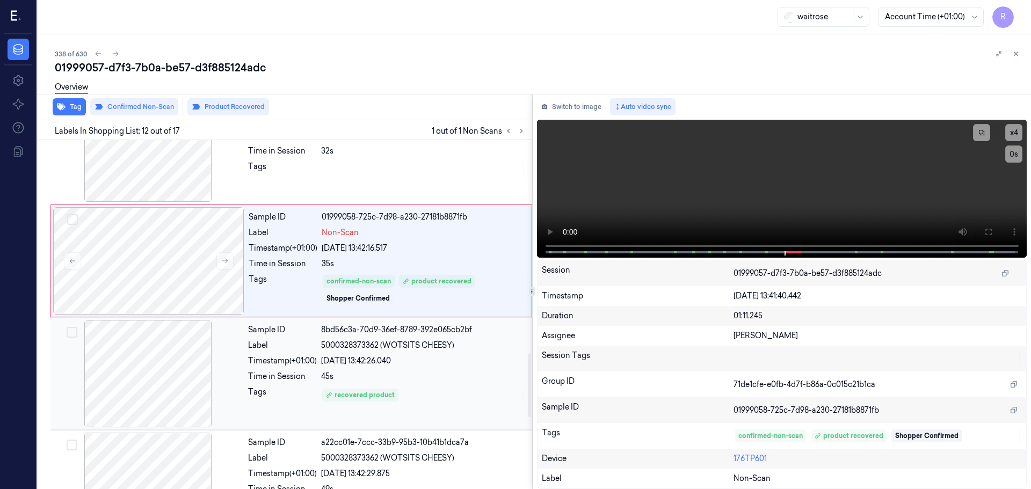
click at [313, 374] on div "Time in Session" at bounding box center [282, 376] width 69 height 11
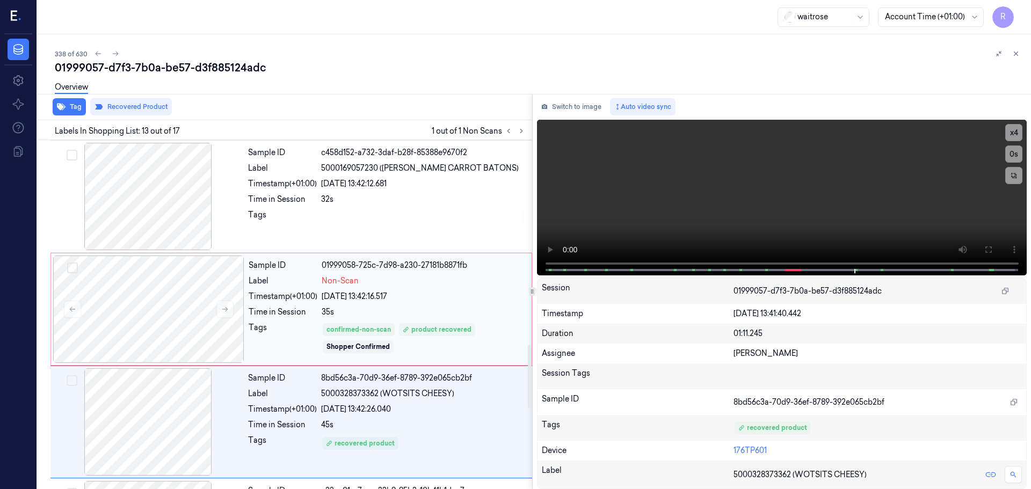
click at [297, 310] on div "Time in Session" at bounding box center [283, 312] width 69 height 11
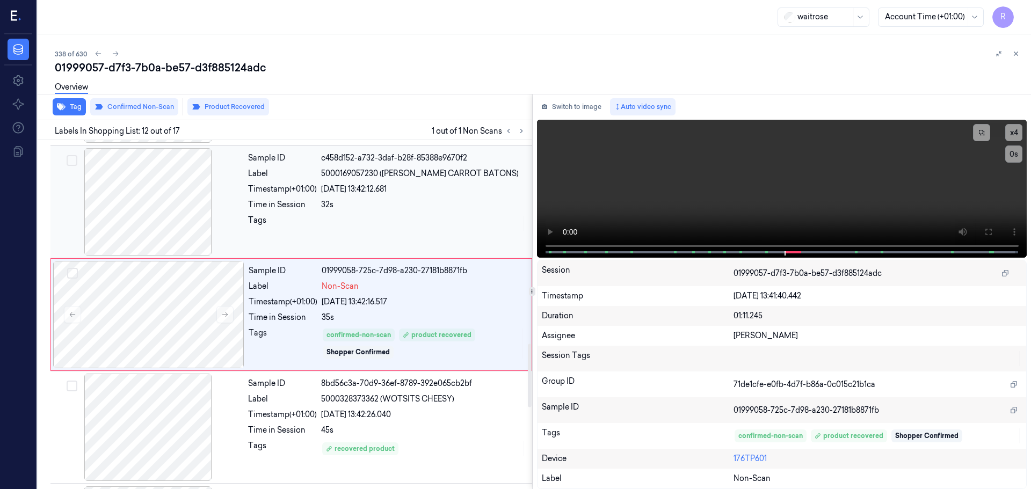
click at [305, 230] on div "Tags" at bounding box center [282, 223] width 69 height 17
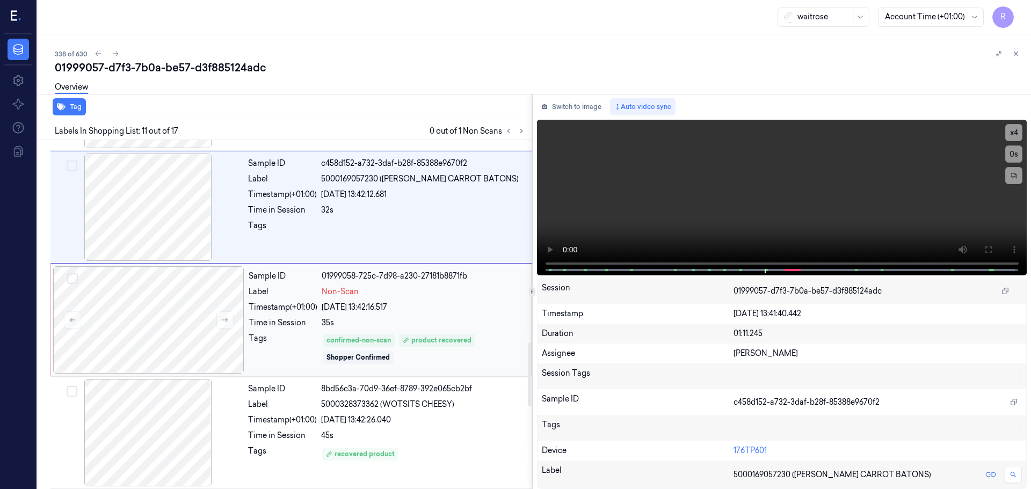
click at [288, 336] on div "Tags" at bounding box center [283, 349] width 69 height 32
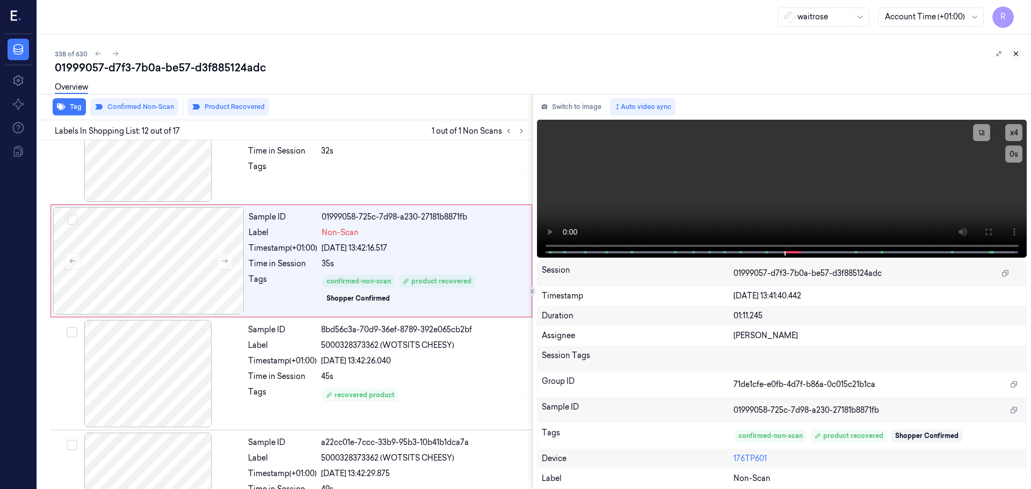
click at [1017, 53] on icon at bounding box center [1016, 54] width 8 height 8
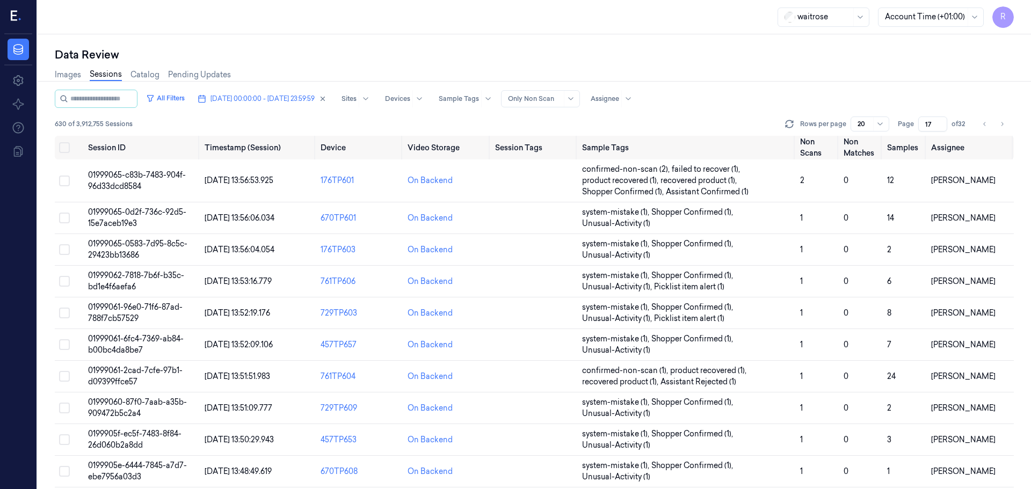
scroll to position [323, 0]
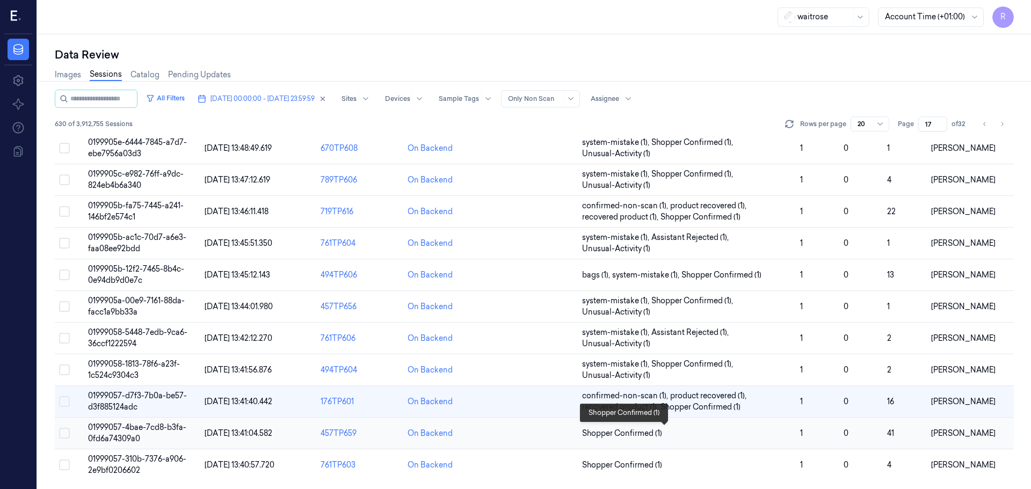
click at [689, 431] on span "Shopper Confirmed (1)" at bounding box center [686, 433] width 209 height 11
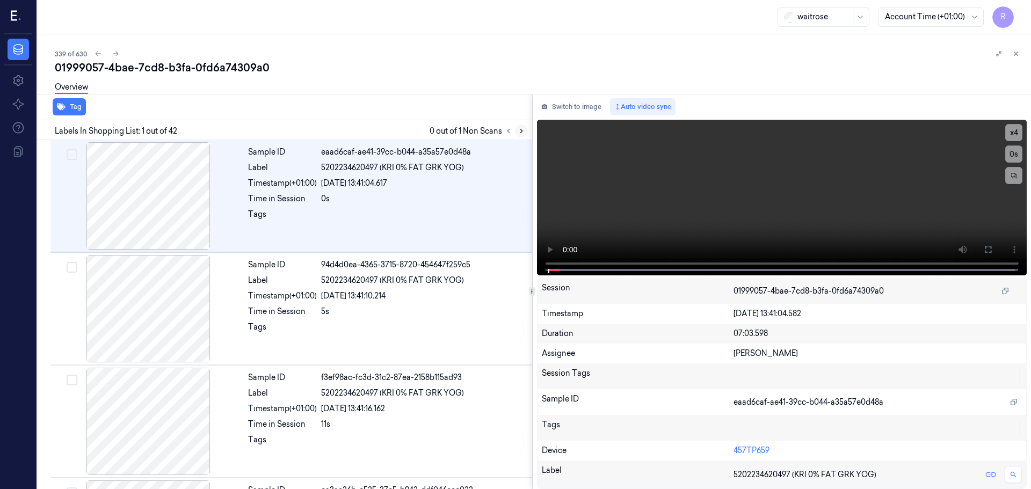
click at [524, 132] on icon at bounding box center [521, 131] width 8 height 8
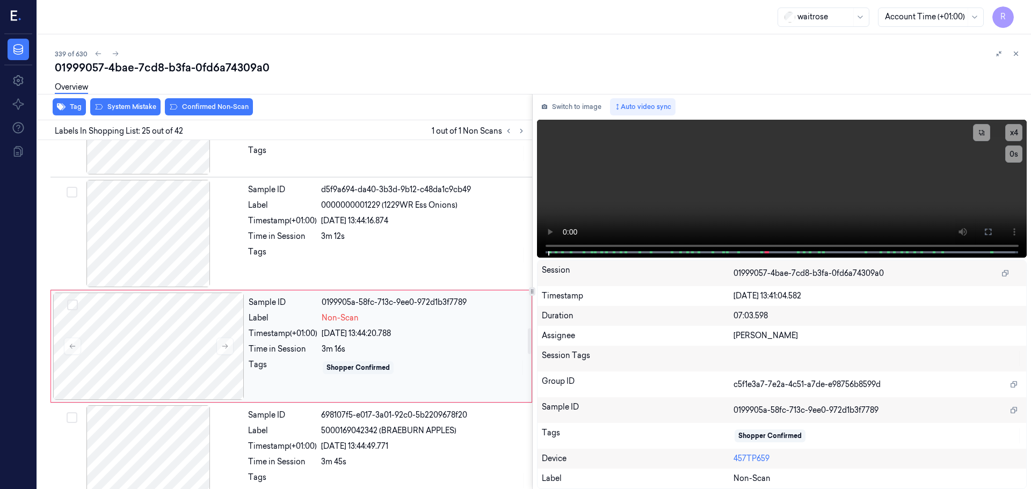
scroll to position [2587, 0]
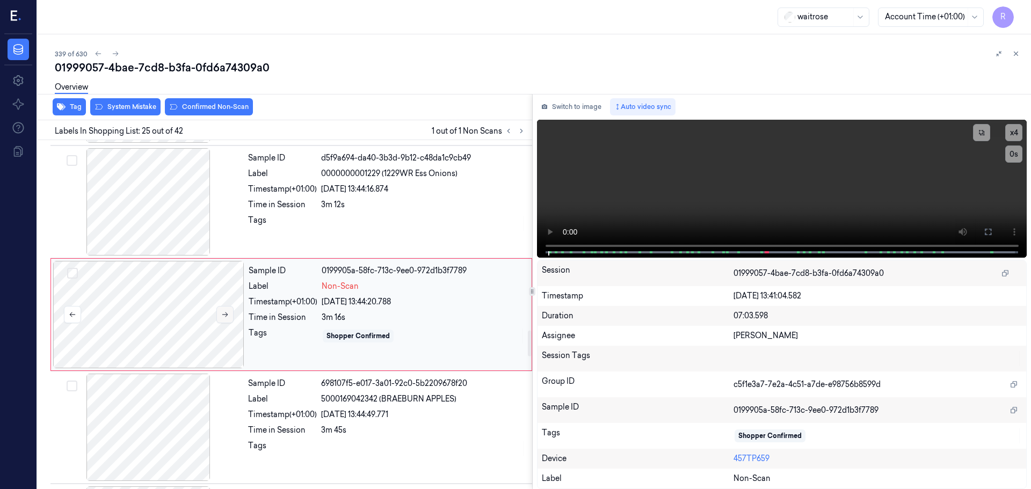
click at [220, 312] on button at bounding box center [224, 314] width 17 height 17
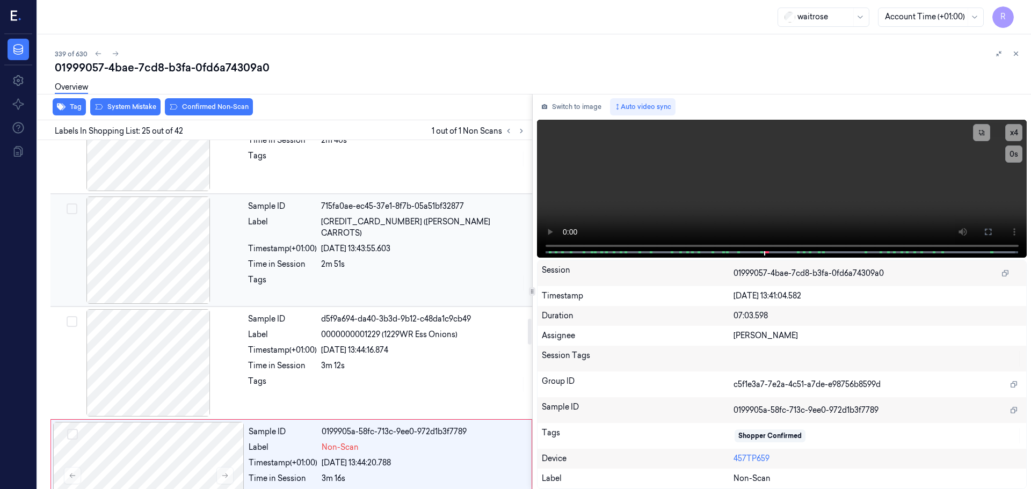
click at [157, 274] on div at bounding box center [148, 249] width 191 height 107
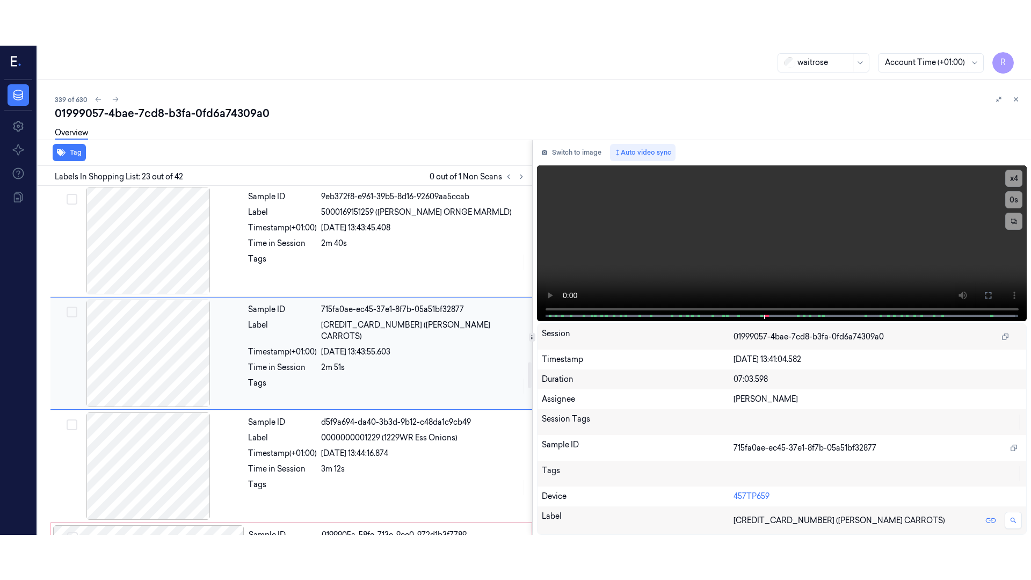
scroll to position [2361, 0]
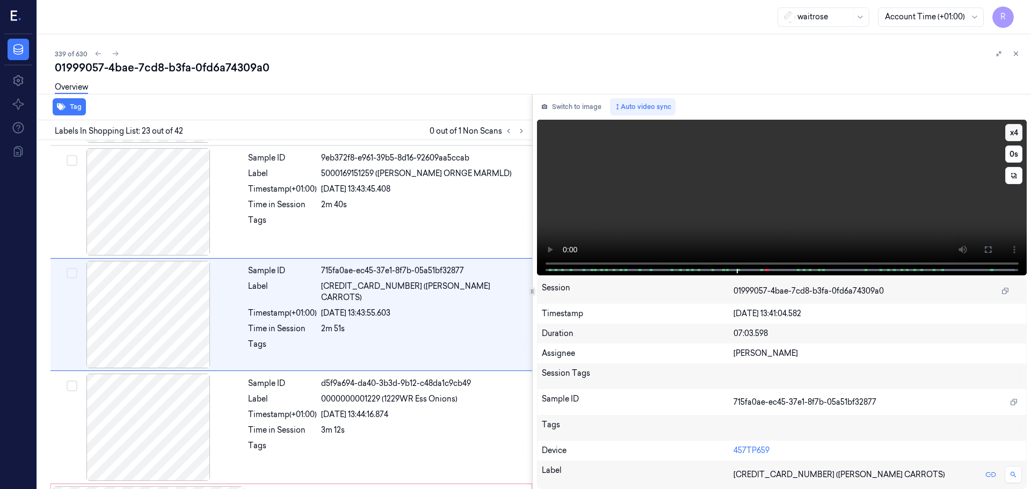
click at [1010, 132] on button "x 4" at bounding box center [1013, 132] width 17 height 17
click at [1010, 133] on button "x 1" at bounding box center [1013, 132] width 17 height 17
drag, startPoint x: 987, startPoint y: 248, endPoint x: 987, endPoint y: 313, distance: 65.5
click at [987, 249] on icon at bounding box center [987, 249] width 9 height 9
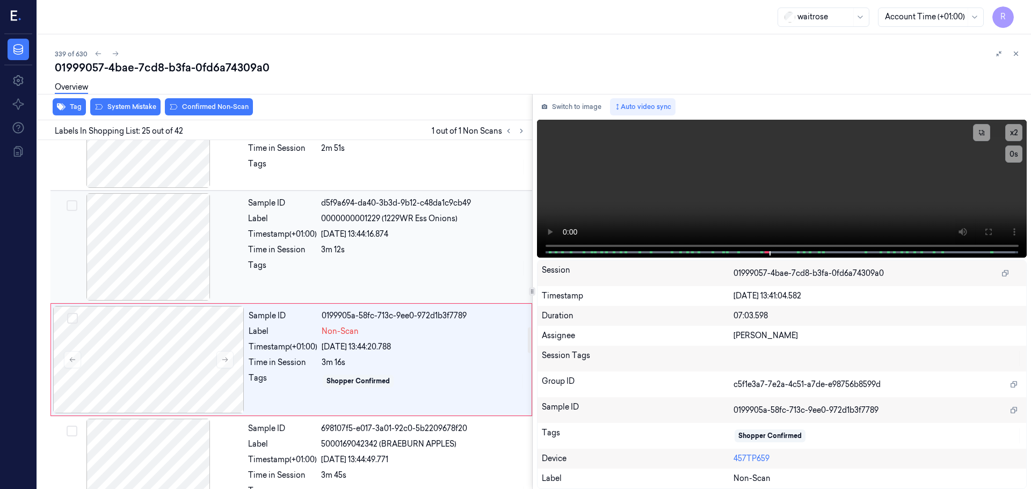
scroll to position [2703, 0]
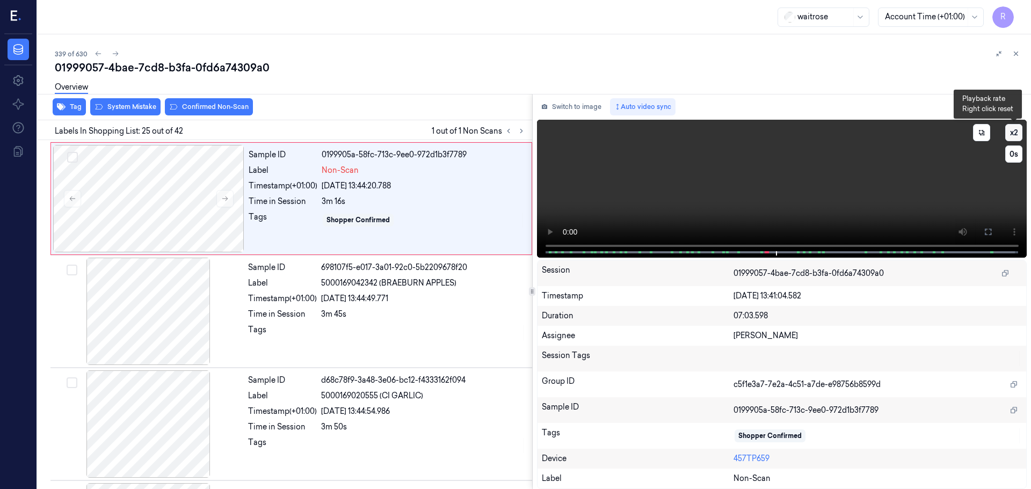
click at [1018, 134] on button "x 2" at bounding box center [1013, 132] width 17 height 17
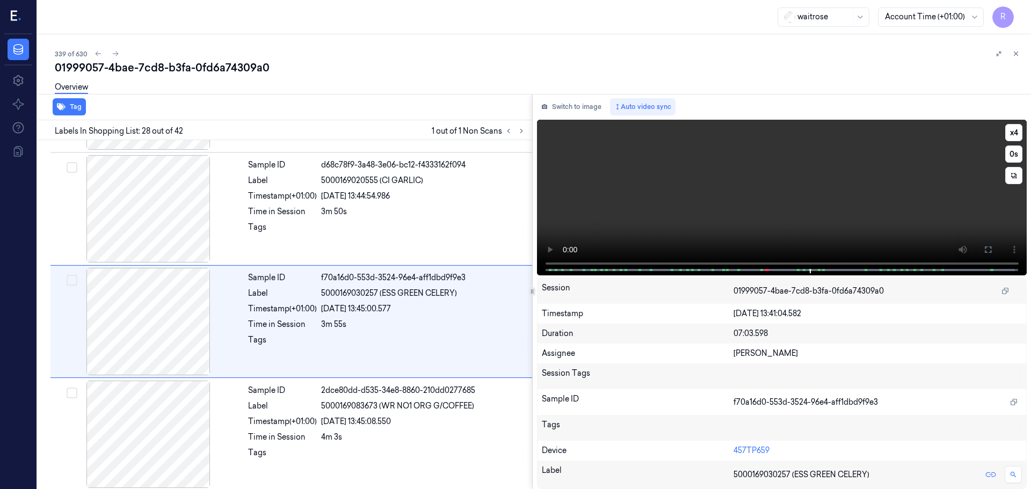
scroll to position [2925, 0]
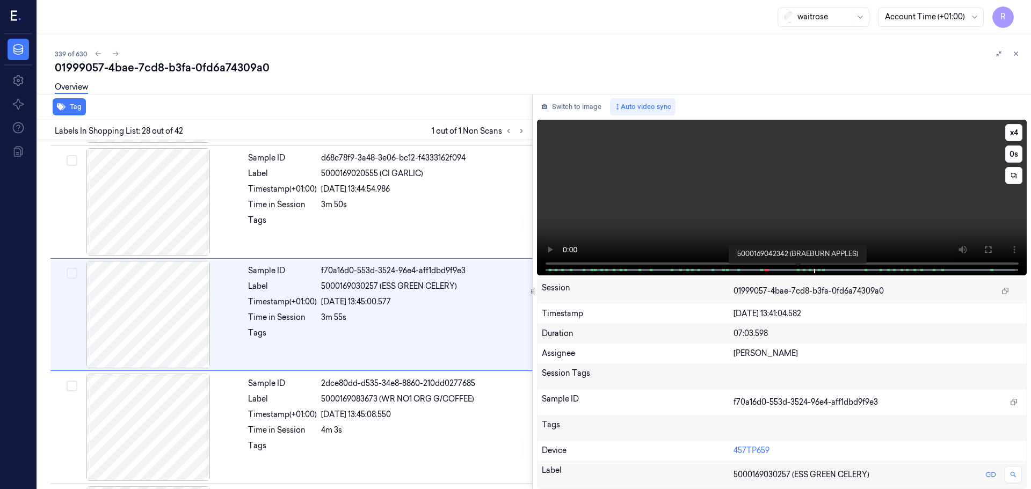
click at [798, 269] on div at bounding box center [798, 270] width 3 height 2
click at [803, 262] on video at bounding box center [782, 198] width 490 height 156
click at [803, 270] on span at bounding box center [804, 269] width 2 height 5
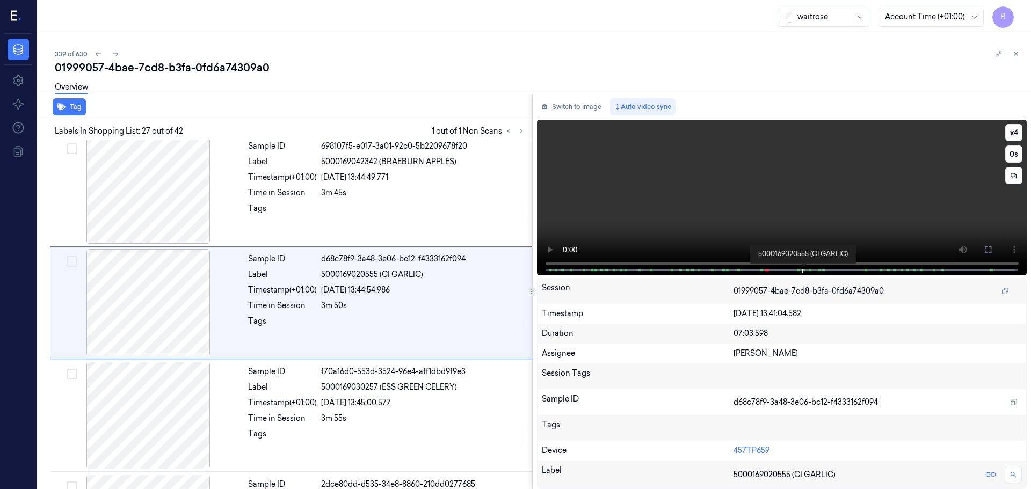
scroll to position [2812, 0]
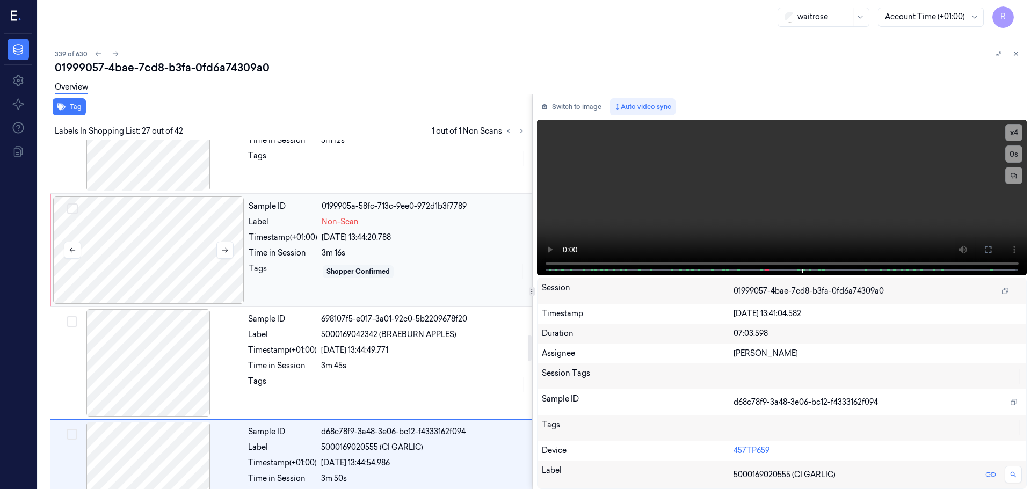
click at [174, 254] on div at bounding box center [148, 249] width 191 height 107
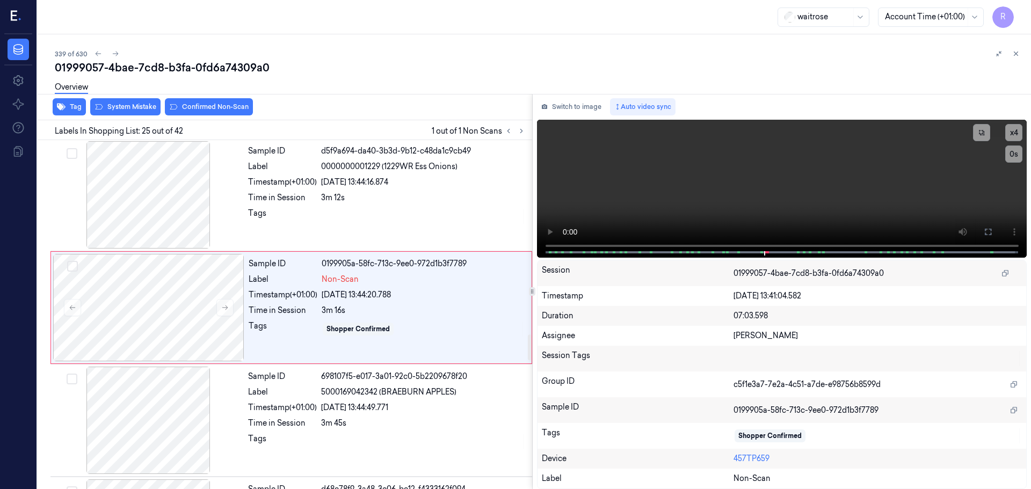
scroll to position [2587, 0]
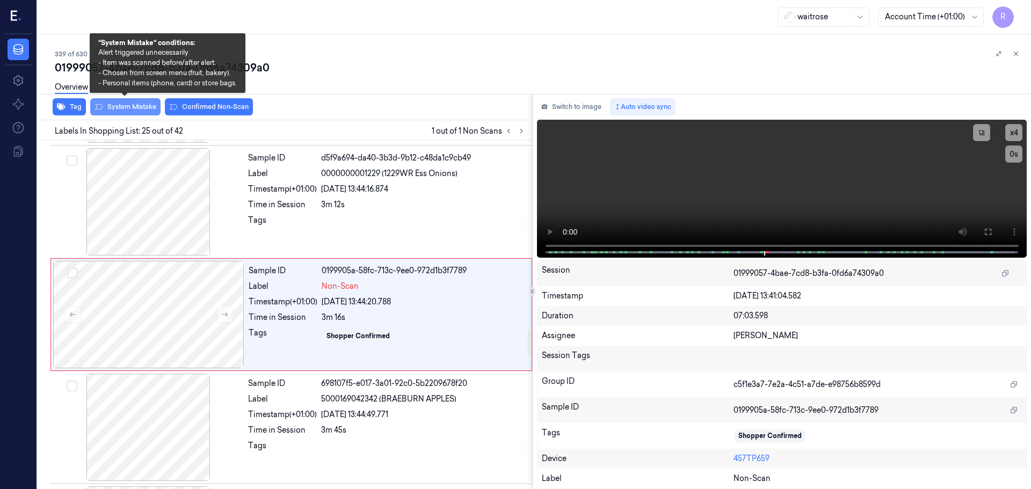
click at [147, 110] on button "System Mistake" at bounding box center [125, 106] width 70 height 17
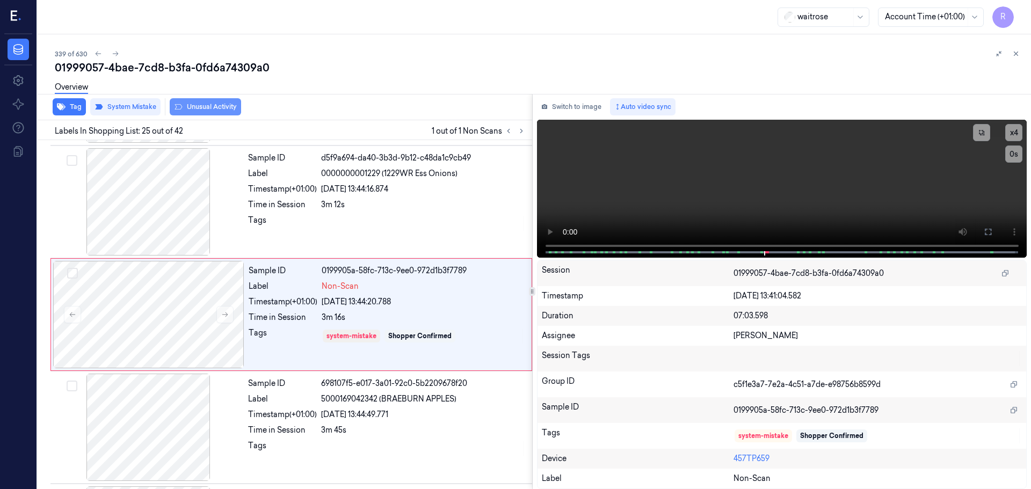
click at [194, 111] on button "Unusual Activity" at bounding box center [205, 106] width 71 height 17
click at [74, 107] on button "Tag" at bounding box center [69, 106] width 33 height 17
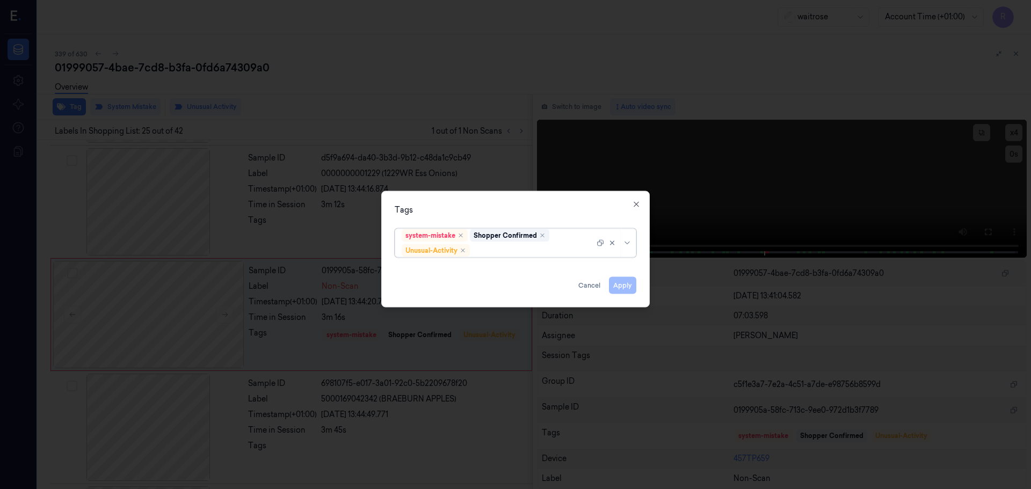
click at [630, 246] on div at bounding box center [628, 242] width 11 height 9
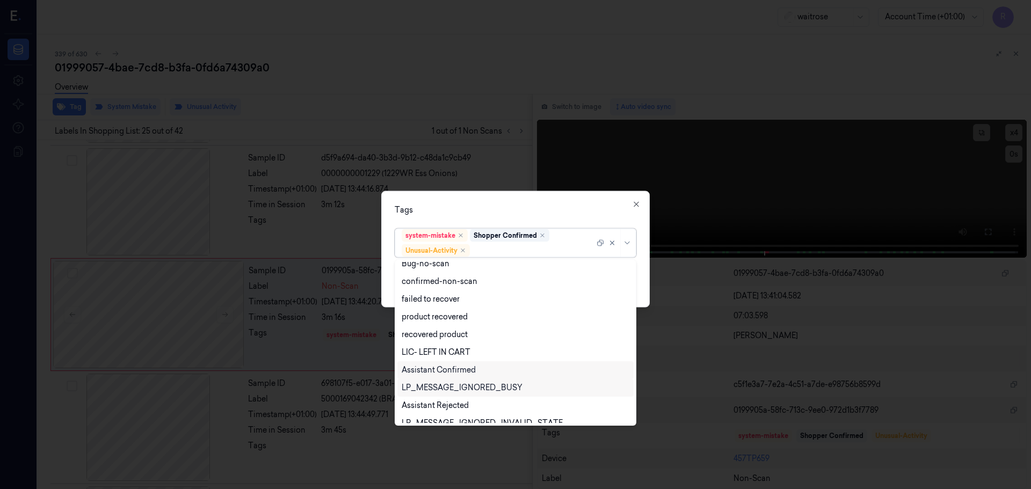
scroll to position [140, 0]
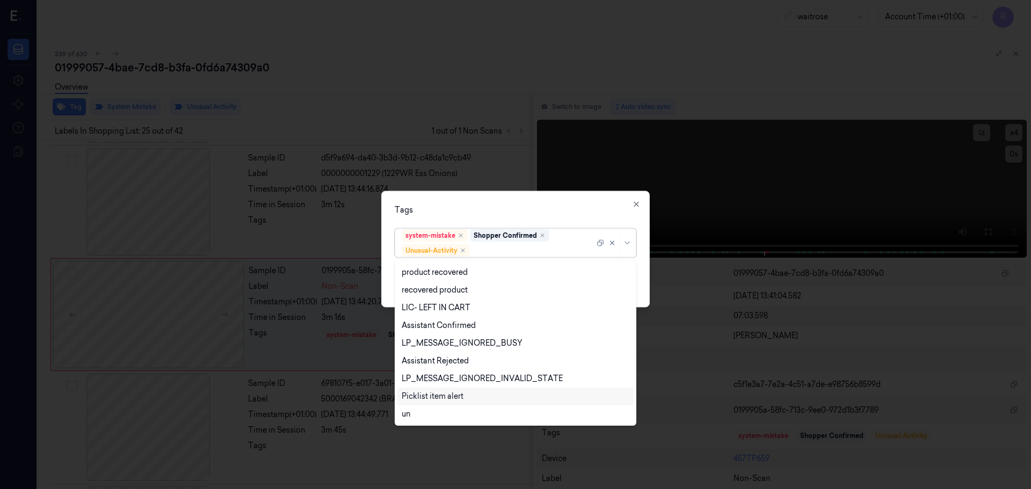
click at [426, 393] on div "Picklist item alert" at bounding box center [433, 396] width 62 height 11
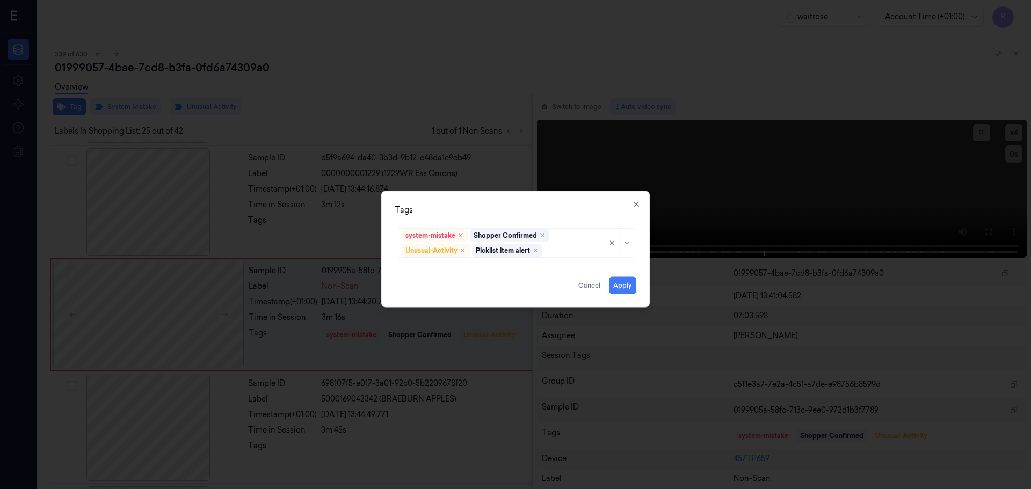
click at [511, 203] on div "Tags system-mistake Shopper Confirmed Unusual-Activity Picklist item alert Appl…" at bounding box center [515, 249] width 268 height 116
click at [607, 286] on div "Apply Cancel" at bounding box center [516, 281] width 242 height 26
click at [614, 285] on button "Apply" at bounding box center [622, 284] width 27 height 17
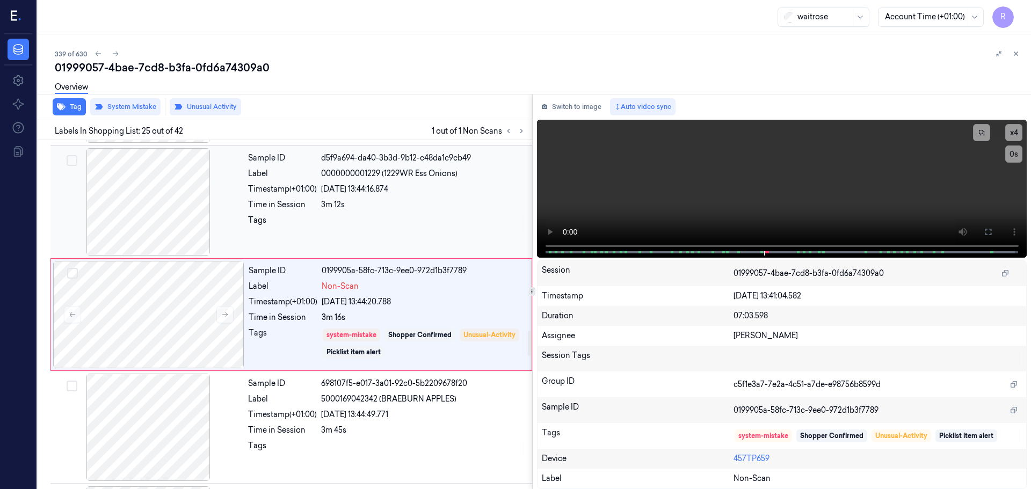
click at [332, 209] on div "3m 12s" at bounding box center [423, 204] width 205 height 11
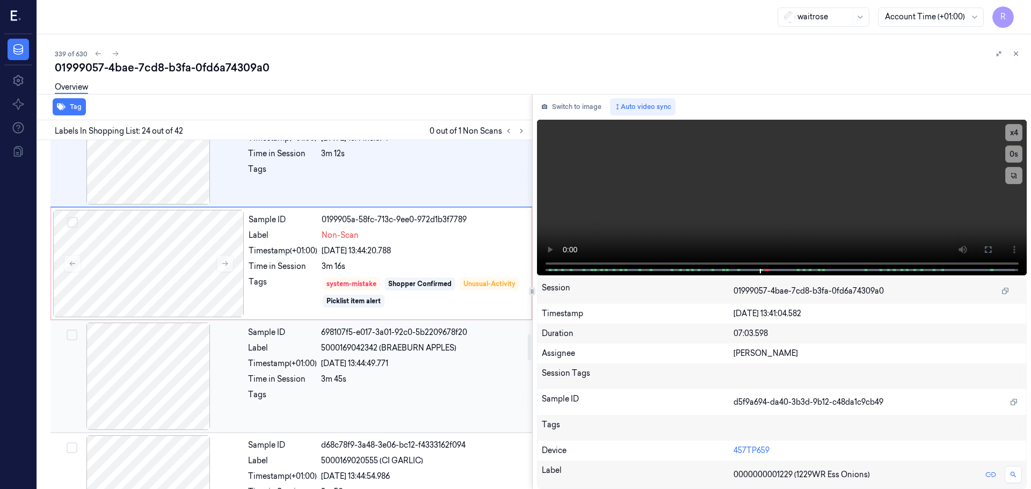
click at [353, 330] on div "698107f5-e017-3a01-92c0-5b2209678f20" at bounding box center [423, 332] width 205 height 11
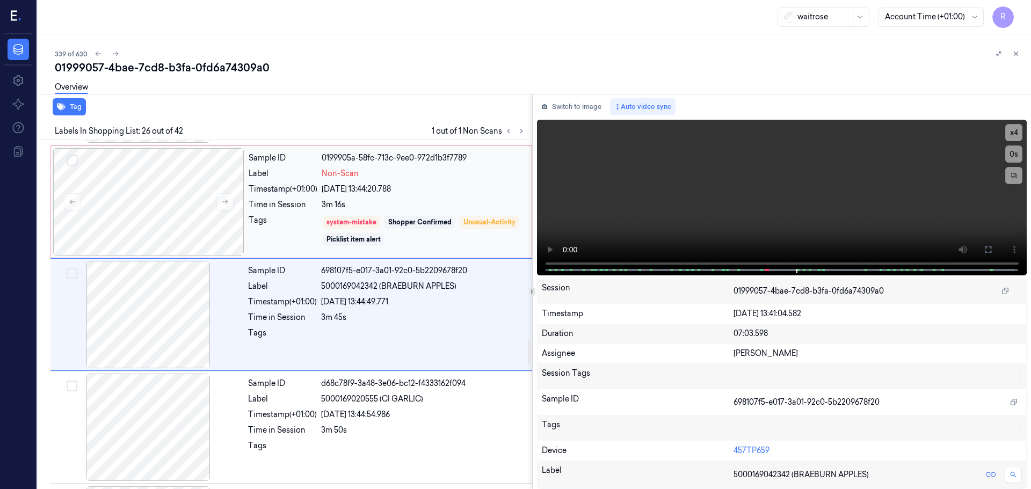
click at [327, 232] on div "system-mistake Shopper Confirmed Unusual-Activity Picklist item alert" at bounding box center [423, 231] width 203 height 32
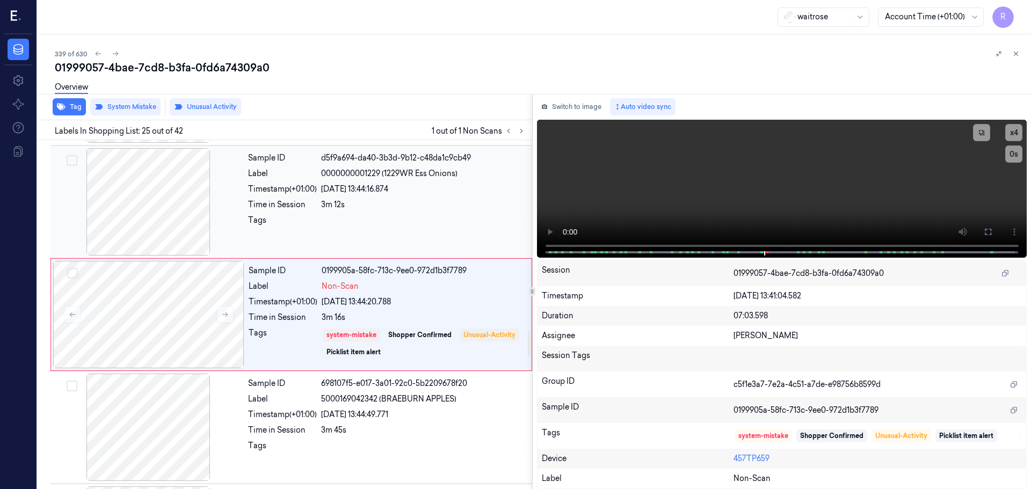
click at [329, 209] on div "3m 12s" at bounding box center [423, 204] width 205 height 11
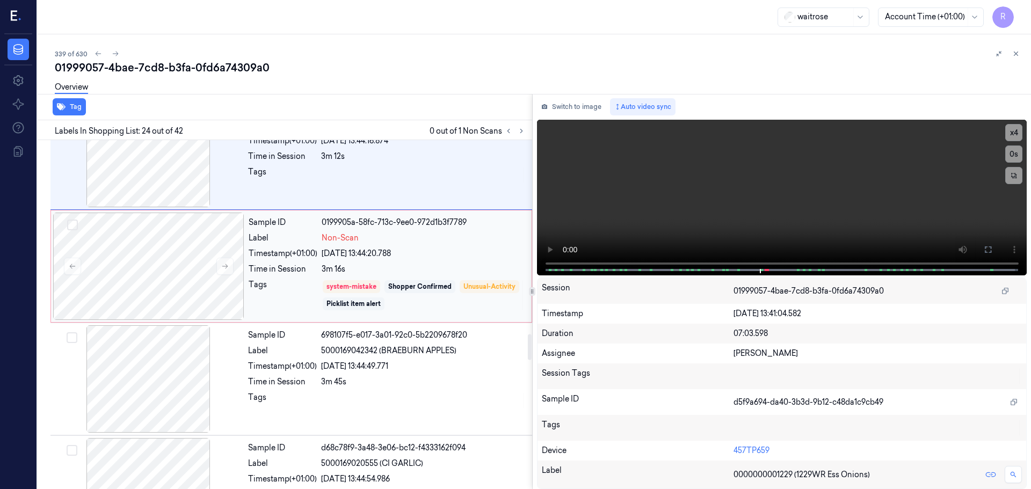
click at [329, 285] on div "system-mistake" at bounding box center [351, 287] width 50 height 10
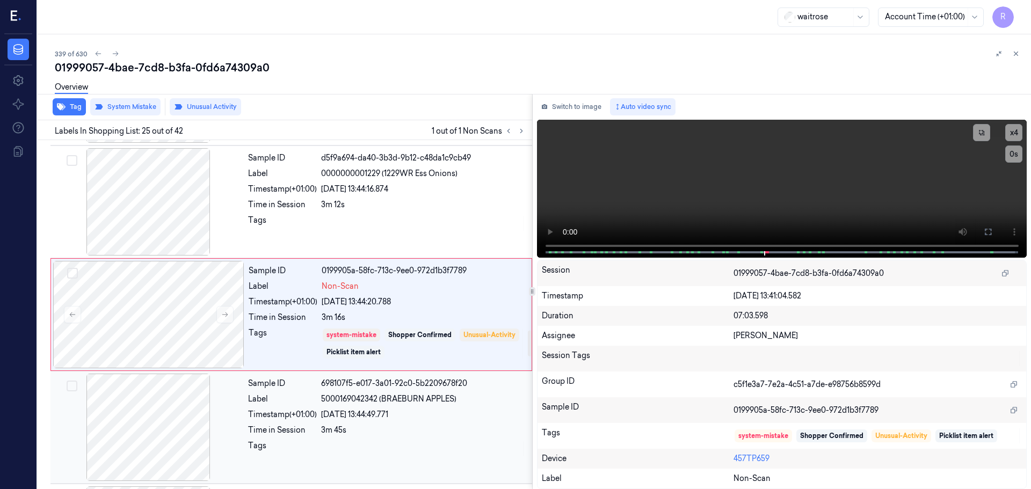
click at [318, 413] on div "Timestamp (+01:00) [DATE] 13:44:49.771" at bounding box center [387, 414] width 278 height 11
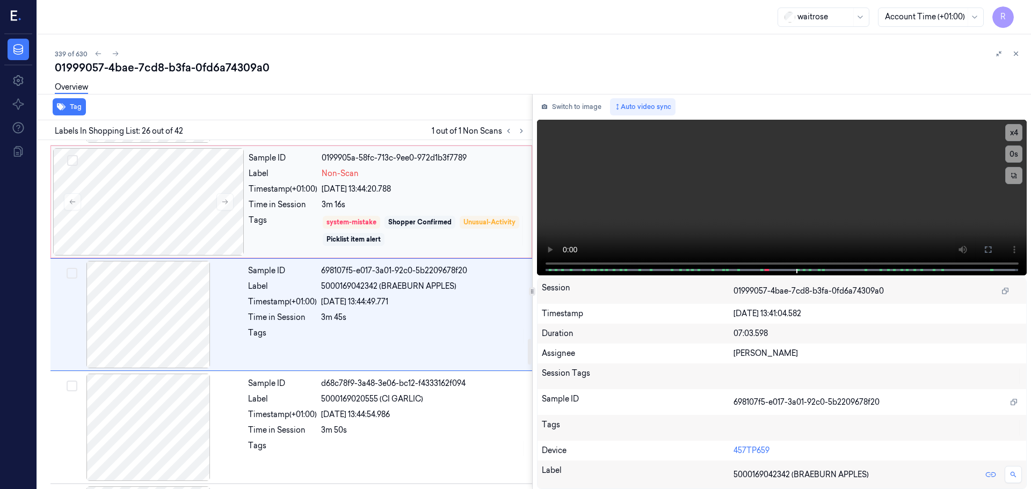
click at [271, 233] on div "Tags" at bounding box center [283, 231] width 69 height 32
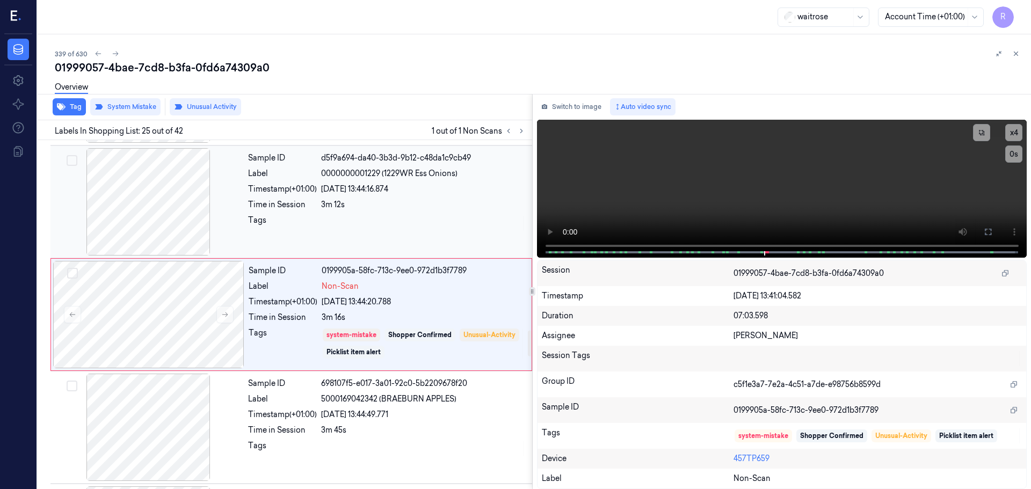
click at [279, 225] on div "Tags" at bounding box center [282, 223] width 69 height 17
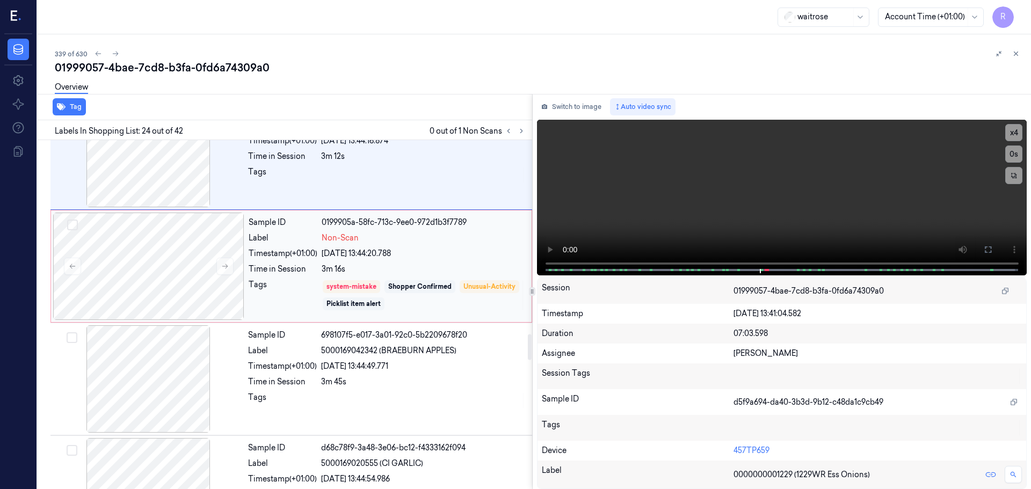
click at [259, 287] on div "Tags" at bounding box center [283, 295] width 69 height 32
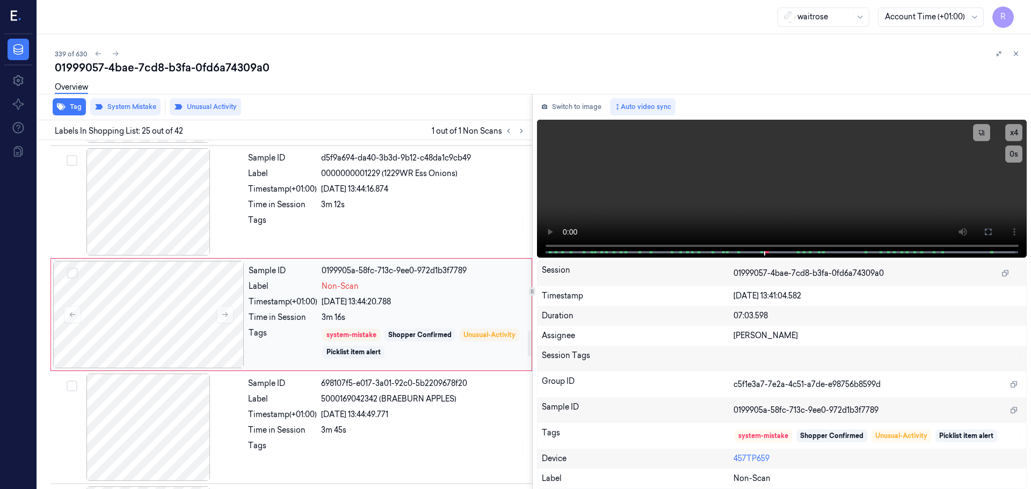
click at [285, 366] on div "Sample ID 0199905a-58fc-713c-9ee0-972d1b3f7789 Label Non-Scan Timestamp (+01:00…" at bounding box center [386, 314] width 285 height 107
click at [286, 382] on div "Sample ID" at bounding box center [282, 383] width 69 height 11
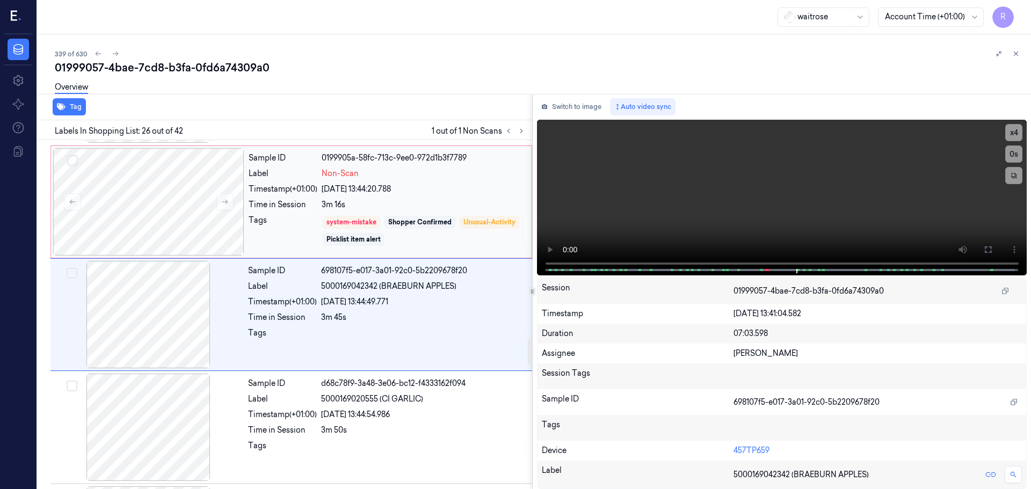
click at [305, 214] on div "Sample ID 0199905a-58fc-713c-9ee0-972d1b3f7789 Label Non-Scan Timestamp (+01:00…" at bounding box center [386, 201] width 285 height 107
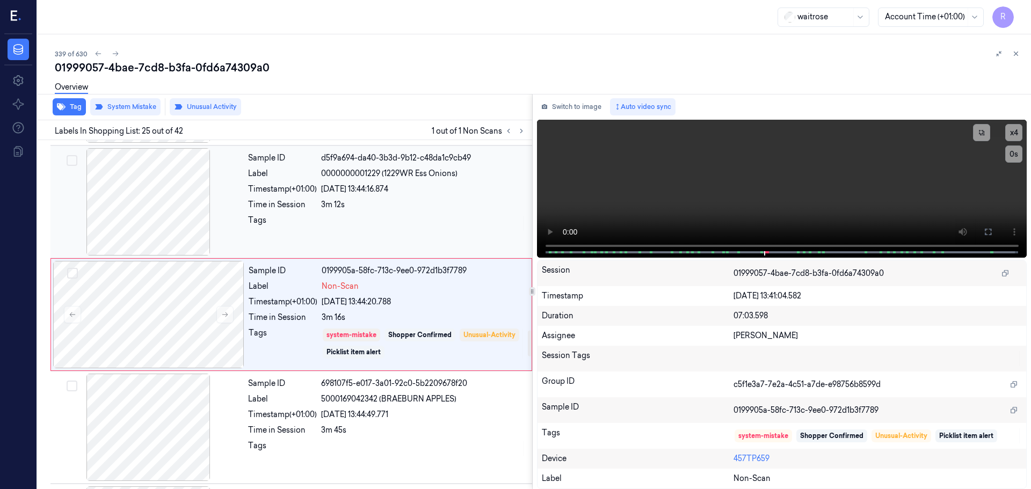
click at [319, 206] on div "Time in Session 3m 12s" at bounding box center [387, 204] width 278 height 11
click at [320, 205] on div "Sample ID d5f9a694-da40-3b3d-9b12-c48da1c9cb49 Label 0000000001229 (1229WR Ess …" at bounding box center [387, 201] width 286 height 107
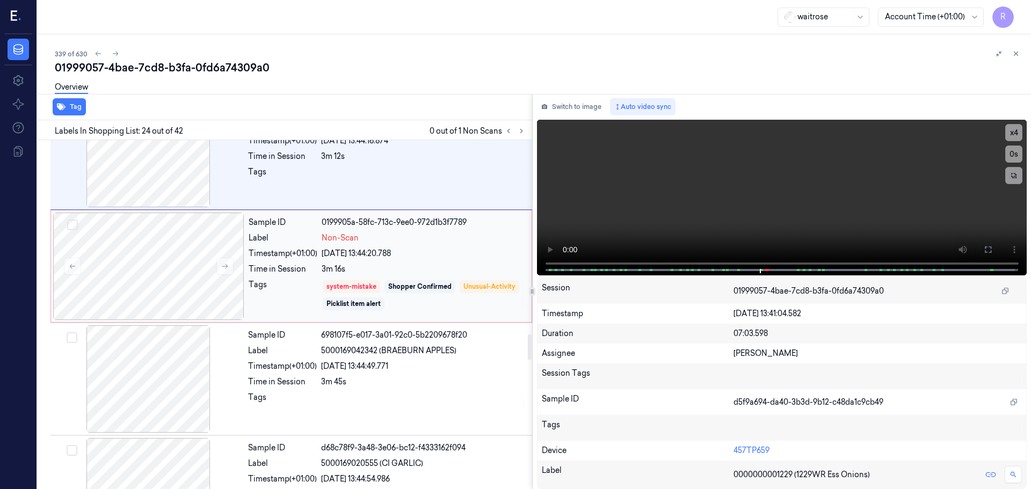
click at [316, 276] on div "Sample ID 0199905a-58fc-713c-9ee0-972d1b3f7789 Label Non-Scan Timestamp (+01:00…" at bounding box center [386, 266] width 285 height 107
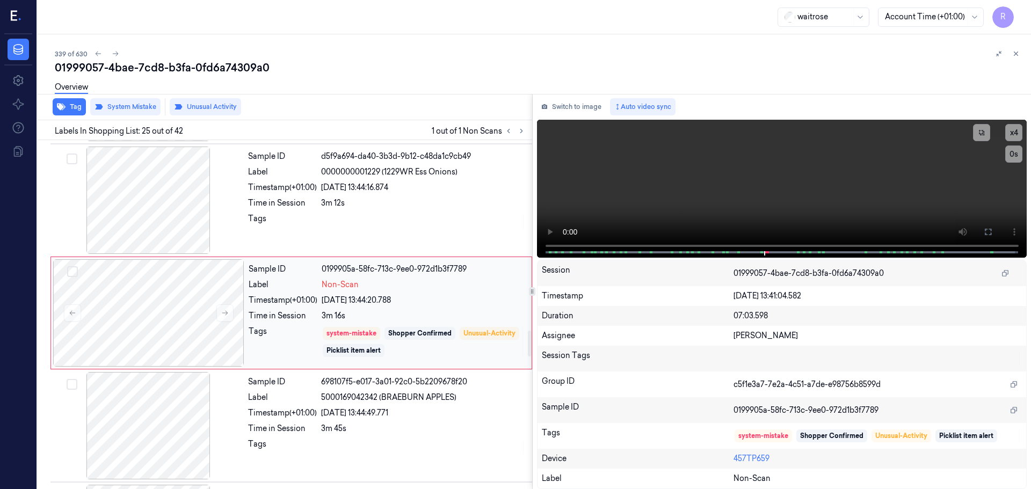
scroll to position [2587, 0]
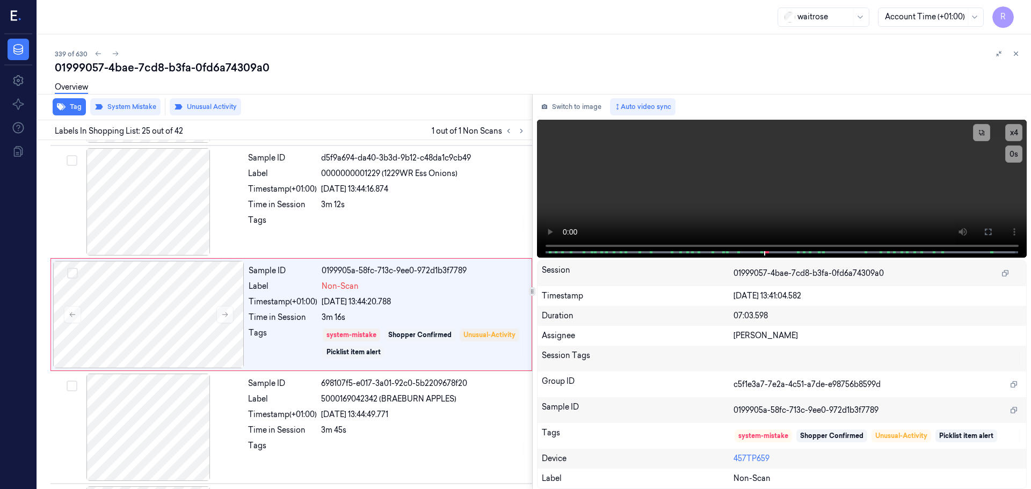
click at [1017, 54] on icon at bounding box center [1016, 54] width 8 height 8
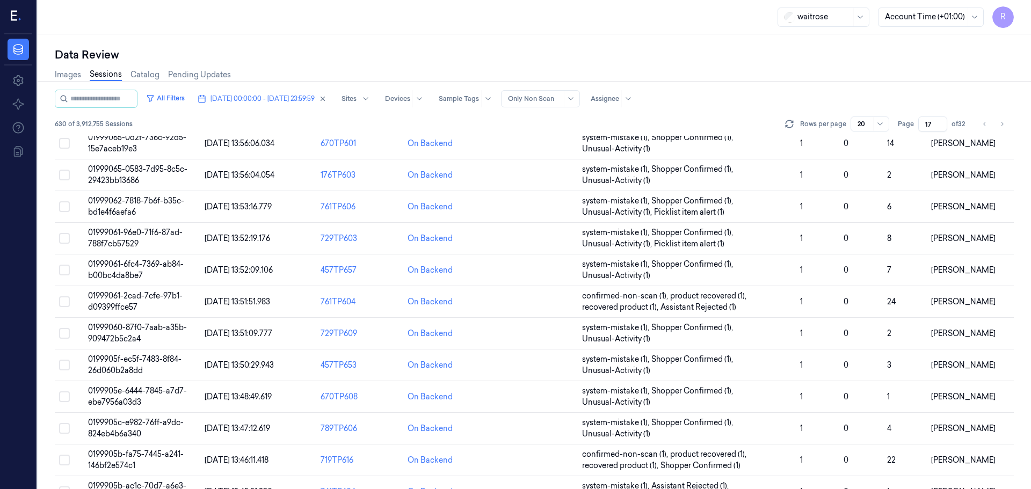
scroll to position [323, 0]
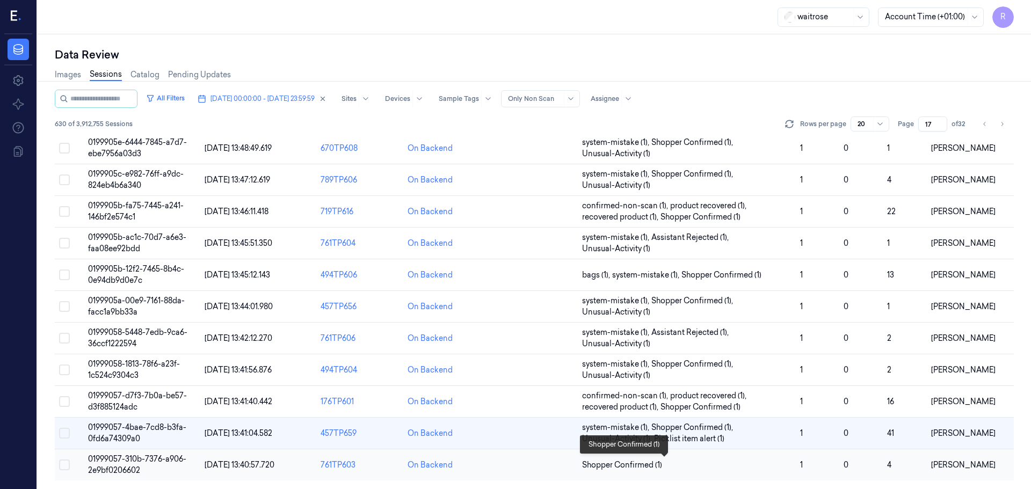
click at [768, 467] on span "Shopper Confirmed (1)" at bounding box center [686, 465] width 209 height 11
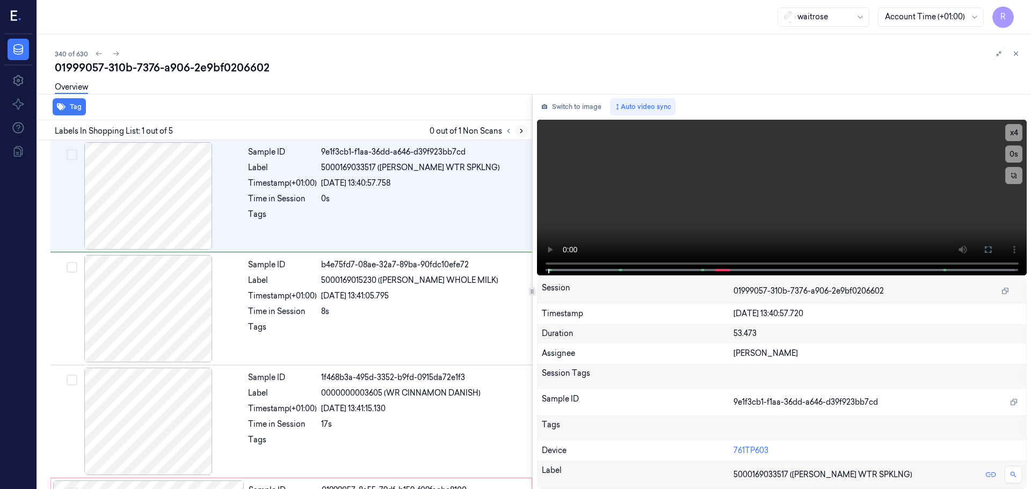
click at [517, 129] on icon at bounding box center [521, 131] width 8 height 8
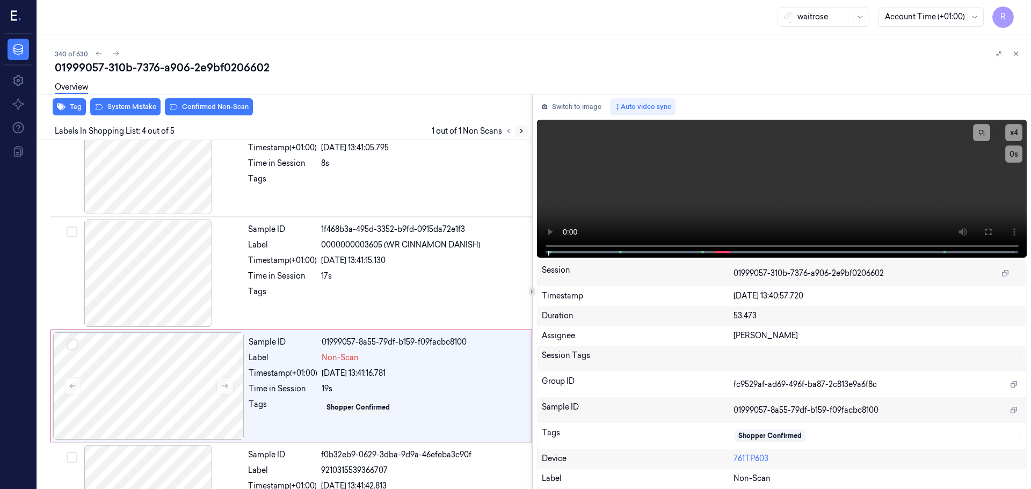
click at [517, 129] on icon at bounding box center [521, 131] width 8 height 8
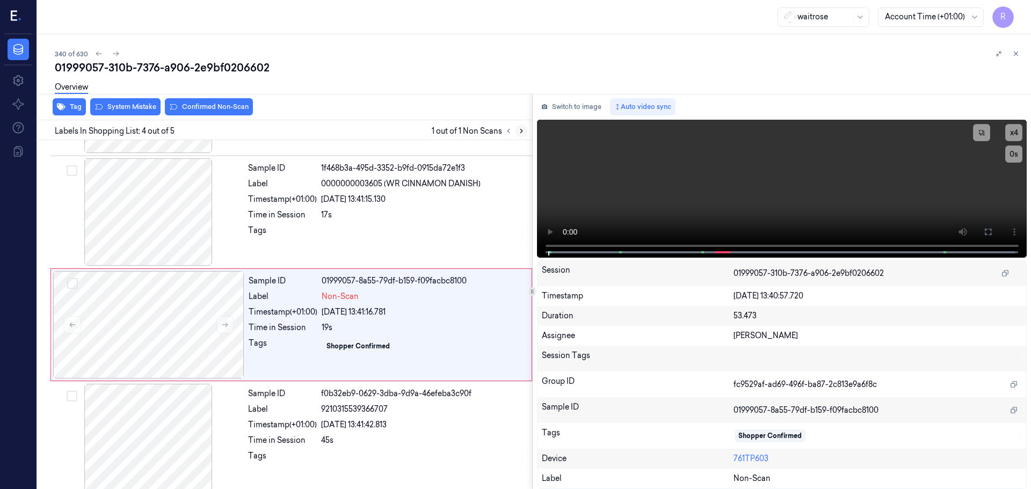
scroll to position [218, 0]
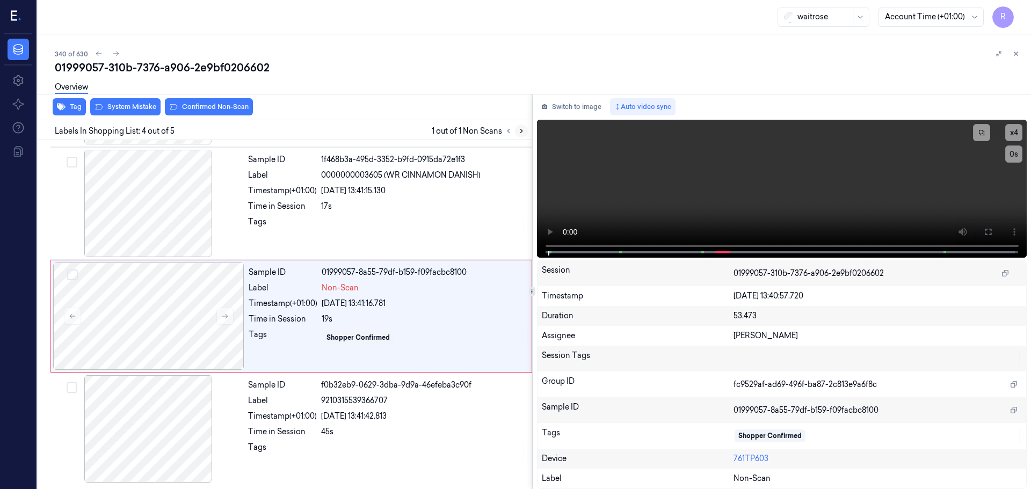
click at [517, 129] on icon at bounding box center [521, 131] width 8 height 8
click at [232, 317] on button at bounding box center [224, 316] width 17 height 17
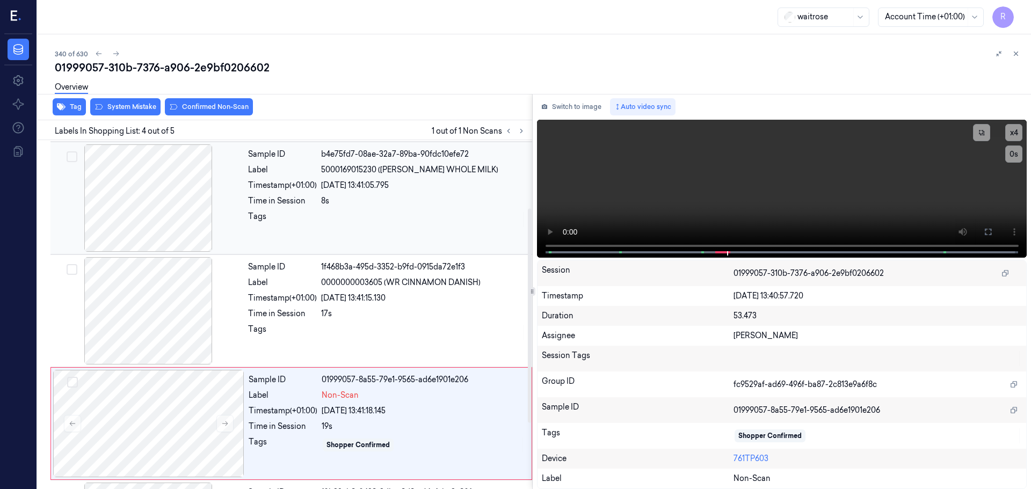
click at [156, 220] on div at bounding box center [148, 197] width 191 height 107
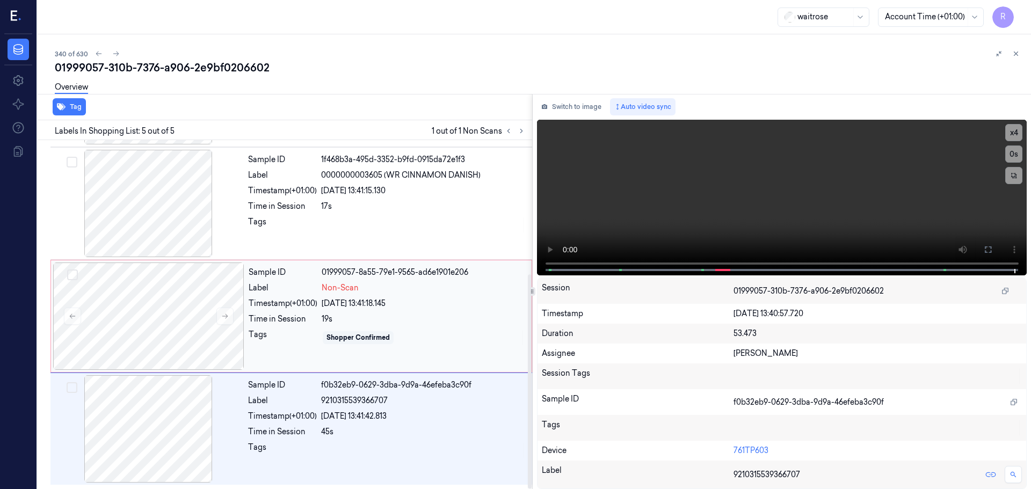
click at [397, 307] on div "[DATE] 13:41:18.145" at bounding box center [423, 303] width 203 height 11
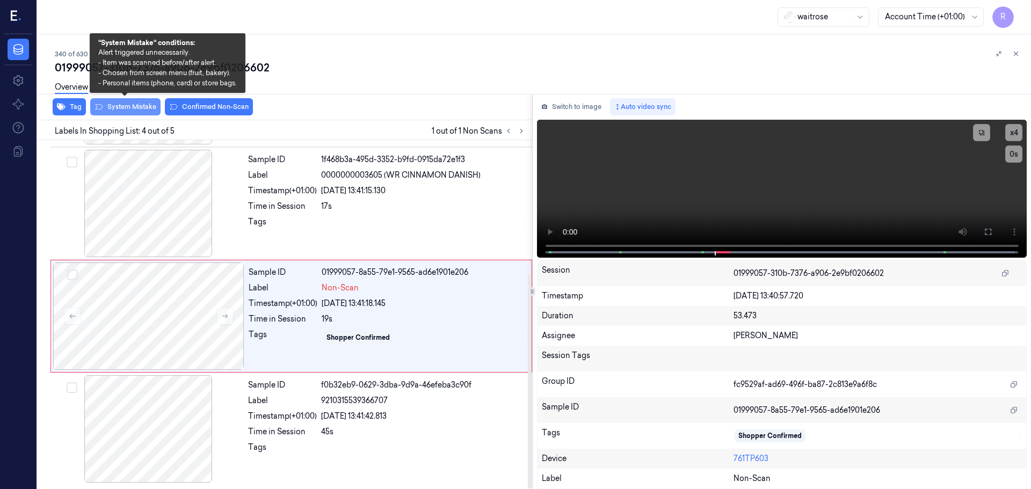
click at [132, 110] on button "System Mistake" at bounding box center [125, 106] width 70 height 17
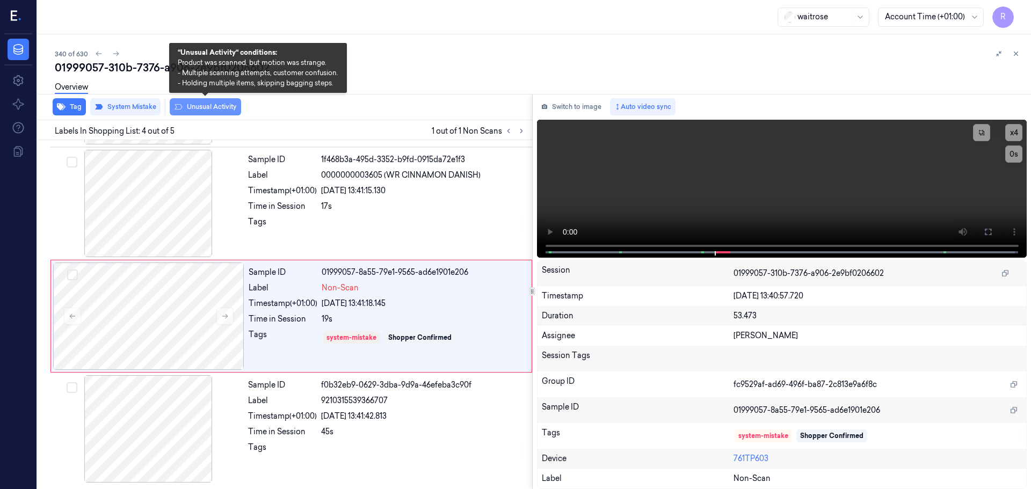
click at [203, 108] on button "Unusual Activity" at bounding box center [205, 106] width 71 height 17
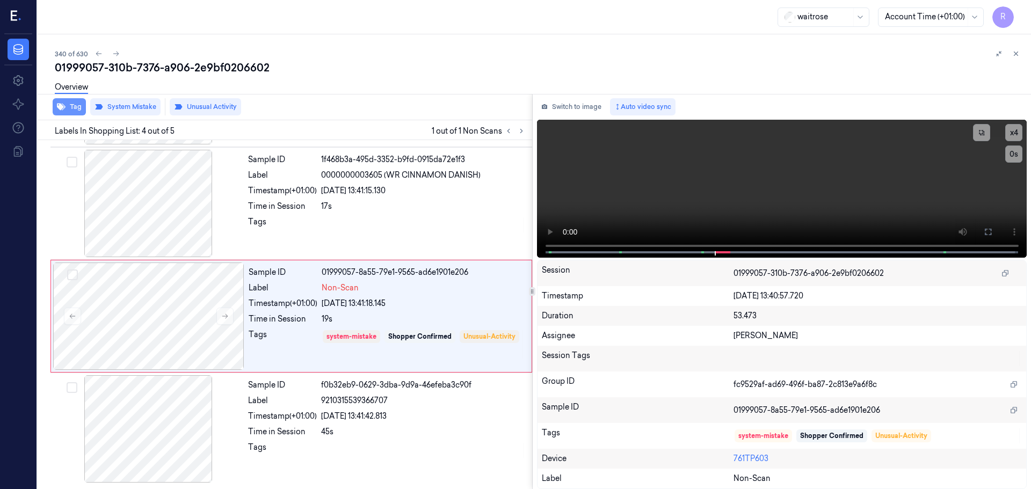
click at [69, 110] on button "Tag" at bounding box center [69, 106] width 33 height 17
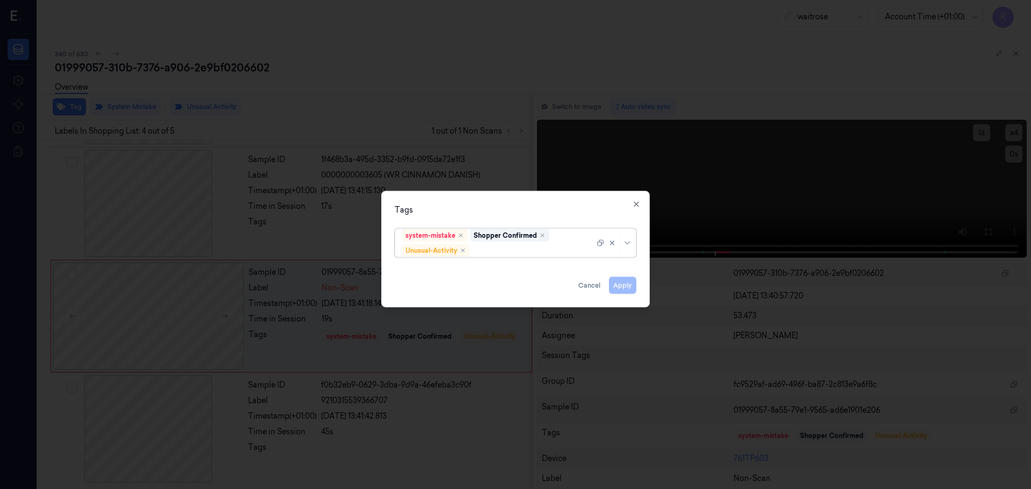
click at [632, 245] on div "system-mistake Shopper Confirmed Unusual-Activity" at bounding box center [516, 242] width 242 height 29
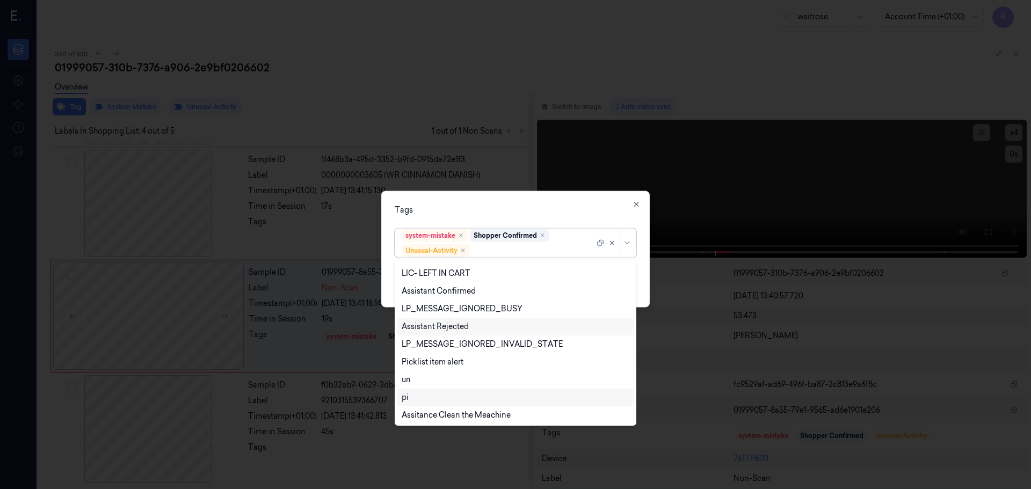
scroll to position [157, 0]
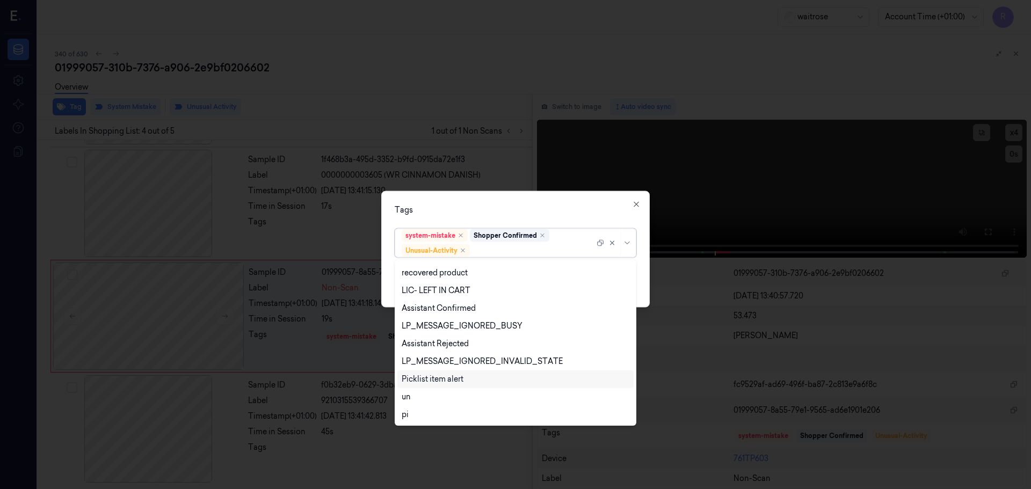
click at [437, 373] on div "Picklist item alert" at bounding box center [515, 379] width 236 height 18
click at [524, 208] on div "Tags" at bounding box center [516, 209] width 242 height 11
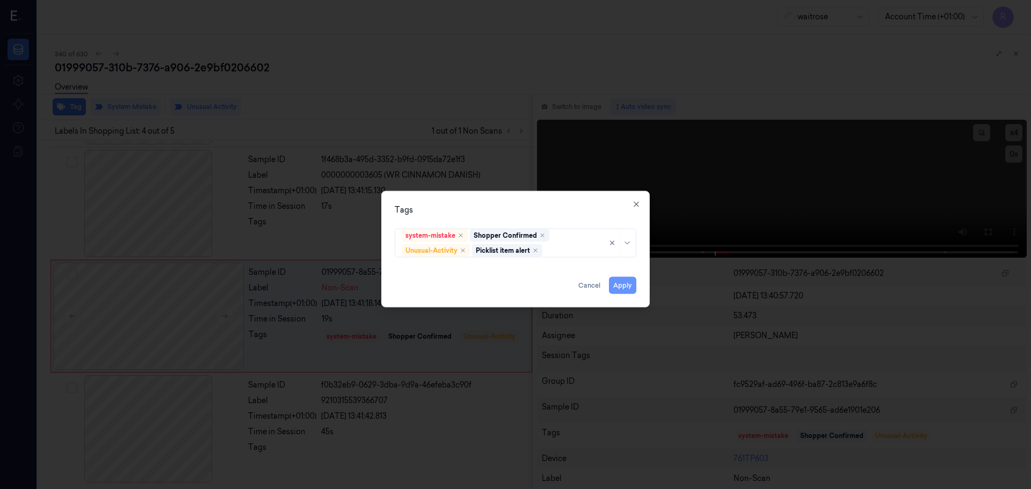
click at [629, 284] on button "Apply" at bounding box center [622, 284] width 27 height 17
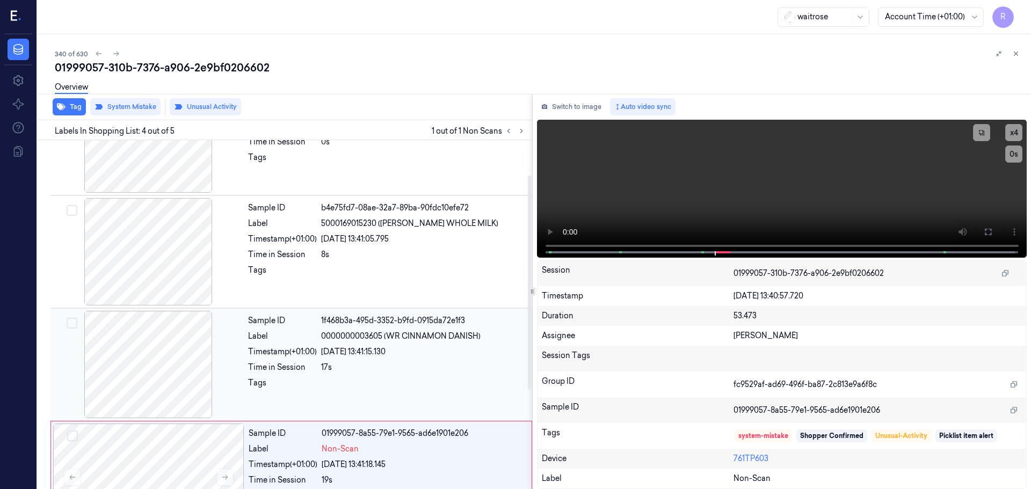
click at [354, 360] on div "Sample ID 1f468b3a-495d-3352-b9fd-0915da72e1f3 Label 0000000003605 (WR CINNAMON…" at bounding box center [387, 364] width 286 height 107
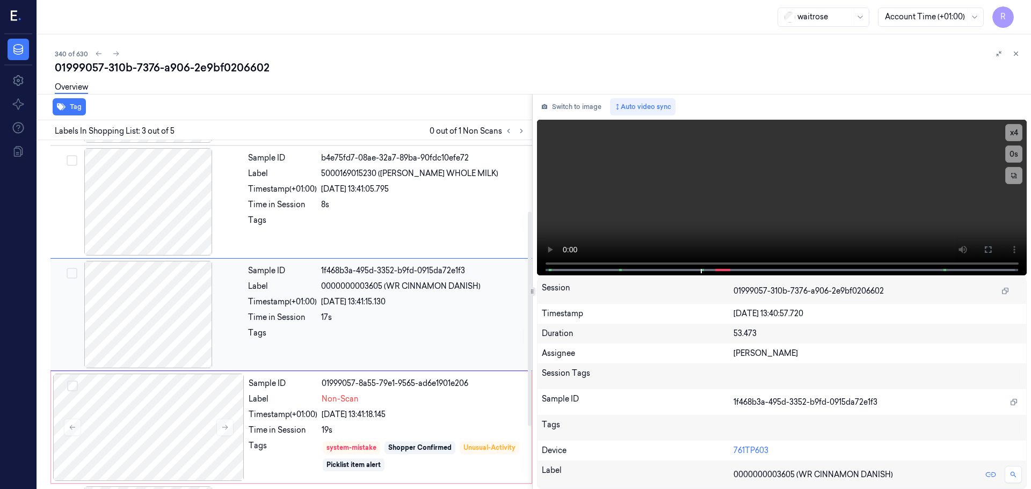
scroll to position [218, 0]
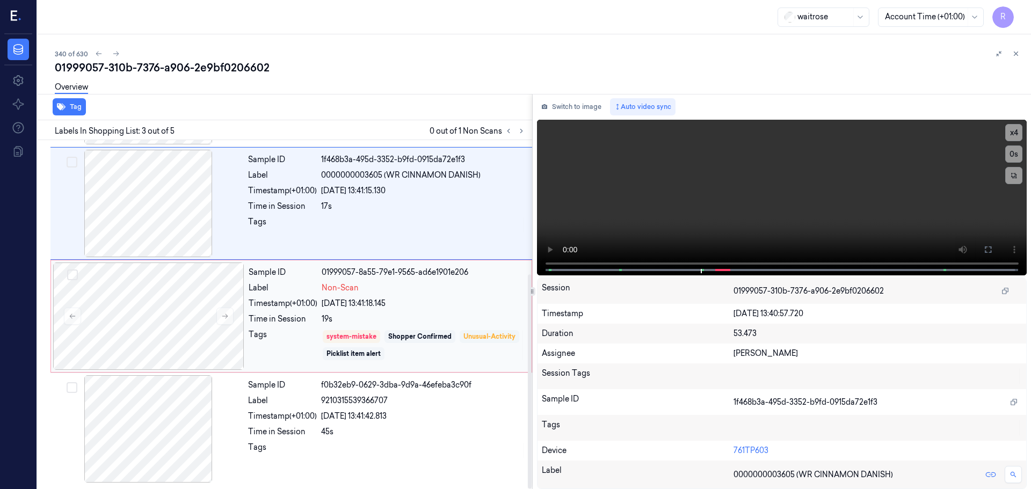
click at [460, 343] on div "Unusual-Activity" at bounding box center [490, 336] width 60 height 13
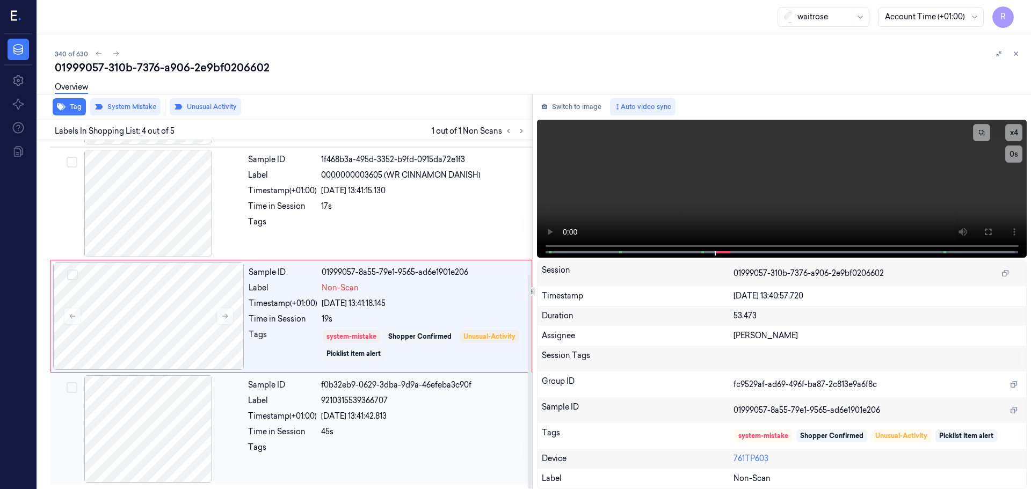
click at [364, 416] on div "[DATE] 13:41:42.813" at bounding box center [423, 416] width 205 height 11
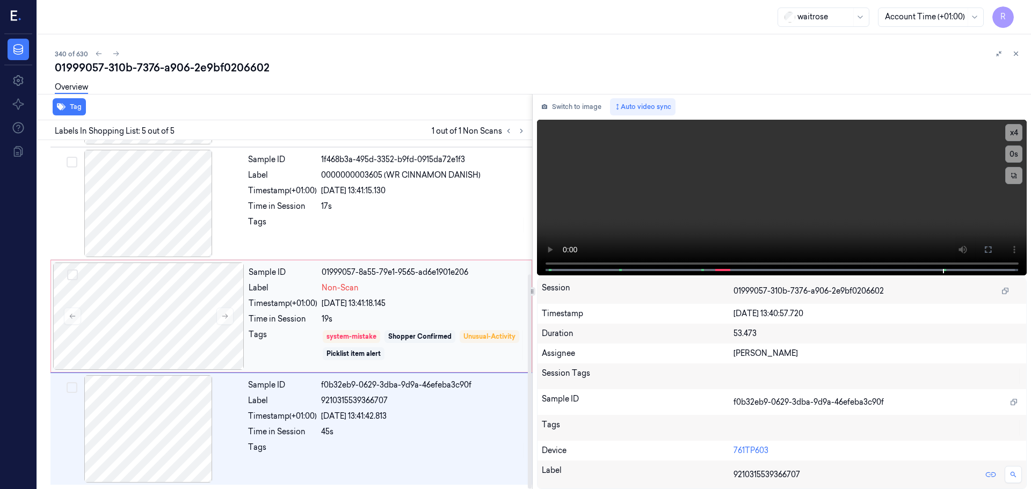
click at [275, 337] on div "Tags" at bounding box center [283, 345] width 69 height 32
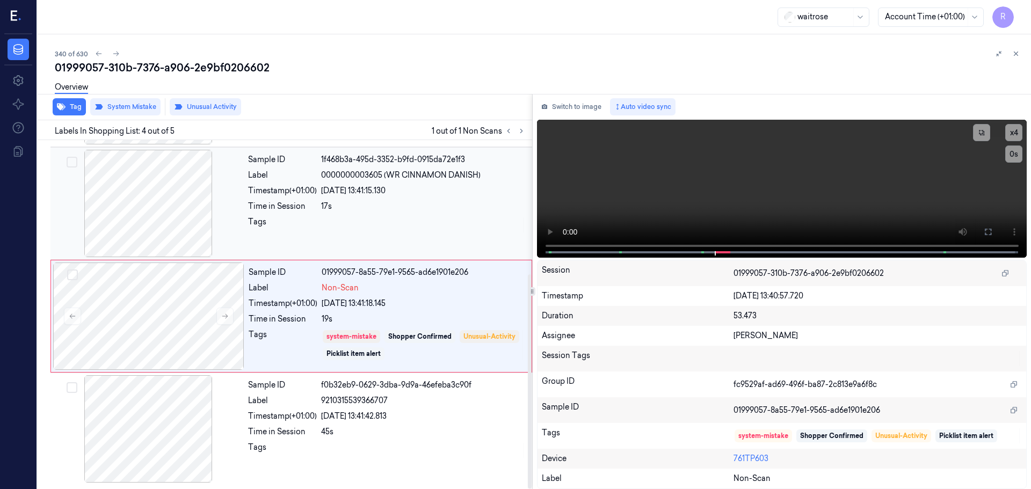
click at [335, 210] on div "17s" at bounding box center [423, 206] width 205 height 11
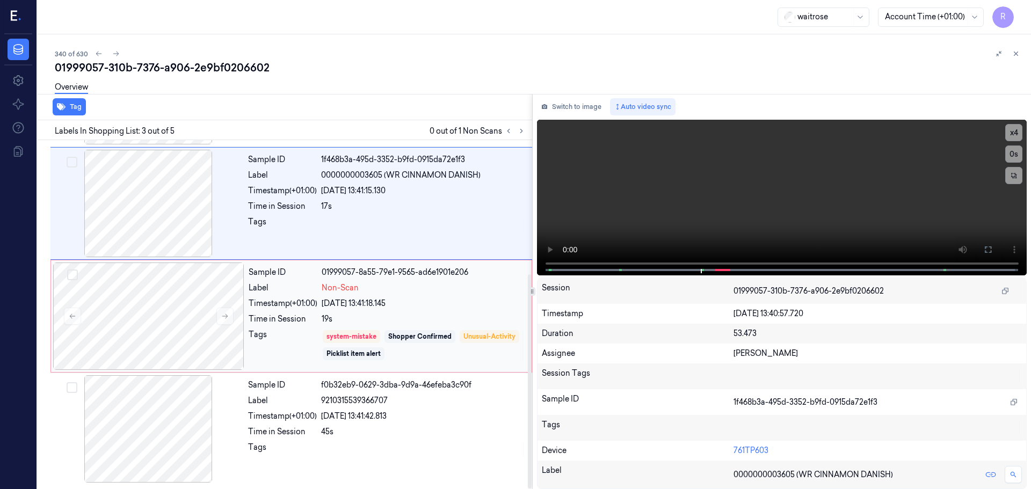
click at [296, 347] on div "Tags" at bounding box center [283, 345] width 69 height 32
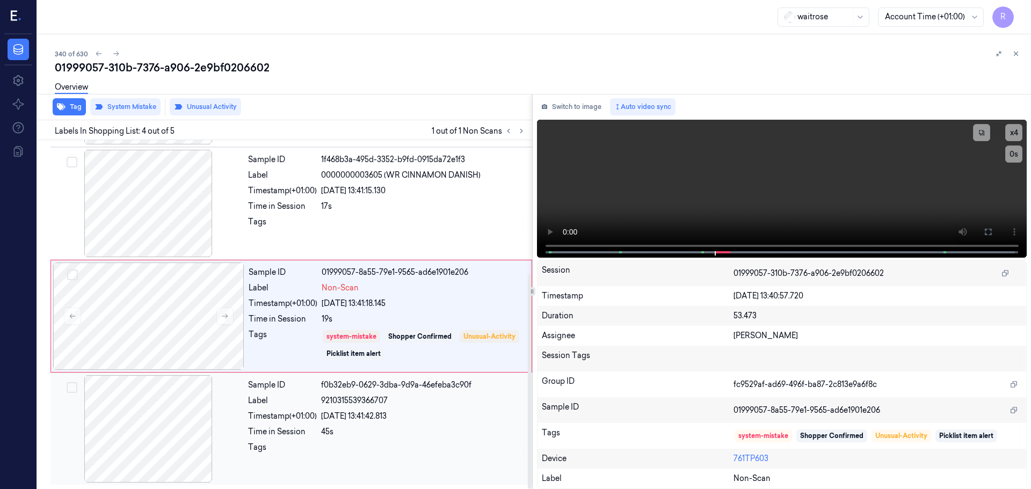
click at [309, 420] on div "Timestamp (+01:00)" at bounding box center [282, 416] width 69 height 11
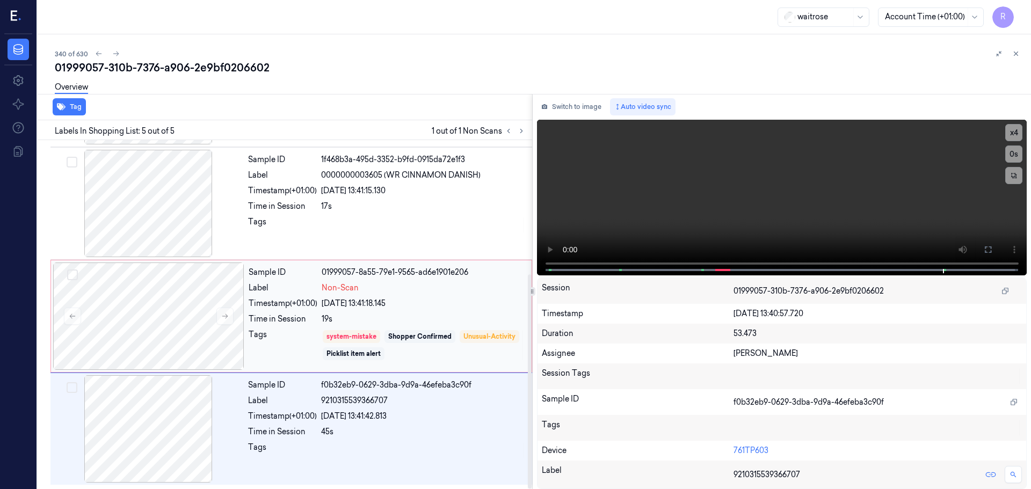
click at [298, 345] on div "Tags" at bounding box center [283, 345] width 69 height 32
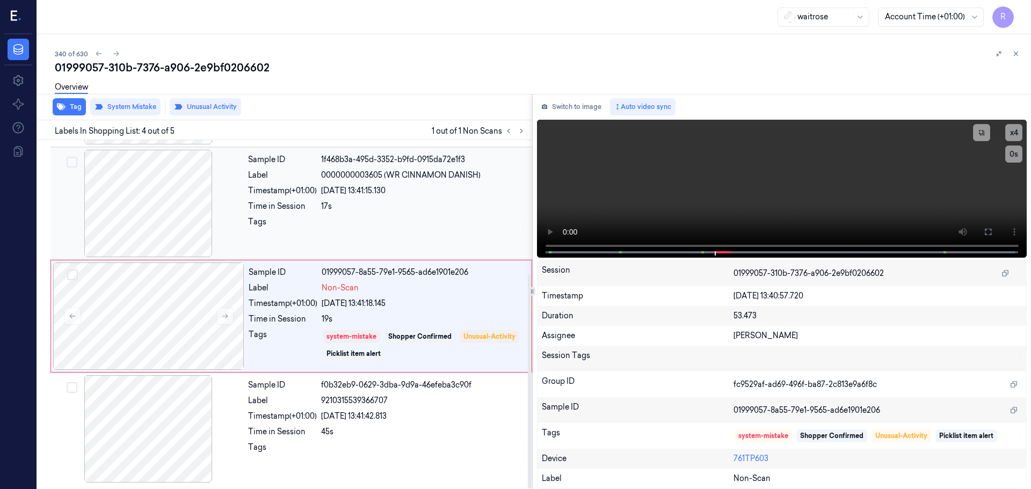
click at [328, 203] on div "17s" at bounding box center [423, 206] width 205 height 11
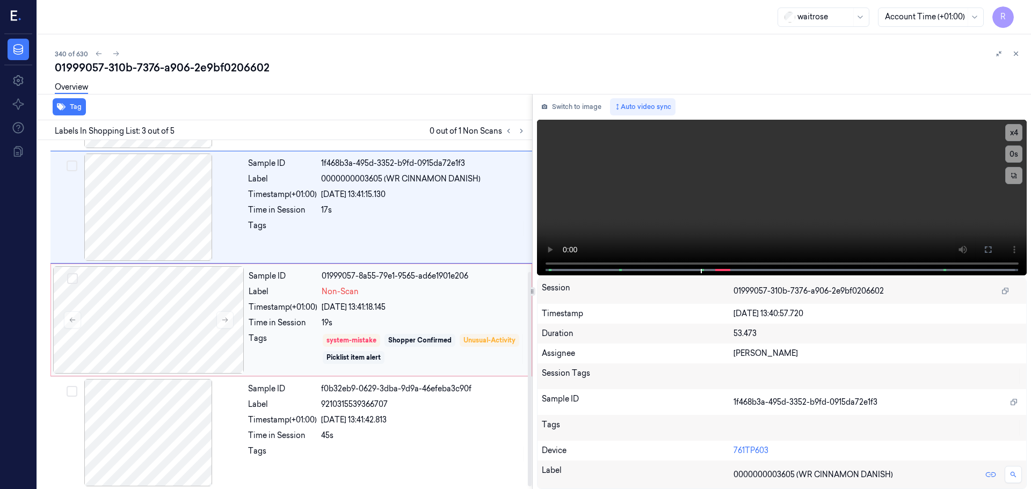
click at [436, 315] on div "Sample ID 01999057-8a55-79e1-9565-ad6e1901e206 Label Non-Scan Timestamp (+01:00…" at bounding box center [386, 319] width 285 height 107
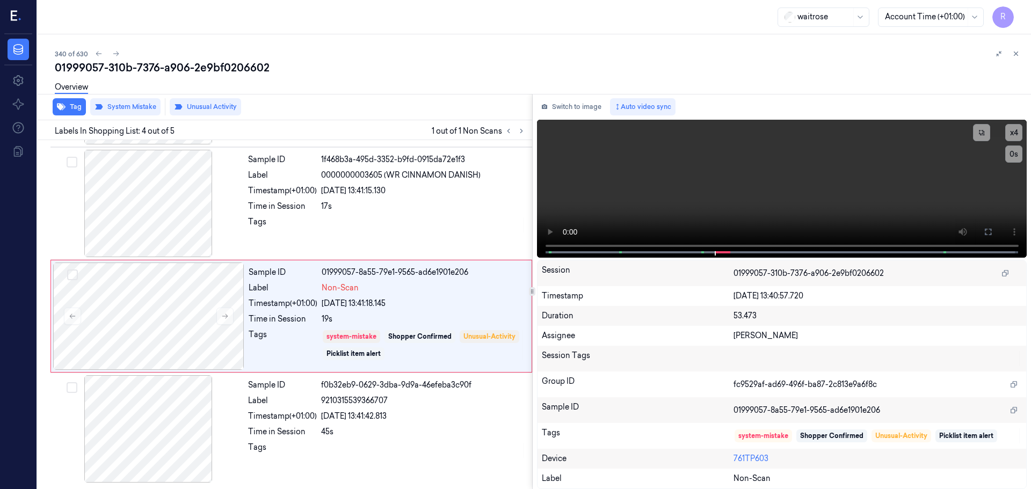
drag, startPoint x: 1019, startPoint y: 54, endPoint x: 1015, endPoint y: 63, distance: 10.6
click at [1017, 54] on icon at bounding box center [1016, 54] width 8 height 8
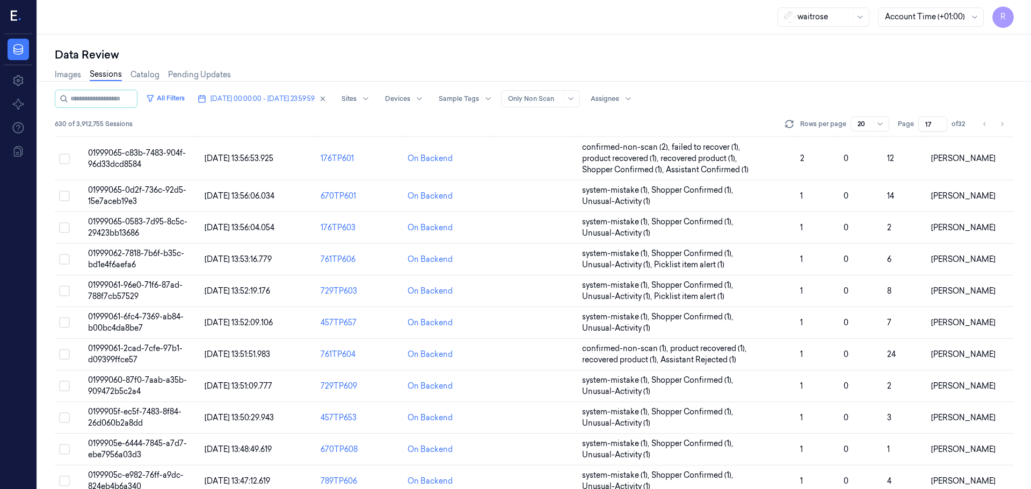
scroll to position [1, 0]
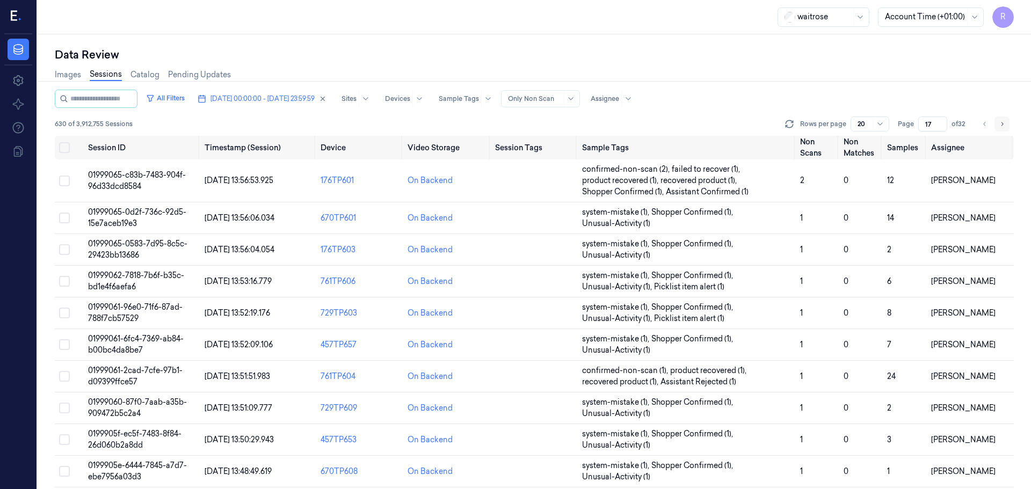
click at [1004, 123] on icon "Go to next page" at bounding box center [1001, 124] width 6 height 9
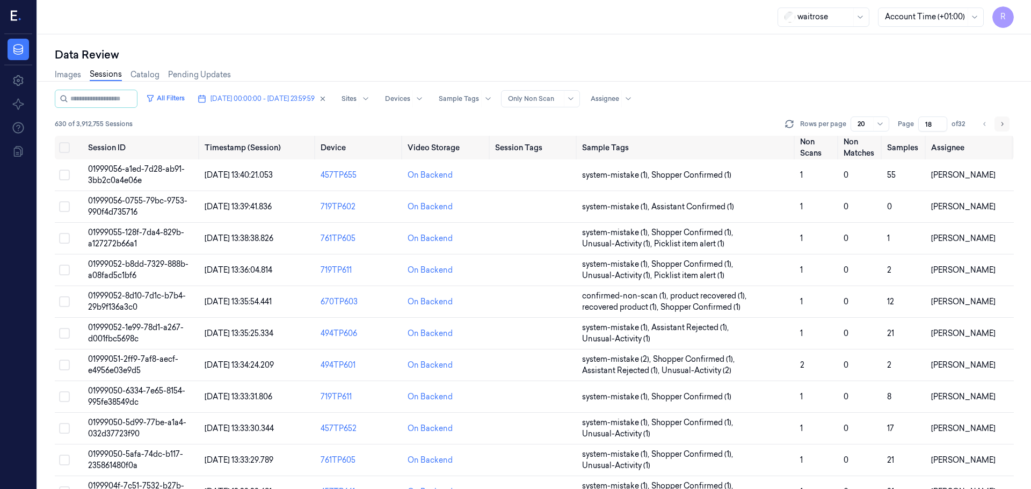
click at [1004, 123] on icon "Go to next page" at bounding box center [1001, 124] width 6 height 9
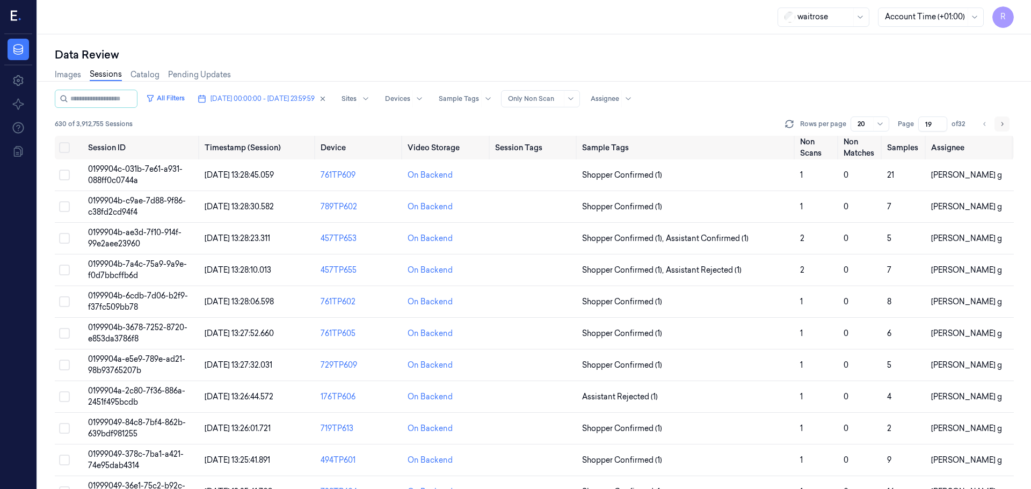
click at [1004, 123] on icon "Go to next page" at bounding box center [1001, 124] width 6 height 9
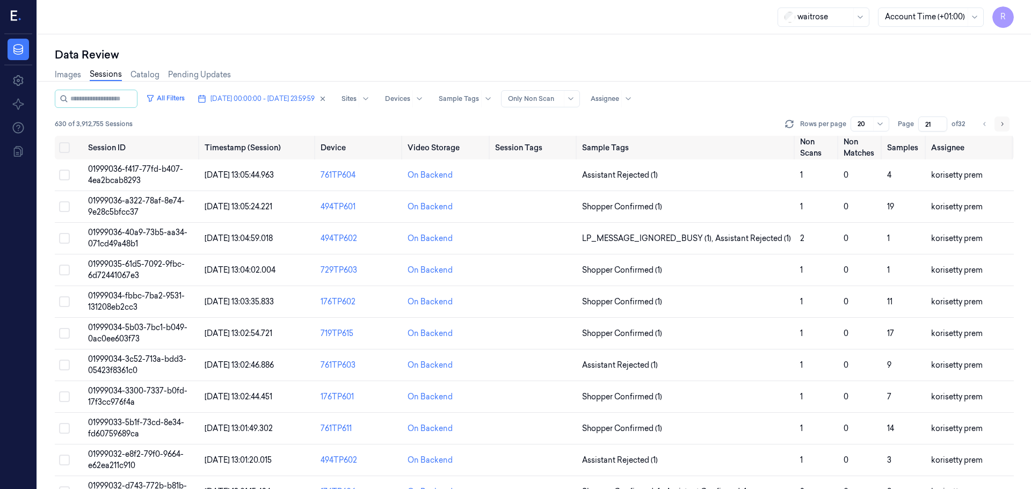
click at [1004, 123] on icon "Go to next page" at bounding box center [1001, 124] width 6 height 9
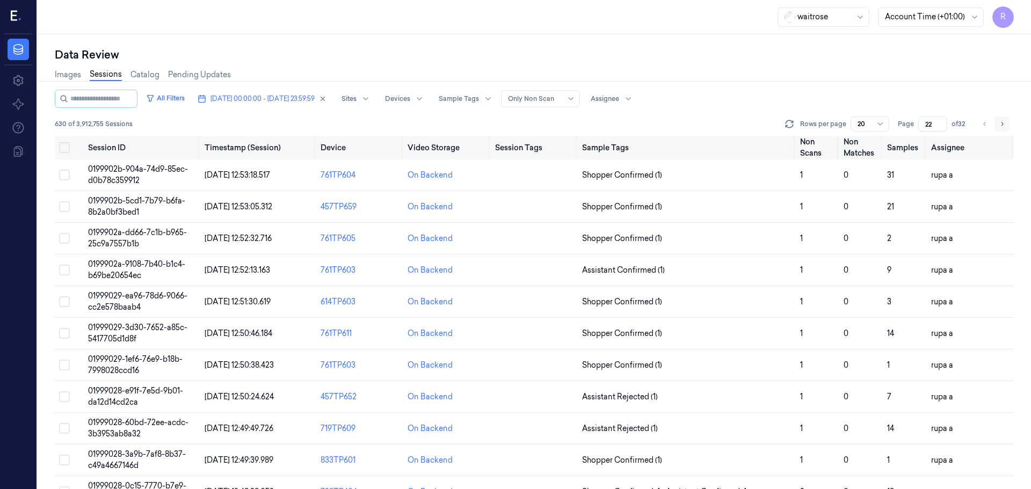
click at [1004, 123] on icon "Go to next page" at bounding box center [1001, 124] width 6 height 9
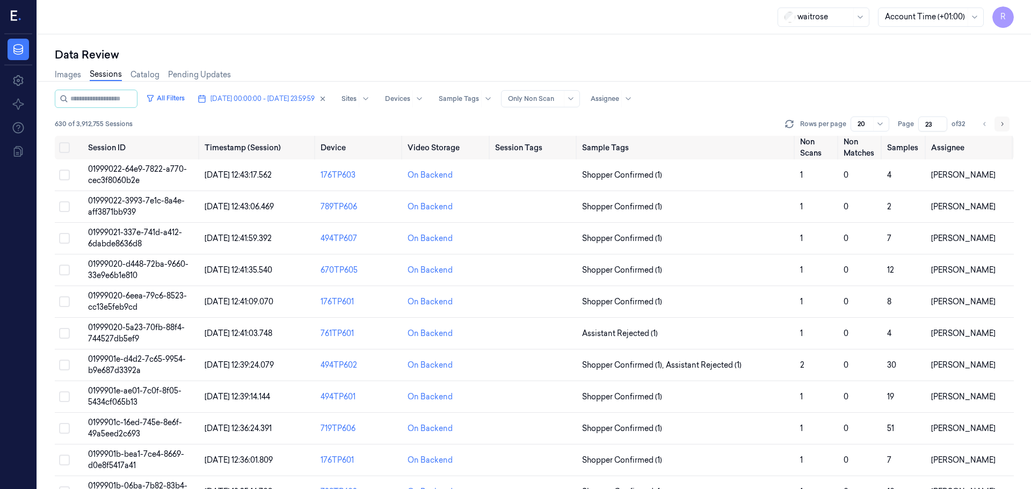
click at [1004, 123] on icon "Go to next page" at bounding box center [1001, 124] width 6 height 9
type input "24"
click at [736, 191] on td "Shopper Confirmed (1)" at bounding box center [687, 207] width 218 height 32
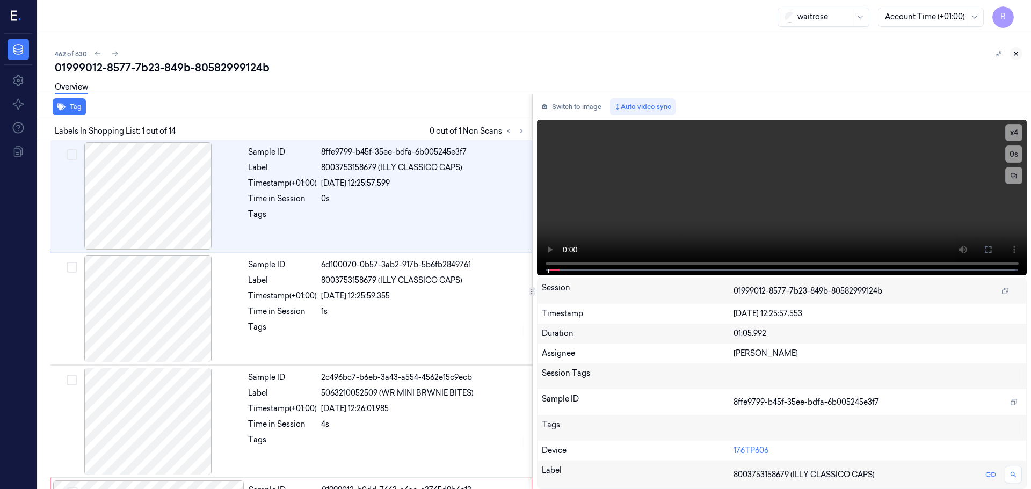
click at [1016, 54] on icon at bounding box center [1016, 54] width 8 height 8
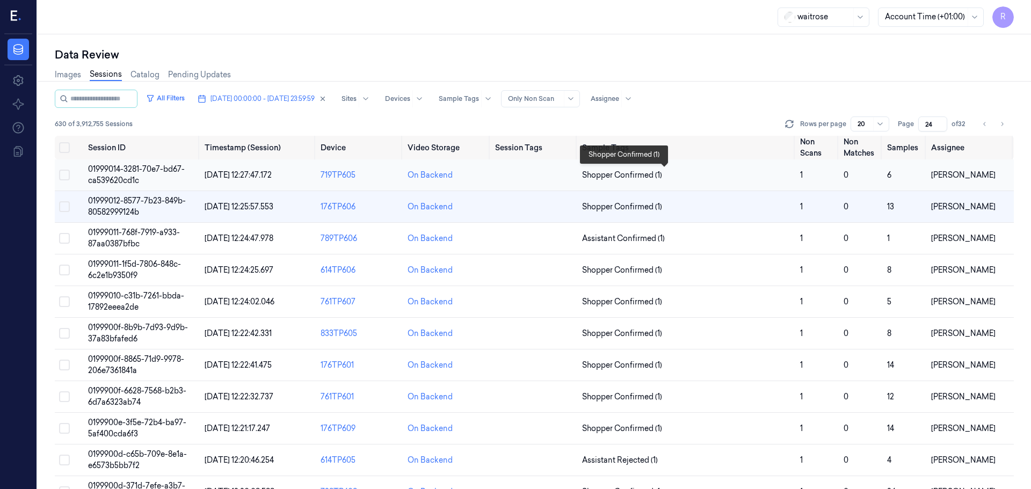
click at [695, 176] on span "Shopper Confirmed (1)" at bounding box center [686, 175] width 209 height 11
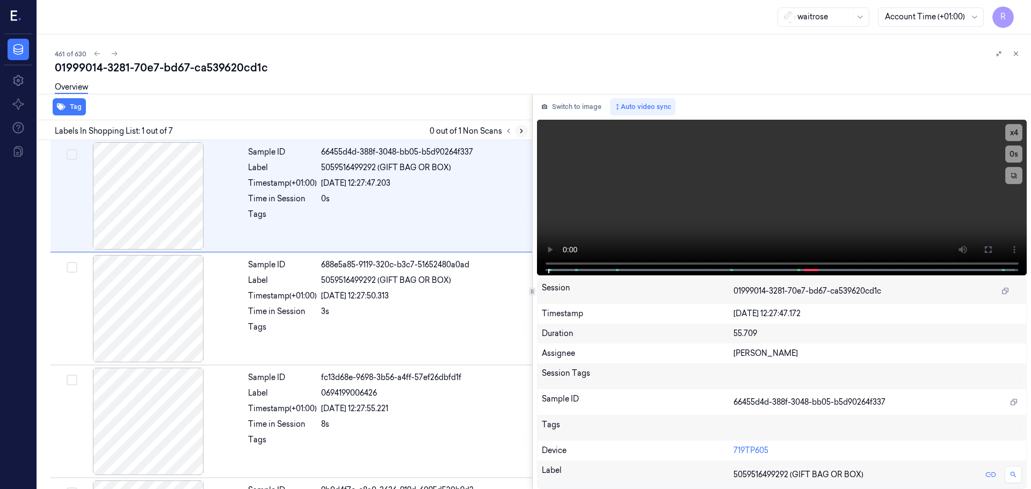
click at [522, 134] on icon at bounding box center [521, 131] width 8 height 8
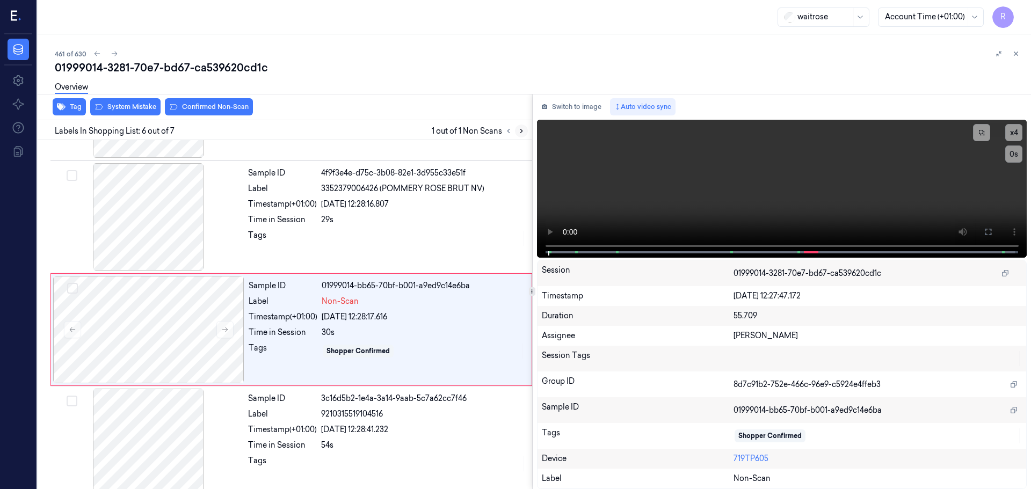
scroll to position [443, 0]
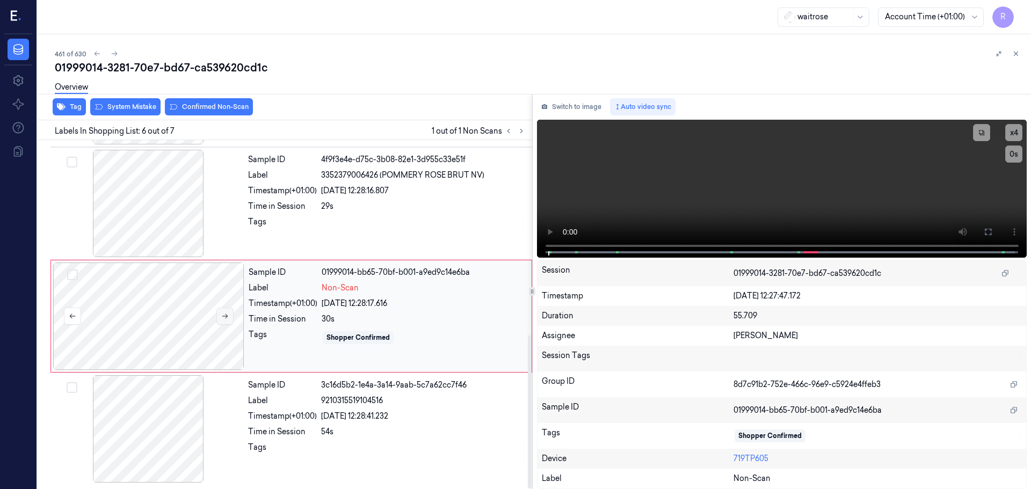
click at [227, 315] on icon at bounding box center [225, 316] width 8 height 8
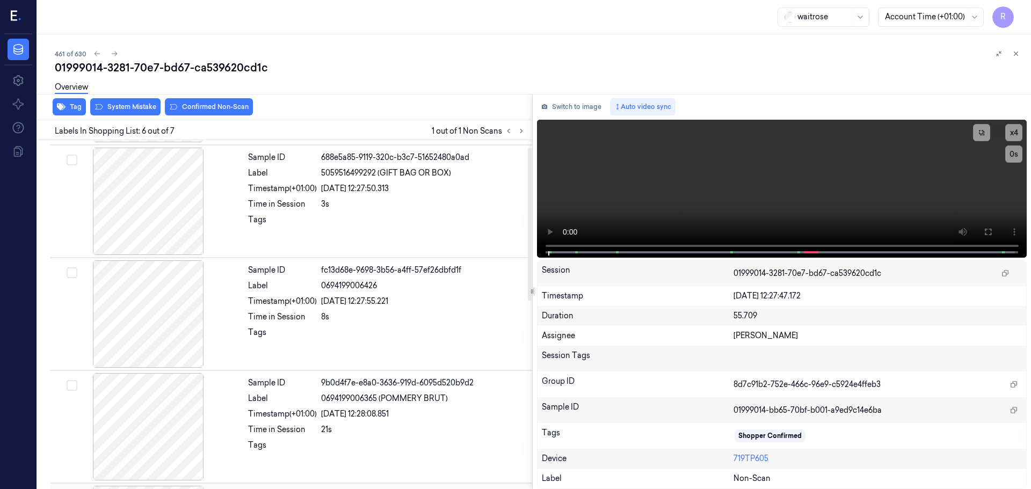
scroll to position [0, 0]
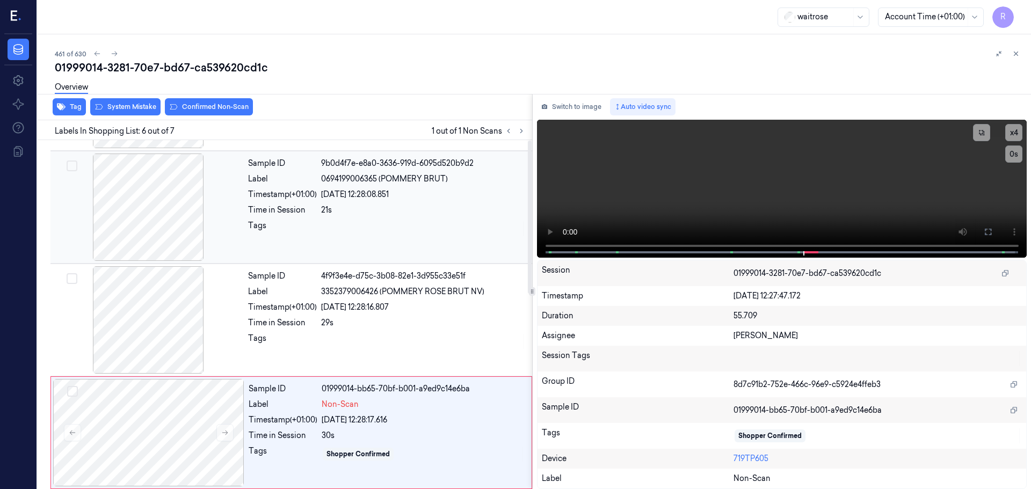
click at [172, 219] on div "Sample ID 66455d4d-388f-3048-bb05-b5d90264f337 Label 5059516499292 (GIFT BAG OR…" at bounding box center [282, 209] width 499 height 792
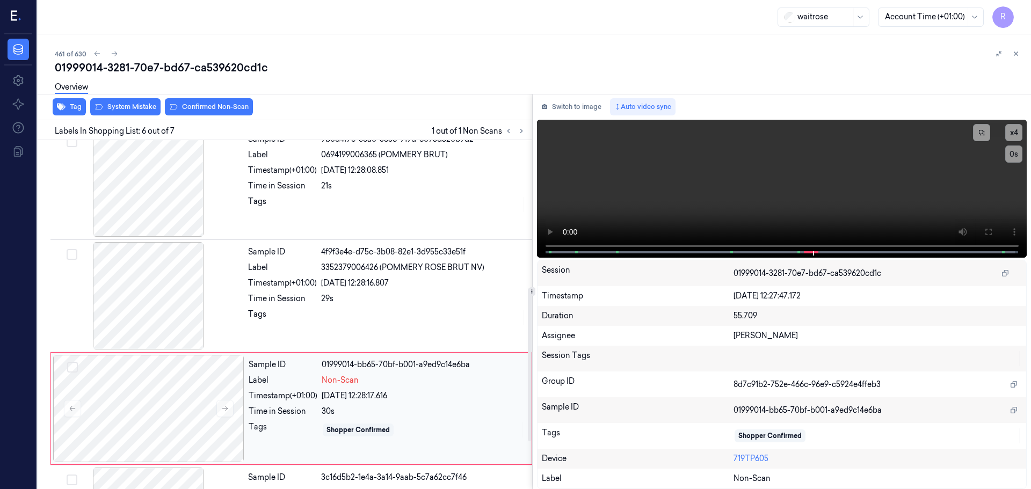
scroll to position [336, 0]
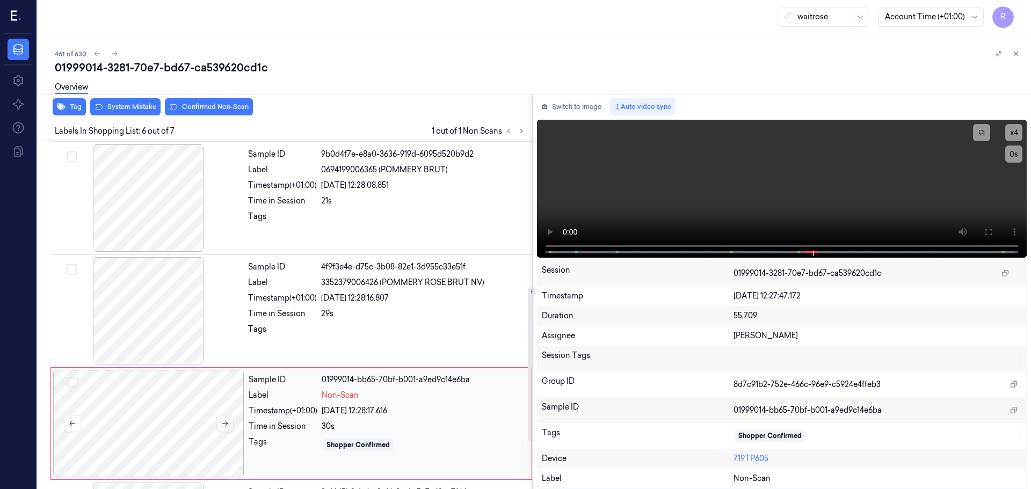
click at [223, 426] on icon at bounding box center [225, 424] width 8 height 8
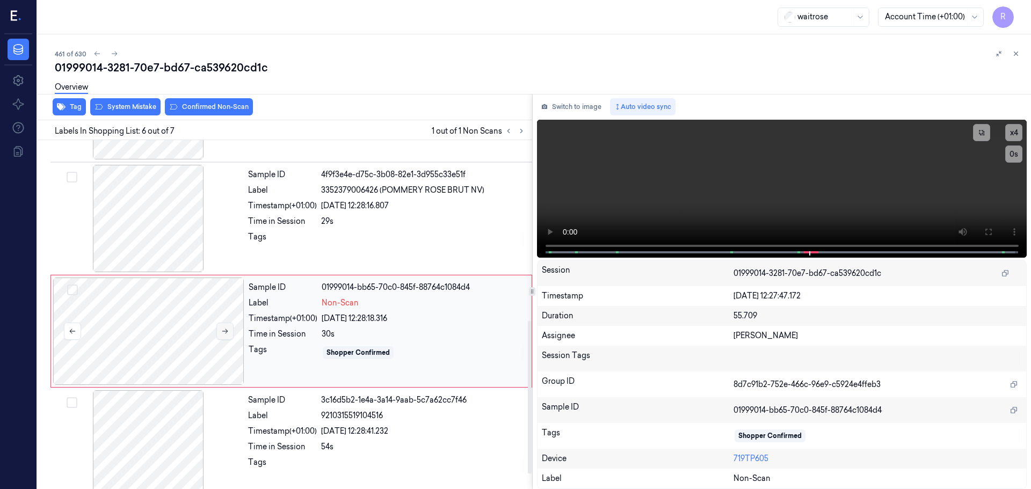
scroll to position [443, 0]
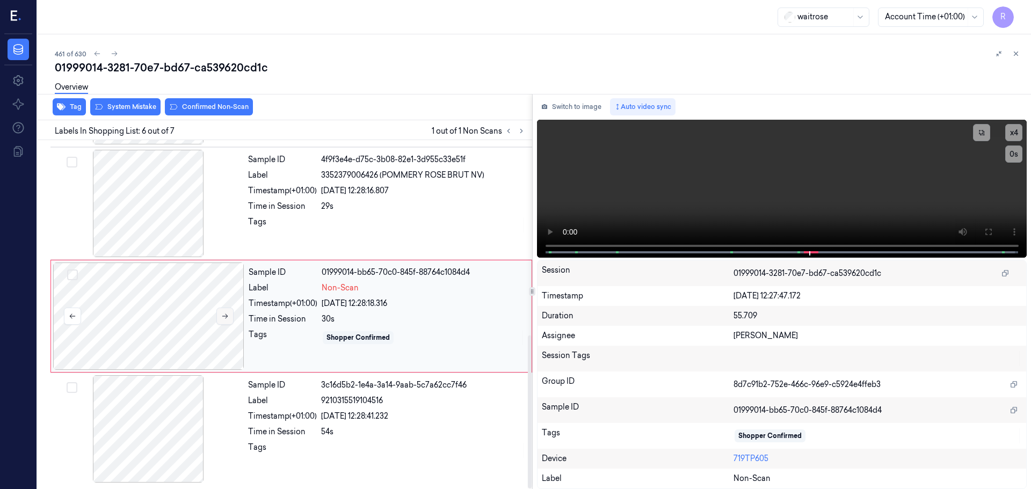
click at [232, 322] on button at bounding box center [224, 316] width 17 height 17
click at [230, 321] on button at bounding box center [224, 316] width 17 height 17
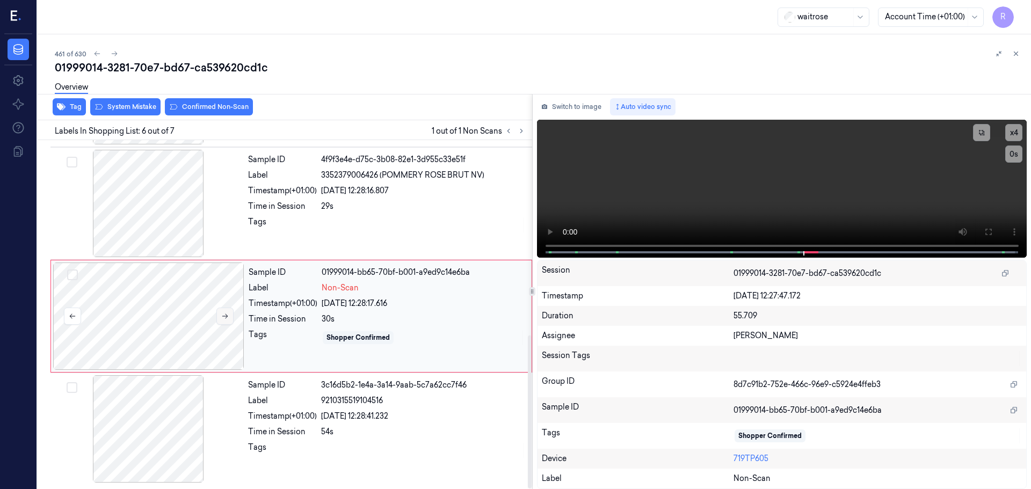
click at [230, 321] on button at bounding box center [224, 316] width 17 height 17
click at [216, 316] on button at bounding box center [224, 316] width 17 height 17
click at [219, 316] on button at bounding box center [224, 316] width 17 height 17
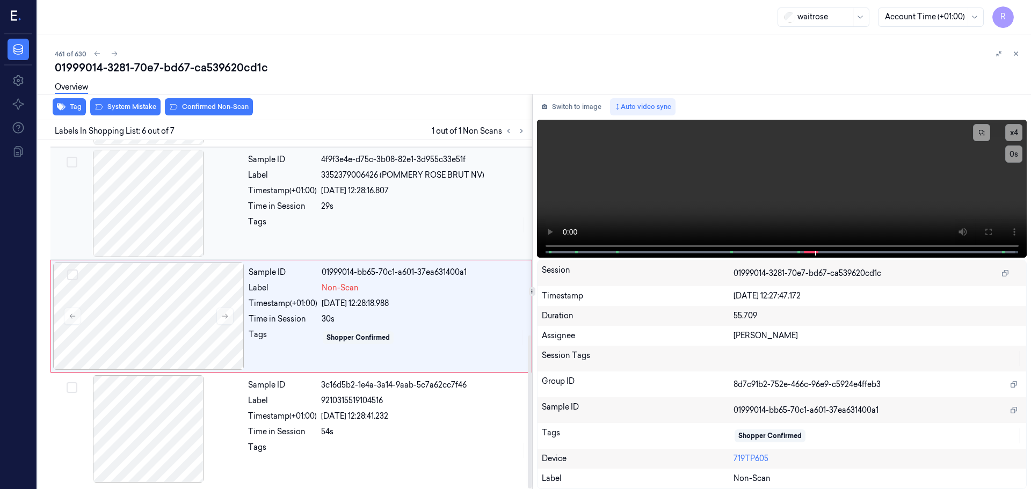
click at [168, 232] on div at bounding box center [148, 203] width 191 height 107
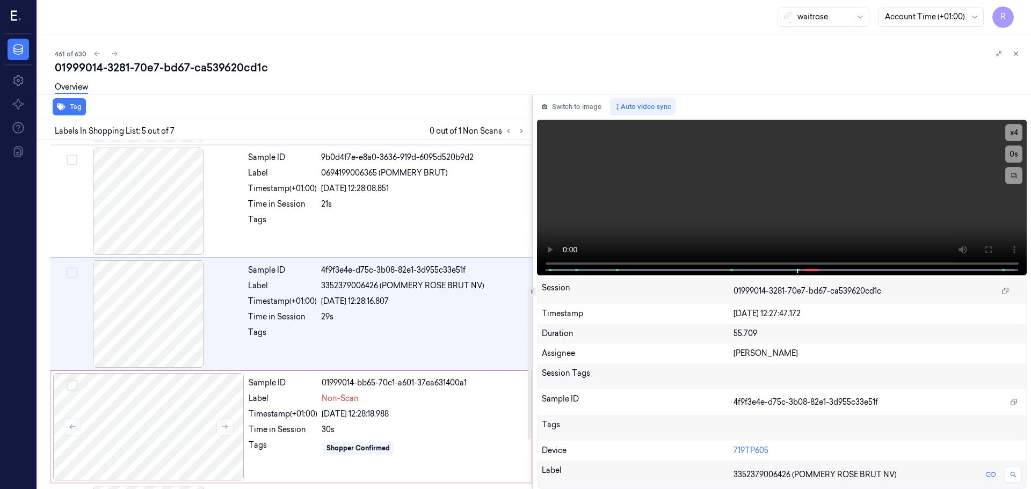
scroll to position [332, 0]
click at [150, 222] on div at bounding box center [148, 201] width 191 height 107
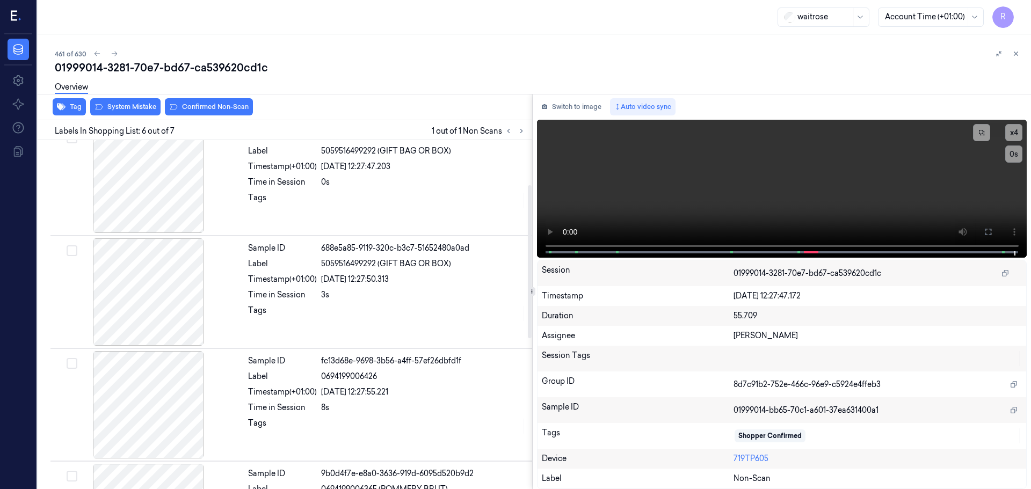
scroll to position [14, 0]
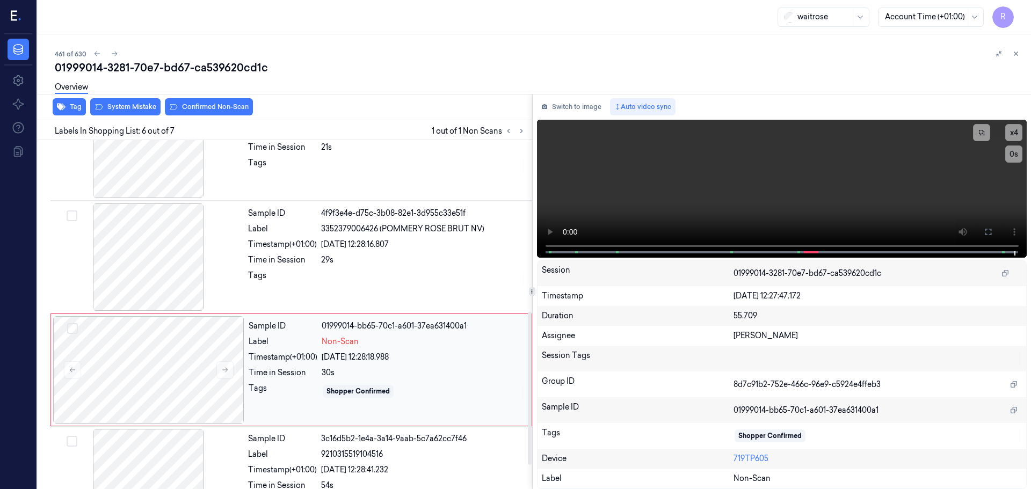
click at [417, 368] on div "30s" at bounding box center [423, 372] width 203 height 11
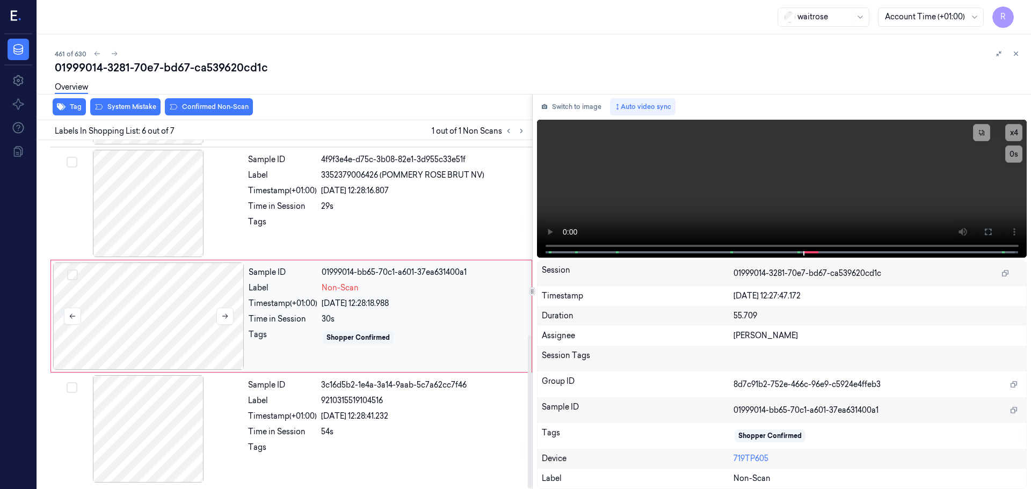
click at [220, 333] on div at bounding box center [148, 315] width 191 height 107
click at [403, 266] on div "Sample ID 01999014-bb65-70c1-a601-37ea631400a1 Label Non-Scan Timestamp (+01:00…" at bounding box center [386, 315] width 285 height 107
click at [428, 198] on div "Sample ID 4f9f3e4e-d75c-3b08-82e1-3d955c33e51f Label 3352379006426 (POMMERY ROS…" at bounding box center [387, 203] width 286 height 107
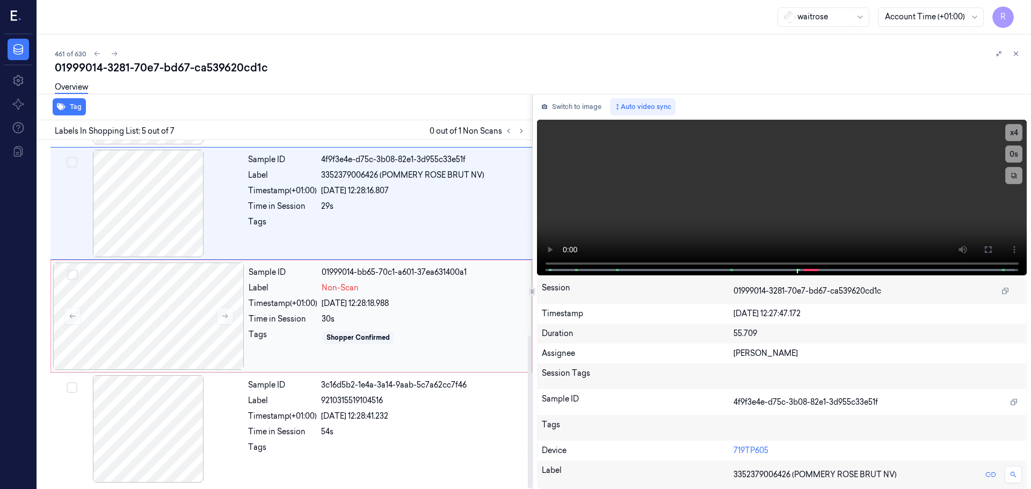
drag, startPoint x: 397, startPoint y: 301, endPoint x: 384, endPoint y: 308, distance: 15.4
click at [396, 302] on div "[DATE] 12:28:18.988" at bounding box center [423, 303] width 203 height 11
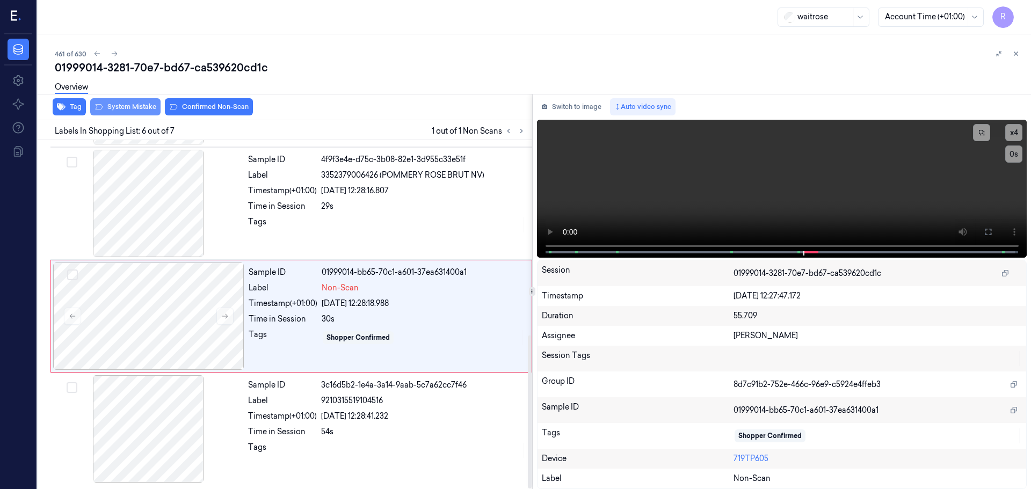
click at [135, 105] on button "System Mistake" at bounding box center [125, 106] width 70 height 17
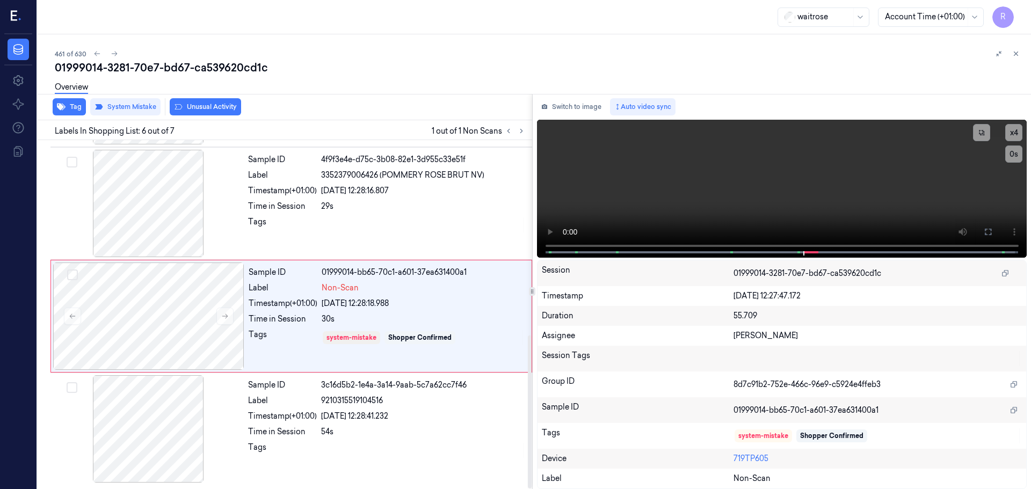
click at [202, 98] on div "Overview" at bounding box center [538, 88] width 967 height 27
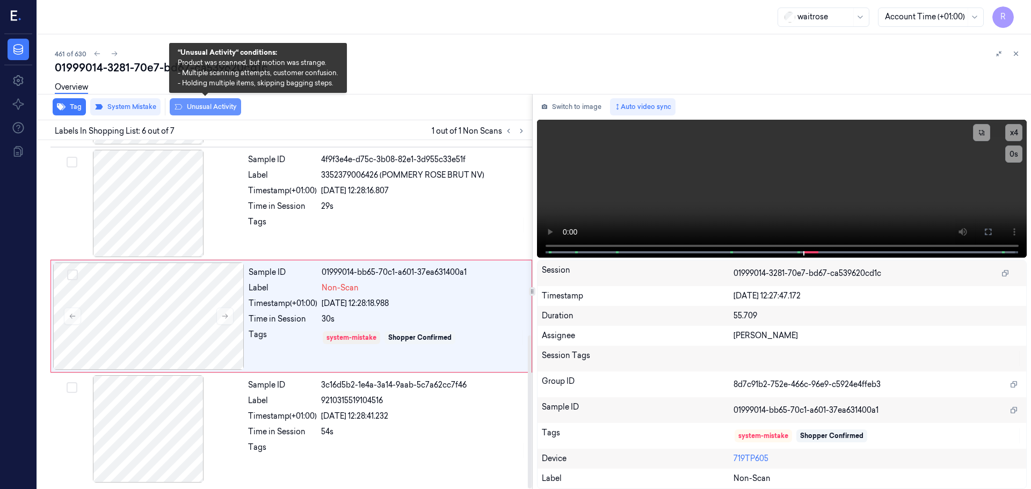
click at [202, 104] on button "Unusual Activity" at bounding box center [205, 106] width 71 height 17
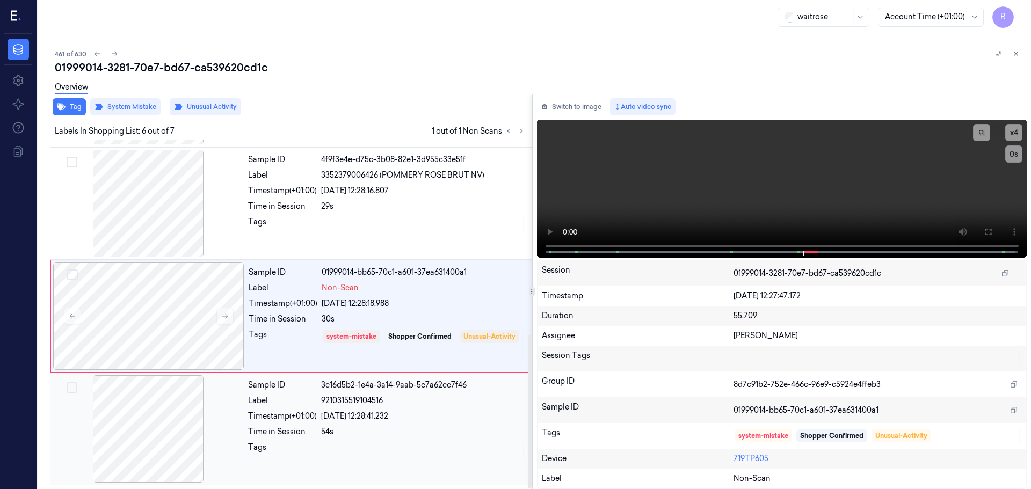
click at [281, 406] on div "Sample ID 3c16d5b2-1e4a-3a14-9aab-5c7a62cc7f46 Label 9210315519104516 Timestamp…" at bounding box center [387, 428] width 286 height 107
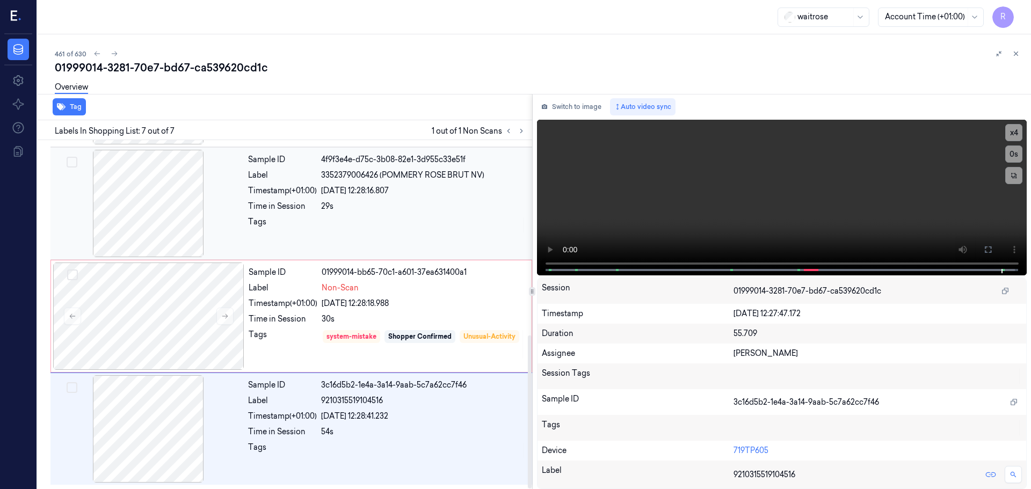
click at [326, 235] on div "Sample ID 4f9f3e4e-d75c-3b08-82e1-3d955c33e51f Label 3352379006426 (POMMERY ROS…" at bounding box center [387, 203] width 286 height 107
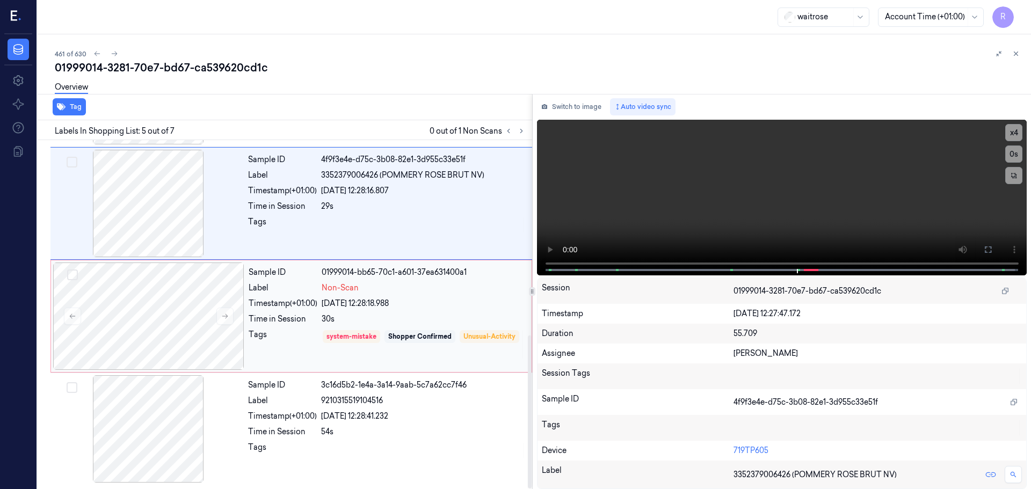
click at [313, 315] on div "Time in Session" at bounding box center [283, 318] width 69 height 11
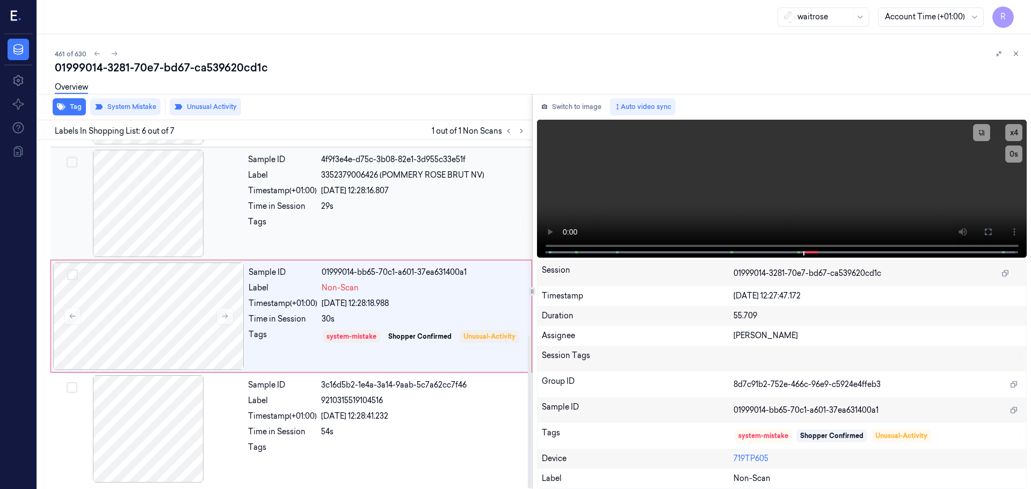
click at [344, 206] on div "29s" at bounding box center [423, 206] width 205 height 11
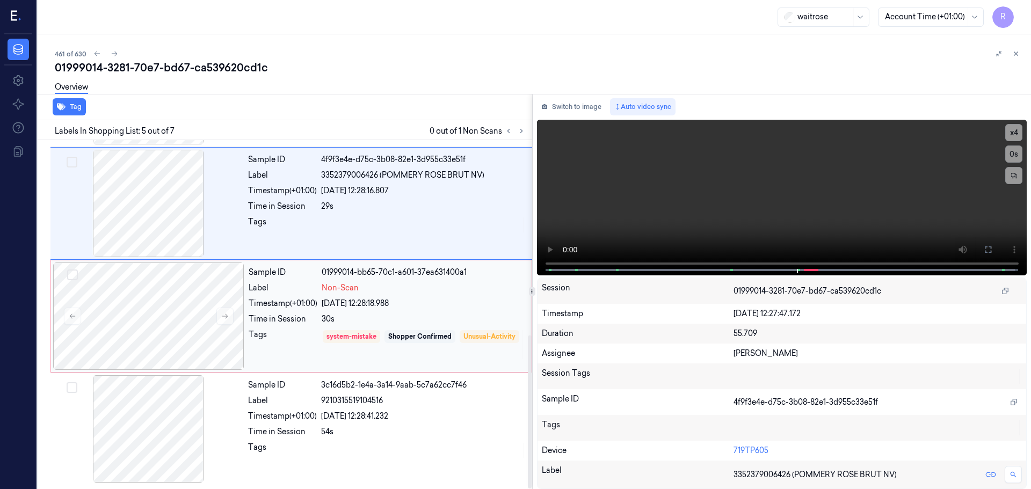
click at [315, 331] on div "Tags" at bounding box center [283, 344] width 69 height 31
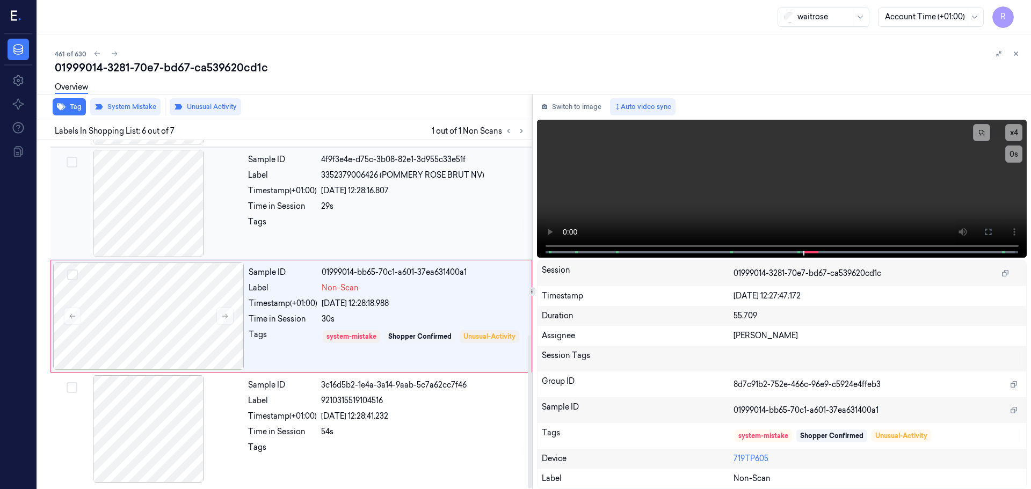
click at [295, 225] on div "Tags" at bounding box center [282, 224] width 69 height 17
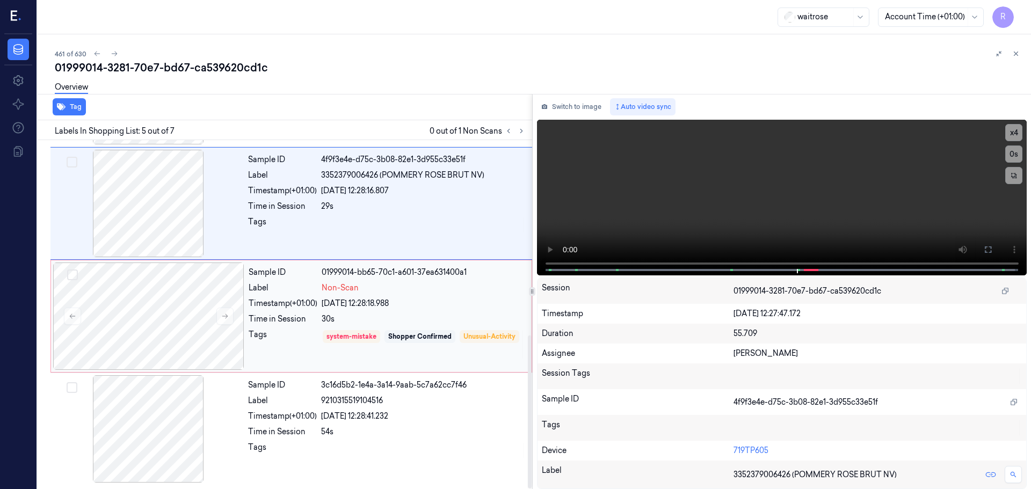
click at [290, 322] on div "Time in Session" at bounding box center [283, 318] width 69 height 11
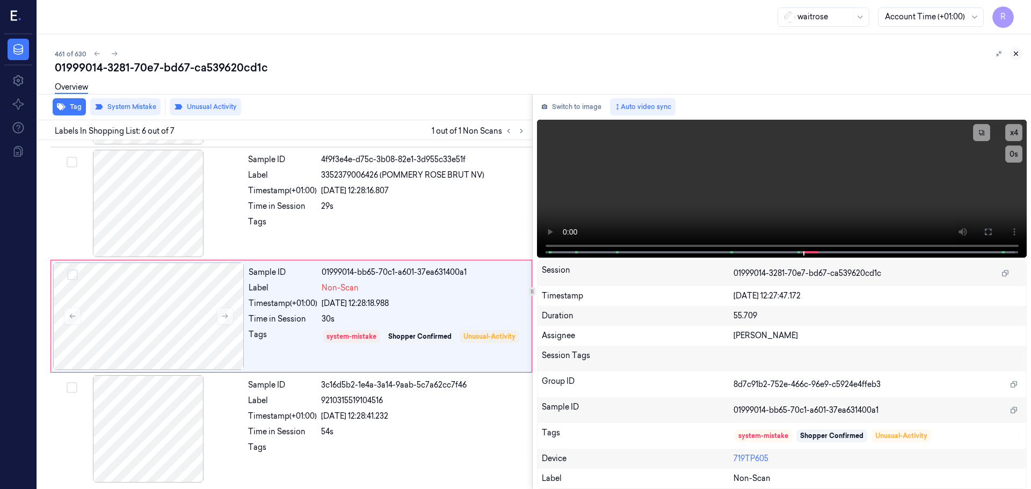
click at [1016, 53] on icon at bounding box center [1016, 54] width 8 height 8
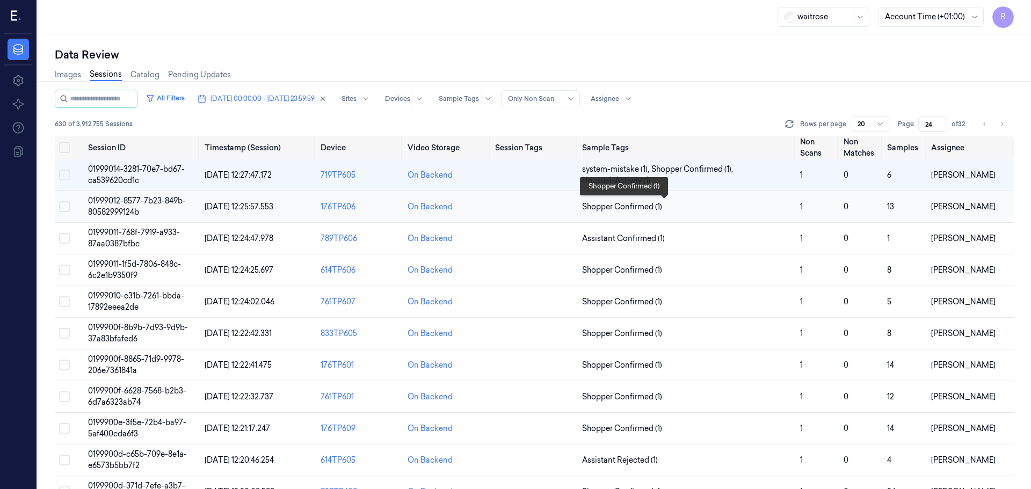
click at [688, 202] on span "Shopper Confirmed (1)" at bounding box center [686, 206] width 209 height 11
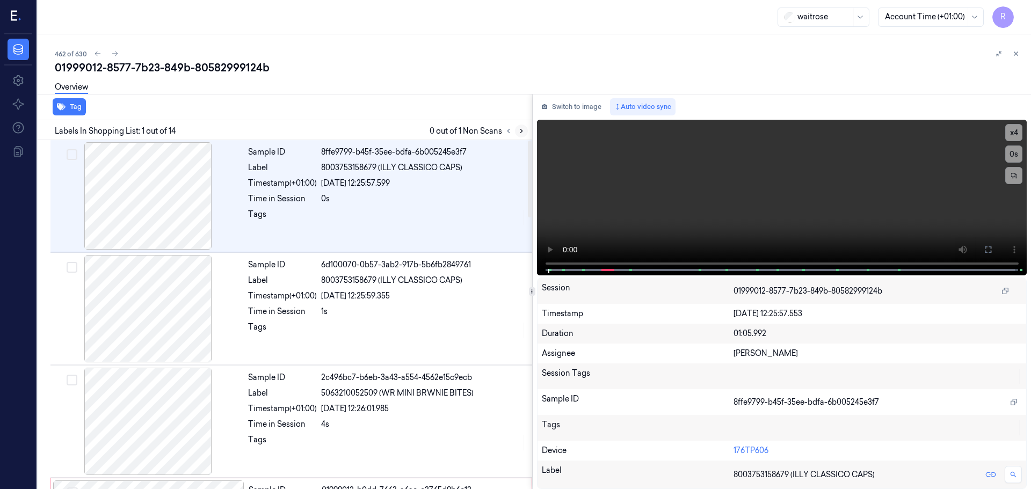
click at [518, 133] on icon at bounding box center [521, 131] width 8 height 8
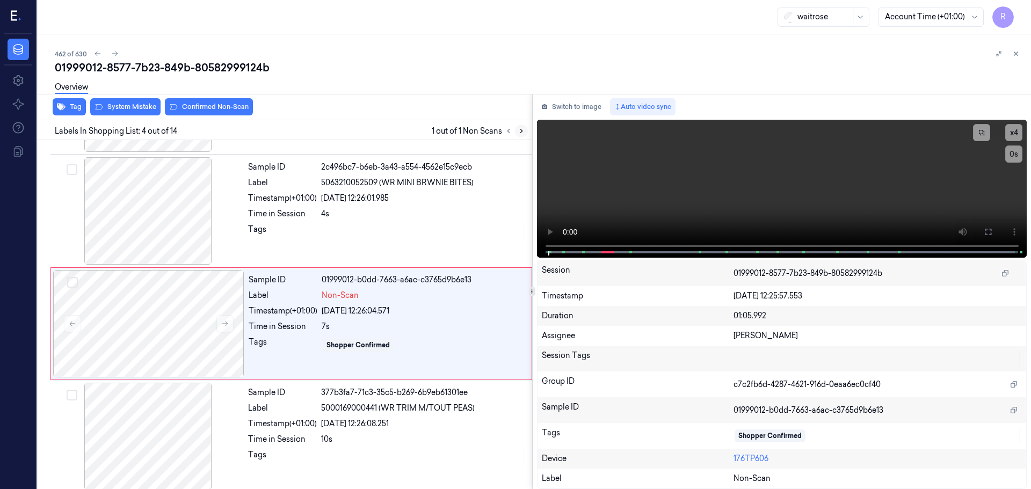
scroll to position [220, 0]
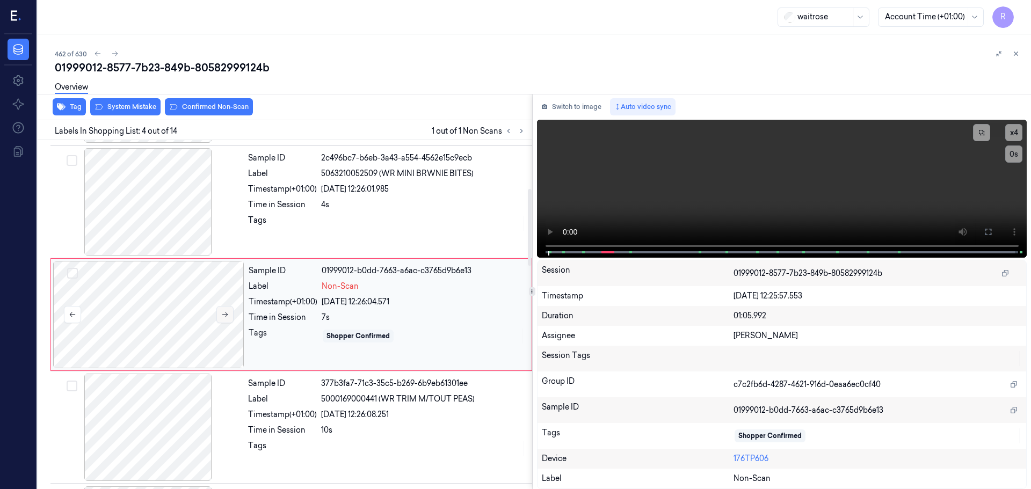
click at [224, 312] on icon at bounding box center [225, 315] width 8 height 8
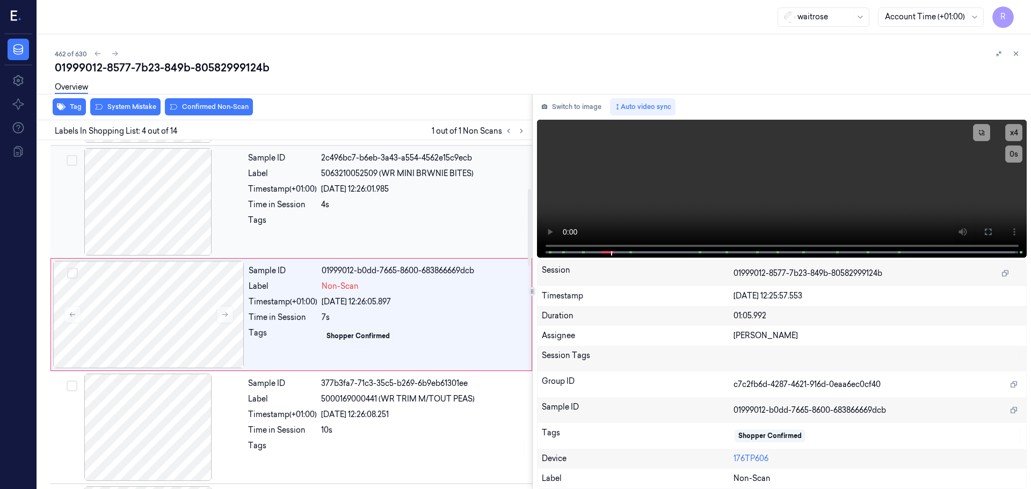
click at [175, 210] on div at bounding box center [148, 201] width 191 height 107
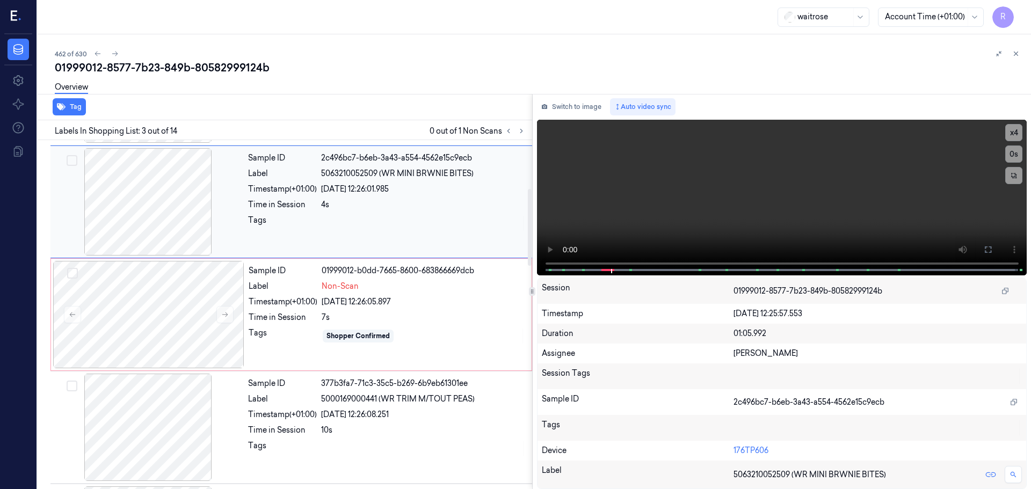
scroll to position [107, 0]
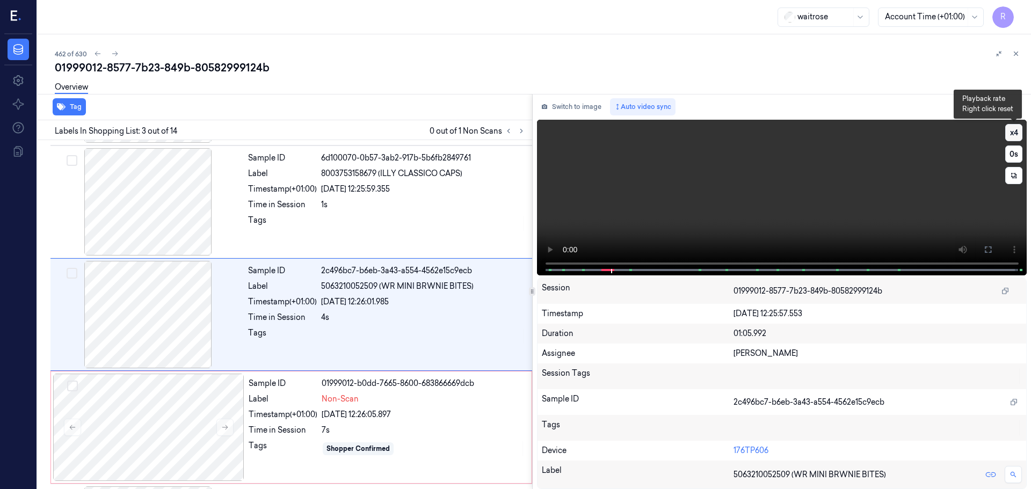
click at [1011, 138] on button "x 4" at bounding box center [1013, 132] width 17 height 17
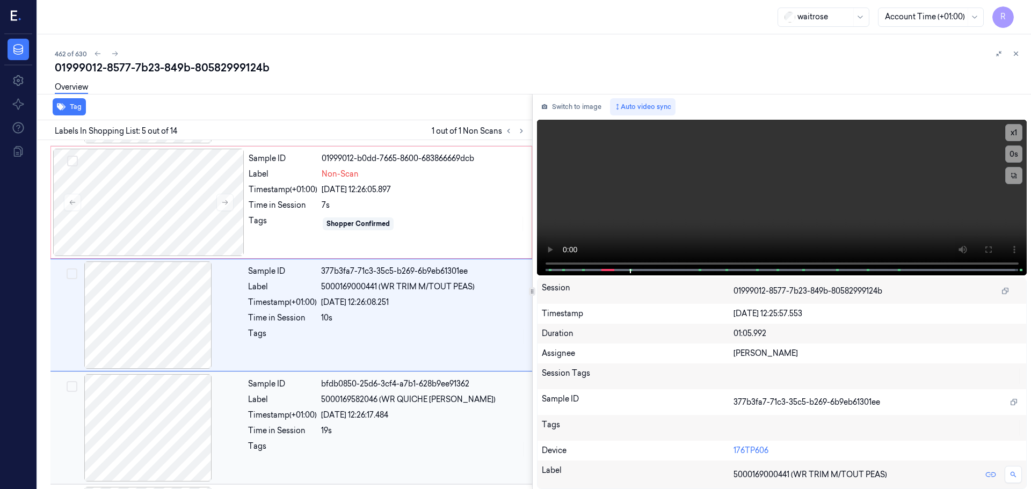
scroll to position [332, 0]
click at [597, 272] on div "x 1 0 s Non-Scan" at bounding box center [782, 197] width 490 height 154
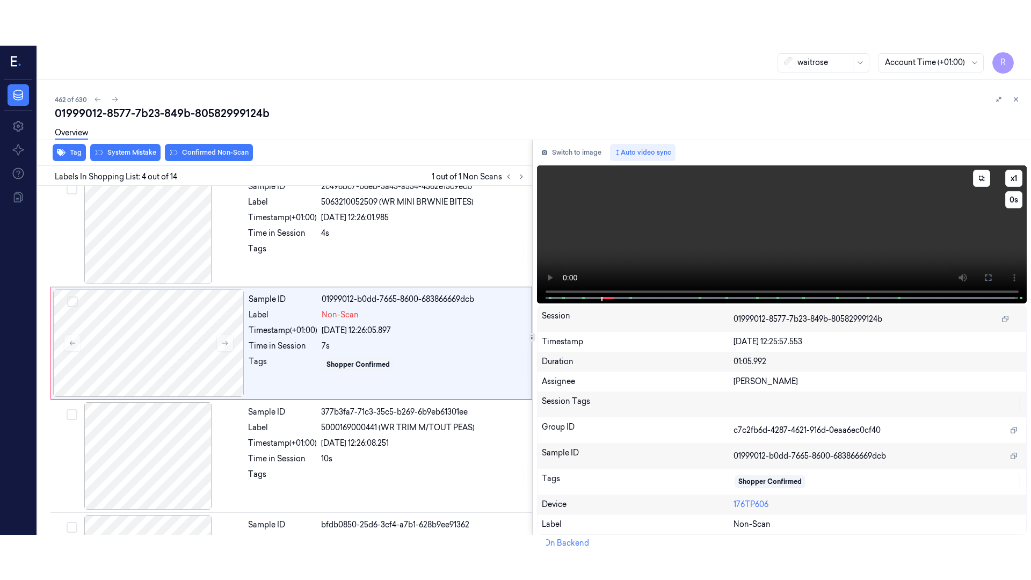
scroll to position [220, 0]
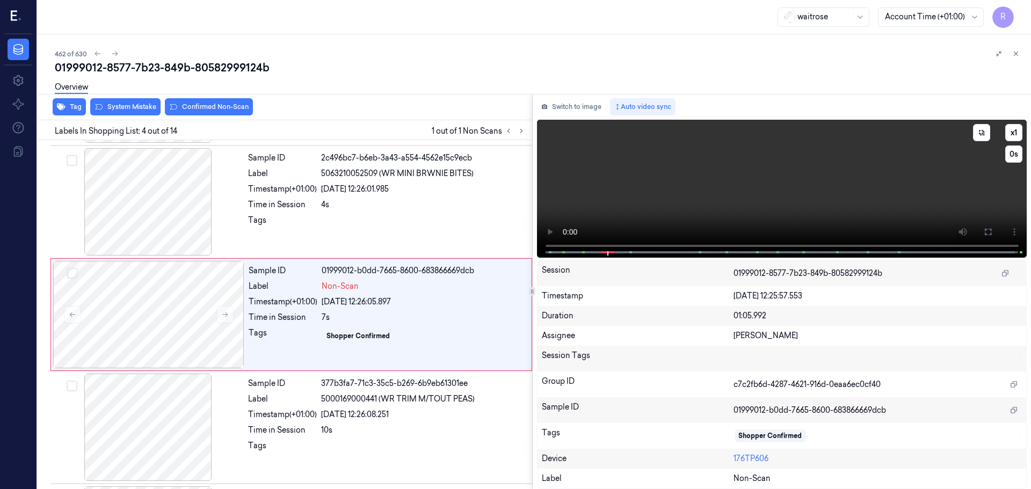
drag, startPoint x: 994, startPoint y: 234, endPoint x: 993, endPoint y: 299, distance: 65.5
click at [993, 234] on button at bounding box center [987, 231] width 17 height 17
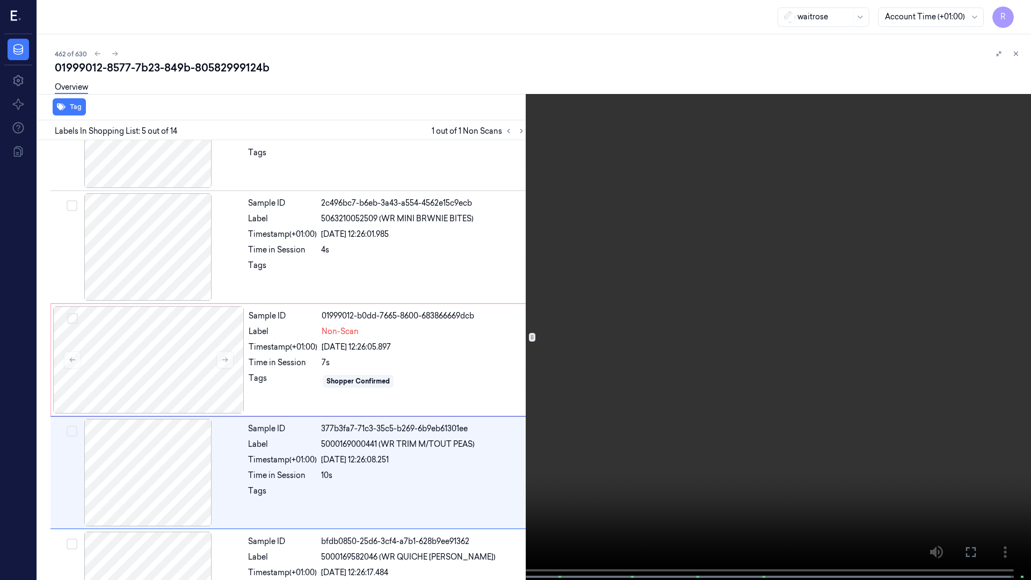
scroll to position [287, 0]
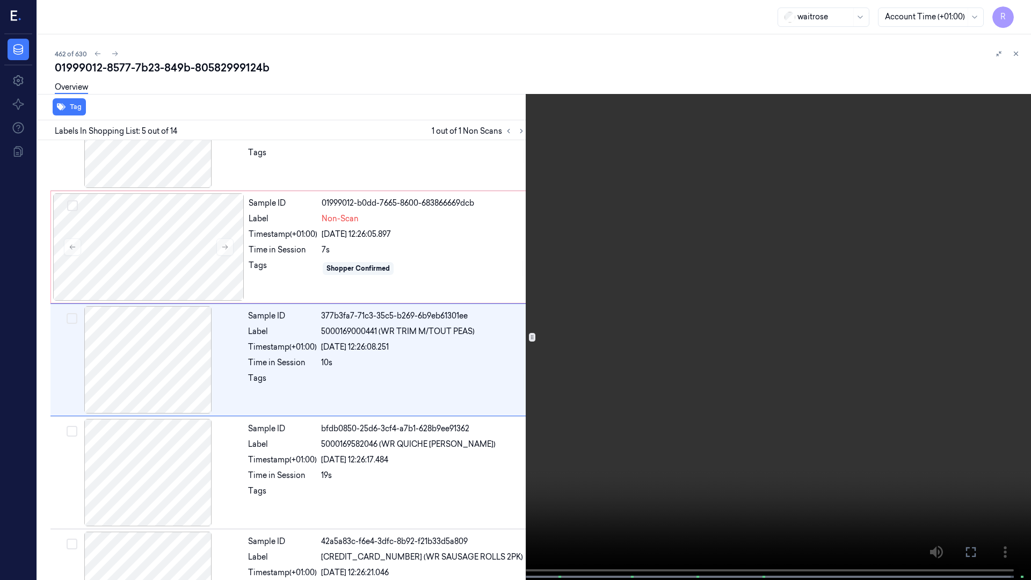
click at [1015, 12] on button "x 1" at bounding box center [1017, 12] width 17 height 17
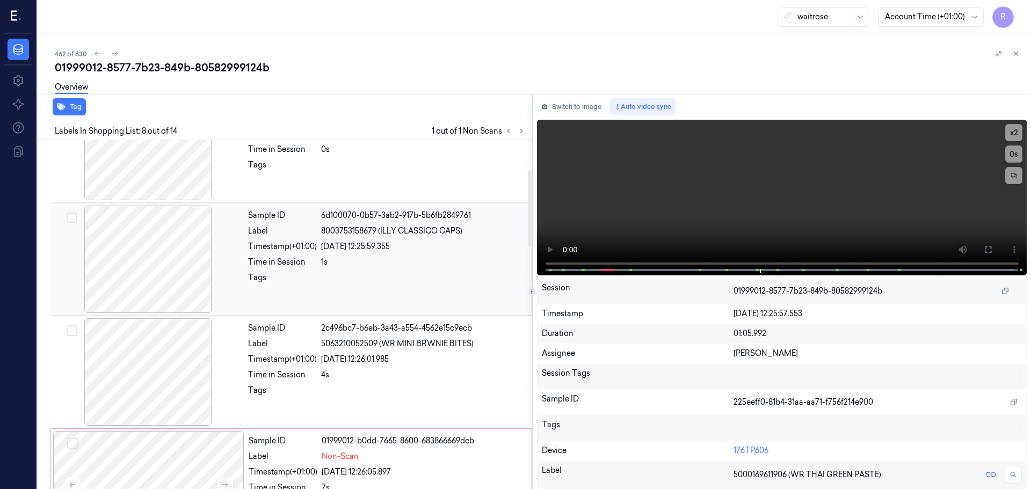
scroll to position [0, 0]
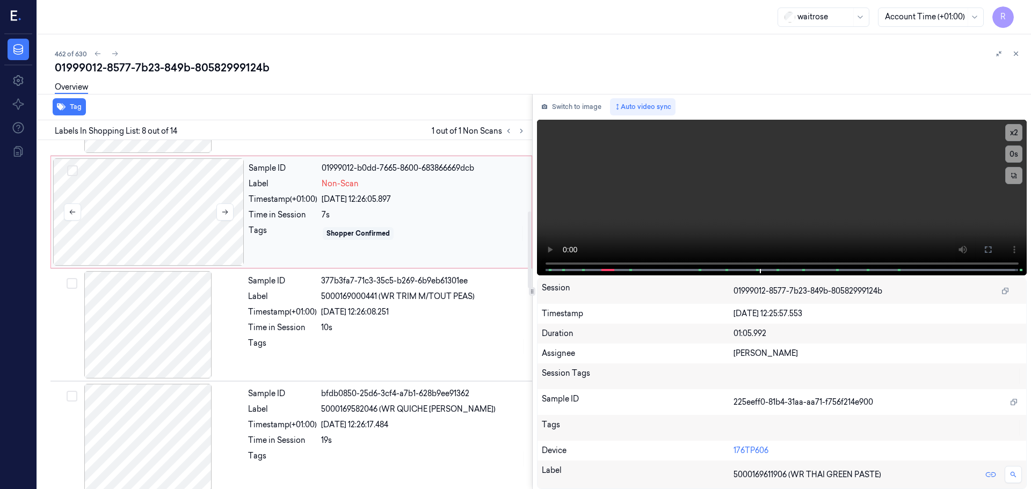
click at [170, 224] on div at bounding box center [148, 211] width 191 height 107
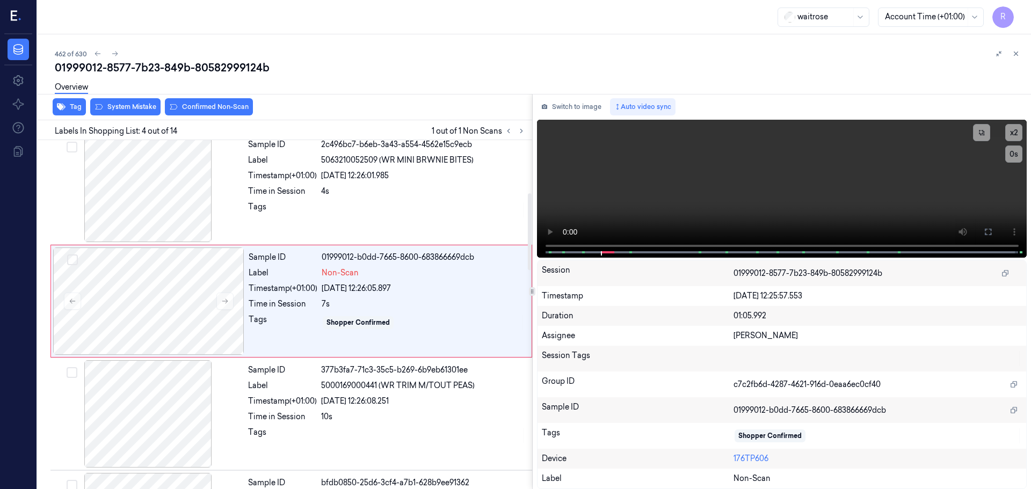
scroll to position [220, 0]
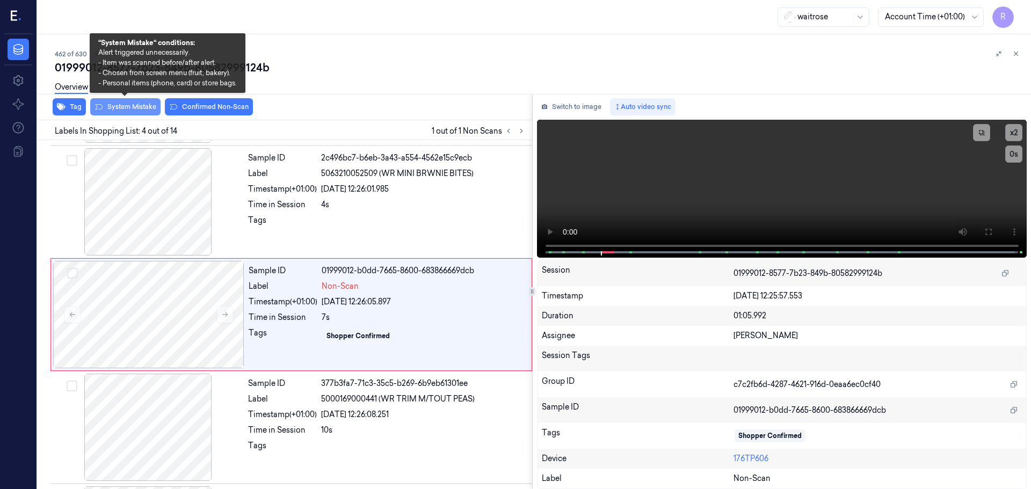
click at [128, 106] on button "System Mistake" at bounding box center [125, 106] width 70 height 17
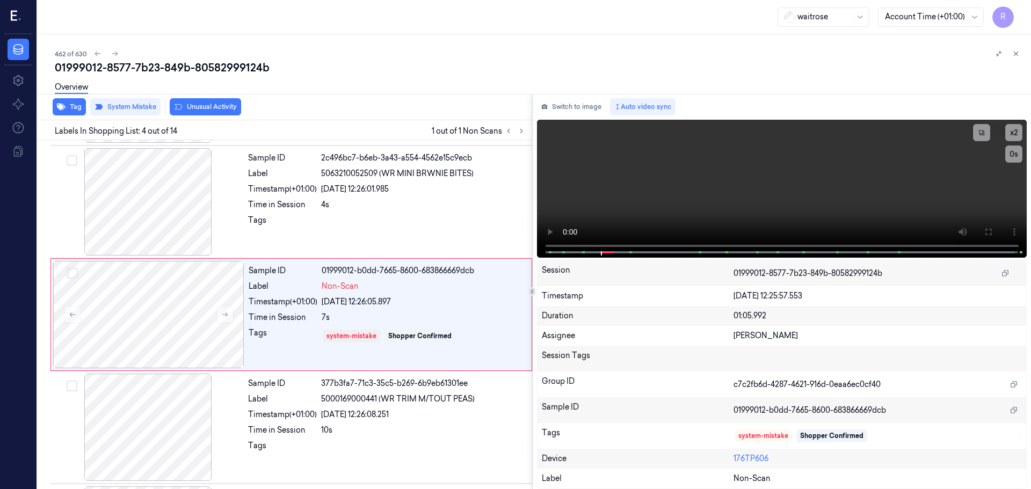
click at [193, 105] on button "Unusual Activity" at bounding box center [205, 106] width 71 height 17
click at [368, 215] on div at bounding box center [423, 223] width 205 height 17
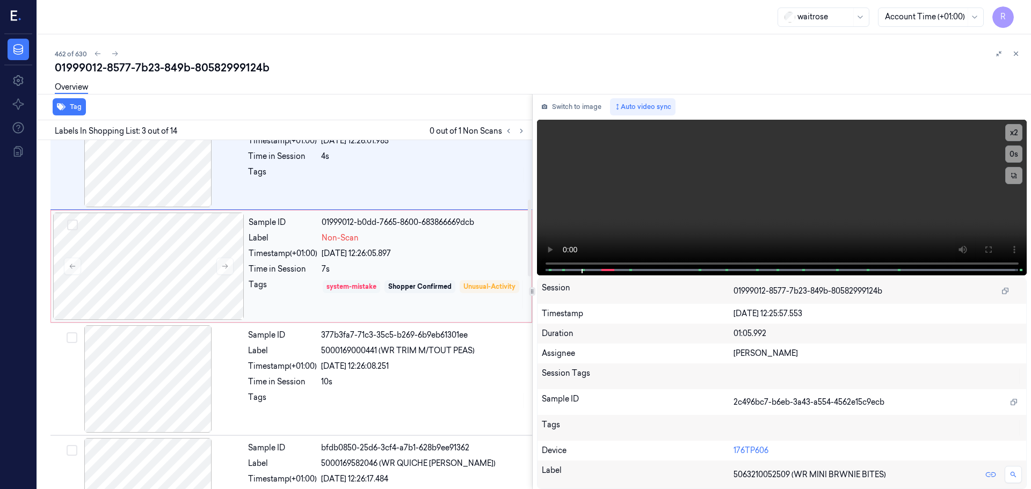
click at [336, 285] on div "system-mistake" at bounding box center [351, 287] width 50 height 10
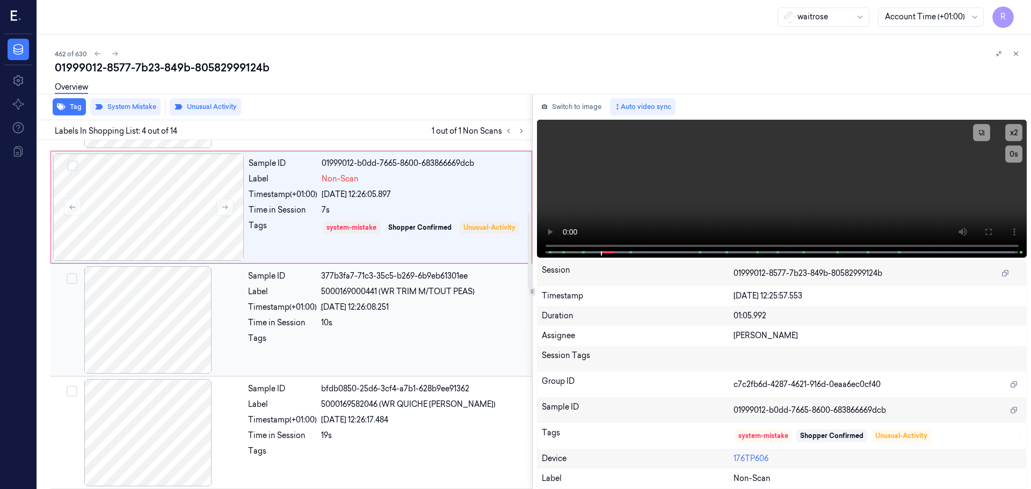
click at [376, 341] on div at bounding box center [423, 341] width 205 height 17
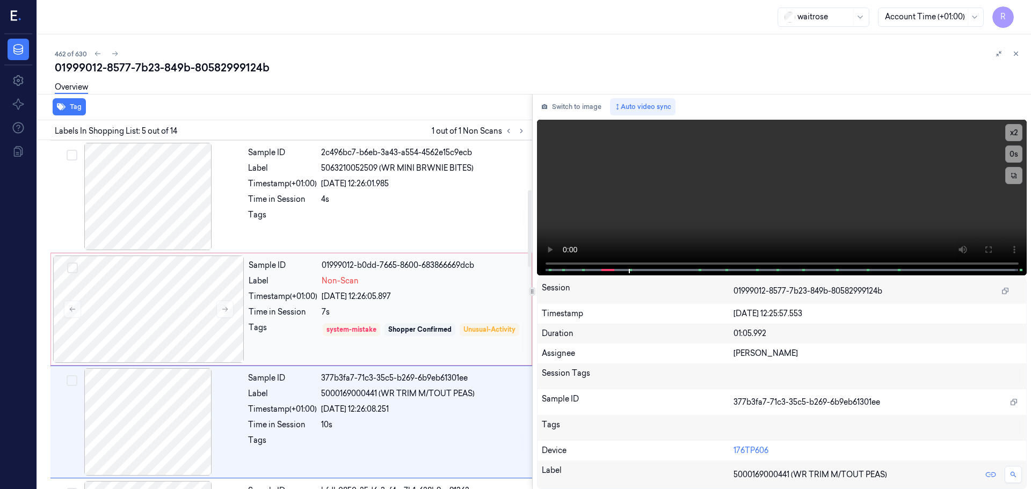
click at [404, 298] on div "[DATE] 12:26:05.897" at bounding box center [423, 296] width 203 height 11
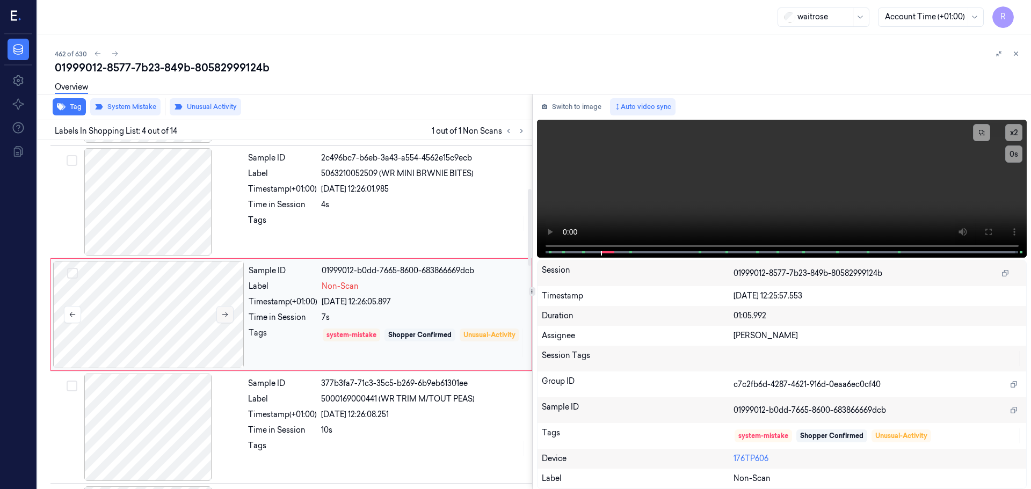
click at [227, 310] on button at bounding box center [224, 314] width 17 height 17
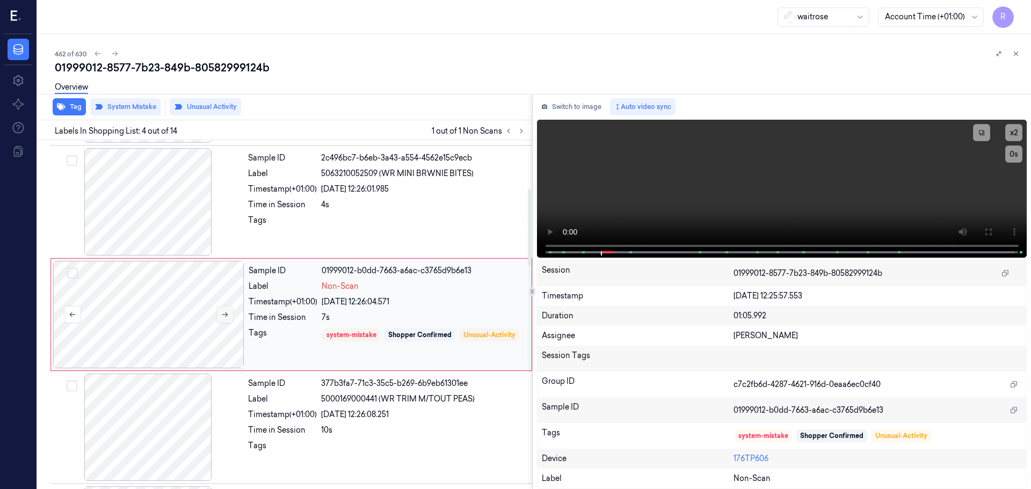
click at [227, 310] on button at bounding box center [224, 314] width 17 height 17
click at [313, 220] on div "Tags" at bounding box center [282, 223] width 69 height 17
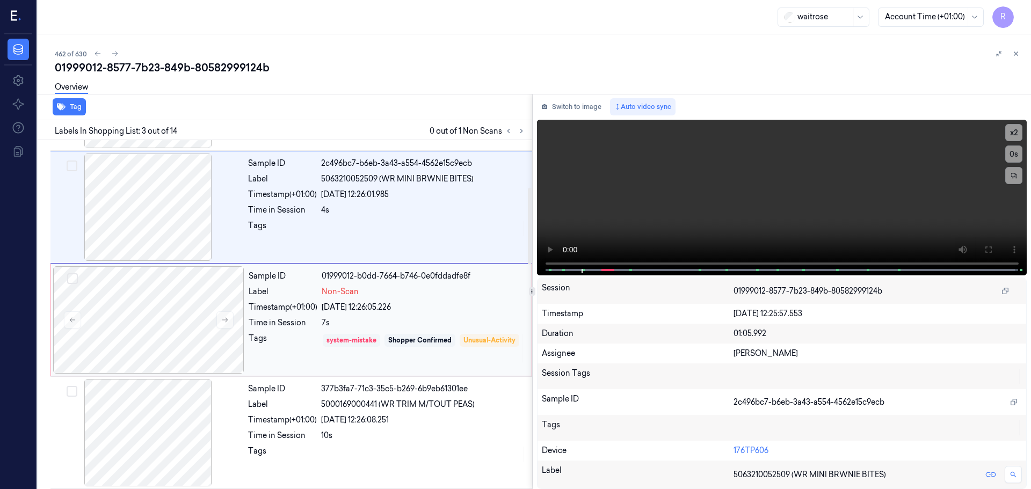
click at [327, 336] on div "system-mistake" at bounding box center [351, 341] width 50 height 10
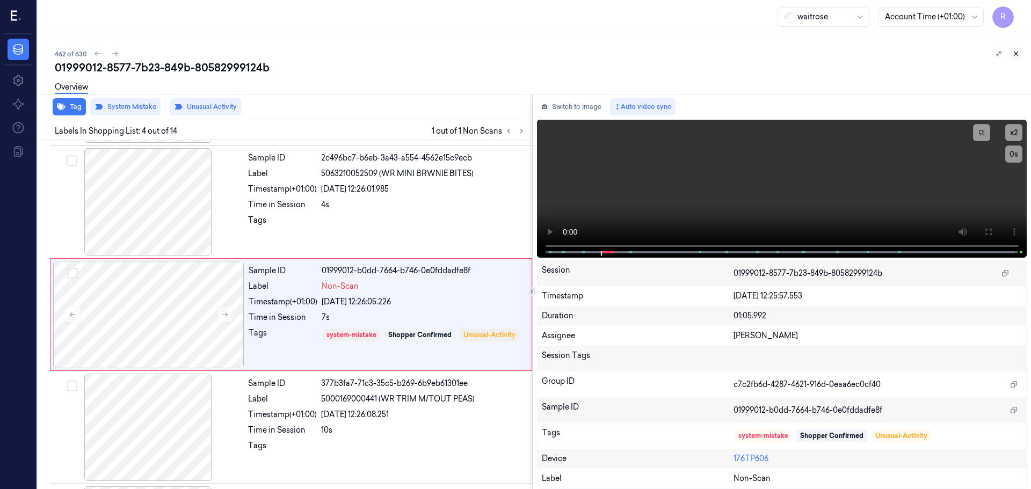
click at [1013, 52] on icon at bounding box center [1016, 54] width 8 height 8
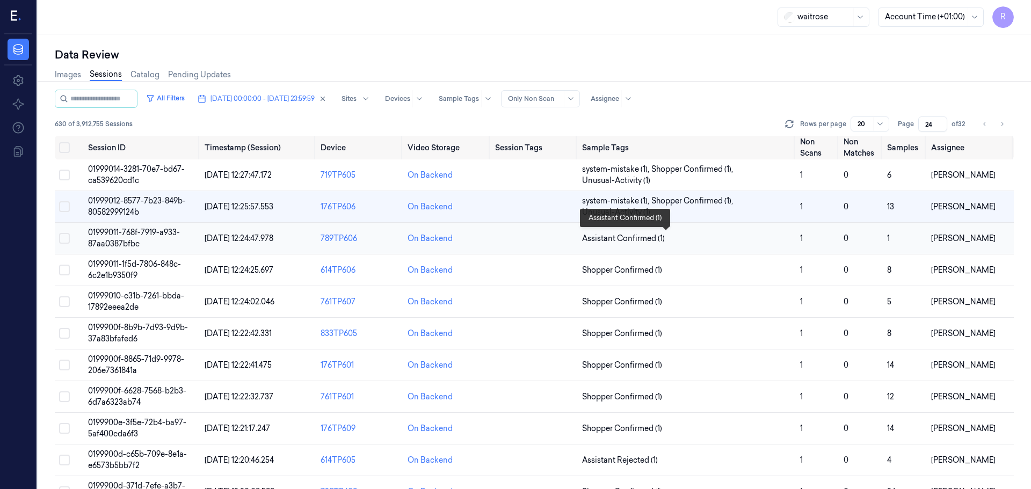
click at [732, 235] on span "Assistant Confirmed (1)" at bounding box center [686, 238] width 209 height 11
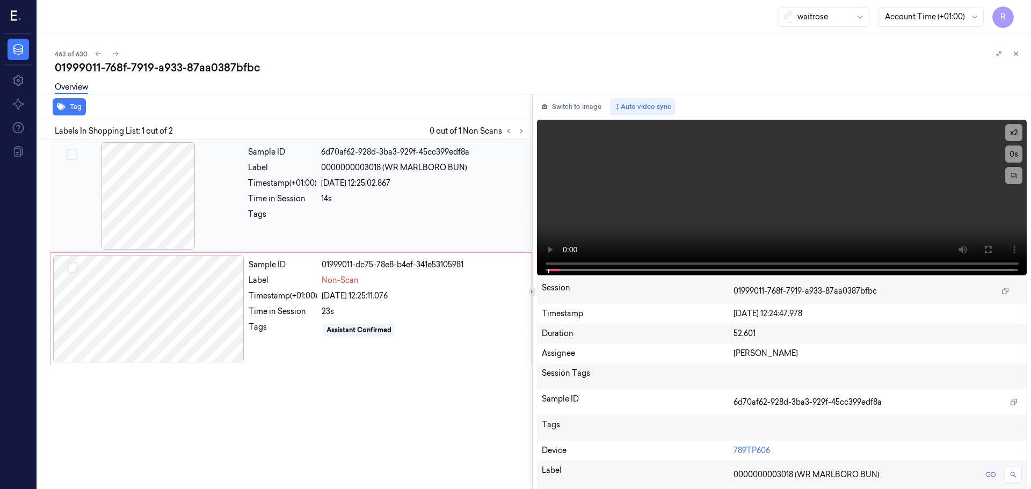
click at [123, 217] on div at bounding box center [148, 195] width 191 height 107
click at [1017, 127] on button "x 2" at bounding box center [1013, 132] width 17 height 17
click at [448, 290] on div "[DATE] 12:25:11.076" at bounding box center [423, 295] width 203 height 11
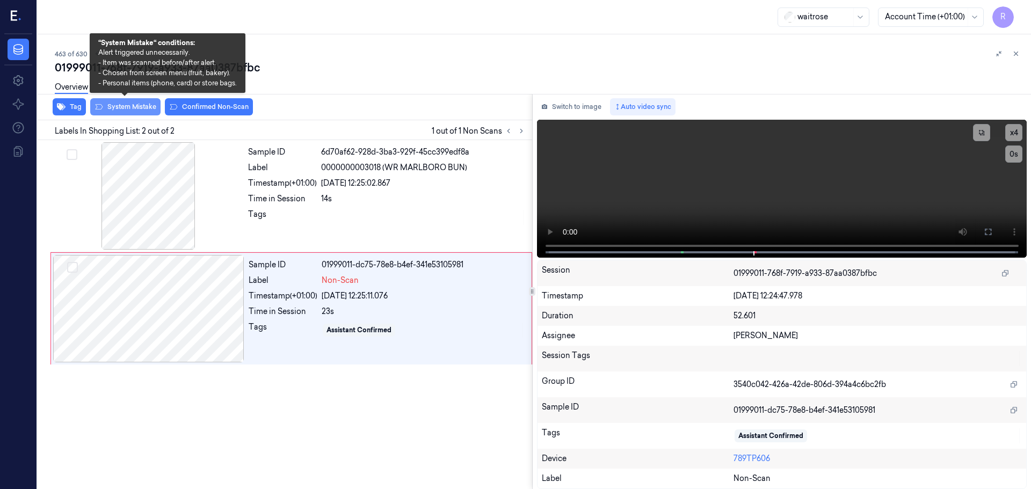
click at [121, 108] on button "System Mistake" at bounding box center [125, 106] width 70 height 17
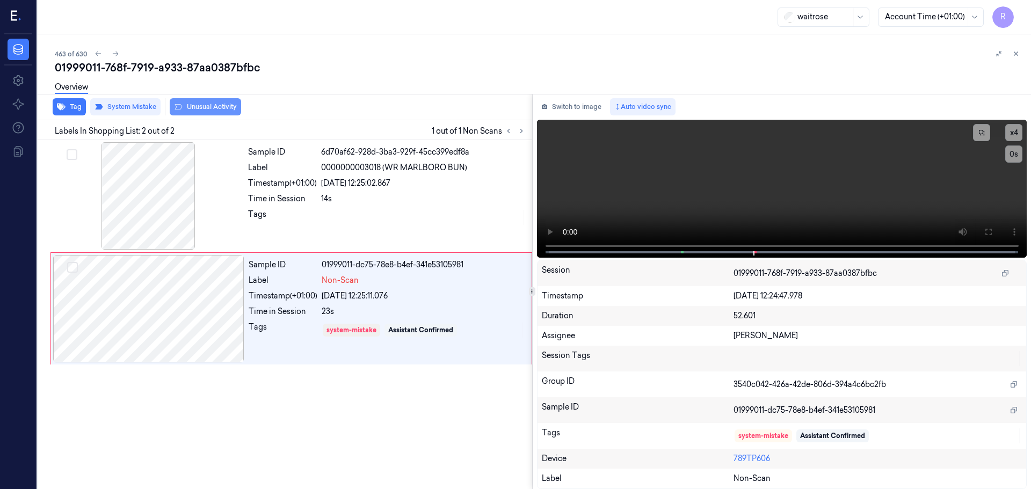
click at [196, 107] on button "Unusual Activity" at bounding box center [205, 106] width 71 height 17
click at [76, 113] on button "Tag" at bounding box center [69, 106] width 33 height 17
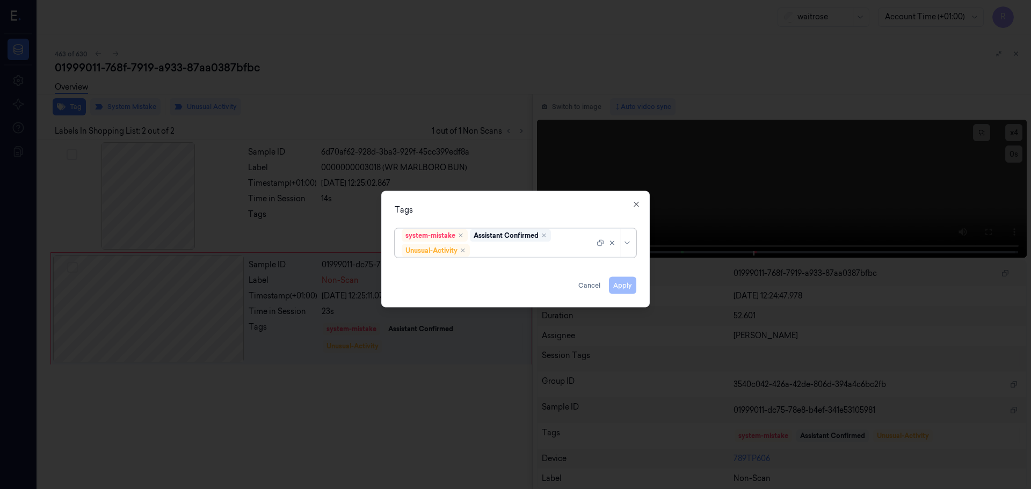
click at [636, 245] on div "options system-mistake,Assistant Confirmed,Unusual-Activity, selected. Select i…" at bounding box center [515, 241] width 259 height 35
click at [623, 242] on icon at bounding box center [627, 242] width 9 height 9
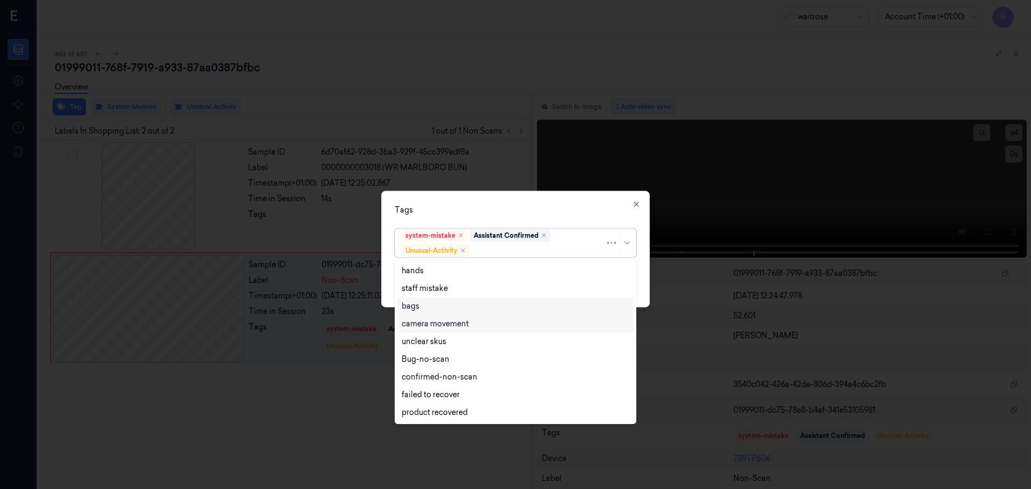
scroll to position [140, 0]
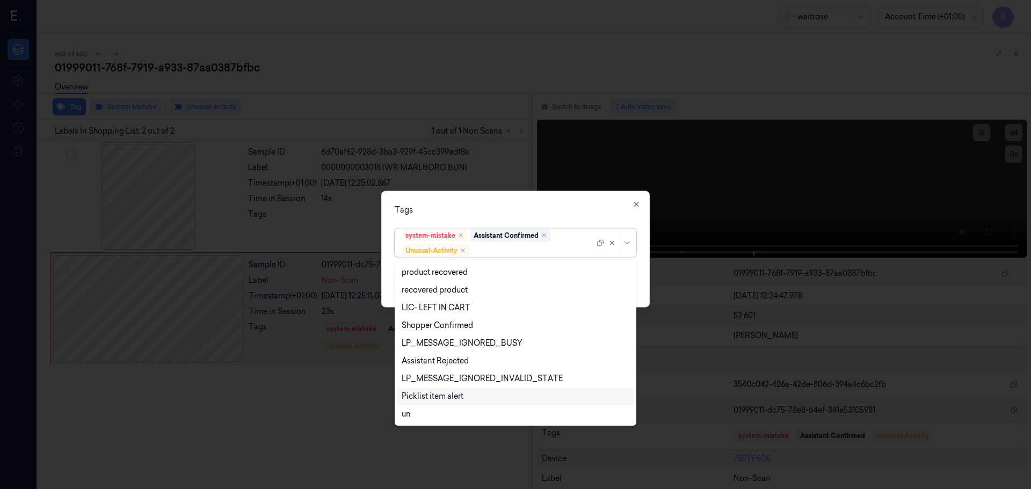
click at [428, 396] on div "Picklist item alert" at bounding box center [433, 396] width 62 height 11
drag, startPoint x: 511, startPoint y: 219, endPoint x: 568, endPoint y: 240, distance: 61.1
click at [511, 218] on div "Tags option Picklist item alert, selected. 20 results available. Use Up and Dow…" at bounding box center [515, 249] width 268 height 116
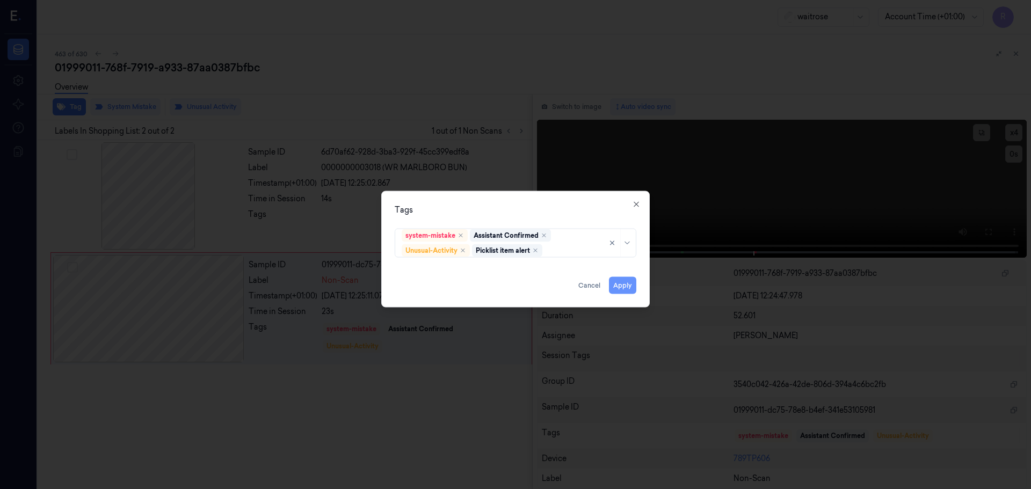
click at [618, 283] on button "Apply" at bounding box center [622, 284] width 27 height 17
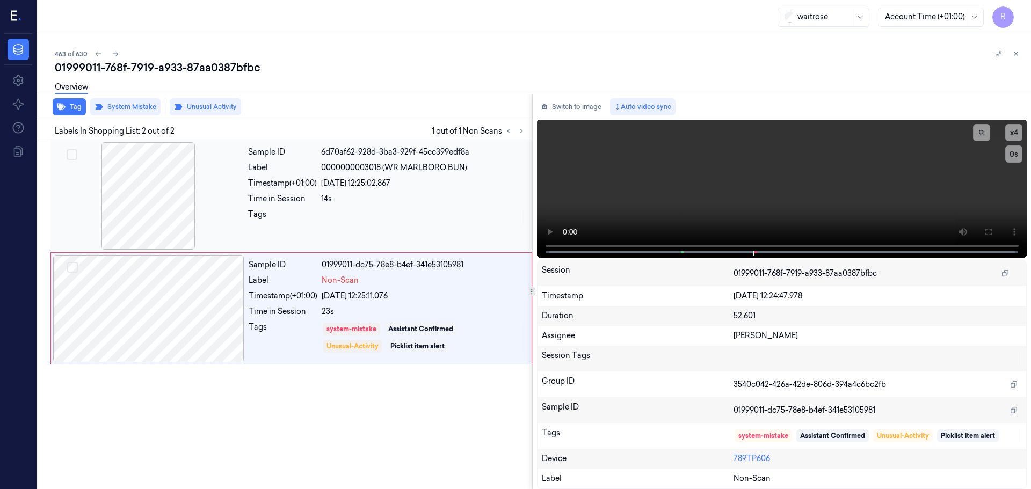
click at [385, 200] on div "14s" at bounding box center [423, 198] width 205 height 11
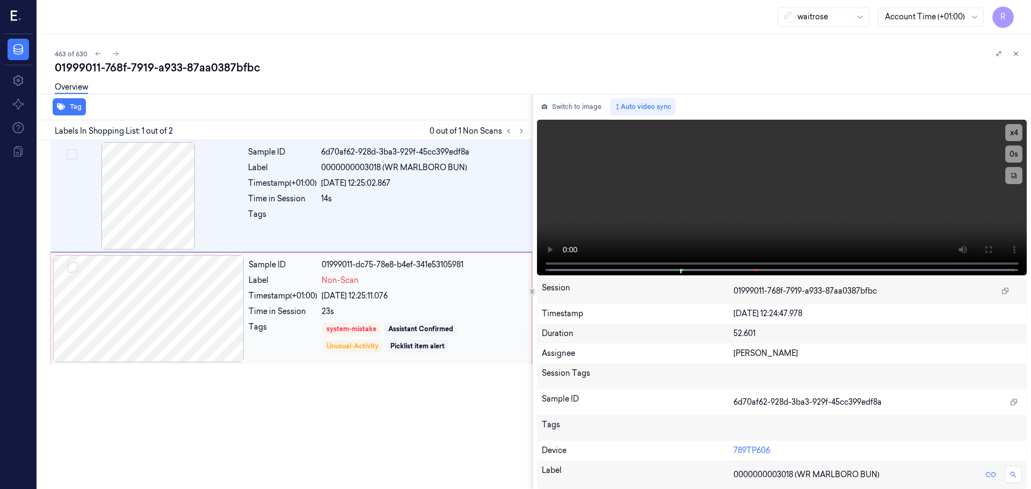
click at [421, 315] on div "23s" at bounding box center [423, 311] width 203 height 11
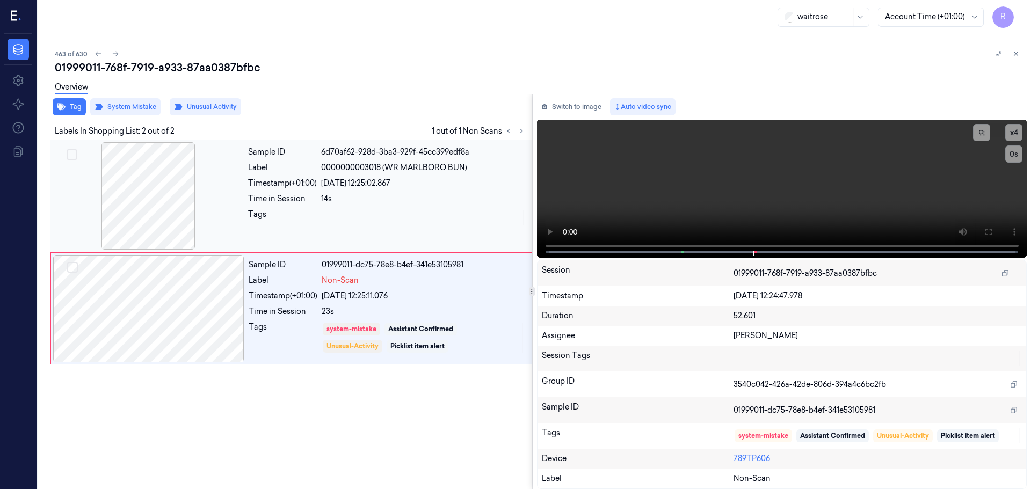
click at [388, 195] on div "14s" at bounding box center [423, 198] width 205 height 11
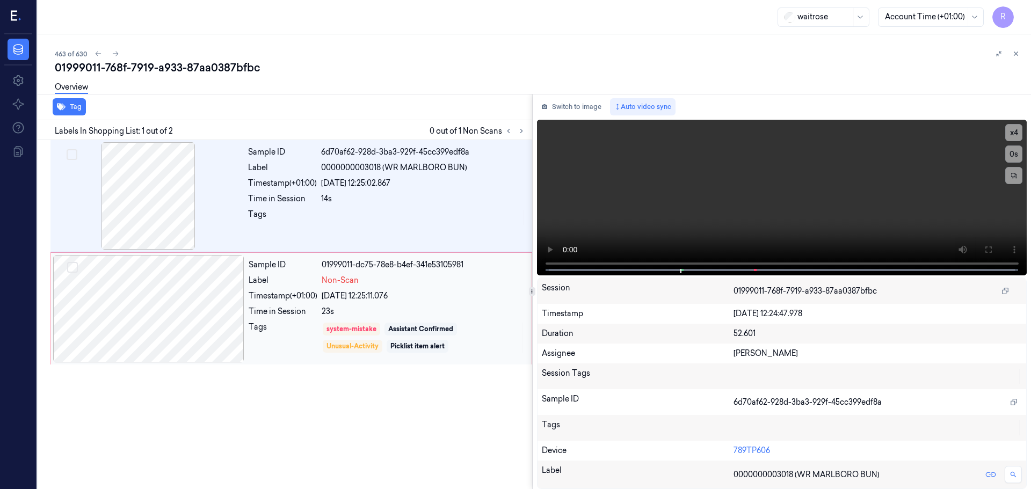
click at [442, 305] on div "Sample ID 01999011-dc75-78e8-b4ef-341e53105981 Label Non-Scan Timestamp (+01:00…" at bounding box center [386, 308] width 285 height 107
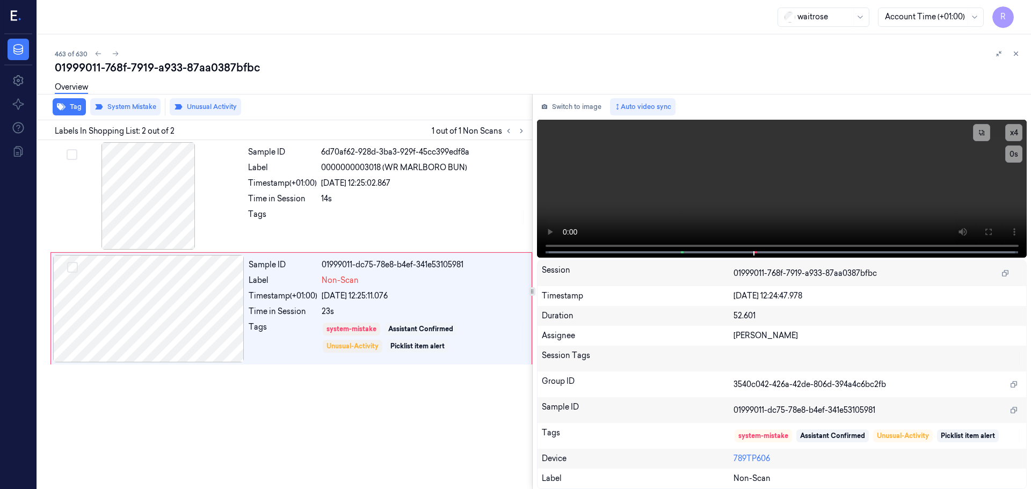
drag, startPoint x: 1018, startPoint y: 55, endPoint x: 1024, endPoint y: 67, distance: 13.0
click at [1018, 54] on icon at bounding box center [1016, 54] width 8 height 8
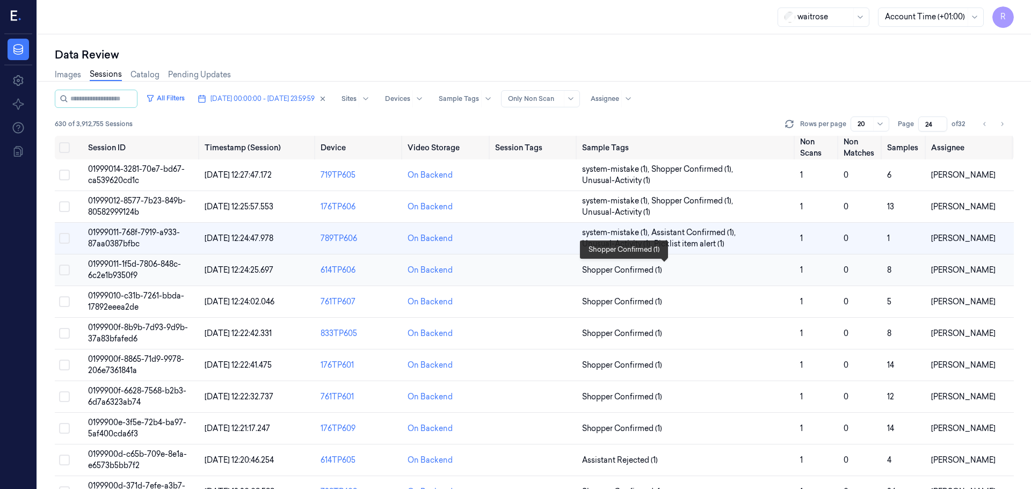
click at [723, 274] on span "Shopper Confirmed (1)" at bounding box center [686, 270] width 209 height 11
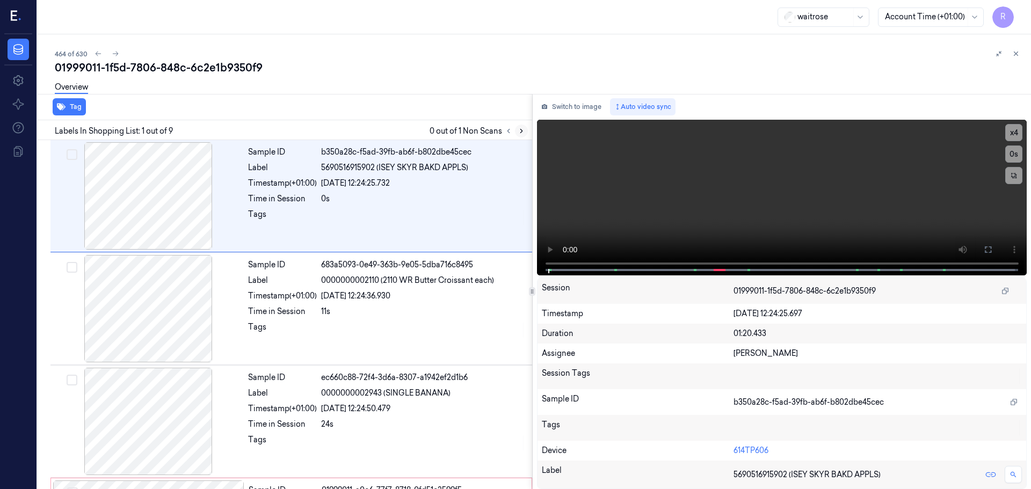
click at [522, 130] on icon at bounding box center [521, 131] width 2 height 4
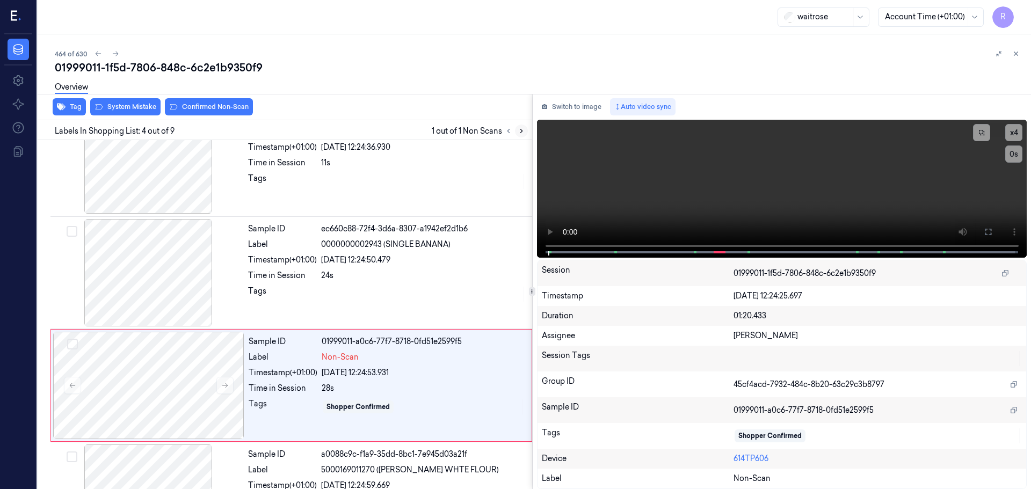
scroll to position [220, 0]
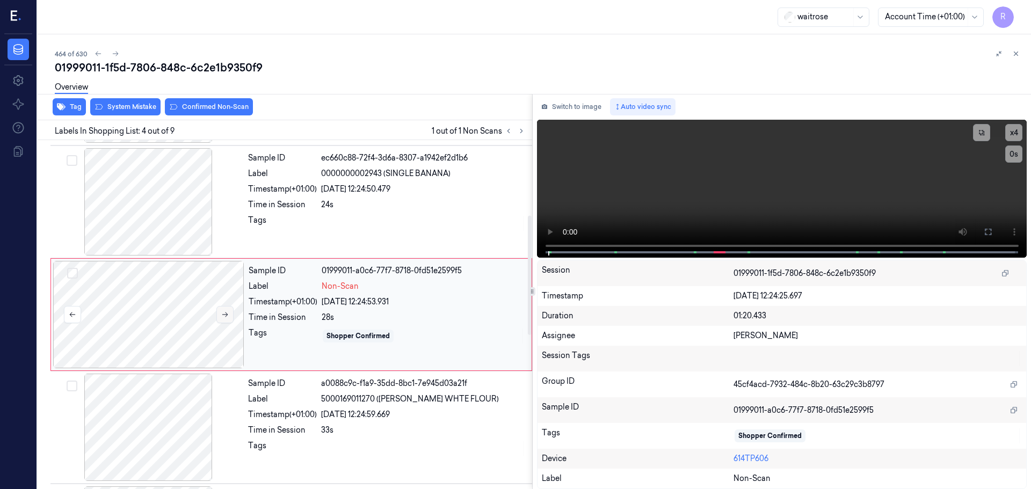
click at [225, 316] on icon at bounding box center [225, 315] width 8 height 8
click at [224, 315] on icon at bounding box center [225, 315] width 8 height 8
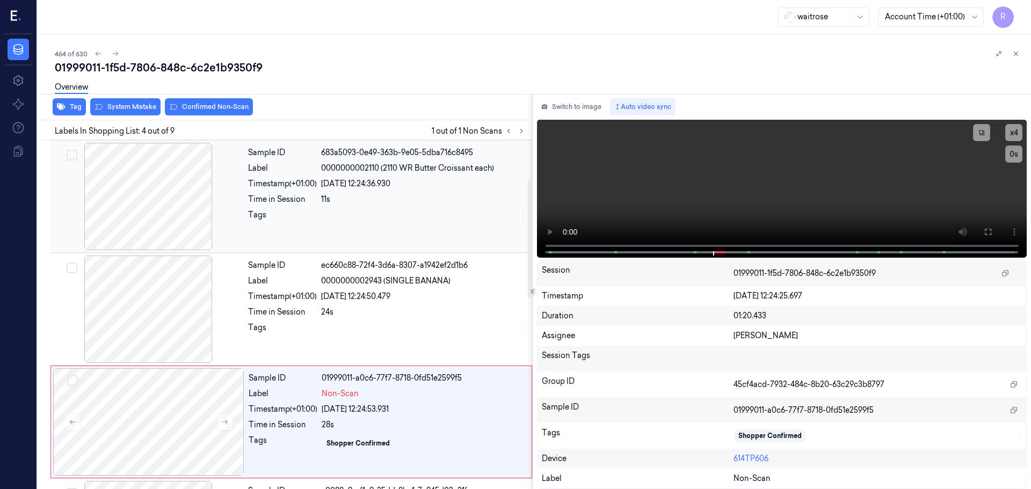
click at [166, 230] on div at bounding box center [148, 196] width 191 height 107
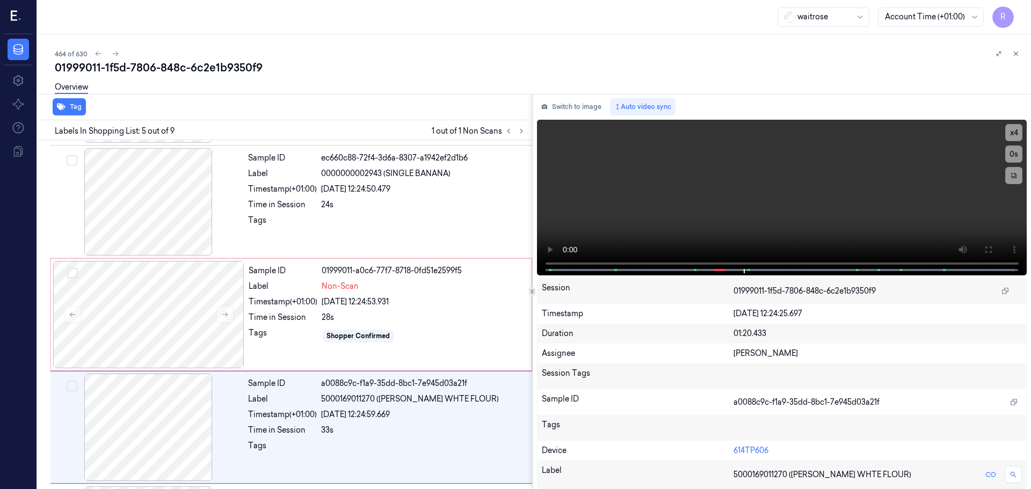
scroll to position [332, 0]
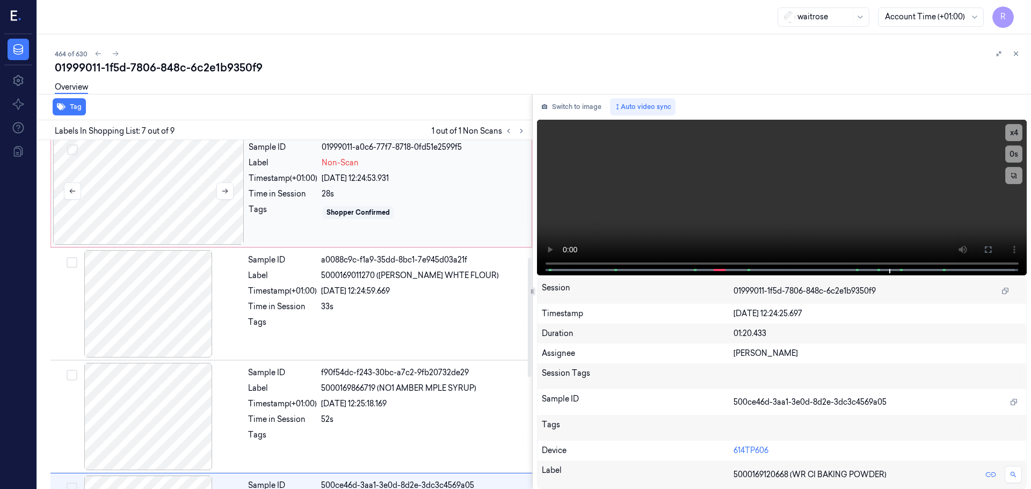
click at [158, 226] on div at bounding box center [148, 190] width 191 height 107
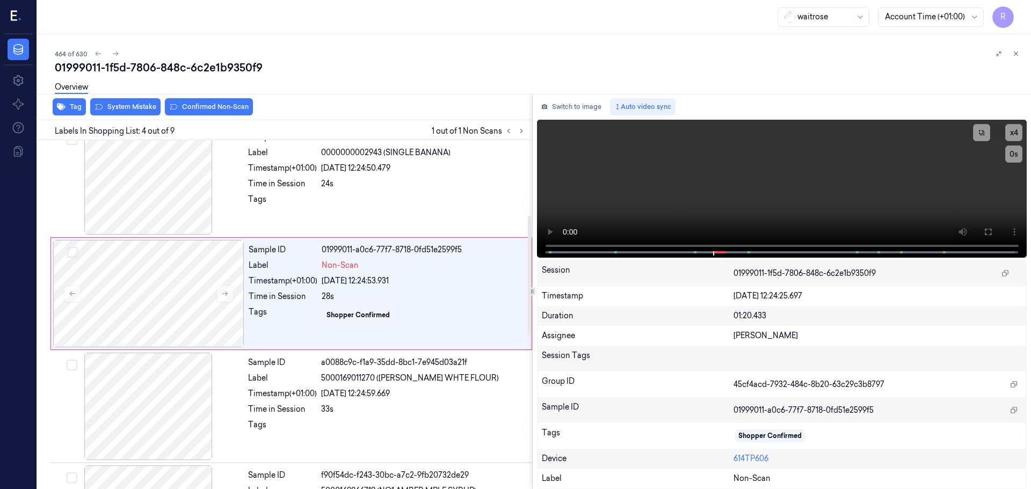
scroll to position [220, 0]
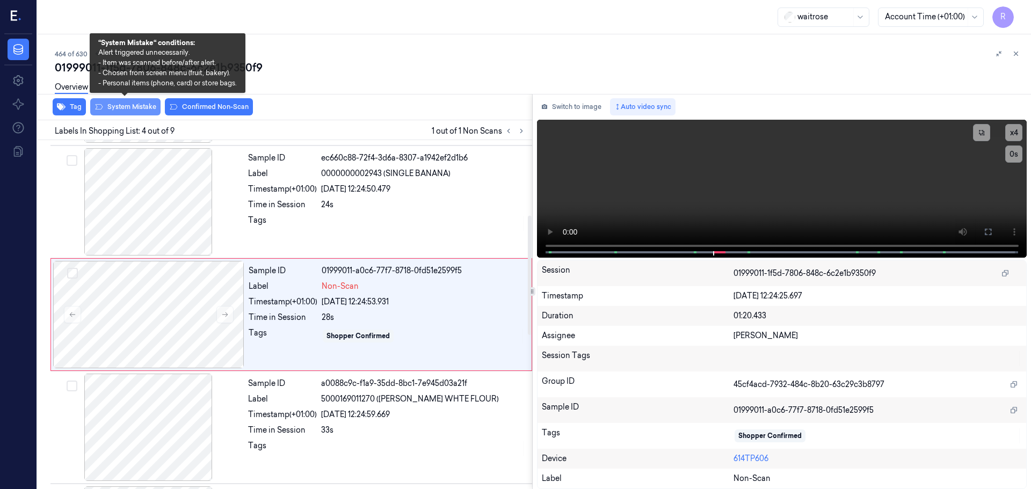
click at [143, 110] on button "System Mistake" at bounding box center [125, 106] width 70 height 17
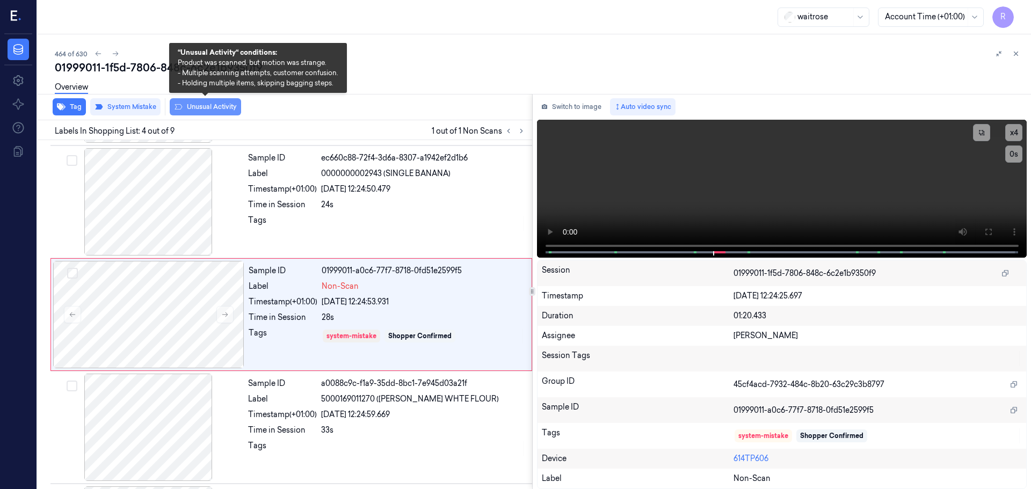
click at [191, 106] on button "Unusual Activity" at bounding box center [205, 106] width 71 height 17
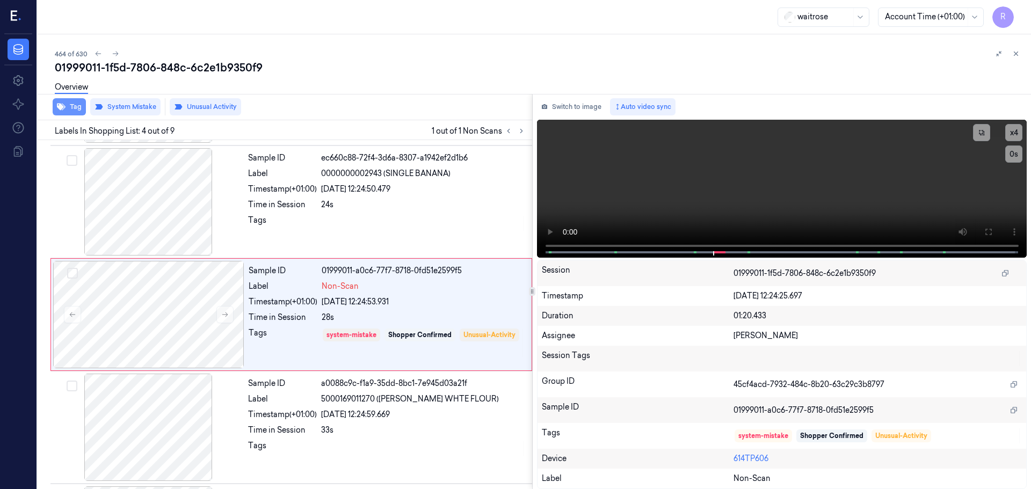
click at [59, 110] on icon "button" at bounding box center [61, 107] width 9 height 9
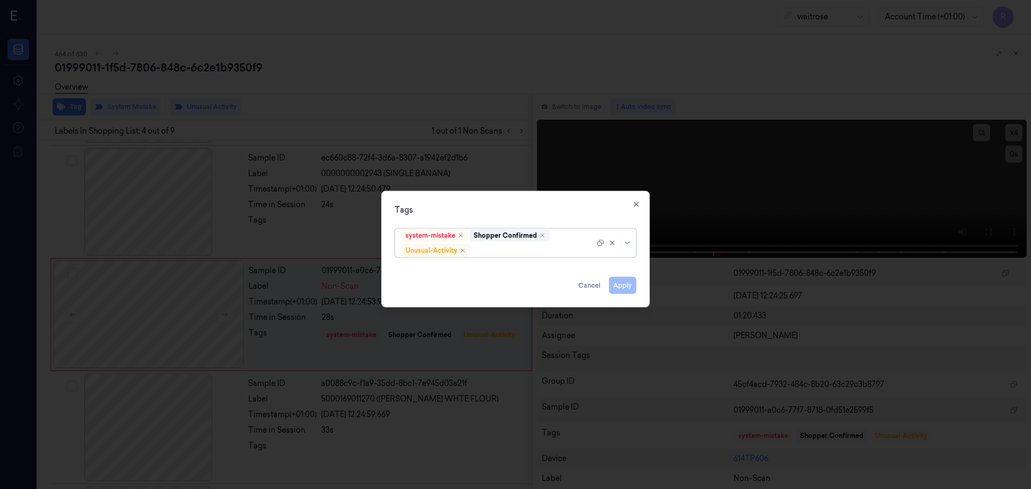
click at [626, 247] on div at bounding box center [614, 243] width 37 height 28
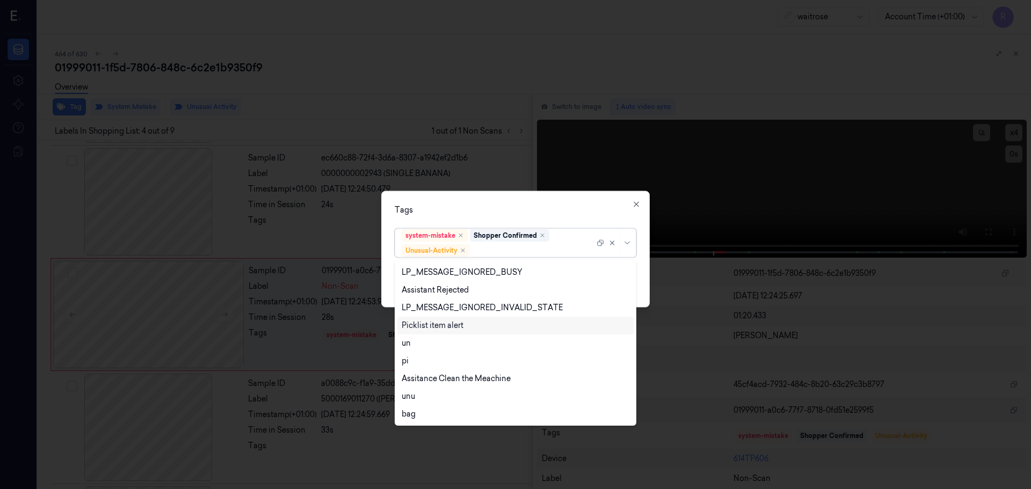
click at [446, 322] on div "Picklist item alert" at bounding box center [433, 325] width 62 height 11
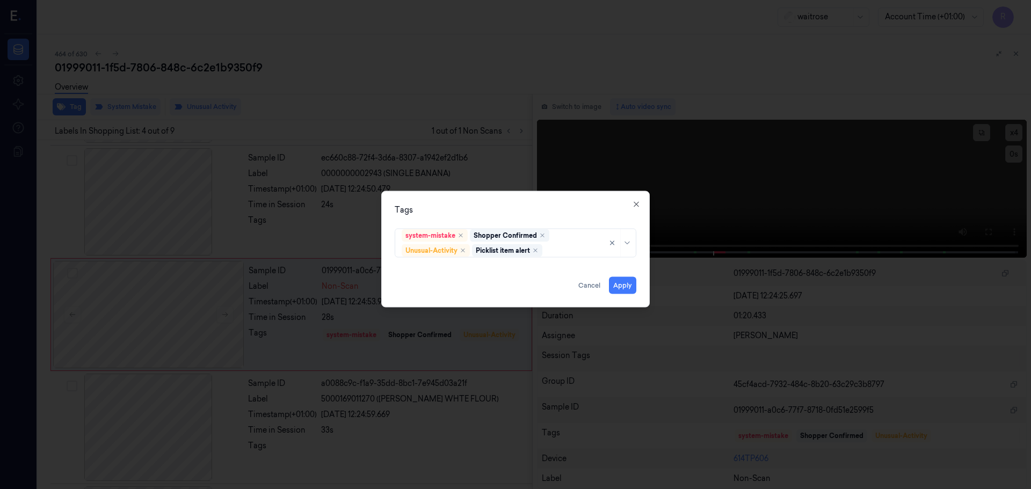
click at [499, 222] on div "Tags system-mistake Shopper Confirmed Unusual-Activity Picklist item alert Appl…" at bounding box center [515, 249] width 268 height 116
click at [625, 288] on button "Apply" at bounding box center [622, 284] width 27 height 17
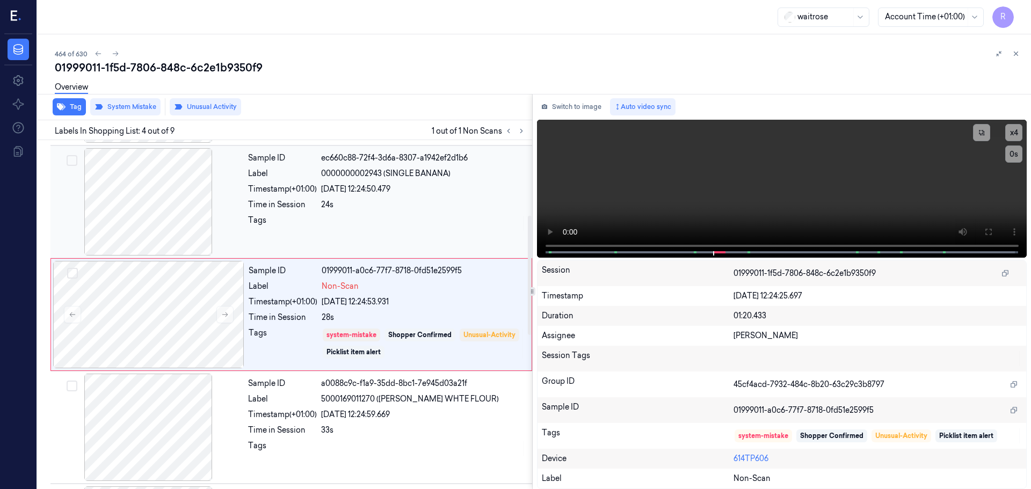
click at [384, 213] on div "Sample ID ec660c88-72f4-3d6a-8307-a1942ef2d1b6 Label 0000000002943 (SINGLE BANA…" at bounding box center [387, 201] width 286 height 107
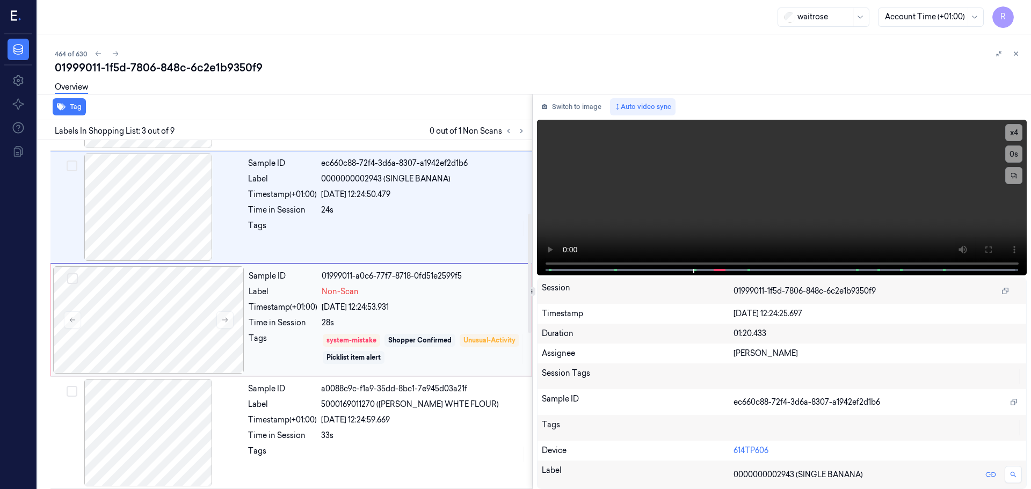
click at [440, 319] on div "28s" at bounding box center [423, 322] width 203 height 11
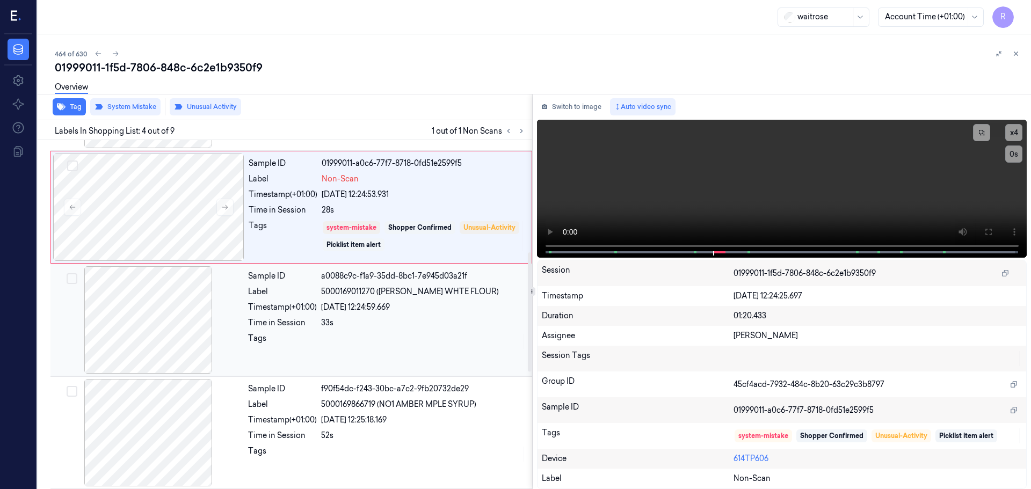
click at [422, 367] on div "Sample ID a0088c9c-f1a9-35dd-8bc1-7e945d03a21f Label 5000169011270 ([PERSON_NAM…" at bounding box center [387, 319] width 286 height 107
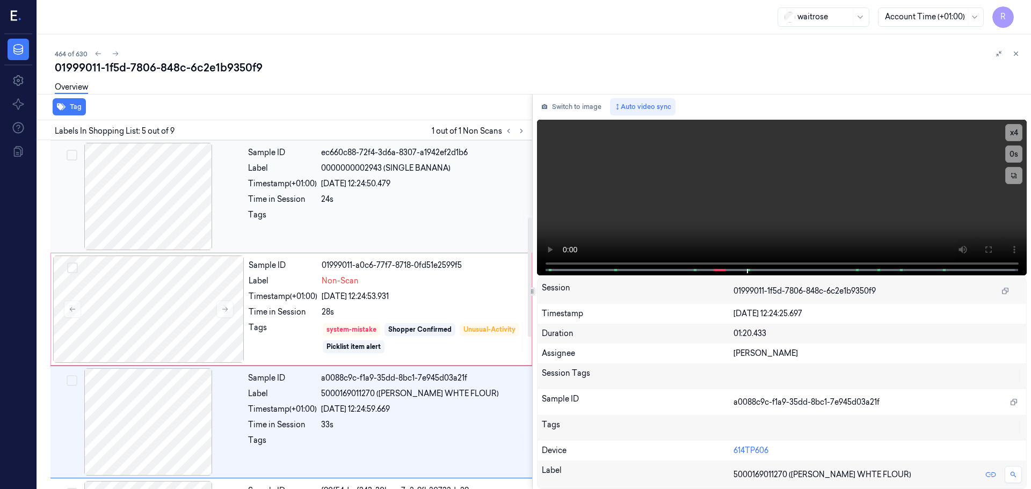
click at [419, 225] on div at bounding box center [423, 217] width 205 height 17
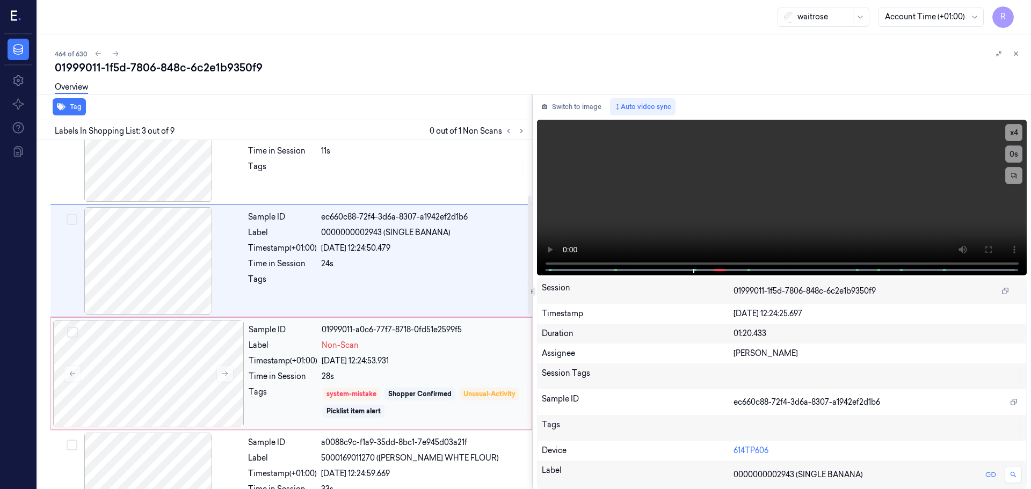
click at [461, 355] on div "Sample ID 01999011-a0c6-77f7-8718-0fd51e2599f5 Label Non-Scan Timestamp (+01:00…" at bounding box center [386, 373] width 285 height 107
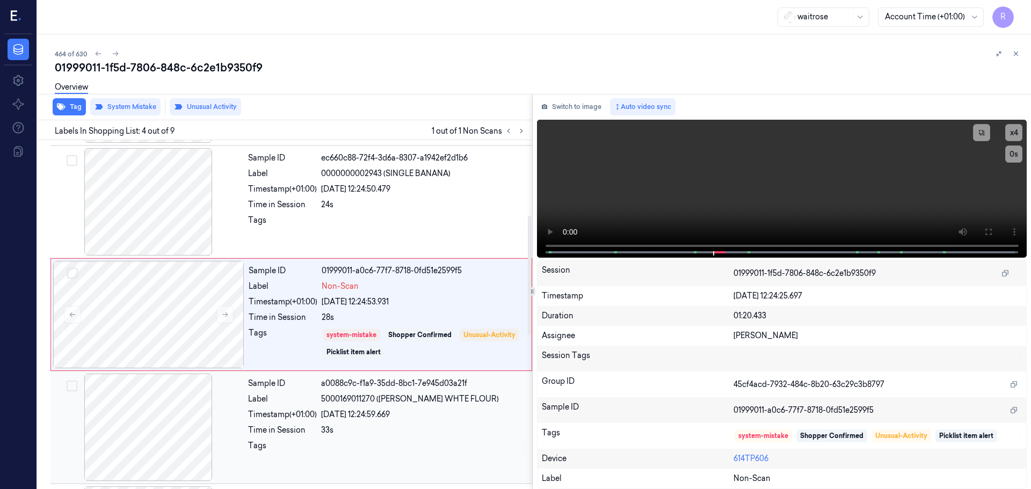
click at [418, 428] on div "33s" at bounding box center [423, 430] width 205 height 11
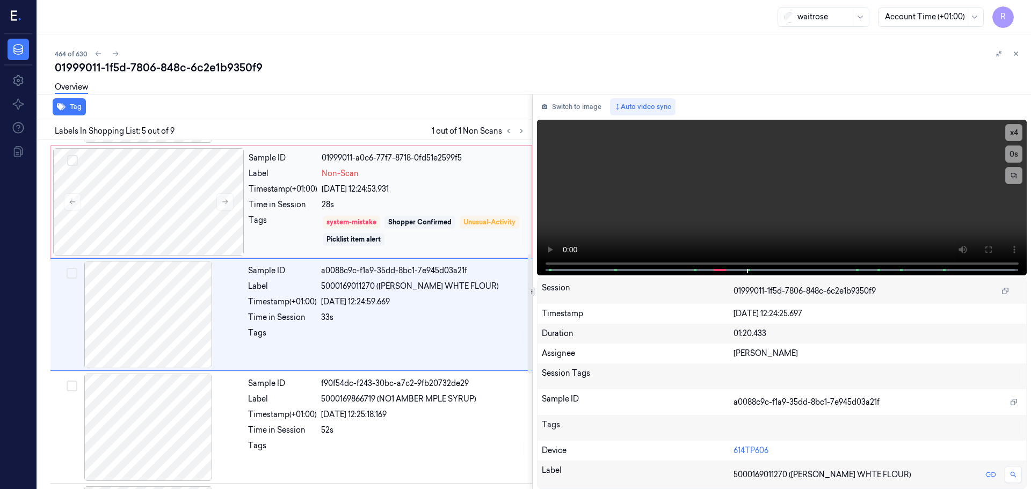
click at [465, 230] on div "system-mistake Shopper Confirmed Unusual-Activity Picklist item alert" at bounding box center [423, 231] width 203 height 32
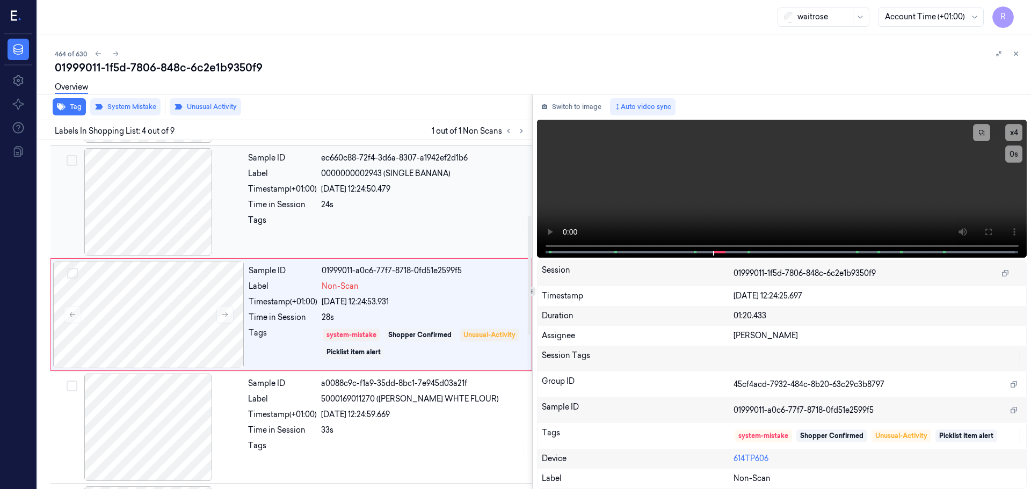
click at [407, 220] on div at bounding box center [423, 223] width 205 height 17
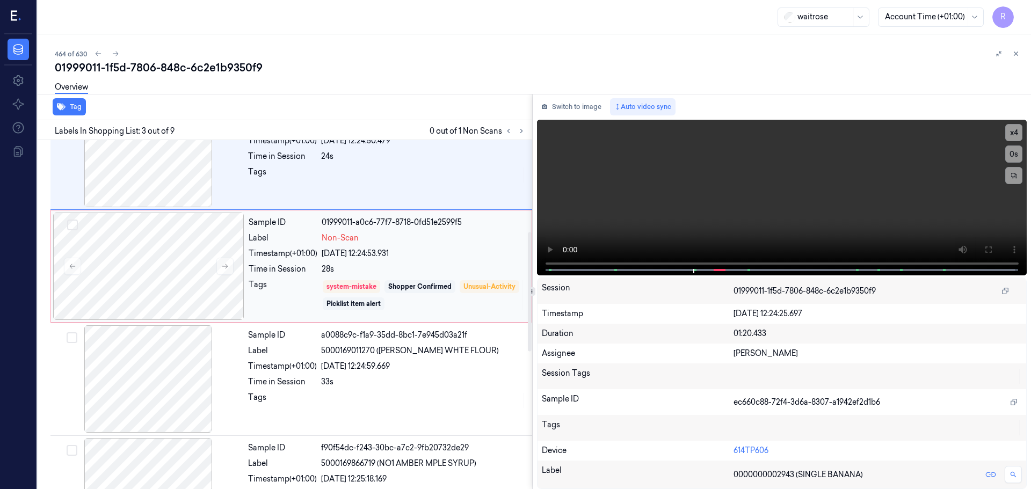
click at [457, 283] on div "system-mistake Shopper Confirmed Unusual-Activity Picklist item alert" at bounding box center [423, 295] width 203 height 32
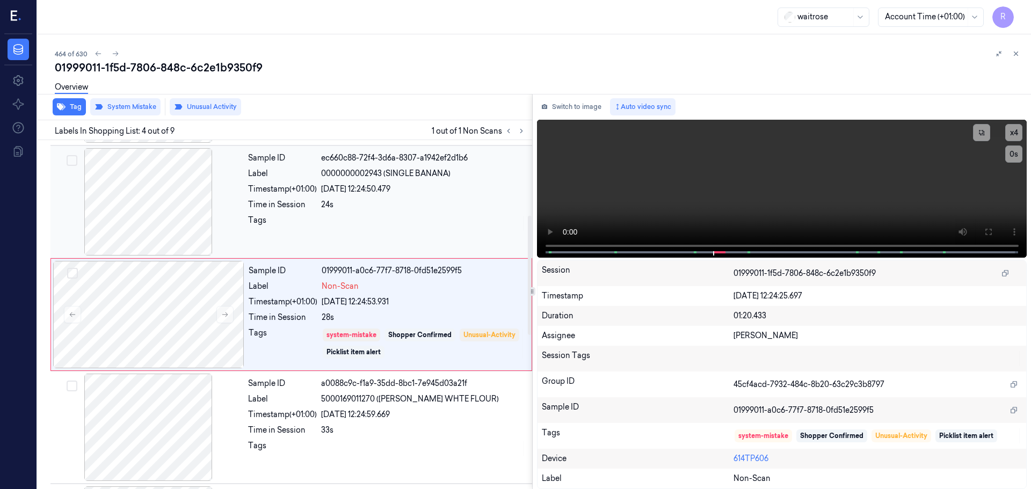
click at [422, 236] on div "Sample ID ec660c88-72f4-3d6a-8307-a1942ef2d1b6 Label 0000000002943 (SINGLE BANA…" at bounding box center [387, 201] width 286 height 107
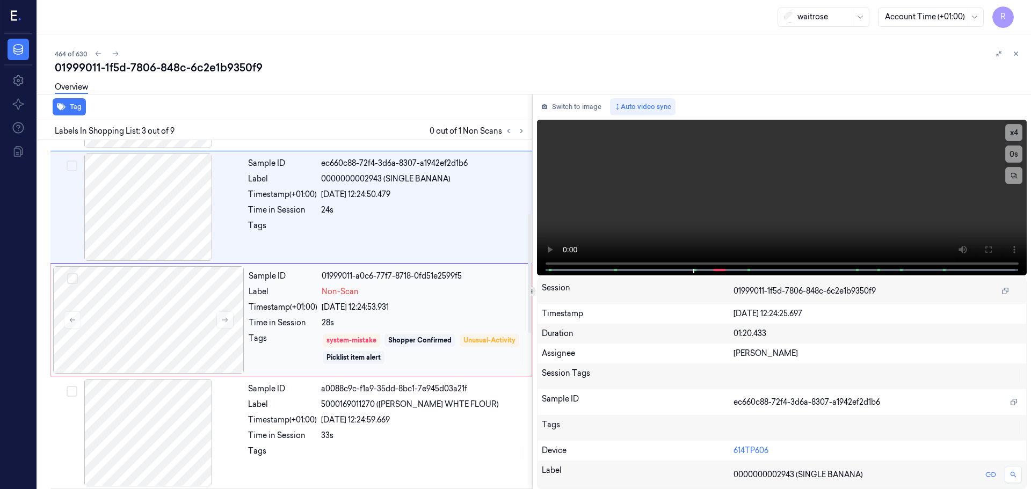
click at [455, 308] on div "[DATE] 12:24:53.931" at bounding box center [423, 307] width 203 height 11
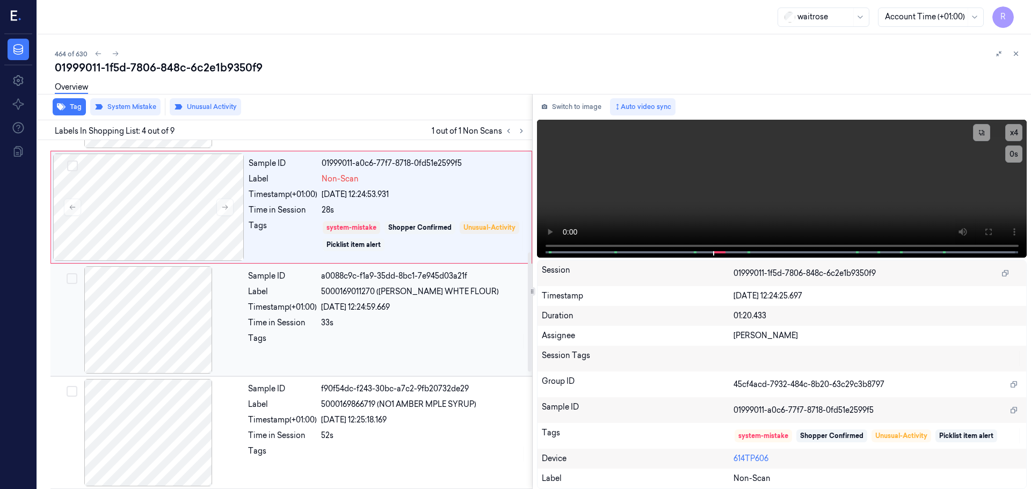
click at [395, 336] on div at bounding box center [423, 341] width 205 height 17
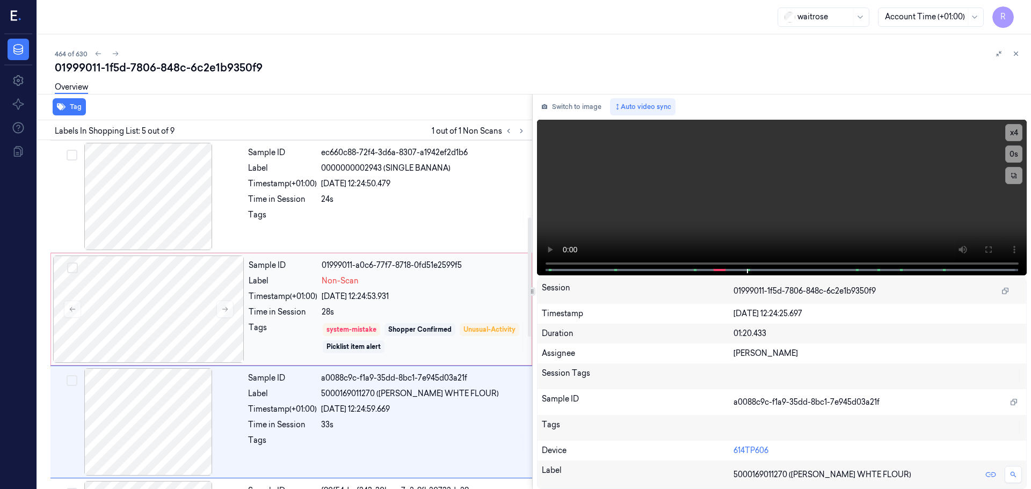
click at [442, 315] on div "28s" at bounding box center [423, 312] width 203 height 11
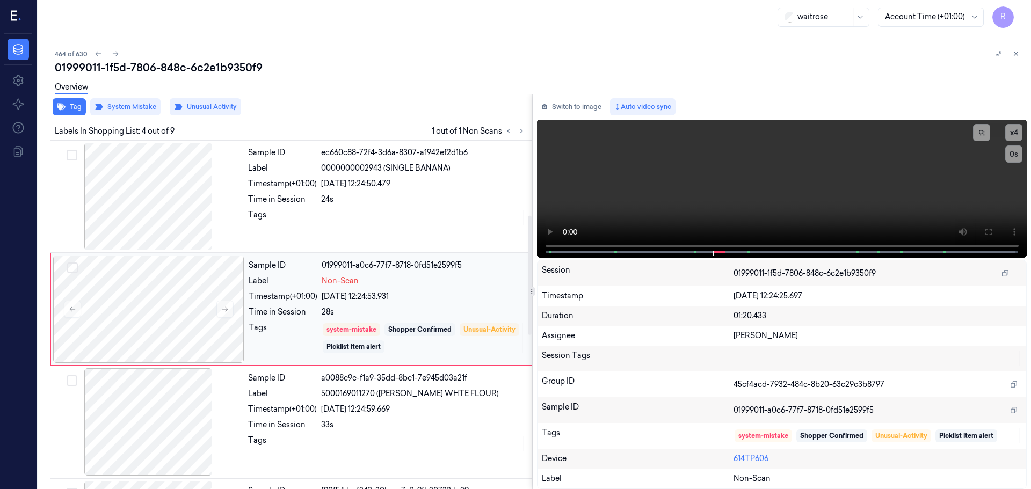
scroll to position [220, 0]
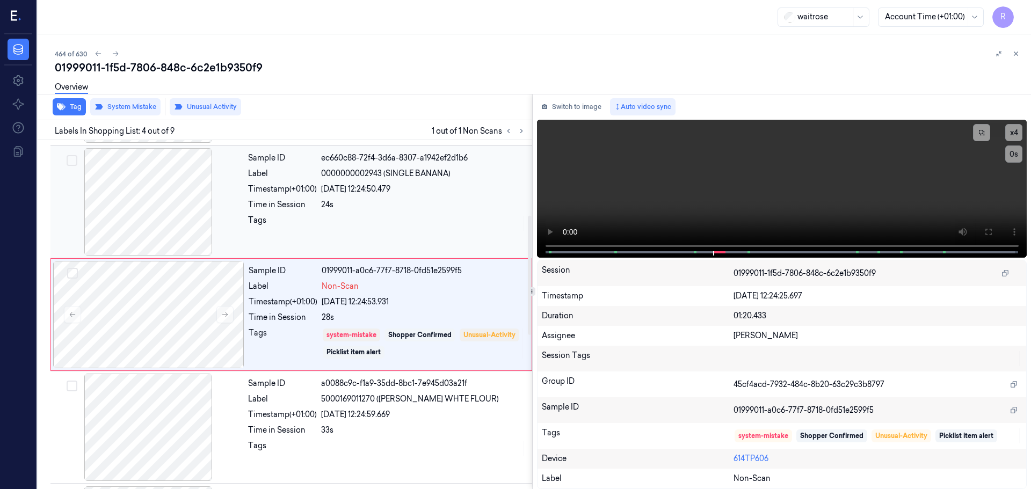
click at [266, 206] on div "Time in Session" at bounding box center [282, 204] width 69 height 11
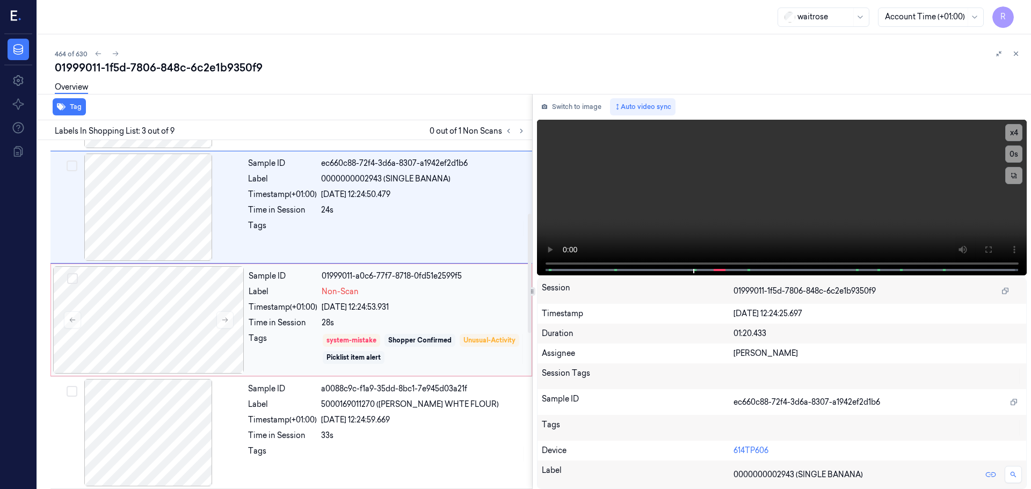
click at [300, 320] on div "Time in Session" at bounding box center [283, 322] width 69 height 11
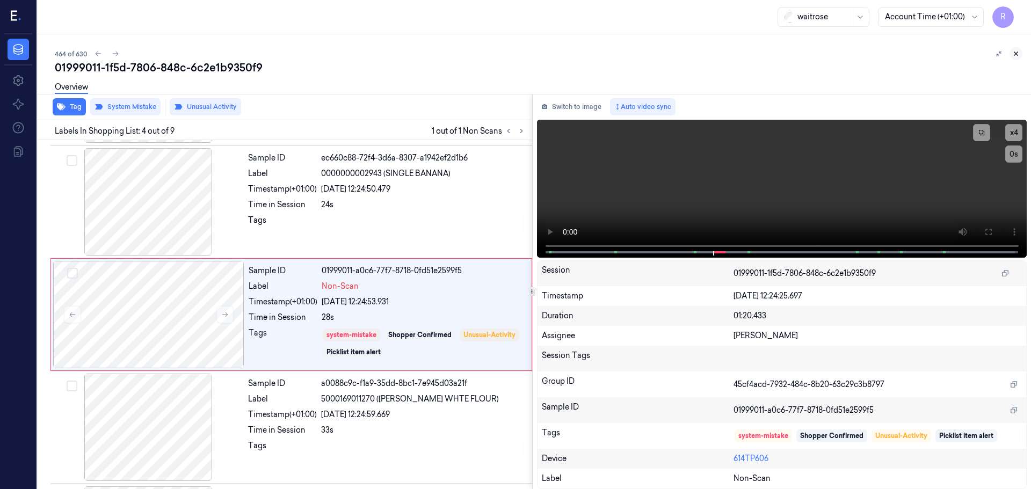
click at [1016, 53] on icon at bounding box center [1016, 54] width 8 height 8
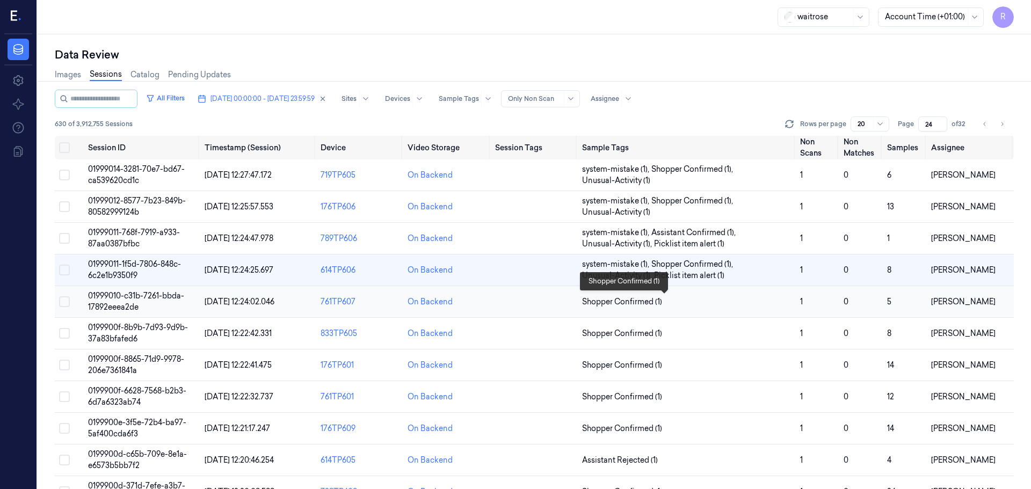
click at [689, 302] on span "Shopper Confirmed (1)" at bounding box center [686, 301] width 209 height 11
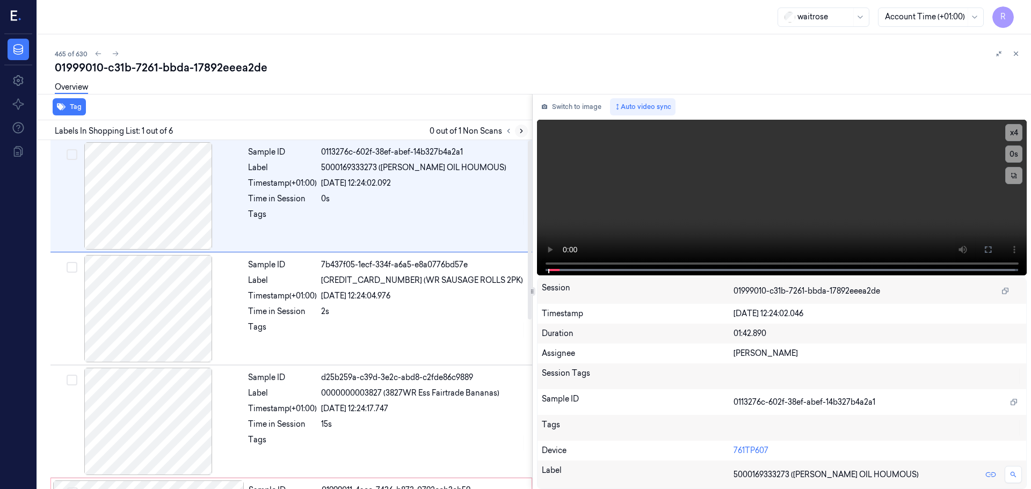
click at [520, 132] on icon at bounding box center [521, 131] width 8 height 8
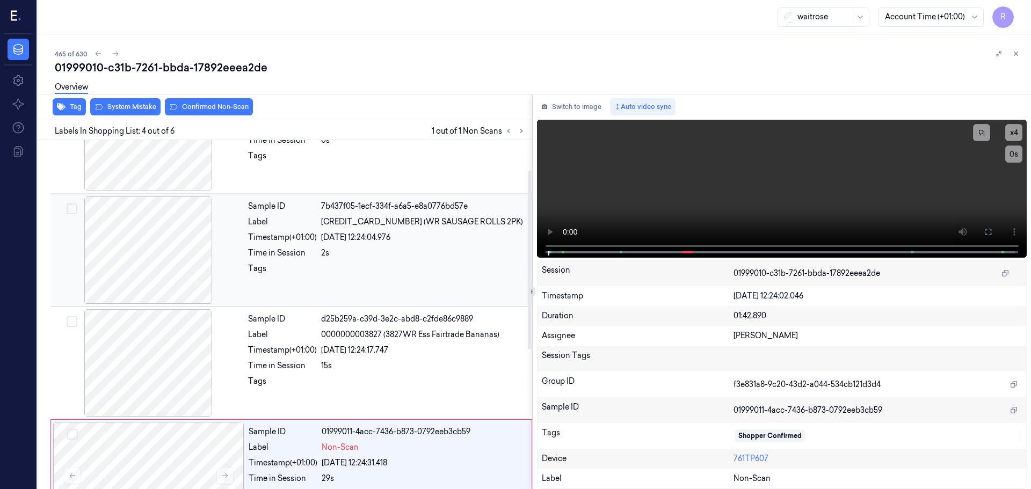
click at [163, 269] on div at bounding box center [148, 249] width 191 height 107
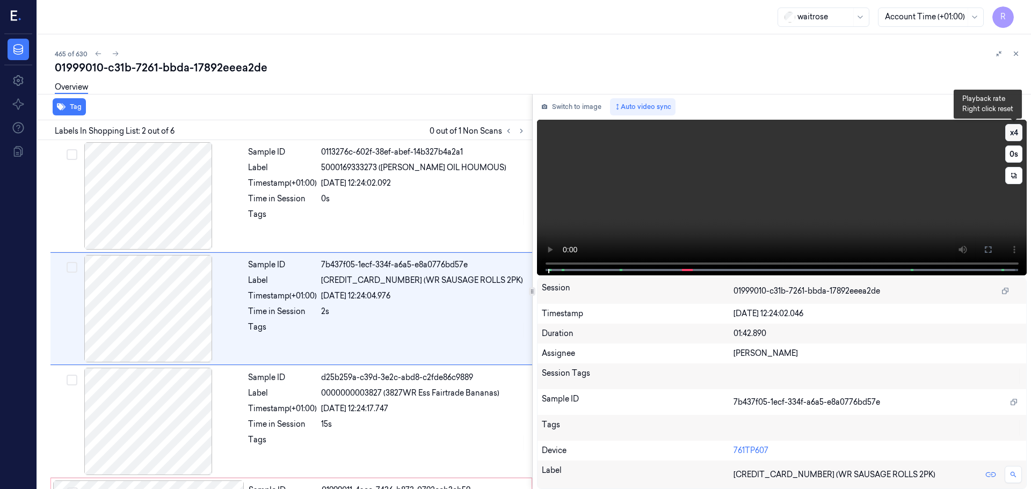
click at [1018, 134] on button "x 4" at bounding box center [1013, 132] width 17 height 17
click at [1010, 127] on button "x 1" at bounding box center [1013, 132] width 17 height 17
click at [1012, 128] on div "x 2 0 s" at bounding box center [782, 197] width 490 height 154
click at [1015, 135] on button "x 2" at bounding box center [1013, 132] width 17 height 17
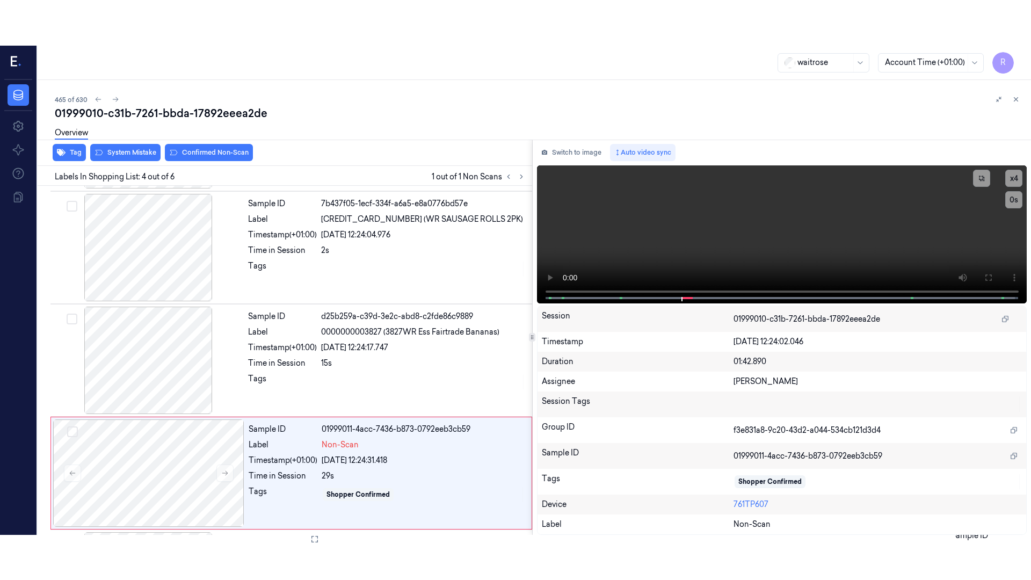
scroll to position [220, 0]
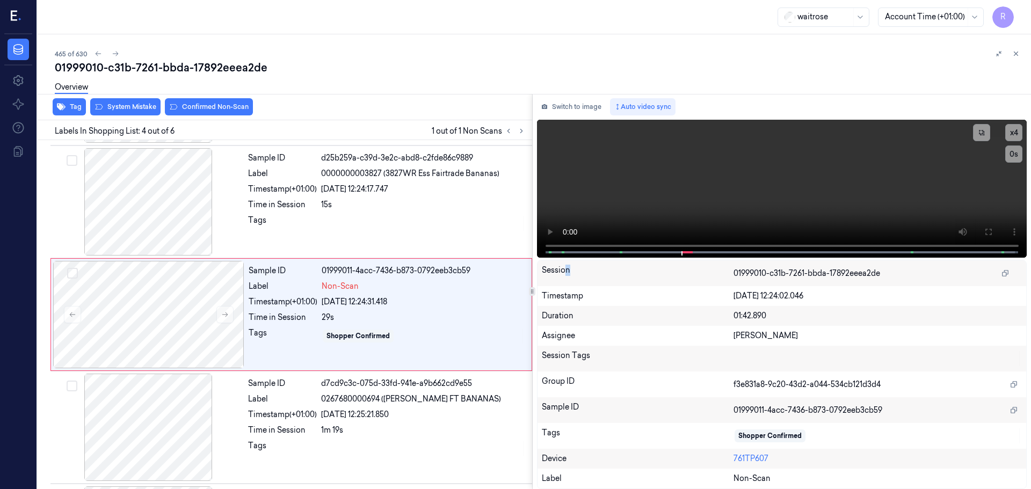
drag, startPoint x: 571, startPoint y: 269, endPoint x: 568, endPoint y: 262, distance: 8.0
click at [564, 271] on div "Session" at bounding box center [638, 273] width 192 height 17
click at [988, 231] on icon at bounding box center [987, 232] width 9 height 9
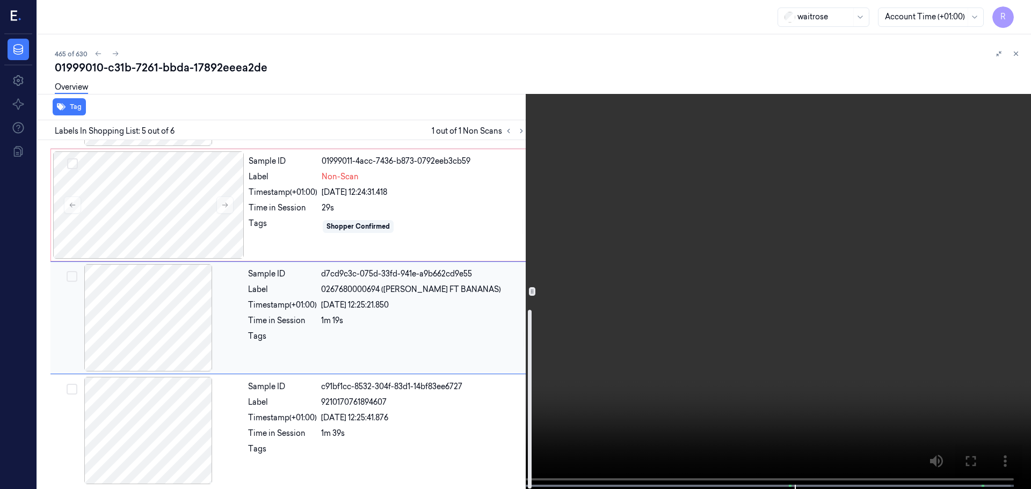
scroll to position [331, 0]
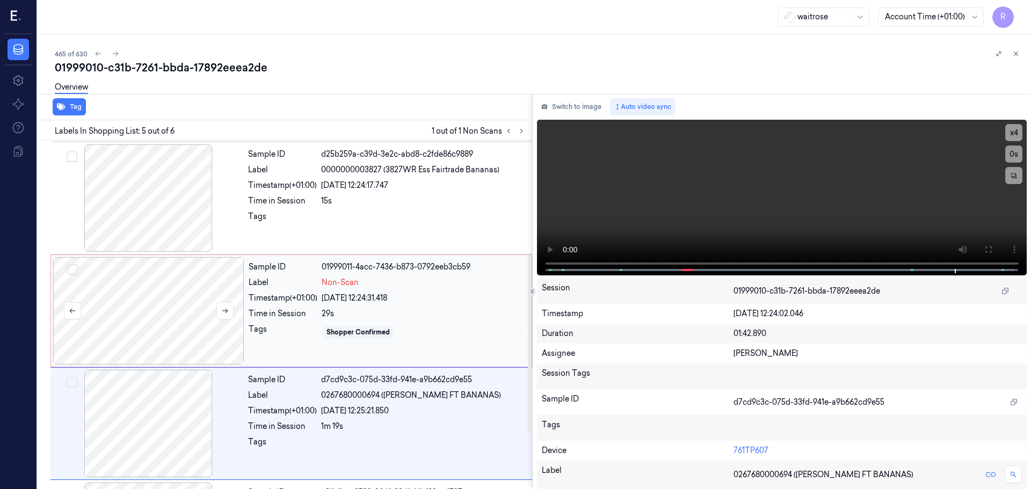
click at [130, 319] on div at bounding box center [148, 310] width 191 height 107
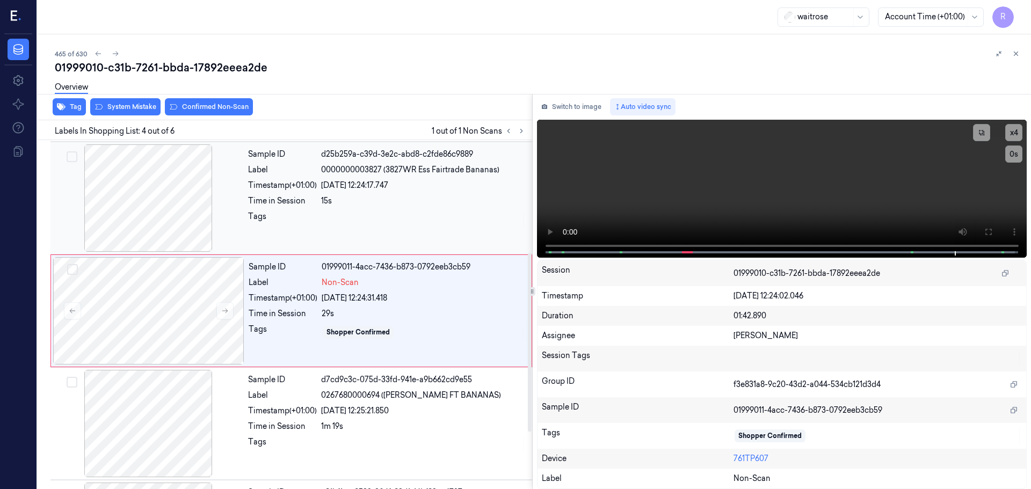
scroll to position [220, 0]
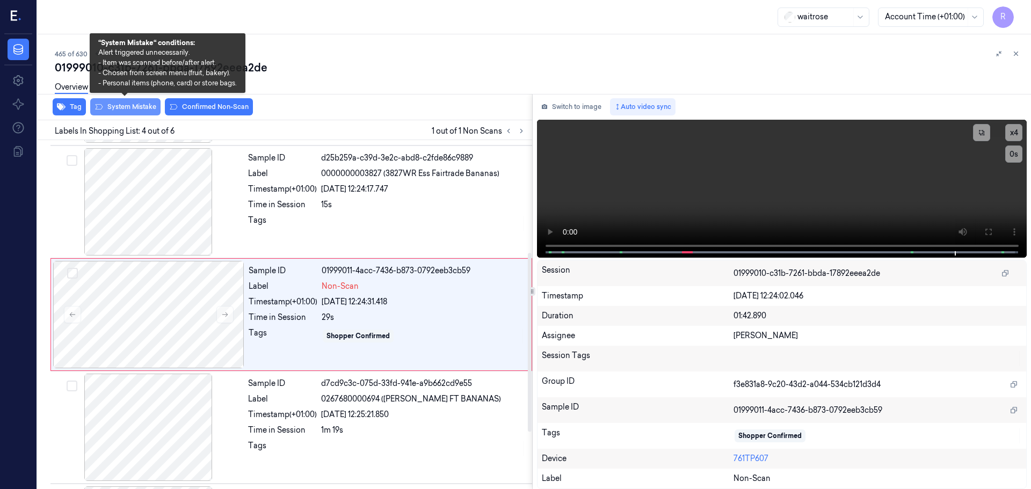
click at [135, 105] on button "System Mistake" at bounding box center [125, 106] width 70 height 17
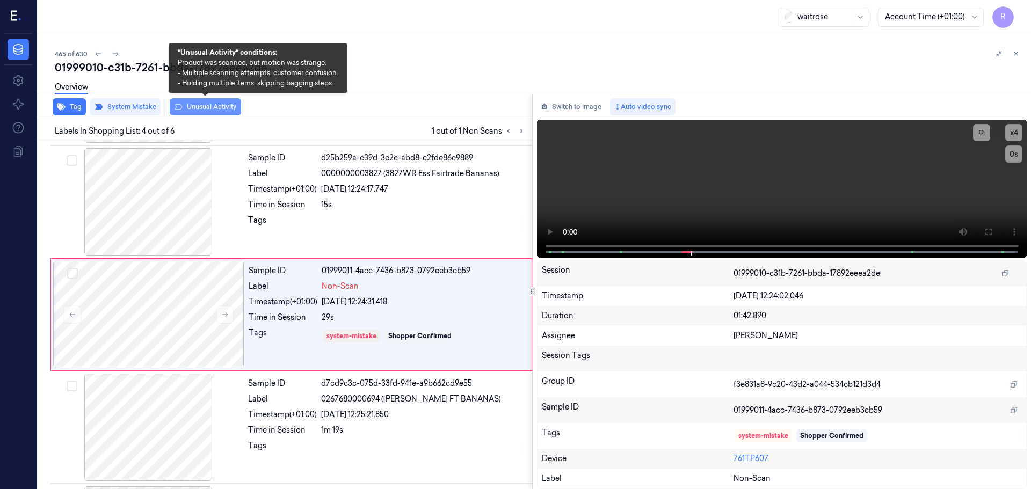
click at [192, 103] on button "Unusual Activity" at bounding box center [205, 106] width 71 height 17
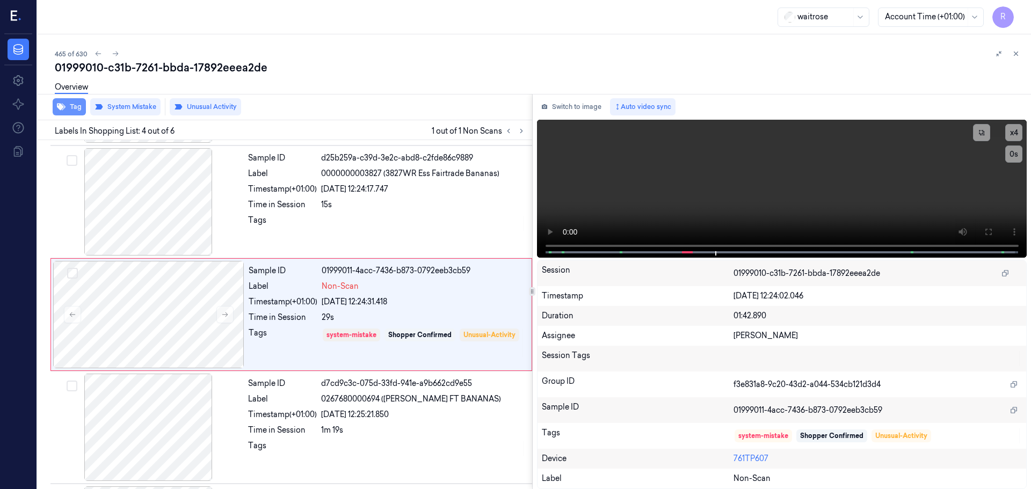
click at [67, 107] on button "Tag" at bounding box center [69, 106] width 33 height 17
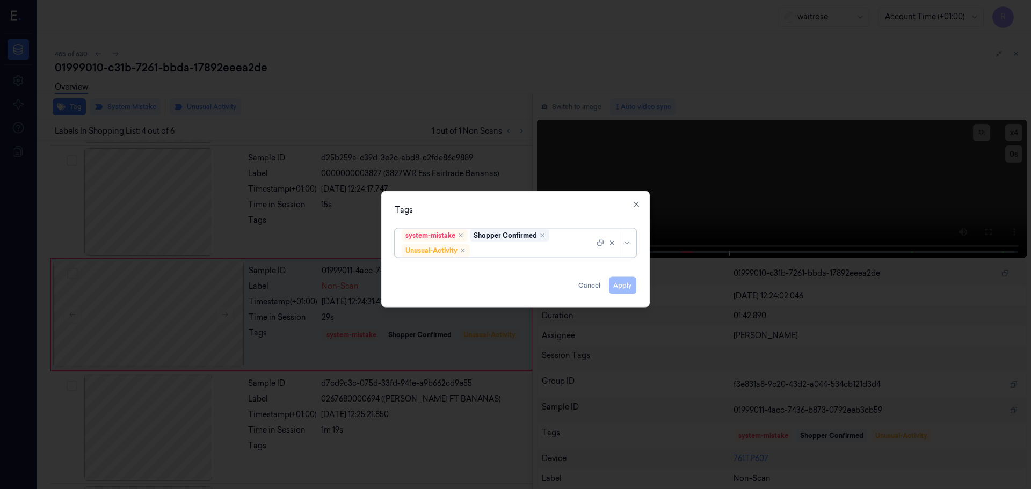
click at [629, 248] on div at bounding box center [614, 243] width 37 height 28
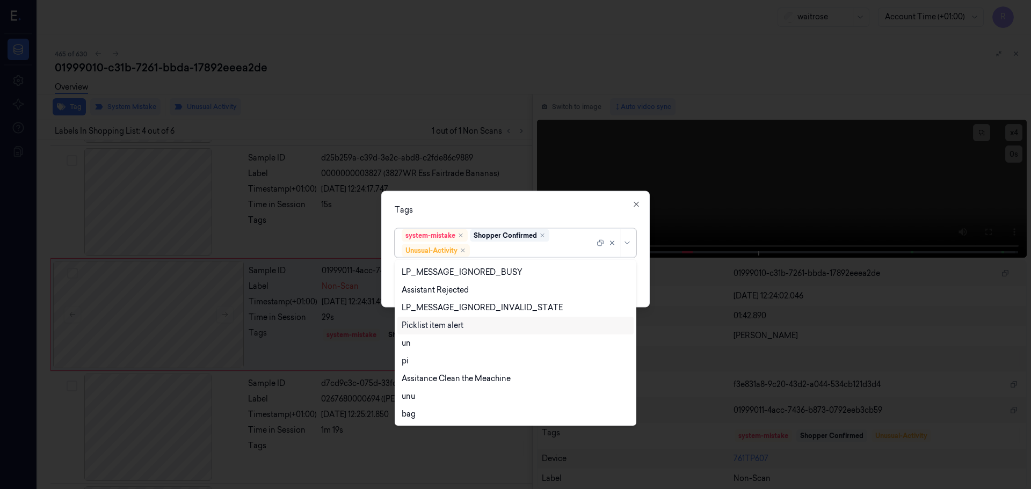
click at [455, 332] on div "Picklist item alert" at bounding box center [515, 326] width 236 height 18
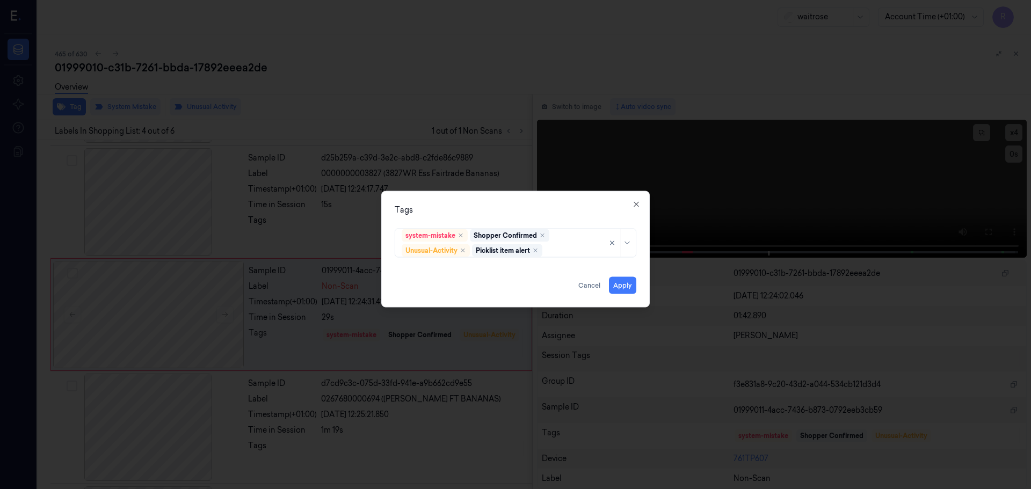
click at [523, 195] on div "Tags system-mistake Shopper Confirmed Unusual-Activity Picklist item alert Appl…" at bounding box center [515, 249] width 268 height 116
click at [618, 287] on button "Apply" at bounding box center [622, 284] width 27 height 17
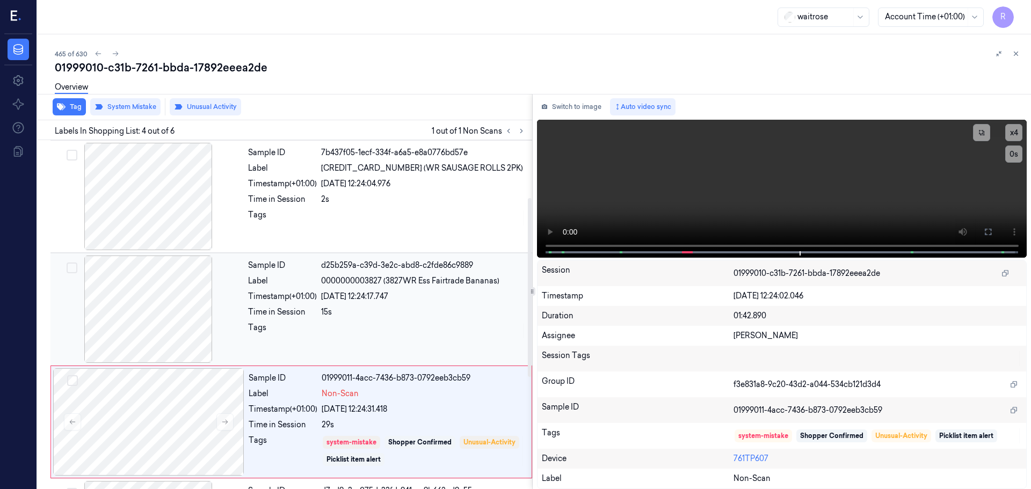
click at [361, 304] on div "Sample ID d25b259a-c39d-3e2c-abd8-c2fde86c9889 Label 0000000003827 (3827WR Ess …" at bounding box center [387, 309] width 286 height 107
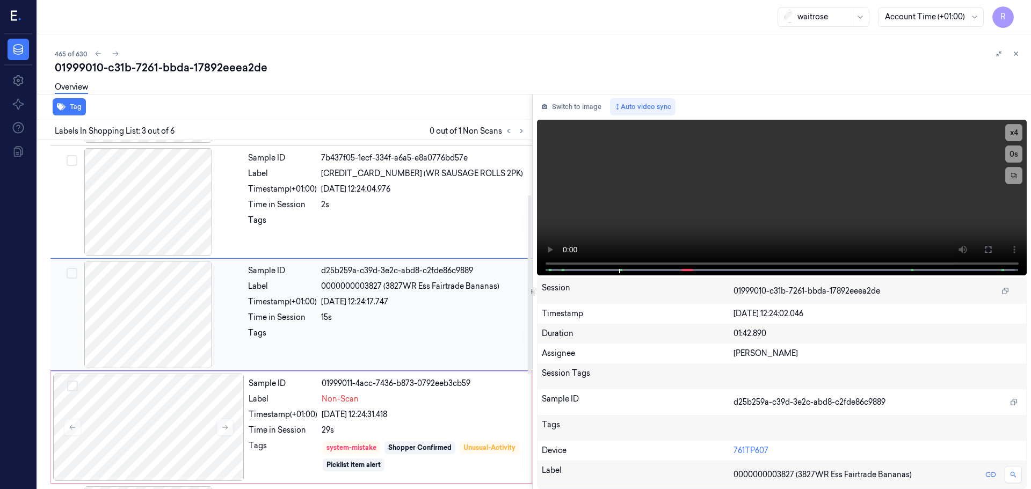
click at [181, 329] on div at bounding box center [148, 314] width 191 height 107
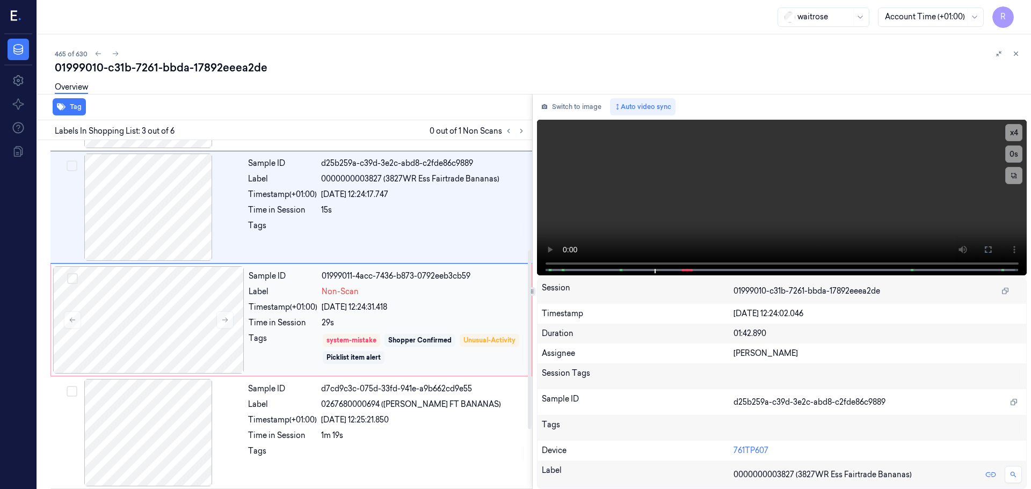
click at [408, 339] on div "Shopper Confirmed" at bounding box center [419, 341] width 63 height 10
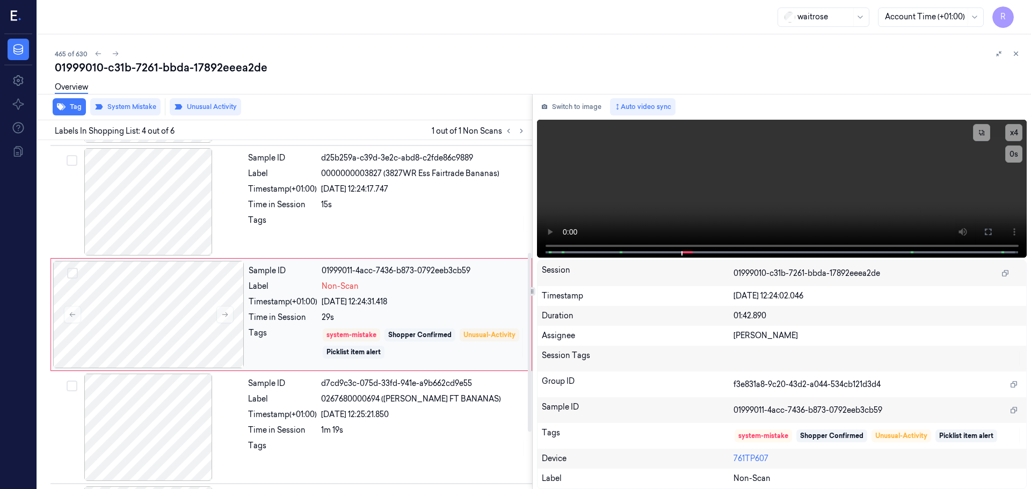
click at [430, 288] on div "Non-Scan" at bounding box center [423, 286] width 203 height 11
click at [402, 210] on div "Sample ID d25b259a-c39d-3e2c-abd8-c2fde86c9889 Label 0000000003827 (3827WR Ess …" at bounding box center [387, 201] width 286 height 107
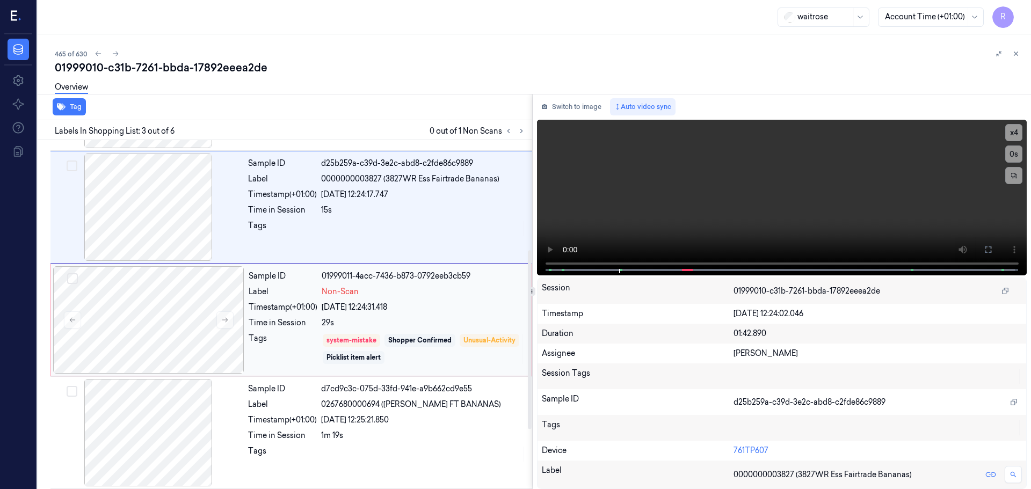
click at [387, 302] on div "[DATE] 12:24:31.418" at bounding box center [423, 307] width 203 height 11
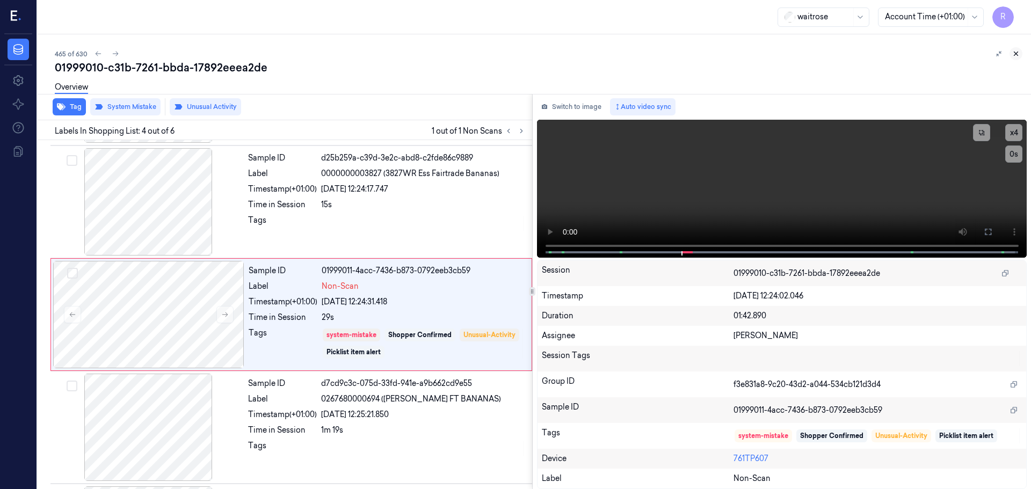
click at [1019, 57] on icon at bounding box center [1016, 54] width 8 height 8
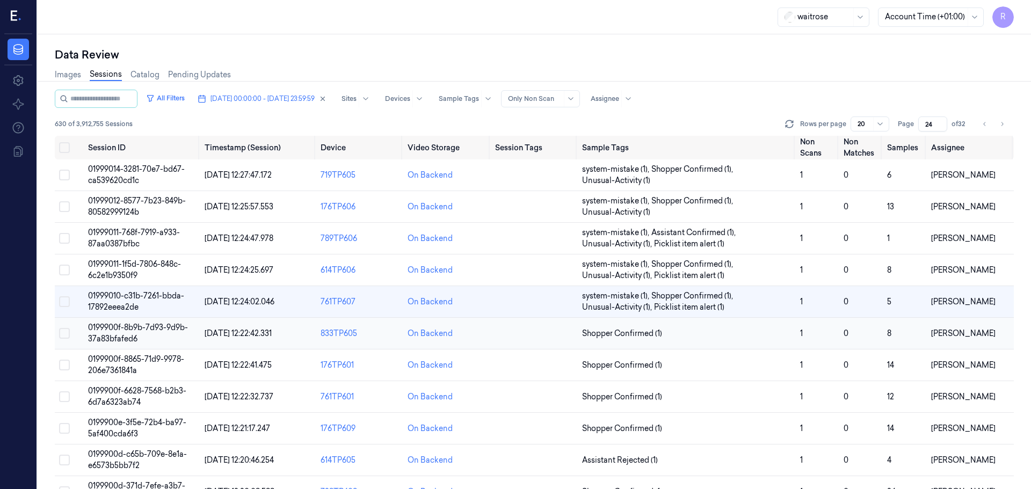
click at [713, 338] on span "Shopper Confirmed (1)" at bounding box center [686, 333] width 209 height 11
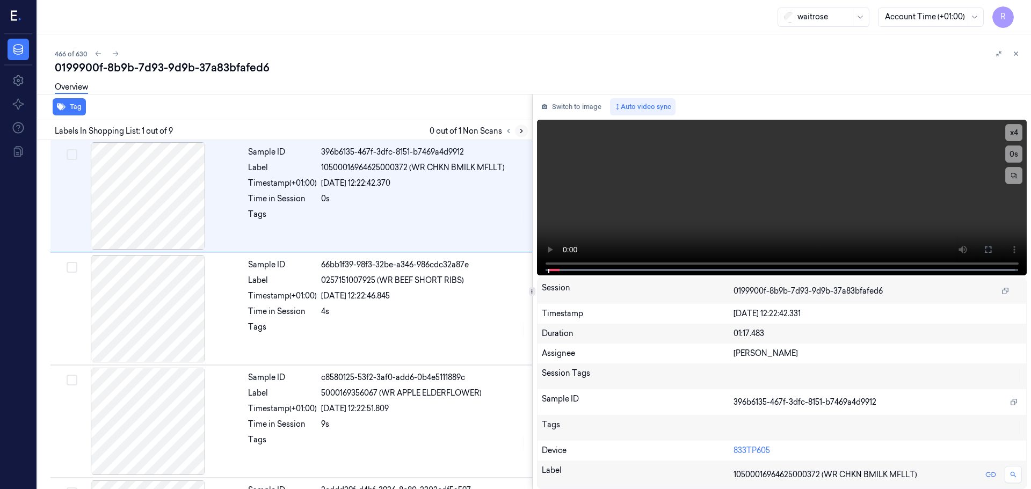
click at [520, 134] on icon at bounding box center [521, 131] width 8 height 8
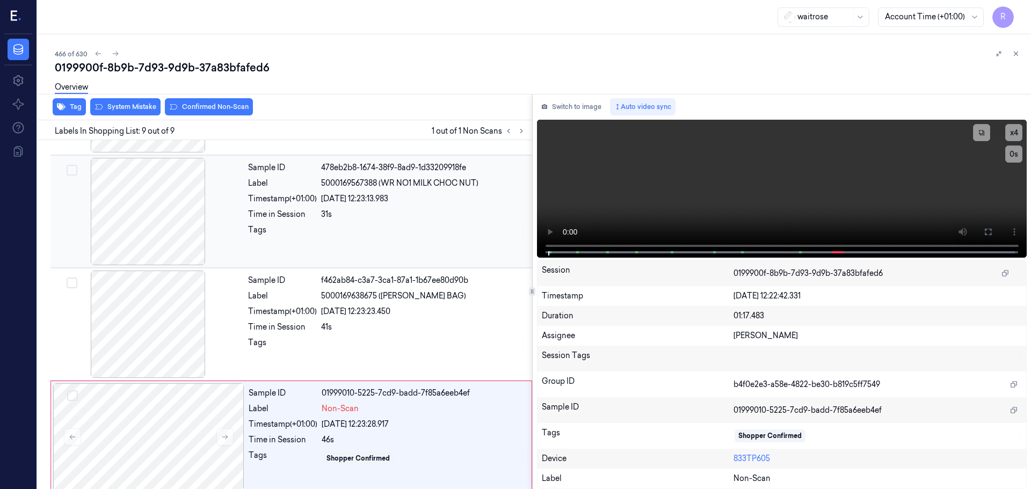
scroll to position [669, 0]
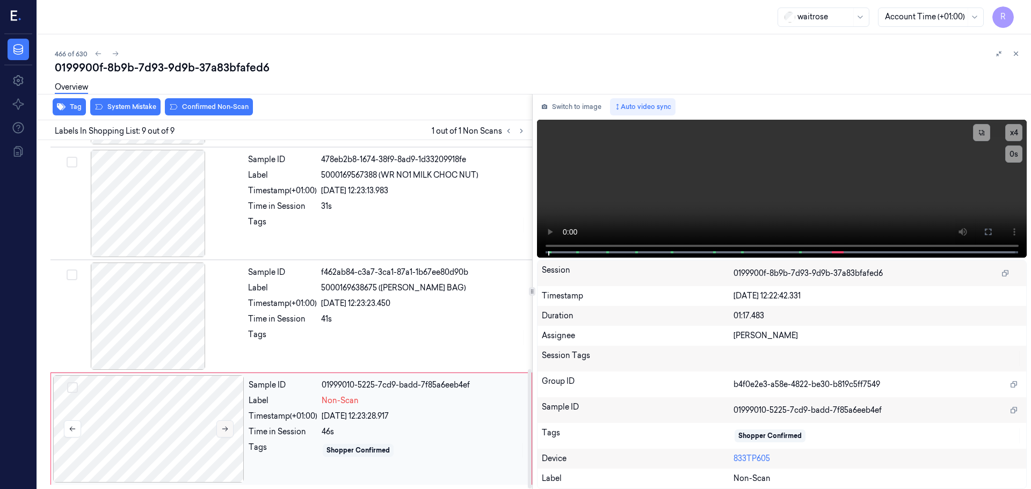
click at [227, 432] on icon at bounding box center [225, 429] width 8 height 8
click at [225, 433] on button at bounding box center [224, 428] width 17 height 17
click at [225, 431] on icon at bounding box center [225, 429] width 6 height 5
click at [174, 336] on div at bounding box center [148, 315] width 191 height 107
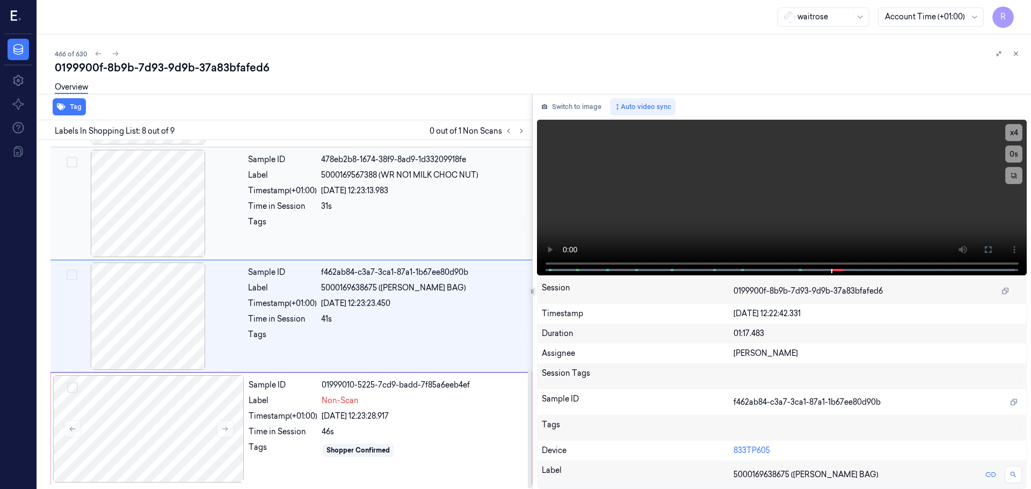
click at [193, 223] on div at bounding box center [148, 203] width 191 height 107
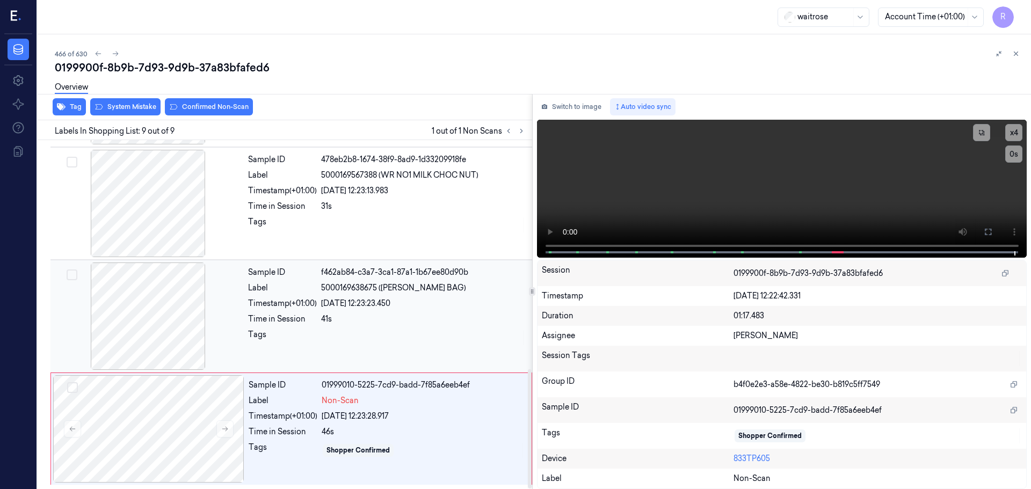
click at [380, 333] on div at bounding box center [423, 337] width 205 height 17
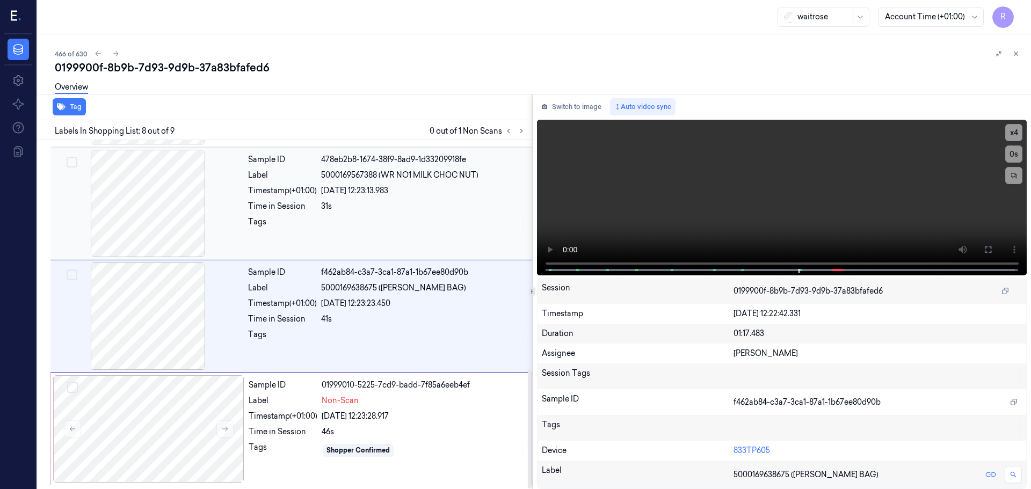
drag, startPoint x: 406, startPoint y: 418, endPoint x: 64, endPoint y: 207, distance: 401.5
click at [405, 418] on div "[DATE] 12:23:28.917" at bounding box center [423, 416] width 203 height 11
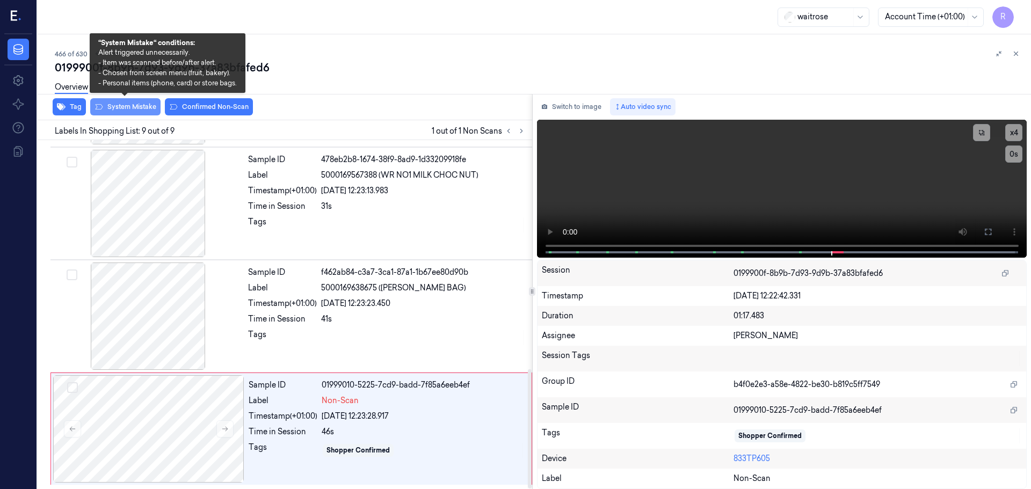
click at [133, 110] on button "System Mistake" at bounding box center [125, 106] width 70 height 17
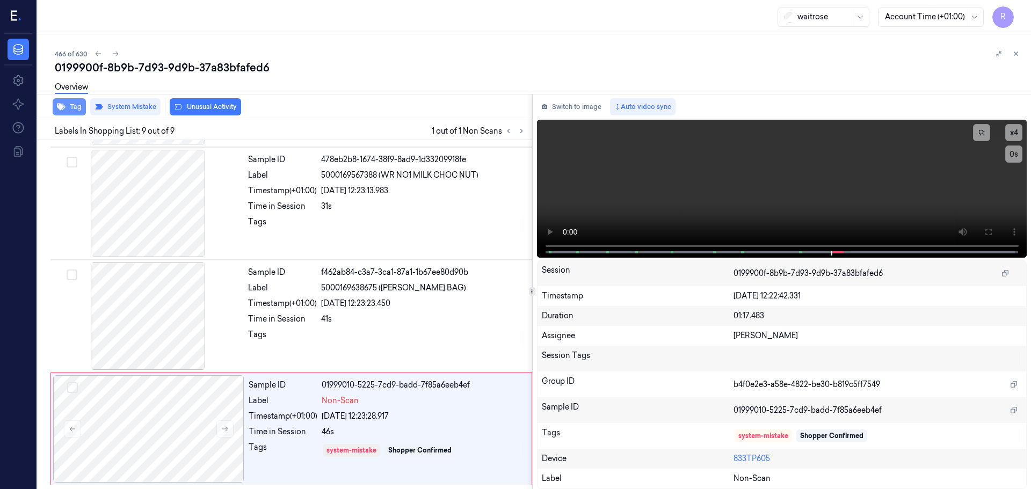
click at [66, 104] on button "Tag" at bounding box center [69, 106] width 33 height 17
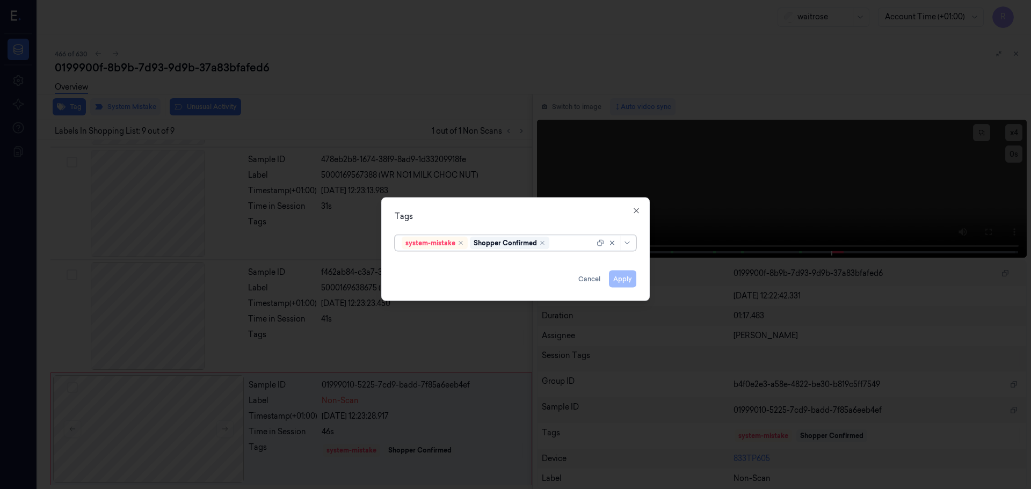
click at [630, 246] on div at bounding box center [628, 242] width 11 height 9
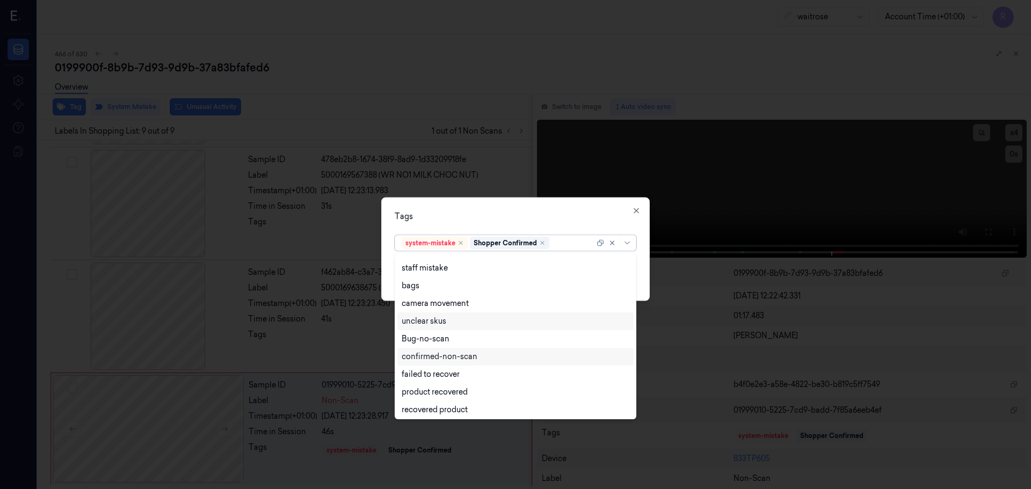
scroll to position [0, 0]
click at [421, 306] on div "bags" at bounding box center [515, 300] width 236 height 18
click at [519, 209] on div "Tags option bags, selected. 21 results available. Use Up and Down to choose opt…" at bounding box center [515, 249] width 268 height 104
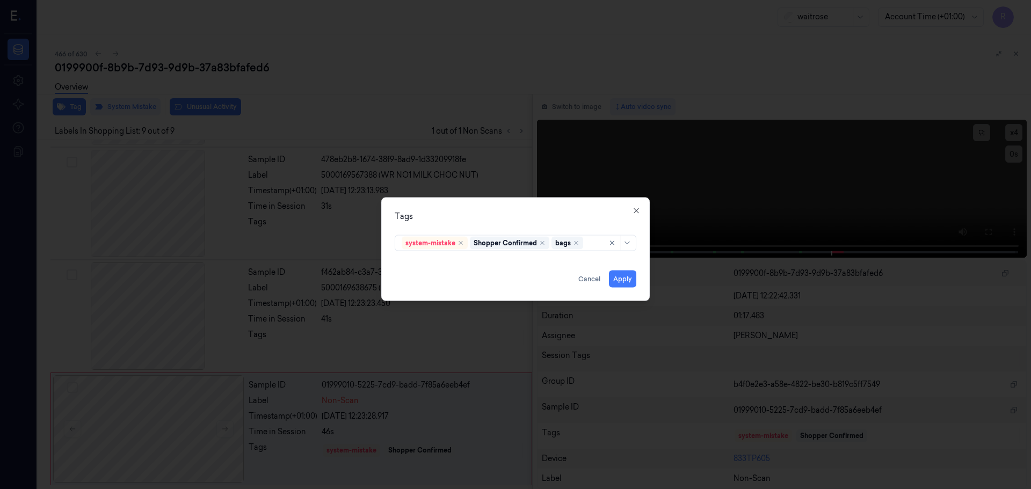
click at [622, 288] on div "Tags system-mistake Shopper Confirmed bags Apply Cancel Close" at bounding box center [515, 249] width 268 height 104
click at [624, 278] on button "Apply" at bounding box center [622, 278] width 27 height 17
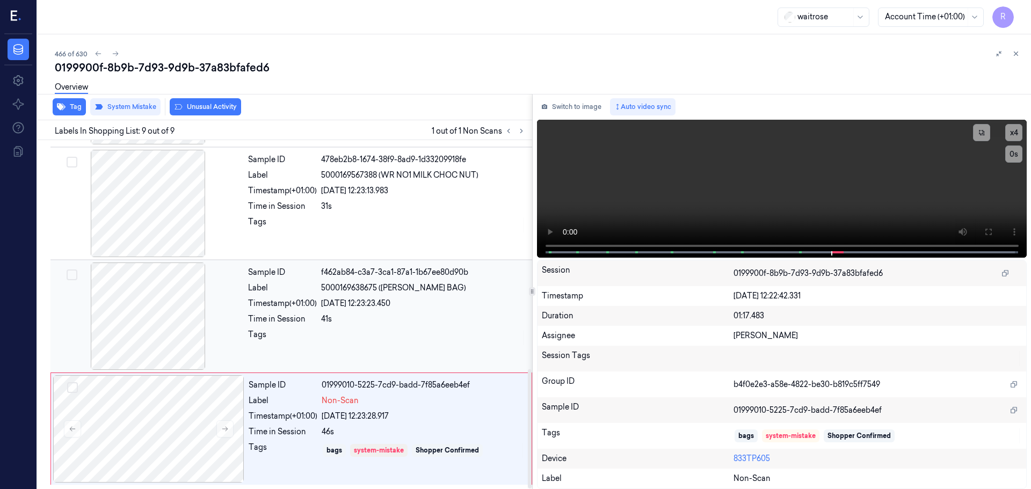
click at [372, 321] on div "41s" at bounding box center [423, 318] width 205 height 11
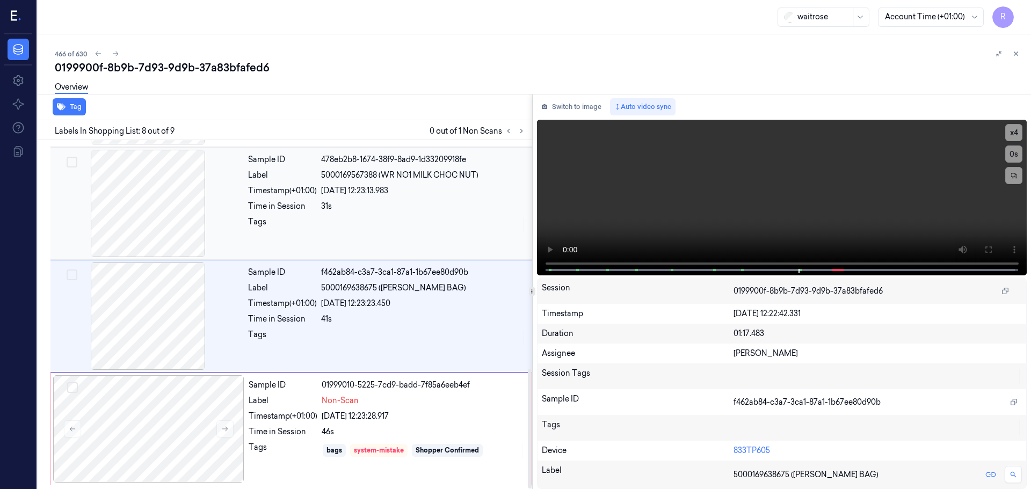
click at [376, 239] on div "Sample ID 478eb2b8-1674-38f9-8ad9-1d33209918fe Label 5000169567388 (WR NO1 MILK…" at bounding box center [387, 203] width 286 height 107
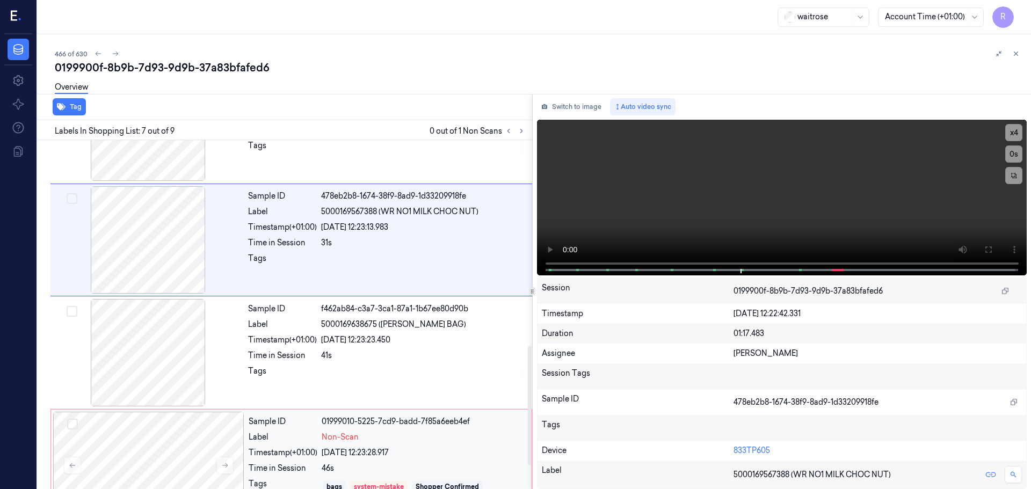
scroll to position [669, 0]
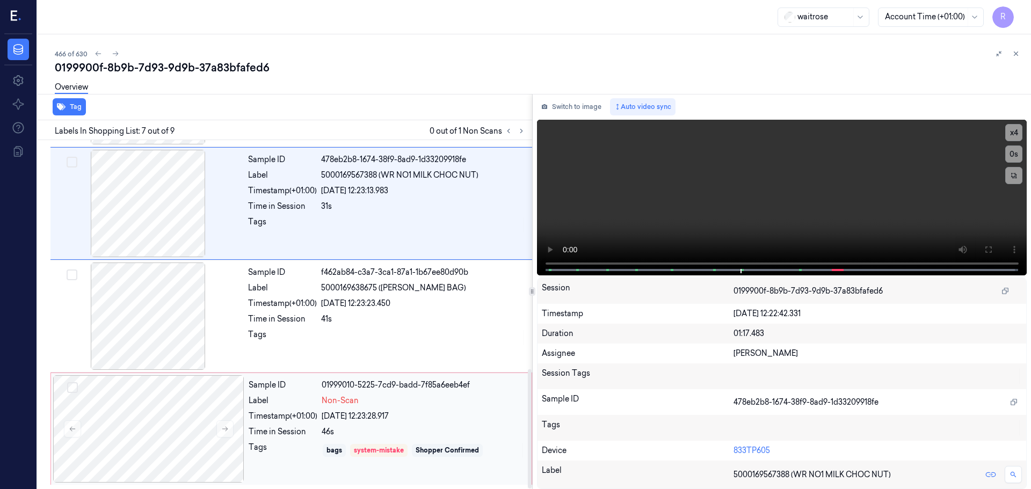
click at [373, 413] on div "[DATE] 12:23:28.917" at bounding box center [423, 416] width 203 height 11
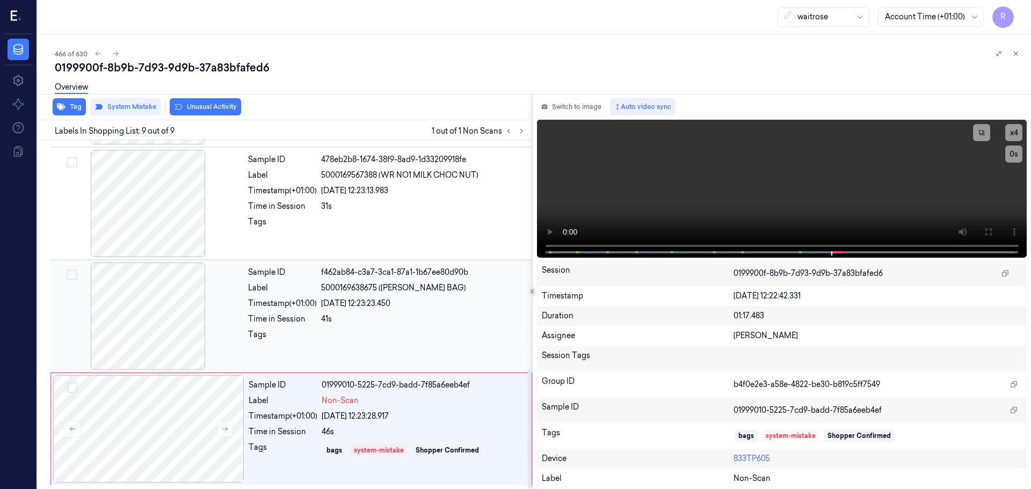
click at [359, 323] on div "41s" at bounding box center [423, 318] width 205 height 11
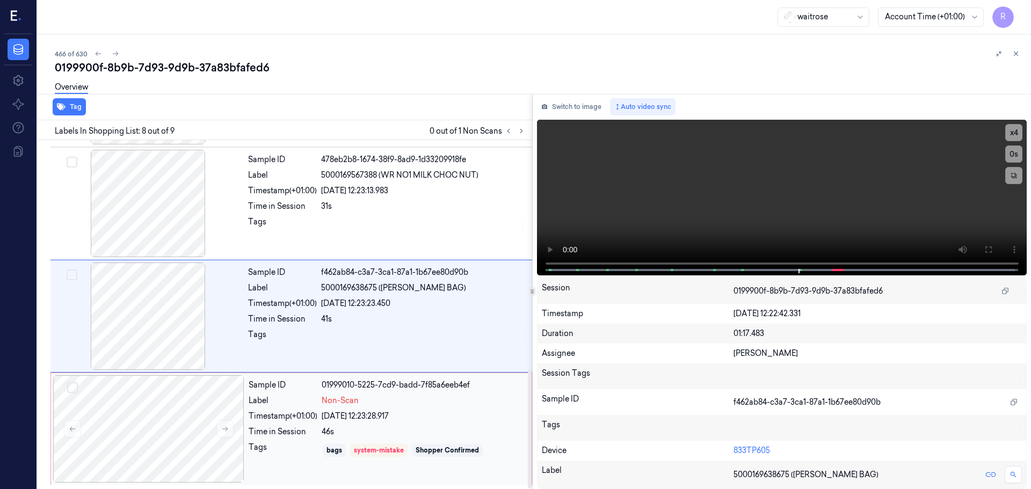
click at [392, 424] on div "Sample ID 01999010-5225-7cd9-badd-7f85a6eeb4ef Label Non-Scan Timestamp (+01:00…" at bounding box center [386, 428] width 285 height 107
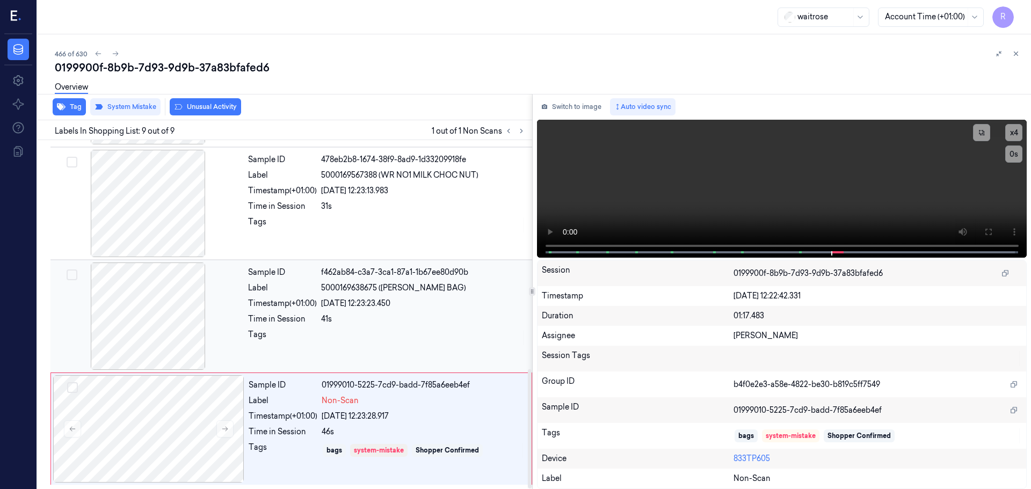
drag, startPoint x: 303, startPoint y: 294, endPoint x: 308, endPoint y: 302, distance: 8.9
click at [303, 295] on div "Sample ID f462ab84-c3a7-3ca1-87a1-1b67ee80d90b Label 5000169638675 ([PERSON_NAM…" at bounding box center [387, 315] width 286 height 107
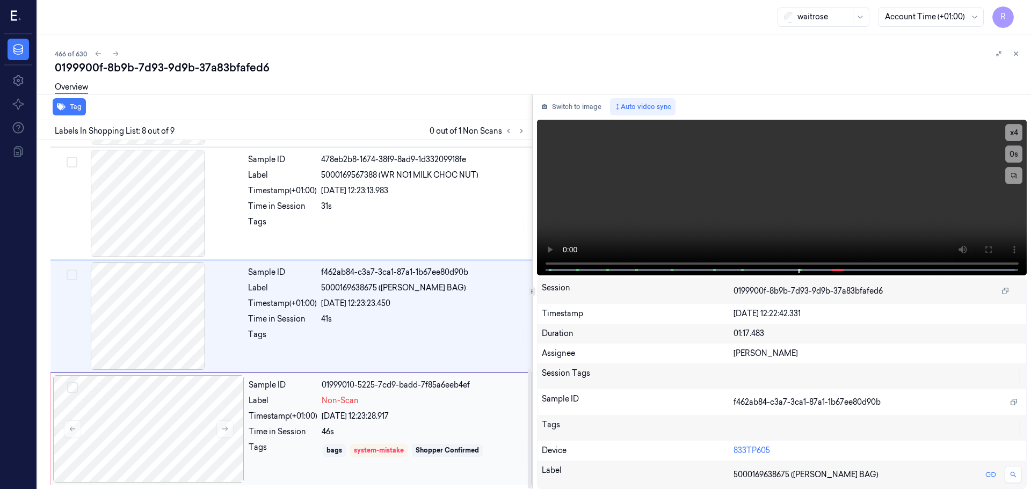
click at [293, 449] on div "Tags" at bounding box center [283, 450] width 69 height 17
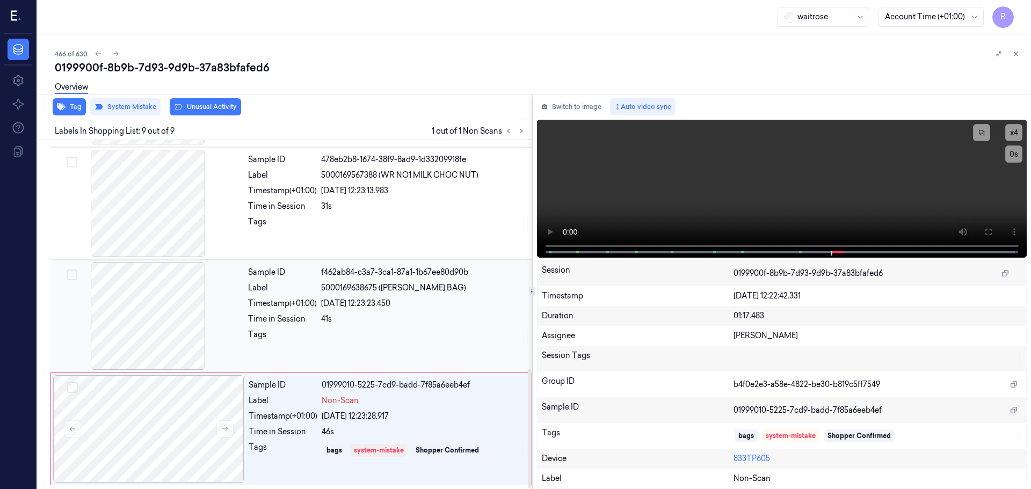
click at [315, 304] on div "Timestamp (+01:00)" at bounding box center [282, 303] width 69 height 11
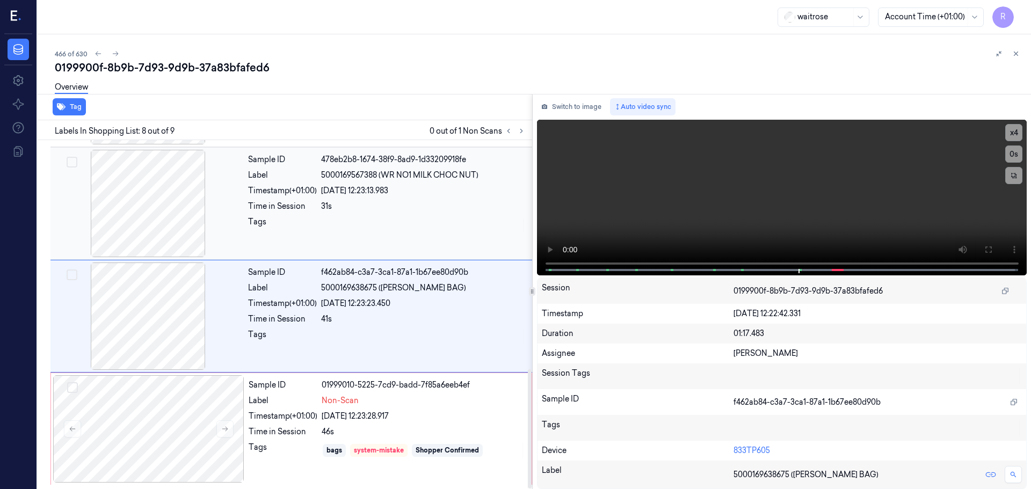
drag, startPoint x: 310, startPoint y: 218, endPoint x: 325, endPoint y: 228, distance: 18.6
click at [310, 218] on div "Tags" at bounding box center [282, 224] width 69 height 17
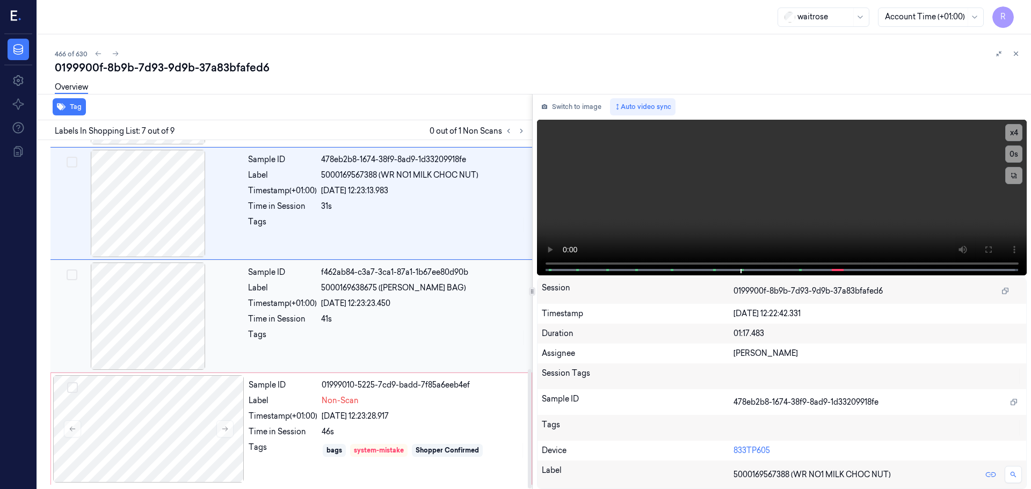
click at [304, 348] on div "Sample ID f462ab84-c3a7-3ca1-87a1-1b67ee80d90b Label 5000169638675 ([PERSON_NAM…" at bounding box center [387, 315] width 286 height 107
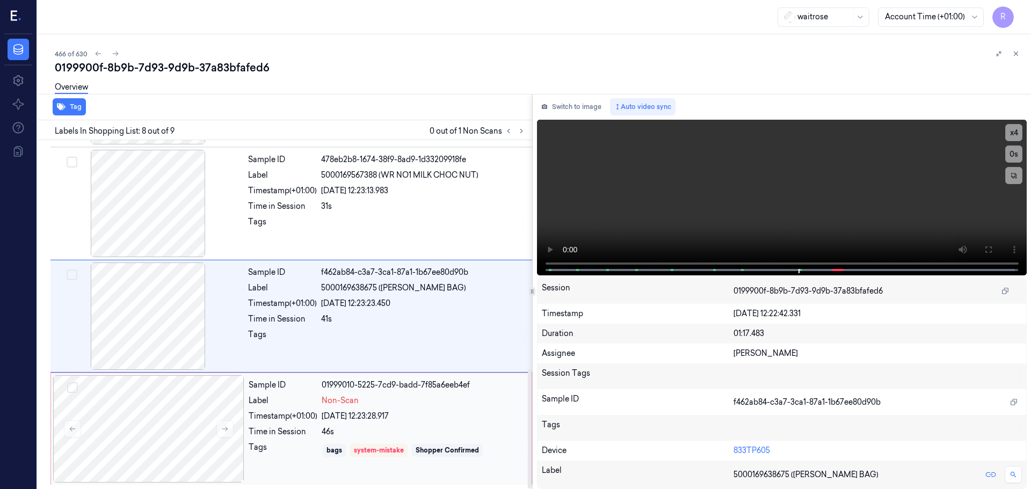
click at [253, 431] on div "Time in Session" at bounding box center [283, 431] width 69 height 11
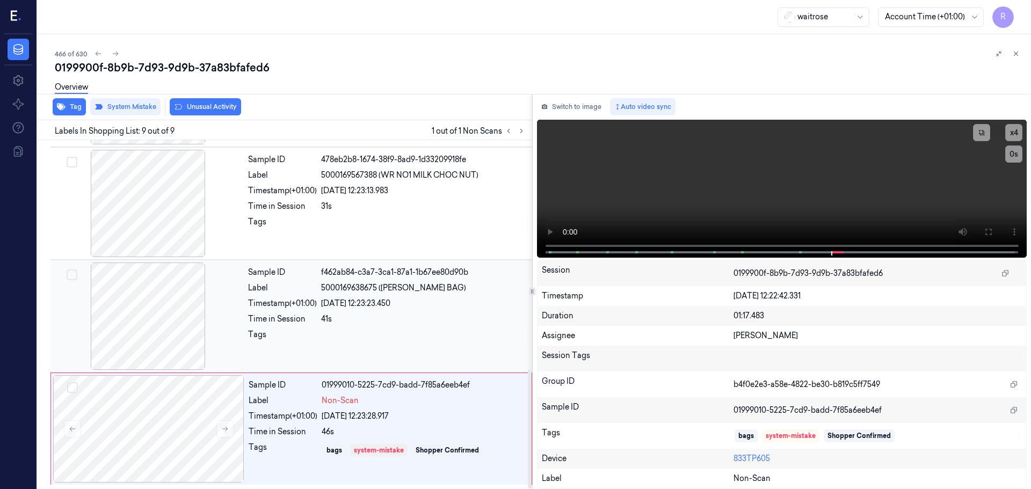
click at [362, 336] on div at bounding box center [423, 337] width 205 height 17
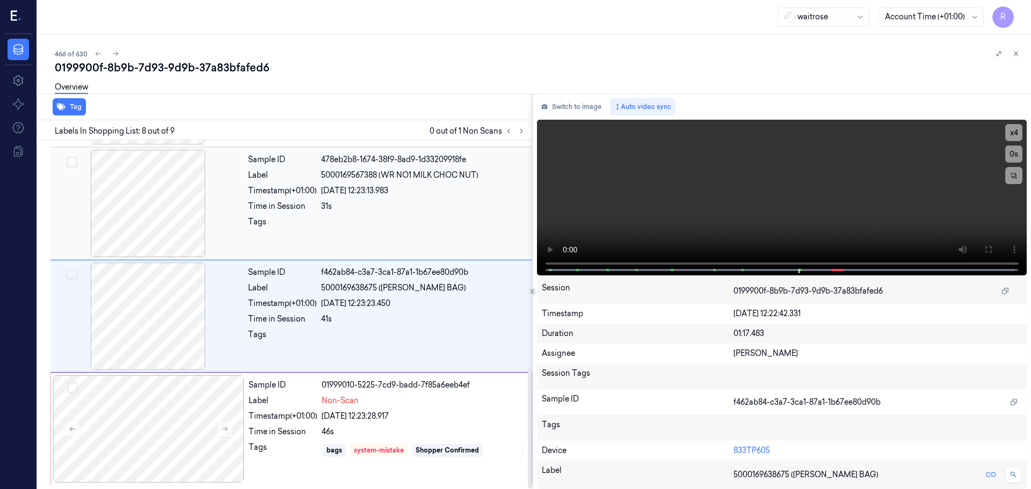
click at [349, 225] on div at bounding box center [423, 224] width 205 height 17
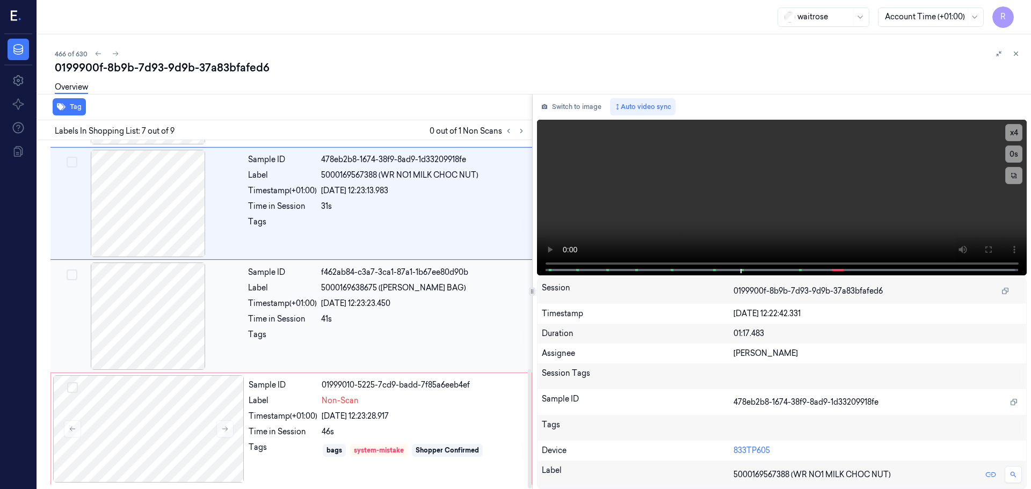
drag, startPoint x: 313, startPoint y: 312, endPoint x: 316, endPoint y: 355, distance: 43.1
click at [313, 313] on div "Sample ID f462ab84-c3a7-3ca1-87a1-1b67ee80d90b Label 5000169638675 ([PERSON_NAM…" at bounding box center [387, 315] width 286 height 107
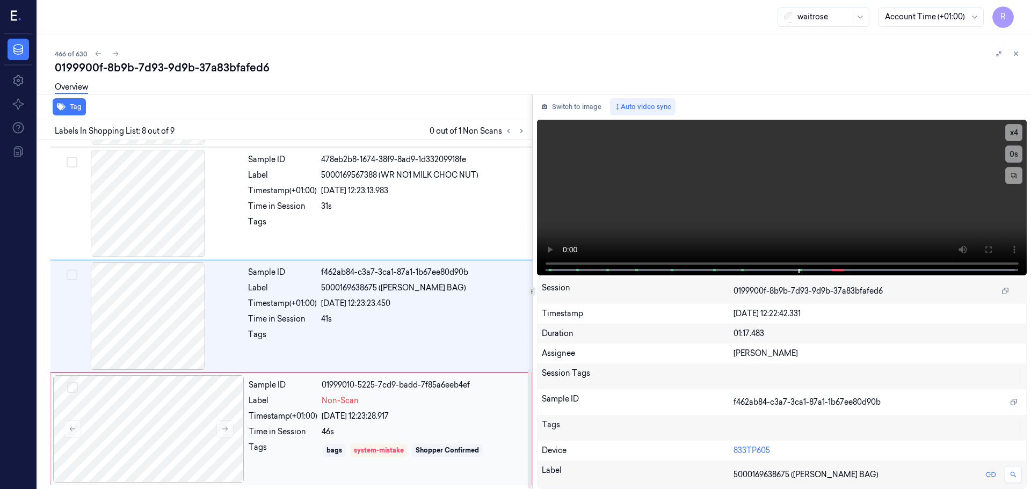
click at [312, 428] on div "Time in Session" at bounding box center [283, 431] width 69 height 11
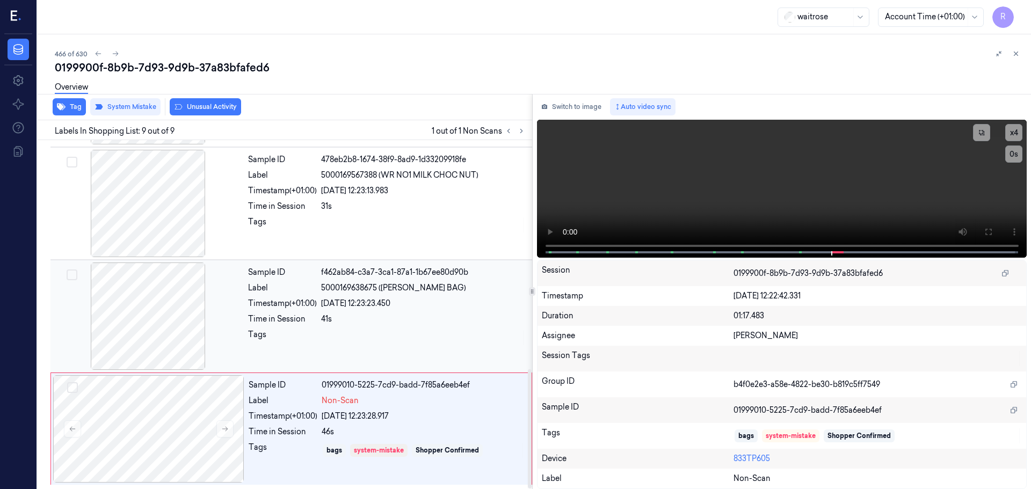
click at [416, 351] on div "Sample ID f462ab84-c3a7-3ca1-87a1-1b67ee80d90b Label 5000169638675 ([PERSON_NAM…" at bounding box center [387, 315] width 286 height 107
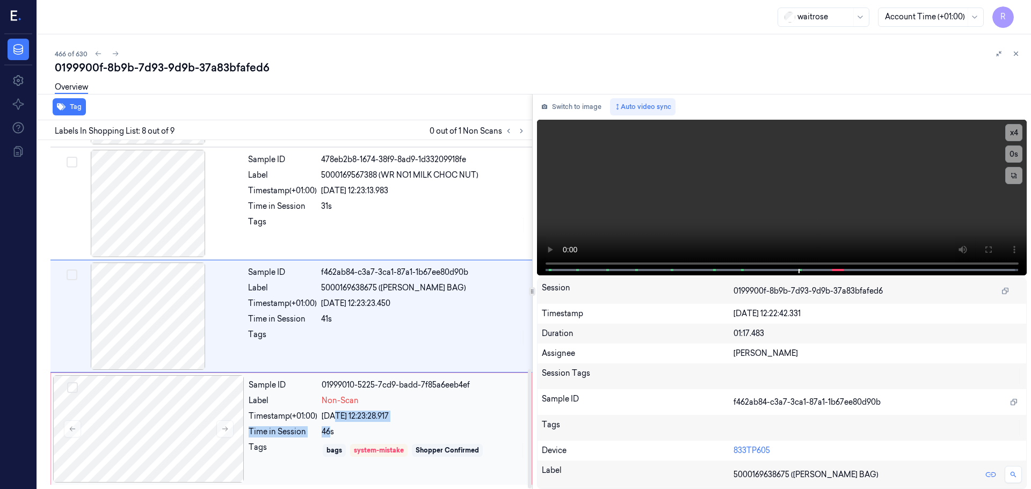
click at [333, 424] on div "Sample ID 01999010-5225-7cd9-badd-7f85a6eeb4ef Label Non-Scan Timestamp (+01:00…" at bounding box center [386, 428] width 285 height 107
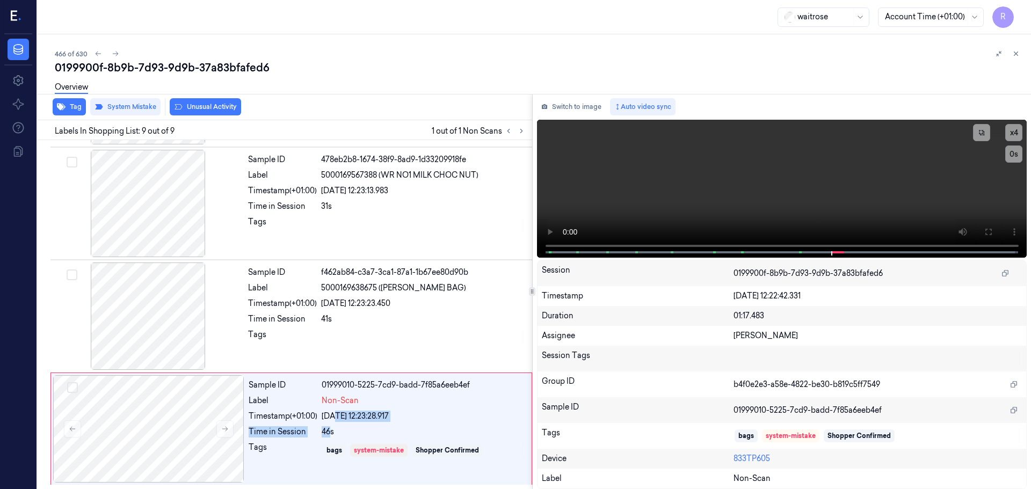
click at [1015, 56] on icon at bounding box center [1016, 54] width 8 height 8
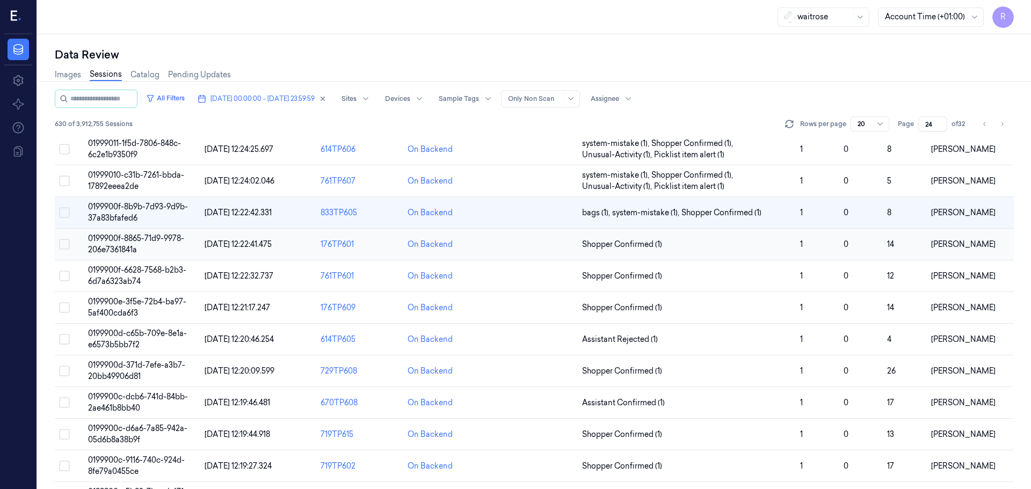
scroll to position [21, 0]
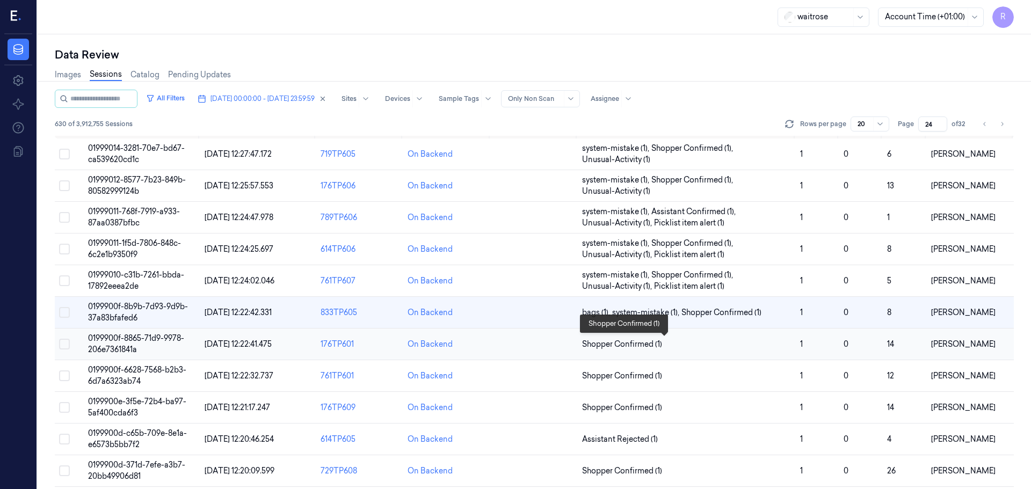
click at [725, 341] on span "Shopper Confirmed (1)" at bounding box center [686, 344] width 209 height 11
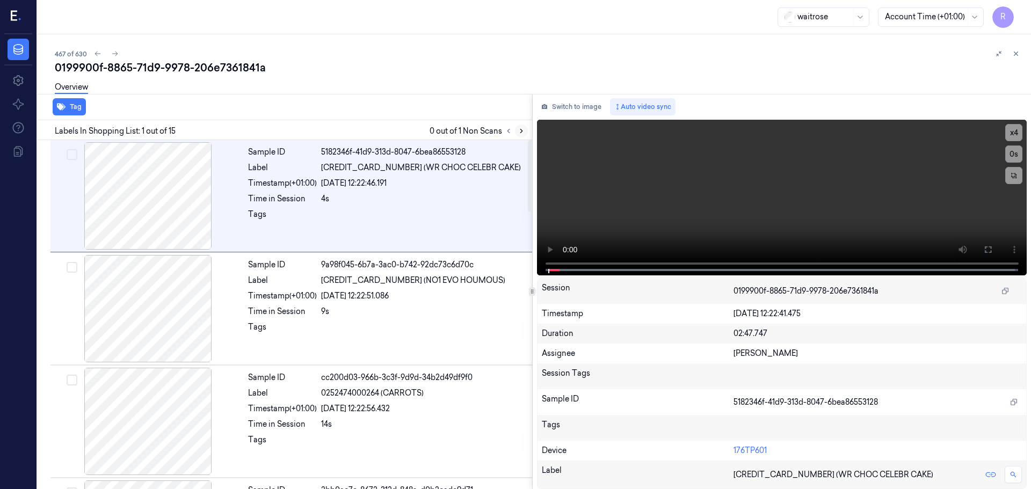
click at [521, 133] on icon at bounding box center [521, 131] width 8 height 8
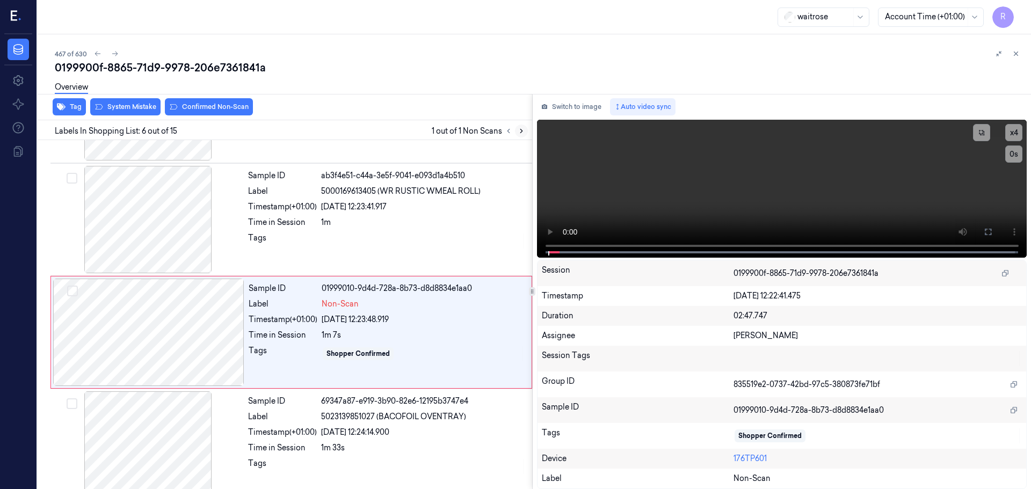
scroll to position [445, 0]
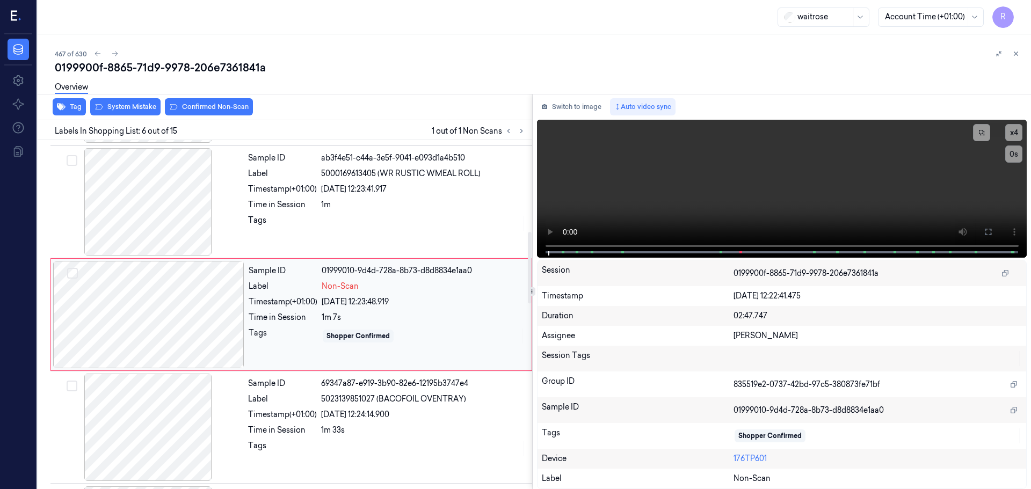
click at [228, 320] on div at bounding box center [148, 314] width 191 height 107
click at [227, 320] on div at bounding box center [148, 314] width 191 height 107
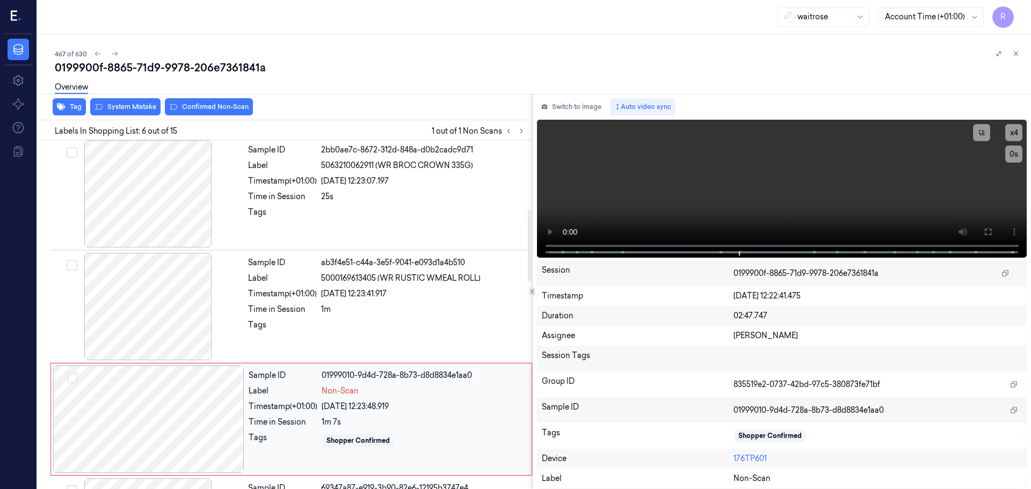
scroll to position [338, 0]
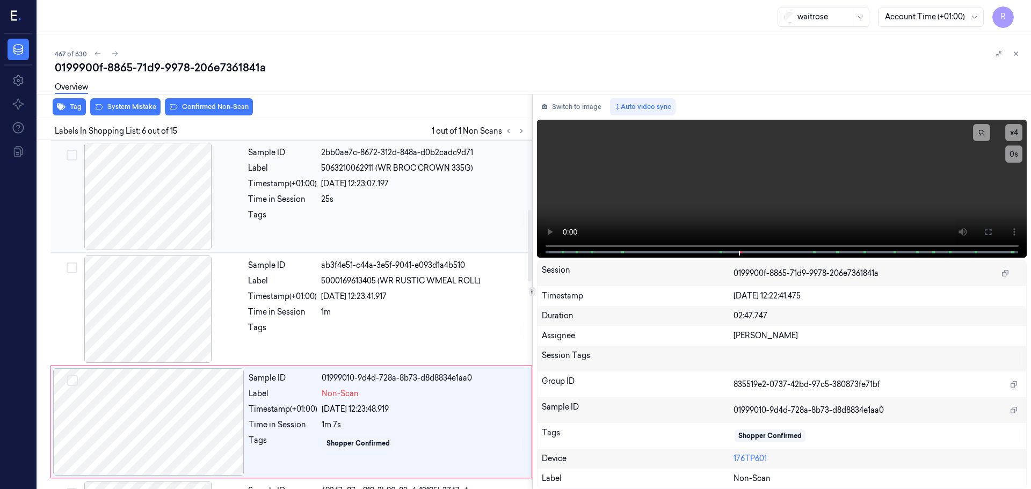
click at [176, 211] on div at bounding box center [148, 196] width 191 height 107
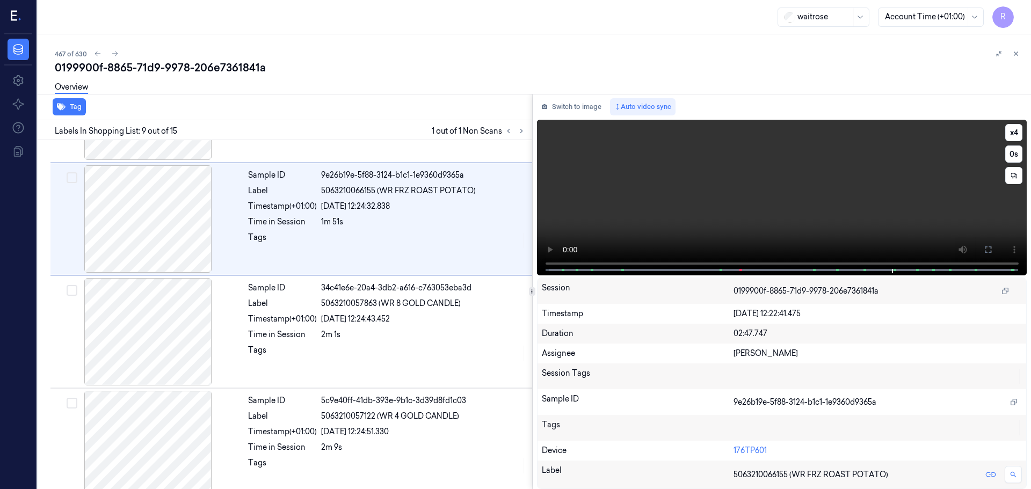
scroll to position [896, 0]
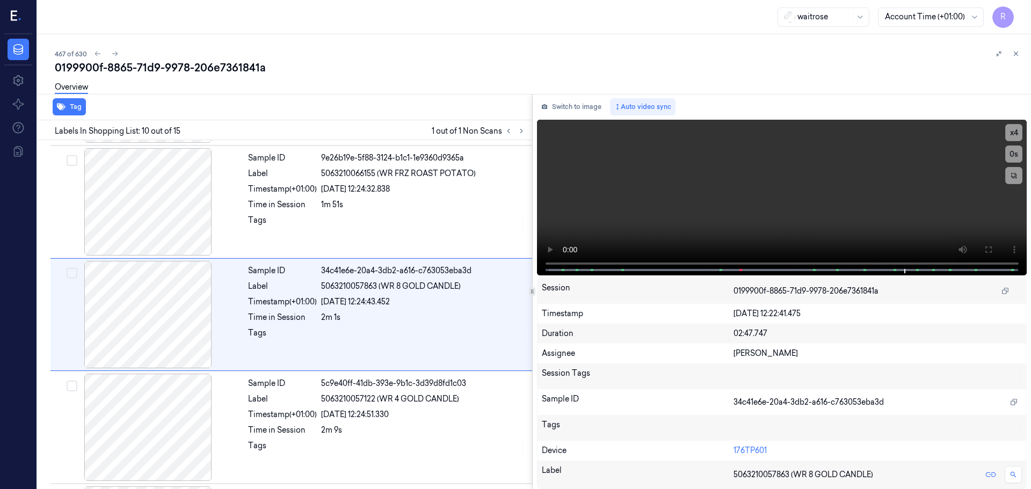
click at [680, 281] on div "Session 0199900f-8865-71d9-9978-206e7361841a" at bounding box center [781, 291] width 489 height 26
click at [510, 137] on div "Labels In Shopping List: 10 out of 15 1 out of 1 Non Scans" at bounding box center [282, 130] width 499 height 20
click at [509, 130] on icon at bounding box center [509, 131] width 8 height 8
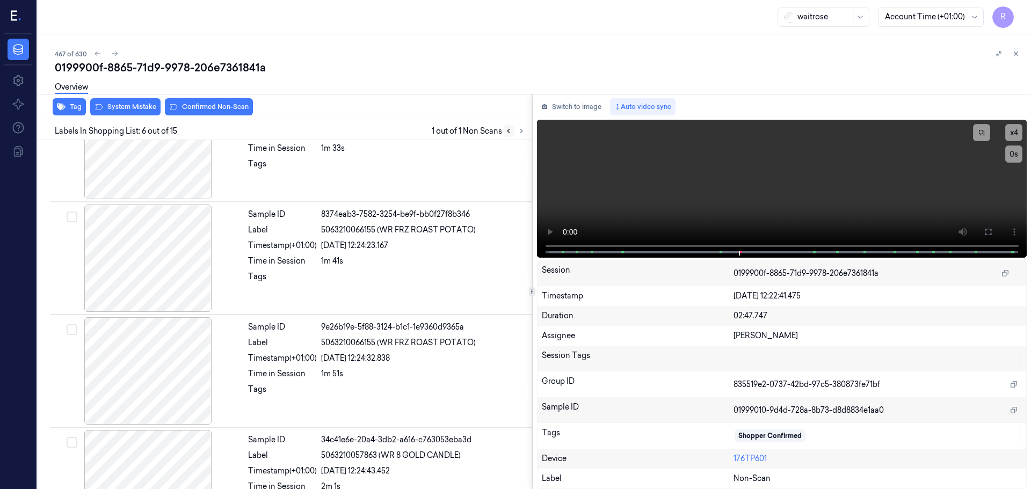
click at [509, 130] on icon at bounding box center [509, 131] width 8 height 8
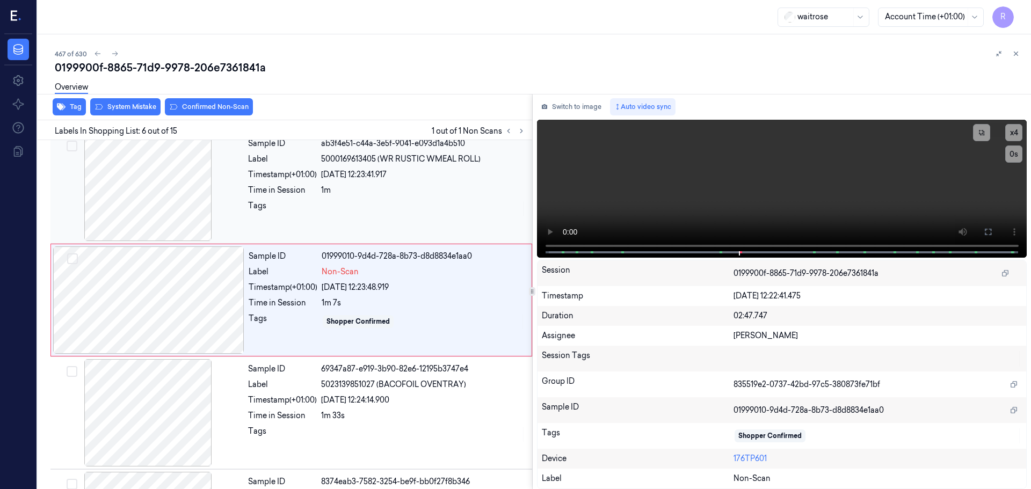
scroll to position [445, 0]
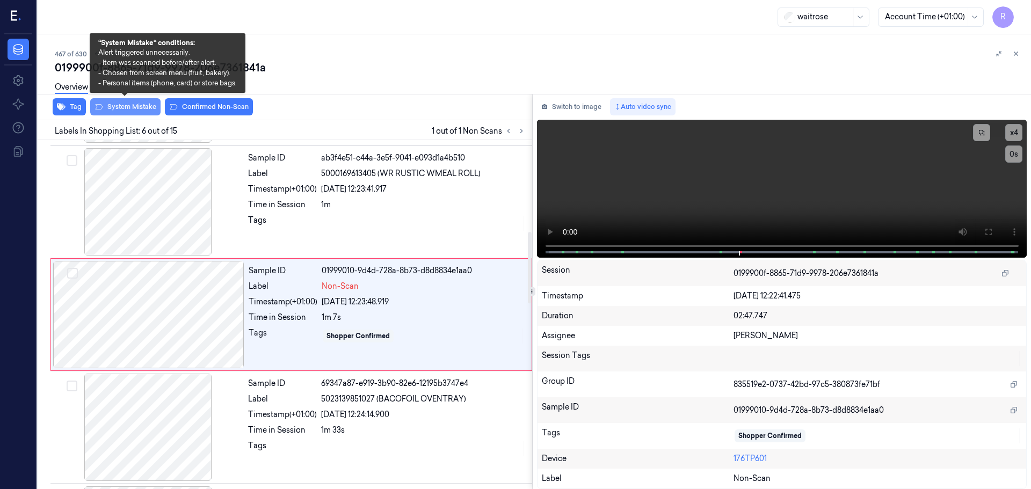
click at [137, 107] on button "System Mistake" at bounding box center [125, 106] width 70 height 17
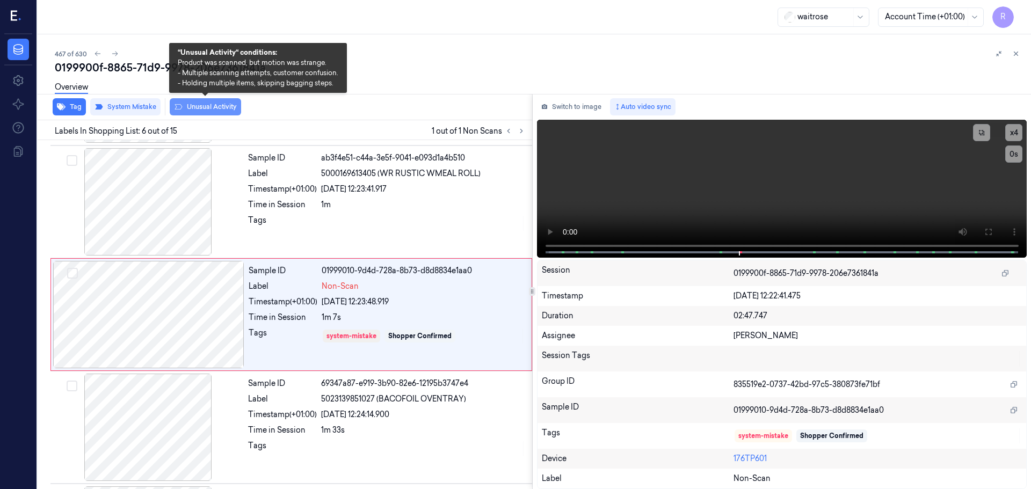
click at [201, 114] on button "Unusual Activity" at bounding box center [205, 106] width 71 height 17
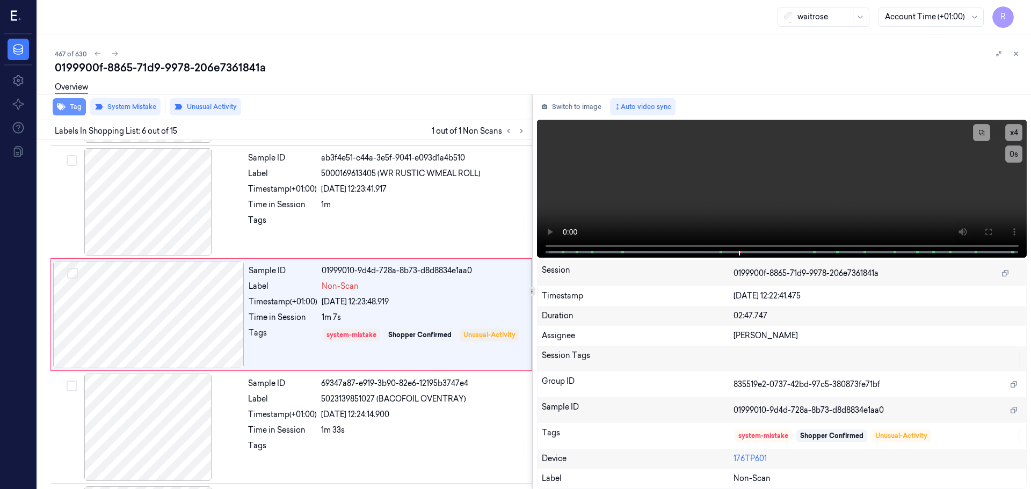
click at [68, 103] on button "Tag" at bounding box center [69, 106] width 33 height 17
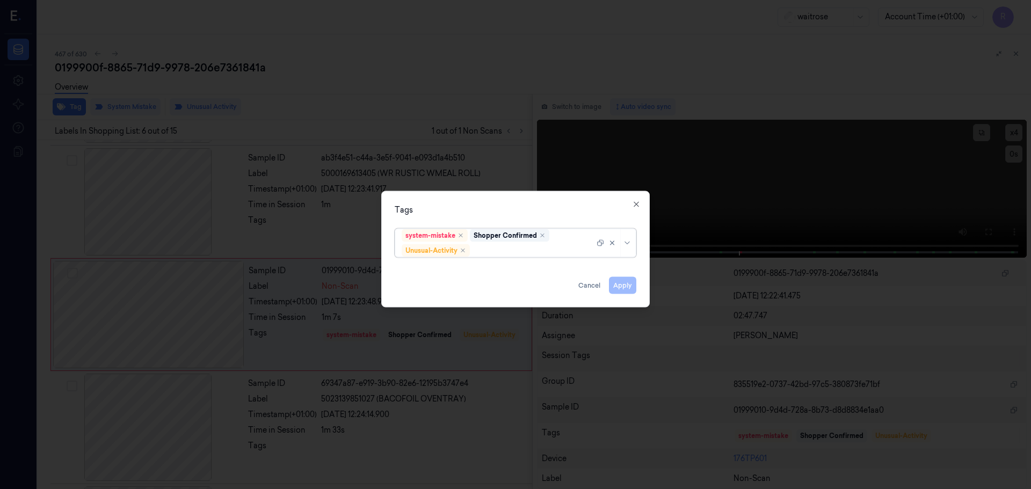
click at [632, 242] on div at bounding box center [628, 242] width 11 height 9
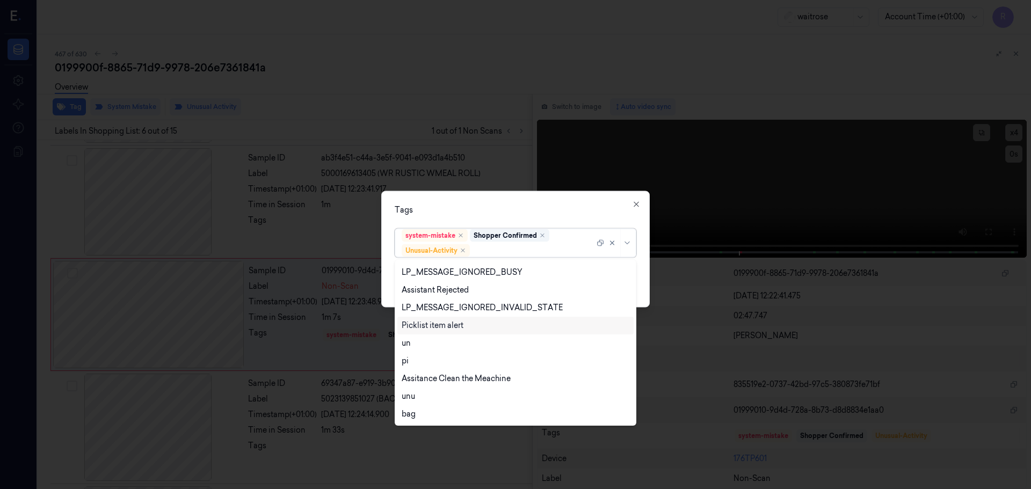
click at [464, 326] on div "Picklist item alert" at bounding box center [516, 325] width 228 height 11
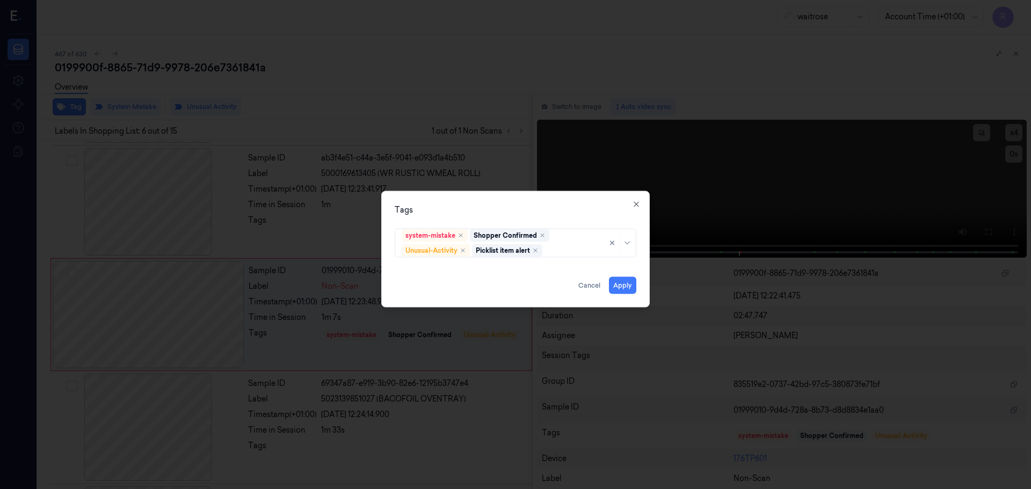
click at [514, 221] on div "Tags system-mistake Shopper Confirmed Unusual-Activity Picklist item alert Appl…" at bounding box center [515, 249] width 268 height 116
click at [614, 288] on button "Apply" at bounding box center [622, 284] width 27 height 17
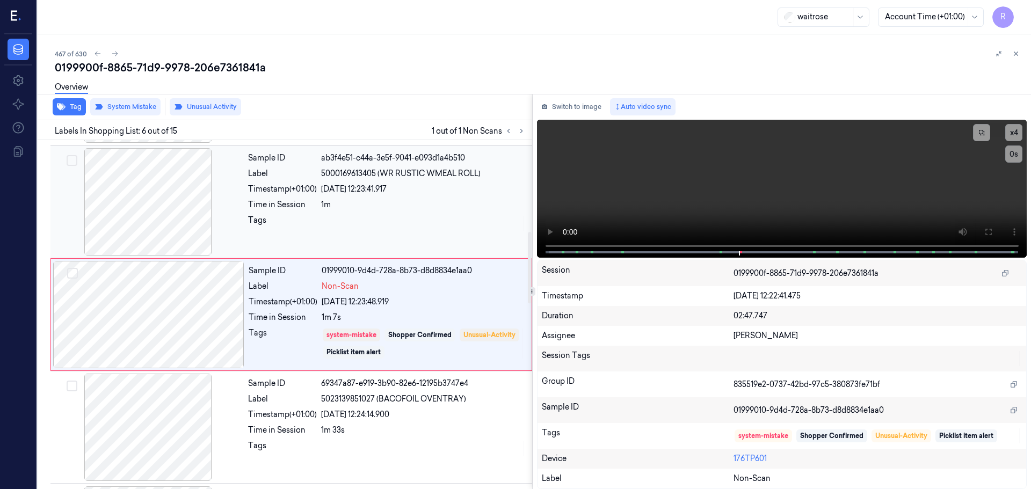
click at [383, 219] on div at bounding box center [423, 223] width 205 height 17
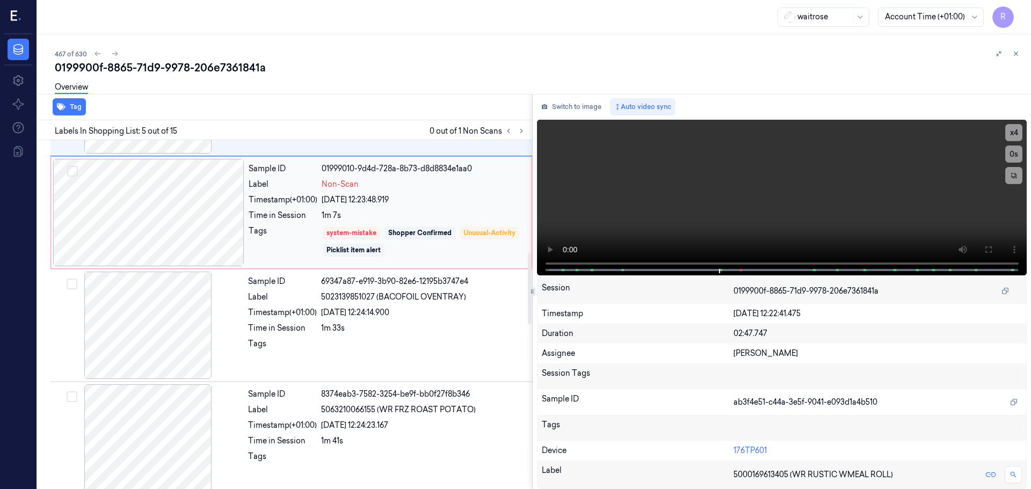
click at [373, 240] on div "system-mistake Shopper Confirmed Unusual-Activity Picklist item alert" at bounding box center [423, 241] width 203 height 32
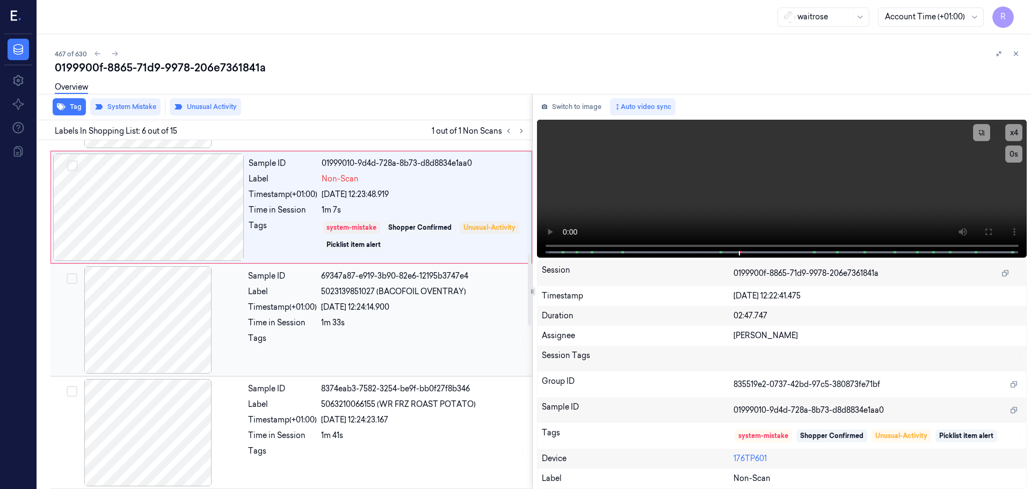
click at [360, 339] on div at bounding box center [423, 341] width 205 height 17
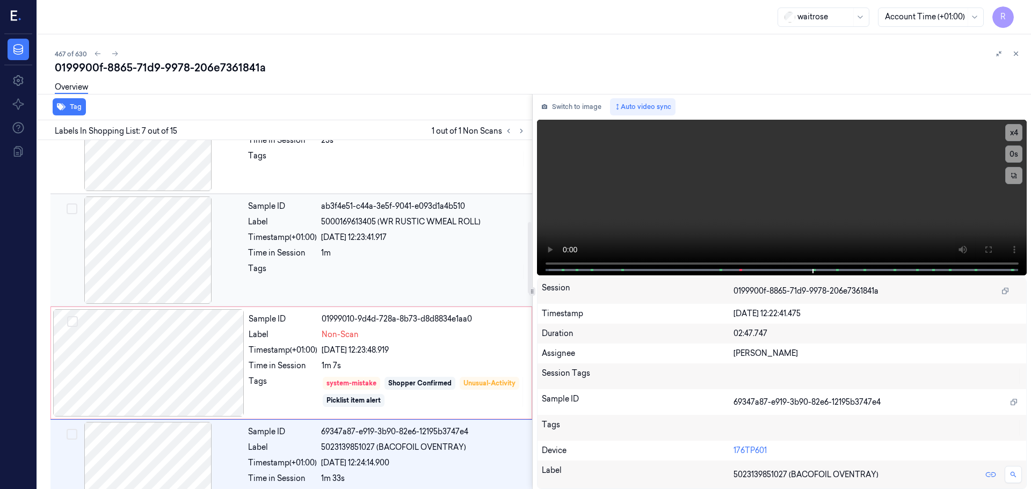
click at [412, 271] on div at bounding box center [423, 271] width 205 height 17
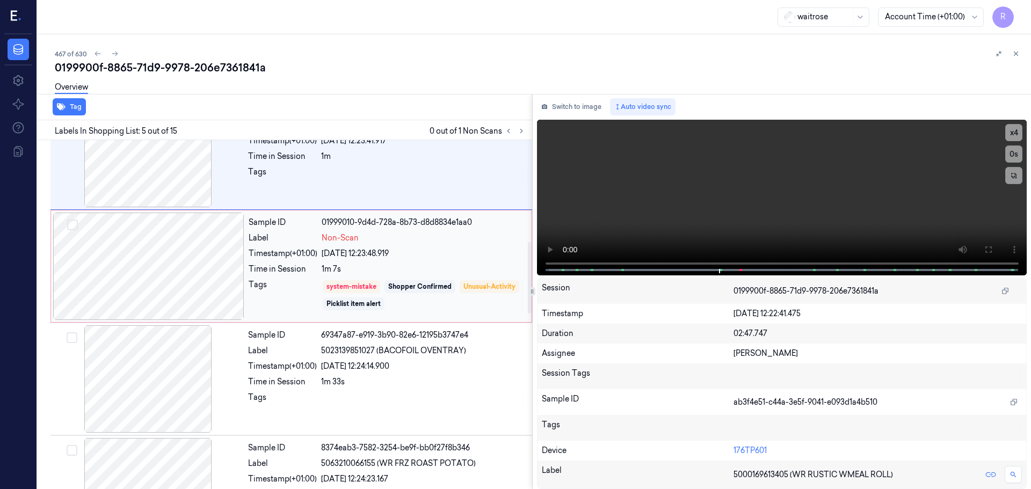
click at [458, 289] on div "system-mistake Shopper Confirmed Unusual-Activity Picklist item alert" at bounding box center [423, 295] width 203 height 32
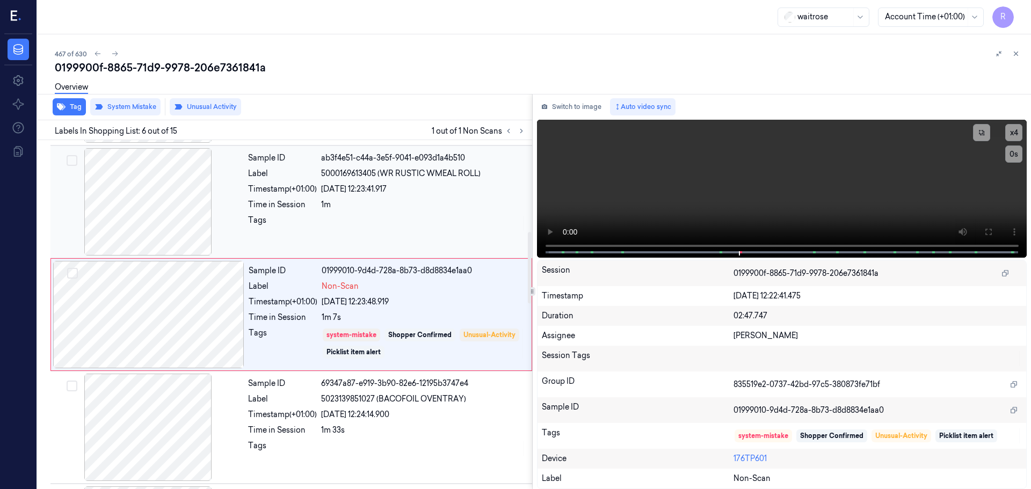
click at [404, 217] on div at bounding box center [423, 223] width 205 height 17
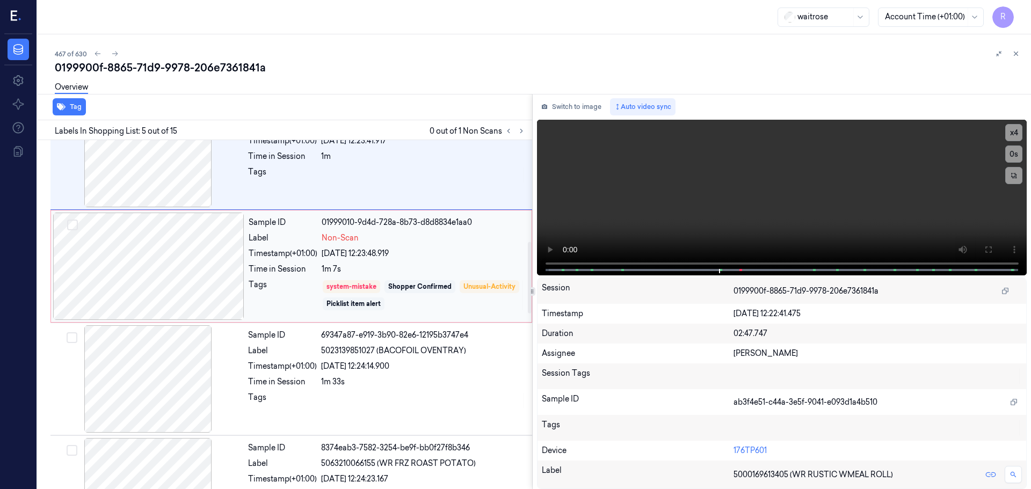
click at [458, 268] on div "1m 7s" at bounding box center [423, 269] width 203 height 11
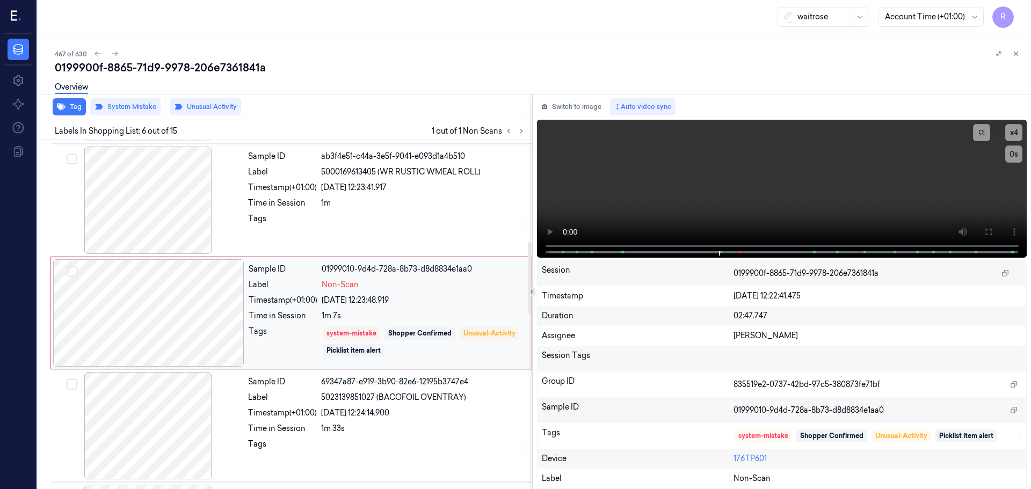
scroll to position [445, 0]
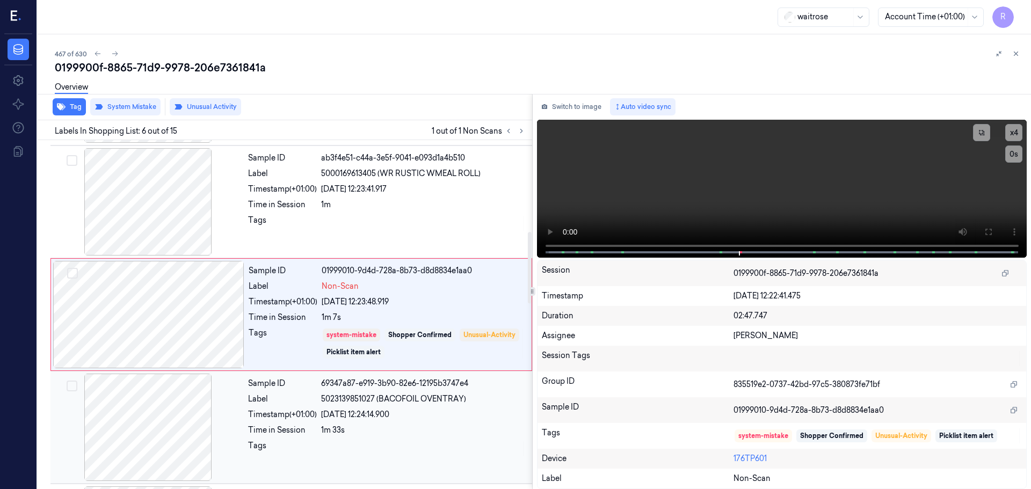
click at [349, 405] on div "Sample ID 69347a87-e919-3b90-82e6-12195b3747e4 Label 5023139851027 (BACOFOIL OV…" at bounding box center [387, 427] width 286 height 107
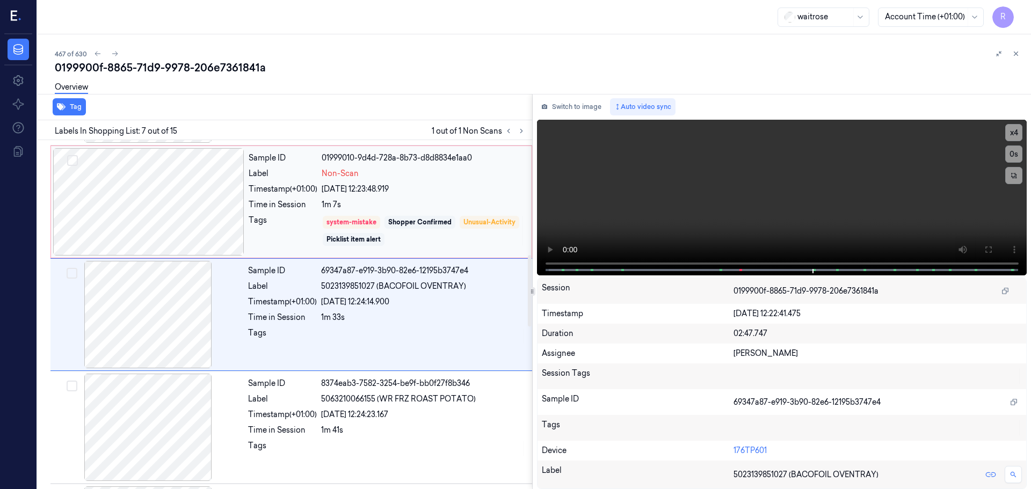
click at [426, 206] on div "1m 7s" at bounding box center [423, 204] width 203 height 11
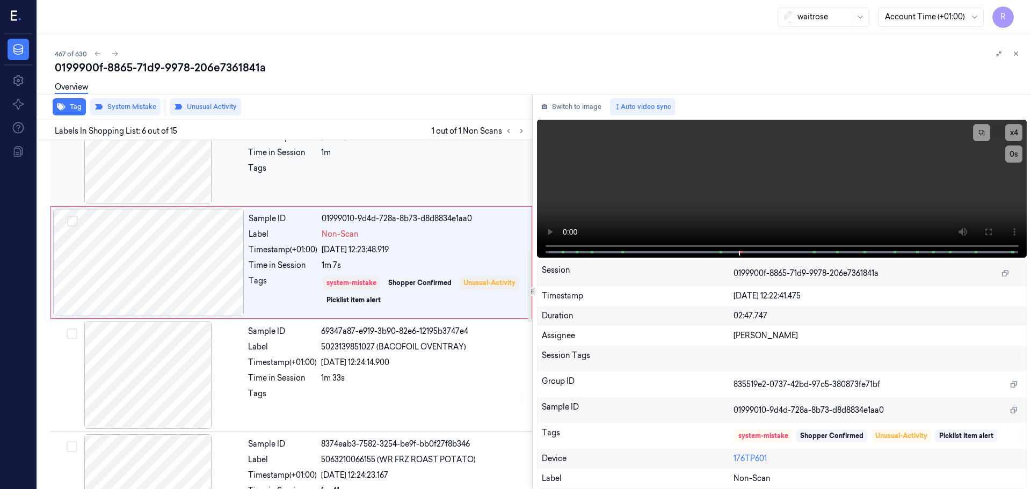
scroll to position [552, 0]
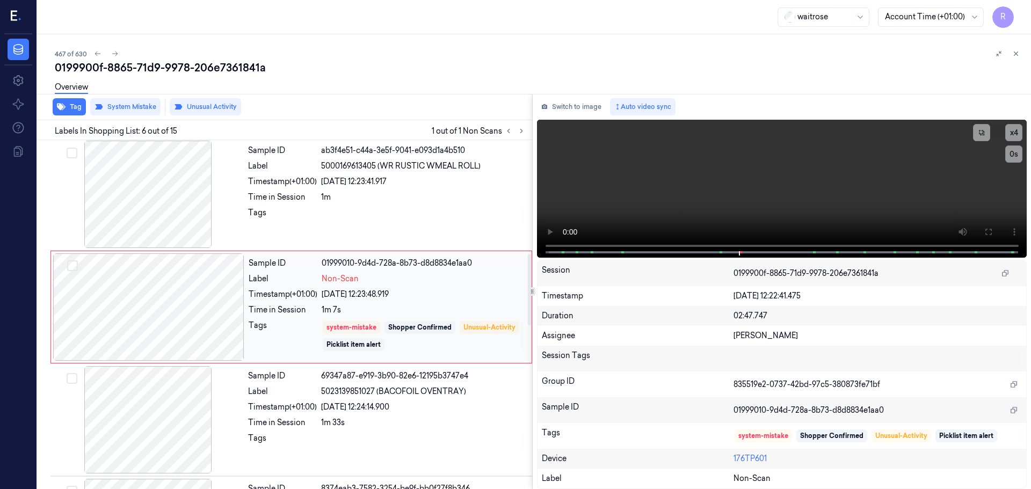
click at [367, 309] on div "Sample ID 01999010-9d4d-728a-8b73-d8d8834e1aa0 Label Non-Scan Timestamp (+01:00…" at bounding box center [386, 306] width 285 height 107
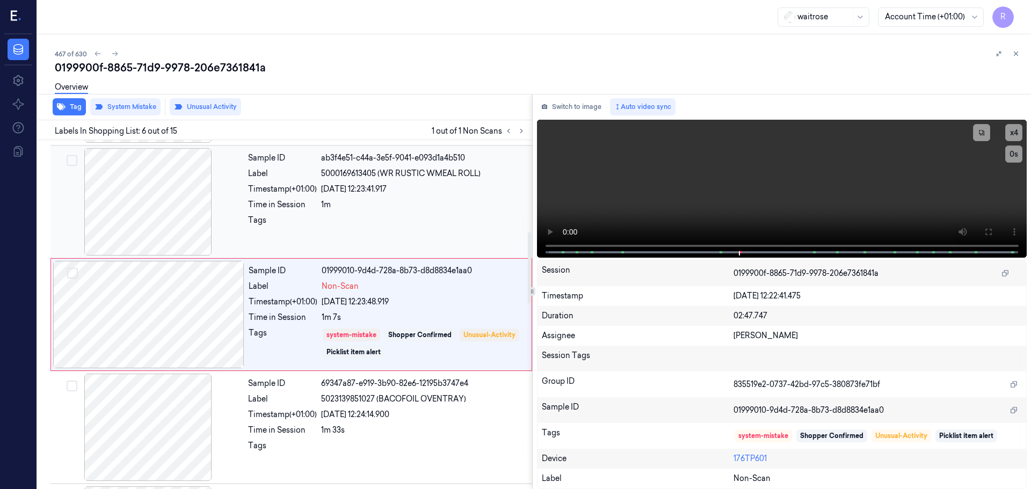
click at [387, 236] on div "Sample ID ab3f4e51-c44a-3e5f-9041-e093d1a4b510 Label 5000169613405 (WR RUSTIC W…" at bounding box center [387, 201] width 286 height 107
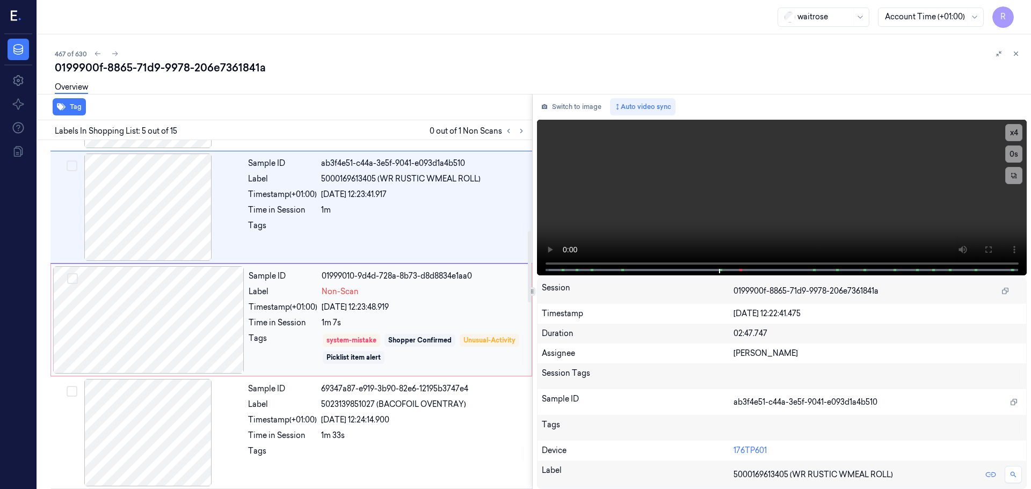
click at [331, 306] on div "[DATE] 12:23:48.919" at bounding box center [423, 307] width 203 height 11
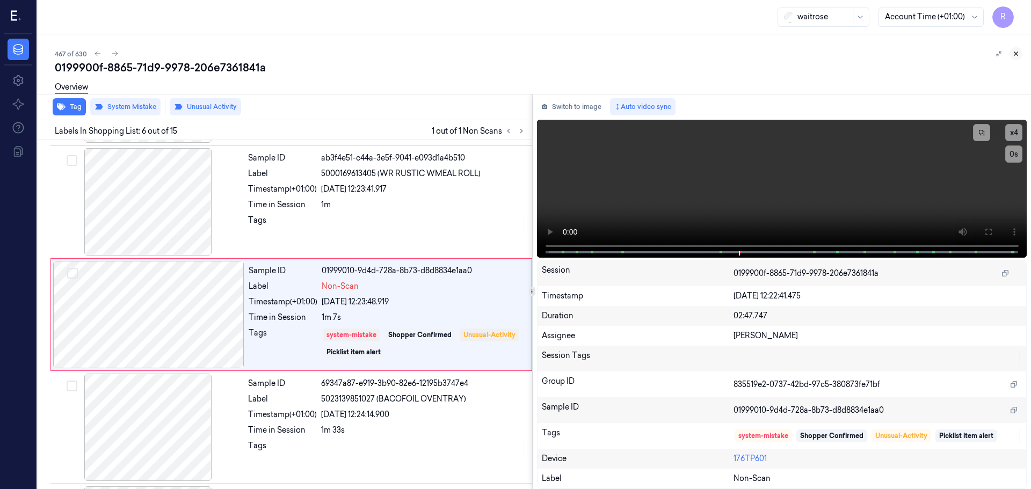
click at [1014, 57] on button at bounding box center [1015, 53] width 13 height 13
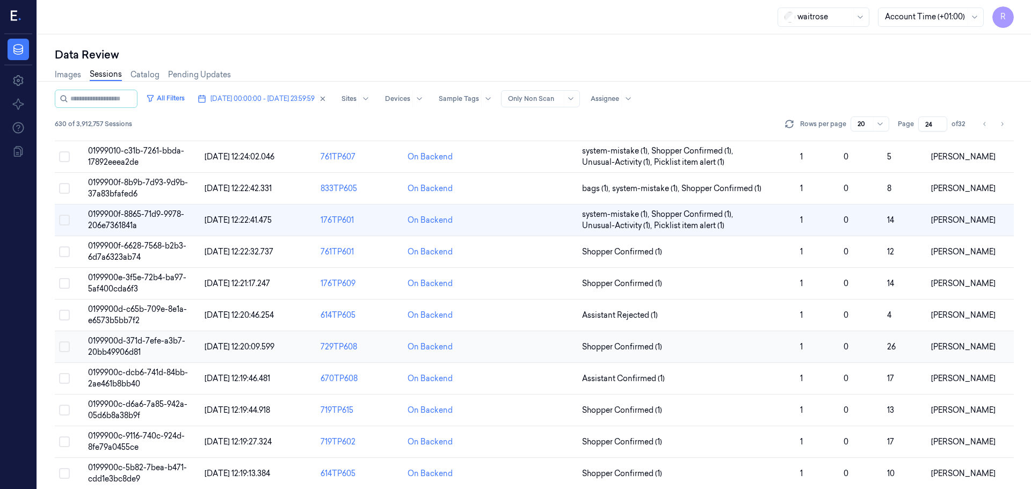
scroll to position [53, 0]
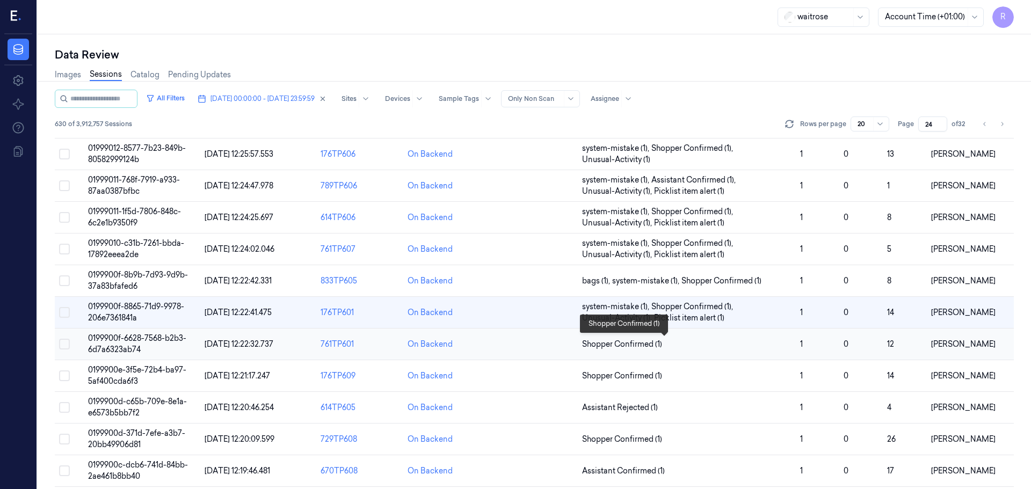
click at [720, 349] on span "Shopper Confirmed (1)" at bounding box center [686, 344] width 209 height 11
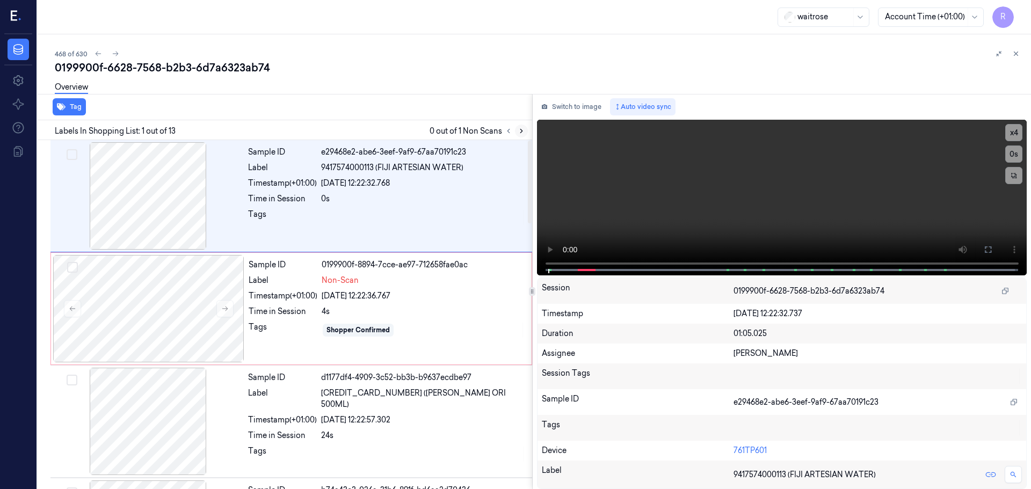
click at [517, 130] on icon at bounding box center [521, 131] width 8 height 8
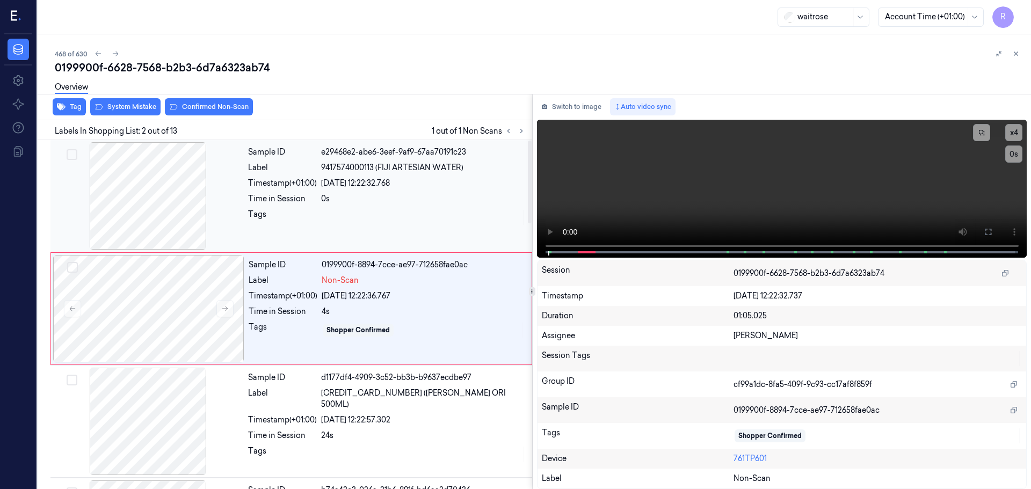
click at [172, 209] on div at bounding box center [148, 195] width 191 height 107
click at [985, 230] on icon at bounding box center [988, 232] width 6 height 6
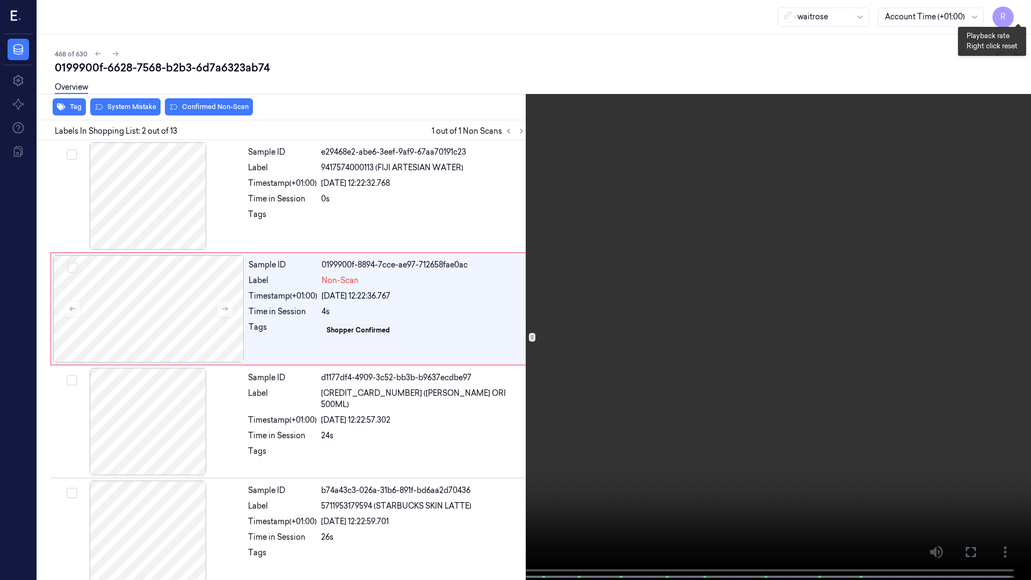
drag, startPoint x: 1016, startPoint y: 12, endPoint x: 1017, endPoint y: 18, distance: 6.5
click at [1016, 12] on button "x 4" at bounding box center [1017, 12] width 17 height 17
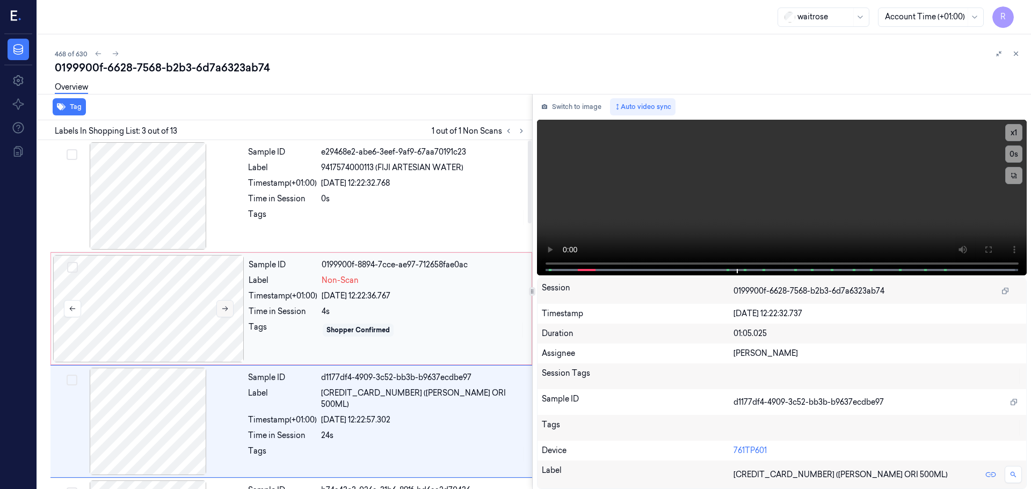
click at [224, 305] on icon at bounding box center [225, 309] width 8 height 8
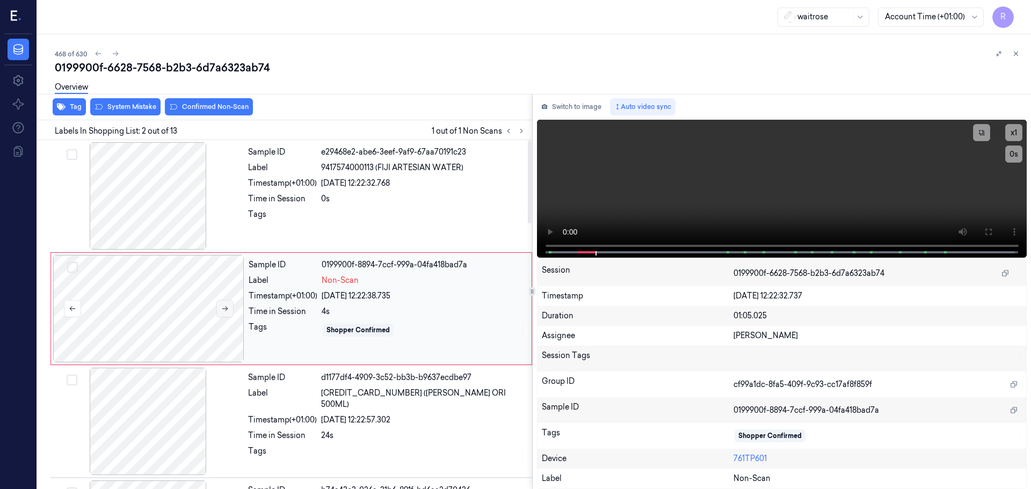
click at [224, 305] on icon at bounding box center [225, 309] width 8 height 8
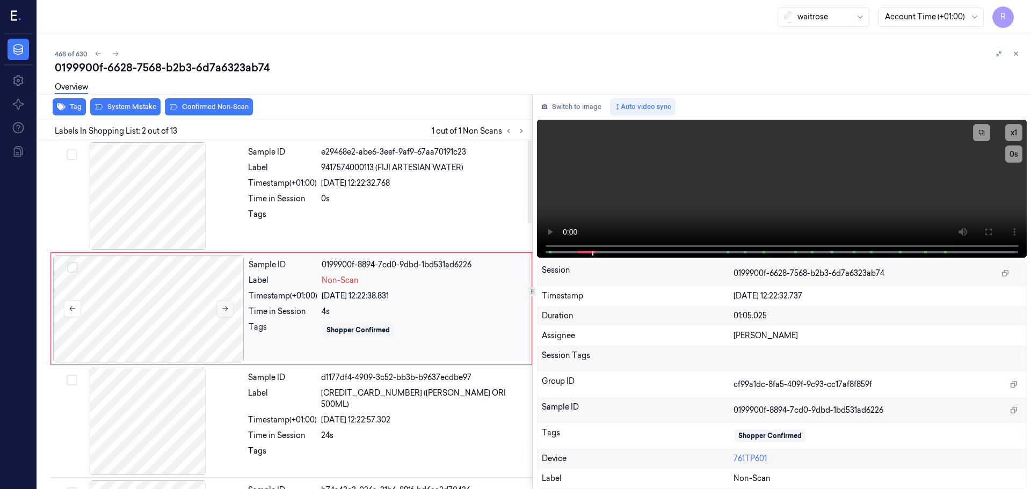
click at [224, 305] on icon at bounding box center [225, 309] width 8 height 8
click at [1015, 132] on button "x 1" at bounding box center [1013, 132] width 17 height 17
click at [1015, 132] on button "x 2" at bounding box center [1013, 132] width 17 height 17
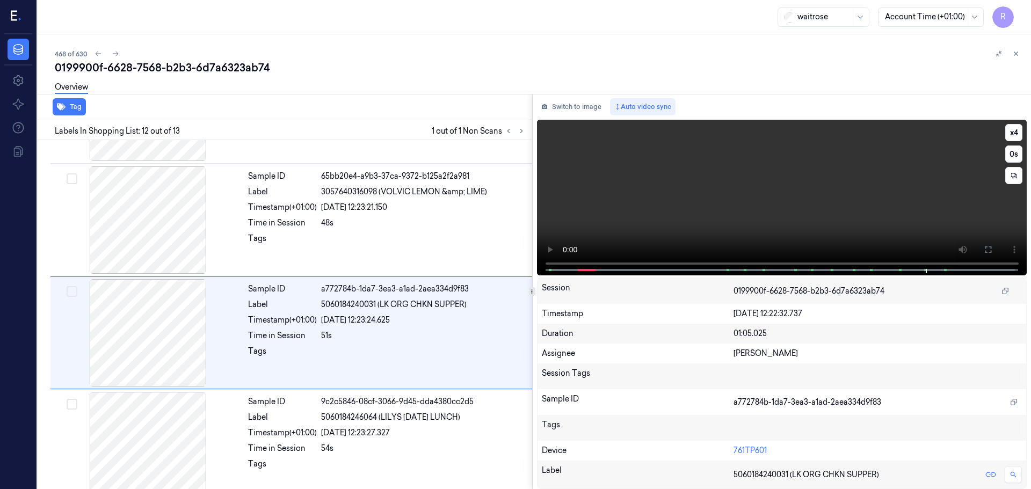
scroll to position [1120, 0]
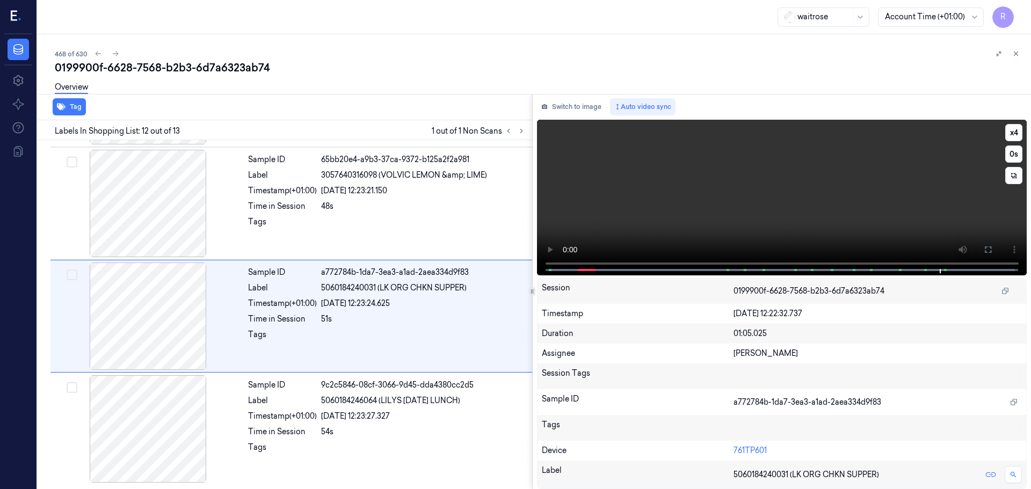
click at [572, 263] on video at bounding box center [782, 198] width 490 height 156
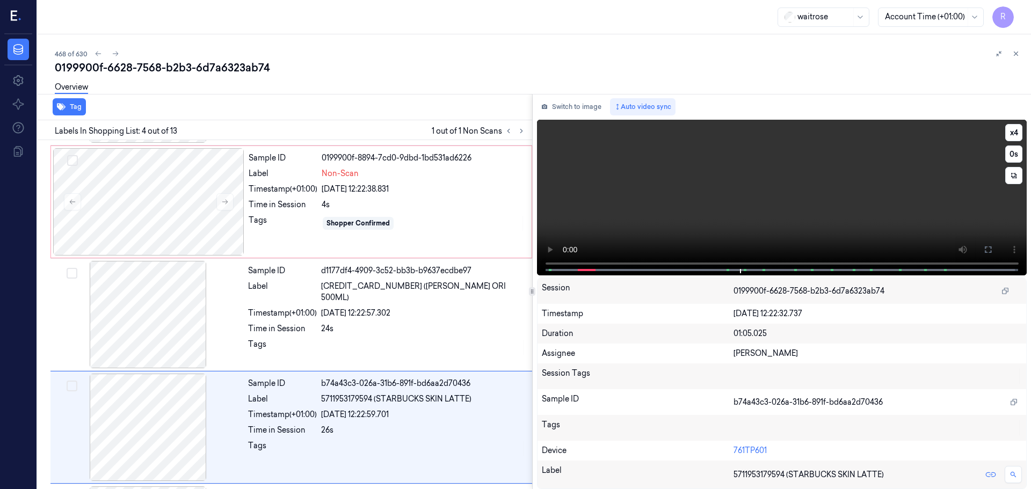
scroll to position [220, 0]
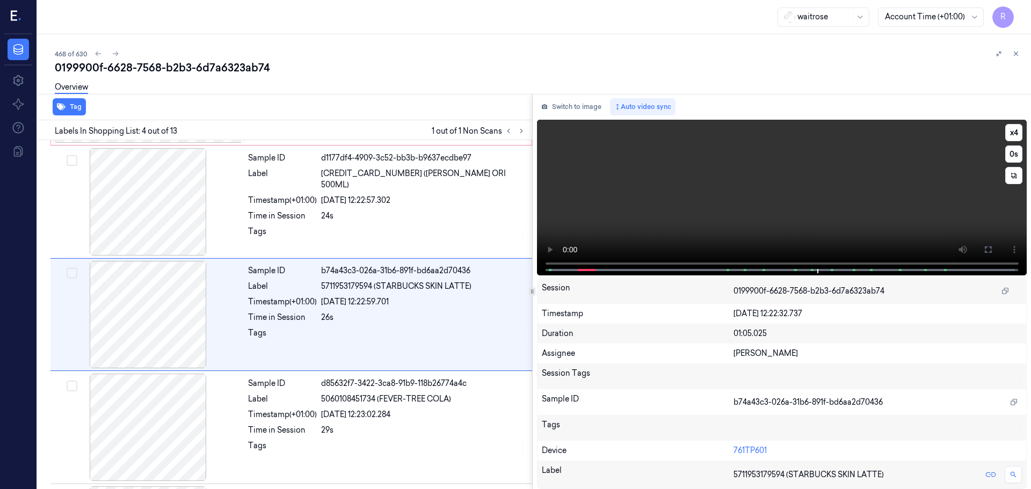
click at [552, 232] on video at bounding box center [782, 198] width 490 height 156
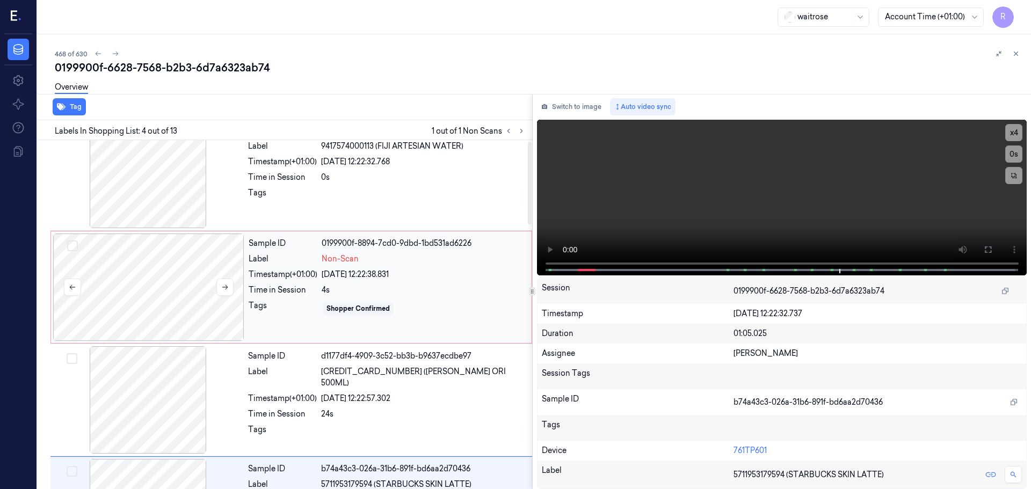
scroll to position [5, 0]
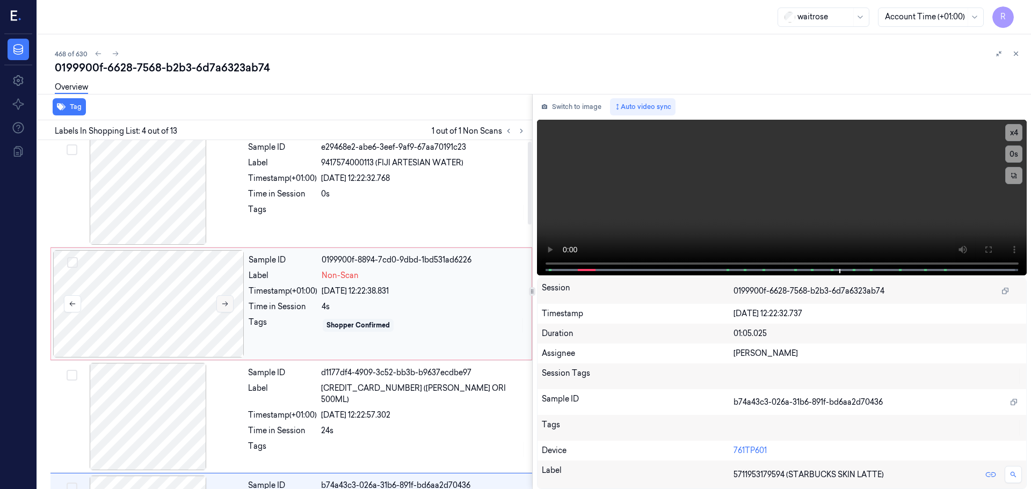
click at [228, 309] on button at bounding box center [224, 303] width 17 height 17
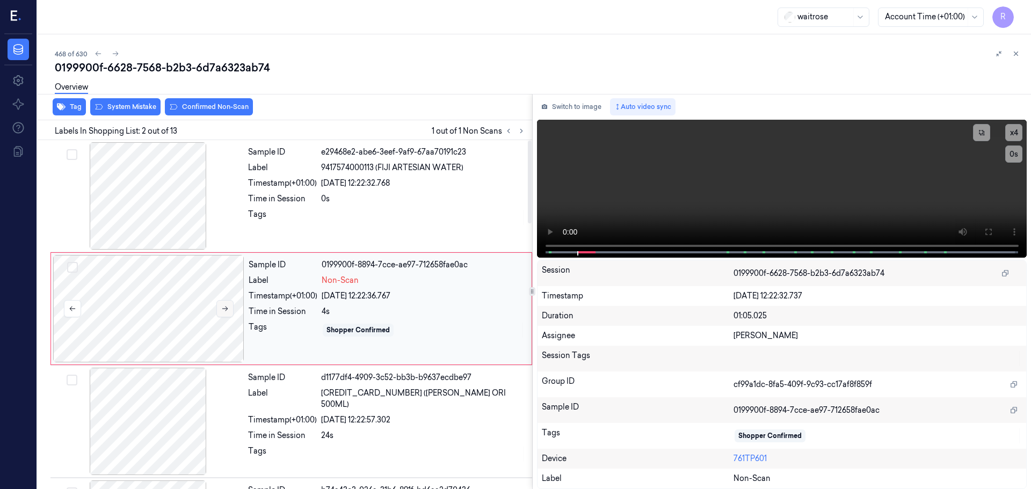
click at [228, 309] on icon at bounding box center [225, 309] width 6 height 5
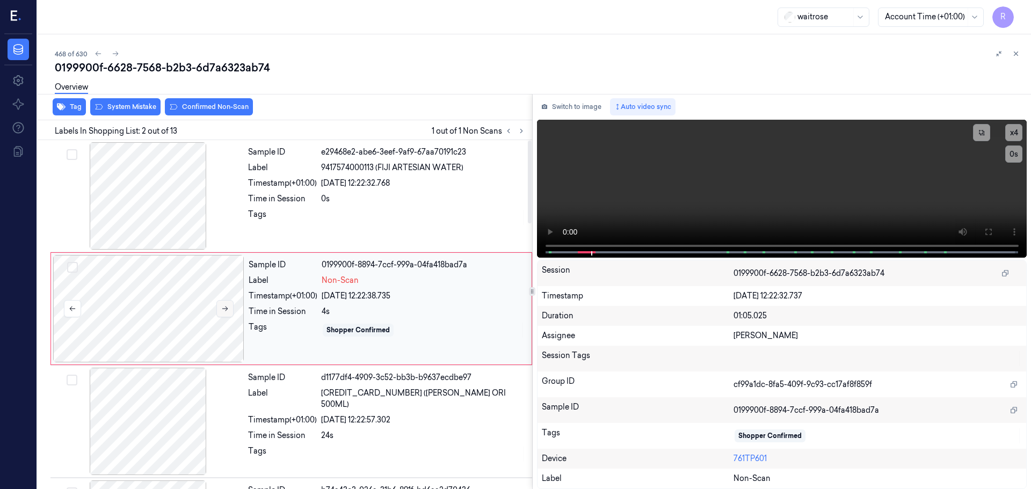
click at [228, 309] on icon at bounding box center [225, 309] width 6 height 5
click at [169, 392] on div at bounding box center [148, 421] width 191 height 107
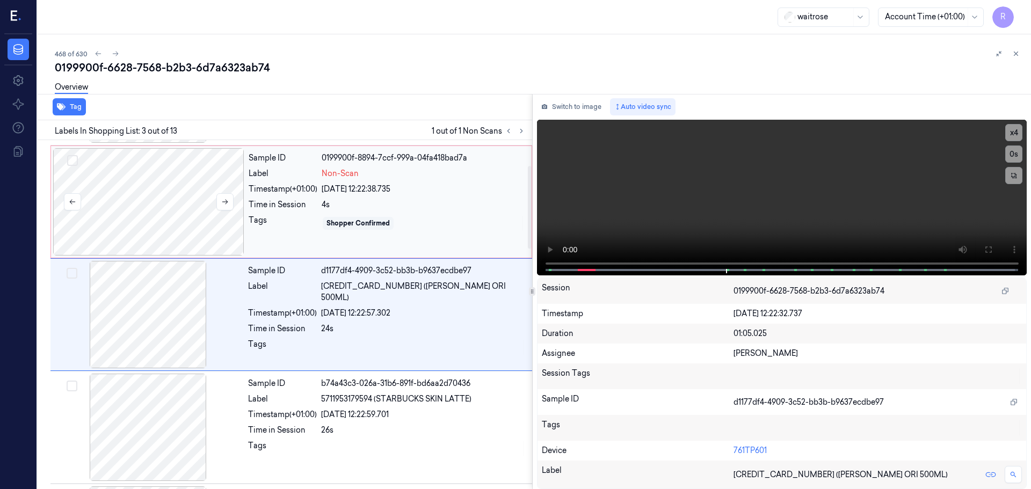
click at [170, 237] on div at bounding box center [148, 201] width 191 height 107
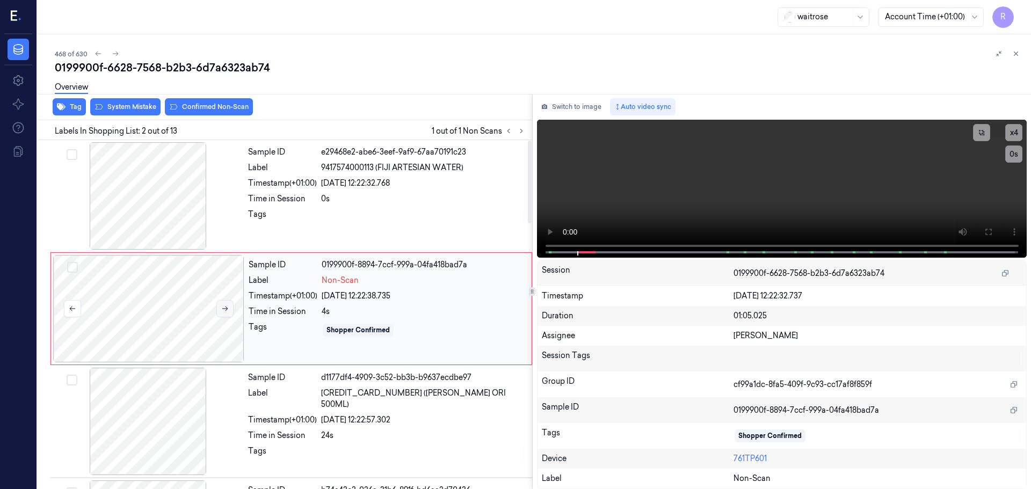
click at [225, 312] on icon at bounding box center [225, 309] width 8 height 8
click at [135, 193] on div at bounding box center [148, 195] width 191 height 107
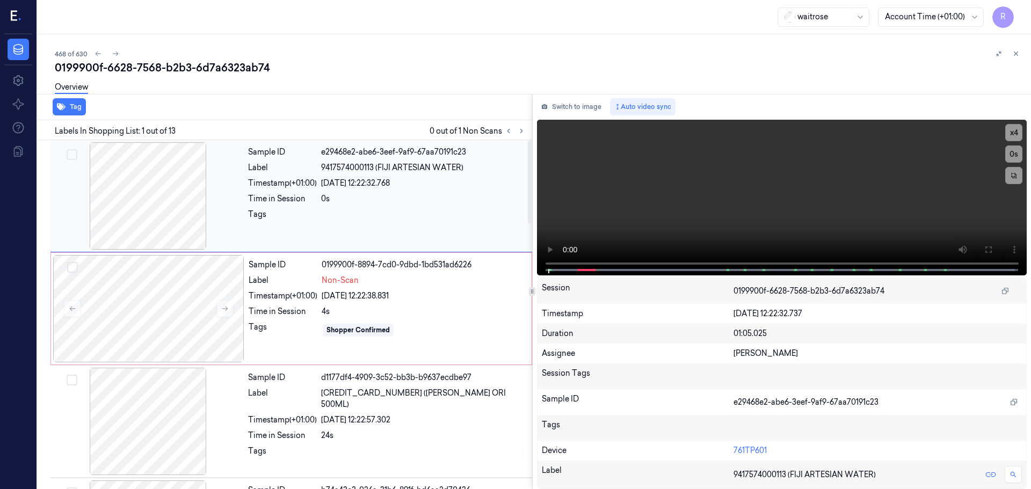
drag, startPoint x: 187, startPoint y: 310, endPoint x: 141, endPoint y: 239, distance: 84.3
click at [185, 310] on div at bounding box center [148, 308] width 191 height 107
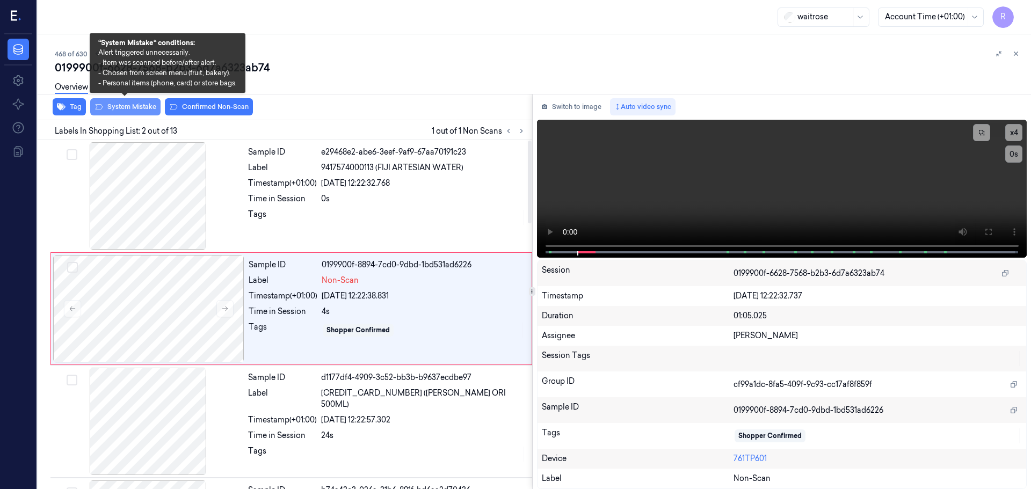
click at [126, 105] on button "System Mistake" at bounding box center [125, 106] width 70 height 17
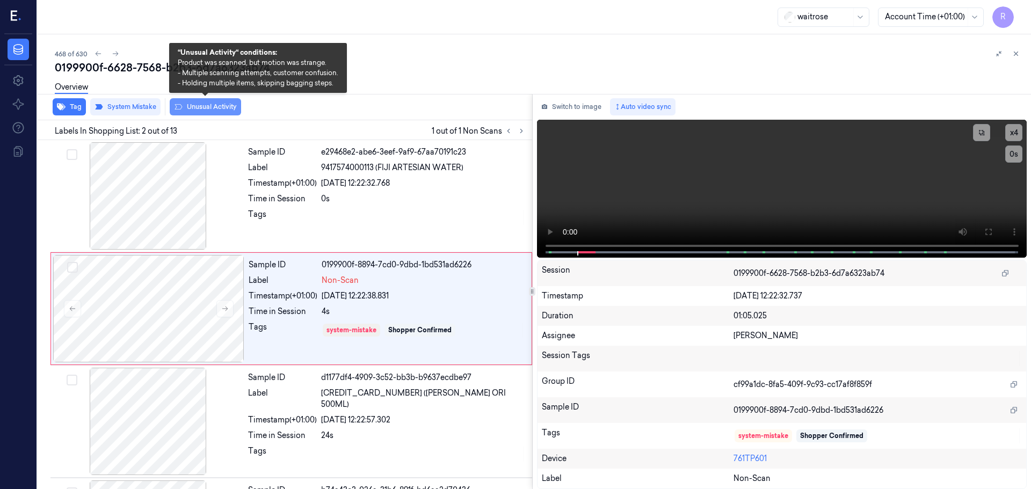
click at [186, 103] on button "Unusual Activity" at bounding box center [205, 106] width 71 height 17
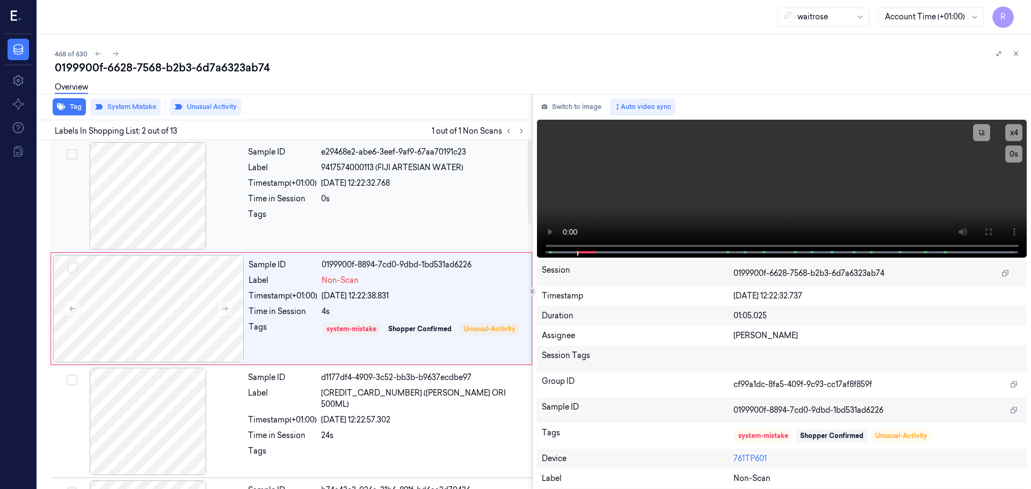
click at [323, 191] on div "Sample ID e29468e2-abe6-3eef-9af9-67aa70191c23 Label 9417574000113 (FIJI ARTESI…" at bounding box center [387, 195] width 286 height 107
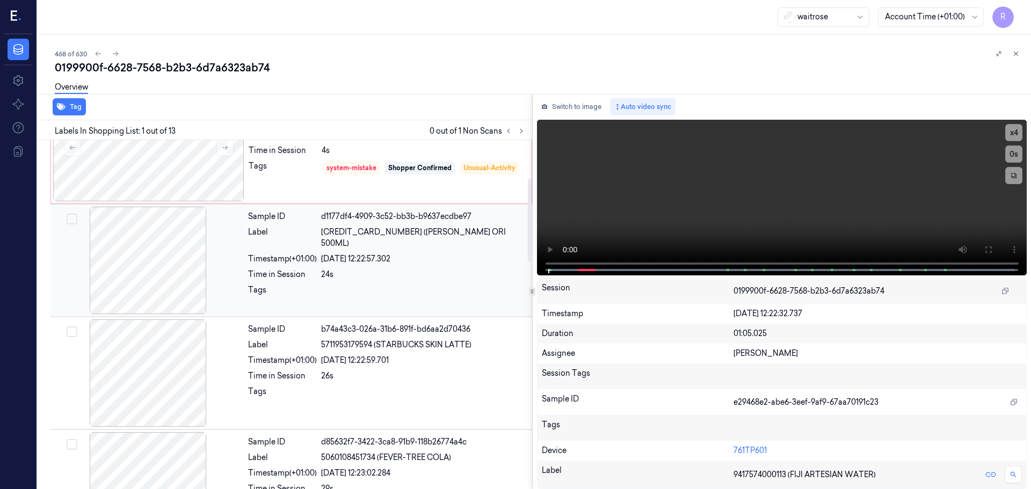
click at [333, 293] on div "Sample ID d1177df4-4909-3c52-bb3b-b9637ecdbe97 Label [CREDIT_CARD_NUMBER] ([PER…" at bounding box center [387, 260] width 286 height 107
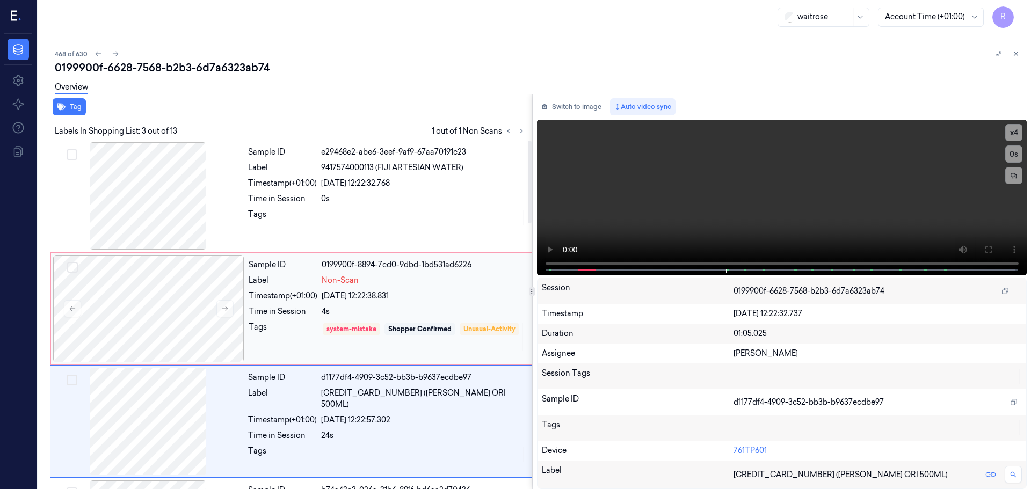
click at [331, 295] on div "[DATE] 12:22:38.831" at bounding box center [423, 295] width 203 height 11
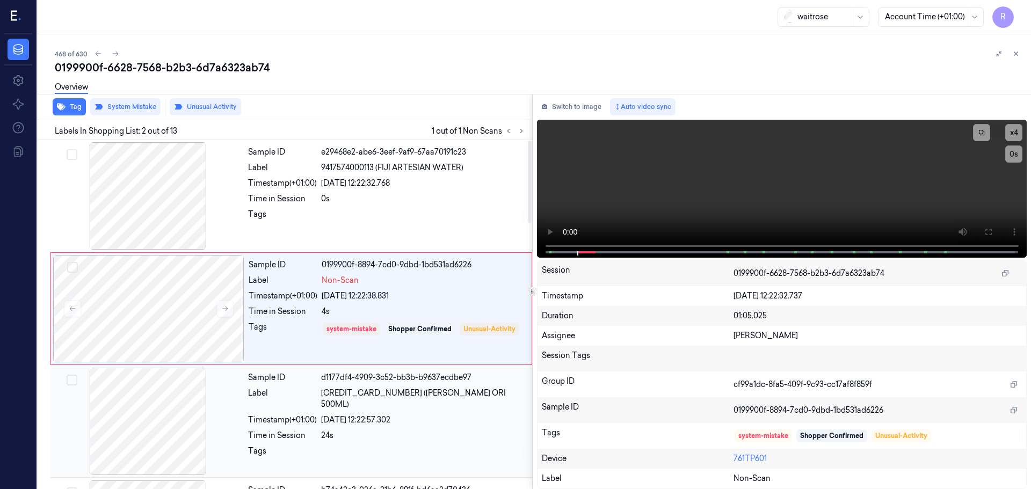
click at [235, 404] on div at bounding box center [148, 421] width 191 height 107
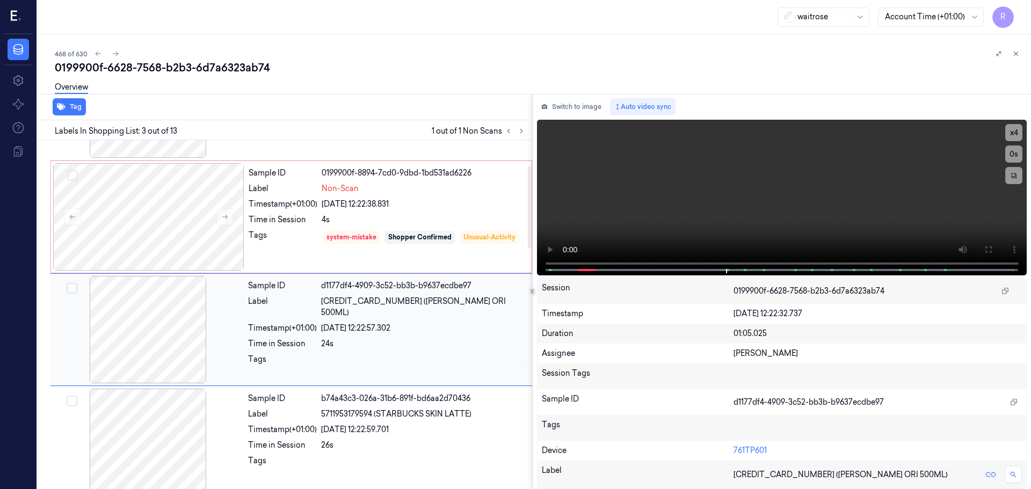
scroll to position [107, 0]
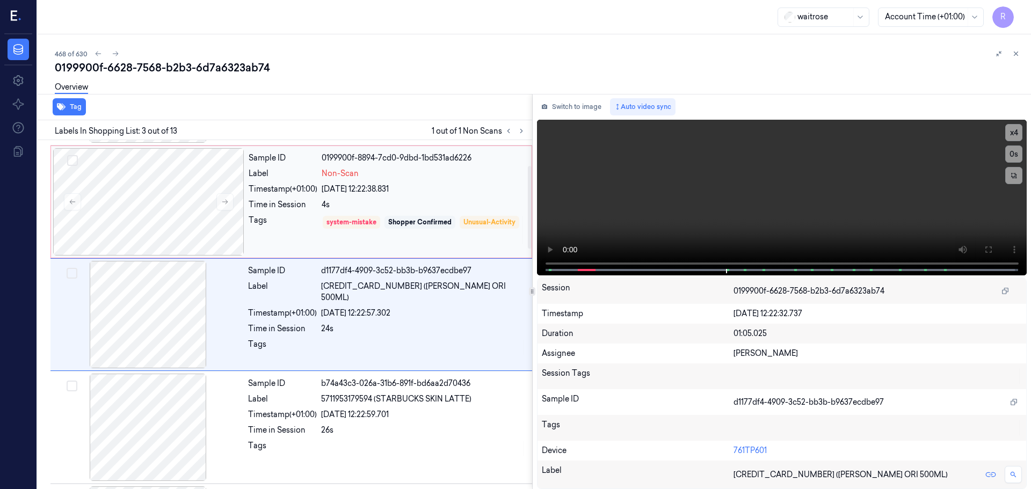
click at [312, 251] on div "Sample ID 0199900f-8894-7cd0-9dbd-1bd531ad6226 Label Non-Scan Timestamp (+01:00…" at bounding box center [386, 201] width 285 height 107
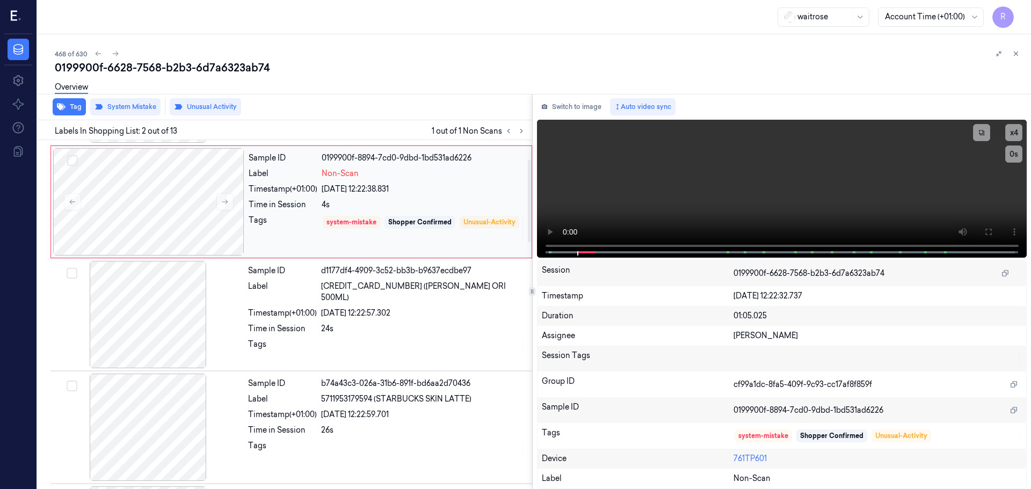
scroll to position [0, 0]
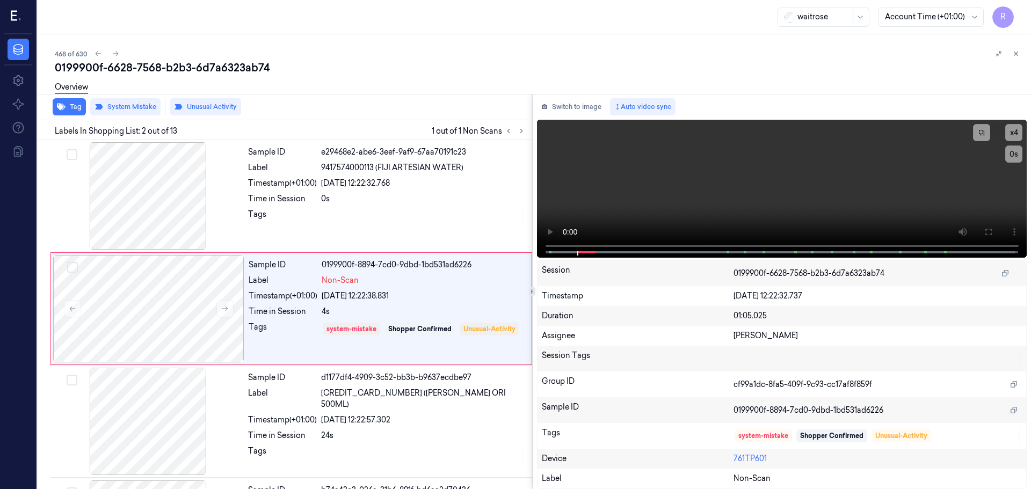
click at [1016, 54] on icon at bounding box center [1016, 54] width 4 height 4
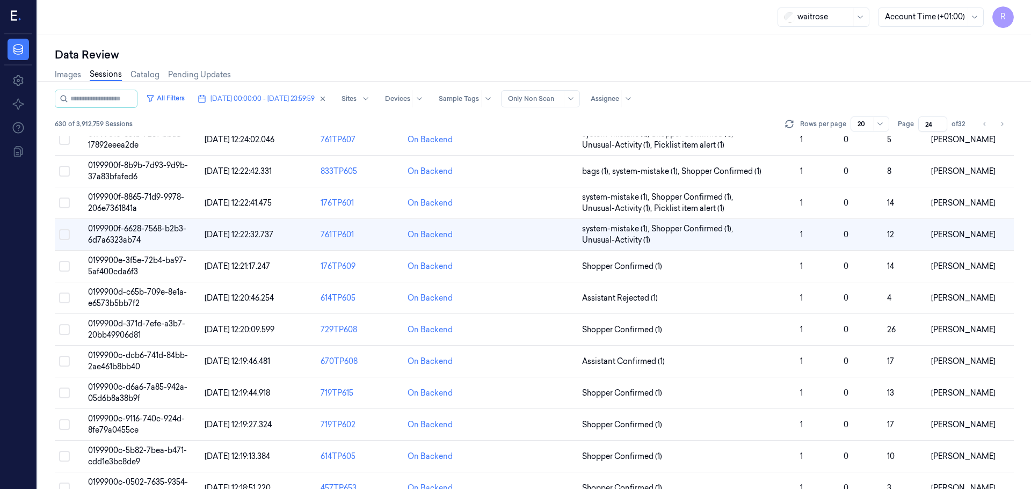
scroll to position [84, 0]
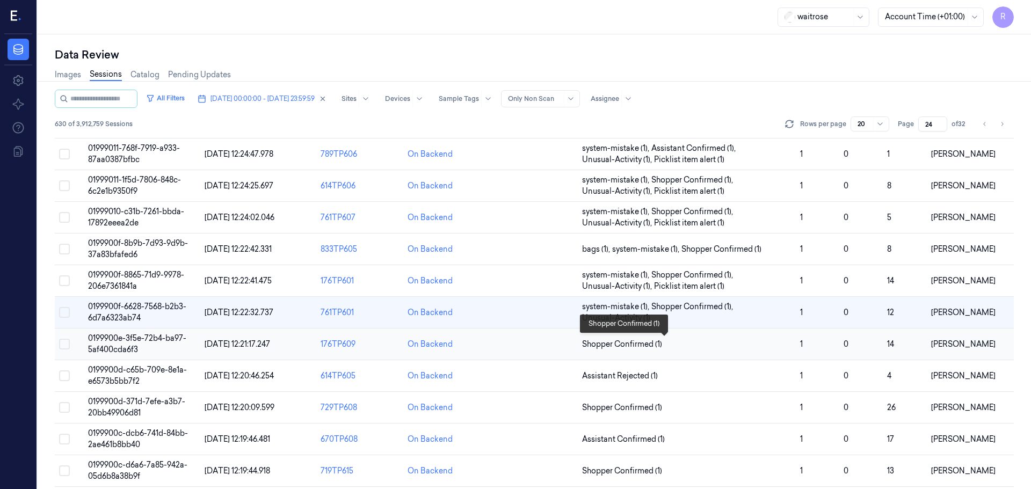
click at [677, 344] on span "Shopper Confirmed (1)" at bounding box center [686, 344] width 209 height 11
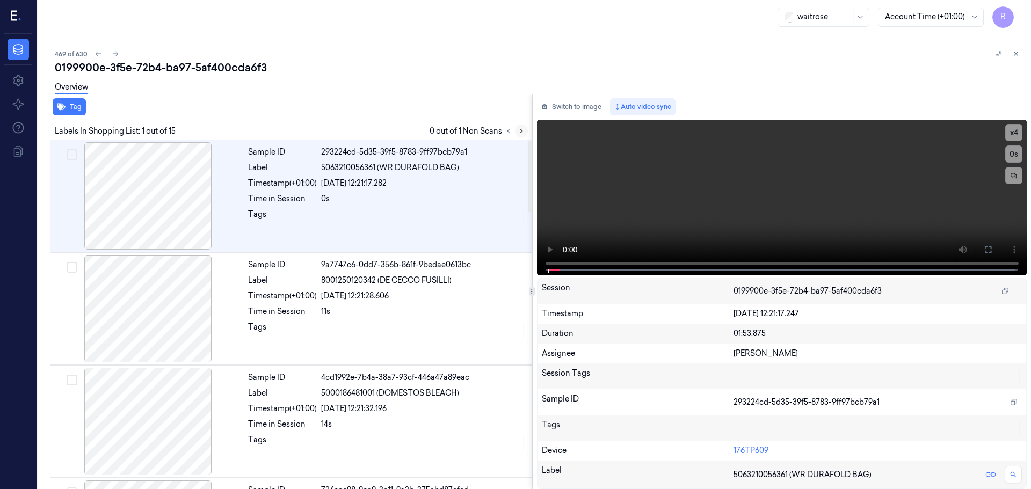
click at [520, 135] on button at bounding box center [521, 131] width 13 height 13
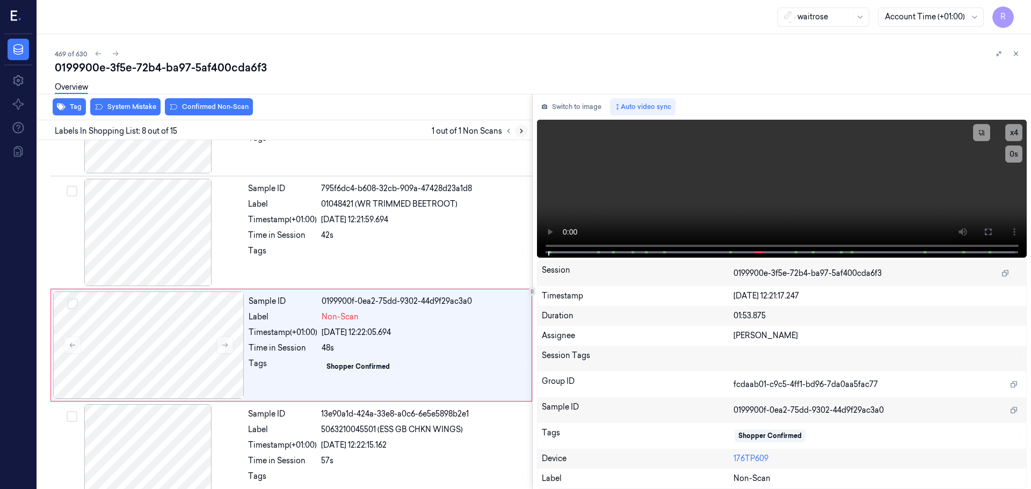
scroll to position [670, 0]
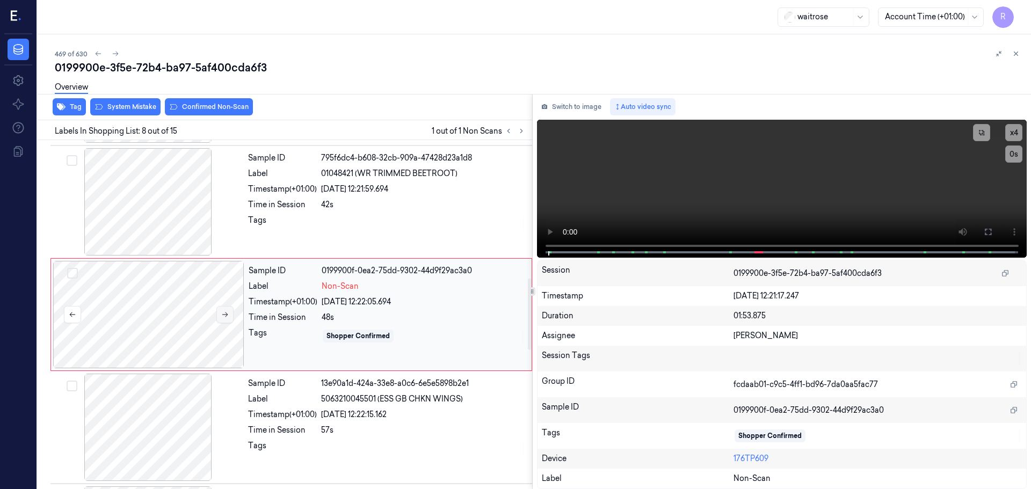
click at [224, 319] on button at bounding box center [224, 314] width 17 height 17
click at [231, 312] on button at bounding box center [224, 314] width 17 height 17
click at [169, 212] on div at bounding box center [148, 201] width 191 height 107
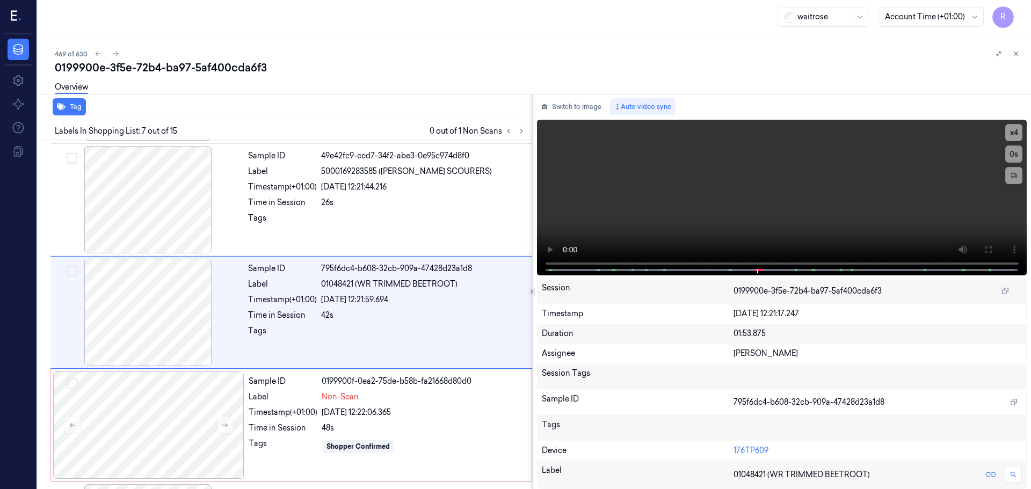
scroll to position [558, 0]
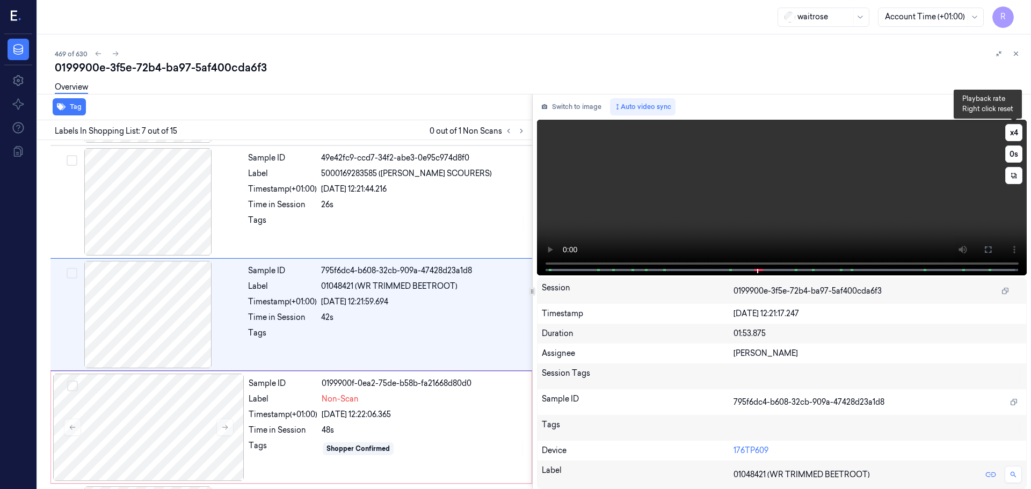
drag, startPoint x: 1013, startPoint y: 129, endPoint x: 990, endPoint y: 160, distance: 39.1
click at [1013, 129] on button "x 4" at bounding box center [1013, 132] width 17 height 17
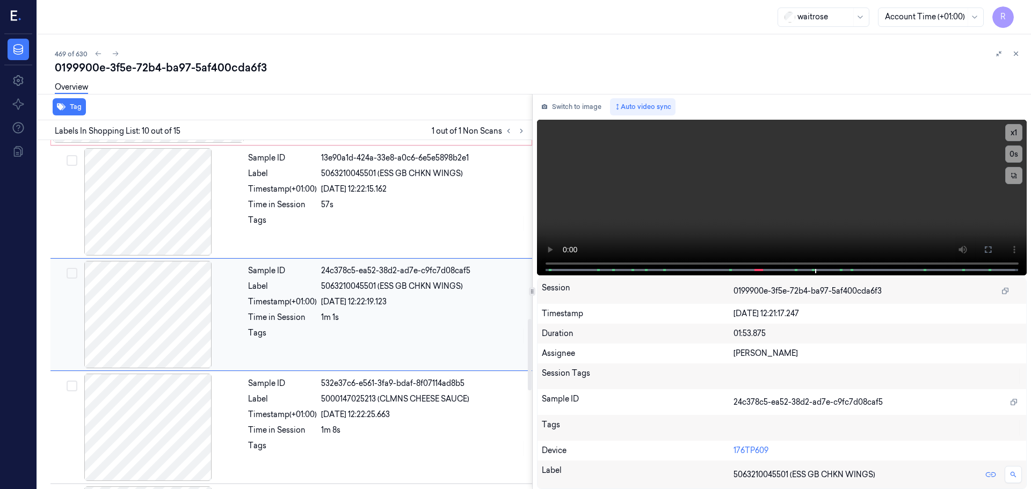
scroll to position [842, 0]
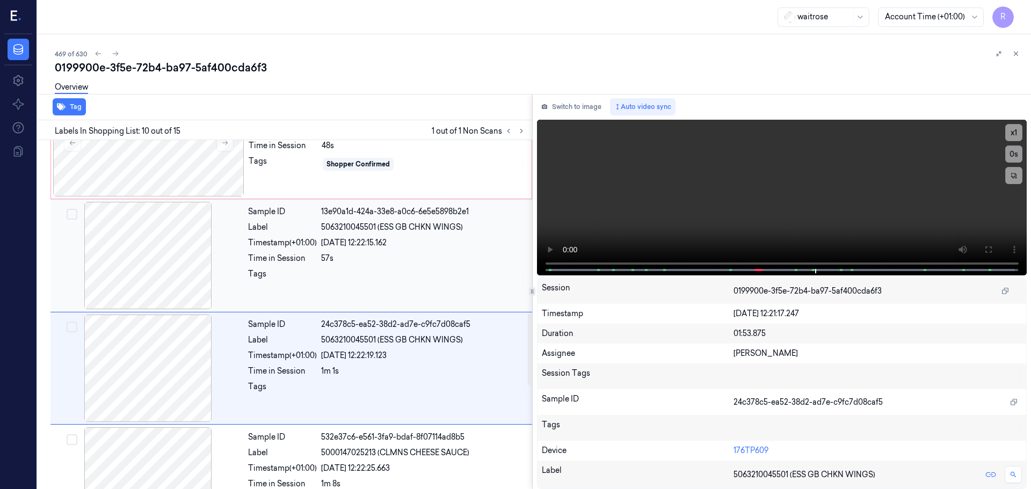
click at [461, 259] on div "57s" at bounding box center [423, 258] width 205 height 11
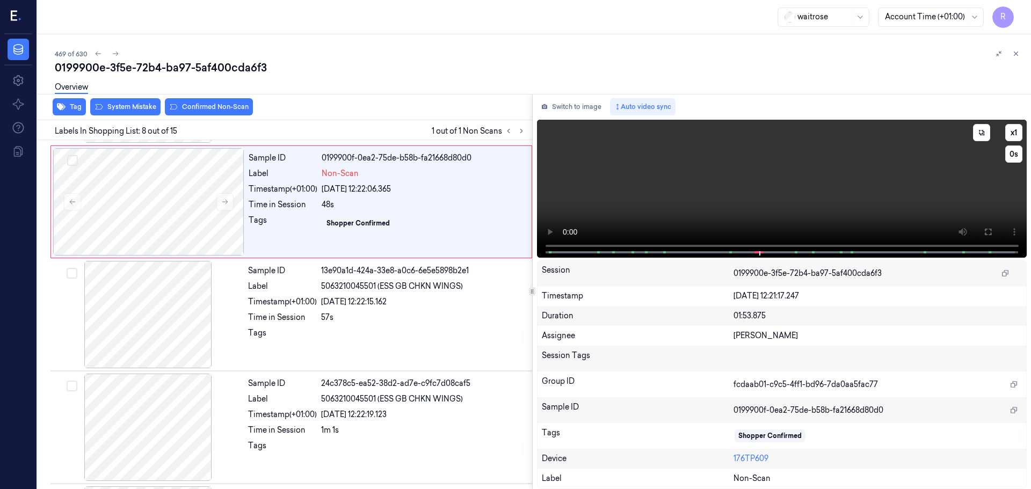
scroll to position [670, 0]
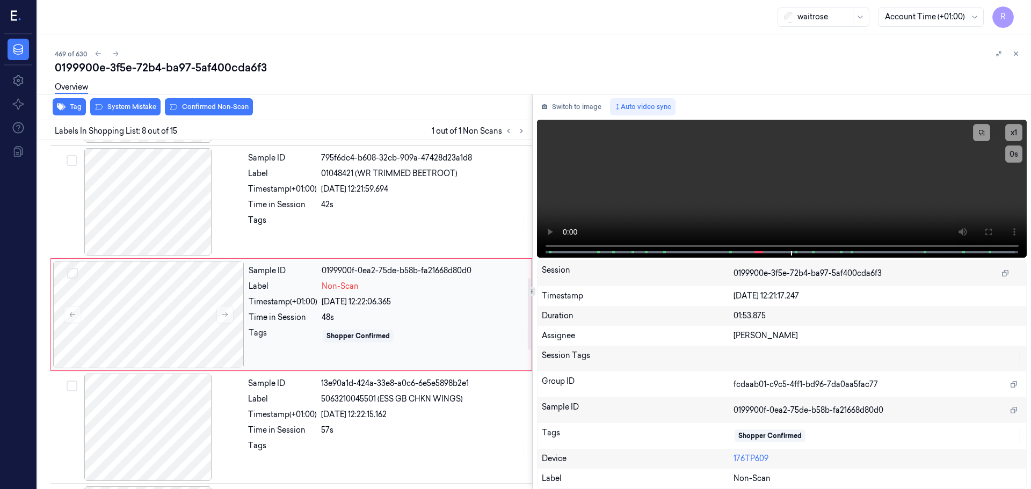
click at [413, 304] on div "[DATE] 12:22:06.365" at bounding box center [423, 301] width 203 height 11
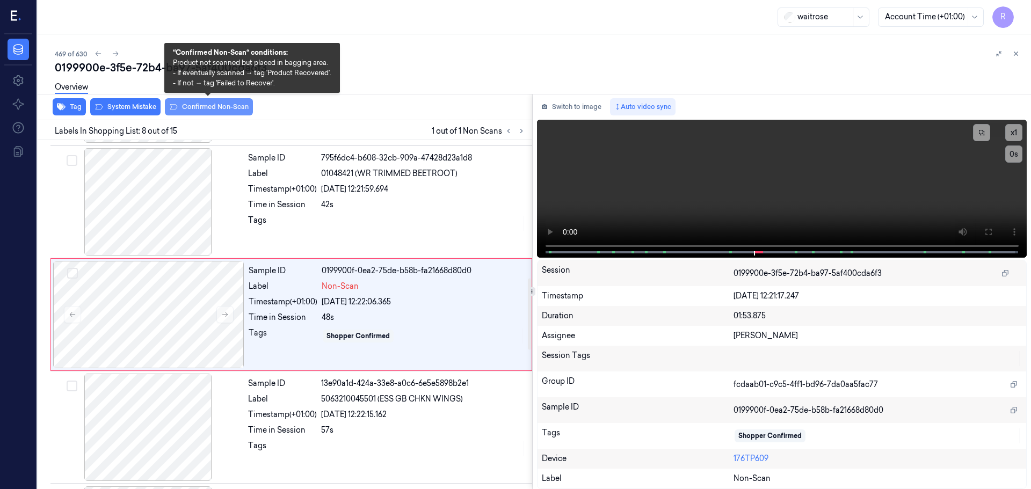
click at [222, 113] on button "Confirmed Non-Scan" at bounding box center [209, 106] width 88 height 17
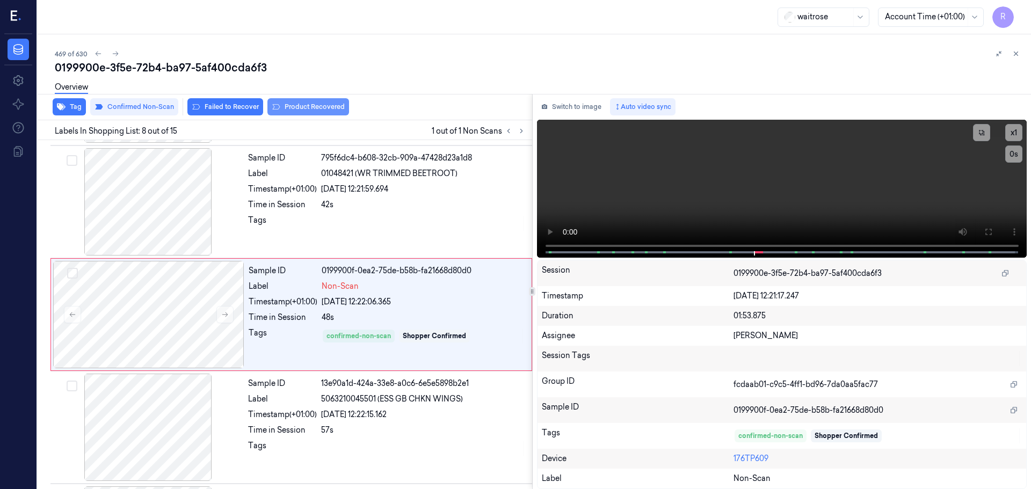
click at [301, 106] on button "Product Recovered" at bounding box center [308, 106] width 82 height 17
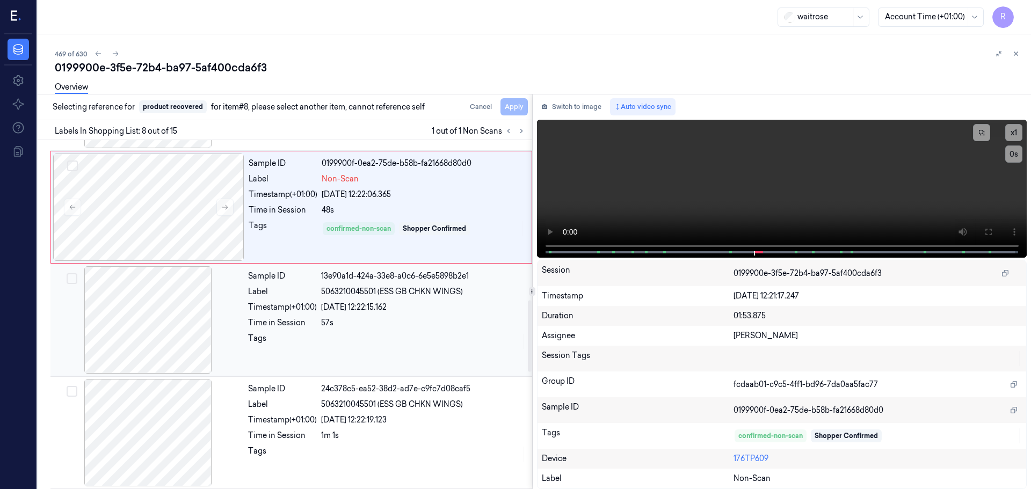
click at [334, 303] on div "[DATE] 12:22:15.162" at bounding box center [423, 307] width 205 height 11
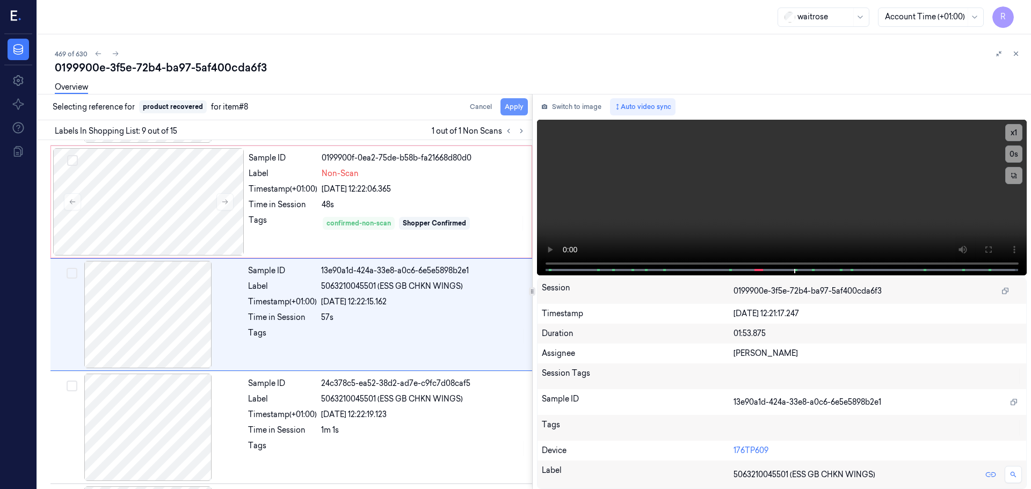
click at [514, 104] on button "Apply" at bounding box center [513, 106] width 27 height 17
click at [218, 203] on button at bounding box center [224, 201] width 17 height 17
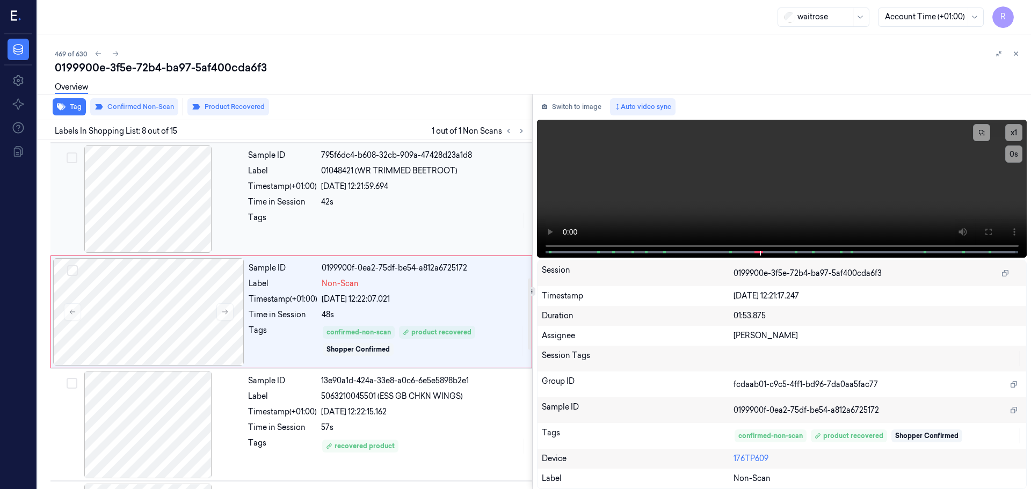
scroll to position [670, 0]
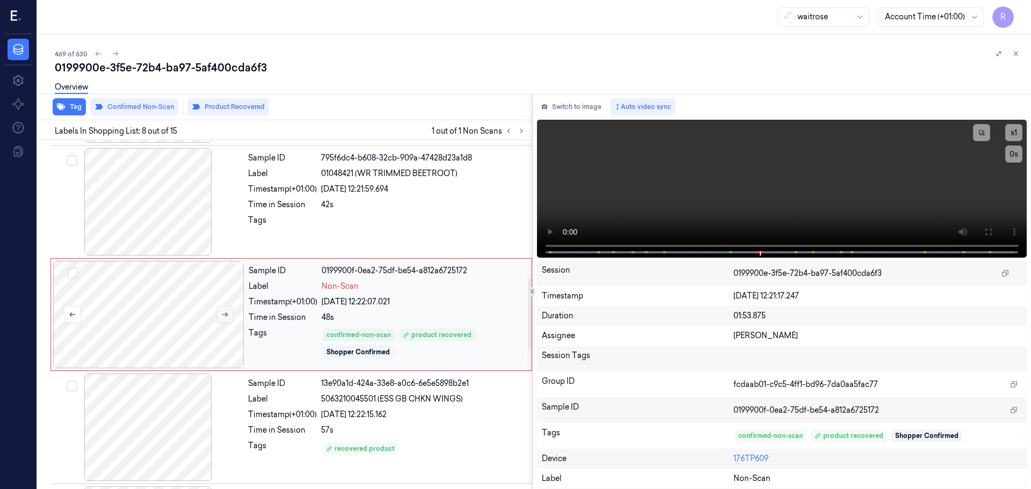
click at [230, 309] on button at bounding box center [224, 314] width 17 height 17
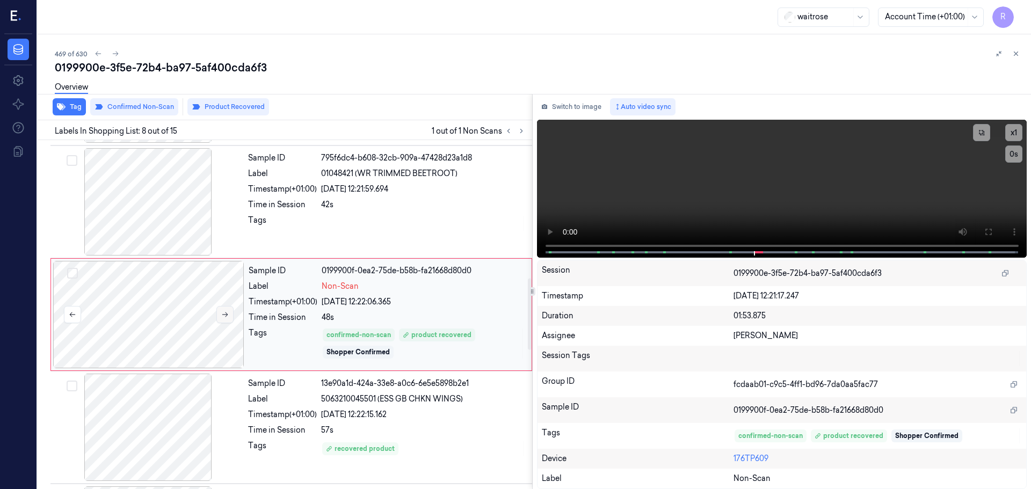
click at [230, 309] on button at bounding box center [224, 314] width 17 height 17
click at [436, 409] on div "[DATE] 12:22:15.162" at bounding box center [423, 414] width 205 height 11
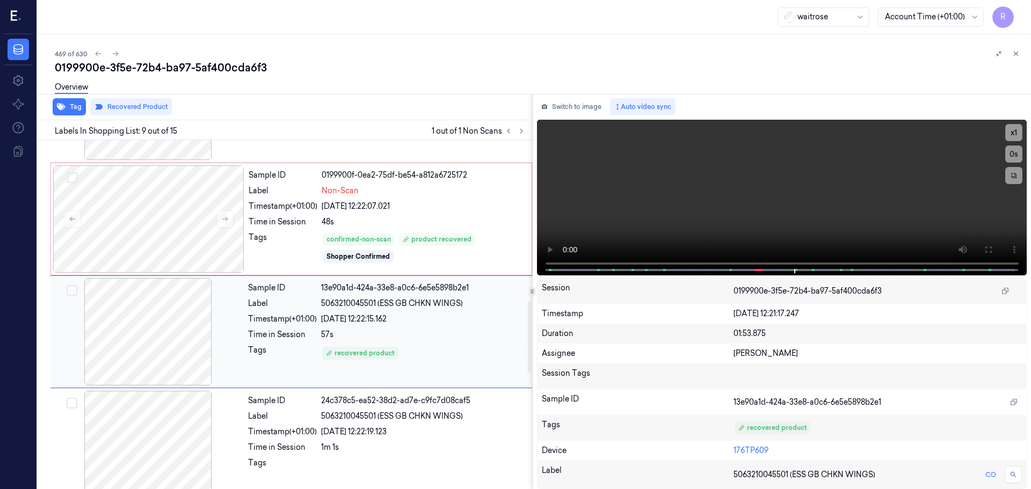
scroll to position [783, 0]
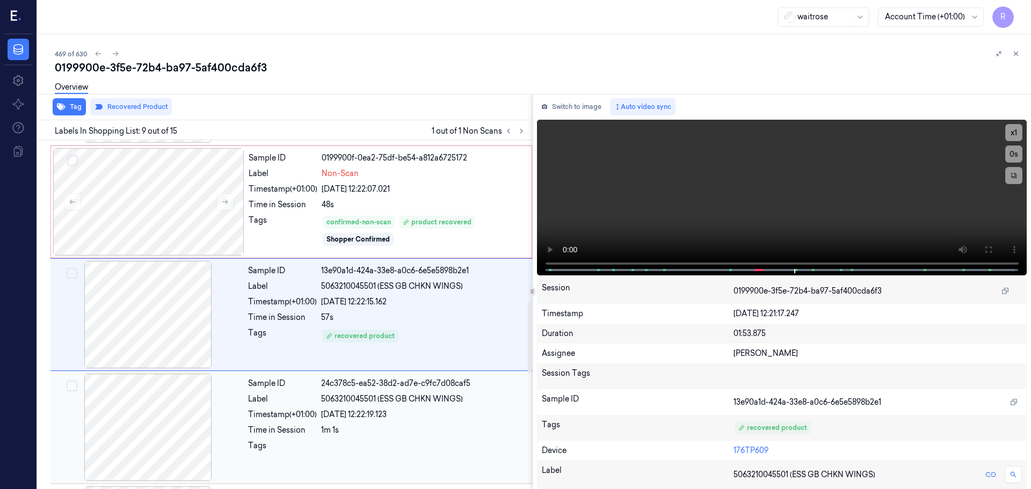
click at [411, 447] on div at bounding box center [423, 448] width 205 height 17
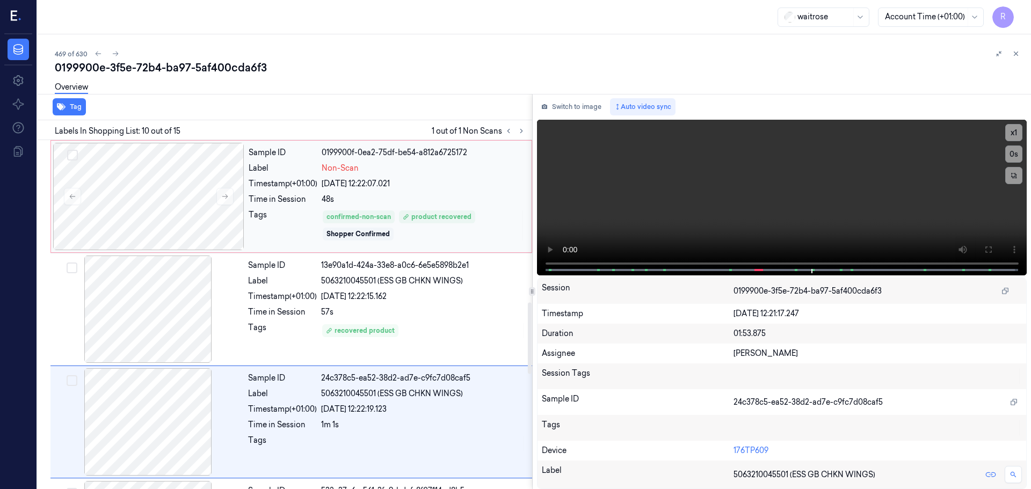
click at [454, 225] on div "confirmed-non-scan product recovered Shopper Confirmed" at bounding box center [423, 225] width 203 height 32
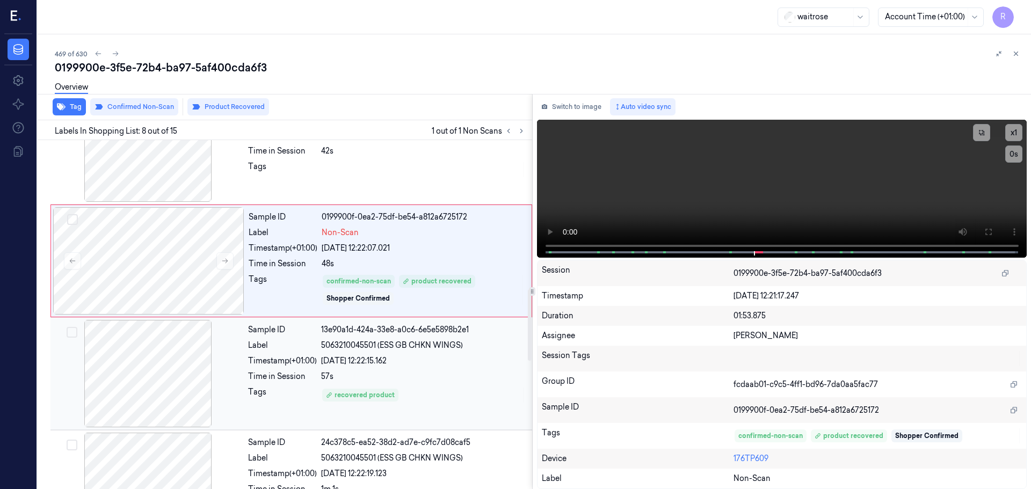
click at [466, 374] on div "57s" at bounding box center [423, 376] width 205 height 11
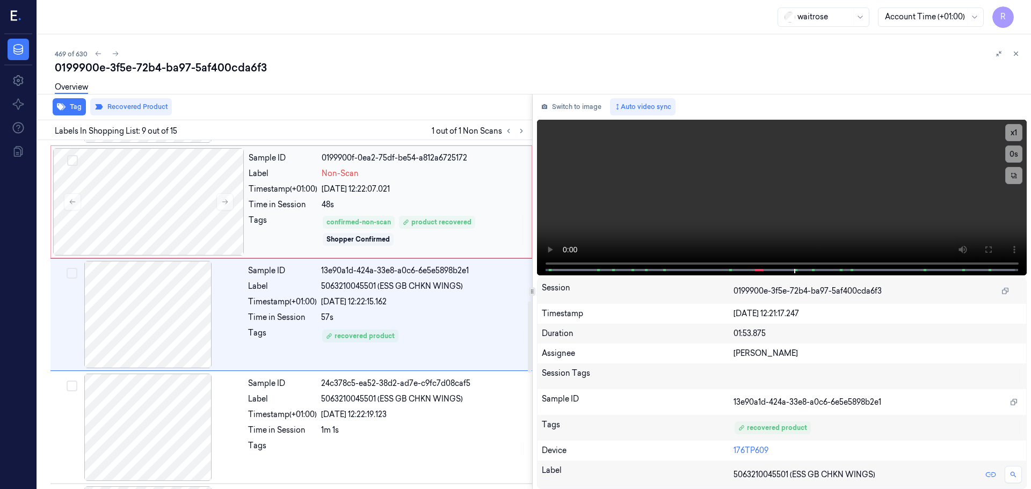
click at [481, 218] on div "confirmed-non-scan product recovered Shopper Confirmed" at bounding box center [423, 231] width 203 height 32
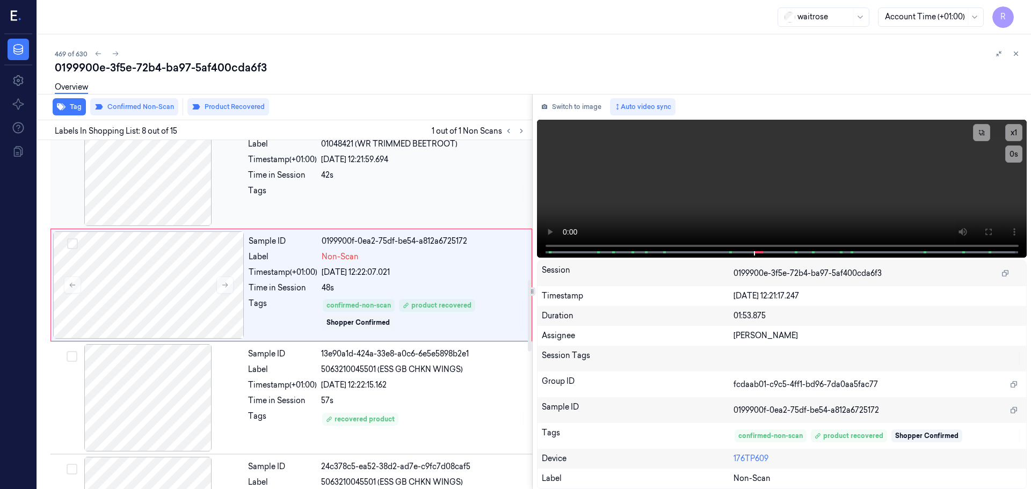
scroll to position [724, 0]
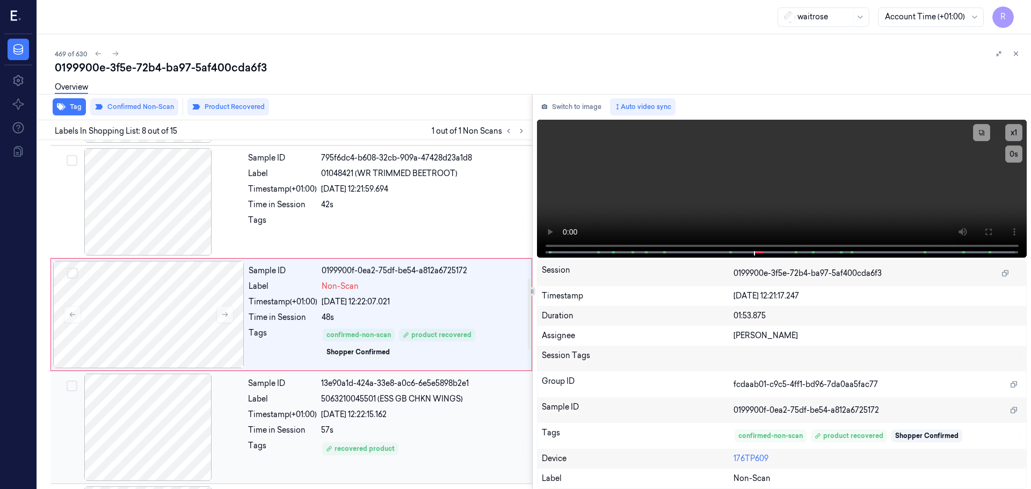
click at [426, 410] on div "[DATE] 12:22:15.162" at bounding box center [423, 414] width 205 height 11
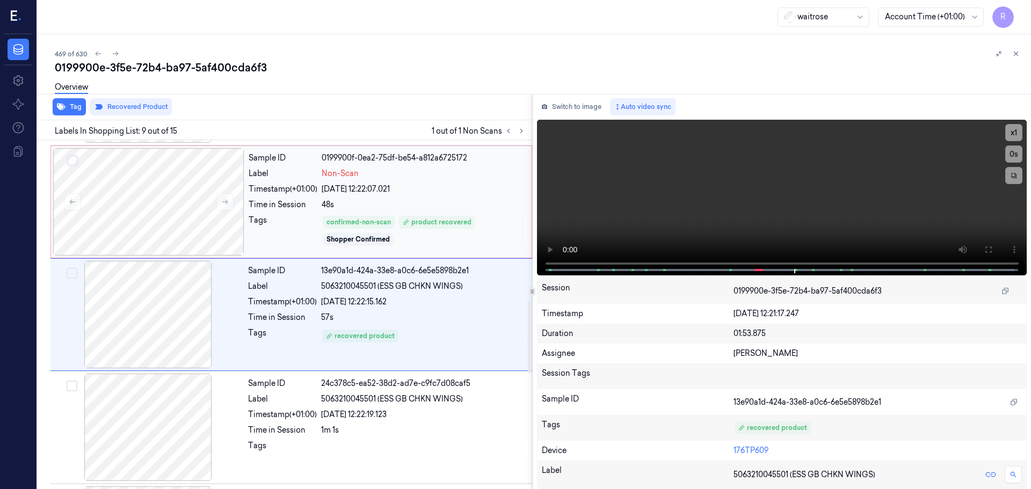
click at [483, 200] on div "48s" at bounding box center [423, 204] width 203 height 11
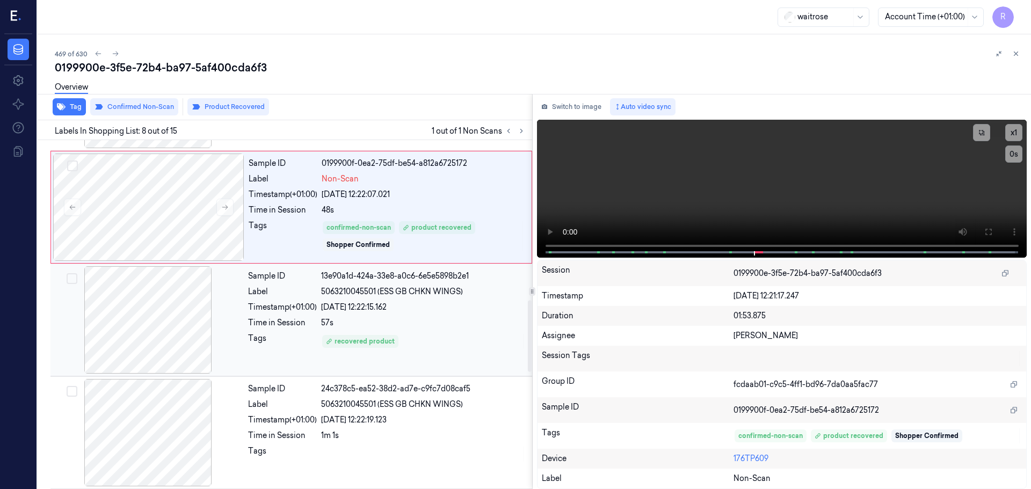
click at [455, 333] on div "recovered product" at bounding box center [423, 341] width 205 height 17
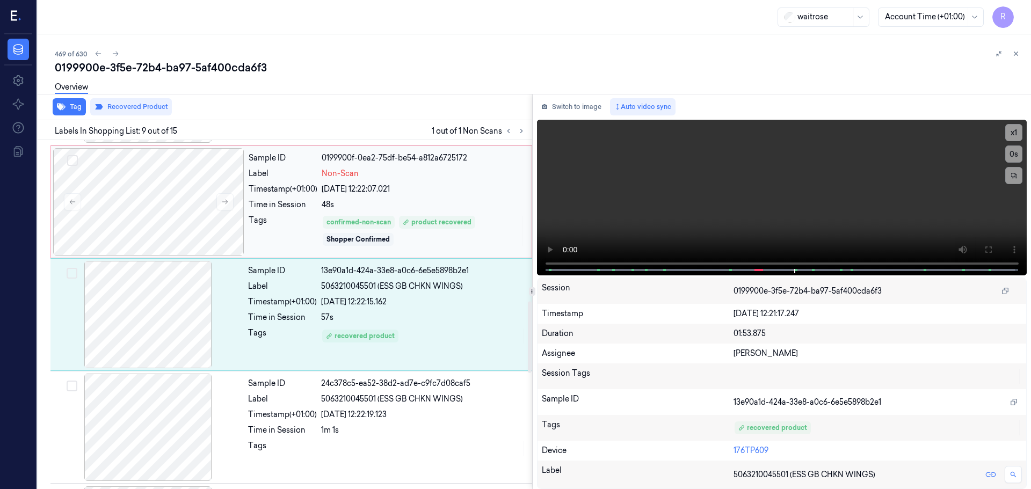
click at [471, 213] on div "Sample ID 0199900f-0ea2-75df-be54-a812a6725172 Label Non-Scan Timestamp (+01:00…" at bounding box center [386, 201] width 285 height 107
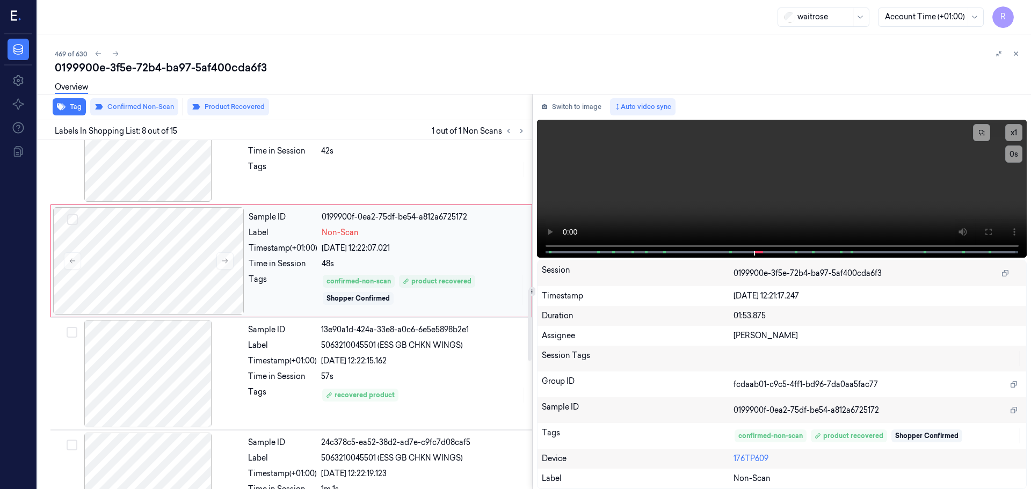
scroll to position [778, 0]
click at [433, 405] on div "Sample ID 13e90a1d-424a-33e8-a0c6-6e5e5898b2e1 Label 5063210045501 (ESS GB CHKN…" at bounding box center [387, 373] width 286 height 107
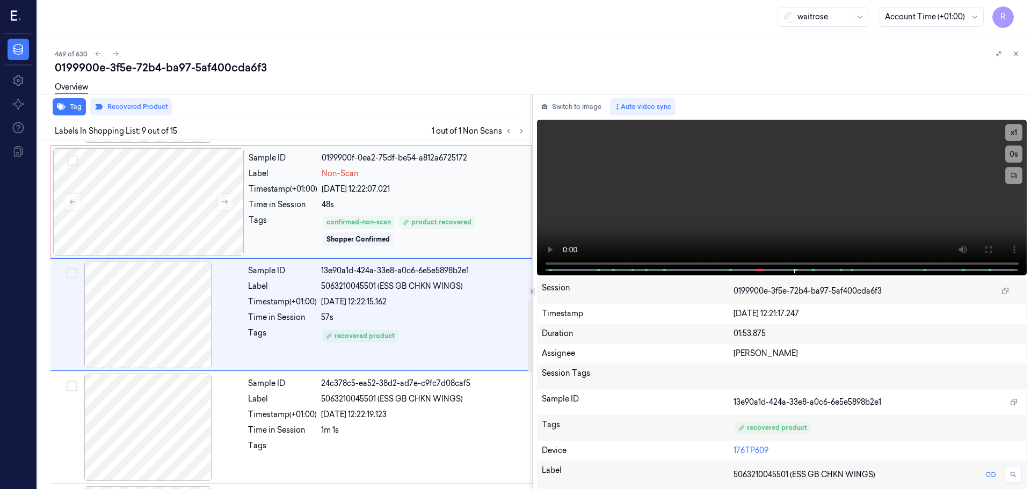
click at [466, 231] on div "confirmed-non-scan product recovered Shopper Confirmed" at bounding box center [423, 231] width 203 height 32
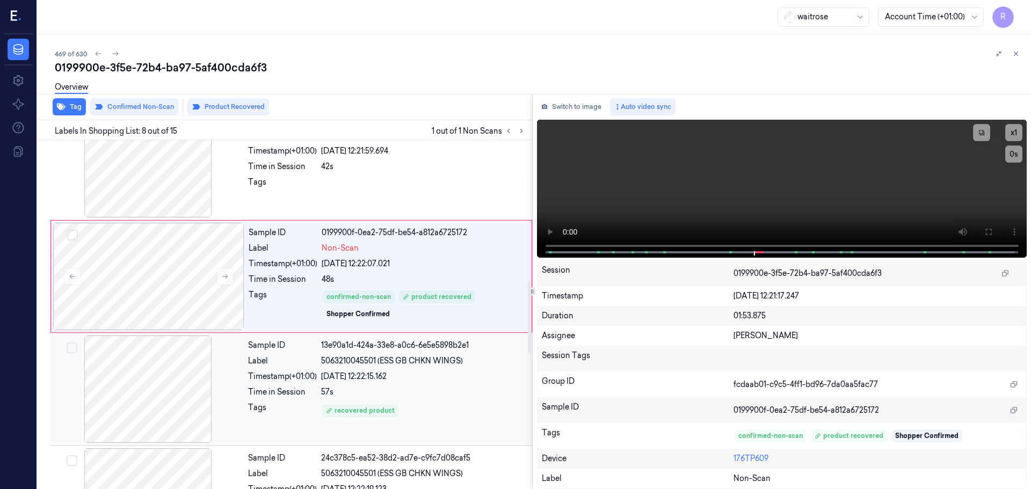
scroll to position [724, 0]
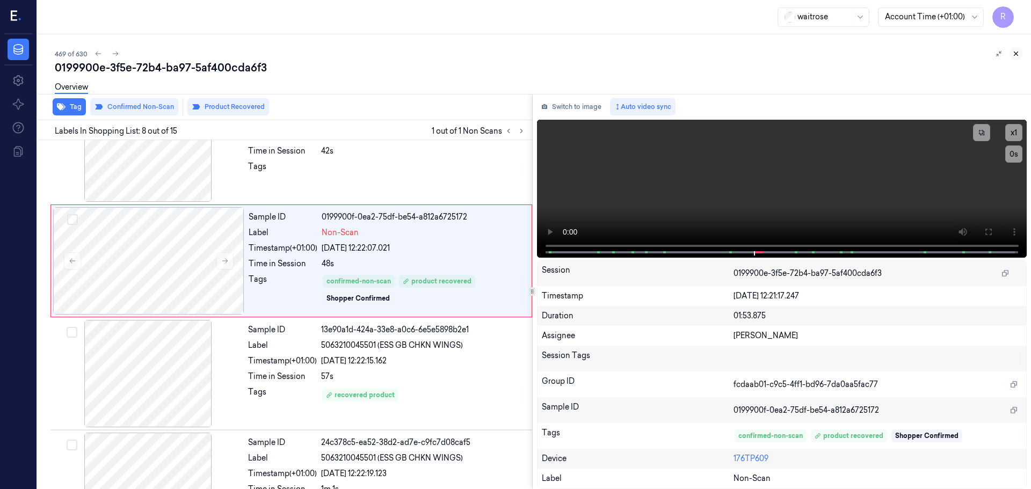
click at [1016, 52] on icon at bounding box center [1016, 54] width 8 height 8
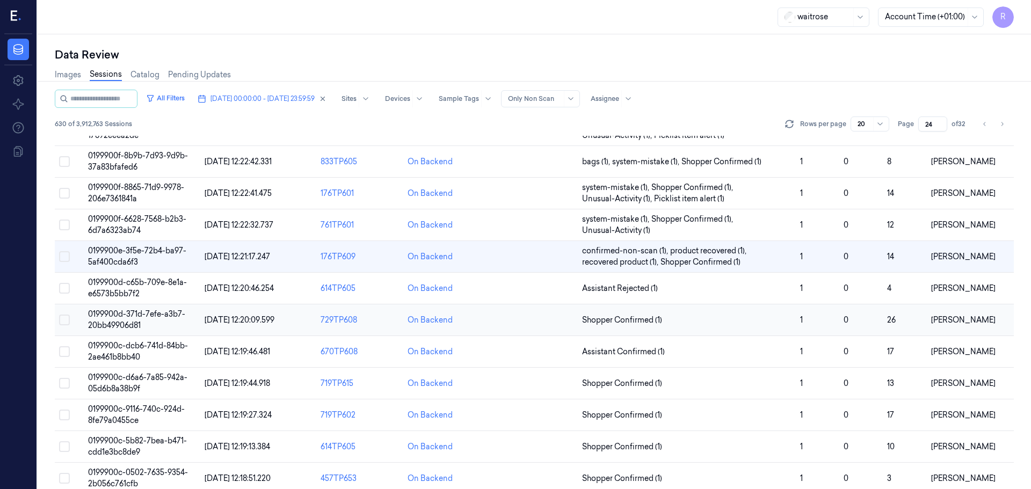
scroll to position [116, 0]
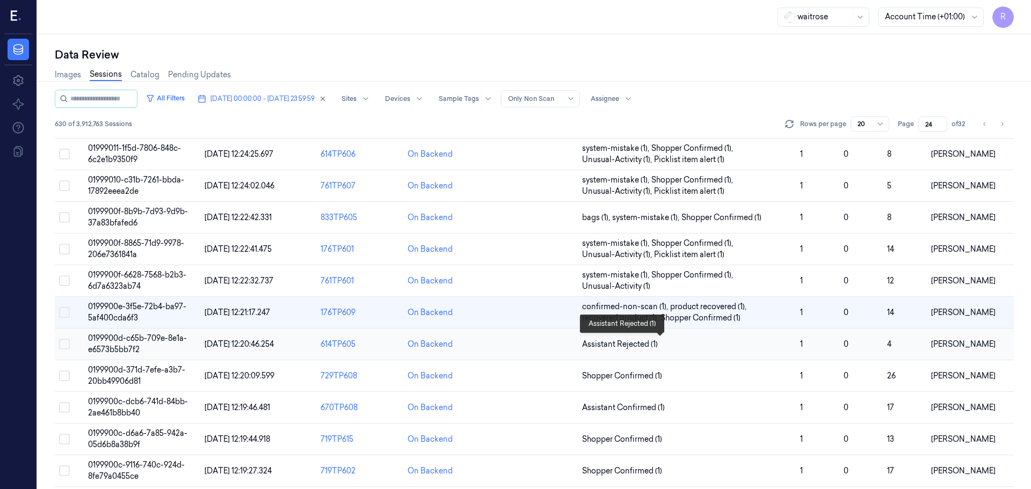
click at [776, 346] on span "Assistant Rejected (1)" at bounding box center [686, 344] width 209 height 11
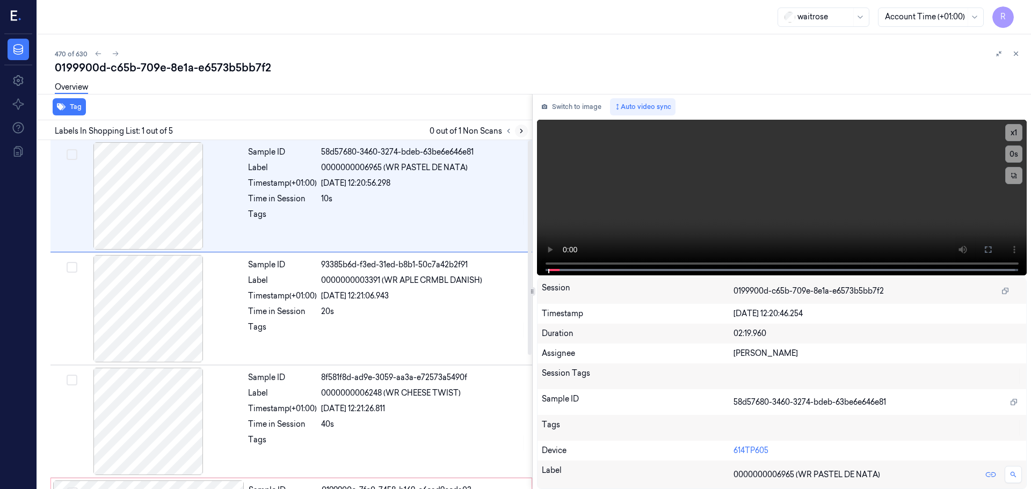
click at [522, 135] on button at bounding box center [521, 131] width 13 height 13
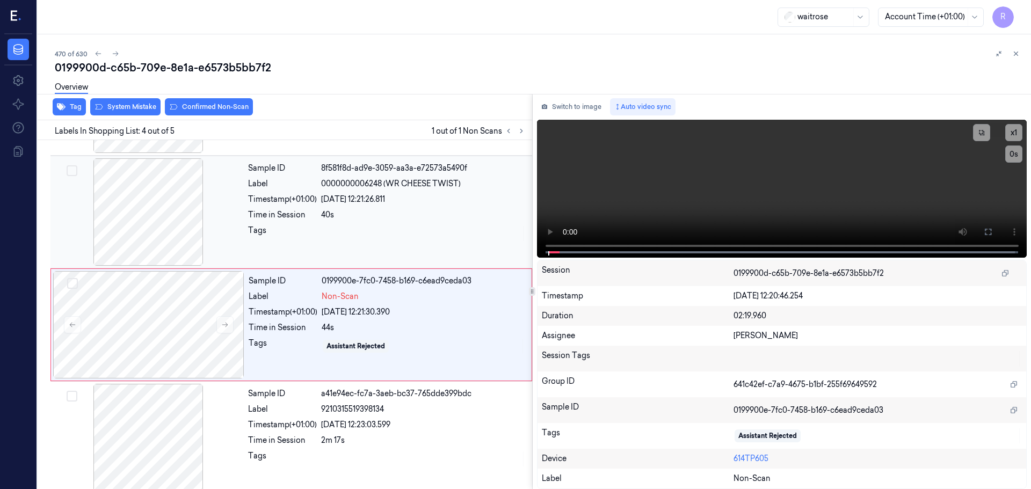
scroll to position [218, 0]
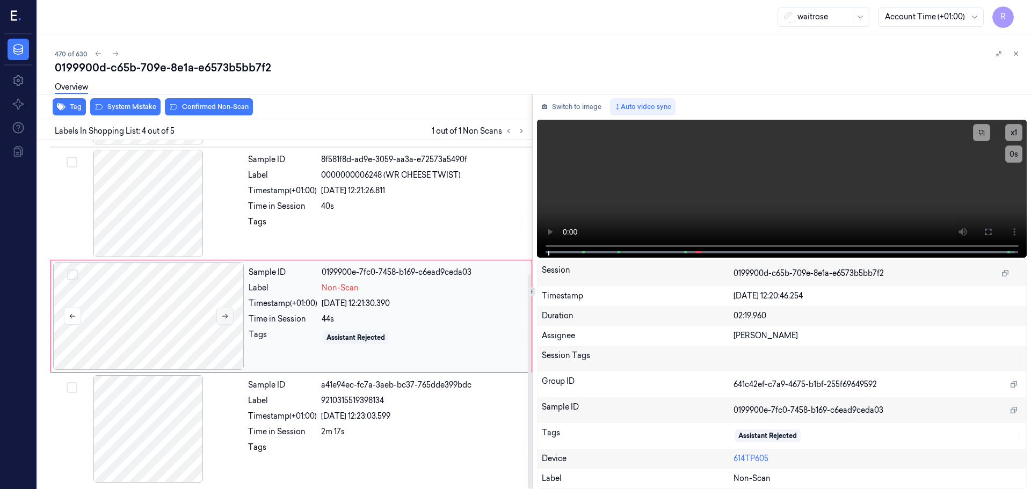
click at [229, 313] on button at bounding box center [224, 316] width 17 height 17
click at [228, 314] on icon at bounding box center [225, 316] width 8 height 8
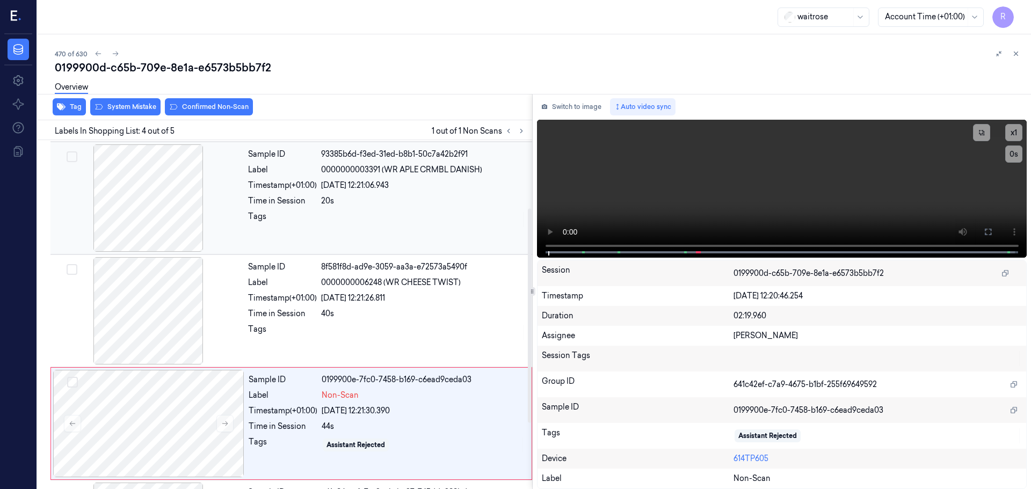
click at [165, 209] on div at bounding box center [148, 197] width 191 height 107
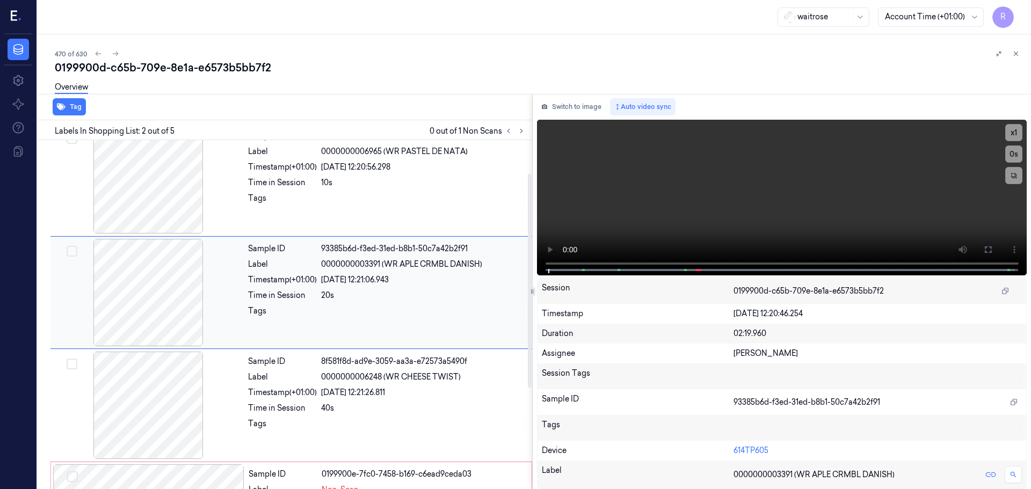
scroll to position [0, 0]
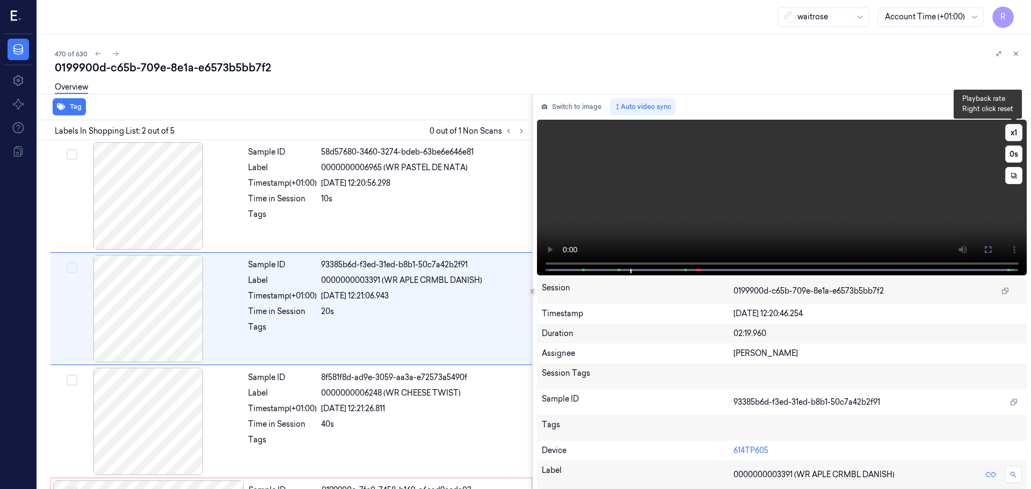
click at [1013, 128] on button "x 1" at bounding box center [1013, 132] width 17 height 17
click at [1013, 128] on button "x 2" at bounding box center [1013, 132] width 17 height 17
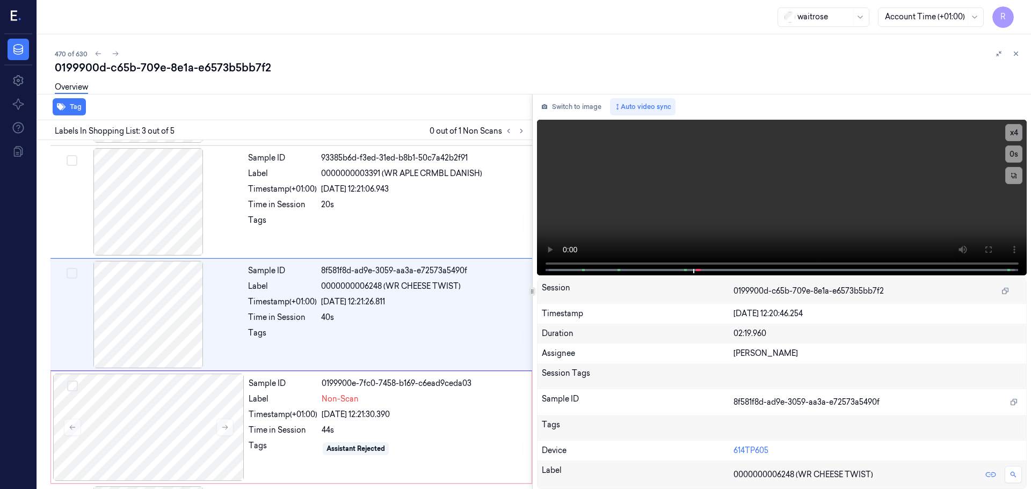
scroll to position [218, 0]
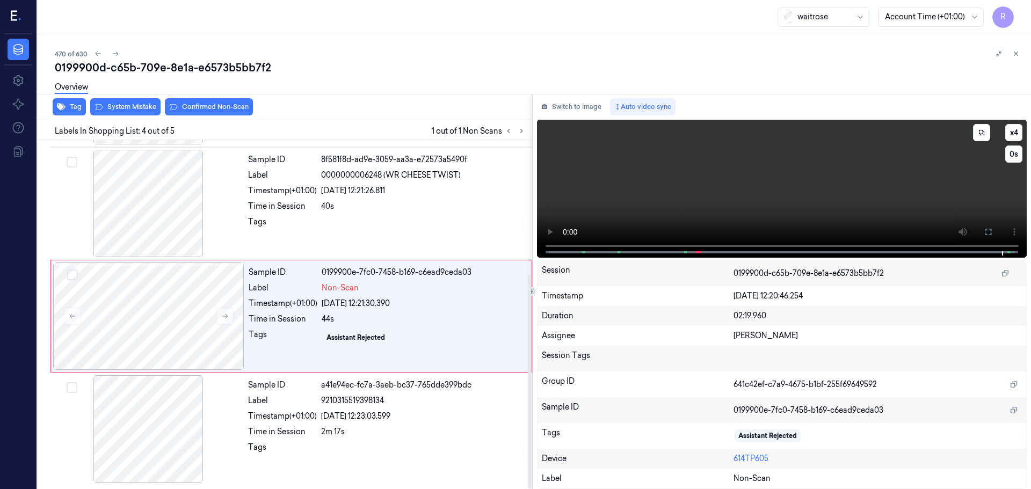
click at [551, 230] on video at bounding box center [782, 189] width 490 height 138
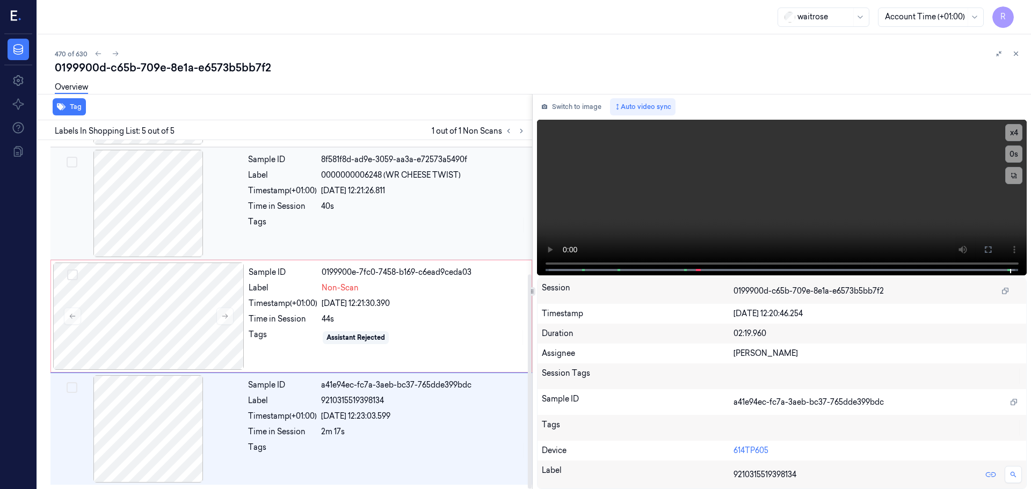
click at [373, 167] on div "Sample ID 8f581f8d-ad9e-3059-aa3a-e72573a5490f Label 0000000006248 (WR CHEESE T…" at bounding box center [387, 203] width 286 height 107
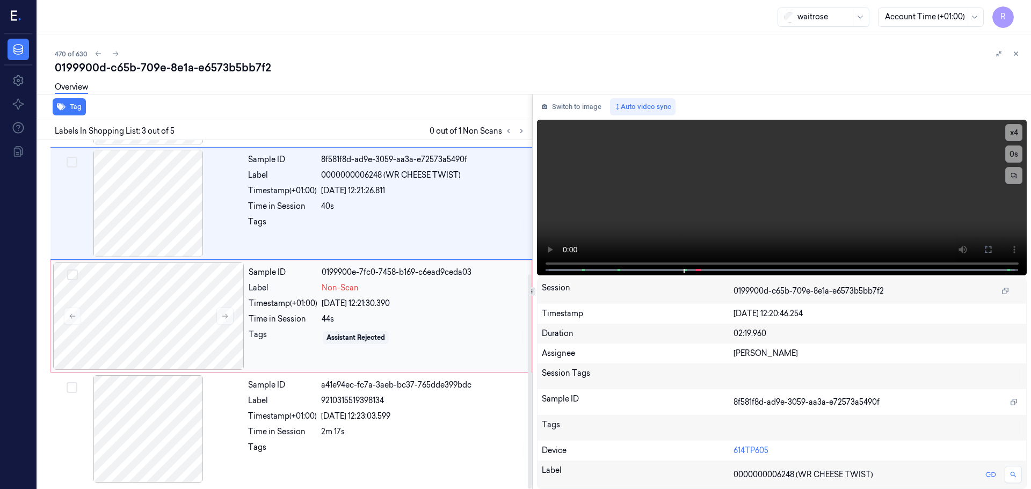
click at [358, 308] on div "[DATE] 12:21:30.390" at bounding box center [423, 303] width 203 height 11
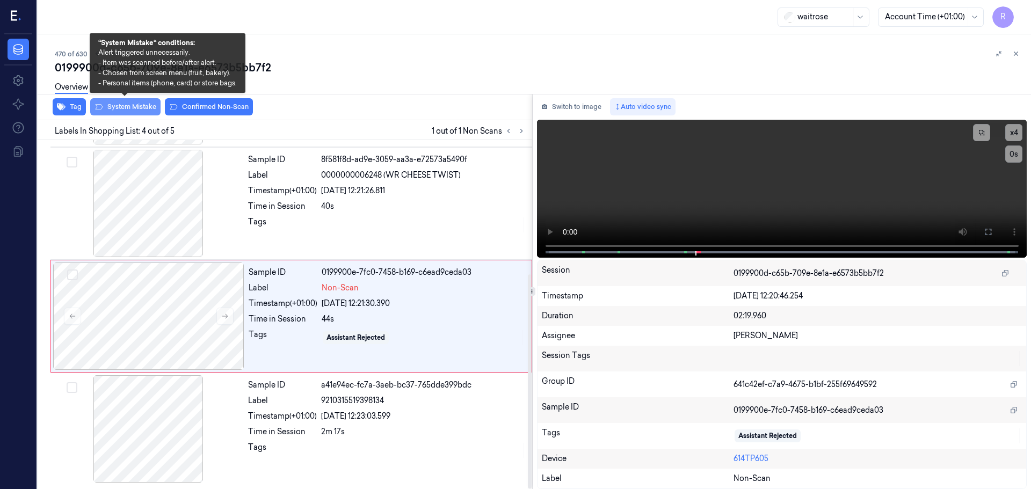
click at [138, 111] on button "System Mistake" at bounding box center [125, 106] width 70 height 17
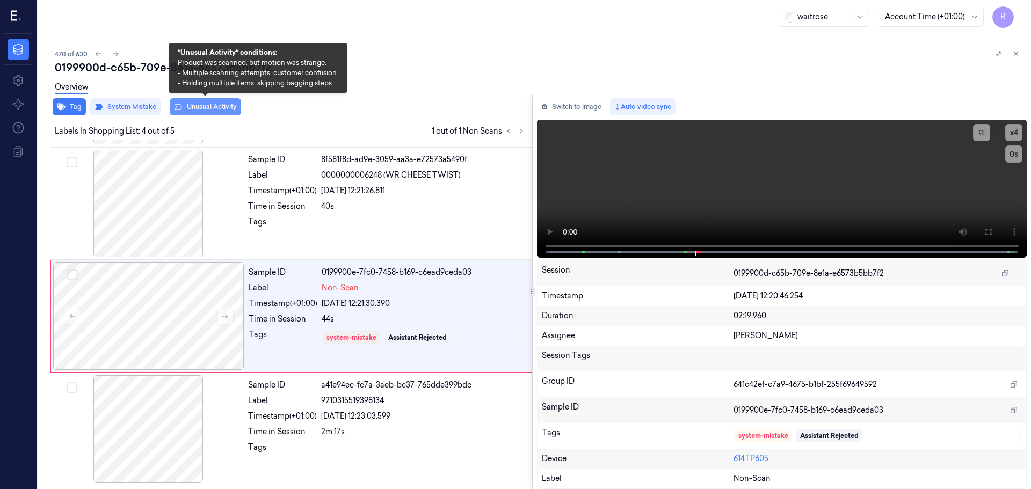
click at [196, 108] on button "Unusual Activity" at bounding box center [205, 106] width 71 height 17
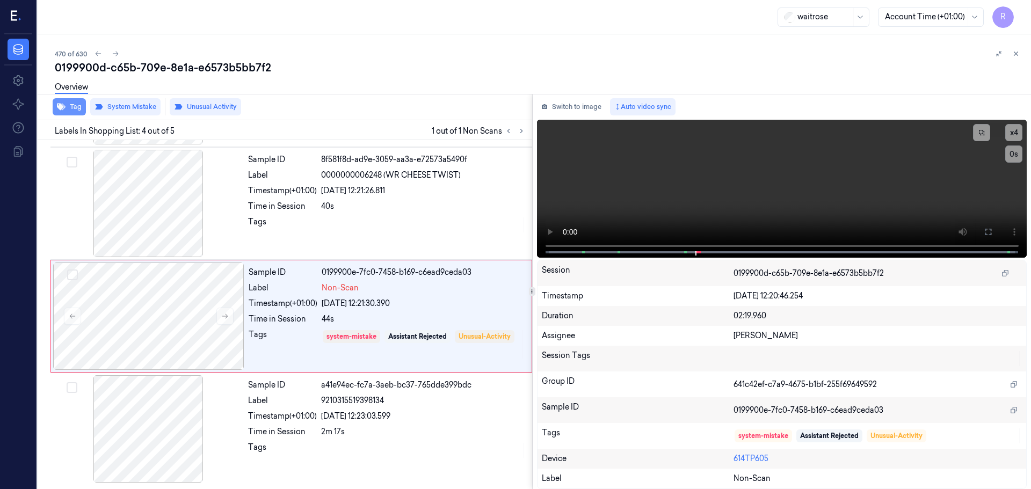
click at [75, 107] on button "Tag" at bounding box center [69, 106] width 33 height 17
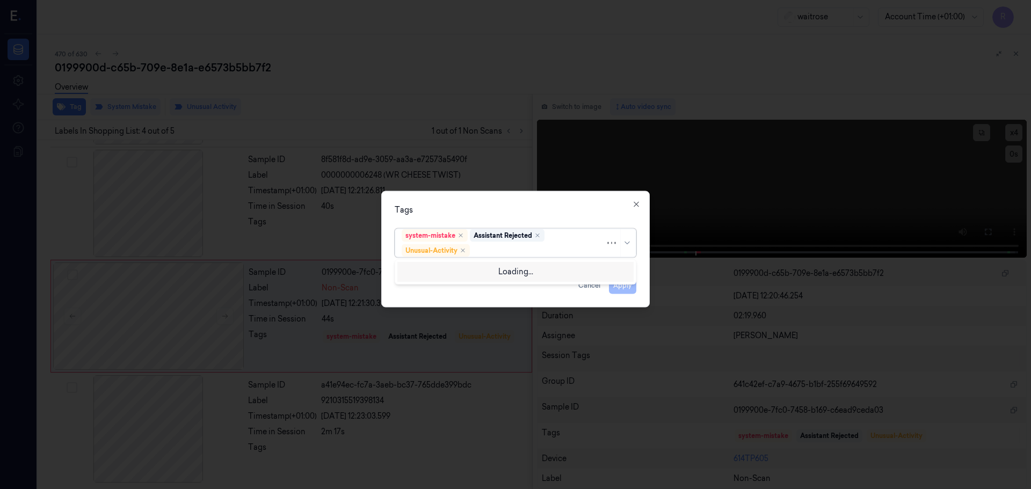
click at [626, 248] on div at bounding box center [620, 243] width 26 height 28
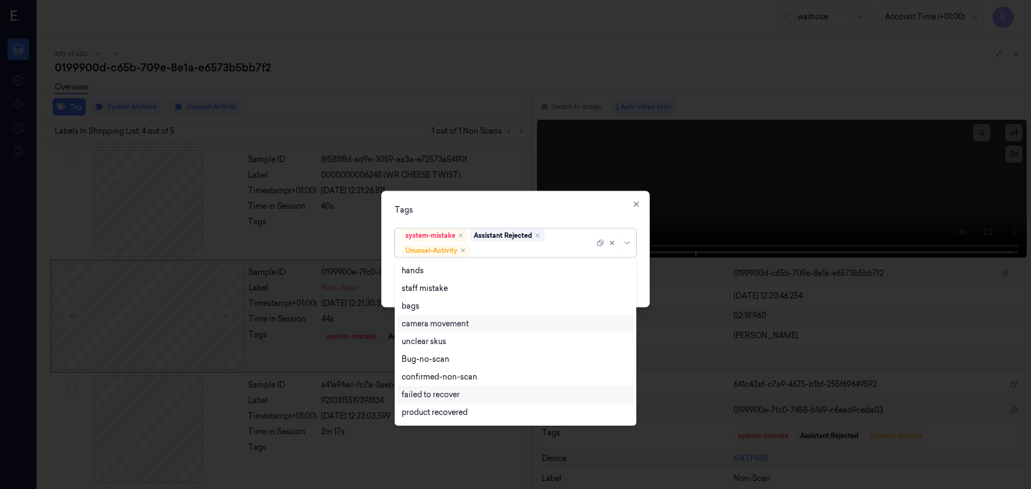
scroll to position [140, 0]
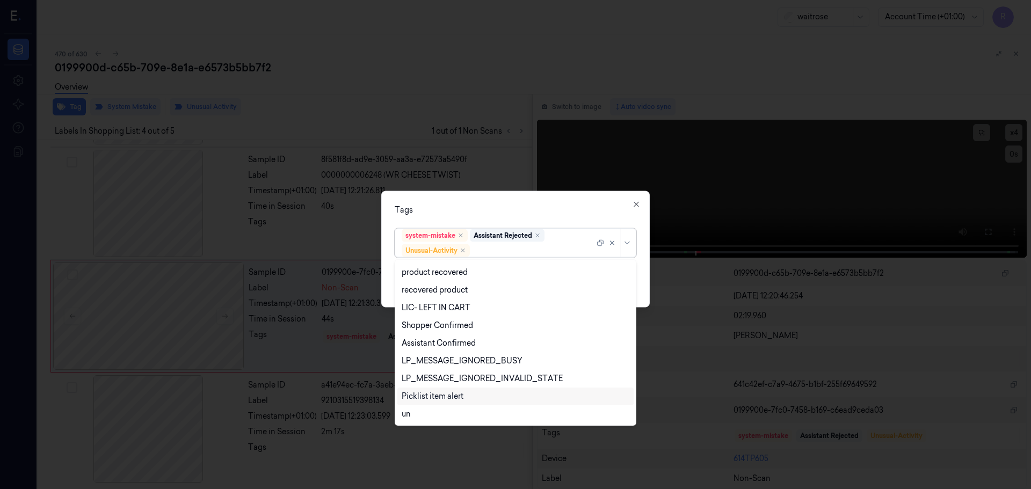
click at [444, 398] on div "Picklist item alert" at bounding box center [433, 396] width 62 height 11
click at [548, 224] on div "option Picklist item alert, selected. 20 results available. Use Up and Down to …" at bounding box center [516, 240] width 242 height 33
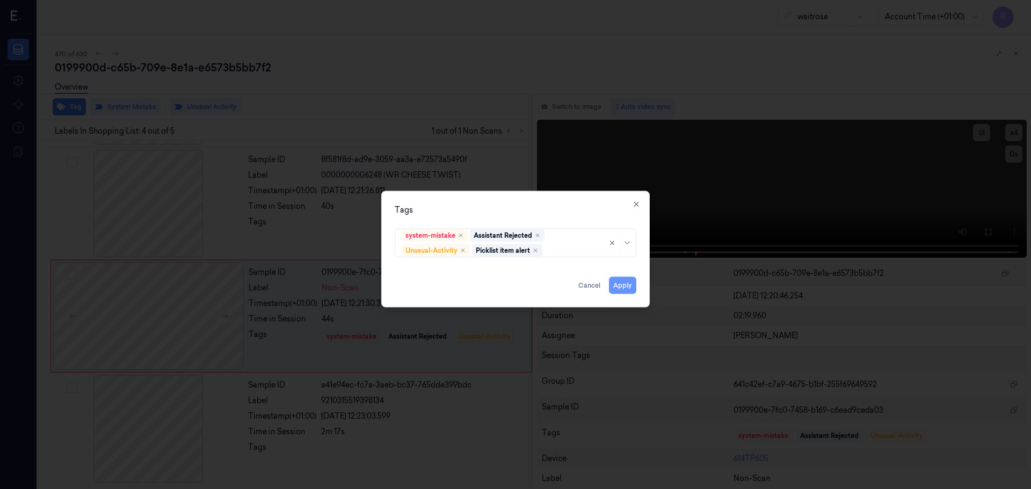
click at [624, 286] on button "Apply" at bounding box center [622, 284] width 27 height 17
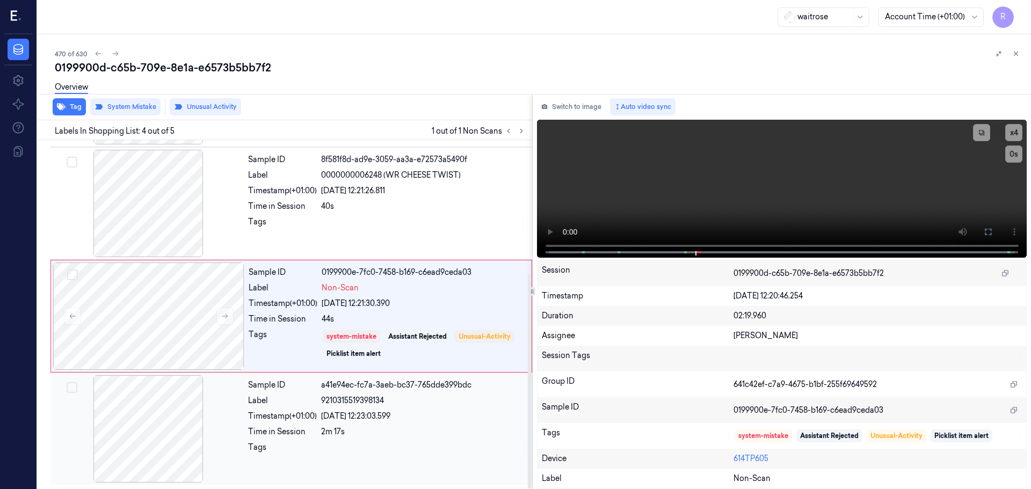
click at [399, 417] on div "[DATE] 12:23:03.599" at bounding box center [423, 416] width 205 height 11
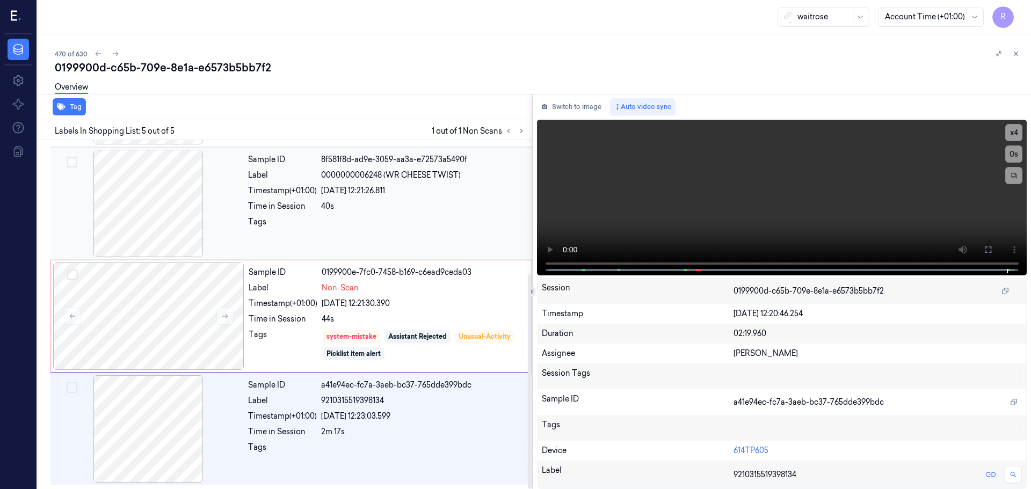
click at [434, 213] on div "Sample ID 8f581f8d-ad9e-3059-aa3a-e72573a5490f Label 0000000006248 (WR CHEESE T…" at bounding box center [387, 203] width 286 height 107
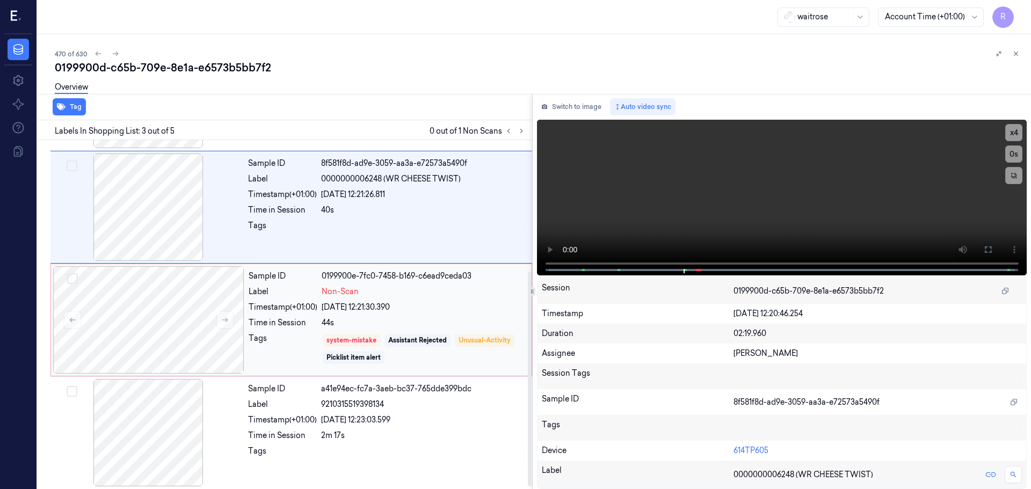
click at [351, 309] on div "[DATE] 12:21:30.390" at bounding box center [423, 307] width 203 height 11
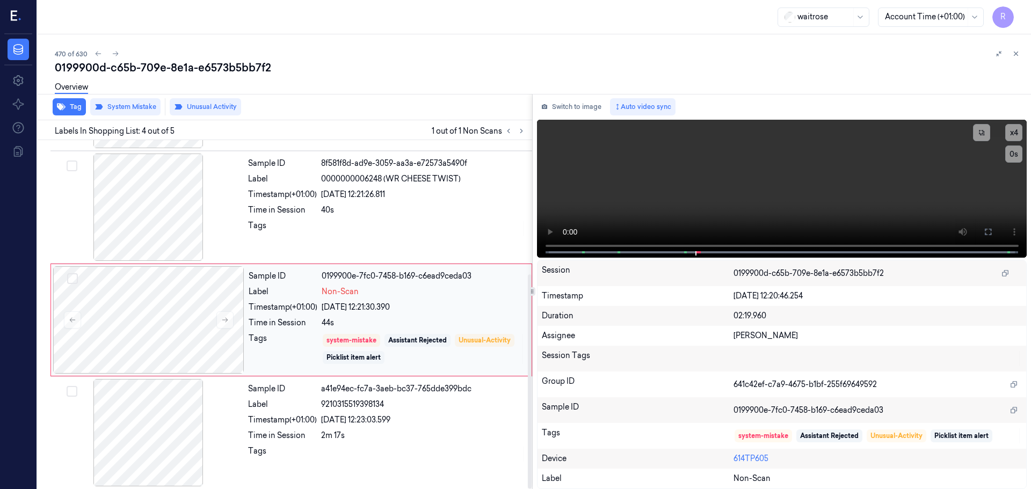
scroll to position [218, 0]
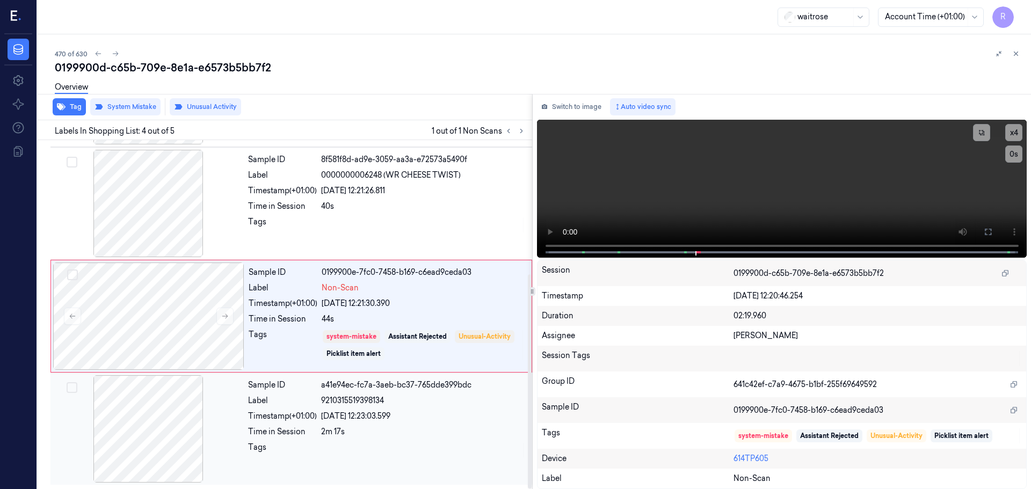
click at [375, 418] on div "[DATE] 12:23:03.599" at bounding box center [423, 416] width 205 height 11
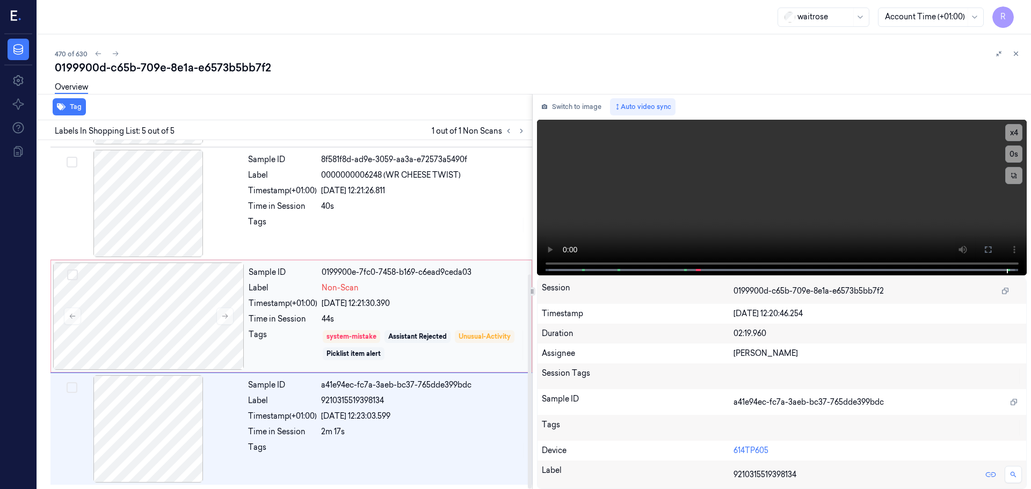
click at [306, 326] on div "Sample ID 0199900e-7fc0-7458-b169-c6ead9ceda03 Label Non-Scan Timestamp (+01:00…" at bounding box center [386, 315] width 285 height 107
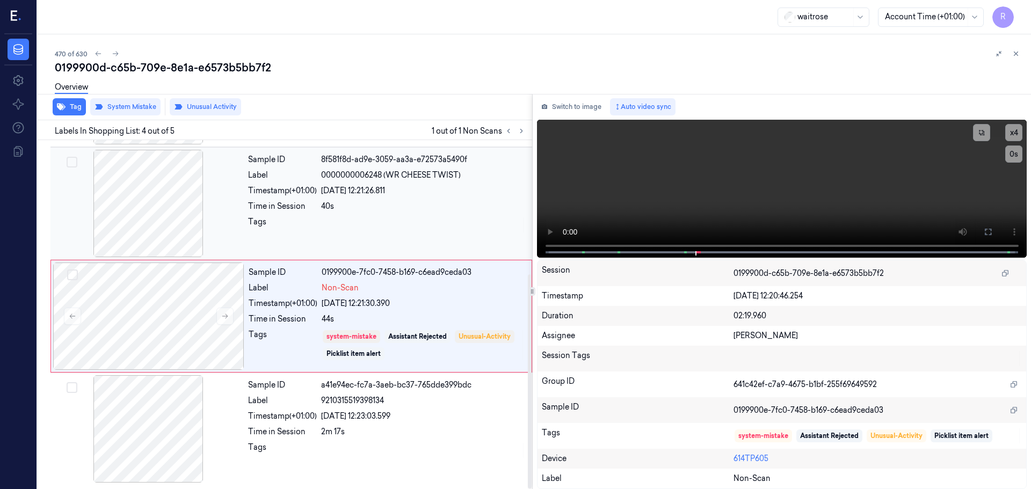
click at [307, 205] on div "Time in Session" at bounding box center [282, 206] width 69 height 11
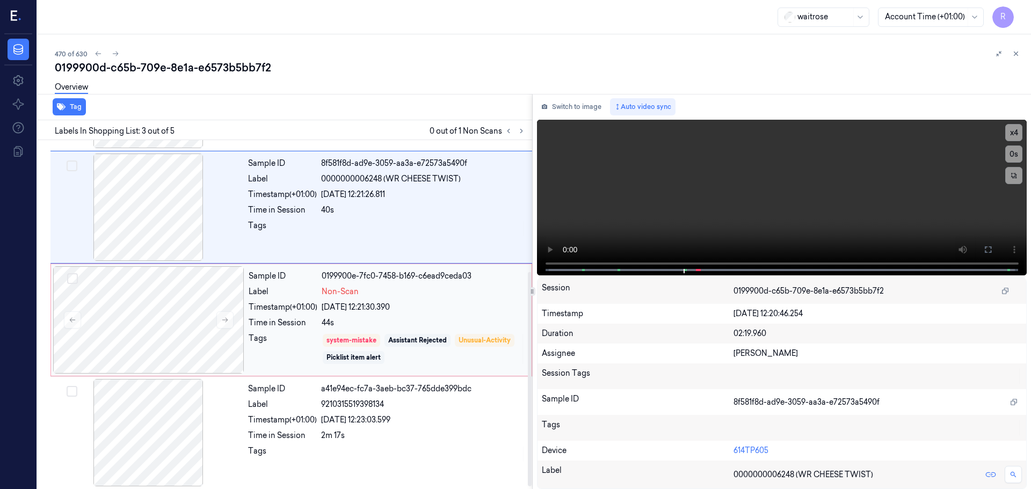
click at [293, 317] on div "Sample ID 0199900e-7fc0-7458-b169-c6ead9ceda03 Label Non-Scan Timestamp (+01:00…" at bounding box center [386, 319] width 285 height 107
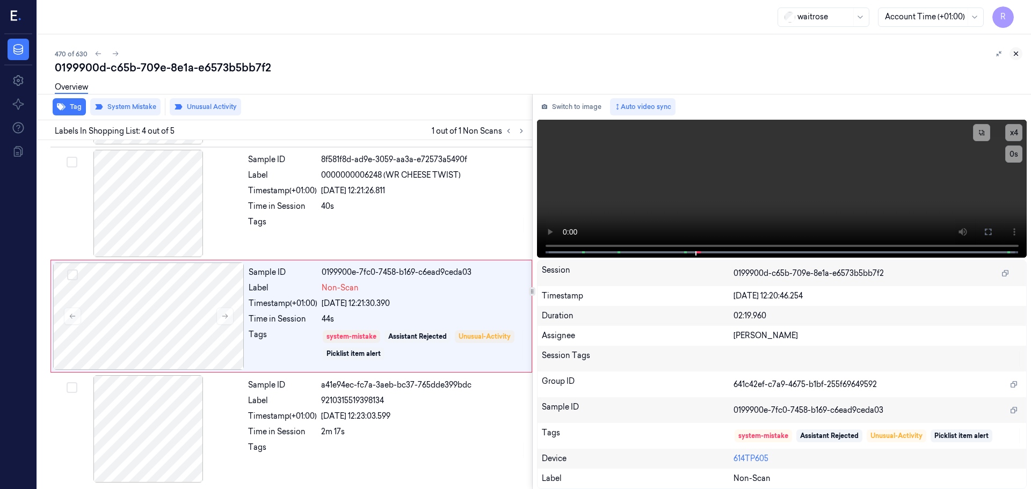
click at [1020, 55] on button at bounding box center [1015, 53] width 13 height 13
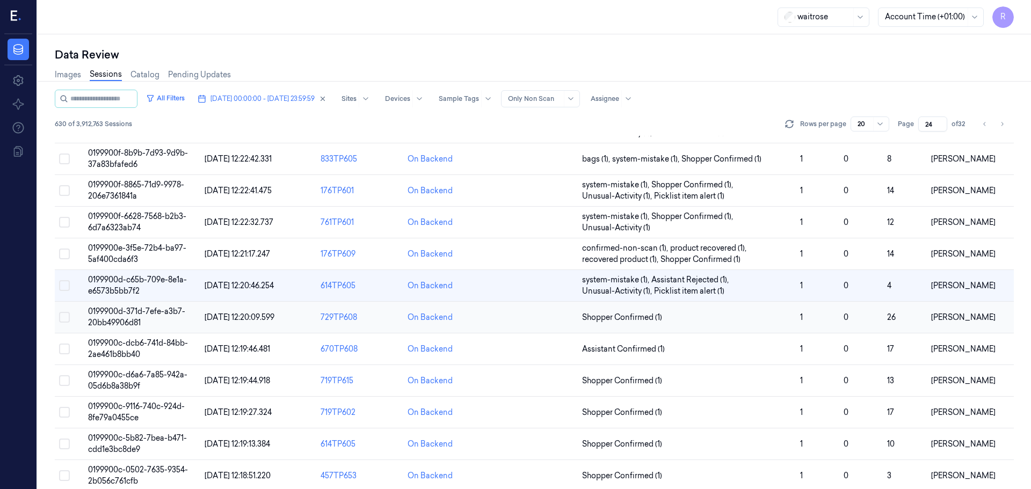
scroll to position [148, 0]
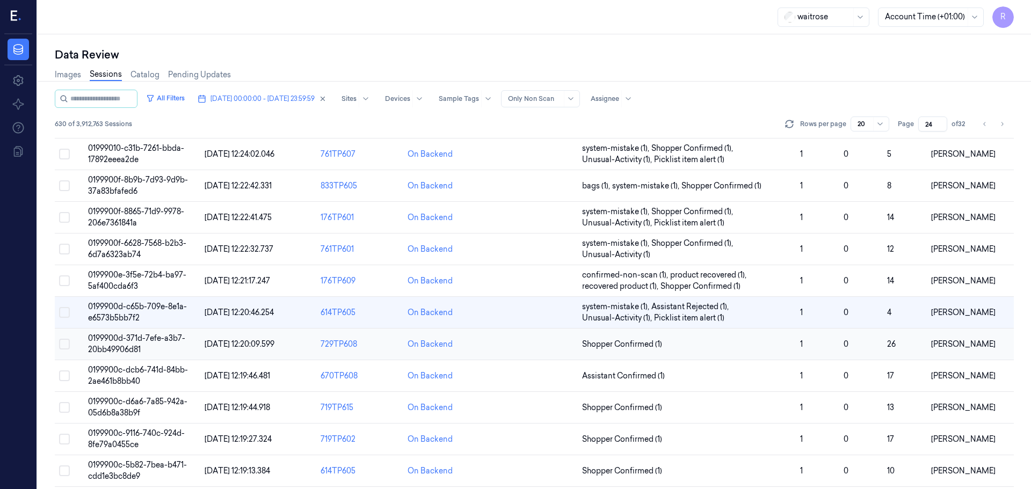
click at [686, 342] on span "Shopper Confirmed (1)" at bounding box center [686, 344] width 209 height 11
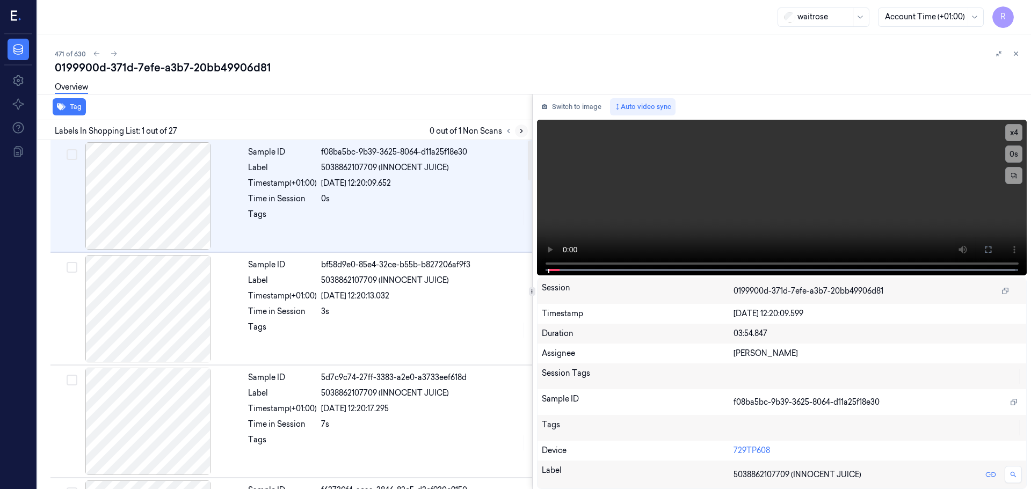
click at [518, 128] on icon at bounding box center [521, 131] width 8 height 8
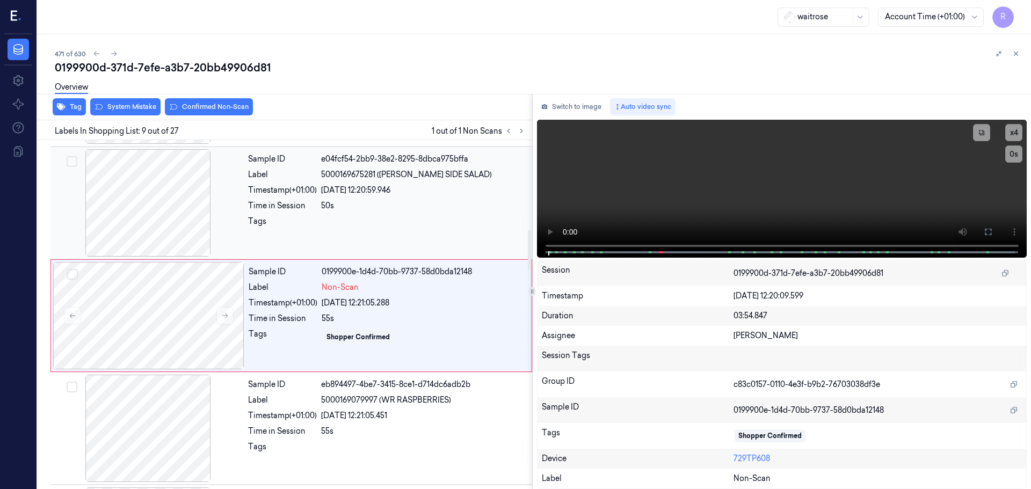
scroll to position [783, 0]
click at [228, 316] on icon at bounding box center [225, 315] width 8 height 8
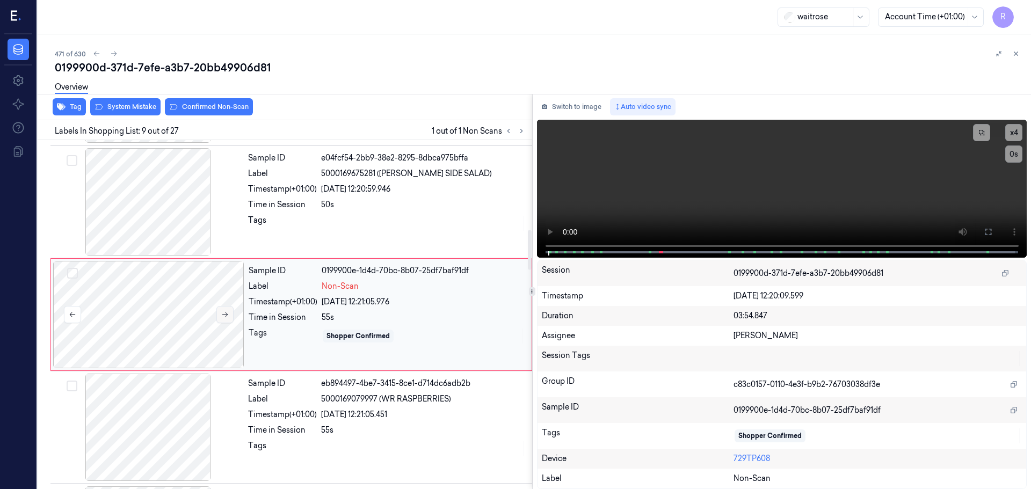
click at [228, 316] on icon at bounding box center [225, 315] width 8 height 8
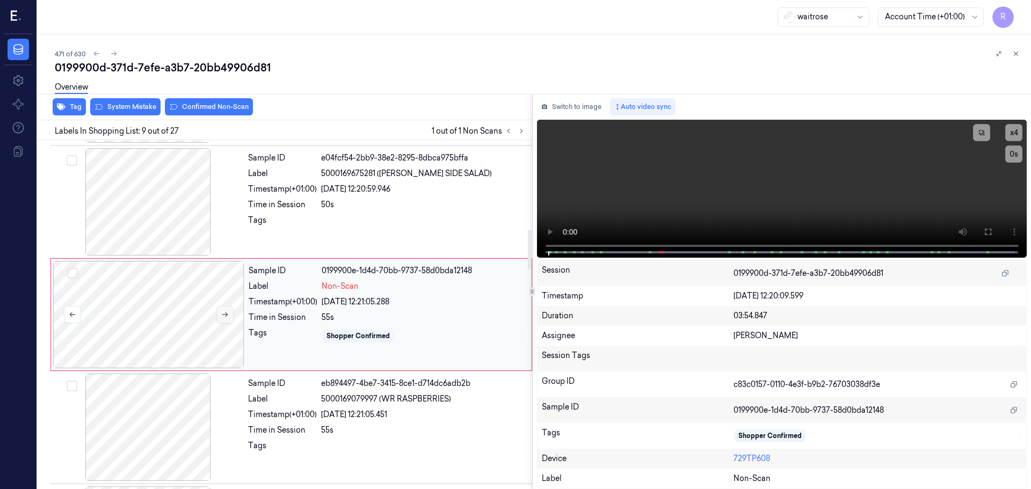
click at [228, 316] on icon at bounding box center [225, 315] width 8 height 8
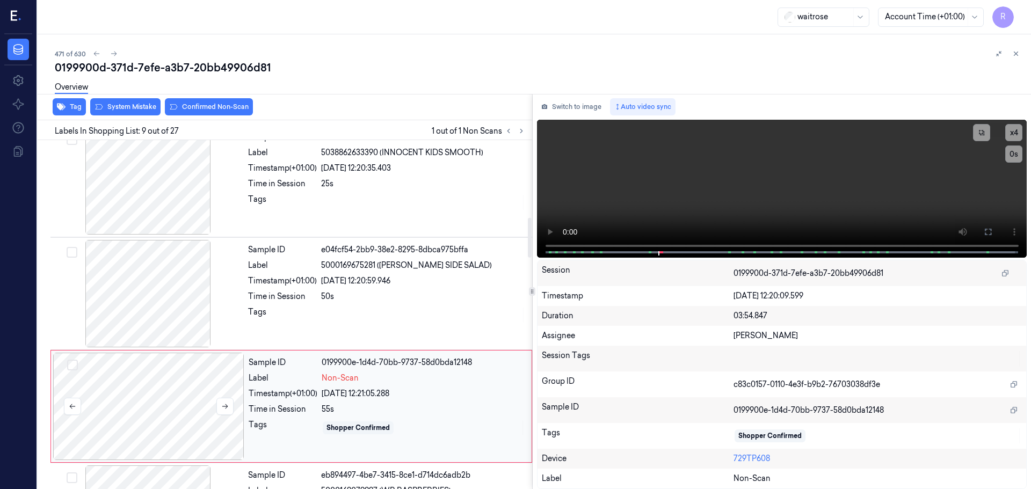
scroll to position [676, 0]
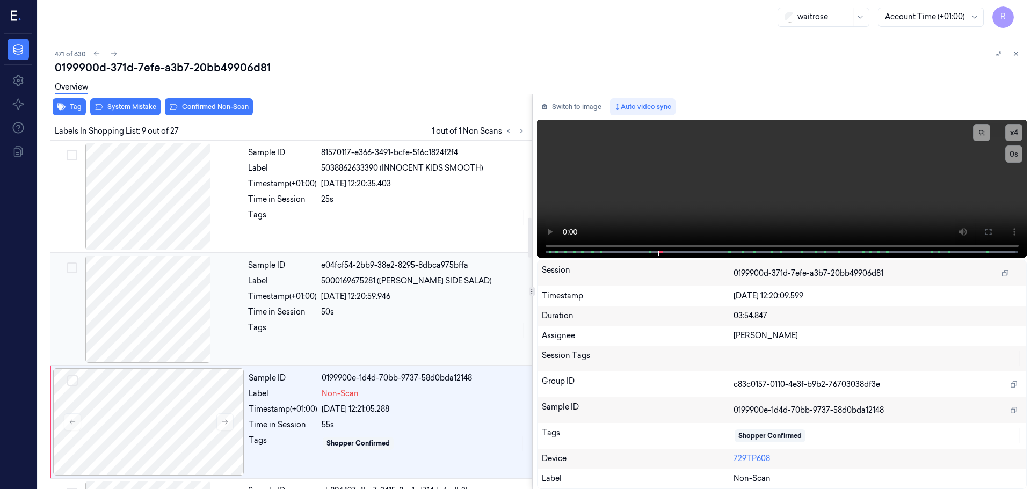
click at [165, 326] on div at bounding box center [148, 309] width 191 height 107
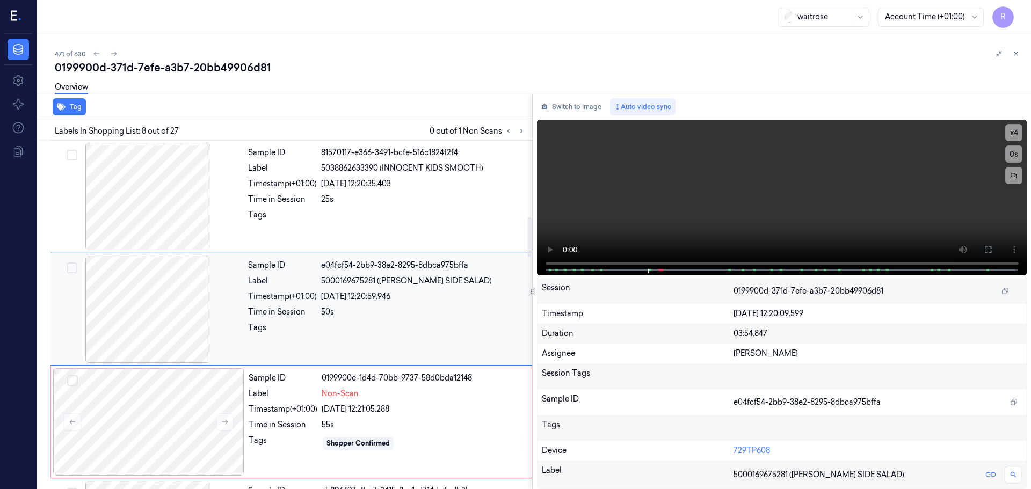
scroll to position [670, 0]
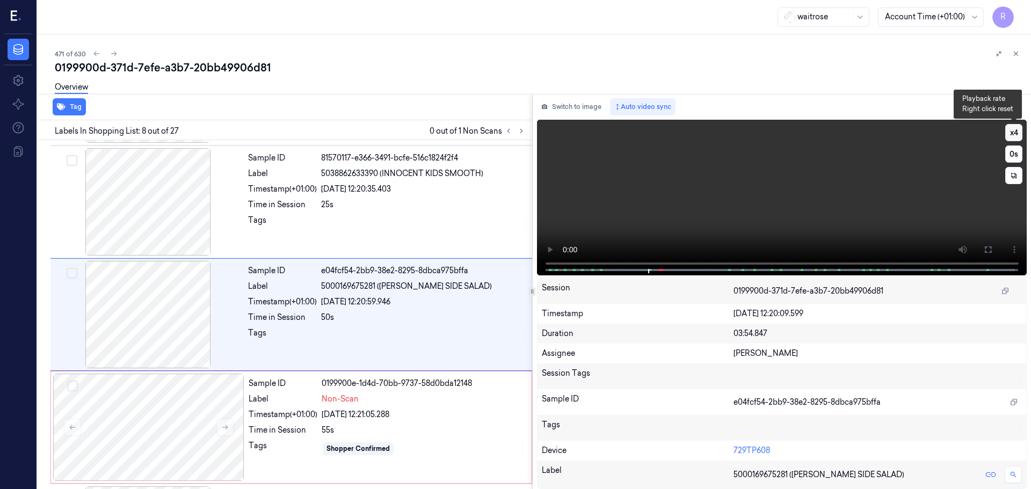
click at [1009, 130] on button "x 4" at bounding box center [1013, 132] width 17 height 17
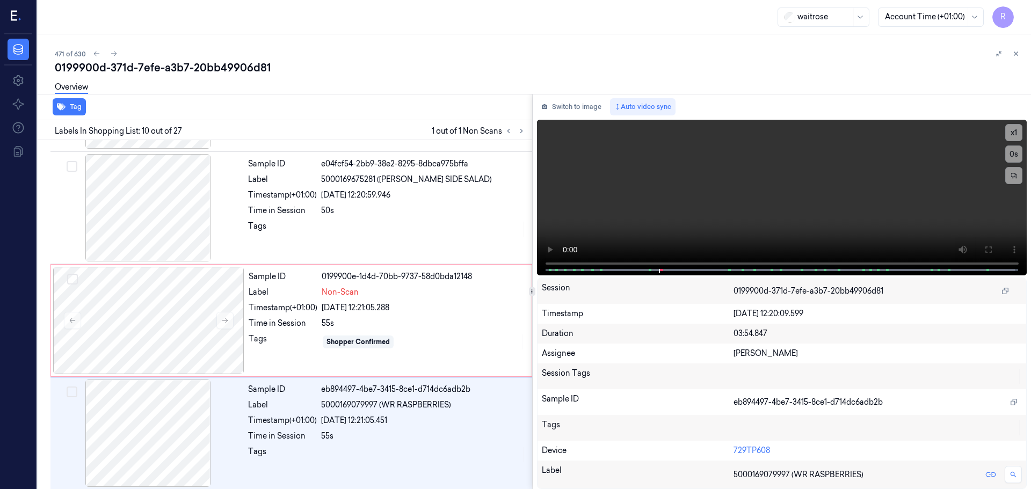
scroll to position [783, 0]
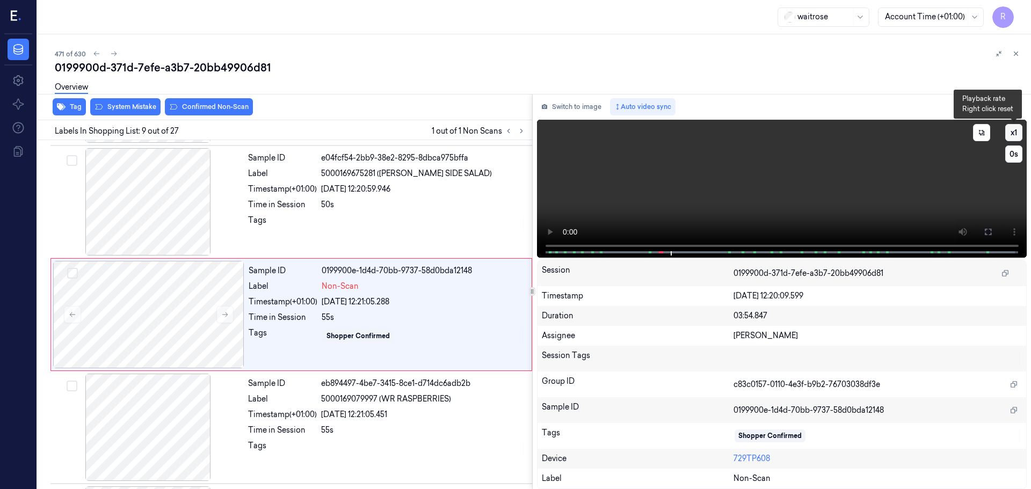
click at [1017, 136] on button "x 1" at bounding box center [1013, 132] width 17 height 17
click at [1012, 131] on button "x 2" at bounding box center [1013, 132] width 17 height 17
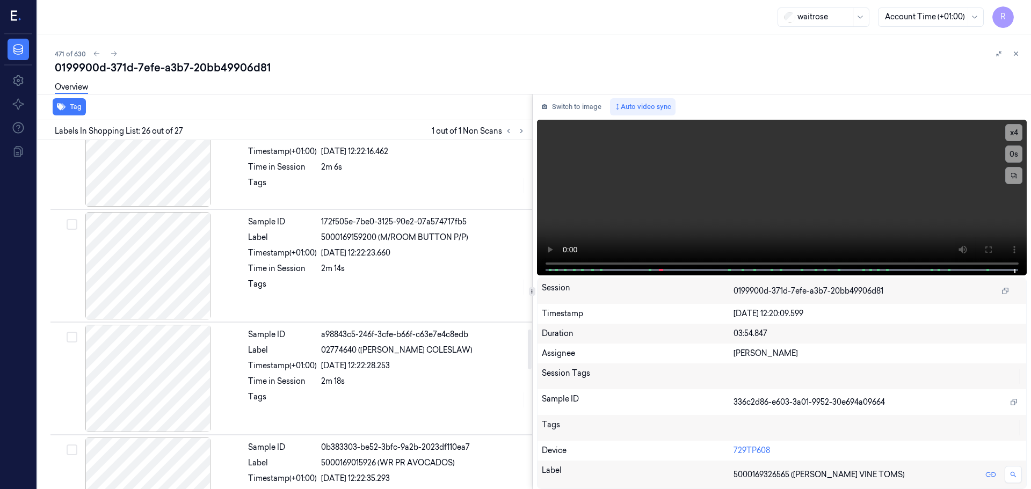
scroll to position [1571, 0]
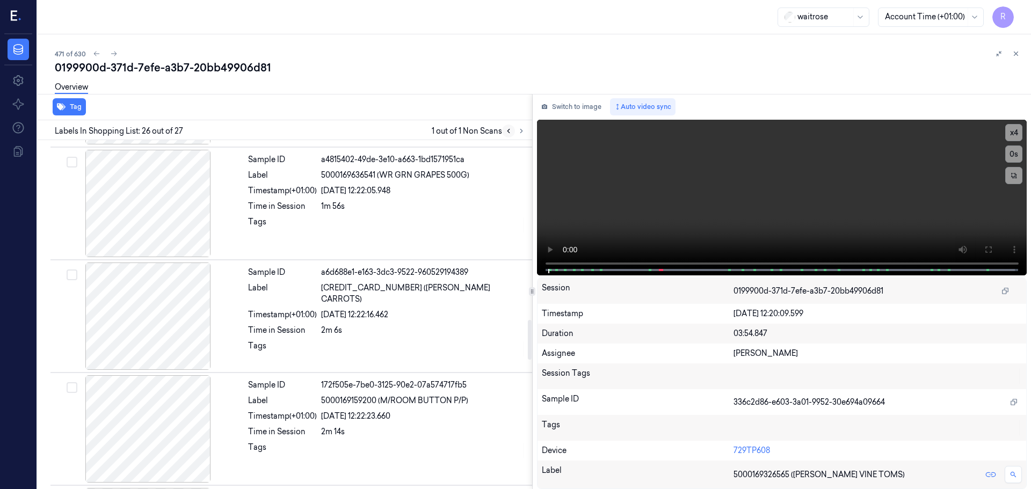
drag, startPoint x: 505, startPoint y: 133, endPoint x: 515, endPoint y: 137, distance: 11.1
click at [509, 136] on button at bounding box center [508, 131] width 13 height 13
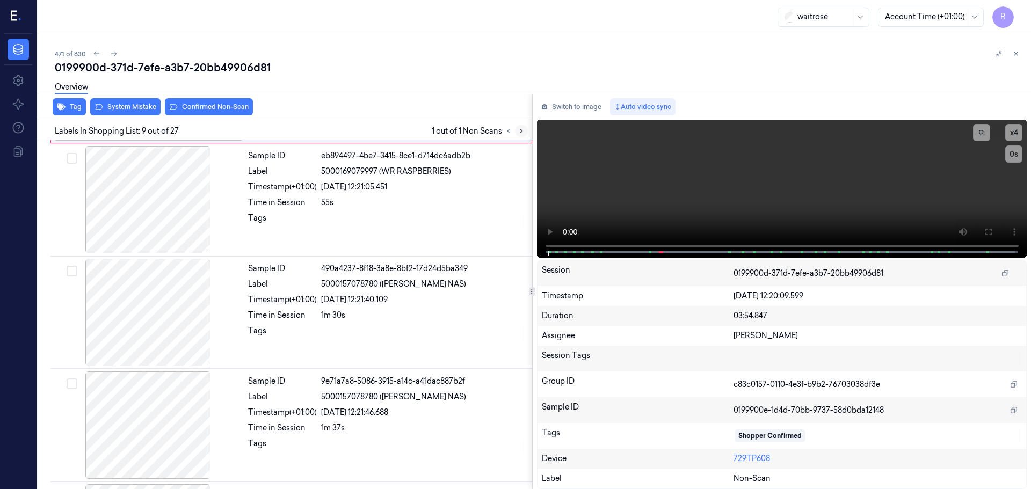
click at [522, 132] on icon at bounding box center [521, 131] width 8 height 8
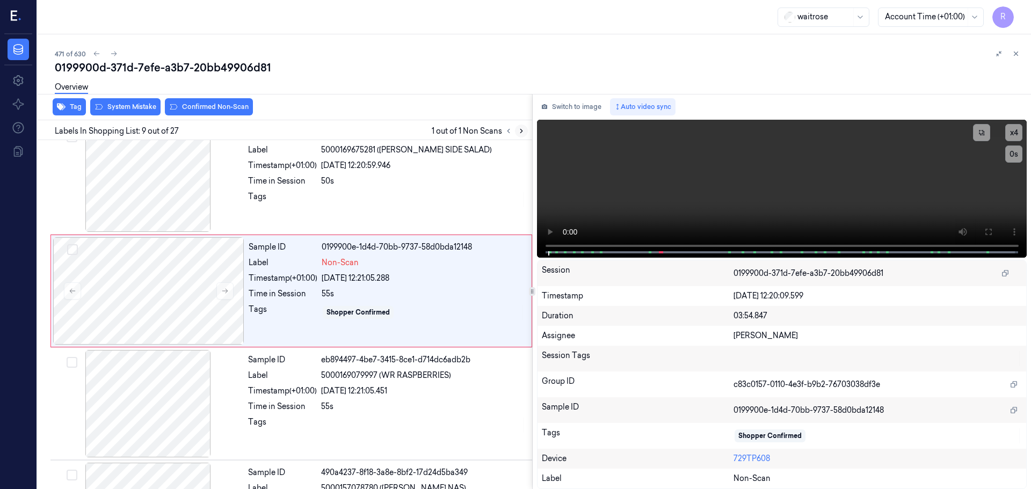
click at [521, 133] on icon at bounding box center [521, 131] width 8 height 8
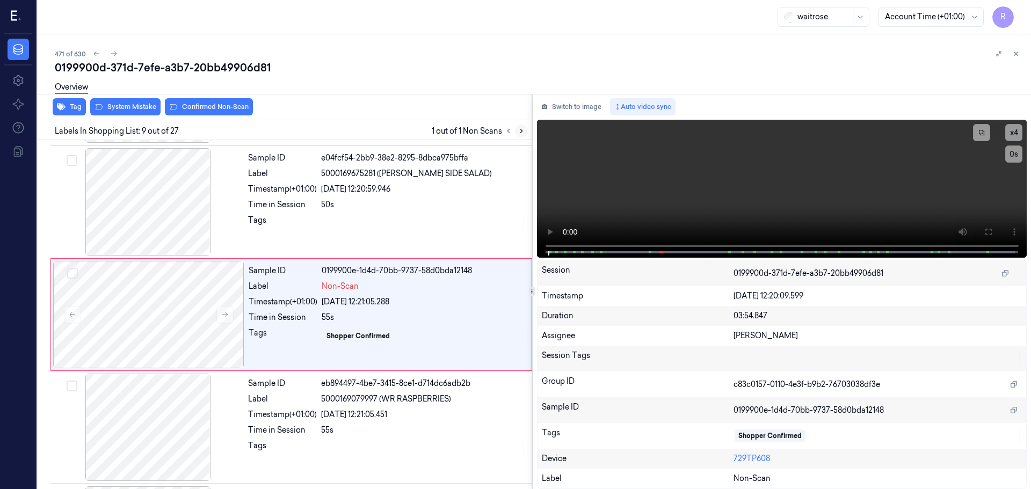
click at [520, 133] on icon at bounding box center [521, 131] width 2 height 4
click at [225, 311] on button at bounding box center [224, 314] width 17 height 17
click at [225, 311] on icon at bounding box center [225, 315] width 8 height 8
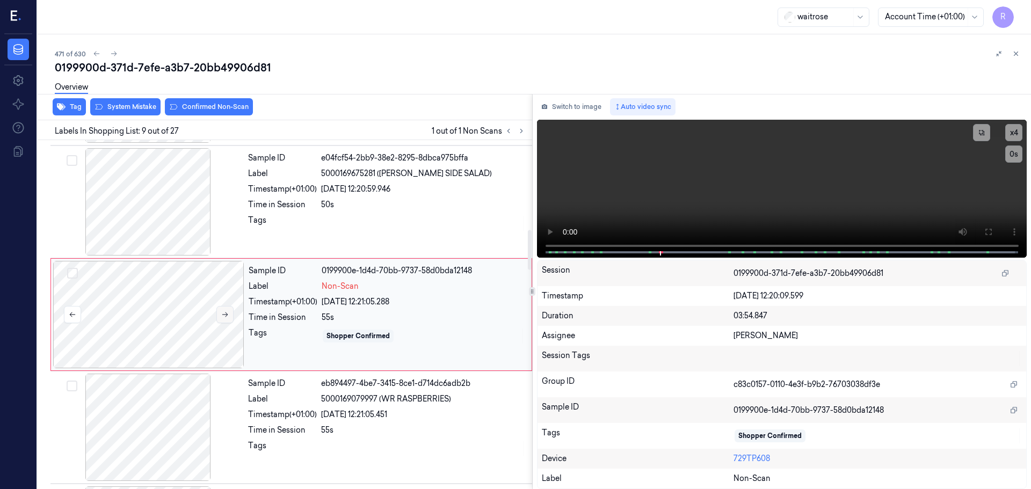
click at [225, 311] on icon at bounding box center [225, 315] width 8 height 8
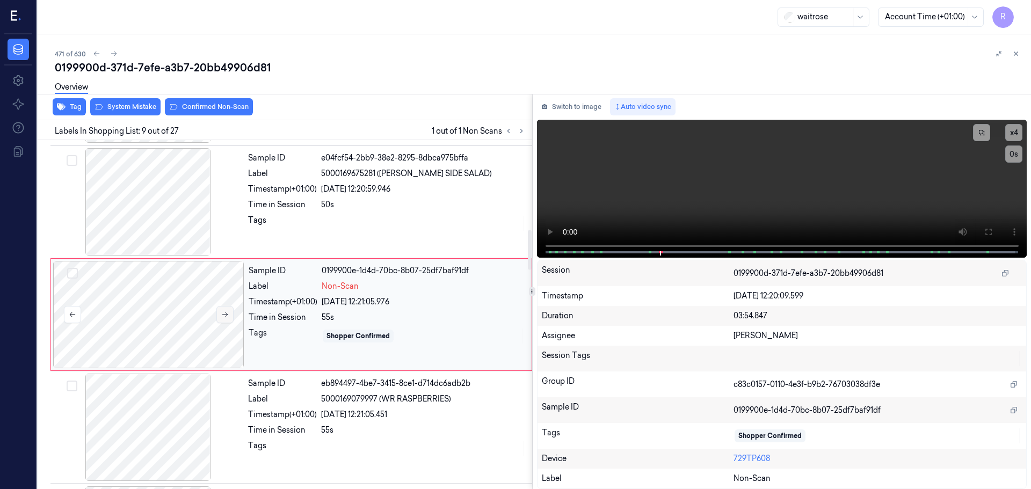
click at [225, 311] on icon at bounding box center [225, 315] width 8 height 8
click at [225, 309] on button at bounding box center [224, 314] width 17 height 17
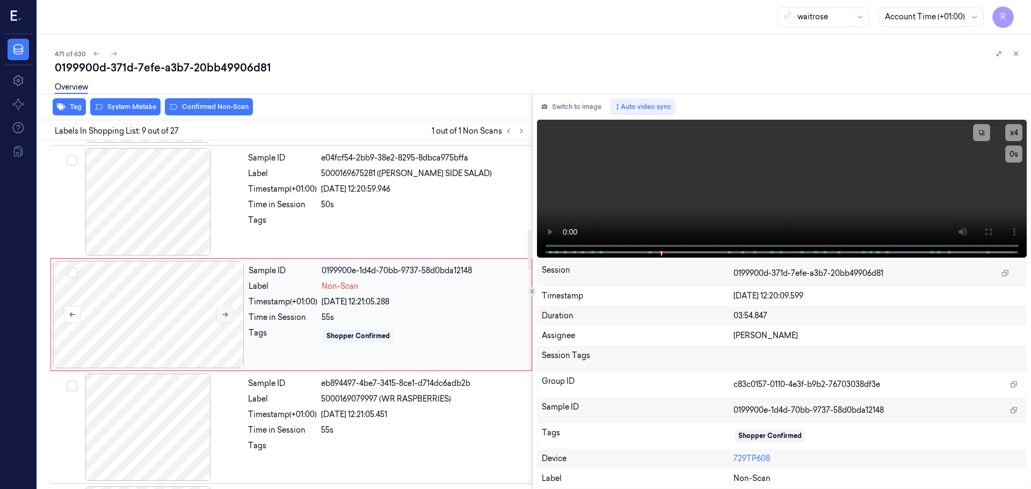
click at [225, 309] on button at bounding box center [224, 314] width 17 height 17
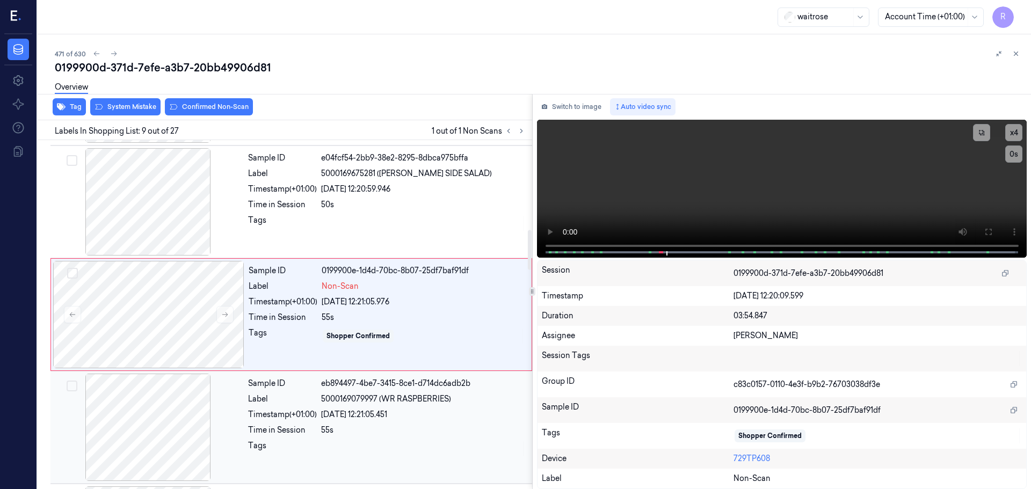
click at [317, 411] on div "Timestamp (+01:00)" at bounding box center [282, 414] width 69 height 11
click at [327, 327] on div "Shopper Confirmed" at bounding box center [423, 335] width 203 height 17
click at [1009, 130] on button "x 4" at bounding box center [1013, 132] width 17 height 17
click at [226, 317] on icon at bounding box center [225, 315] width 8 height 8
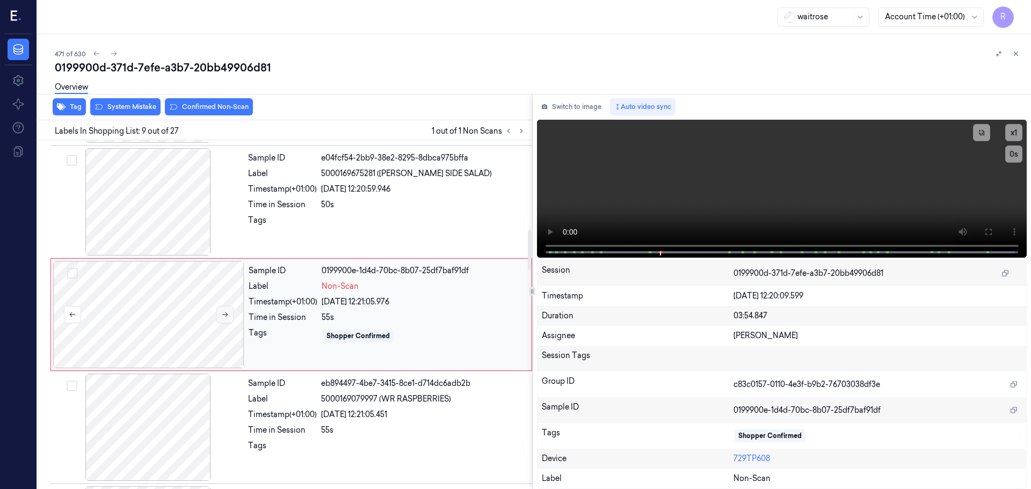
click at [226, 317] on icon at bounding box center [225, 315] width 8 height 8
click at [226, 317] on button at bounding box center [224, 314] width 17 height 17
click at [226, 317] on icon at bounding box center [225, 315] width 8 height 8
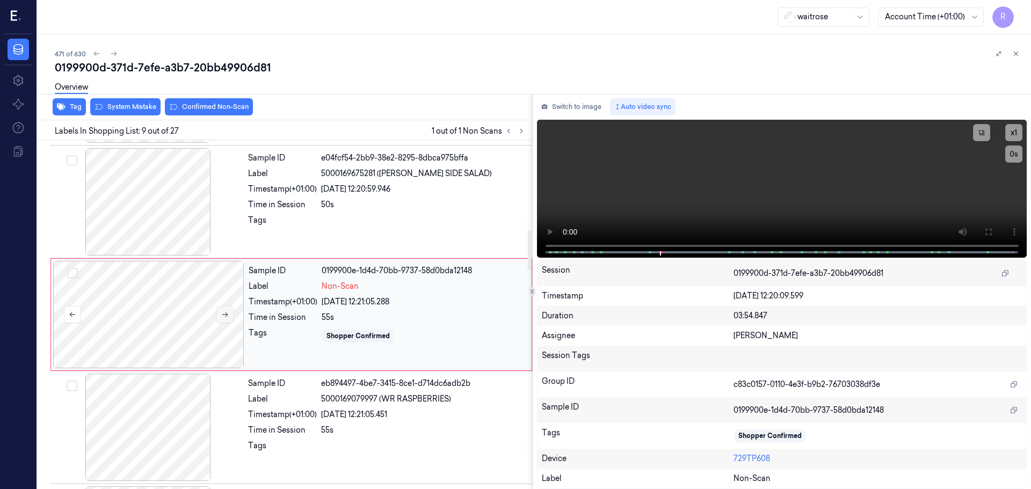
click at [226, 317] on icon at bounding box center [225, 315] width 8 height 8
click at [1016, 136] on button "x 1" at bounding box center [1013, 132] width 17 height 17
click at [1016, 136] on button "x 2" at bounding box center [1013, 132] width 17 height 17
click at [398, 199] on div "Sample ID e04fcf54-2bb9-38e2-8295-8dbca975bffa Label 5000169675281 ([PERSON_NAM…" at bounding box center [387, 201] width 286 height 107
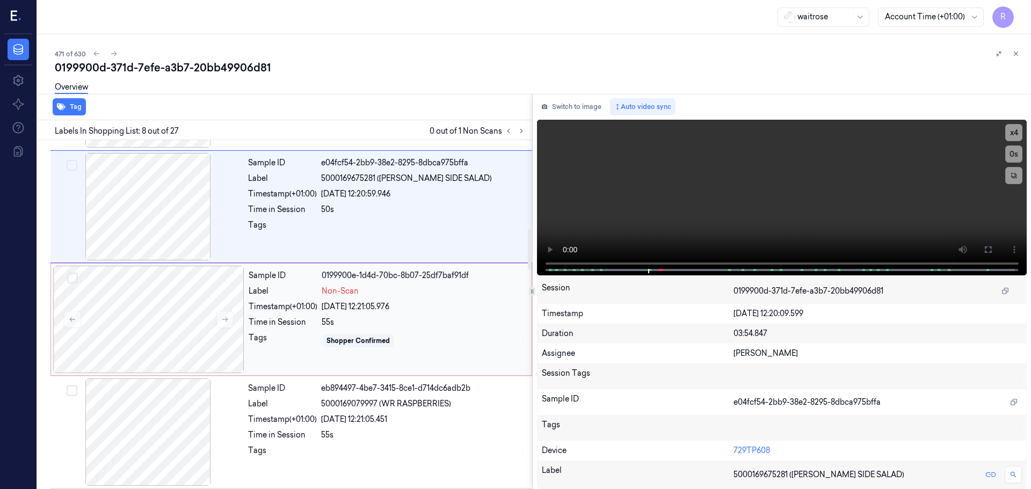
click at [402, 334] on div "Shopper Confirmed" at bounding box center [423, 340] width 203 height 17
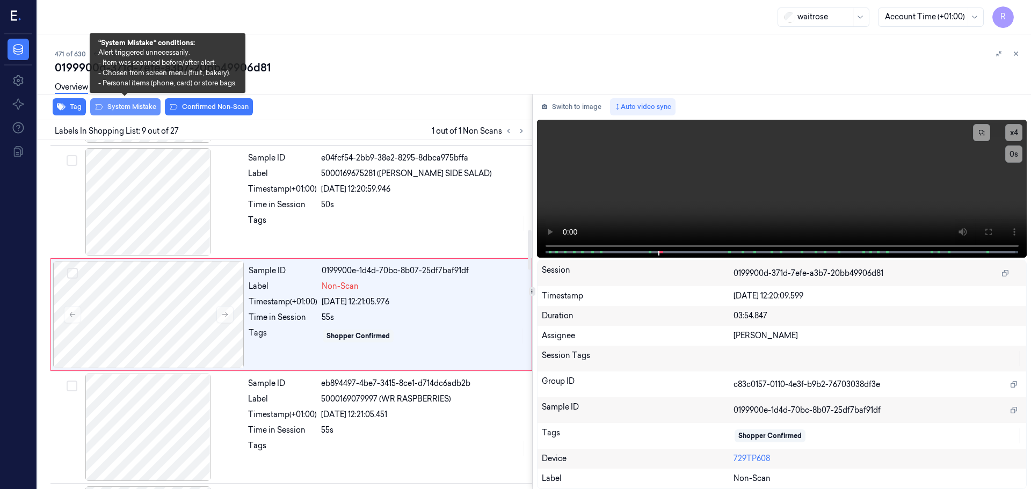
click at [122, 108] on button "System Mistake" at bounding box center [125, 106] width 70 height 17
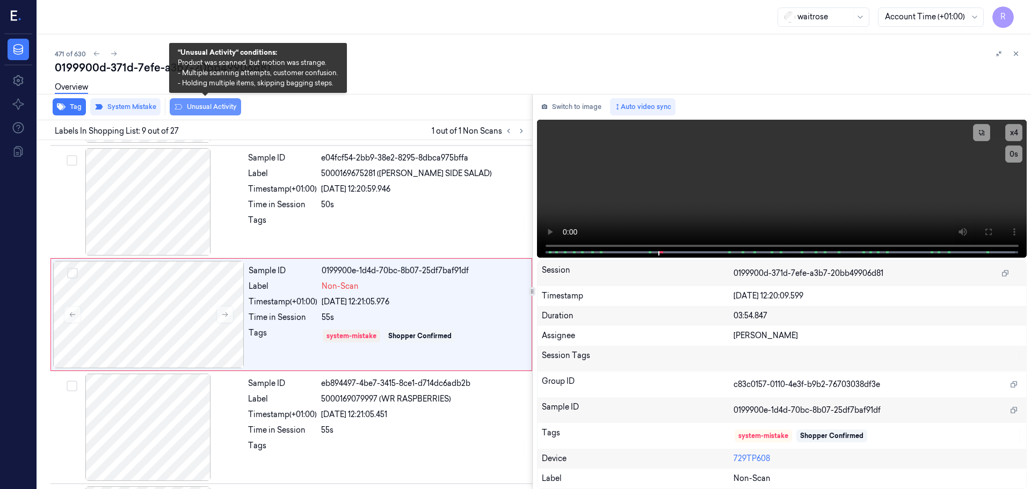
click at [193, 106] on button "Unusual Activity" at bounding box center [205, 106] width 71 height 17
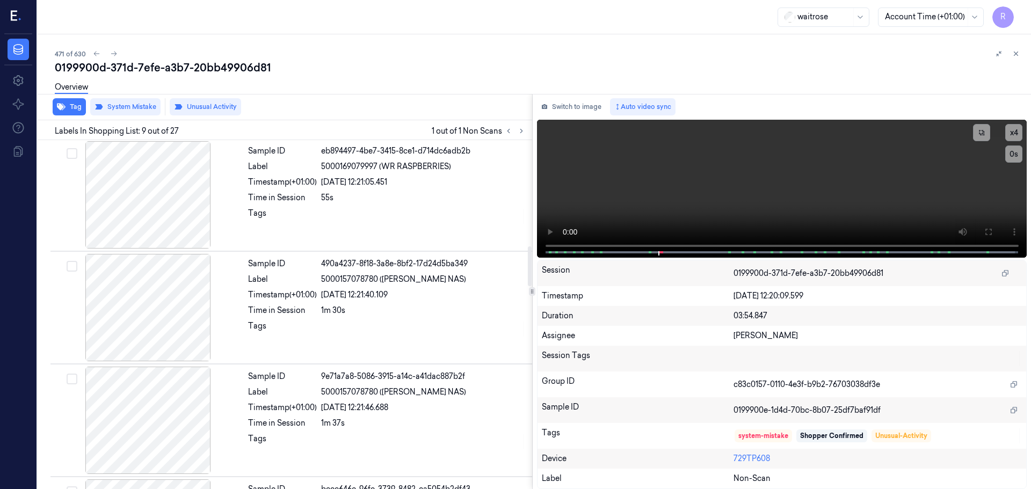
scroll to position [927, 0]
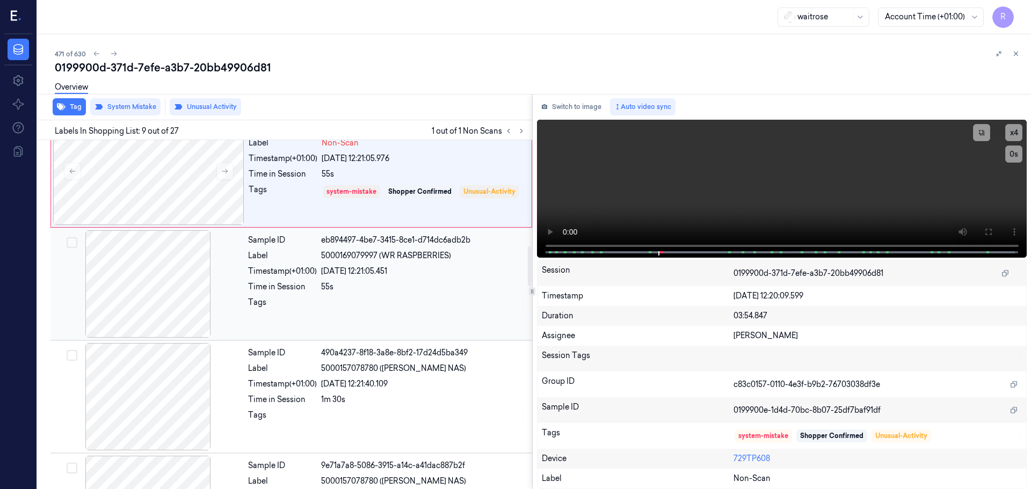
click at [316, 290] on div "Time in Session" at bounding box center [282, 286] width 69 height 11
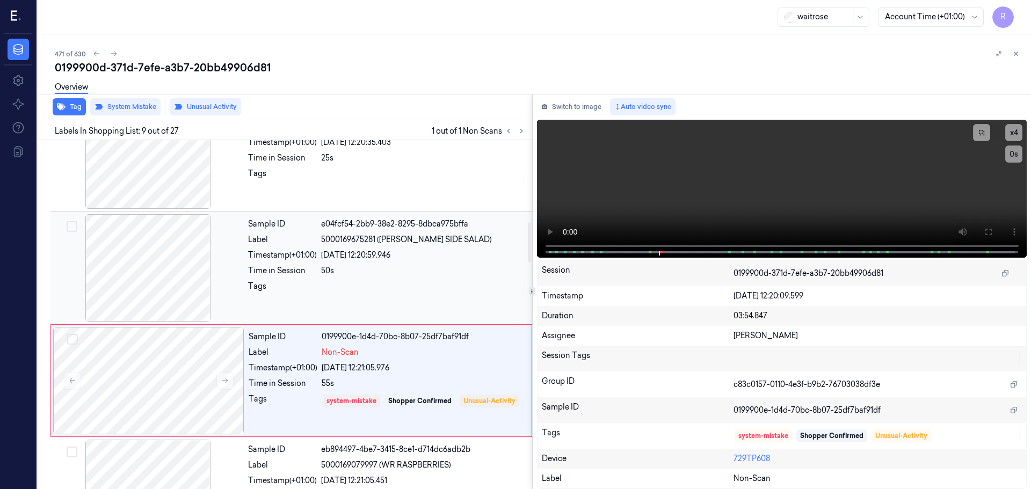
click at [338, 237] on span "5000169675281 ([PERSON_NAME] SIDE SALAD)" at bounding box center [406, 239] width 171 height 11
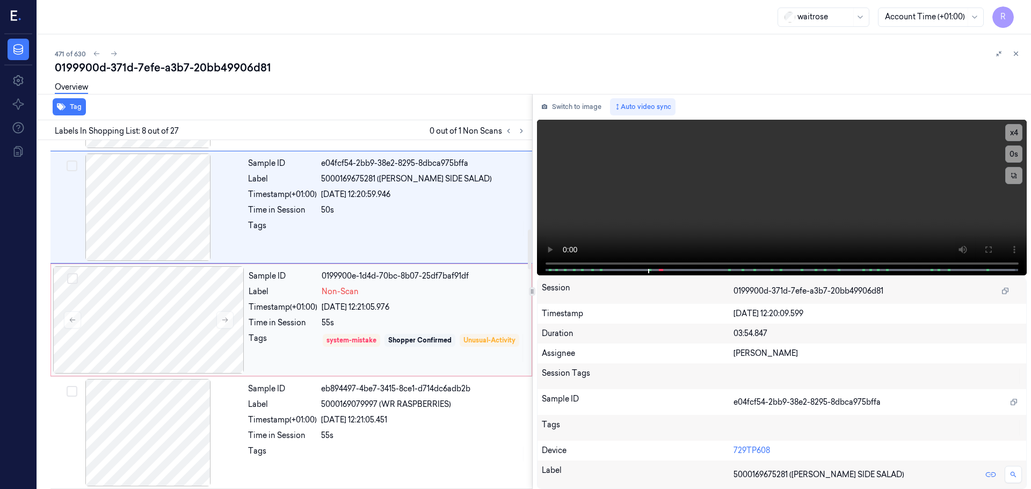
click at [292, 318] on div "Time in Session" at bounding box center [283, 322] width 69 height 11
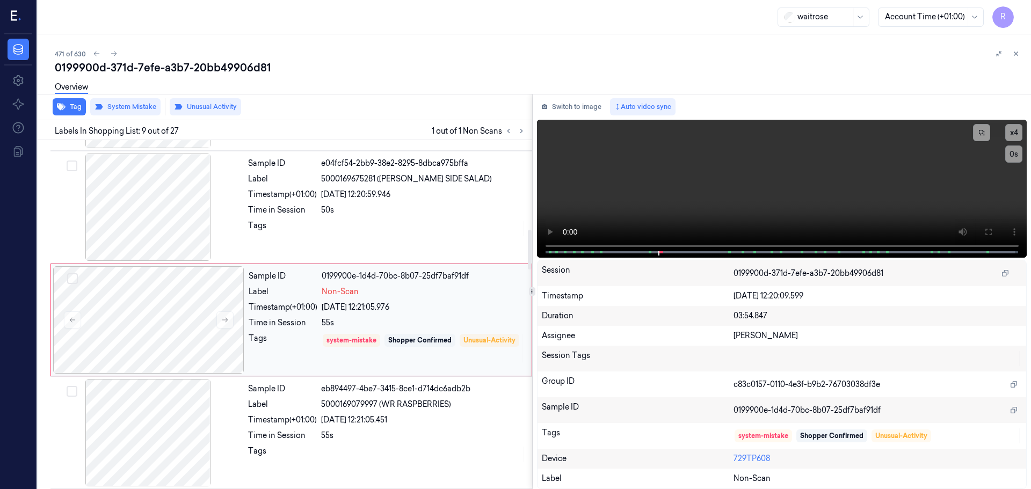
scroll to position [783, 0]
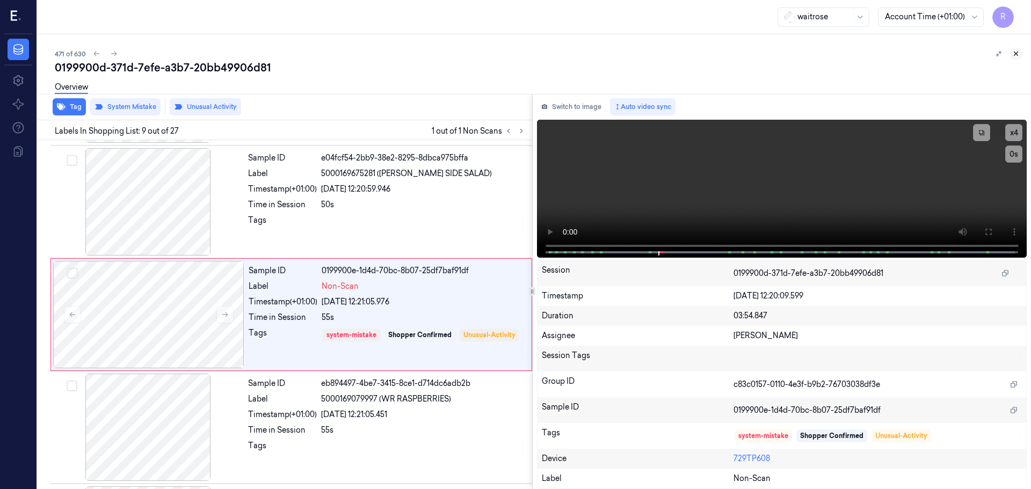
click at [1013, 52] on icon at bounding box center [1016, 54] width 8 height 8
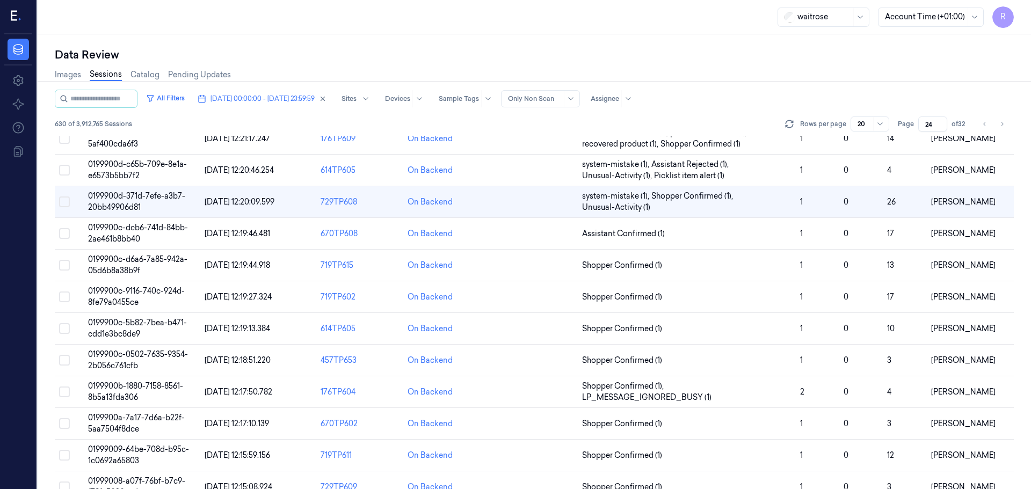
scroll to position [312, 0]
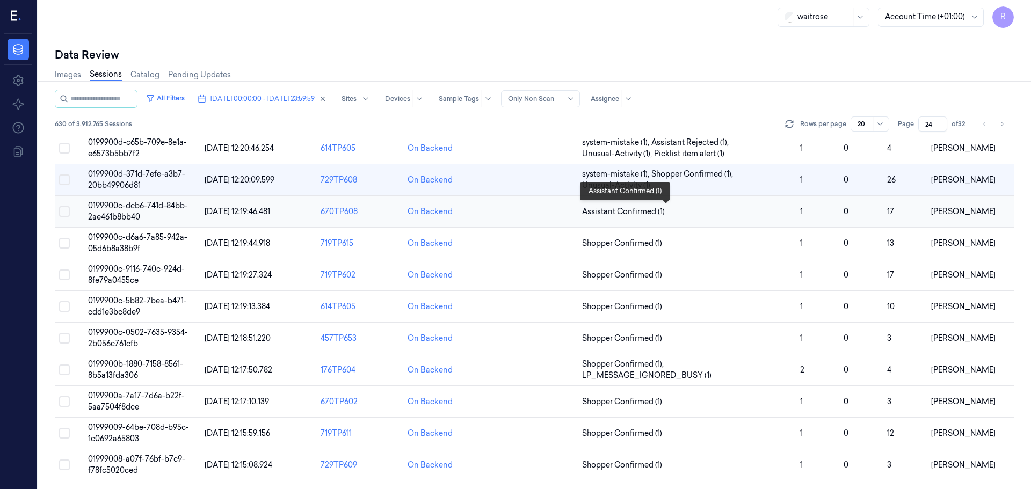
click at [715, 211] on span "Assistant Confirmed (1)" at bounding box center [686, 211] width 209 height 11
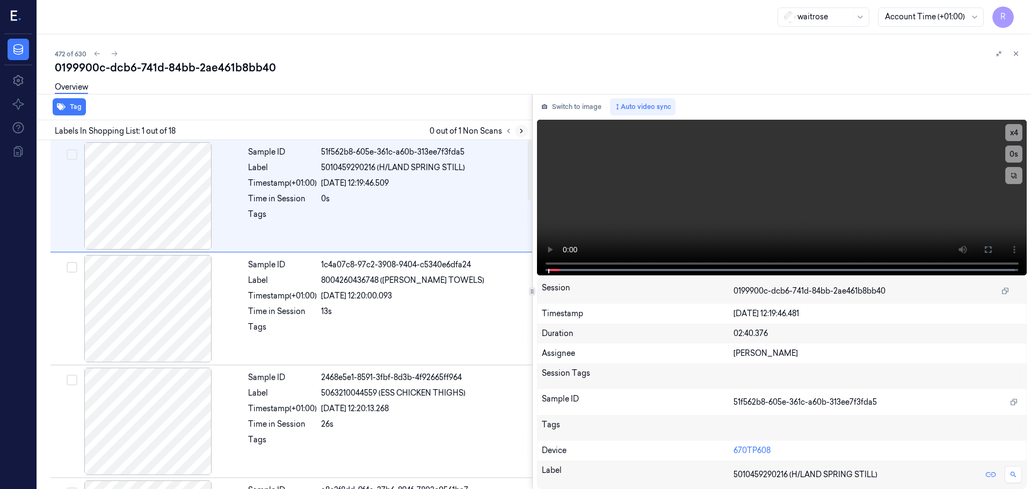
click at [521, 132] on icon at bounding box center [521, 131] width 2 height 4
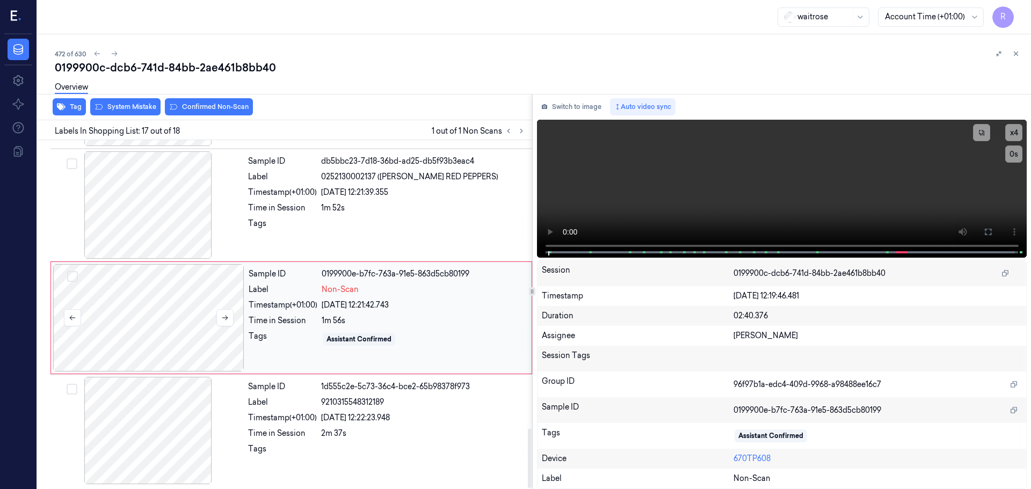
scroll to position [1683, 0]
click at [227, 318] on icon at bounding box center [225, 316] width 8 height 8
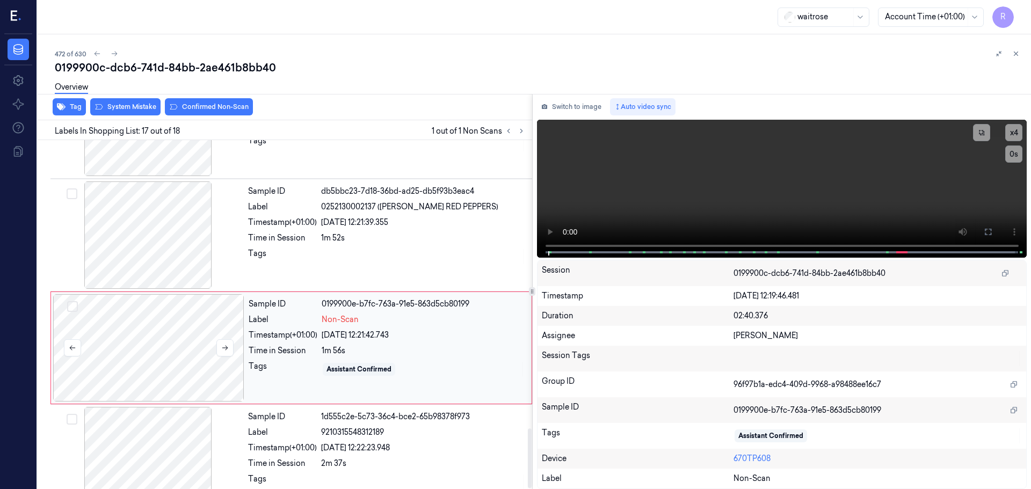
scroll to position [1576, 0]
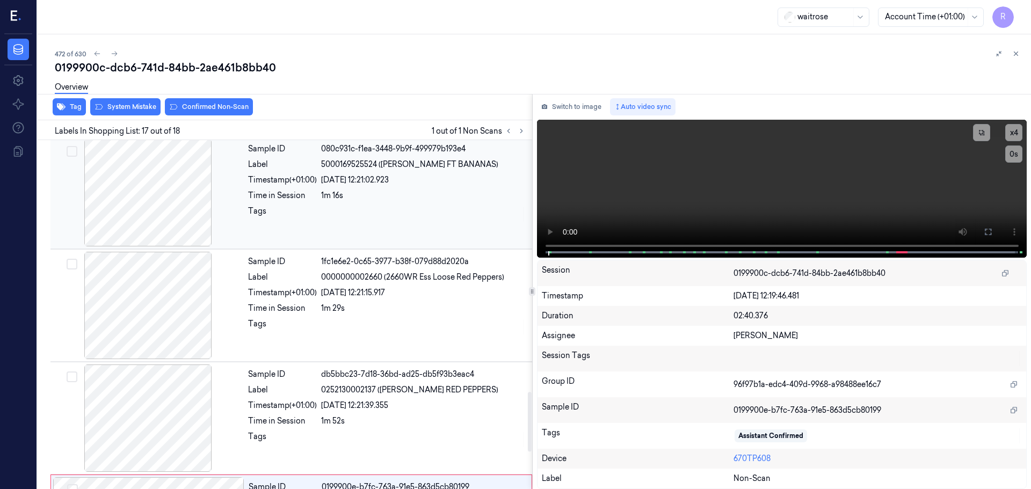
click at [166, 222] on div at bounding box center [148, 192] width 191 height 107
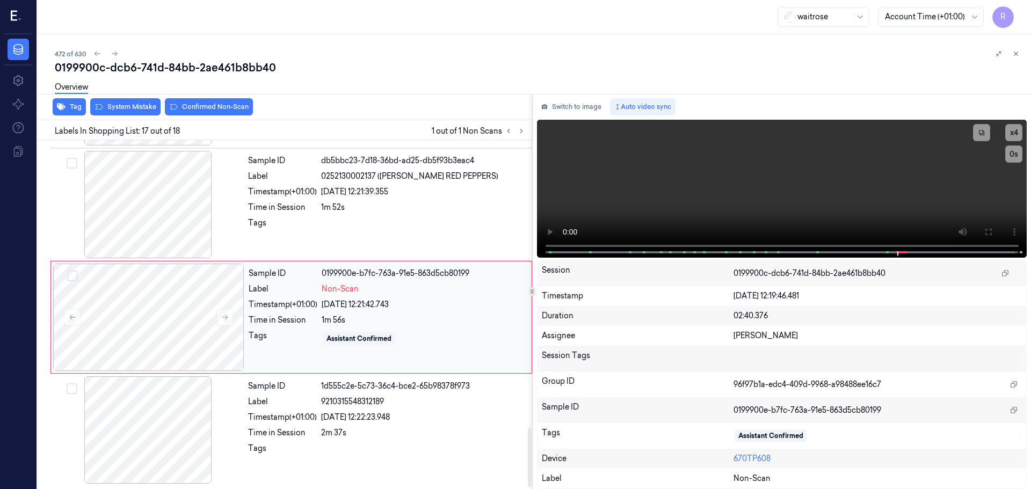
scroll to position [1683, 0]
click at [460, 438] on div "Sample ID 1d555c2e-5c73-36c4-bce2-65b98378f973 Label 9210315548312189 Timestamp…" at bounding box center [387, 428] width 286 height 107
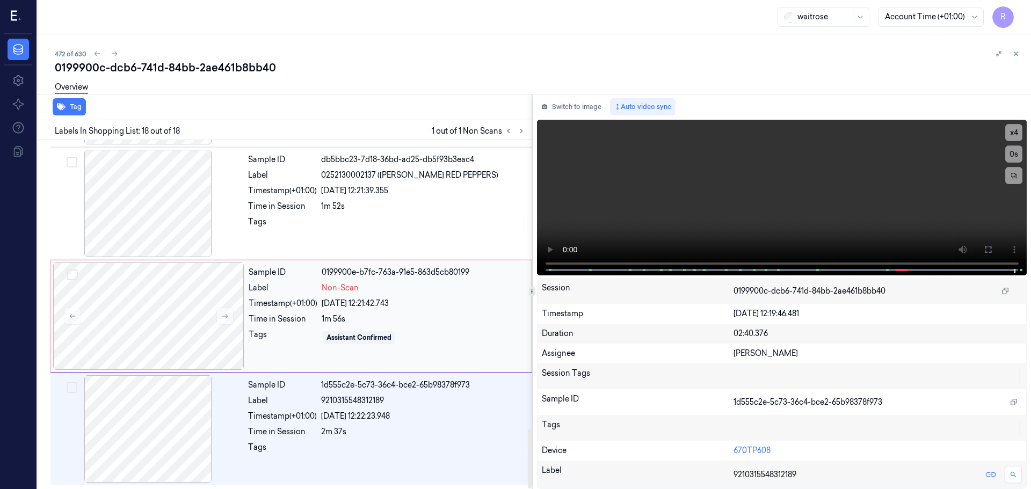
click at [430, 349] on div "Sample ID 0199900e-b7fc-763a-91e5-863d5cb80199 Label Non-Scan Timestamp (+01:00…" at bounding box center [386, 315] width 285 height 107
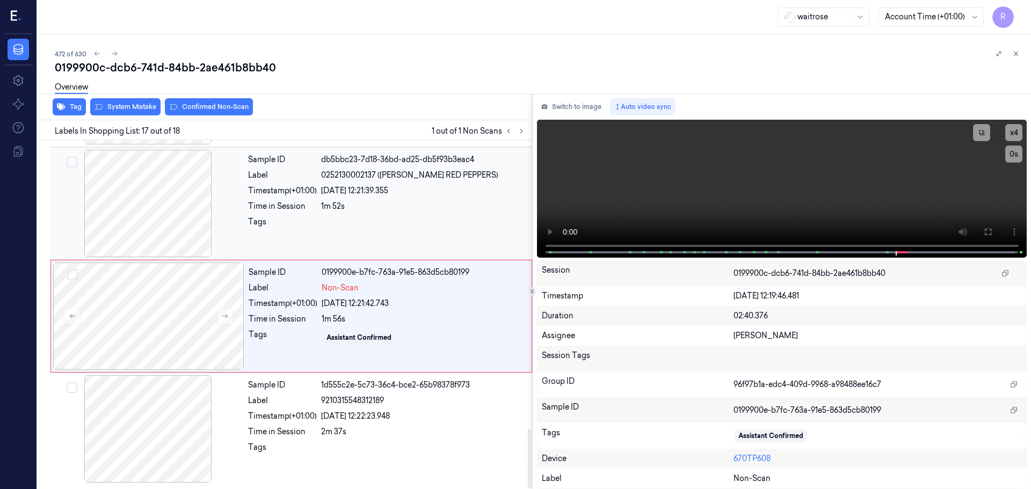
click at [388, 223] on div at bounding box center [423, 224] width 205 height 17
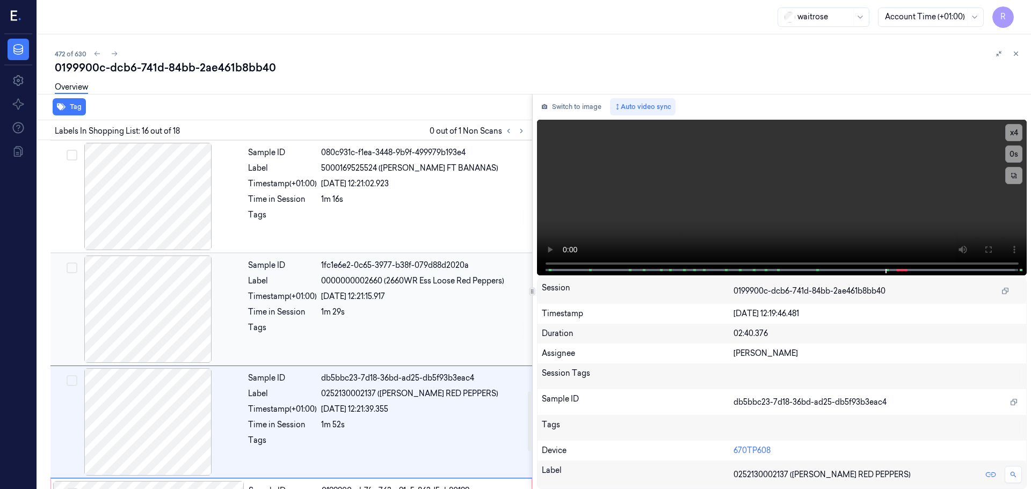
click at [242, 303] on div at bounding box center [148, 309] width 191 height 107
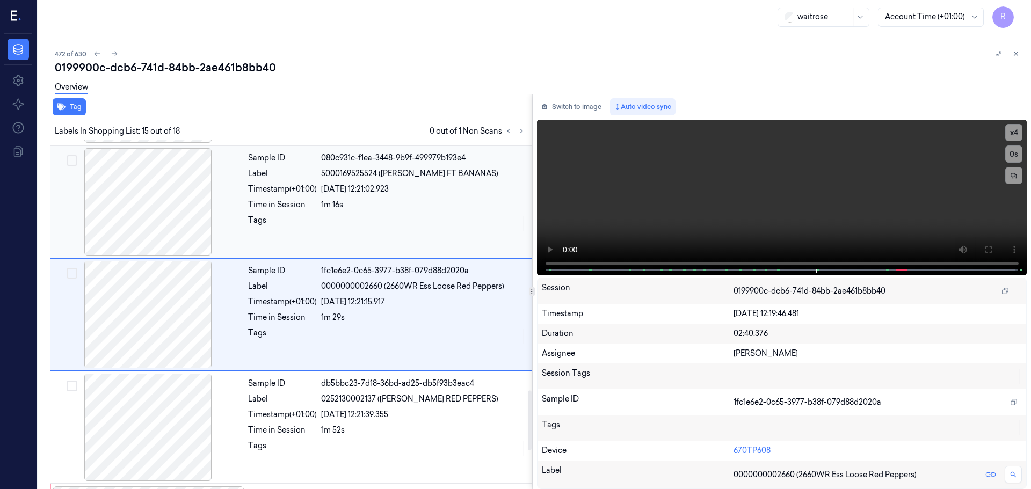
click at [338, 225] on div at bounding box center [423, 223] width 205 height 17
click at [522, 134] on icon at bounding box center [521, 131] width 8 height 8
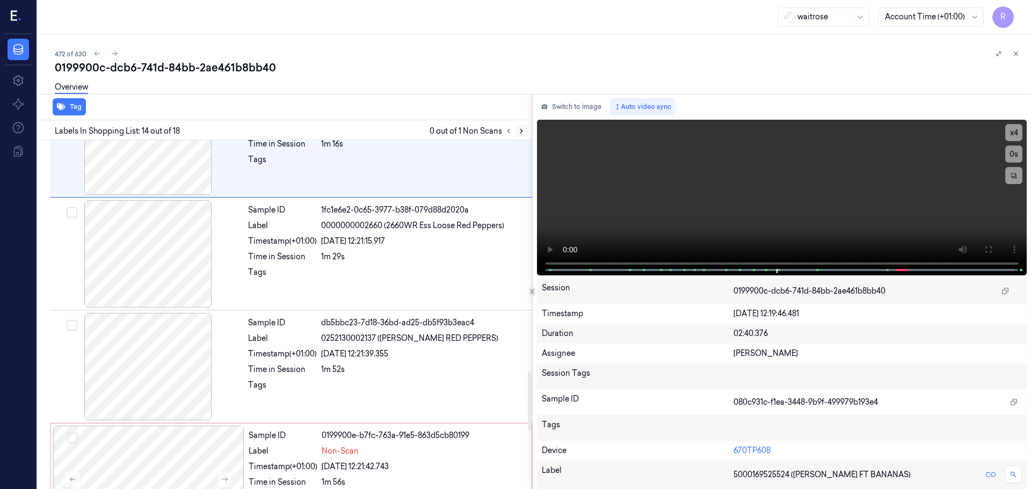
click at [521, 134] on icon at bounding box center [521, 131] width 8 height 8
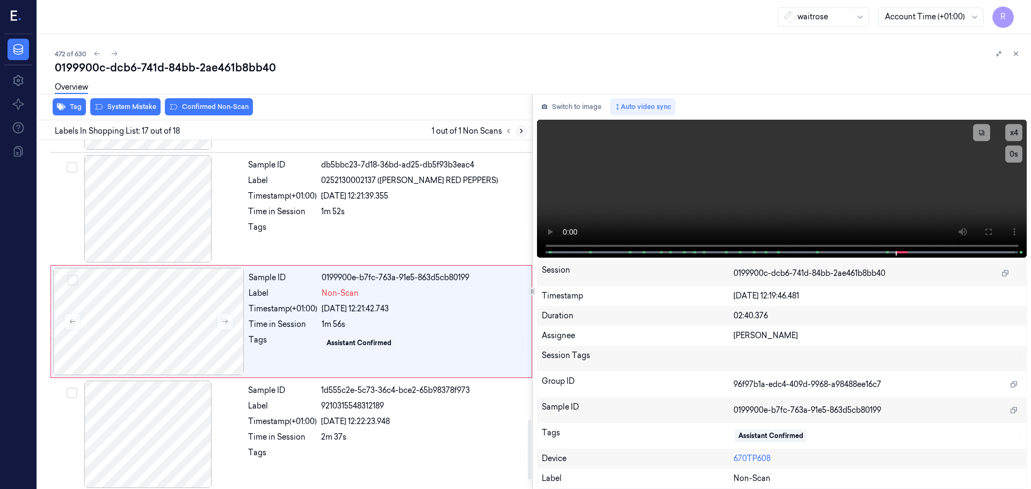
click at [521, 134] on icon at bounding box center [521, 131] width 8 height 8
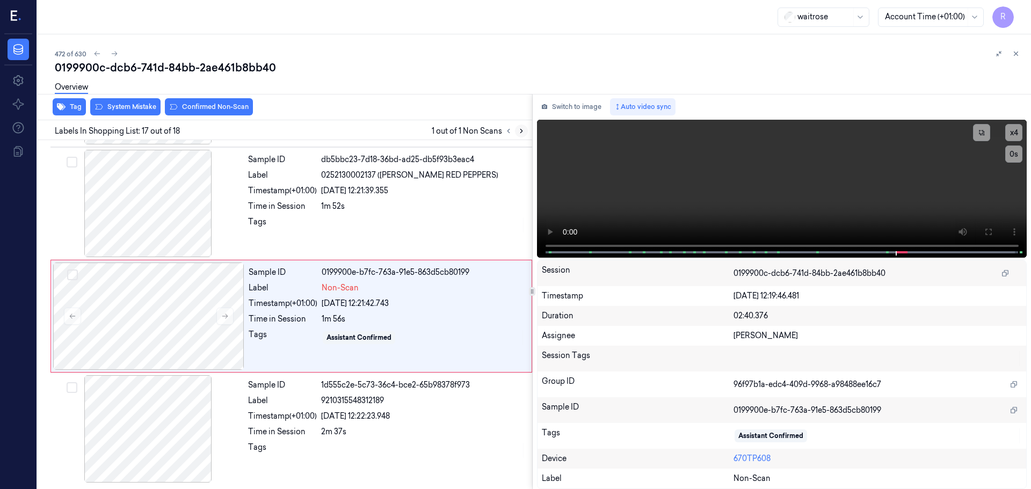
click at [521, 134] on icon at bounding box center [521, 131] width 8 height 8
drag, startPoint x: 318, startPoint y: 411, endPoint x: 315, endPoint y: 405, distance: 7.5
click at [318, 411] on div "Timestamp (+01:00) [DATE] 12:22:23.948" at bounding box center [387, 416] width 278 height 11
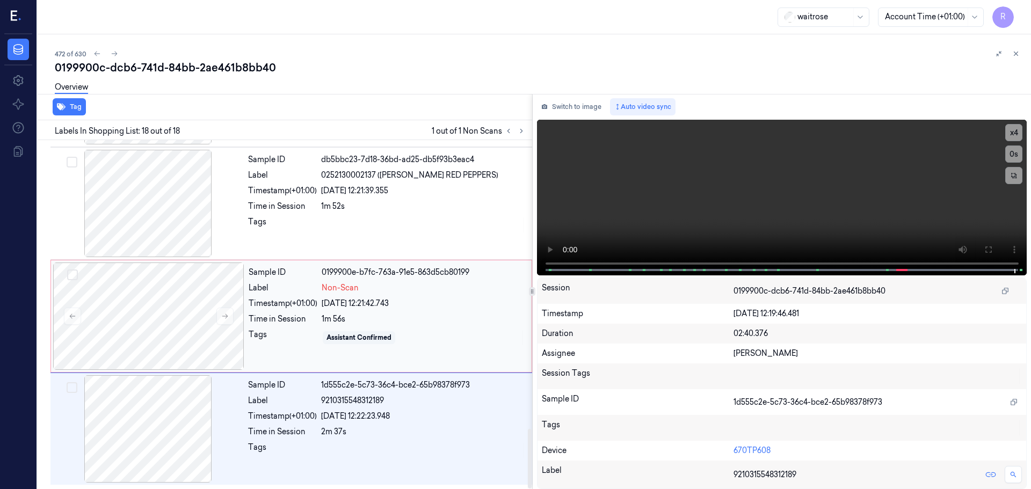
click at [289, 329] on div "Sample ID 0199900e-b7fc-763a-91e5-863d5cb80199 Label Non-Scan Timestamp (+01:00…" at bounding box center [386, 315] width 285 height 107
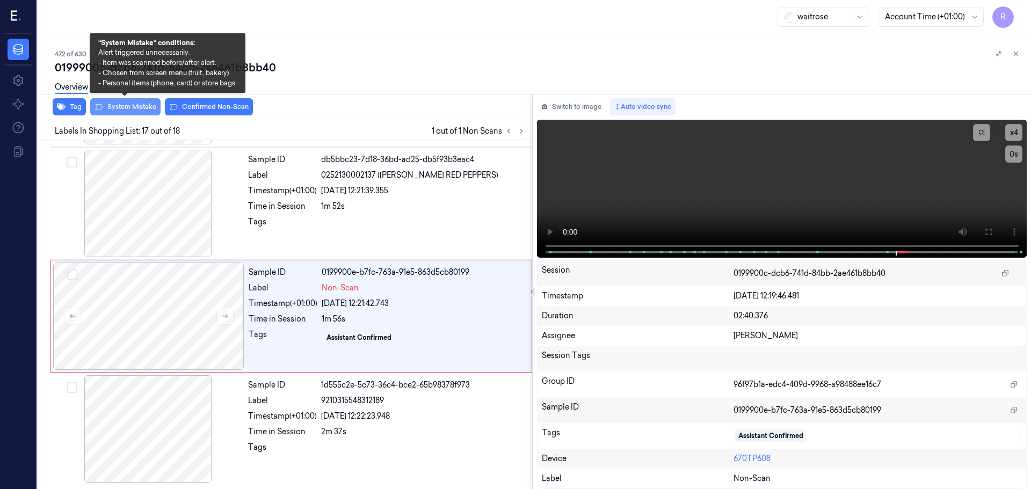
click at [127, 113] on button "System Mistake" at bounding box center [125, 106] width 70 height 17
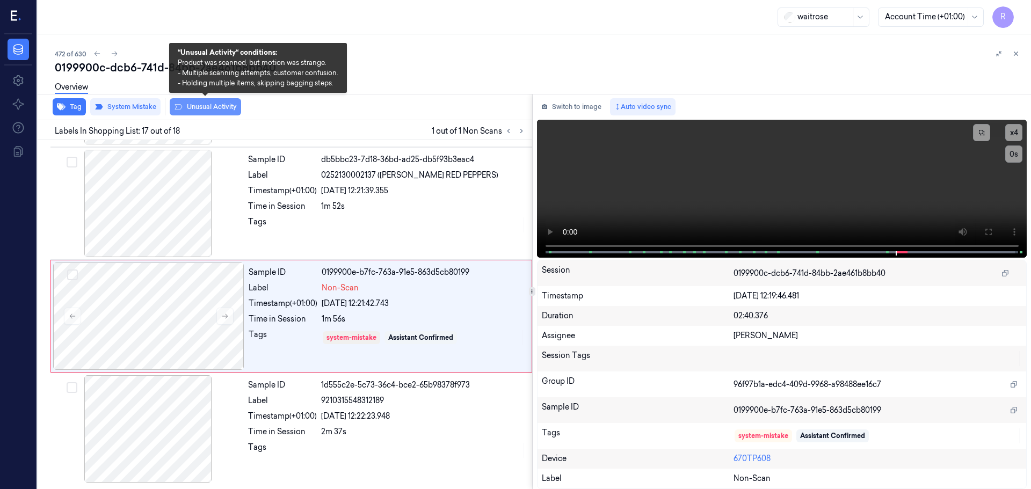
click at [205, 107] on button "Unusual Activity" at bounding box center [205, 106] width 71 height 17
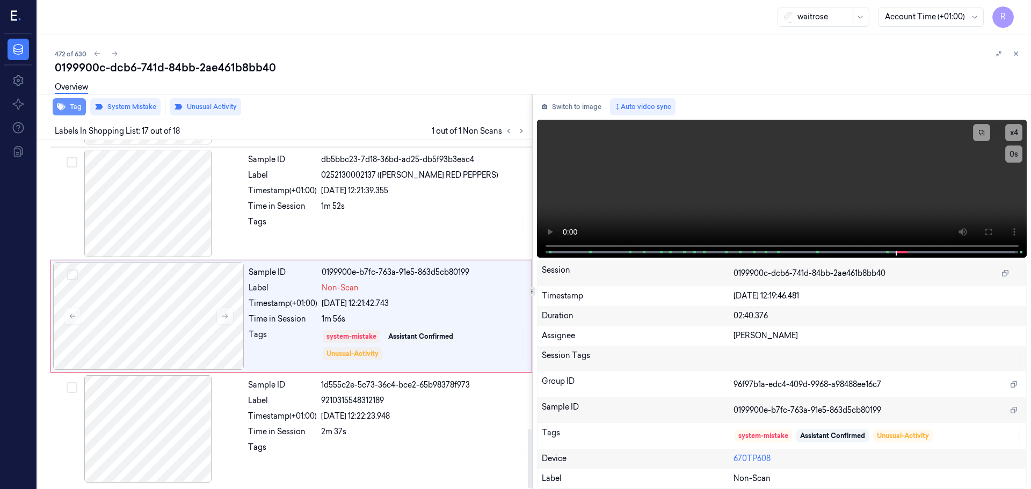
click at [75, 111] on button "Tag" at bounding box center [69, 106] width 33 height 17
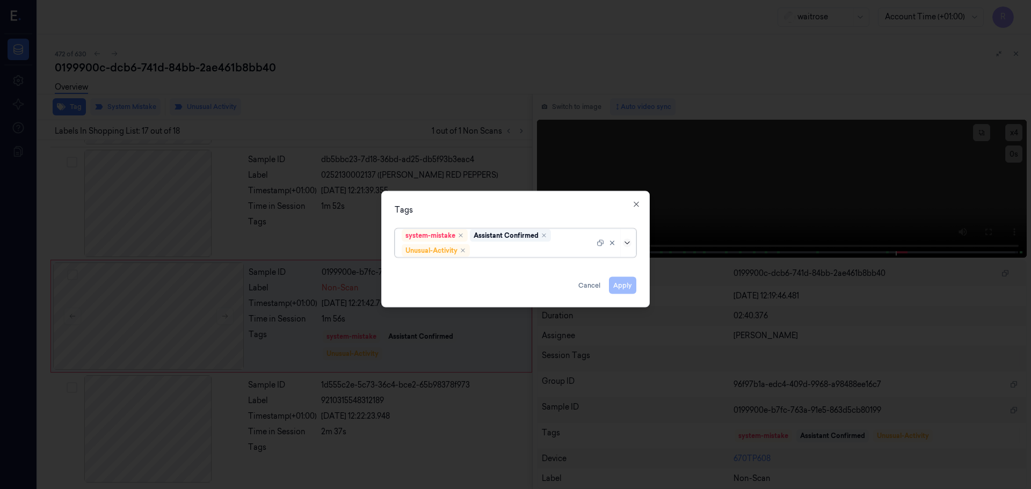
click at [629, 244] on icon at bounding box center [627, 242] width 9 height 9
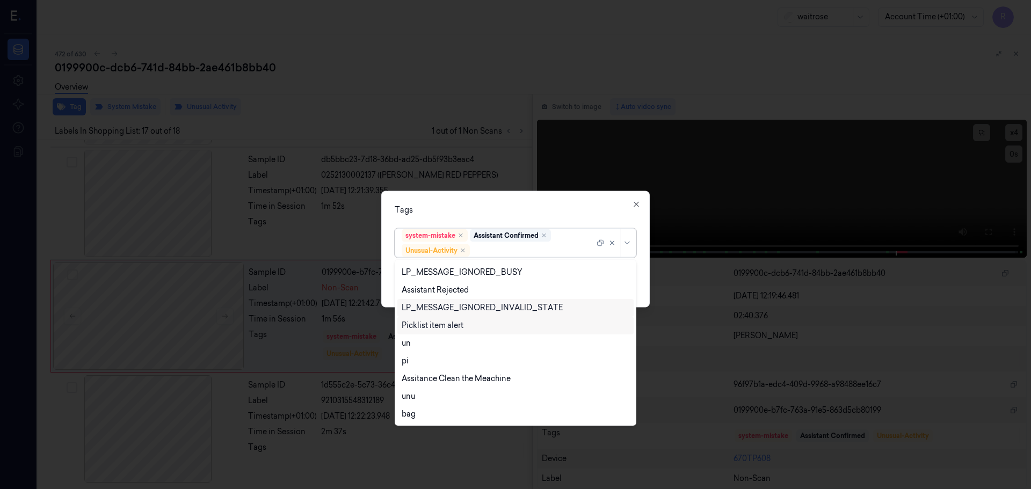
click at [415, 329] on div "Picklist item alert" at bounding box center [433, 325] width 62 height 11
drag, startPoint x: 520, startPoint y: 210, endPoint x: 574, endPoint y: 223, distance: 55.9
click at [524, 208] on div "Tags" at bounding box center [516, 209] width 242 height 11
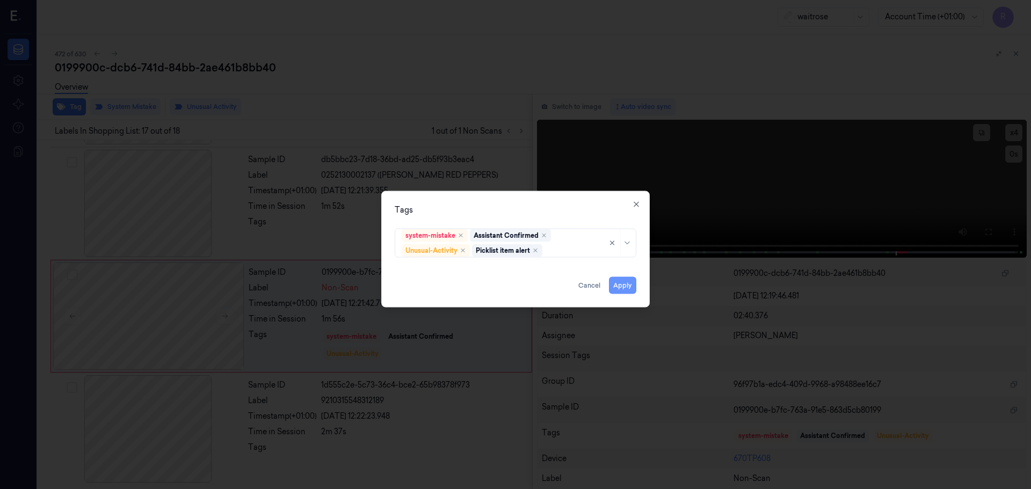
drag, startPoint x: 619, startPoint y: 289, endPoint x: 615, endPoint y: 284, distance: 6.5
click at [621, 290] on button "Apply" at bounding box center [622, 284] width 27 height 17
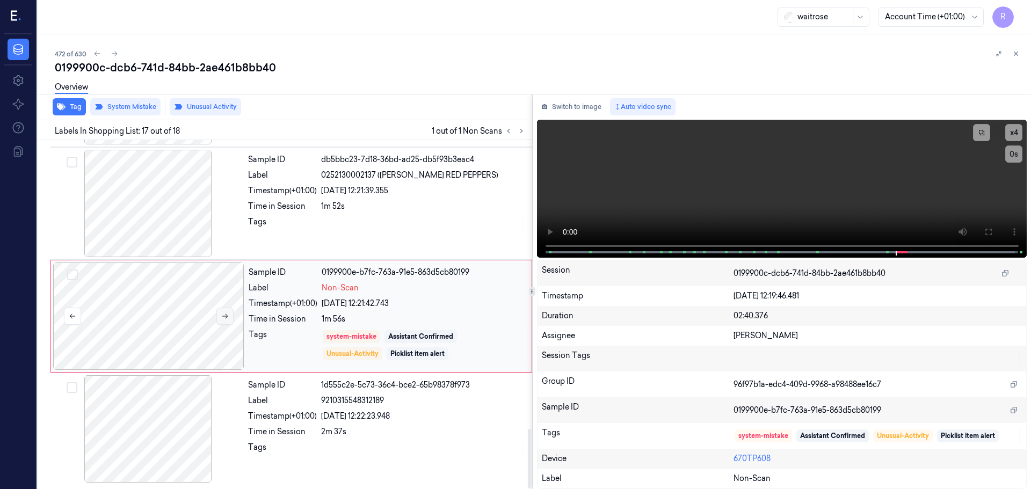
click at [228, 314] on icon at bounding box center [225, 316] width 8 height 8
click at [227, 314] on icon at bounding box center [225, 316] width 8 height 8
click at [331, 218] on div at bounding box center [423, 224] width 205 height 17
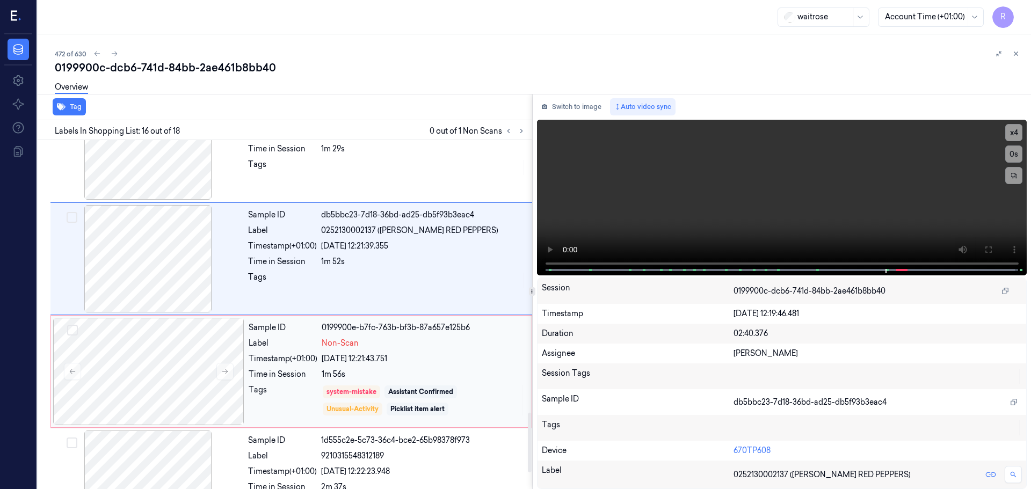
scroll to position [1683, 0]
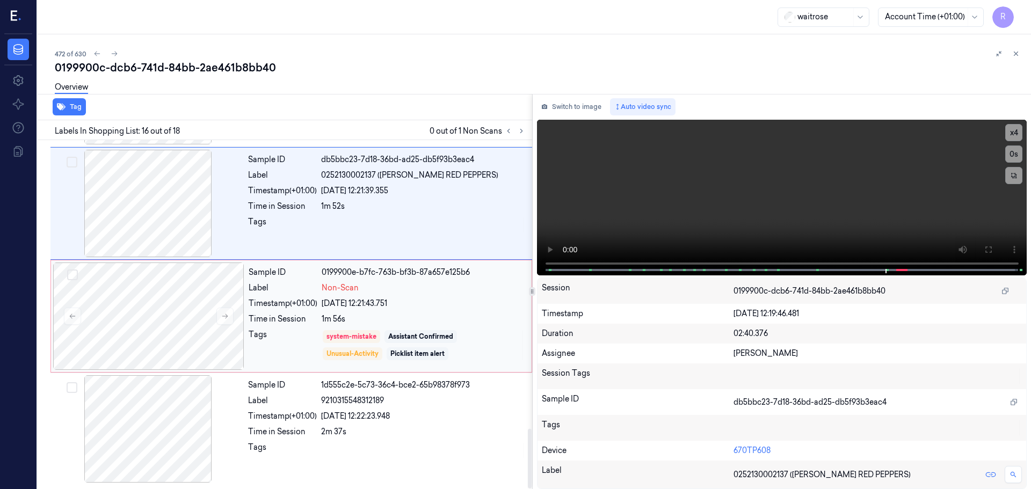
click at [439, 298] on div "[DATE] 12:21:43.751" at bounding box center [423, 303] width 203 height 11
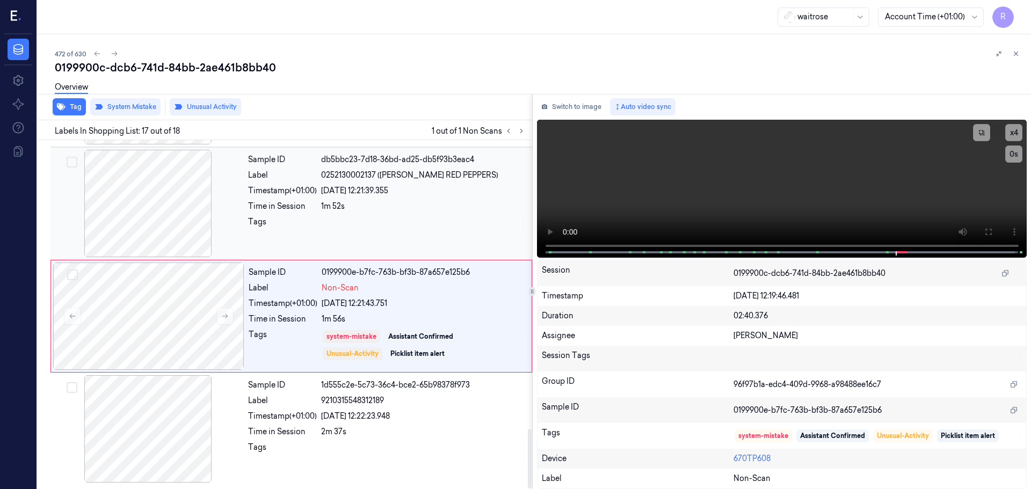
click at [331, 209] on div "1m 52s" at bounding box center [423, 206] width 205 height 11
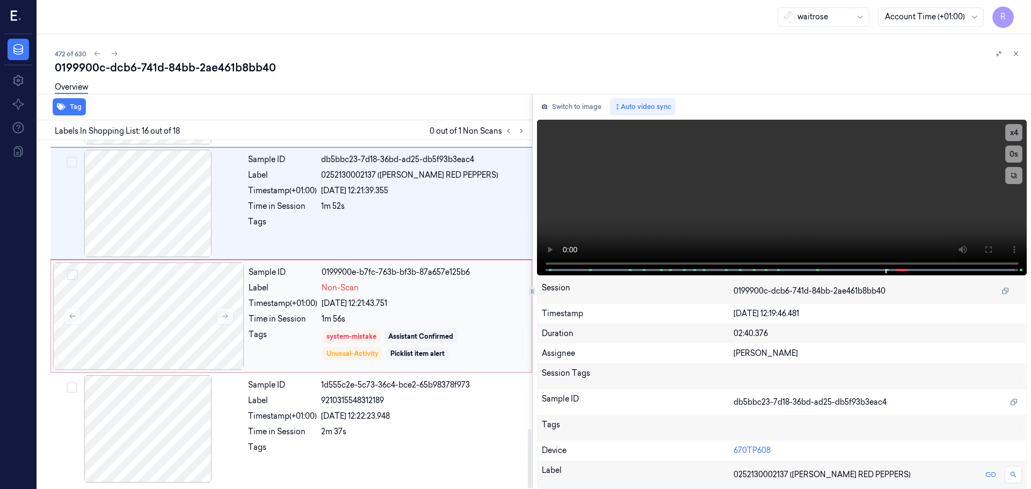
click at [333, 319] on div "1m 56s" at bounding box center [423, 318] width 203 height 11
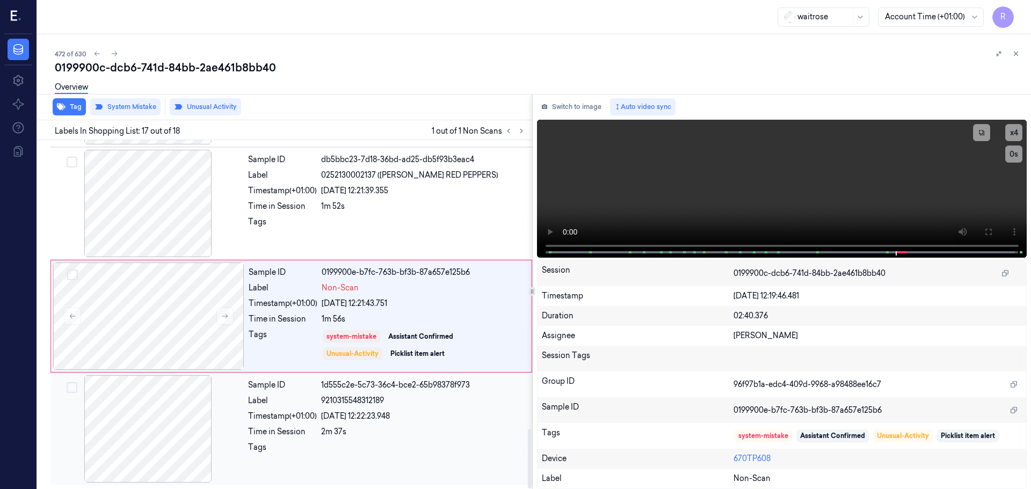
click at [283, 432] on div "Time in Session" at bounding box center [282, 431] width 69 height 11
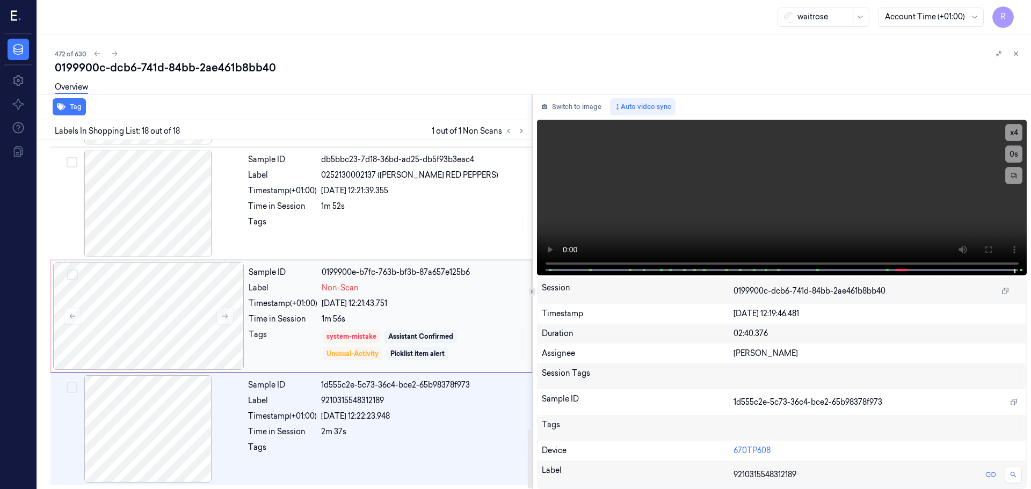
click at [264, 339] on div "Tags" at bounding box center [283, 345] width 69 height 32
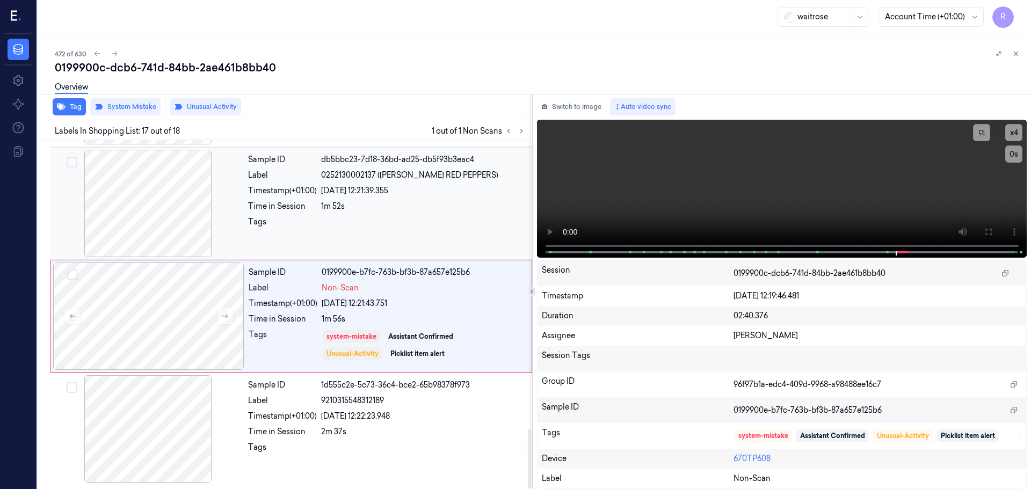
click at [317, 226] on div "Tags" at bounding box center [282, 224] width 69 height 17
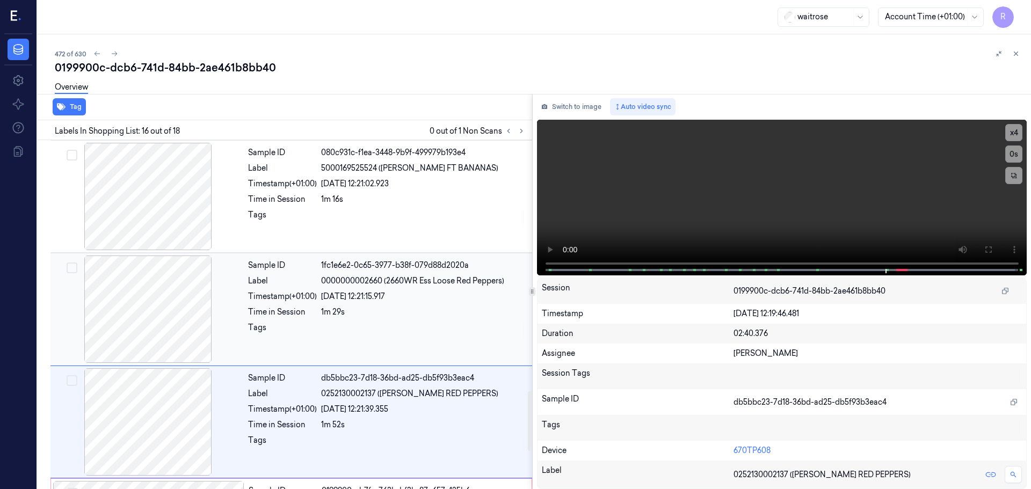
click at [334, 289] on div "Sample ID 1fc1e6e2-0c65-3977-b38f-079d88d2020a Label 0000000002660 (2660WR Ess …" at bounding box center [387, 309] width 286 height 107
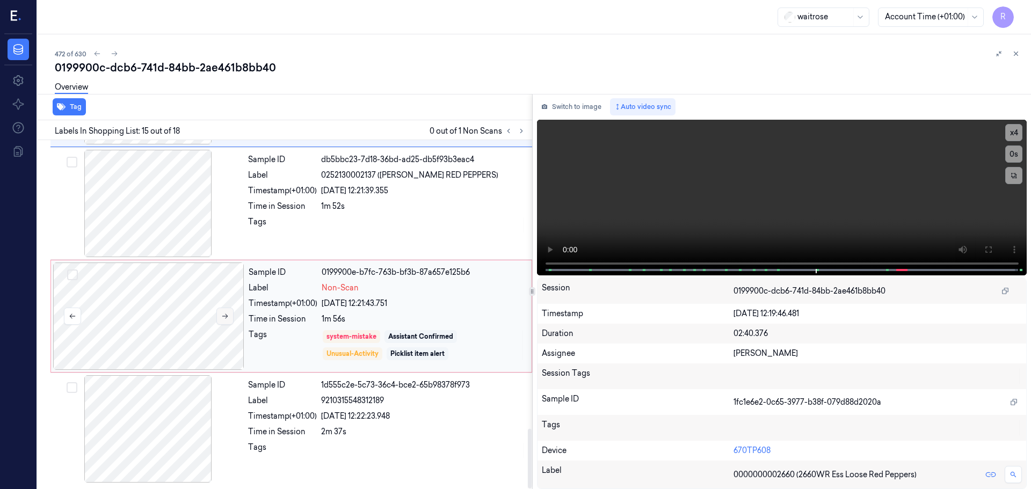
click at [220, 320] on button at bounding box center [224, 316] width 17 height 17
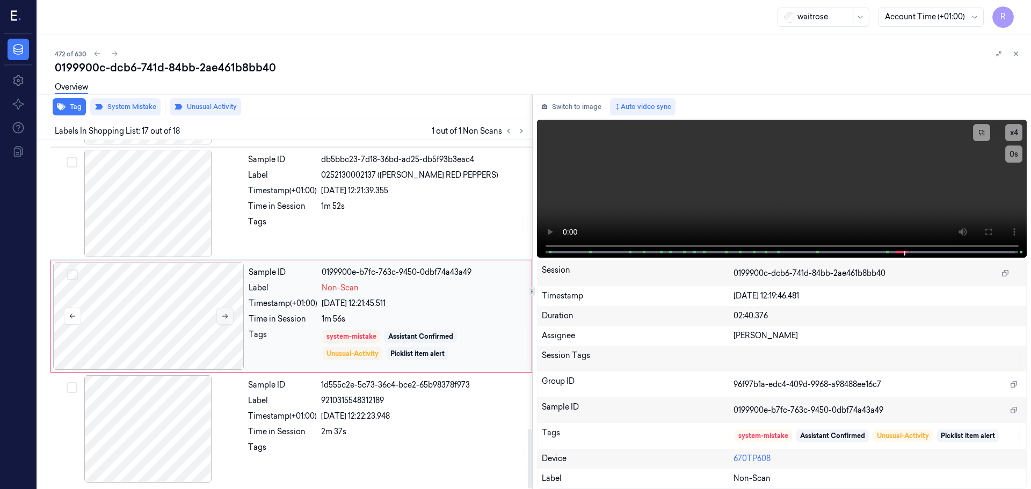
click at [220, 320] on button at bounding box center [224, 316] width 17 height 17
click at [1018, 56] on icon at bounding box center [1016, 54] width 8 height 8
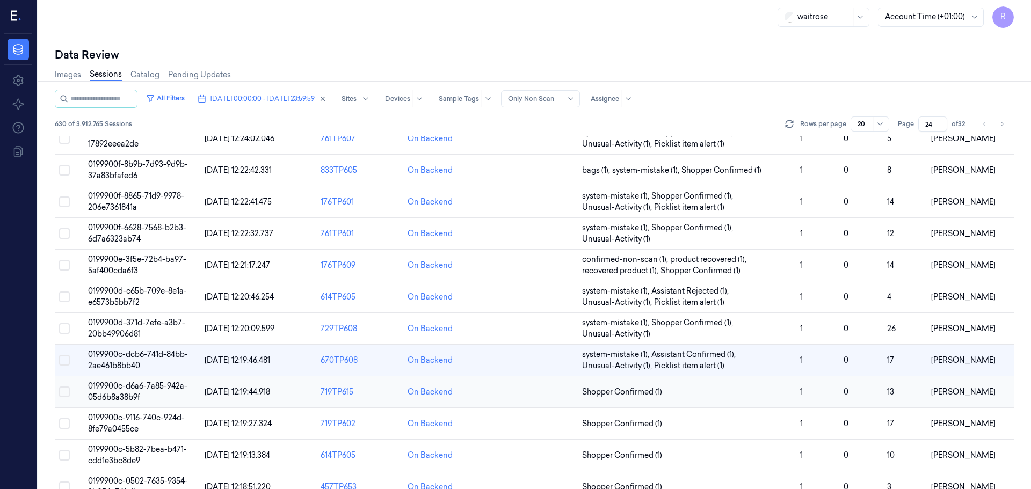
scroll to position [211, 0]
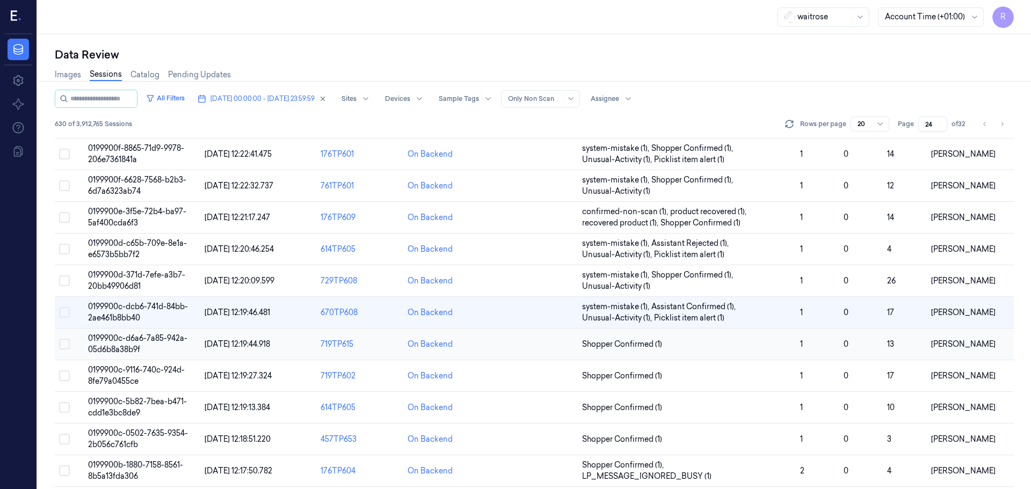
click at [718, 353] on td "Shopper Confirmed (1)" at bounding box center [687, 345] width 218 height 32
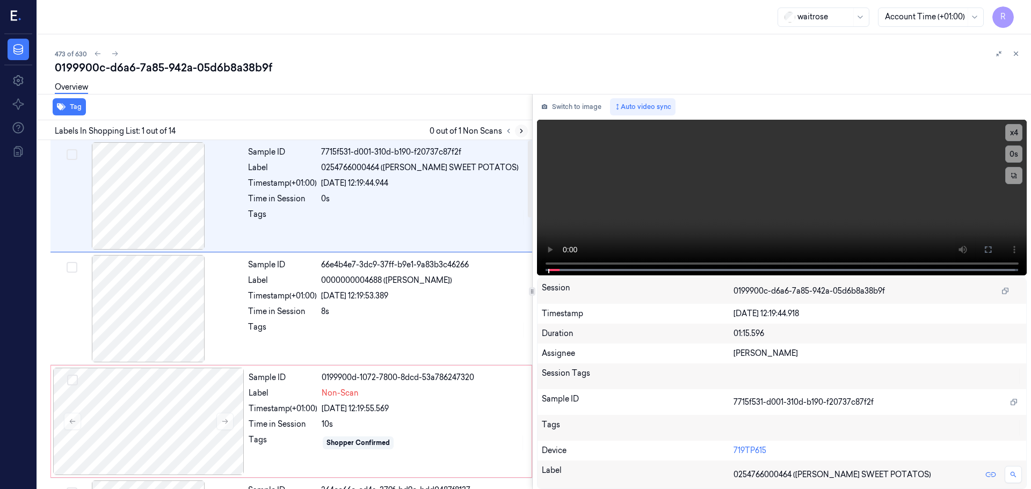
click at [517, 130] on icon at bounding box center [521, 131] width 8 height 8
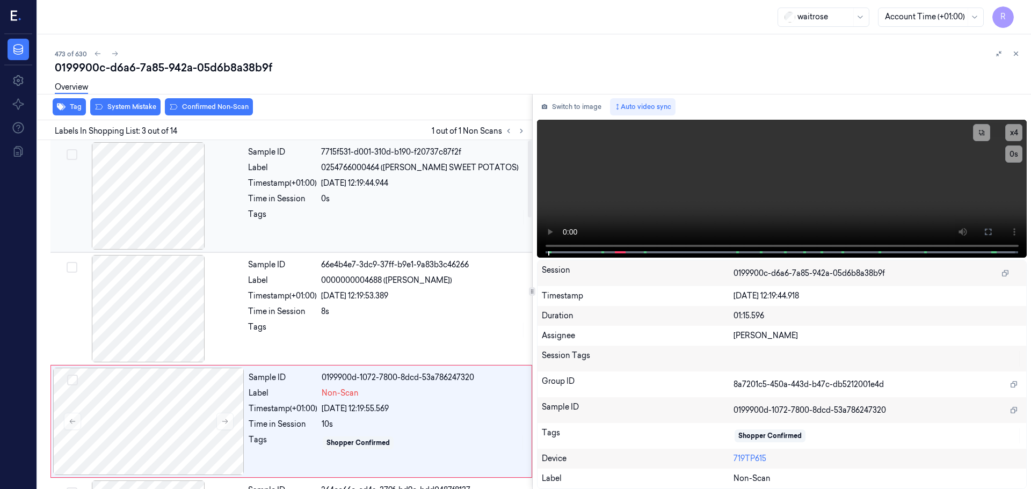
click at [155, 234] on div at bounding box center [148, 195] width 191 height 107
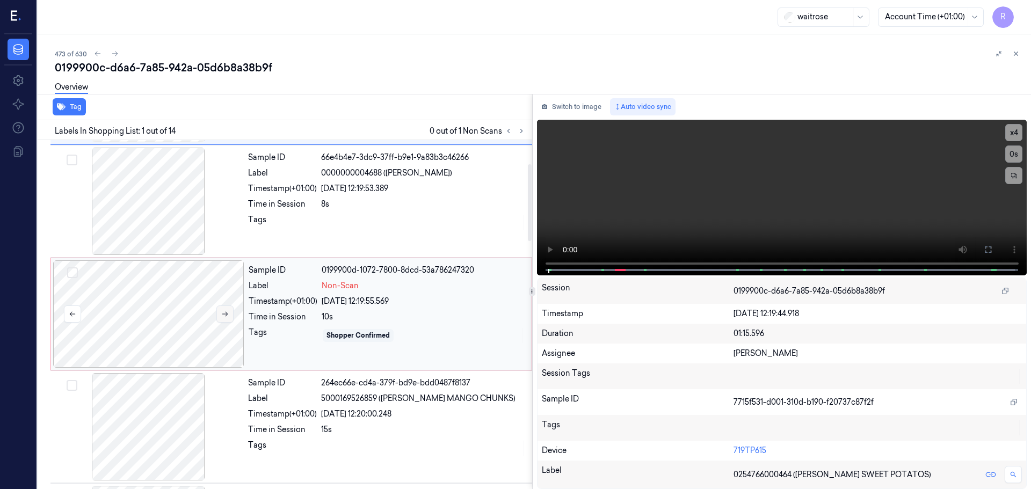
click at [224, 318] on button at bounding box center [224, 313] width 17 height 17
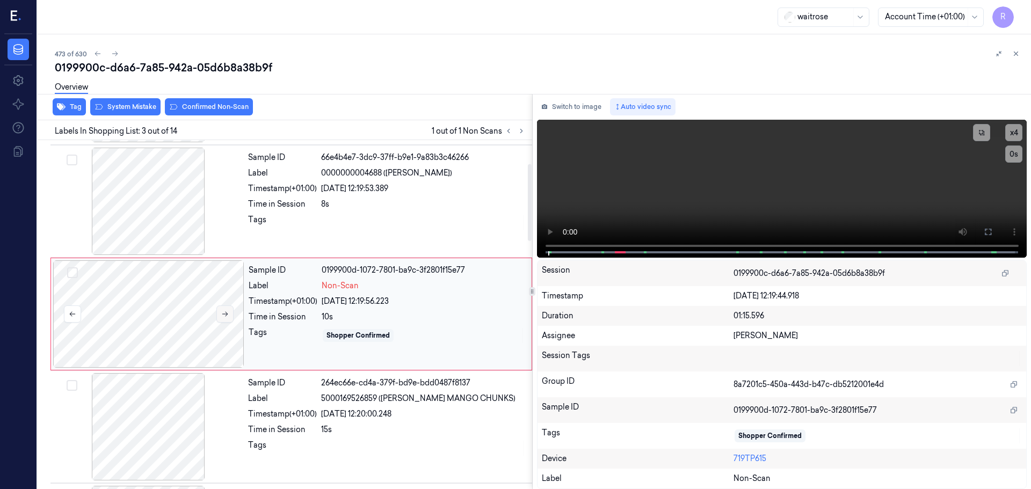
scroll to position [107, 0]
click at [225, 318] on button at bounding box center [224, 314] width 17 height 17
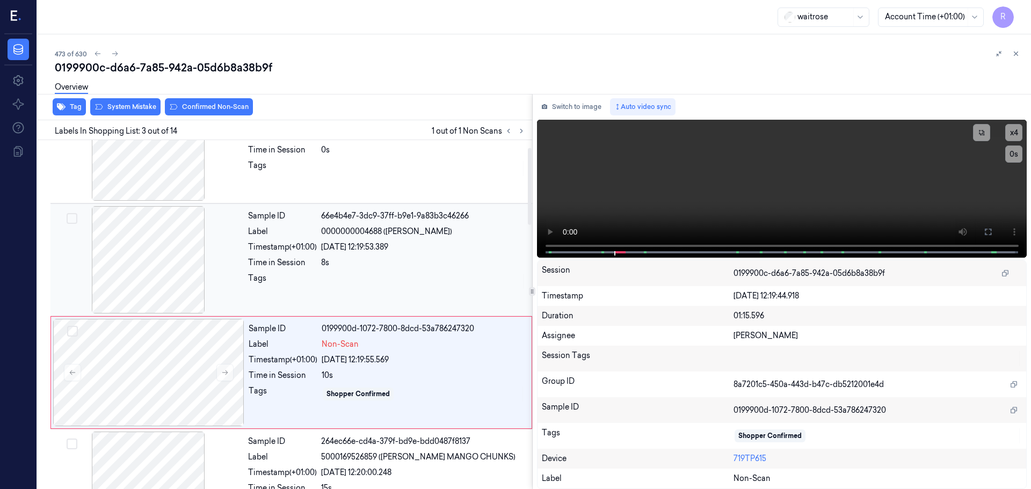
scroll to position [0, 0]
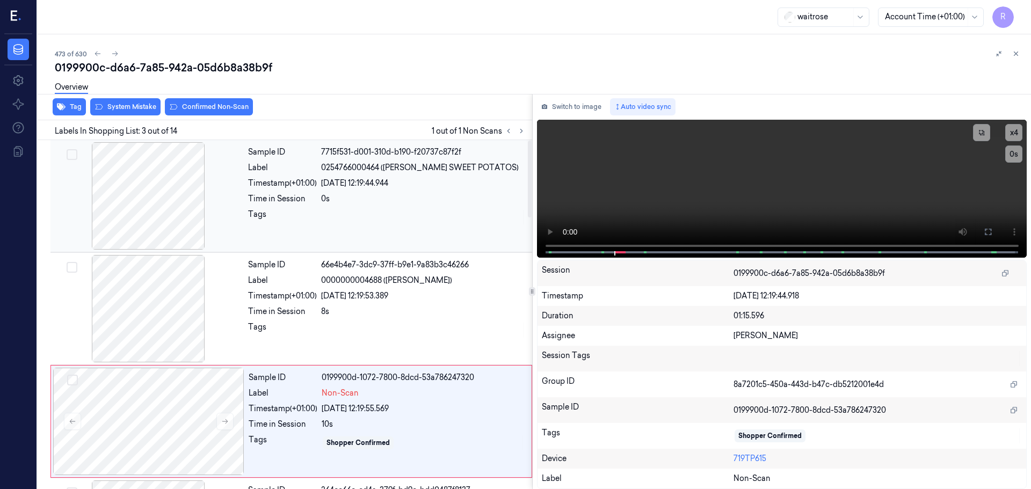
click at [150, 224] on div at bounding box center [148, 195] width 191 height 107
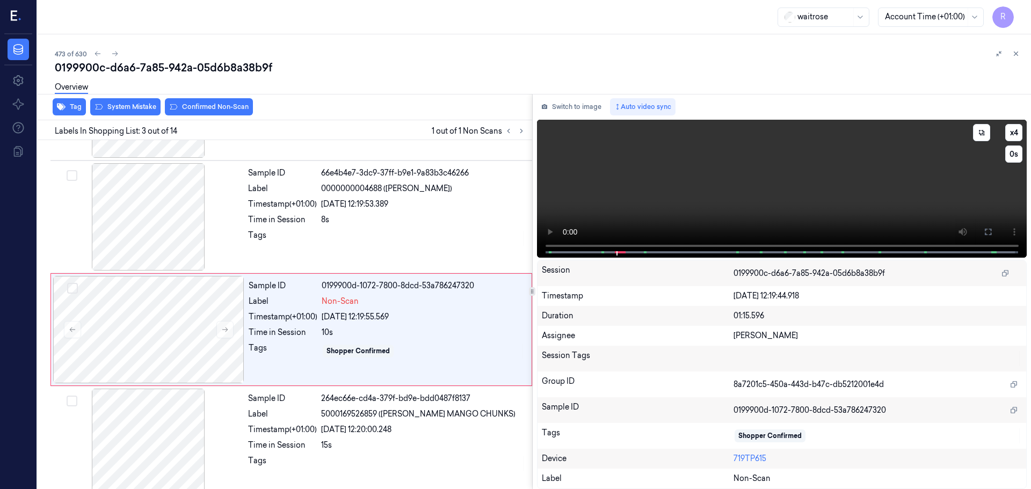
scroll to position [107, 0]
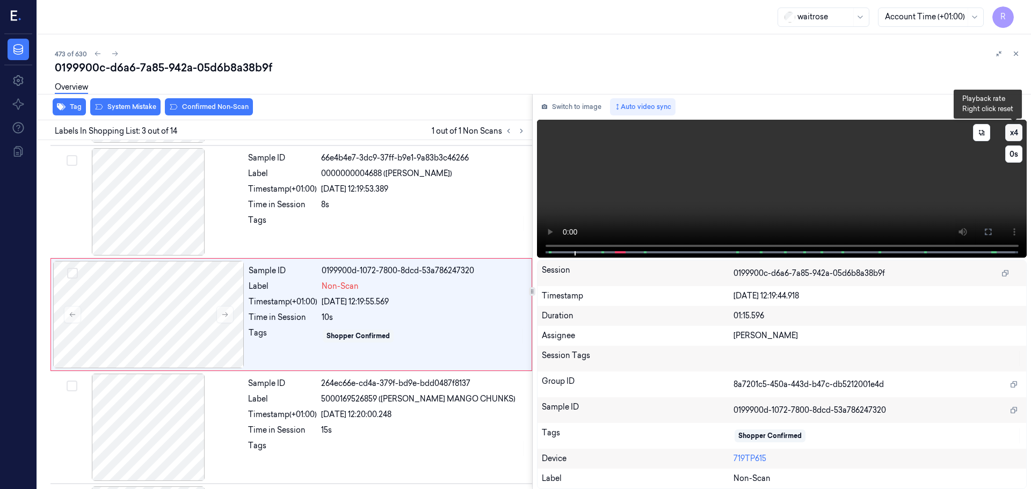
click at [1007, 136] on button "x 4" at bounding box center [1013, 132] width 17 height 17
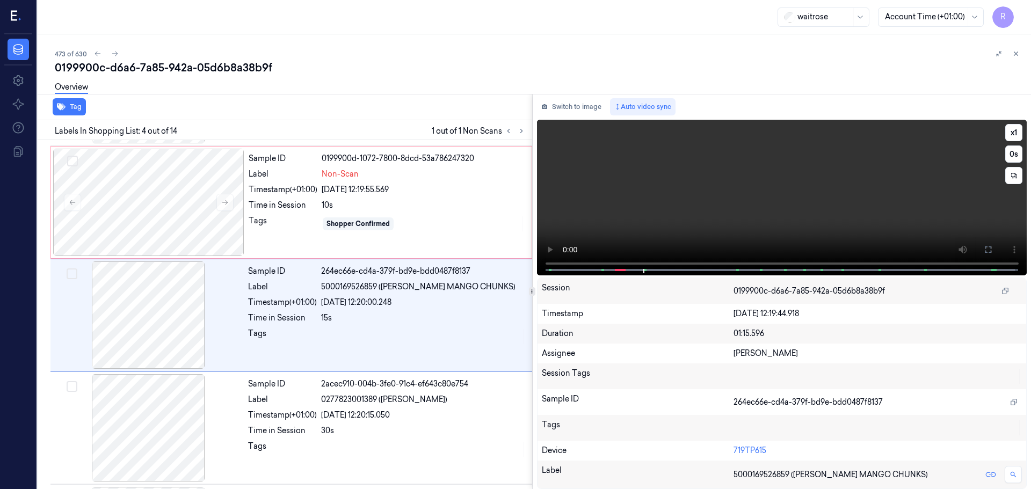
scroll to position [220, 0]
click at [1012, 133] on button "x 1" at bounding box center [1013, 132] width 17 height 17
click at [1012, 133] on button "x 2" at bounding box center [1013, 132] width 17 height 17
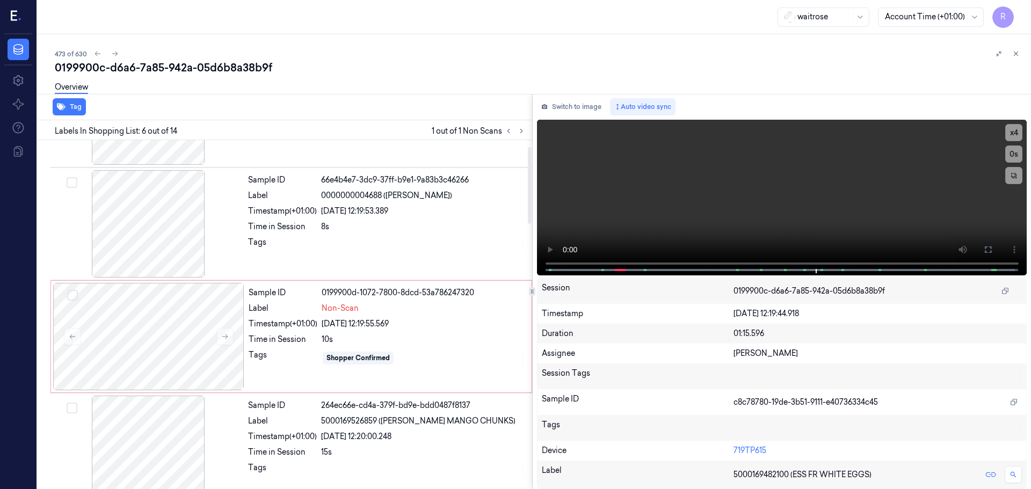
scroll to position [0, 0]
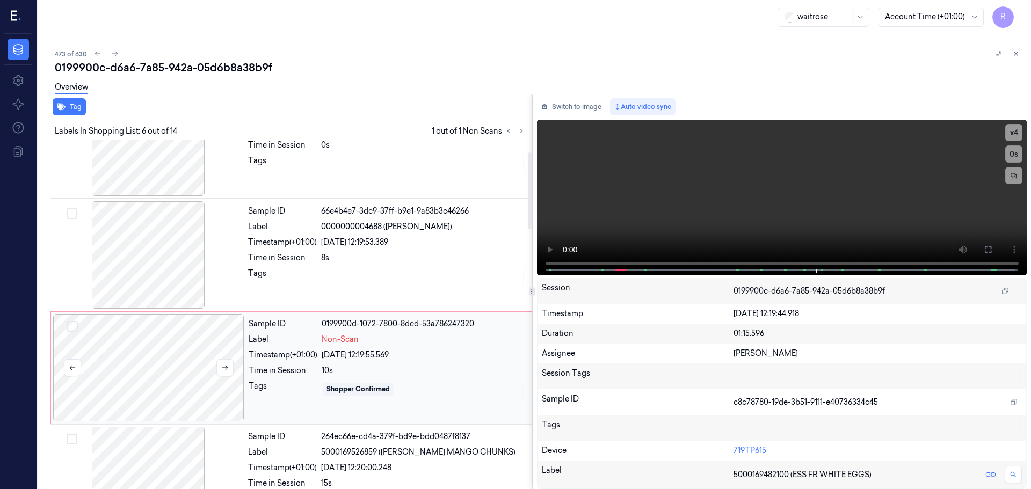
click at [172, 370] on div at bounding box center [148, 367] width 191 height 107
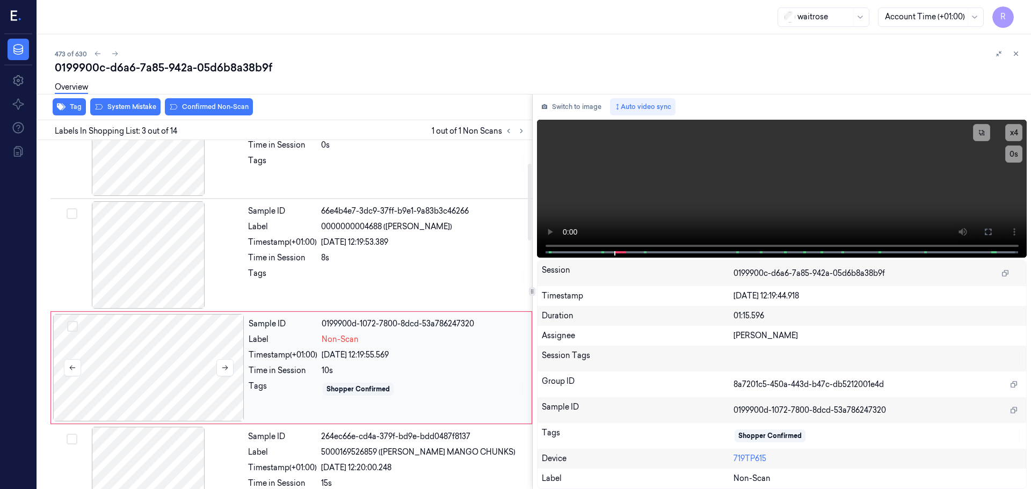
scroll to position [107, 0]
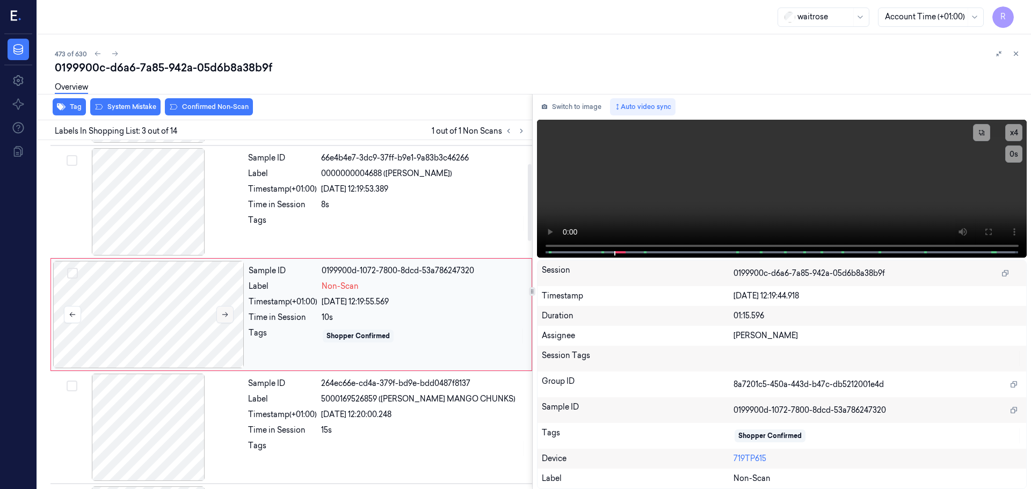
click at [223, 319] on button at bounding box center [224, 314] width 17 height 17
click at [111, 102] on div "Overview" at bounding box center [538, 88] width 967 height 27
click at [114, 109] on button "System Mistake" at bounding box center [125, 106] width 70 height 17
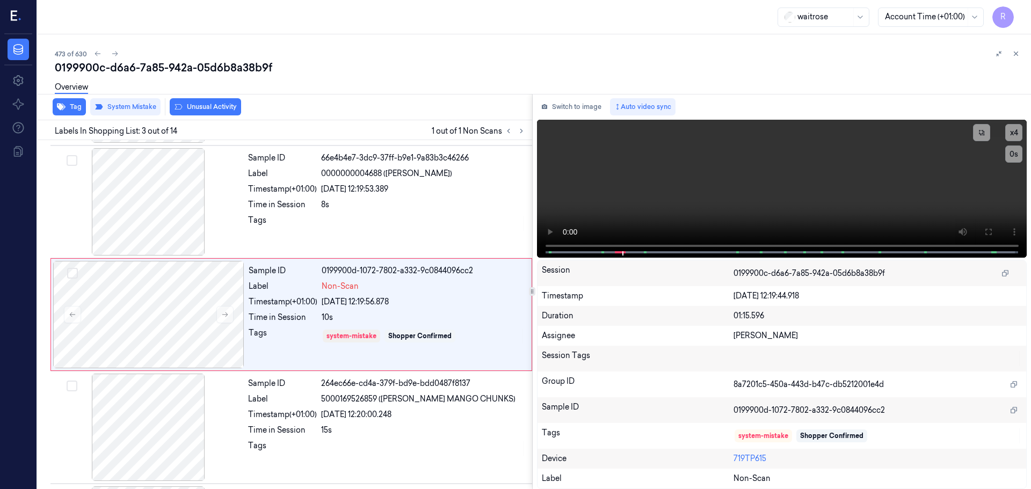
click at [212, 110] on button "Unusual Activity" at bounding box center [205, 106] width 71 height 17
click at [77, 109] on button "Tag" at bounding box center [69, 106] width 33 height 17
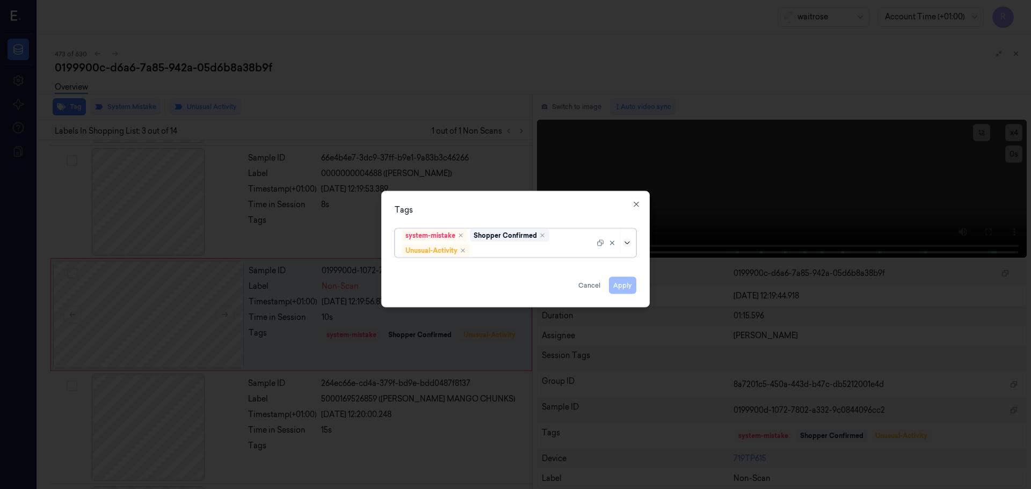
click at [624, 242] on icon at bounding box center [627, 242] width 9 height 9
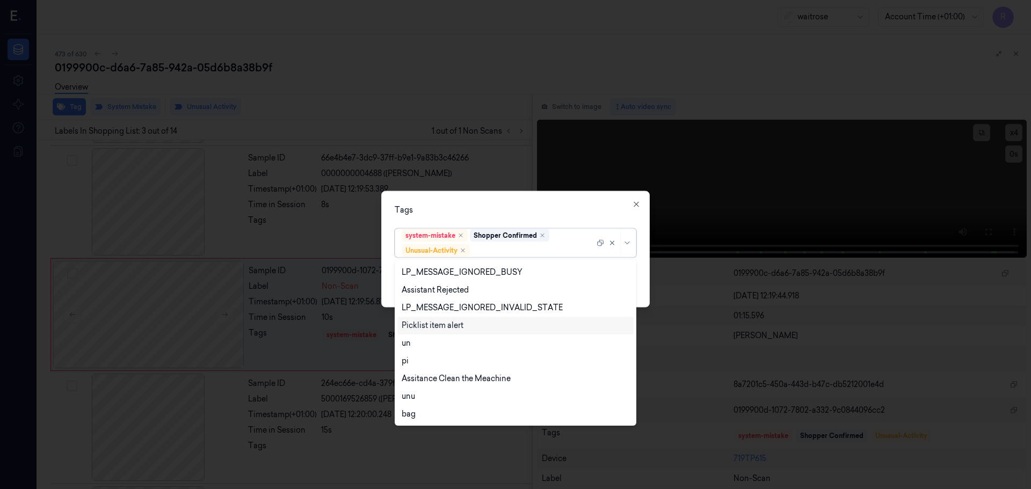
click at [444, 322] on div "Picklist item alert" at bounding box center [433, 325] width 62 height 11
drag, startPoint x: 497, startPoint y: 222, endPoint x: 536, endPoint y: 221, distance: 38.7
click at [501, 219] on div "Tags option Picklist item alert, selected. 20 results available. Use Up and Dow…" at bounding box center [515, 249] width 268 height 116
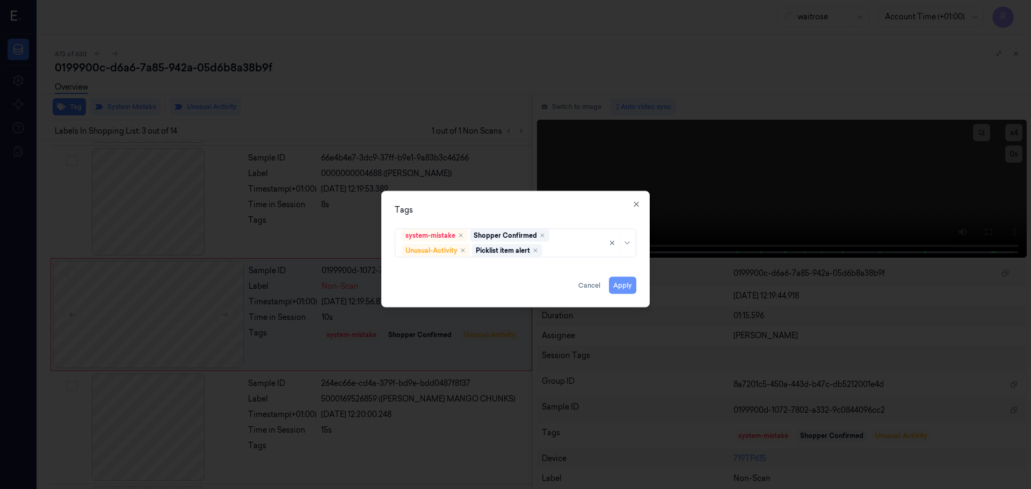
click at [613, 285] on button "Apply" at bounding box center [622, 284] width 27 height 17
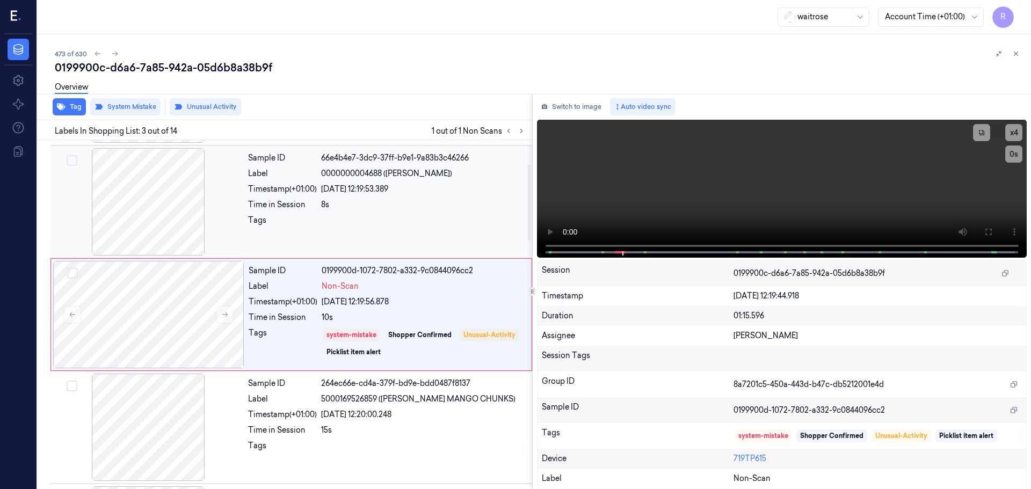
click at [409, 225] on div at bounding box center [423, 223] width 205 height 17
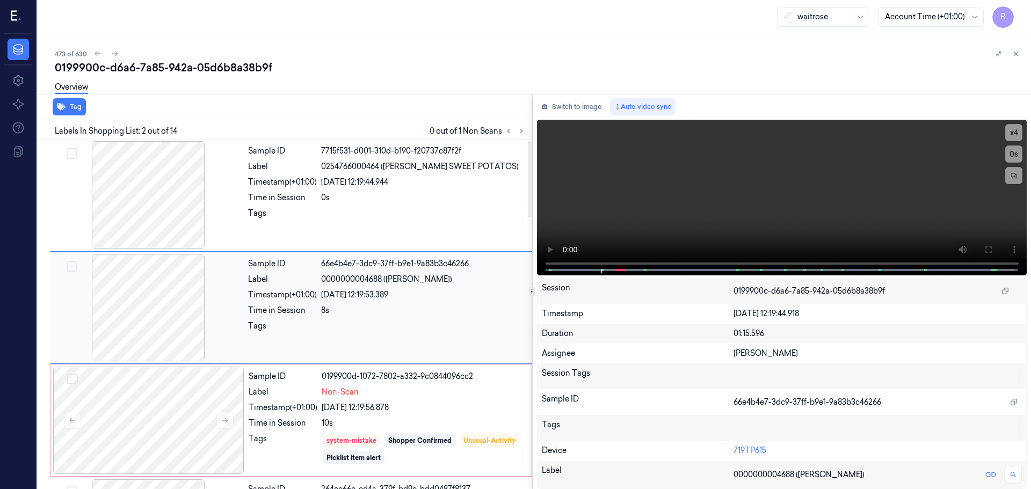
scroll to position [0, 0]
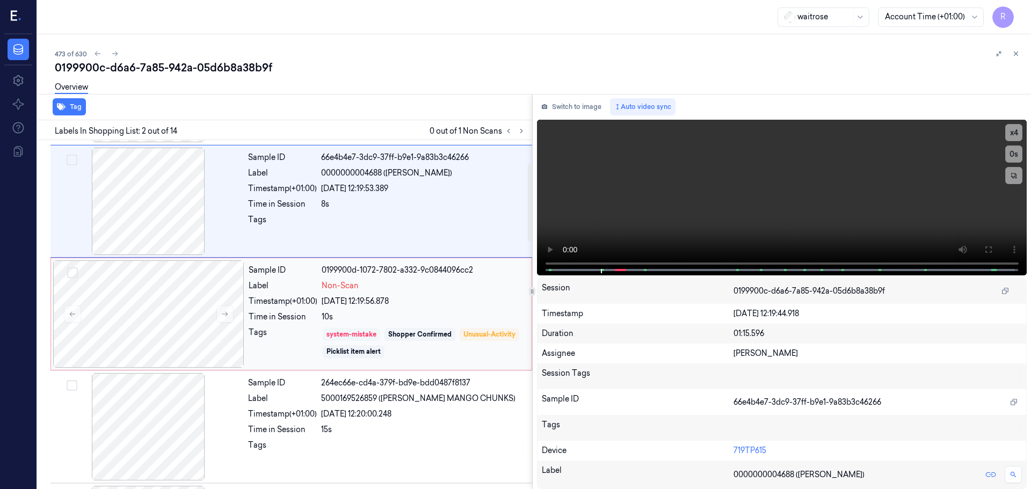
click at [329, 329] on div "system-mistake" at bounding box center [351, 334] width 57 height 13
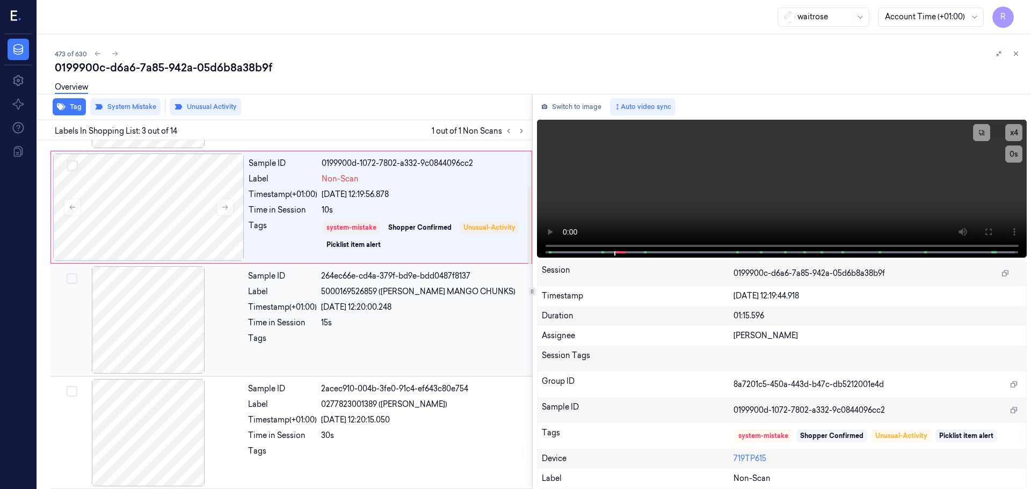
click at [349, 358] on div "Sample ID 264ec66e-cd4a-379f-bd9e-bdd0487f8137 Label 5000169526859 ([PERSON_NAM…" at bounding box center [387, 319] width 286 height 107
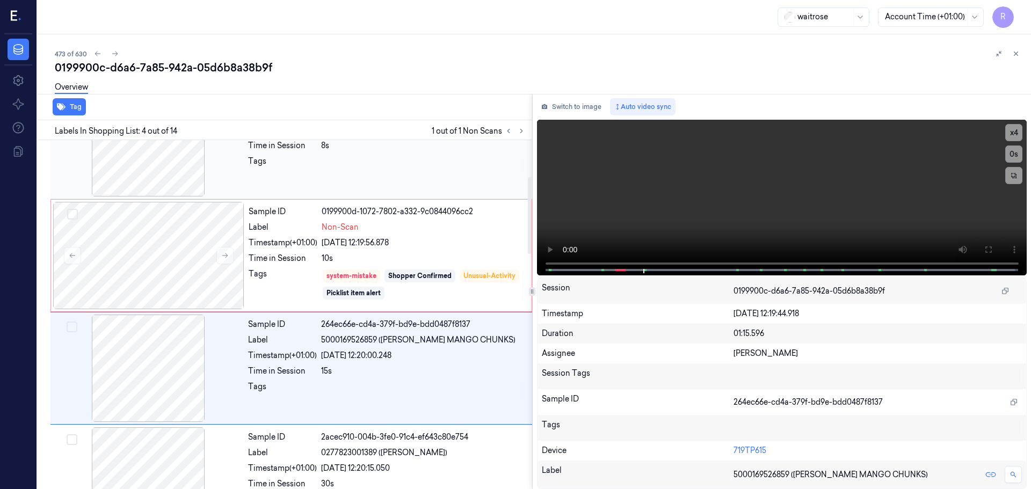
click at [339, 157] on div at bounding box center [423, 164] width 205 height 17
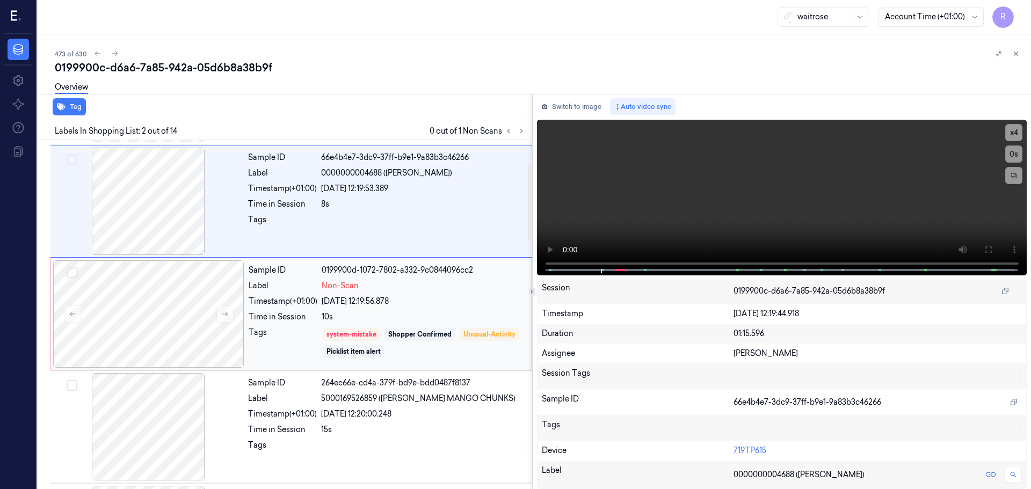
click at [293, 309] on div "Sample ID 0199900d-1072-7802-a332-9c0844096cc2 Label Non-Scan Timestamp (+01:00…" at bounding box center [386, 313] width 285 height 107
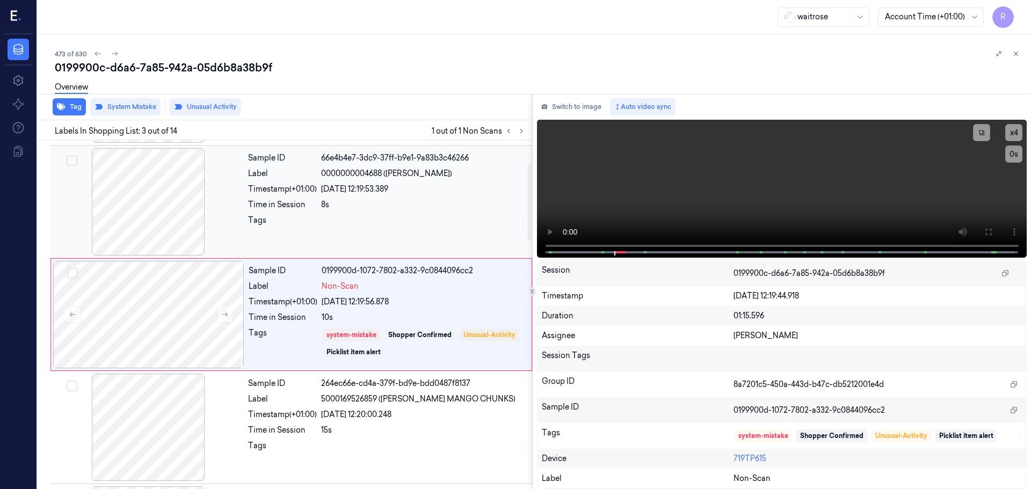
click at [298, 220] on div "Tags" at bounding box center [282, 223] width 69 height 17
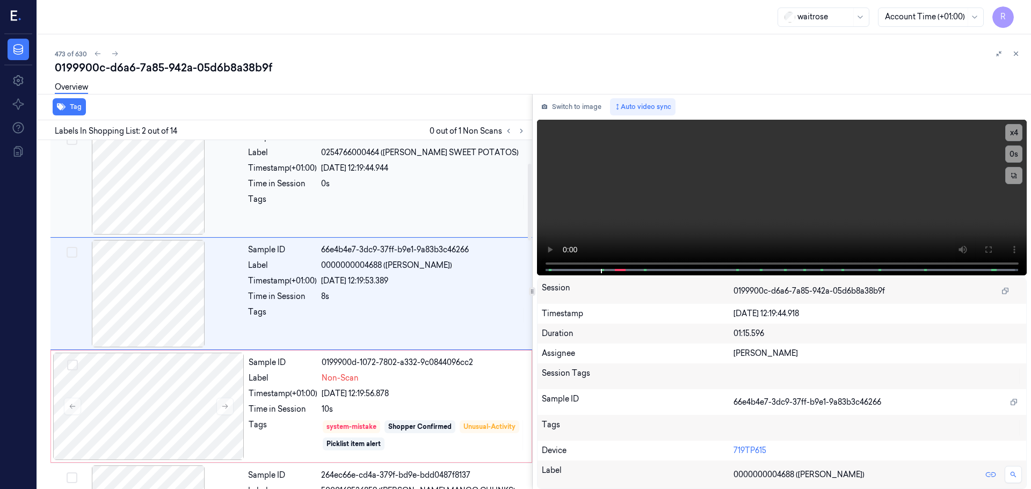
scroll to position [0, 0]
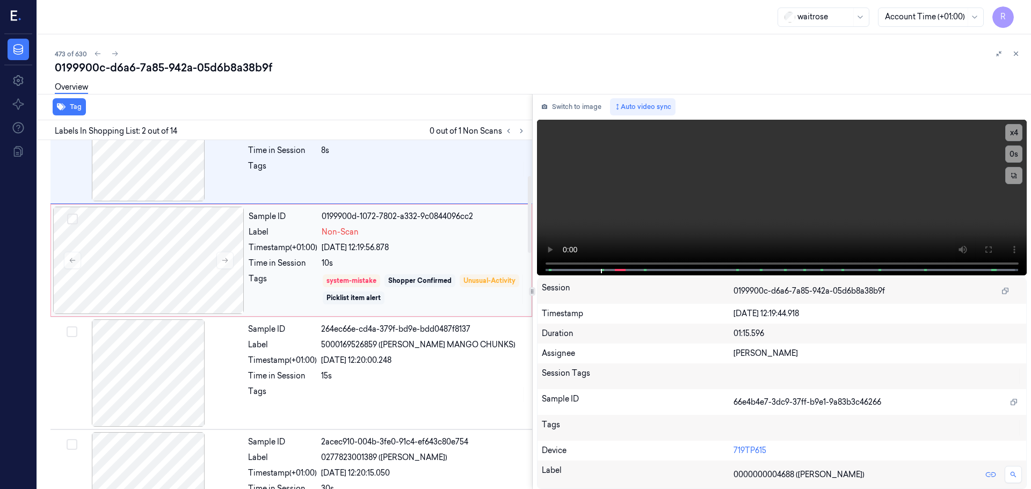
click at [303, 287] on div "Tags" at bounding box center [283, 289] width 69 height 32
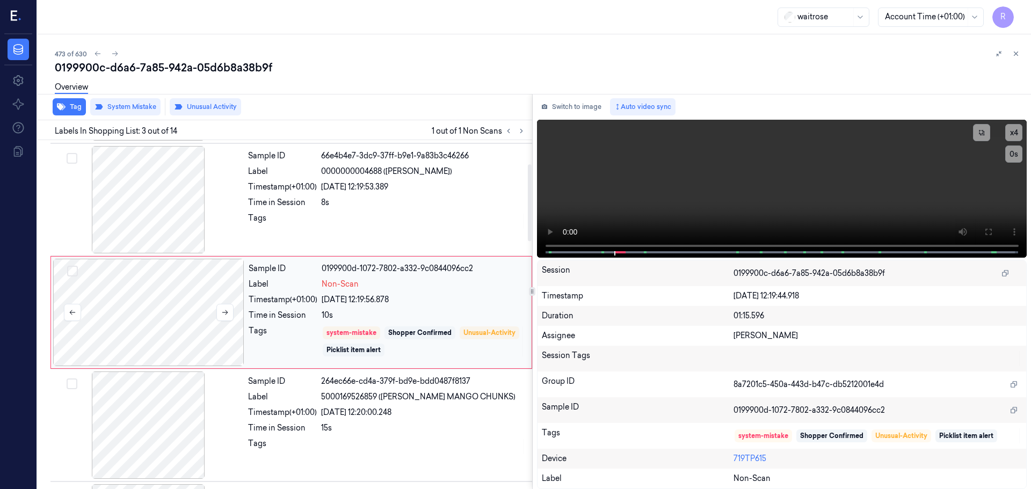
scroll to position [107, 0]
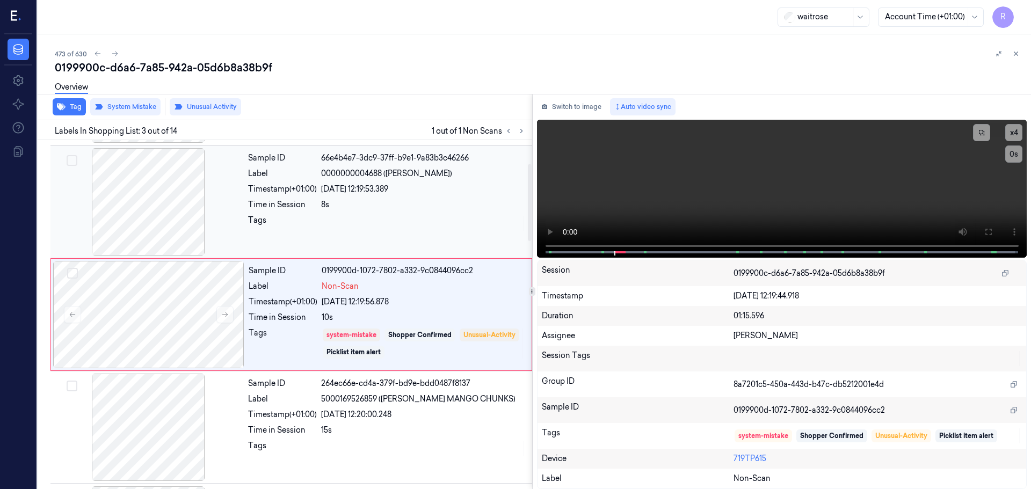
click at [303, 200] on div "Time in Session" at bounding box center [282, 204] width 69 height 11
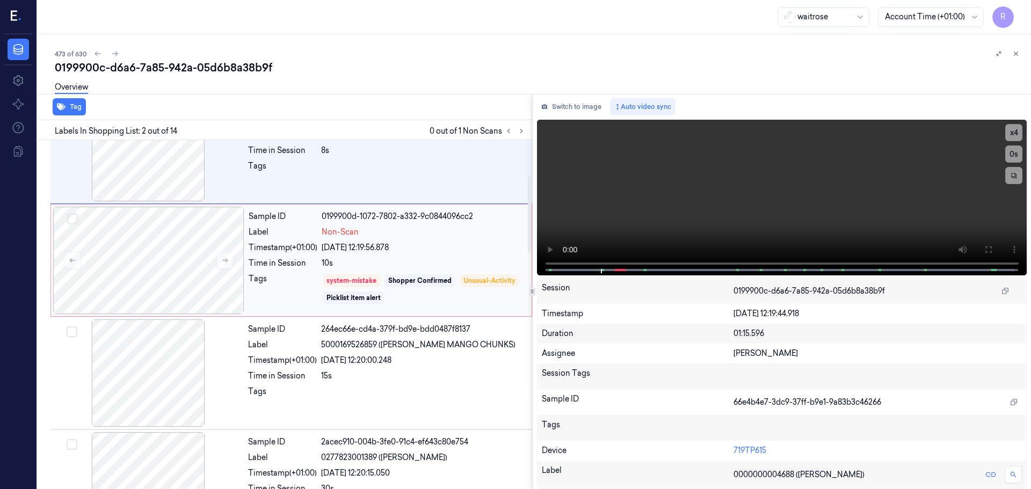
click at [286, 259] on div "Time in Session" at bounding box center [283, 263] width 69 height 11
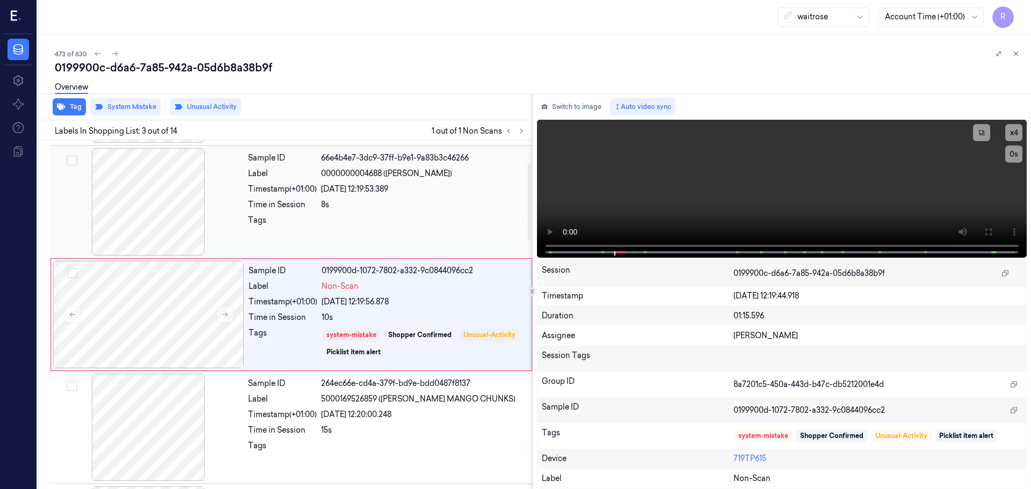
click at [353, 208] on div "8s" at bounding box center [423, 204] width 205 height 11
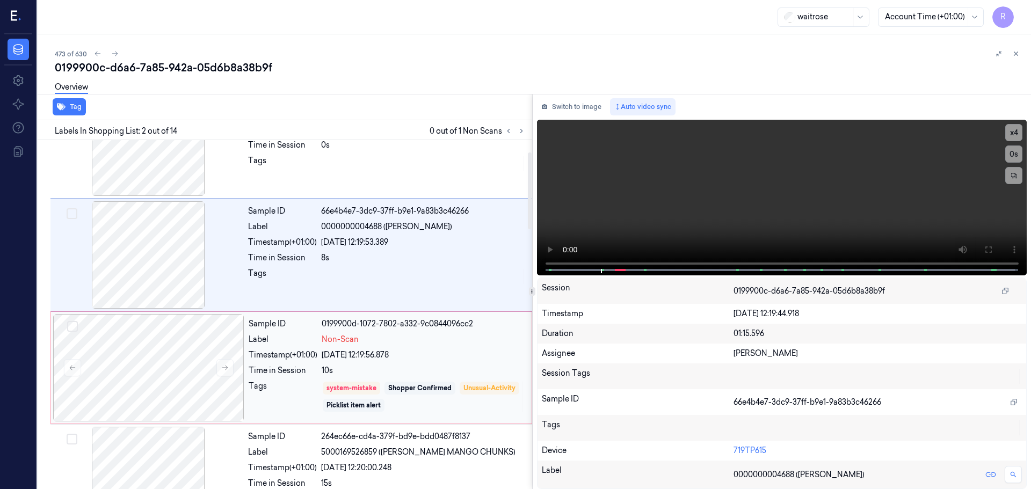
click at [325, 365] on div "Sample ID 0199900d-1072-7802-a332-9c0844096cc2 Label Non-Scan Timestamp (+01:00…" at bounding box center [386, 367] width 285 height 107
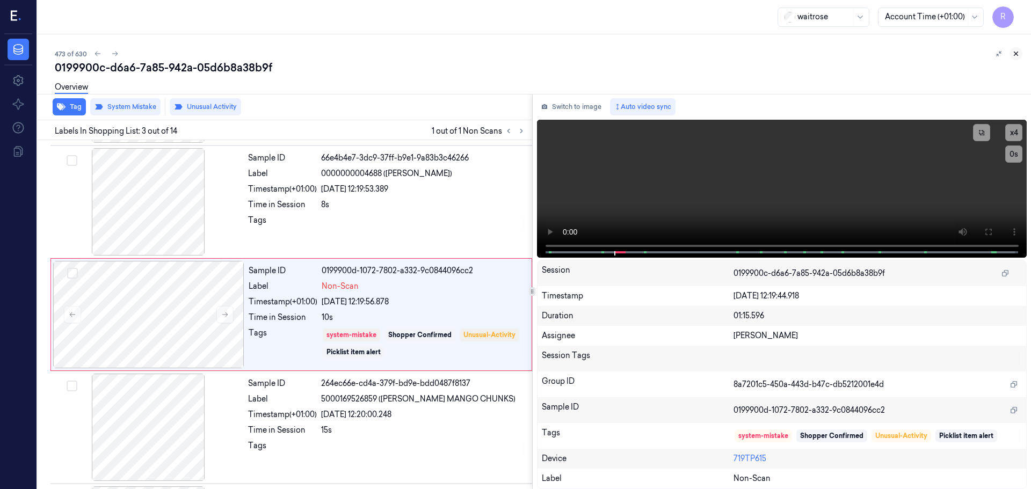
click at [1014, 51] on icon at bounding box center [1016, 54] width 8 height 8
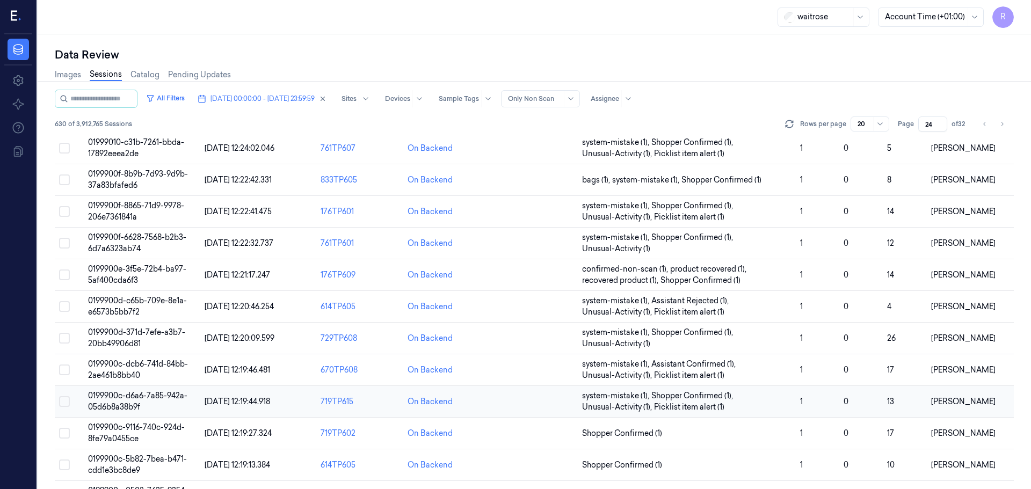
scroll to position [243, 0]
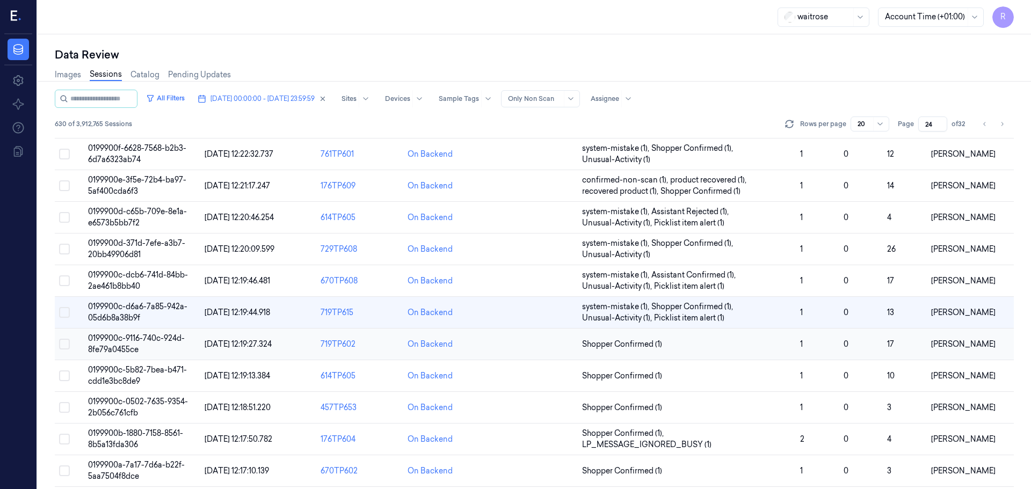
click at [687, 348] on span "Shopper Confirmed (1)" at bounding box center [686, 344] width 209 height 11
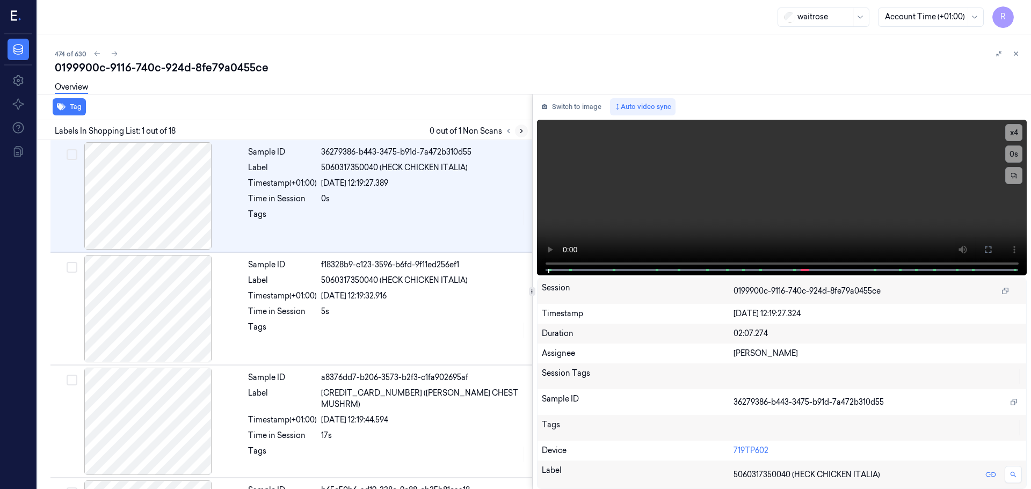
click at [518, 128] on icon at bounding box center [521, 131] width 8 height 8
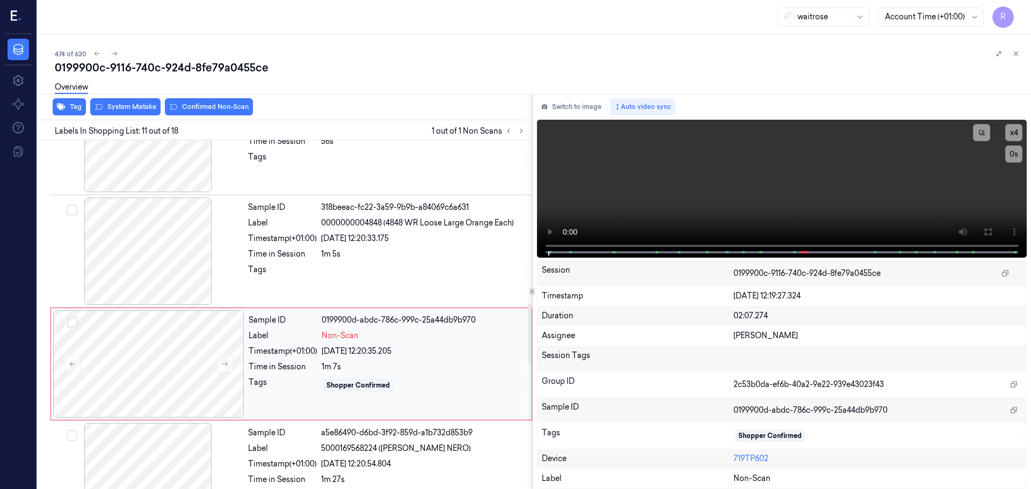
scroll to position [1009, 0]
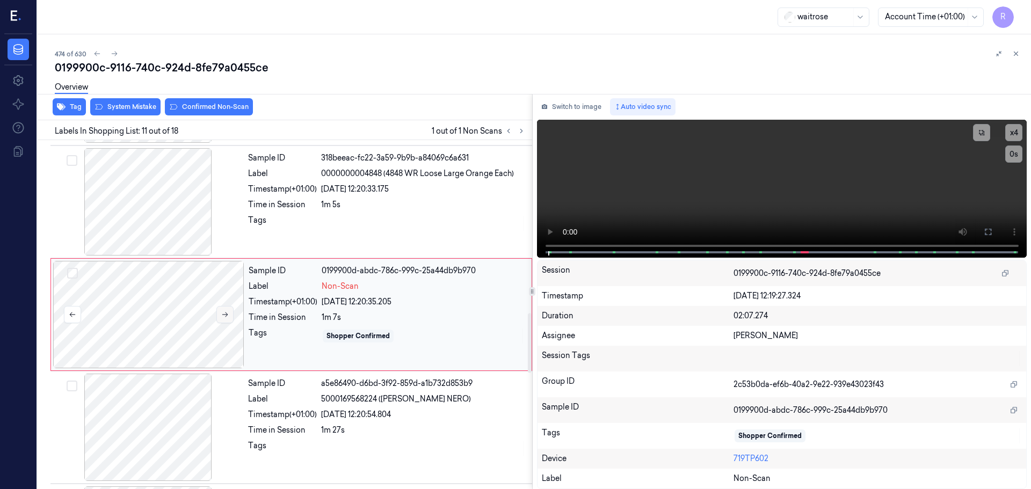
click at [226, 313] on icon at bounding box center [225, 315] width 8 height 8
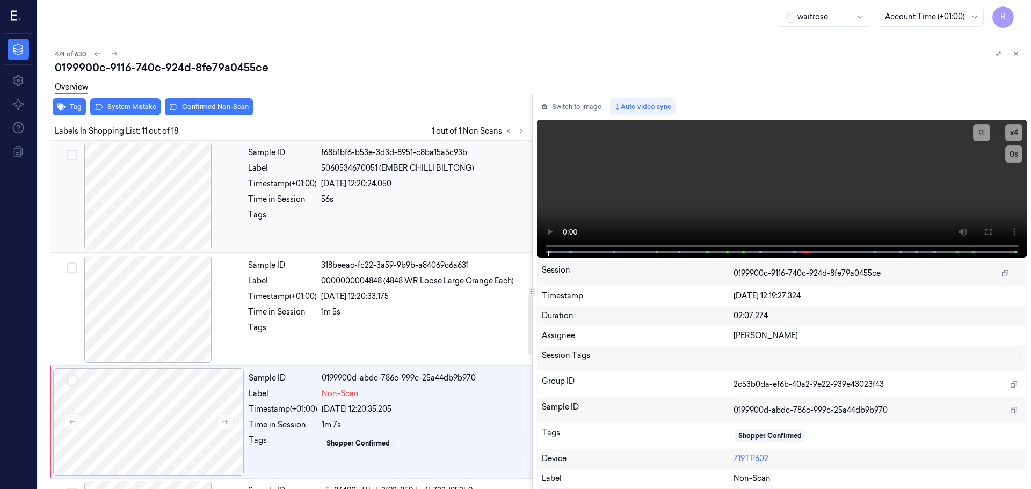
click at [169, 205] on div at bounding box center [148, 196] width 191 height 107
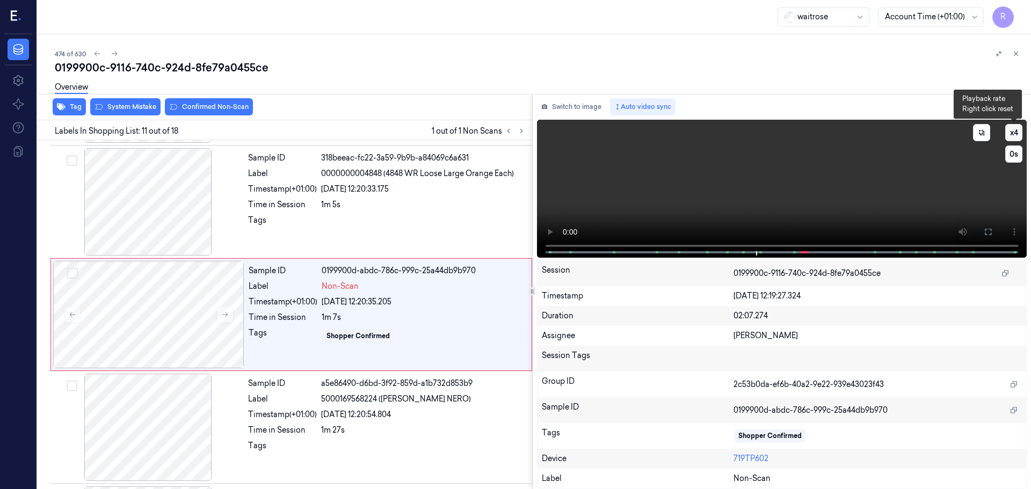
click at [1011, 138] on button "x 4" at bounding box center [1013, 132] width 17 height 17
click at [993, 231] on button at bounding box center [987, 231] width 17 height 17
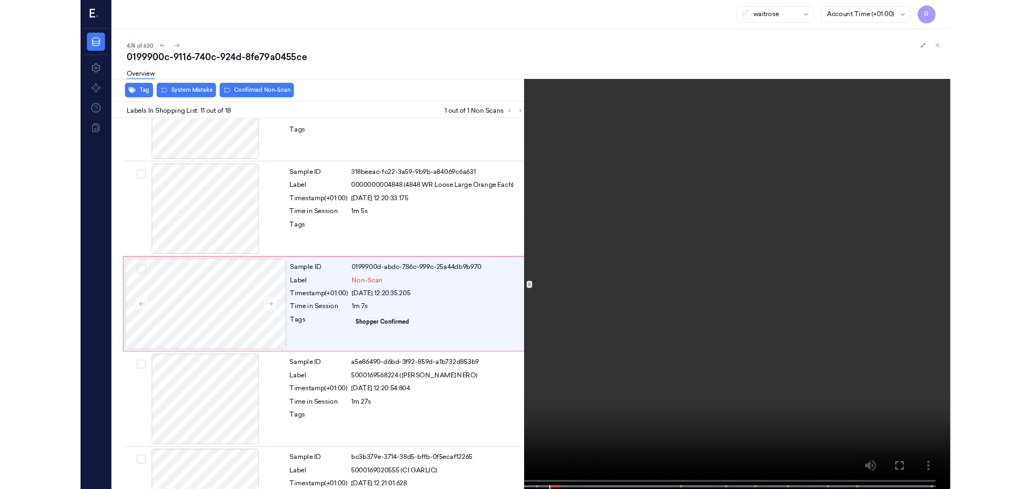
scroll to position [964, 0]
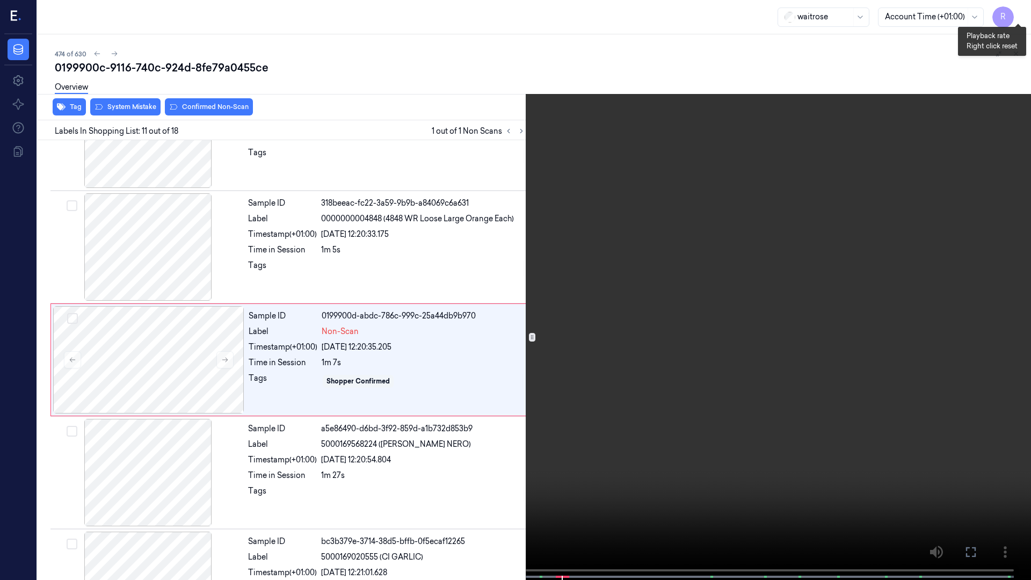
click at [1016, 8] on button "x 1" at bounding box center [1017, 12] width 17 height 17
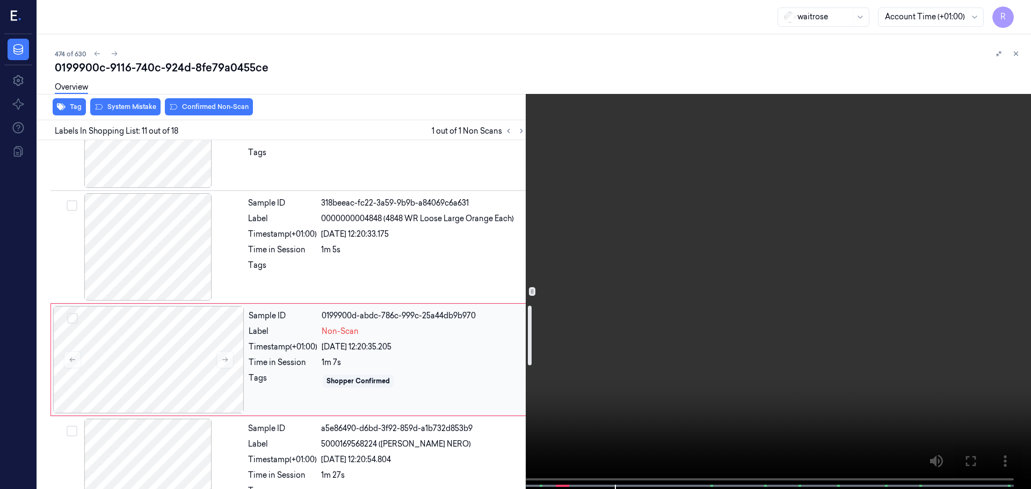
scroll to position [1071, 0]
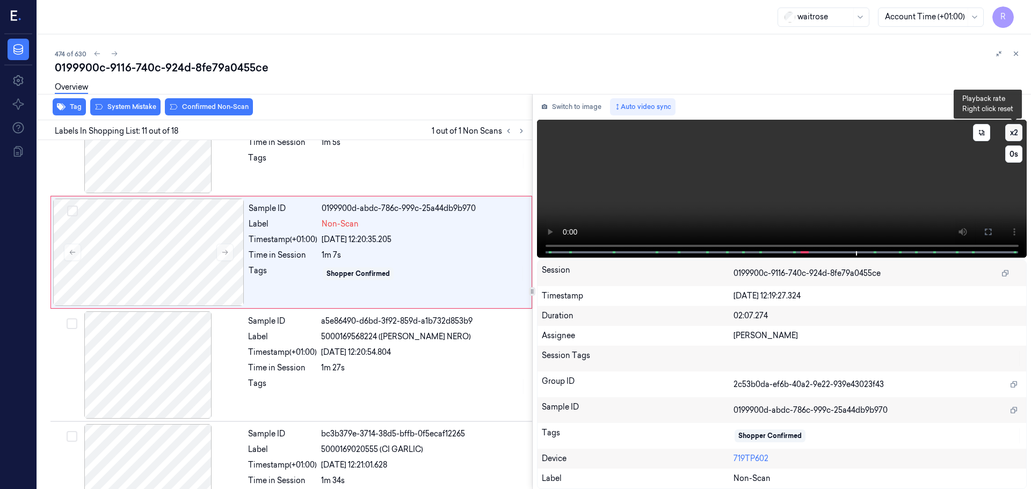
click at [1015, 134] on button "x 2" at bounding box center [1013, 132] width 17 height 17
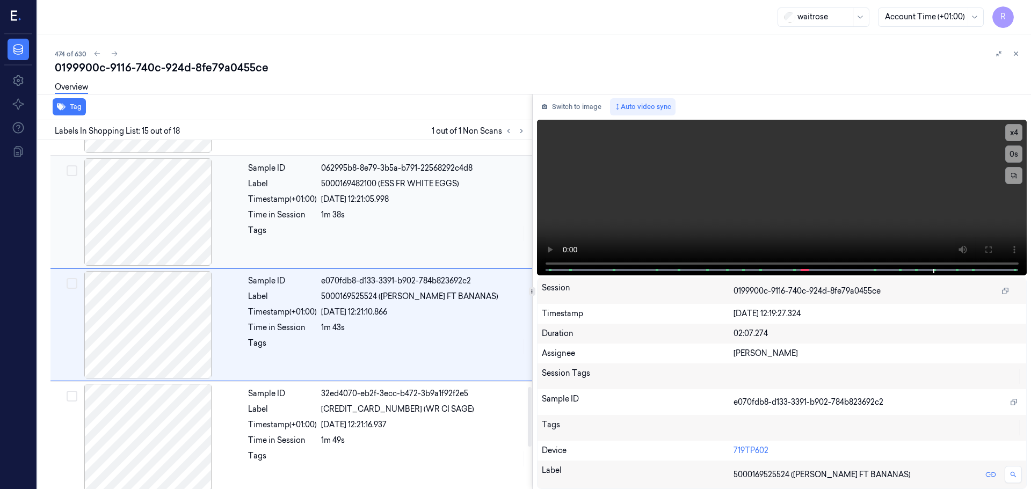
scroll to position [1460, 0]
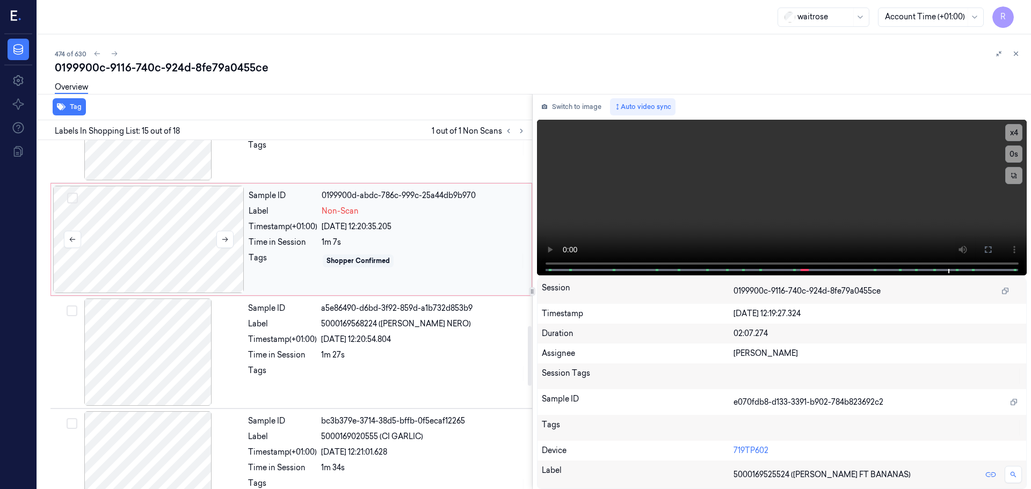
click at [193, 250] on div at bounding box center [148, 239] width 191 height 107
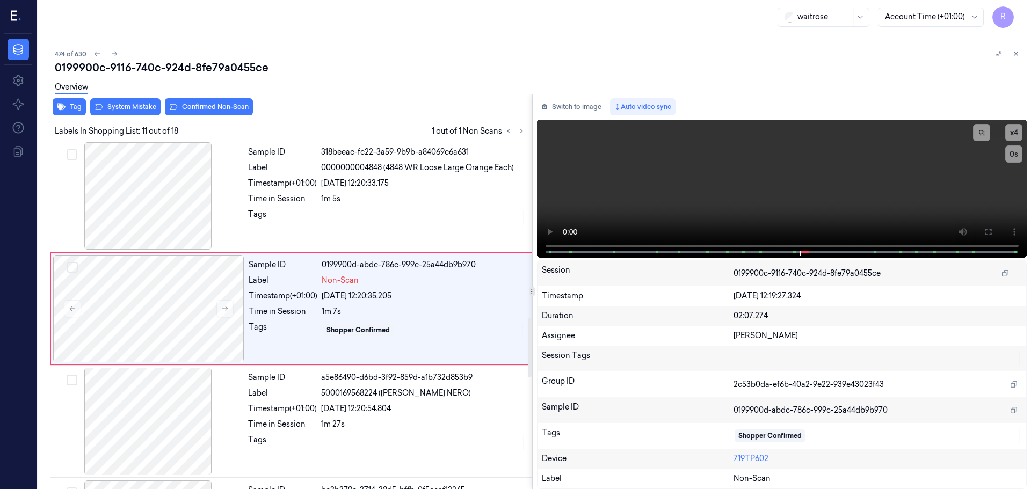
scroll to position [1009, 0]
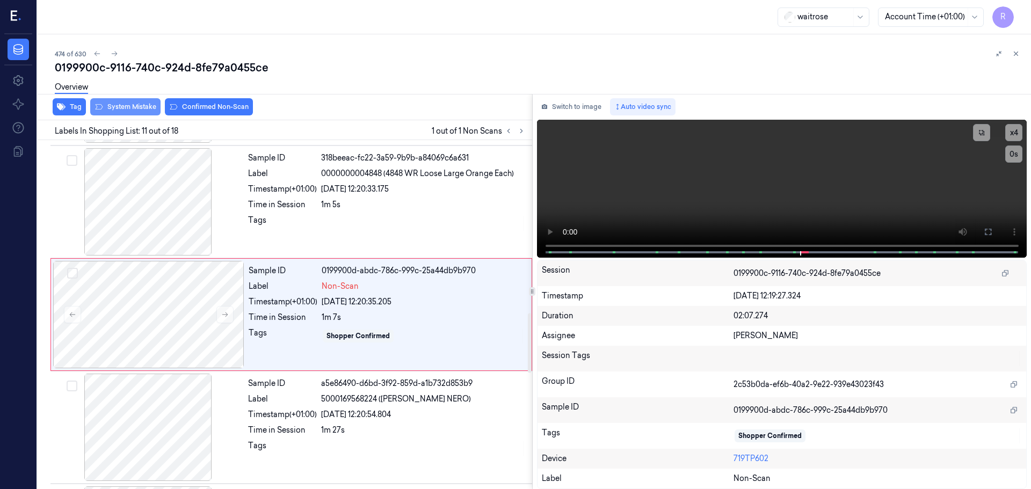
click at [121, 106] on button "System Mistake" at bounding box center [125, 106] width 70 height 17
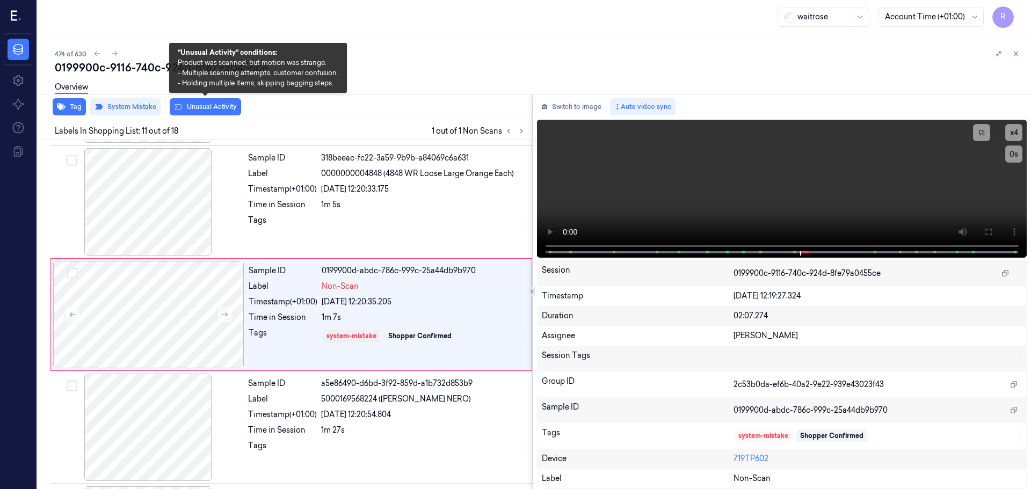
click at [202, 102] on div "Overview" at bounding box center [538, 88] width 967 height 27
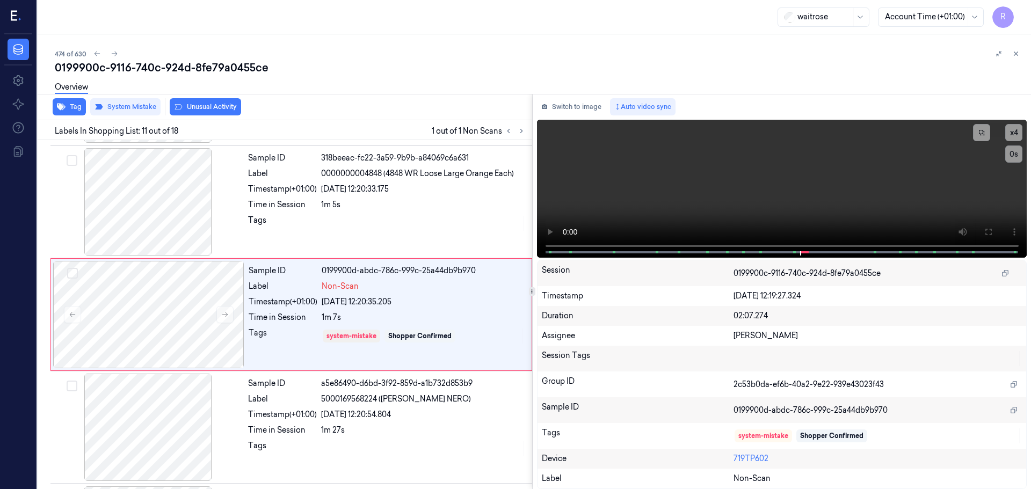
click at [204, 102] on div "Overview" at bounding box center [538, 88] width 967 height 27
click at [202, 103] on button "Unusual Activity" at bounding box center [205, 106] width 71 height 17
click at [65, 112] on button "Tag" at bounding box center [69, 106] width 33 height 17
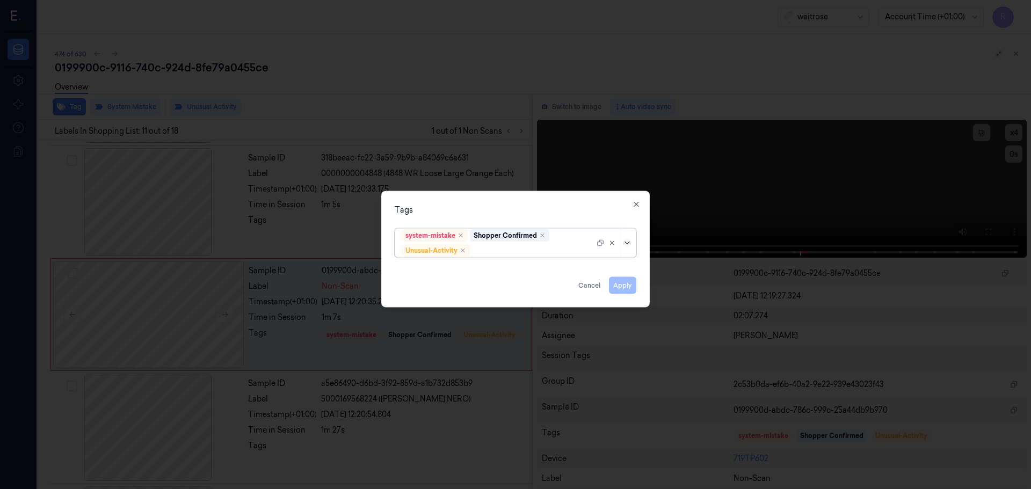
click at [628, 243] on icon at bounding box center [627, 242] width 9 height 9
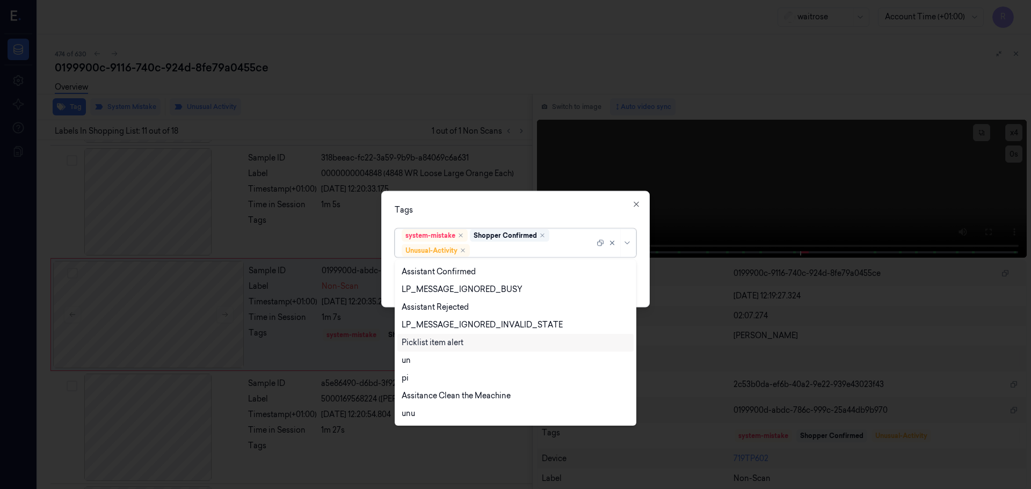
click at [418, 349] on div "Picklist item alert" at bounding box center [515, 343] width 236 height 18
click at [502, 212] on div "Tags" at bounding box center [516, 209] width 242 height 11
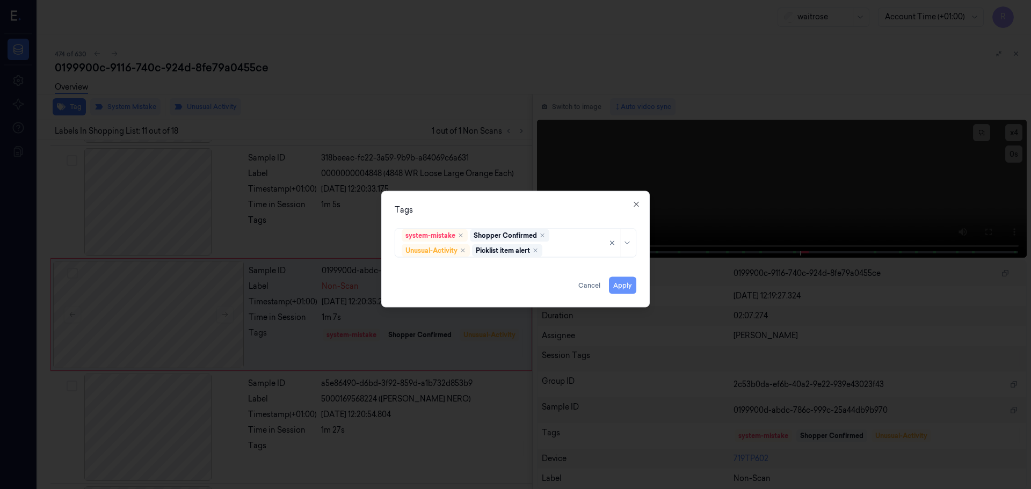
click at [630, 289] on button "Apply" at bounding box center [622, 284] width 27 height 17
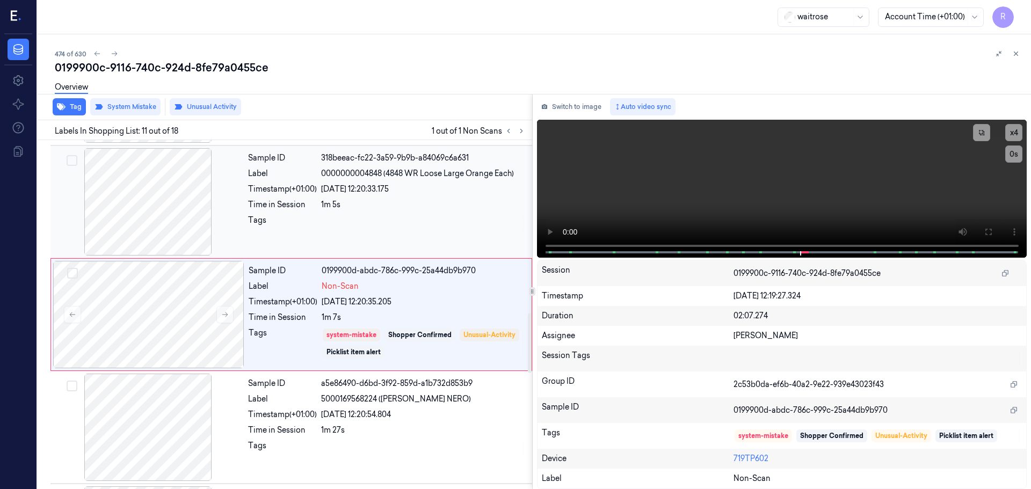
click at [327, 217] on div at bounding box center [423, 223] width 205 height 17
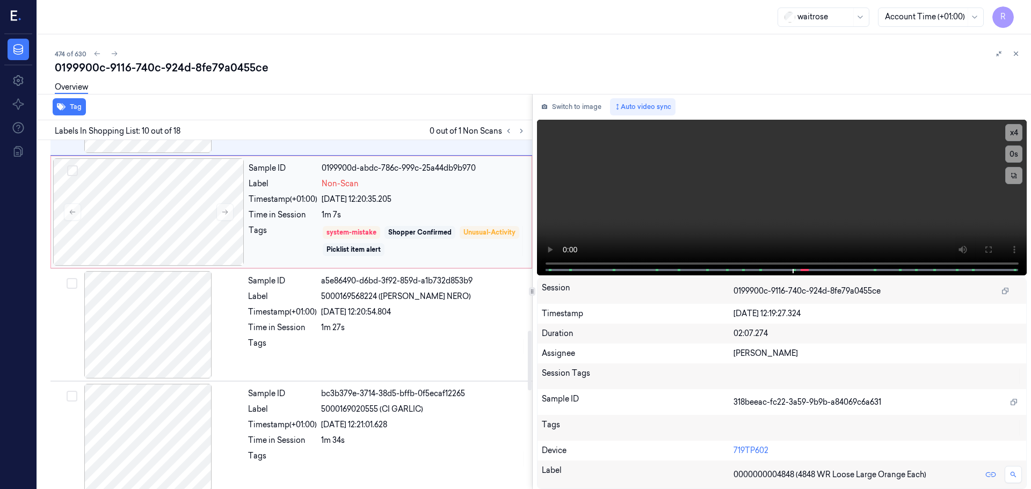
click at [298, 259] on div "Sample ID 0199900d-abdc-786c-999c-25a44db9b970 Label Non-Scan Timestamp (+01:00…" at bounding box center [386, 211] width 285 height 107
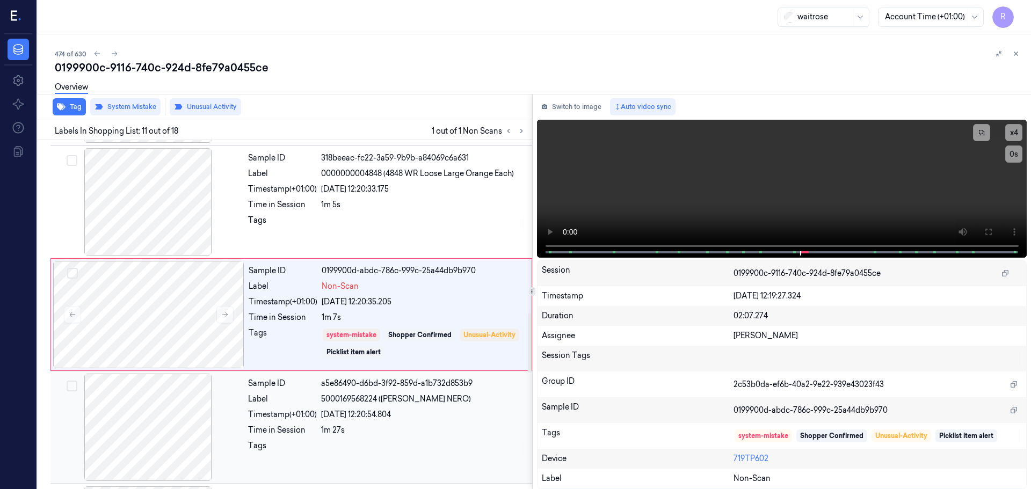
click at [338, 440] on div at bounding box center [423, 448] width 205 height 17
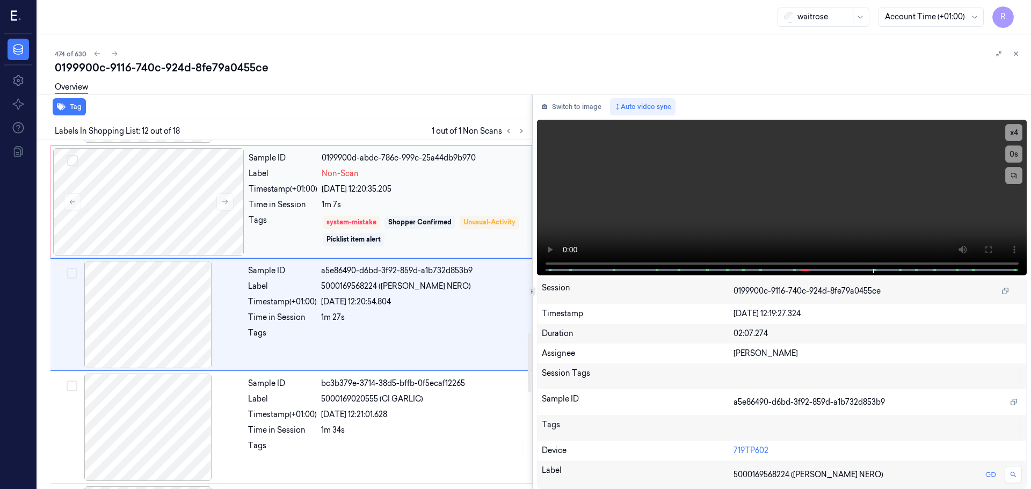
click at [293, 236] on div "Tags" at bounding box center [283, 231] width 69 height 32
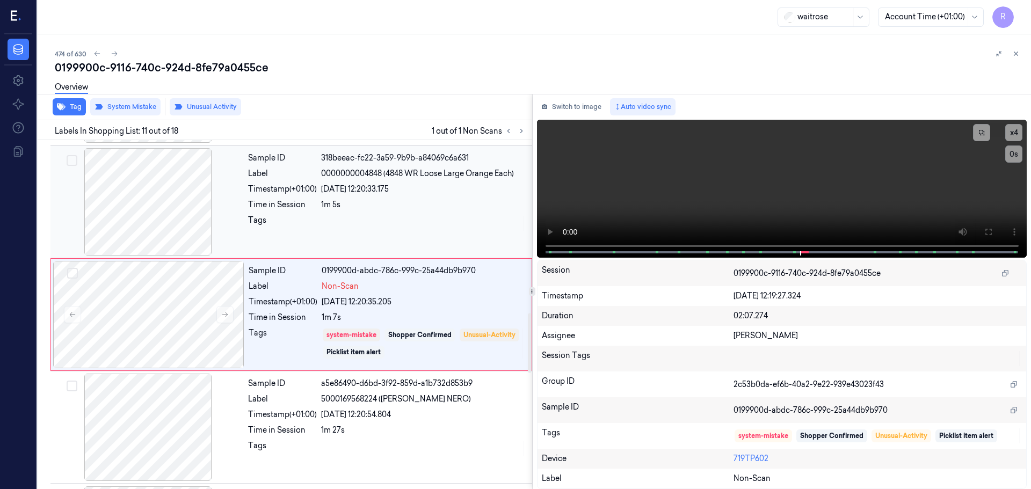
click at [311, 196] on div "Sample ID 318beeac-fc22-3a59-9b9b-a84069c6a631 Label 0000000004848 (4848 WR Loo…" at bounding box center [387, 201] width 286 height 107
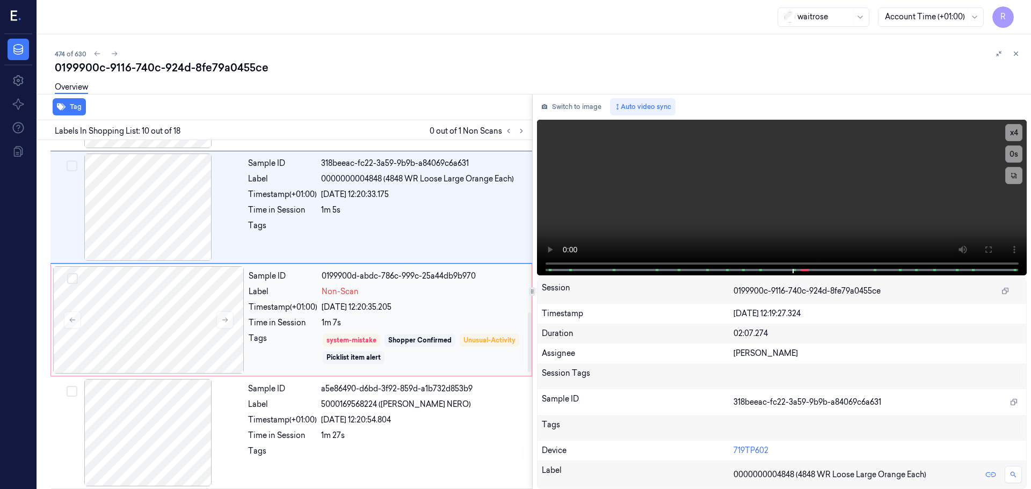
click at [311, 323] on div "Time in Session" at bounding box center [283, 322] width 69 height 11
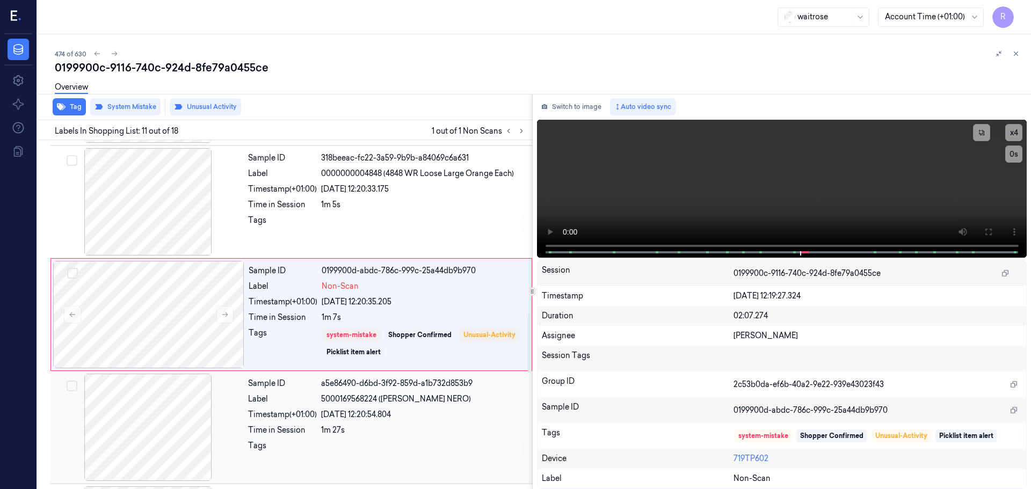
click at [289, 440] on div "Tags" at bounding box center [282, 448] width 69 height 17
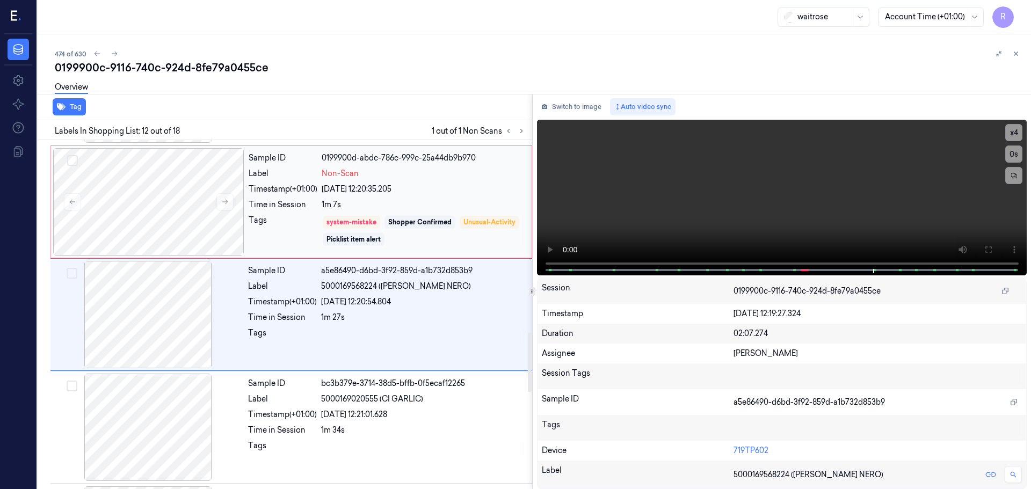
click at [293, 240] on div "Tags" at bounding box center [283, 231] width 69 height 32
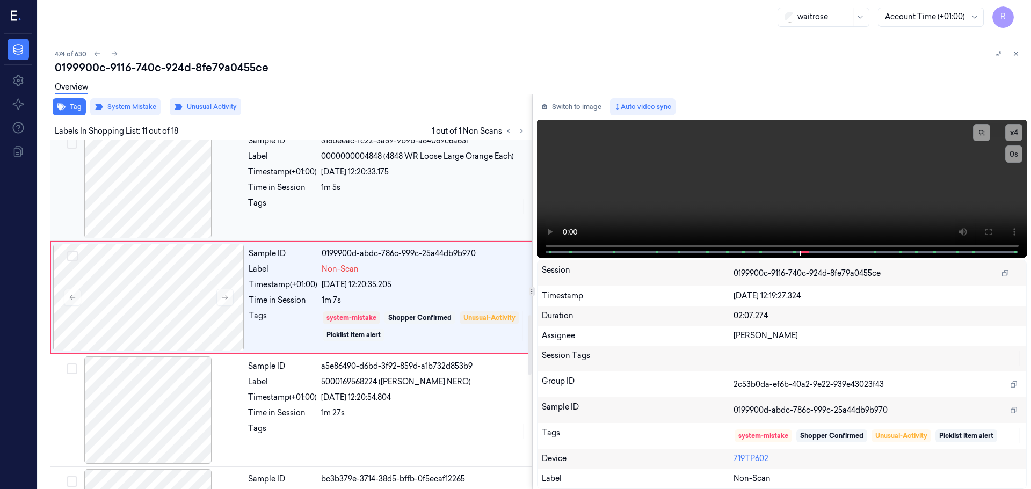
scroll to position [1009, 0]
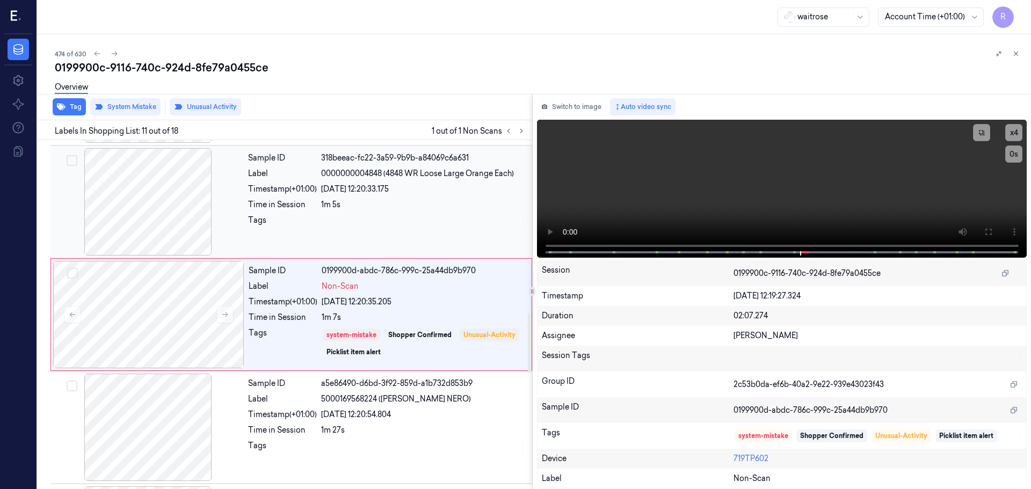
click at [319, 213] on div "Sample ID 318beeac-fc22-3a59-9b9b-a84069c6a631 Label 0000000004848 (4848 WR Loo…" at bounding box center [387, 201] width 286 height 107
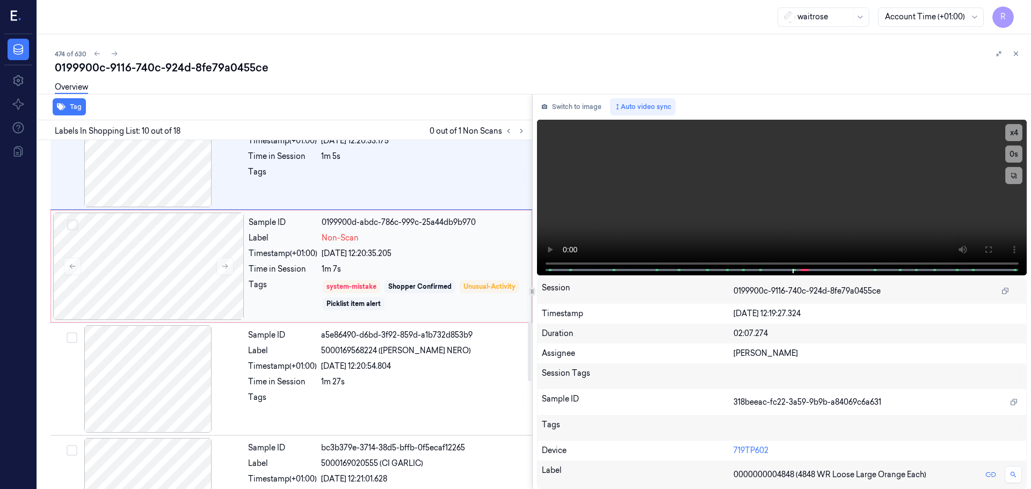
click at [305, 290] on div "Tags" at bounding box center [283, 295] width 69 height 32
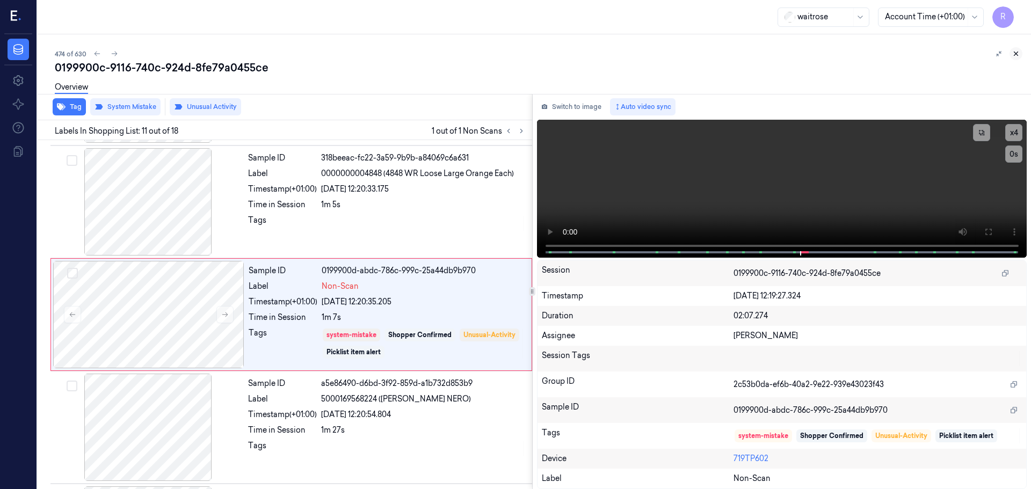
click at [1016, 54] on icon at bounding box center [1016, 54] width 8 height 8
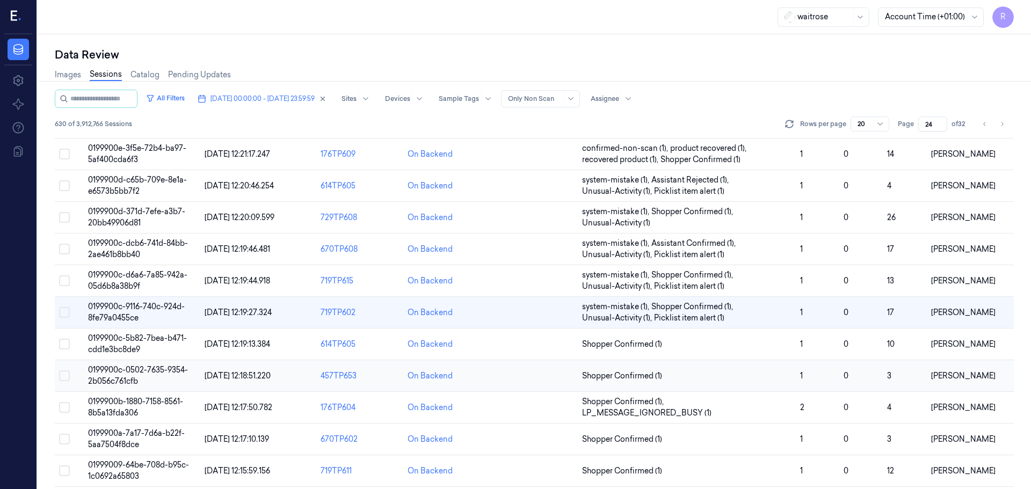
scroll to position [312, 0]
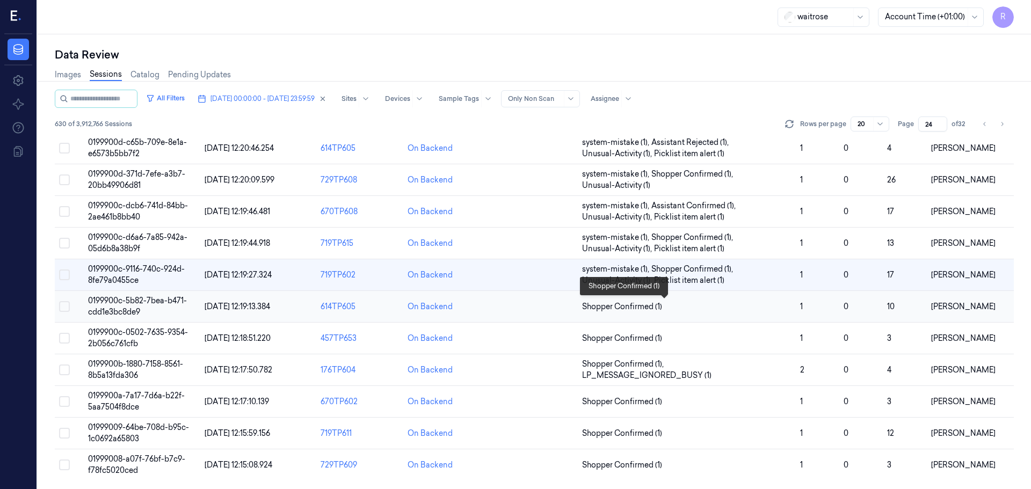
click at [745, 310] on span "Shopper Confirmed (1)" at bounding box center [686, 306] width 209 height 11
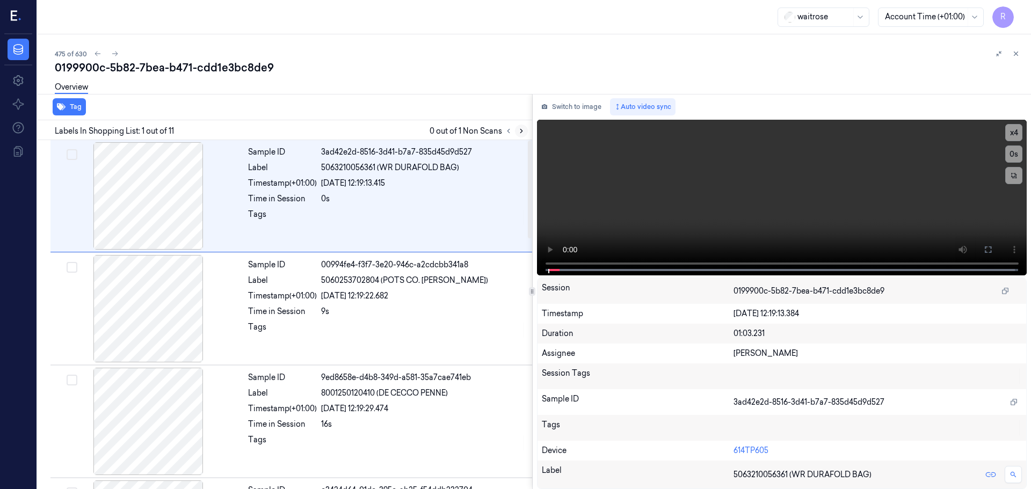
click at [520, 127] on button at bounding box center [521, 131] width 13 height 13
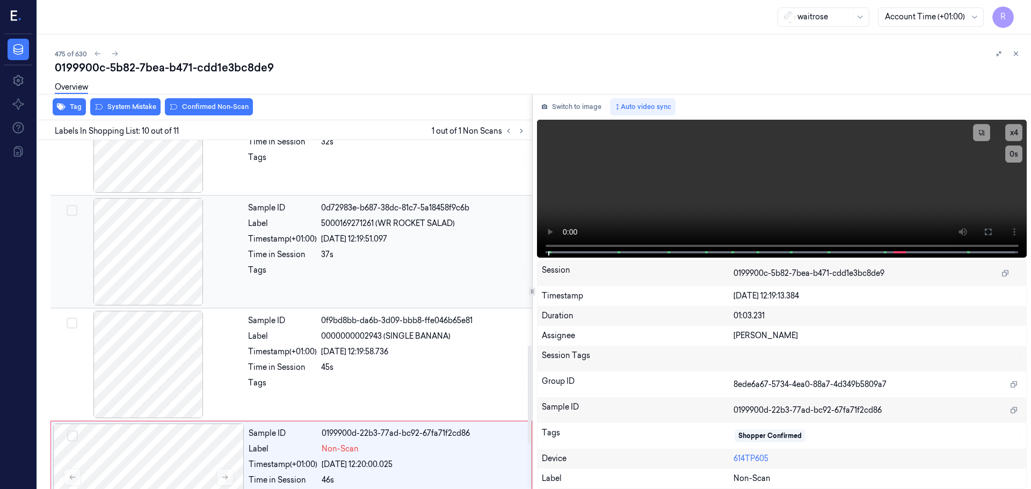
click at [171, 252] on div at bounding box center [148, 251] width 191 height 107
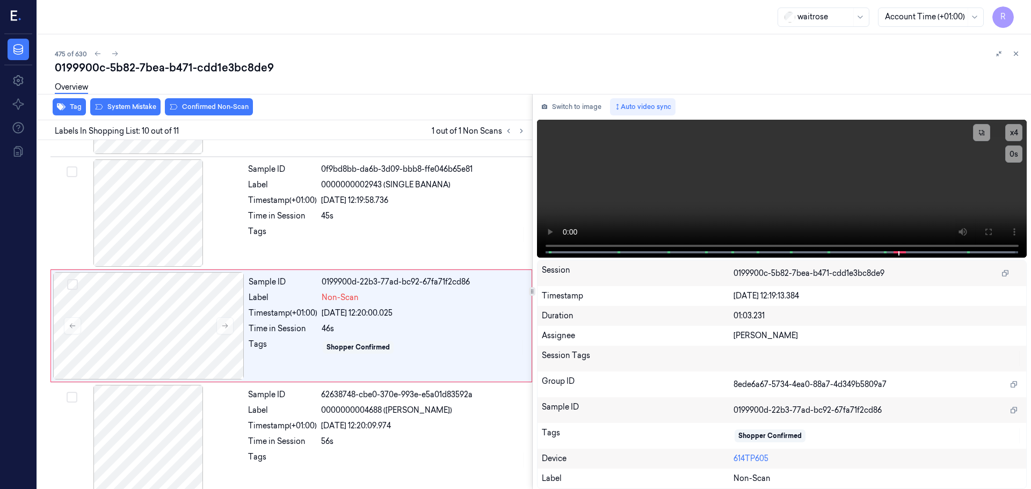
scroll to position [894, 0]
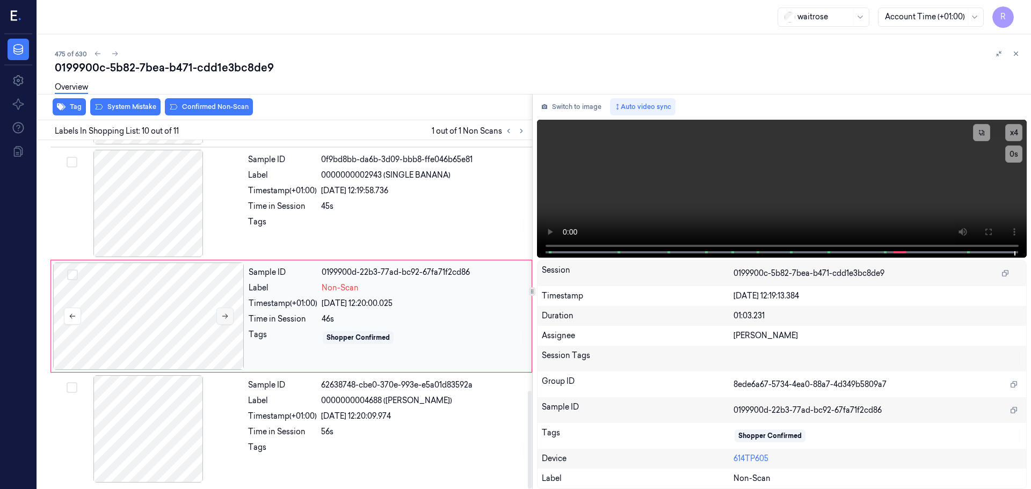
click at [222, 308] on button at bounding box center [224, 316] width 17 height 17
click at [228, 318] on icon at bounding box center [225, 316] width 8 height 8
click at [228, 313] on icon at bounding box center [225, 316] width 8 height 8
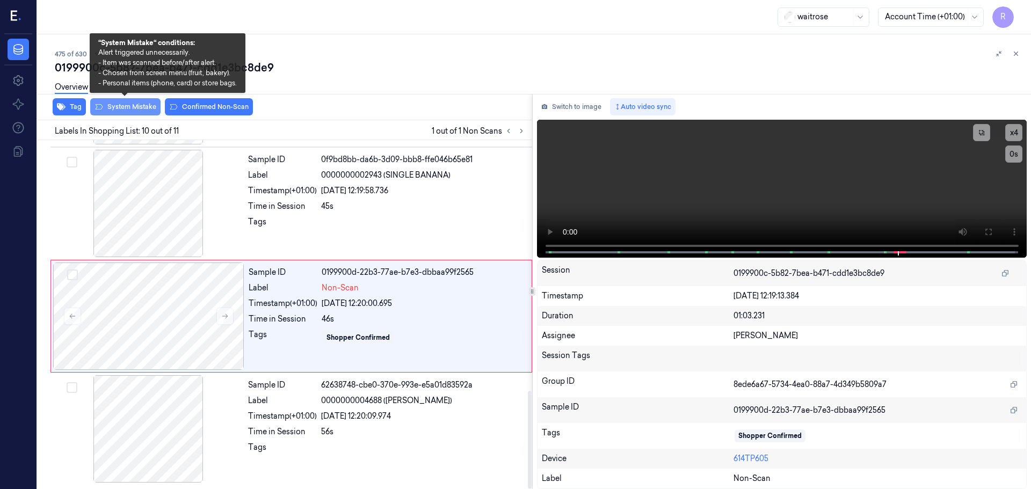
click at [115, 110] on button "System Mistake" at bounding box center [125, 106] width 70 height 17
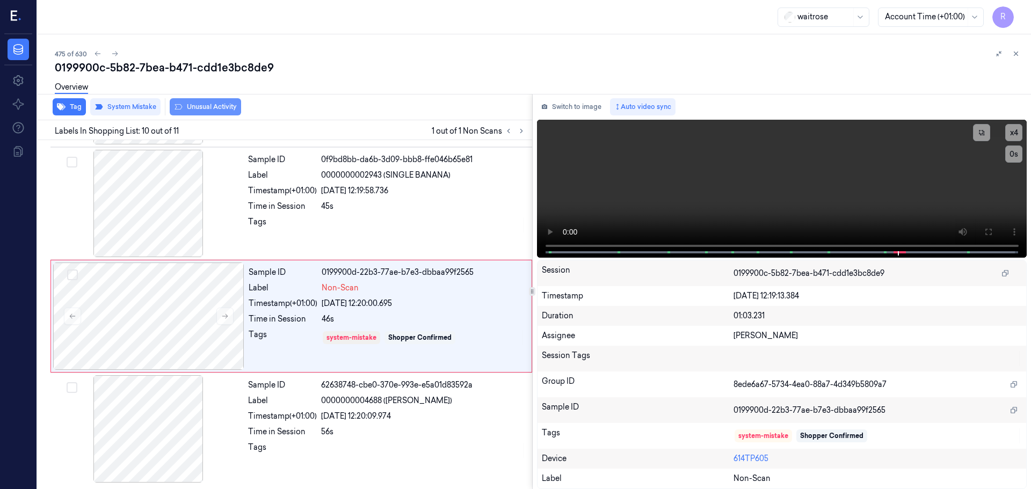
click at [220, 108] on button "Unusual Activity" at bounding box center [205, 106] width 71 height 17
click at [77, 113] on button "Tag" at bounding box center [69, 106] width 33 height 17
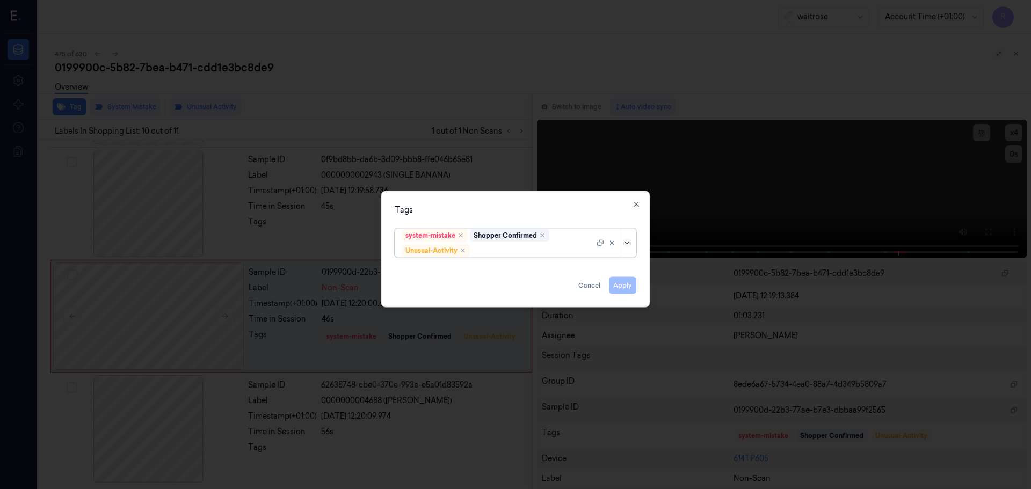
click at [627, 246] on icon at bounding box center [627, 242] width 9 height 9
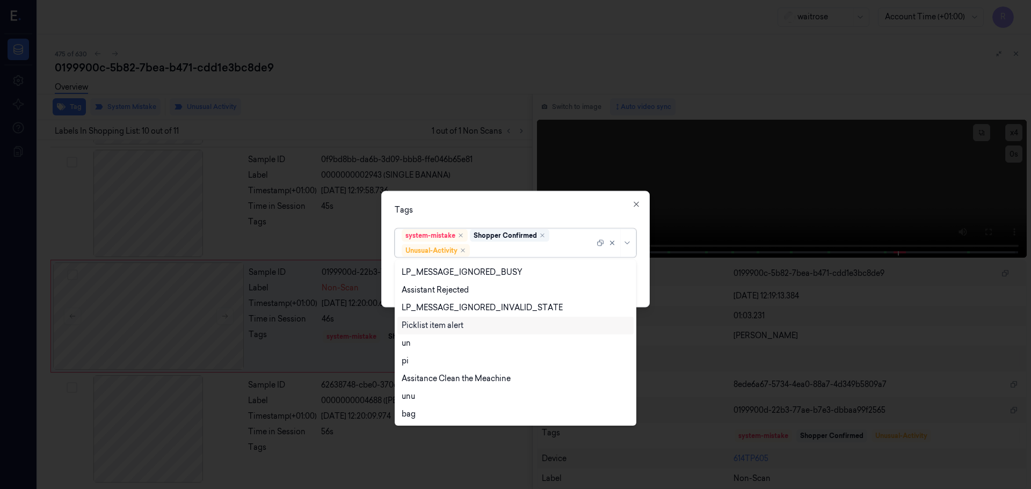
click at [472, 326] on div "Picklist item alert" at bounding box center [516, 325] width 228 height 11
click at [538, 217] on div "Tags option Picklist item alert, selected. 20 results available. Use Up and Dow…" at bounding box center [515, 249] width 268 height 116
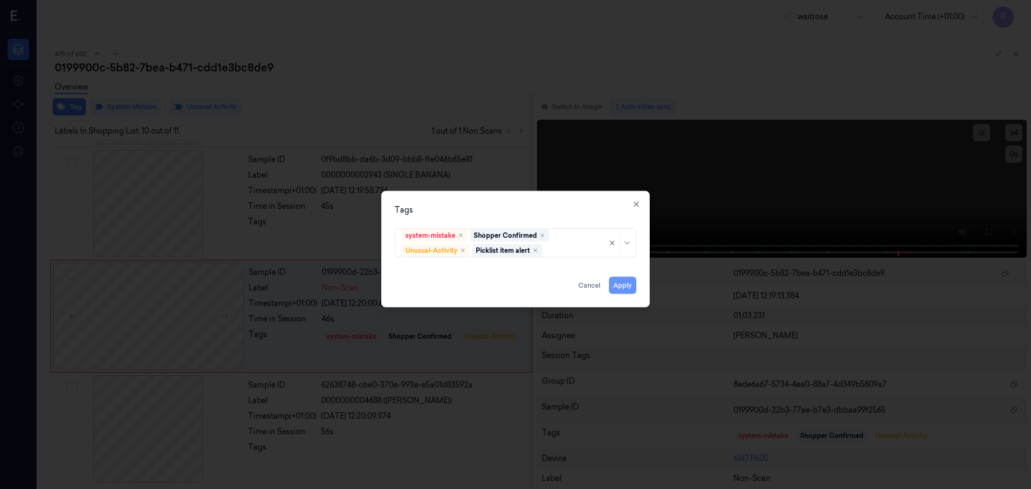
click at [616, 289] on button "Apply" at bounding box center [622, 284] width 27 height 17
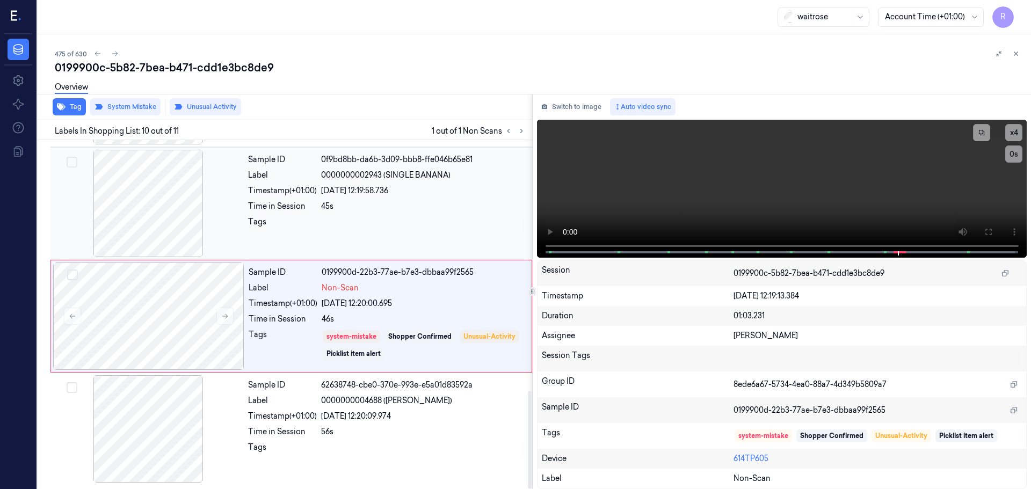
click at [433, 215] on div "Sample ID 0f9bd8bb-da6b-3d09-bbb8-ffe046b65e81 Label 0000000002943 (SINGLE BANA…" at bounding box center [387, 203] width 286 height 107
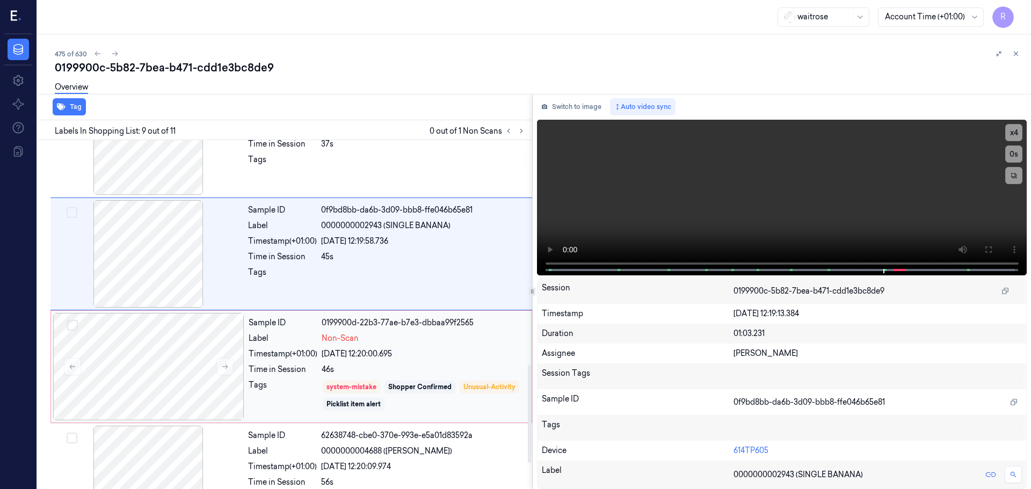
scroll to position [894, 0]
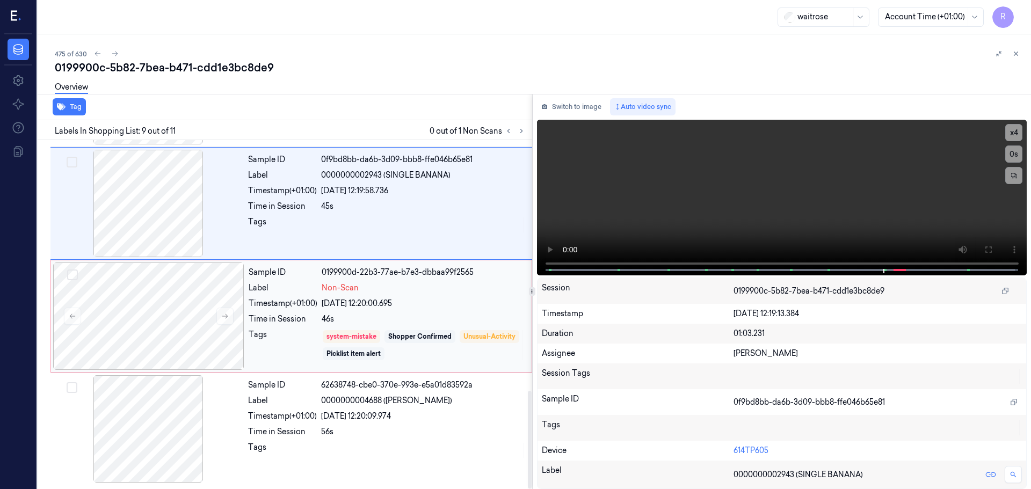
click at [410, 290] on div "Non-Scan" at bounding box center [423, 287] width 203 height 11
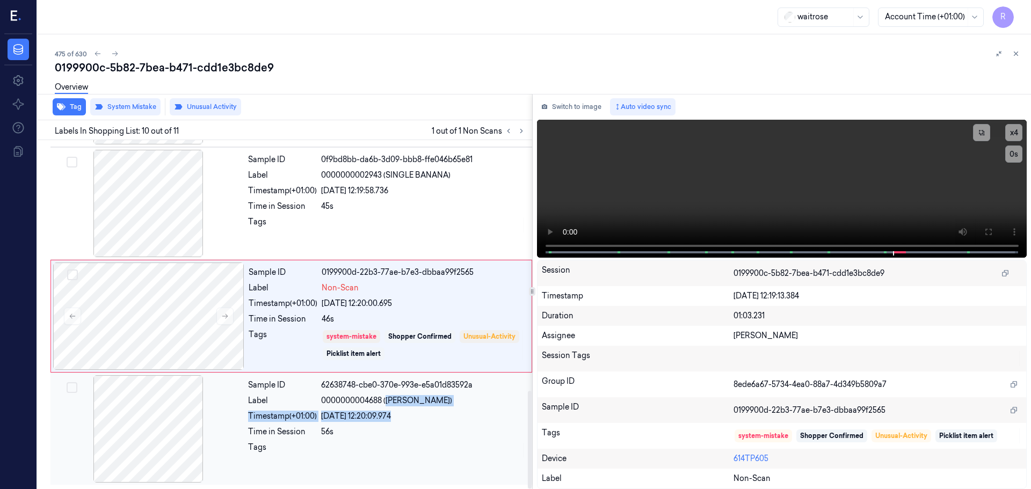
click at [391, 409] on div "Sample ID 62638748-cbe0-370e-993e-e5a01d83592a Label 0000000004688 ([PERSON_NAM…" at bounding box center [387, 428] width 286 height 107
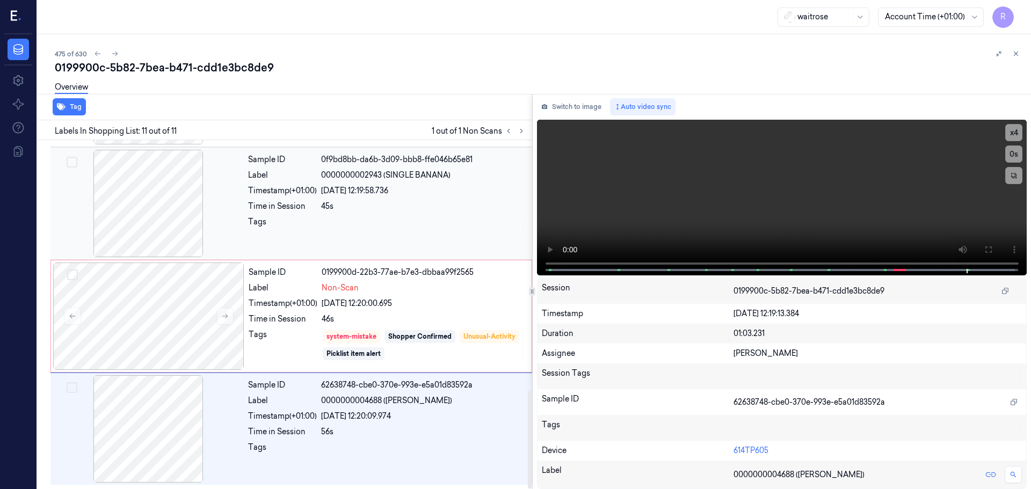
click at [420, 230] on div at bounding box center [423, 224] width 205 height 17
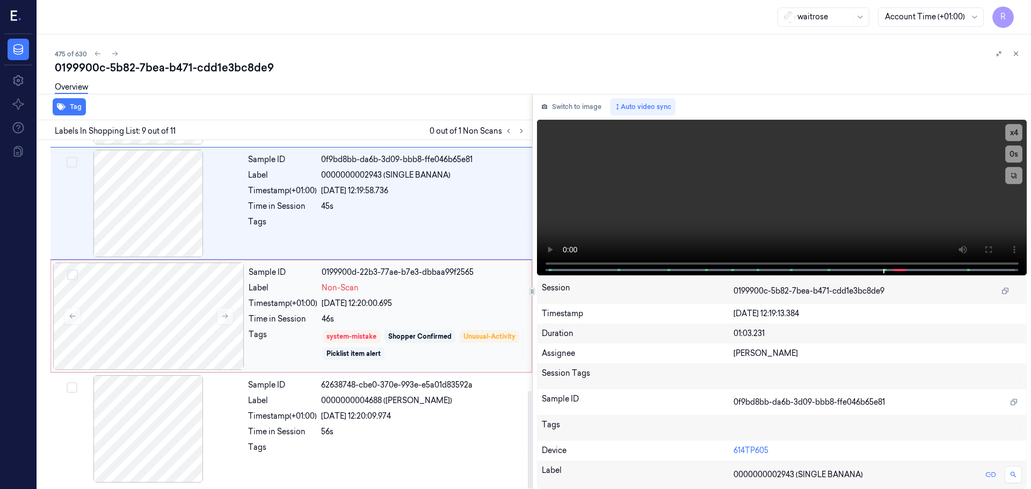
click at [451, 304] on div "[DATE] 12:20:00.695" at bounding box center [423, 303] width 203 height 11
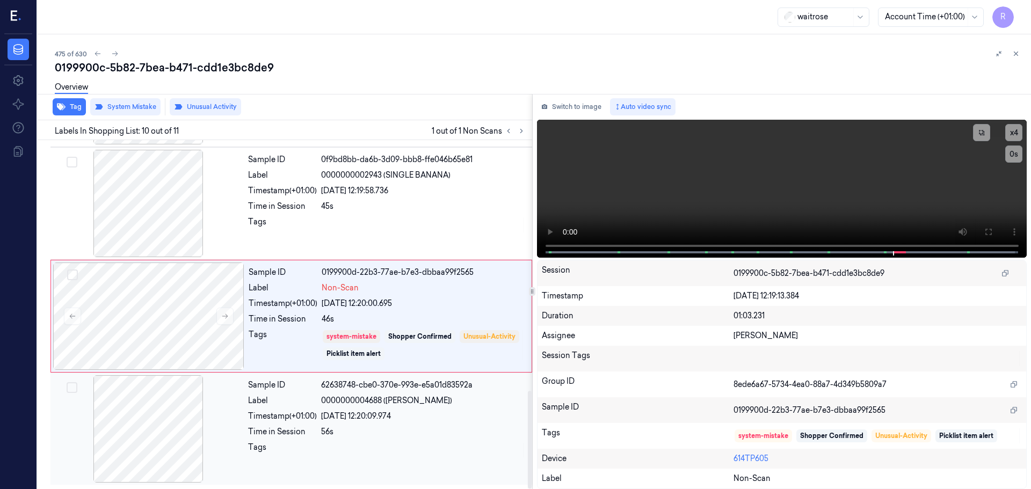
click at [388, 427] on div "56s" at bounding box center [423, 431] width 205 height 11
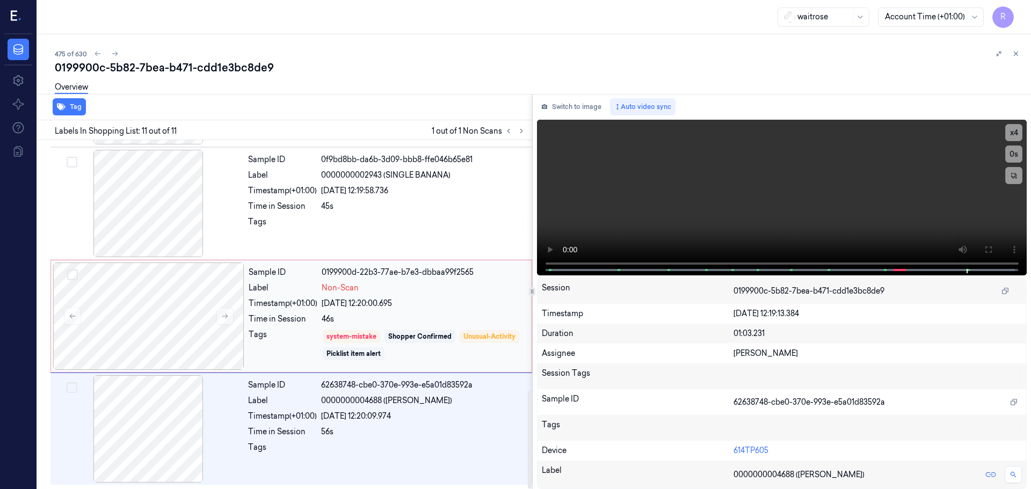
click at [312, 305] on div "Timestamp (+01:00)" at bounding box center [283, 303] width 69 height 11
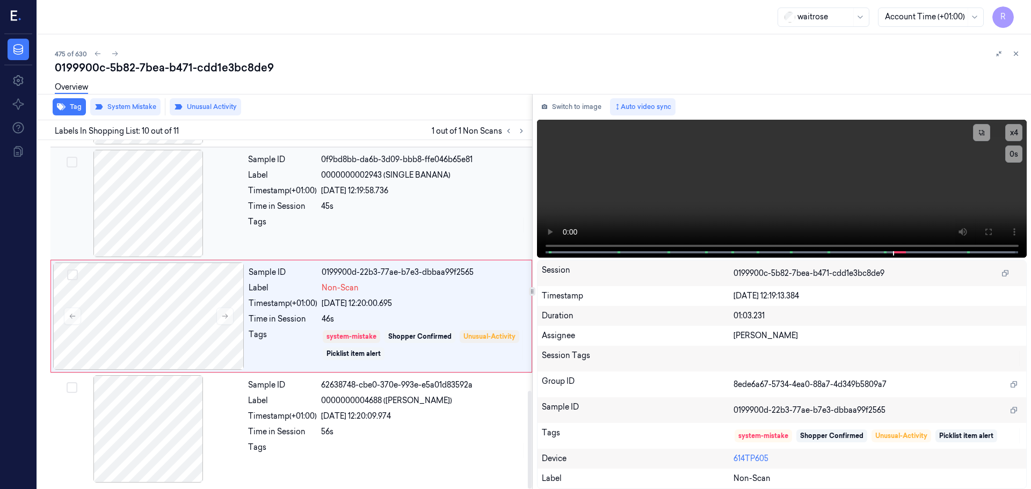
click at [398, 218] on div at bounding box center [423, 224] width 205 height 17
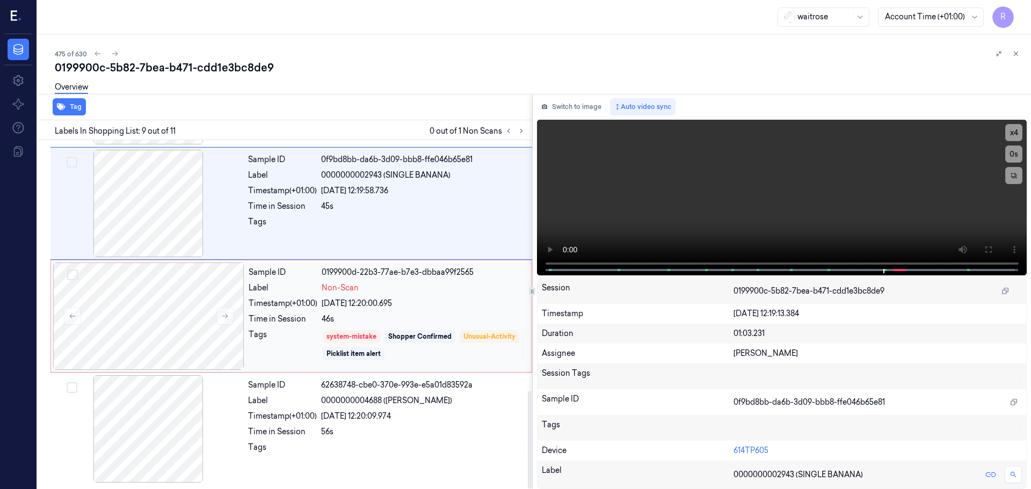
click at [444, 300] on div "[DATE] 12:20:00.695" at bounding box center [423, 303] width 203 height 11
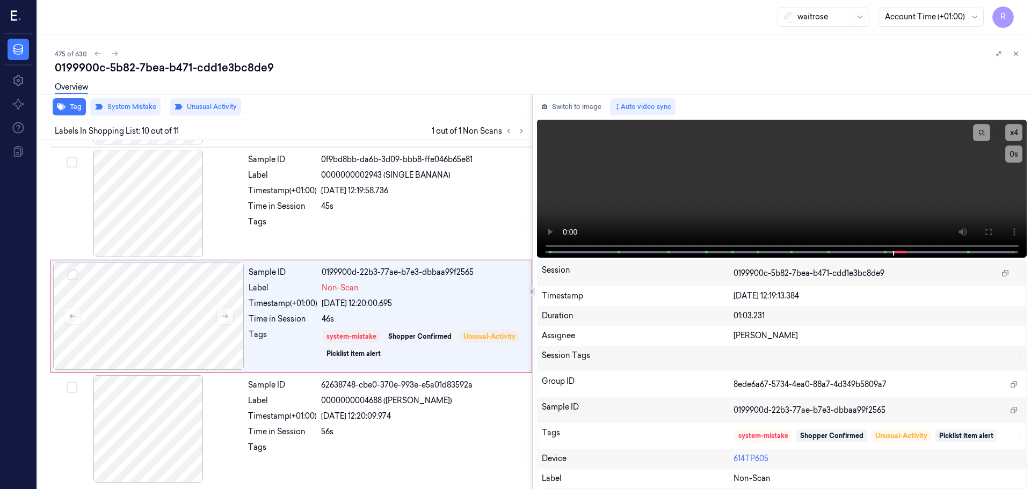
click at [1020, 54] on button at bounding box center [1015, 53] width 13 height 13
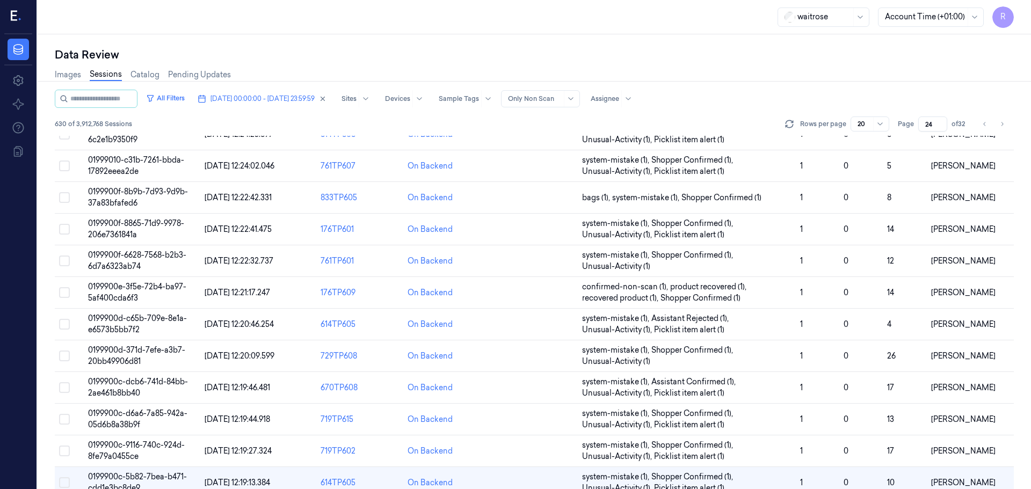
scroll to position [306, 0]
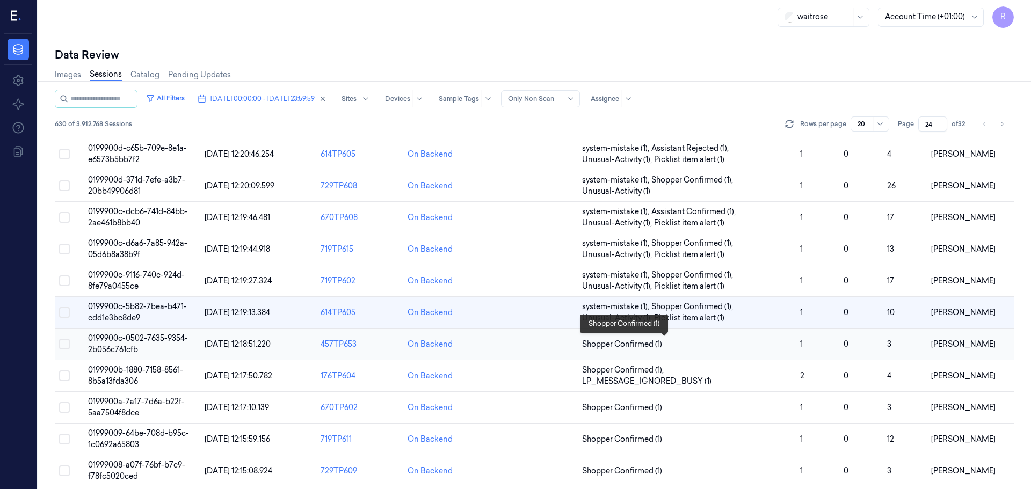
click at [727, 344] on span "Shopper Confirmed (1)" at bounding box center [686, 344] width 209 height 11
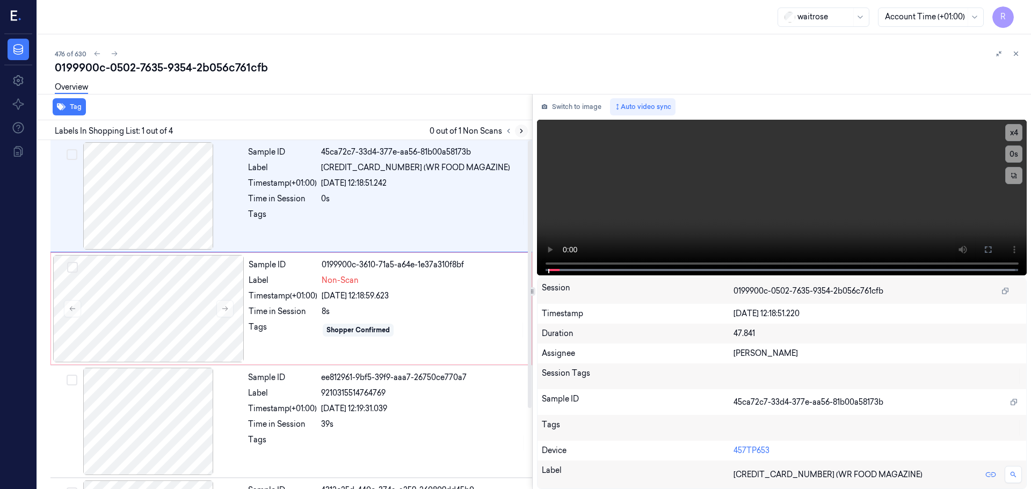
click at [520, 134] on icon at bounding box center [521, 131] width 8 height 8
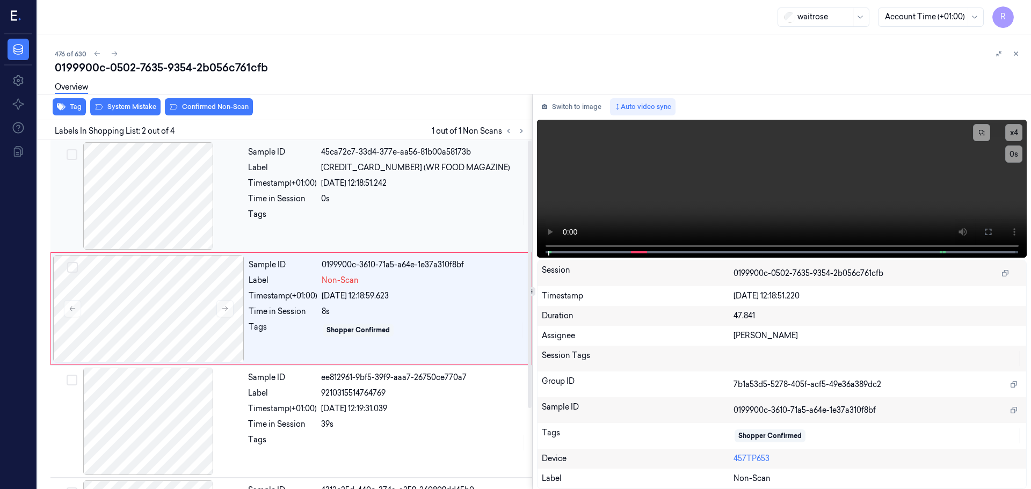
click at [120, 198] on div at bounding box center [148, 195] width 191 height 107
click at [319, 186] on div "Timestamp (+01:00) [DATE] 12:18:51.242" at bounding box center [387, 183] width 278 height 11
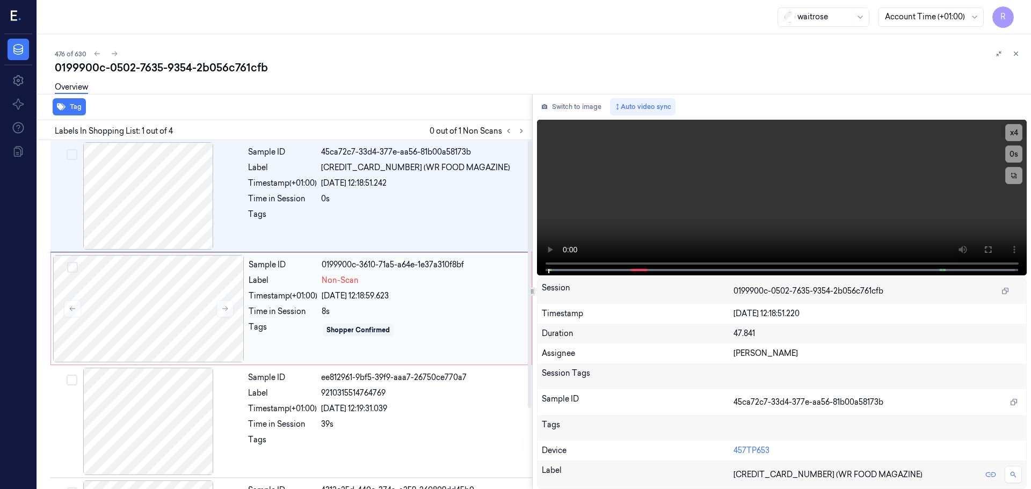
click at [364, 315] on div "8s" at bounding box center [423, 311] width 203 height 11
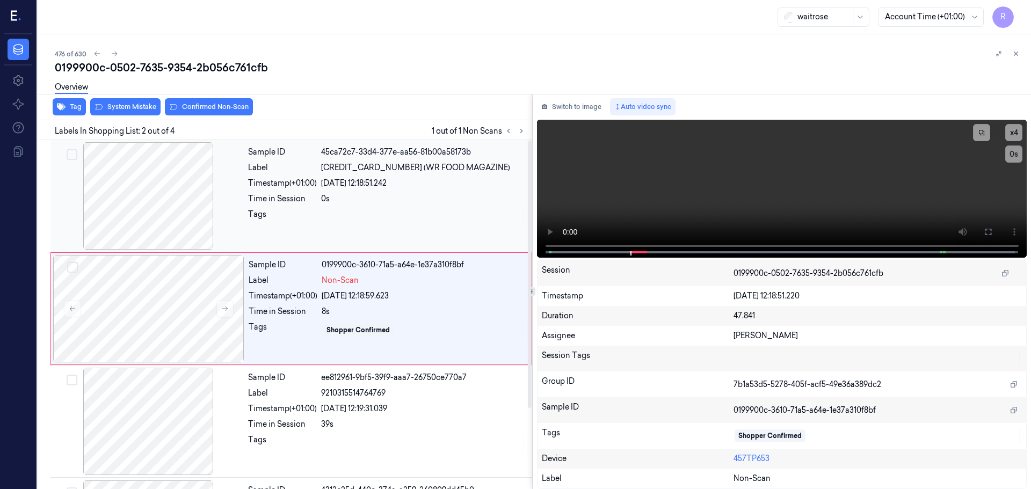
drag, startPoint x: 290, startPoint y: 193, endPoint x: 301, endPoint y: 221, distance: 29.4
click at [290, 193] on div "Sample ID 45ca72c7-33d4-377e-aa56-81b00a58173b Label [CREDIT_CARD_NUMBER] (WR F…" at bounding box center [387, 195] width 286 height 107
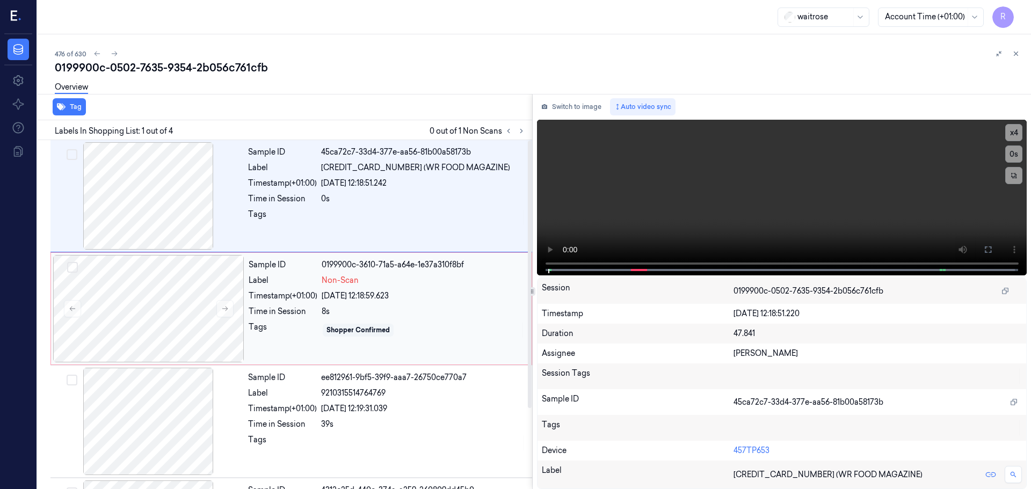
click at [332, 297] on div "[DATE] 12:18:59.623" at bounding box center [423, 295] width 203 height 11
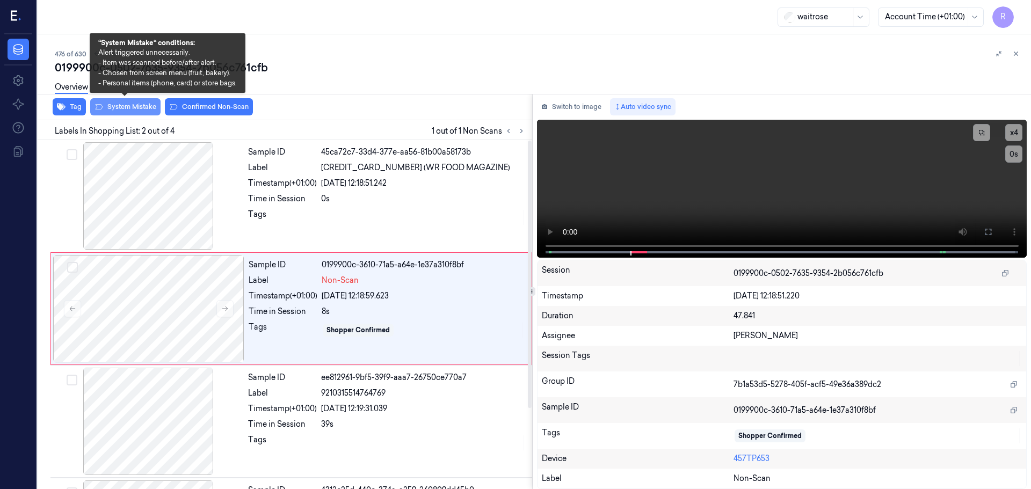
click at [141, 110] on button "System Mistake" at bounding box center [125, 106] width 70 height 17
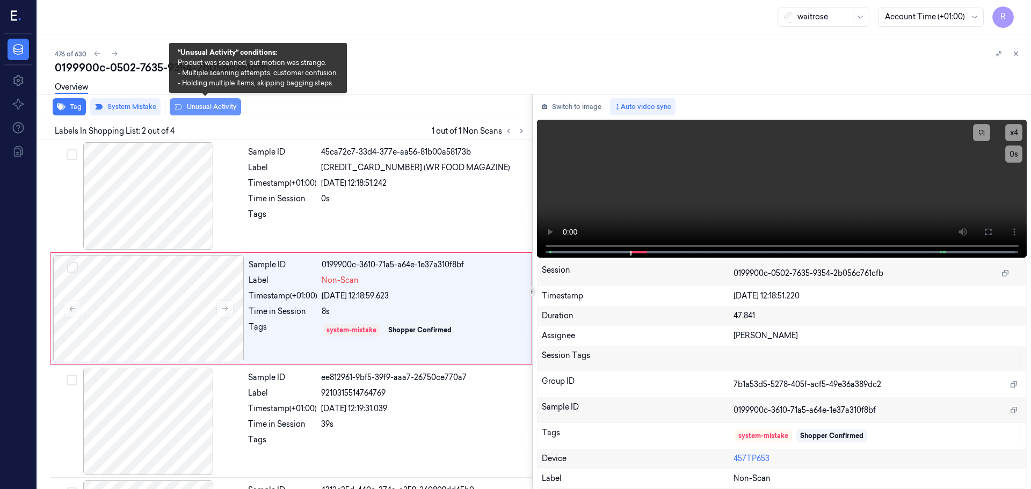
click at [192, 110] on button "Unusual Activity" at bounding box center [205, 106] width 71 height 17
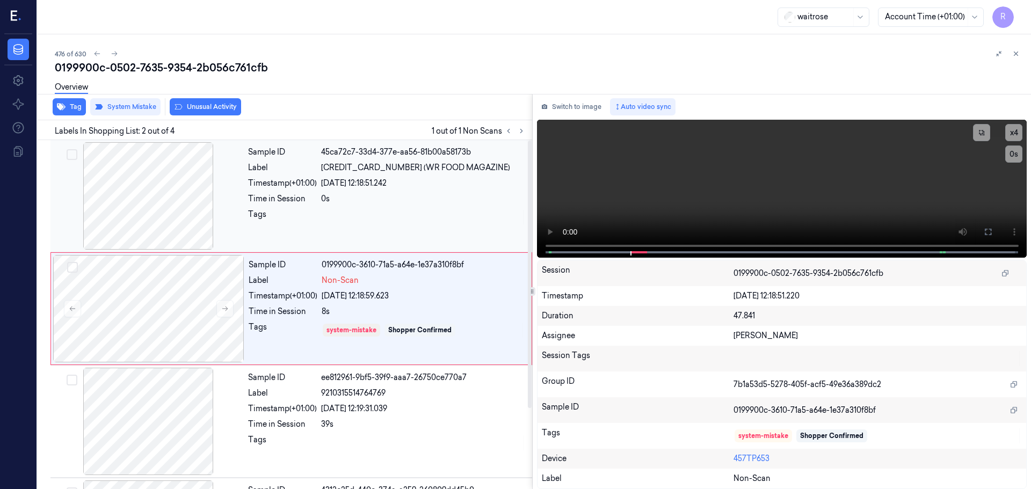
click at [311, 174] on div "Sample ID 45ca72c7-33d4-377e-aa56-81b00a58173b Label [CREDIT_CARD_NUMBER] (WR F…" at bounding box center [387, 195] width 286 height 107
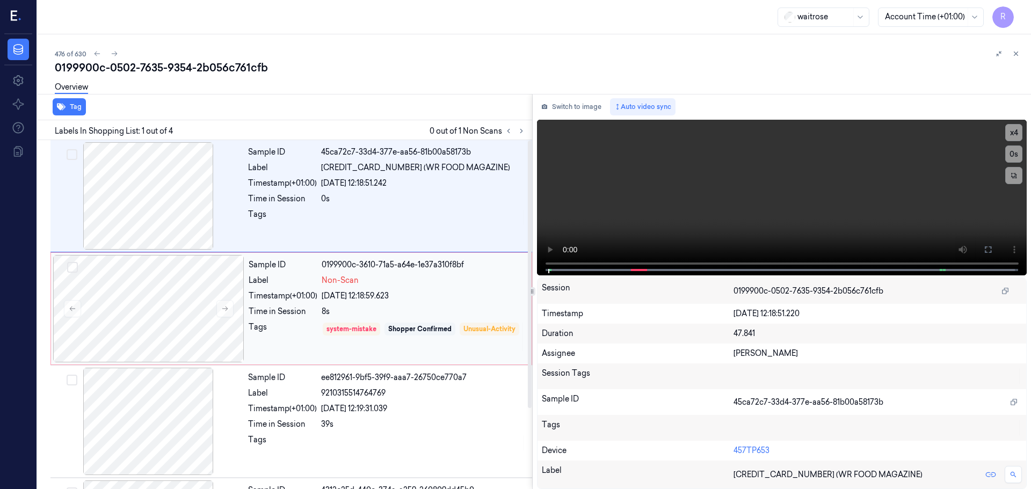
drag, startPoint x: 308, startPoint y: 309, endPoint x: 310, endPoint y: 319, distance: 10.0
click at [308, 313] on div "Time in Session" at bounding box center [283, 311] width 69 height 11
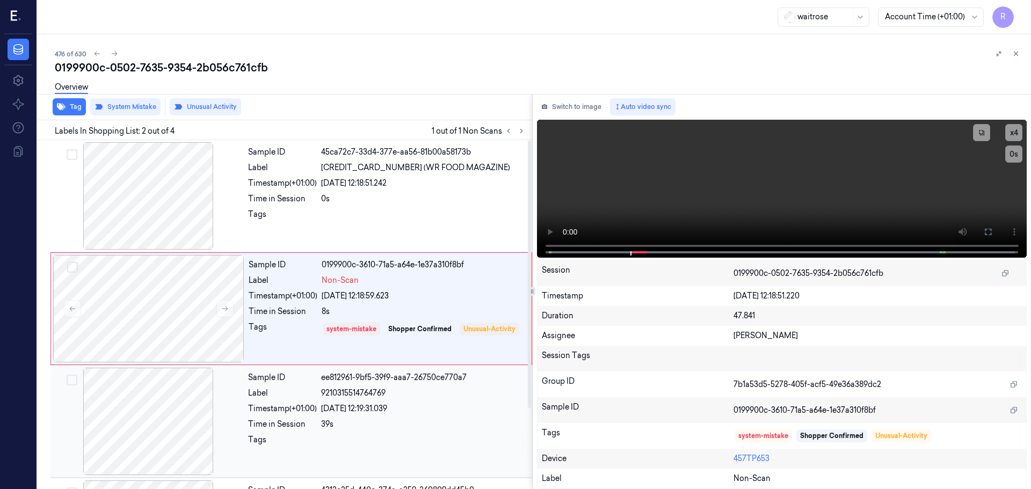
click at [303, 429] on div "Time in Session" at bounding box center [282, 424] width 69 height 11
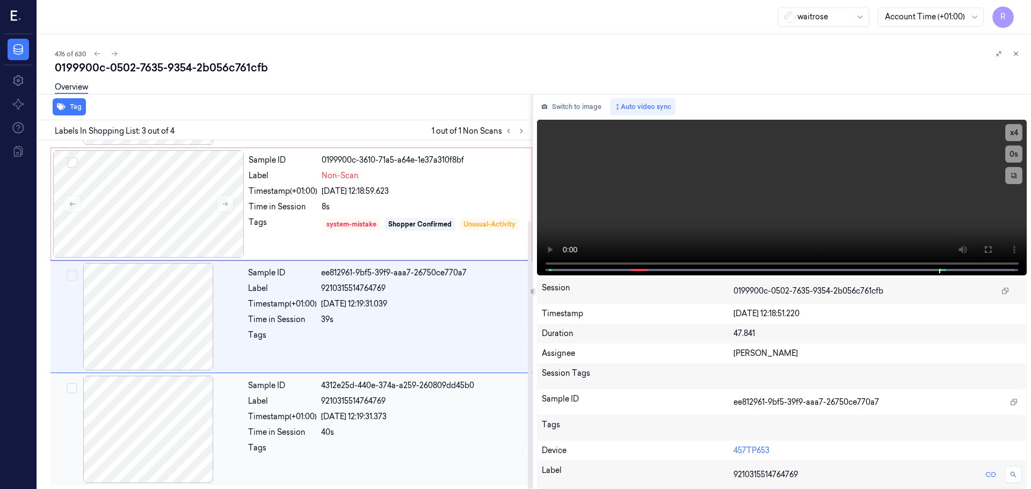
scroll to position [105, 0]
click at [302, 191] on div "Timestamp (+01:00)" at bounding box center [283, 190] width 69 height 11
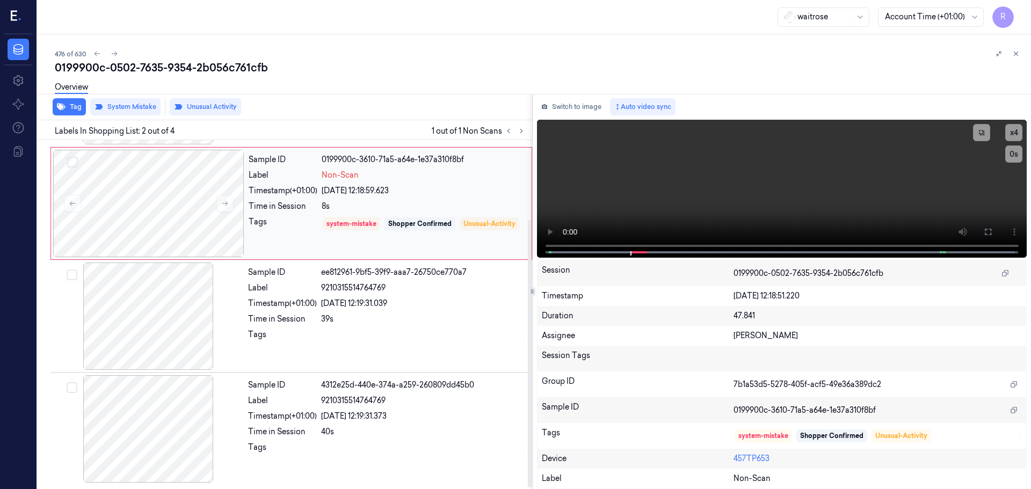
scroll to position [0, 0]
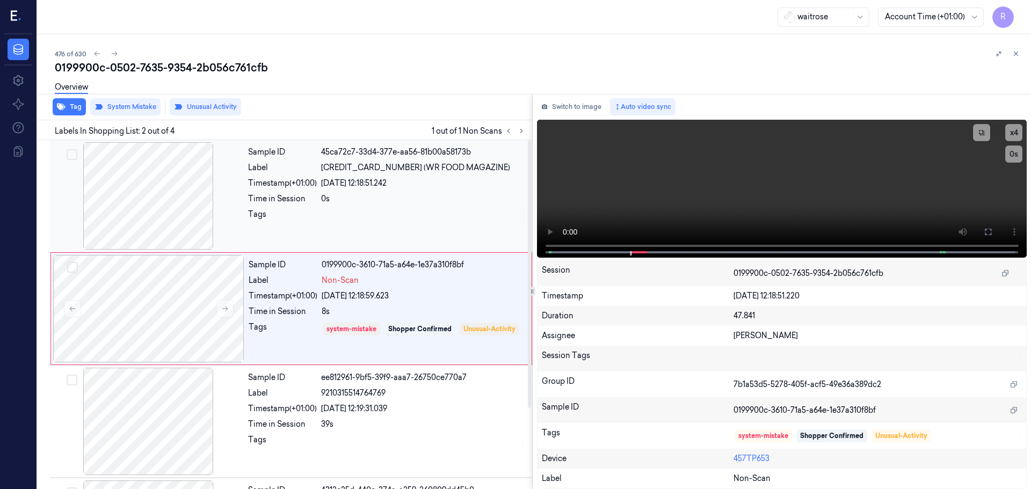
click at [338, 240] on div "Sample ID 45ca72c7-33d4-377e-aa56-81b00a58173b Label [CREDIT_CARD_NUMBER] (WR F…" at bounding box center [387, 195] width 286 height 107
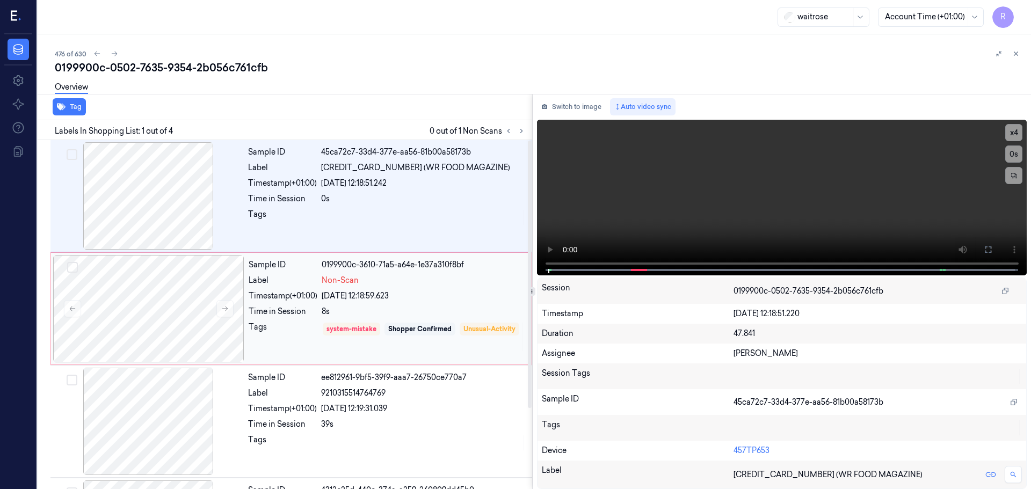
click at [309, 313] on div "Time in Session" at bounding box center [283, 311] width 69 height 11
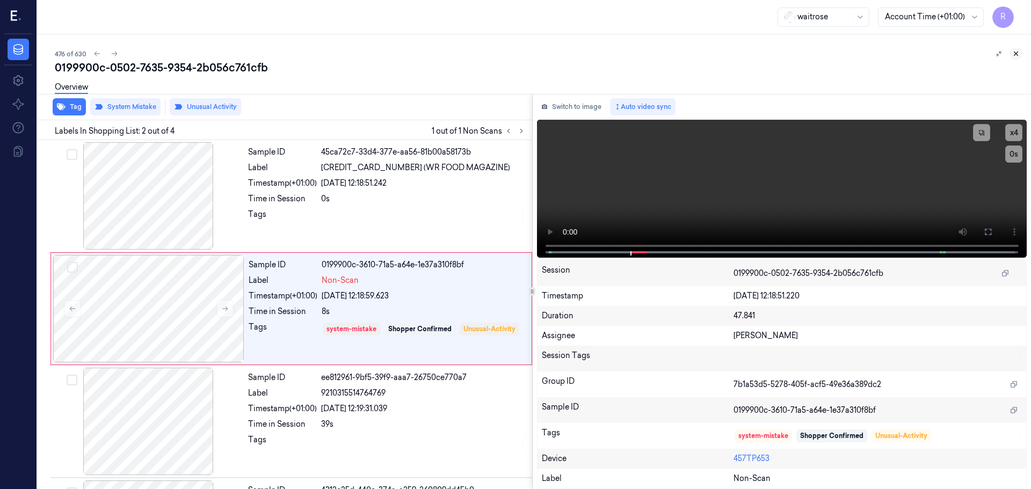
click at [1017, 54] on icon at bounding box center [1016, 54] width 8 height 8
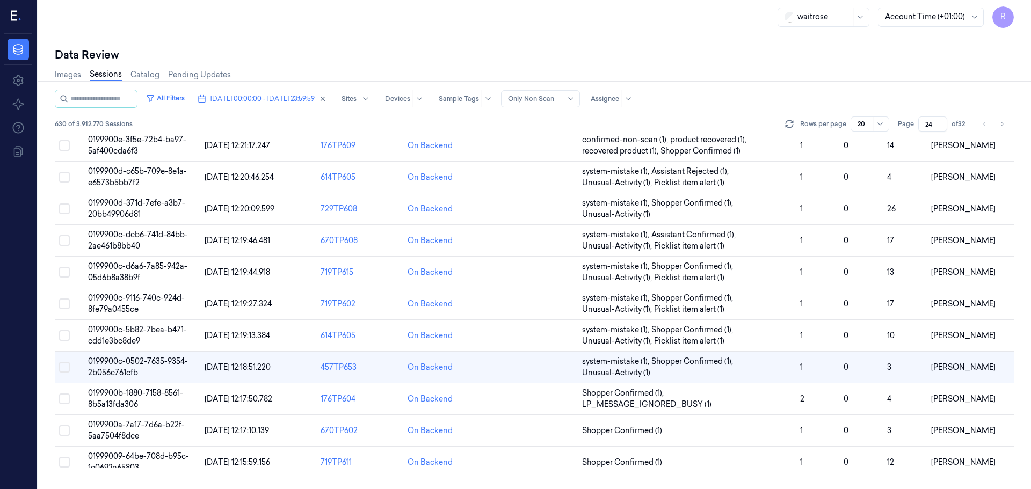
scroll to position [312, 0]
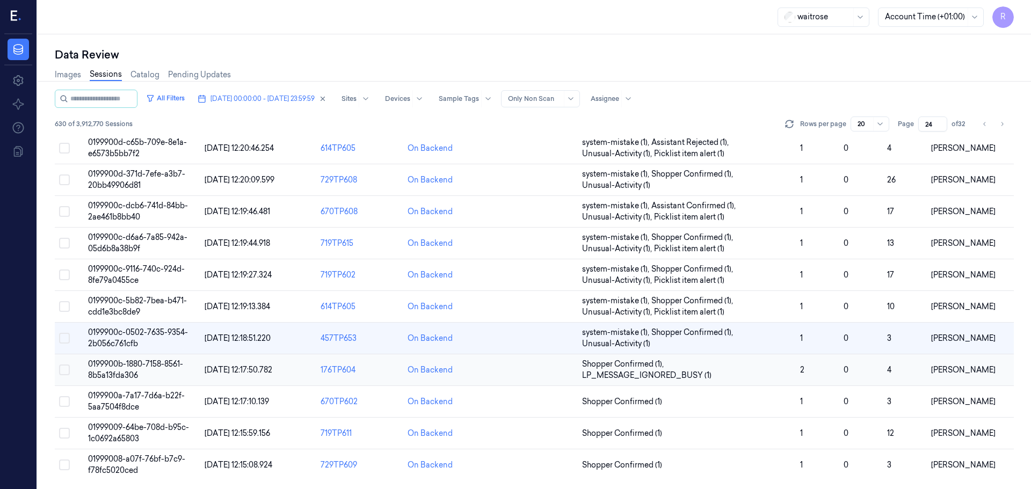
click at [746, 377] on span "Shopper Confirmed (1) , LP_MESSAGE_IGNORED_BUSY (1)" at bounding box center [686, 370] width 209 height 23
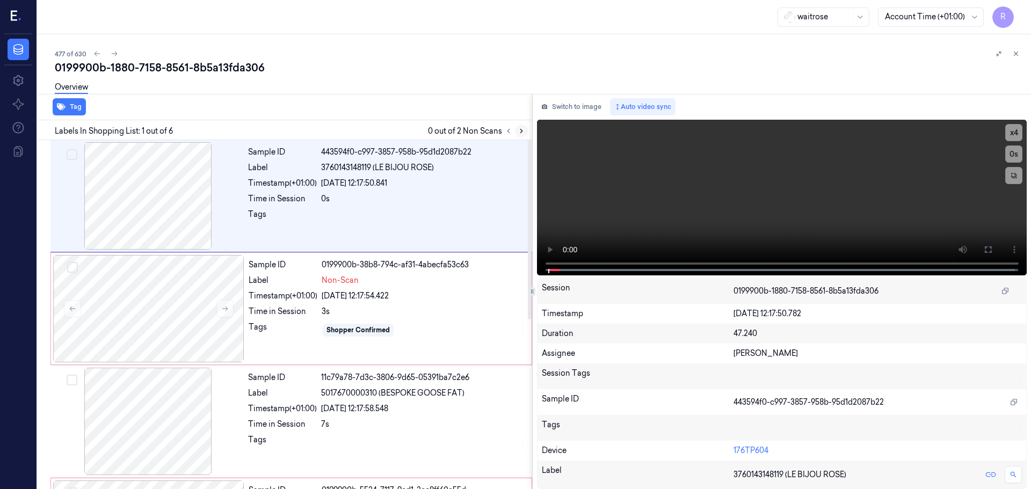
click at [523, 127] on button at bounding box center [521, 131] width 13 height 13
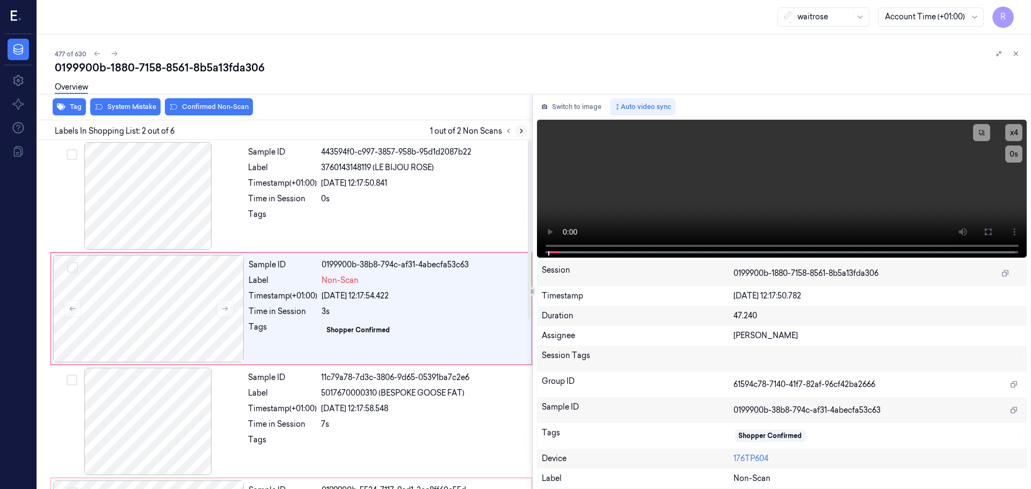
click at [523, 127] on button at bounding box center [521, 131] width 13 height 13
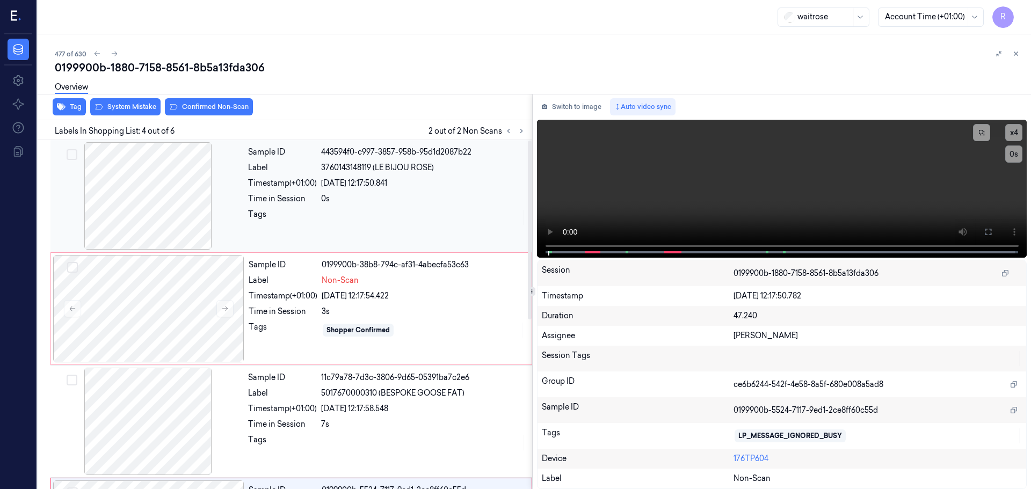
click at [187, 209] on div at bounding box center [148, 195] width 191 height 107
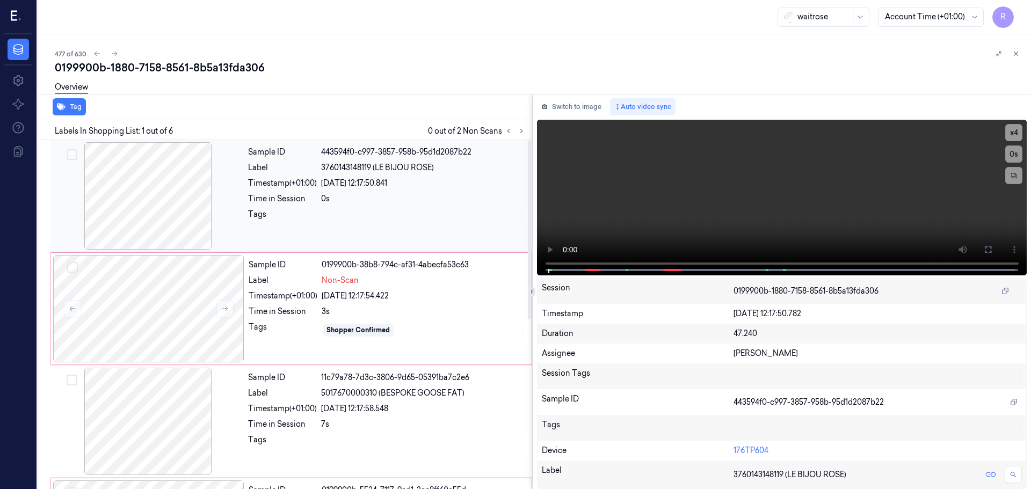
click at [187, 209] on div at bounding box center [148, 195] width 191 height 107
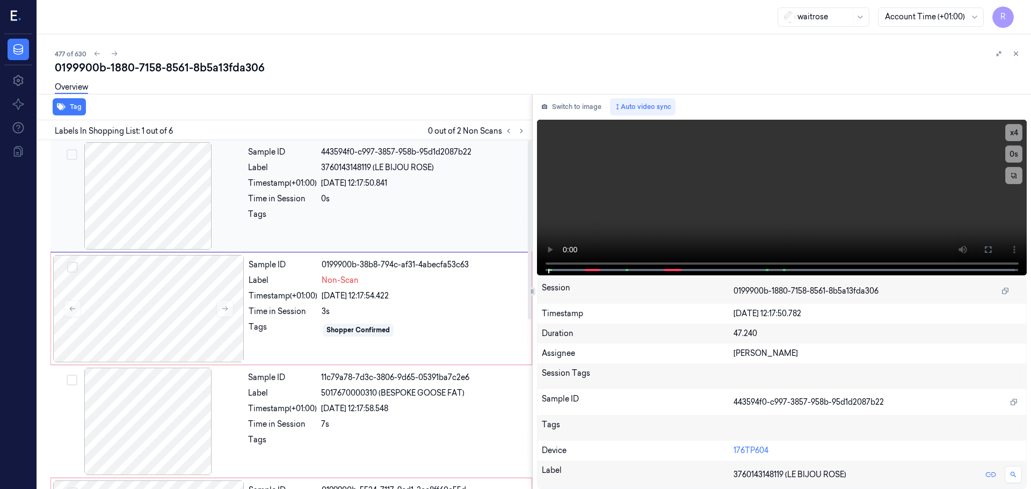
click at [187, 209] on div at bounding box center [148, 195] width 191 height 107
click at [225, 307] on icon at bounding box center [225, 309] width 6 height 5
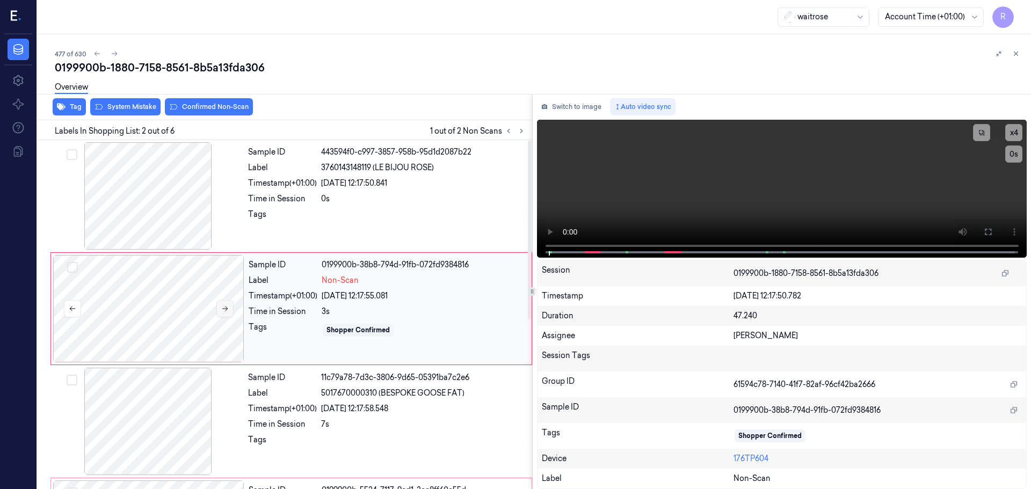
click at [225, 307] on icon at bounding box center [225, 309] width 6 height 5
click at [533, 248] on div "Switch to image Auto video sync x 4 0 s Session 0199900b-1880-7158-8561-8b5a13f…" at bounding box center [782, 291] width 499 height 395
click at [1016, 137] on button "x 4" at bounding box center [1013, 132] width 17 height 17
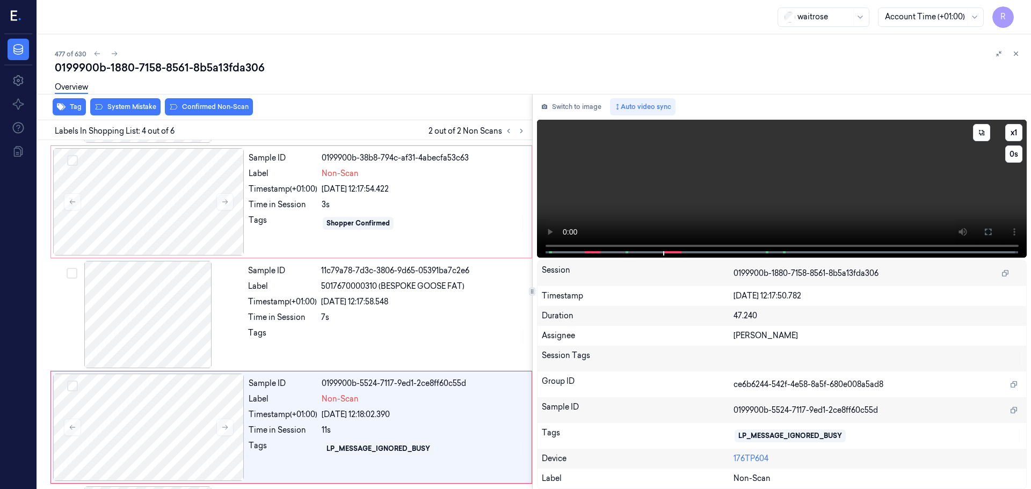
scroll to position [220, 0]
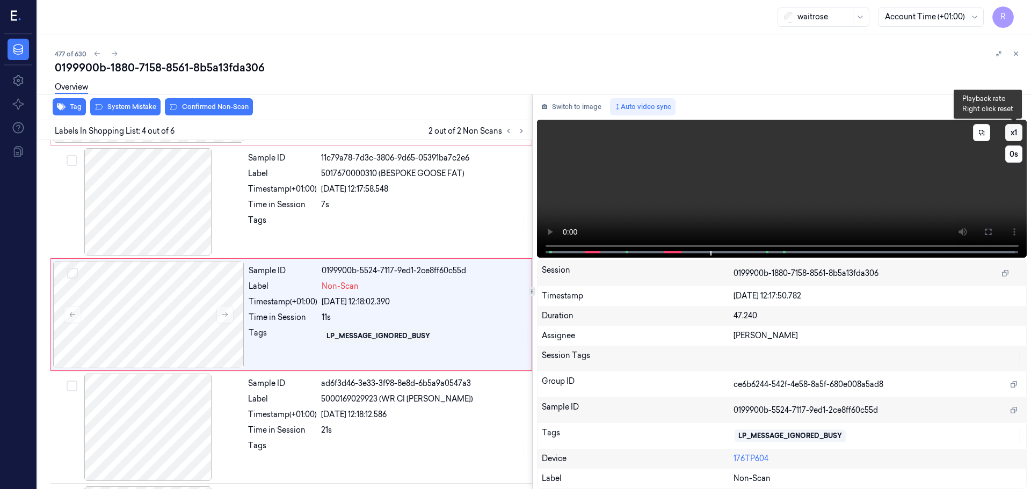
click at [1007, 135] on button "x 1" at bounding box center [1013, 132] width 17 height 17
click at [1007, 135] on button "x 2" at bounding box center [1013, 132] width 17 height 17
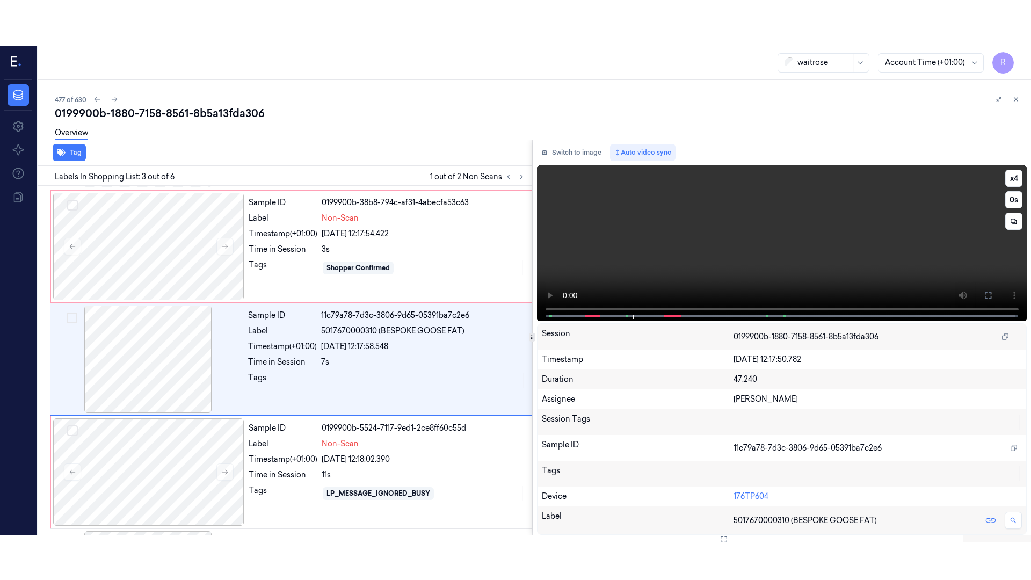
scroll to position [107, 0]
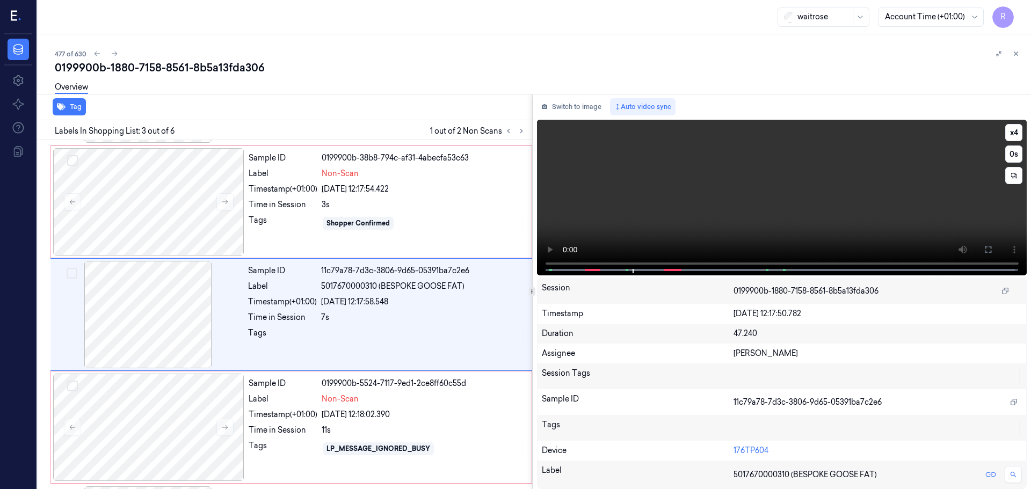
click at [544, 236] on video at bounding box center [782, 198] width 490 height 156
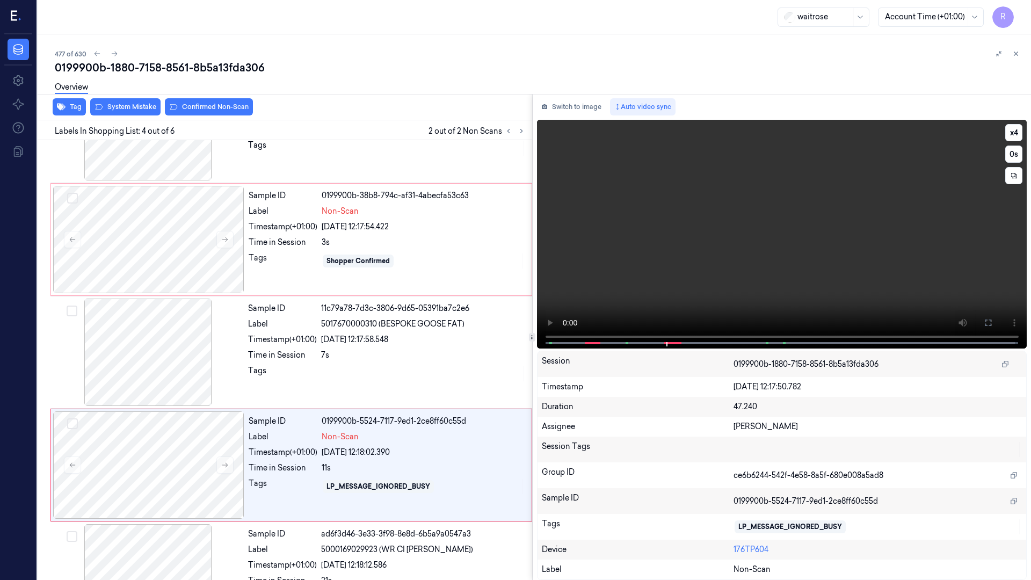
scroll to position [174, 0]
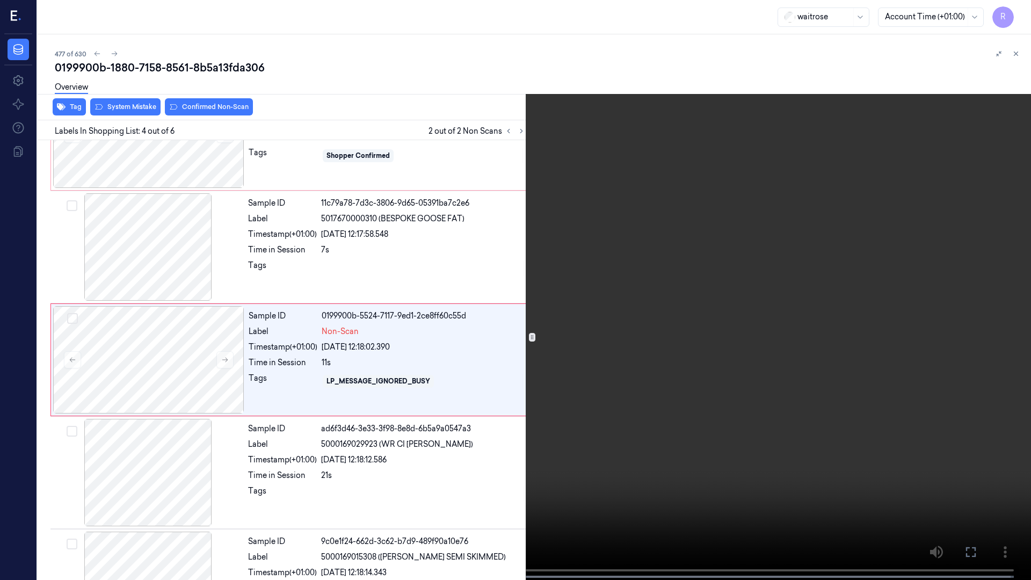
click at [191, 488] on video at bounding box center [515, 291] width 1031 height 582
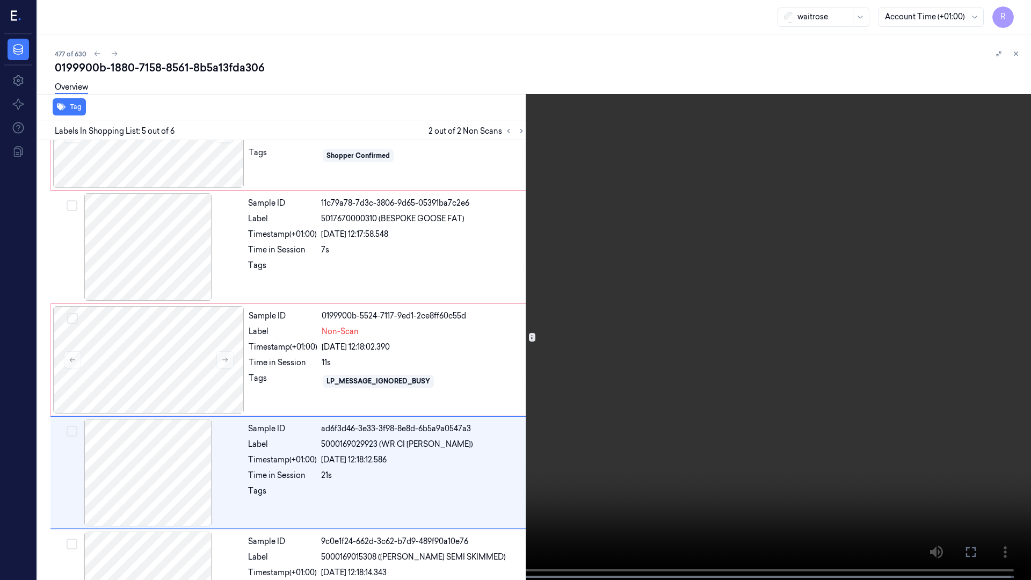
scroll to position [240, 0]
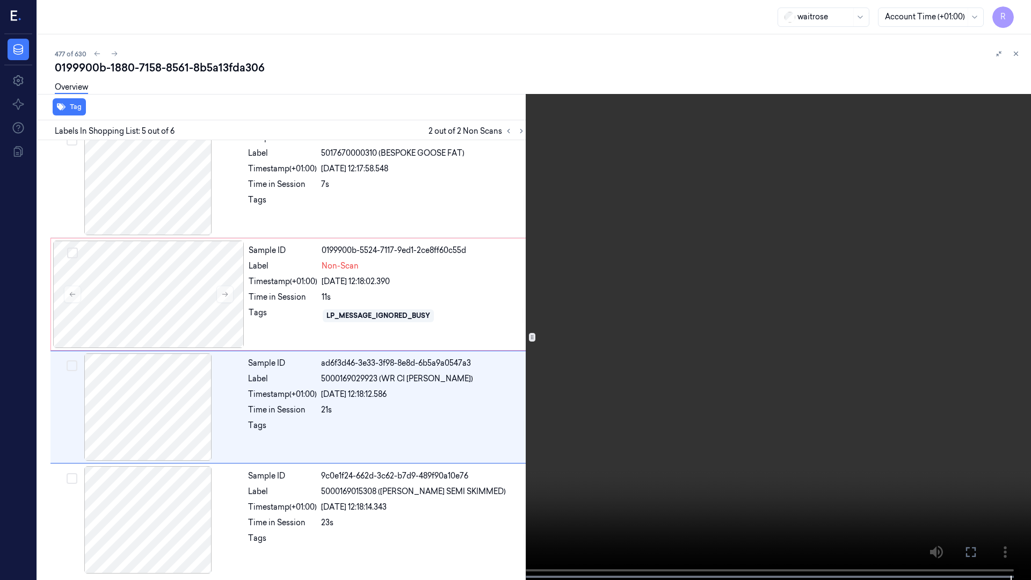
click at [228, 488] on video at bounding box center [515, 291] width 1031 height 582
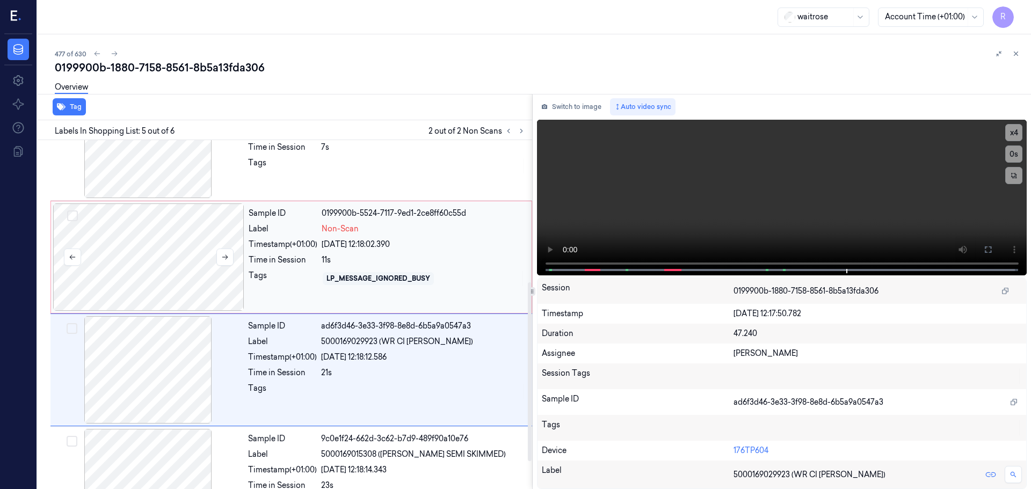
click at [161, 256] on div at bounding box center [148, 256] width 191 height 107
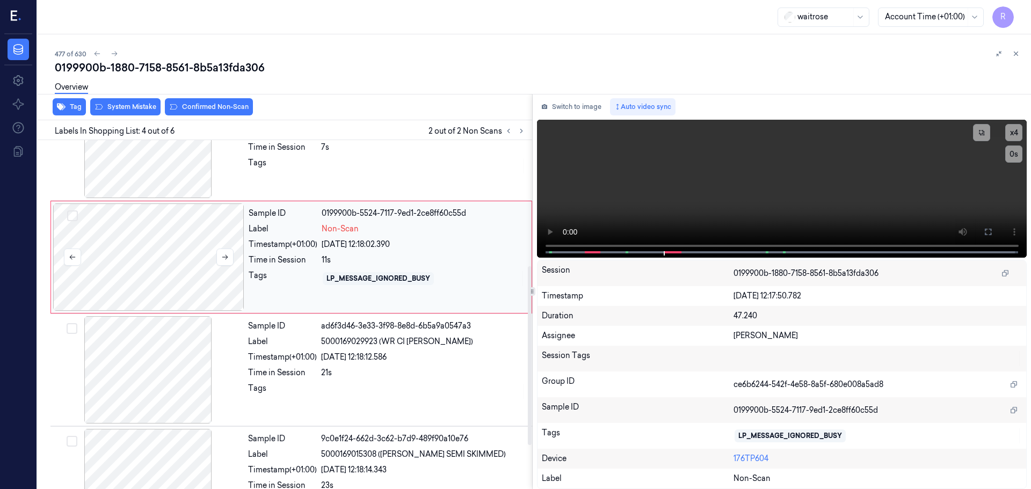
scroll to position [220, 0]
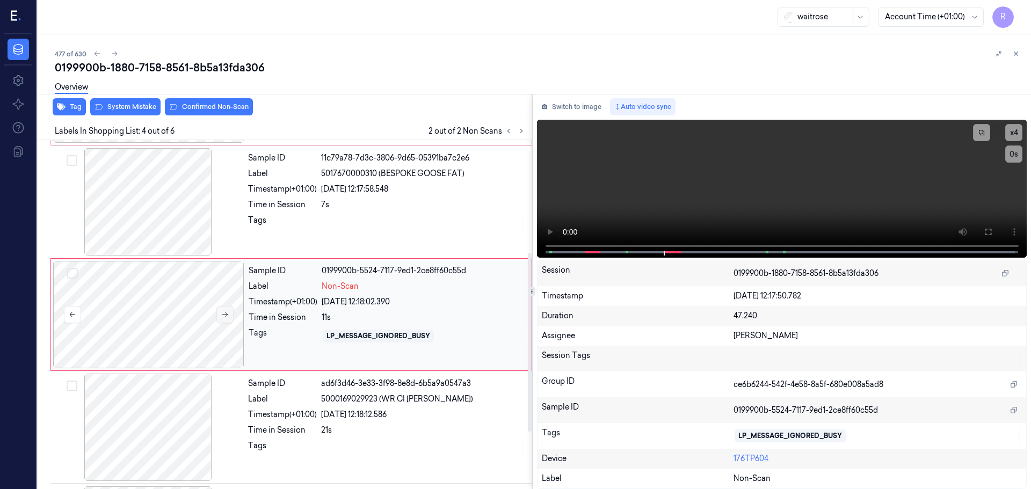
click at [224, 313] on icon at bounding box center [225, 315] width 8 height 8
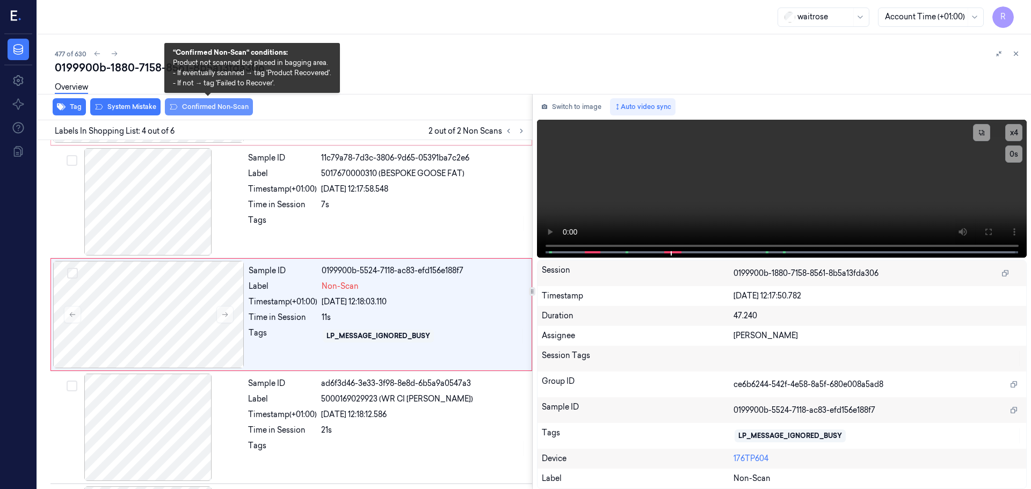
click at [230, 107] on button "Confirmed Non-Scan" at bounding box center [209, 106] width 88 height 17
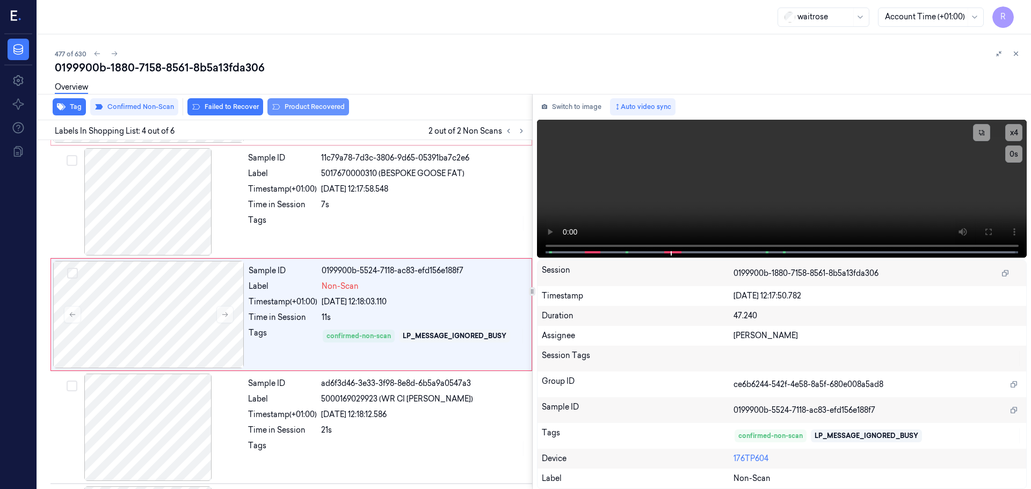
click at [310, 110] on button "Product Recovered" at bounding box center [308, 106] width 82 height 17
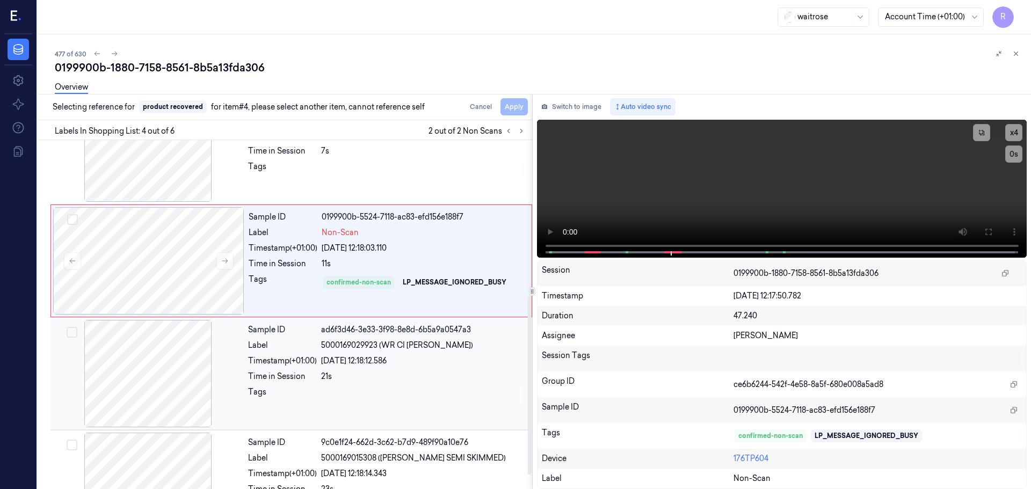
scroll to position [331, 0]
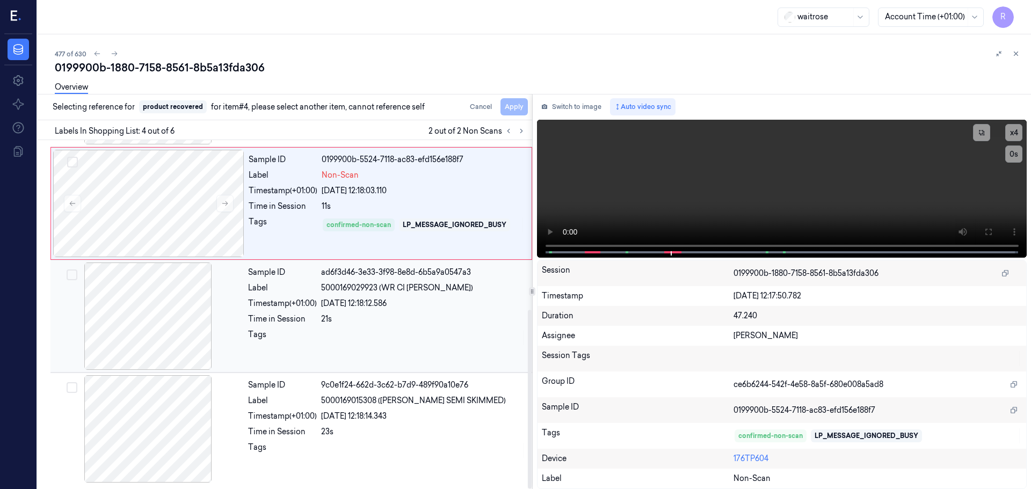
click at [337, 321] on div "21s" at bounding box center [423, 318] width 205 height 11
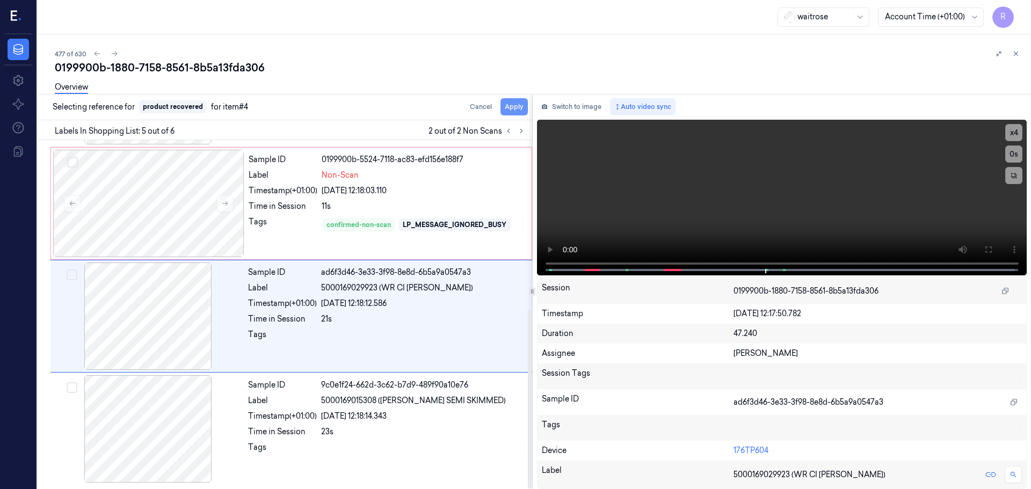
click at [520, 106] on button "Apply" at bounding box center [513, 106] width 27 height 17
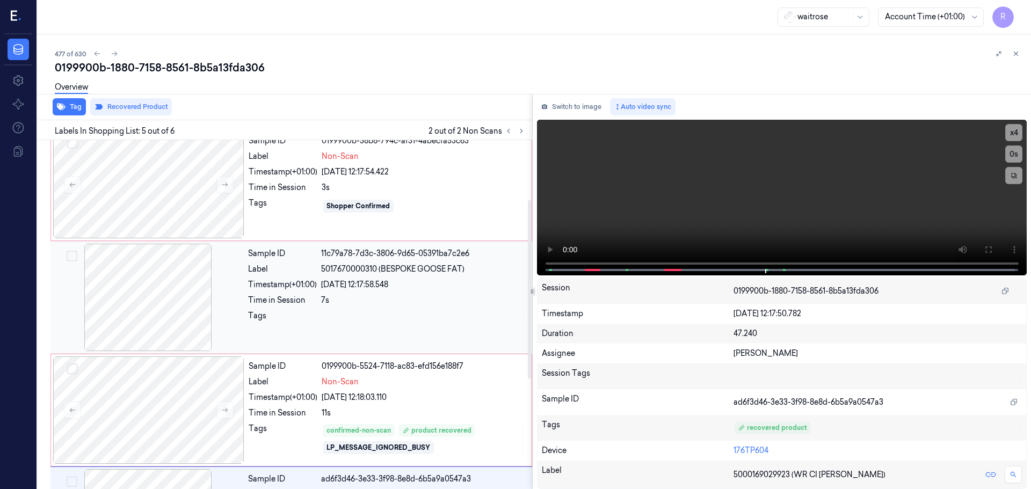
scroll to position [116, 0]
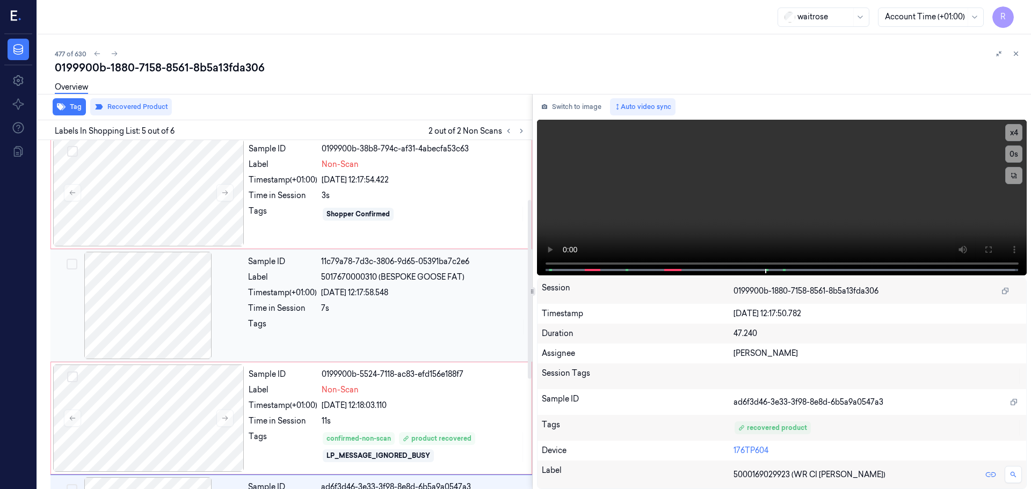
click at [172, 313] on div at bounding box center [148, 305] width 191 height 107
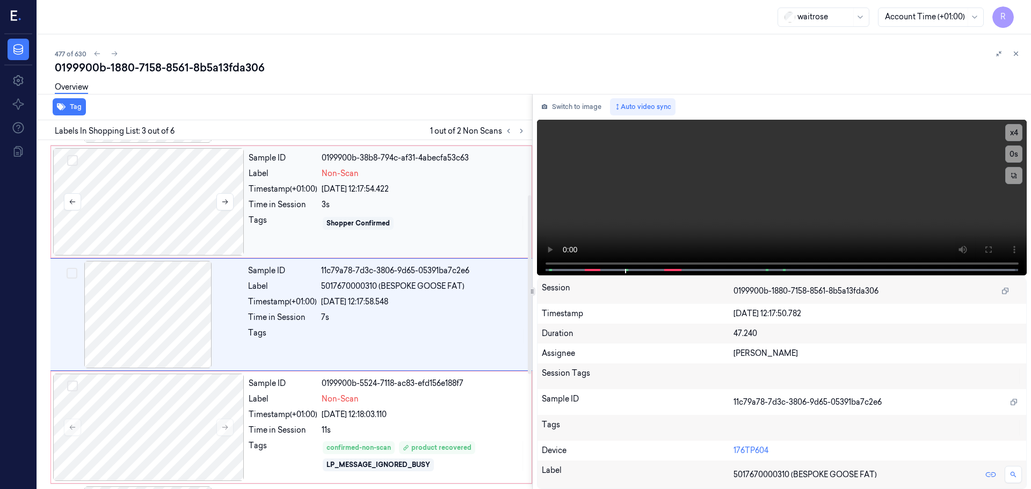
click at [165, 203] on div at bounding box center [148, 201] width 191 height 107
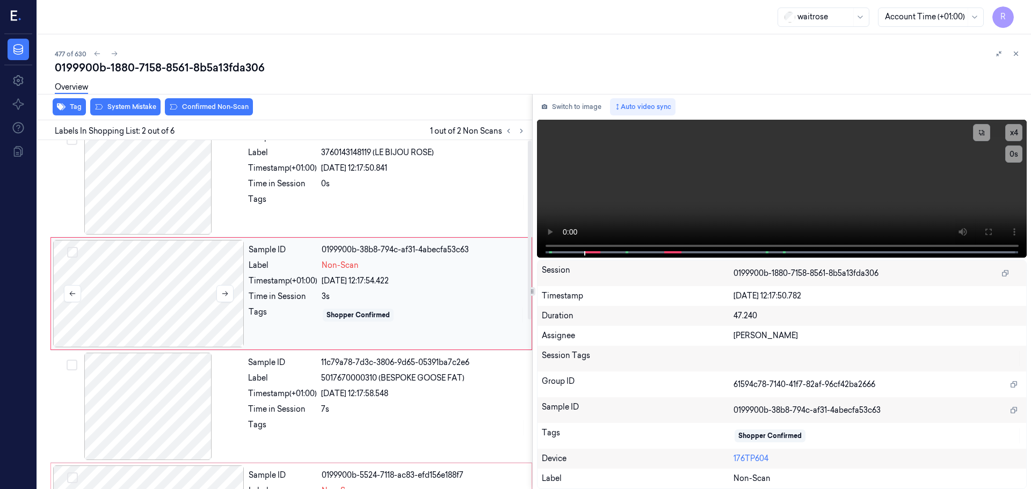
scroll to position [0, 0]
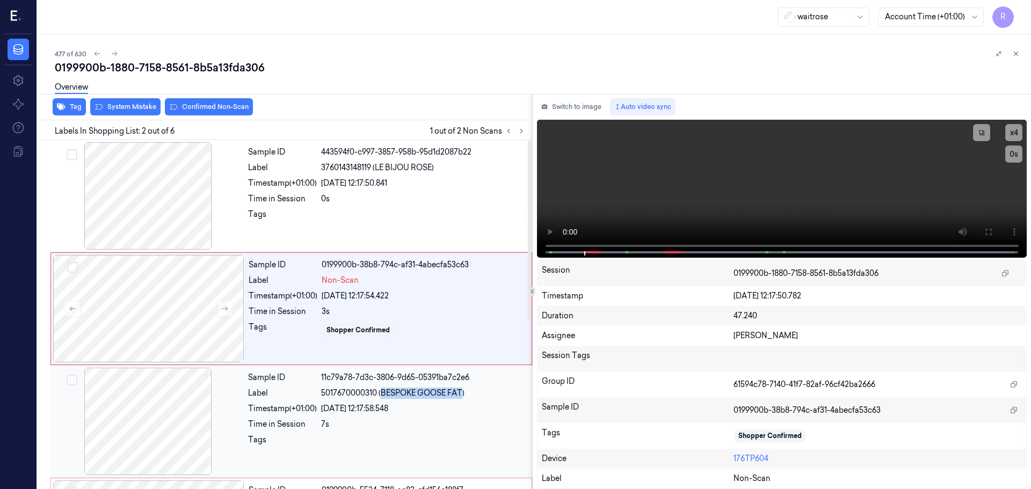
drag, startPoint x: 461, startPoint y: 393, endPoint x: 383, endPoint y: 391, distance: 77.9
click at [383, 391] on span "5017670000310 (BESPOKE GOOSE FAT)" at bounding box center [392, 393] width 143 height 11
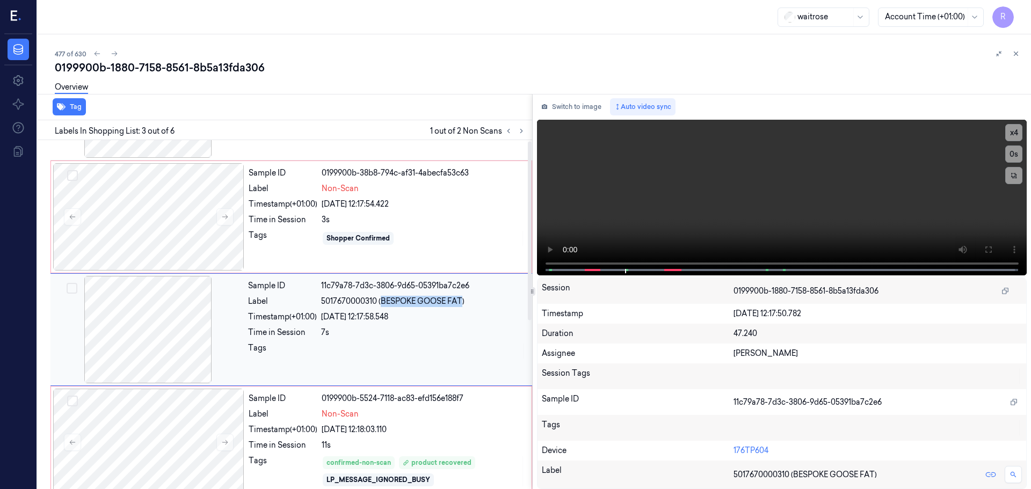
scroll to position [107, 0]
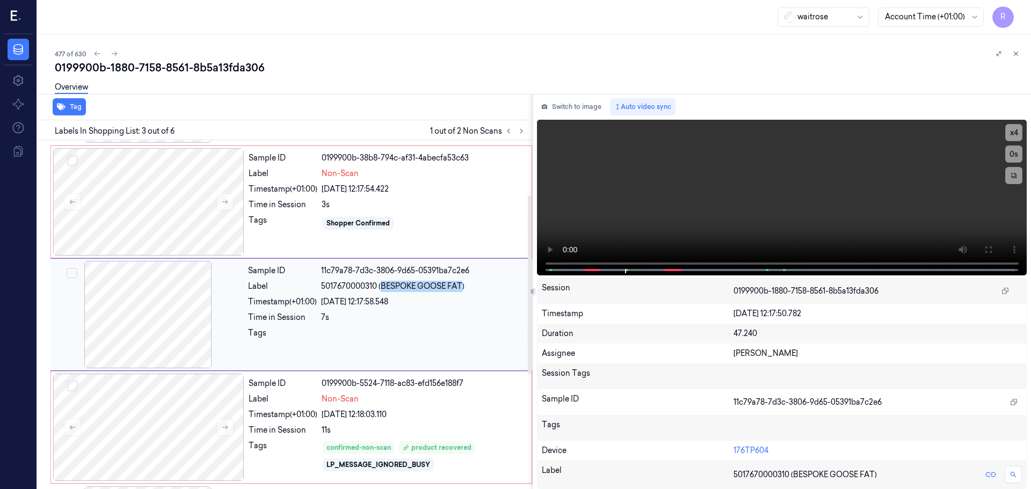
copy span "BESPOKE GOOSE FAT"
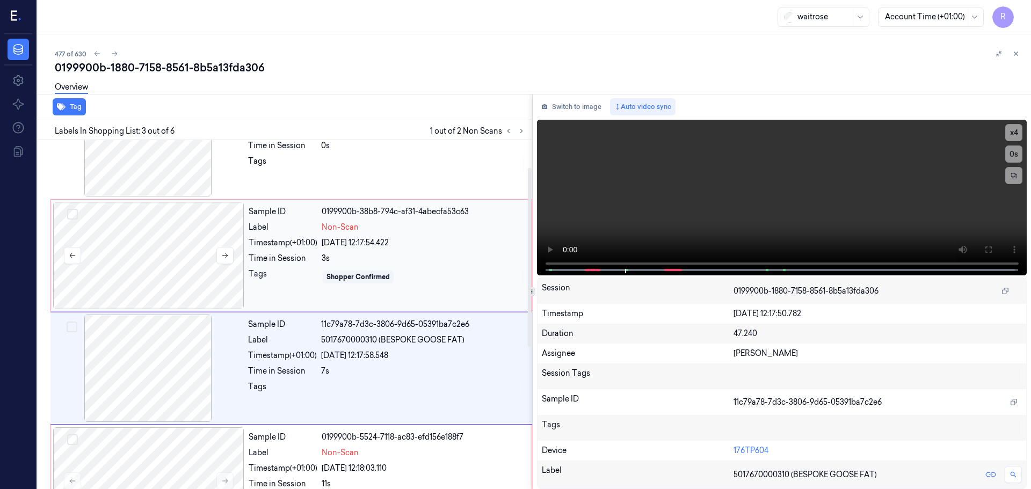
click at [175, 275] on div at bounding box center [148, 255] width 191 height 107
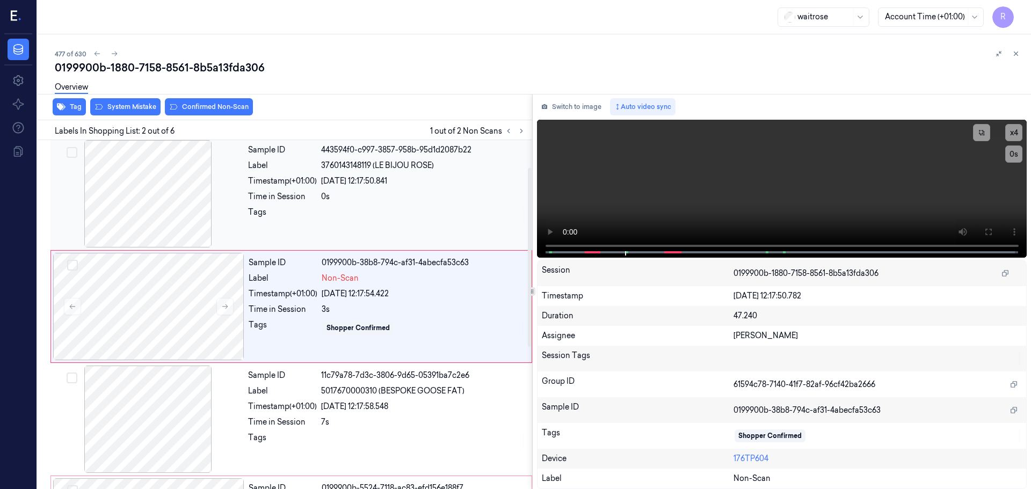
scroll to position [0, 0]
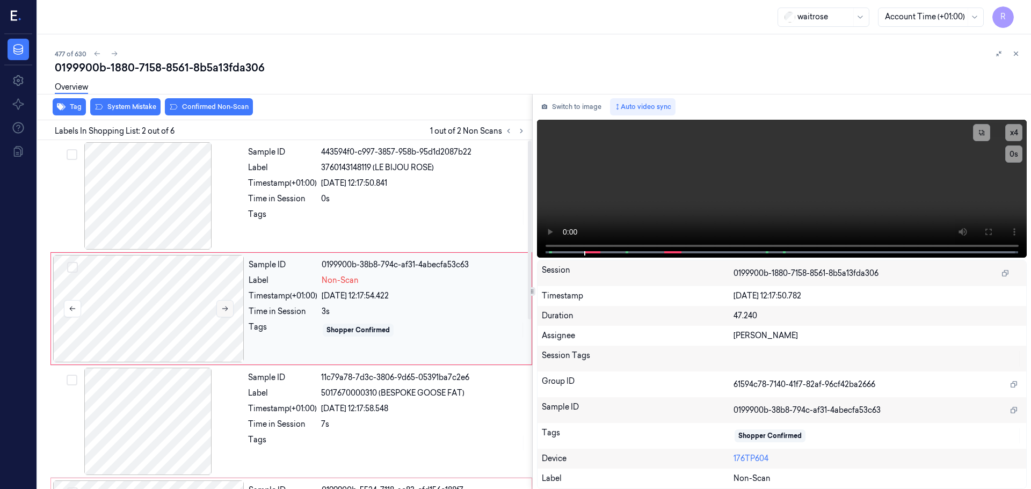
click at [230, 303] on button at bounding box center [224, 308] width 17 height 17
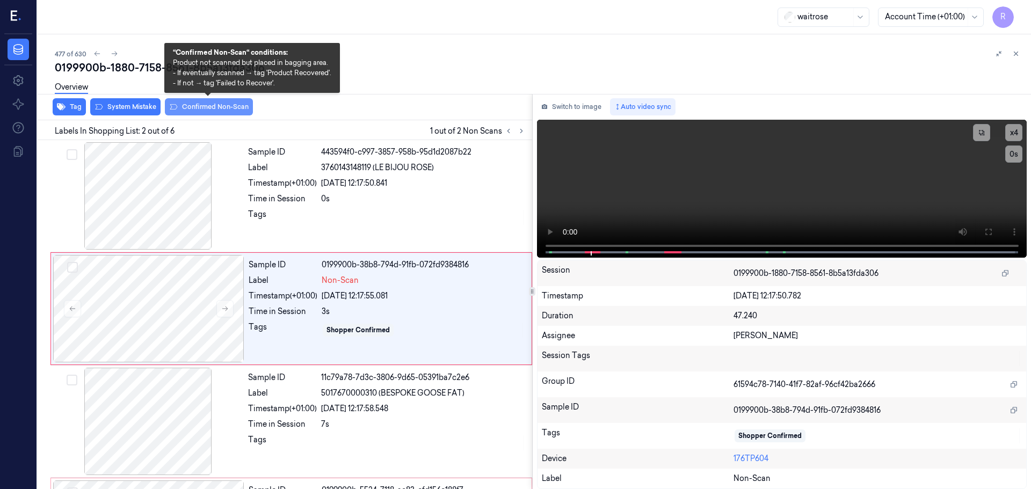
click at [195, 107] on button "Confirmed Non-Scan" at bounding box center [209, 106] width 88 height 17
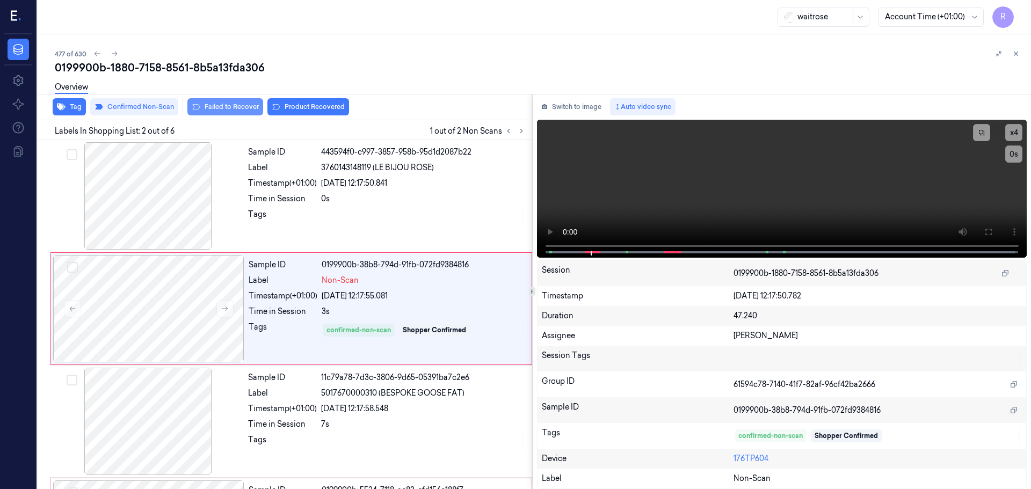
click at [253, 108] on button "Failed to Recover" at bounding box center [225, 106] width 76 height 17
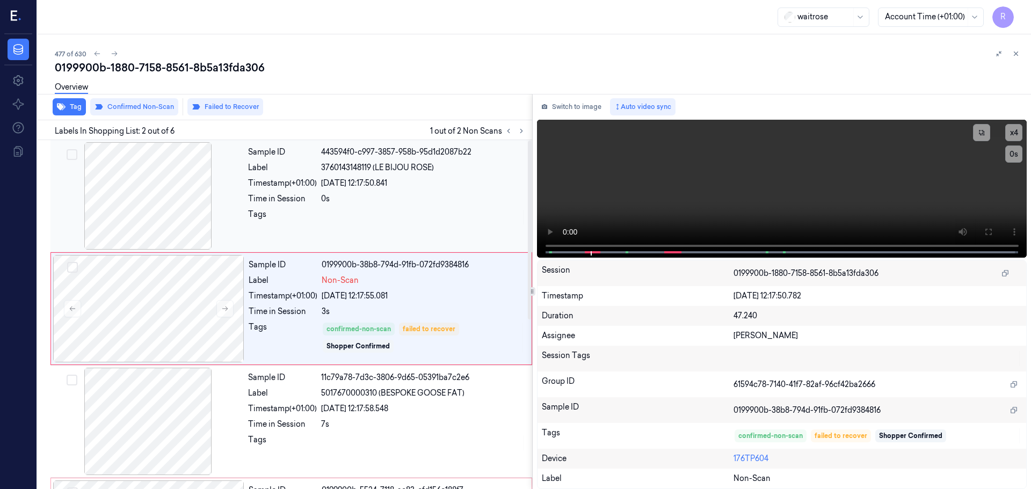
click at [251, 216] on div "Tags" at bounding box center [282, 217] width 69 height 17
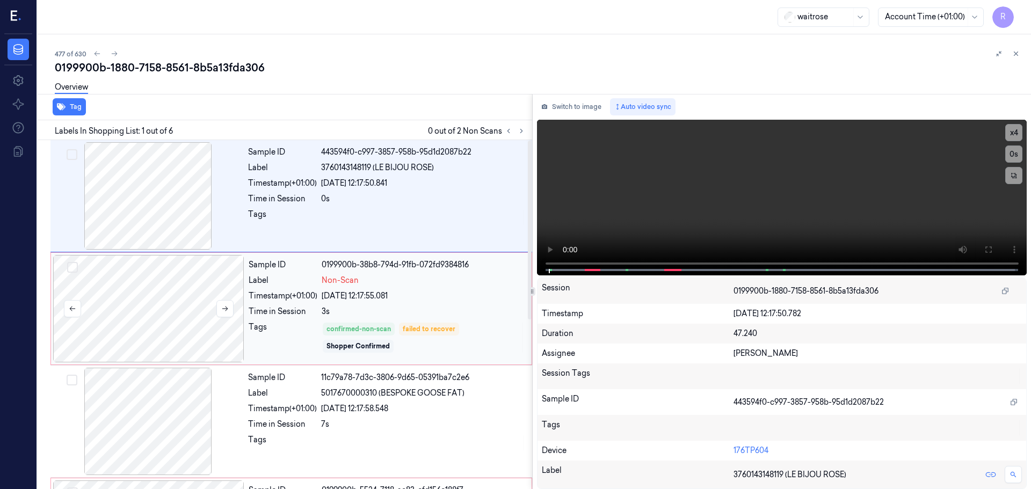
click at [226, 297] on div at bounding box center [148, 308] width 191 height 107
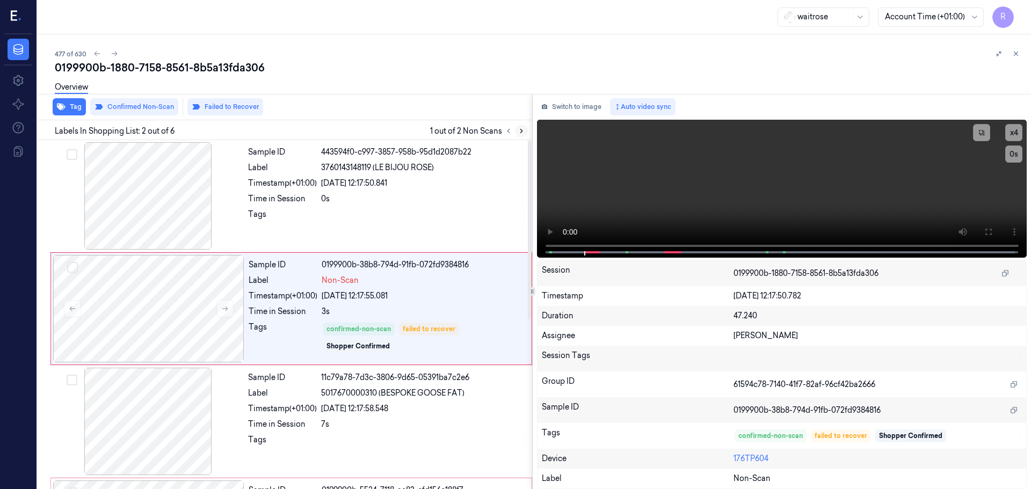
click at [517, 128] on icon at bounding box center [521, 131] width 8 height 8
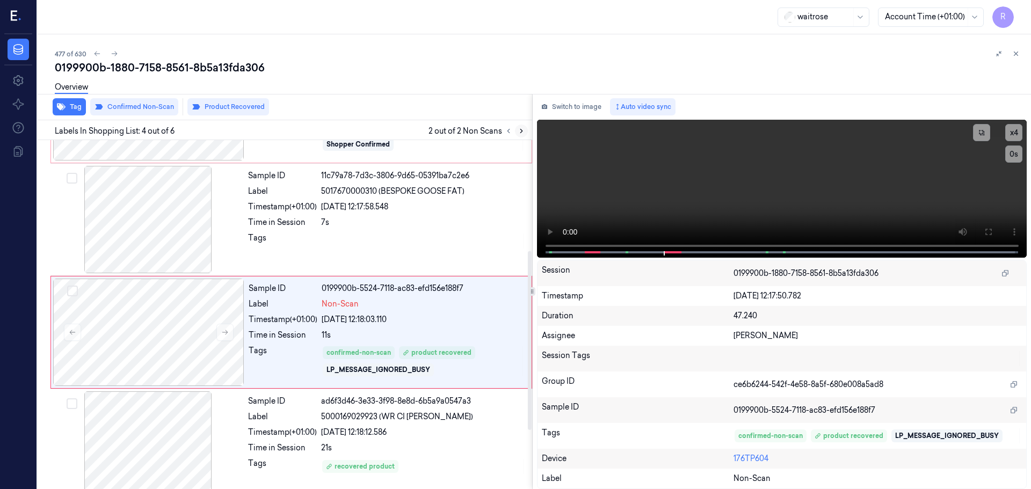
scroll to position [220, 0]
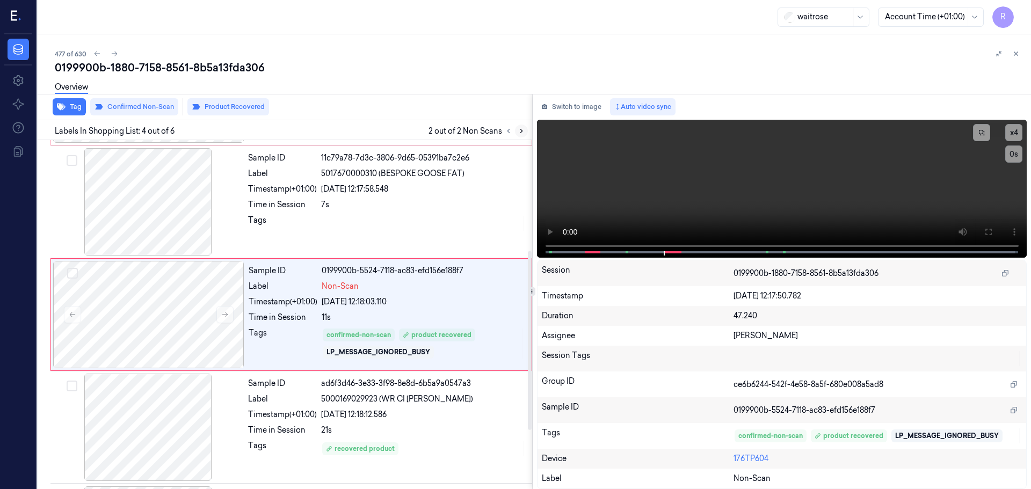
click at [517, 128] on icon at bounding box center [521, 131] width 8 height 8
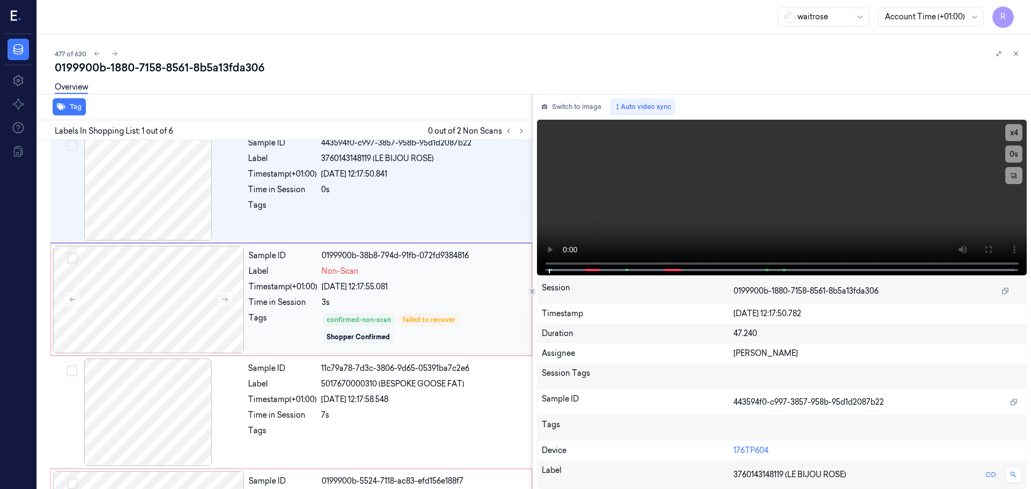
scroll to position [0, 0]
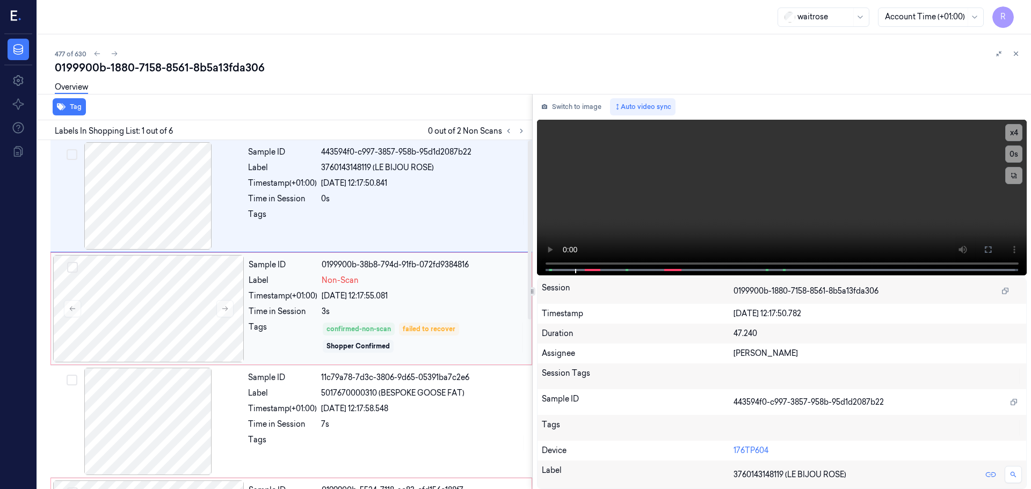
click at [325, 318] on div "Sample ID 0199900b-38b8-794d-91fb-072fd9384816 Label Non-Scan Timestamp (+01:00…" at bounding box center [386, 308] width 285 height 107
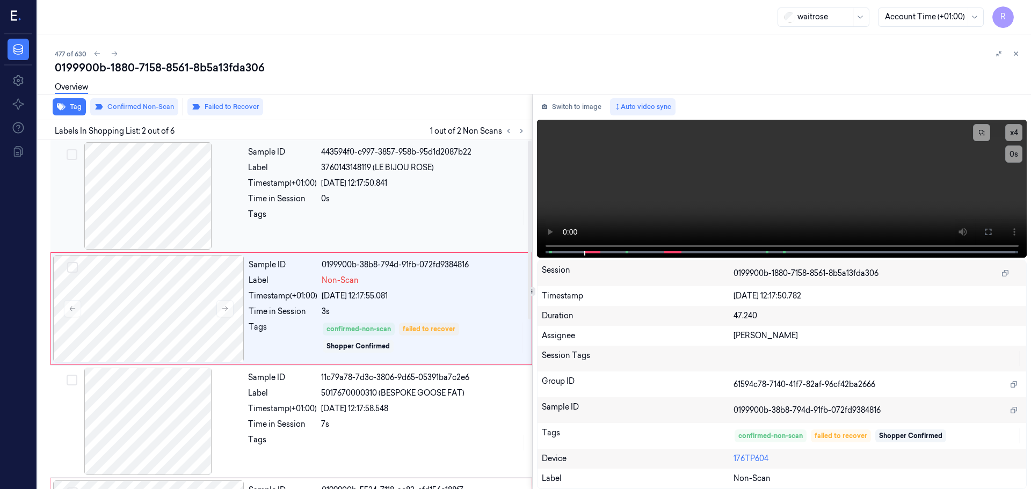
click at [350, 191] on div "Sample ID 443594f0-c997-3857-958b-95d1d2087b22 Label 3760143148119 (LE BIJOU RO…" at bounding box center [387, 195] width 286 height 107
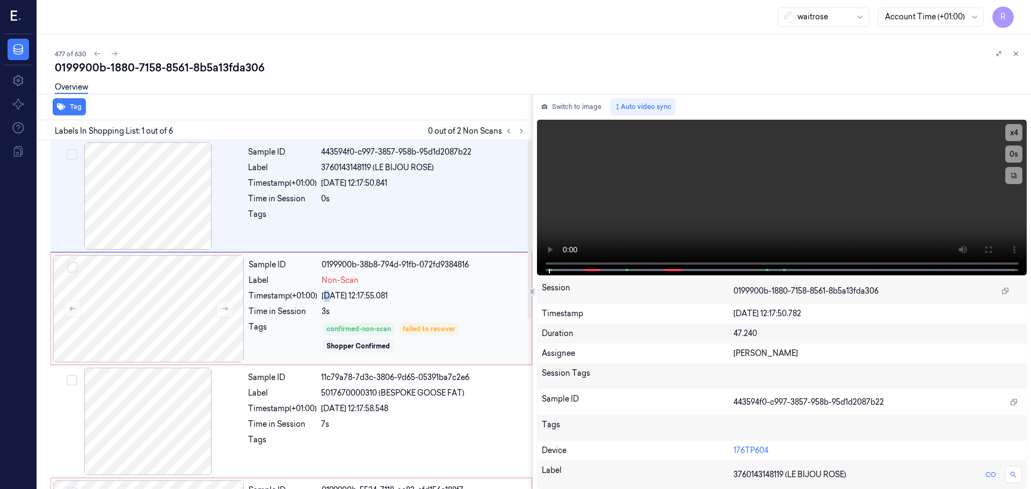
click at [328, 293] on div "[DATE] 12:17:55.081" at bounding box center [423, 295] width 203 height 11
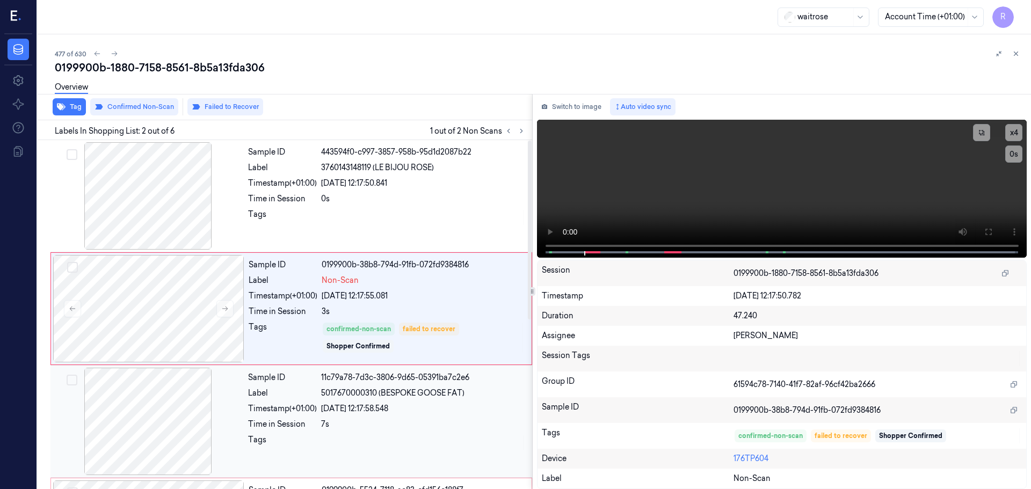
click at [283, 398] on div "Label" at bounding box center [282, 393] width 69 height 11
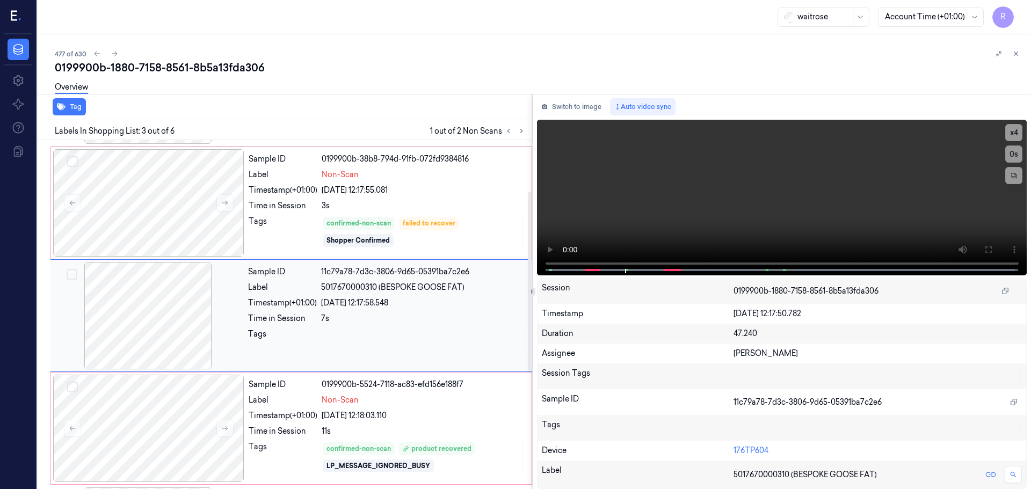
scroll to position [107, 0]
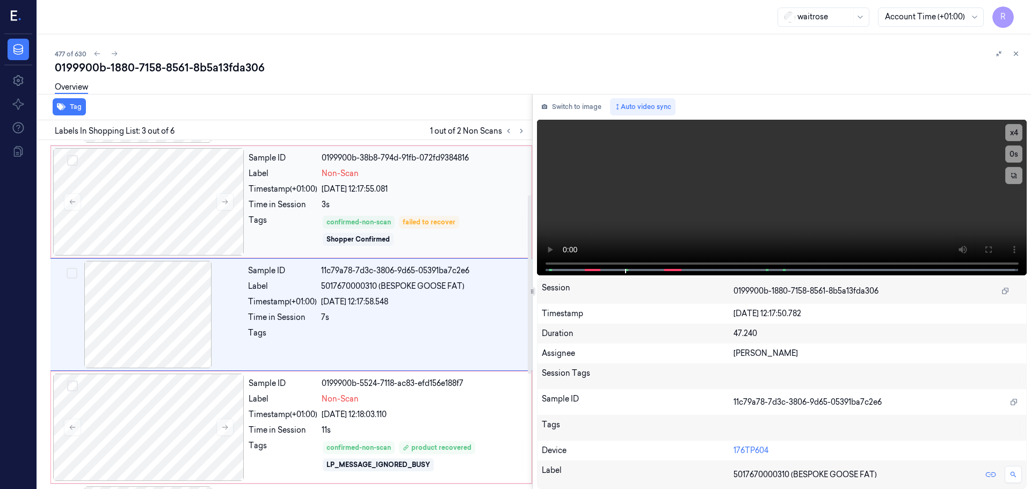
click at [280, 229] on div "Tags" at bounding box center [283, 231] width 69 height 32
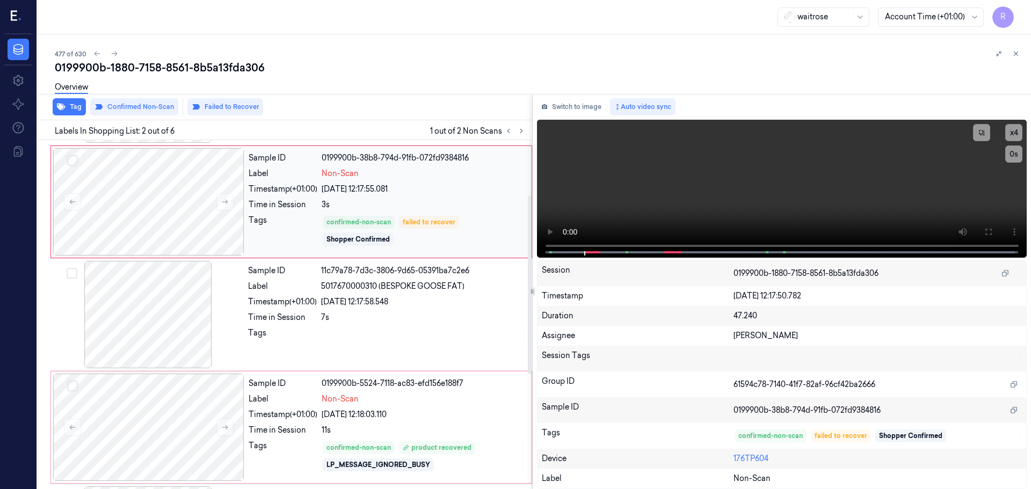
scroll to position [0, 0]
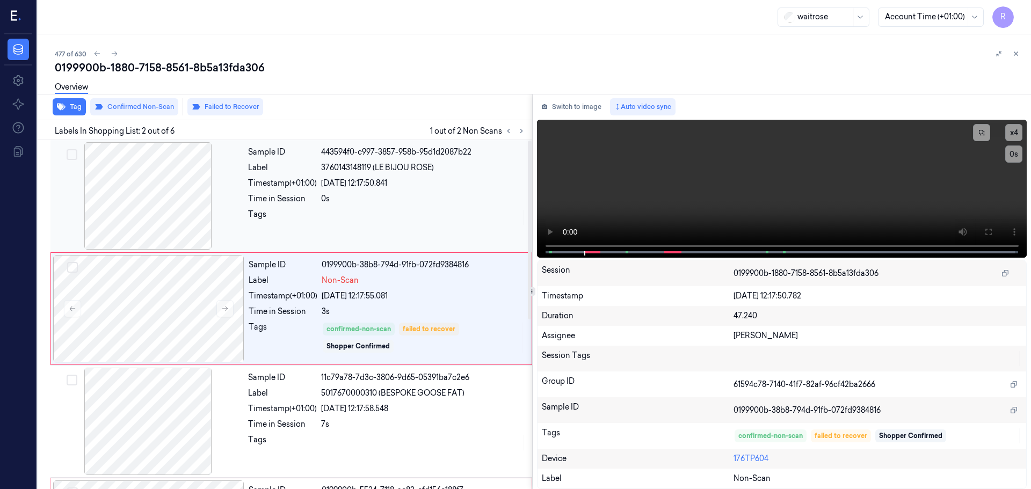
click at [329, 219] on div at bounding box center [423, 217] width 205 height 17
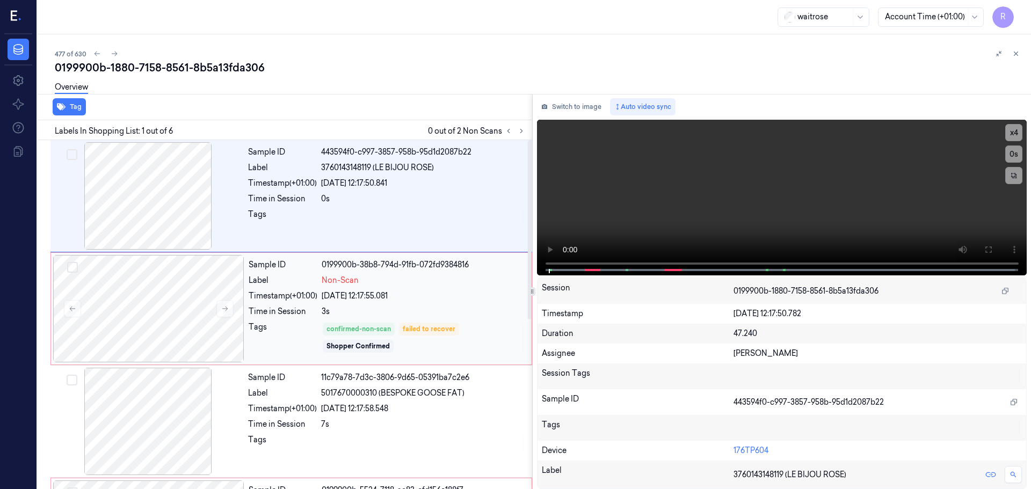
click at [305, 298] on div "Timestamp (+01:00)" at bounding box center [283, 295] width 69 height 11
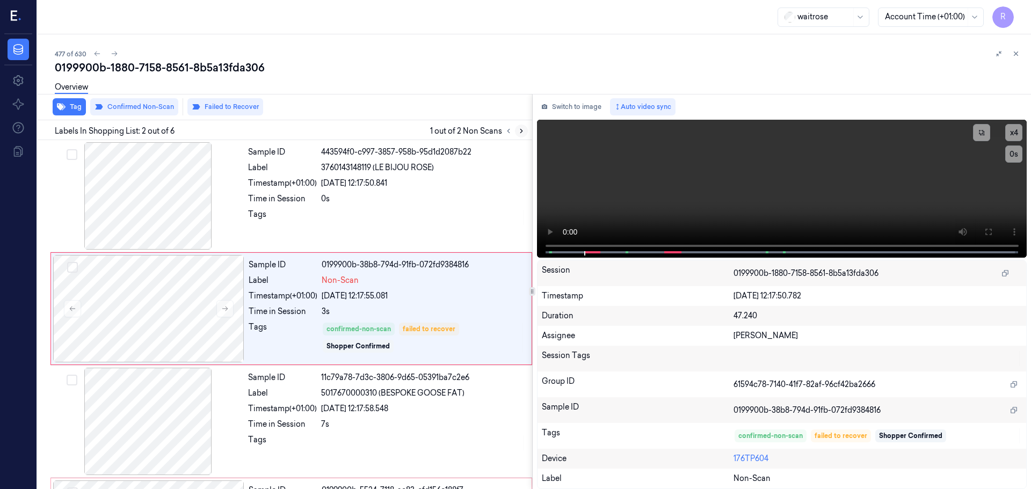
click at [519, 132] on icon at bounding box center [521, 131] width 8 height 8
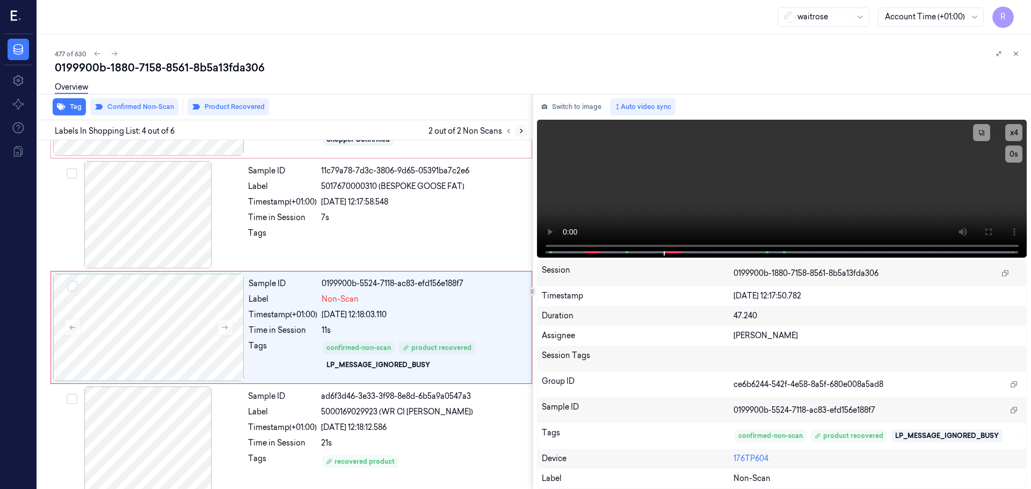
scroll to position [220, 0]
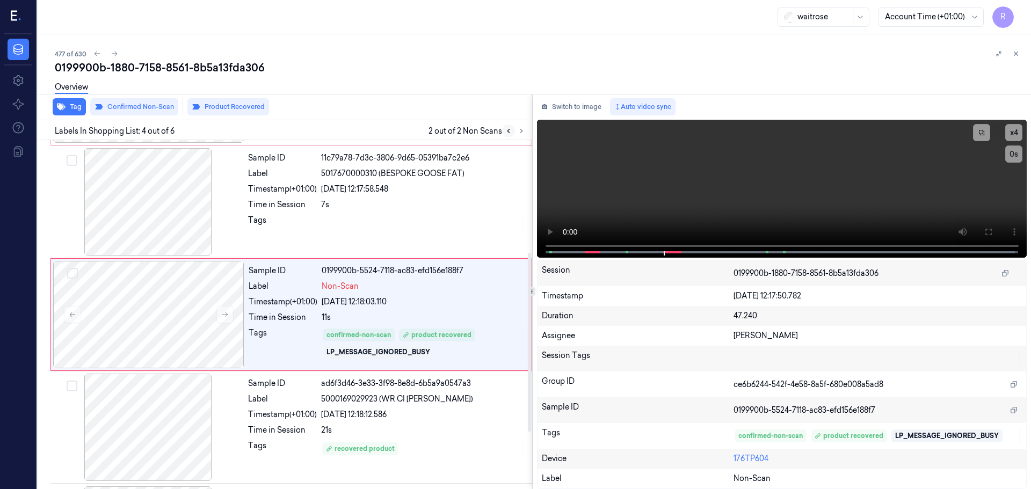
click at [512, 132] on button at bounding box center [508, 131] width 13 height 13
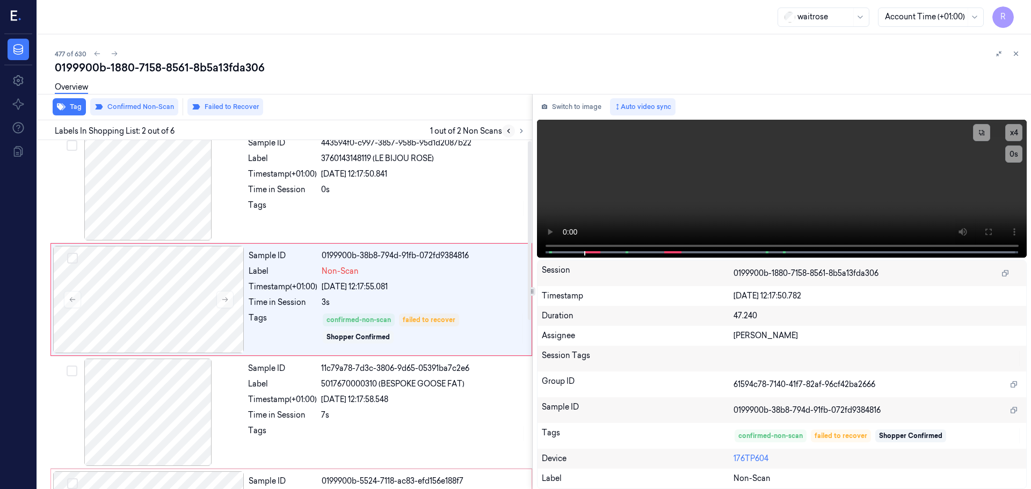
scroll to position [0, 0]
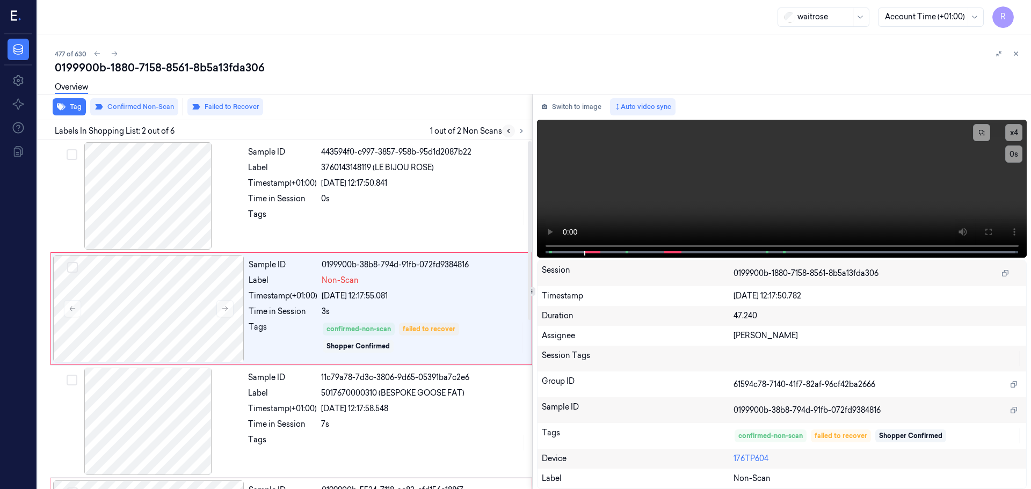
click at [512, 132] on button at bounding box center [508, 131] width 13 height 13
click at [513, 132] on button at bounding box center [508, 131] width 13 height 13
click at [513, 131] on button at bounding box center [508, 131] width 13 height 13
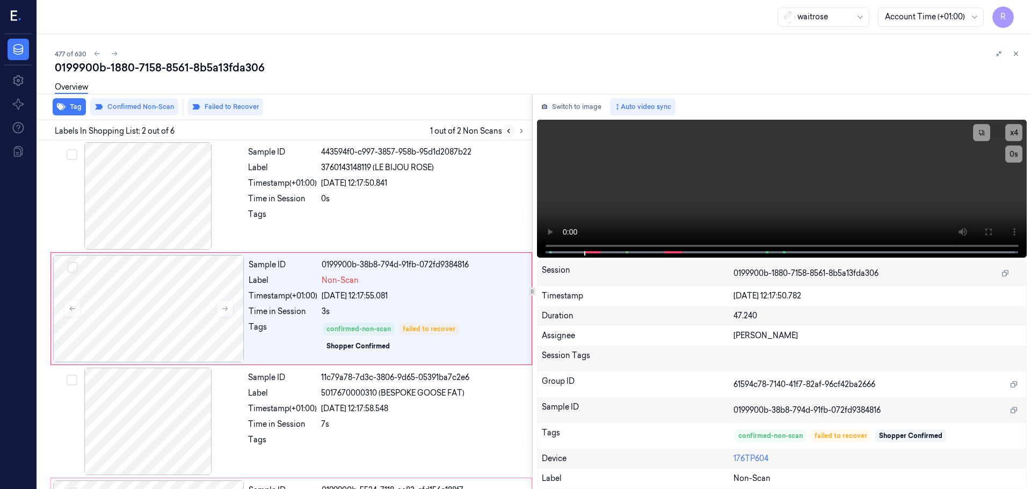
click at [513, 131] on button at bounding box center [508, 131] width 13 height 13
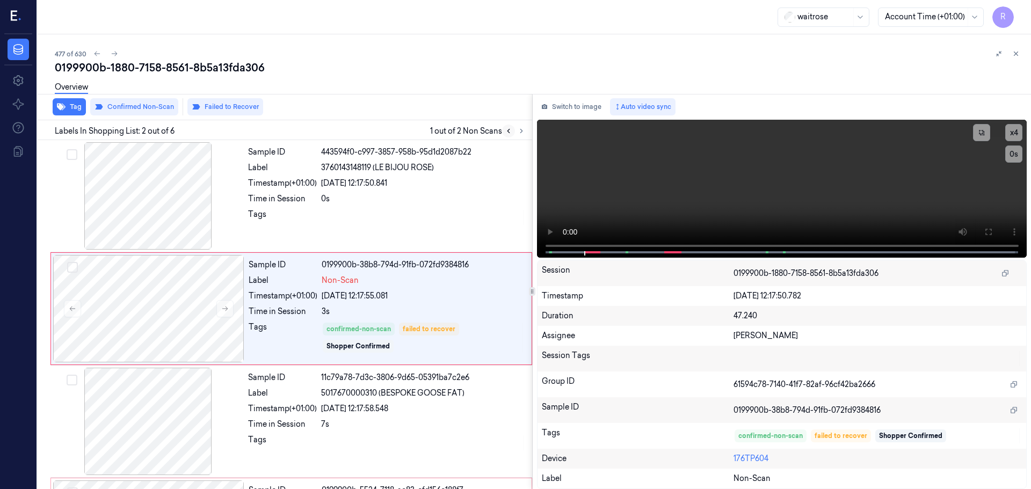
click at [513, 131] on button at bounding box center [508, 131] width 13 height 13
click at [518, 130] on icon at bounding box center [521, 131] width 8 height 8
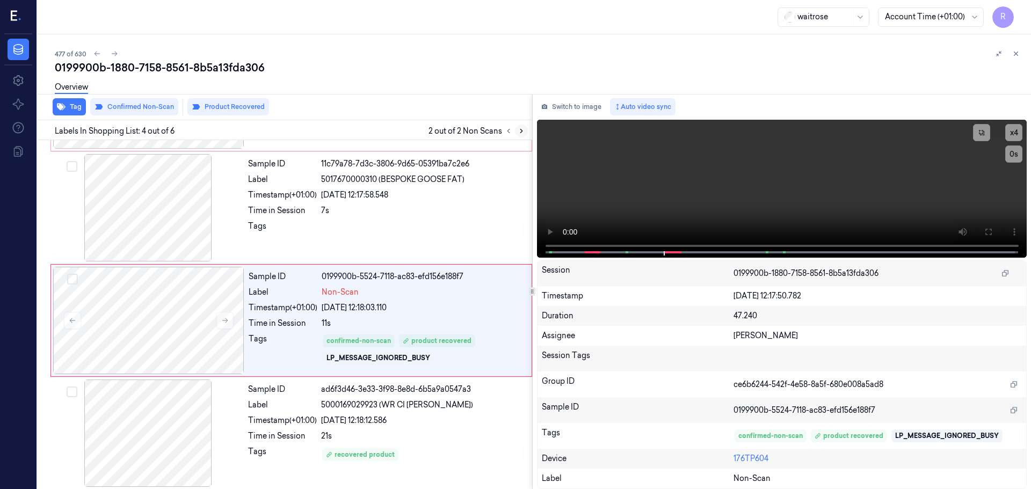
scroll to position [220, 0]
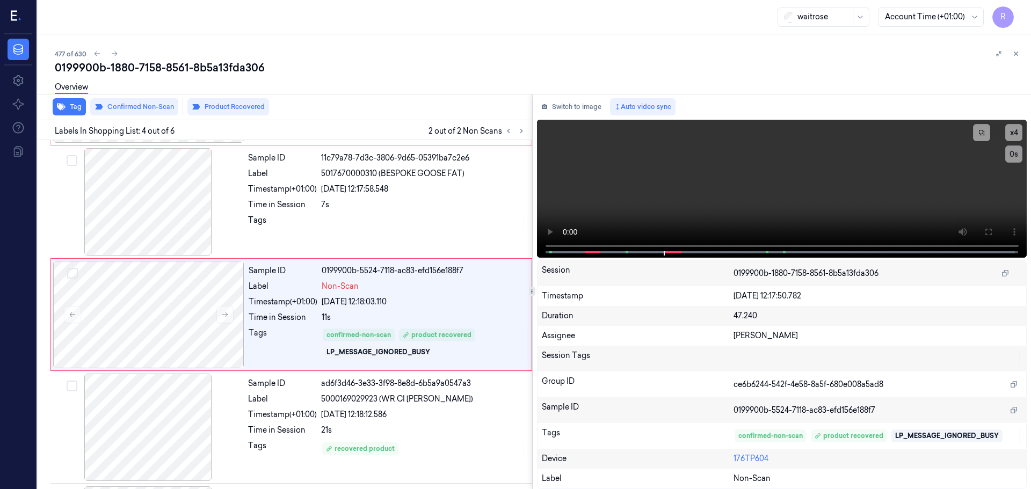
click at [1019, 57] on button at bounding box center [1015, 53] width 13 height 13
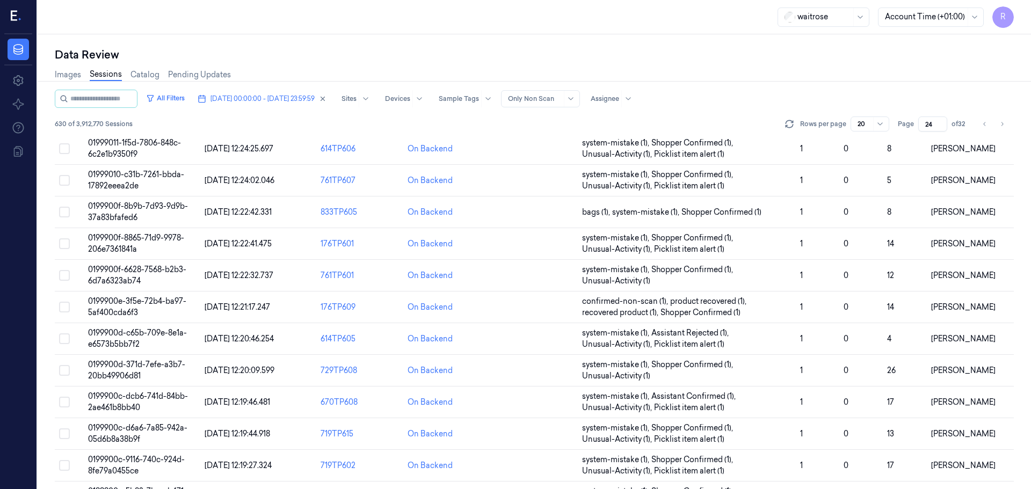
scroll to position [334, 0]
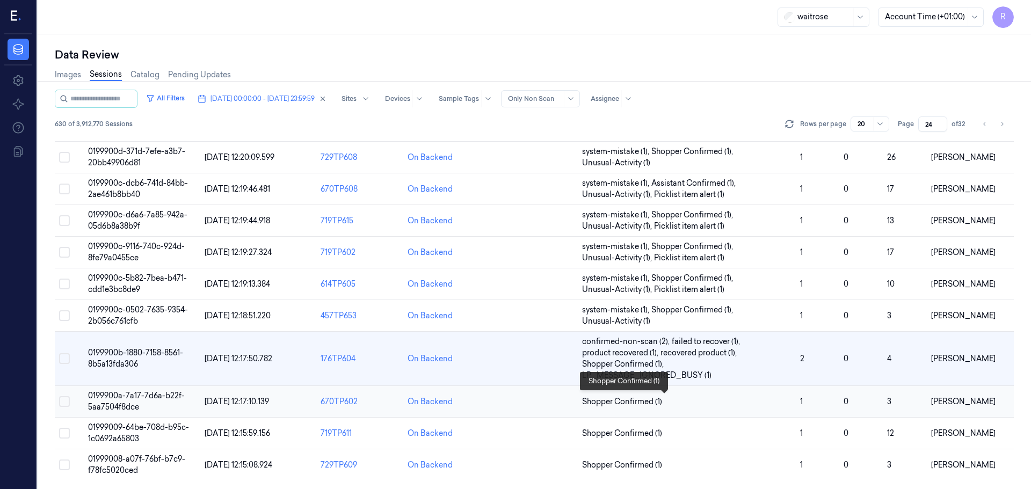
click at [725, 402] on span "Shopper Confirmed (1)" at bounding box center [686, 401] width 209 height 11
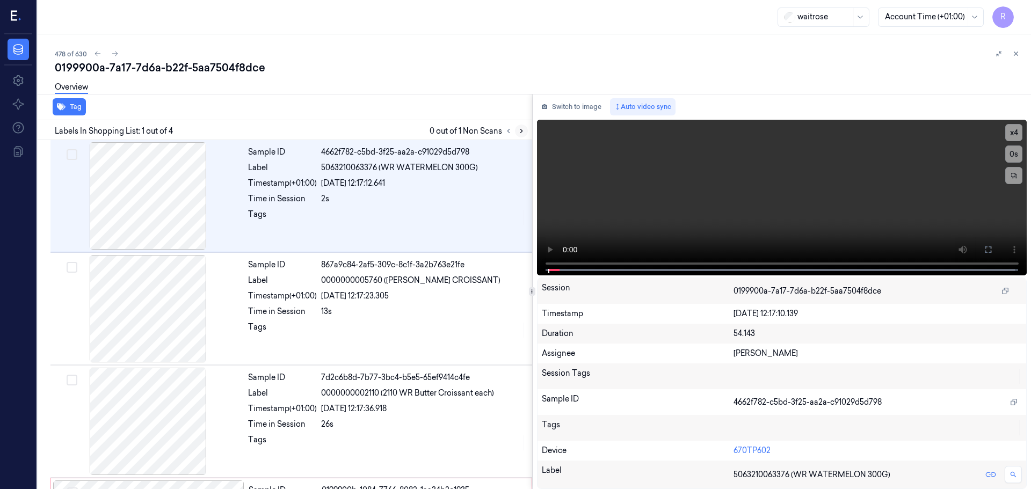
click at [518, 133] on icon at bounding box center [521, 131] width 8 height 8
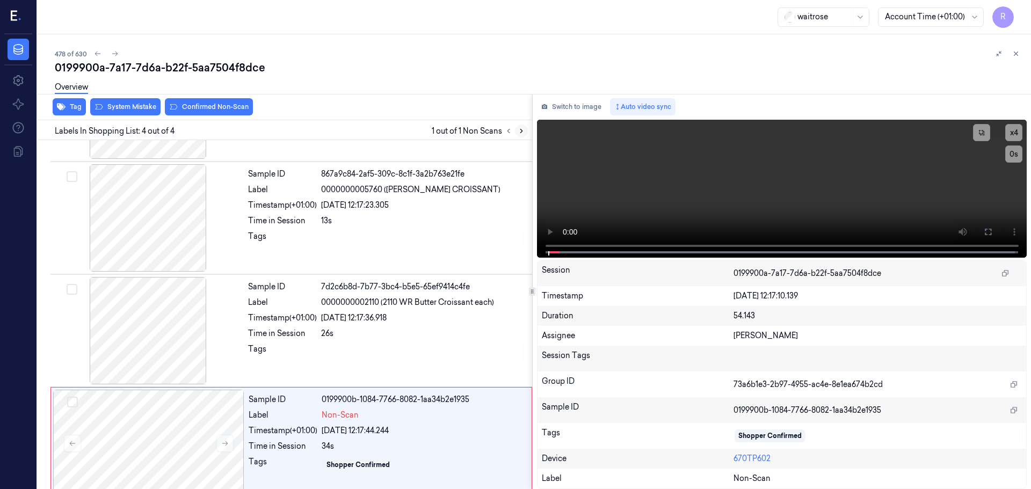
scroll to position [105, 0]
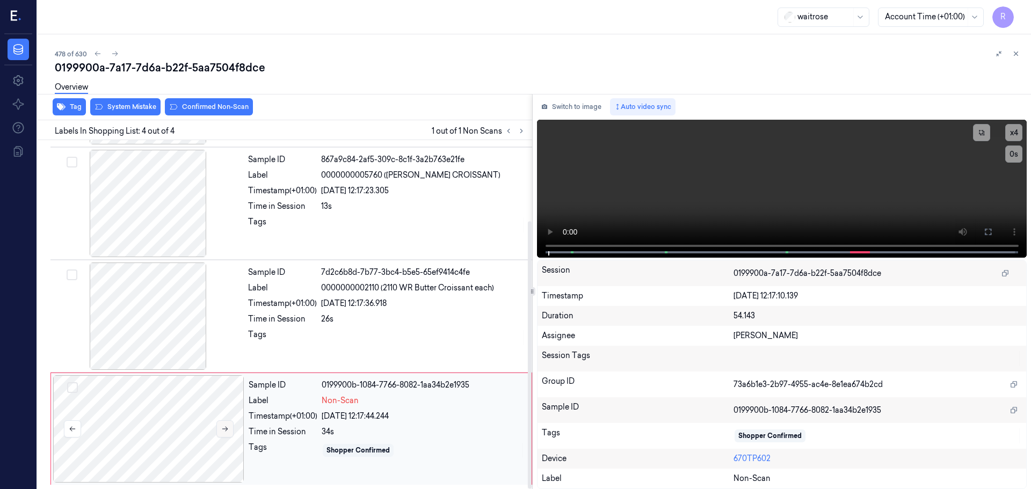
click at [221, 427] on icon at bounding box center [225, 429] width 8 height 8
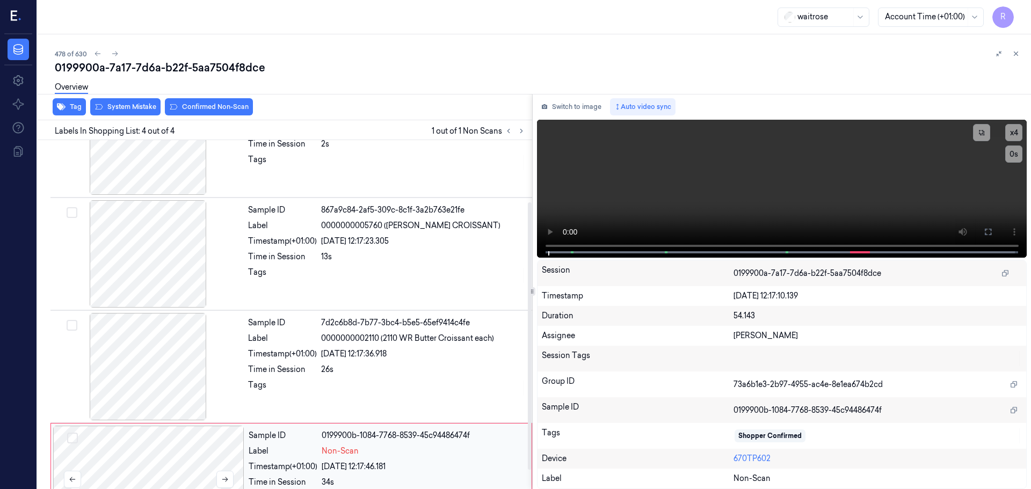
scroll to position [0, 0]
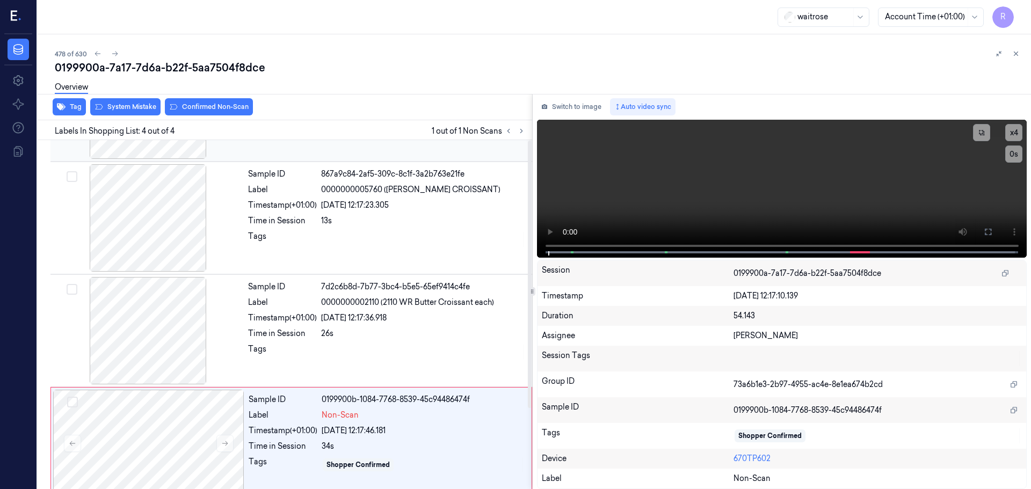
click at [158, 196] on div "Sample ID 867a9c84-2af5-309c-8c1f-3a2b763e21fe Label 0000000005760 ([PERSON_NAM…" at bounding box center [291, 218] width 482 height 113
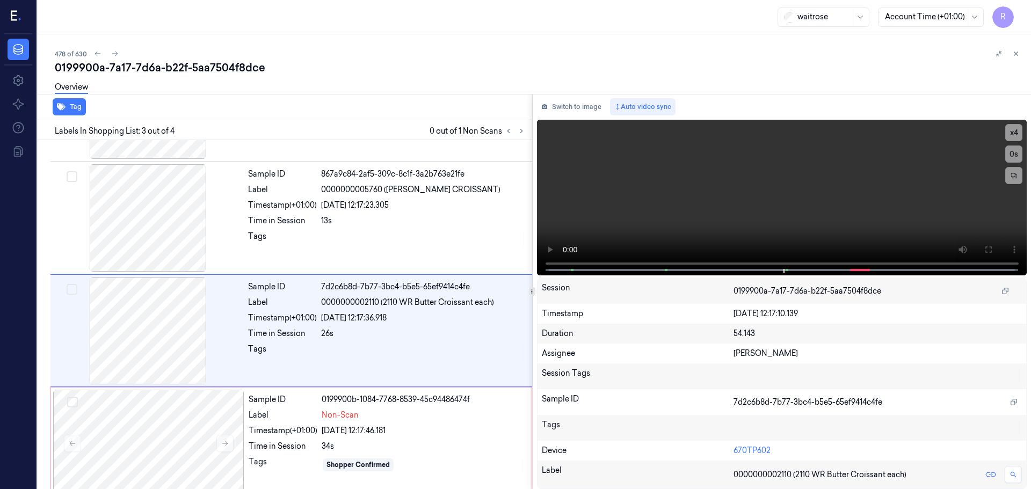
scroll to position [105, 0]
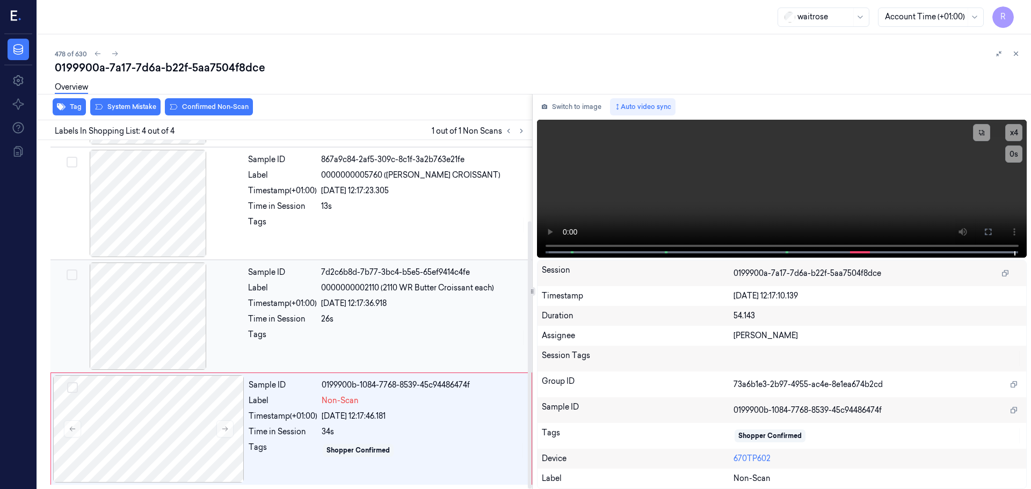
click at [359, 329] on div "Sample ID 7d2c6b8d-7b77-3bc4-b5e5-65ef9414c4fe Label 0000000002110 (2110 WR But…" at bounding box center [387, 315] width 286 height 107
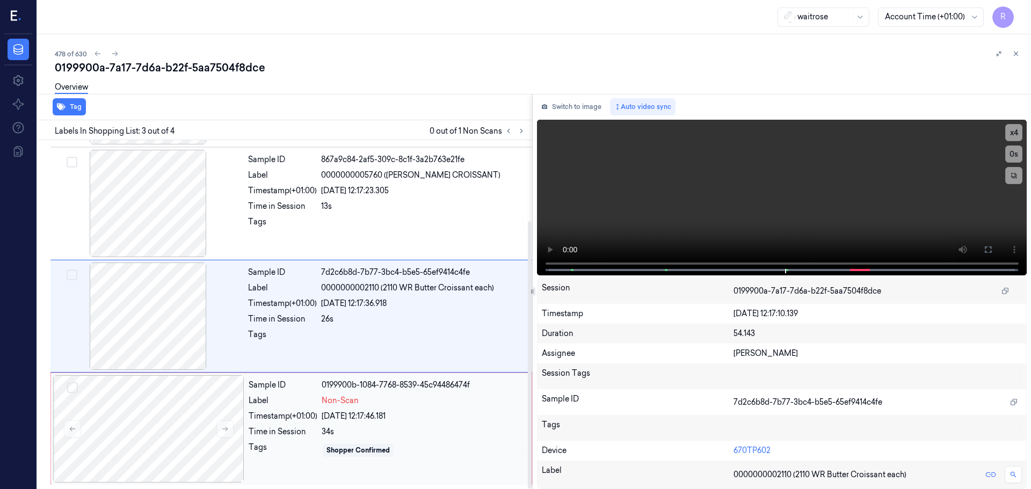
click at [384, 422] on div "Sample ID 0199900b-1084-7768-8539-45c94486474f Label Non-Scan Timestamp (+01:00…" at bounding box center [386, 428] width 285 height 107
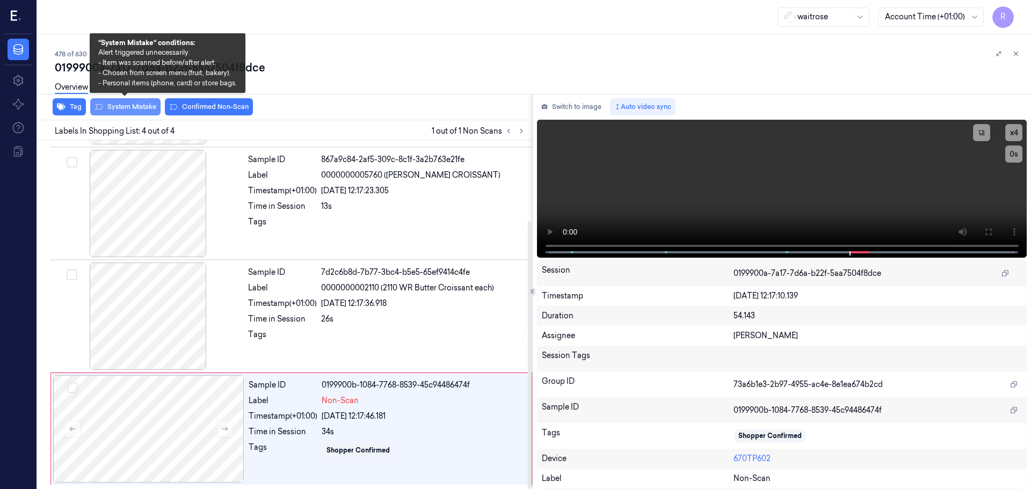
click at [140, 107] on button "System Mistake" at bounding box center [125, 106] width 70 height 17
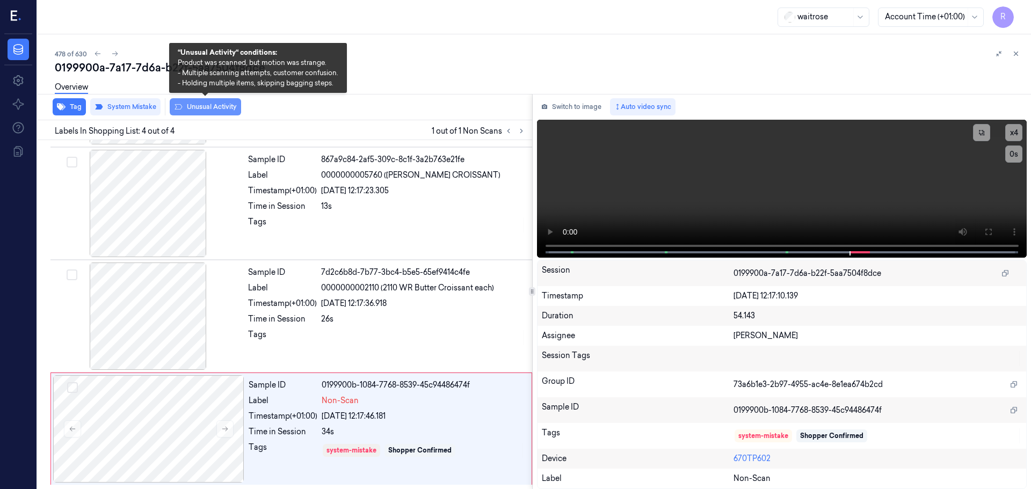
click at [218, 108] on button "Unusual Activity" at bounding box center [205, 106] width 71 height 17
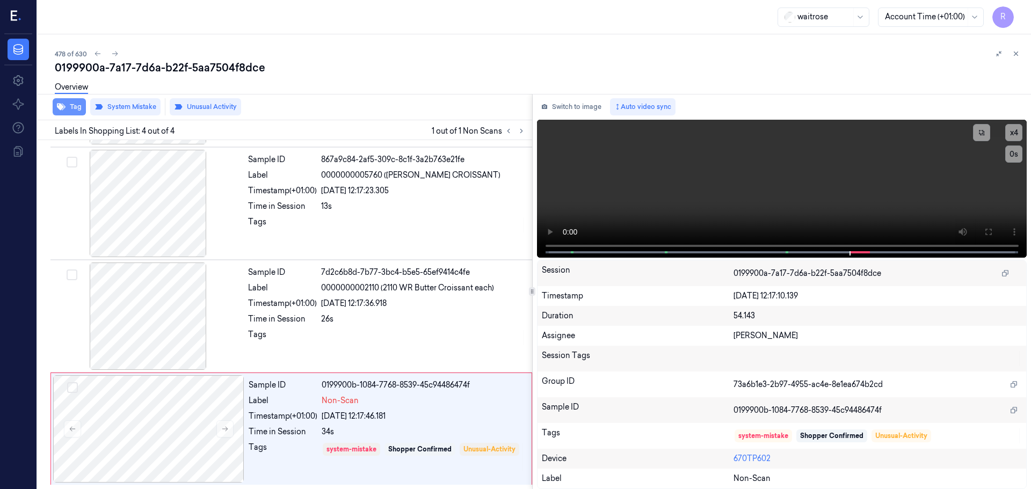
click at [69, 107] on button "Tag" at bounding box center [69, 106] width 33 height 17
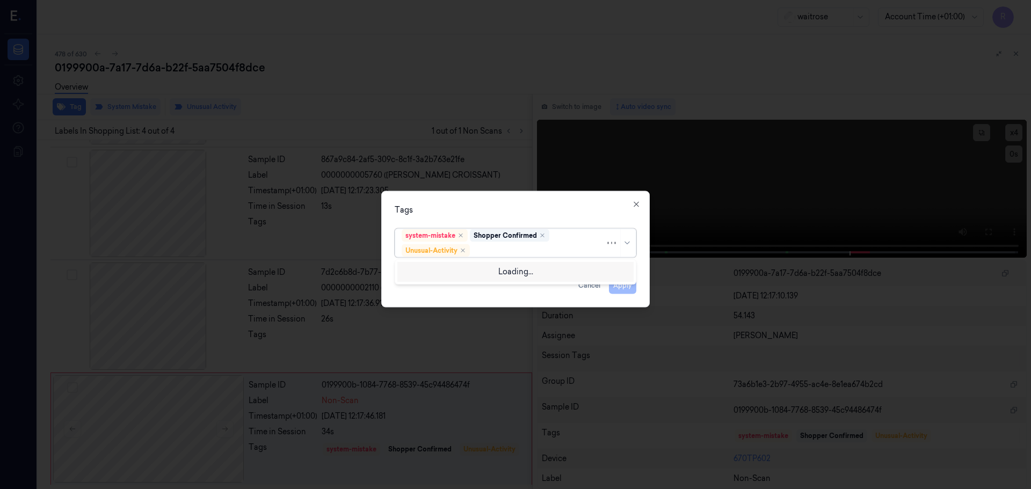
drag, startPoint x: 630, startPoint y: 239, endPoint x: 625, endPoint y: 262, distance: 24.0
click at [630, 244] on icon at bounding box center [627, 242] width 9 height 9
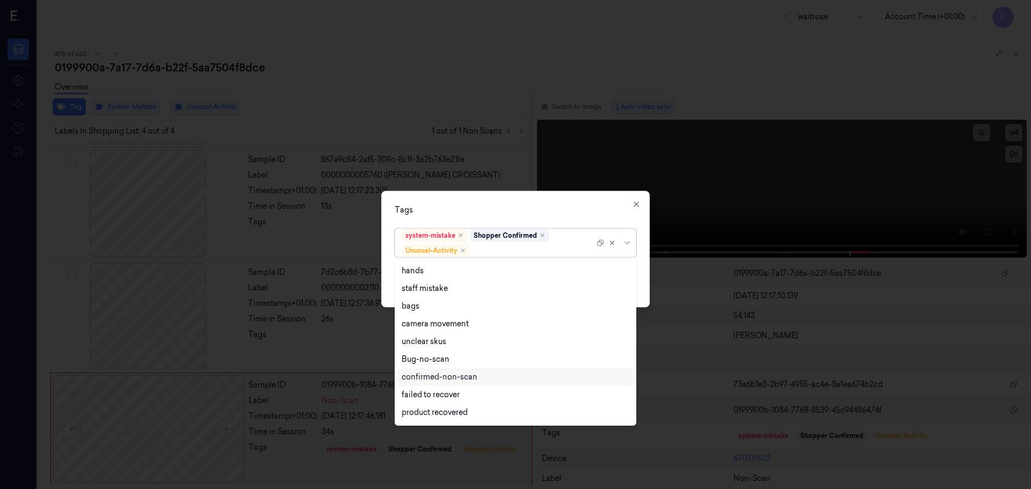
scroll to position [140, 0]
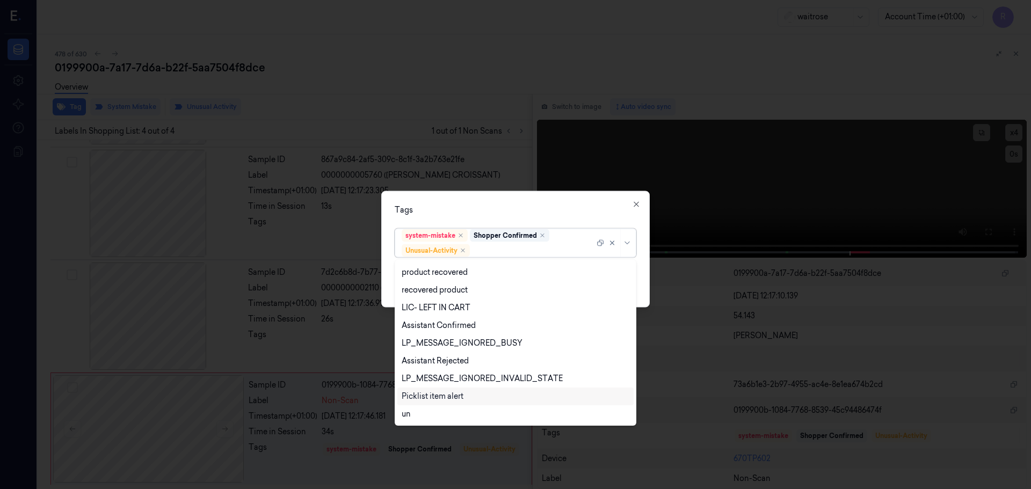
click at [432, 396] on div "Picklist item alert" at bounding box center [433, 396] width 62 height 11
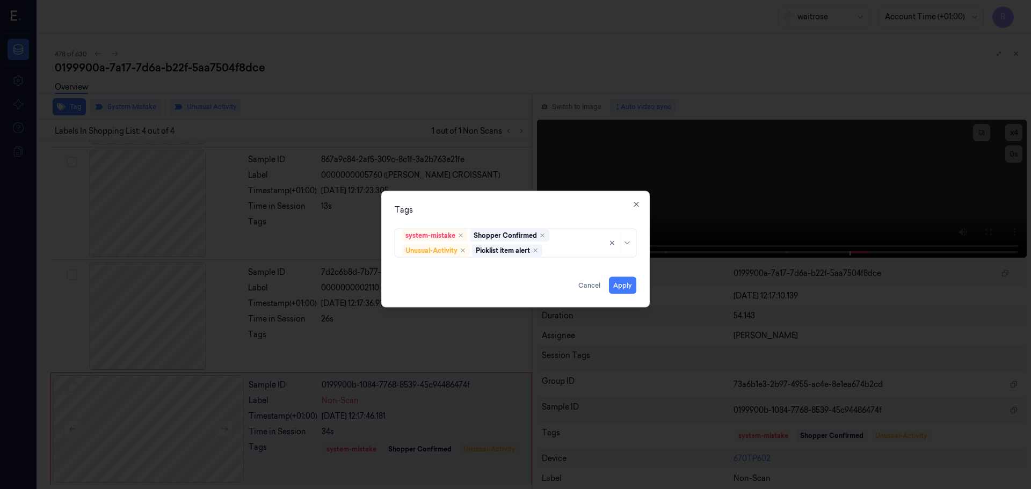
click at [483, 200] on div "Tags system-mistake Shopper Confirmed Unusual-Activity Picklist item alert Appl…" at bounding box center [515, 249] width 268 height 116
click at [620, 287] on button "Apply" at bounding box center [622, 284] width 27 height 17
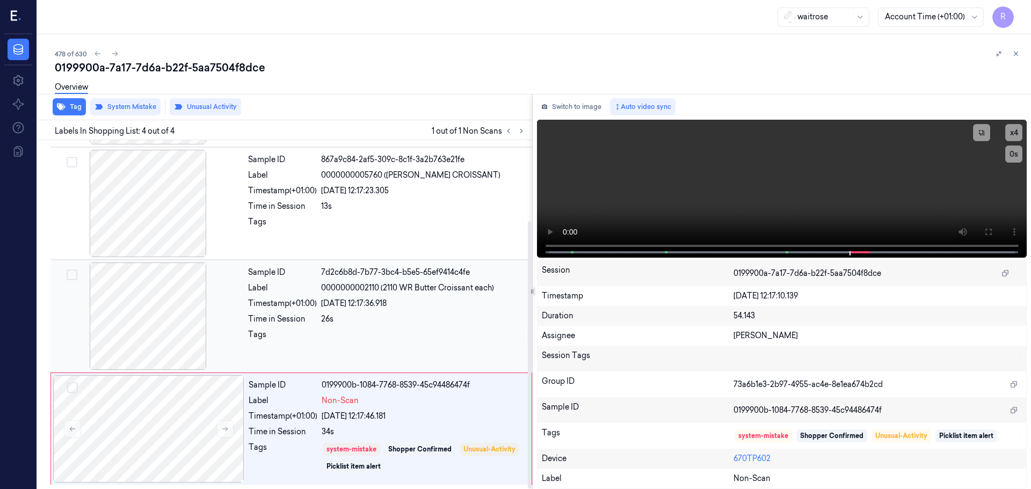
click at [339, 317] on div "26s" at bounding box center [423, 318] width 205 height 11
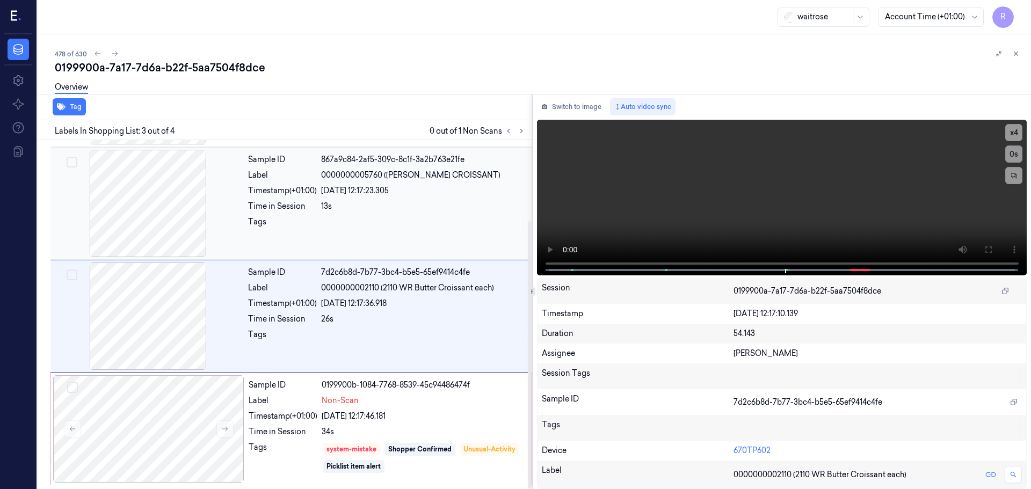
click at [393, 213] on div "Sample ID 867a9c84-2af5-309c-8c1f-3a2b763e21fe Label 0000000005760 ([PERSON_NAM…" at bounding box center [387, 203] width 286 height 107
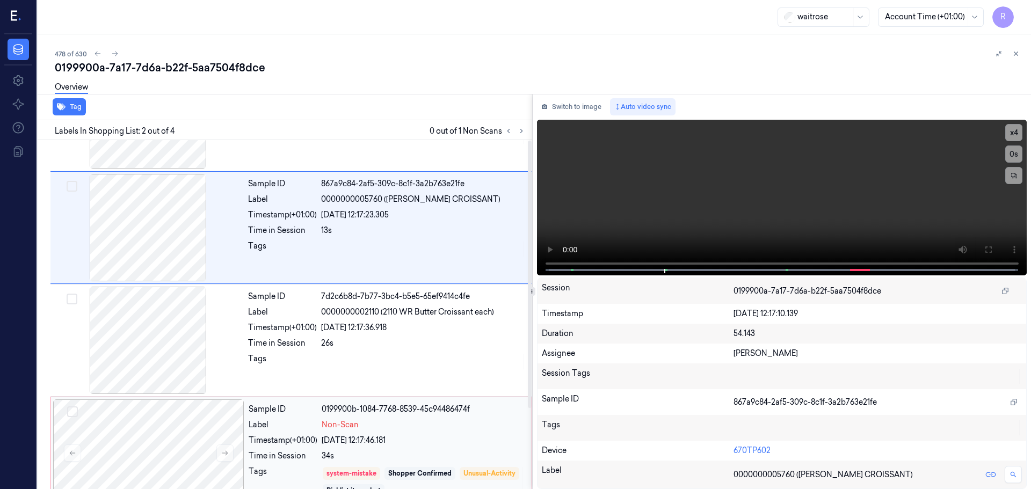
scroll to position [105, 0]
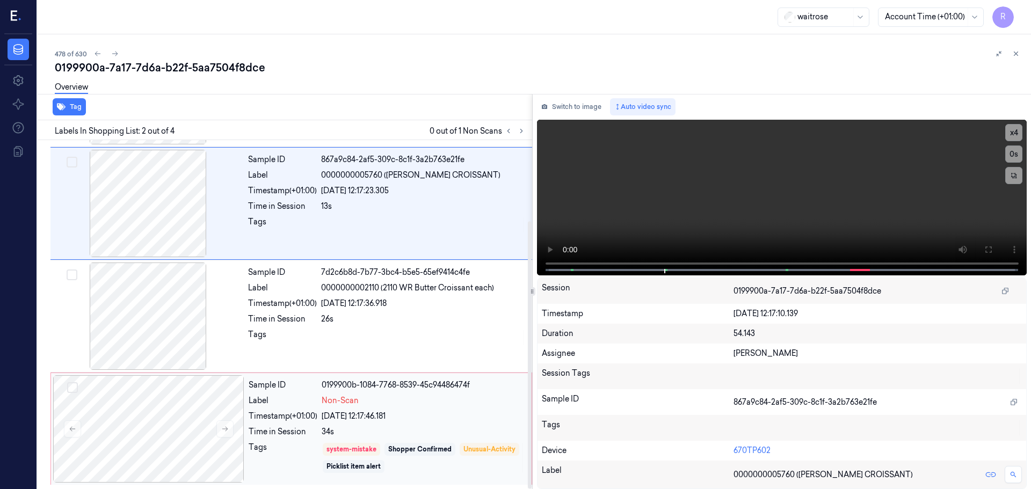
click at [425, 435] on div "34s" at bounding box center [423, 431] width 203 height 11
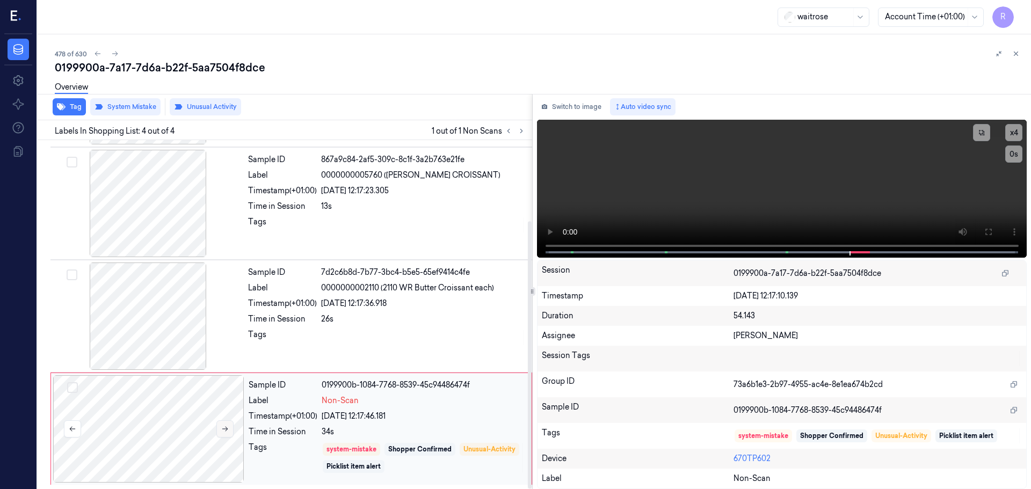
click at [222, 428] on icon at bounding box center [225, 429] width 8 height 8
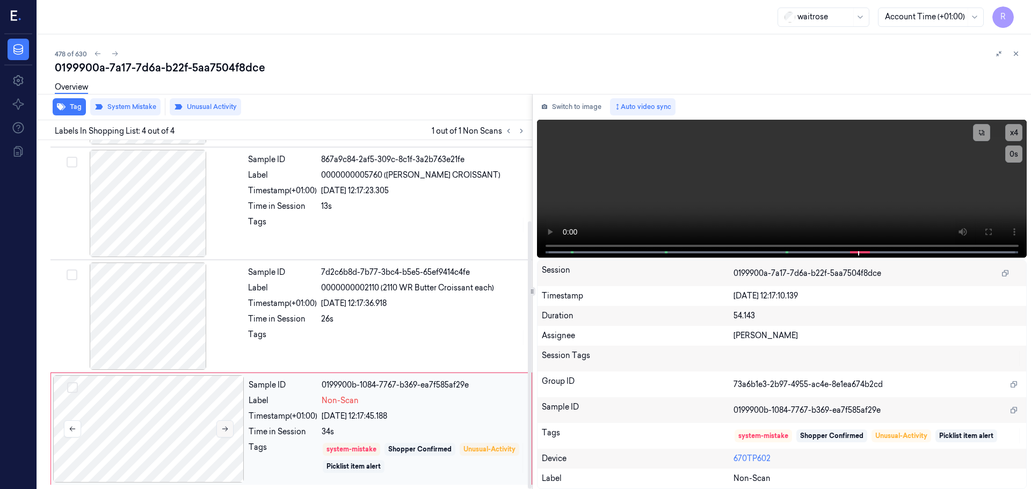
click at [222, 428] on icon at bounding box center [225, 429] width 8 height 8
click at [230, 426] on button at bounding box center [224, 428] width 17 height 17
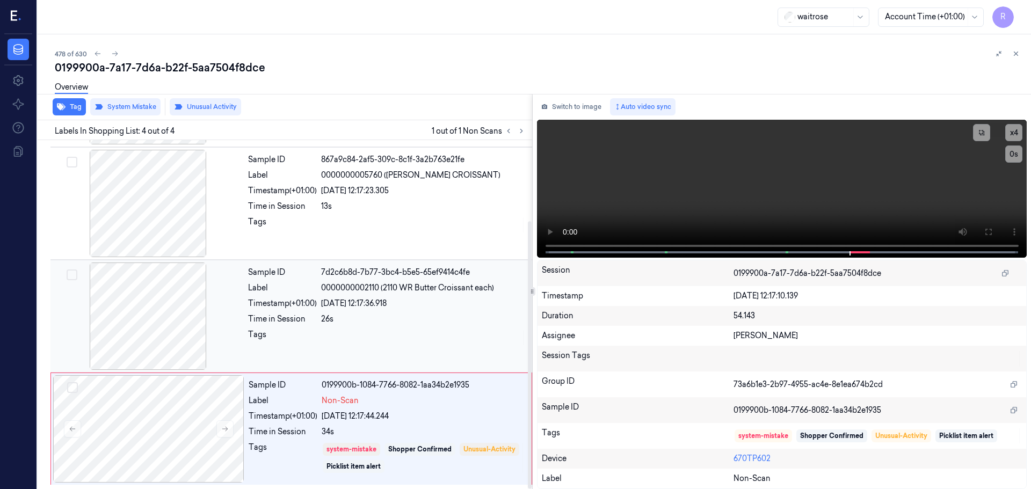
click at [282, 309] on div "Timestamp (+01:00)" at bounding box center [282, 303] width 69 height 11
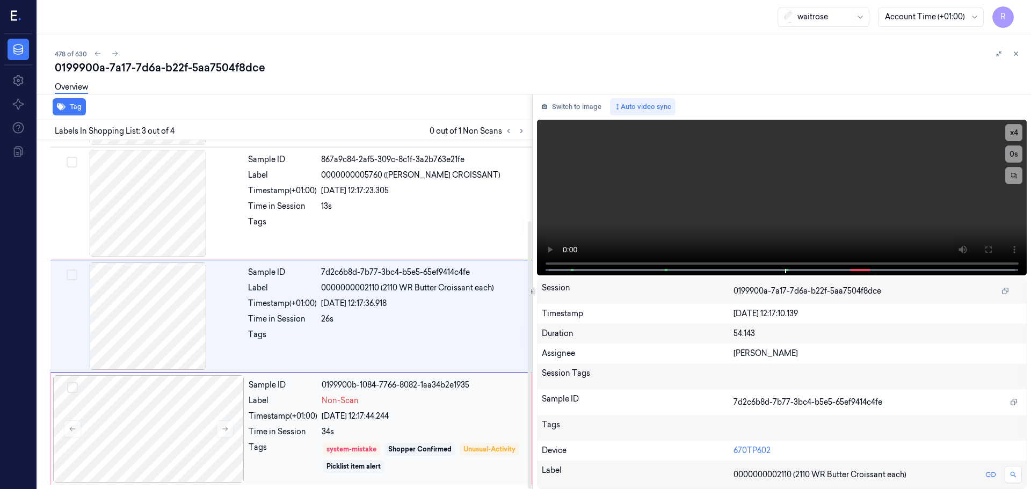
click at [266, 429] on div "Time in Session" at bounding box center [283, 431] width 69 height 11
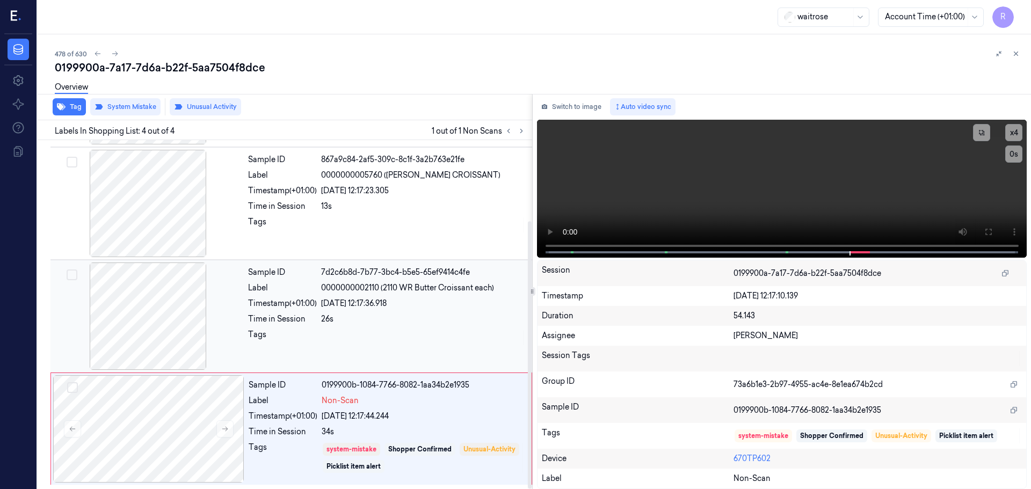
click at [295, 334] on div "Tags" at bounding box center [282, 337] width 69 height 17
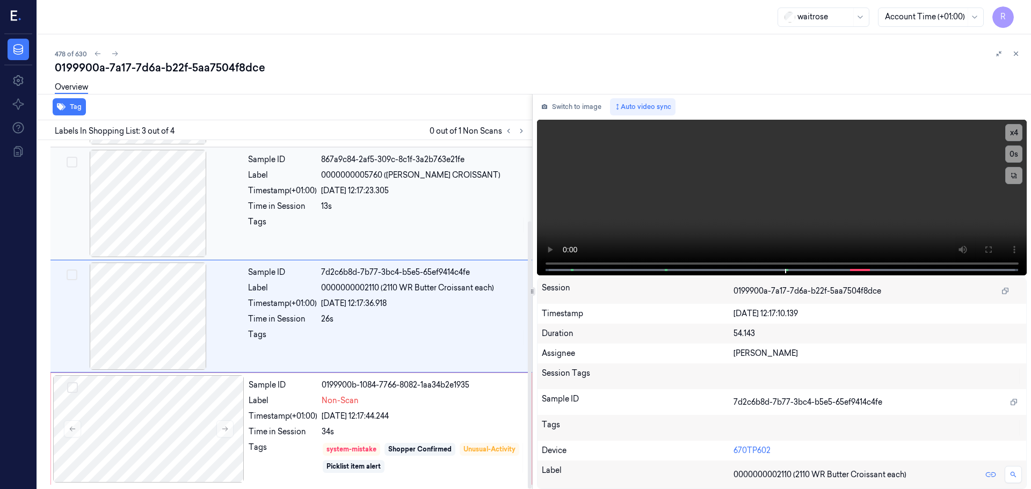
click at [300, 216] on div "Tags" at bounding box center [282, 224] width 69 height 17
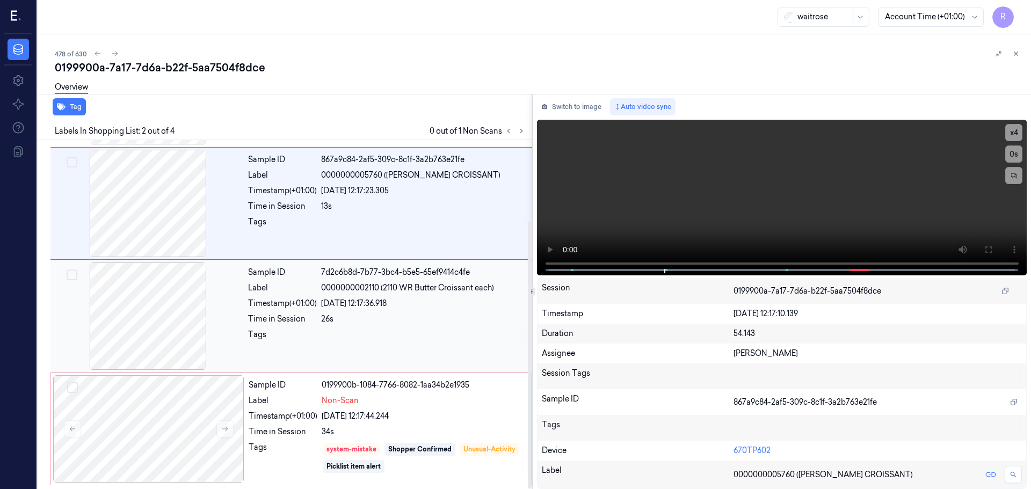
click at [349, 319] on div "26s" at bounding box center [423, 318] width 205 height 11
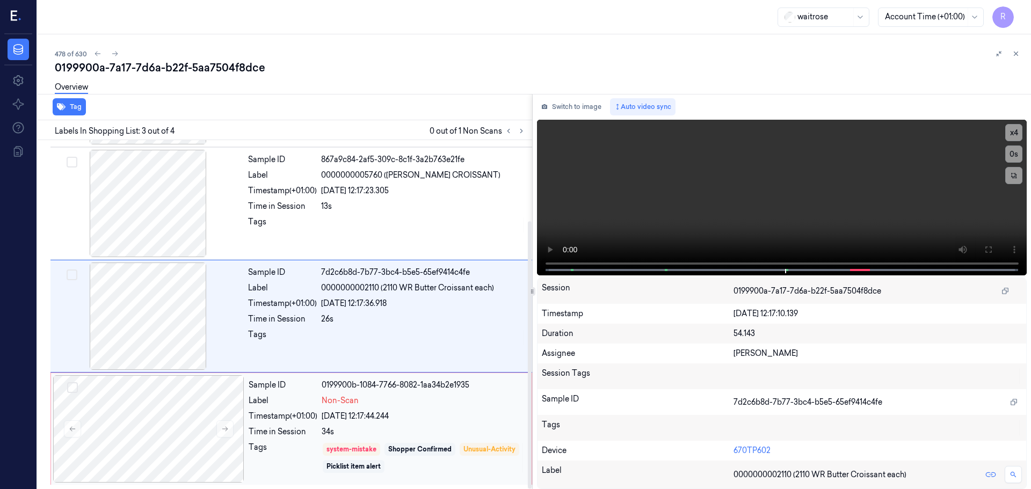
click at [293, 440] on div "Sample ID 0199900b-1084-7766-8082-1aa34b2e1935 Label Non-Scan Timestamp (+01:00…" at bounding box center [386, 428] width 285 height 107
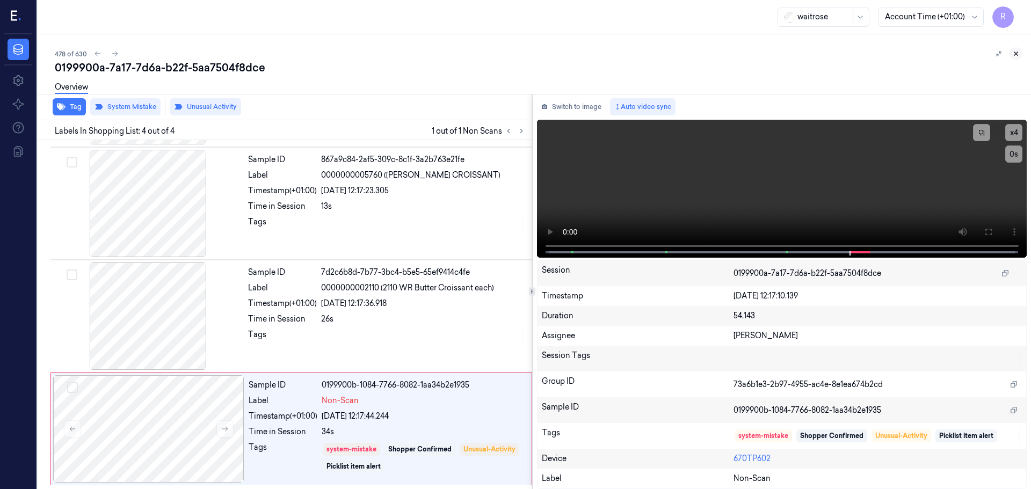
click at [1012, 54] on icon at bounding box center [1016, 54] width 8 height 8
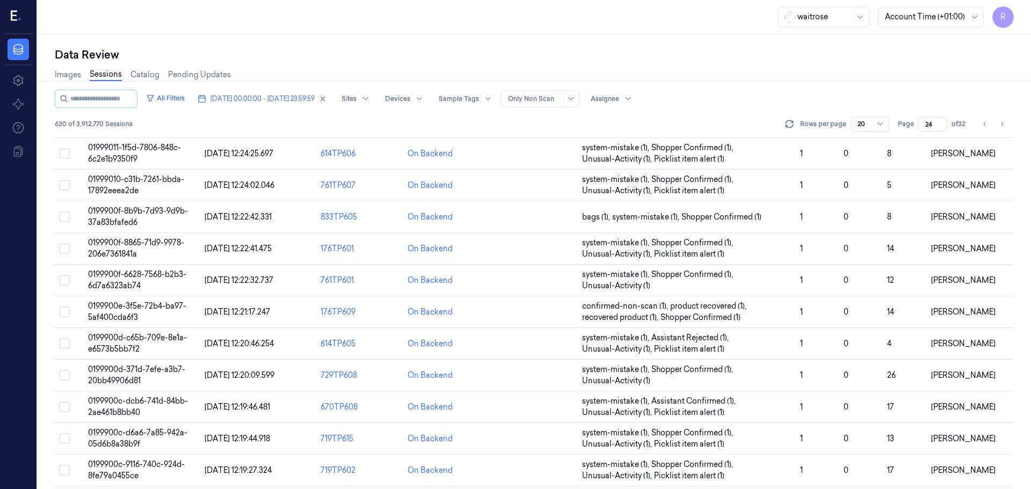
scroll to position [334, 0]
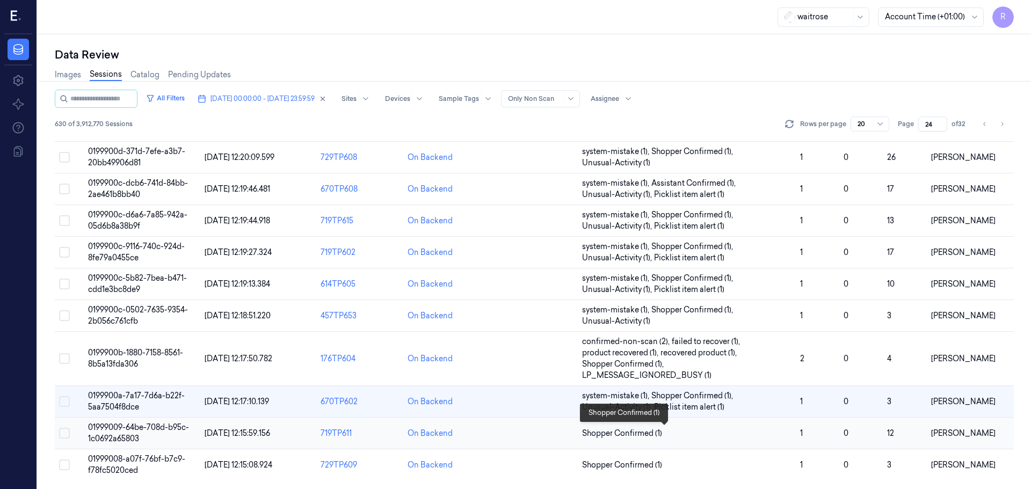
click at [680, 436] on span "Shopper Confirmed (1)" at bounding box center [686, 433] width 209 height 11
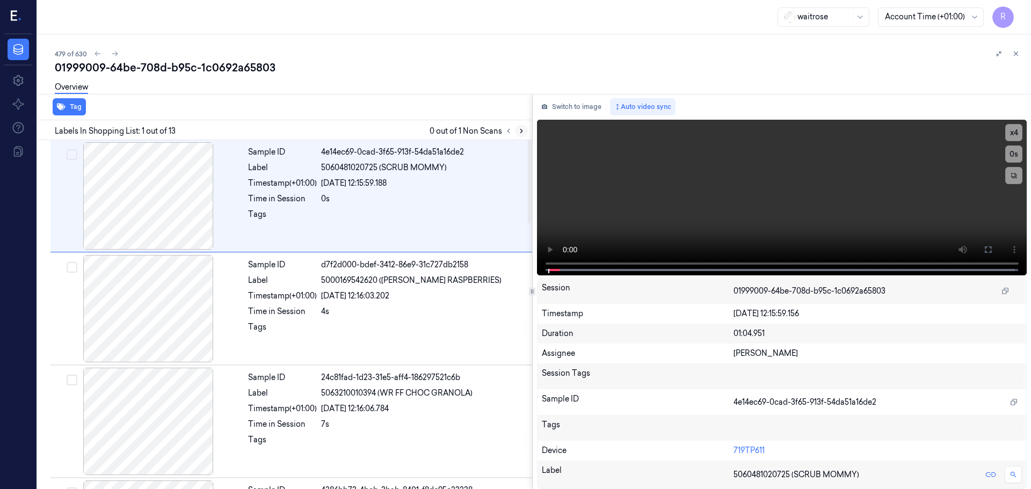
click at [520, 130] on icon at bounding box center [521, 131] width 8 height 8
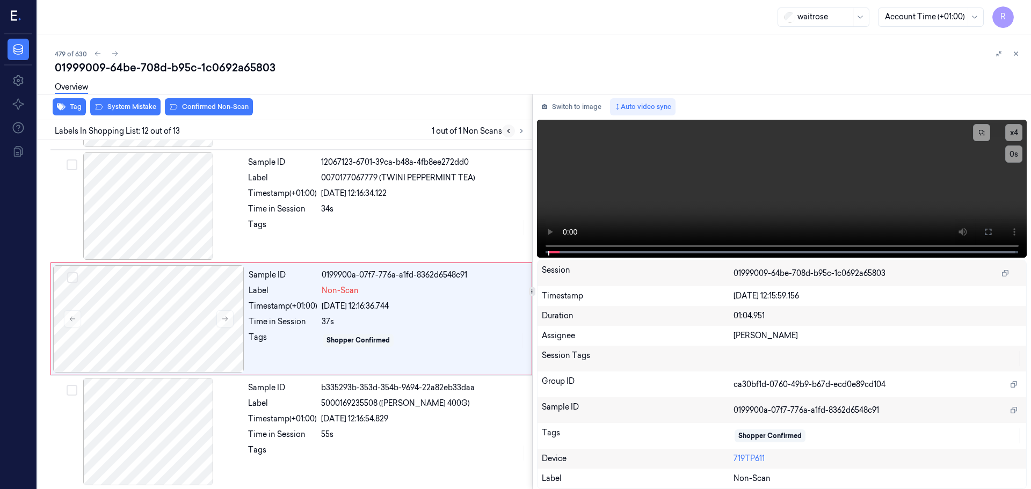
scroll to position [1120, 0]
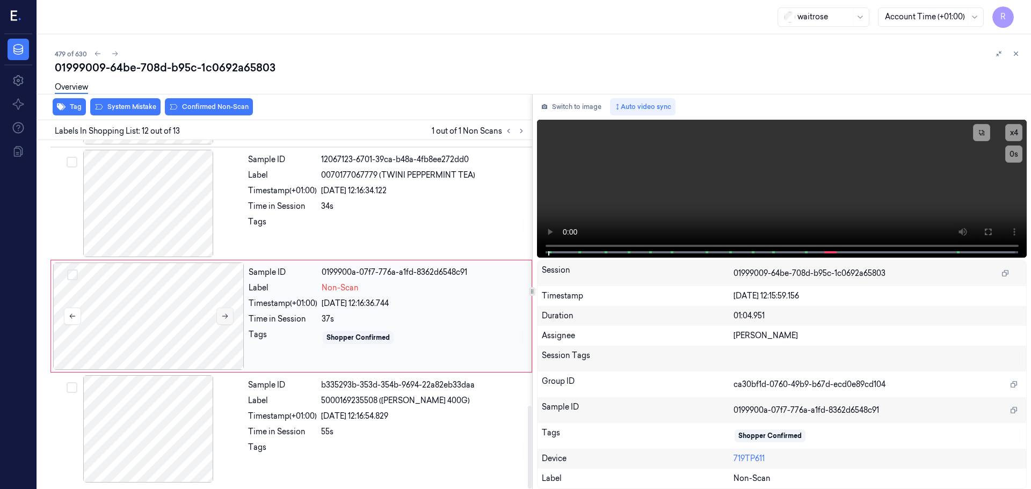
click at [227, 319] on icon at bounding box center [225, 316] width 8 height 8
click at [227, 318] on icon at bounding box center [225, 316] width 8 height 8
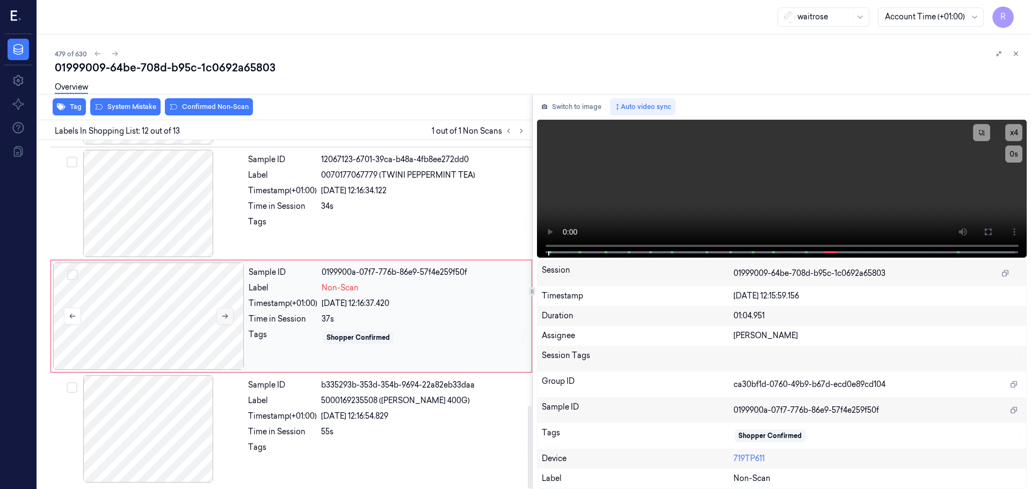
click at [227, 318] on icon at bounding box center [225, 316] width 8 height 8
click at [179, 194] on div at bounding box center [148, 203] width 191 height 107
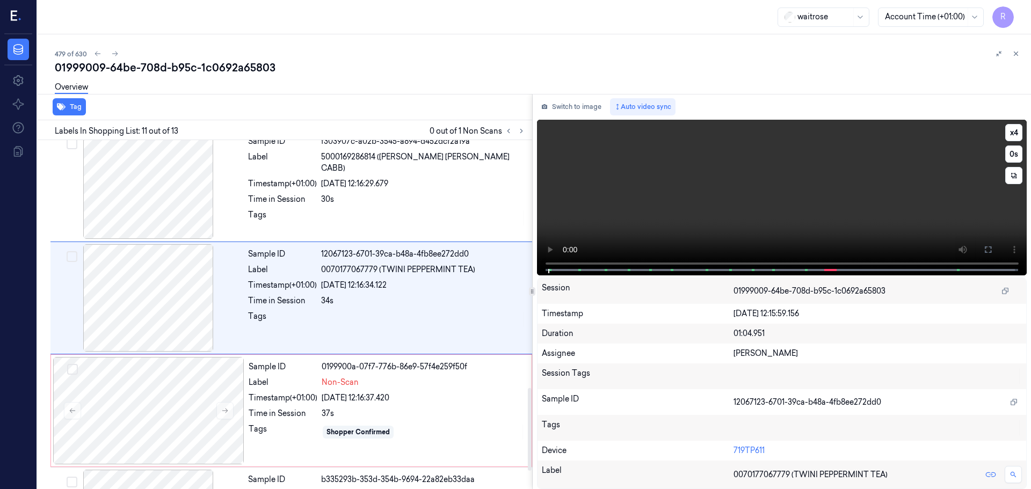
scroll to position [1009, 0]
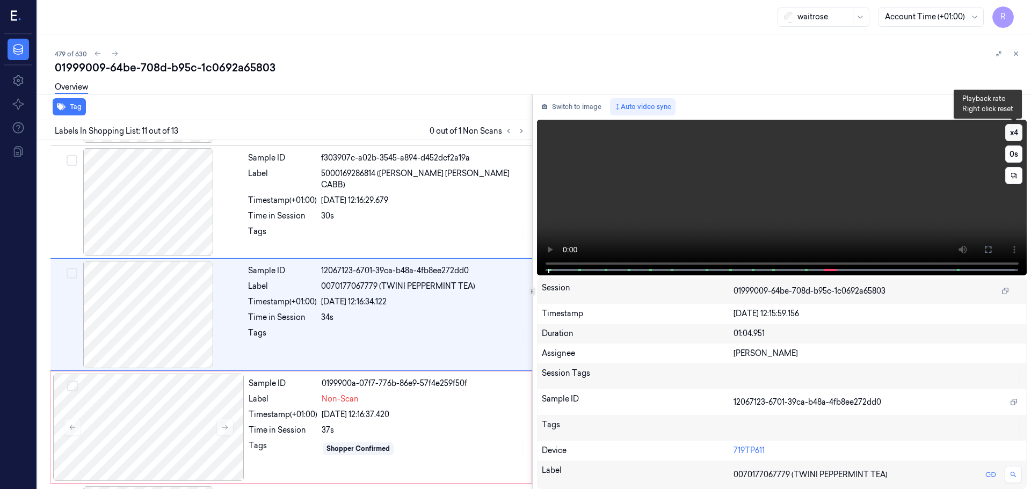
click at [1016, 128] on button "x 4" at bounding box center [1013, 132] width 17 height 17
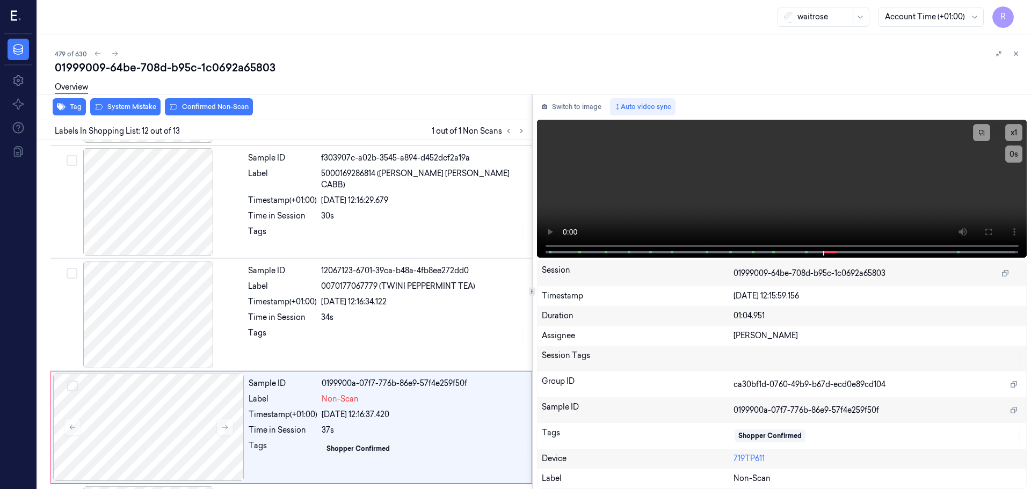
scroll to position [1120, 0]
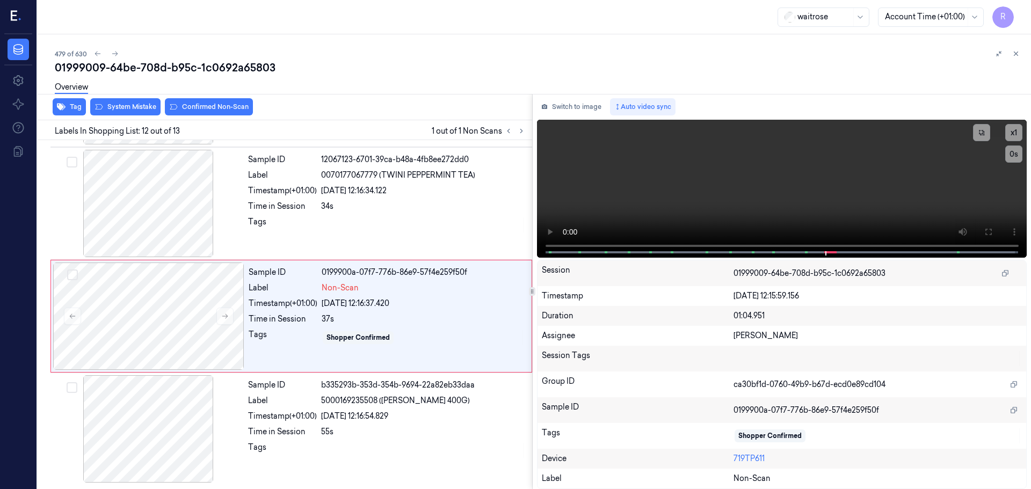
drag, startPoint x: 800, startPoint y: 266, endPoint x: 810, endPoint y: 261, distance: 10.3
click at [800, 266] on div "01999009-64be-708d-b95c-1c0692a65803" at bounding box center [877, 273] width 288 height 17
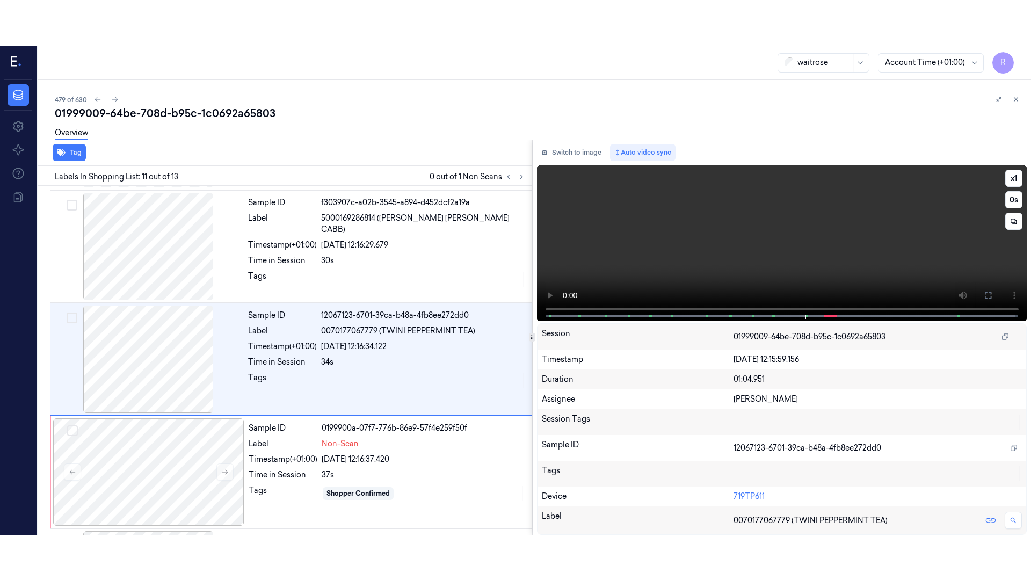
scroll to position [1009, 0]
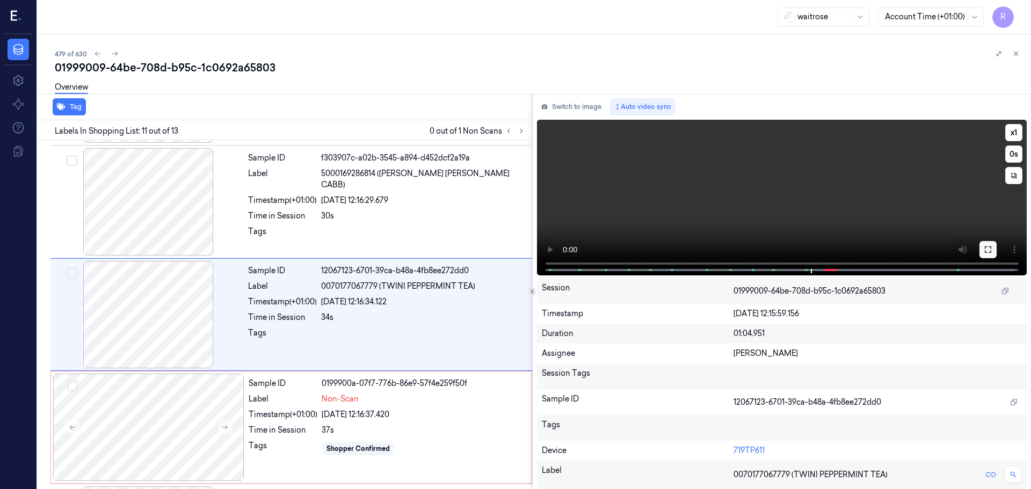
click at [982, 244] on button at bounding box center [987, 249] width 17 height 17
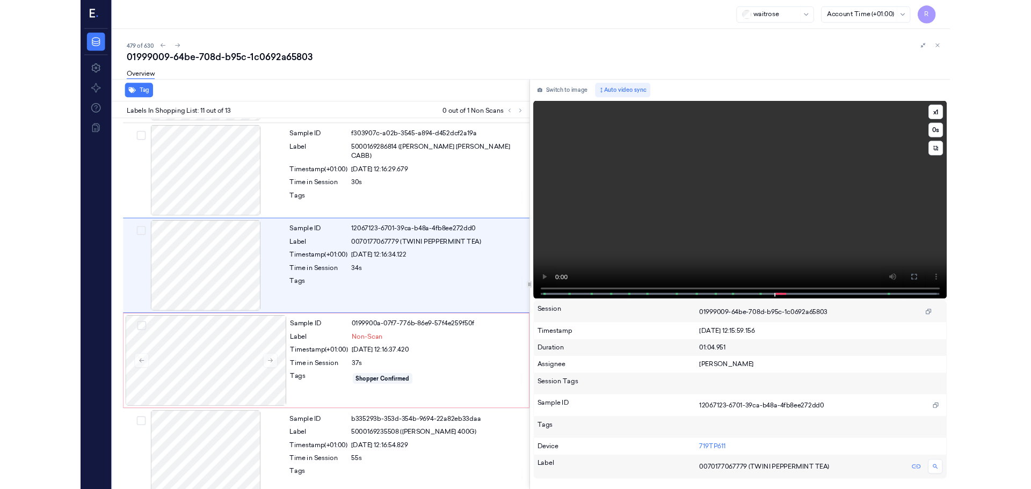
scroll to position [1029, 0]
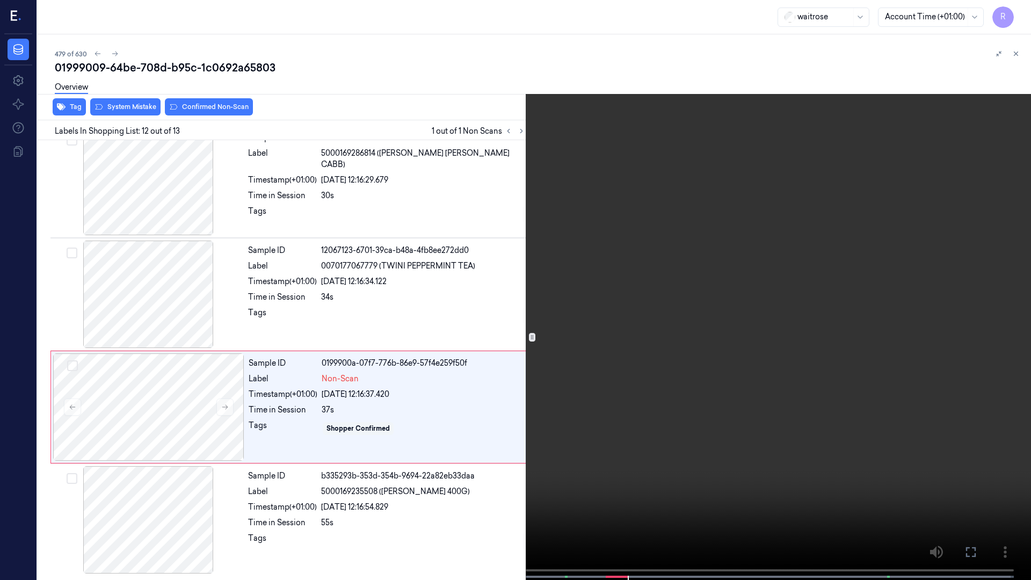
click at [1029, 12] on video at bounding box center [515, 291] width 1031 height 582
click at [1026, 12] on video at bounding box center [515, 291] width 1031 height 582
click at [1022, 13] on button "x 1" at bounding box center [1017, 12] width 17 height 17
click at [1019, 8] on button "x 2" at bounding box center [1017, 12] width 17 height 17
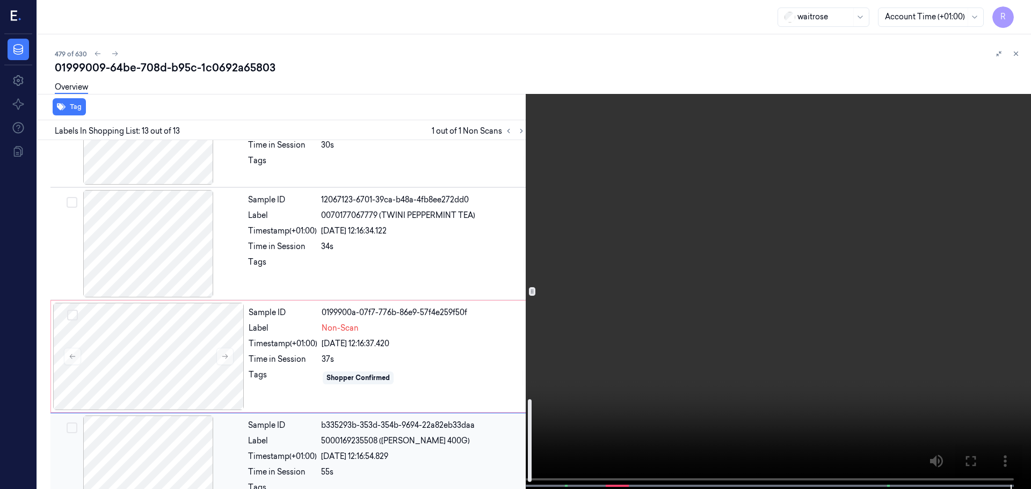
scroll to position [1120, 0]
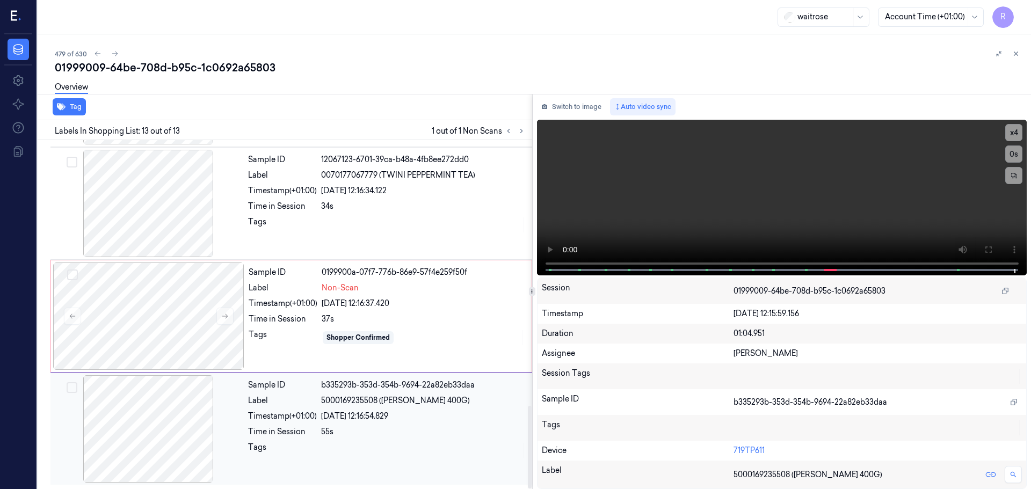
click at [169, 440] on div at bounding box center [148, 428] width 191 height 107
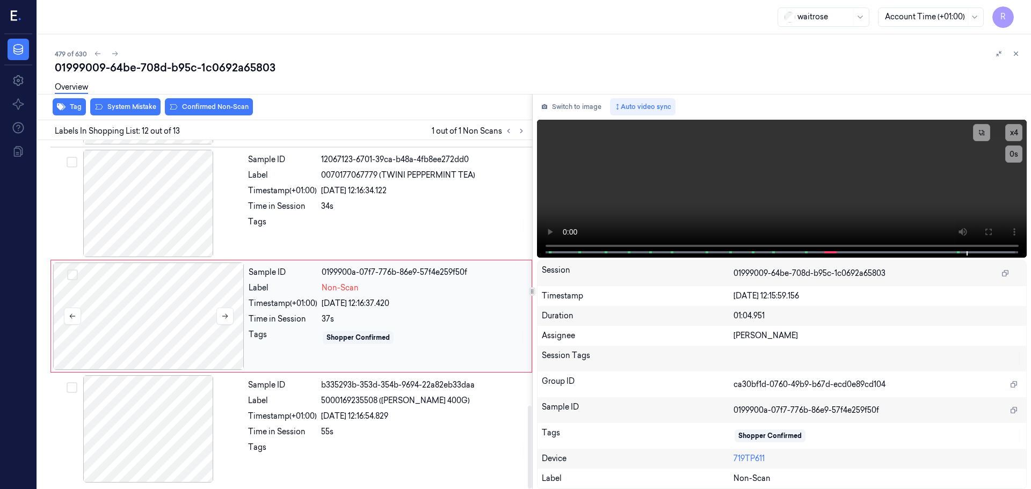
click at [167, 317] on div at bounding box center [148, 315] width 191 height 107
click at [203, 100] on div "Overview" at bounding box center [538, 88] width 967 height 27
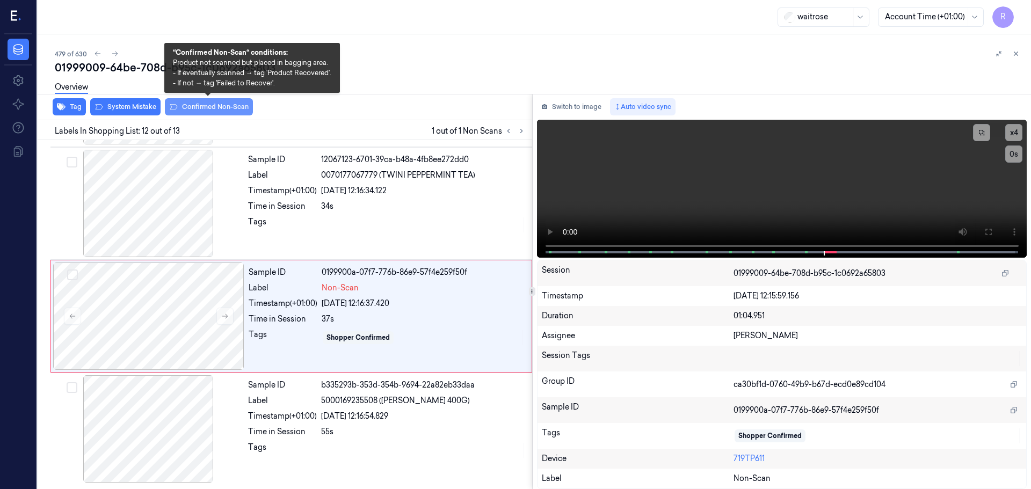
click at [202, 104] on button "Confirmed Non-Scan" at bounding box center [209, 106] width 88 height 17
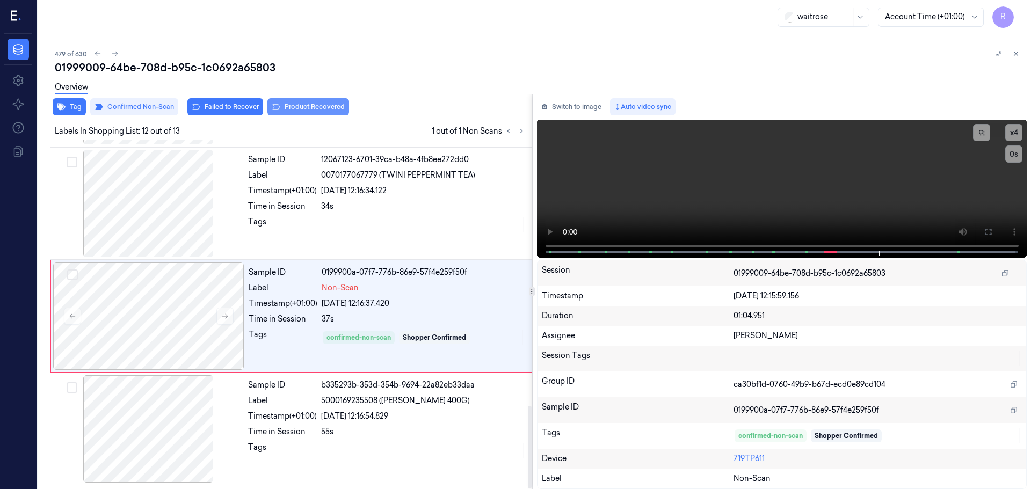
click at [303, 114] on button "Product Recovered" at bounding box center [308, 106] width 82 height 17
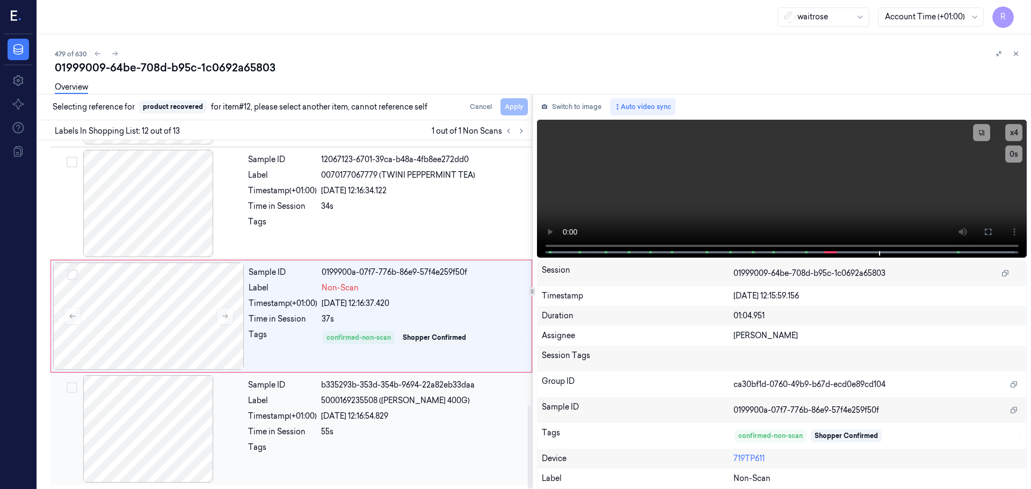
click at [351, 439] on div "Sample ID b335293b-353d-354b-9694-22a82eb33daa Label 5000169235508 ([PERSON_NAM…" at bounding box center [387, 428] width 286 height 107
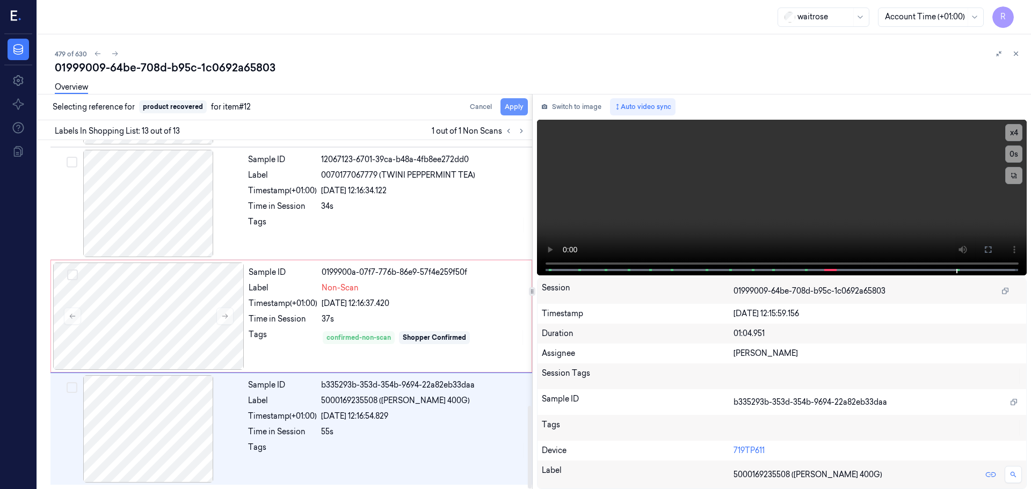
click at [513, 105] on button "Apply" at bounding box center [513, 106] width 27 height 17
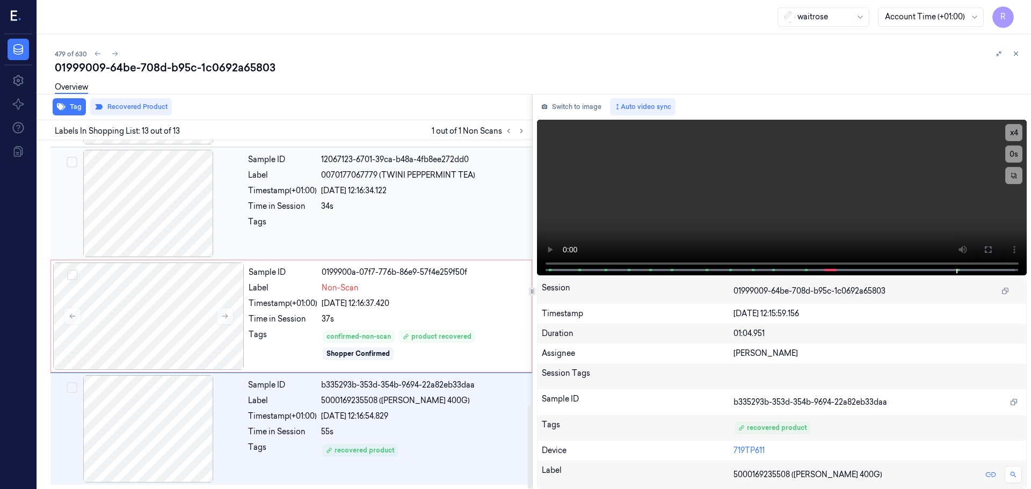
click at [322, 213] on div "Sample ID 12067123-6701-39ca-b48a-4fb8ee272dd0 Label 0070177067779 (TWINI PEPPE…" at bounding box center [387, 203] width 286 height 107
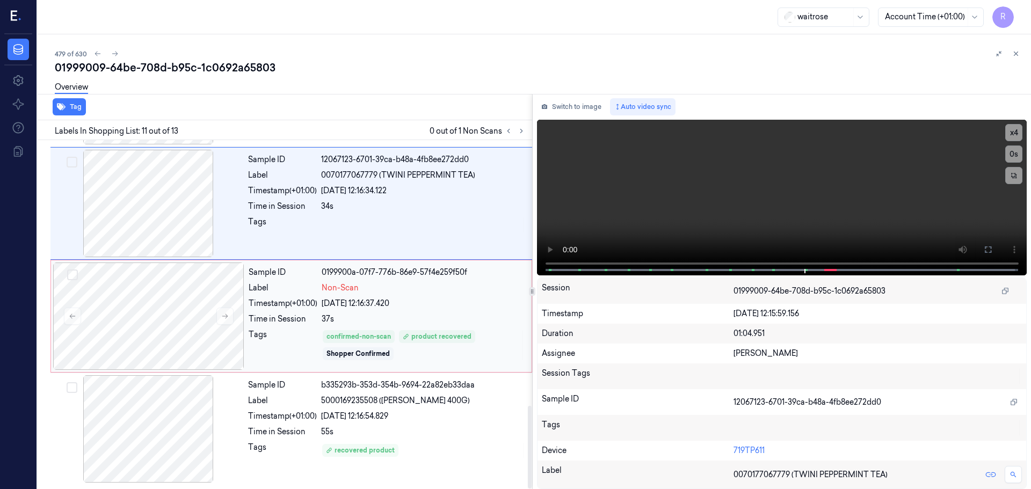
click at [298, 364] on div "Sample ID 0199900a-07f7-776b-86e9-57f4e259f50f Label Non-Scan Timestamp (+01:00…" at bounding box center [386, 315] width 285 height 107
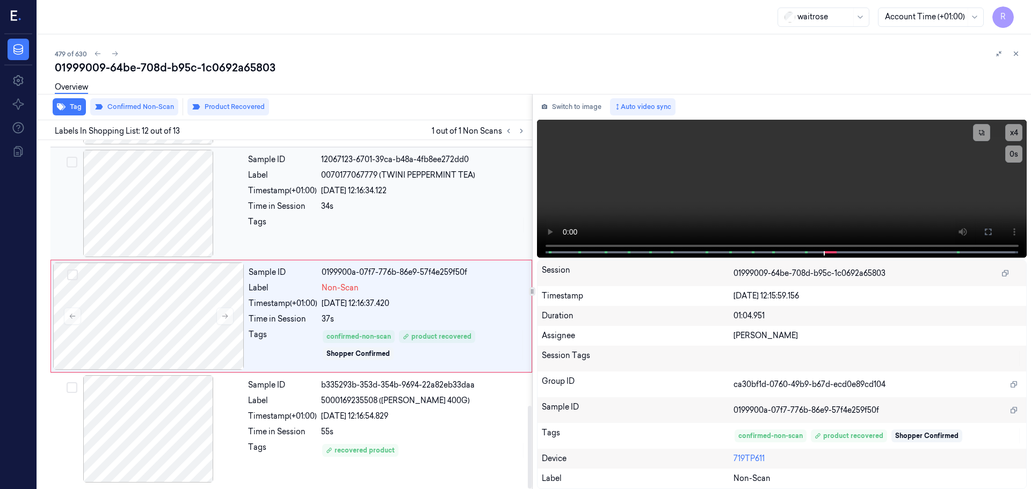
click at [332, 191] on div "[DATE] 12:16:34.122" at bounding box center [423, 190] width 205 height 11
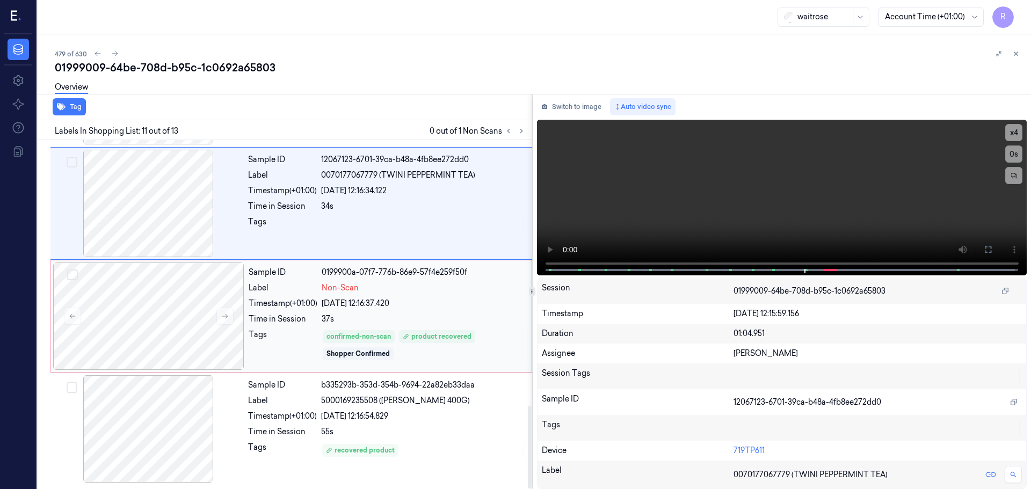
click at [308, 317] on div "Time in Session" at bounding box center [283, 318] width 69 height 11
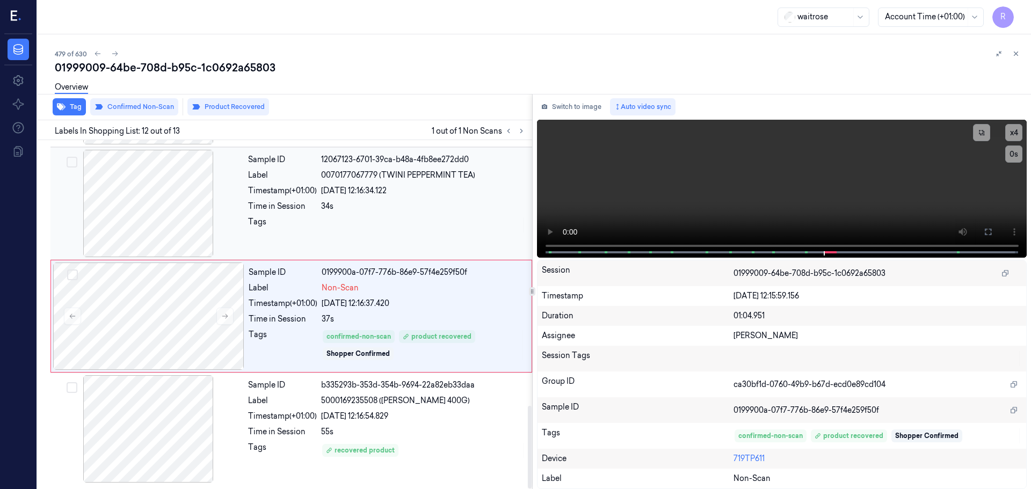
click at [365, 213] on div "Sample ID 12067123-6701-39ca-b48a-4fb8ee272dd0 Label 0070177067779 (TWINI PEPPE…" at bounding box center [387, 203] width 286 height 107
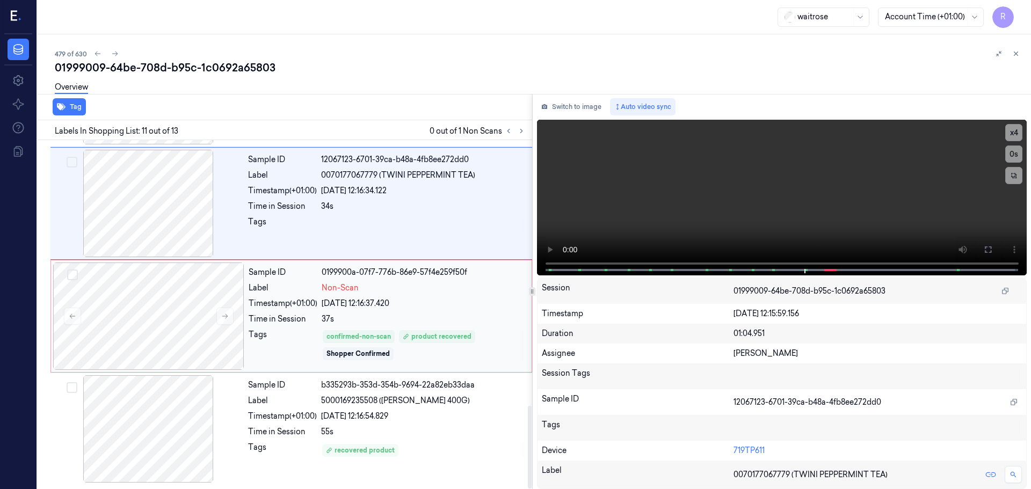
click at [315, 329] on div "Sample ID 0199900a-07f7-776b-86e9-57f4e259f50f Label Non-Scan Timestamp (+01:00…" at bounding box center [386, 315] width 285 height 107
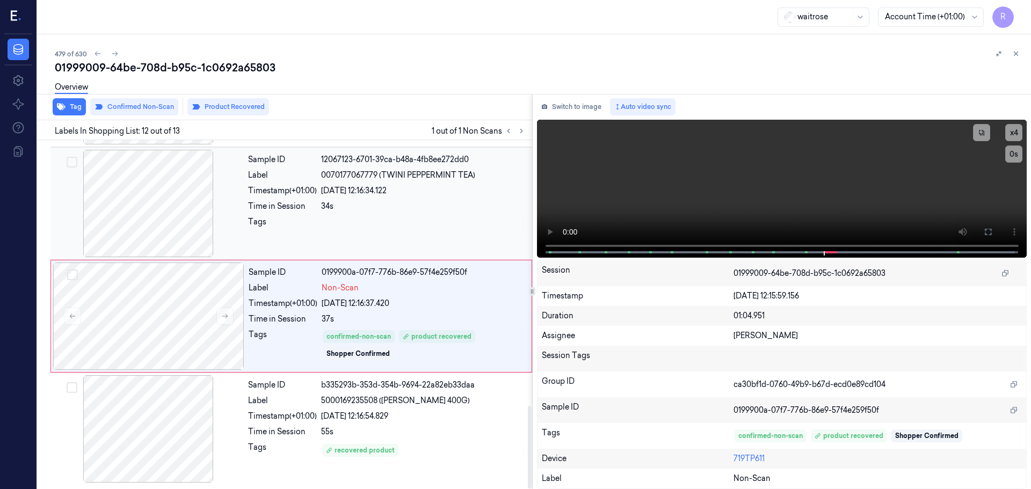
click at [330, 201] on div "34s" at bounding box center [423, 206] width 205 height 11
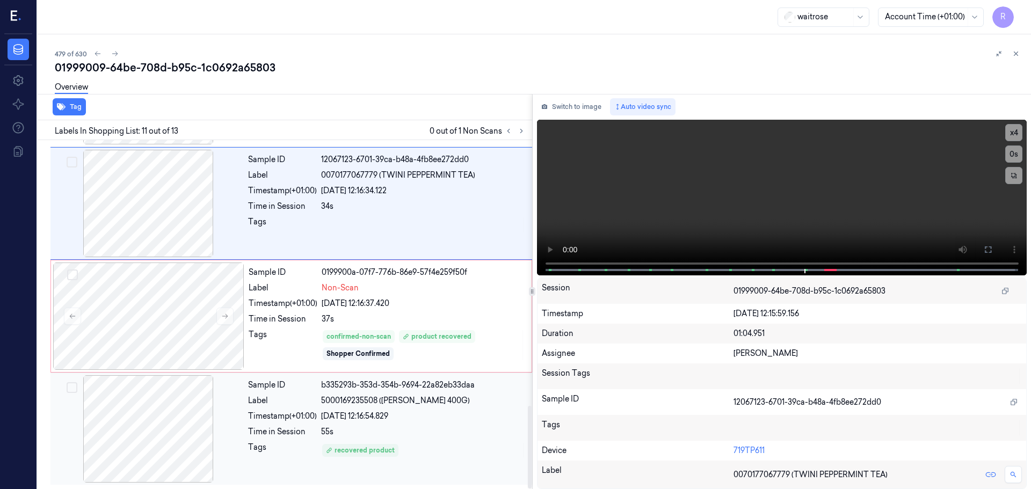
click at [413, 427] on div "55s" at bounding box center [423, 431] width 205 height 11
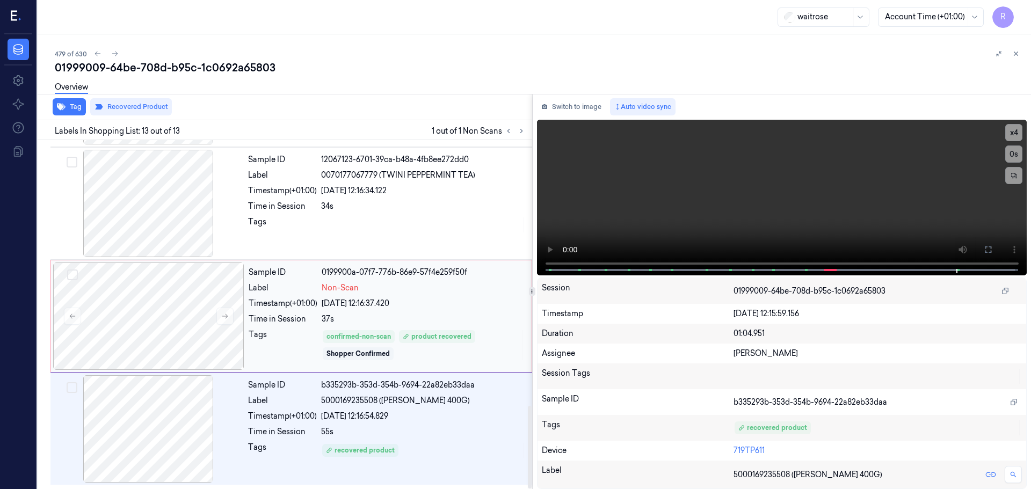
click at [442, 314] on div "37s" at bounding box center [423, 318] width 203 height 11
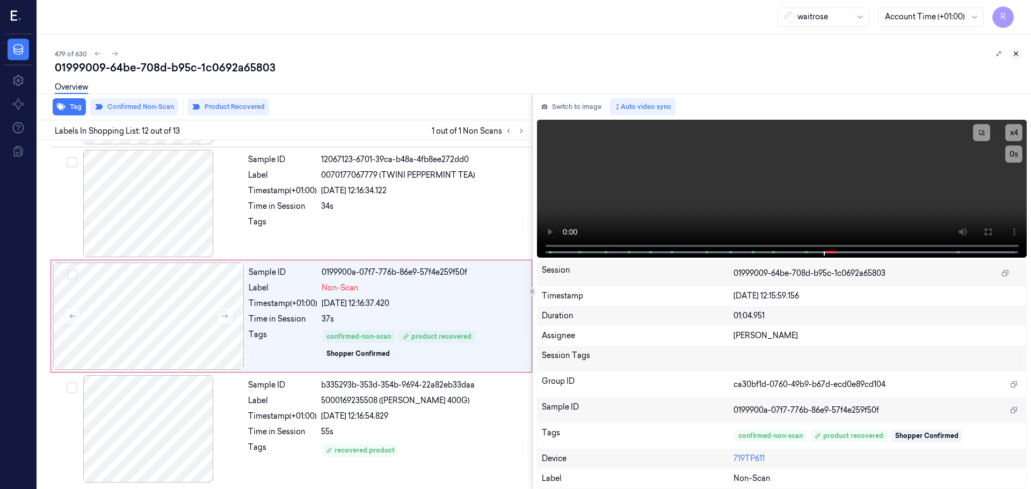
click at [1018, 52] on icon at bounding box center [1016, 54] width 8 height 8
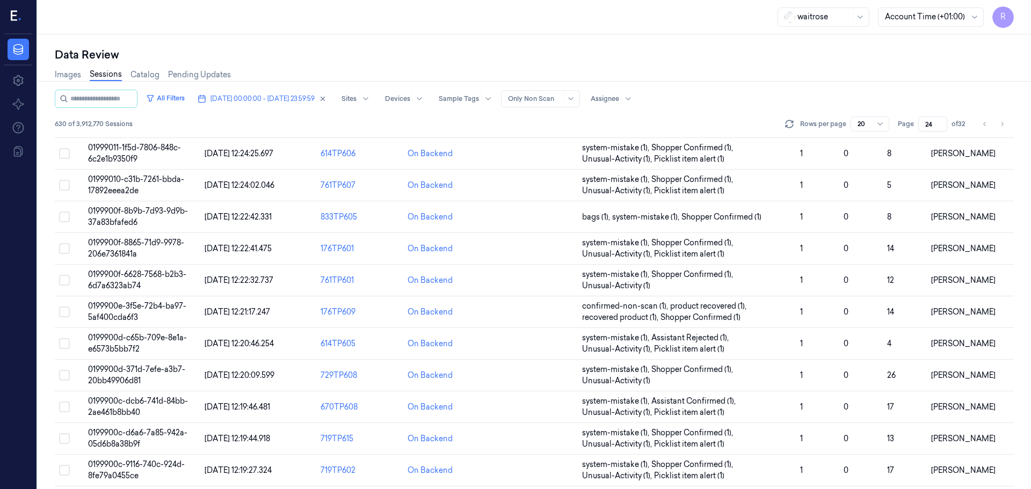
scroll to position [334, 0]
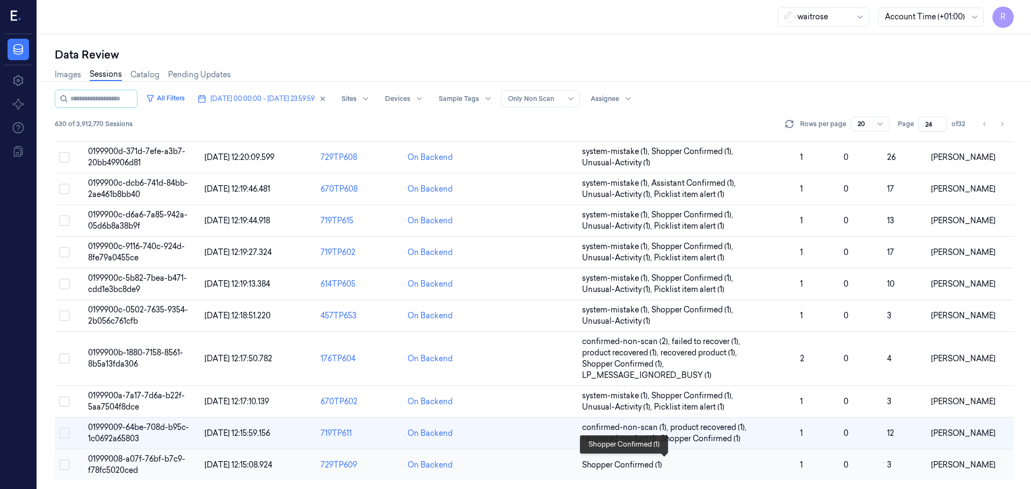
click at [675, 468] on span "Shopper Confirmed (1)" at bounding box center [686, 465] width 209 height 11
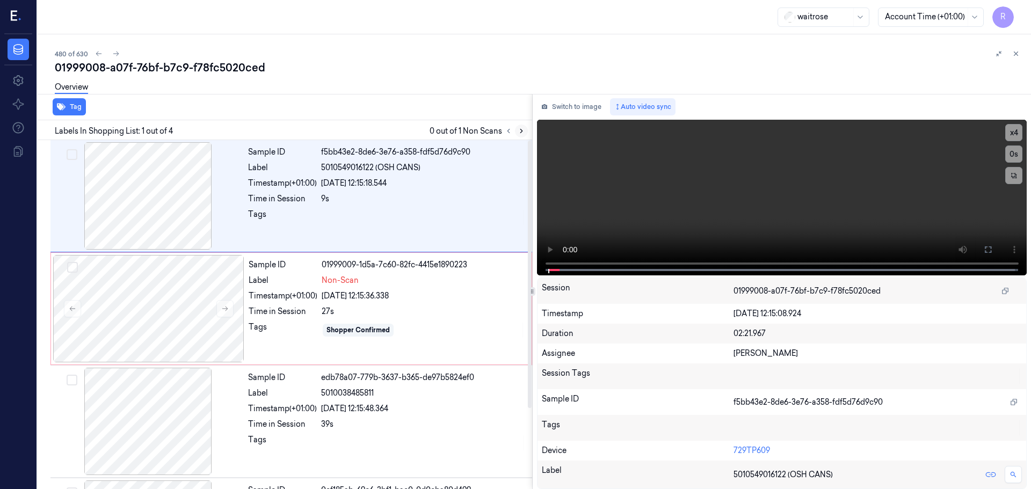
click at [519, 131] on button at bounding box center [521, 131] width 13 height 13
click at [519, 131] on icon at bounding box center [521, 131] width 8 height 8
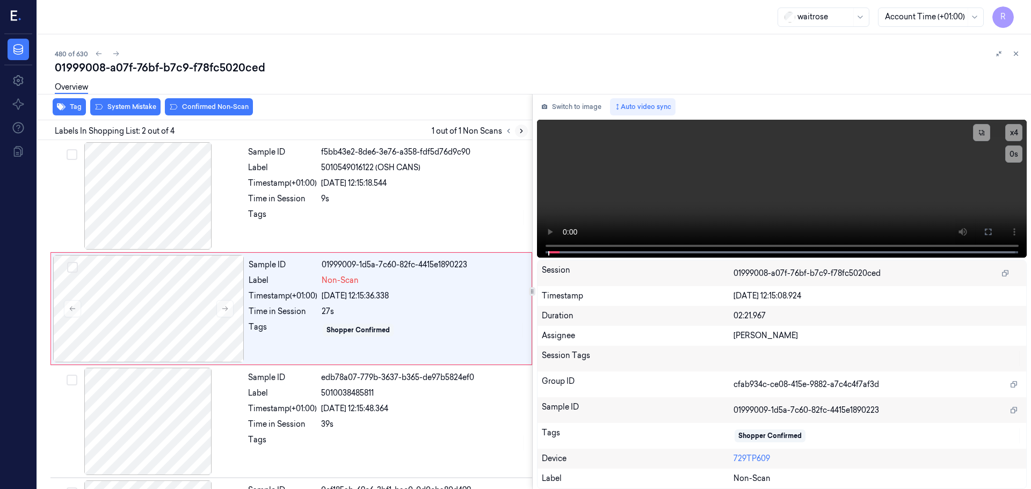
click at [519, 131] on icon at bounding box center [521, 131] width 8 height 8
click at [170, 221] on div at bounding box center [148, 195] width 191 height 107
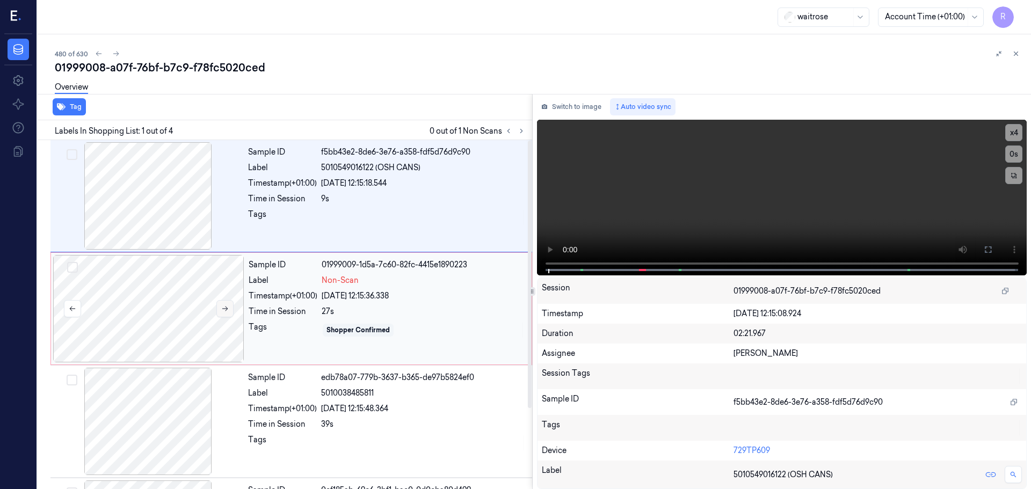
click at [224, 308] on icon at bounding box center [225, 309] width 8 height 8
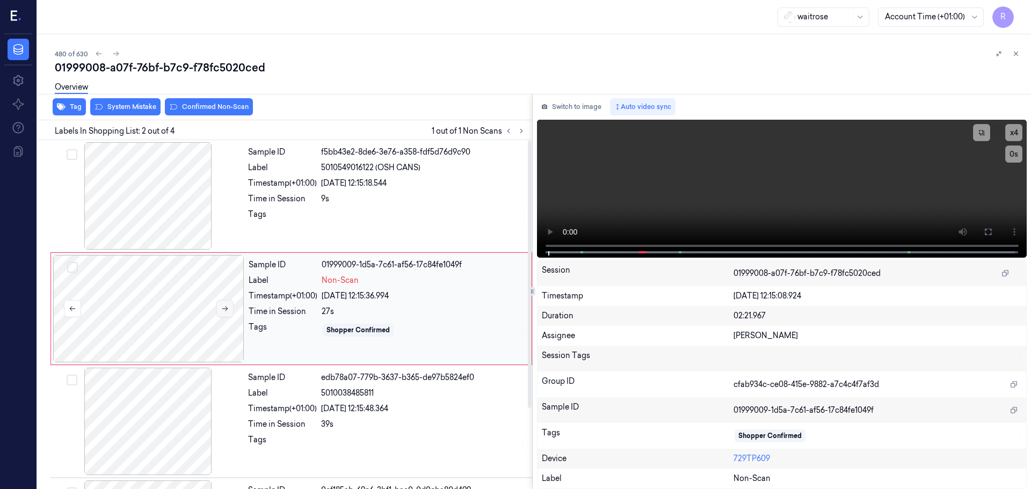
click at [224, 308] on icon at bounding box center [225, 309] width 8 height 8
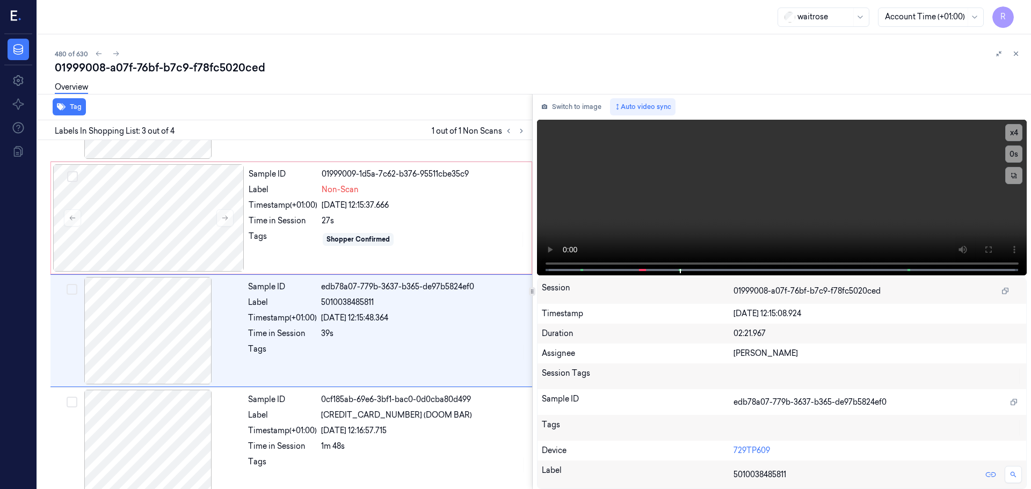
scroll to position [105, 0]
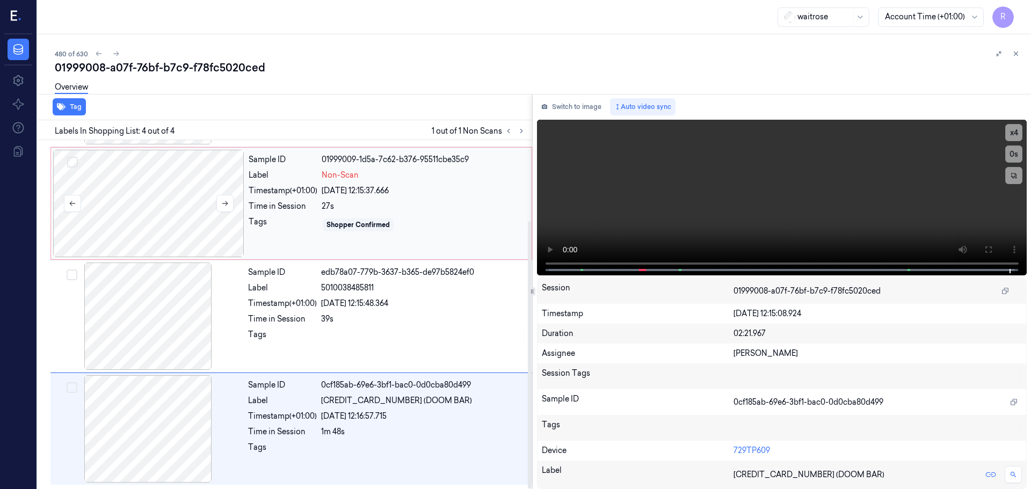
click at [234, 198] on div at bounding box center [148, 203] width 191 height 107
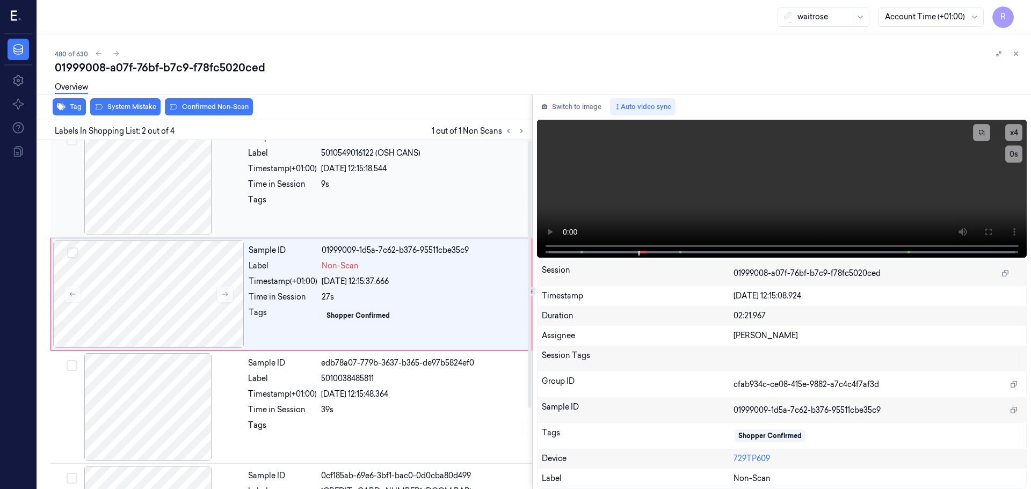
scroll to position [0, 0]
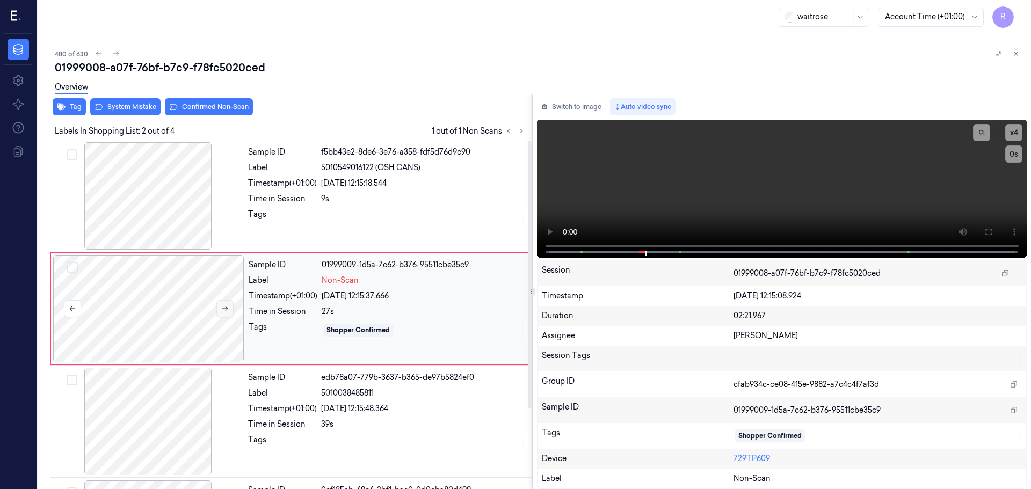
click at [224, 315] on button at bounding box center [224, 308] width 17 height 17
click at [225, 315] on button at bounding box center [224, 308] width 17 height 17
click at [224, 315] on button at bounding box center [224, 308] width 17 height 17
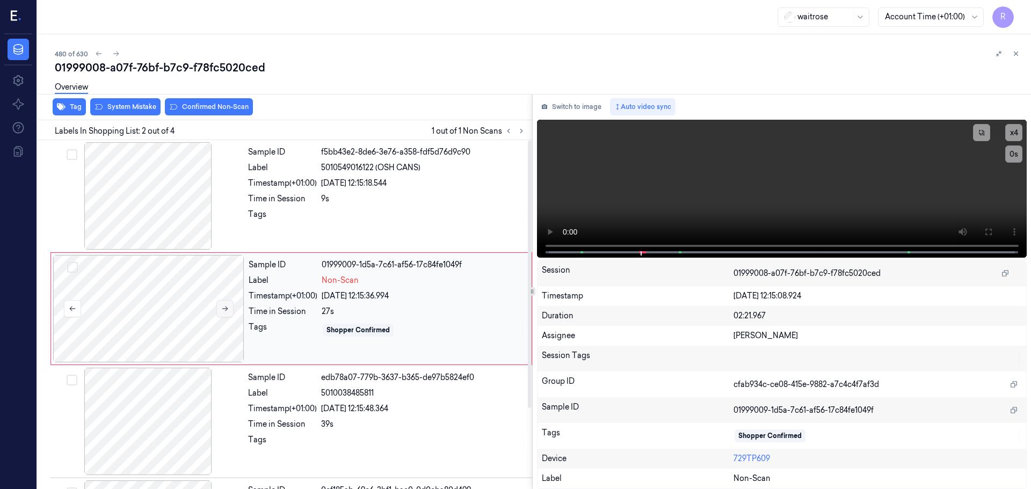
click at [224, 315] on button at bounding box center [224, 308] width 17 height 17
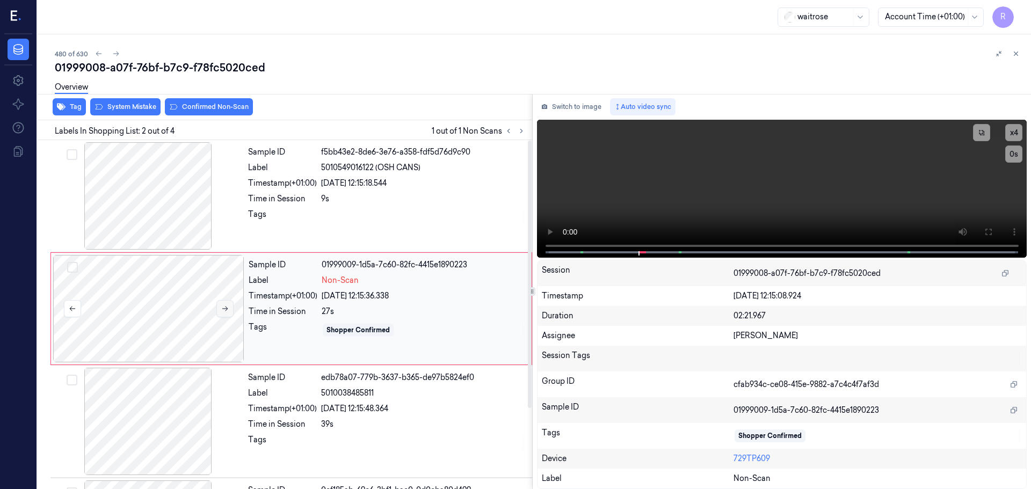
click at [224, 315] on button at bounding box center [224, 308] width 17 height 17
click at [312, 196] on div "Time in Session" at bounding box center [282, 198] width 69 height 11
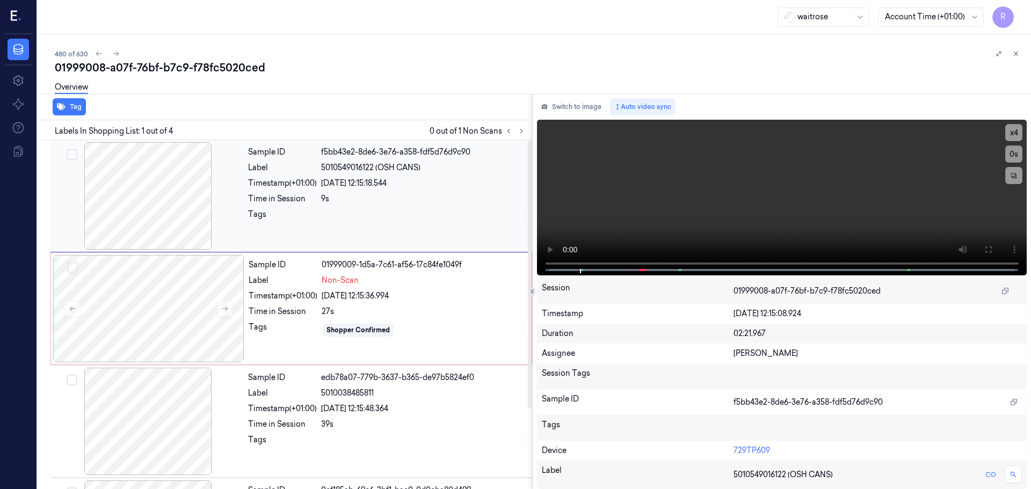
click at [309, 276] on div "Label" at bounding box center [283, 280] width 69 height 11
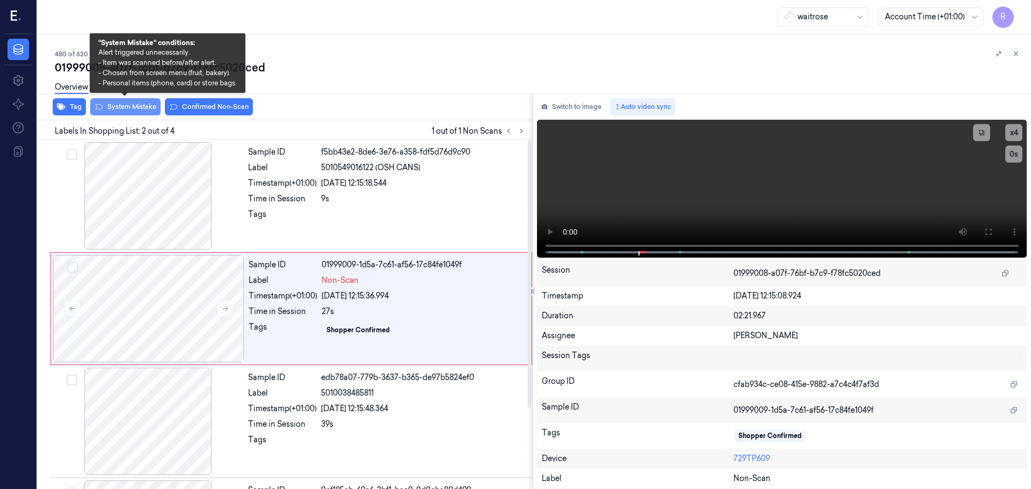
click at [118, 112] on button "System Mistake" at bounding box center [125, 106] width 70 height 17
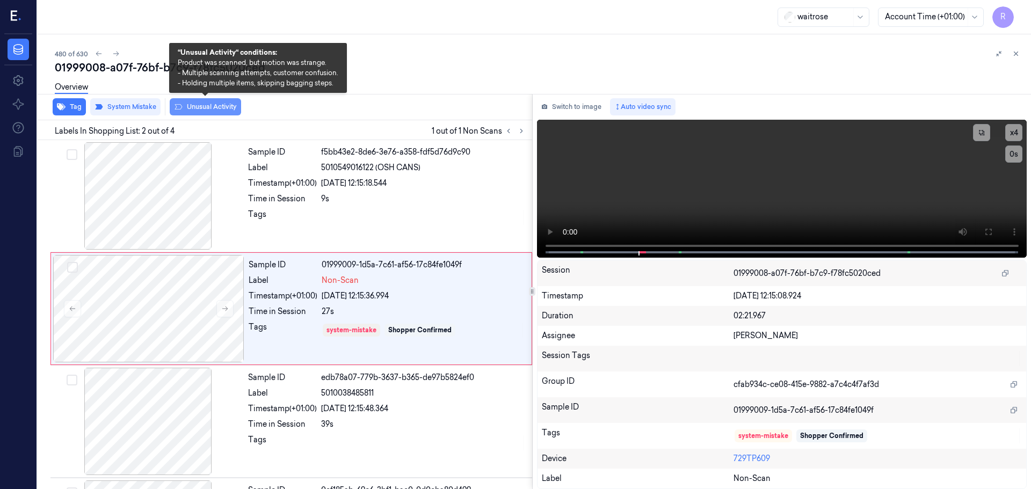
click at [205, 113] on button "Unusual Activity" at bounding box center [205, 106] width 71 height 17
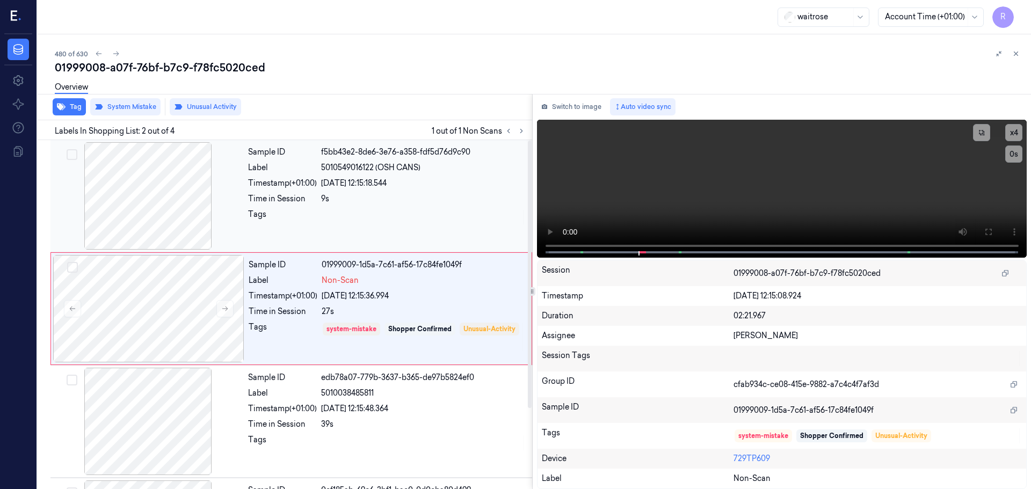
click at [310, 203] on div "Time in Session" at bounding box center [282, 198] width 69 height 11
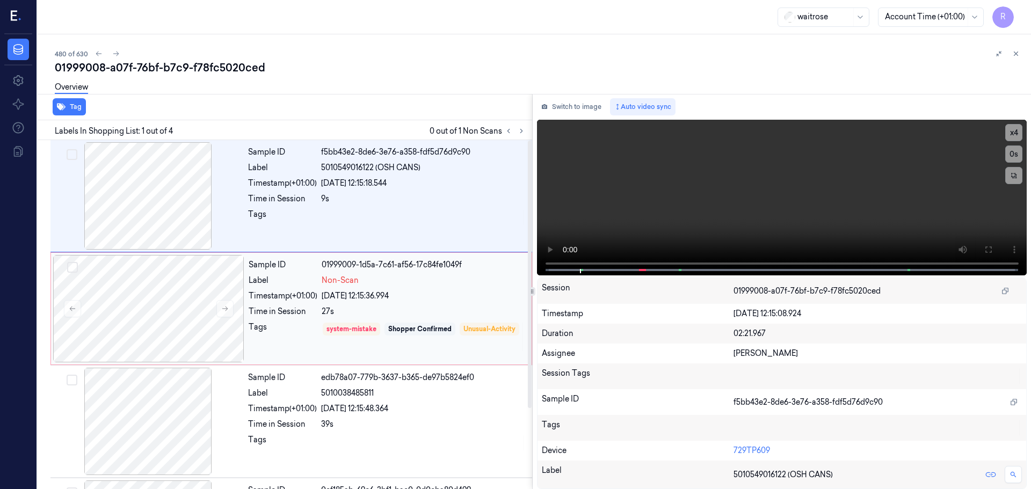
click at [303, 281] on div "Label" at bounding box center [283, 280] width 69 height 11
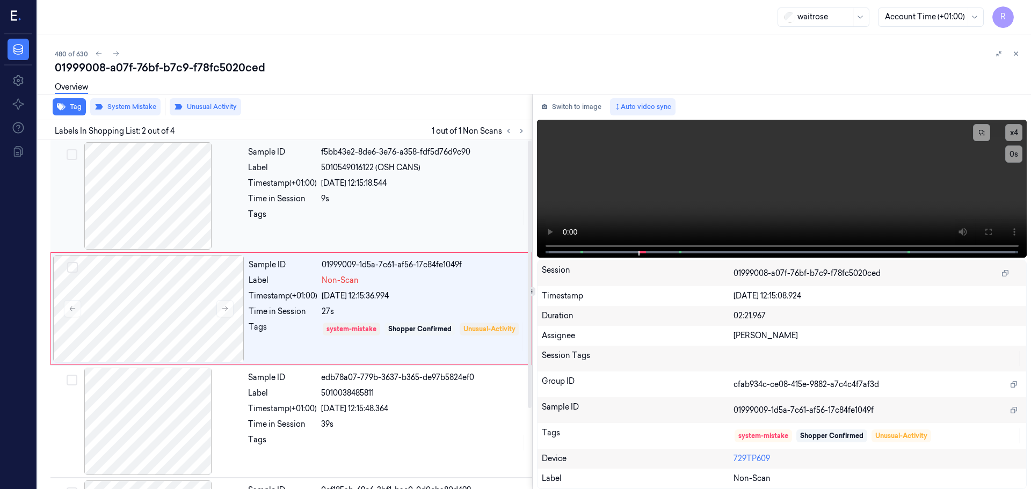
click at [334, 204] on div "9s" at bounding box center [423, 198] width 205 height 11
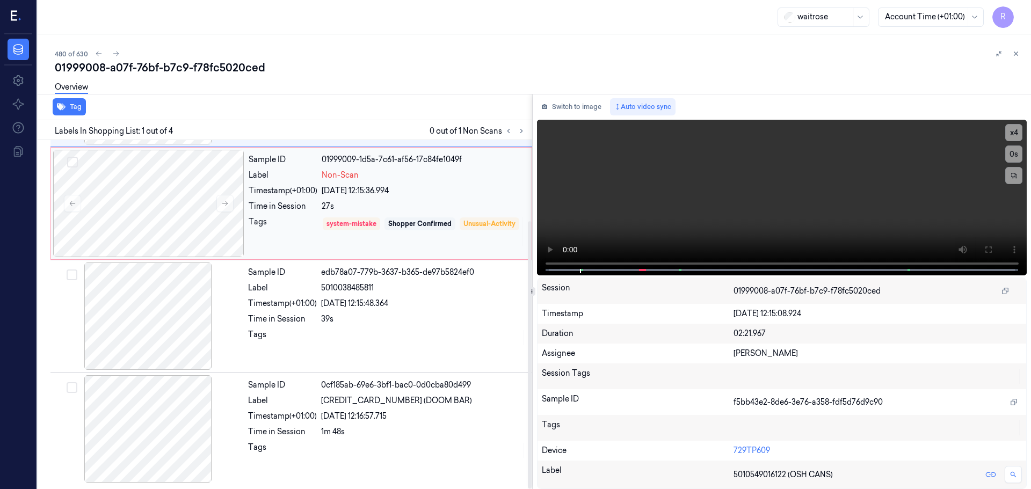
click at [424, 233] on div "system-mistake Shopper Confirmed Unusual-Activity" at bounding box center [423, 231] width 203 height 31
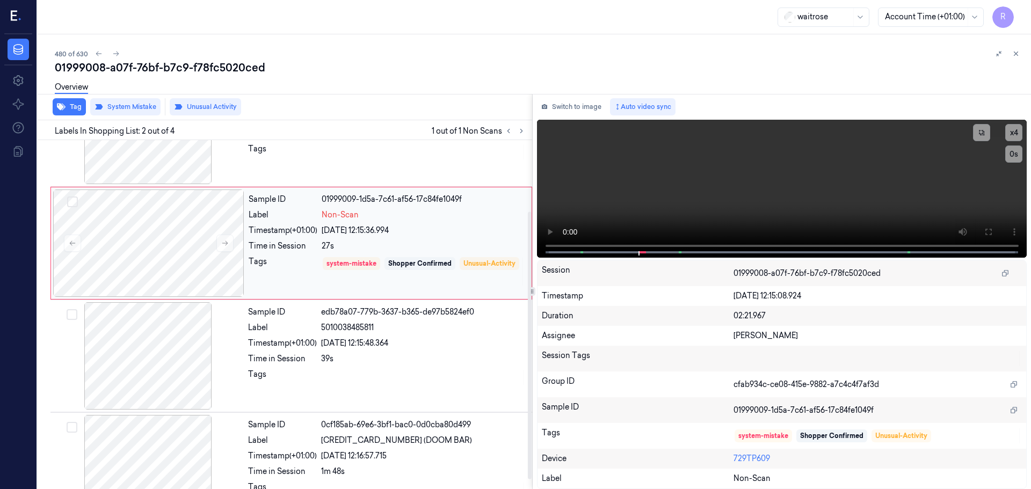
scroll to position [105, 0]
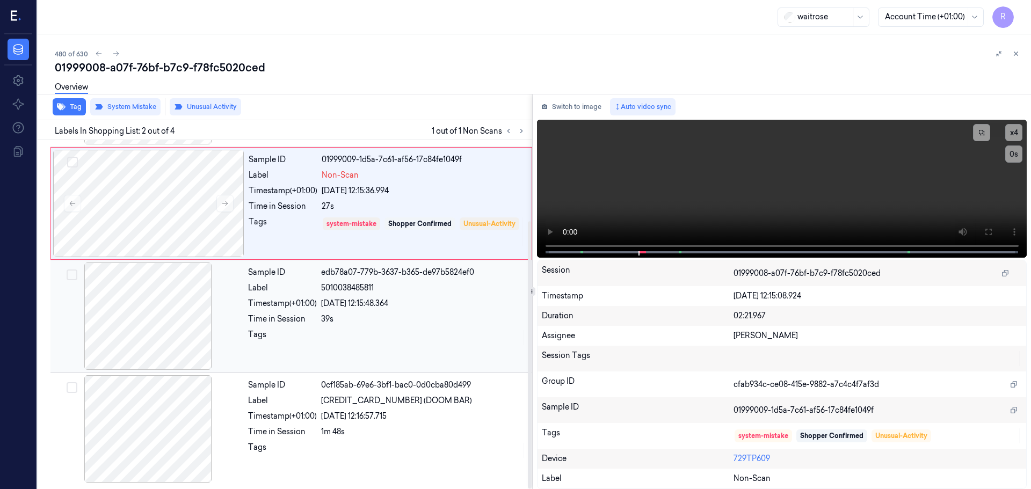
click at [392, 303] on div "[DATE] 12:15:48.364" at bounding box center [423, 303] width 205 height 11
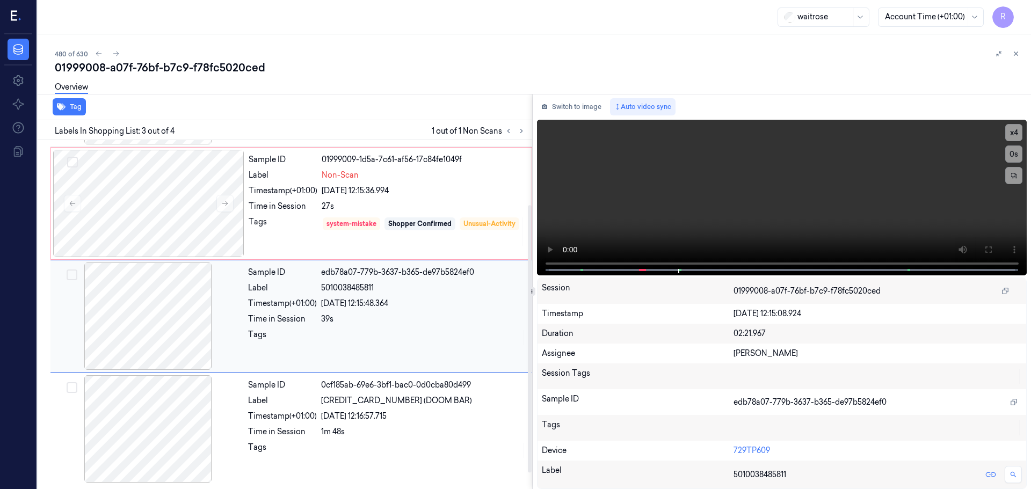
scroll to position [0, 0]
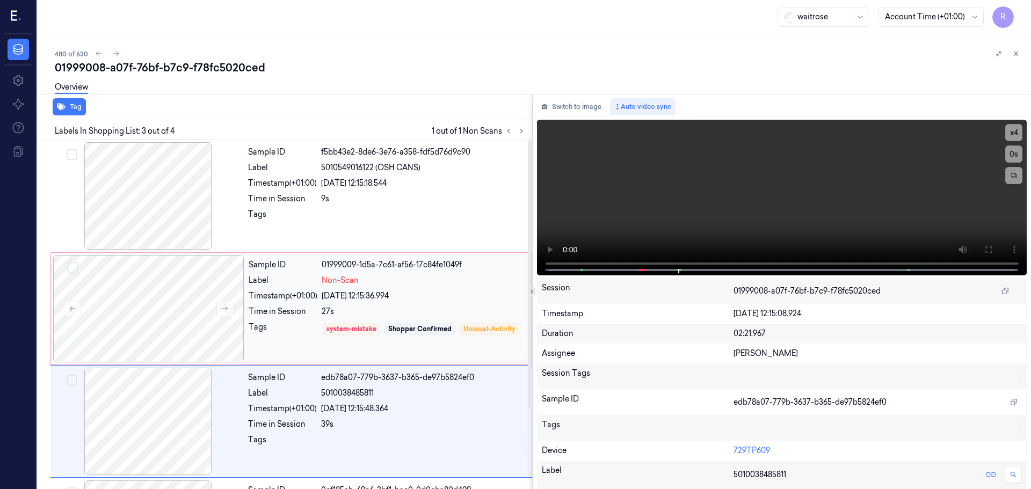
click at [391, 303] on div "Sample ID 01999009-1d5a-7c61-af56-17c84fe1049f Label Non-Scan Timestamp (+01:00…" at bounding box center [386, 308] width 285 height 107
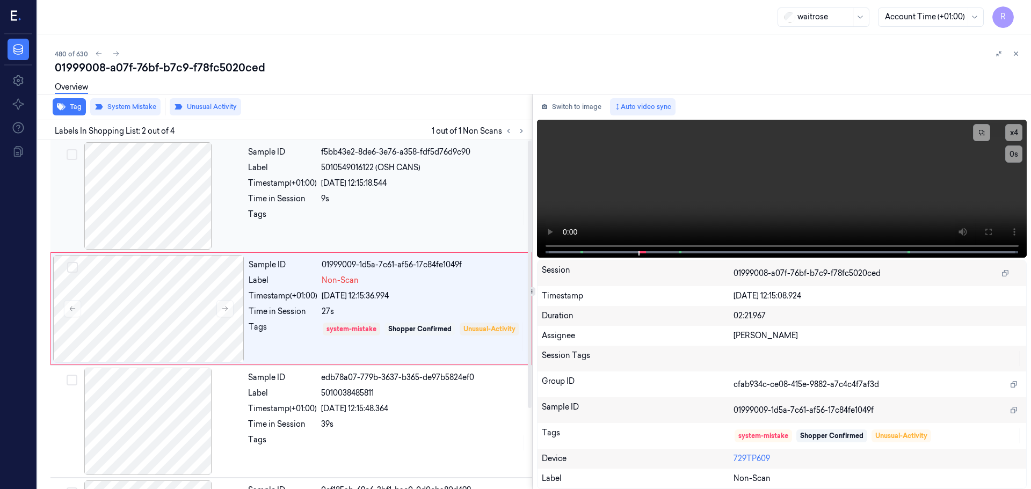
click at [388, 210] on div at bounding box center [423, 217] width 205 height 17
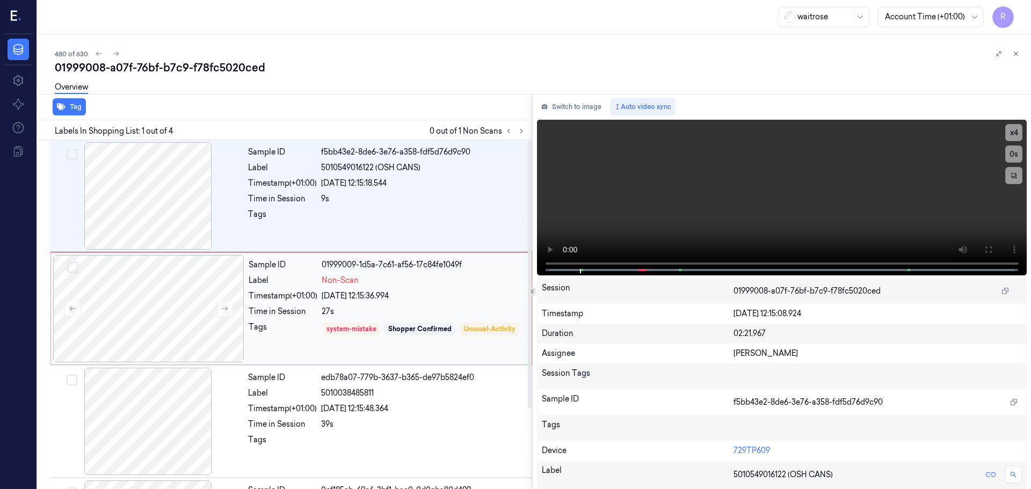
click at [404, 291] on div "[DATE] 12:15:36.994" at bounding box center [423, 295] width 203 height 11
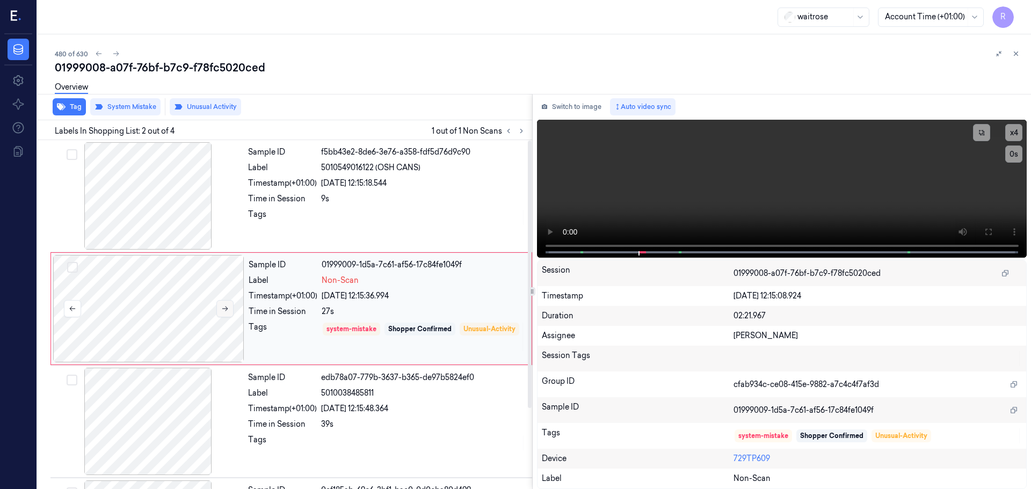
click at [220, 308] on button at bounding box center [224, 308] width 17 height 17
click at [1016, 56] on icon at bounding box center [1016, 54] width 8 height 8
